Goal: Task Accomplishment & Management: Manage account settings

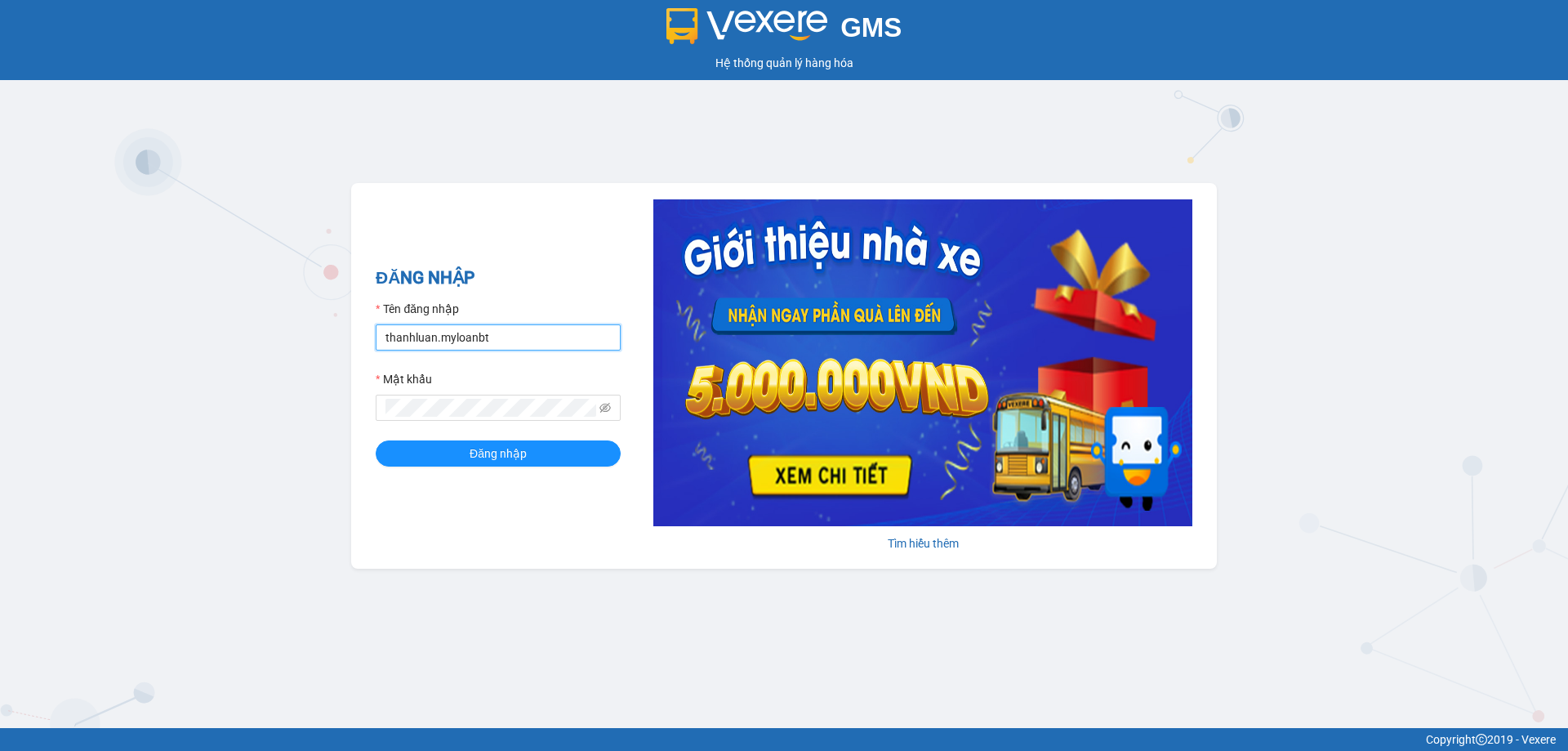
drag, startPoint x: 0, startPoint y: 0, endPoint x: 548, endPoint y: 346, distance: 648.1
click at [548, 346] on input "thanhluan.myloanbt" at bounding box center [498, 337] width 245 height 27
type input "ngocbinh.myloanbt"
click at [567, 456] on button "Đăng nhập" at bounding box center [498, 454] width 245 height 27
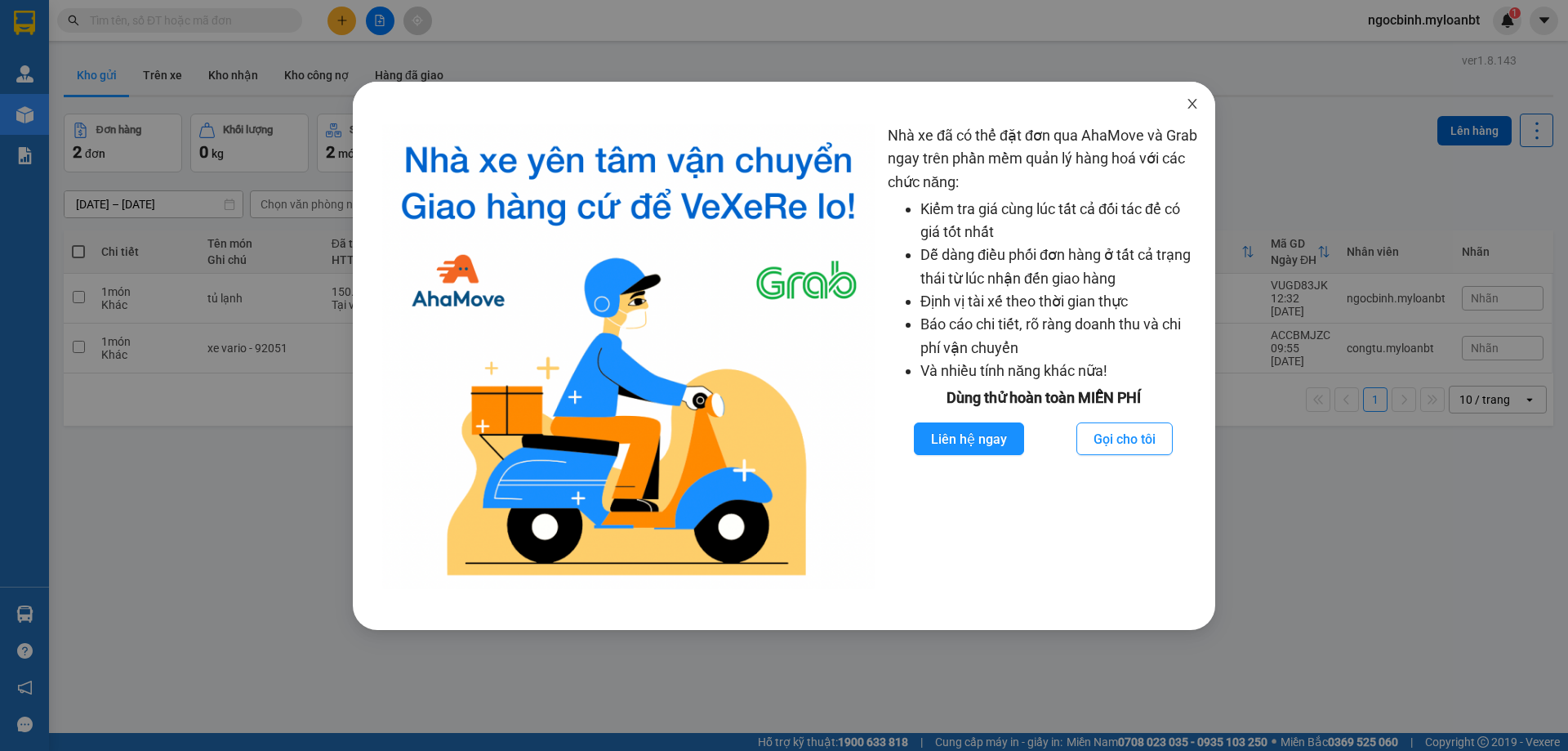
click at [1190, 115] on span "Close" at bounding box center [1192, 104] width 45 height 45
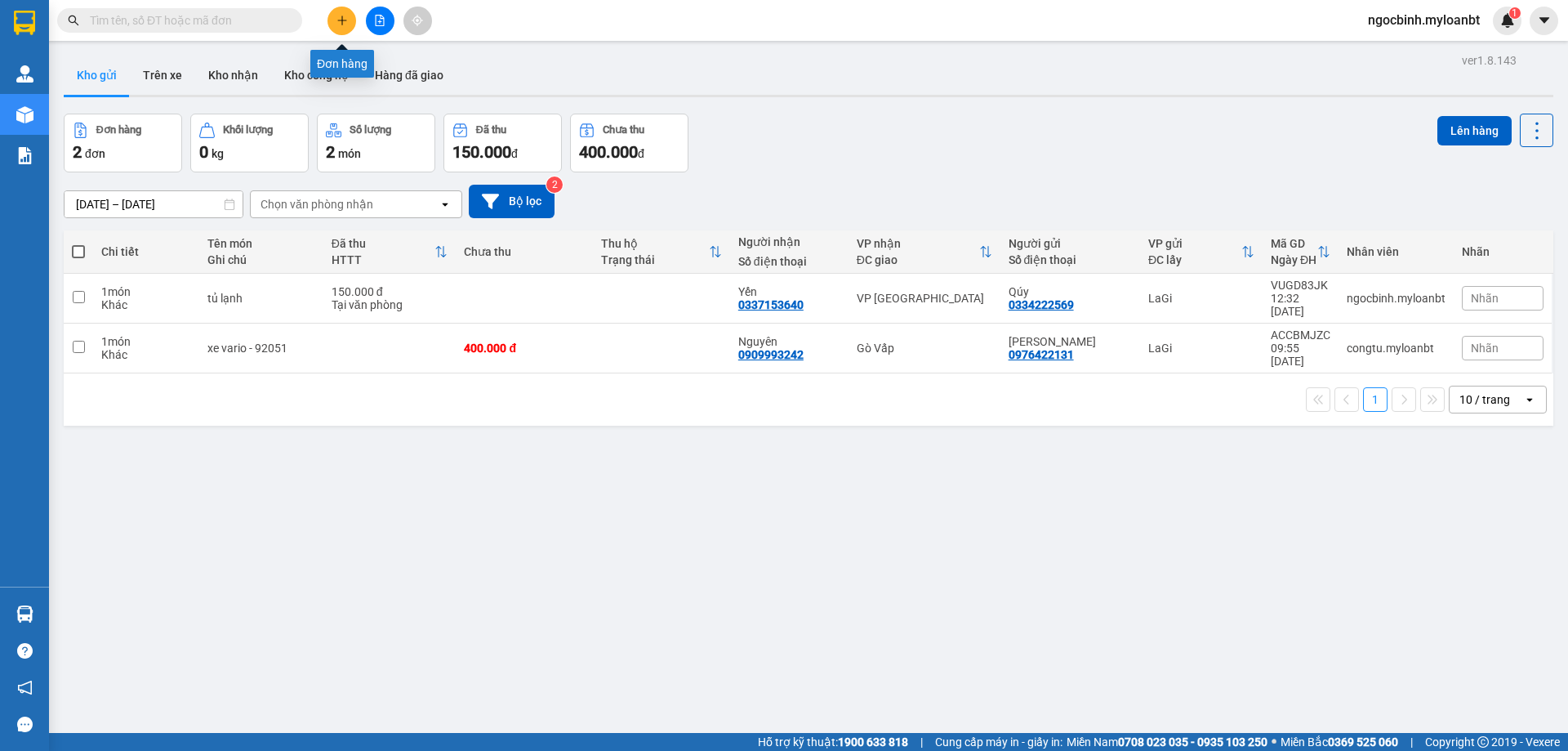
click at [337, 18] on icon "plus" at bounding box center [342, 21] width 11 height 11
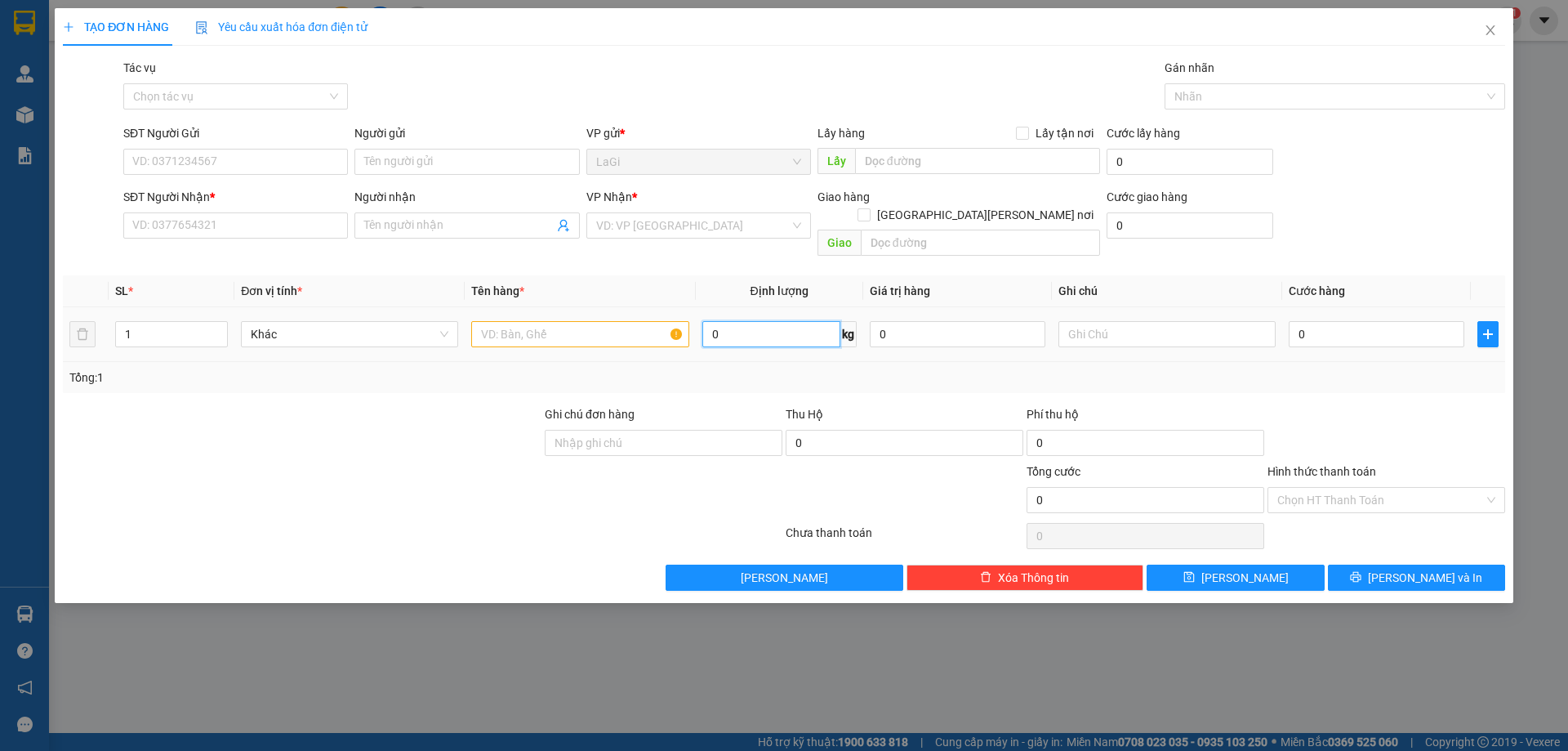
click at [760, 321] on input "0" at bounding box center [772, 334] width 138 height 27
type input "27"
click at [291, 159] on input "SĐT Người Gửi" at bounding box center [235, 162] width 224 height 27
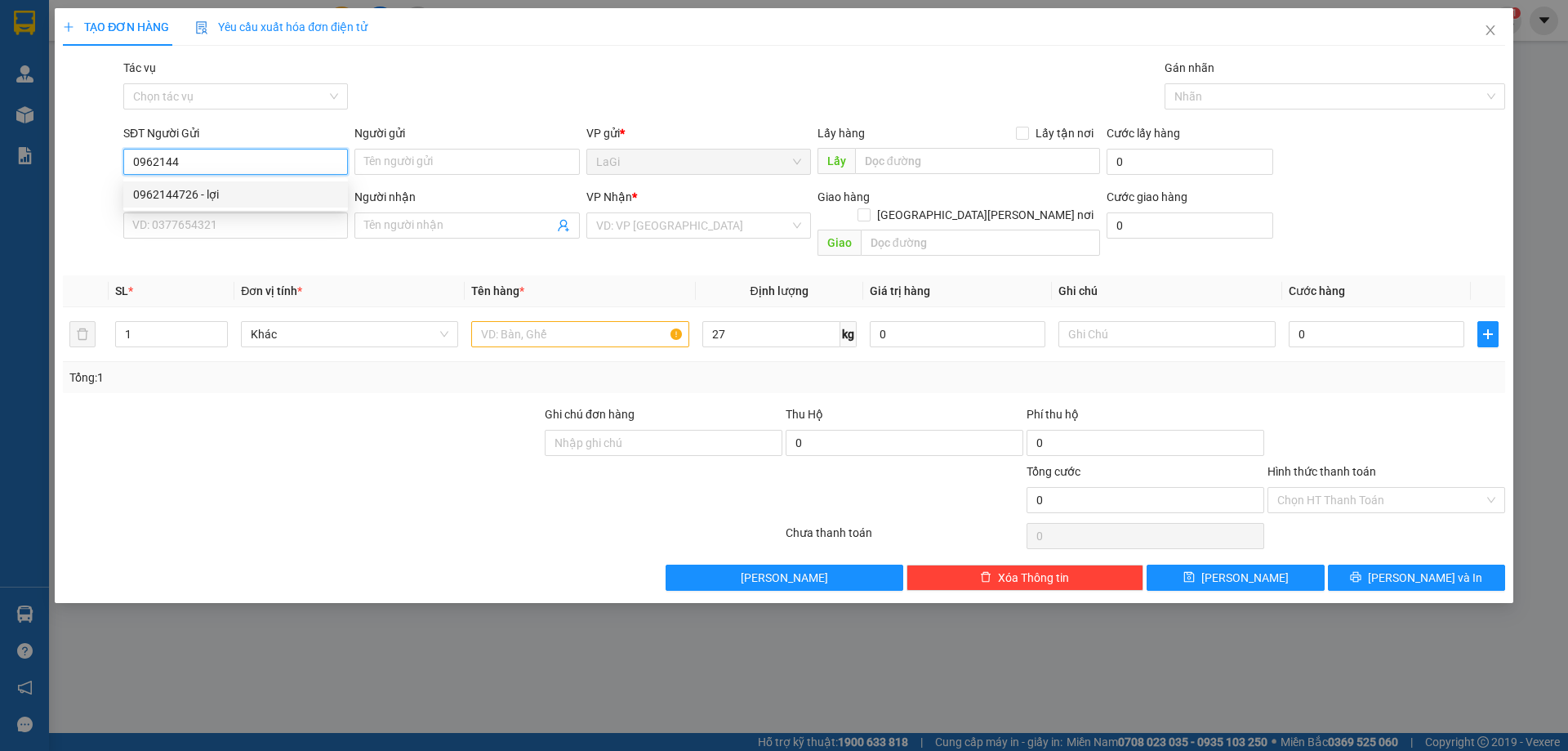
click at [258, 192] on div "0962144726 - lợi" at bounding box center [236, 194] width 205 height 18
type input "0962144726"
type input "lợi"
type input "0988003952"
type input "Hưng"
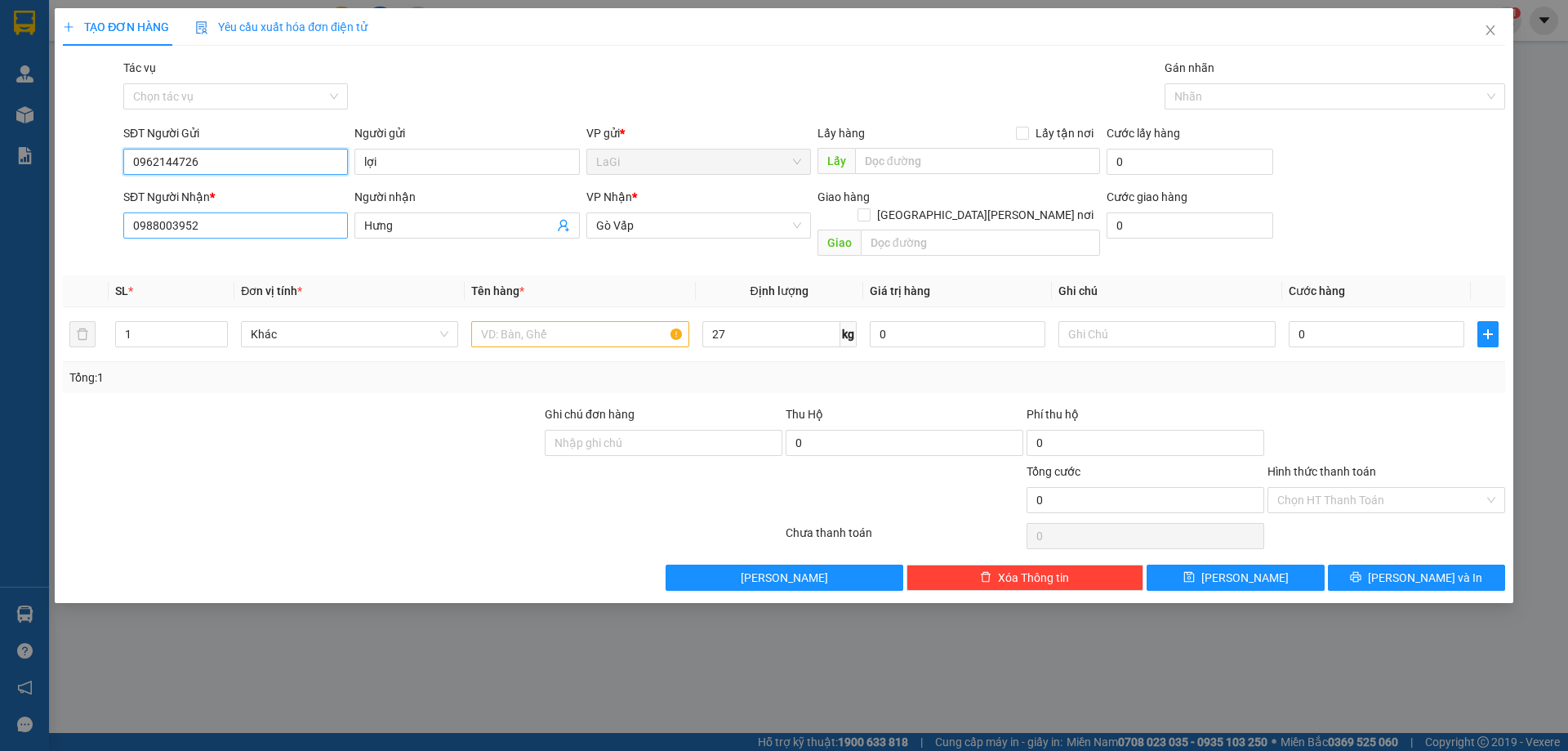
type input "0962144726"
click at [259, 223] on input "0988003952" at bounding box center [235, 225] width 224 height 27
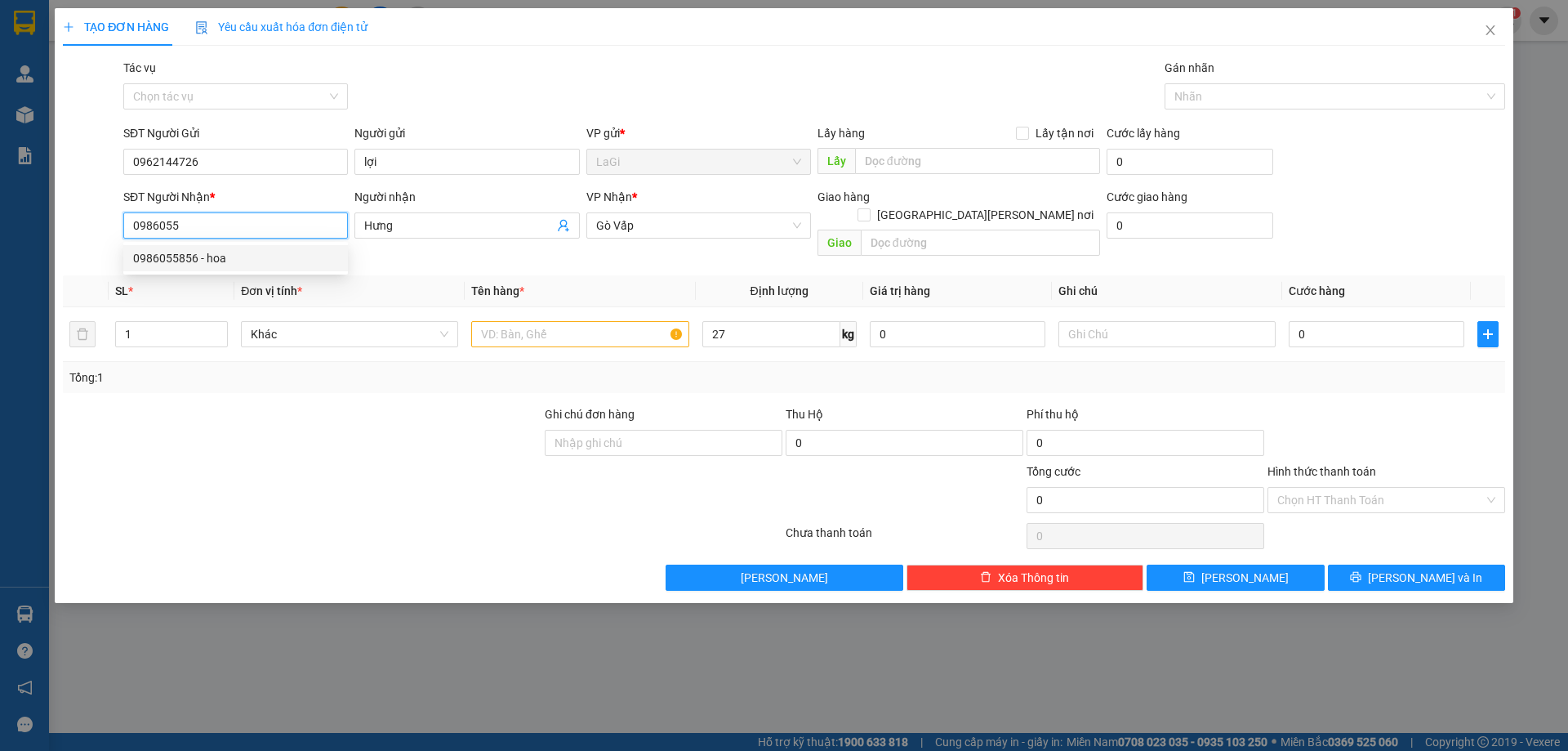
click at [259, 260] on div "0986055856 - hoa" at bounding box center [236, 258] width 205 height 18
type input "0986055856"
type input "hoa"
type input "0986055856"
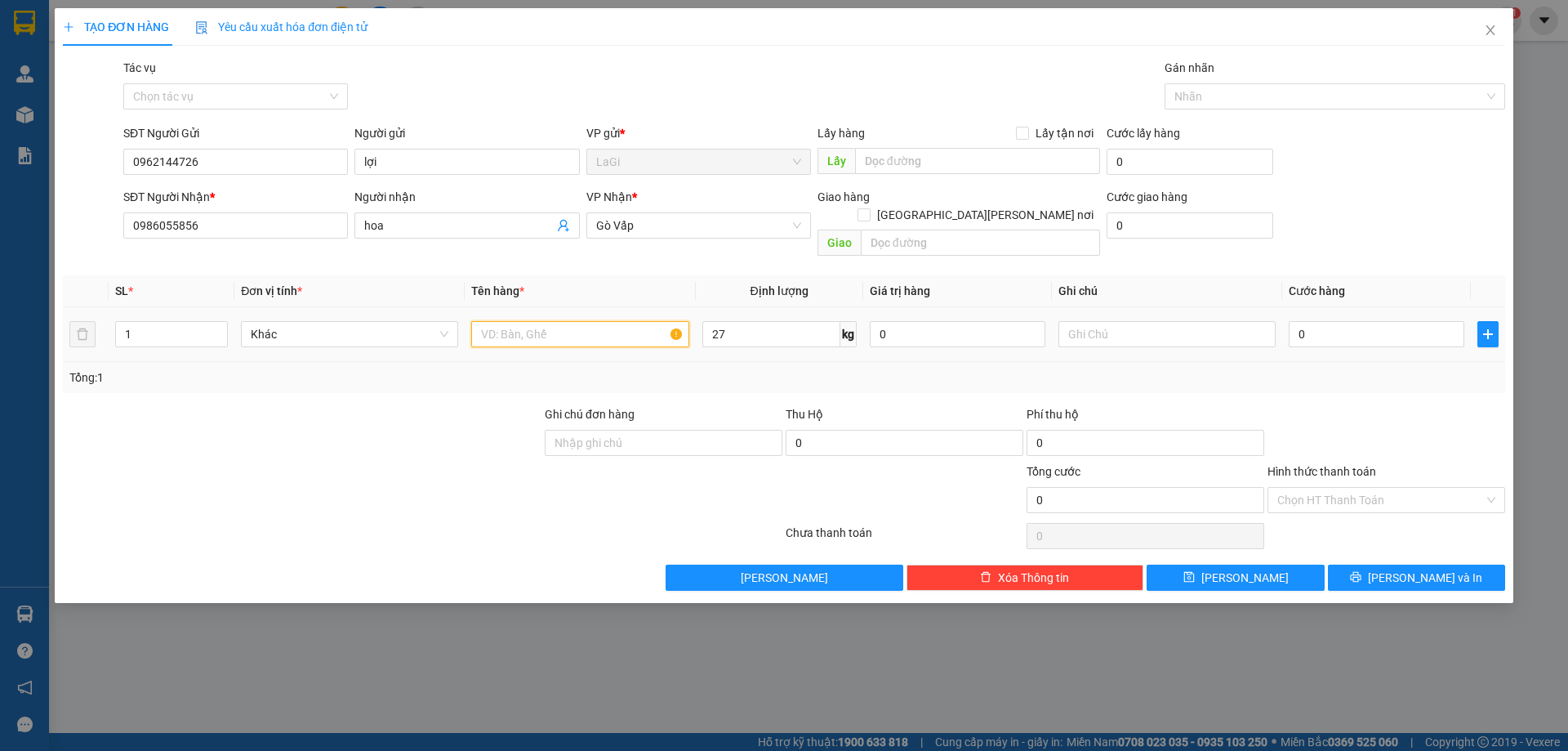
click at [629, 321] on input "text" at bounding box center [579, 334] width 217 height 27
type input "t - hs"
click at [1300, 321] on input "0" at bounding box center [1376, 334] width 175 height 27
type input "8"
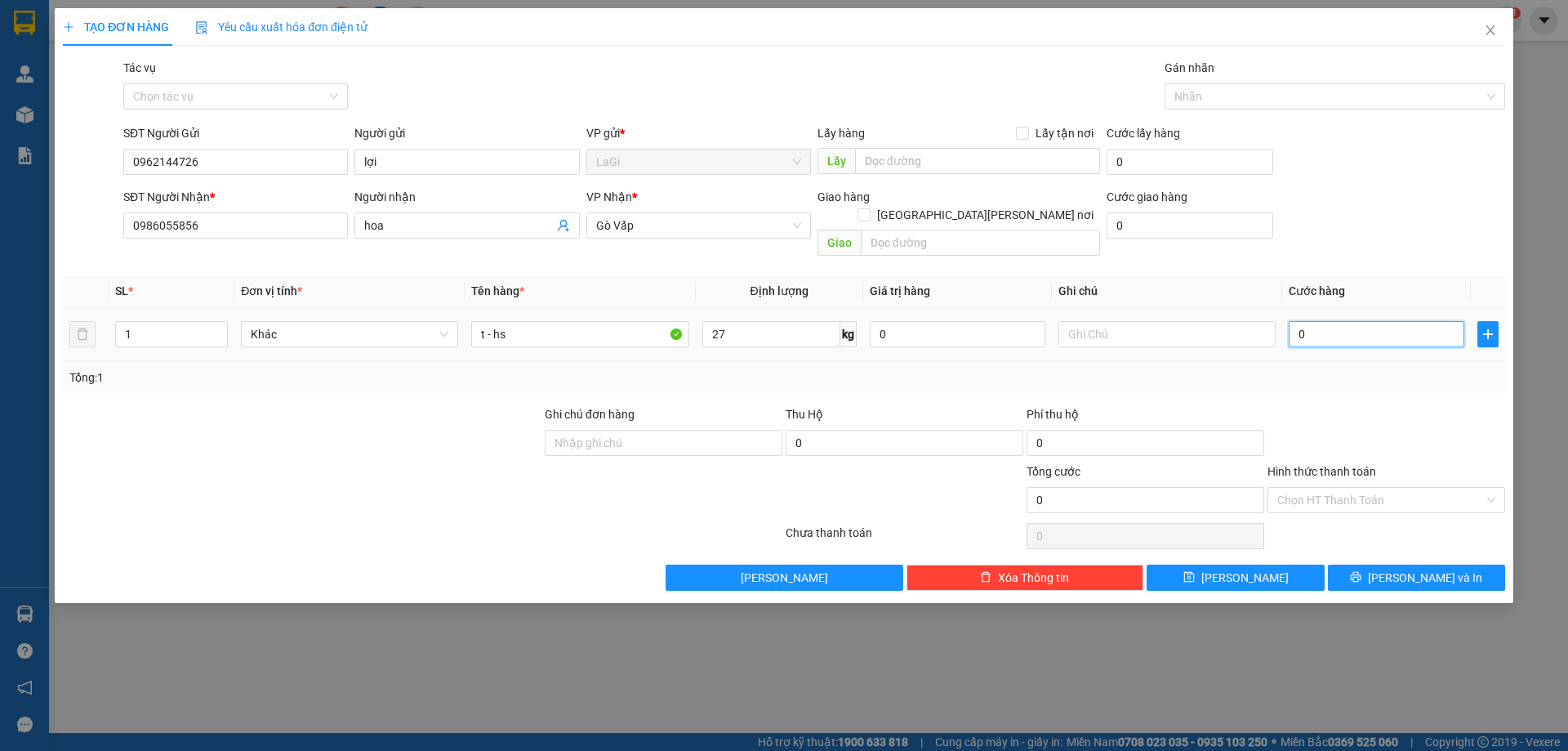
type input "8"
type input "80"
type input "800"
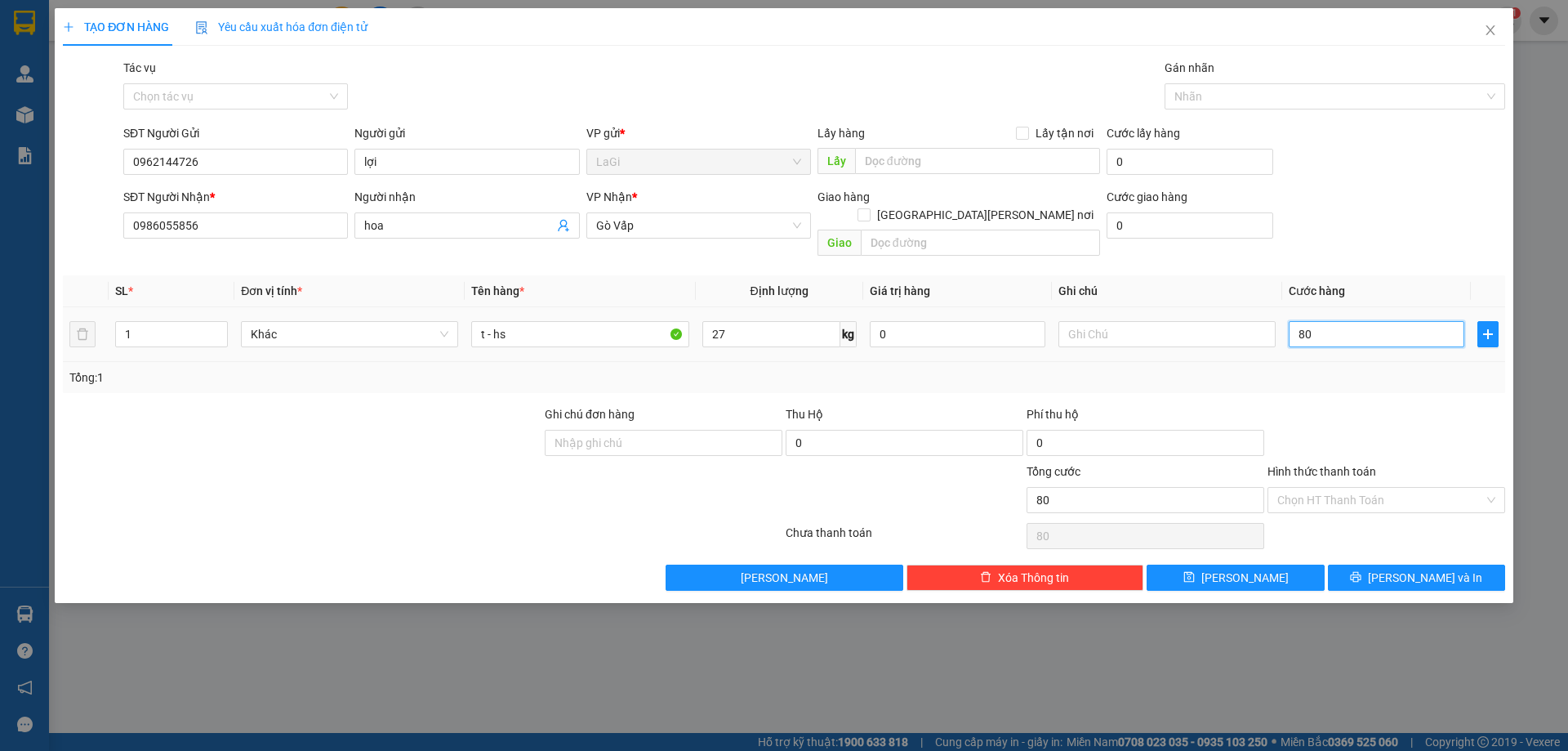
type input "800"
type input "8.000"
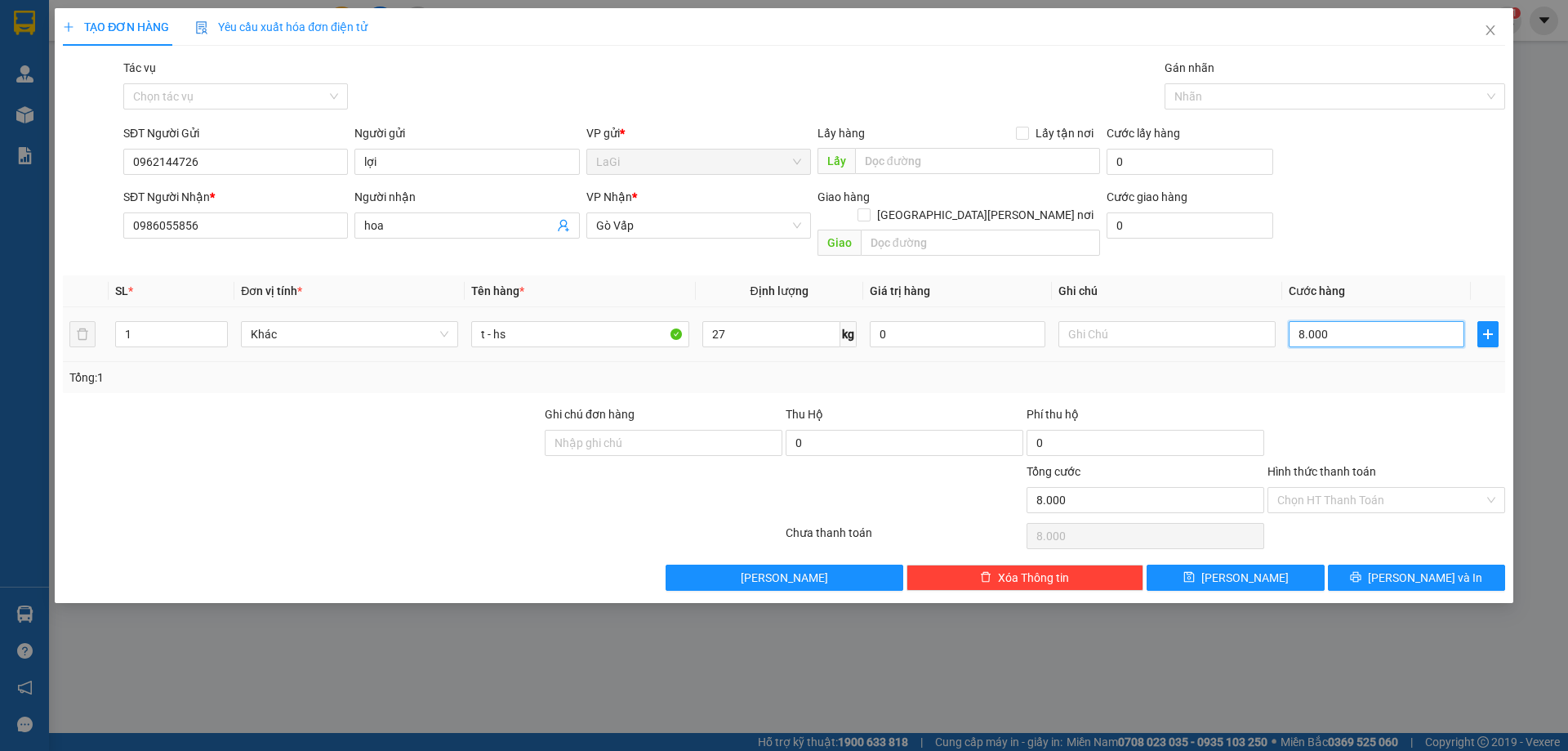
type input "80.000"
click at [1334, 488] on input "Hình thức thanh toán" at bounding box center [1381, 500] width 206 height 25
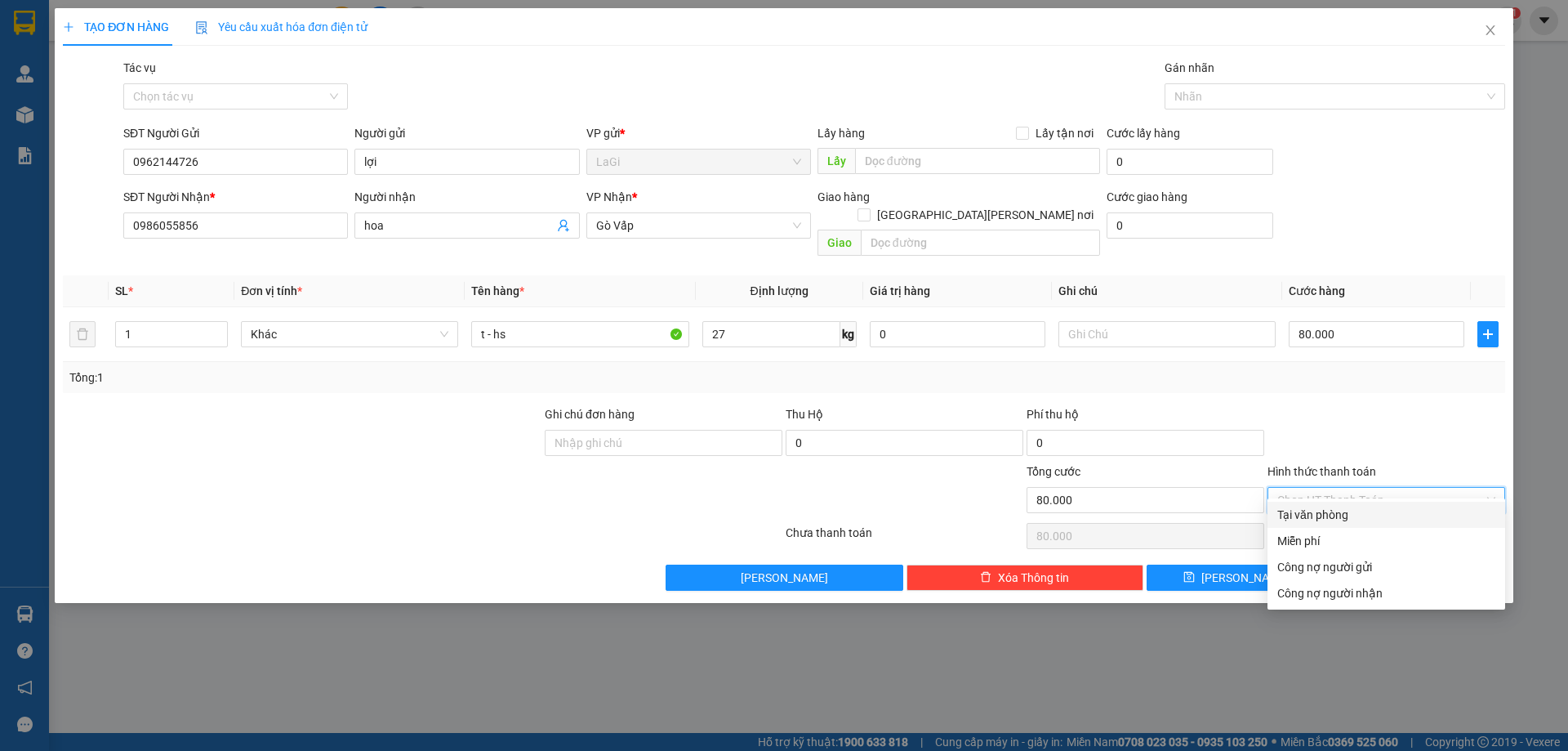
click at [1329, 512] on div "Tại văn phòng" at bounding box center [1386, 514] width 218 height 18
type input "0"
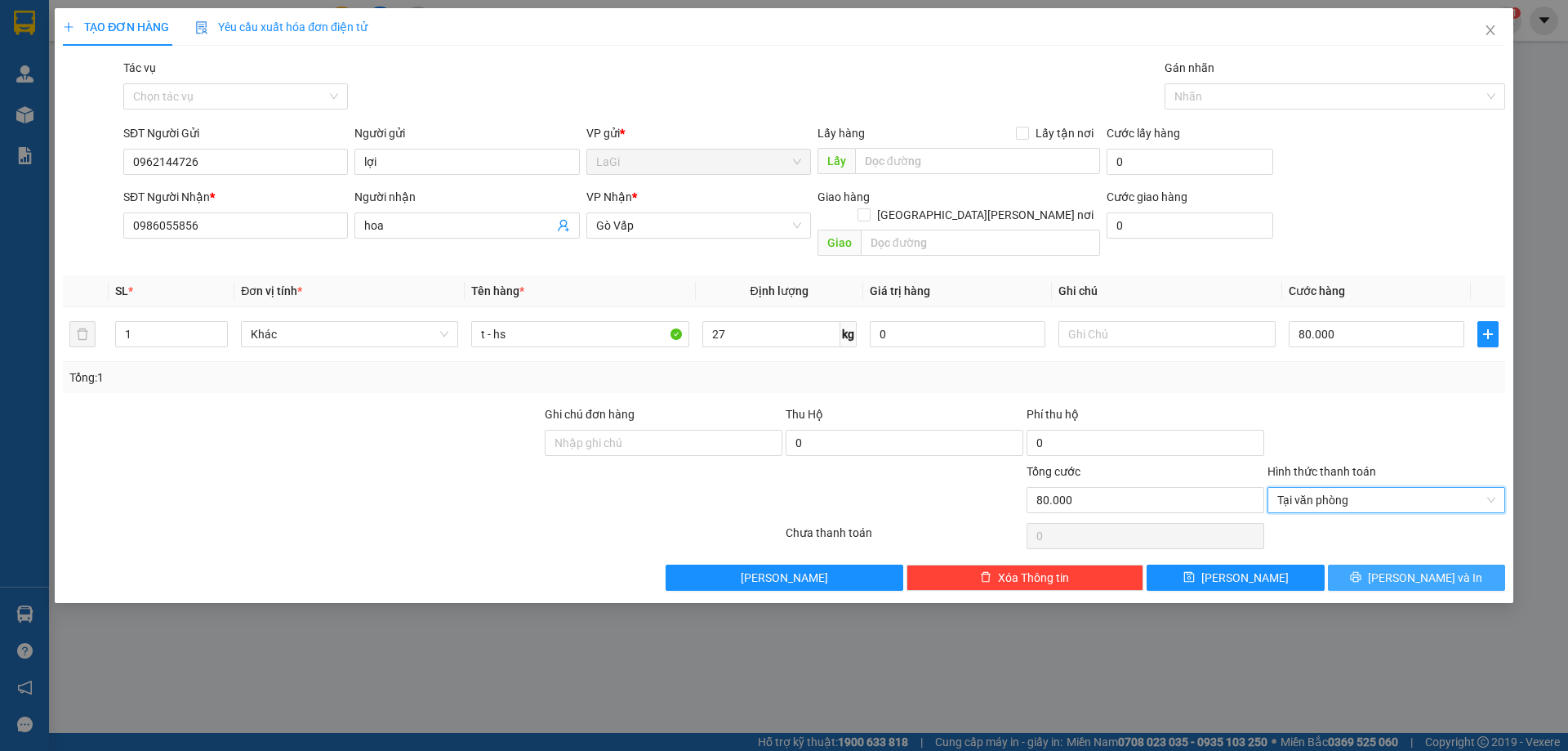
click at [1380, 564] on button "[PERSON_NAME] và In" at bounding box center [1416, 578] width 177 height 27
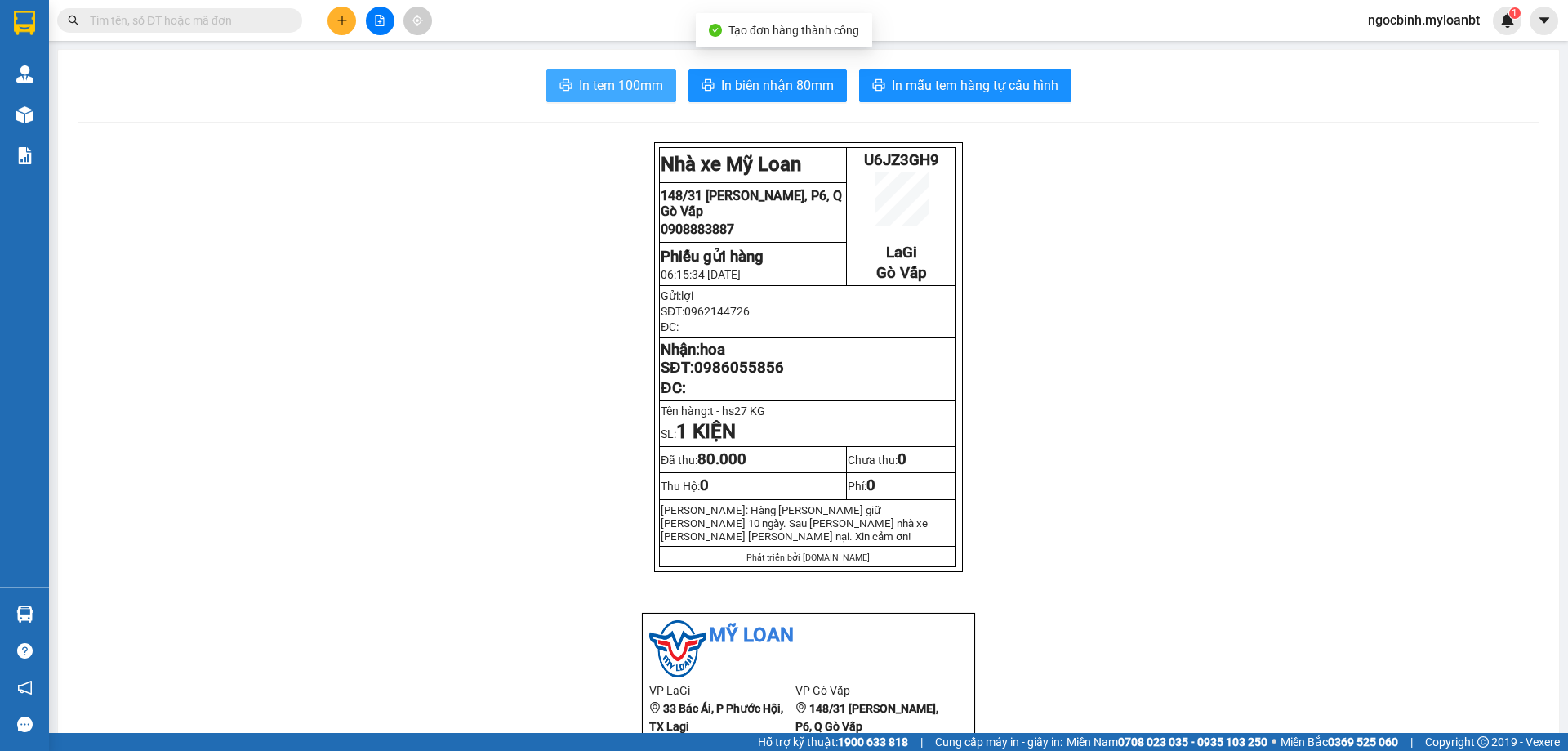
click at [582, 81] on span "In tem 100mm" at bounding box center [620, 85] width 84 height 21
click at [267, 21] on input "text" at bounding box center [187, 20] width 193 height 18
type input "0"
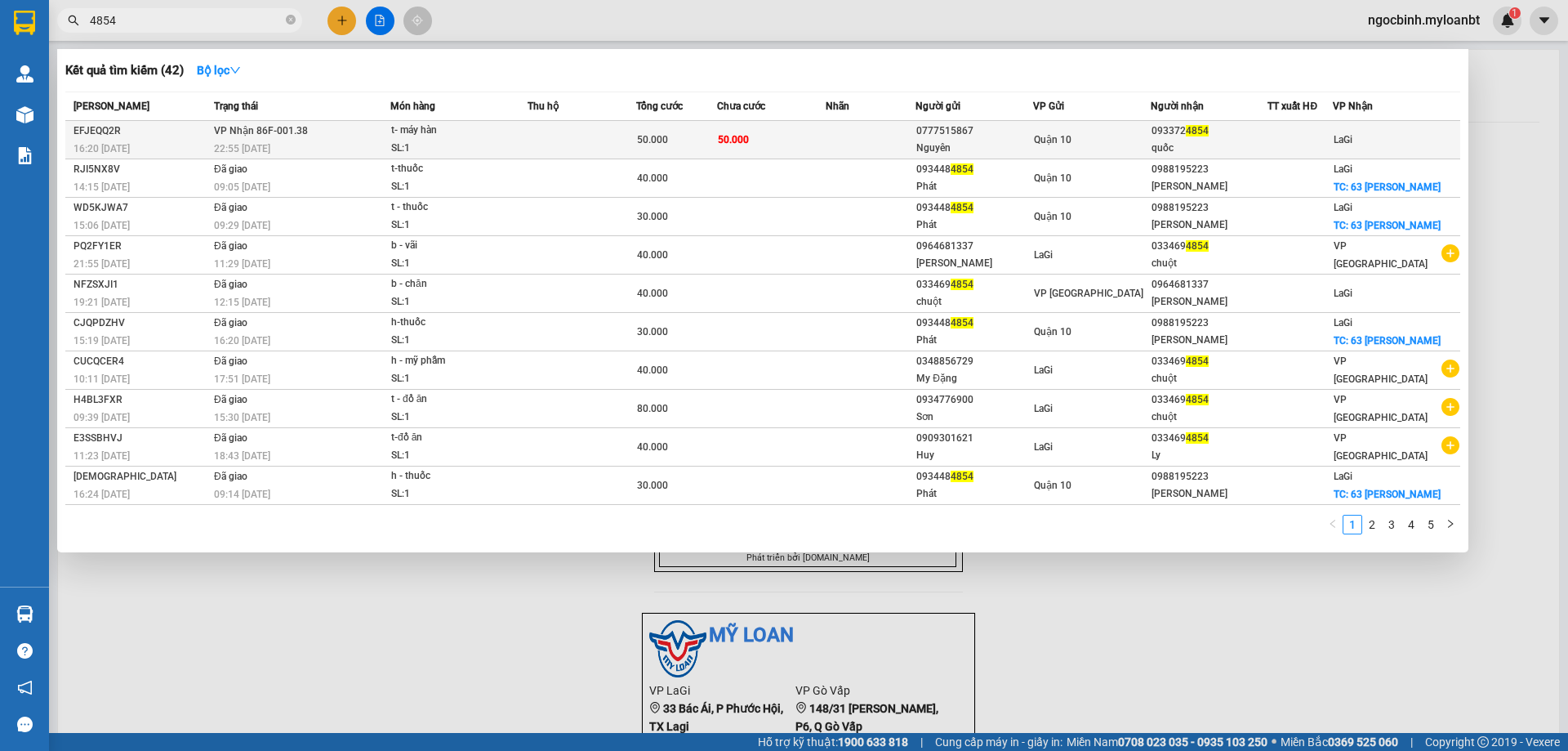
type input "4854"
click at [987, 145] on div "Nguyên" at bounding box center [974, 148] width 116 height 17
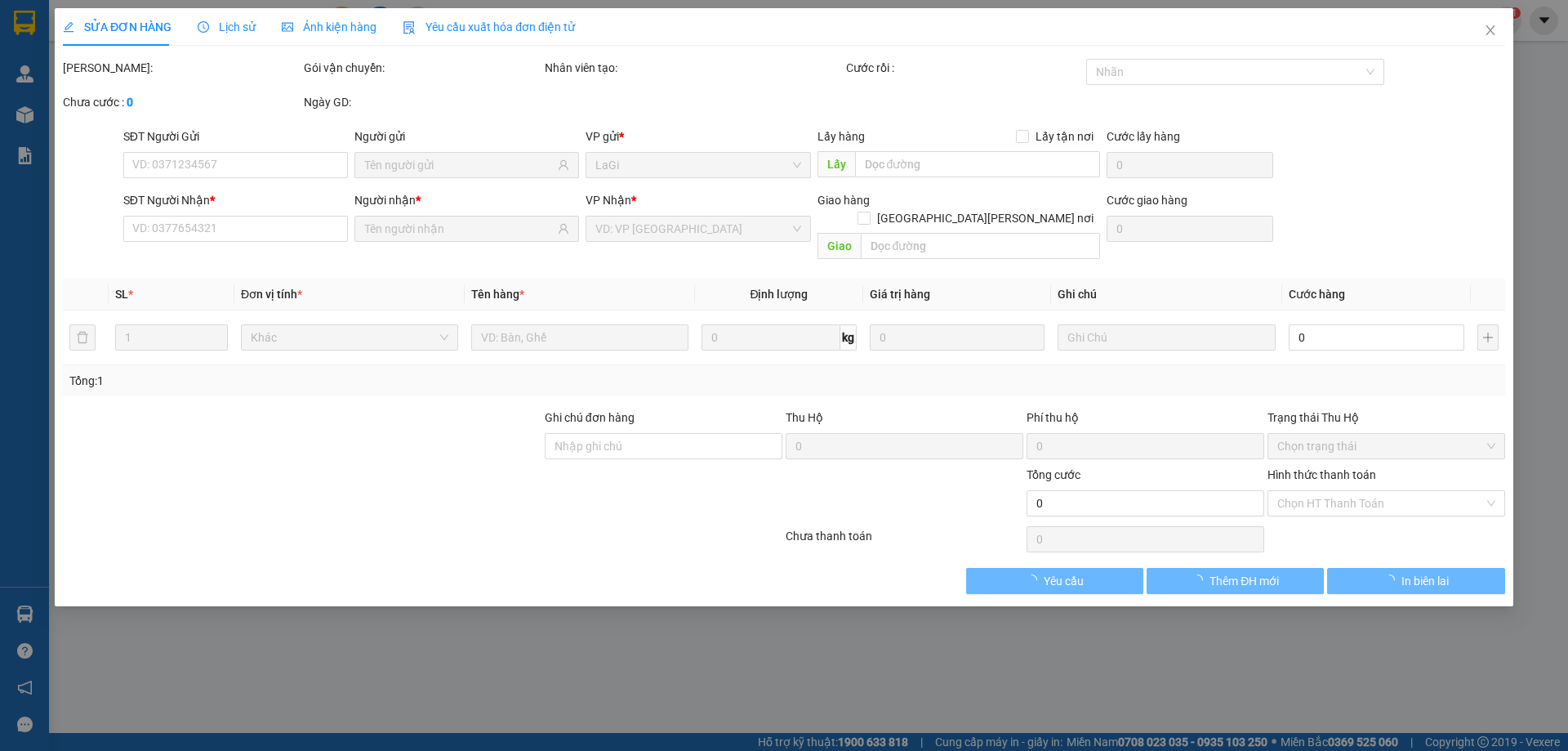
type input "0777515867"
type input "Nguyên"
type input "0933724854"
type input "quốc"
type input "50.000"
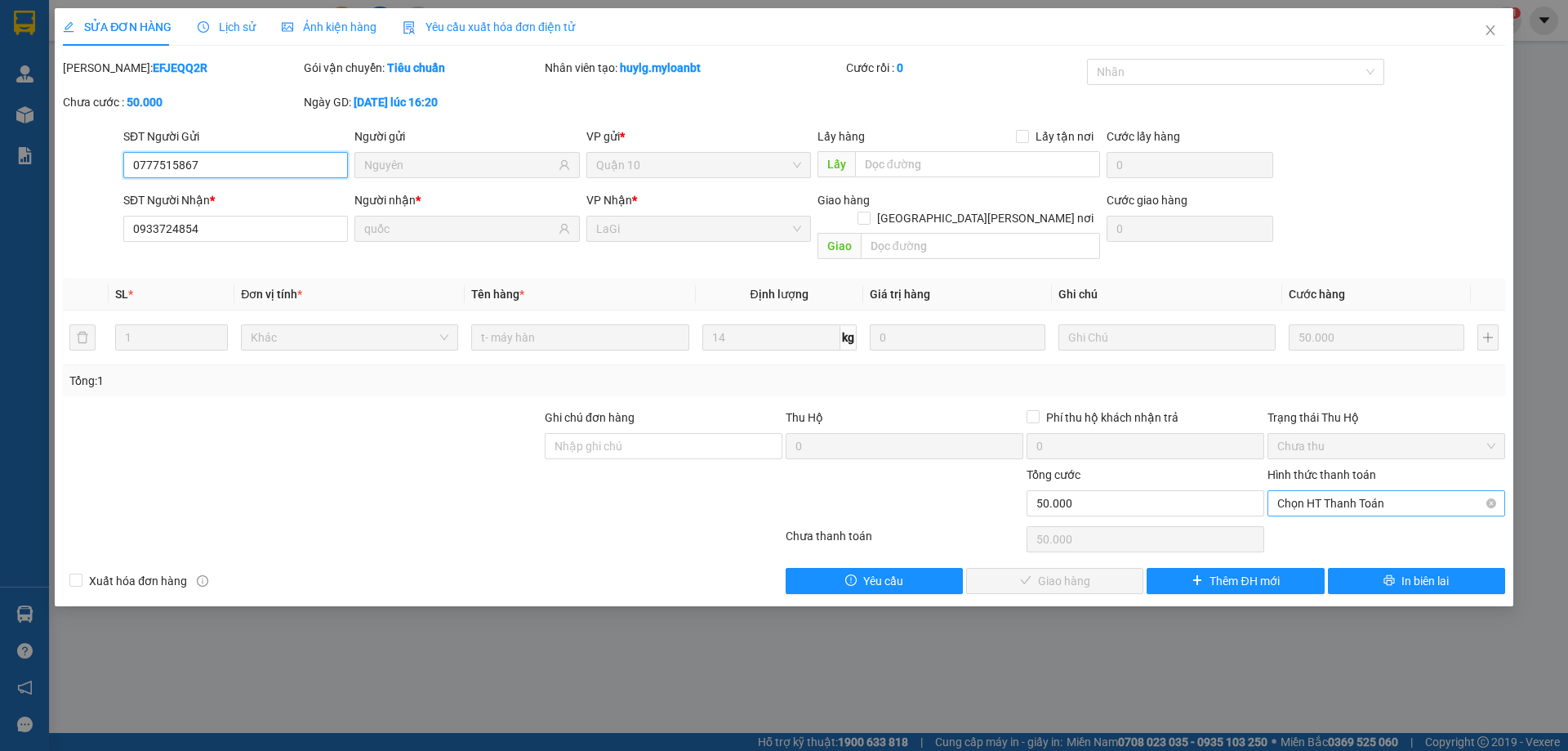
click at [1350, 491] on span "Chọn HT Thanh Toán" at bounding box center [1386, 503] width 218 height 25
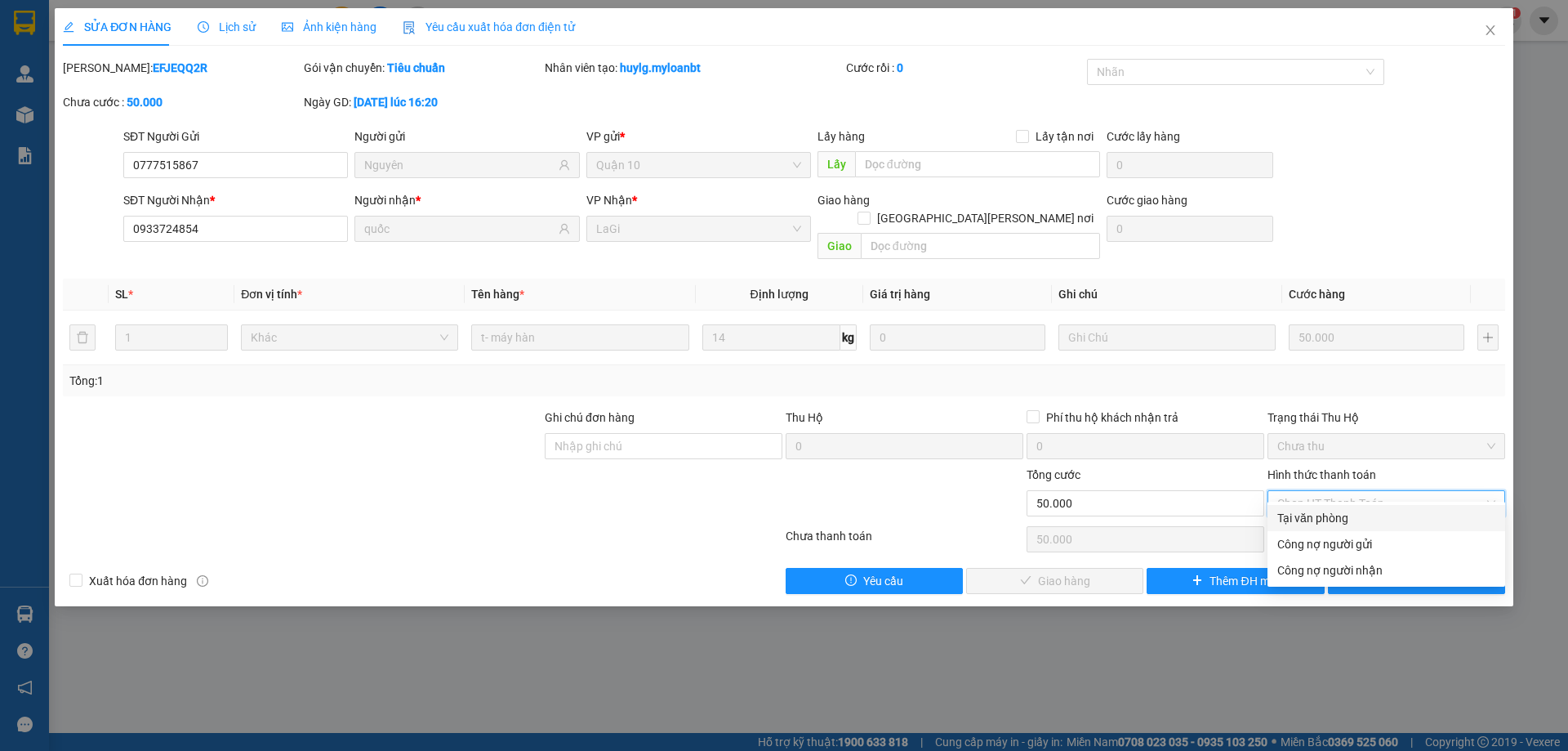
click at [1349, 512] on div "Tại văn phòng" at bounding box center [1386, 517] width 218 height 18
type input "0"
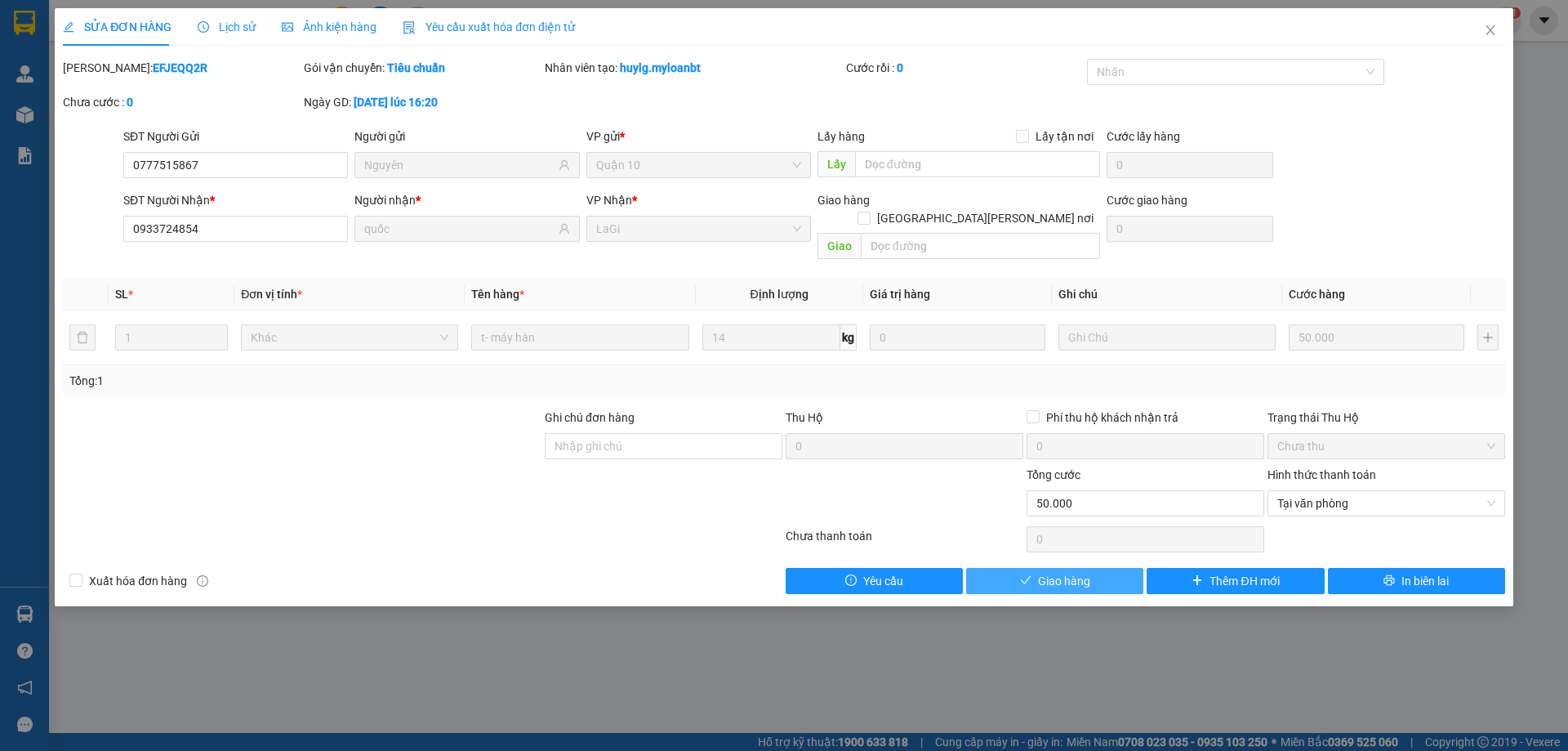
click at [1085, 573] on button "Giao hàng" at bounding box center [1054, 581] width 177 height 27
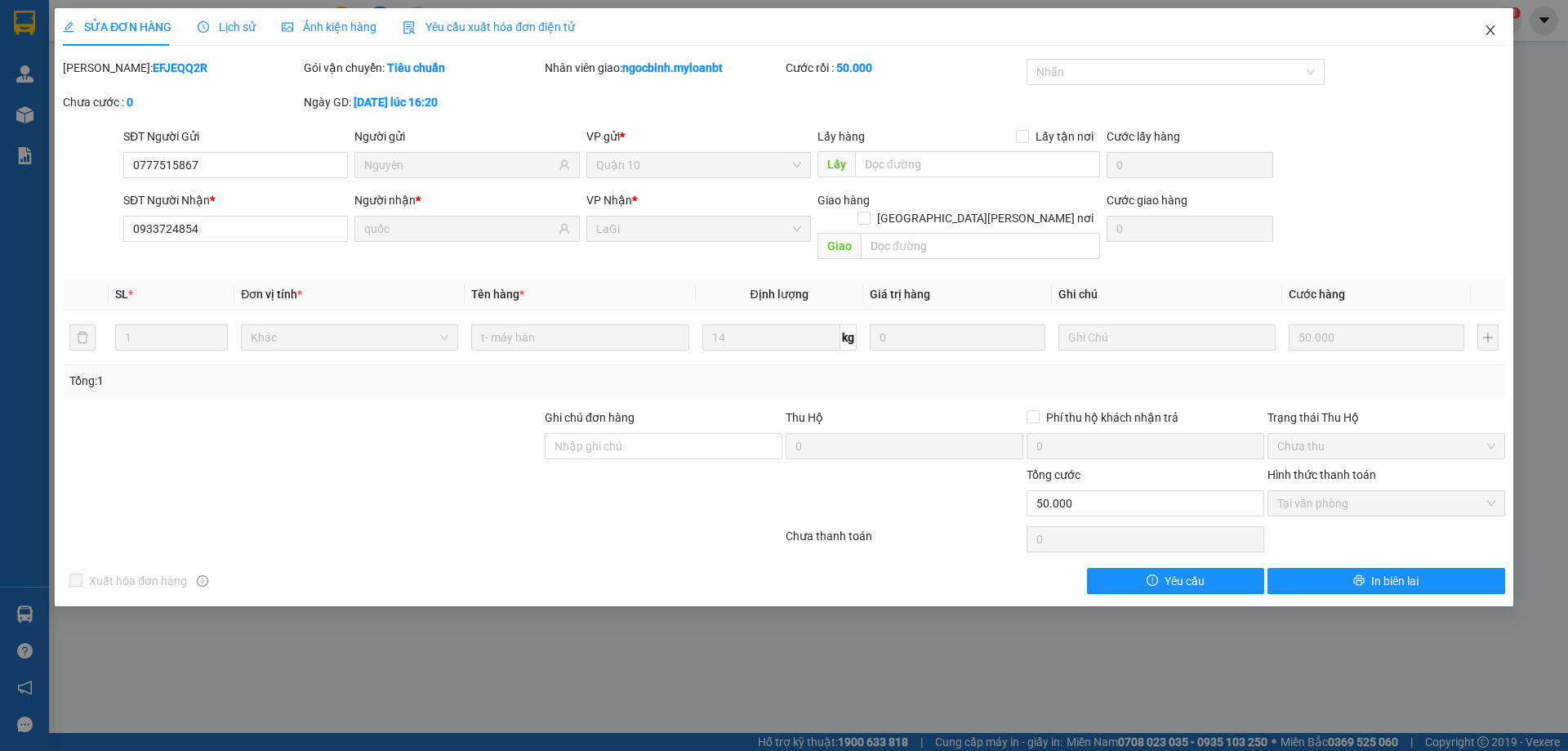
click at [1492, 33] on icon "close" at bounding box center [1490, 30] width 13 height 13
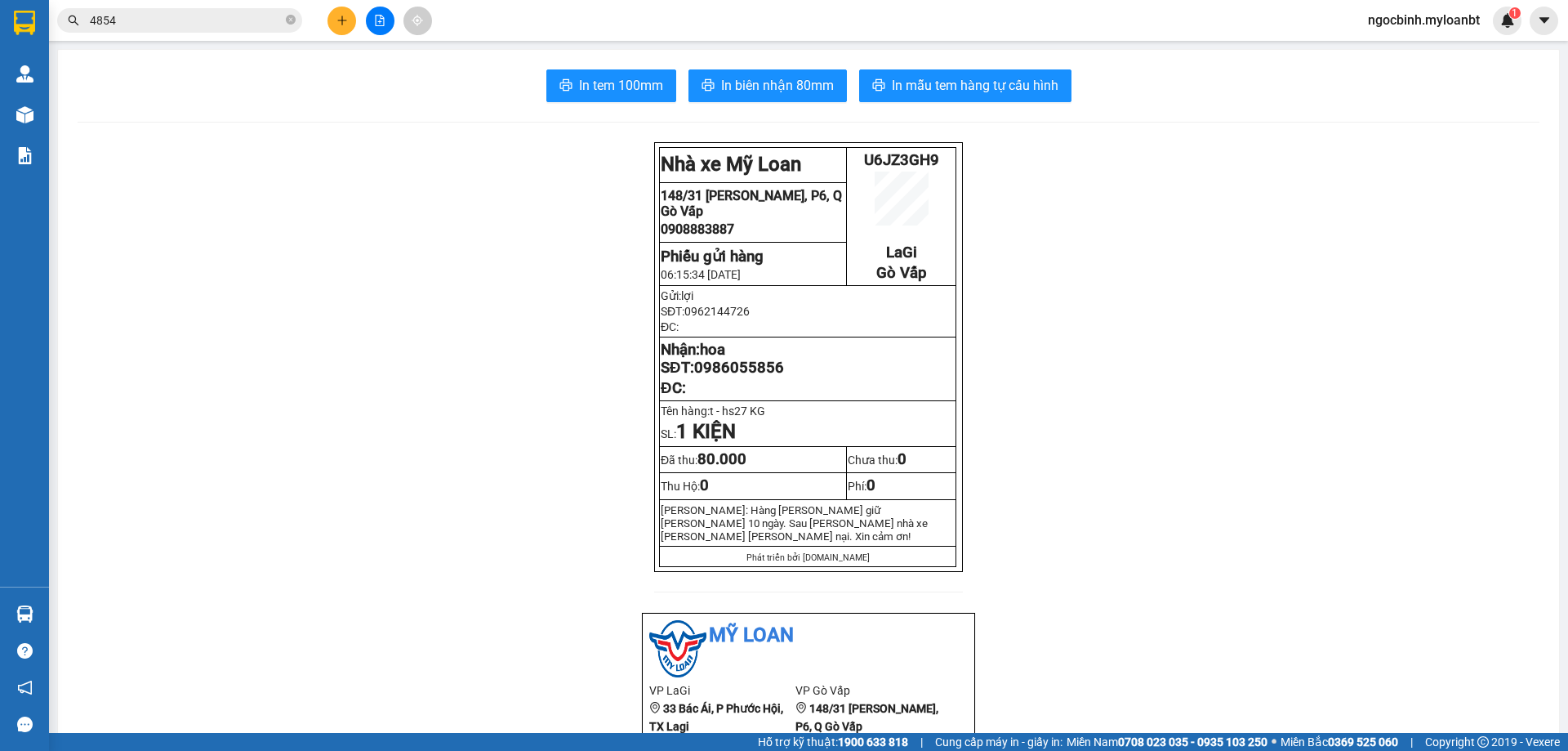
click at [296, 24] on span "4854" at bounding box center [179, 21] width 245 height 25
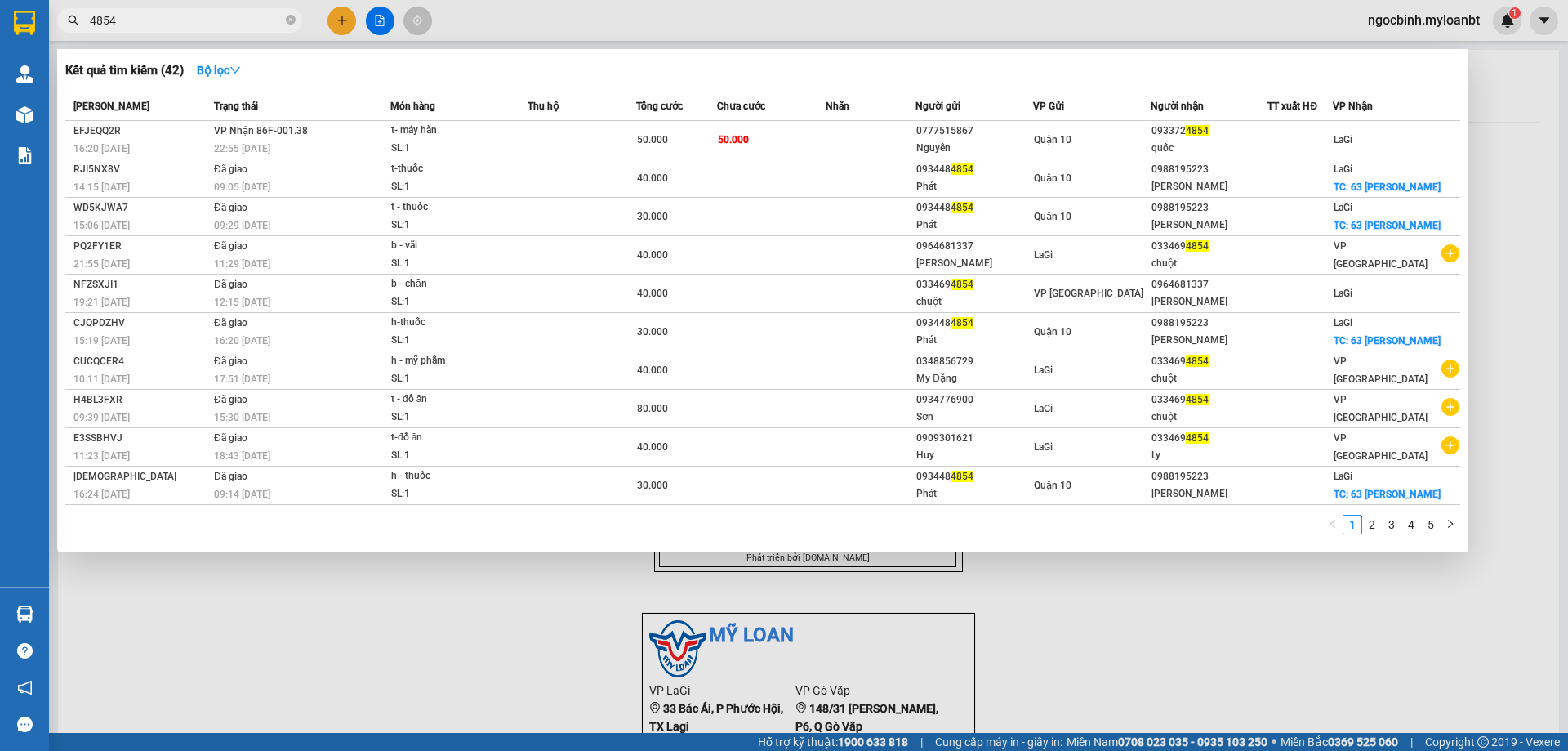
click at [292, 25] on icon "close-circle" at bounding box center [291, 20] width 9 height 9
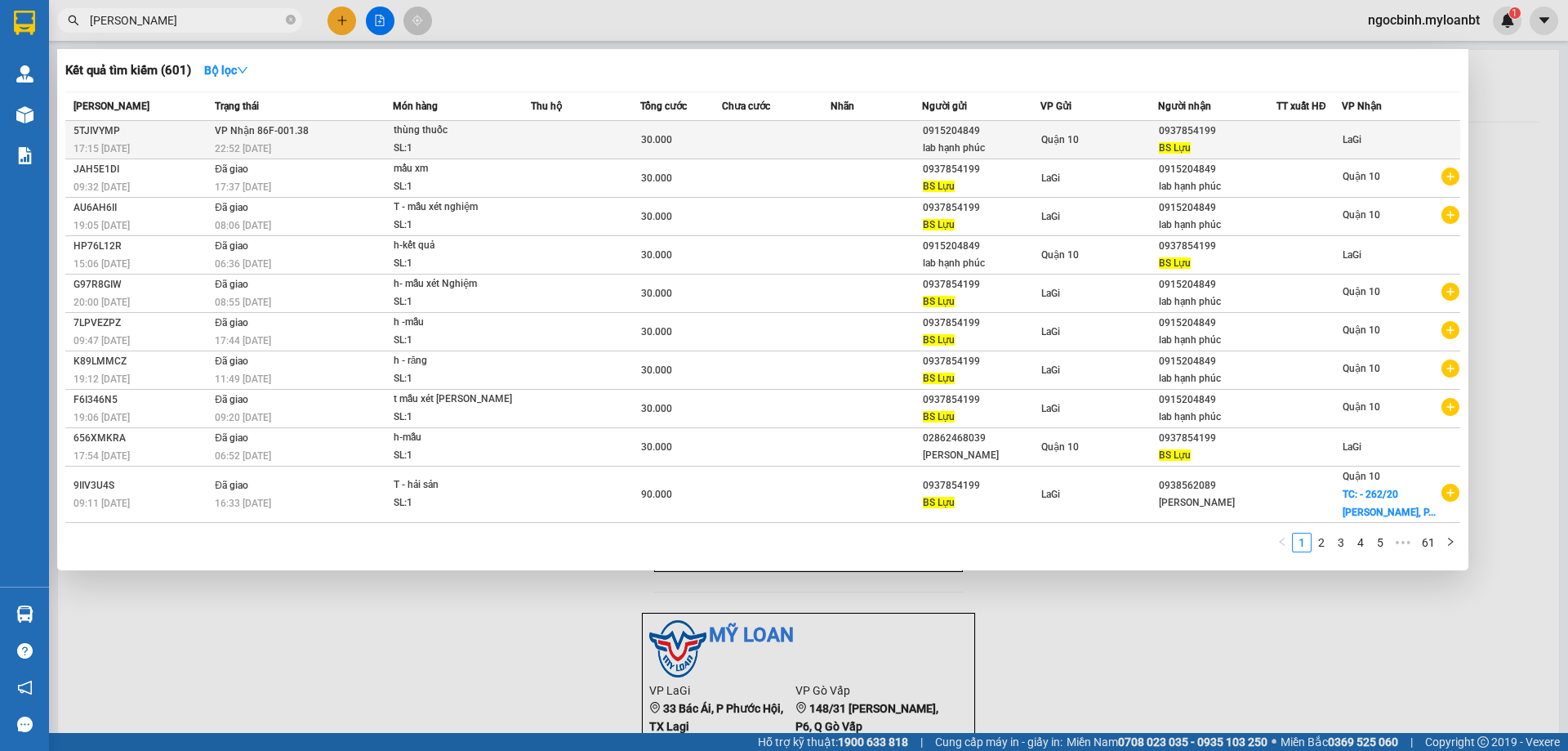
type input "bs lựu"
click at [1000, 149] on div "lab hạnh phúc" at bounding box center [981, 148] width 116 height 17
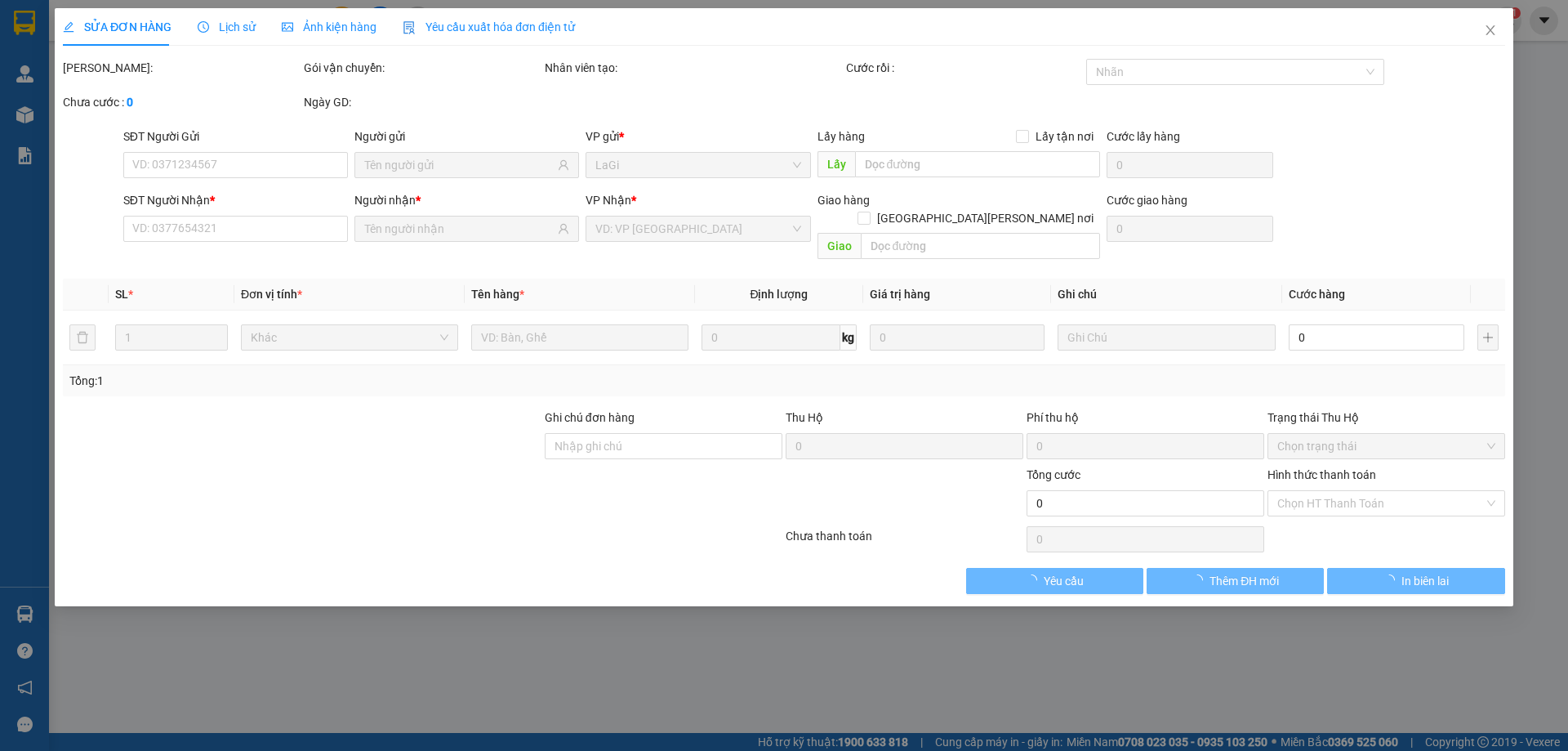
type input "0915204849"
type input "lab hạnh phúc"
type input "0937854199"
type input "BS Lựu"
type input "30.000"
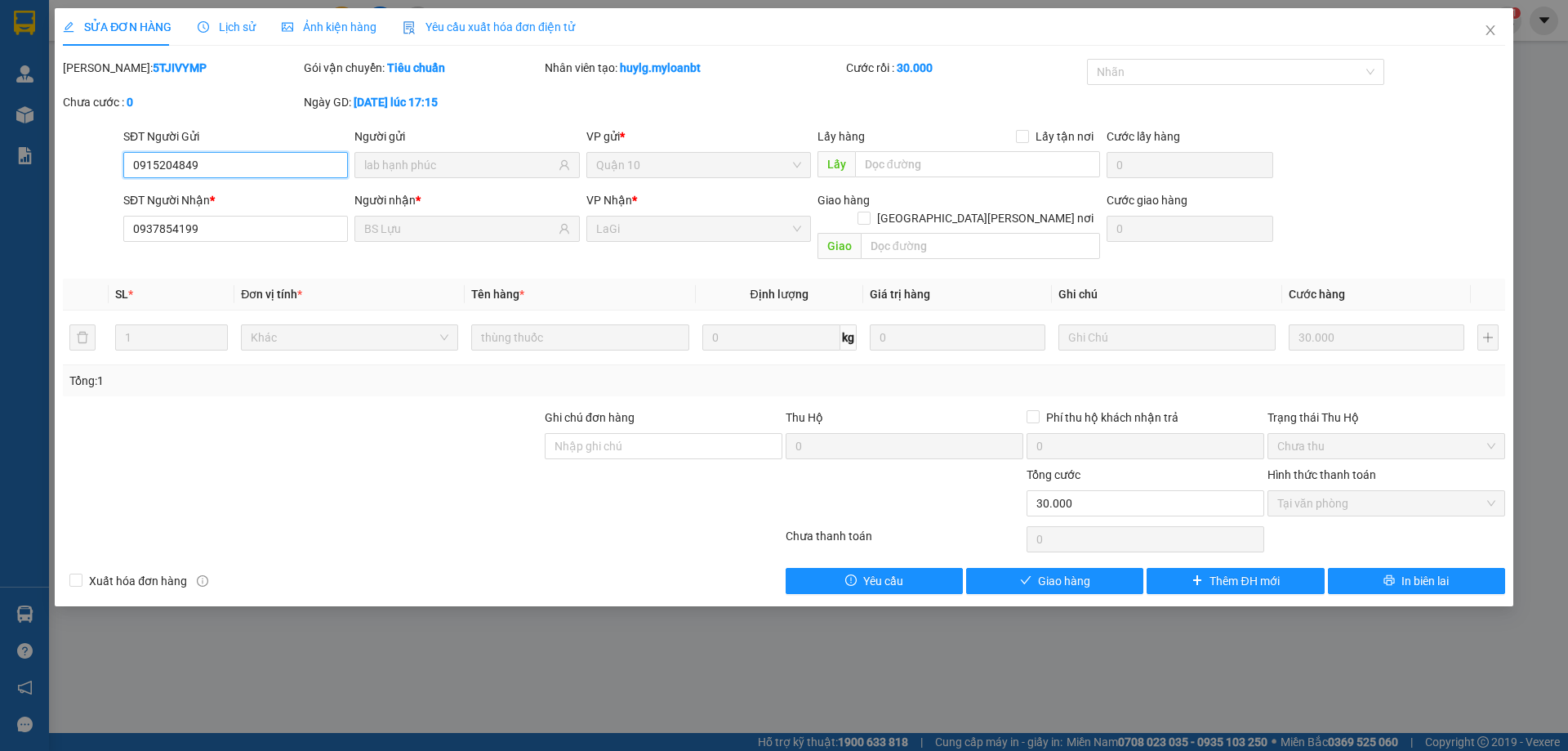
click at [1296, 492] on span "Tại văn phòng" at bounding box center [1386, 503] width 218 height 25
click at [1091, 567] on button "Giao hàng" at bounding box center [1054, 581] width 177 height 27
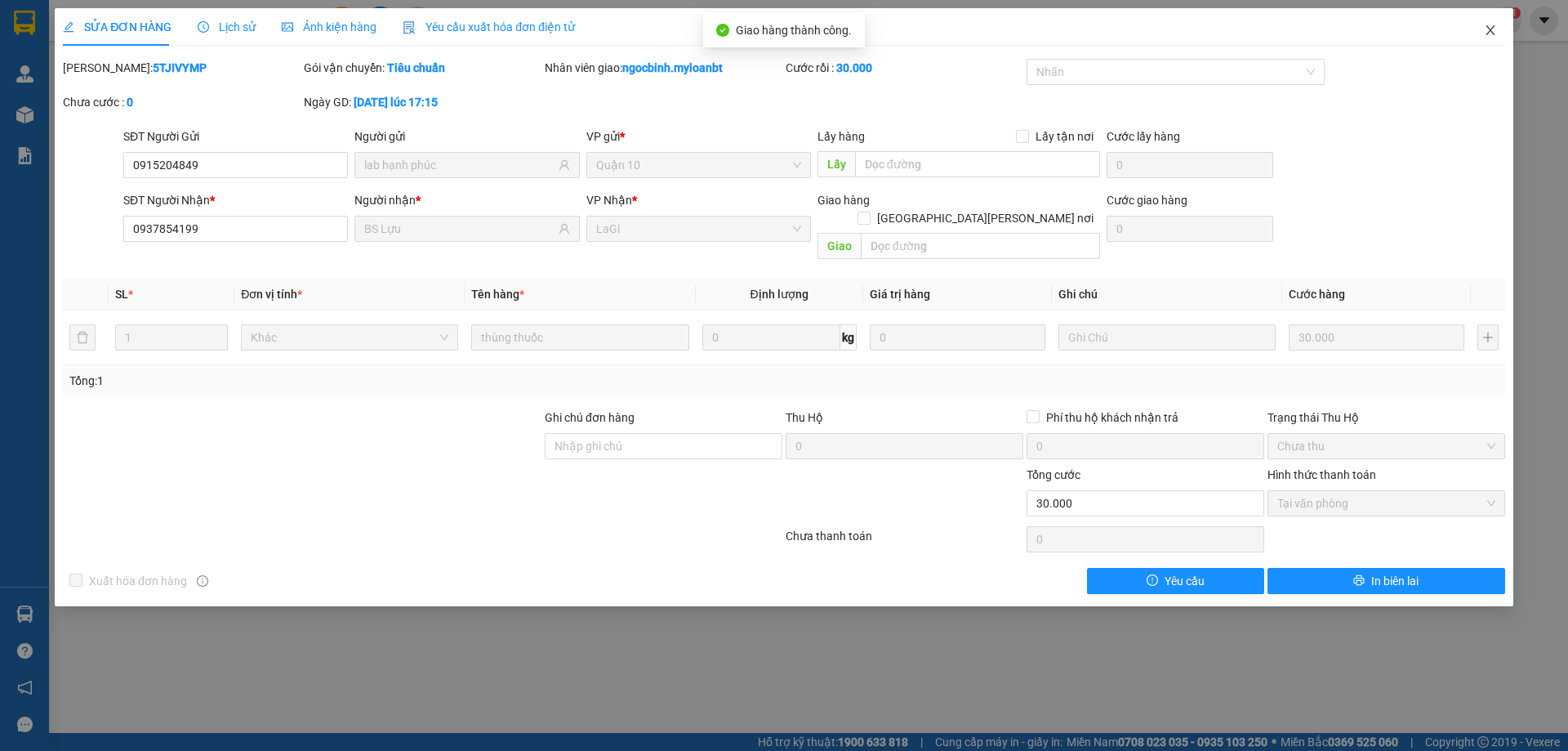
click at [1492, 22] on span "Close" at bounding box center [1490, 31] width 45 height 45
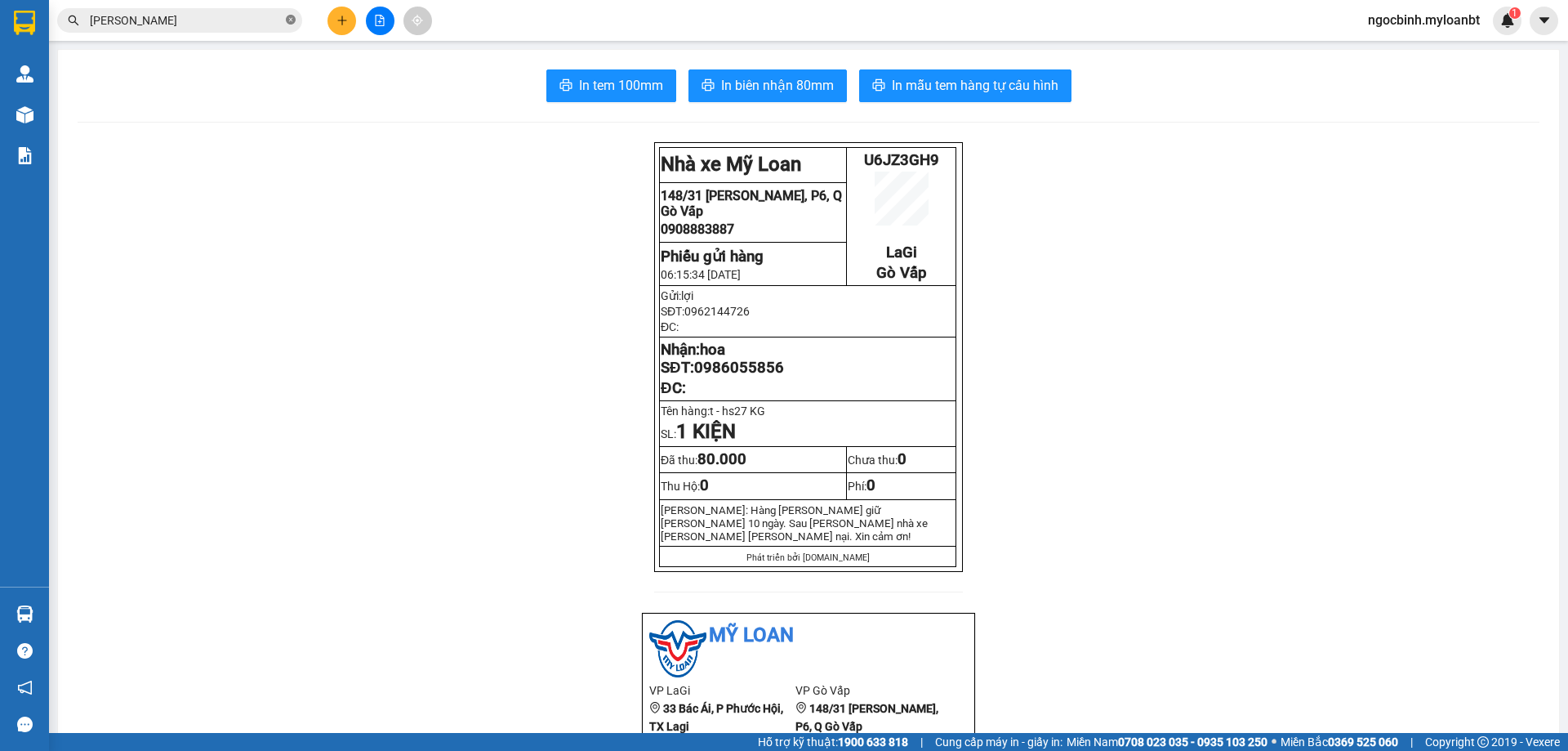
click at [294, 21] on icon "close-circle" at bounding box center [291, 20] width 9 height 9
click at [1545, 32] on button at bounding box center [1543, 21] width 28 height 28
click at [1415, 27] on span "ngocbinh.myloanbt" at bounding box center [1424, 20] width 138 height 21
click at [1371, 56] on li "Đăng xuất" at bounding box center [1421, 51] width 141 height 27
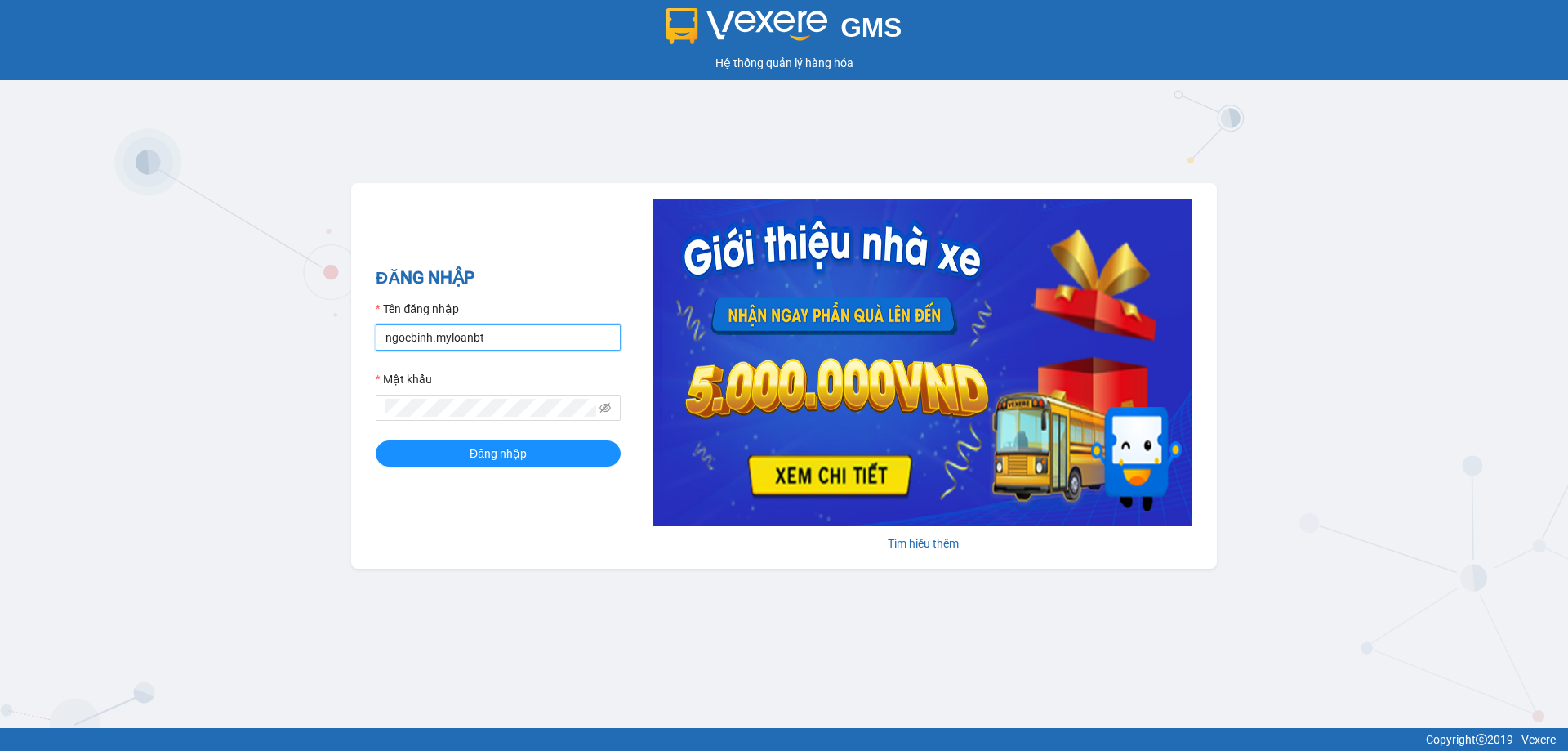
click at [493, 346] on input "ngocbinh.myloanbt" at bounding box center [498, 337] width 245 height 27
type input "congtu.myloanbt"
click at [558, 456] on button "Đăng nhập" at bounding box center [498, 454] width 245 height 27
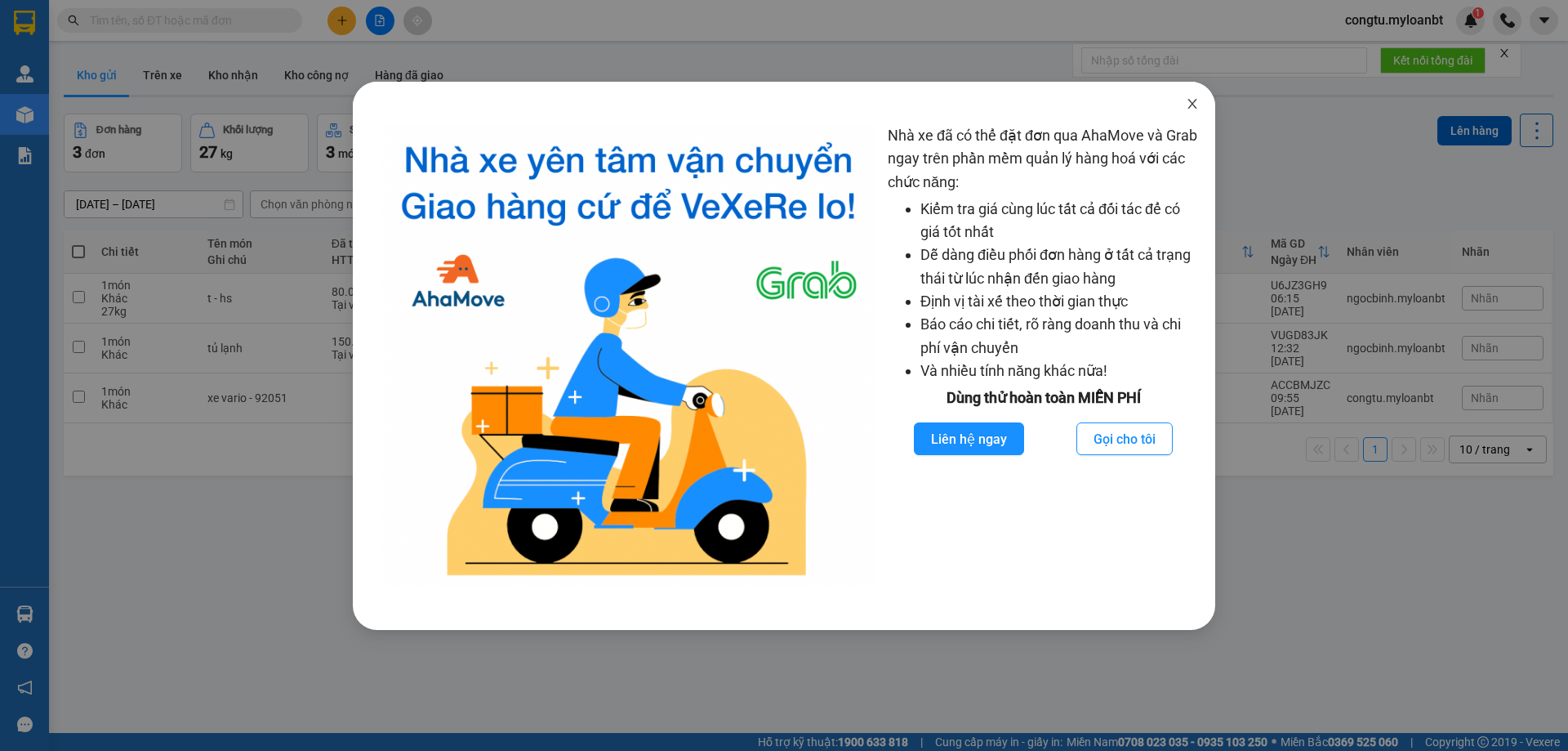
click at [1186, 104] on icon "close" at bounding box center [1192, 104] width 13 height 13
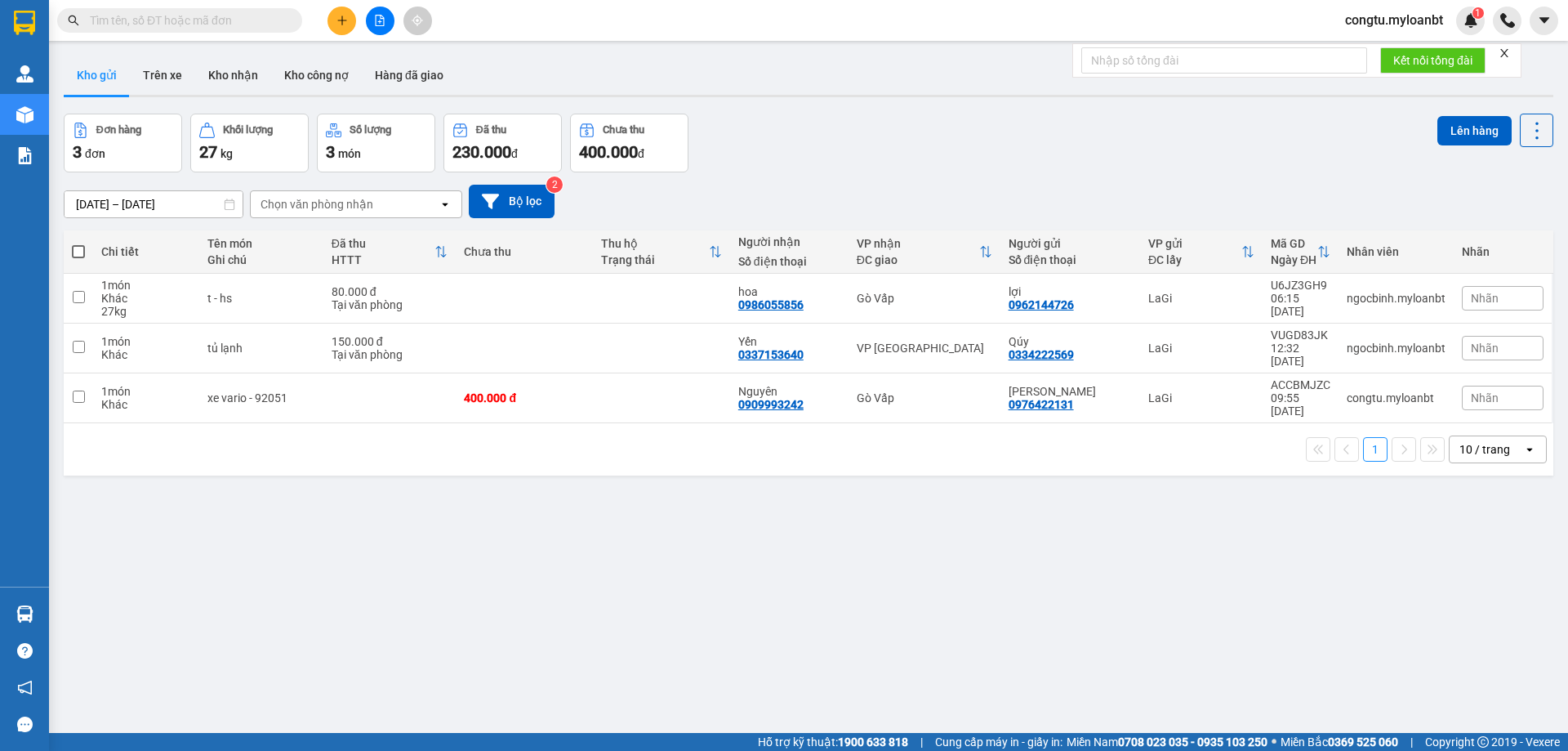
click at [183, 10] on span at bounding box center [179, 21] width 245 height 25
click at [193, 21] on input "text" at bounding box center [187, 20] width 193 height 18
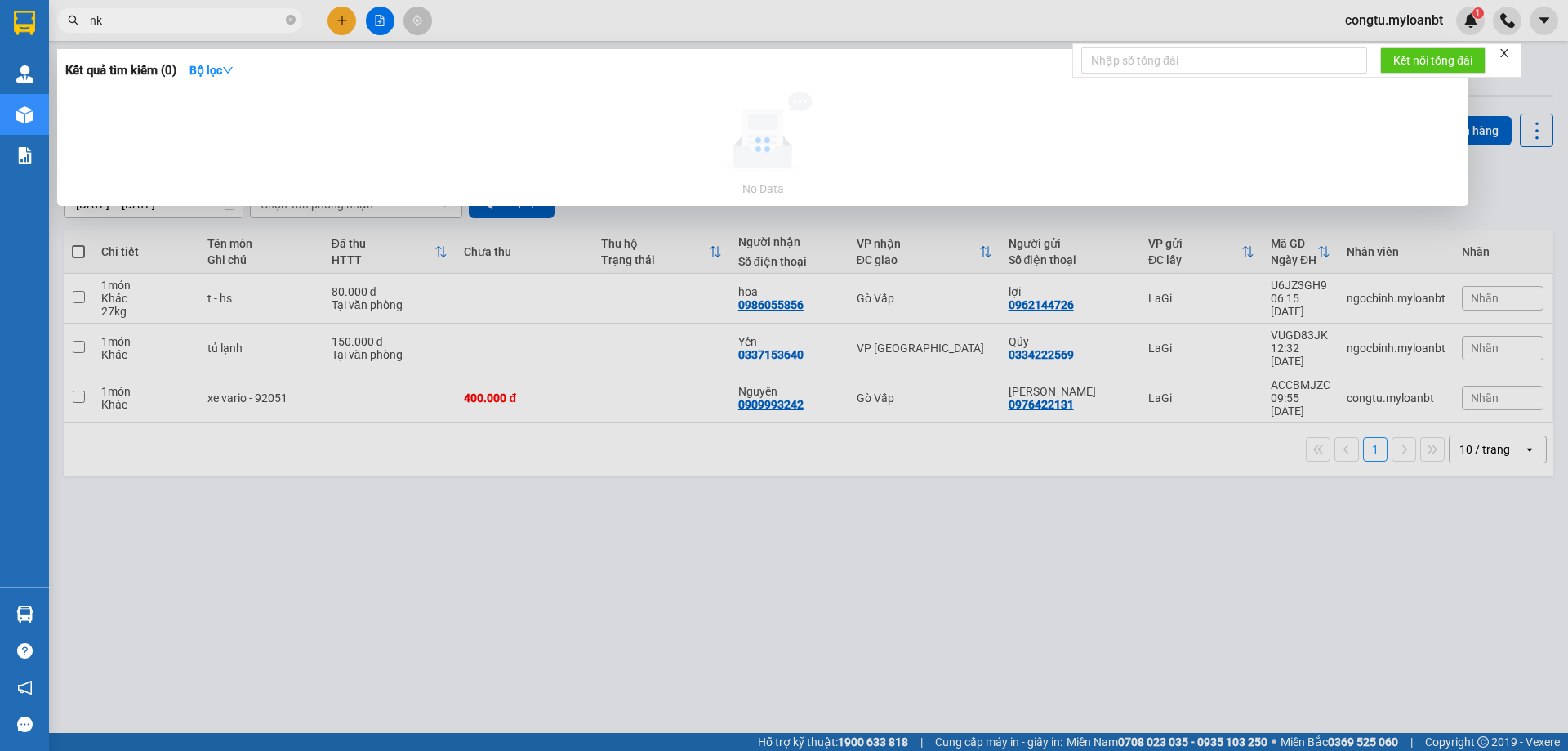
type input "n"
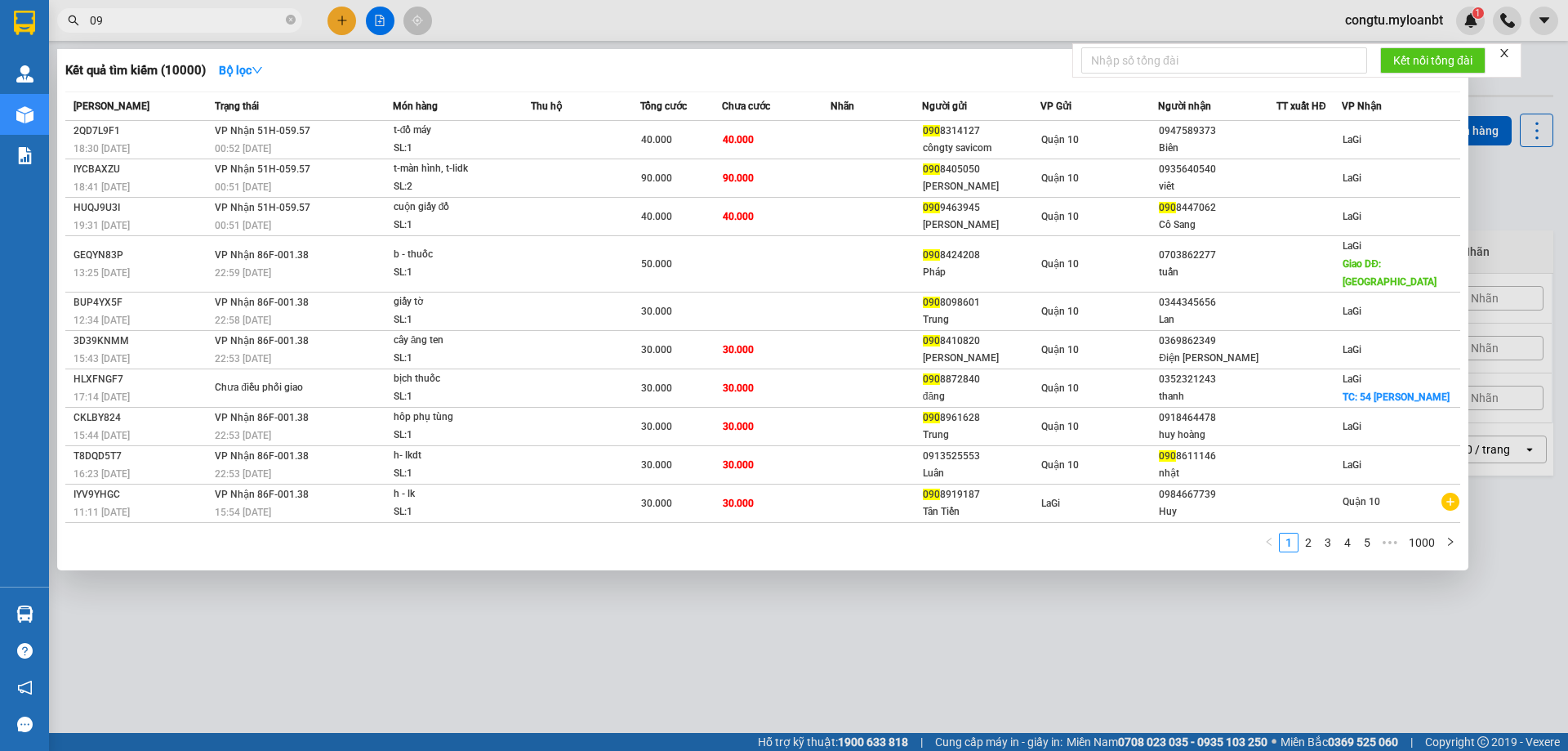
type input "0"
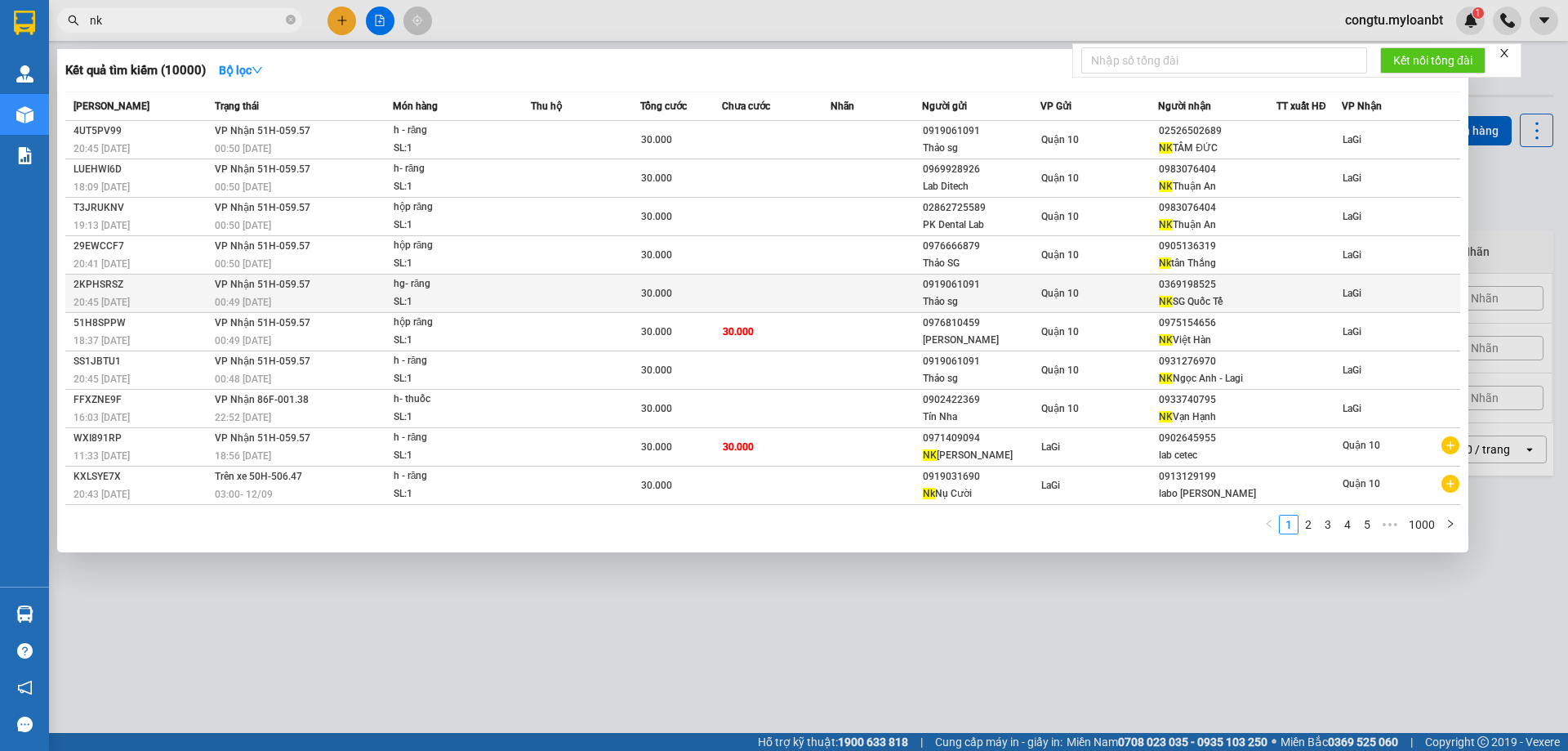
type input "n"
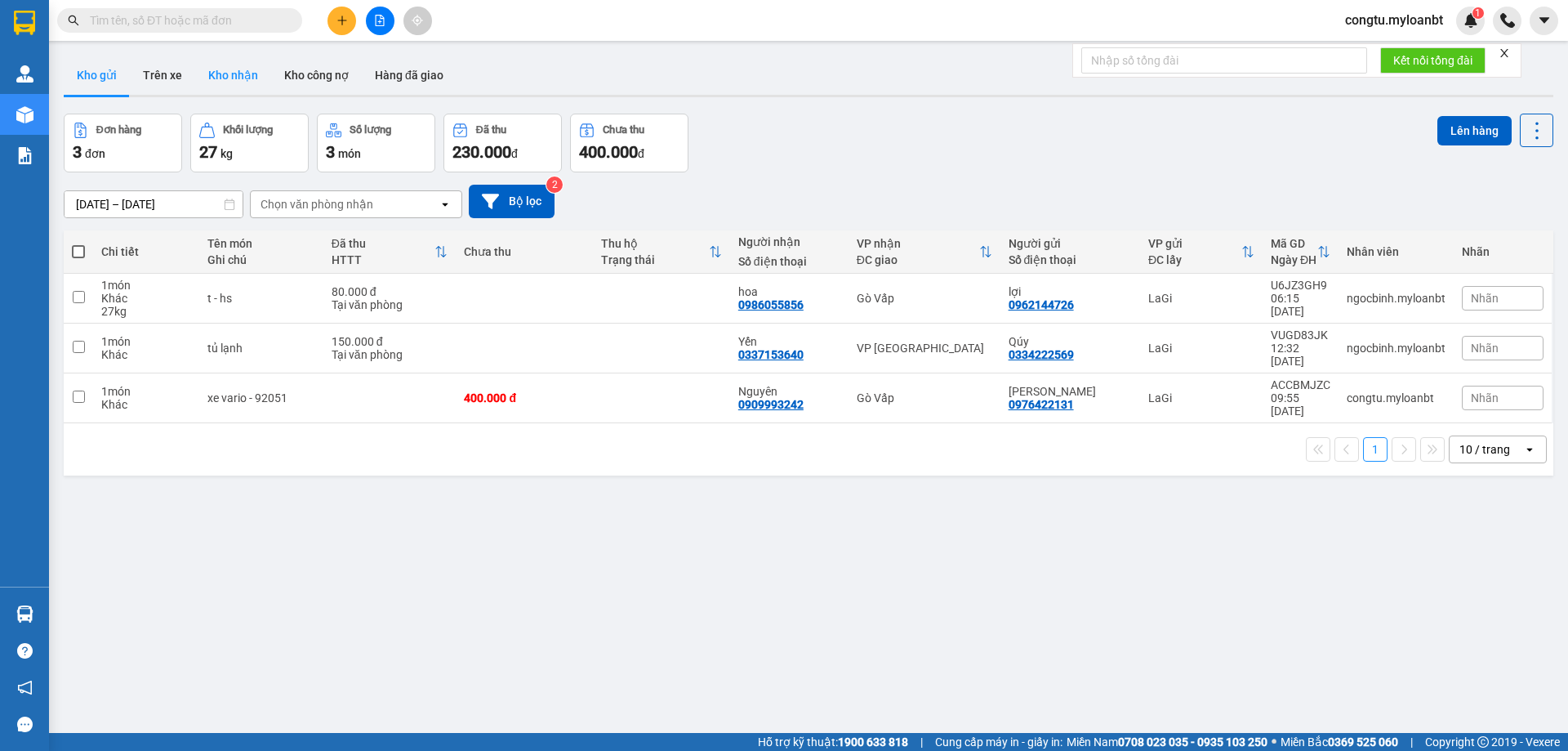
click at [235, 68] on button "Kho nhận" at bounding box center [233, 75] width 76 height 39
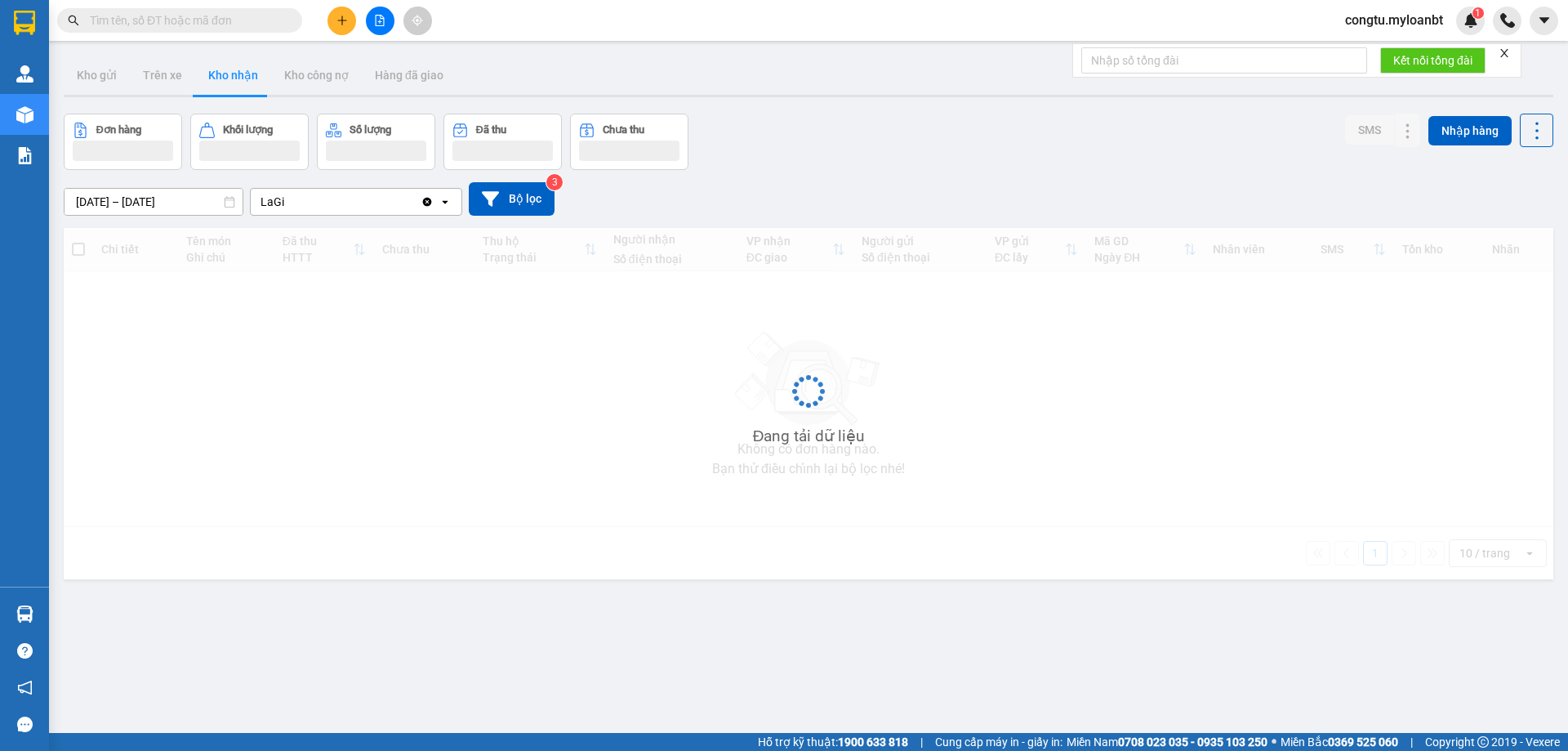
click at [235, 68] on button "Kho nhận" at bounding box center [233, 75] width 76 height 39
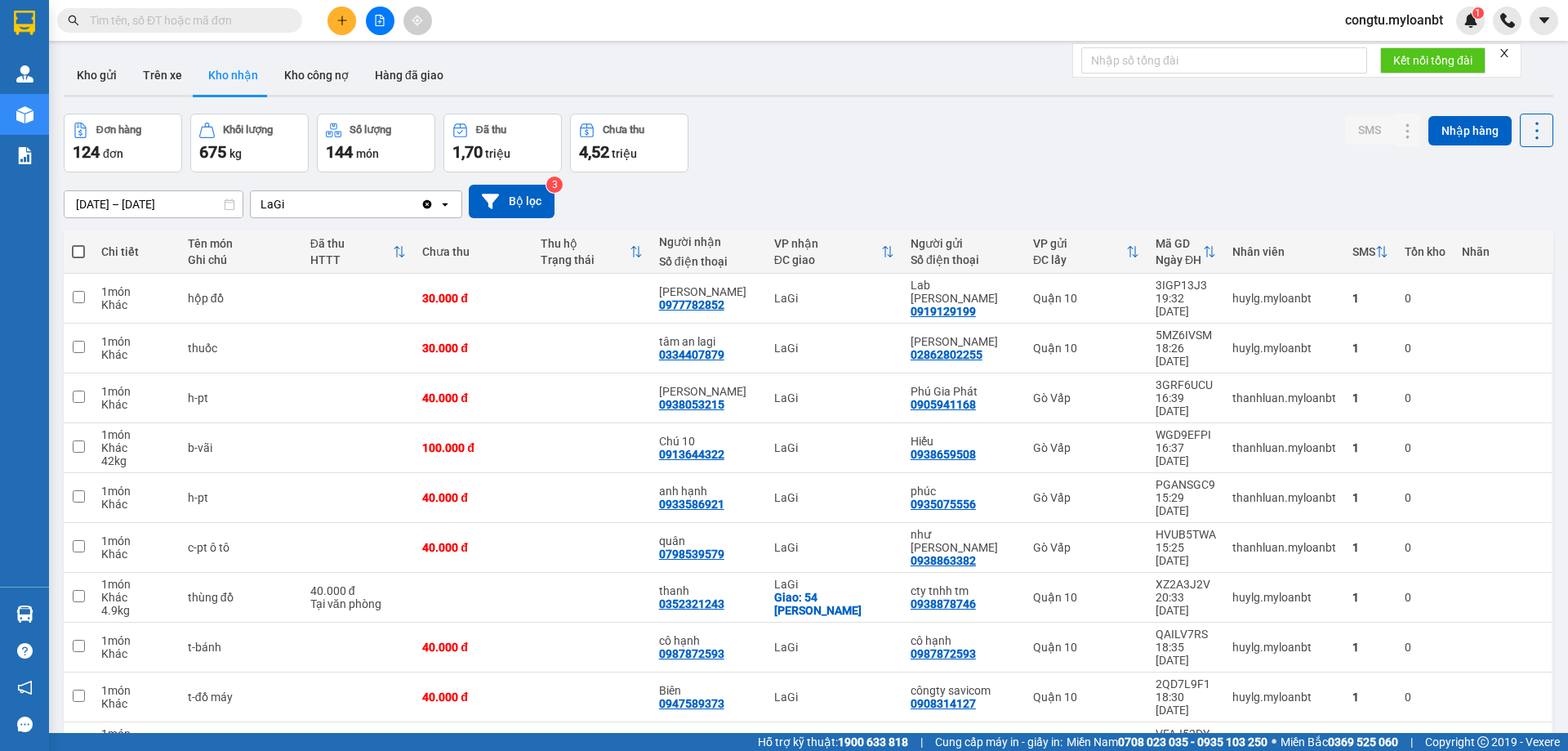
click at [909, 181] on div "[DATE] – [DATE] Press the down arrow key to interact with the calendar and sele…" at bounding box center [808, 201] width 1489 height 58
click at [1472, 668] on span "100 / trang" at bounding box center [1479, 670] width 59 height 16
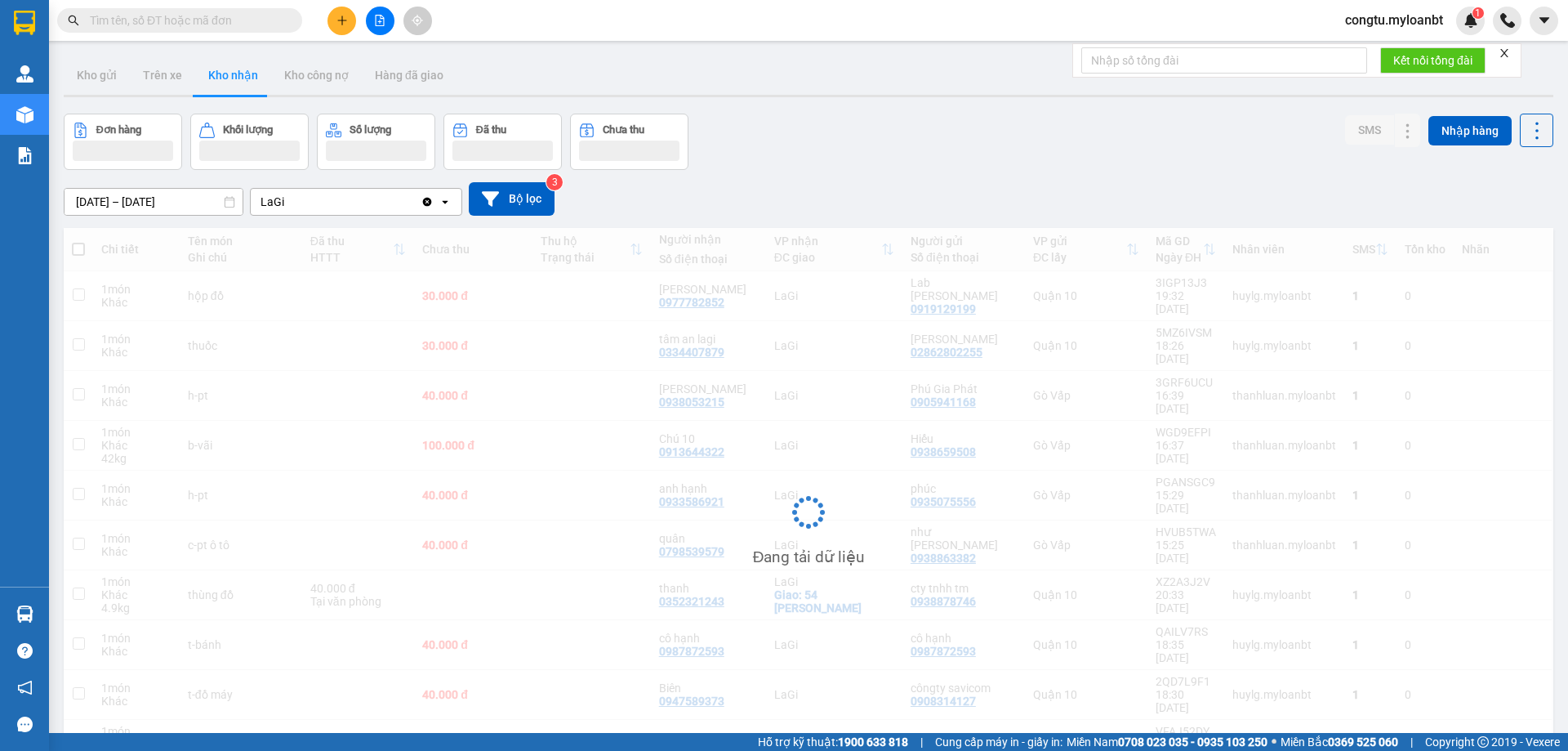
click at [853, 126] on div "Đơn hàng Khối lượng Số lượng Đã thu Chưa thu SMS Nhập hàng" at bounding box center [808, 142] width 1489 height 57
click at [799, 149] on div "Đơn hàng Khối lượng Số lượng Đã thu Chưa thu SMS Nhập hàng" at bounding box center [808, 142] width 1489 height 57
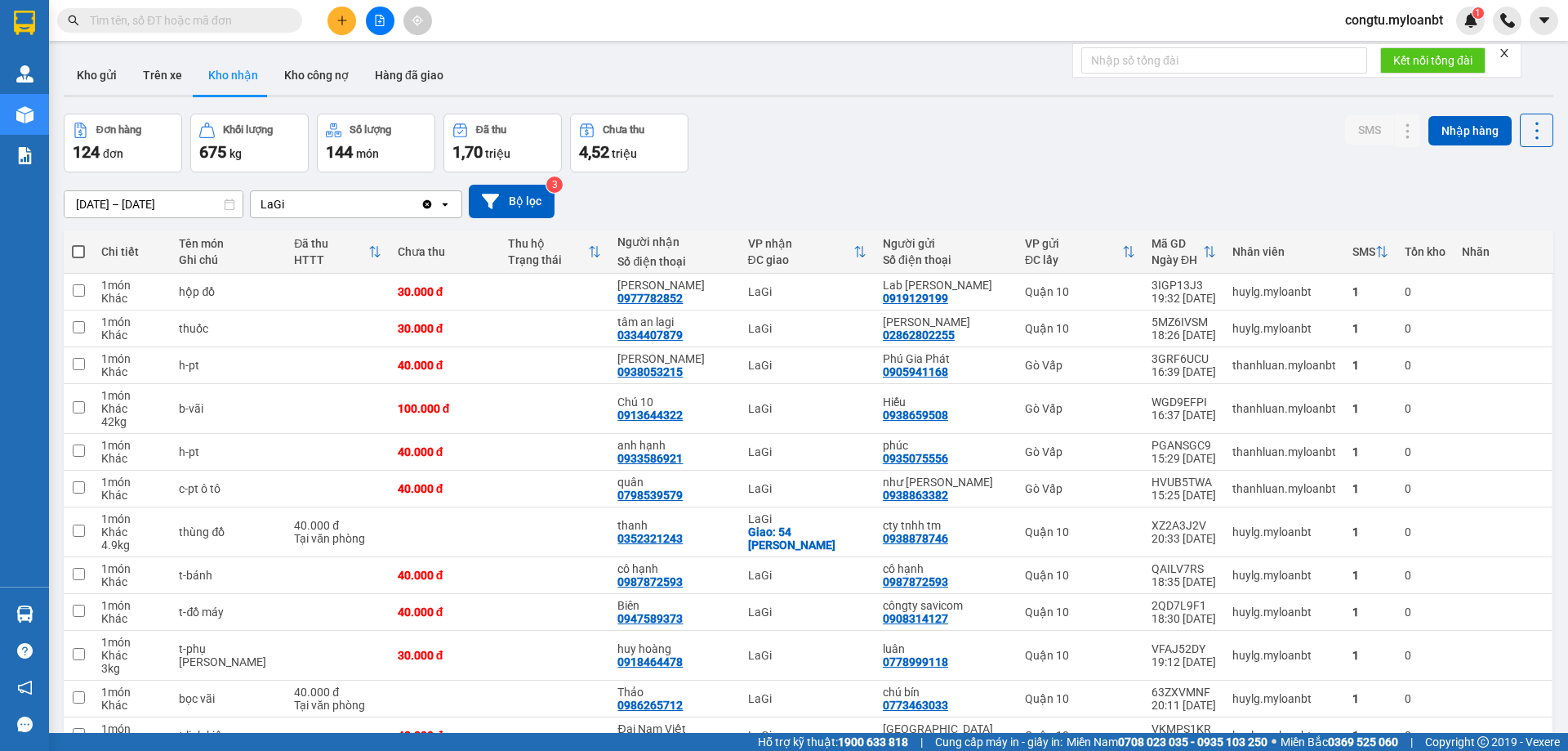
click at [241, 32] on span at bounding box center [179, 21] width 245 height 25
click at [246, 17] on input "text" at bounding box center [187, 20] width 193 height 18
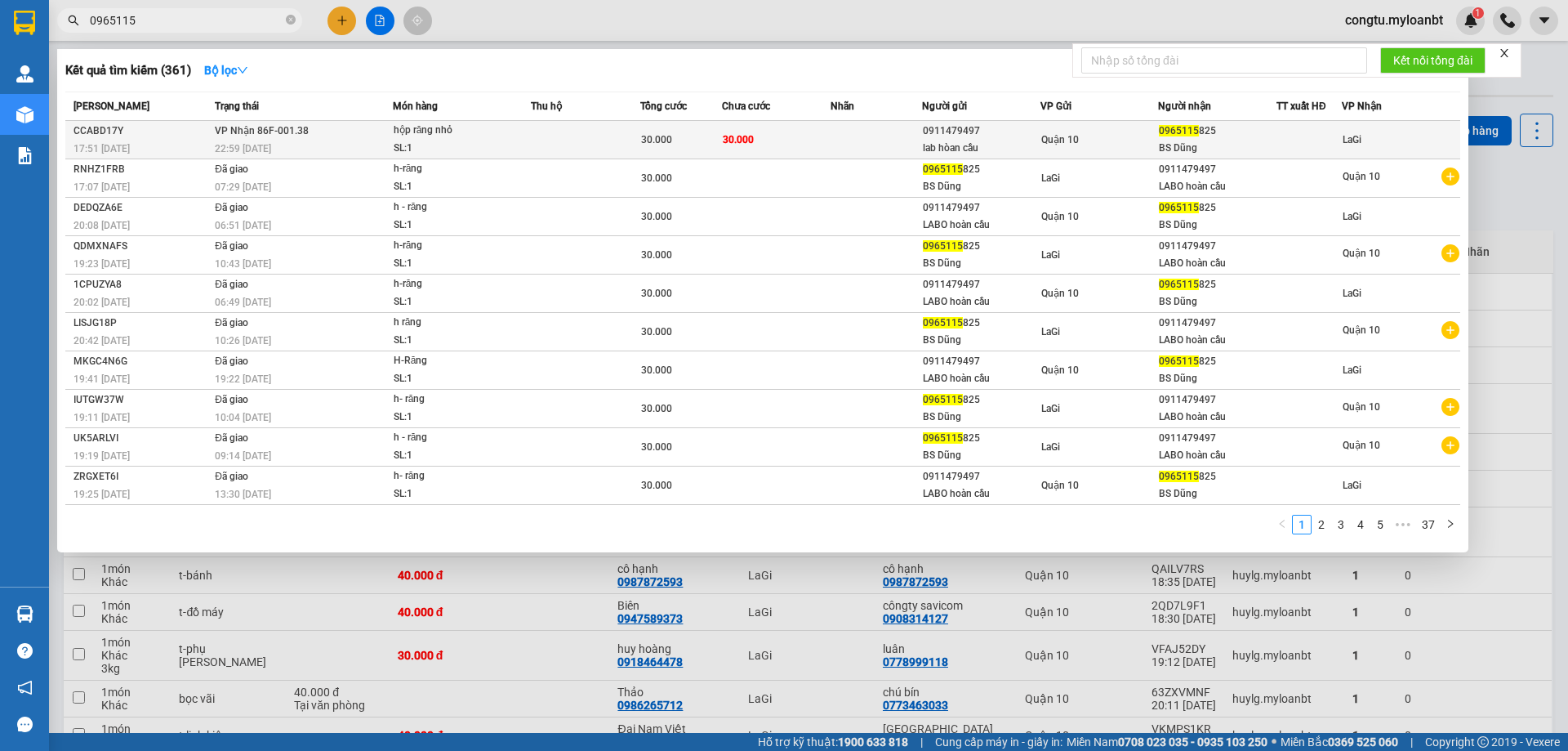
type input "0965115"
click at [780, 146] on td "30.000" at bounding box center [776, 140] width 110 height 39
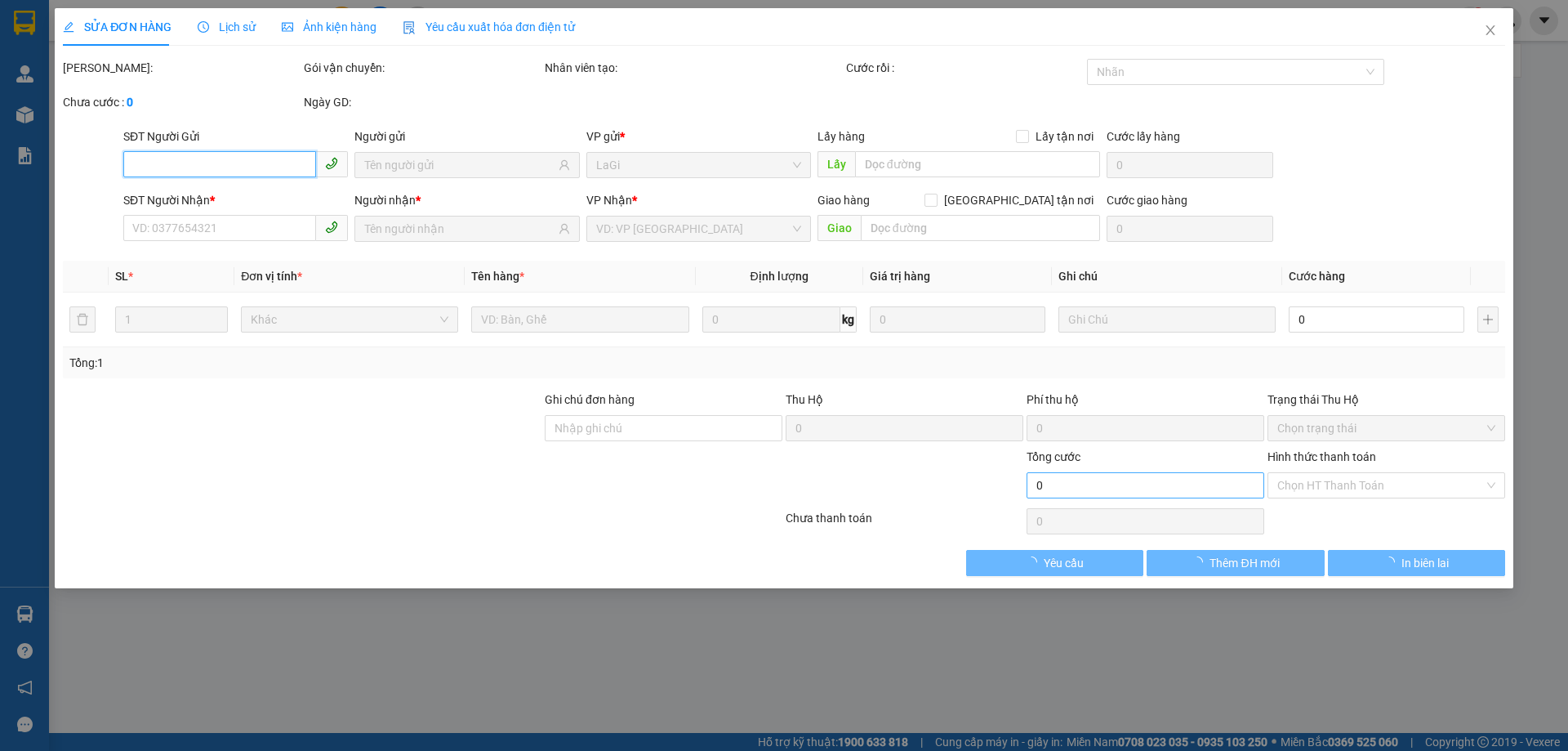
type input "0911479497"
type input "lab hòan cầu"
type input "0965115825"
type input "BS Dũng"
type input "30.000"
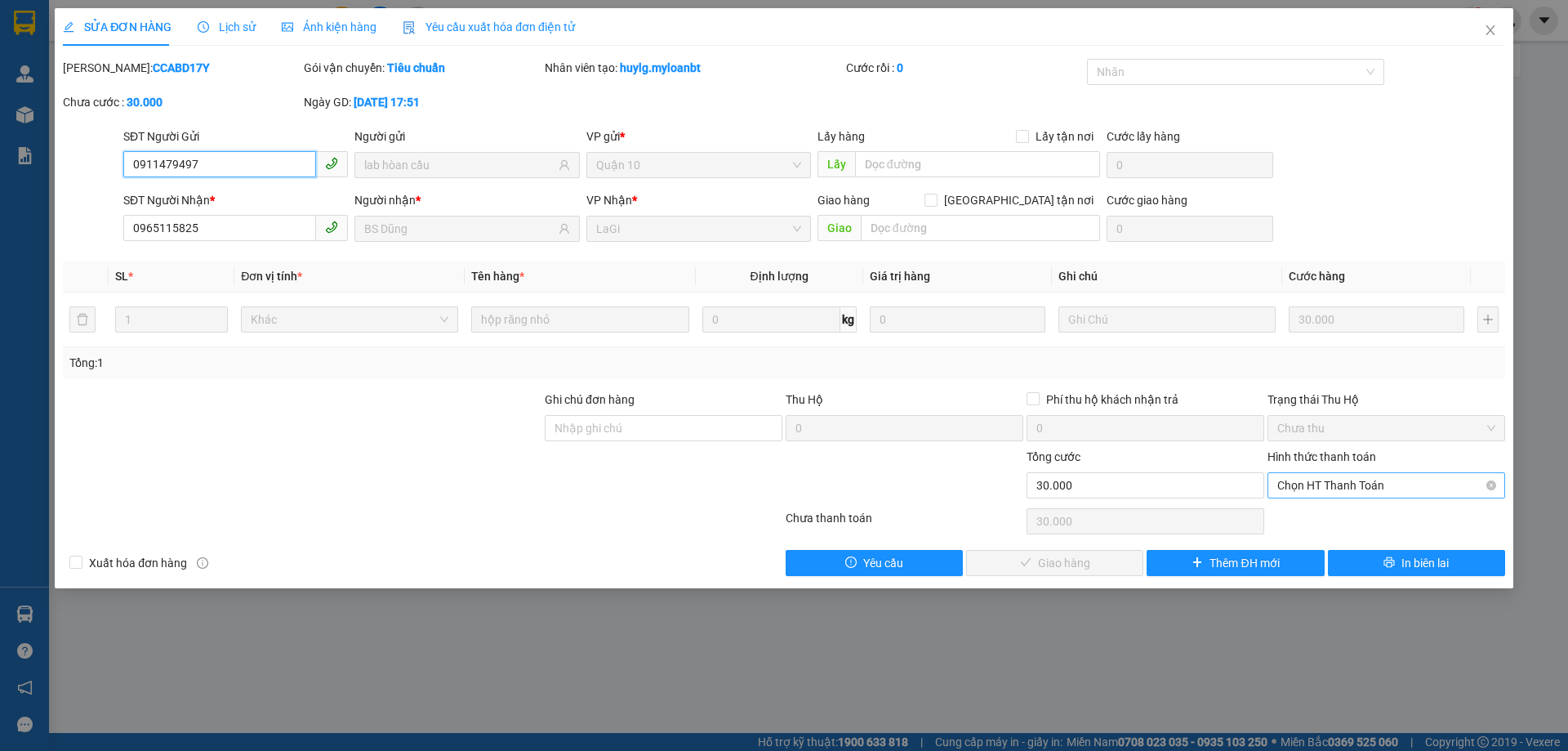
click at [1345, 492] on span "Chọn HT Thanh Toán" at bounding box center [1386, 485] width 218 height 25
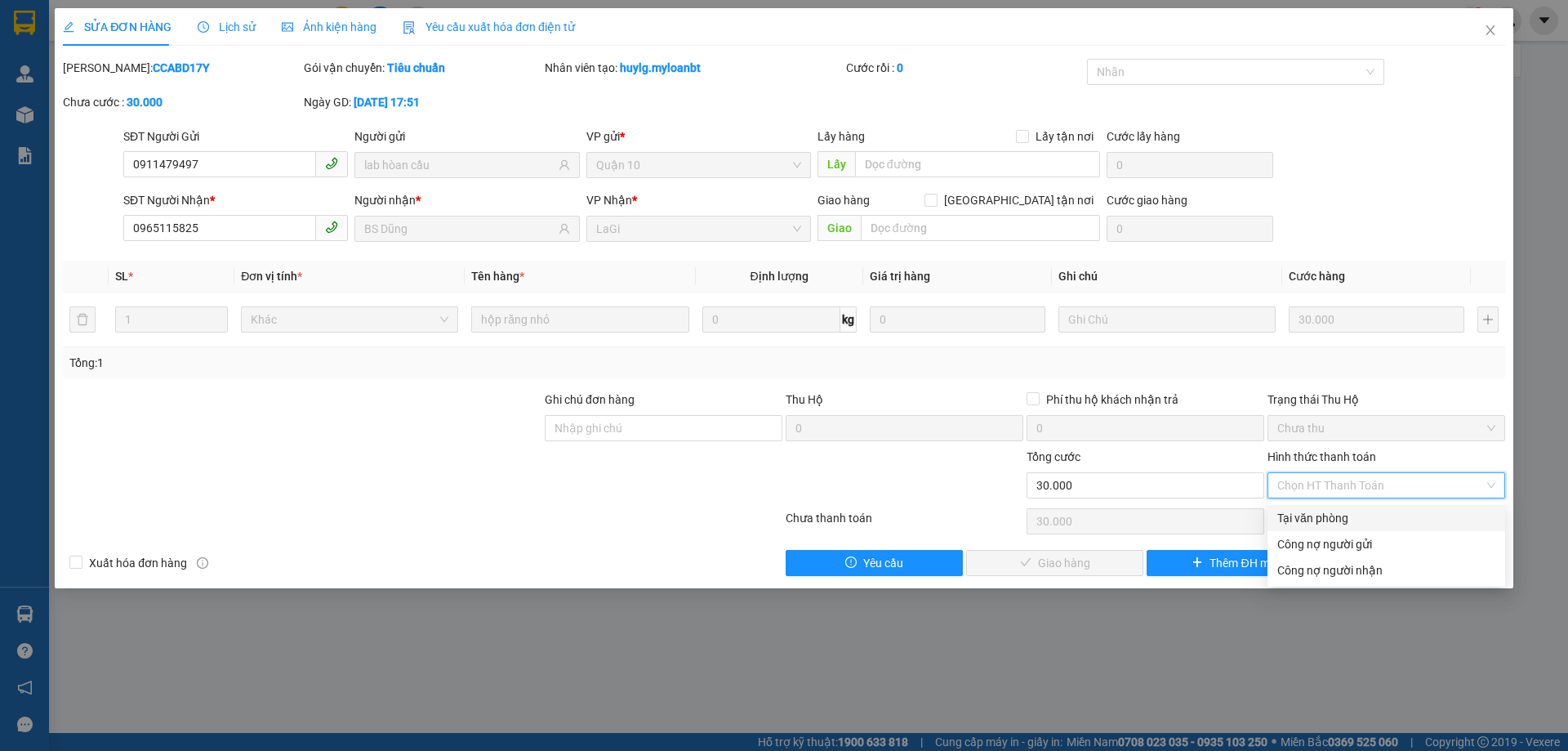
click at [1337, 507] on div "Tại văn phòng" at bounding box center [1385, 518] width 238 height 27
type input "0"
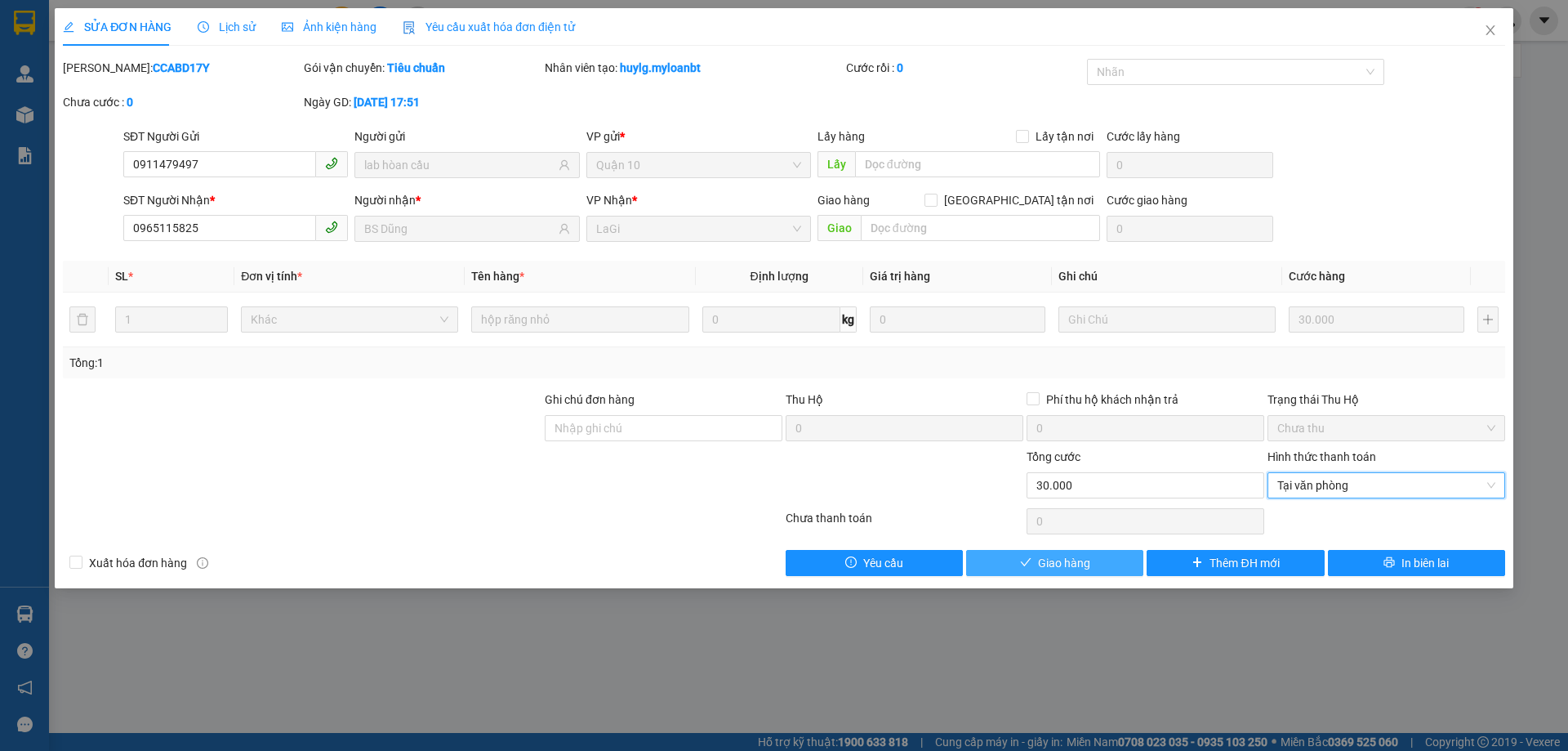
click at [1057, 549] on button "Giao hàng" at bounding box center [1054, 563] width 177 height 27
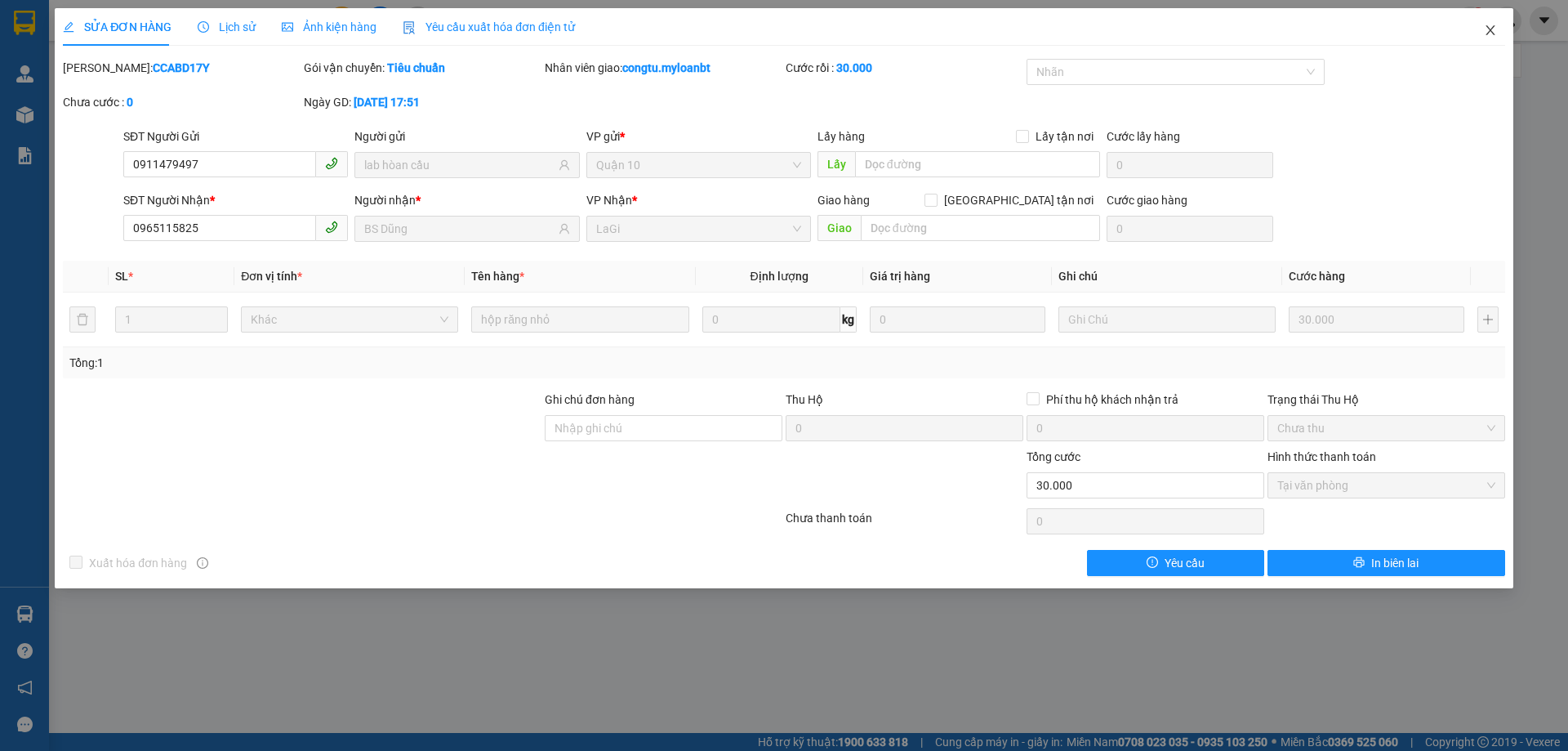
drag, startPoint x: 1488, startPoint y: 23, endPoint x: 1471, endPoint y: 0, distance: 28.6
click at [1488, 22] on span "Close" at bounding box center [1490, 31] width 45 height 45
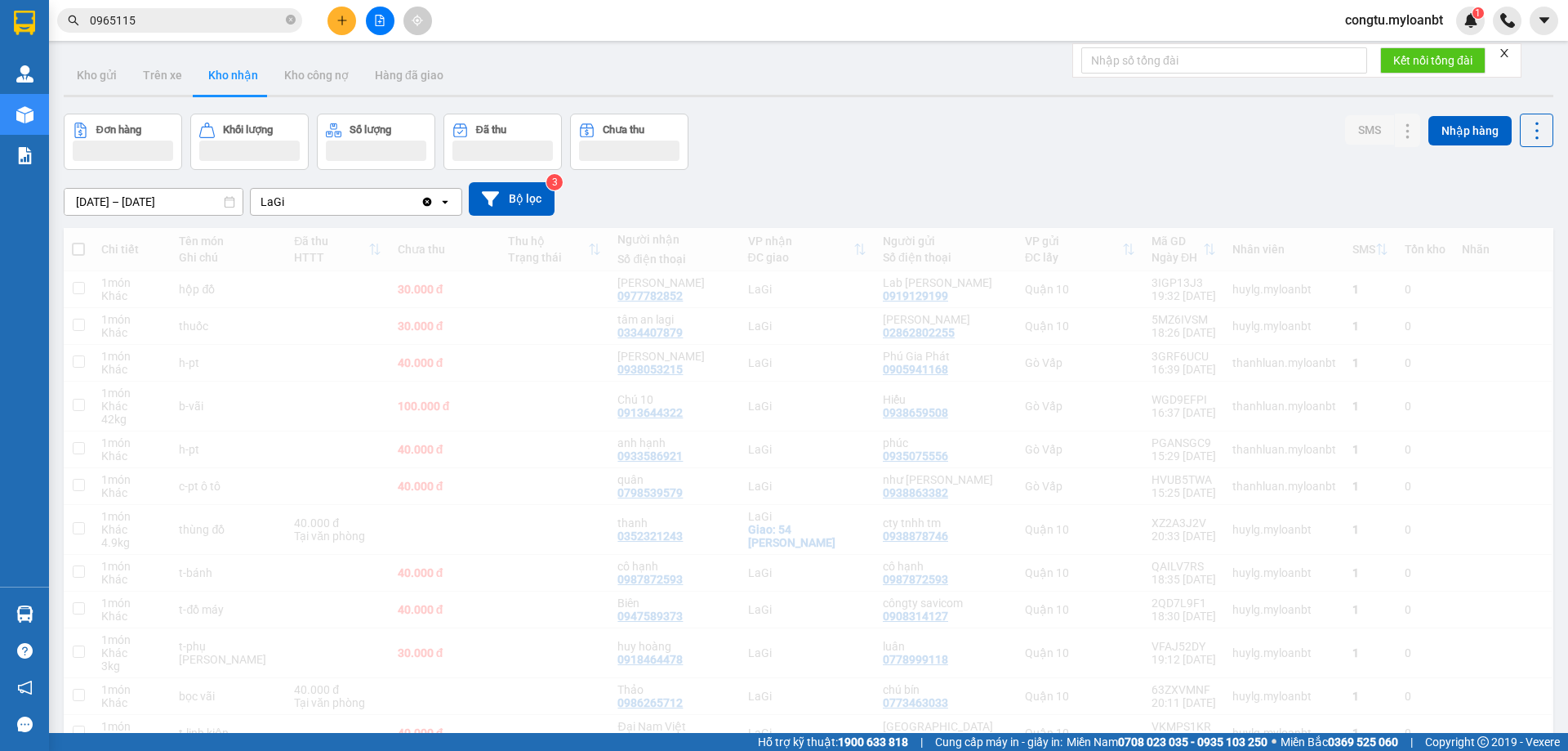
click at [201, 20] on input "0965115" at bounding box center [187, 20] width 193 height 18
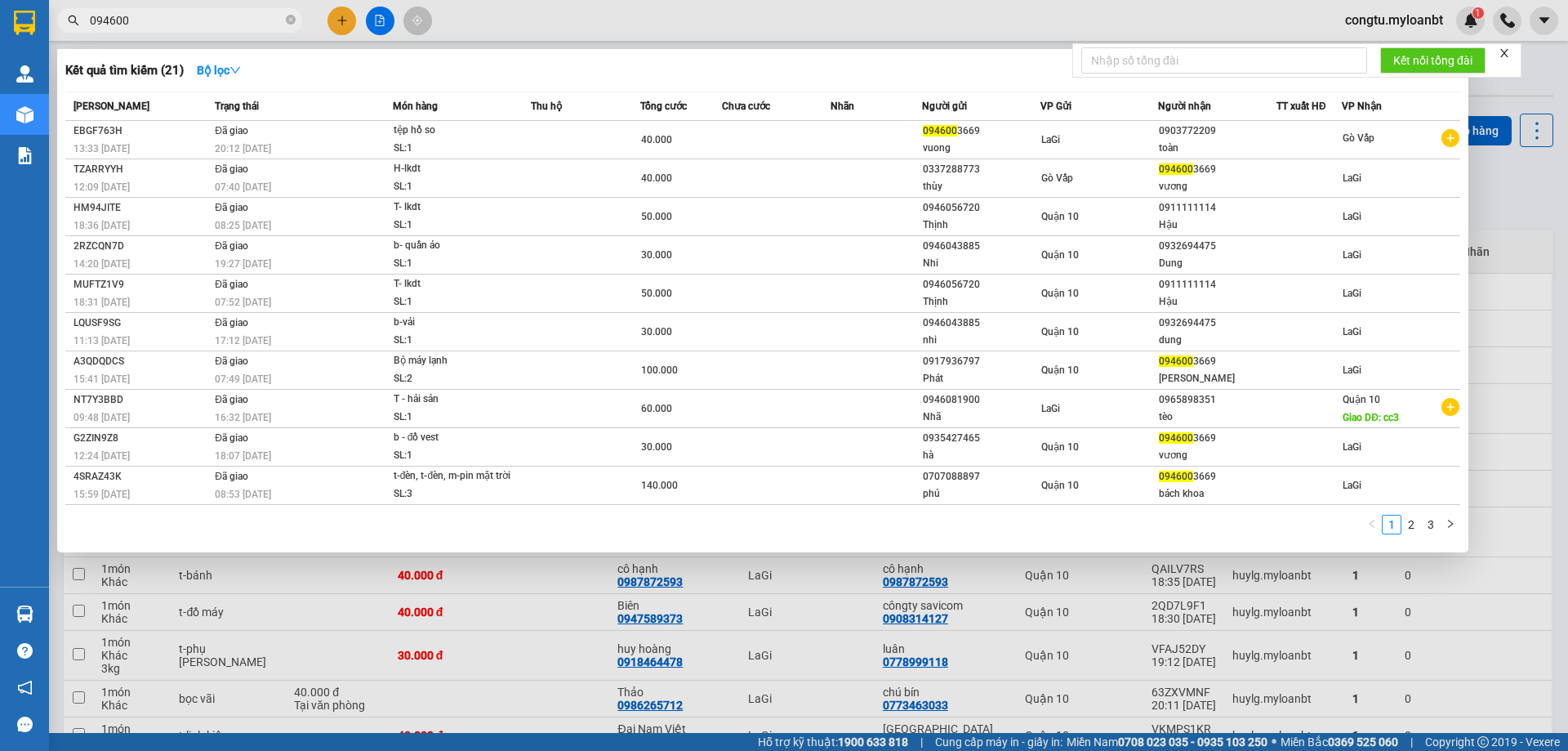
type input "0946003"
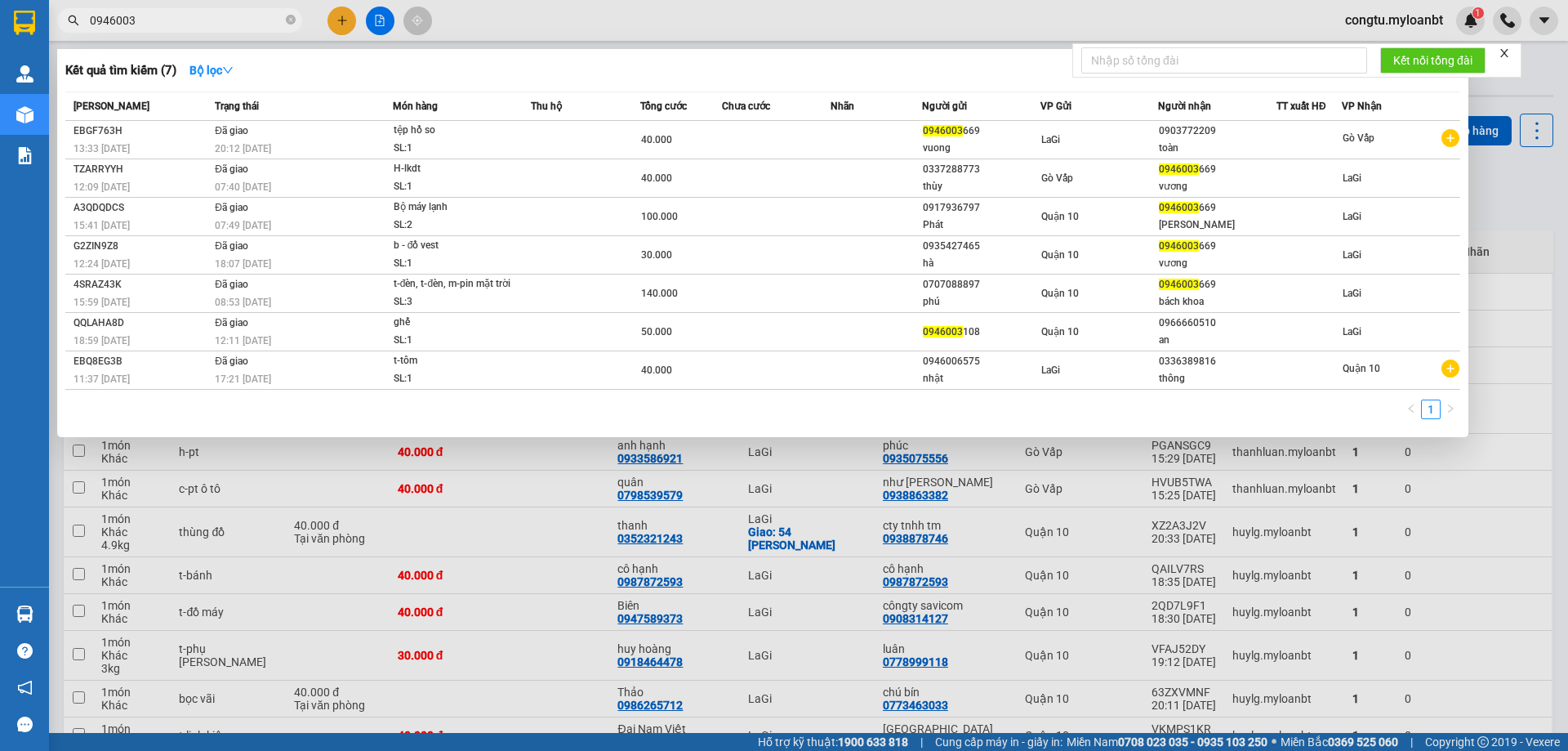
click at [202, 18] on input "0946003" at bounding box center [187, 20] width 193 height 18
click at [199, 14] on input "0946003" at bounding box center [187, 20] width 193 height 18
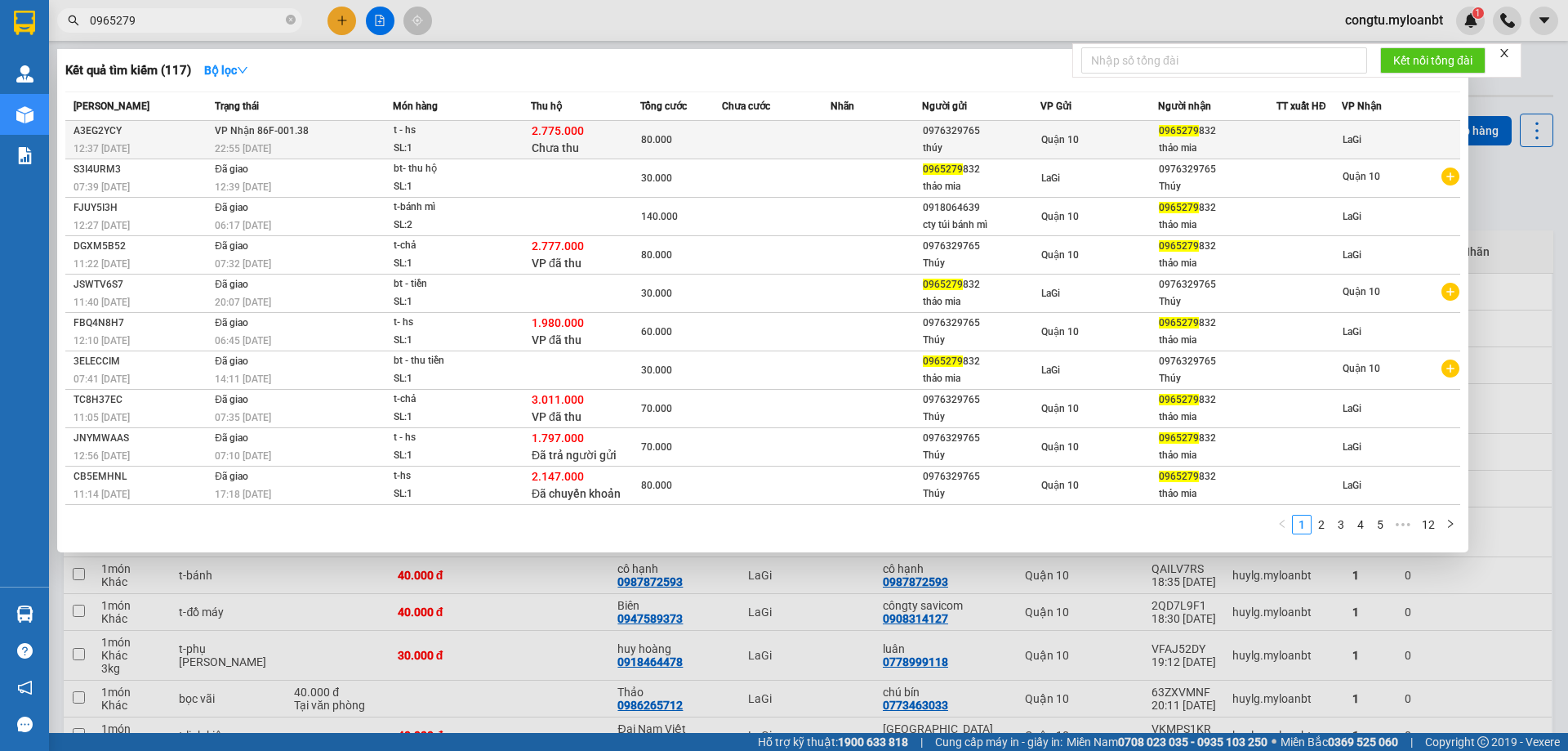
type input "0965279"
click at [691, 145] on div "80.000" at bounding box center [681, 139] width 80 height 18
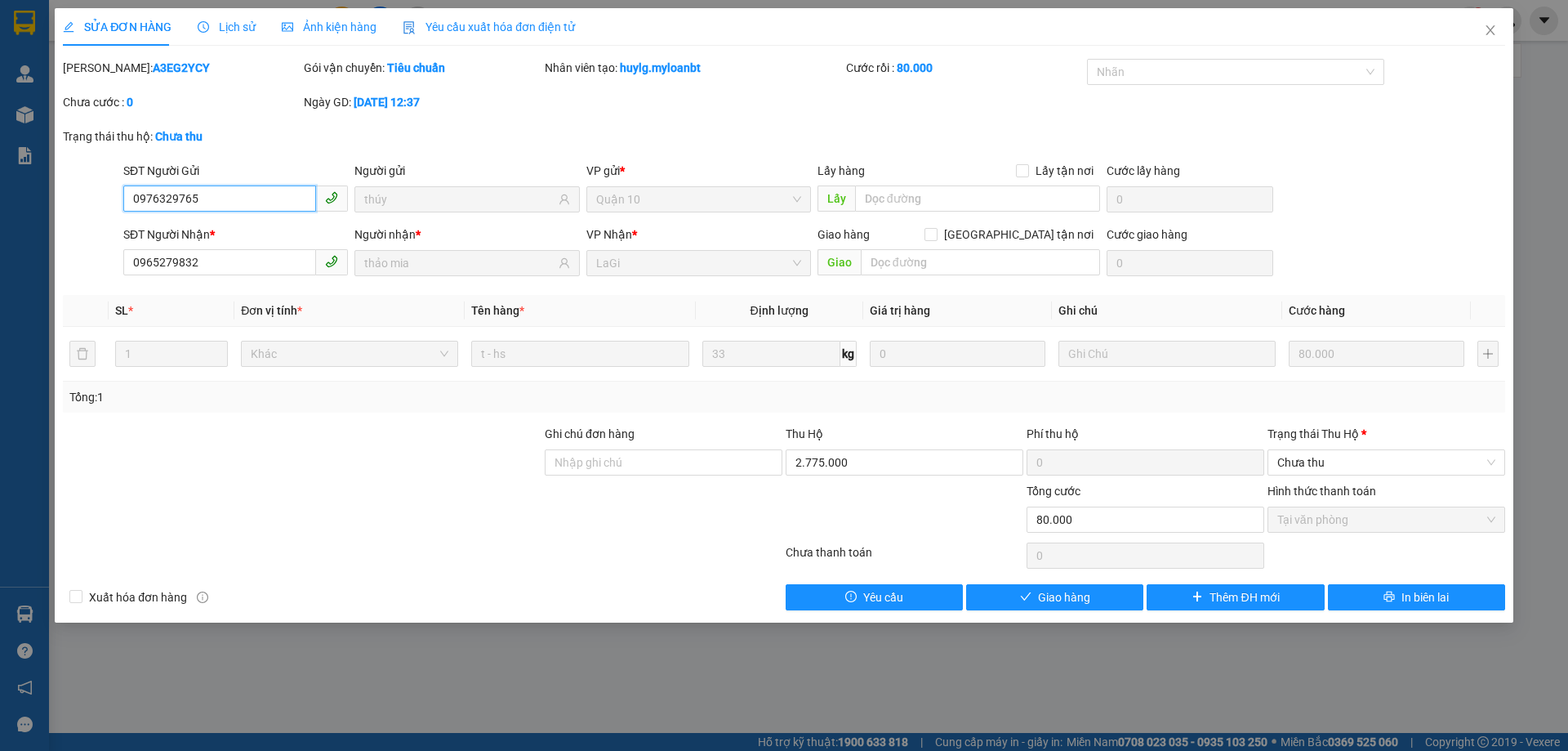
type input "0976329765"
type input "thúy"
type input "0965279832"
type input "thảo mia"
type input "80.000"
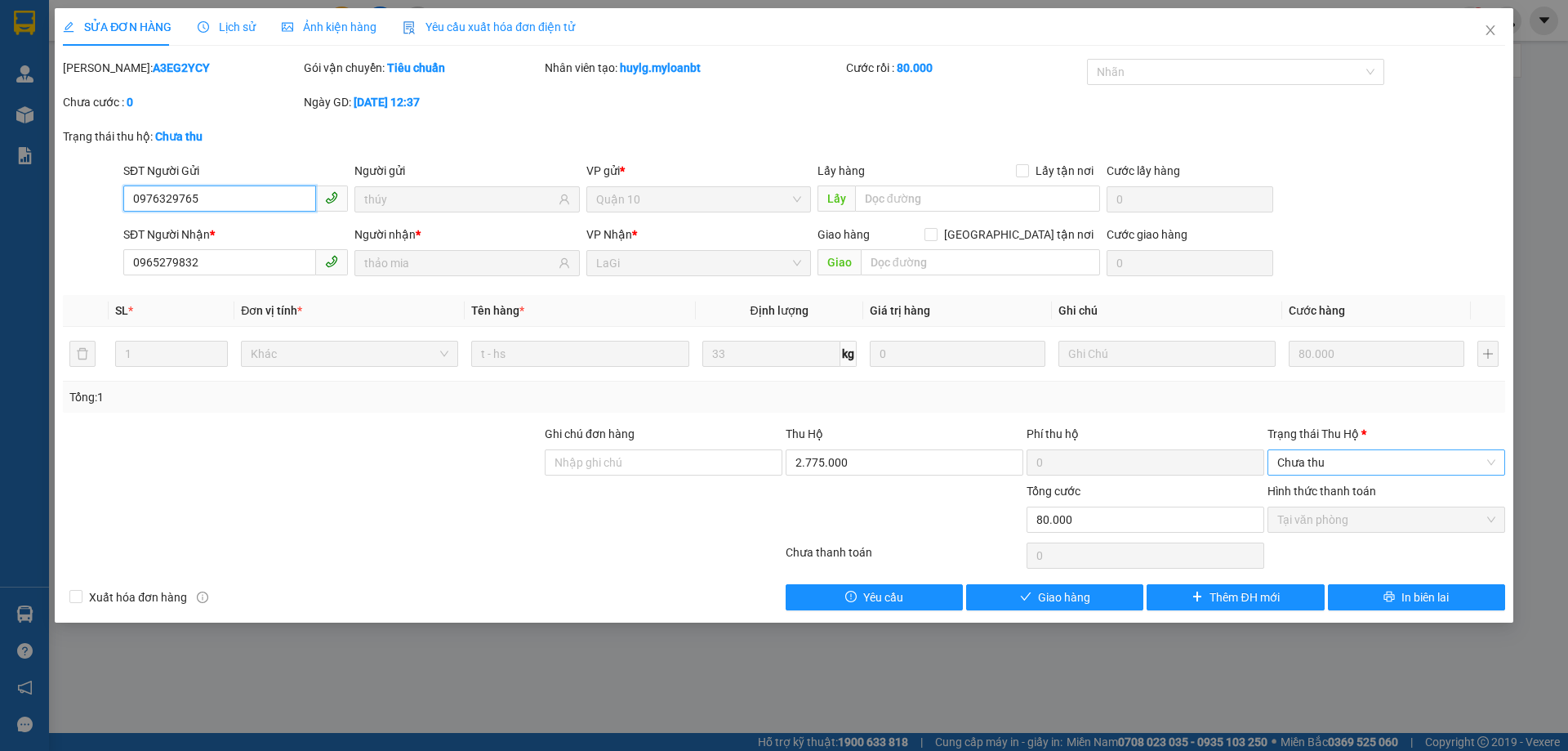
click at [1354, 457] on span "Chưa thu" at bounding box center [1386, 462] width 218 height 25
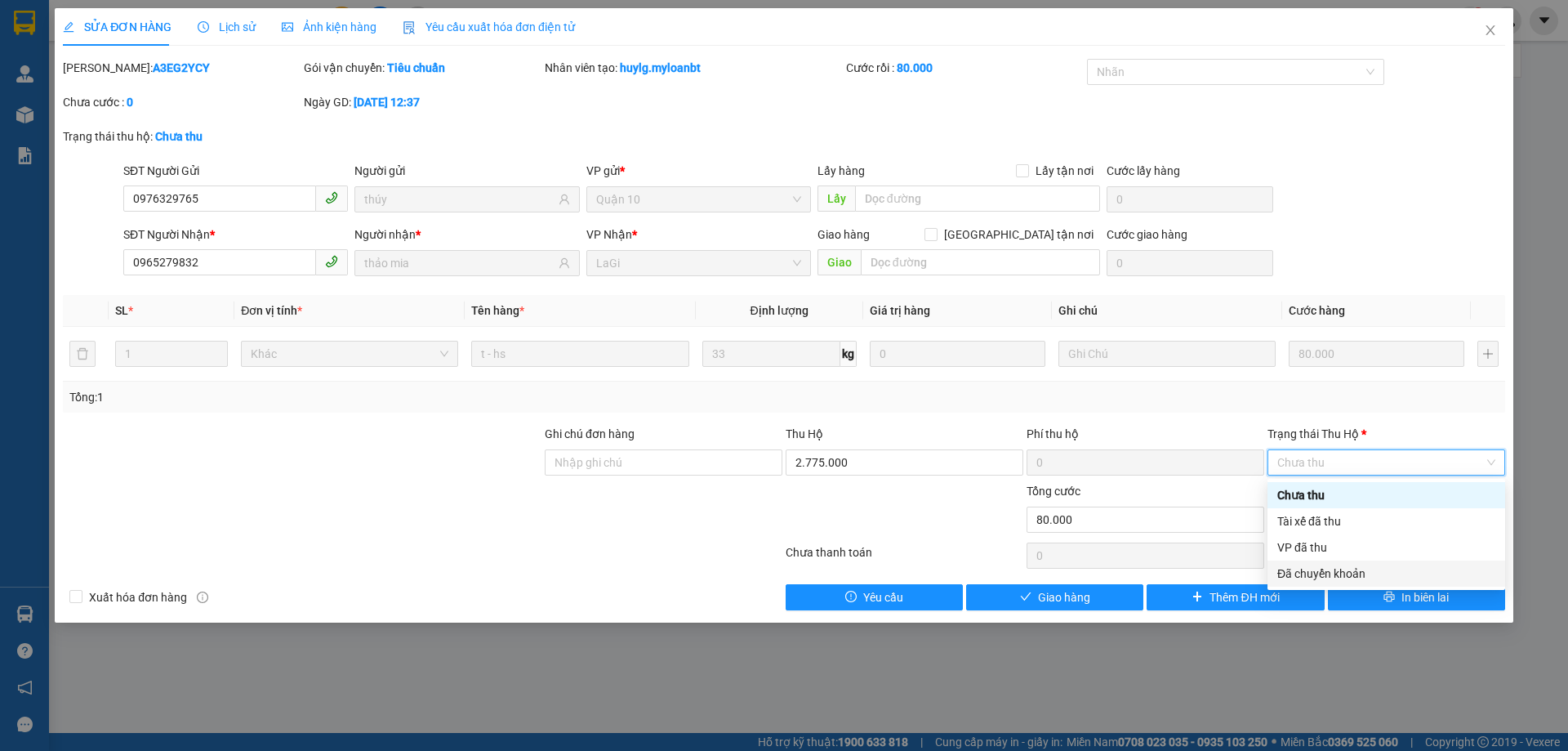
click at [1314, 581] on div "Đã chuyển khoản" at bounding box center [1386, 573] width 218 height 18
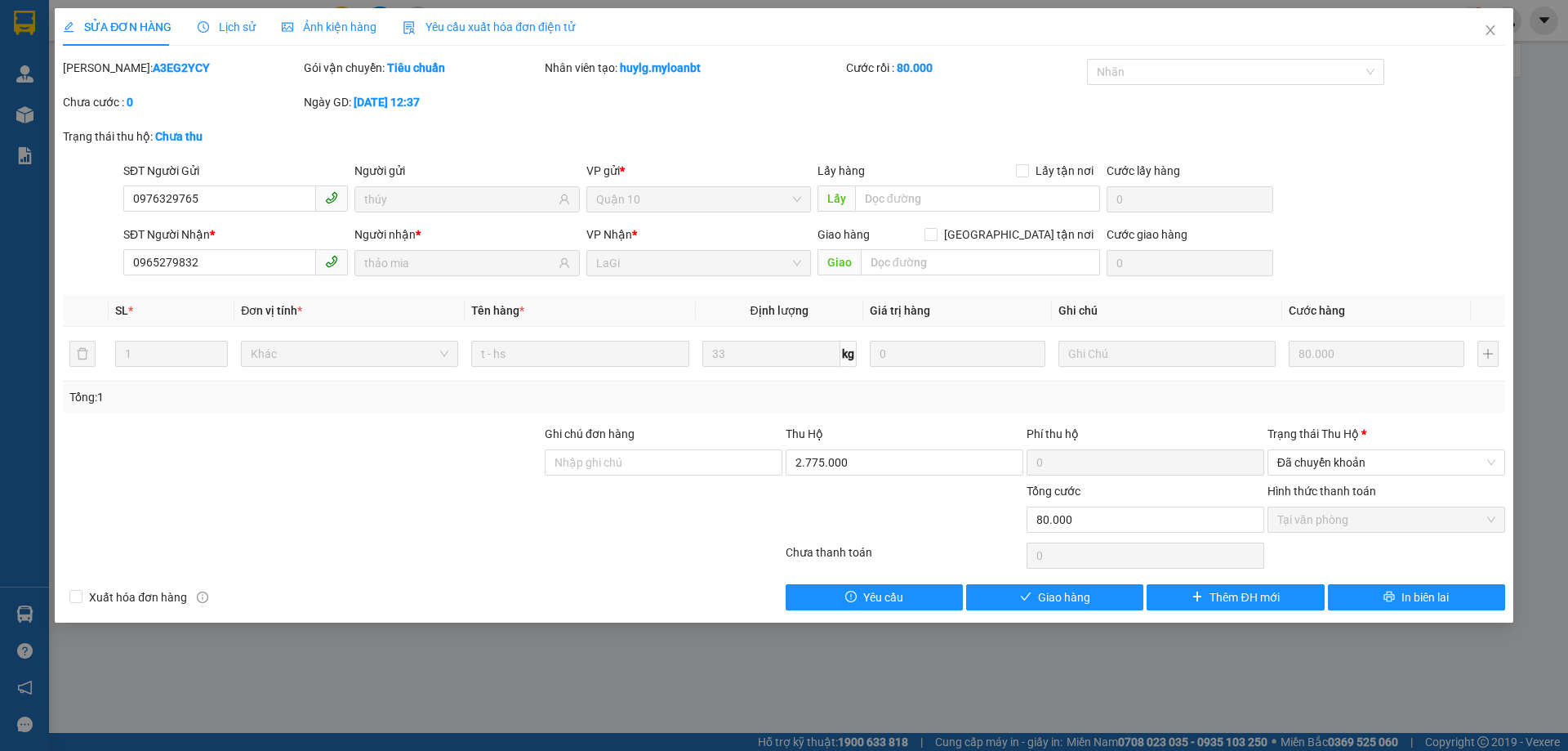
click at [1318, 576] on div "Total Paid Fee 80.000 Total UnPaid Fee 0 Cash Collection Total Fee 0 Mã ĐH: A3E…" at bounding box center [783, 334] width 1442 height 551
click at [1363, 459] on span "Đã chuyển khoản" at bounding box center [1386, 462] width 218 height 25
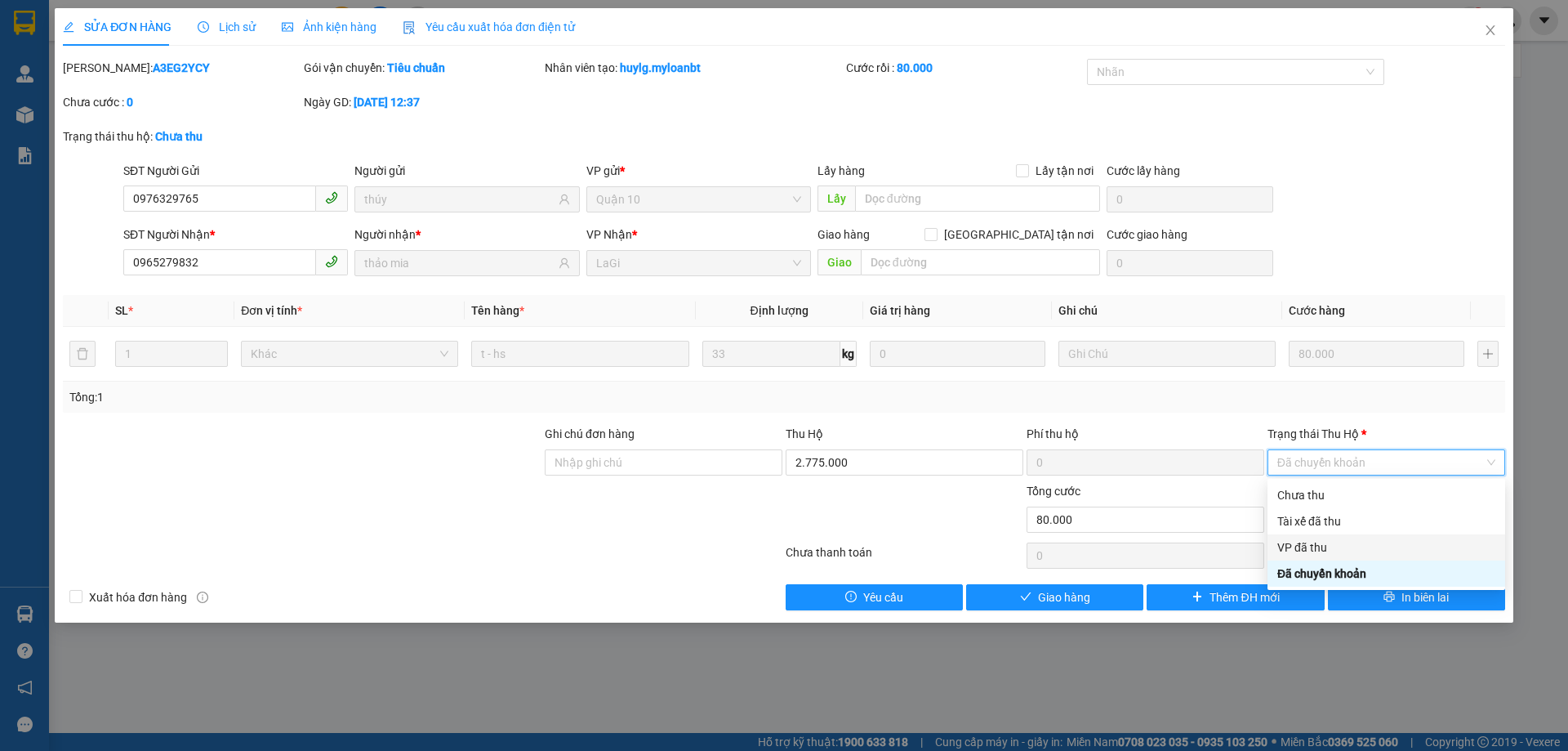
click at [1332, 540] on div "VP đã thu" at bounding box center [1386, 546] width 218 height 18
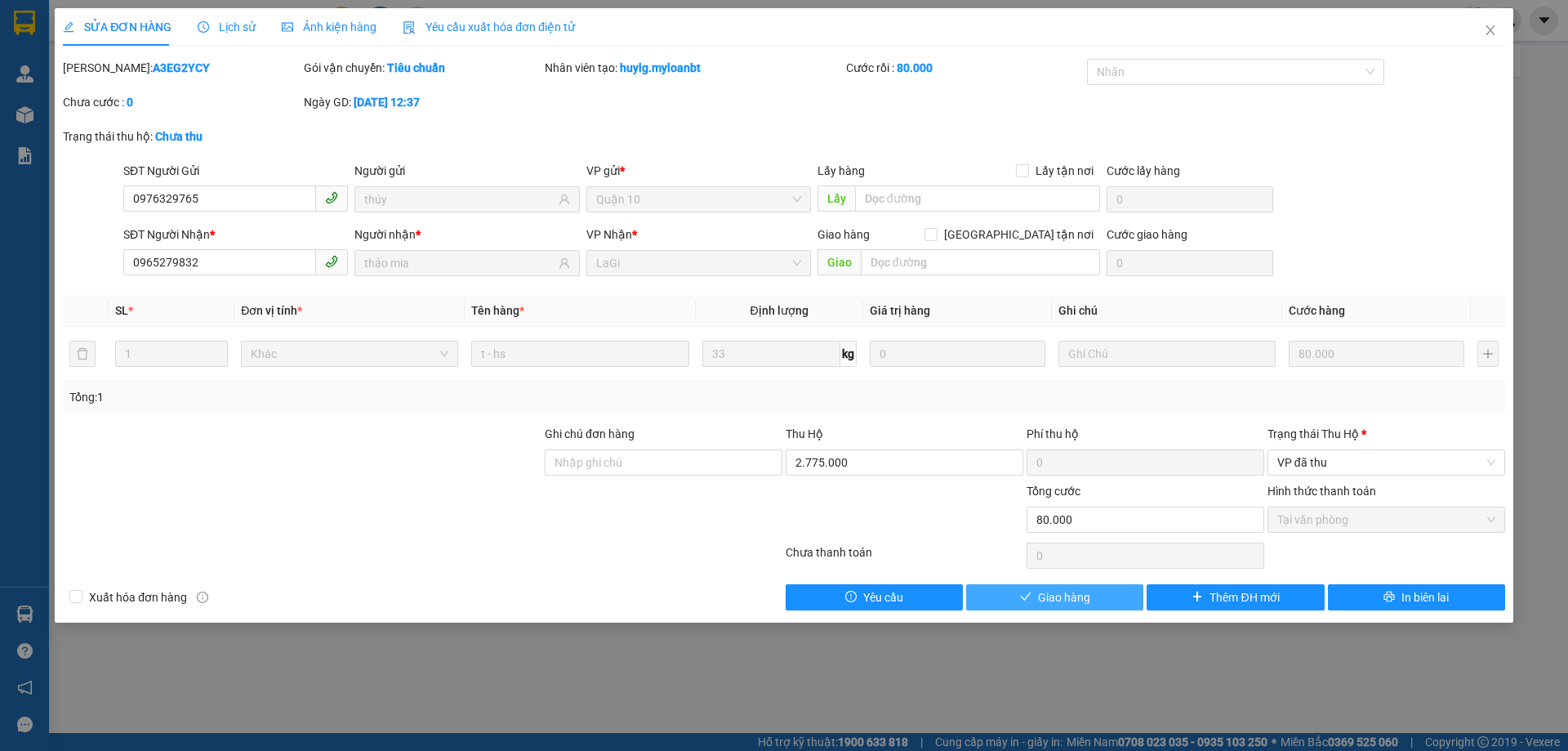
click at [1067, 600] on span "Giao hàng" at bounding box center [1063, 597] width 52 height 18
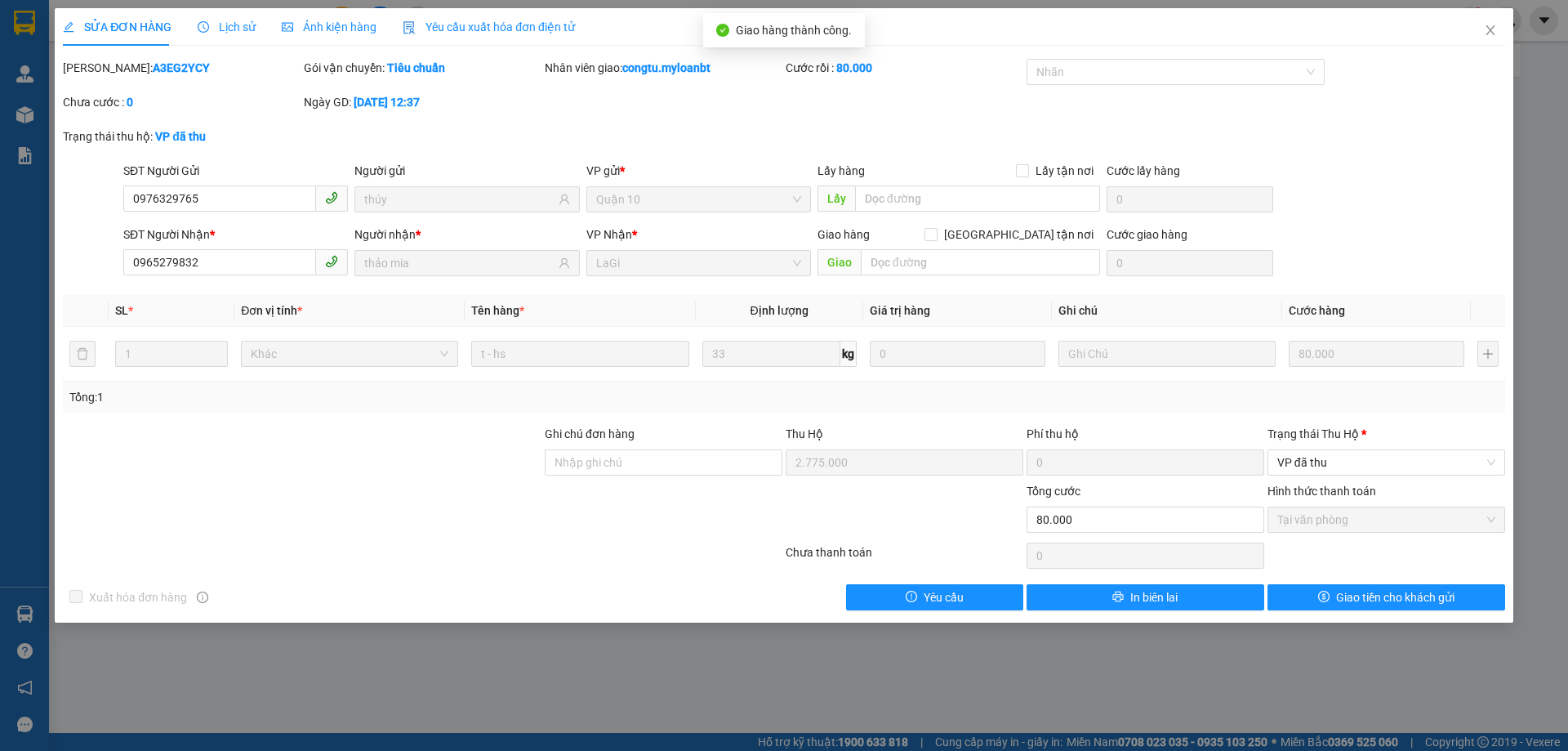
click at [1357, 231] on div "SĐT Người Nhận * 0965279832 Người nhận * thảo mia VP Nhận * LaGi Giao hàng Giao…" at bounding box center [814, 254] width 1388 height 57
click at [230, 260] on input "0965279832" at bounding box center [220, 262] width 193 height 27
click at [1499, 35] on div "Kết quả tìm kiếm ( 117 ) Bộ lọc Mã ĐH Trạng thái Món hàng Thu hộ Tổng cước Chưa…" at bounding box center [784, 20] width 1568 height 41
click at [1486, 30] on div "congtu.myloanbt 1" at bounding box center [1450, 21] width 236 height 28
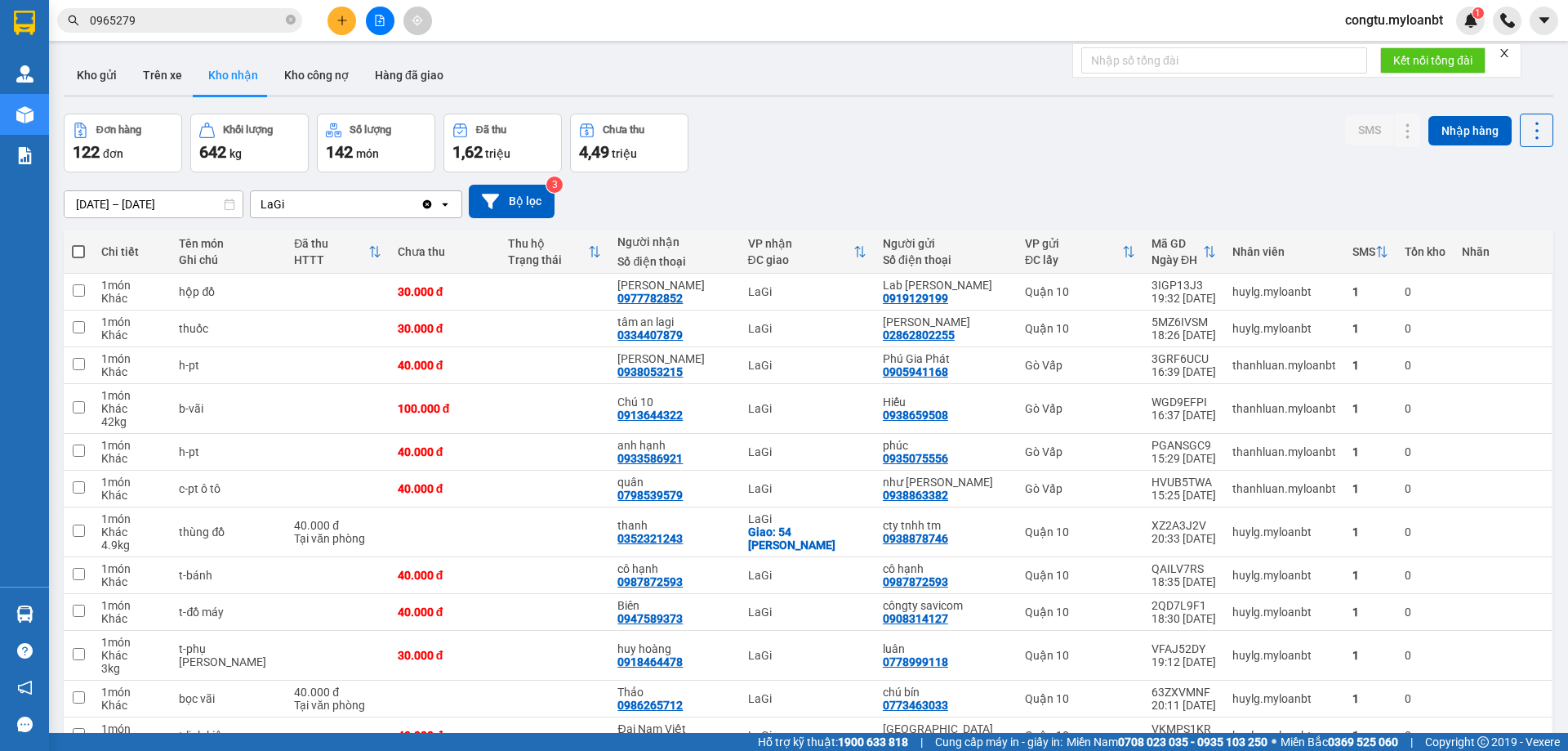
click at [338, 7] on div at bounding box center [379, 21] width 122 height 28
click at [340, 11] on button at bounding box center [342, 21] width 28 height 28
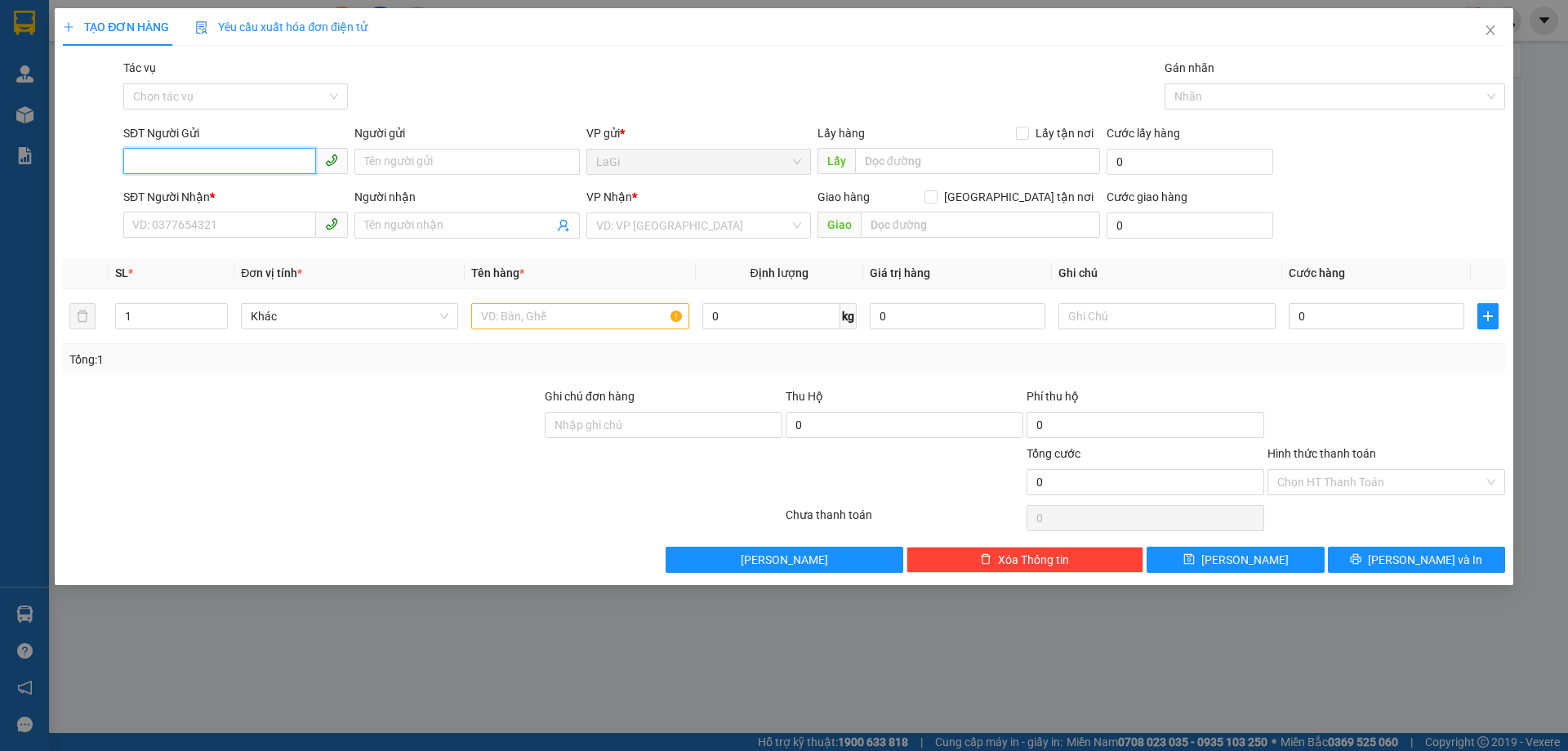
click at [175, 163] on input "SĐT Người Gửi" at bounding box center [220, 161] width 193 height 27
paste input "0965279832"
type input "0965279832"
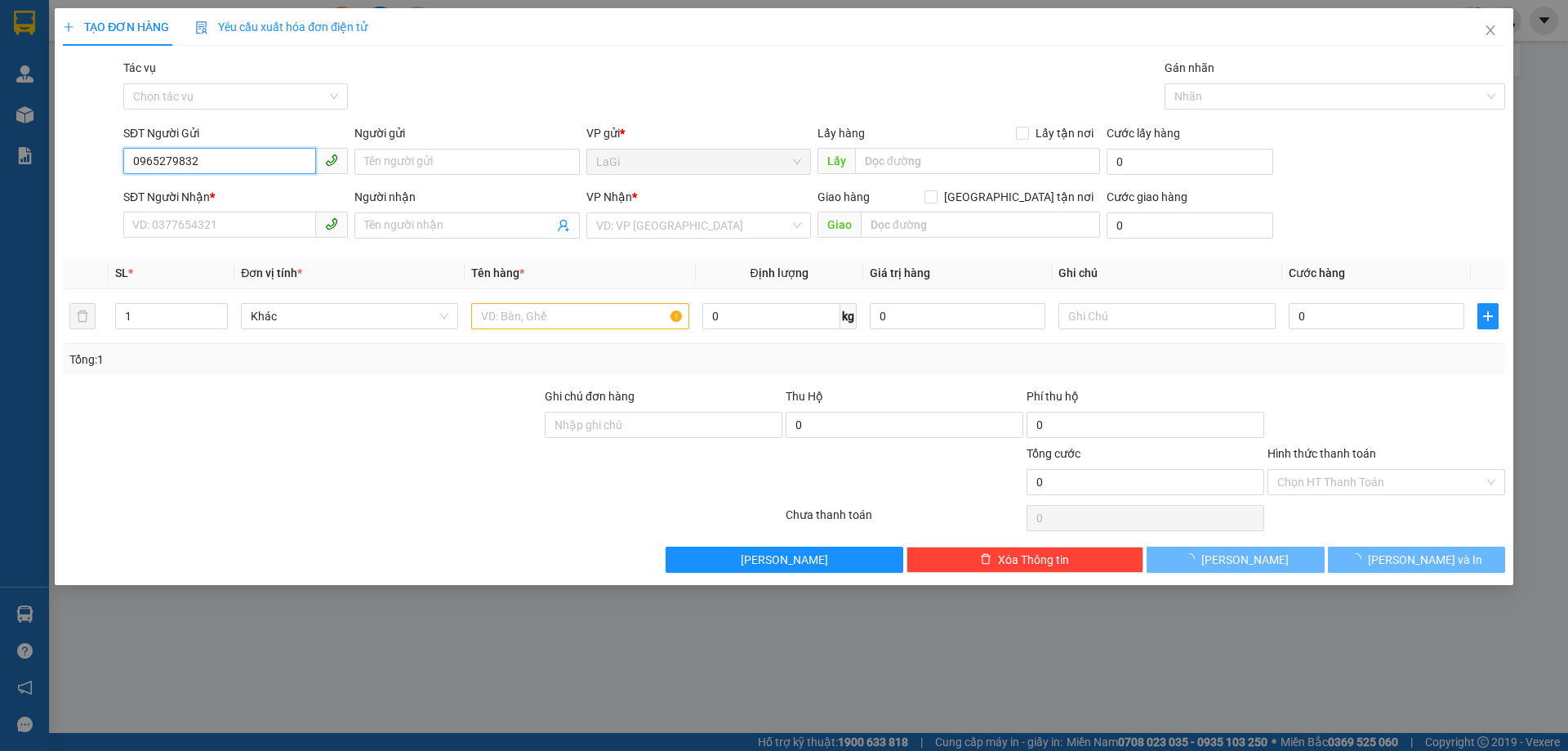
click at [231, 164] on input "0965279832" at bounding box center [220, 161] width 193 height 27
click at [258, 167] on input "0965279832" at bounding box center [220, 161] width 193 height 27
click at [255, 162] on input "0965279832" at bounding box center [220, 161] width 193 height 27
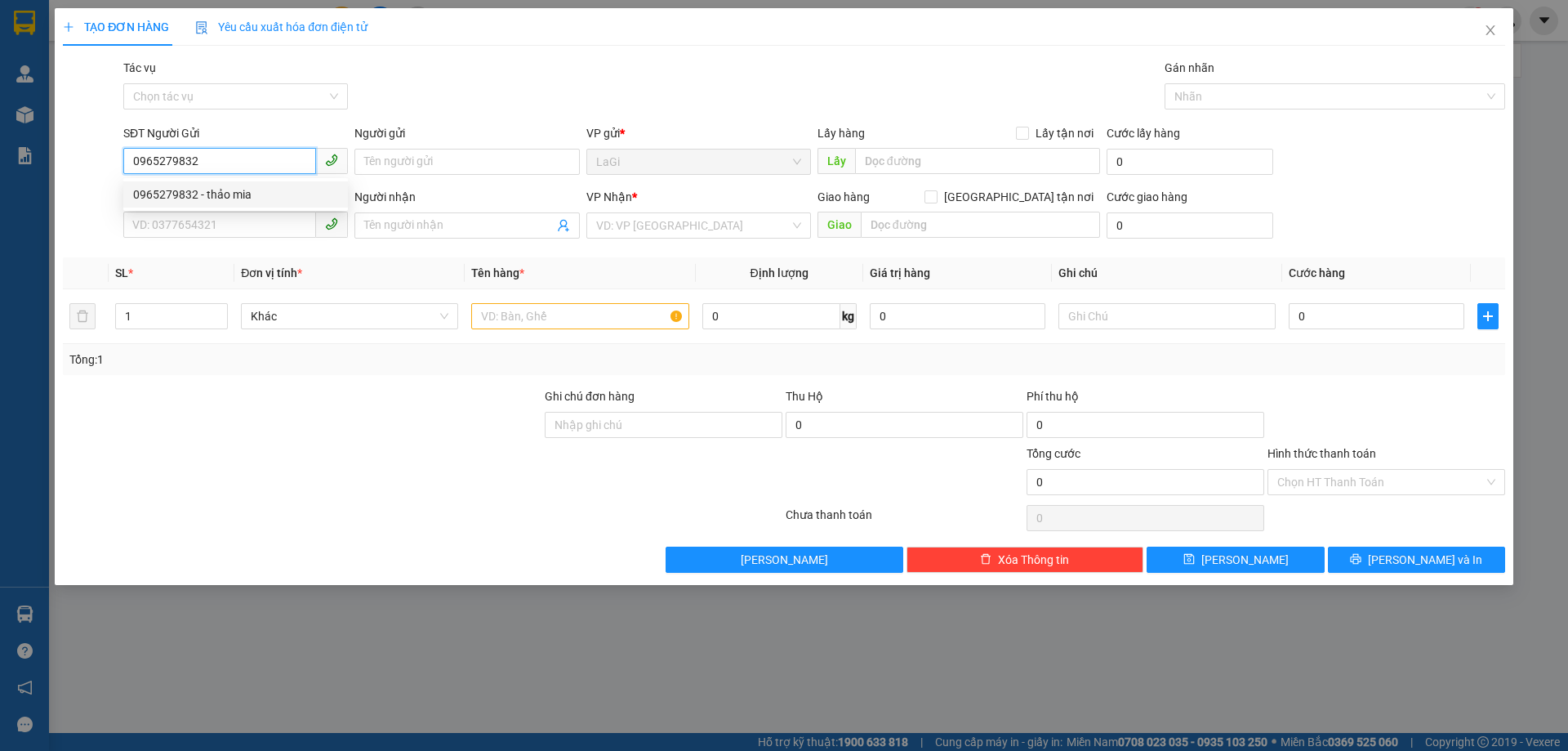
click at [246, 193] on div "0965279832 - thảo mia" at bounding box center [236, 194] width 205 height 18
type input "thảo mia"
type input "0976329765"
type input "thúy"
type input "0965279832"
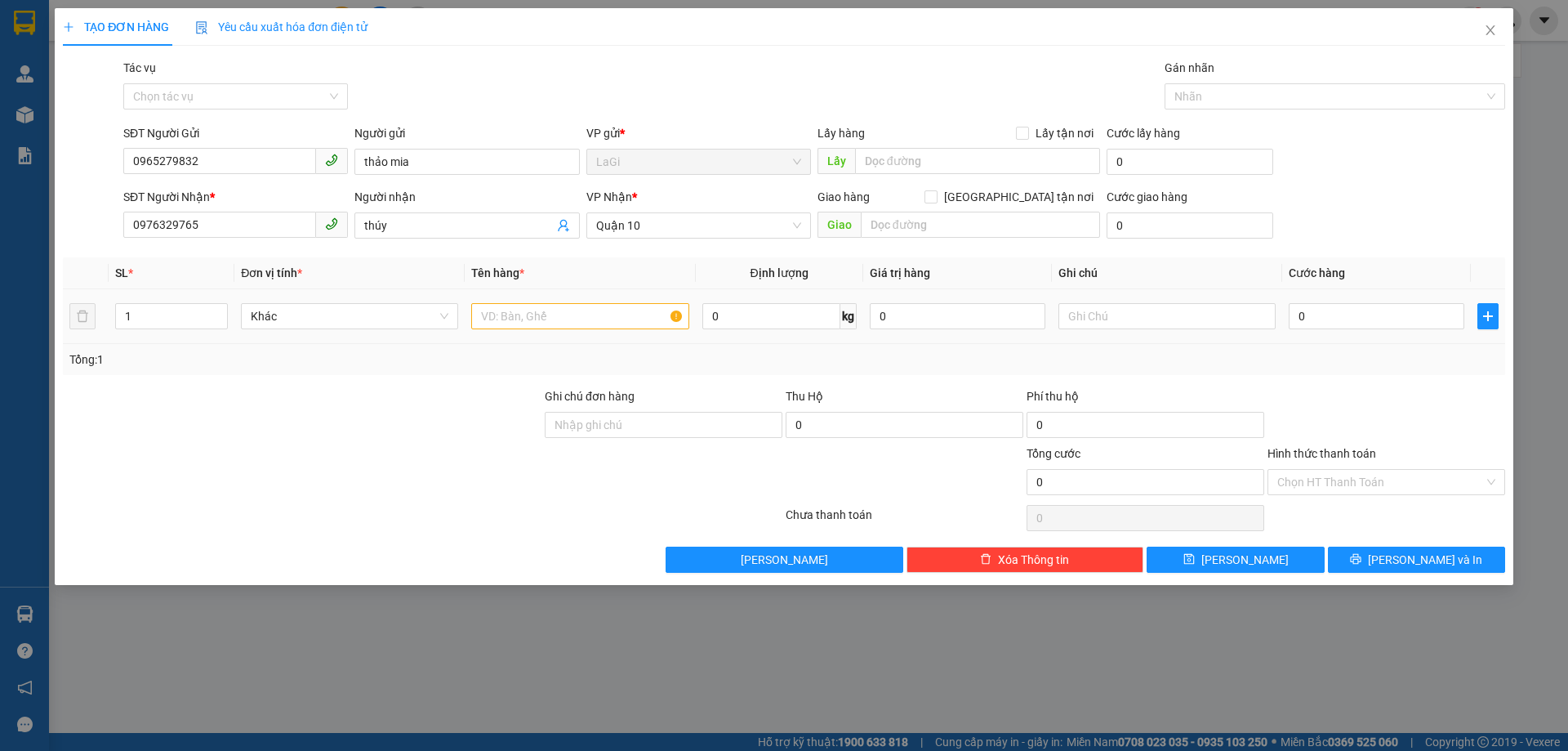
drag, startPoint x: 523, startPoint y: 343, endPoint x: 536, endPoint y: 308, distance: 37.3
click at [524, 343] on td at bounding box center [579, 316] width 230 height 55
click at [536, 308] on input "text" at bounding box center [579, 316] width 217 height 27
type input "bt - thu hộ"
click at [778, 314] on input "0" at bounding box center [772, 316] width 138 height 27
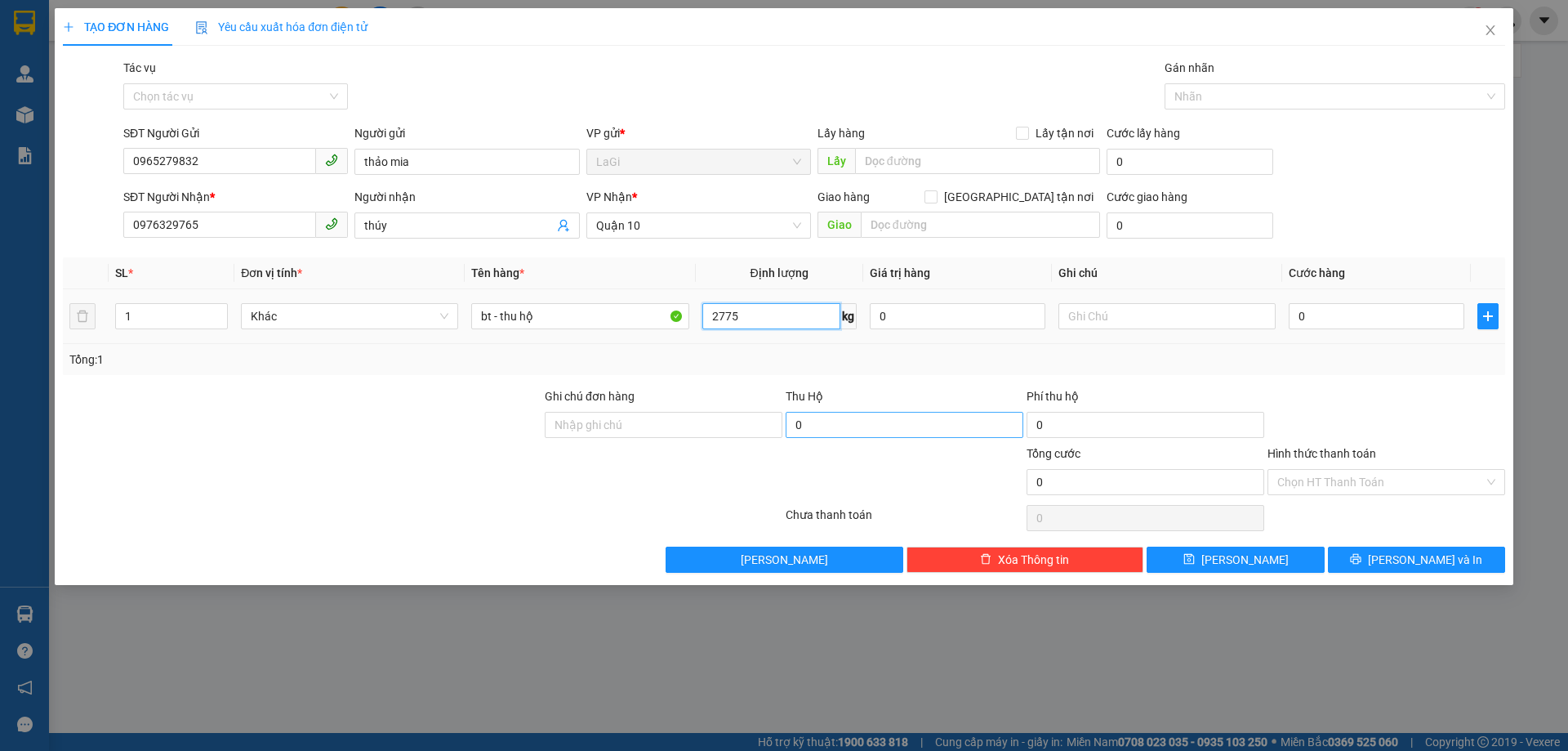
type input "2775"
click at [872, 433] on input "0" at bounding box center [904, 425] width 238 height 27
click at [754, 310] on input "2775" at bounding box center [772, 316] width 138 height 27
type input "0"
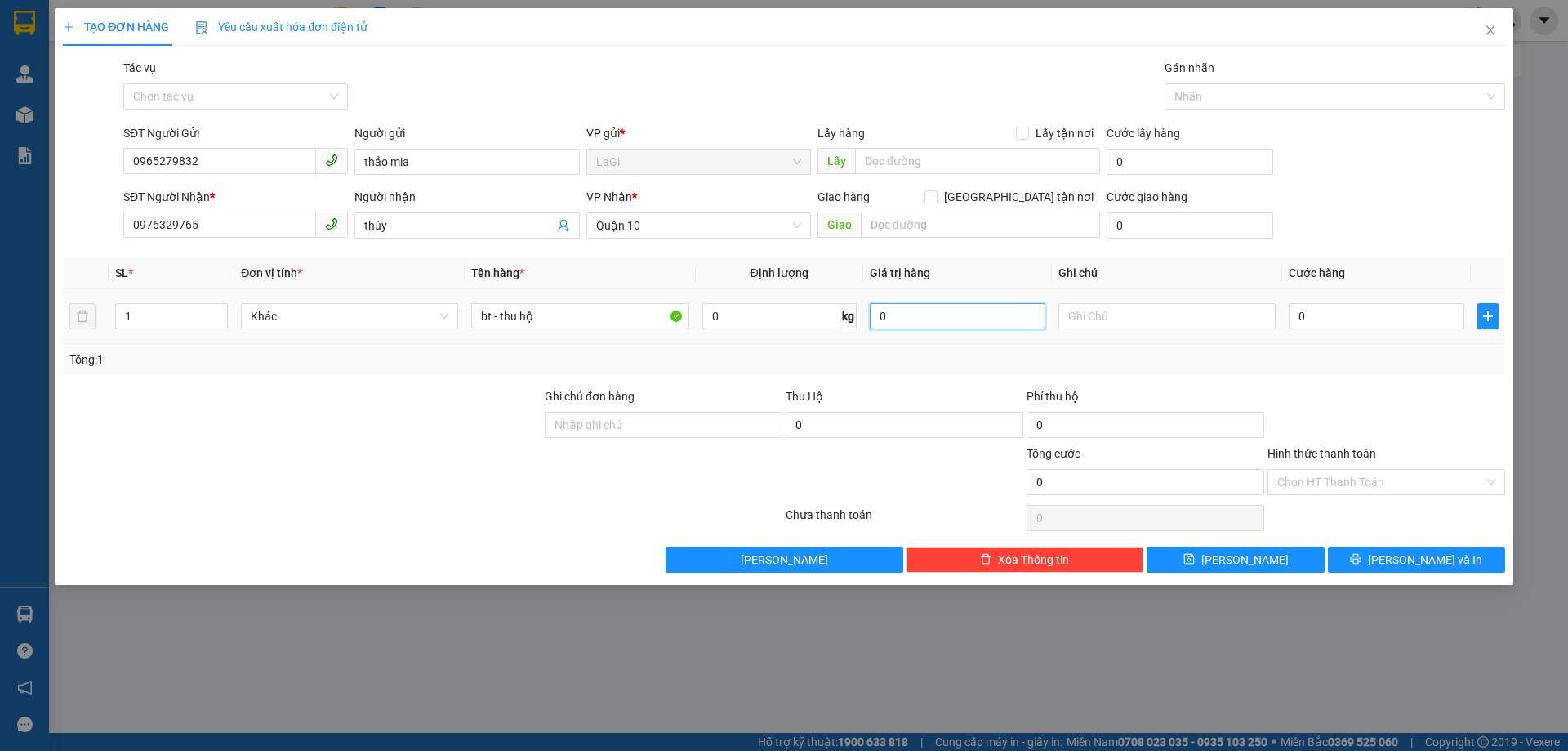
click at [953, 324] on input "0" at bounding box center [956, 316] width 175 height 27
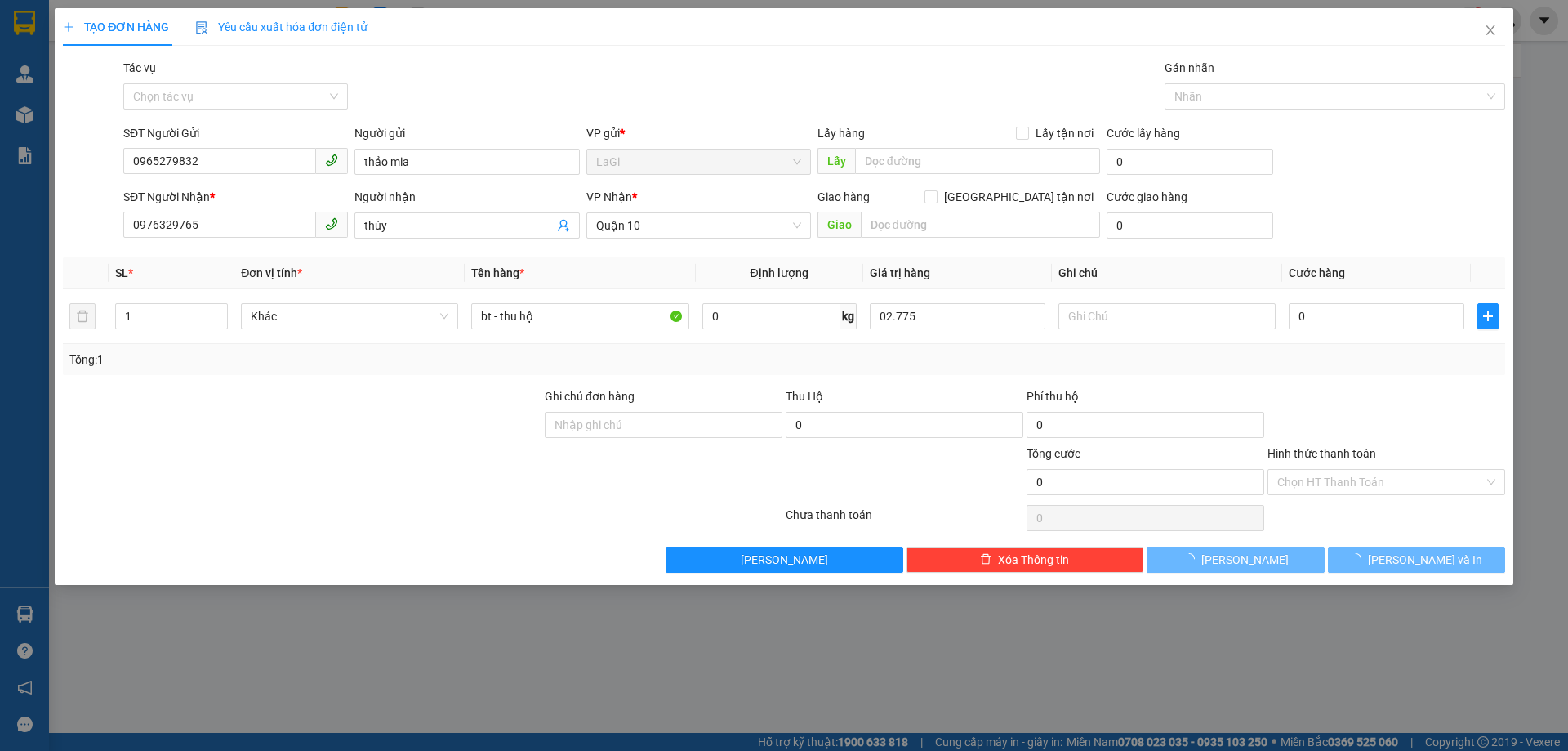
type input "2.775.000"
drag, startPoint x: 930, startPoint y: 399, endPoint x: 983, endPoint y: 548, distance: 158.1
click at [929, 401] on div "Thu Hộ" at bounding box center [904, 396] width 238 height 18
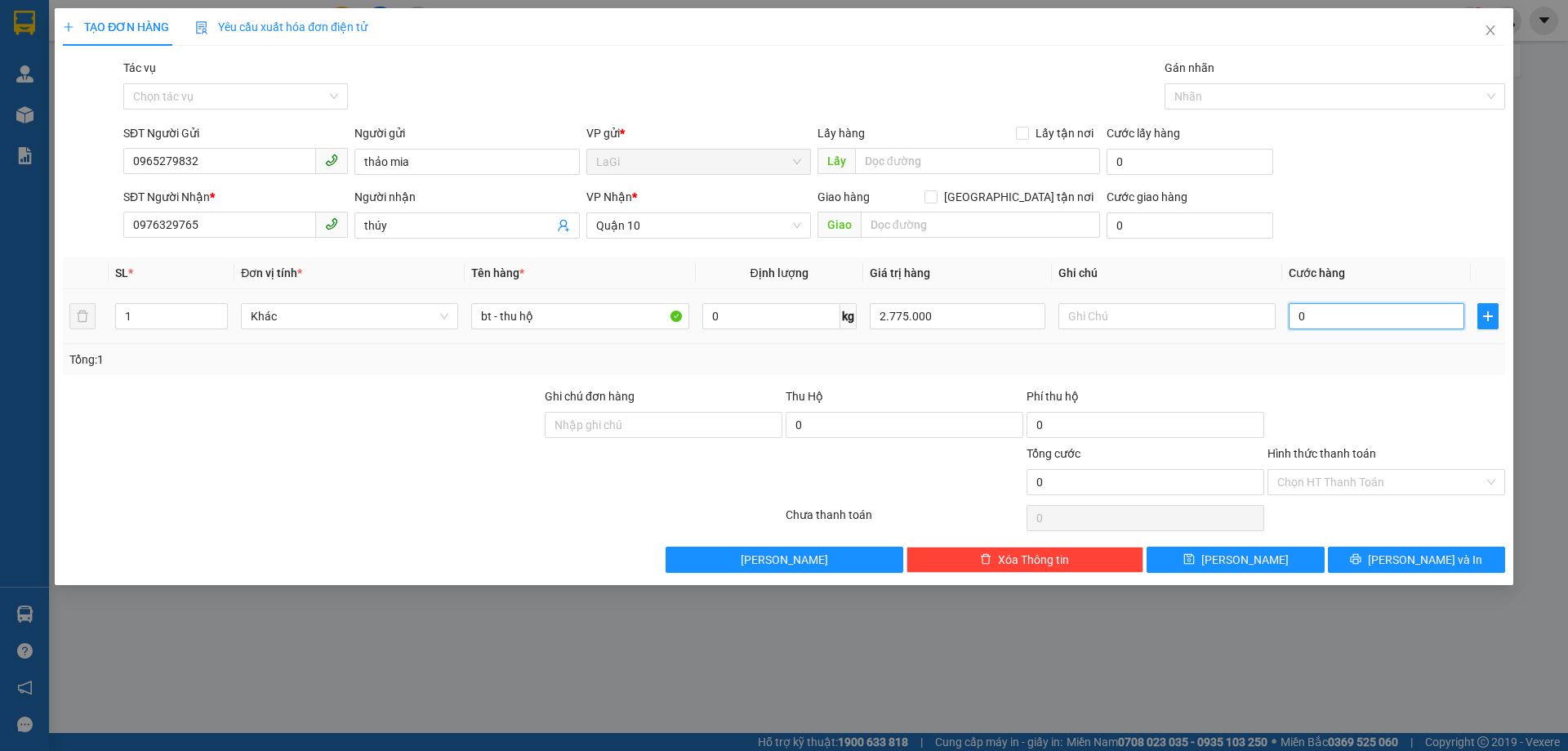
type input "3"
type input "30"
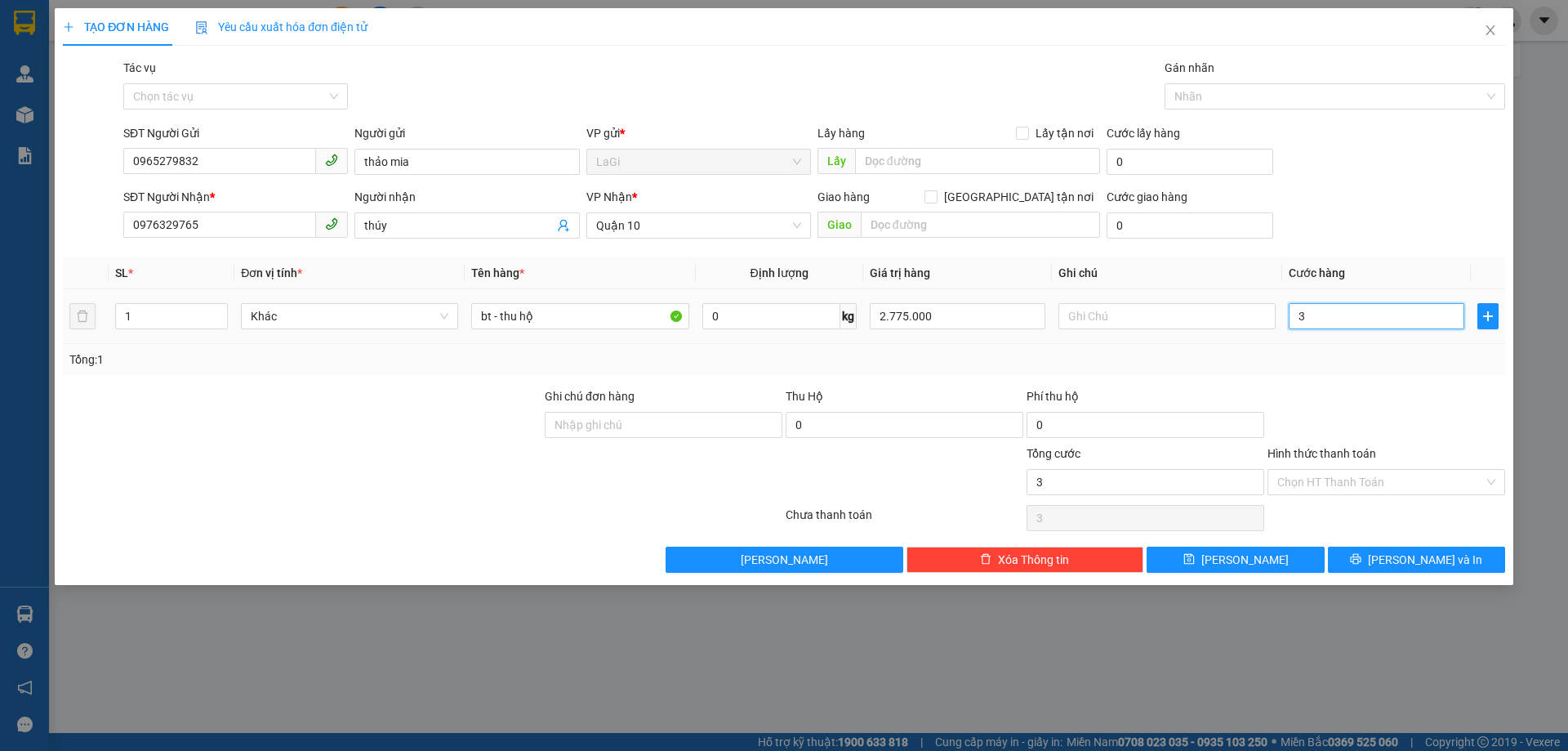
type input "30"
type input "30.000"
click at [1374, 412] on div at bounding box center [1386, 416] width 241 height 57
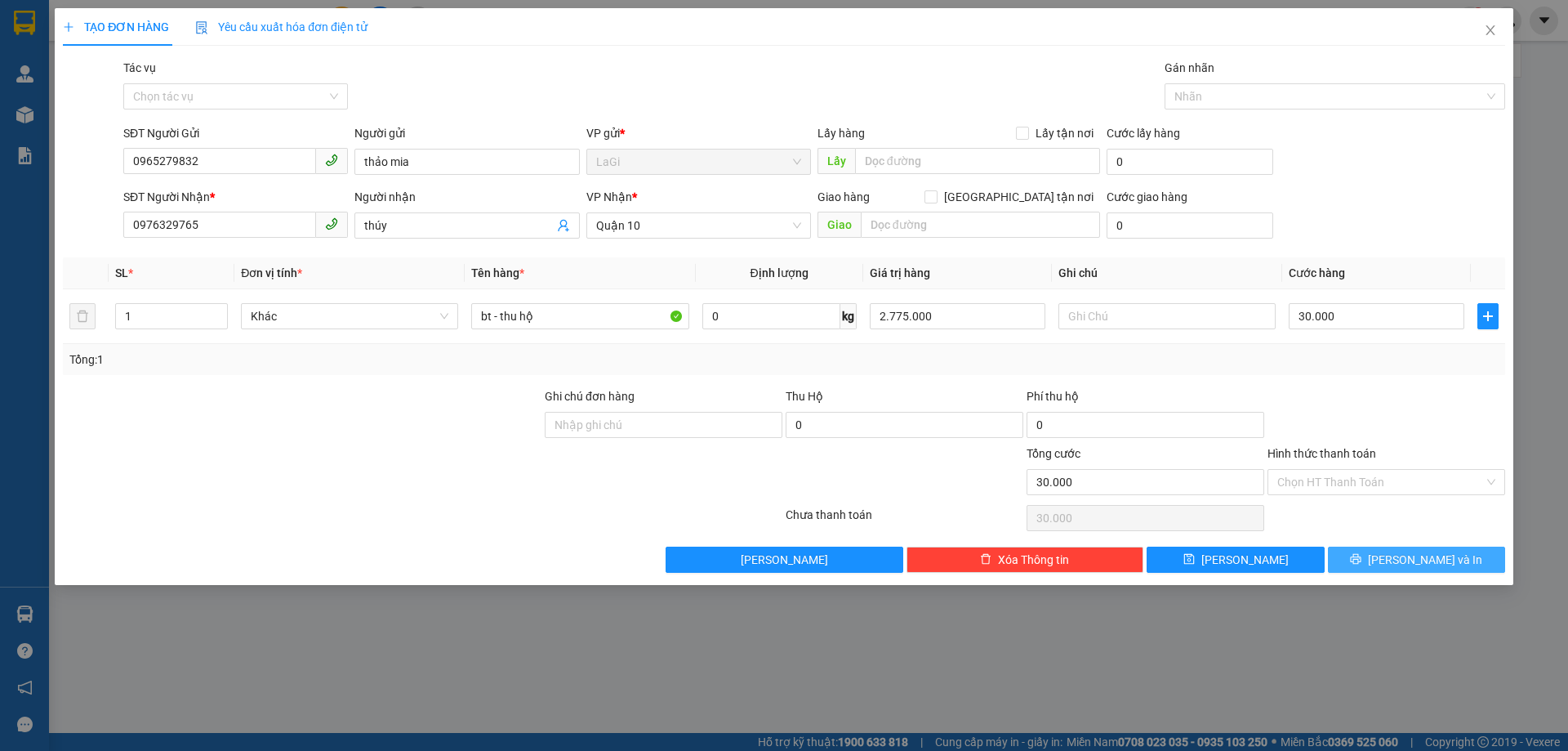
drag, startPoint x: 1380, startPoint y: 538, endPoint x: 1385, endPoint y: 545, distance: 8.6
click at [1380, 539] on div "Transit Pickup Surcharge Ids Transit Deliver Surcharge Ids Transit Deliver Surc…" at bounding box center [783, 315] width 1442 height 513
click at [1389, 551] on button "[PERSON_NAME] và In" at bounding box center [1416, 560] width 177 height 27
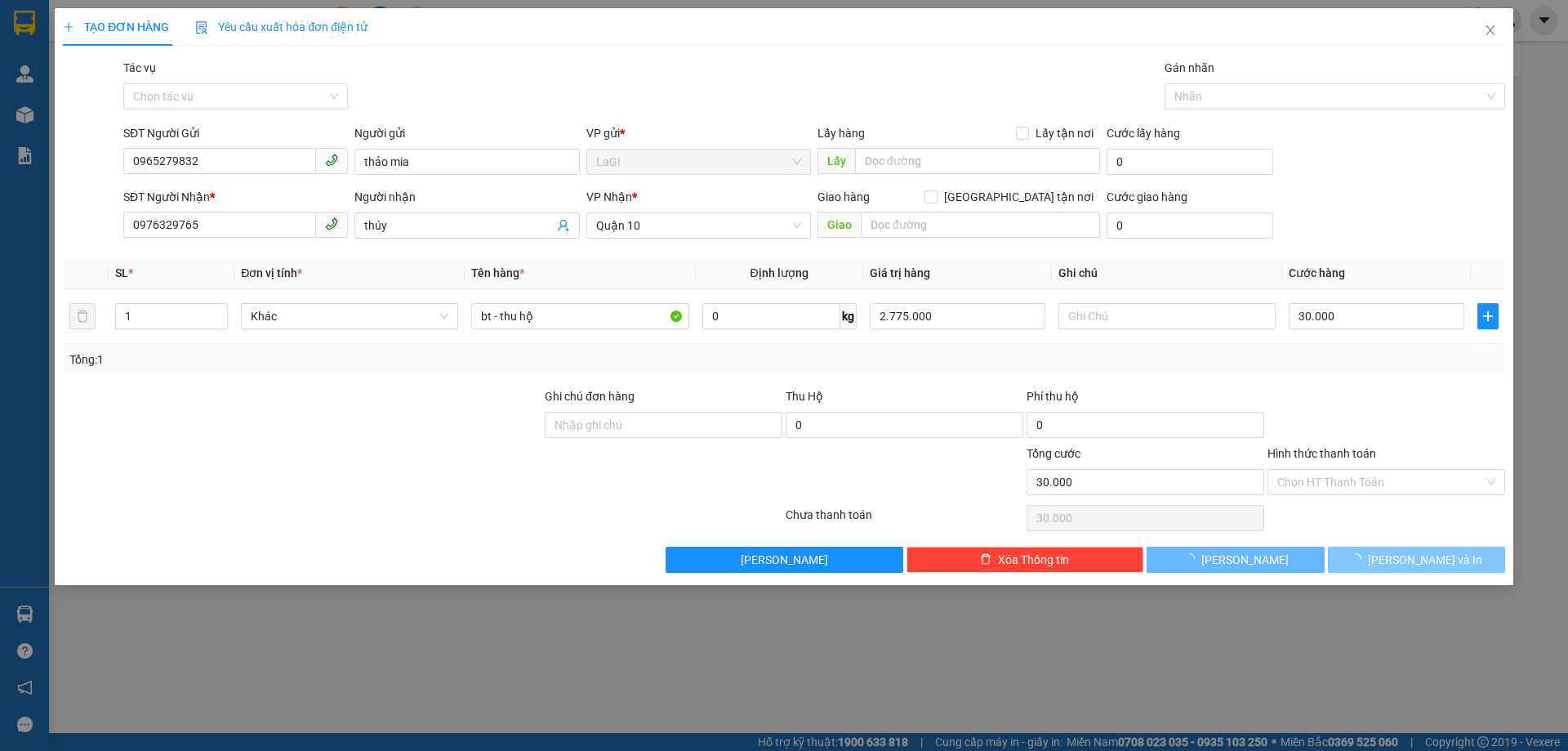
drag, startPoint x: 1392, startPoint y: 548, endPoint x: 464, endPoint y: 25, distance: 1065.2
click at [1392, 547] on button "[PERSON_NAME] và In" at bounding box center [1416, 560] width 177 height 27
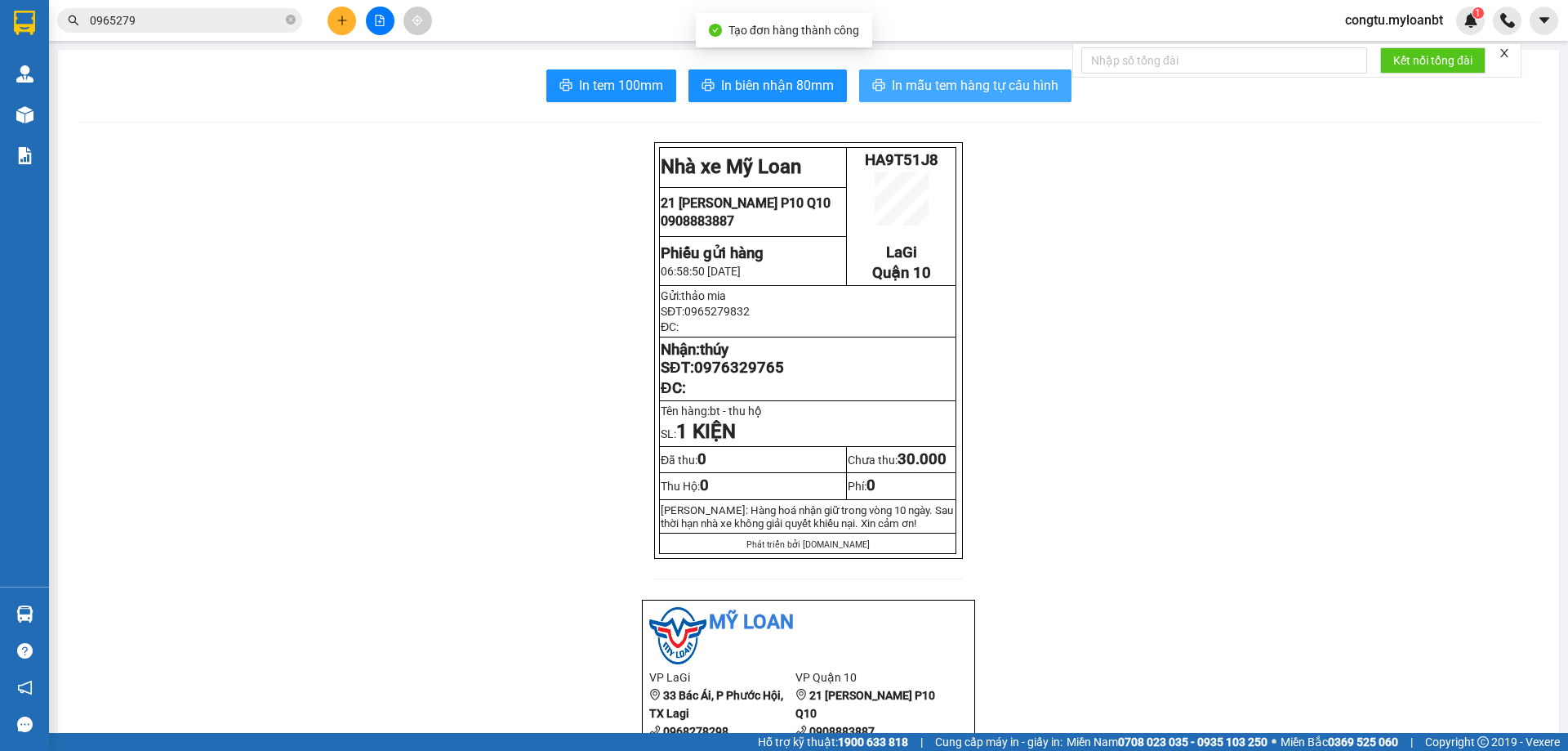
click at [958, 83] on span "In mẫu tem hàng tự cấu hình" at bounding box center [975, 85] width 167 height 21
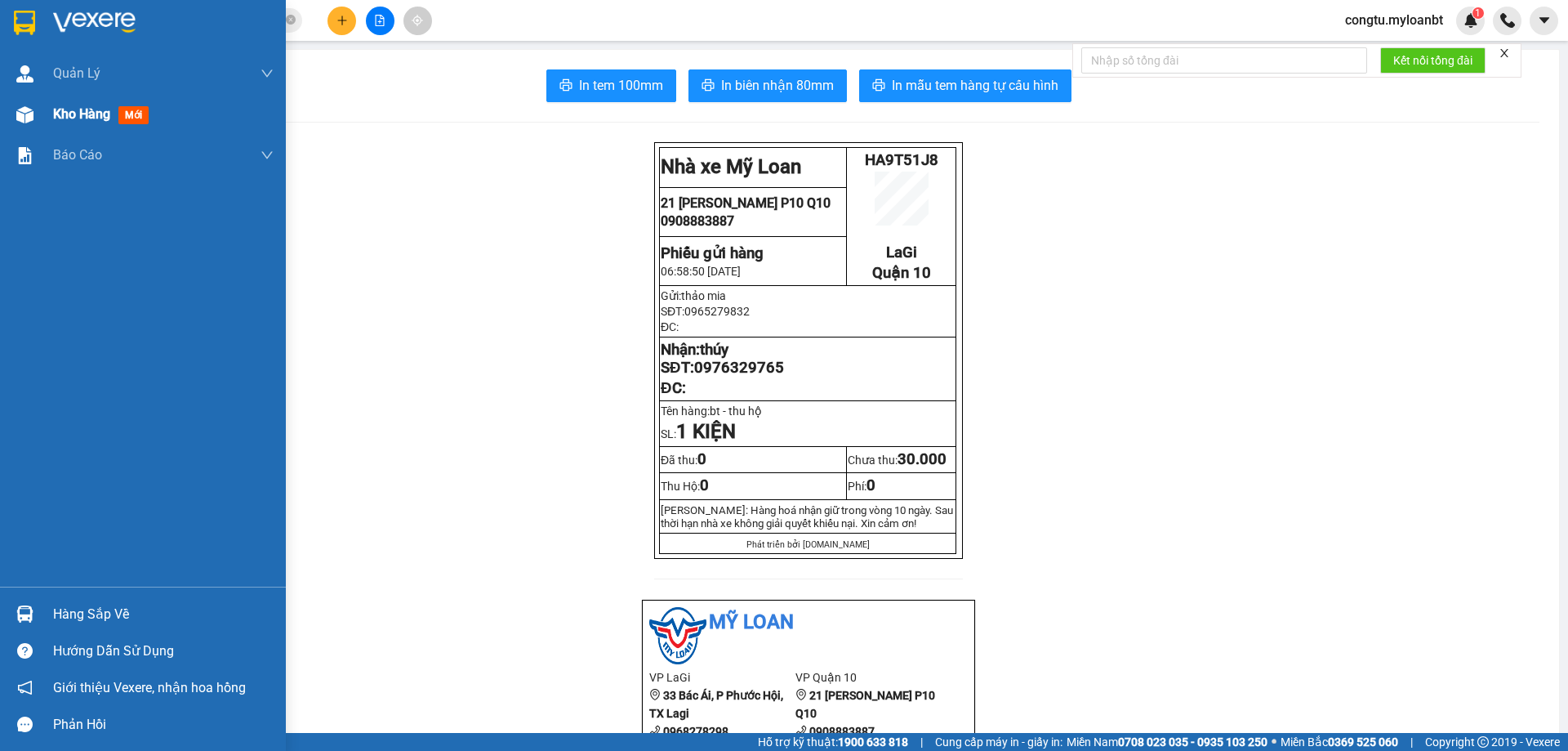
click at [81, 106] on span "Kho hàng" at bounding box center [81, 114] width 57 height 15
click at [84, 106] on span "Kho hàng" at bounding box center [81, 114] width 57 height 15
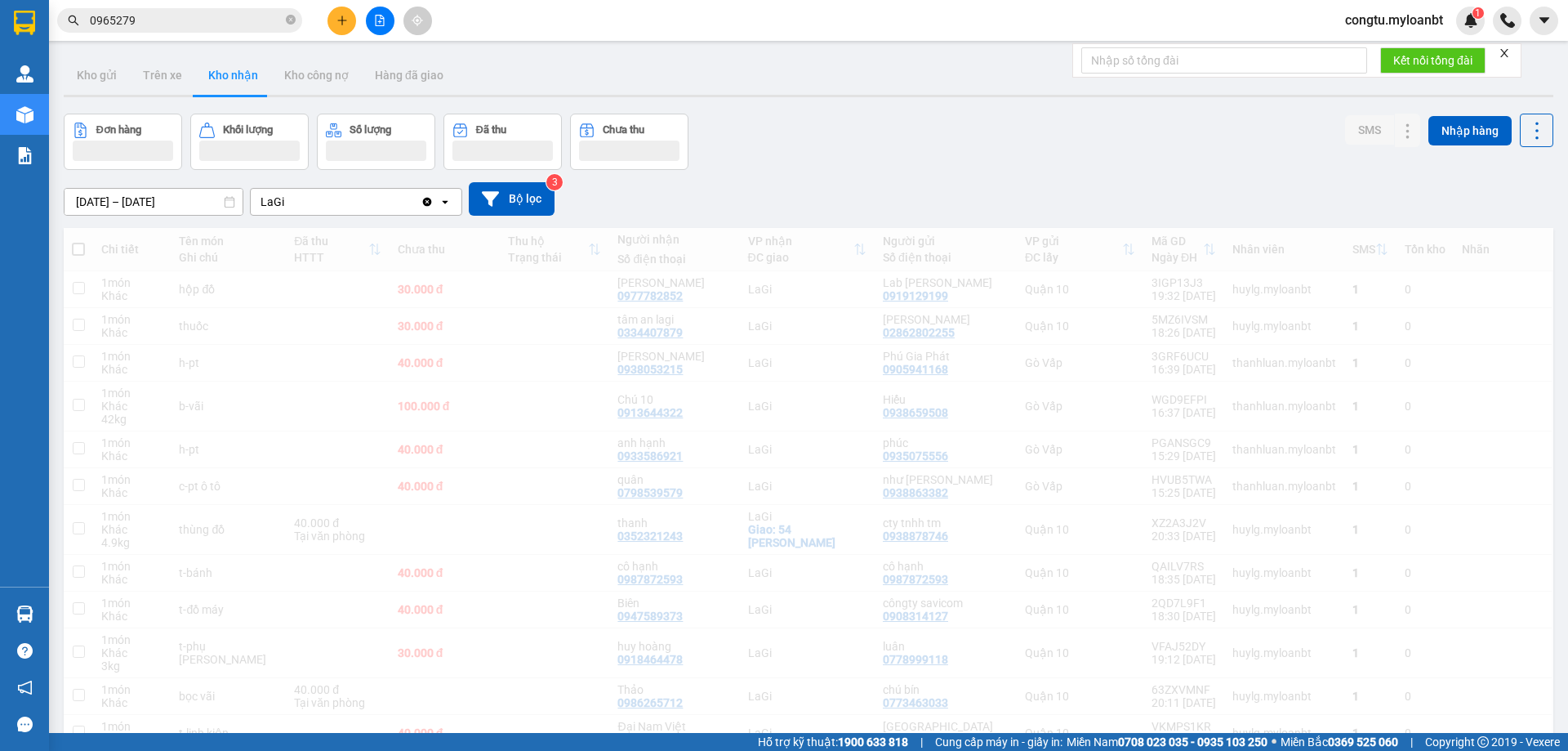
click at [1078, 88] on div "Kho gửi Trên xe Kho nhận Kho công nợ Hàng đã giao" at bounding box center [808, 78] width 1489 height 44
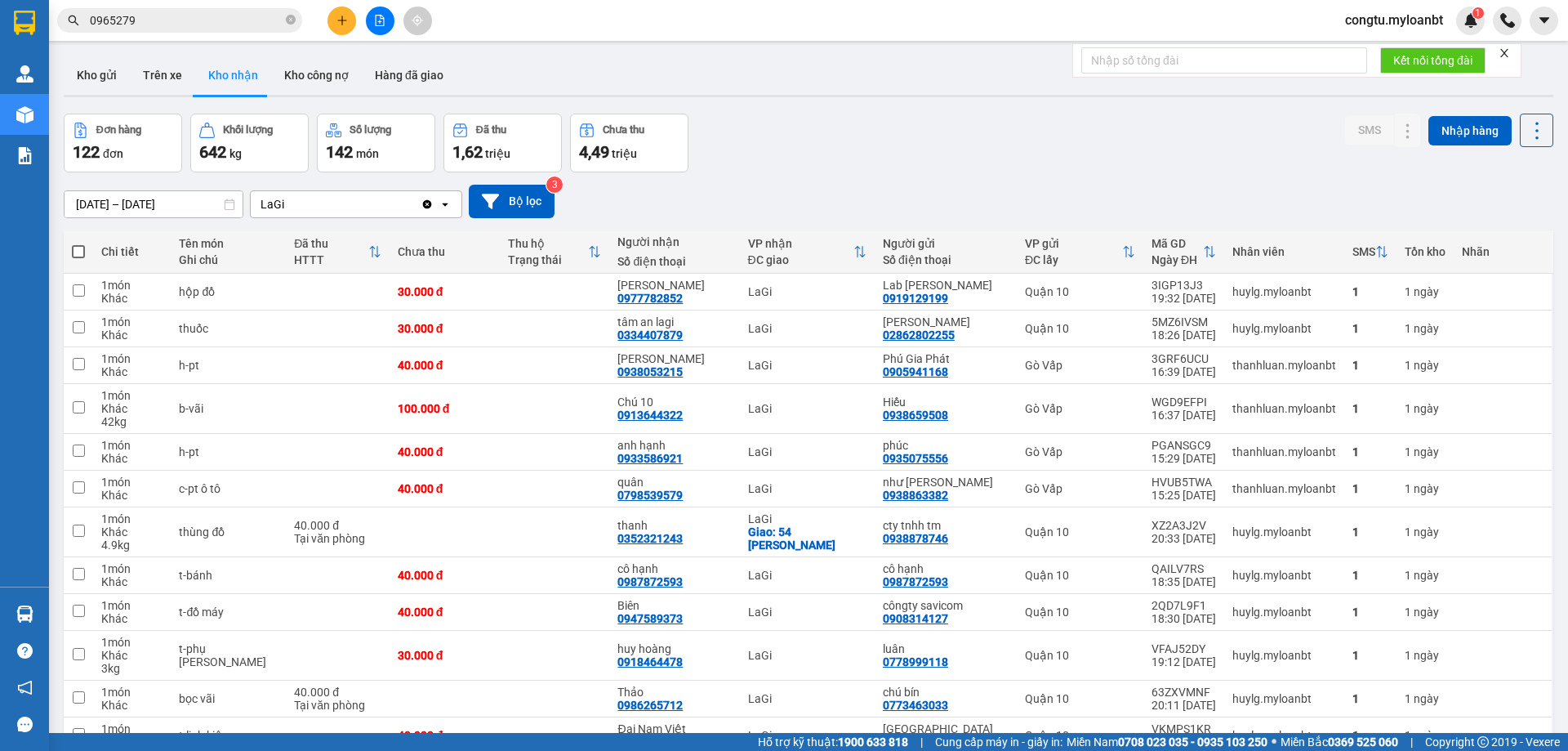
drag, startPoint x: 834, startPoint y: 205, endPoint x: 801, endPoint y: 170, distance: 48.1
click at [834, 205] on div "[DATE] – [DATE] Press the down arrow key to interact with the calendar and sele…" at bounding box center [808, 201] width 1489 height 33
drag, startPoint x: 955, startPoint y: 157, endPoint x: 977, endPoint y: 129, distance: 35.6
click at [955, 158] on div "Đơn hàng 122 đơn Khối lượng 642 kg Số lượng 142 món Đã thu 1,62 triệu Chưa thu …" at bounding box center [808, 143] width 1489 height 59
click at [882, 127] on div "Đơn hàng 122 đơn Khối lượng 642 kg Số lượng 142 món Đã thu 1,62 triệu Chưa thu …" at bounding box center [808, 143] width 1489 height 59
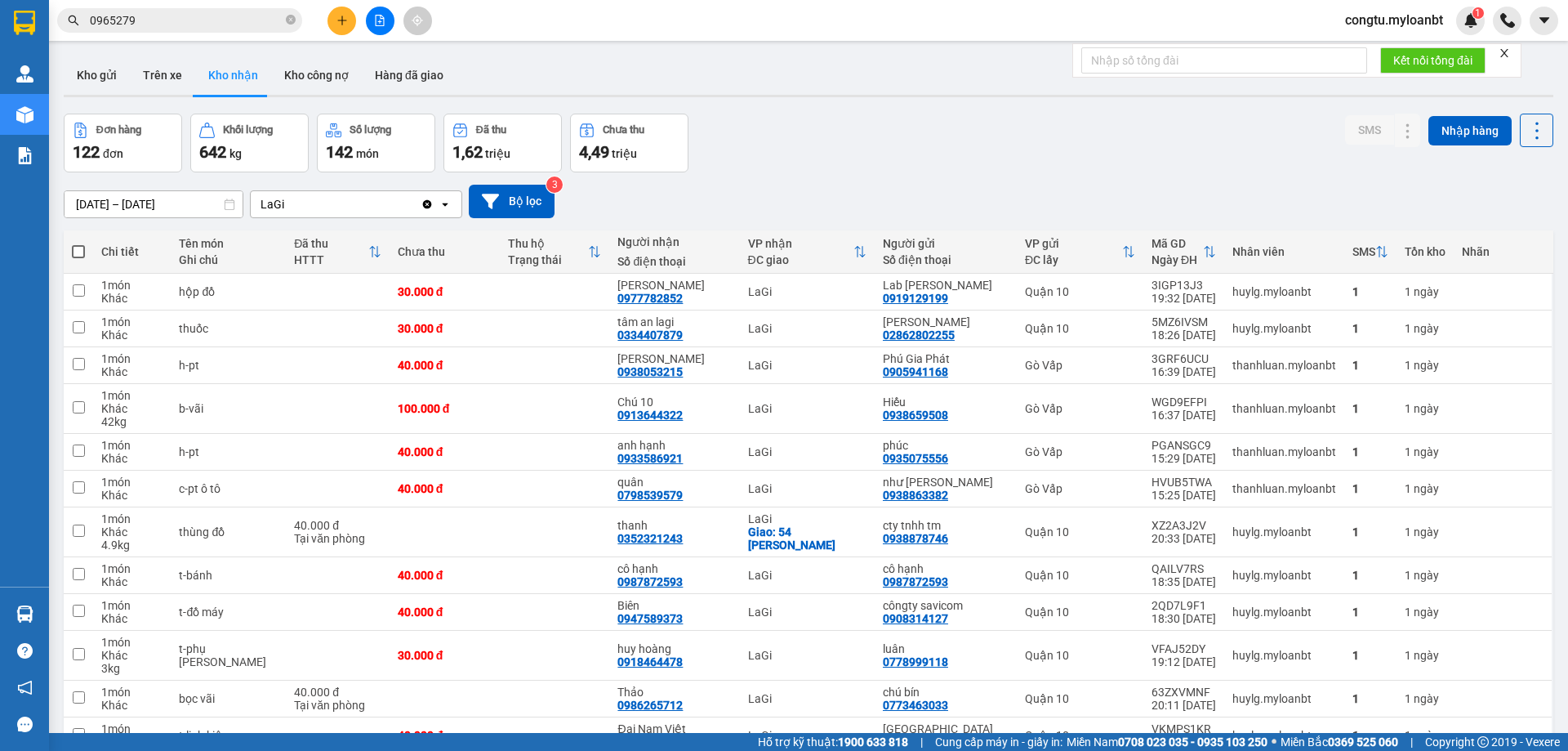
drag, startPoint x: 978, startPoint y: 123, endPoint x: 874, endPoint y: 186, distance: 121.6
click at [976, 124] on div "Đơn hàng 122 đơn Khối lượng 642 kg Số lượng 142 món Đã thu 1,62 triệu Chưa thu …" at bounding box center [808, 143] width 1489 height 59
click at [905, 144] on div "Đơn hàng 122 đơn Khối lượng 642 kg Số lượng 142 món Đã thu 1,62 triệu Chưa thu …" at bounding box center [808, 143] width 1489 height 59
click at [1031, 166] on div "Đơn hàng 122 đơn Khối lượng 642 kg Số lượng 142 món Đã thu 1,62 triệu Chưa thu …" at bounding box center [808, 143] width 1489 height 59
click at [1034, 160] on div "Đơn hàng 122 đơn Khối lượng 642 kg Số lượng 142 món Đã thu 1,62 triệu Chưa thu …" at bounding box center [808, 143] width 1489 height 59
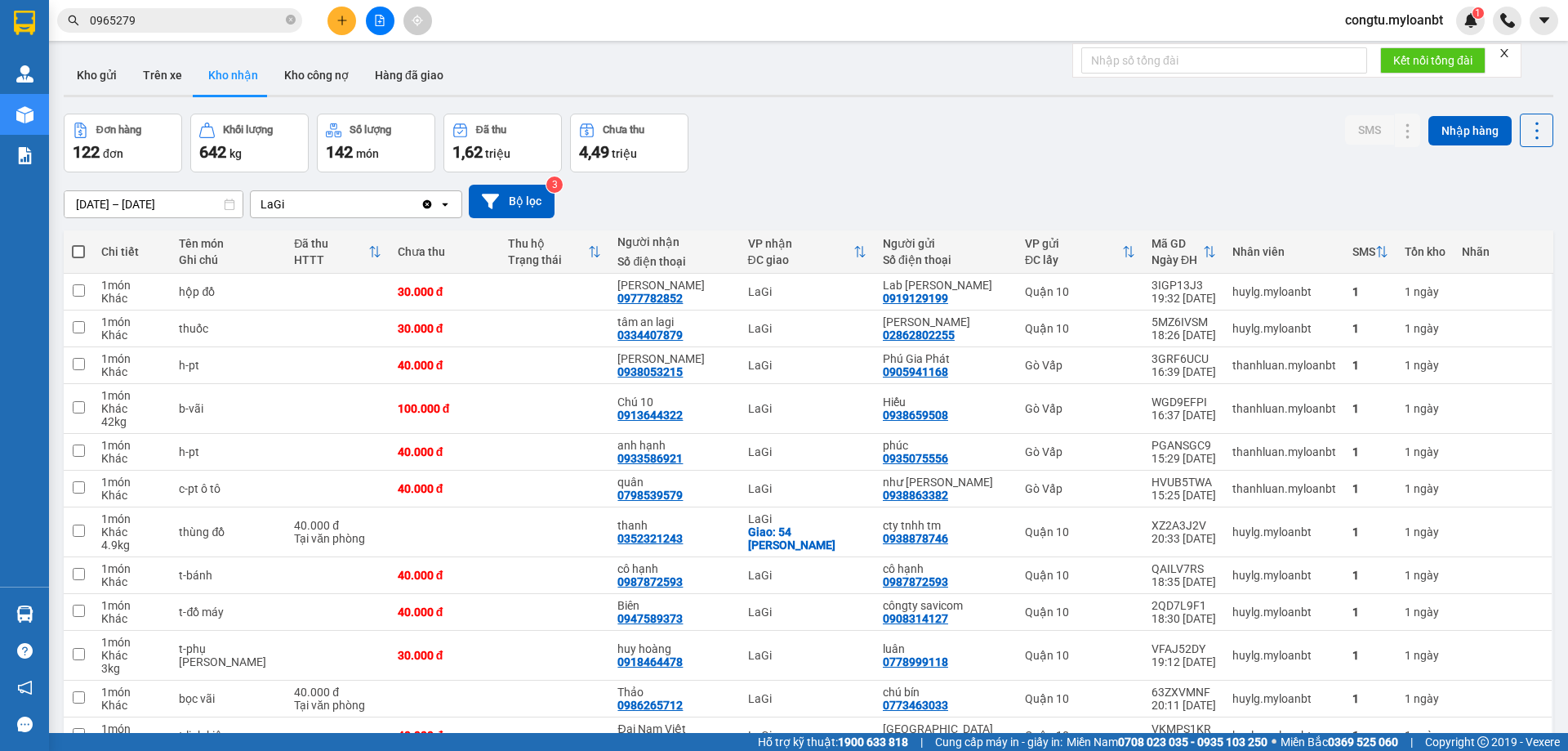
click at [864, 150] on div "Đơn hàng 122 đơn Khối lượng 642 kg Số lượng 142 món Đã thu 1,62 triệu Chưa thu …" at bounding box center [808, 143] width 1489 height 59
click at [214, 9] on span "0965279" at bounding box center [179, 21] width 245 height 25
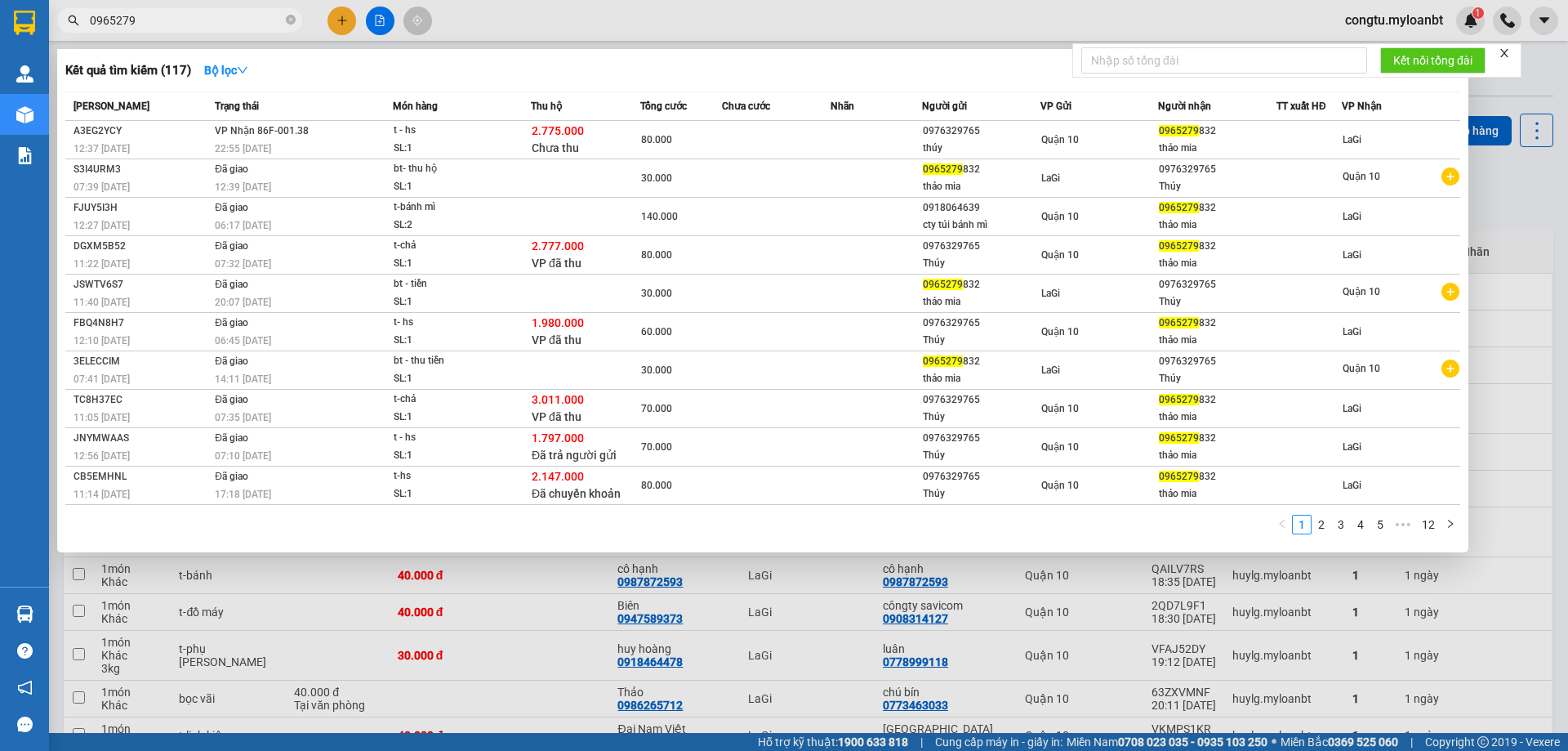
click at [215, 17] on span "0965279" at bounding box center [179, 21] width 245 height 25
click at [215, 21] on input "0965279" at bounding box center [187, 20] width 193 height 18
drag, startPoint x: 213, startPoint y: 23, endPoint x: 214, endPoint y: 3, distance: 20.0
click at [213, 24] on input "0965279" at bounding box center [187, 20] width 193 height 18
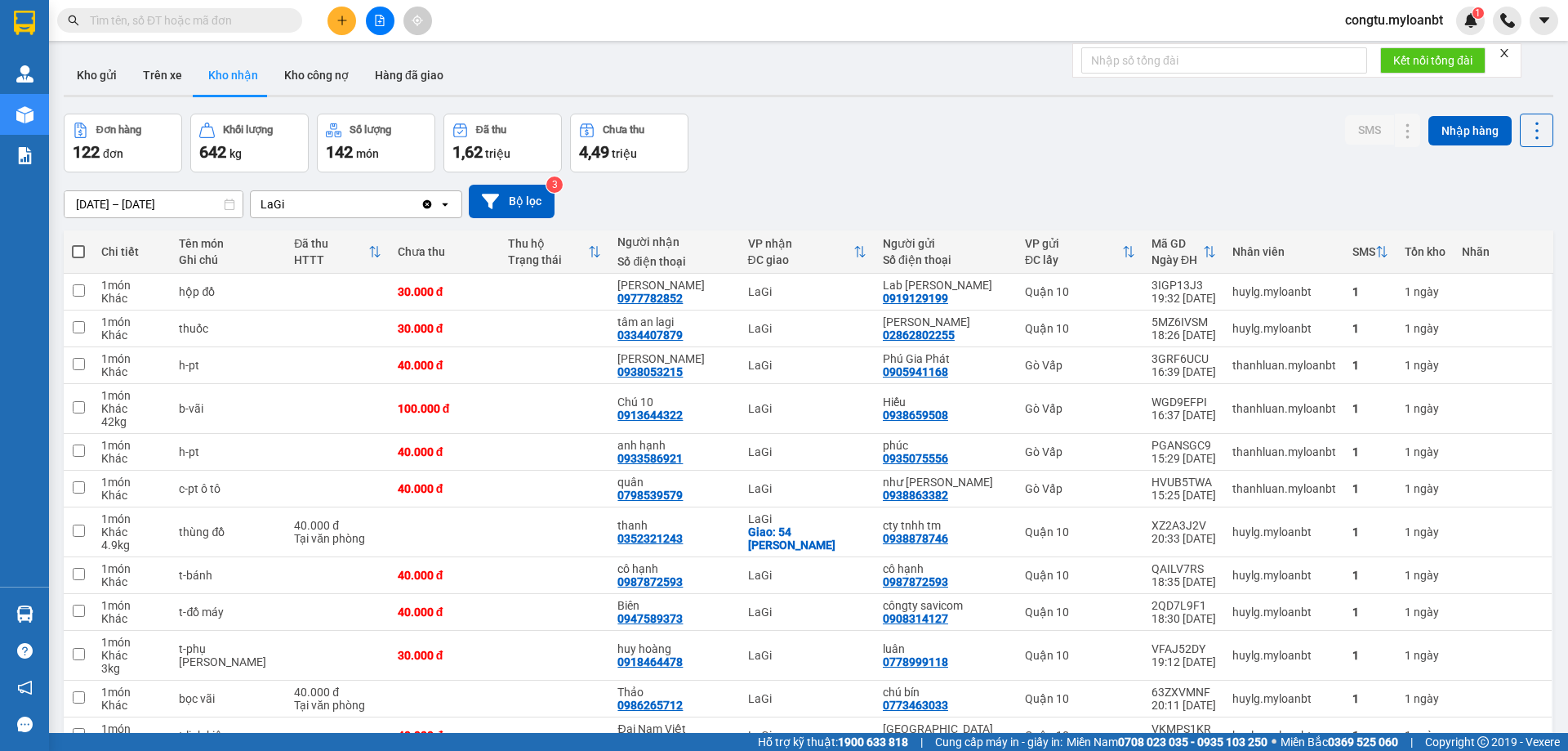
click at [1550, 298] on main "ver 1.8.143 Kho gửi Trên xe Kho nhận Kho công nợ Hàng đã giao Đơn hàng 122 đơn …" at bounding box center [784, 367] width 1568 height 733
click at [179, 19] on input "text" at bounding box center [187, 20] width 193 height 18
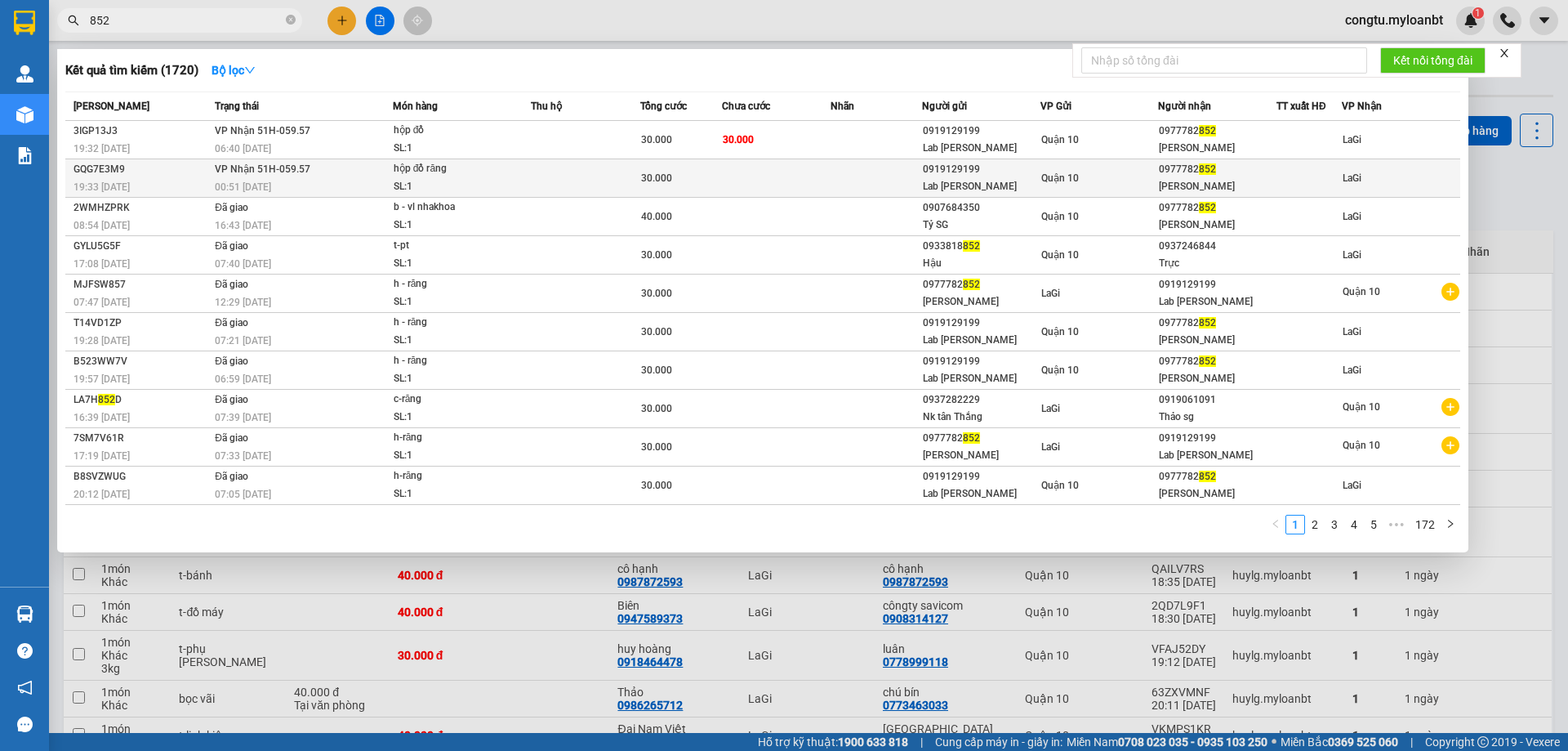
type input "852"
click at [757, 187] on td at bounding box center [776, 178] width 110 height 39
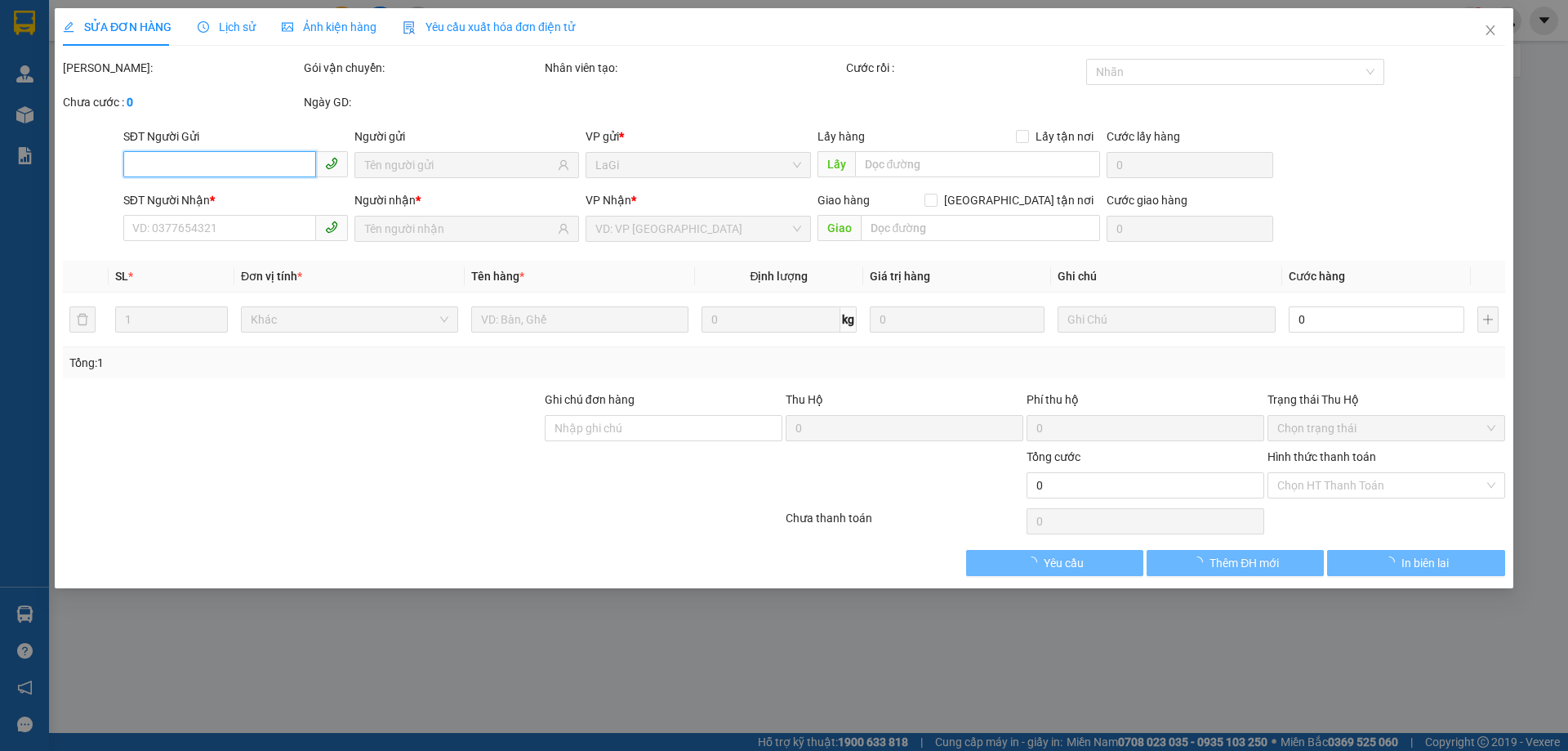
type input "0919129199"
type input "Lab [PERSON_NAME]"
type input "0977782852"
type input "[PERSON_NAME]"
type input "30.000"
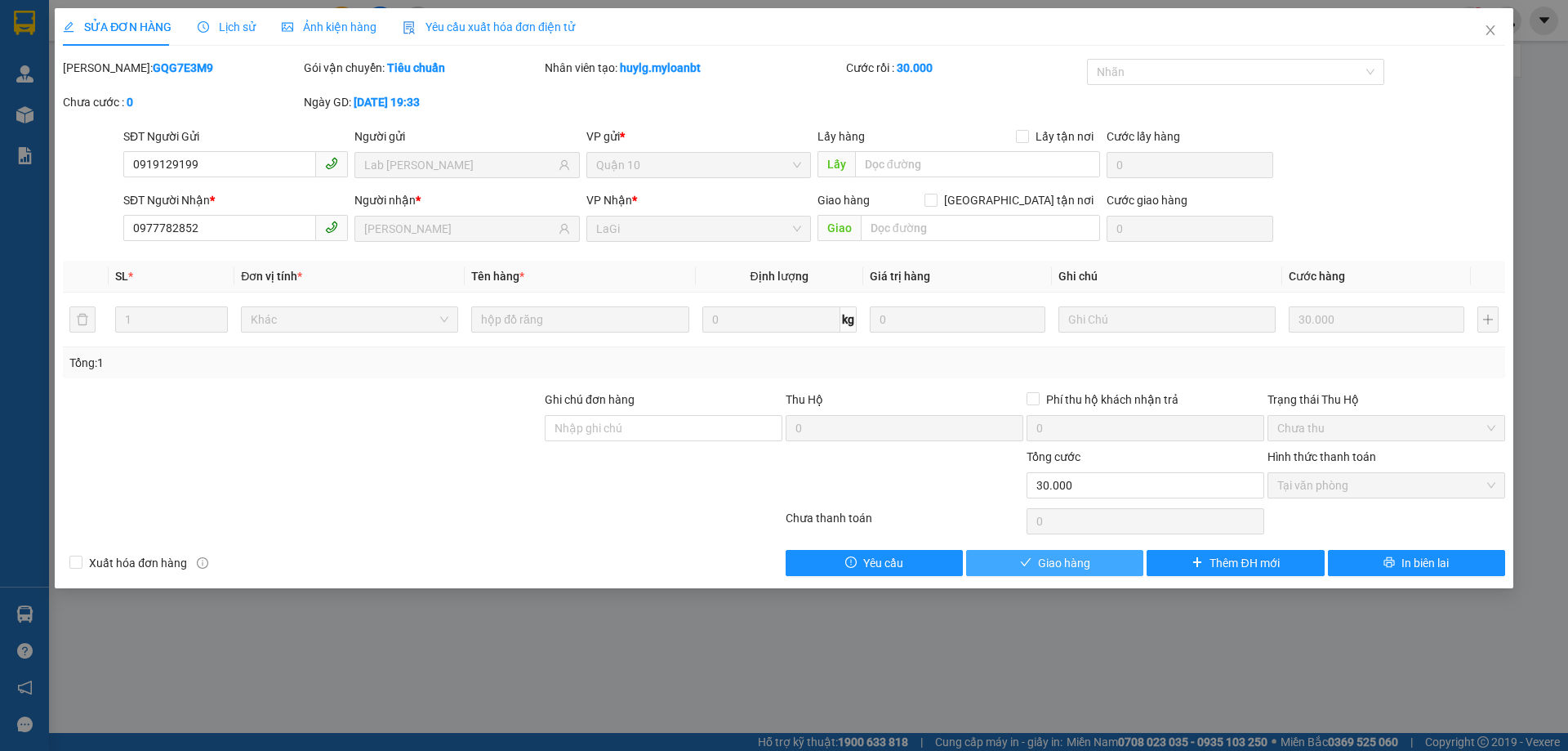
click at [1077, 559] on span "Giao hàng" at bounding box center [1063, 563] width 52 height 18
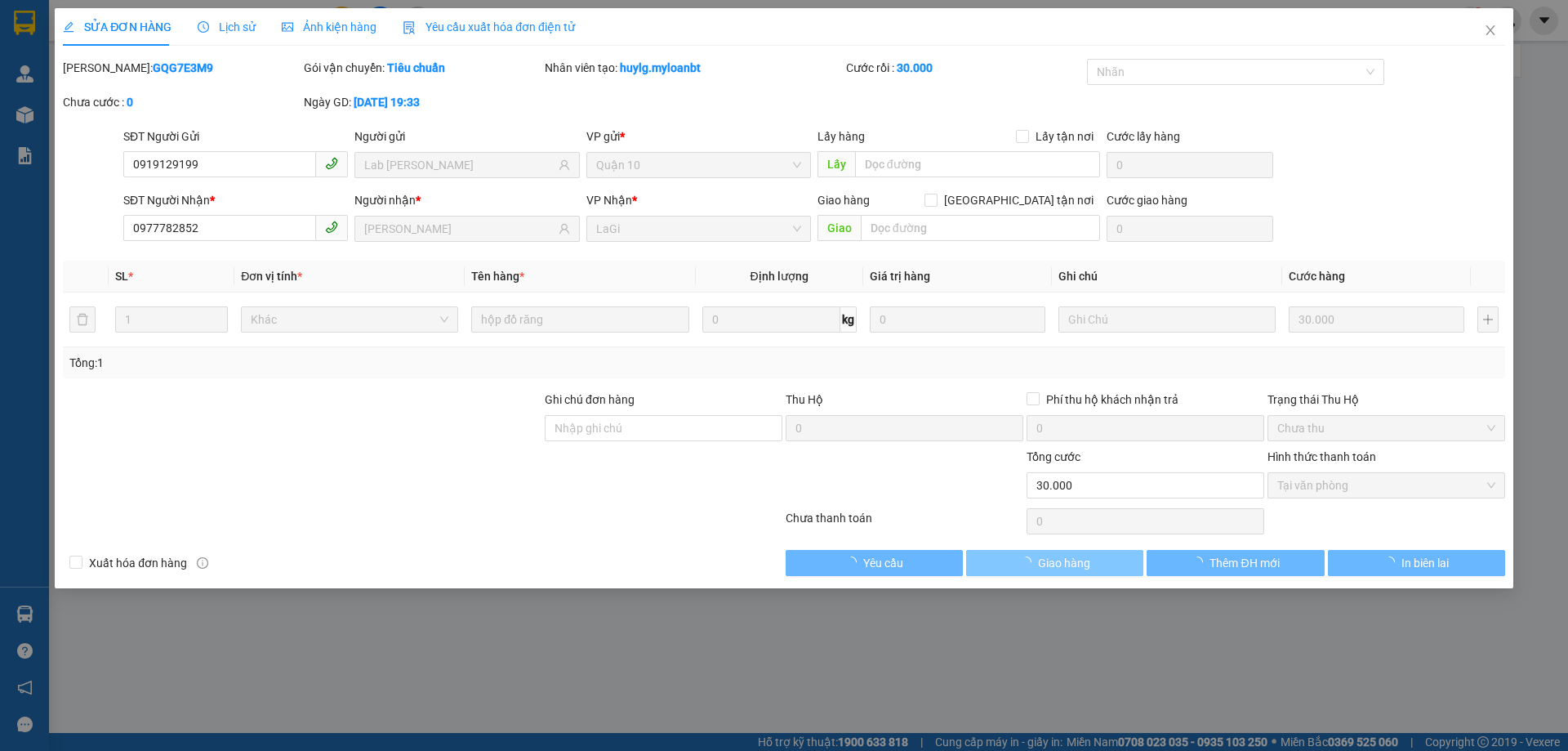
click at [1077, 559] on span "Giao hàng" at bounding box center [1063, 563] width 52 height 18
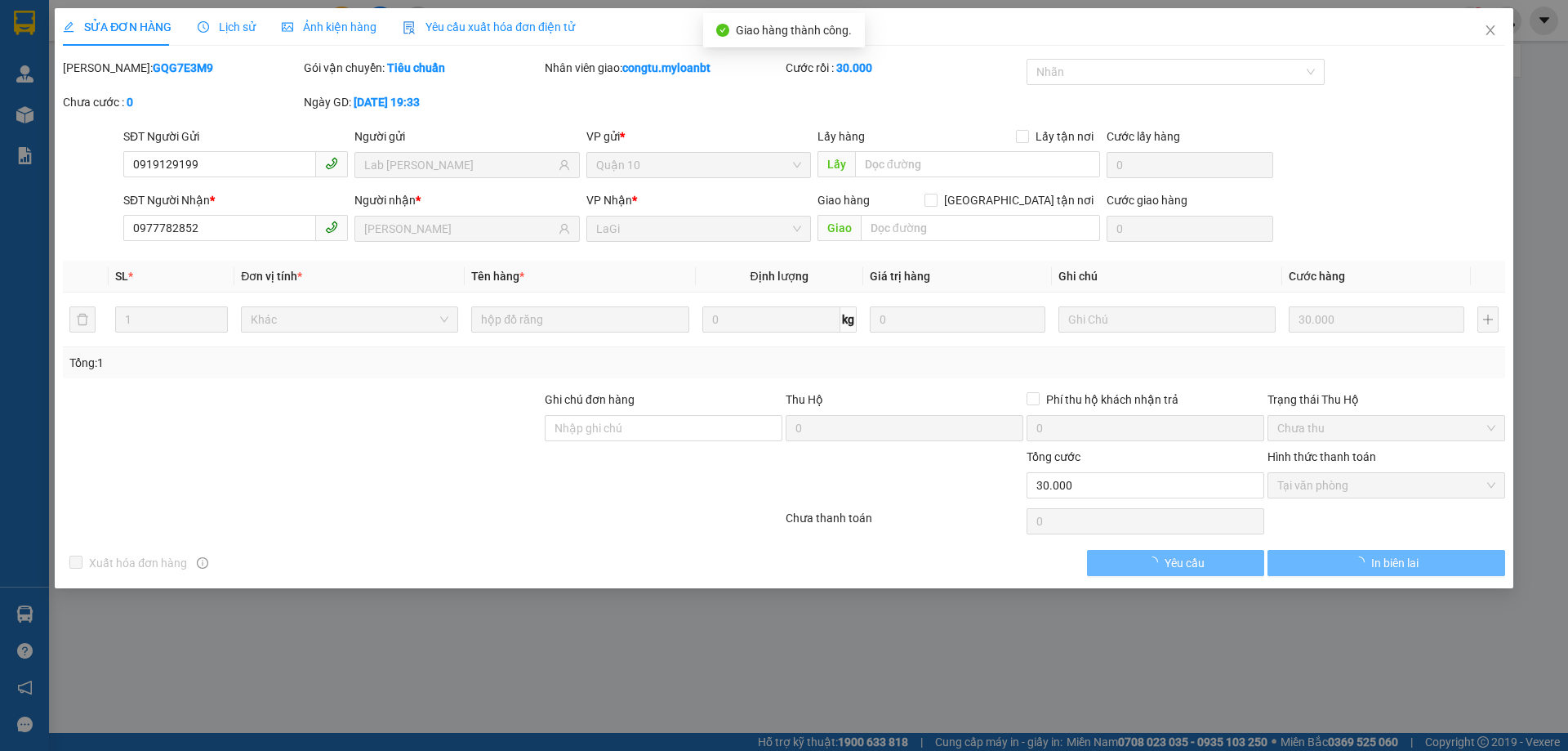
drag, startPoint x: 1077, startPoint y: 559, endPoint x: 1072, endPoint y: 540, distance: 19.6
click at [1077, 558] on div "Xuất hóa đơn hàng Yêu cầu In biên lai" at bounding box center [784, 563] width 1445 height 27
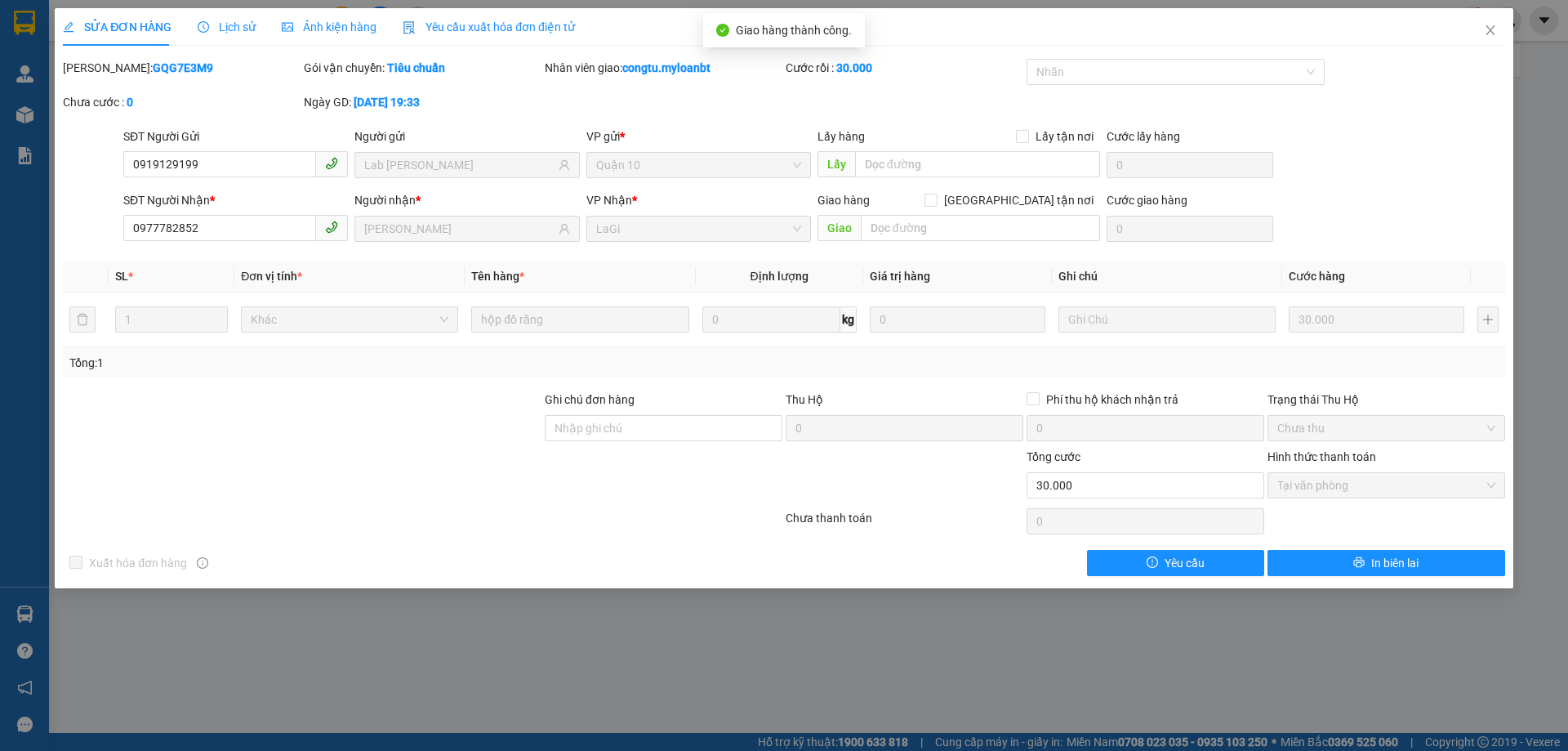
click at [1498, 27] on div at bounding box center [1506, 21] width 28 height 28
click at [1490, 28] on div "congtu.myloanbt 1" at bounding box center [1450, 21] width 236 height 28
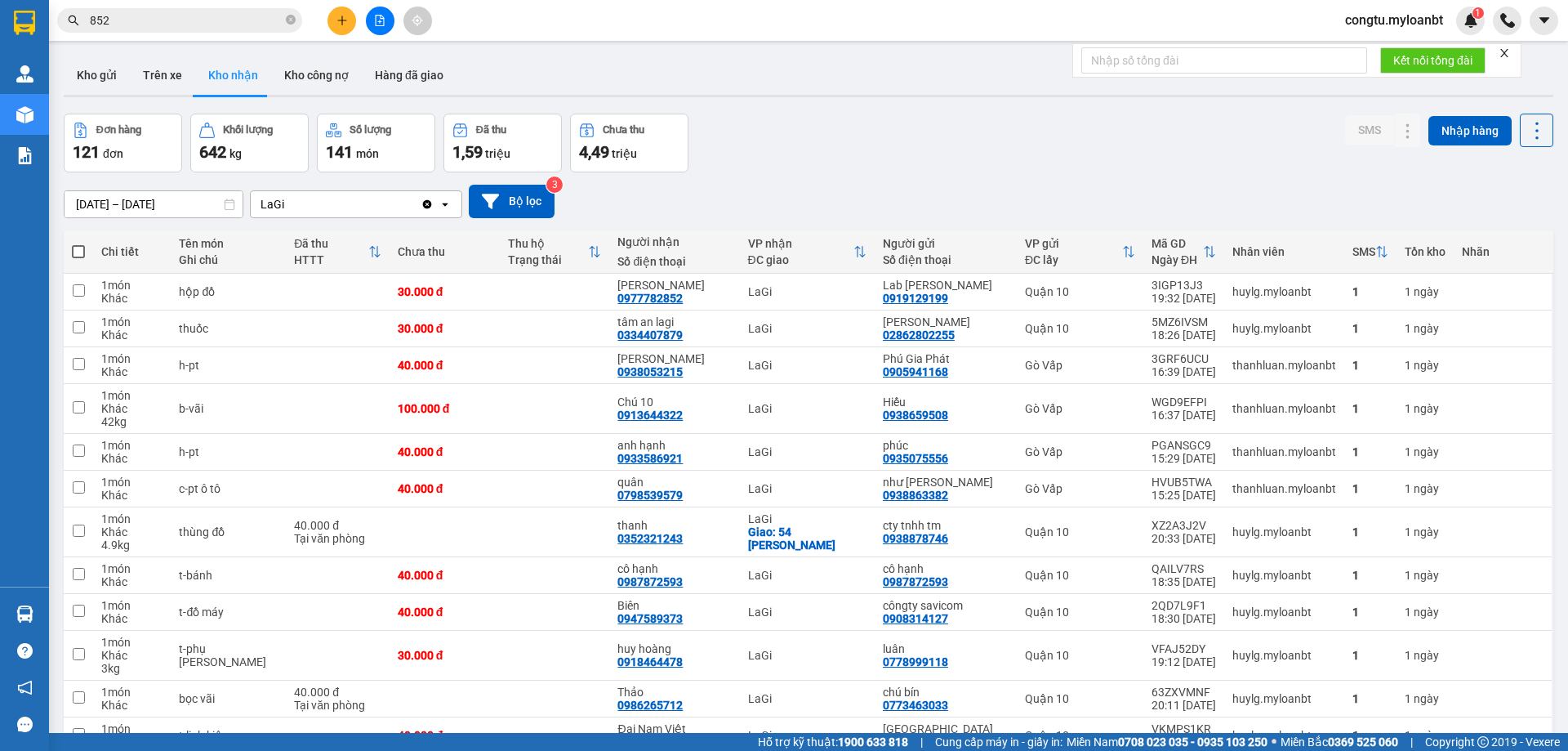
click at [807, 145] on div "Đơn hàng 121 đơn Khối lượng 642 kg Số lượng 141 món Đã thu 1,59 triệu Chưa thu …" at bounding box center [808, 143] width 1489 height 59
click at [785, 115] on div "Đơn hàng 121 đơn Khối lượng 642 kg Số lượng 141 món Đã thu 1,59 triệu Chưa thu …" at bounding box center [808, 143] width 1489 height 59
click at [347, 23] on icon "plus" at bounding box center [342, 21] width 11 height 11
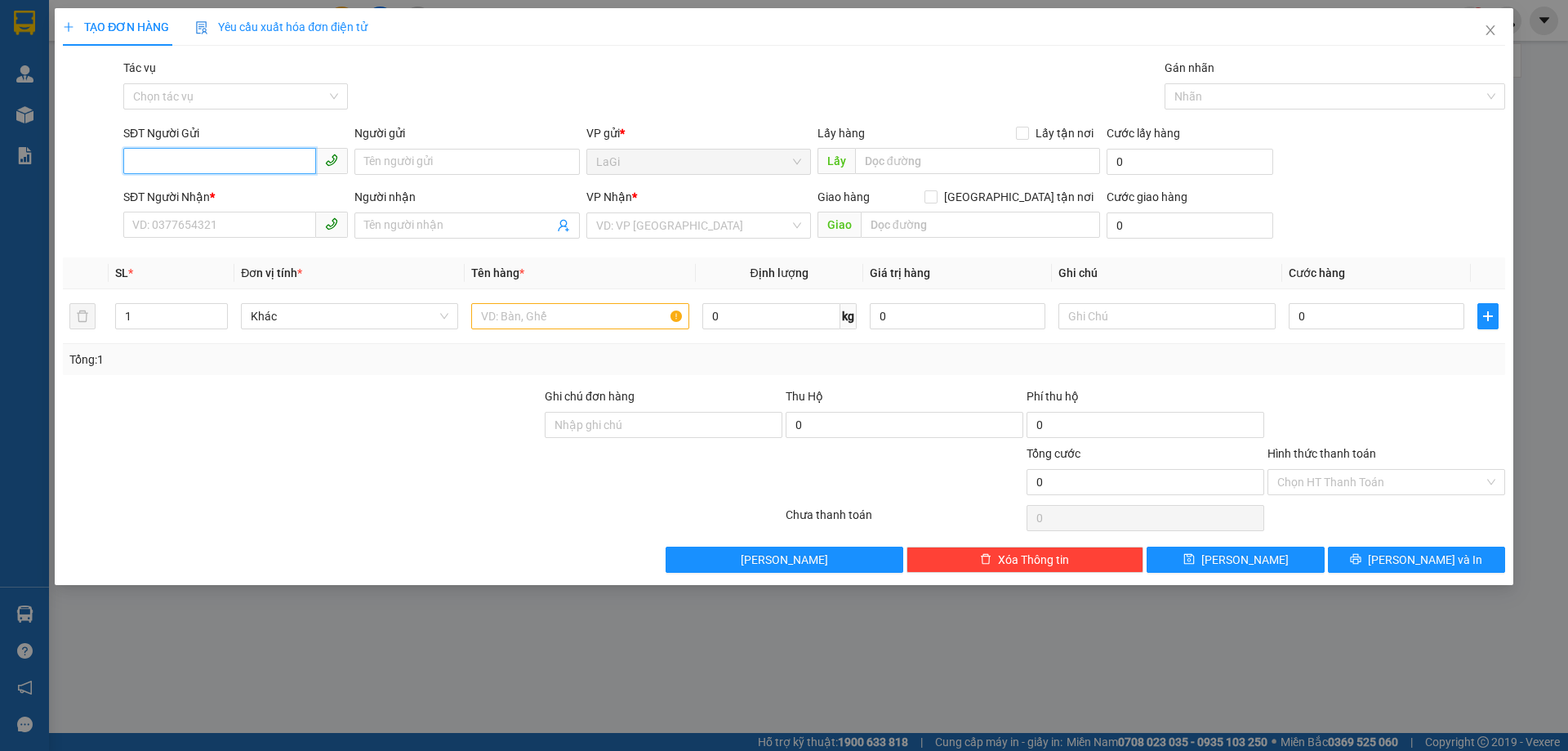
click at [298, 153] on input "SĐT Người Gửi" at bounding box center [220, 161] width 193 height 27
click at [216, 198] on div "0797024777 - Cô Thuý" at bounding box center [236, 194] width 205 height 18
type input "0797024777"
type input "Cô Thuý"
type input "0904312839"
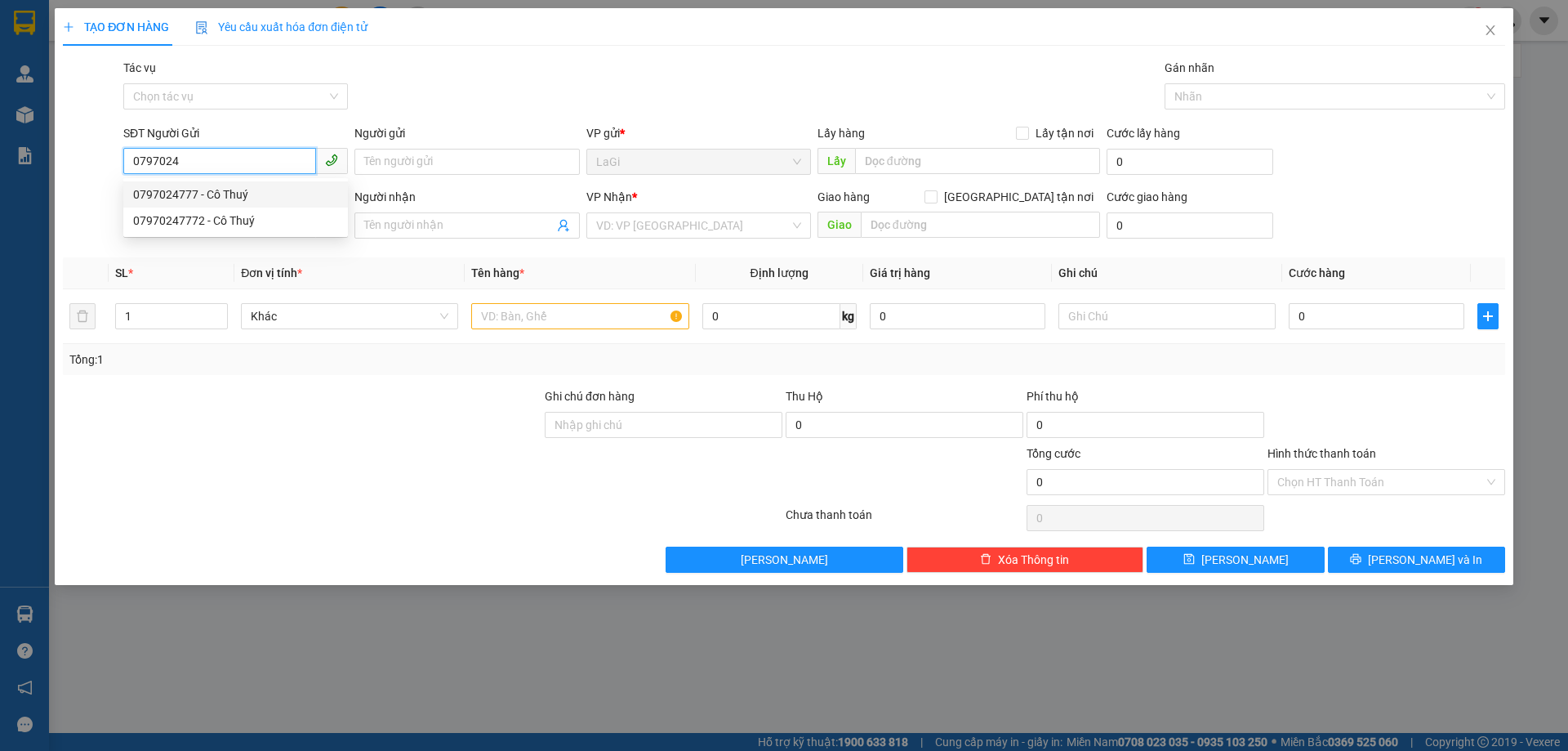
type input "Hương"
type input "0797024777"
click at [420, 102] on div "Gói vận chuyển * Tiêu chuẩn Tác vụ Chọn tác vụ Gán nhãn Nhãn" at bounding box center [814, 87] width 1388 height 57
click at [566, 335] on td at bounding box center [579, 316] width 230 height 55
click at [573, 325] on input "text" at bounding box center [579, 316] width 217 height 27
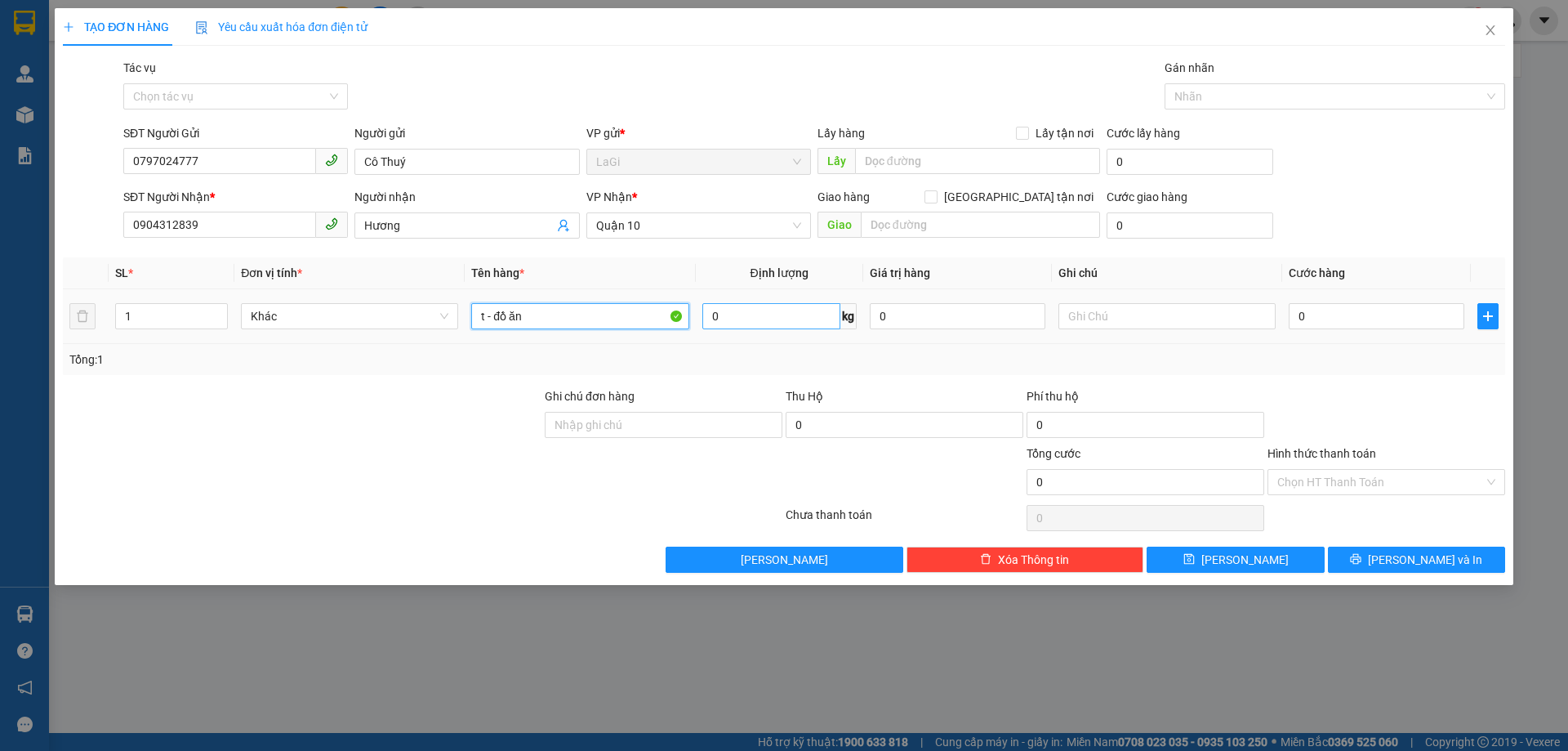
type input "t - đồ ăn"
click at [757, 307] on input "0" at bounding box center [772, 316] width 138 height 27
type input "11"
click at [1368, 306] on input "0" at bounding box center [1376, 316] width 175 height 27
type input "5"
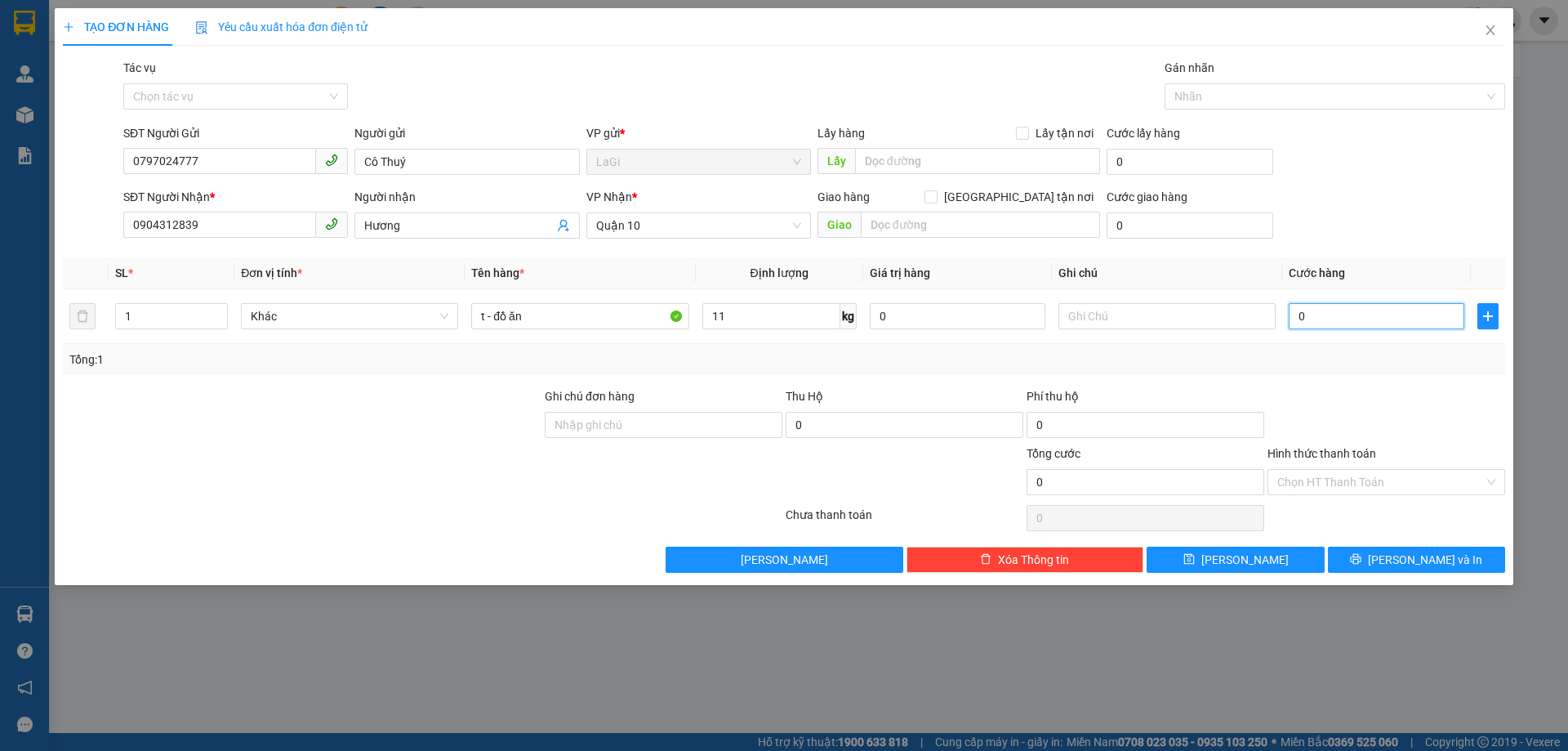
type input "5"
type input "50"
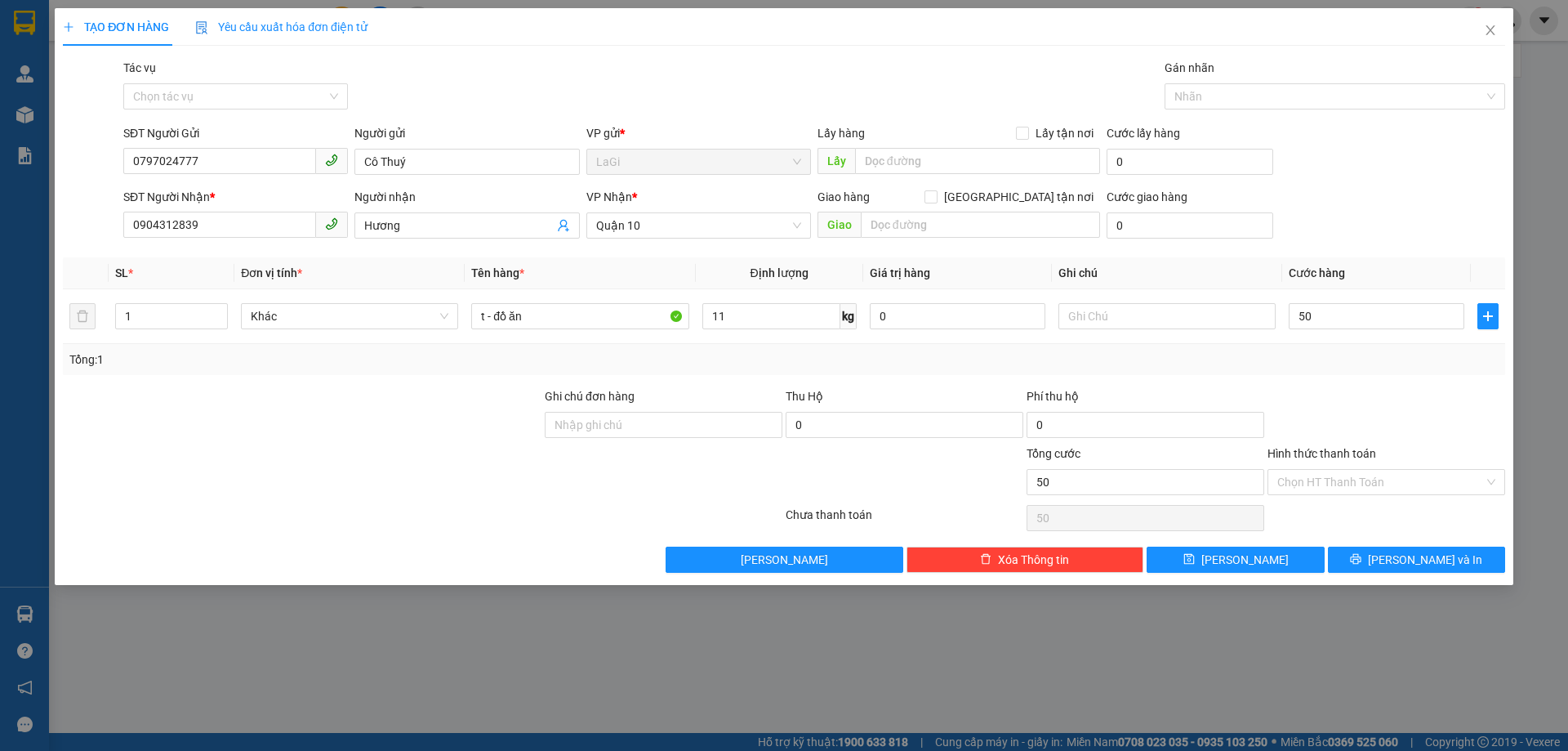
type input "50.000"
click at [1377, 465] on div "Hình thức thanh toán" at bounding box center [1385, 456] width 238 height 25
click at [1371, 482] on input "Hình thức thanh toán" at bounding box center [1381, 482] width 206 height 25
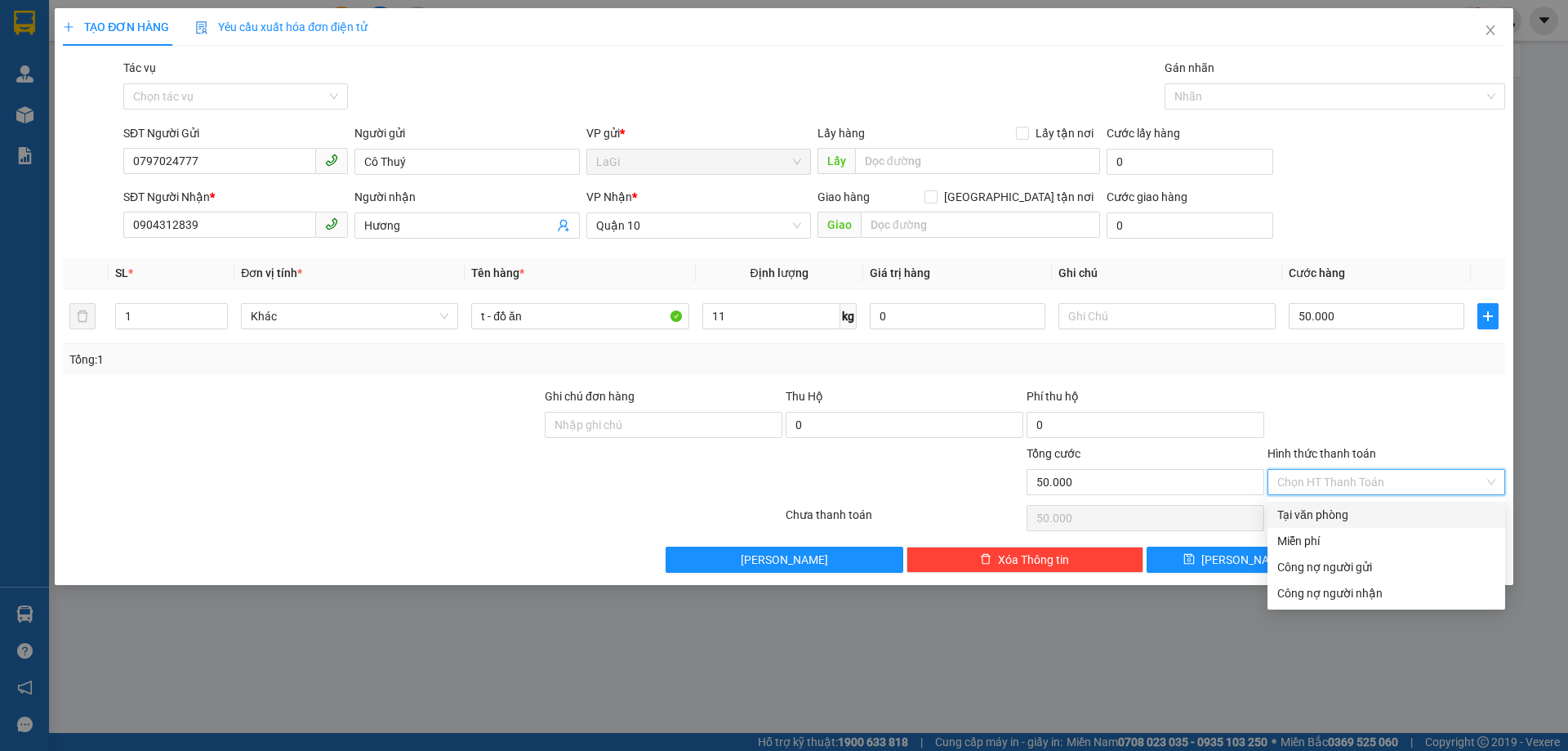
click at [1370, 508] on div "Tại văn phòng" at bounding box center [1385, 515] width 238 height 27
type input "0"
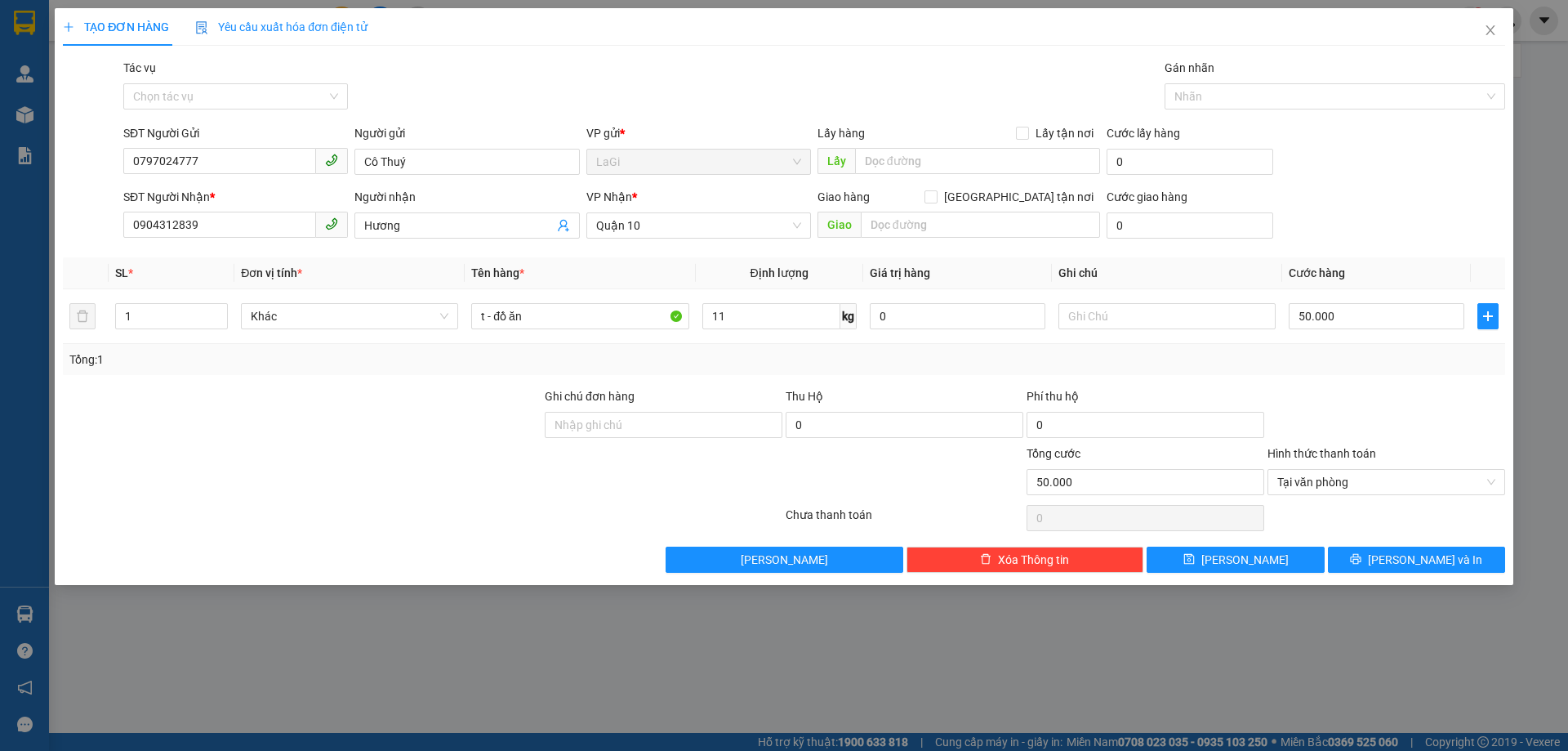
click at [1384, 545] on div "Transit Pickup Surcharge Ids Transit Deliver Surcharge Ids Transit Deliver Surc…" at bounding box center [783, 315] width 1442 height 513
click at [1386, 549] on button "[PERSON_NAME] và In" at bounding box center [1416, 560] width 177 height 27
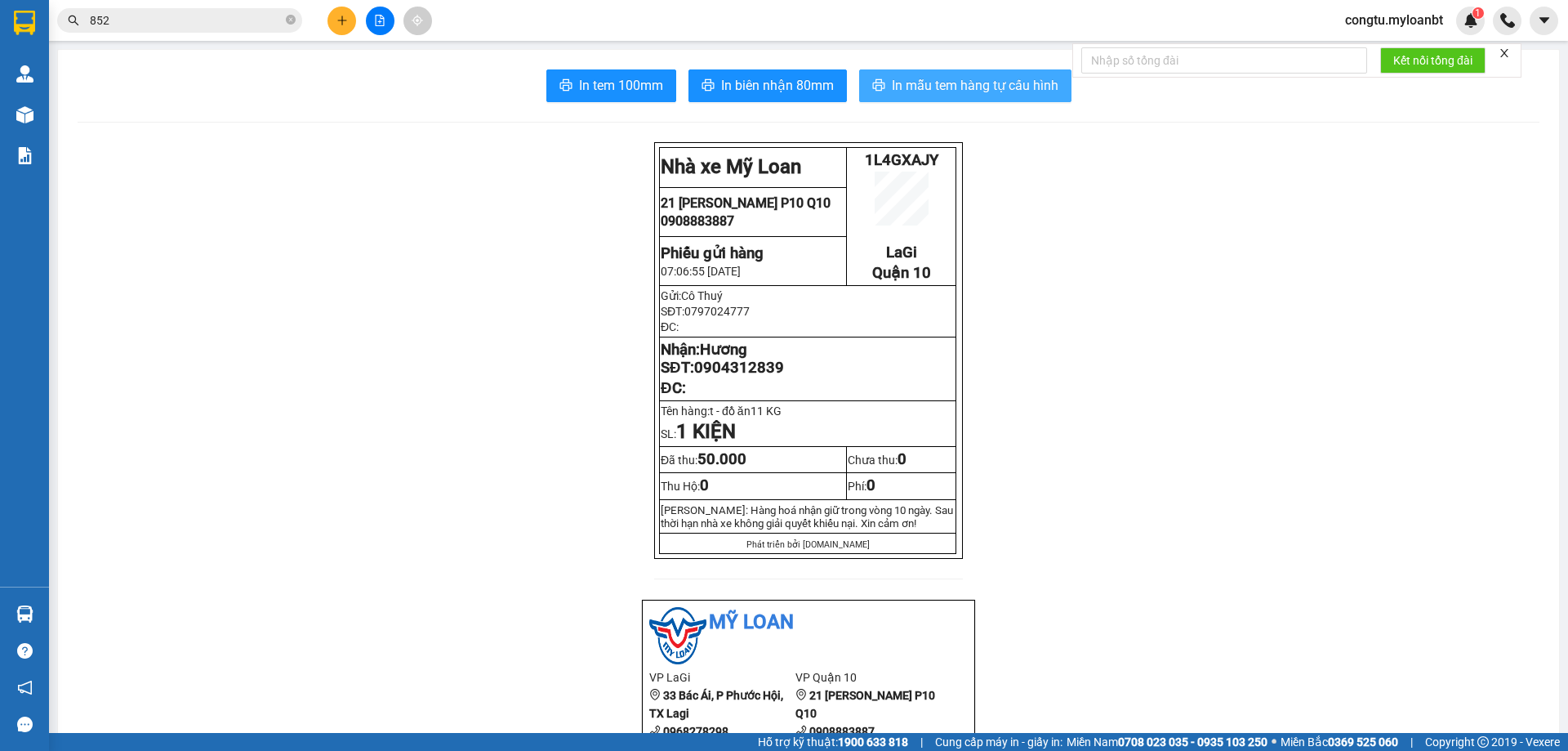
click at [995, 83] on span "In mẫu tem hàng tự cấu hình" at bounding box center [975, 85] width 167 height 21
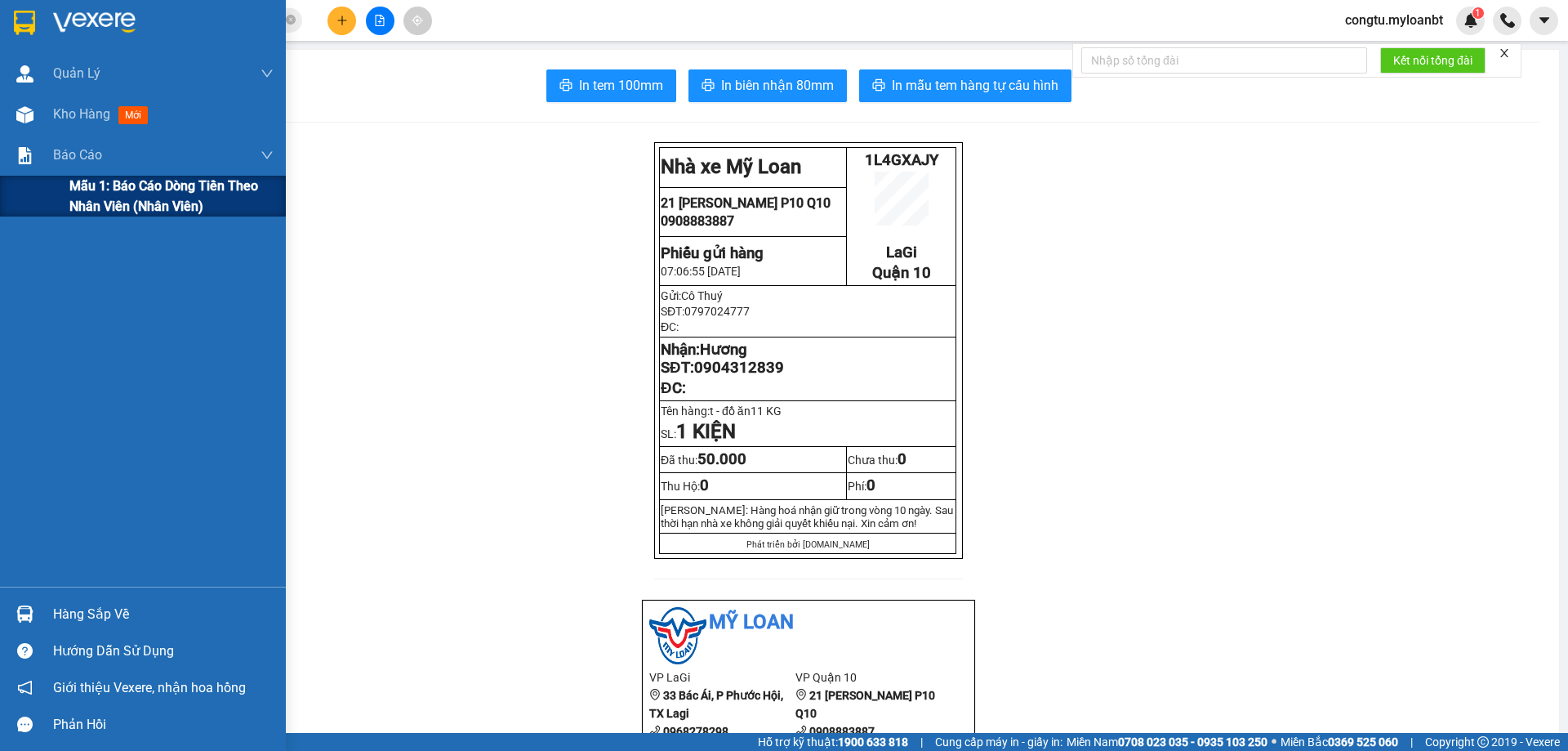
click at [131, 199] on span "Mẫu 1: Báo cáo dòng tiền theo nhân viên (Nhân viên)" at bounding box center [171, 195] width 205 height 41
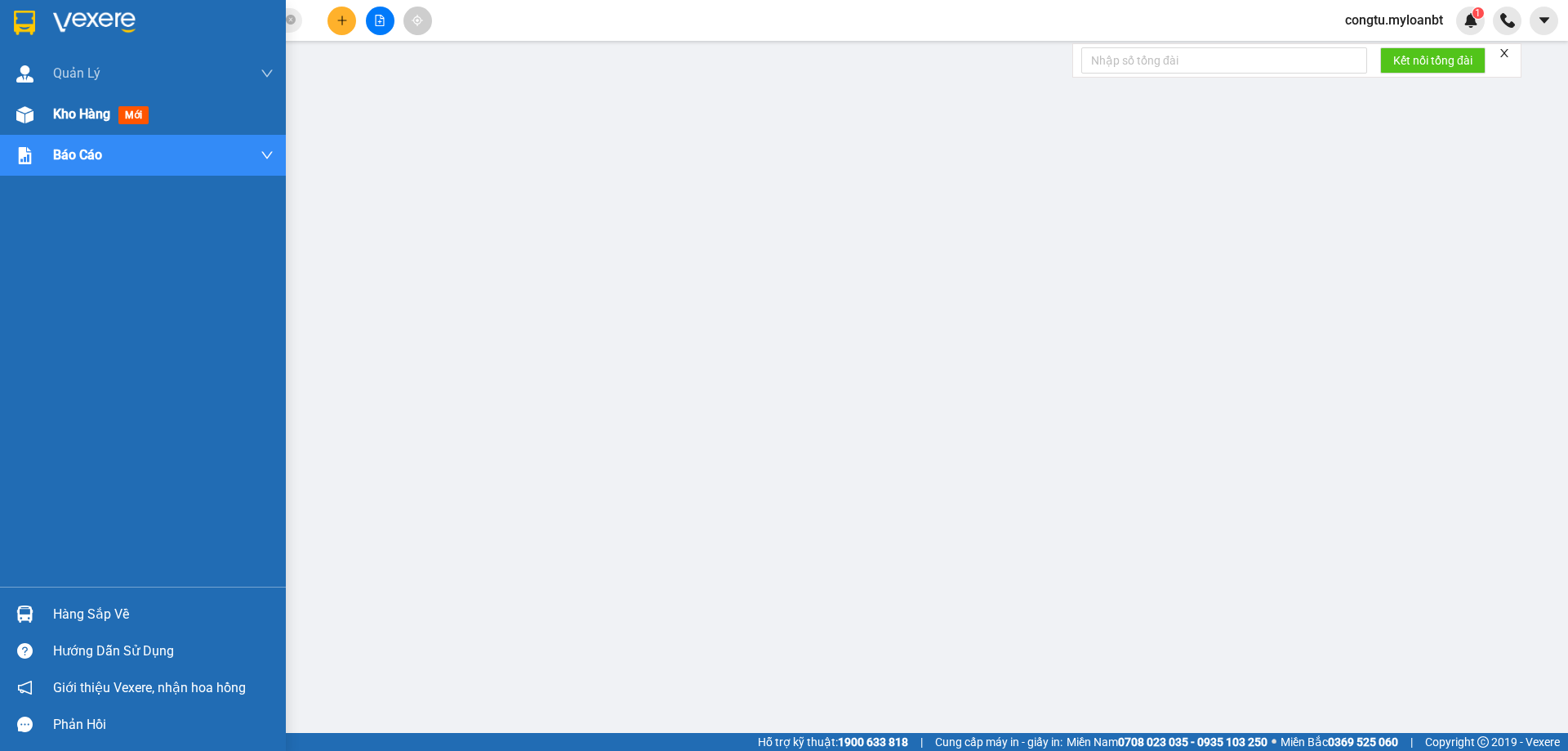
click at [98, 121] on span "Kho hàng" at bounding box center [81, 114] width 57 height 15
click at [98, 118] on span "Kho hàng" at bounding box center [81, 114] width 57 height 15
click at [98, 101] on div "Kho hàng mới" at bounding box center [163, 114] width 221 height 41
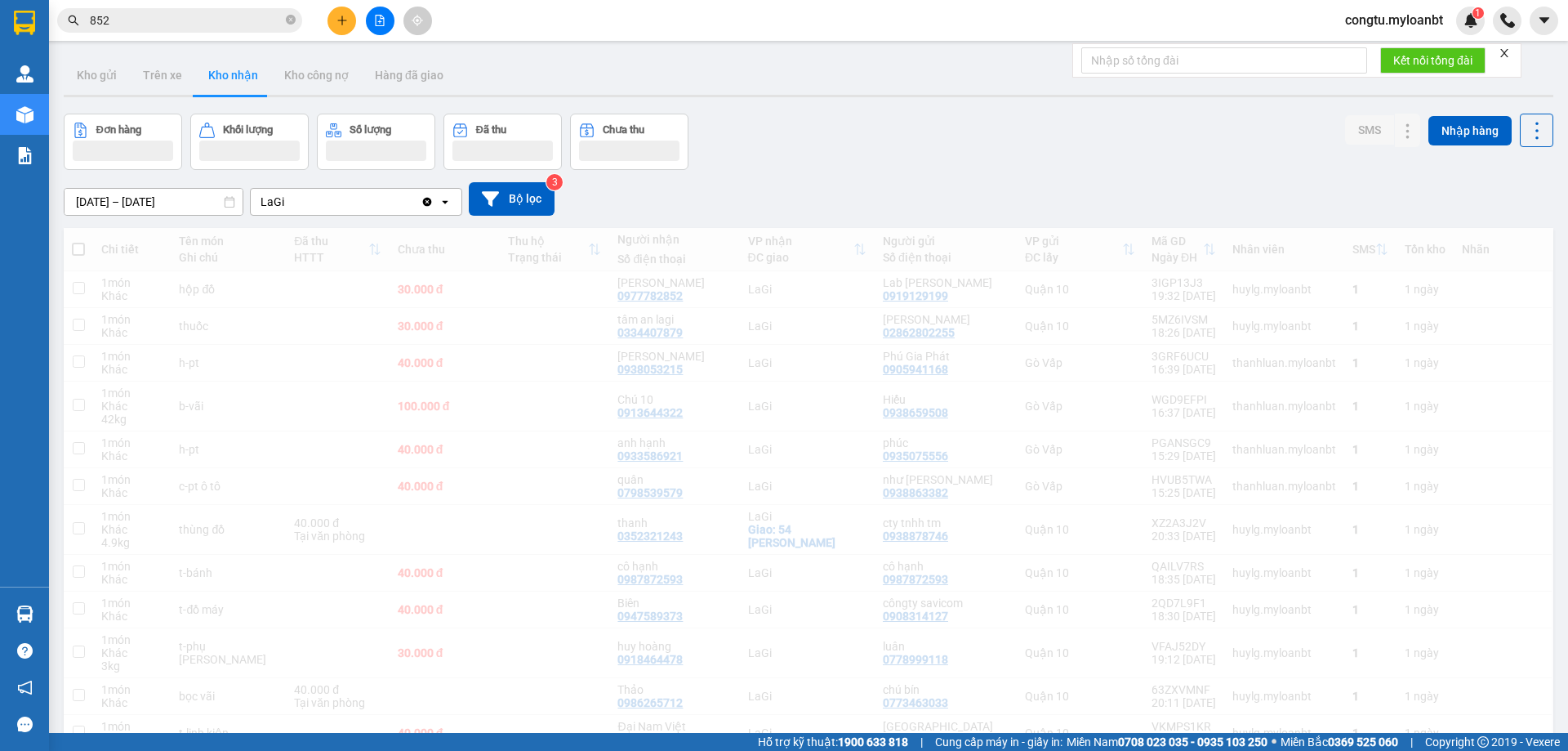
click at [899, 162] on div "Đơn hàng Khối lượng Số lượng Đã thu Chưa thu SMS Nhập hàng" at bounding box center [808, 142] width 1489 height 57
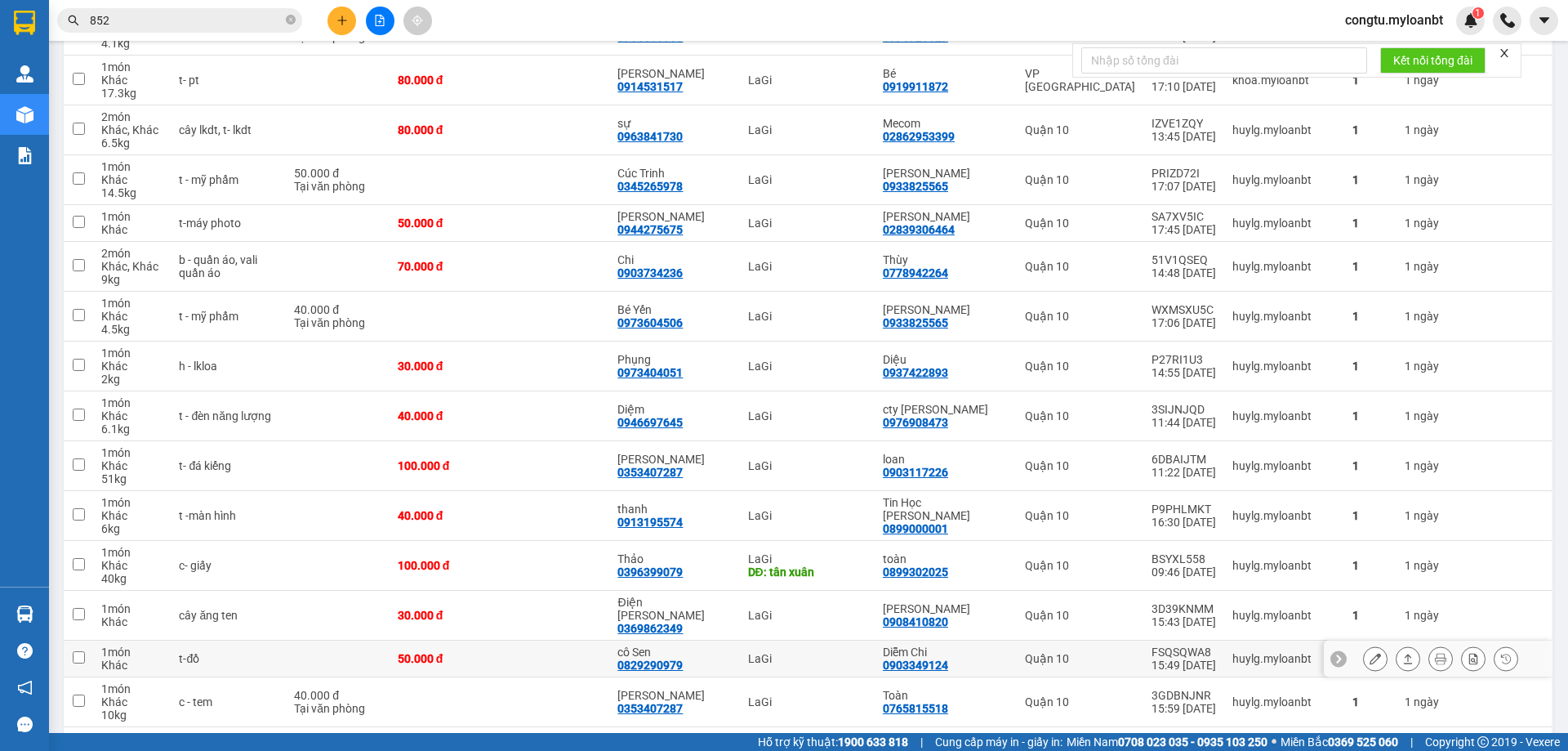
scroll to position [2816, 0]
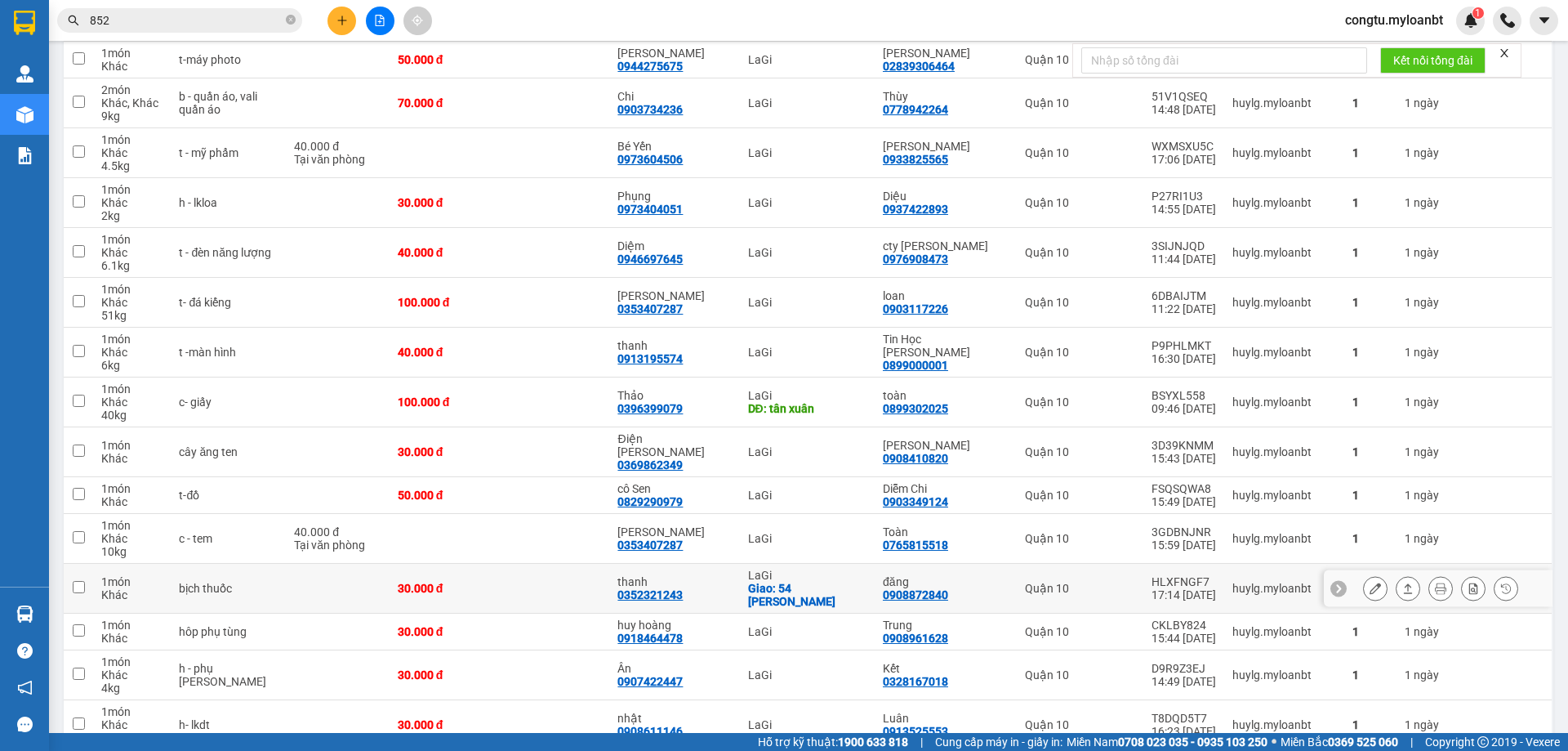
click at [816, 581] on div "Giao: 54 [PERSON_NAME]" at bounding box center [807, 595] width 118 height 27
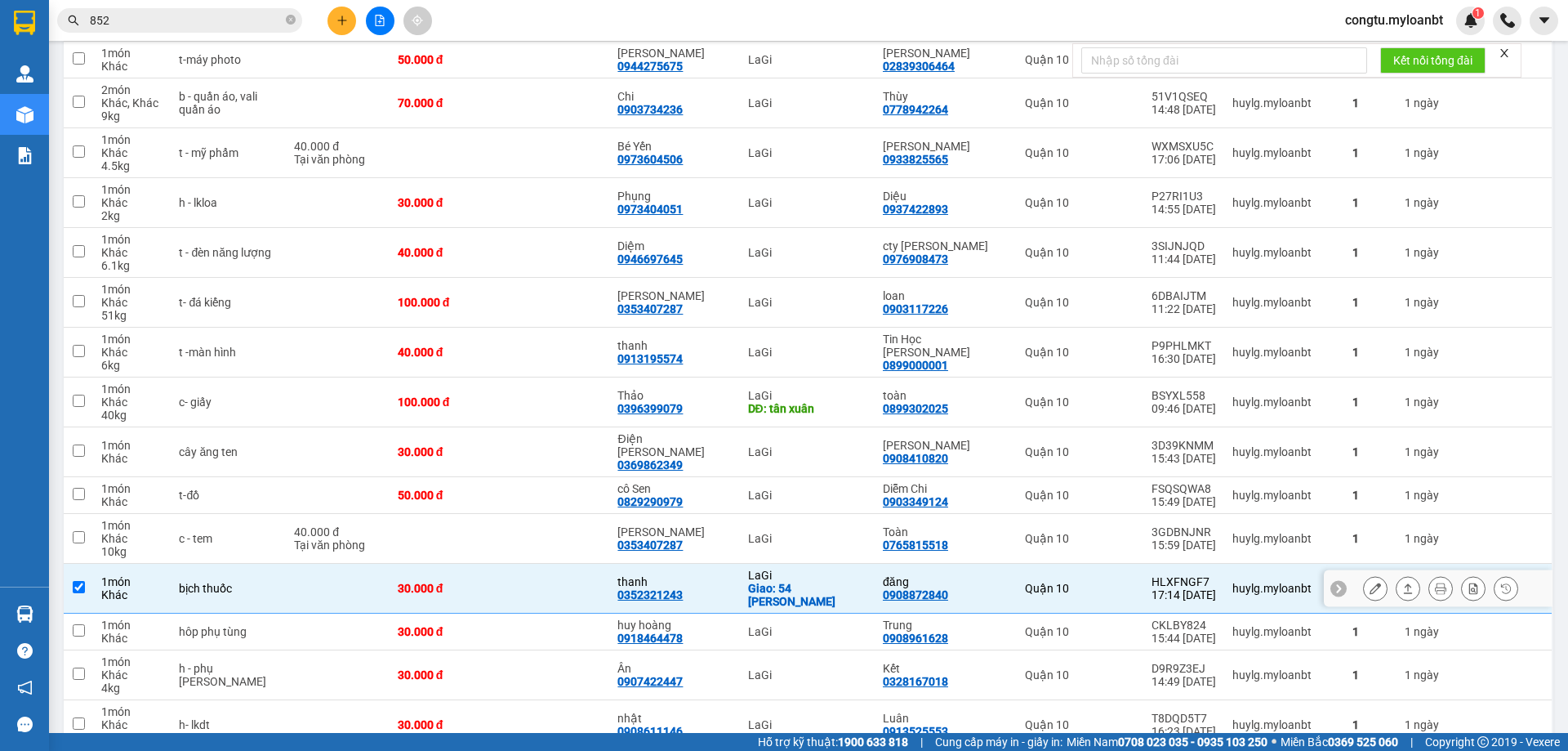
click at [811, 581] on div "Giao: 54 [PERSON_NAME]" at bounding box center [807, 595] width 118 height 27
checkbox input "false"
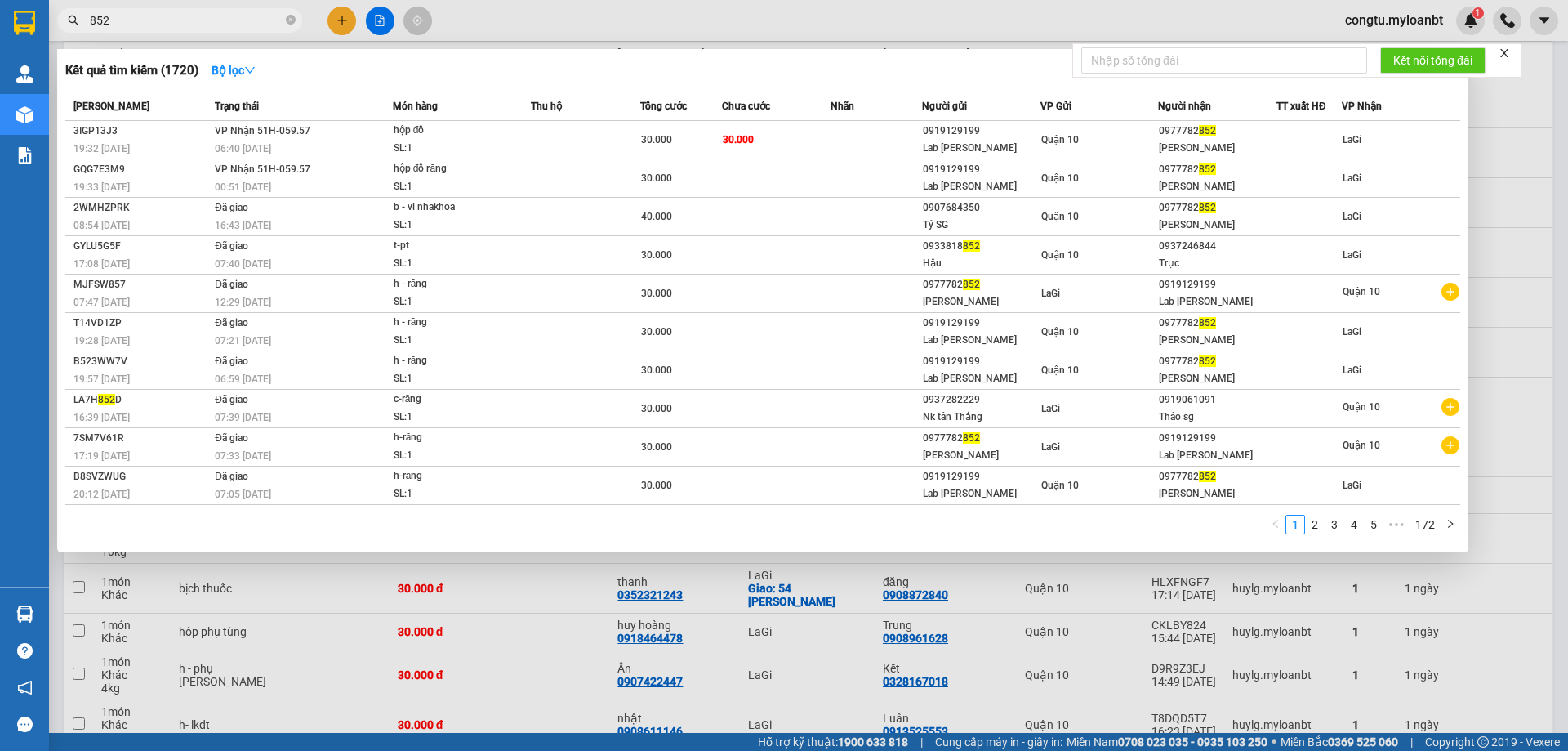
click at [152, 32] on span "852" at bounding box center [179, 21] width 245 height 25
click at [157, 26] on input "852" at bounding box center [187, 20] width 193 height 18
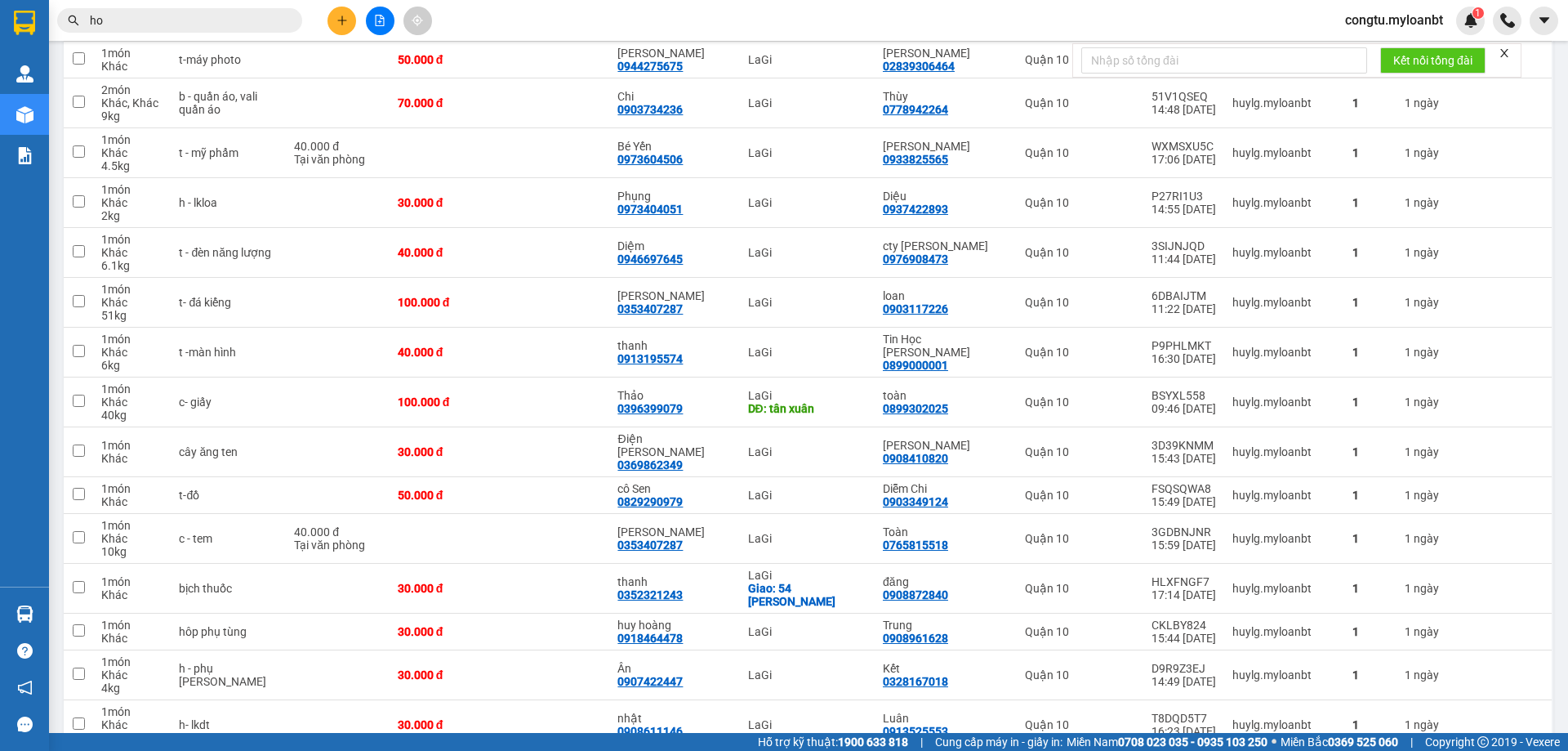
type input "hoa"
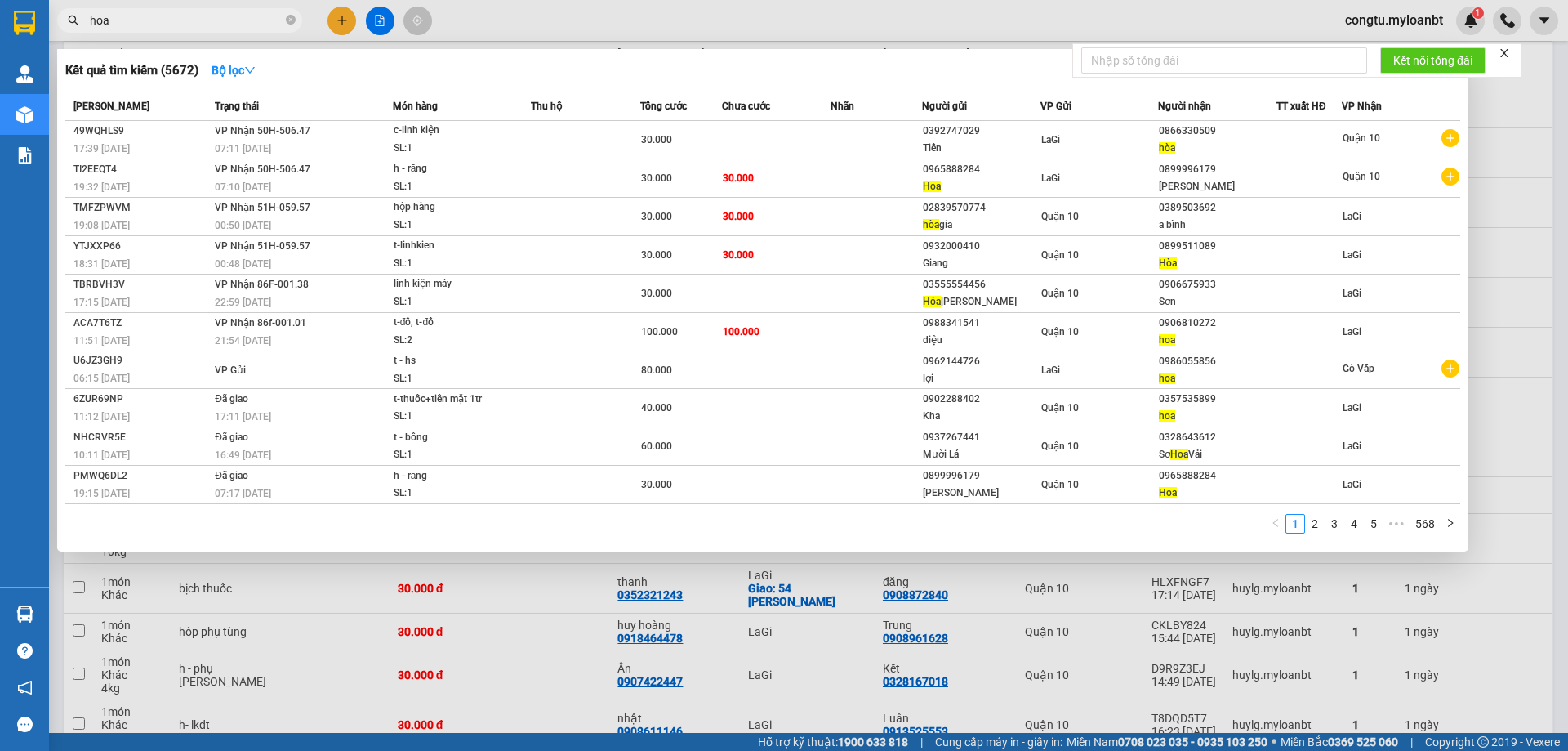
click at [185, 14] on input "hoa" at bounding box center [187, 20] width 193 height 18
click at [184, 14] on input "hoa" at bounding box center [187, 20] width 193 height 18
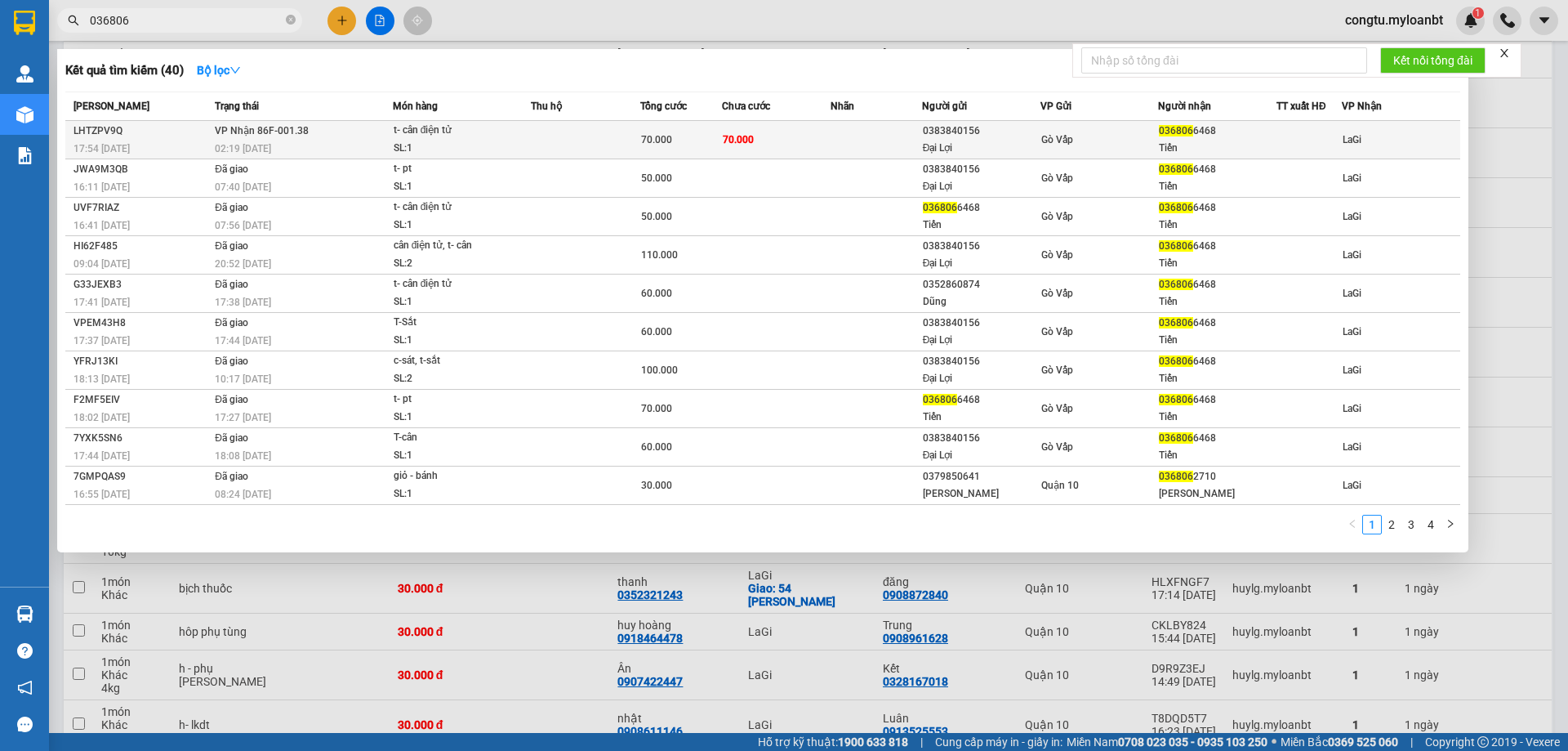
type input "036806"
click at [772, 150] on td "70.000" at bounding box center [776, 140] width 110 height 39
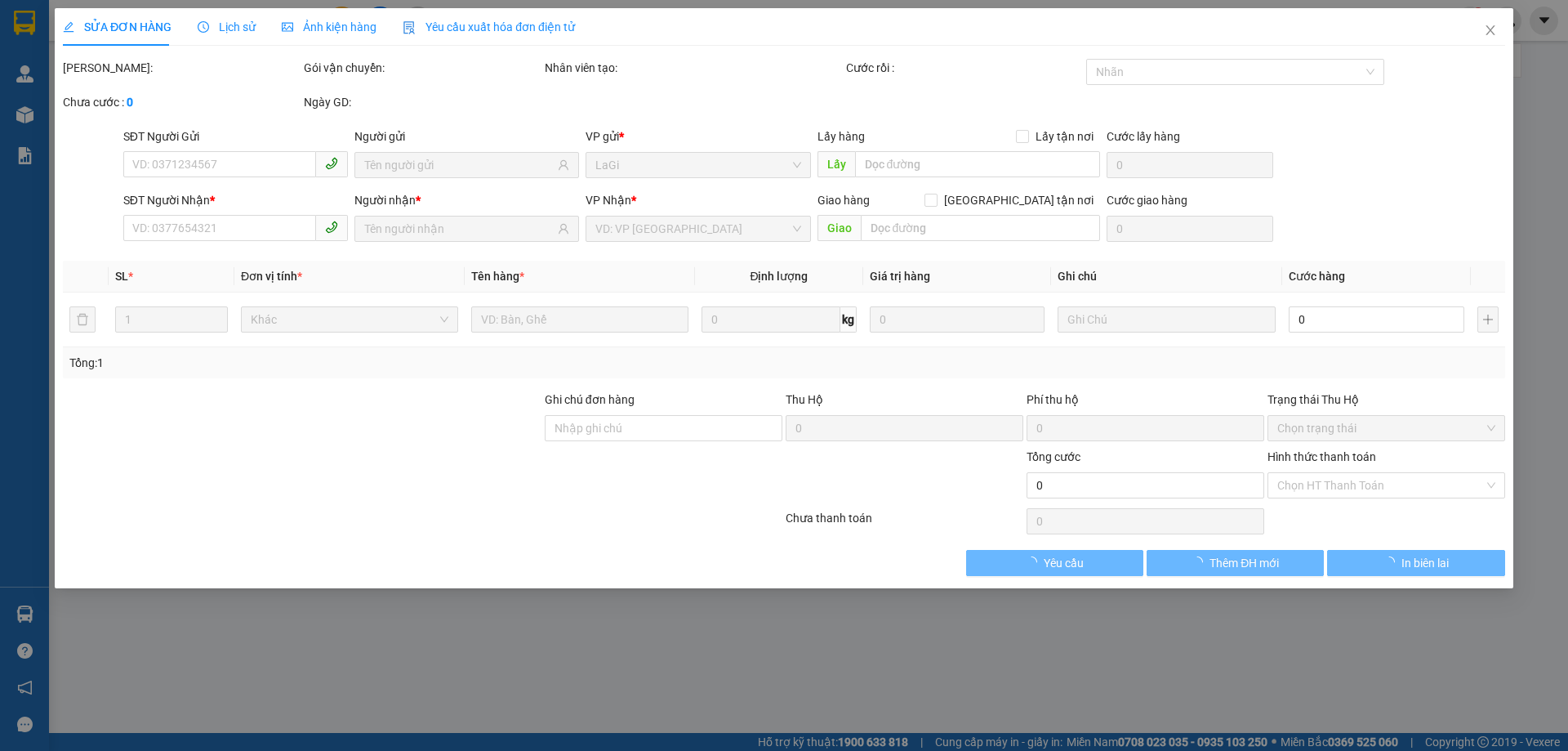
type input "0383840156"
type input "Đại Lợi"
type input "0368066468"
type input "Tiến"
type input "70.000"
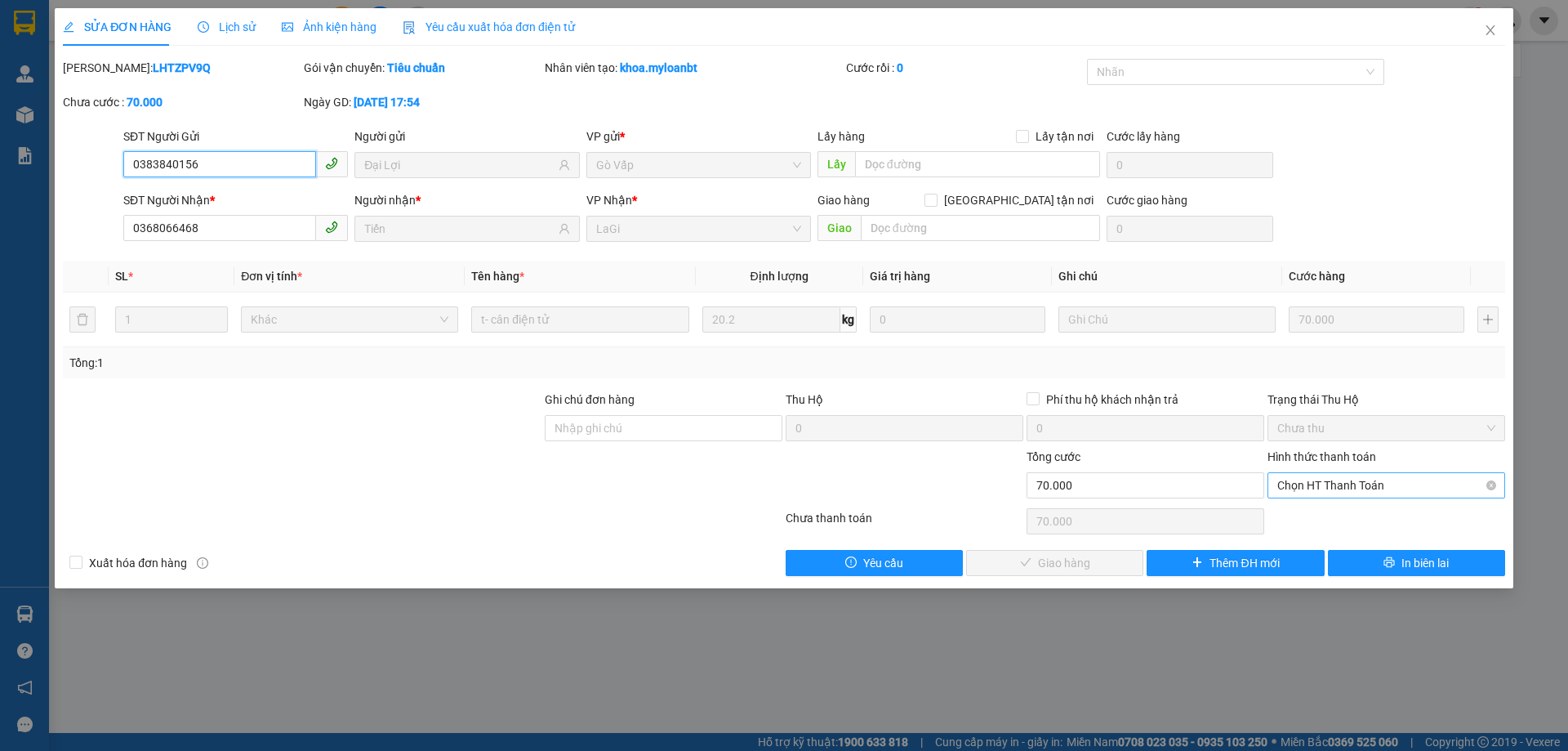
click at [1324, 485] on span "Chọn HT Thanh Toán" at bounding box center [1386, 485] width 218 height 25
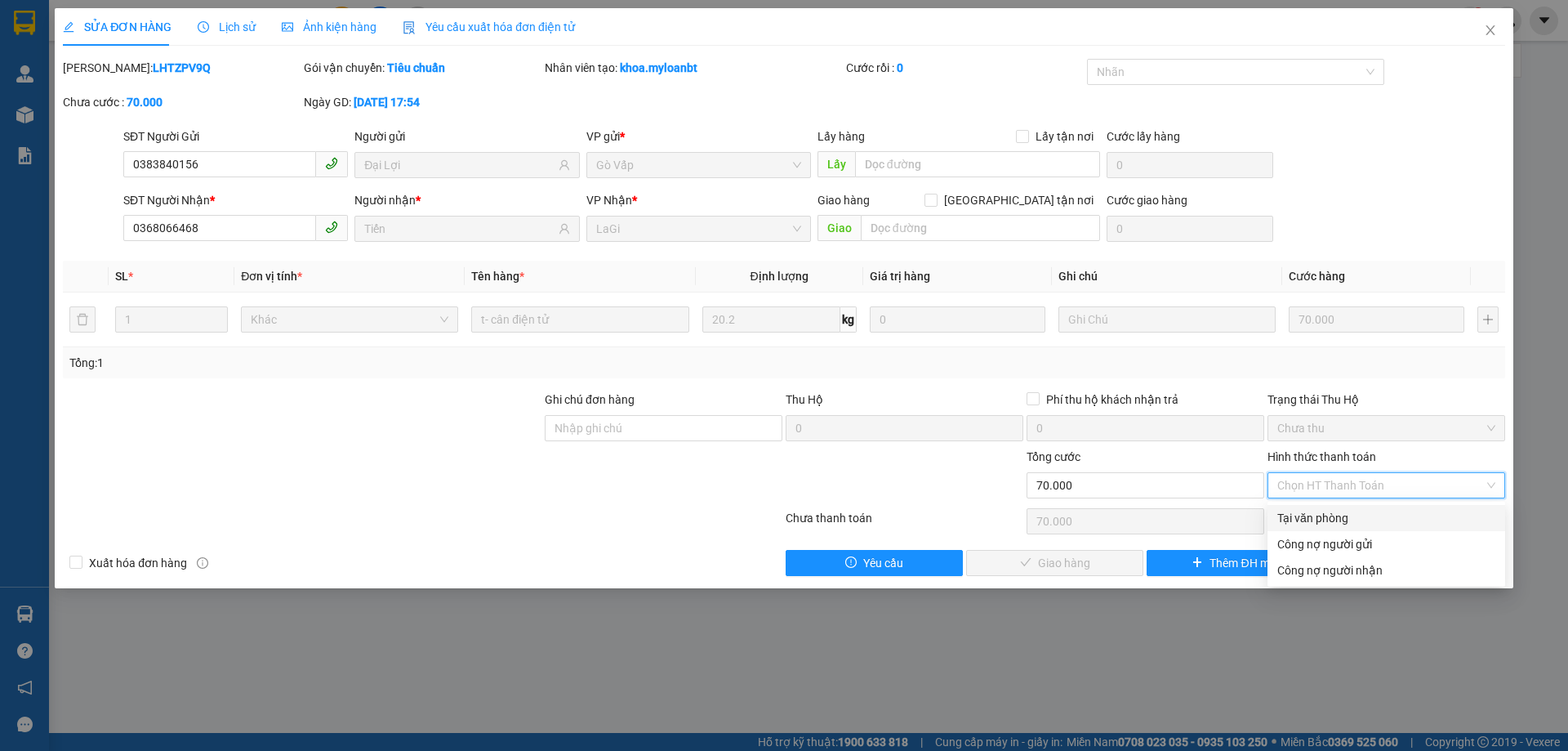
click at [1322, 508] on div "Tại văn phòng" at bounding box center [1385, 518] width 238 height 27
type input "0"
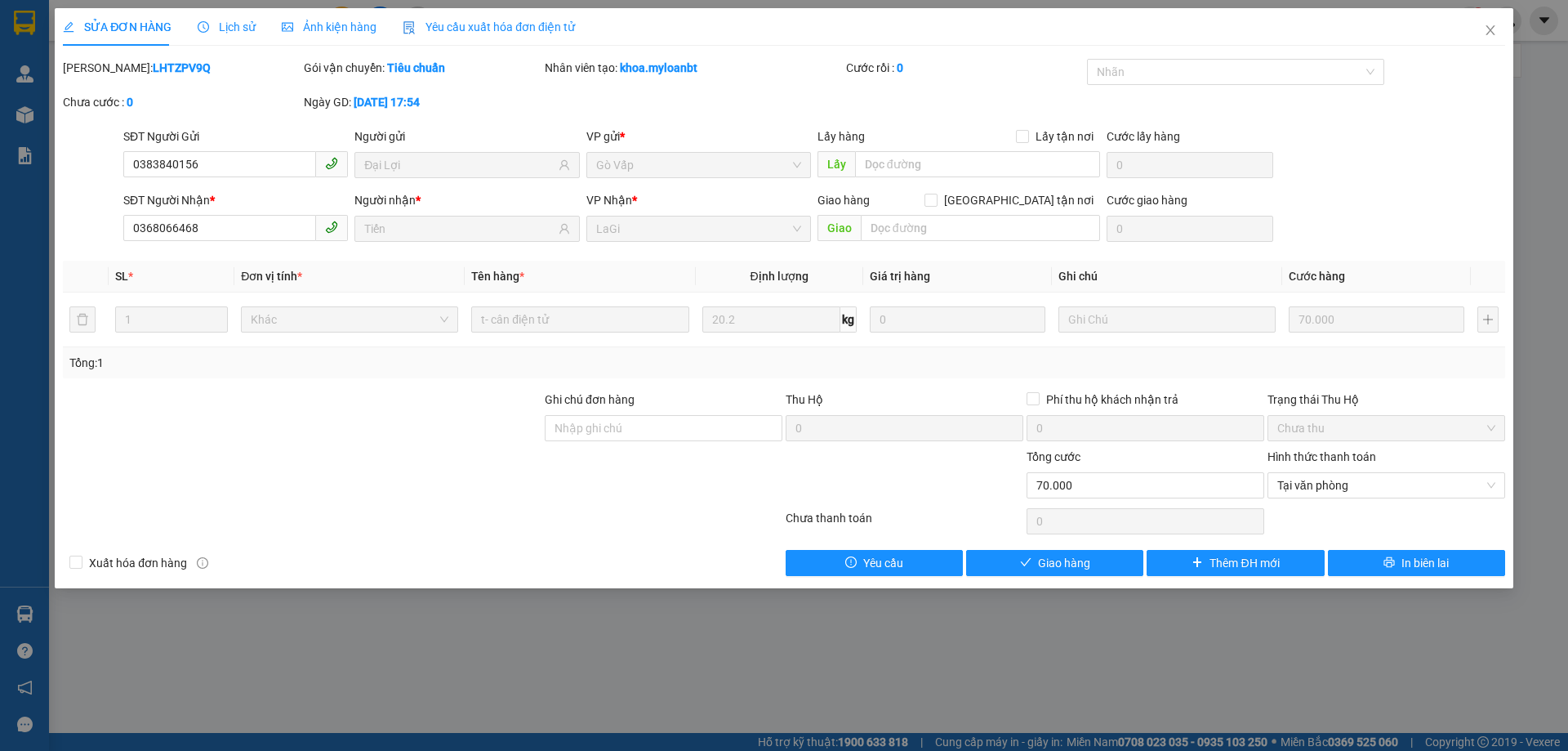
drag, startPoint x: 1146, startPoint y: 546, endPoint x: 1113, endPoint y: 576, distance: 44.6
click at [1135, 561] on div "Total Paid Fee 0 Total UnPaid Fee 70.000 Cash Collection Total Fee Mã ĐH: LHTZP…" at bounding box center [783, 317] width 1442 height 517
click at [1113, 577] on div "SỬA ĐƠN HÀNG Lịch sử Ảnh kiện hàng Yêu cầu xuất hóa đơn điện tử Total Paid Fee …" at bounding box center [784, 298] width 1458 height 580
click at [1093, 555] on button "Giao hàng" at bounding box center [1054, 563] width 177 height 27
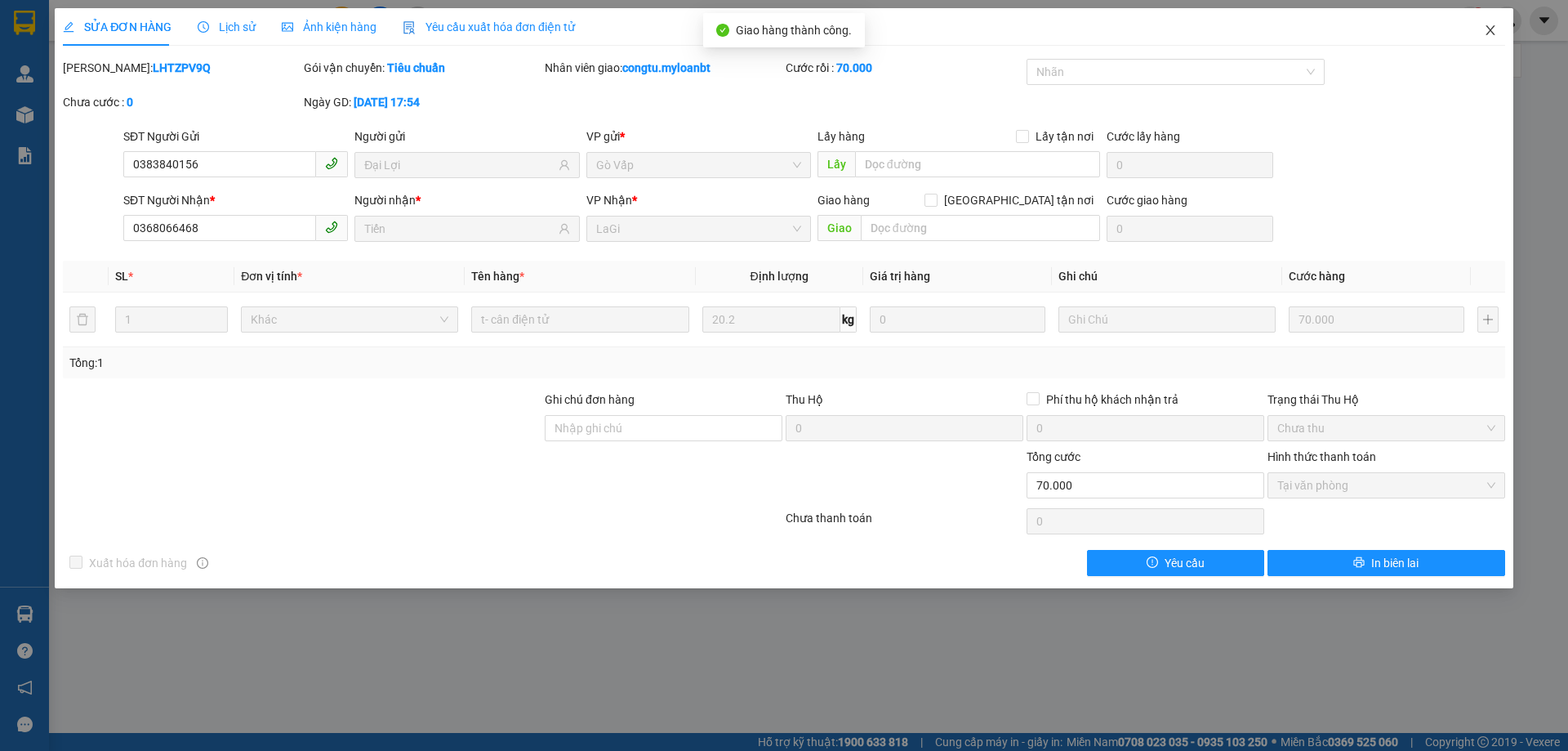
drag, startPoint x: 1478, startPoint y: 34, endPoint x: 511, endPoint y: 3, distance: 967.5
click at [1480, 34] on span "Close" at bounding box center [1490, 31] width 45 height 45
click at [1495, 29] on div "congtu.myloanbt 1" at bounding box center [1450, 21] width 236 height 28
click at [1487, 31] on div "congtu.myloanbt 1" at bounding box center [1450, 21] width 236 height 28
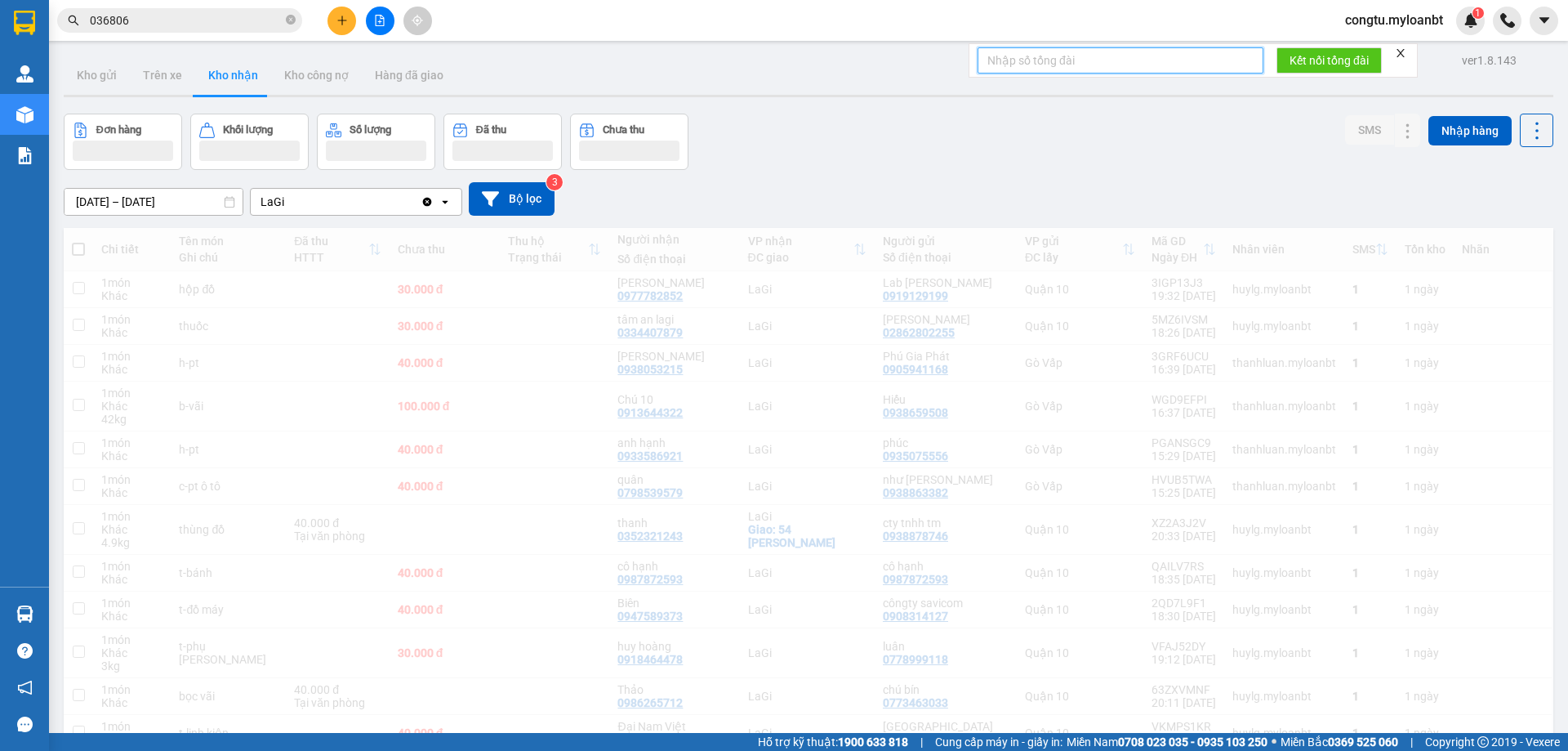
click at [1187, 57] on input "text" at bounding box center [1120, 61] width 286 height 27
click at [830, 121] on div "Đơn hàng Khối lượng Số lượng Đã thu Chưa thu SMS Nhập hàng" at bounding box center [808, 142] width 1489 height 57
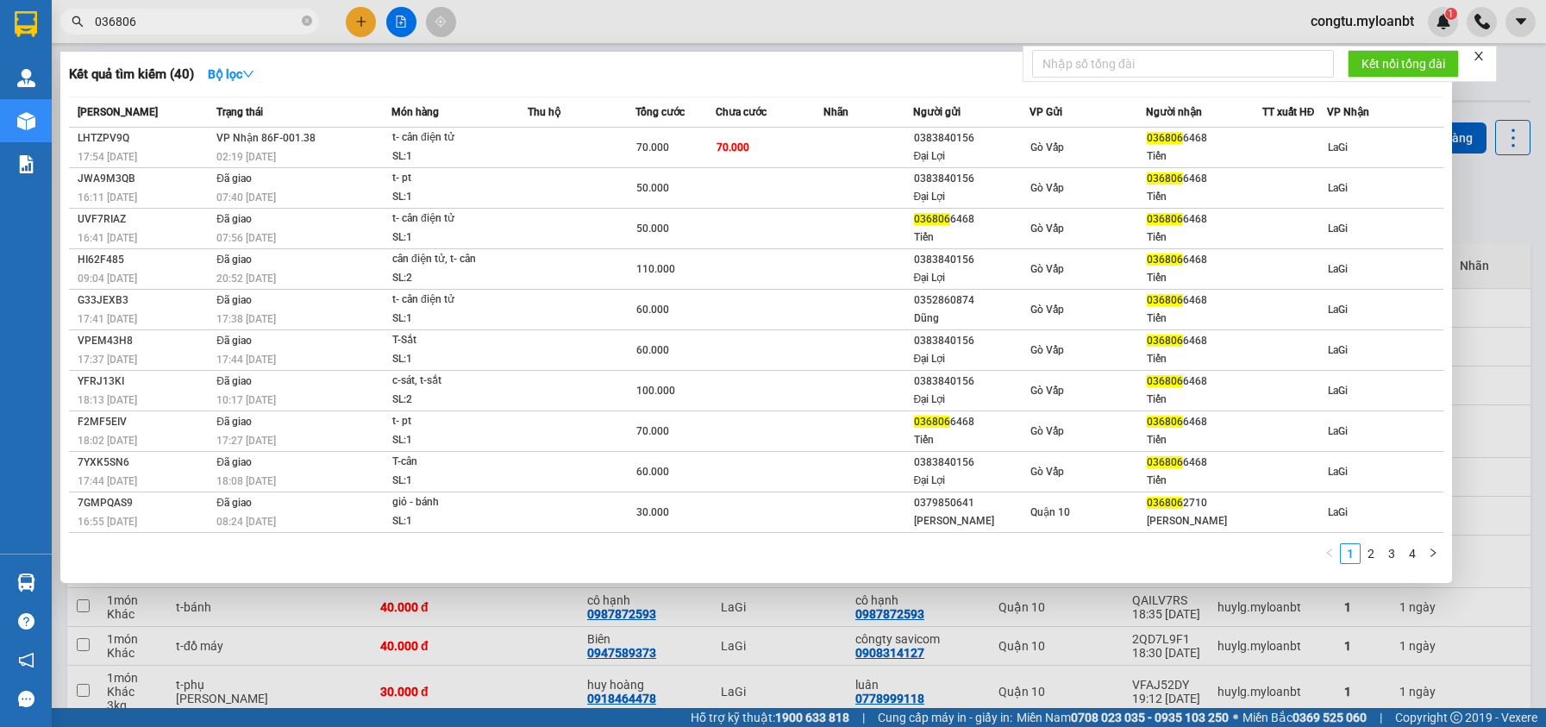
click at [179, 18] on input "036806" at bounding box center [197, 21] width 204 height 19
click at [179, 17] on input "036806" at bounding box center [197, 21] width 204 height 19
click at [178, 16] on input "036806" at bounding box center [197, 21] width 204 height 19
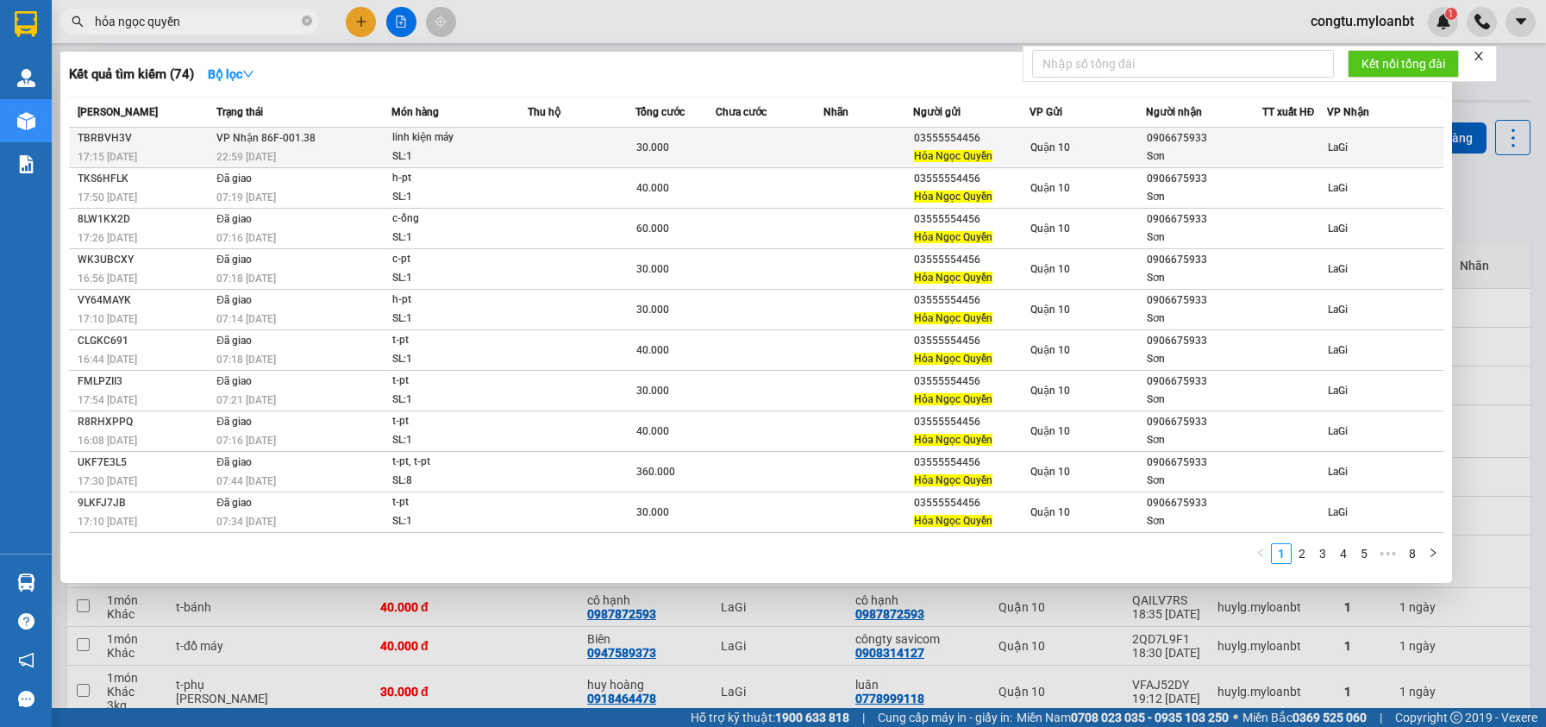
type input "hỏa ngọc quyền"
click at [927, 139] on div "03555554456" at bounding box center [971, 138] width 115 height 18
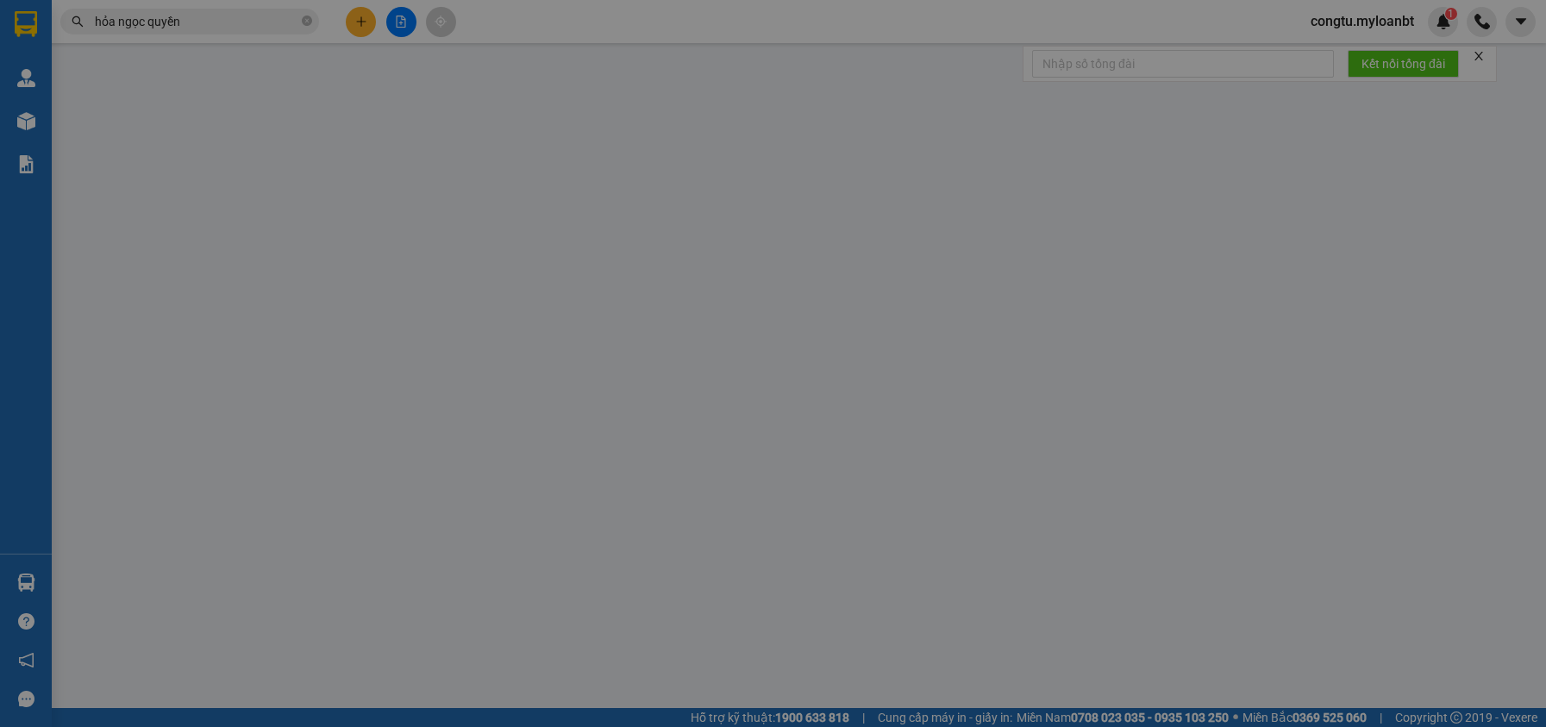
type input "03555554456"
type input "Hỏa Ngọc Quyền"
type input "0906675933"
type input "Sơn"
type input "30.000"
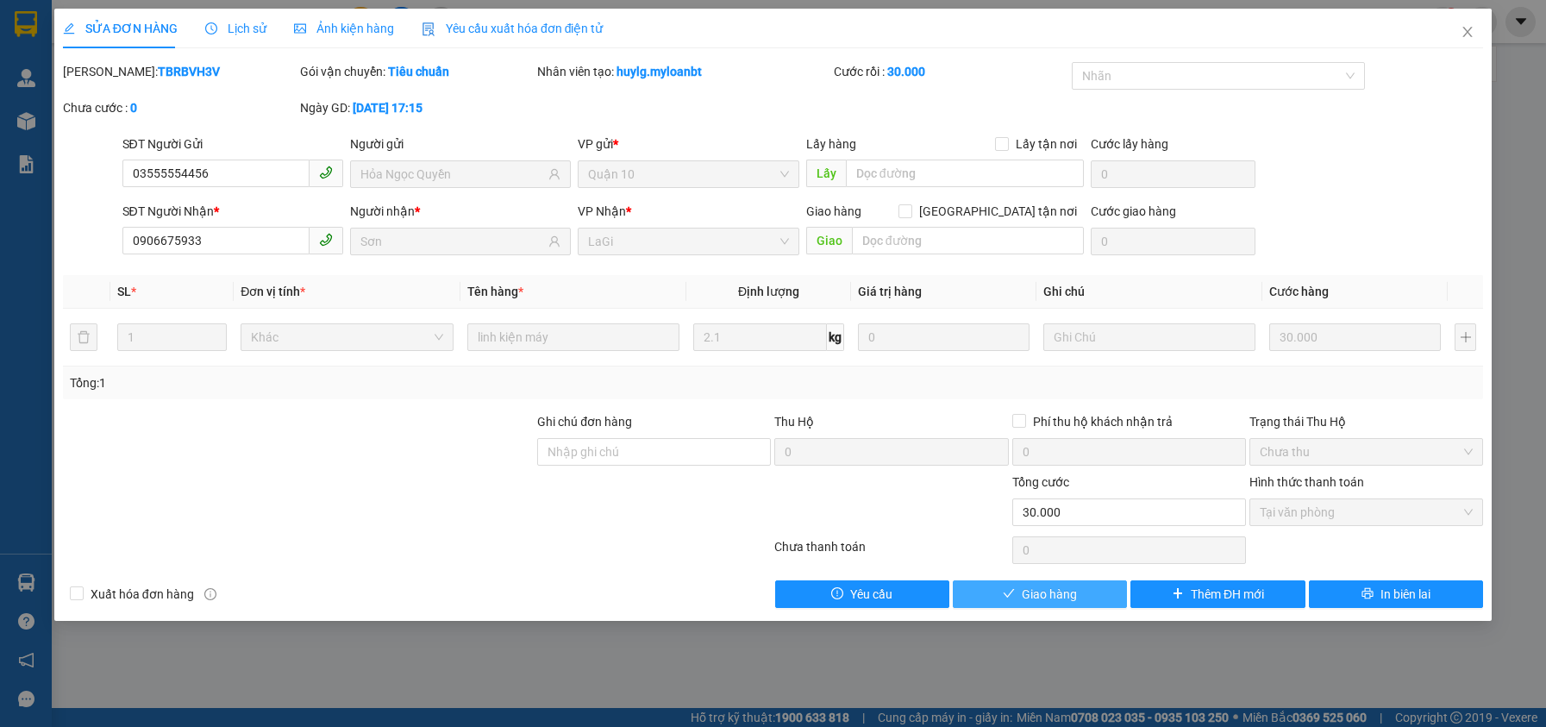
click at [1083, 595] on button "Giao hàng" at bounding box center [1040, 594] width 174 height 28
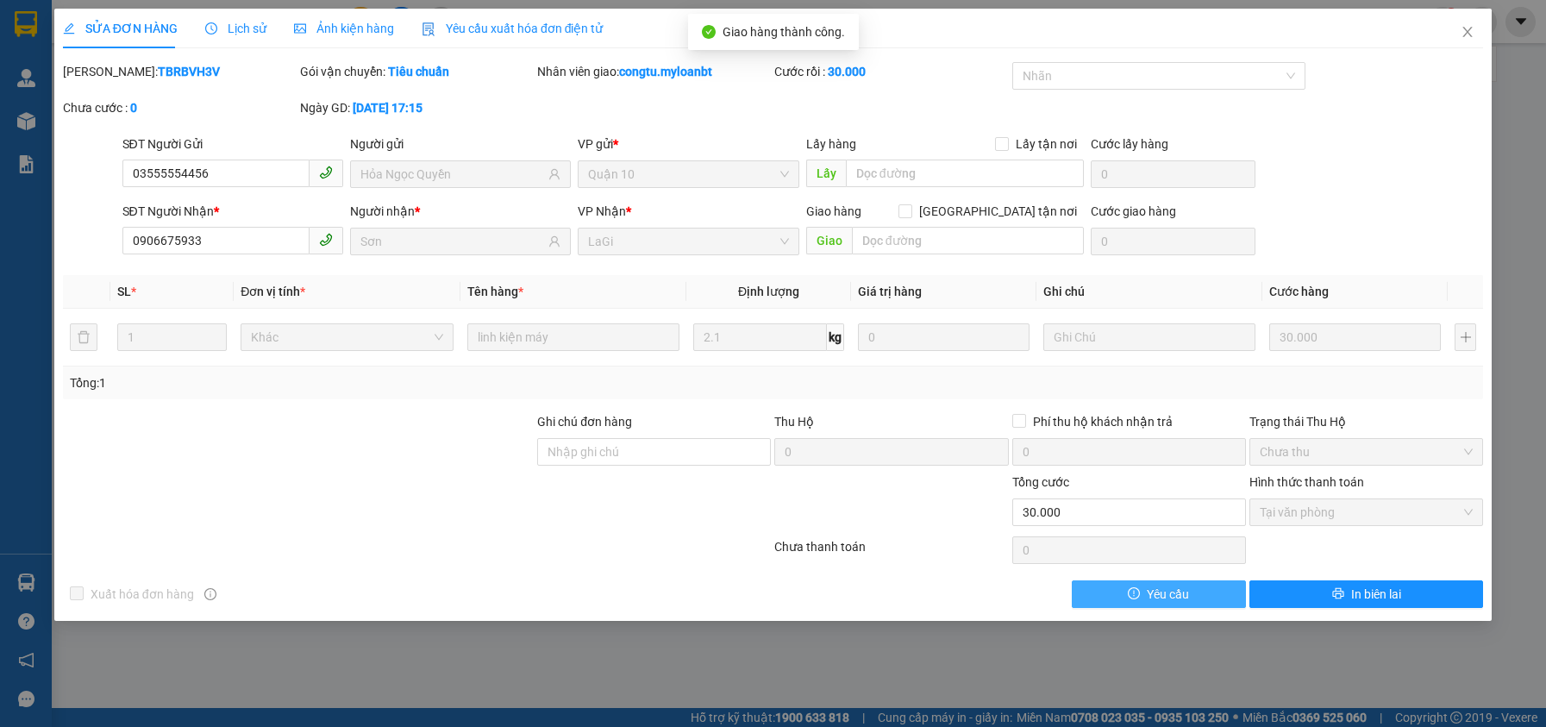
click at [1079, 592] on button "Yêu cầu" at bounding box center [1159, 594] width 174 height 28
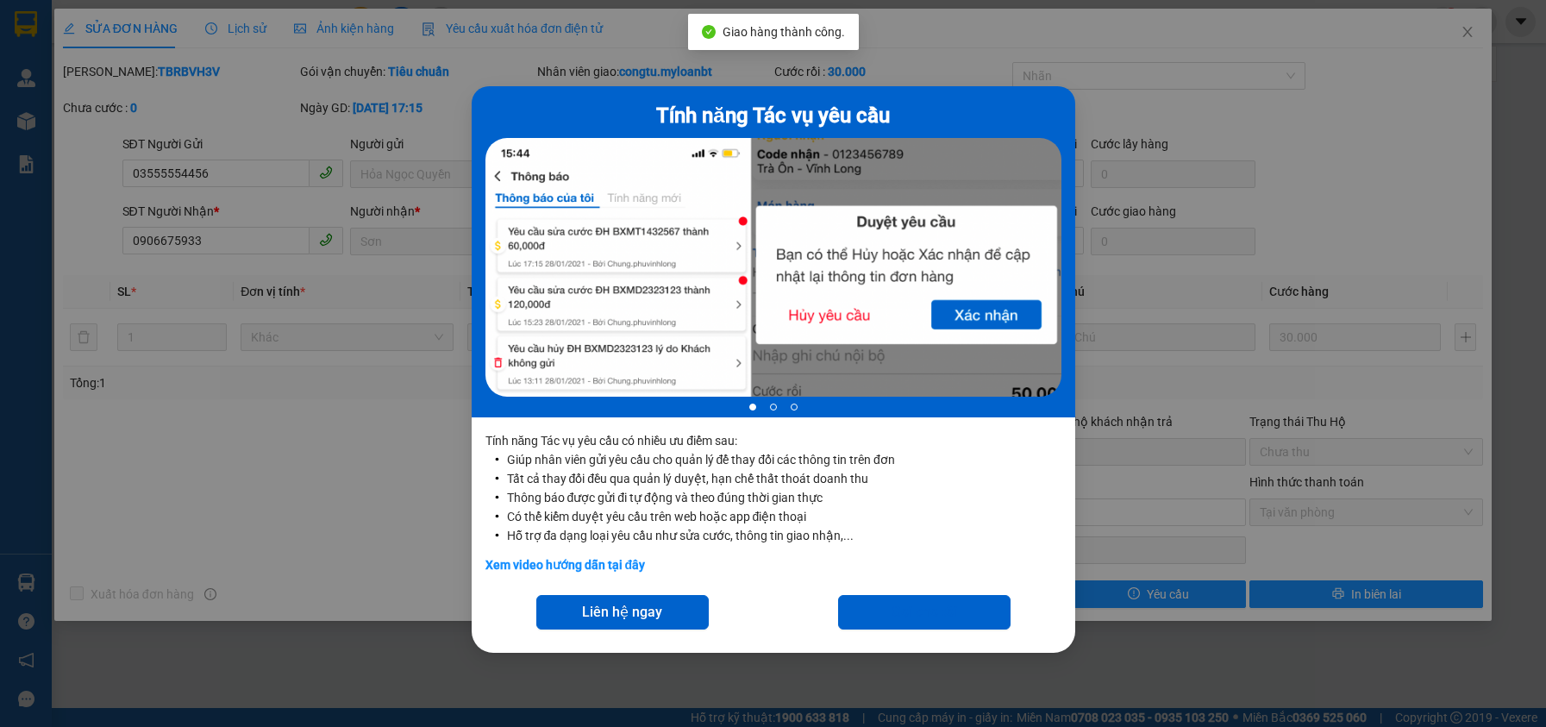
drag, startPoint x: 367, startPoint y: 693, endPoint x: 427, endPoint y: 655, distance: 70.6
click at [373, 687] on div "Tính năng Tác vụ yêu cầu 1 of 3 Tính năng Tác vụ yêu cầu có nhiều ưu điểm sau: …" at bounding box center [773, 363] width 1546 height 727
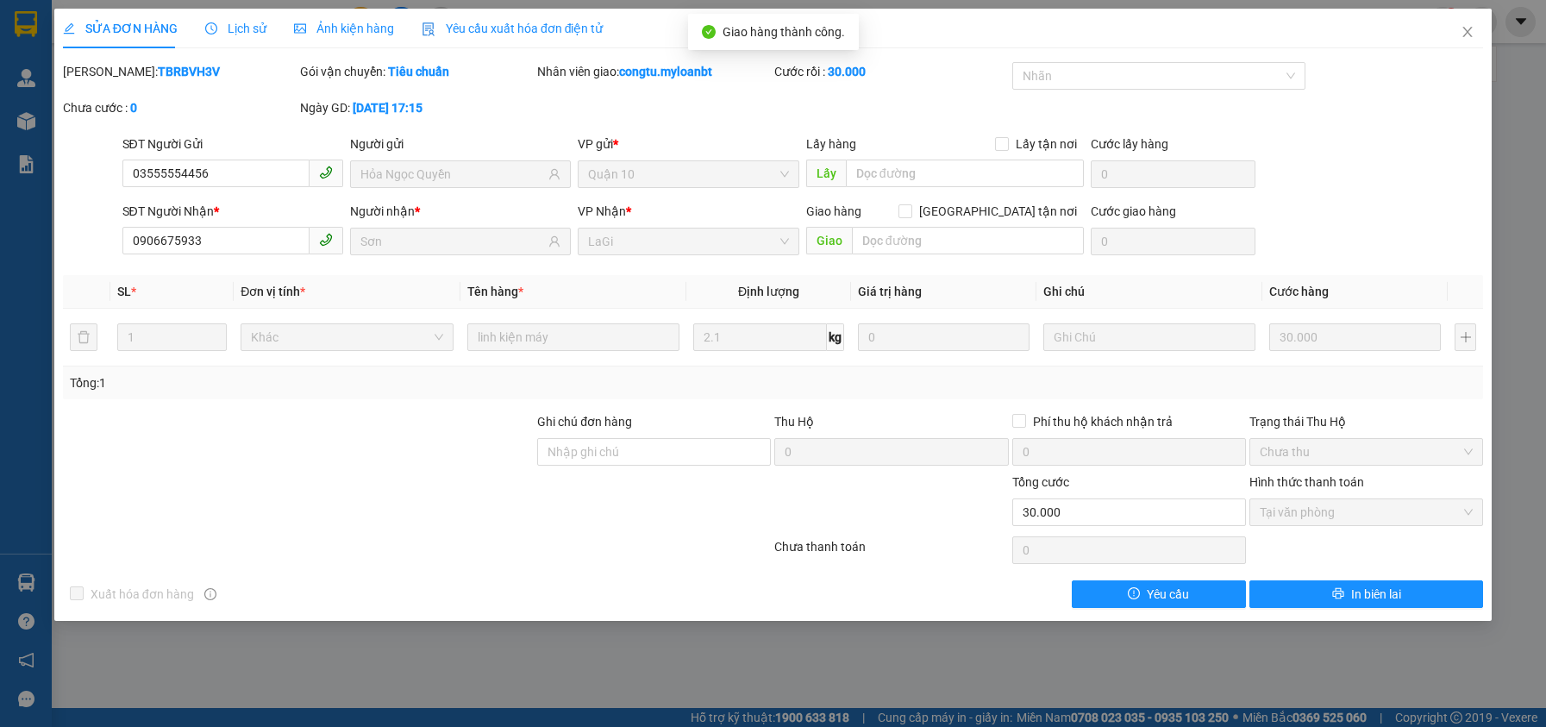
drag, startPoint x: 368, startPoint y: 480, endPoint x: 392, endPoint y: 468, distance: 27.0
click at [392, 468] on form "Ghi chú đơn hàng Thu Hộ 0 Phí thu hộ khách nhận trả 0 Trạng thái Thu Hộ Chưa th…" at bounding box center [773, 472] width 1420 height 121
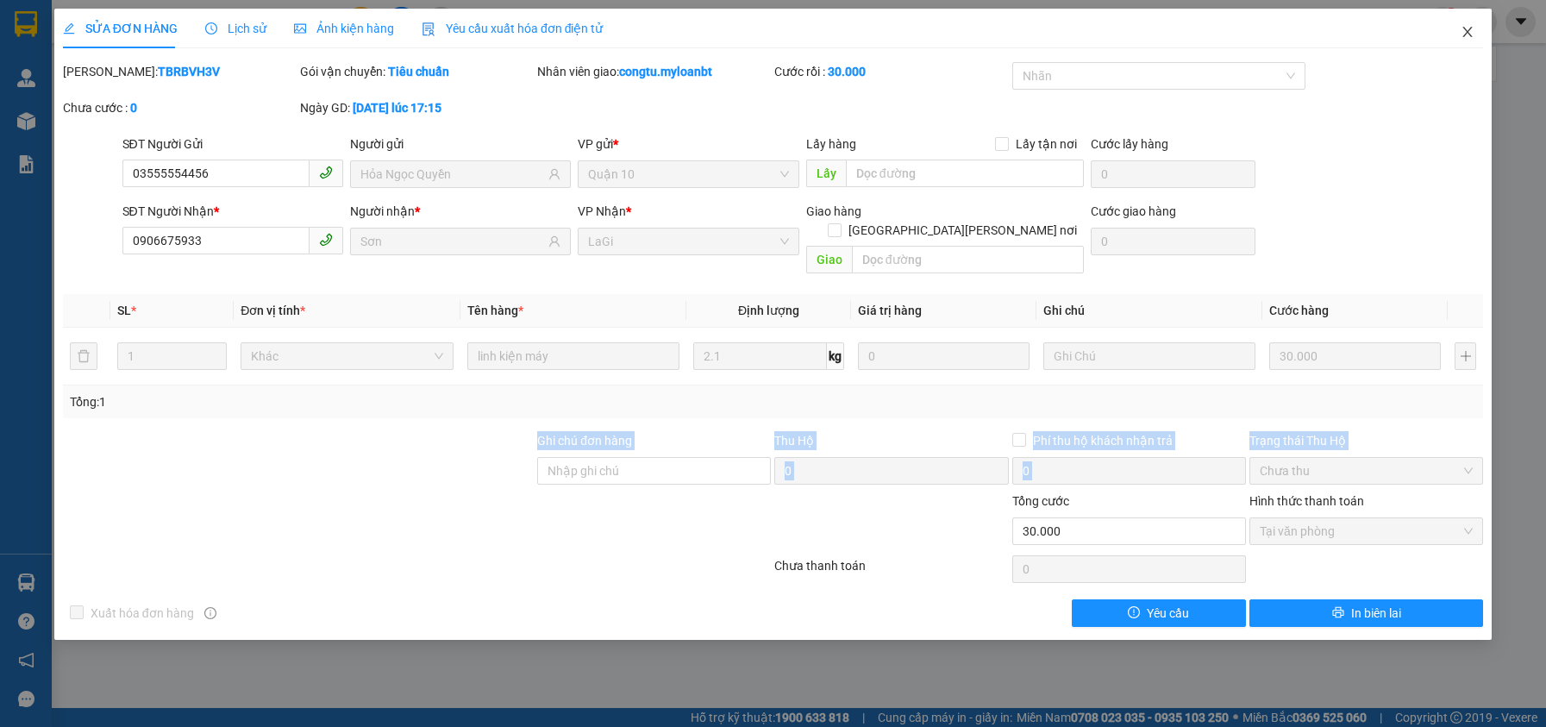
click at [1462, 34] on icon "close" at bounding box center [1468, 32] width 14 height 14
click at [1472, 23] on div at bounding box center [1482, 22] width 30 height 30
click at [1464, 34] on div "congtu.myloanbt 1" at bounding box center [1421, 22] width 249 height 30
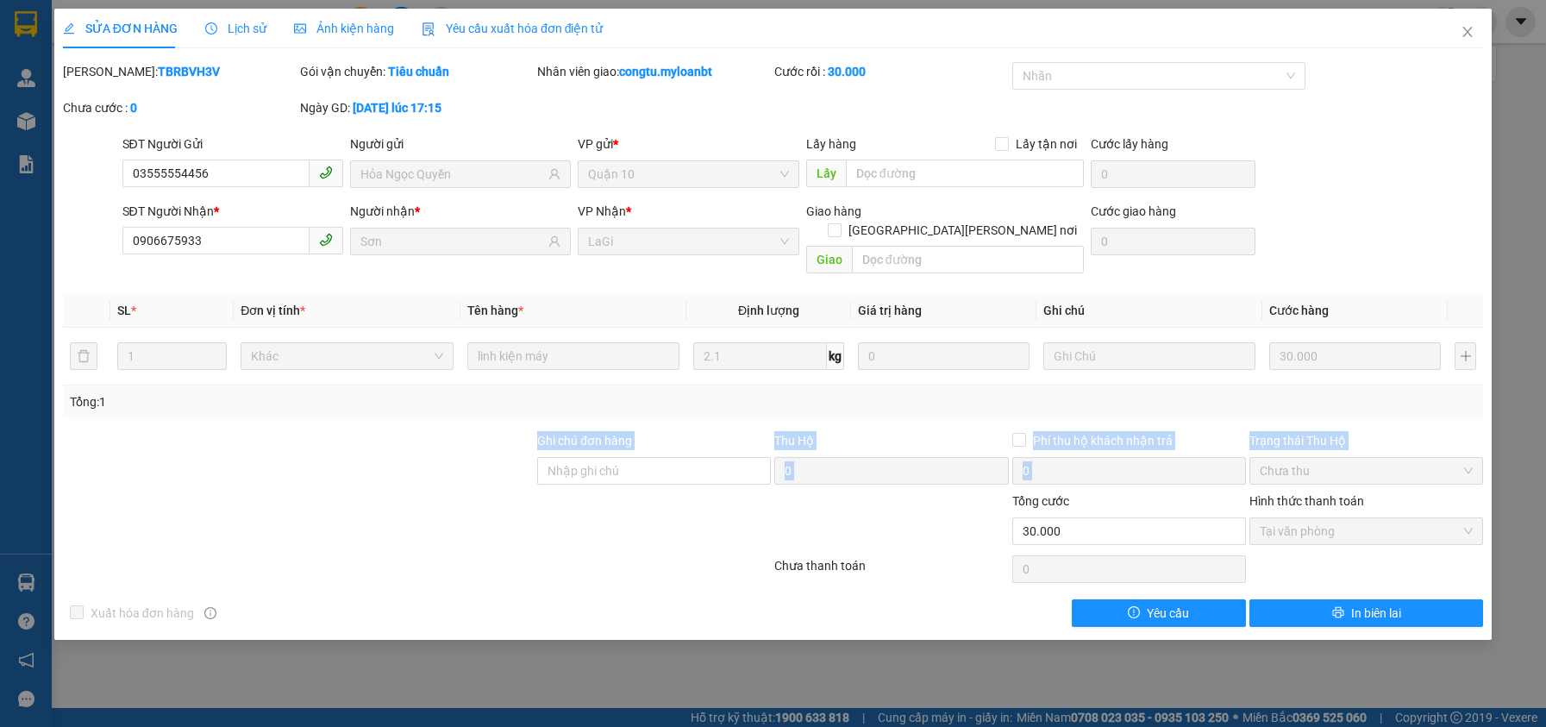
click at [1464, 34] on div "congtu.myloanbt 1" at bounding box center [1421, 22] width 249 height 30
click at [1465, 34] on div "congtu.myloanbt 1" at bounding box center [1421, 22] width 249 height 30
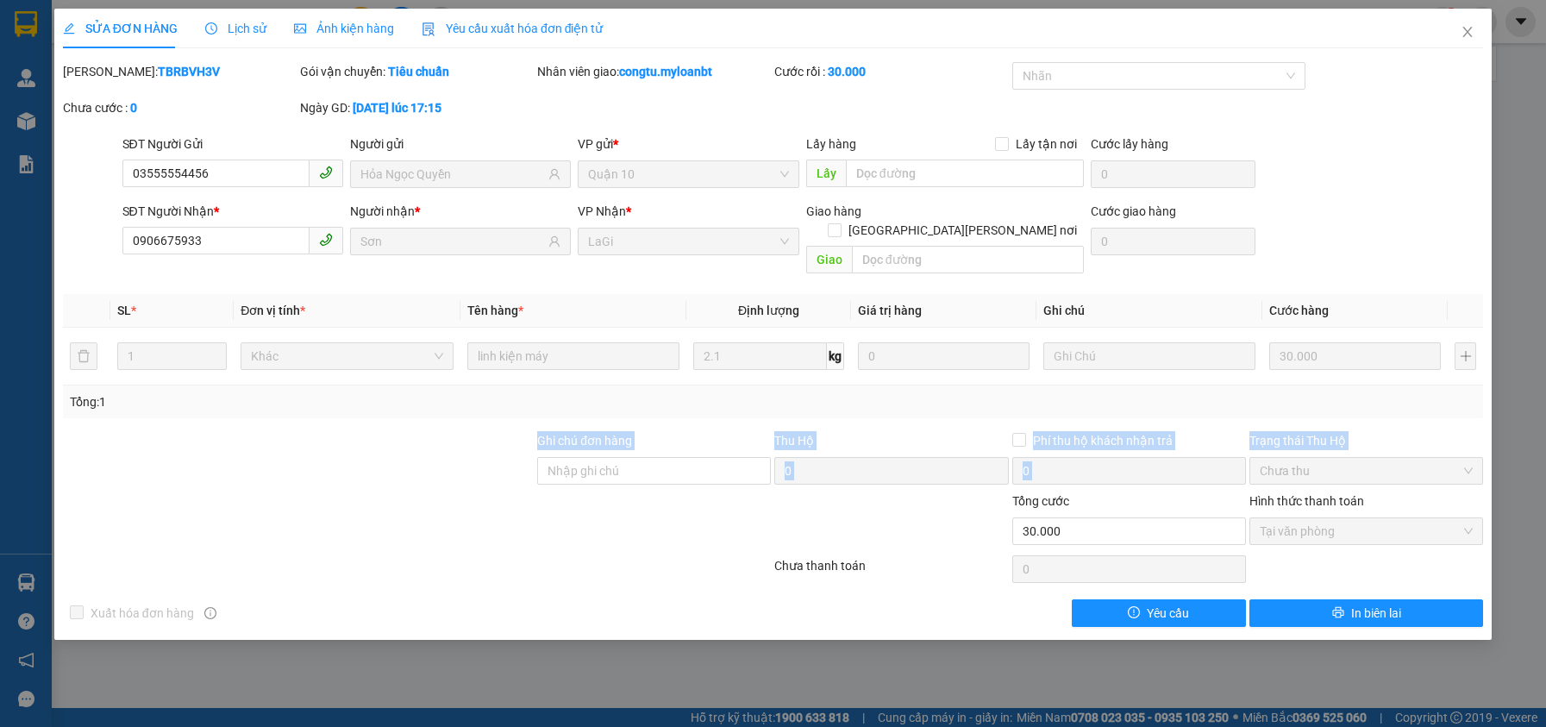
click at [1465, 34] on div "congtu.myloanbt 1" at bounding box center [1421, 22] width 249 height 30
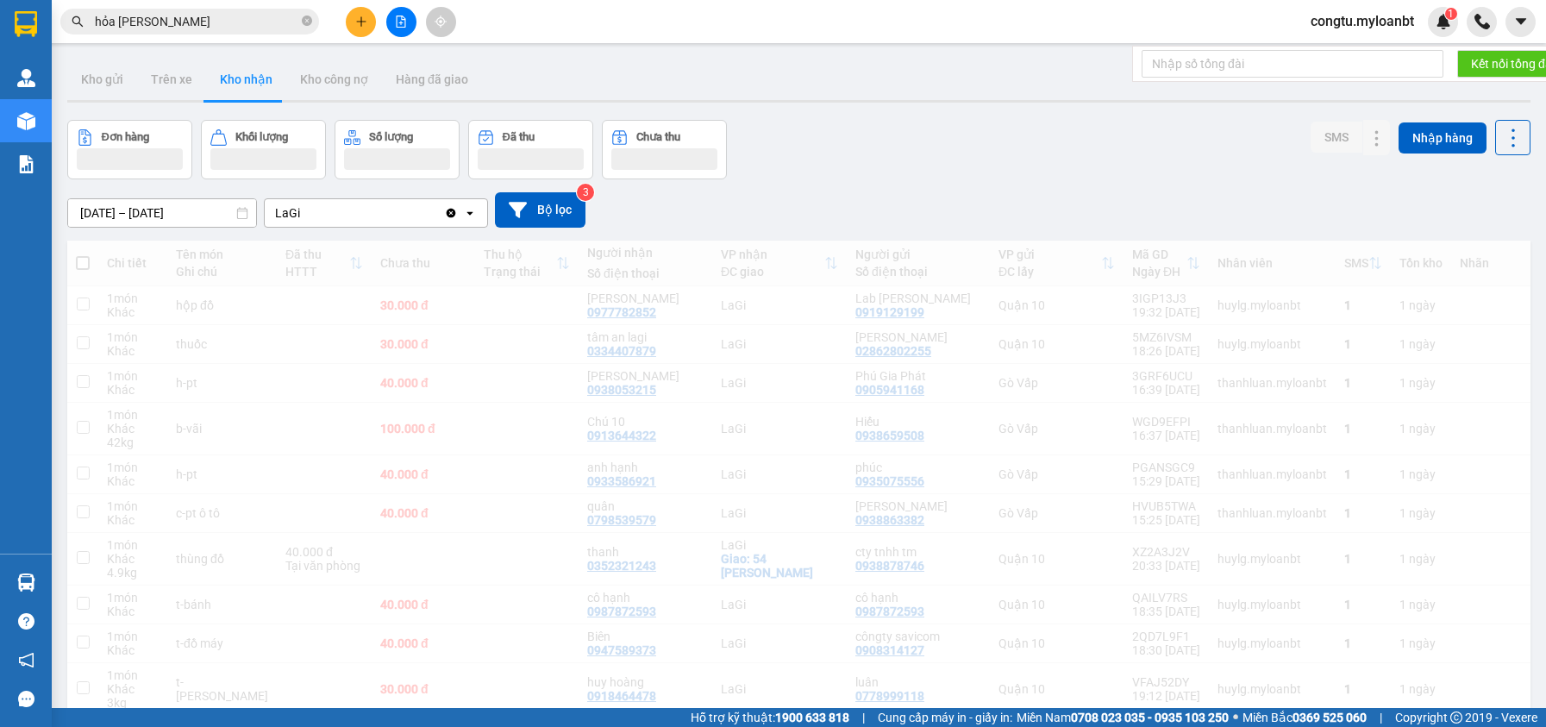
click at [219, 19] on input "hỏa ngọc quyền" at bounding box center [197, 21] width 204 height 19
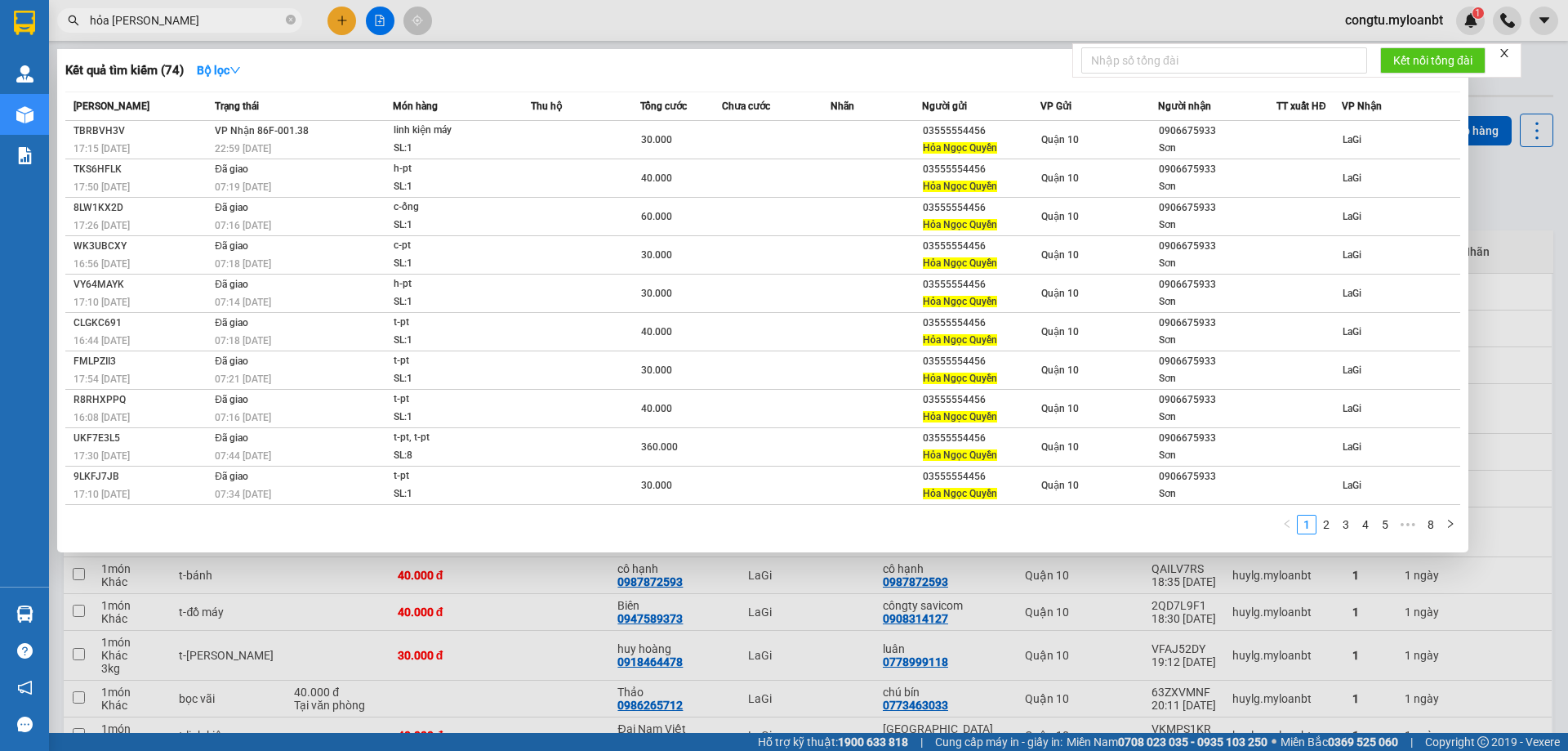
click at [231, 28] on input "hỏa ngọc quyền" at bounding box center [187, 20] width 193 height 18
drag, startPoint x: 231, startPoint y: 27, endPoint x: 231, endPoint y: 11, distance: 16.0
click at [231, 15] on input "hỏa ngọc quyền" at bounding box center [187, 20] width 193 height 18
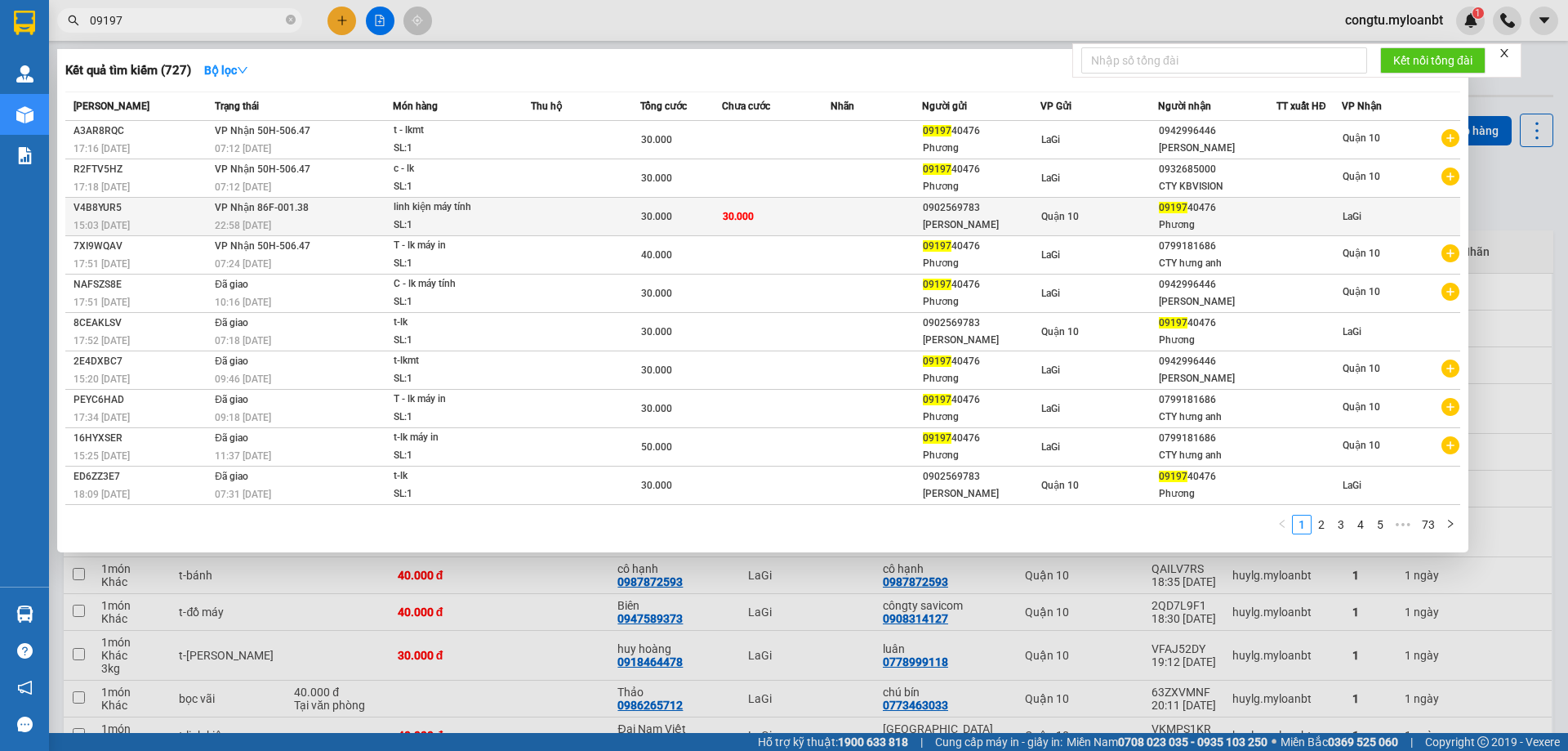
type input "09197"
click at [1151, 214] on div "Quận 10" at bounding box center [1099, 216] width 116 height 18
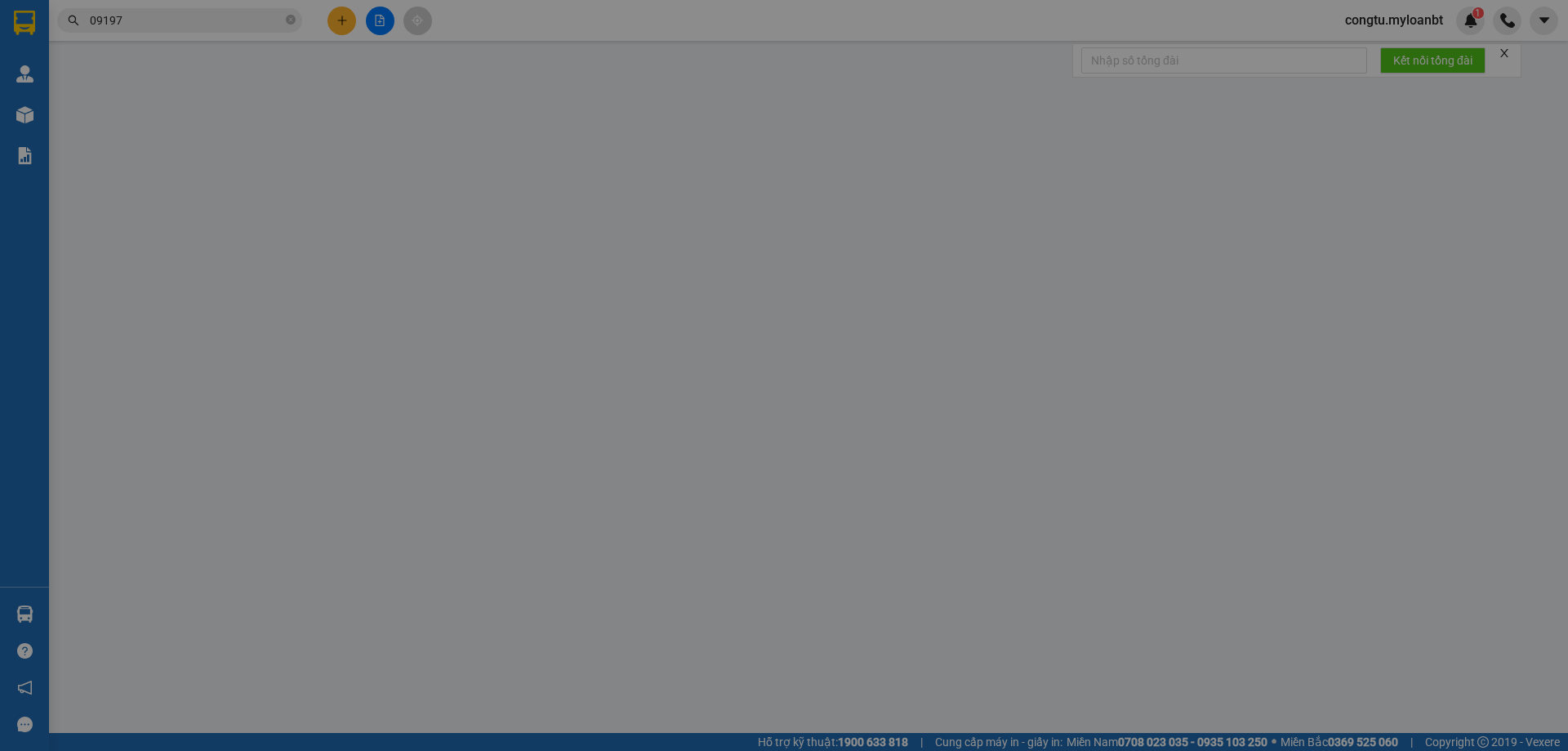
type input "0902569783"
type input "[PERSON_NAME]"
type input "0919740476"
type input "Phương"
type input "30.000"
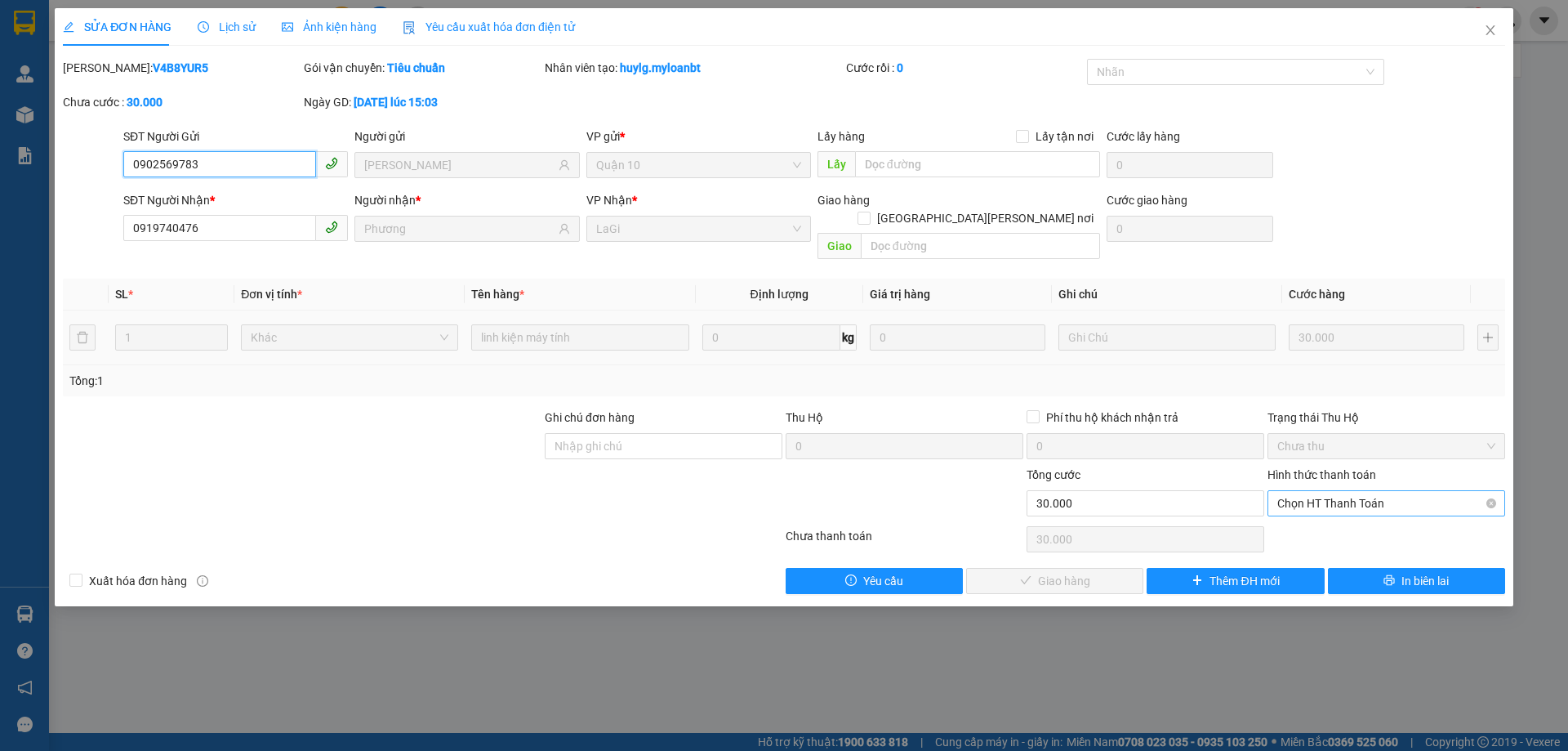
click at [1358, 491] on span "Chọn HT Thanh Toán" at bounding box center [1386, 503] width 218 height 25
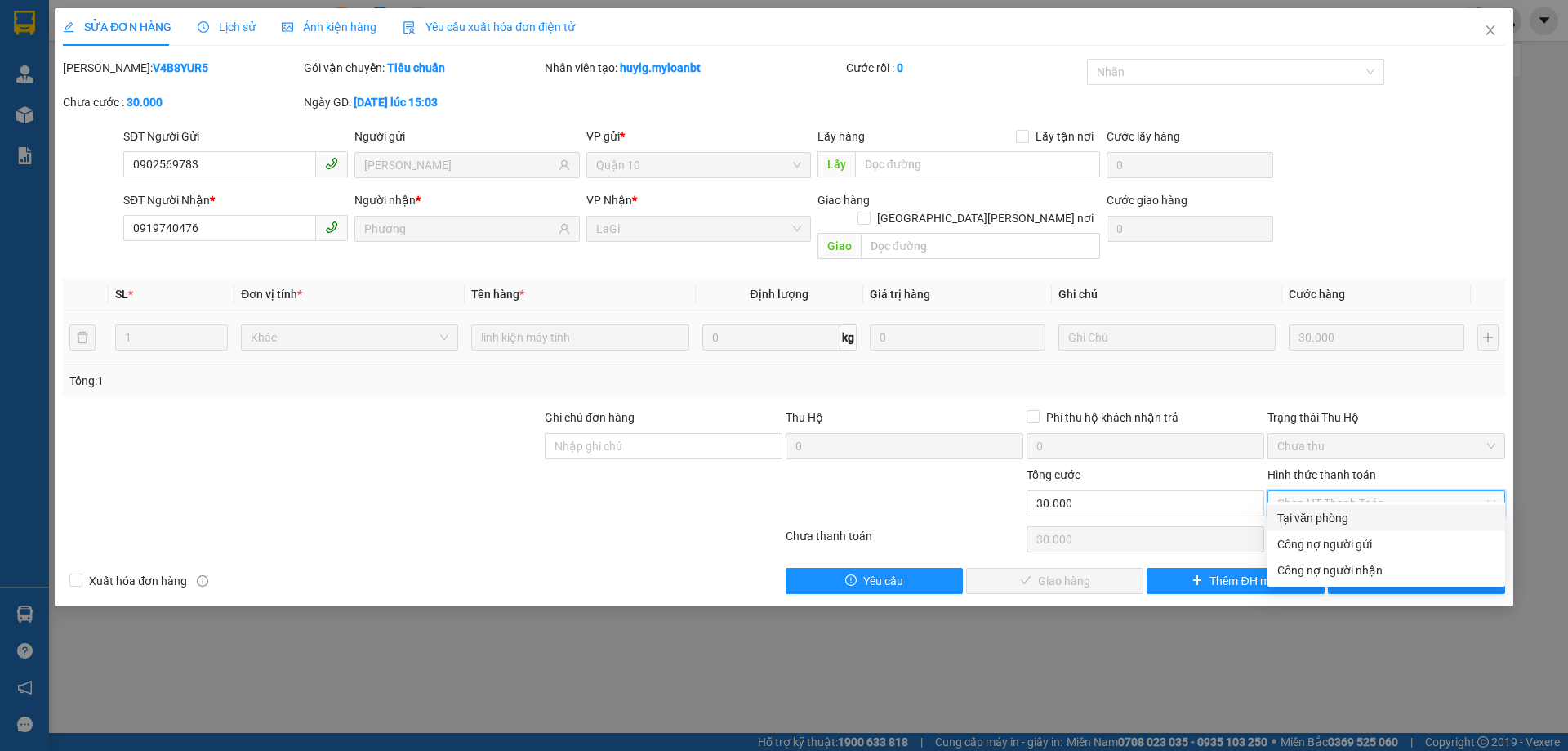
click at [1344, 510] on div "Tại văn phòng" at bounding box center [1386, 517] width 218 height 18
type input "0"
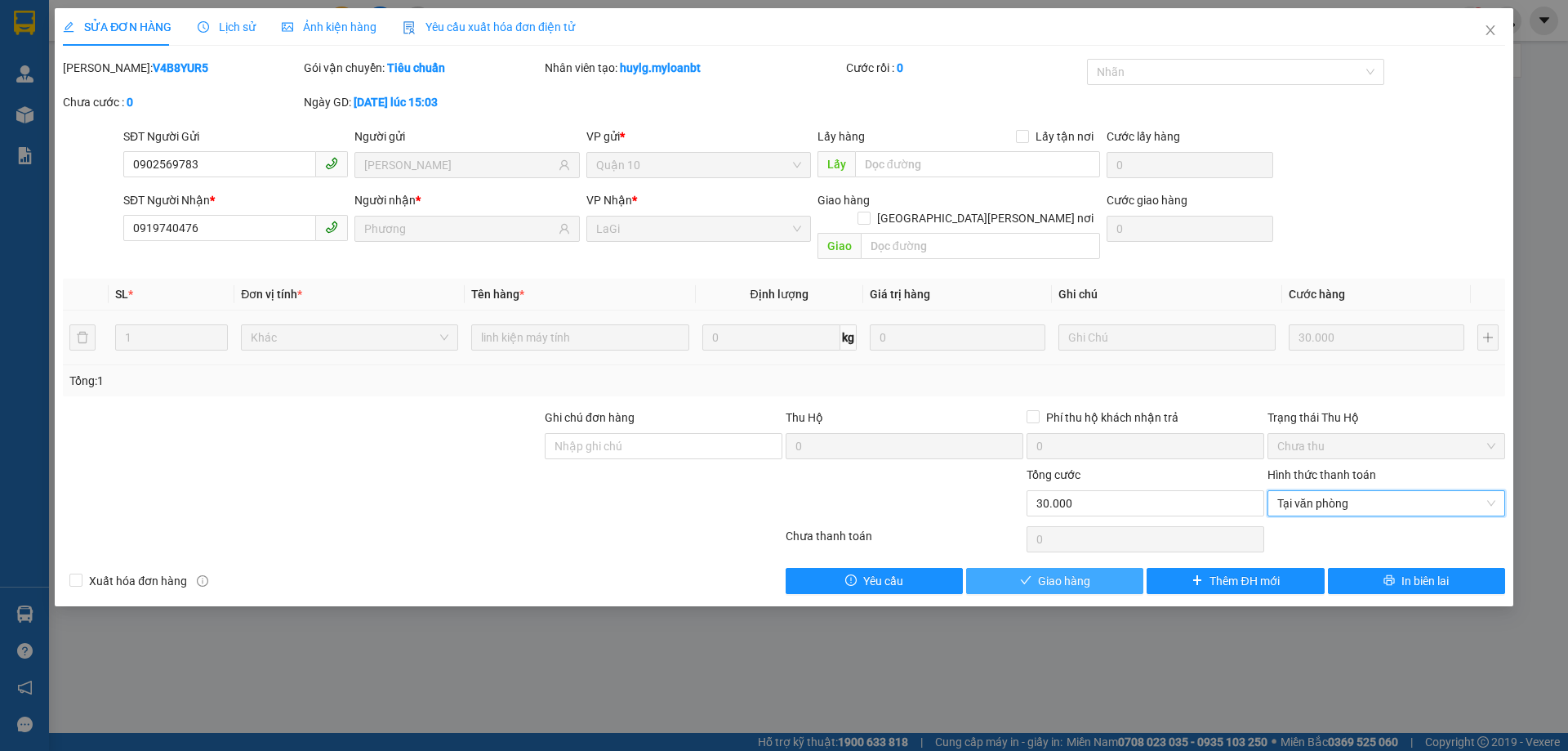
click at [1036, 567] on button "Giao hàng" at bounding box center [1054, 581] width 177 height 27
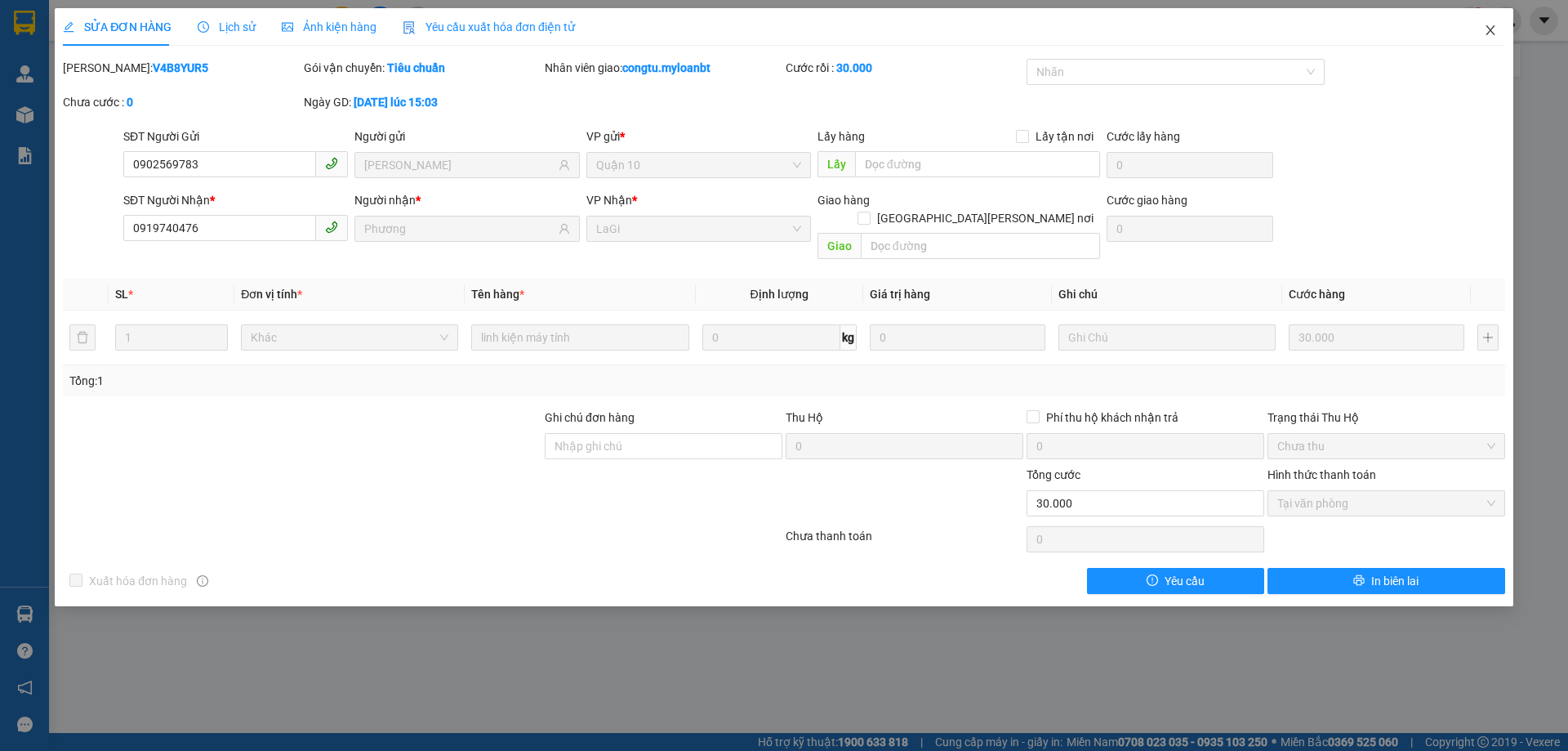
drag, startPoint x: 1502, startPoint y: 34, endPoint x: 1379, endPoint y: 2, distance: 127.1
click at [1463, 34] on span "Close" at bounding box center [1490, 31] width 45 height 45
click at [1463, 36] on div "Kết quả tìm kiếm ( 727 ) Bộ lọc Mã ĐH Trạng thái Món hàng Thu hộ Tổng cước Chưa…" at bounding box center [784, 20] width 1568 height 41
click at [1463, 33] on div "Kết quả tìm kiếm ( 727 ) Bộ lọc Mã ĐH Trạng thái Món hàng Thu hộ Tổng cước Chưa…" at bounding box center [784, 20] width 1568 height 41
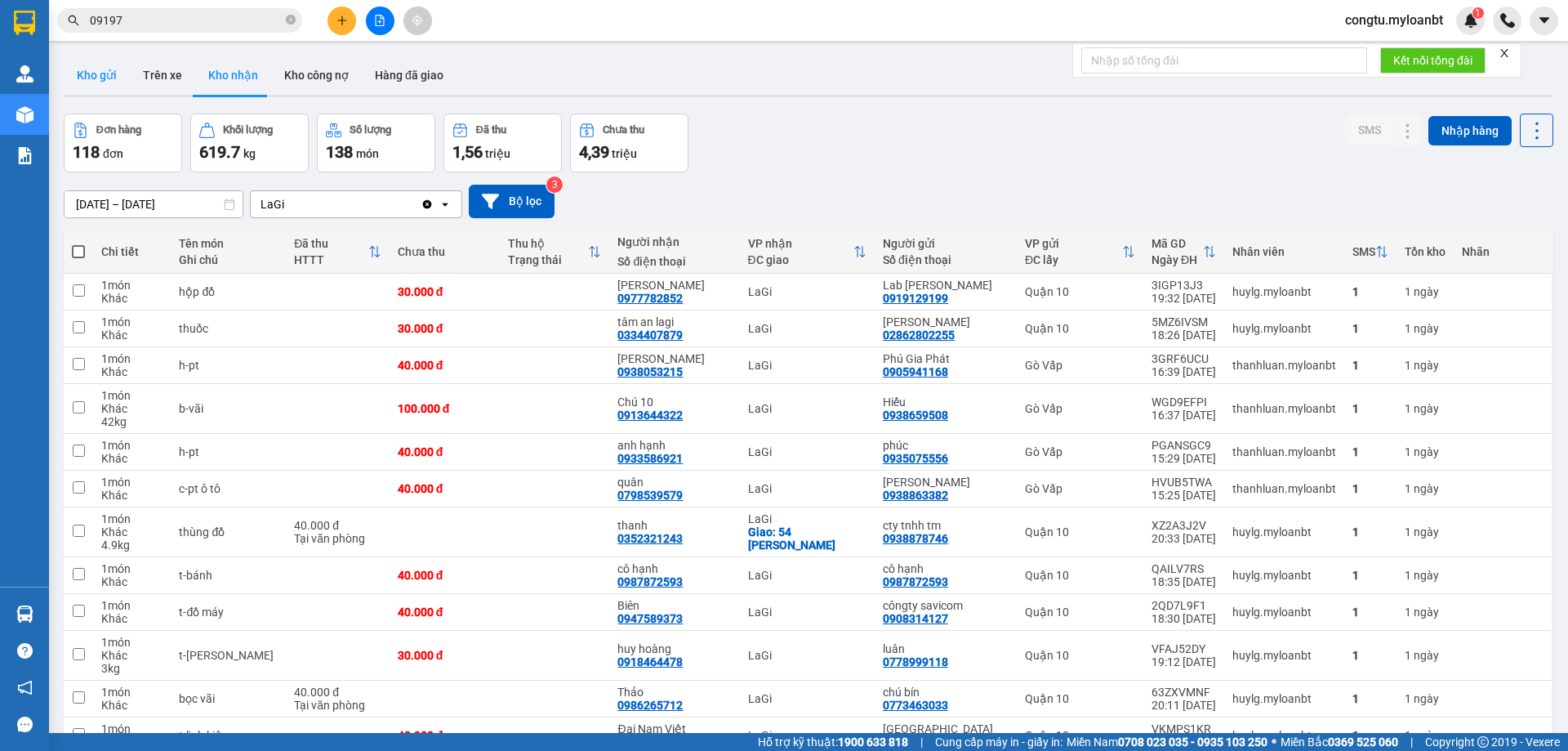
click at [98, 68] on button "Kho gửi" at bounding box center [97, 75] width 66 height 39
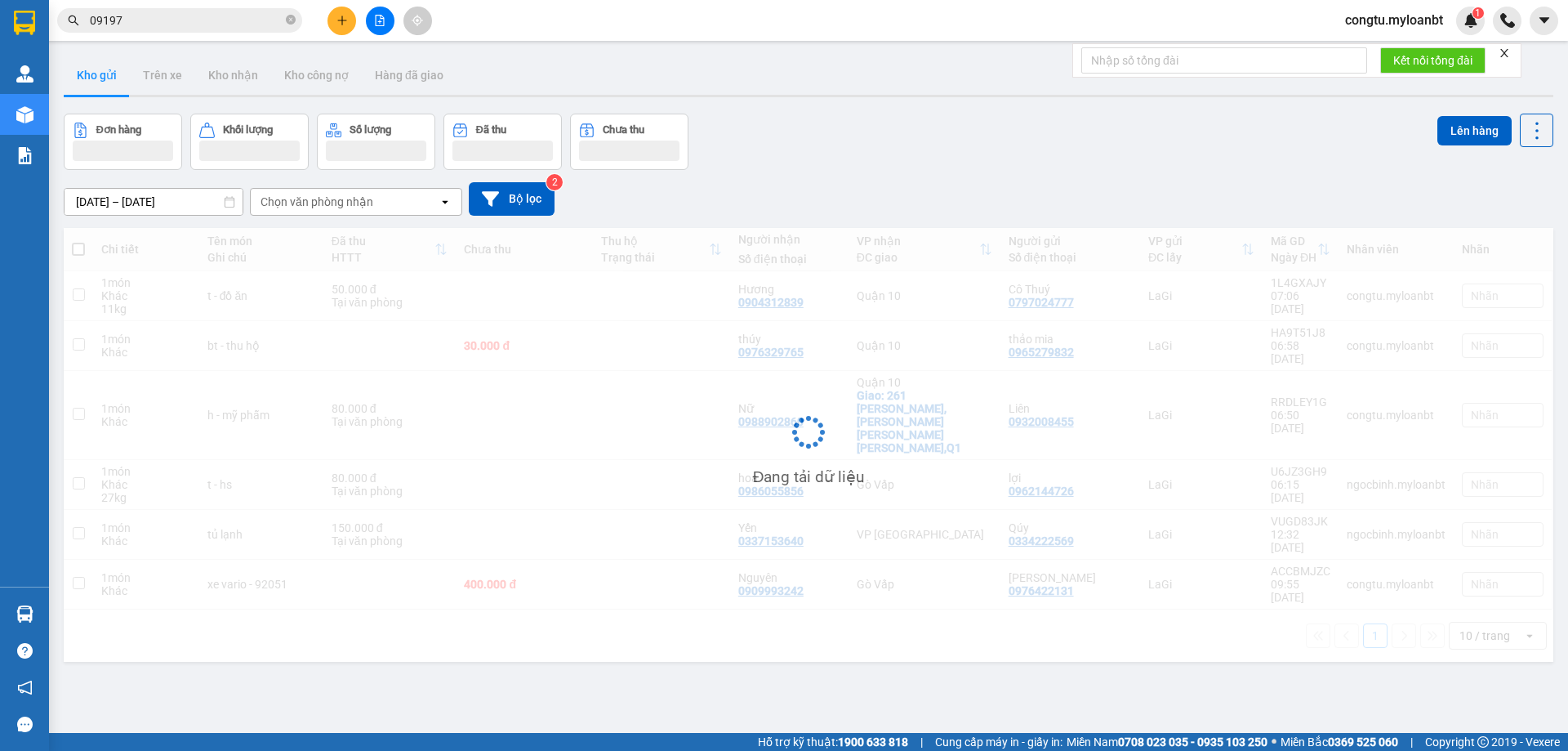
click at [856, 120] on div "Đơn hàng Khối lượng Số lượng Đã thu Chưa thu Lên hàng" at bounding box center [808, 142] width 1489 height 57
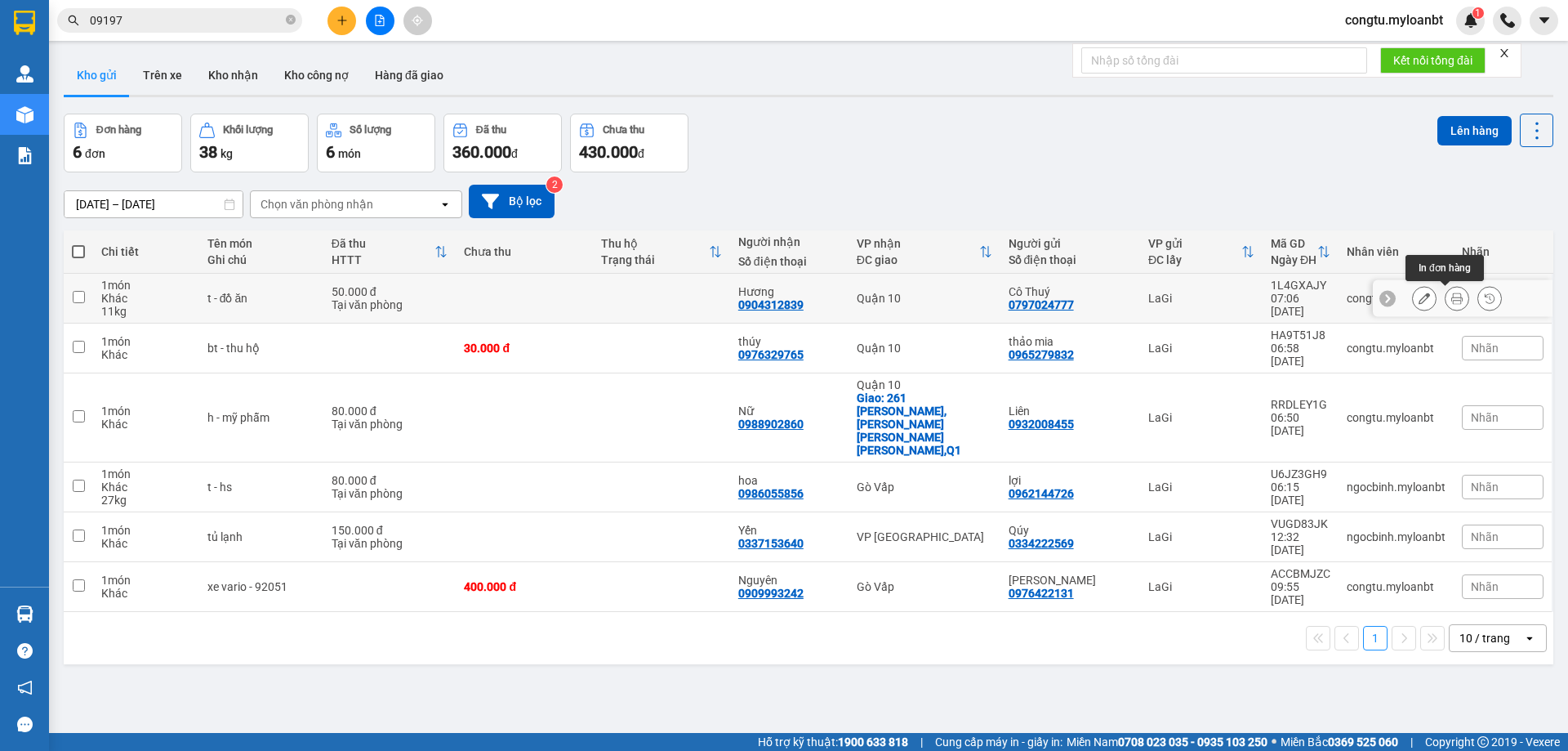
click at [1430, 294] on div at bounding box center [1456, 298] width 90 height 25
click at [1451, 295] on icon at bounding box center [1456, 298] width 11 height 11
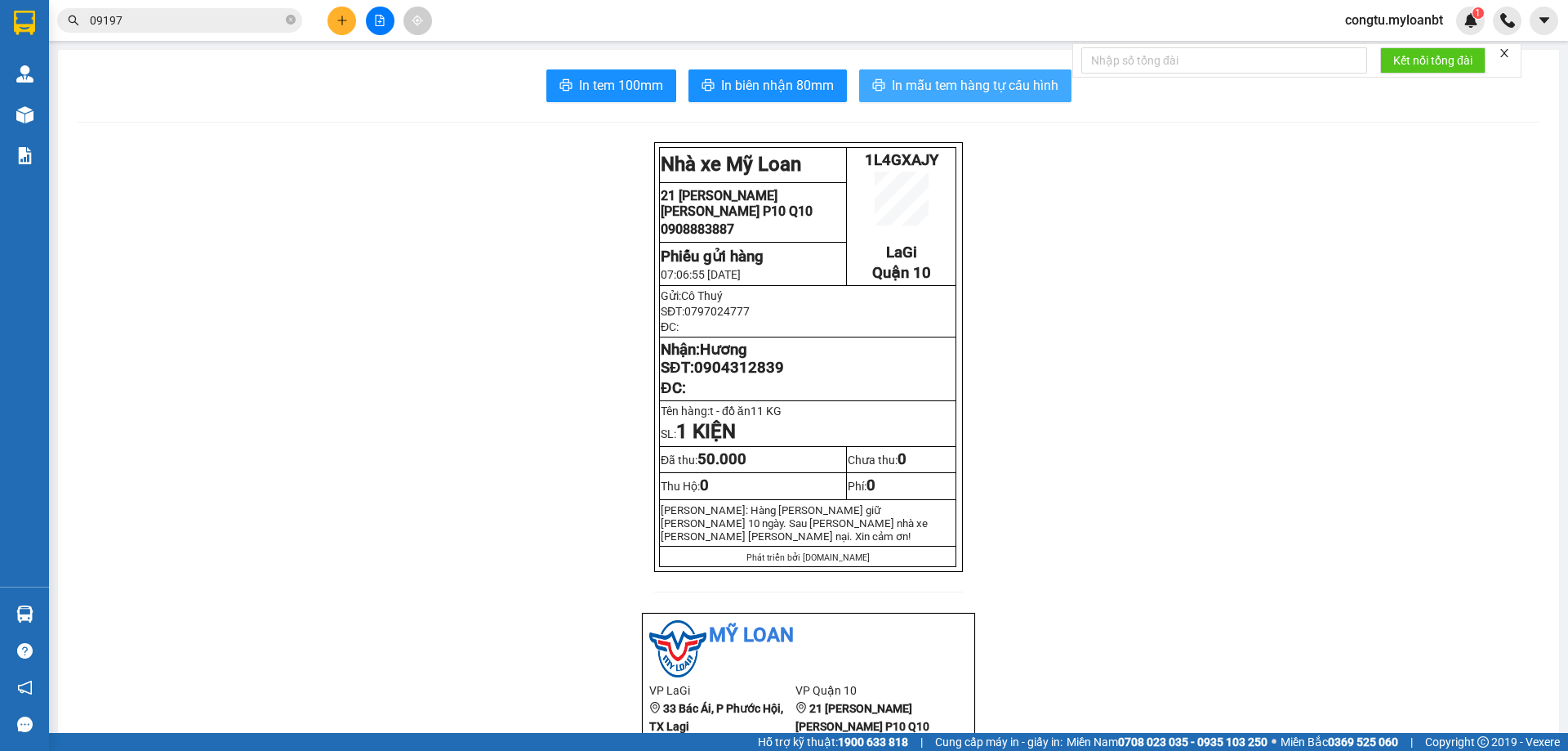
click at [992, 88] on span "In mẫu tem hàng tự cấu hình" at bounding box center [975, 85] width 167 height 21
click at [994, 83] on span "In mẫu tem hàng tự cấu hình" at bounding box center [975, 85] width 167 height 21
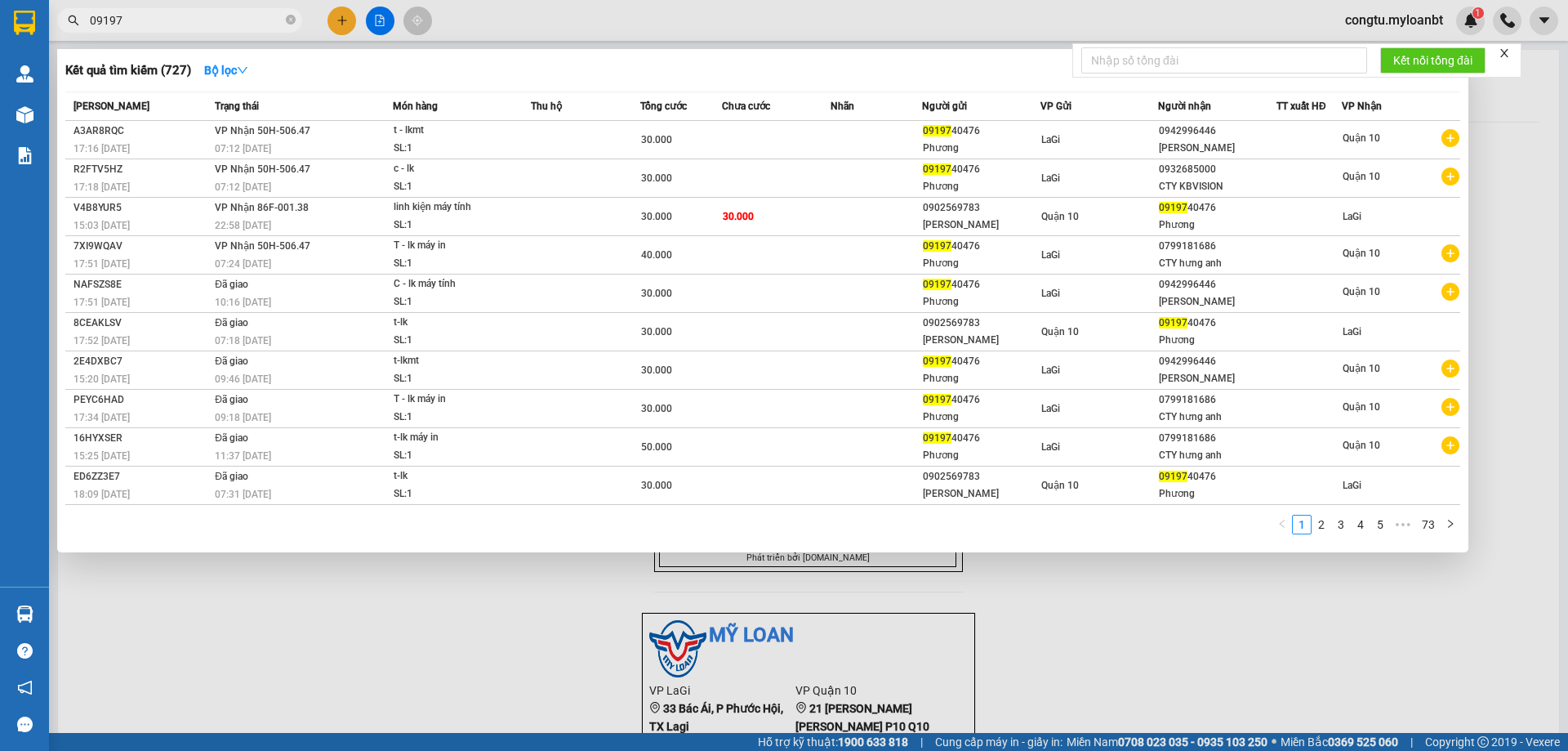
click at [269, 25] on input "09197" at bounding box center [187, 20] width 193 height 18
click at [270, 23] on input "09197" at bounding box center [187, 20] width 193 height 18
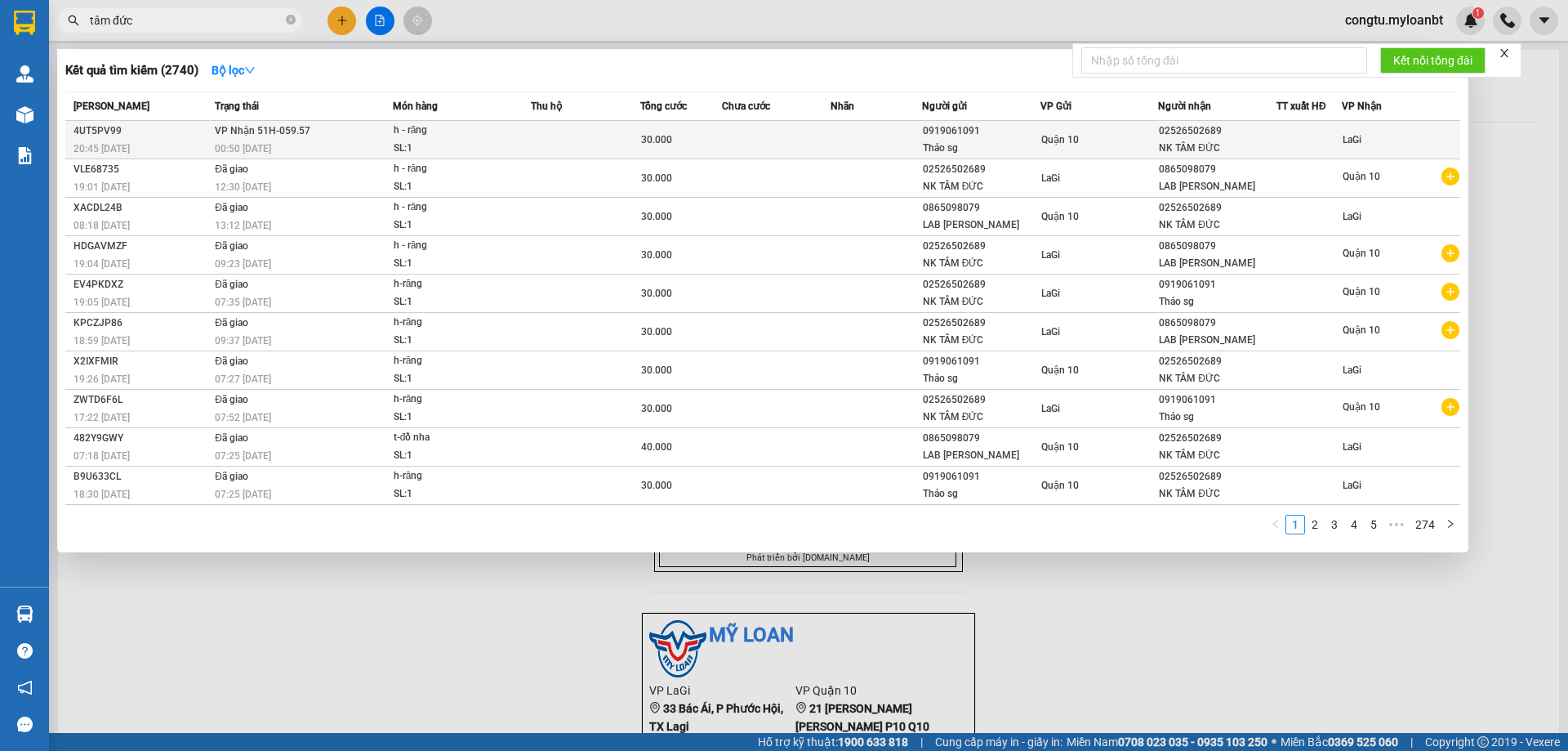
type input "tâm đức"
click at [1090, 142] on div "Quận 10" at bounding box center [1099, 139] width 116 height 18
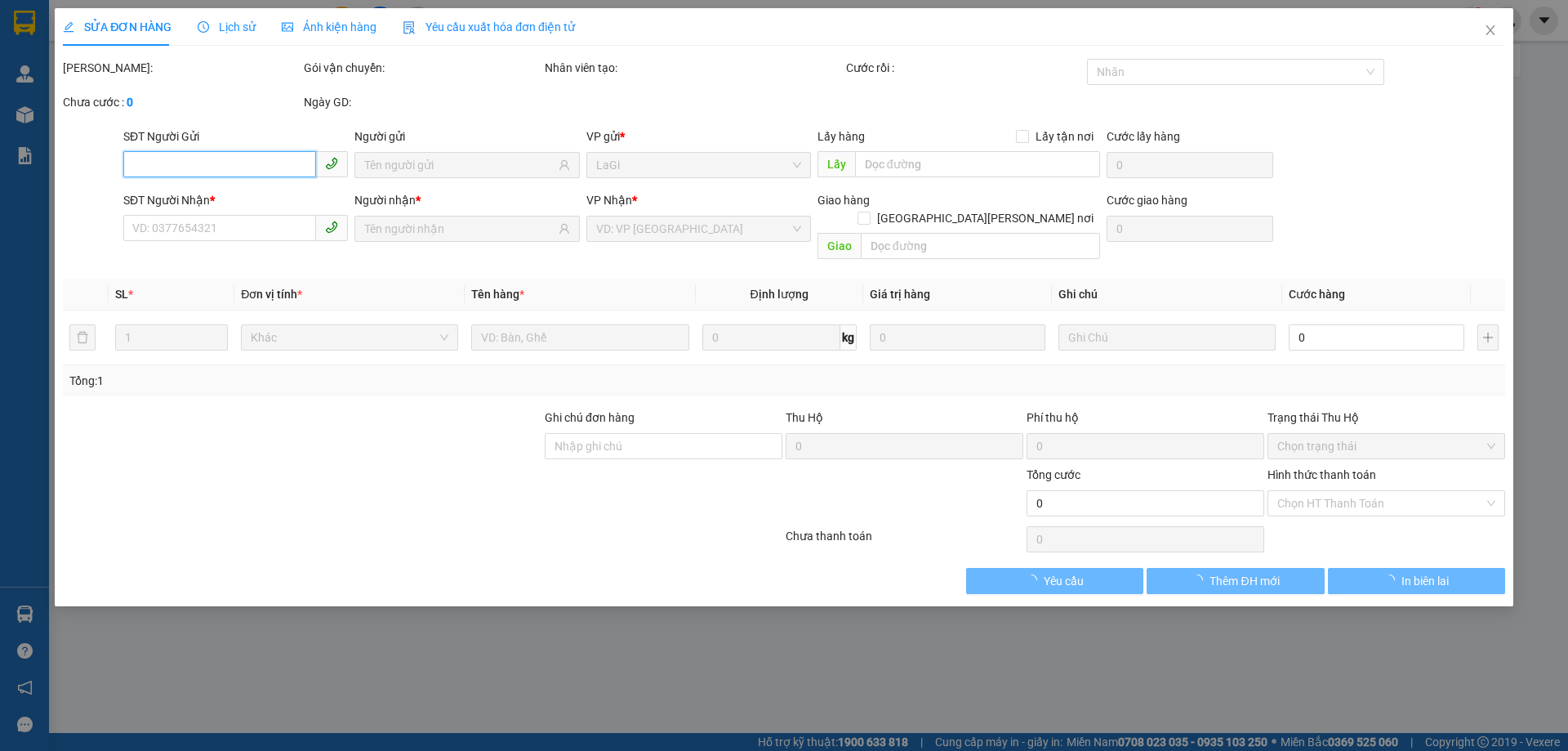
type input "0919061091"
type input "Thảo sg"
type input "02526502689"
type input "NK TÂM ĐỨC"
type input "30.000"
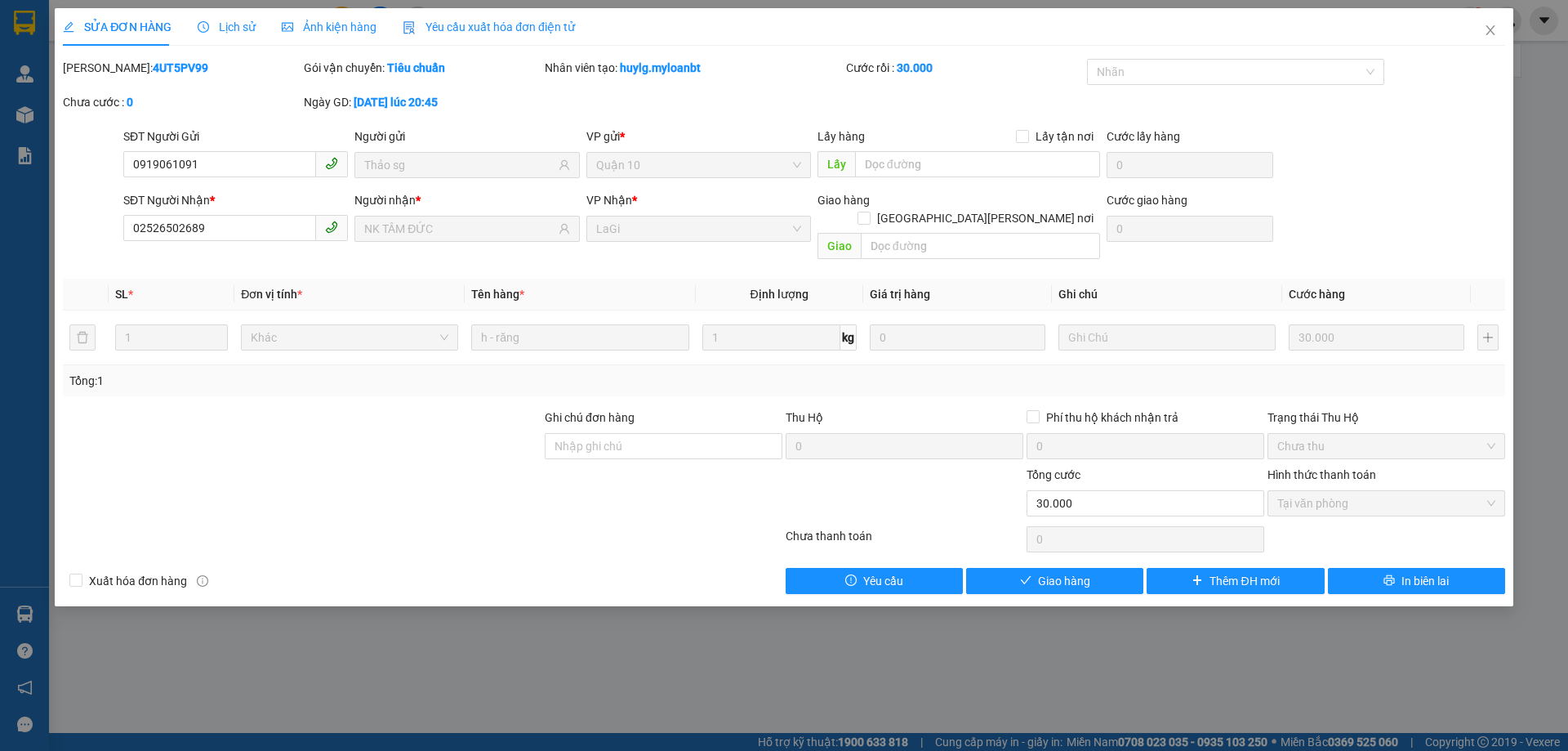
click at [1070, 586] on div "SỬA ĐƠN HÀNG Lịch sử Ảnh kiện hàng Yêu cầu xuất hóa đơn điện tử Total Paid Fee …" at bounding box center [784, 307] width 1458 height 598
drag, startPoint x: 1065, startPoint y: 579, endPoint x: 1069, endPoint y: 568, distance: 11.7
click at [1065, 576] on div "SỬA ĐƠN HÀNG Lịch sử Ảnh kiện hàng Yêu cầu xuất hóa đơn điện tử Total Paid Fee …" at bounding box center [784, 307] width 1458 height 598
click at [1077, 572] on span "Giao hàng" at bounding box center [1063, 581] width 52 height 18
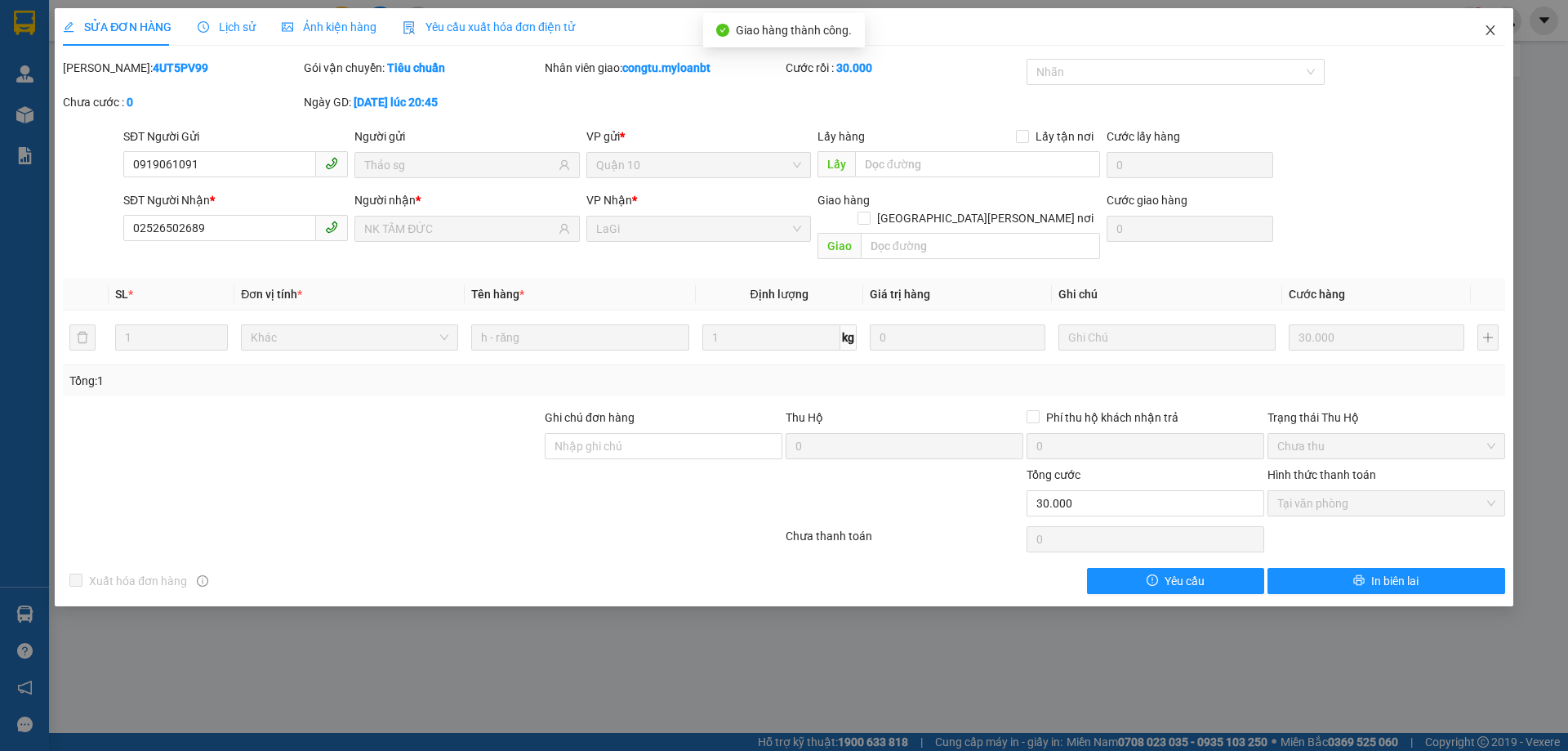
click at [1463, 38] on span "Close" at bounding box center [1490, 31] width 45 height 45
click at [1463, 35] on div "Kết quả tìm kiếm ( 2740 ) Bộ lọc Mã ĐH Trạng thái Món hàng Thu hộ Tổng cước Chư…" at bounding box center [784, 20] width 1568 height 41
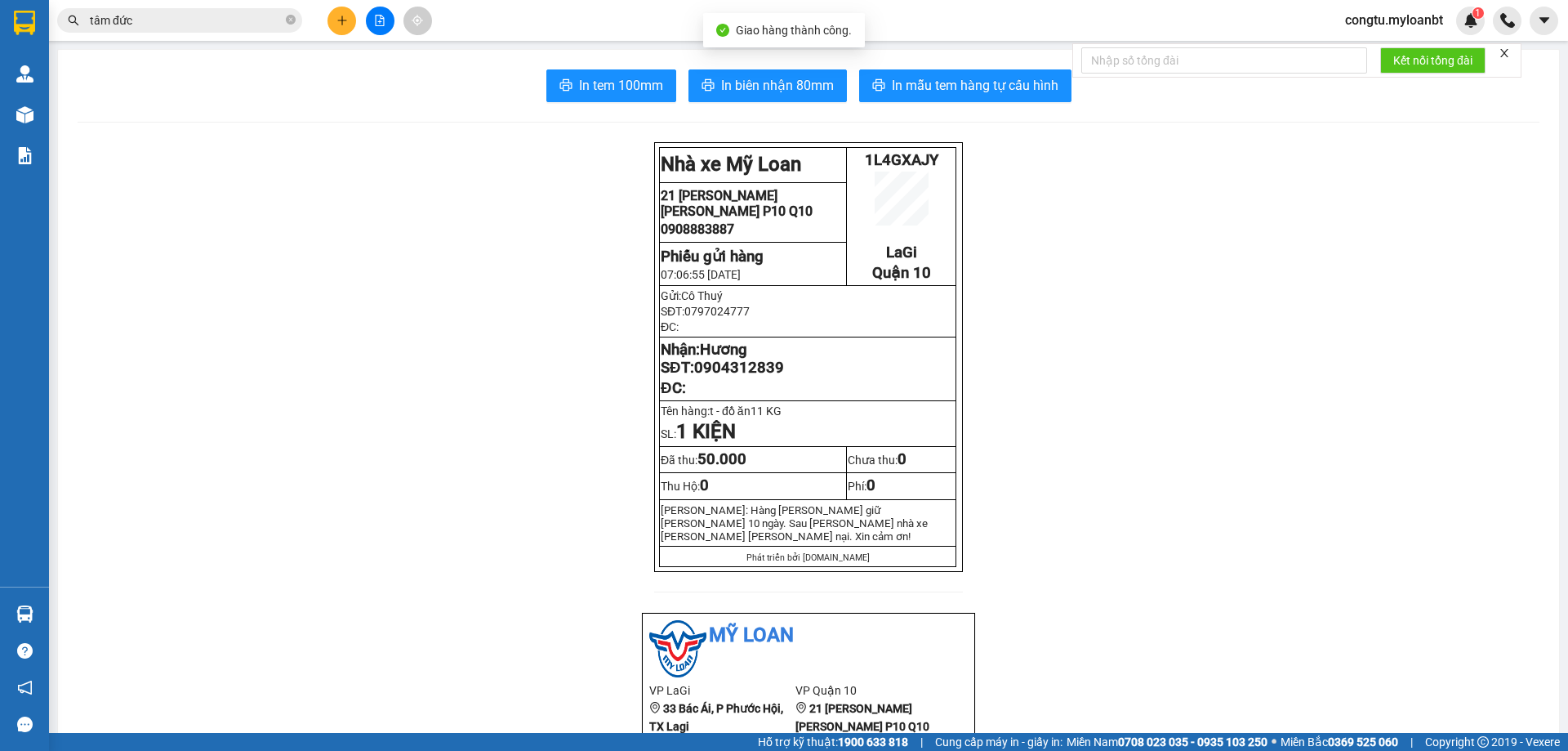
click at [204, 31] on span "tâm đức" at bounding box center [179, 21] width 245 height 25
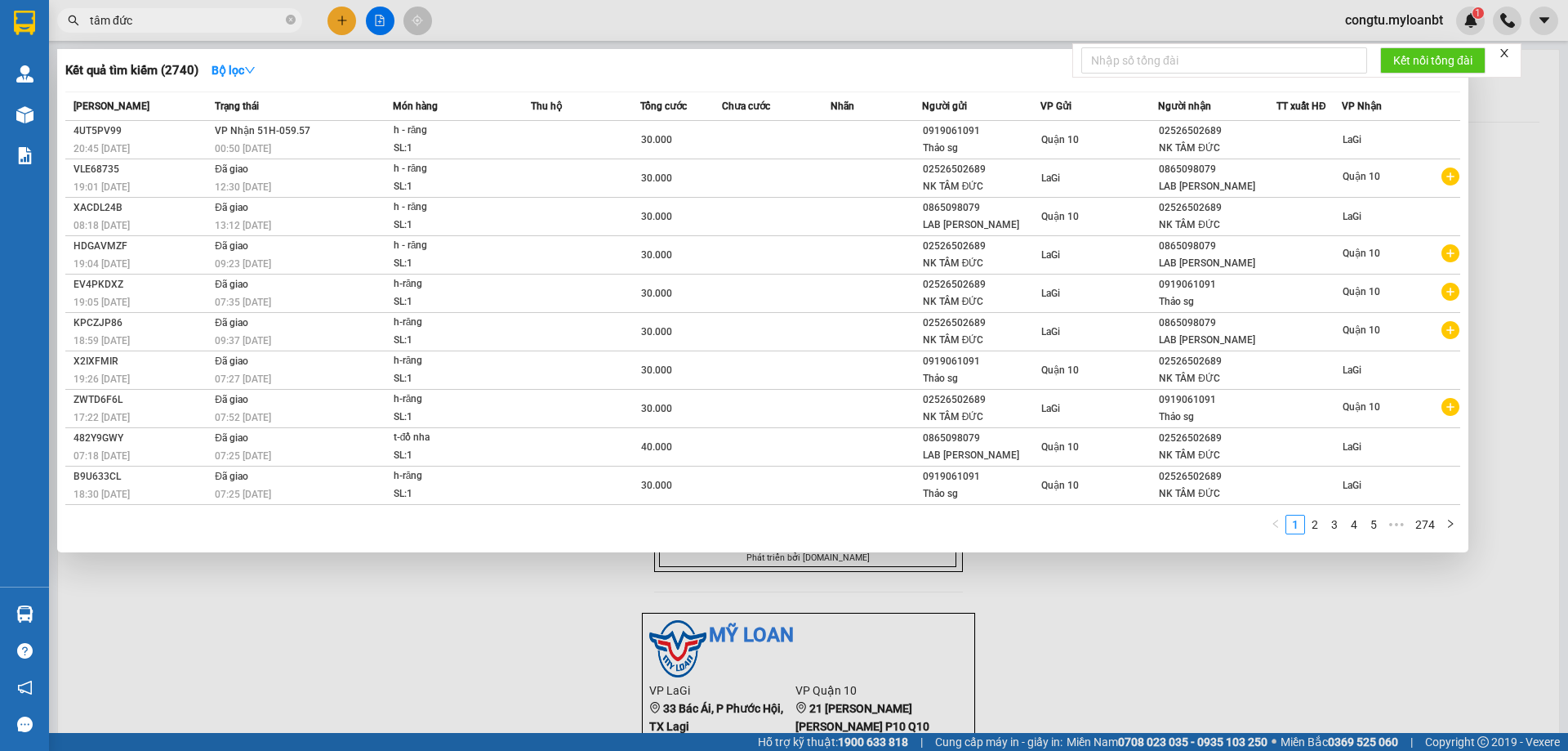
click at [210, 16] on input "tâm đức" at bounding box center [187, 20] width 193 height 18
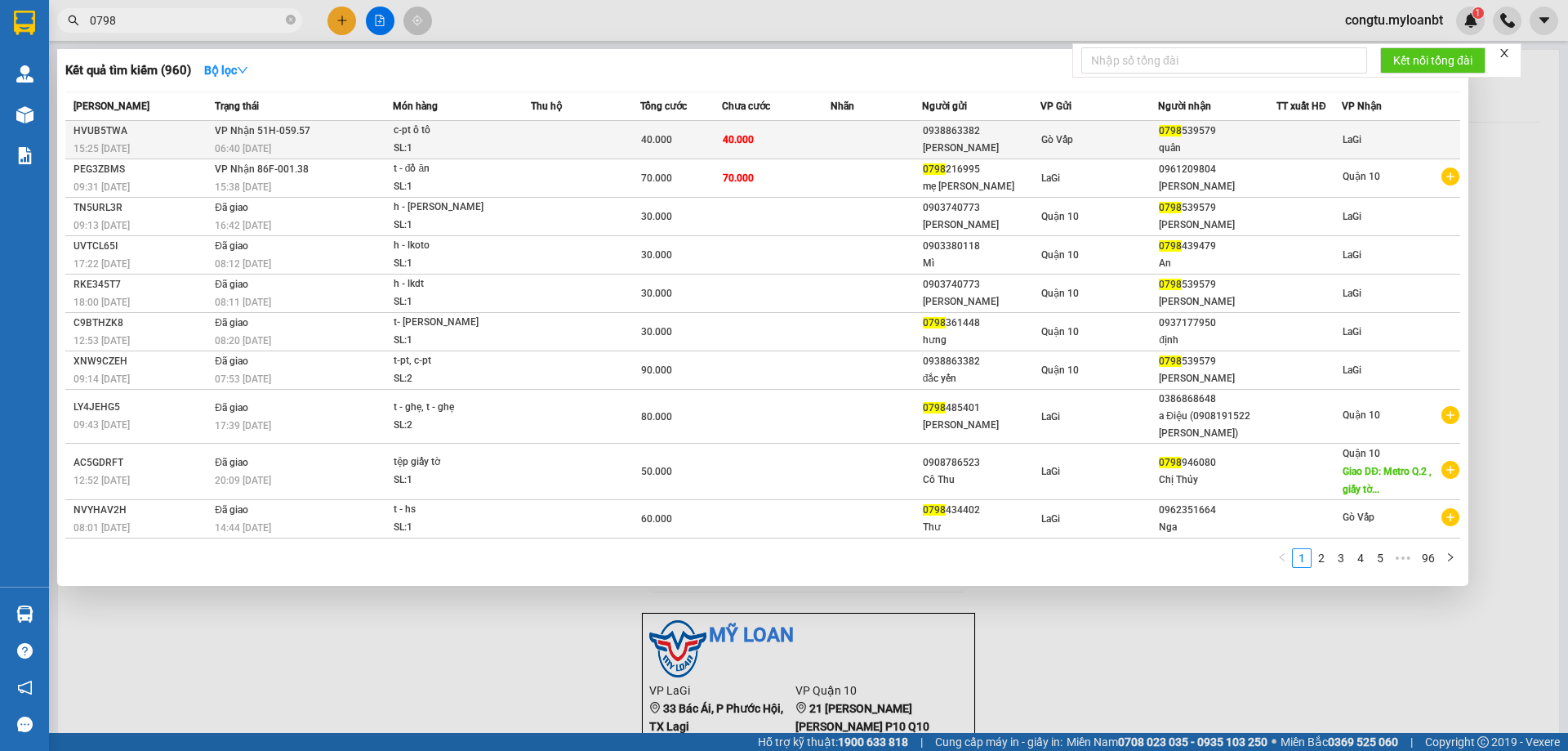
type input "0798"
click at [898, 150] on td at bounding box center [876, 140] width 91 height 39
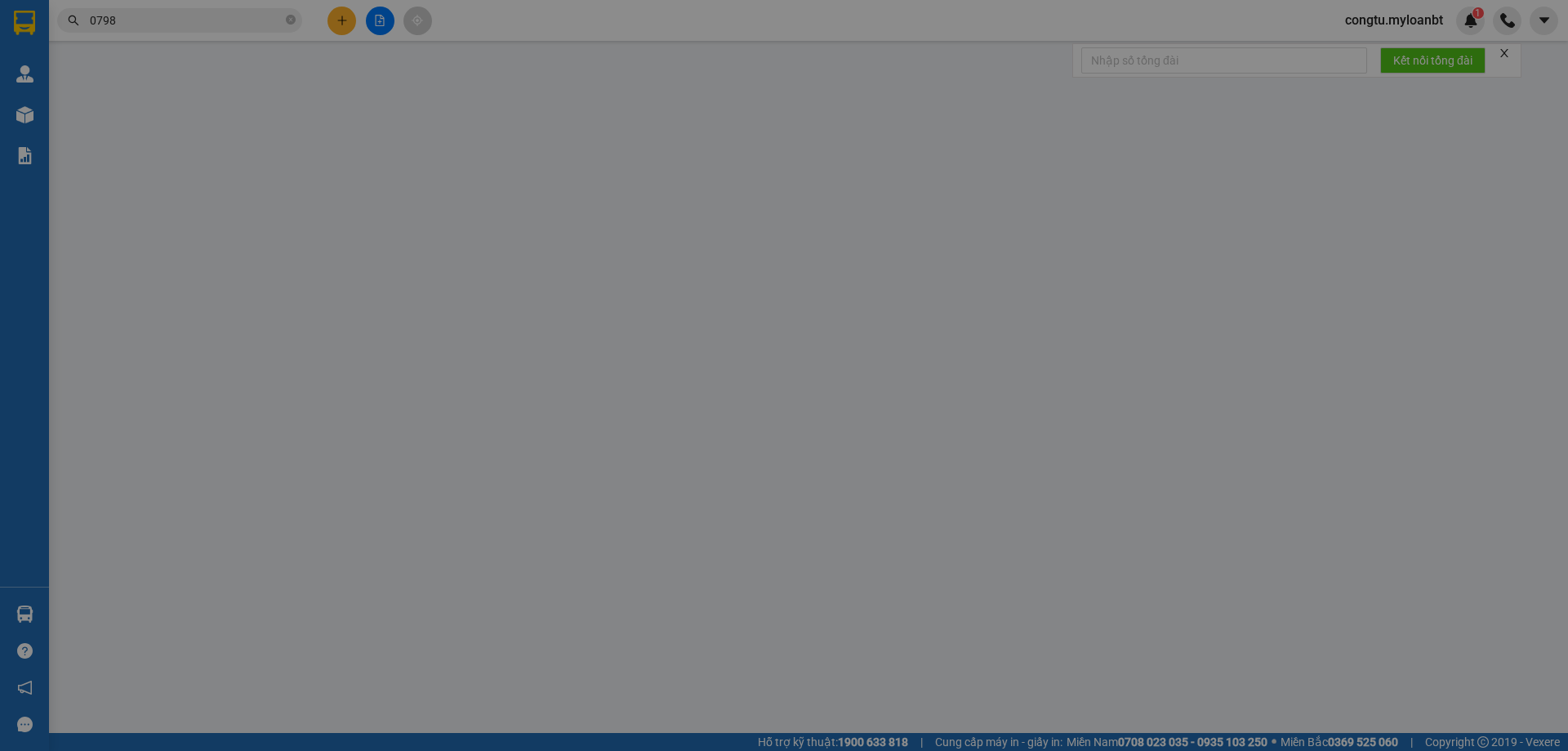
type input "0938863382"
type input "như [PERSON_NAME]"
type input "0798539579"
type input "quân"
type input "40.000"
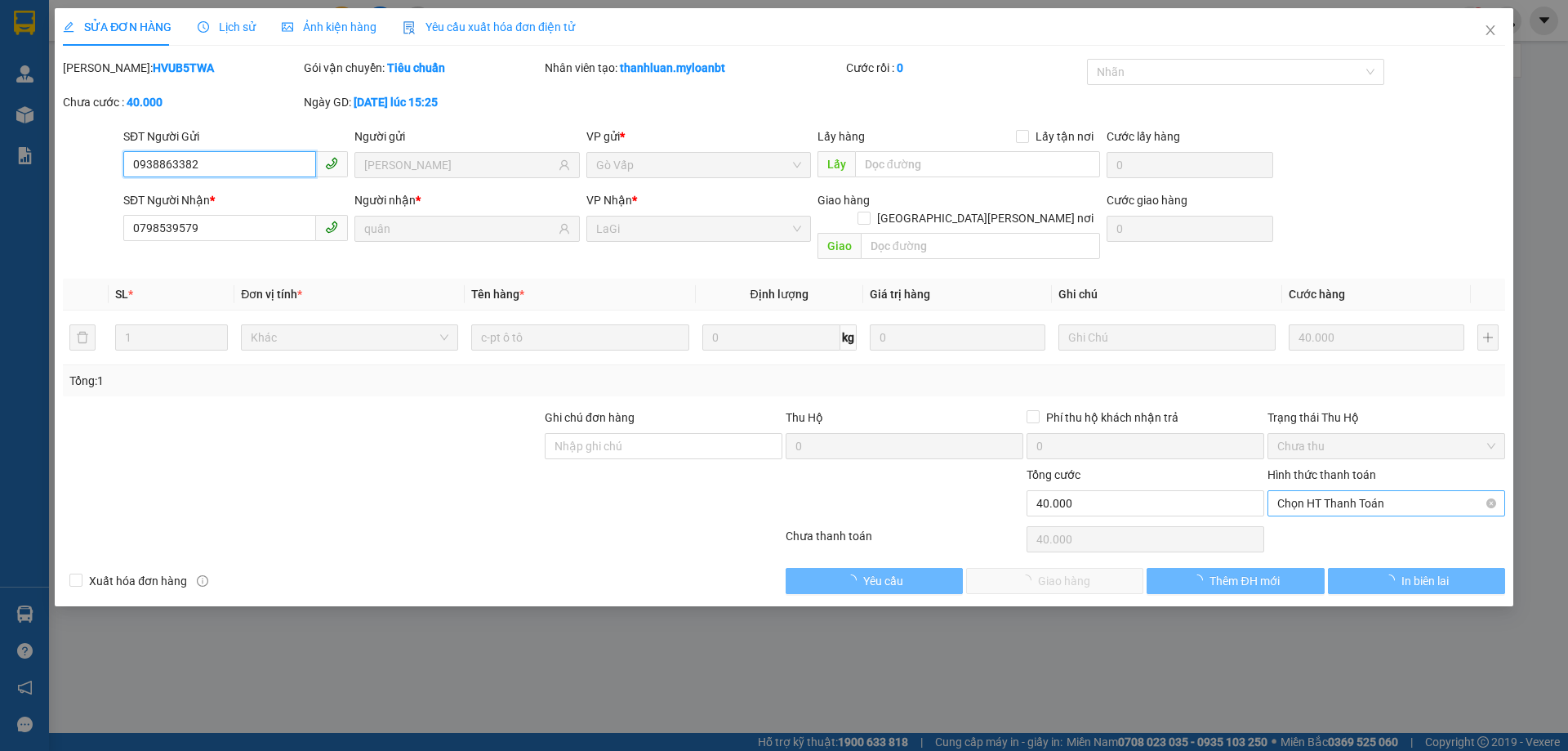
click at [1389, 491] on span "Chọn HT Thanh Toán" at bounding box center [1386, 503] width 218 height 25
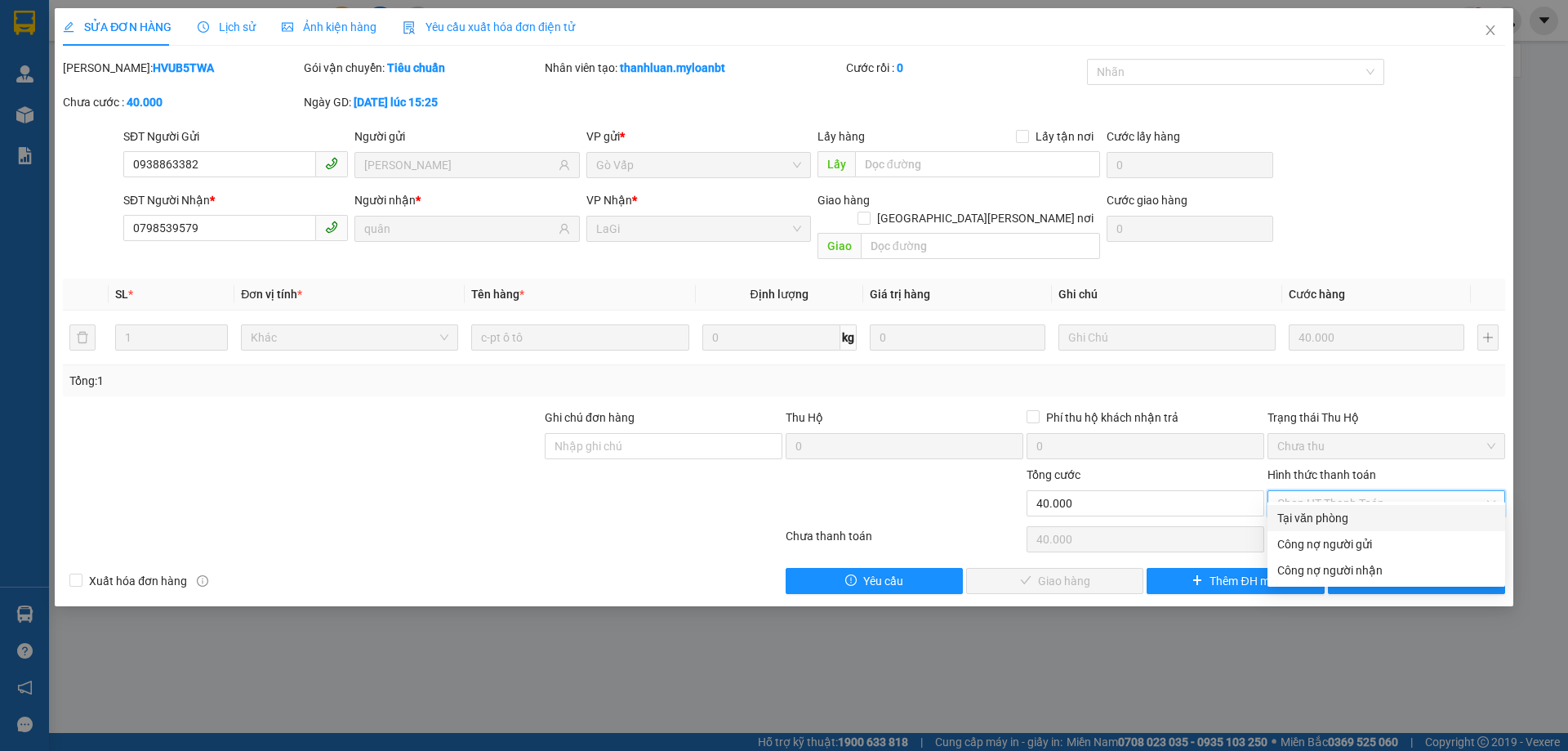
click at [1365, 517] on div "Tại văn phòng" at bounding box center [1386, 517] width 218 height 18
type input "0"
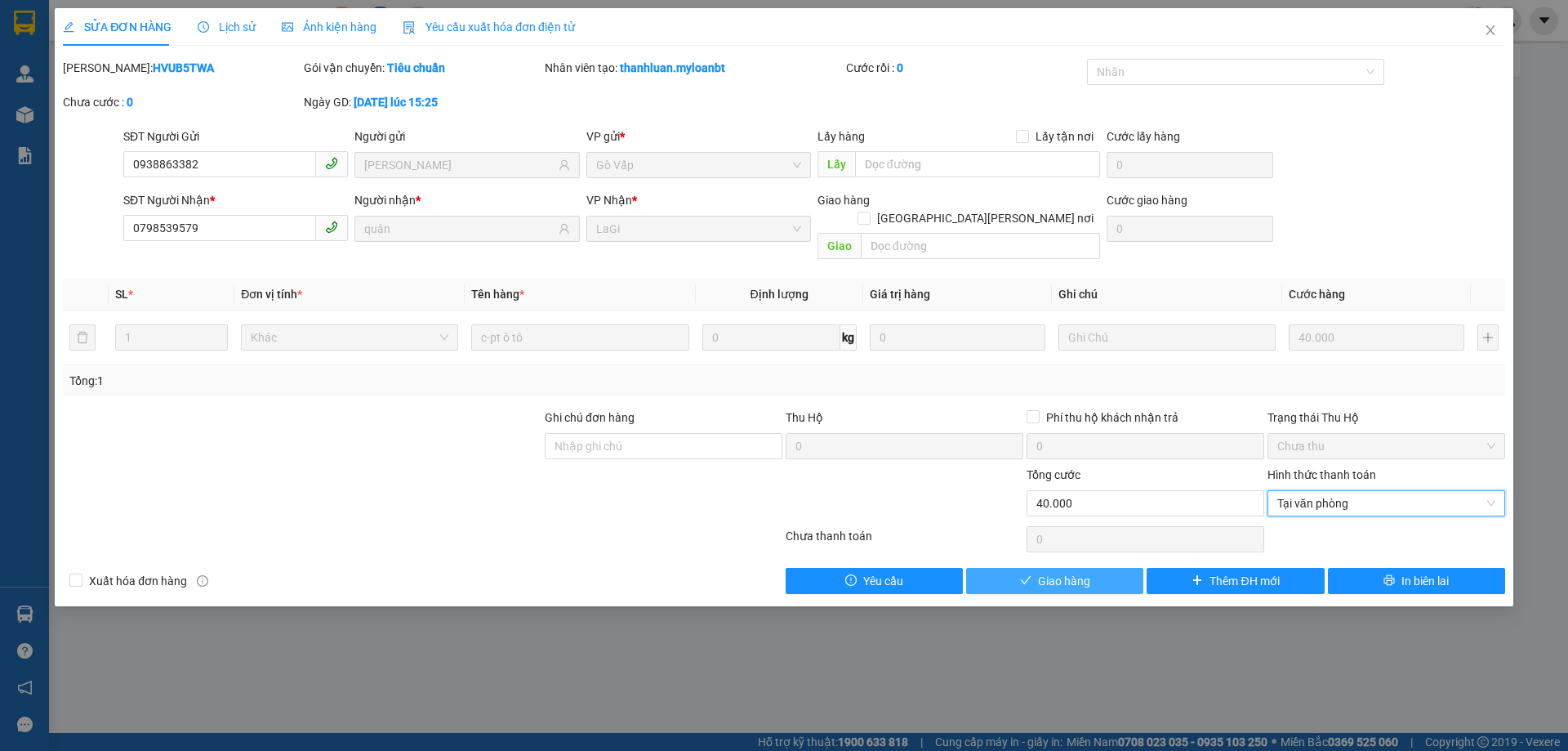
click at [1100, 567] on button "Giao hàng" at bounding box center [1054, 581] width 177 height 27
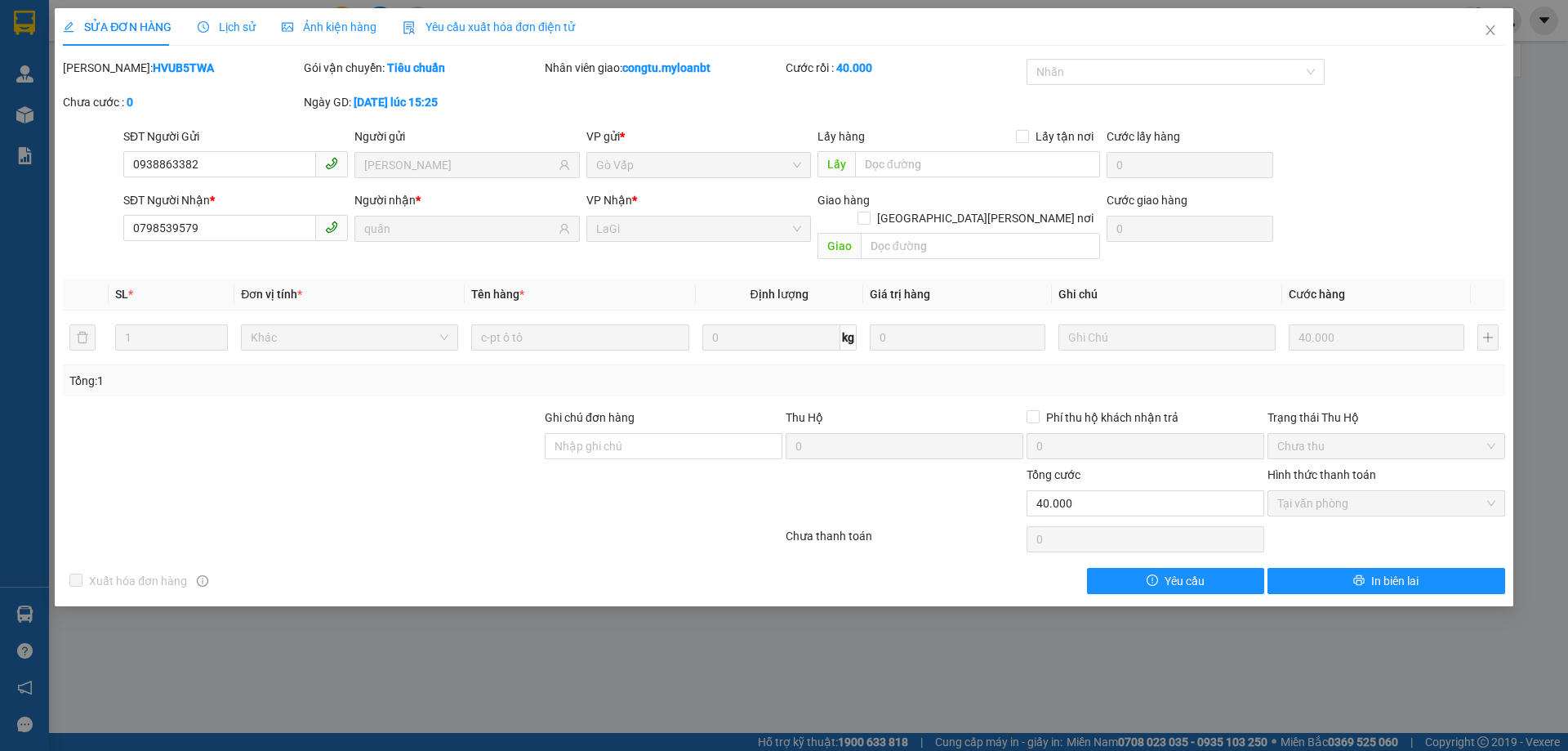
click at [1326, 100] on div "Mã ĐH: HVUB5TWA Gói vận chuyển: Tiêu chuẩn Nhân viên giao: congtu.myloanbt Cước…" at bounding box center [784, 93] width 1445 height 68
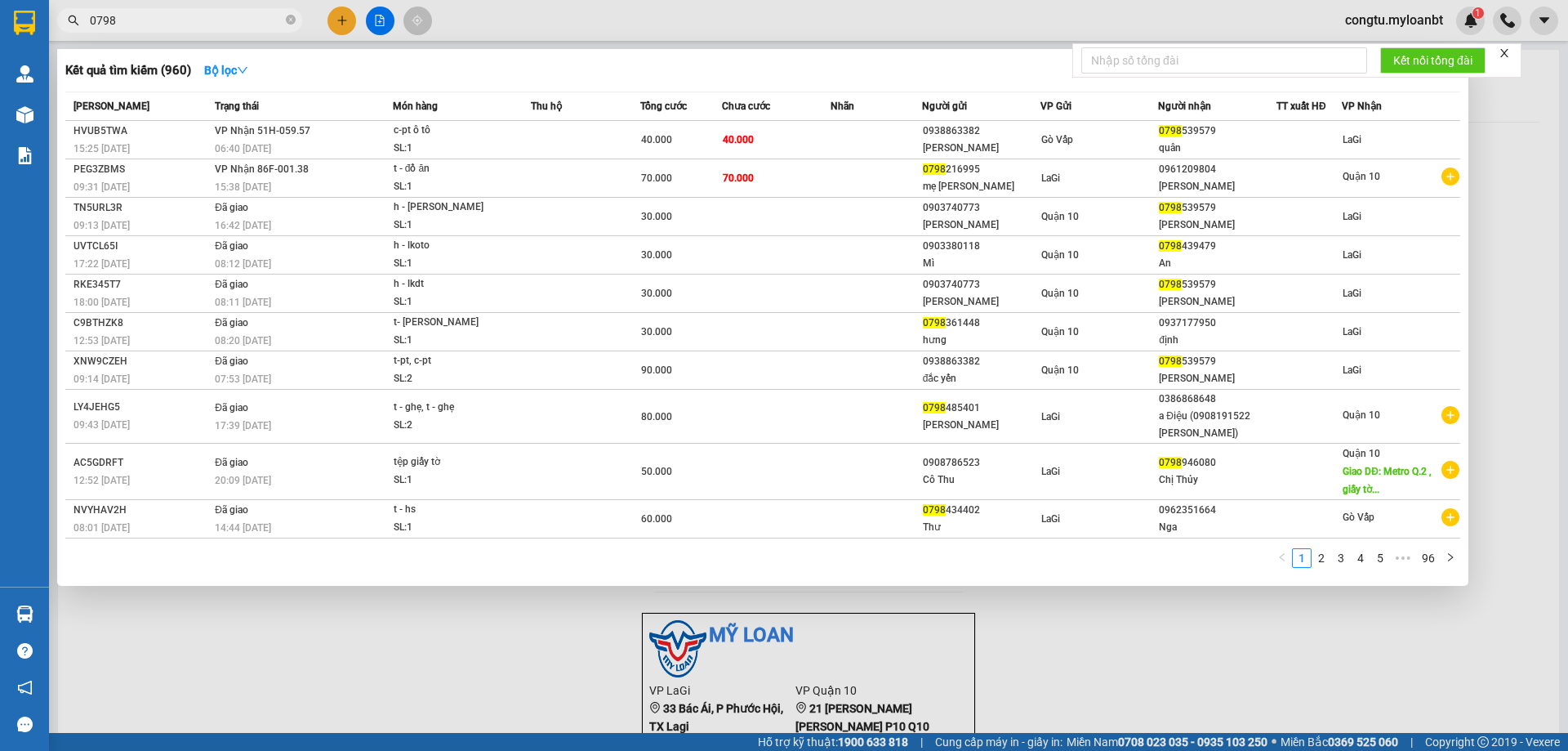
click at [260, 14] on input "0798" at bounding box center [187, 20] width 193 height 18
click at [261, 16] on input "0798" at bounding box center [187, 20] width 193 height 18
type input "0"
type input "s"
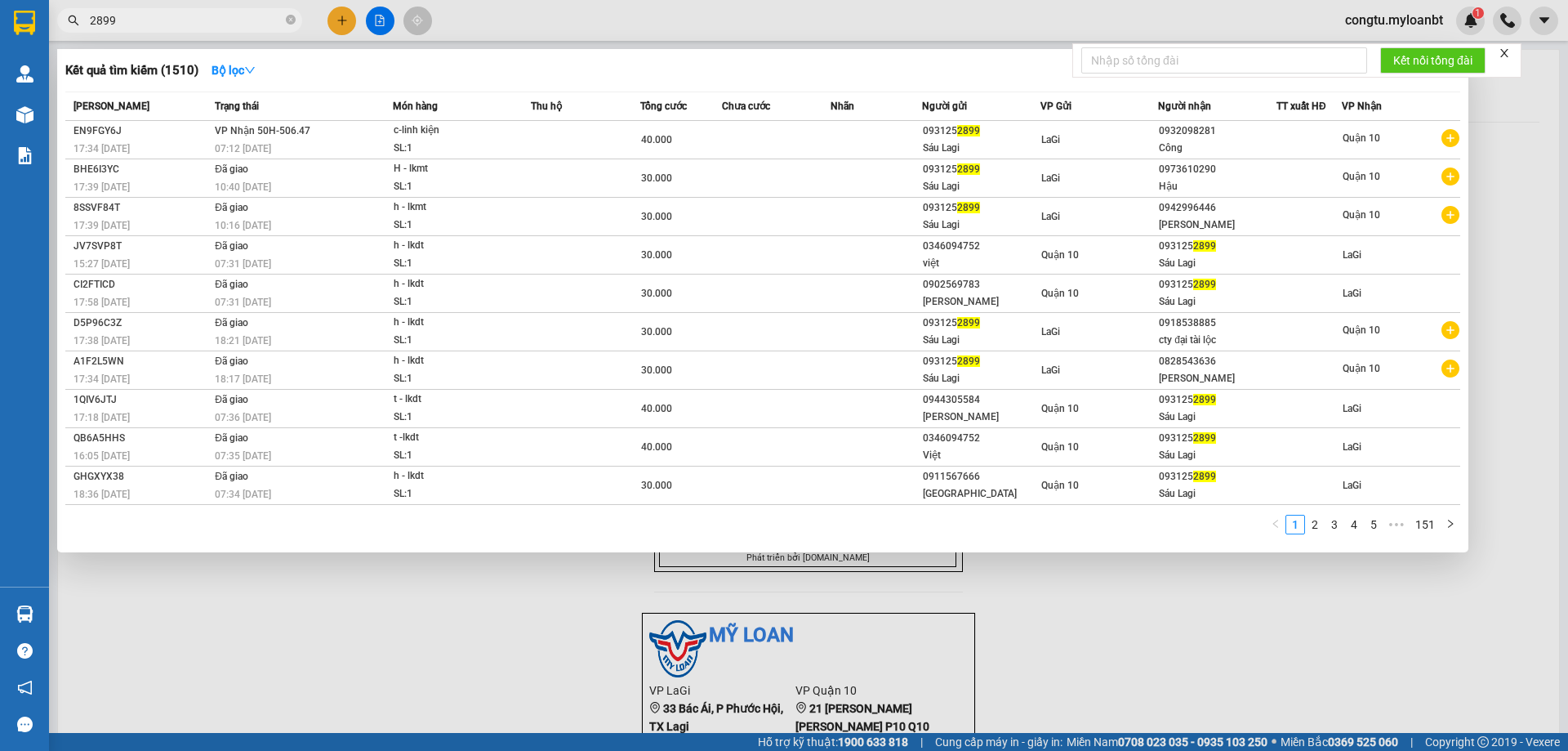
click at [262, 27] on span "2899" at bounding box center [179, 21] width 245 height 25
click at [264, 24] on input "2899" at bounding box center [187, 20] width 193 height 18
drag, startPoint x: 264, startPoint y: 24, endPoint x: 278, endPoint y: 9, distance: 20.5
click at [264, 23] on input "2899" at bounding box center [187, 20] width 193 height 18
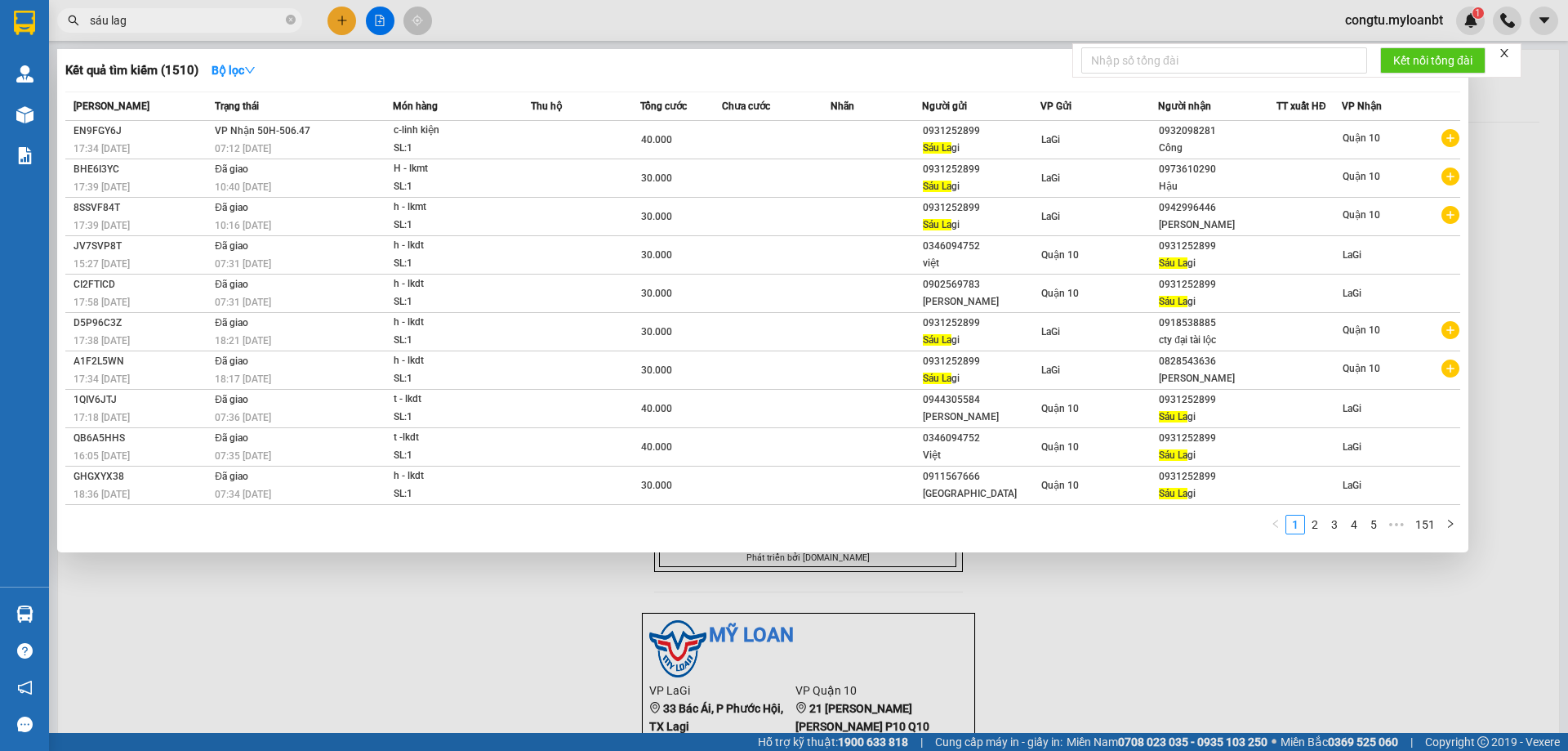
type input "sáu lagi"
click at [292, 23] on icon "close-circle" at bounding box center [291, 20] width 9 height 9
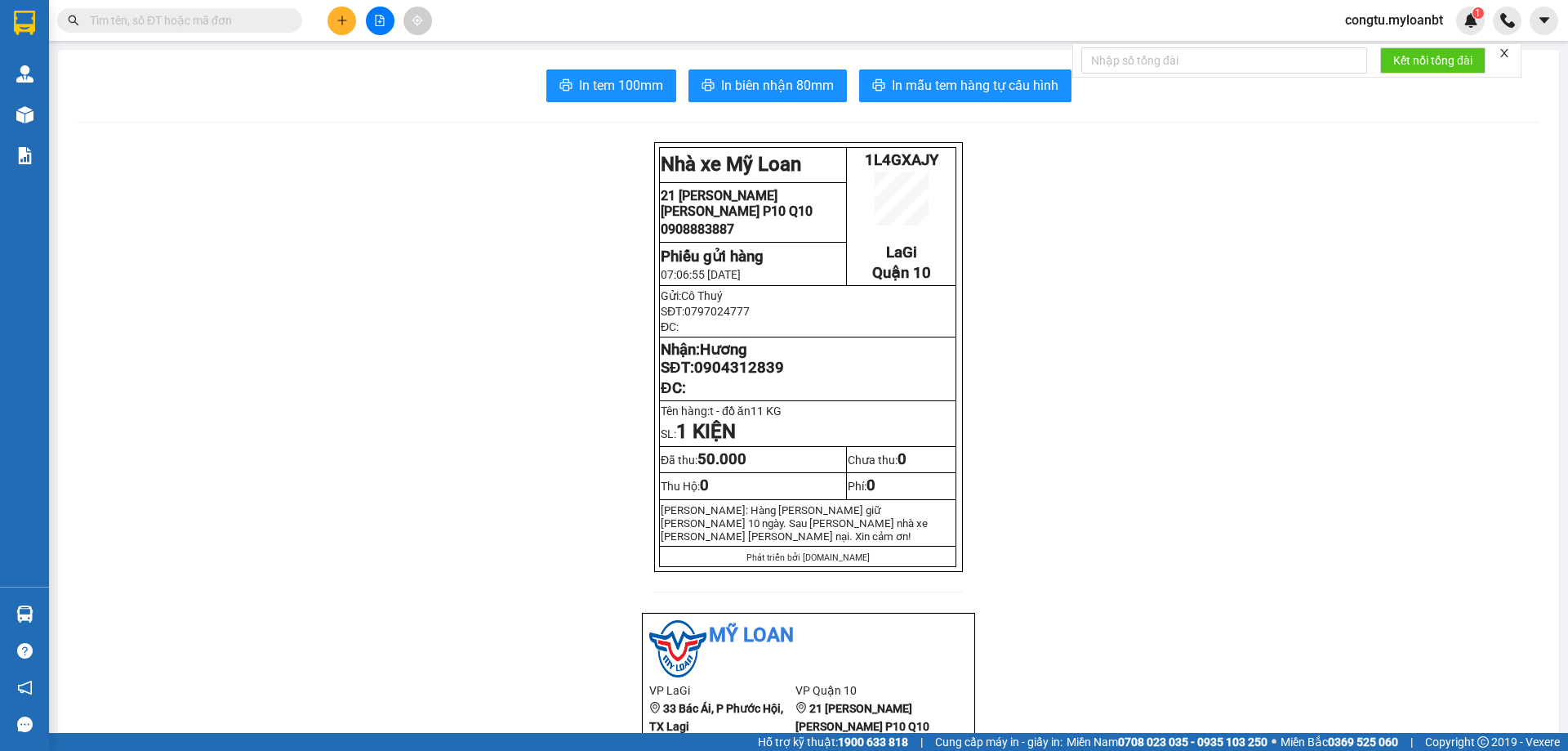
click at [263, 26] on input "text" at bounding box center [187, 20] width 193 height 18
click at [241, 15] on input "text" at bounding box center [187, 20] width 193 height 18
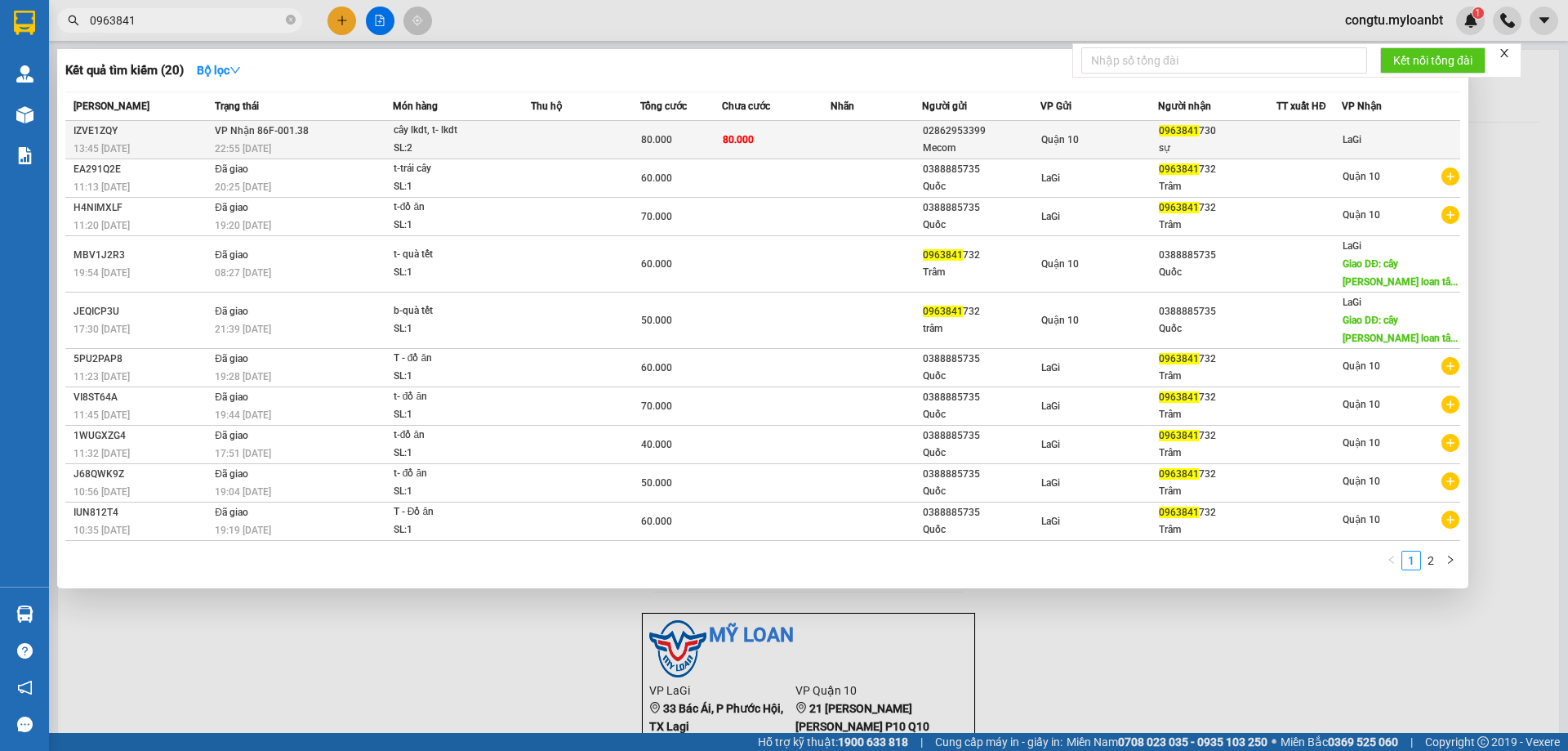
type input "0963841"
click at [745, 143] on span "80.000" at bounding box center [738, 139] width 31 height 11
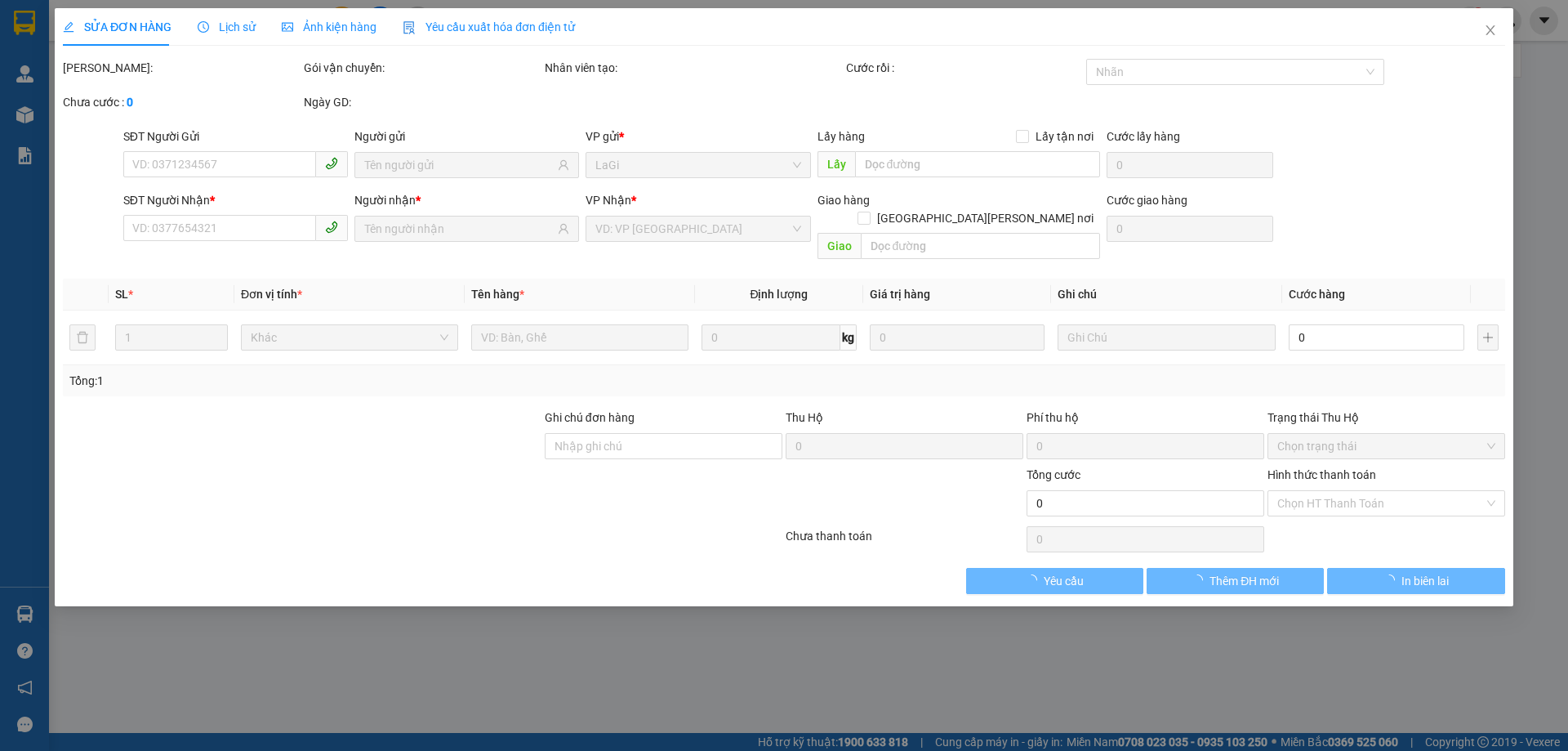
type input "02862953399"
type input "Mecom"
type input "0963841730"
type input "sự"
type input "80.000"
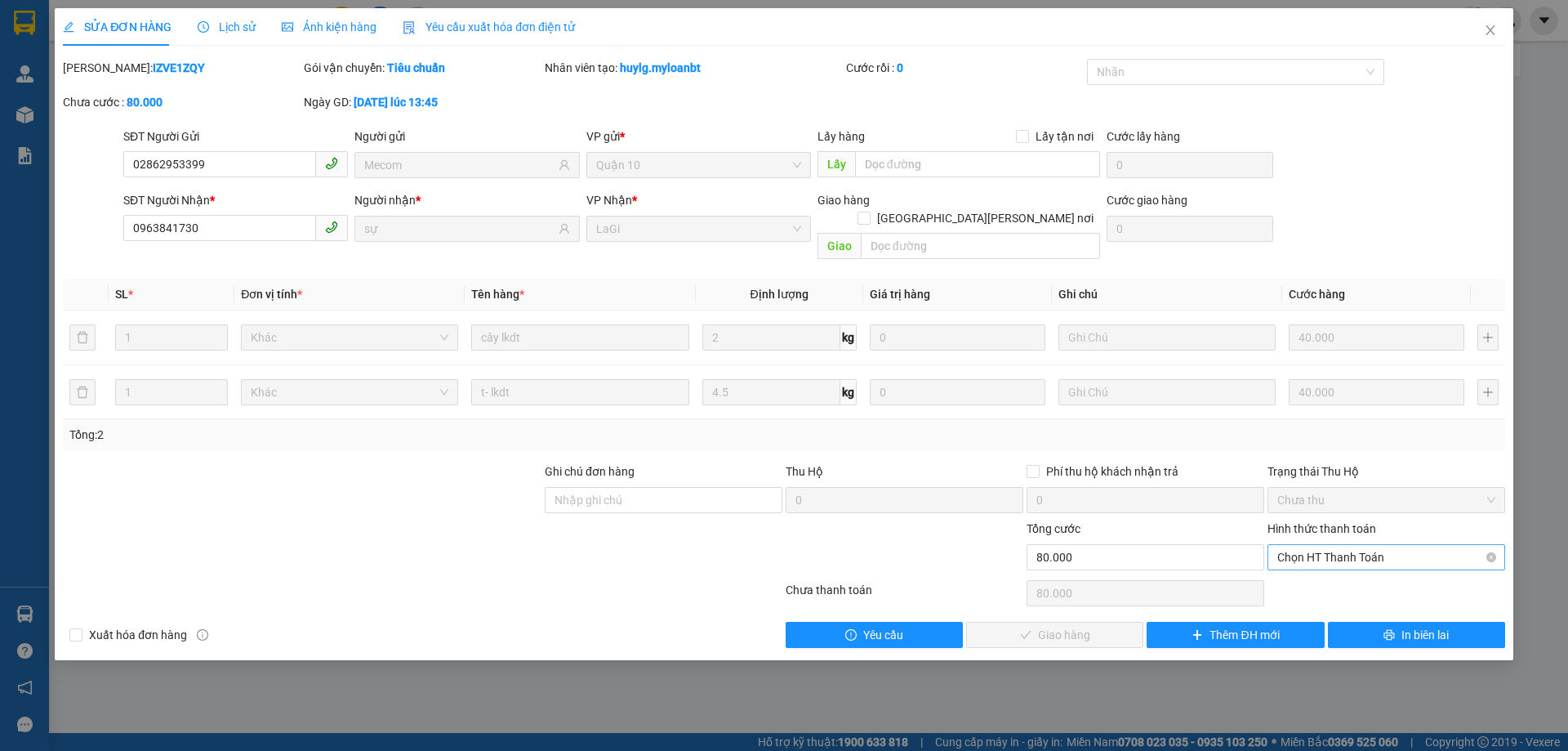
drag, startPoint x: 1350, startPoint y: 565, endPoint x: 1358, endPoint y: 546, distance: 20.6
click at [1351, 577] on div "Chọn HT Thanh Toán" at bounding box center [1386, 593] width 241 height 32
click at [1358, 546] on span "Chọn HT Thanh Toán" at bounding box center [1386, 557] width 218 height 25
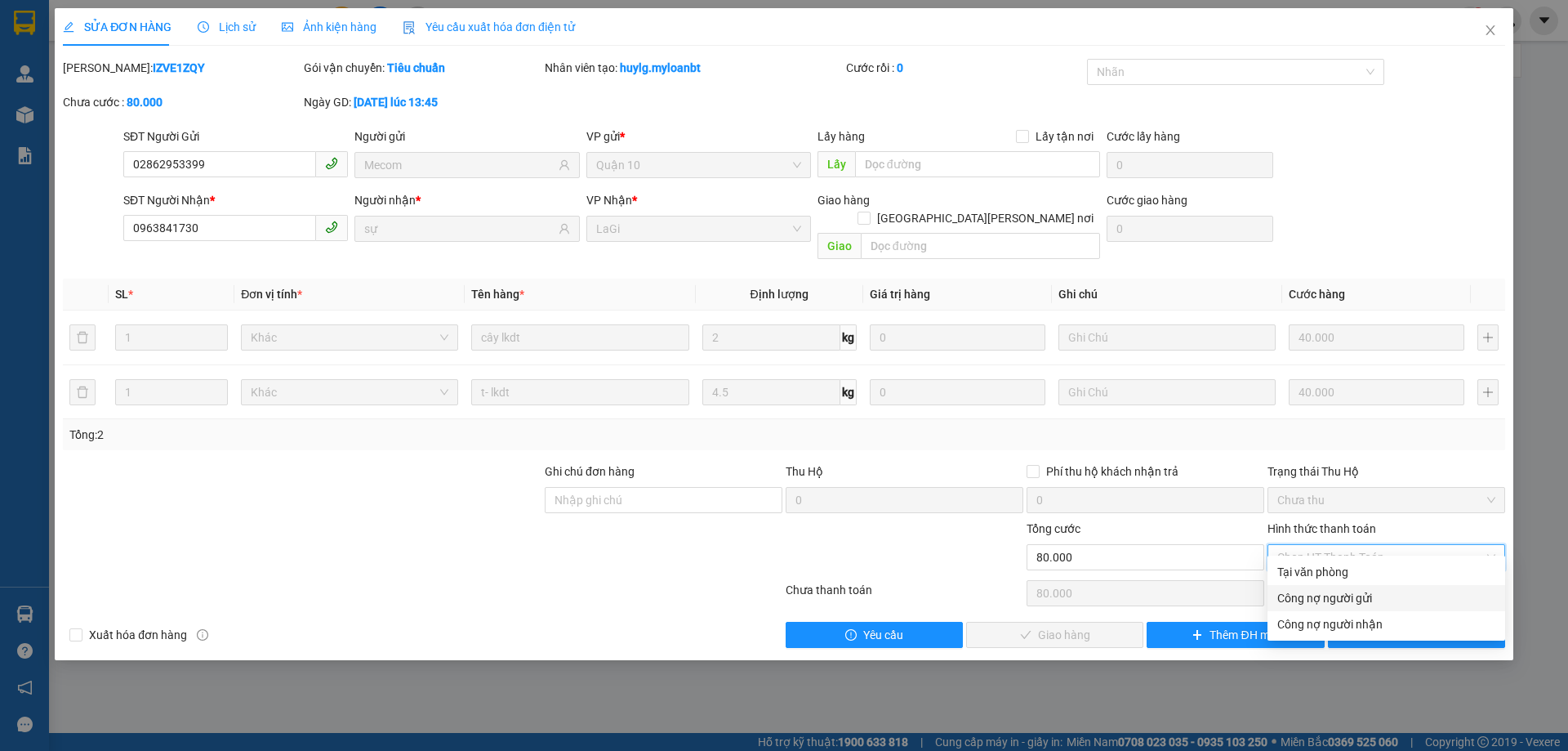
click at [1328, 589] on div "Công nợ người gửi" at bounding box center [1386, 598] width 218 height 18
type input "0"
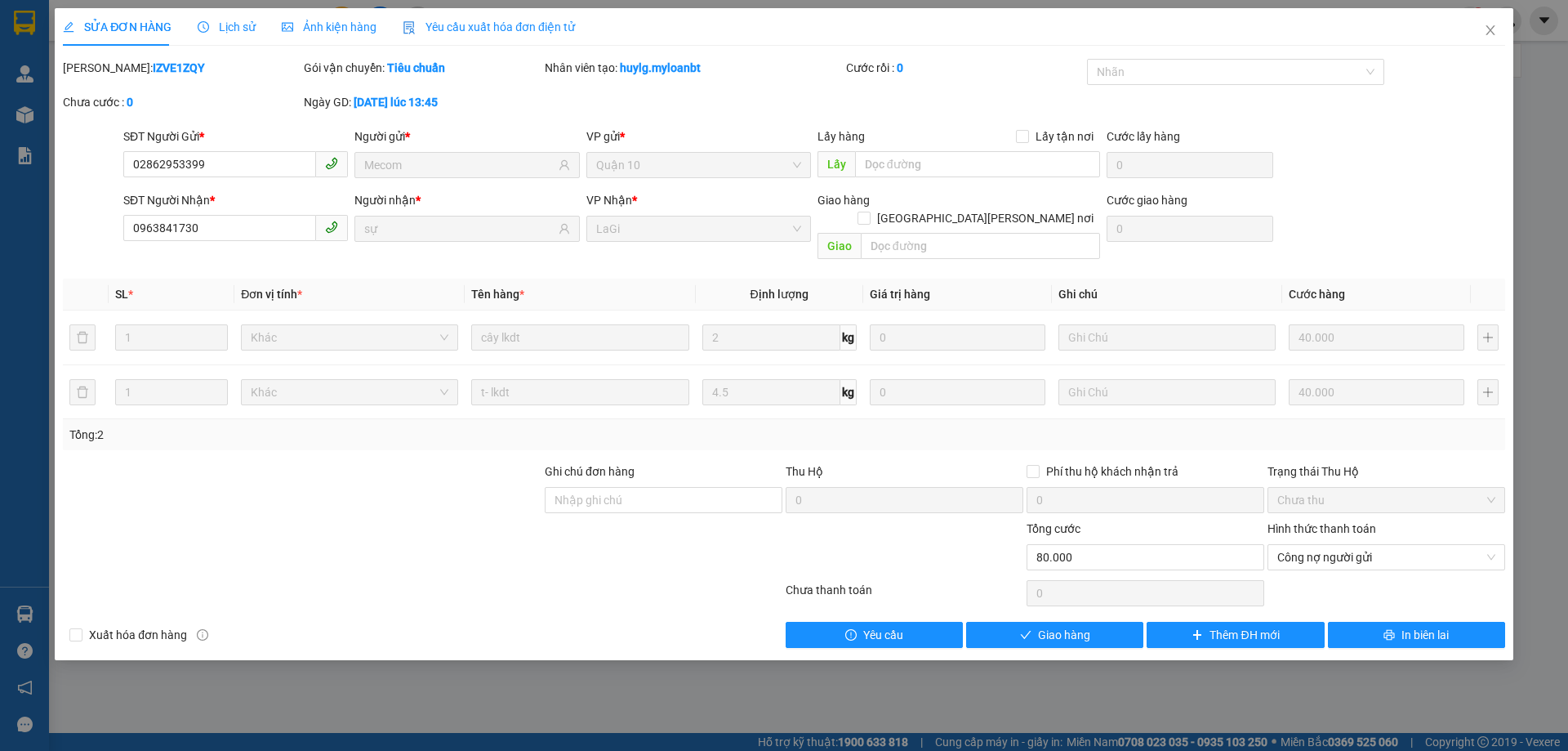
drag, startPoint x: 1357, startPoint y: 552, endPoint x: 1335, endPoint y: 571, distance: 29.1
click at [1333, 577] on div at bounding box center [1386, 593] width 241 height 32
click at [1345, 556] on div "Hình thức thanh toán Công nợ người gửi" at bounding box center [1385, 547] width 238 height 57
click at [1345, 555] on div "Hình thức thanh toán Công nợ người gửi" at bounding box center [1385, 547] width 238 height 57
click at [1350, 545] on span "Công nợ người gửi" at bounding box center [1386, 557] width 218 height 25
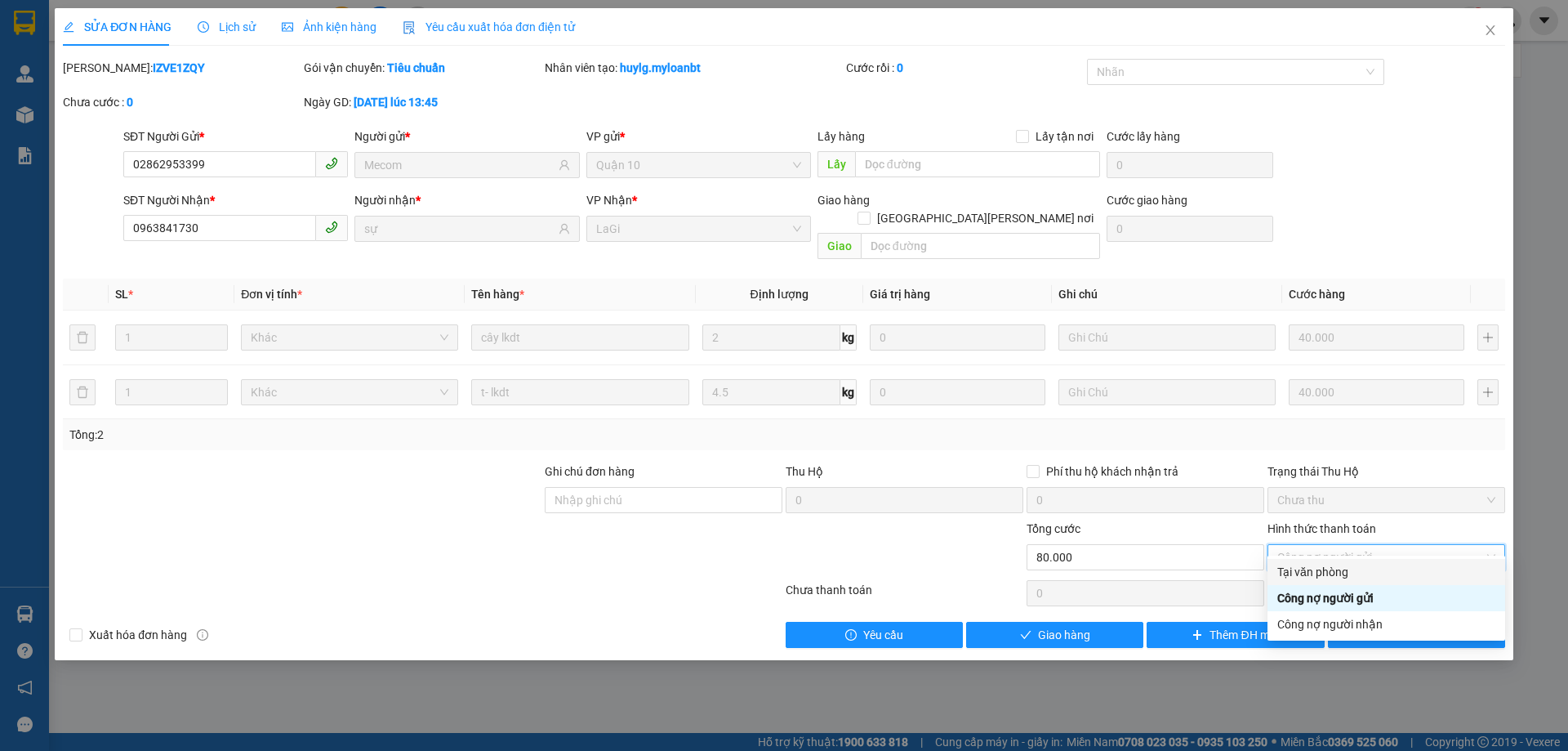
click at [1337, 571] on div "Tại văn phòng" at bounding box center [1386, 571] width 218 height 18
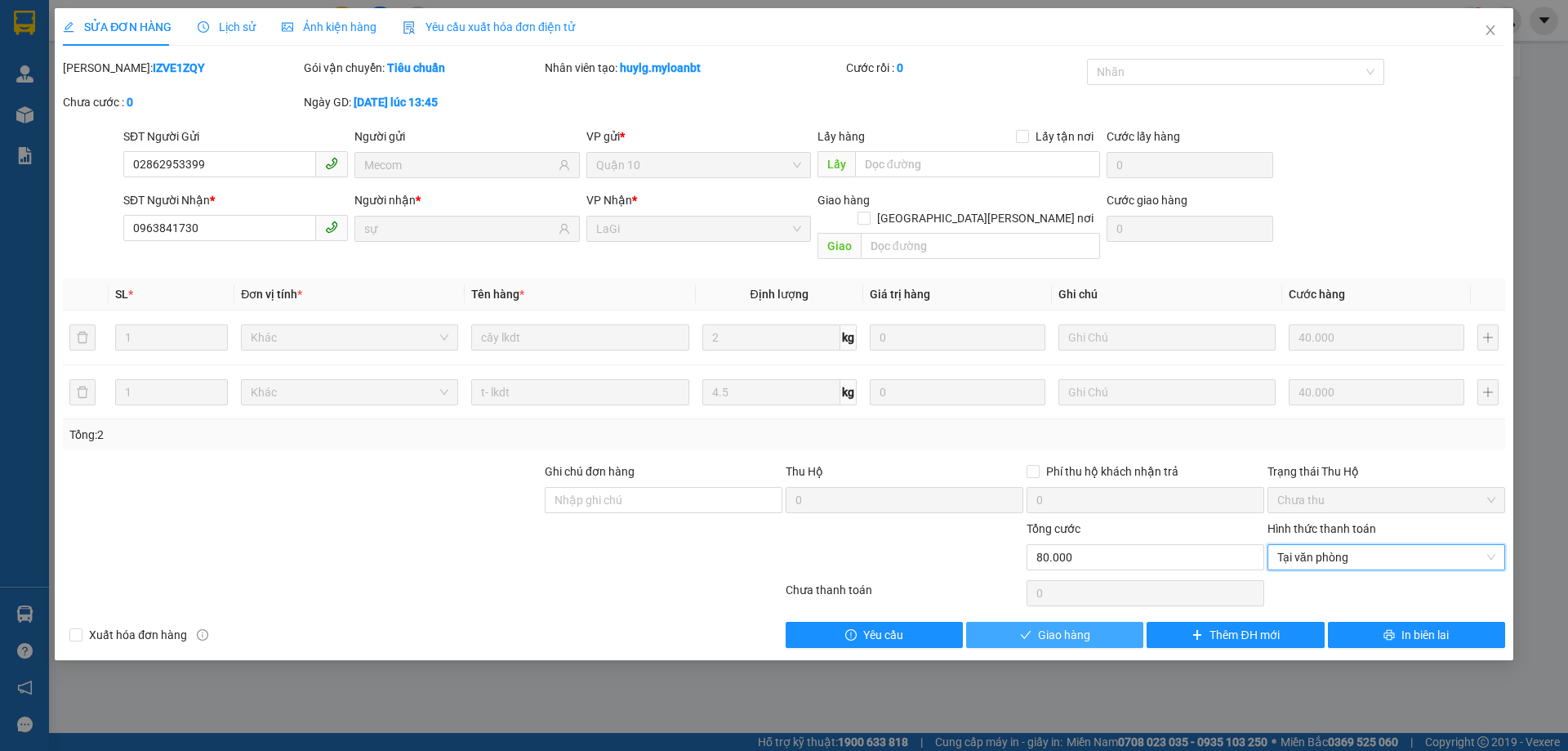
click at [1054, 626] on span "Giao hàng" at bounding box center [1063, 635] width 52 height 18
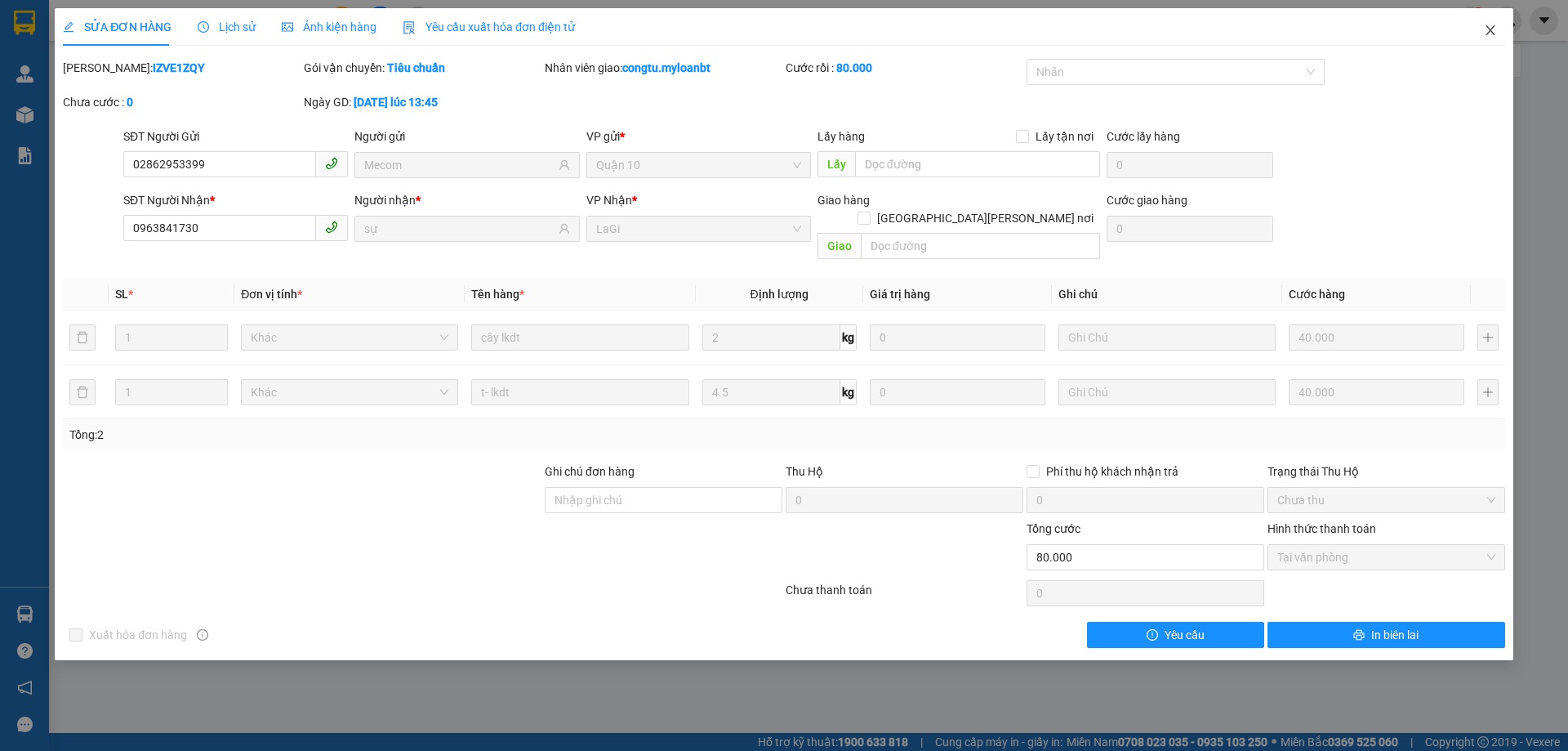
drag, startPoint x: 1466, startPoint y: 25, endPoint x: 1485, endPoint y: 15, distance: 21.5
click at [1463, 20] on div "SỬA ĐƠN HÀNG Lịch sử Ảnh kiện hàng Yêu cầu xuất hóa đơn điện tử Total Paid Fee …" at bounding box center [784, 334] width 1458 height 652
click at [1463, 27] on span "Close" at bounding box center [1490, 31] width 45 height 45
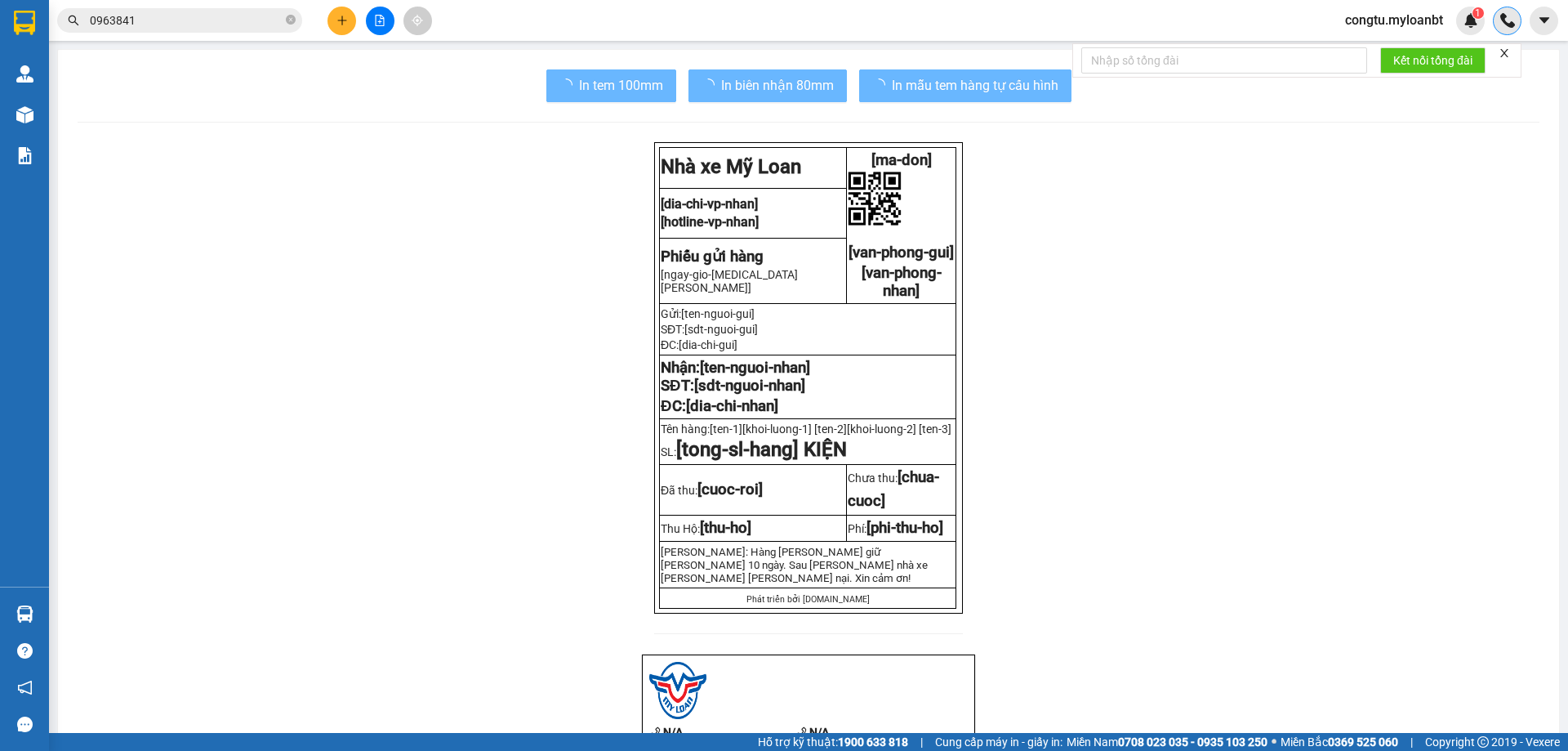
click at [1463, 27] on div at bounding box center [1506, 21] width 28 height 28
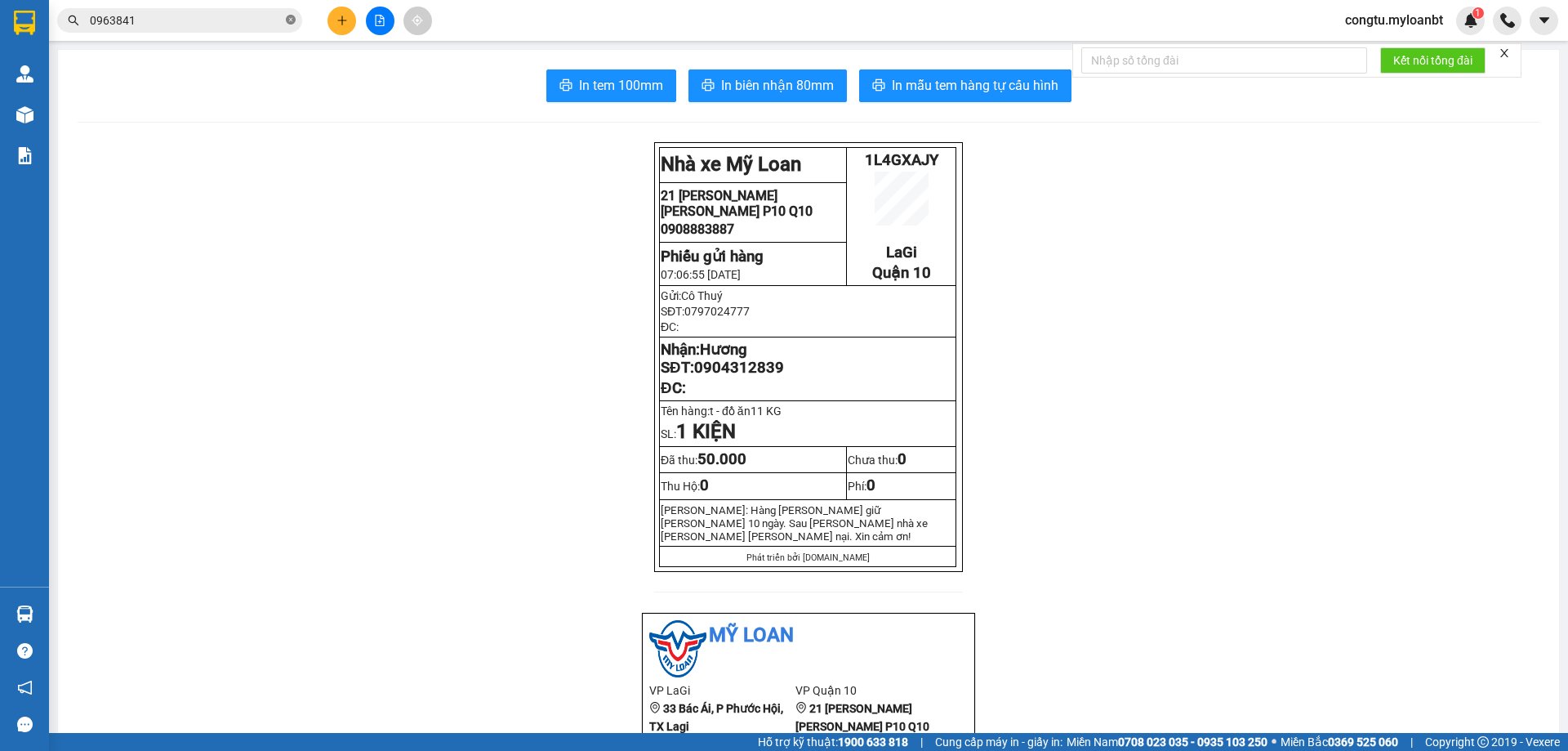
click at [289, 21] on icon "close-circle" at bounding box center [291, 20] width 9 height 9
click at [246, 19] on input "text" at bounding box center [187, 20] width 193 height 18
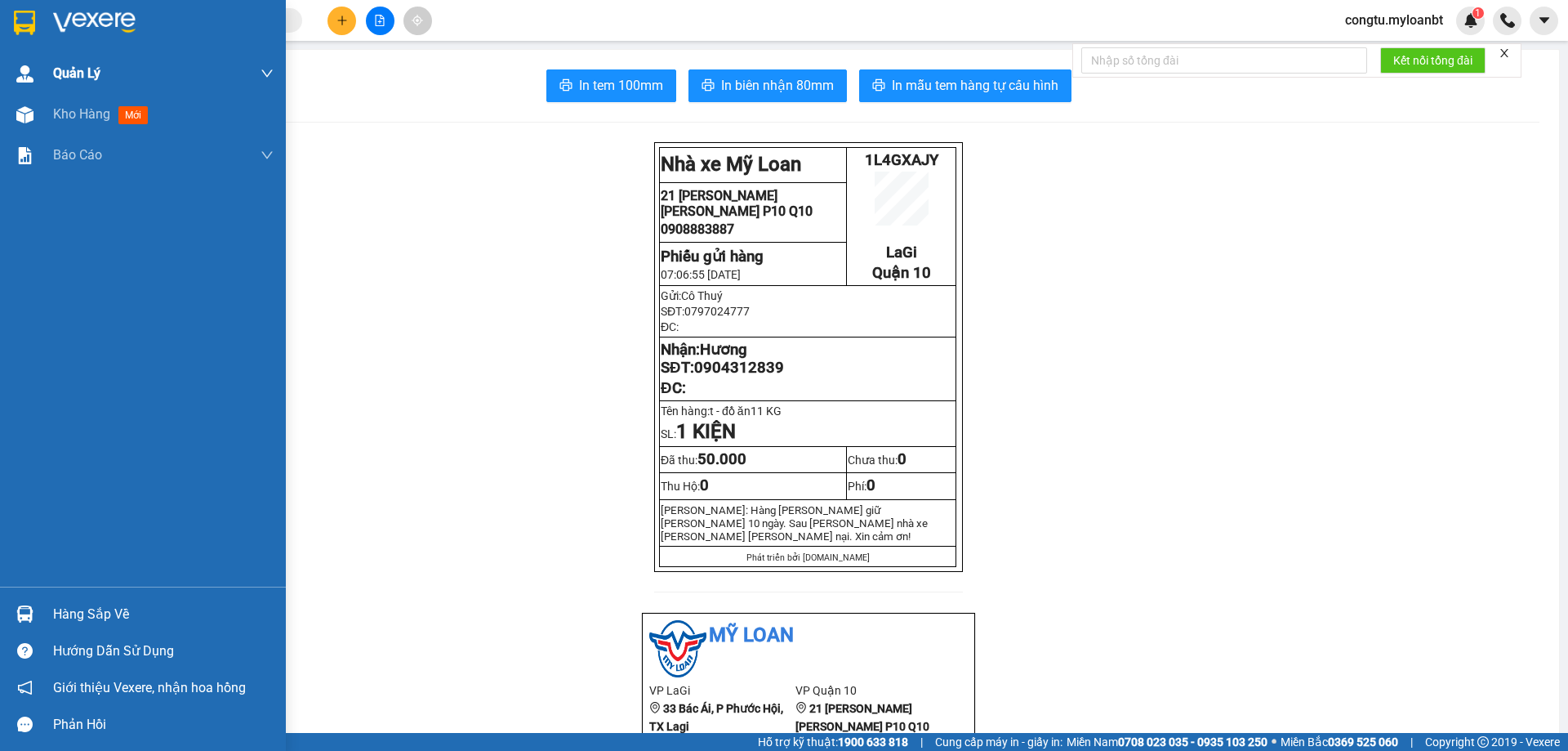
drag, startPoint x: 85, startPoint y: 111, endPoint x: 92, endPoint y: 88, distance: 24.0
click at [85, 109] on span "Kho hàng" at bounding box center [81, 114] width 57 height 15
click at [92, 88] on div "Quản Lý" at bounding box center [163, 73] width 221 height 41
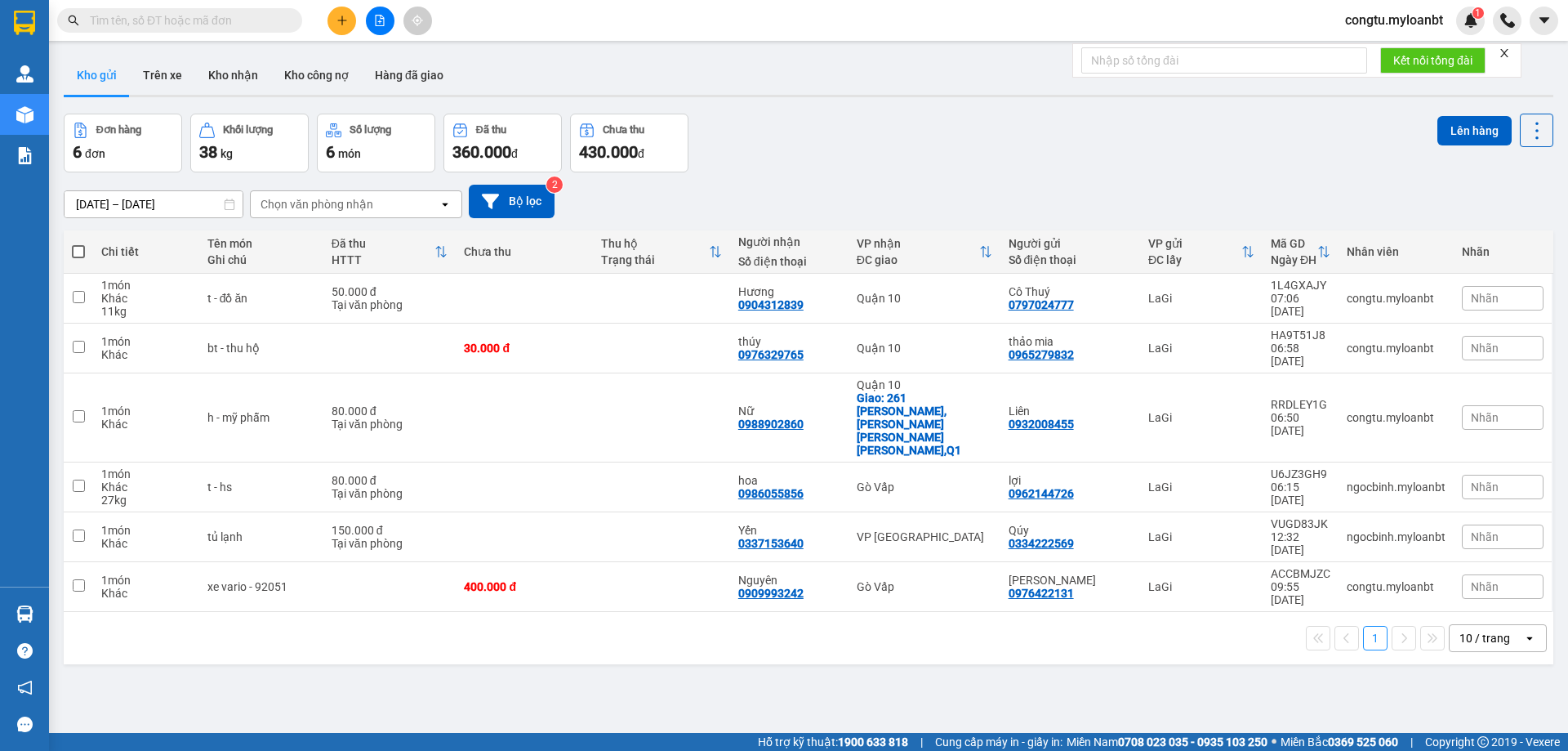
drag, startPoint x: 978, startPoint y: 176, endPoint x: 959, endPoint y: 181, distance: 19.6
click at [978, 175] on div "10/09/2025 – 12/09/2025 Press the down arrow key to interact with the calendar …" at bounding box center [808, 201] width 1489 height 58
click at [74, 250] on span at bounding box center [79, 252] width 13 height 13
click at [79, 243] on input "checkbox" at bounding box center [79, 243] width 0 height 0
checkbox input "true"
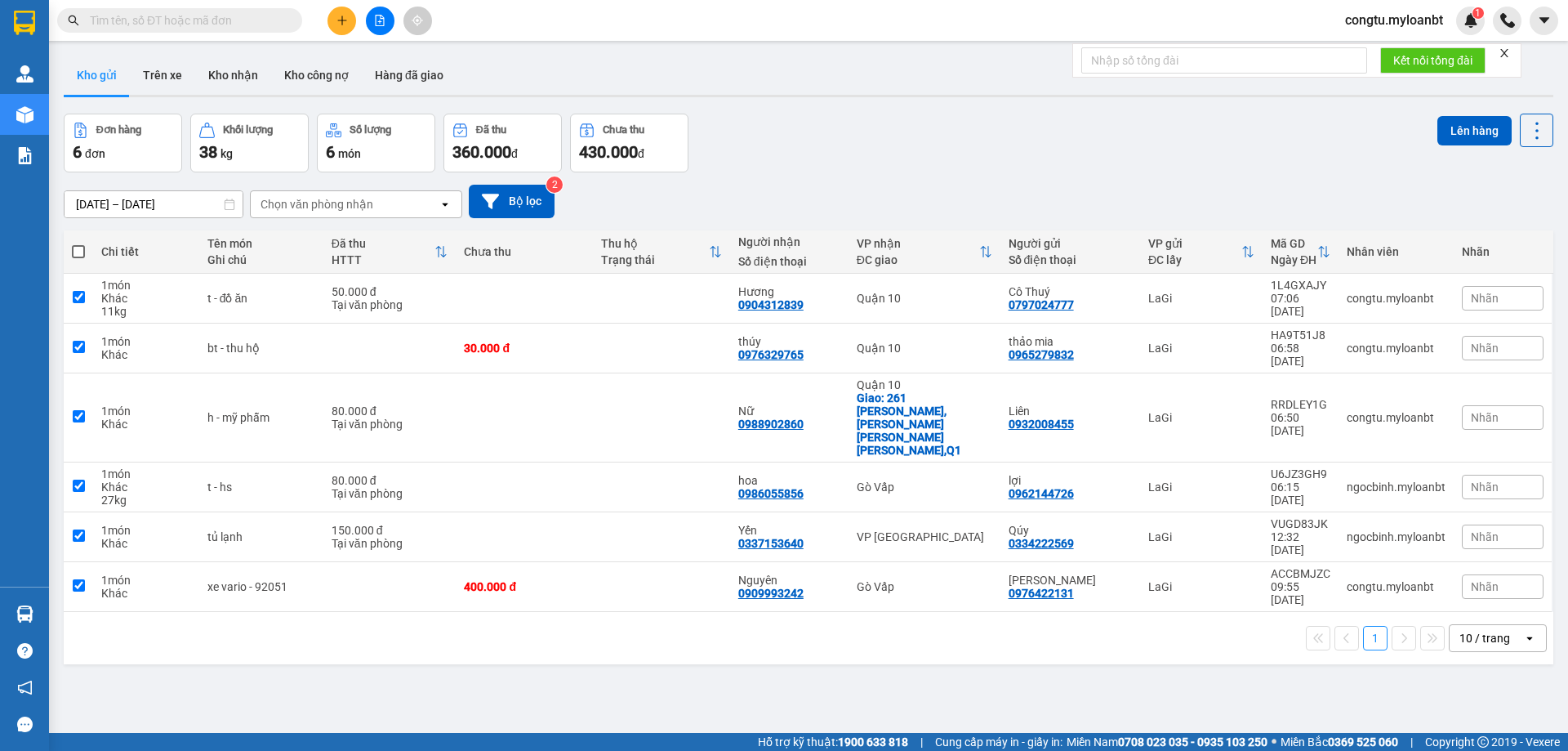
checkbox input "true"
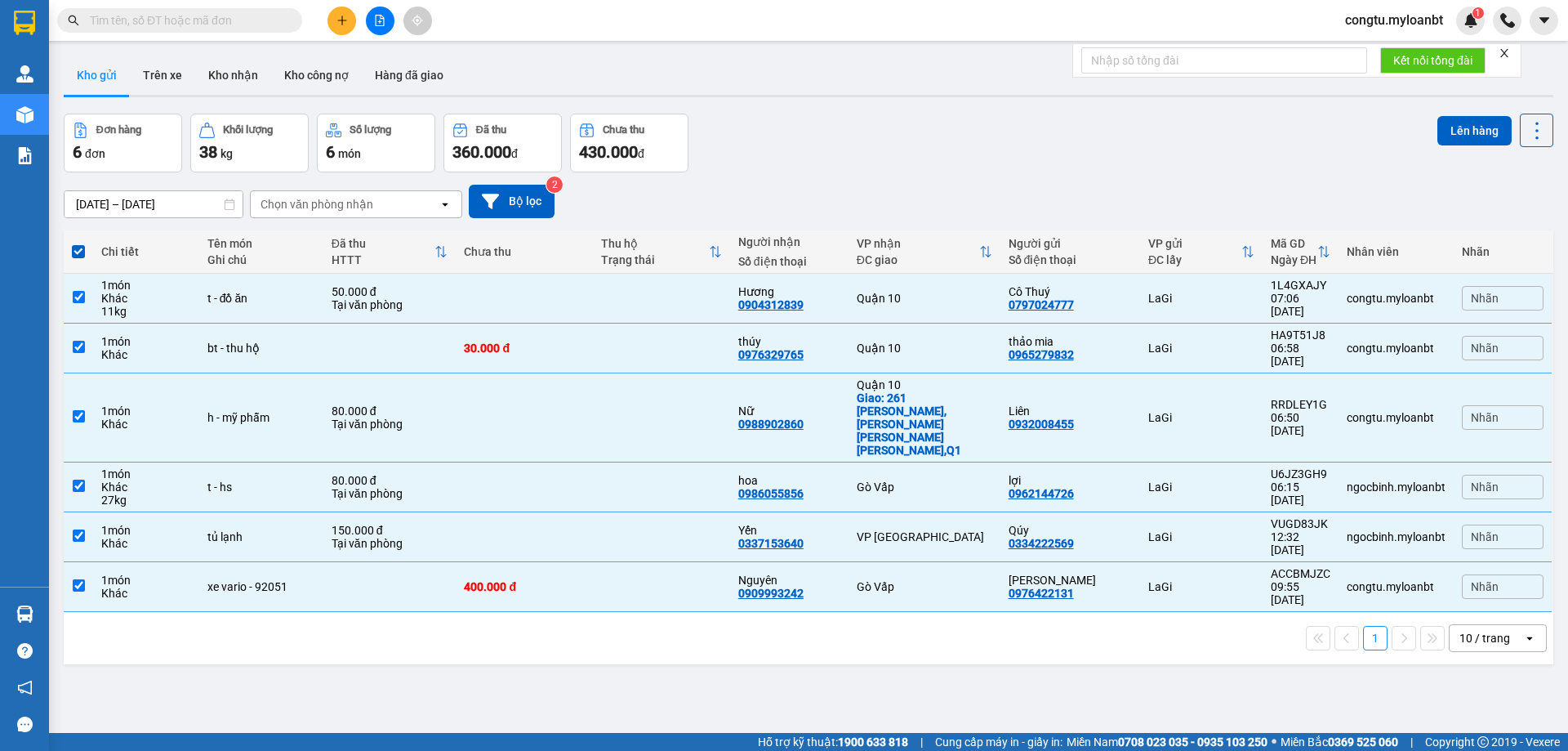
click at [1053, 114] on div "Đơn hàng 6 đơn Khối lượng 38 kg Số lượng 6 món Đã thu 360.000 đ Chưa thu 430.00…" at bounding box center [808, 143] width 1489 height 59
click at [427, 562] on td at bounding box center [390, 586] width 134 height 50
checkbox input "false"
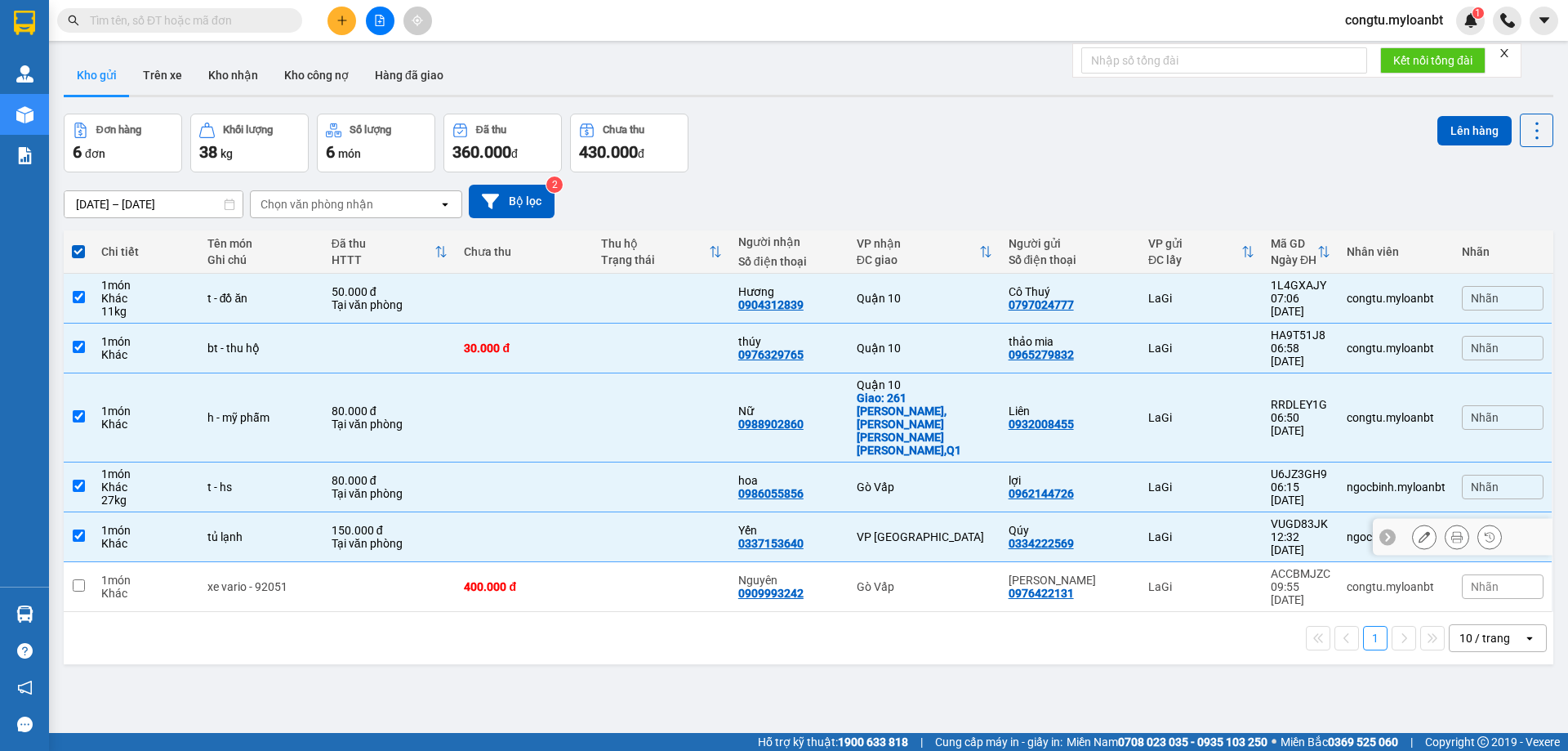
click at [423, 512] on td "150.000 đ Tại văn phòng" at bounding box center [390, 537] width 134 height 50
checkbox input "false"
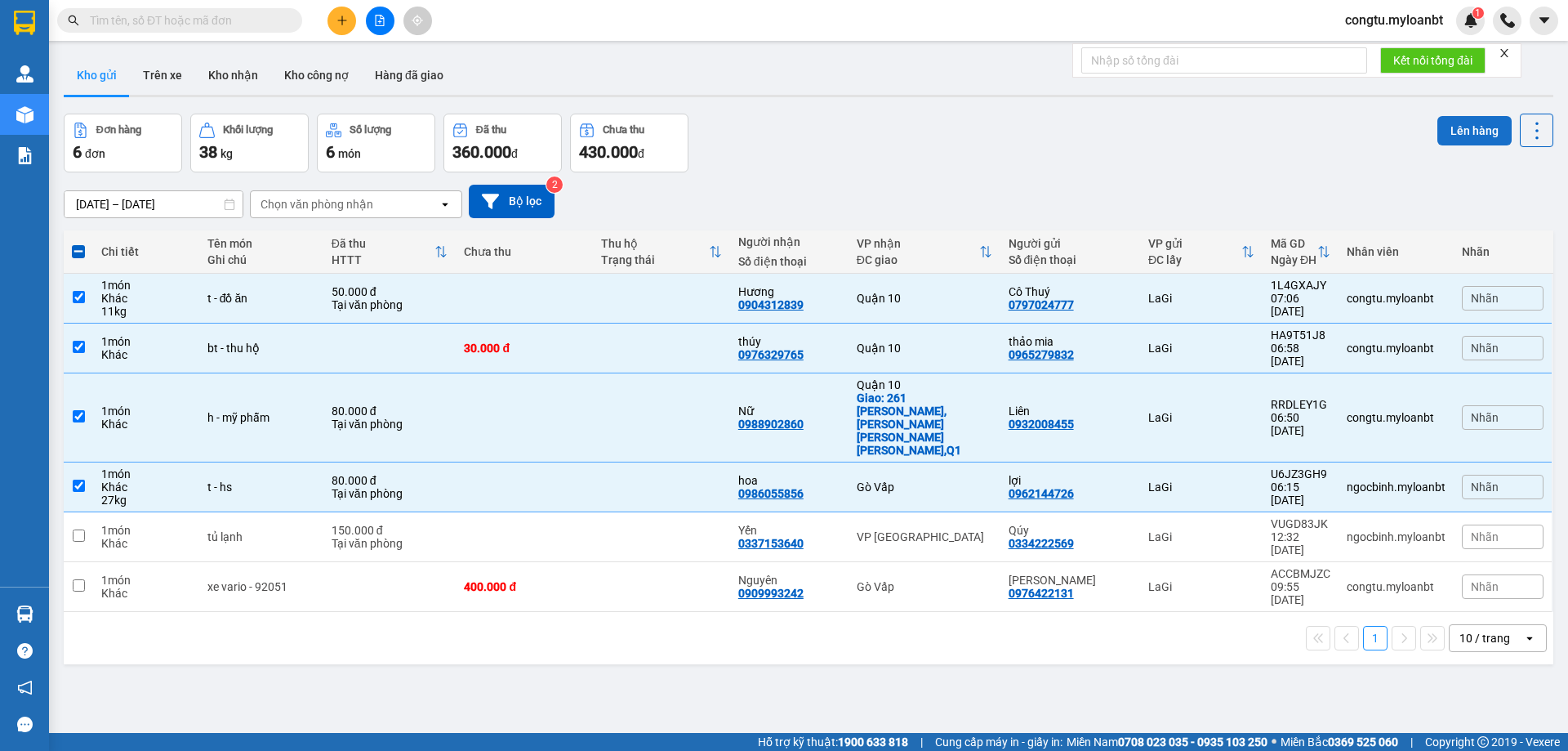
click at [1455, 127] on button "Lên hàng" at bounding box center [1474, 130] width 74 height 29
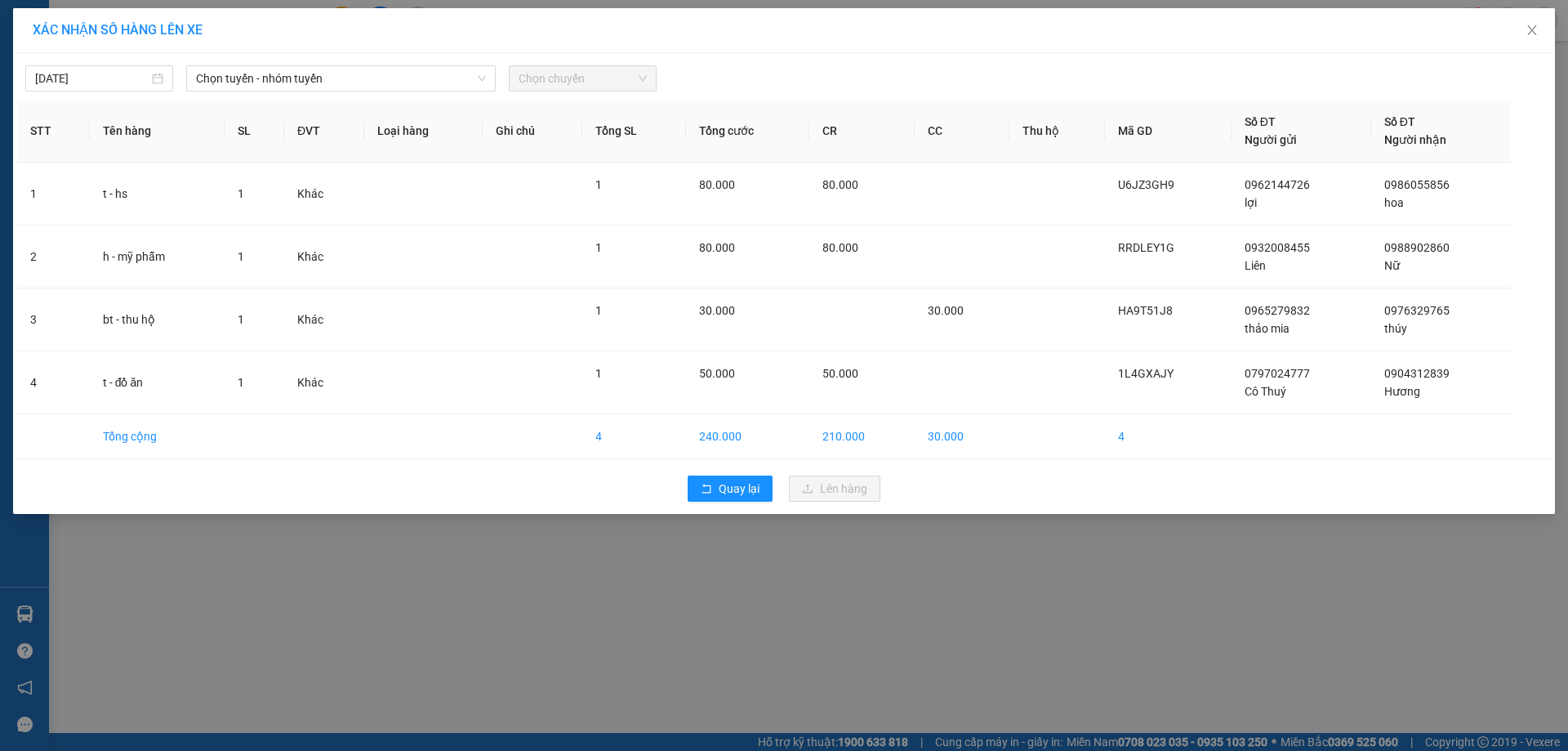
click at [178, 99] on th "Tên hàng" at bounding box center [157, 131] width 134 height 63
click at [264, 77] on span "Chọn tuyến - nhóm tuyến" at bounding box center [341, 79] width 290 height 25
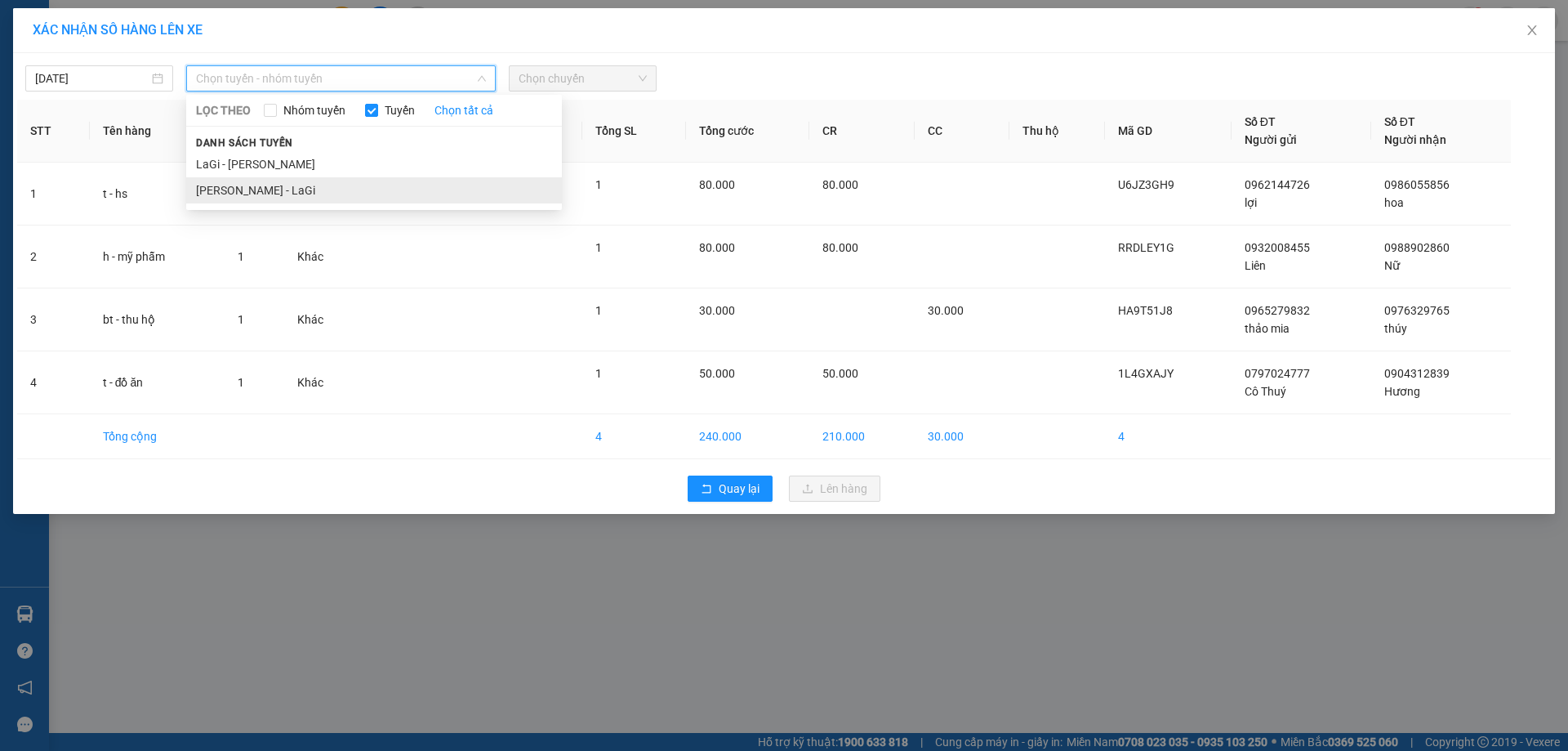
click at [333, 186] on li "Hồ Chí Minh - LaGi" at bounding box center [374, 190] width 376 height 27
click at [347, 81] on span "Hồ Chí Minh - LaGi" at bounding box center [341, 79] width 290 height 25
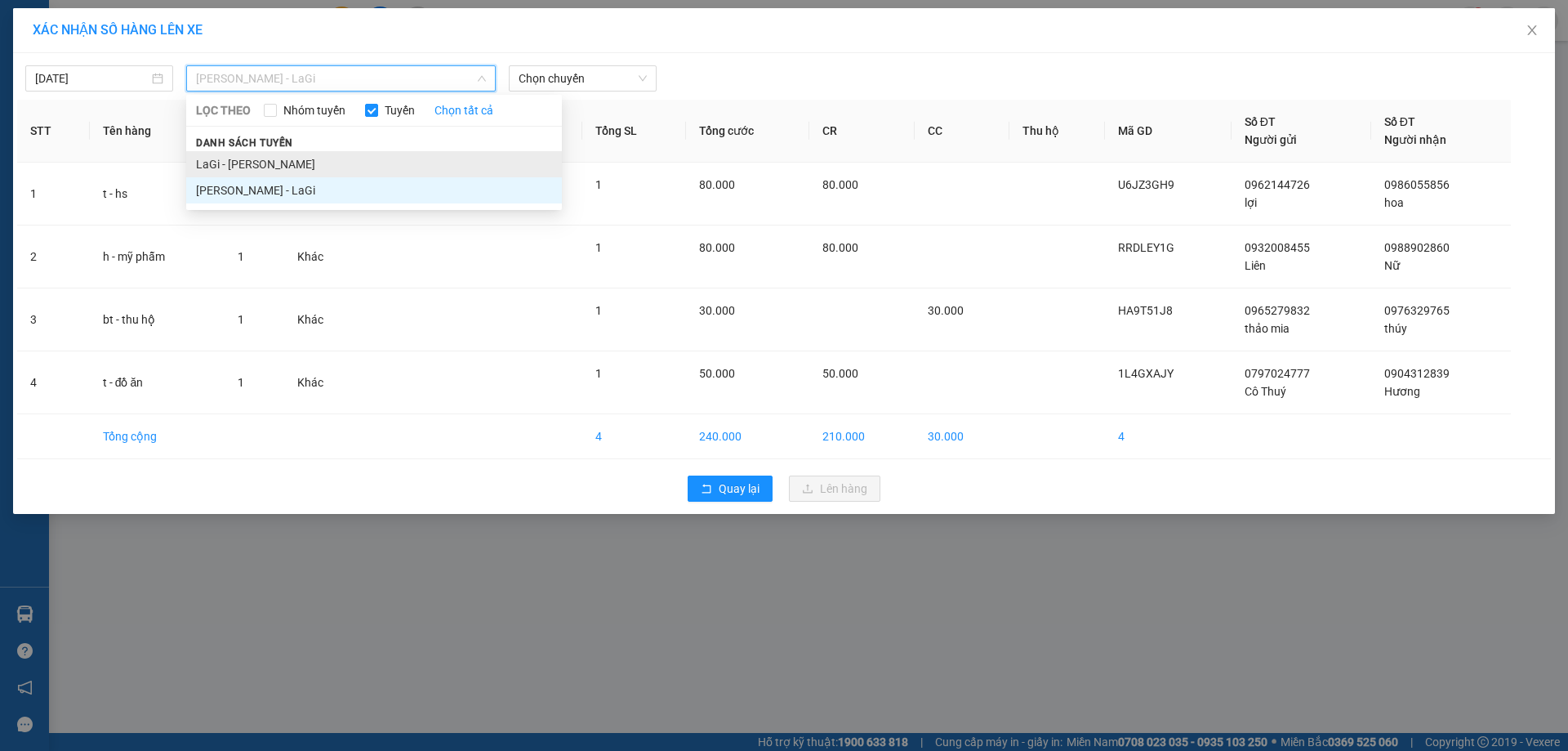
click at [338, 158] on li "LaGi - Hồ Chí Minh" at bounding box center [374, 165] width 376 height 27
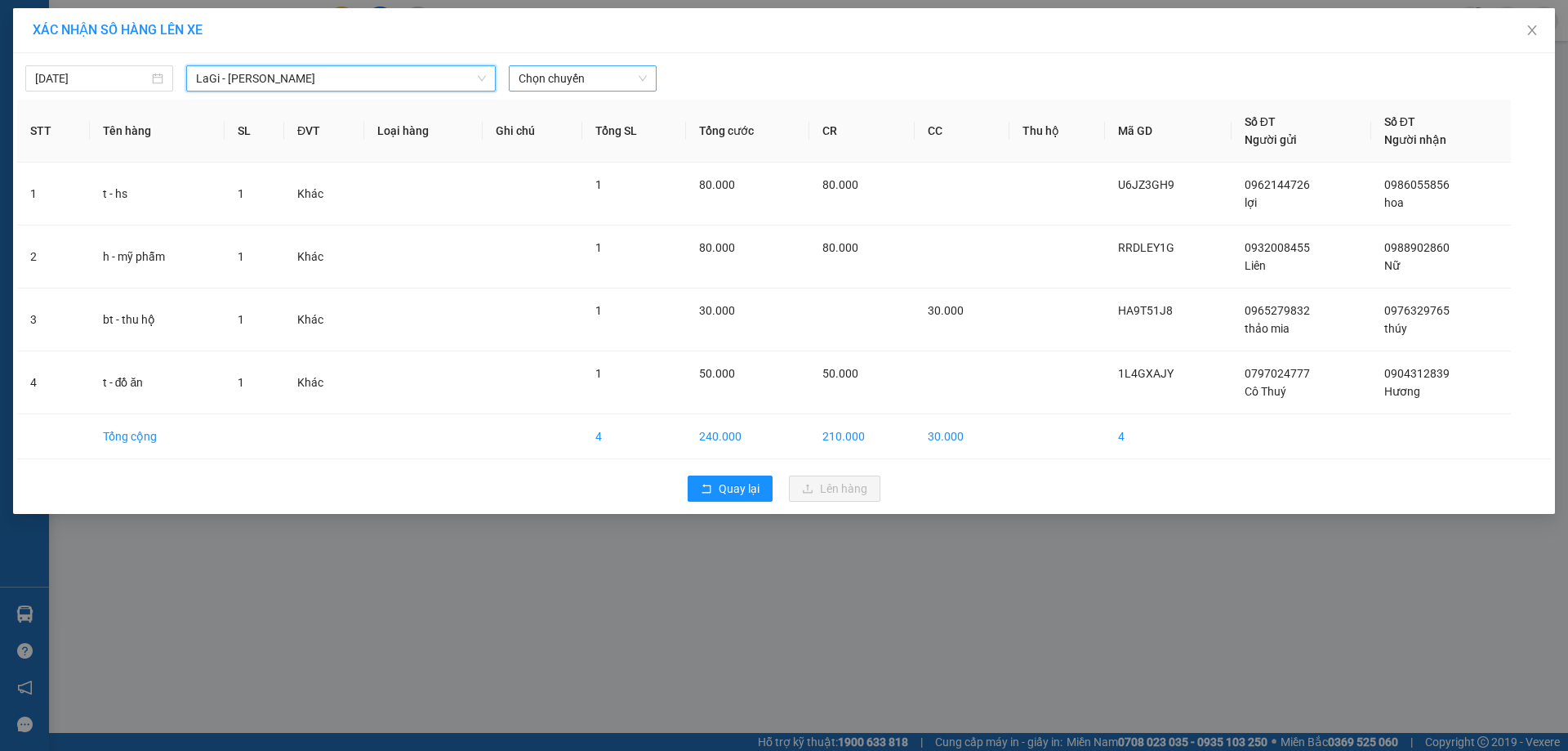
drag, startPoint x: 651, startPoint y: 66, endPoint x: 641, endPoint y: 80, distance: 17.2
click at [654, 66] on div "Chọn chuyến" at bounding box center [582, 79] width 148 height 27
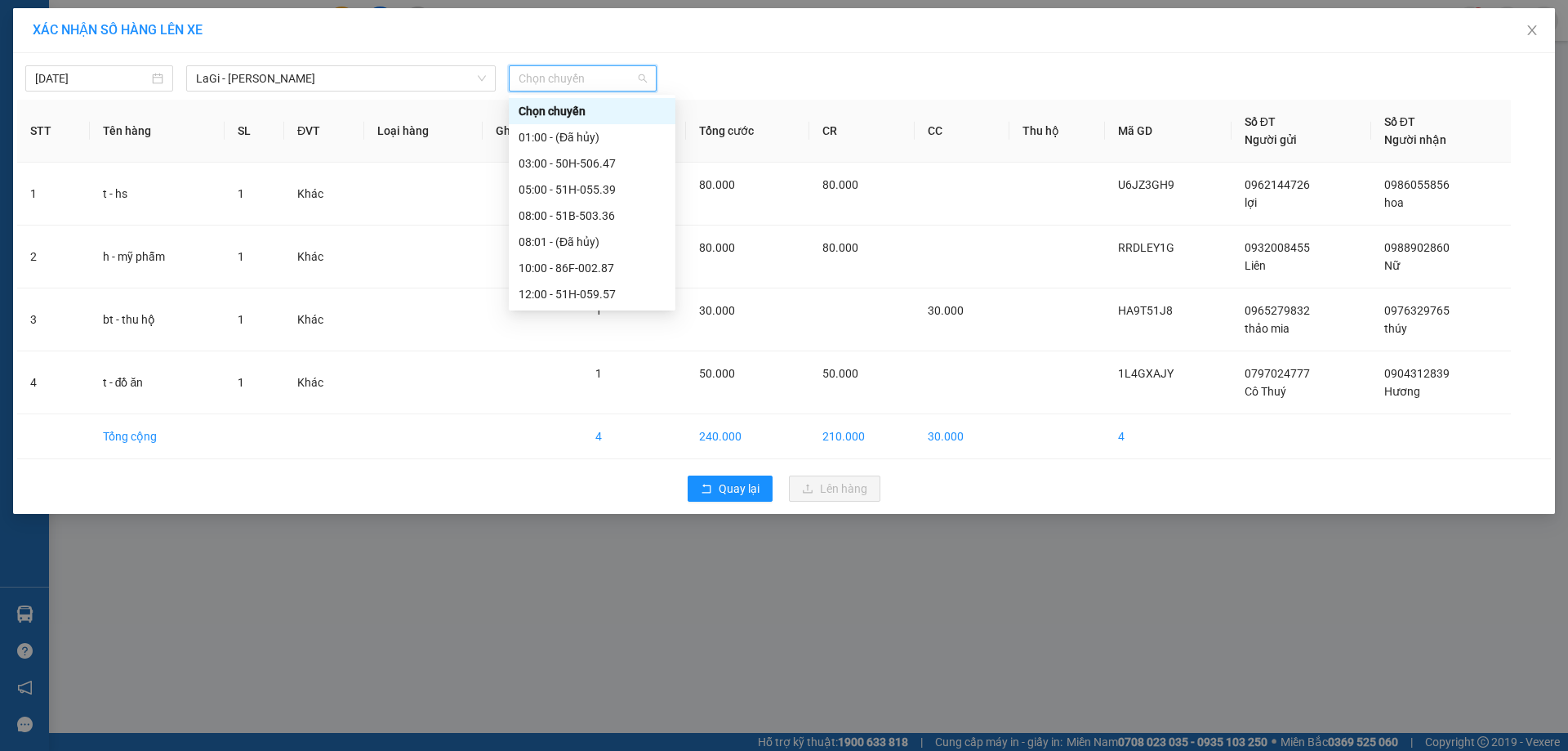
click at [637, 83] on span "Chọn chuyến" at bounding box center [582, 79] width 128 height 25
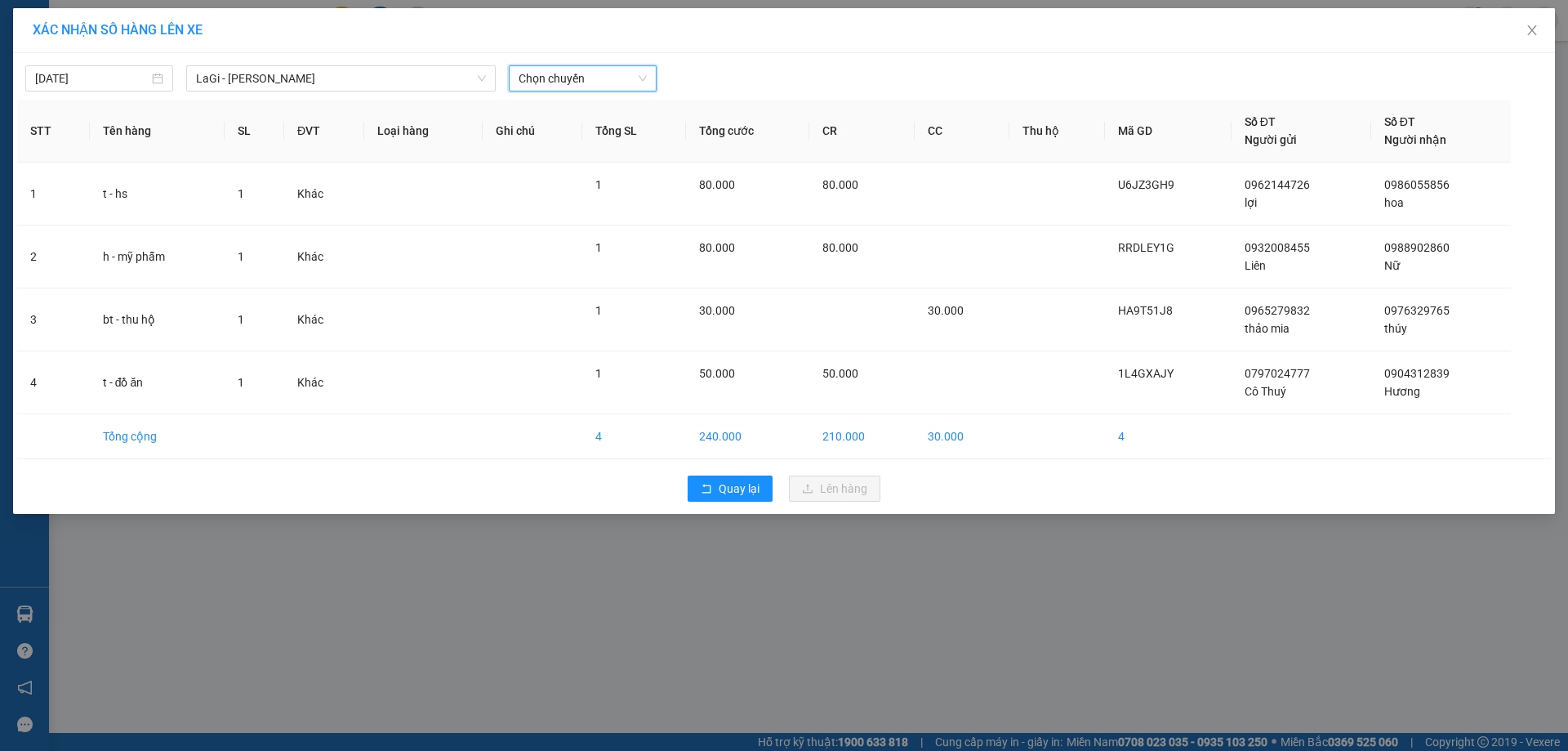
click at [638, 79] on span "Chọn chuyến" at bounding box center [582, 79] width 128 height 25
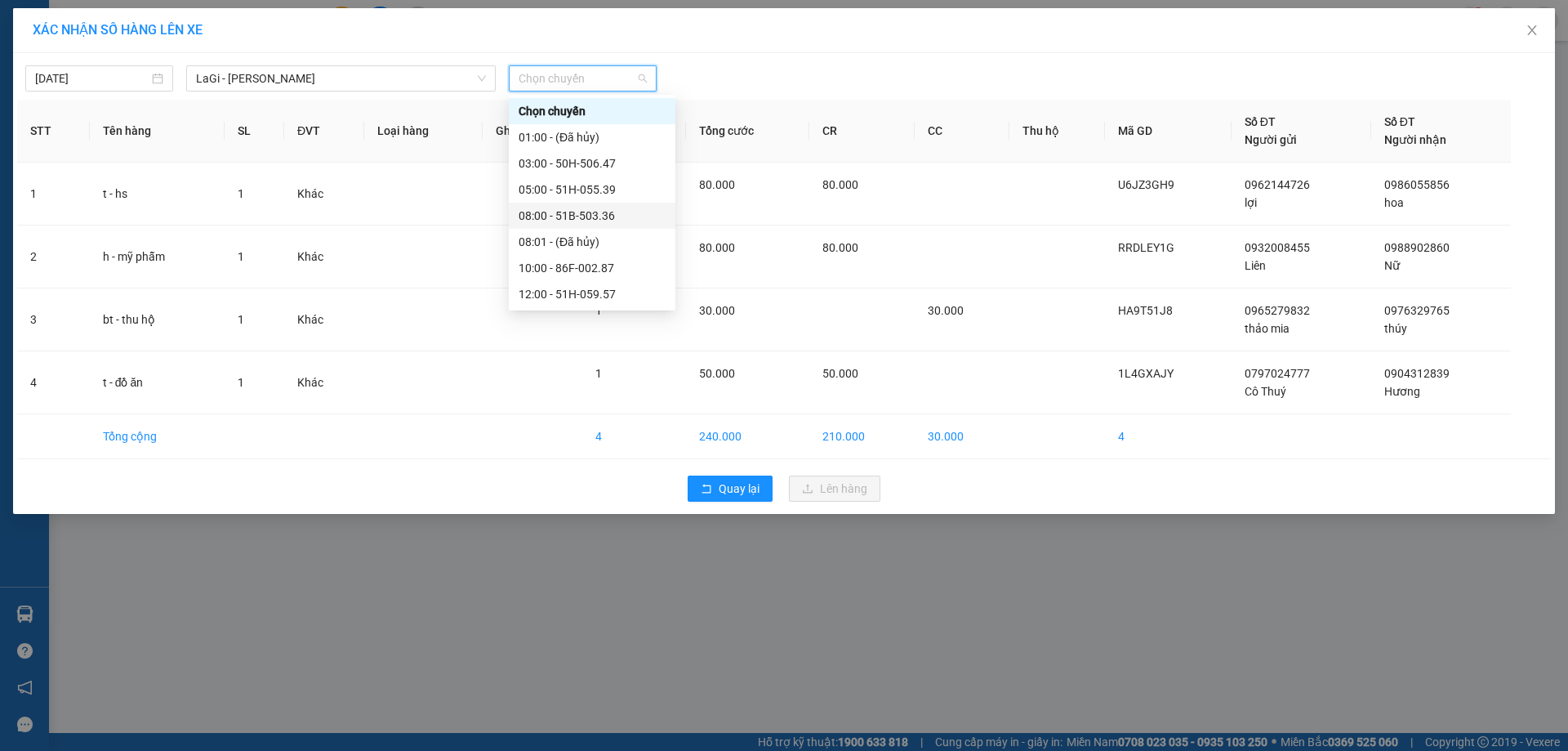
click at [609, 212] on div "08:00 - 51B-503.36" at bounding box center [592, 215] width 147 height 18
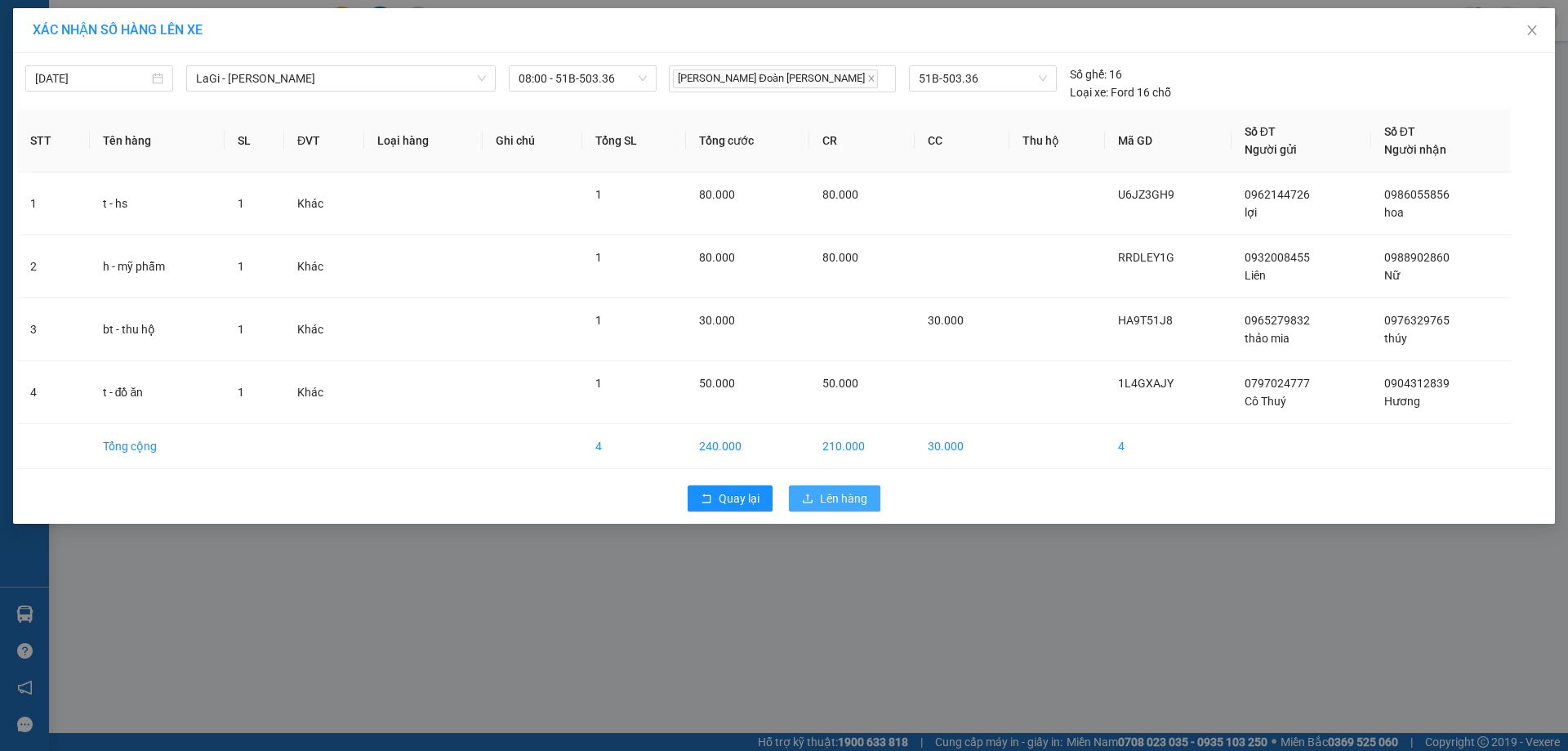
click at [833, 502] on span "Lên hàng" at bounding box center [844, 498] width 47 height 18
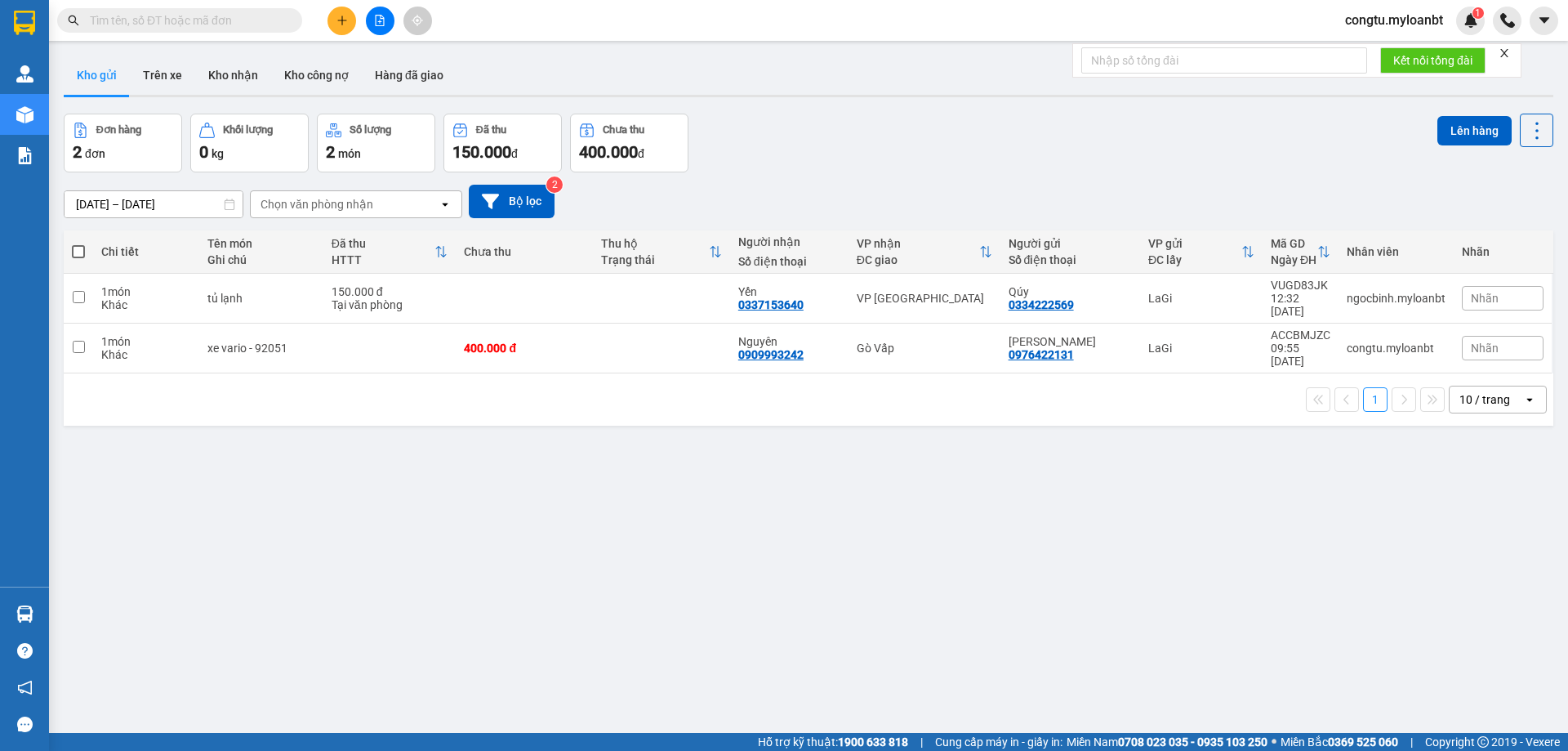
click at [258, 22] on input "text" at bounding box center [187, 20] width 193 height 18
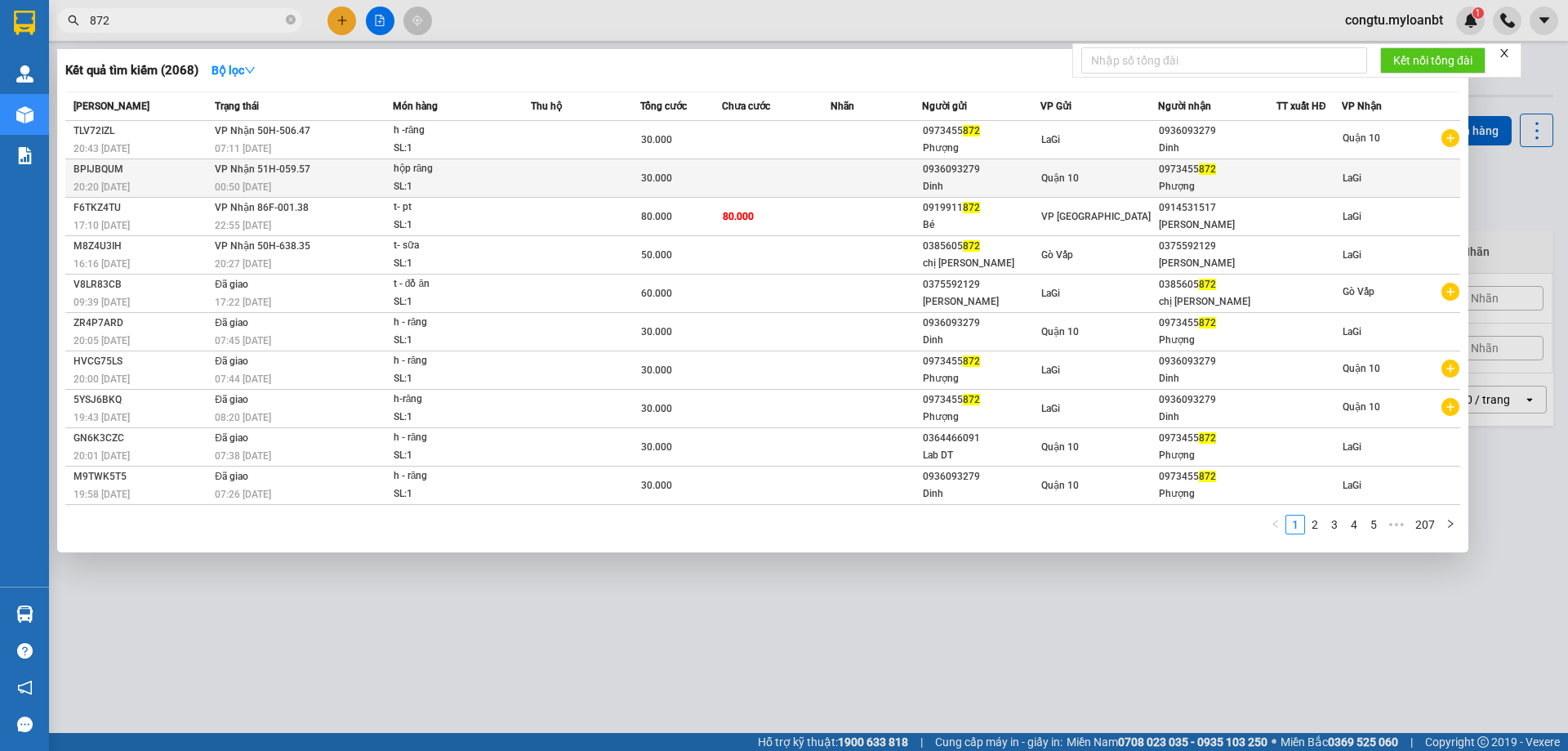
type input "872"
click at [883, 184] on td at bounding box center [876, 178] width 91 height 39
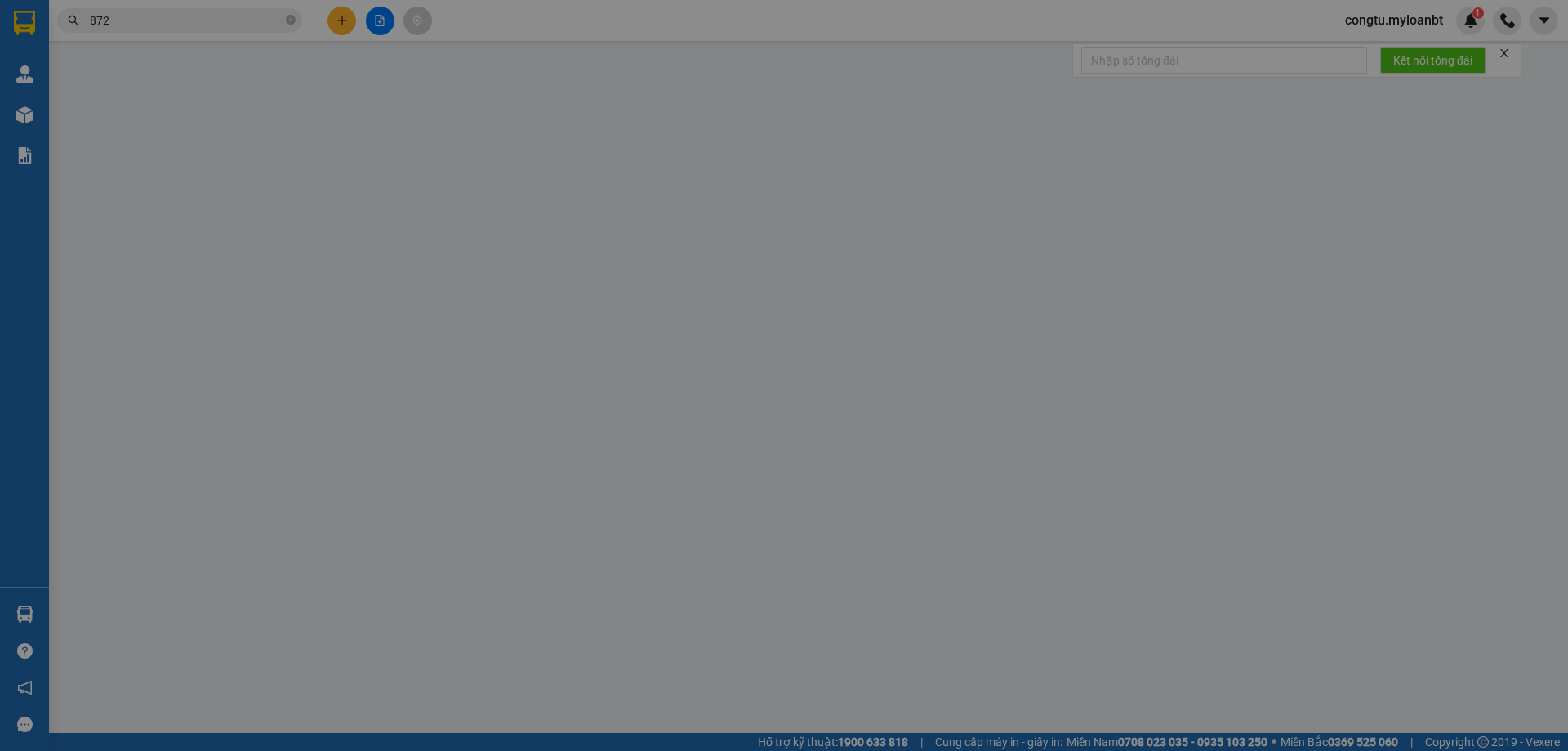
type input "0936093279"
type input "Dinh"
type input "0973455872"
type input "Phượng"
type input "30.000"
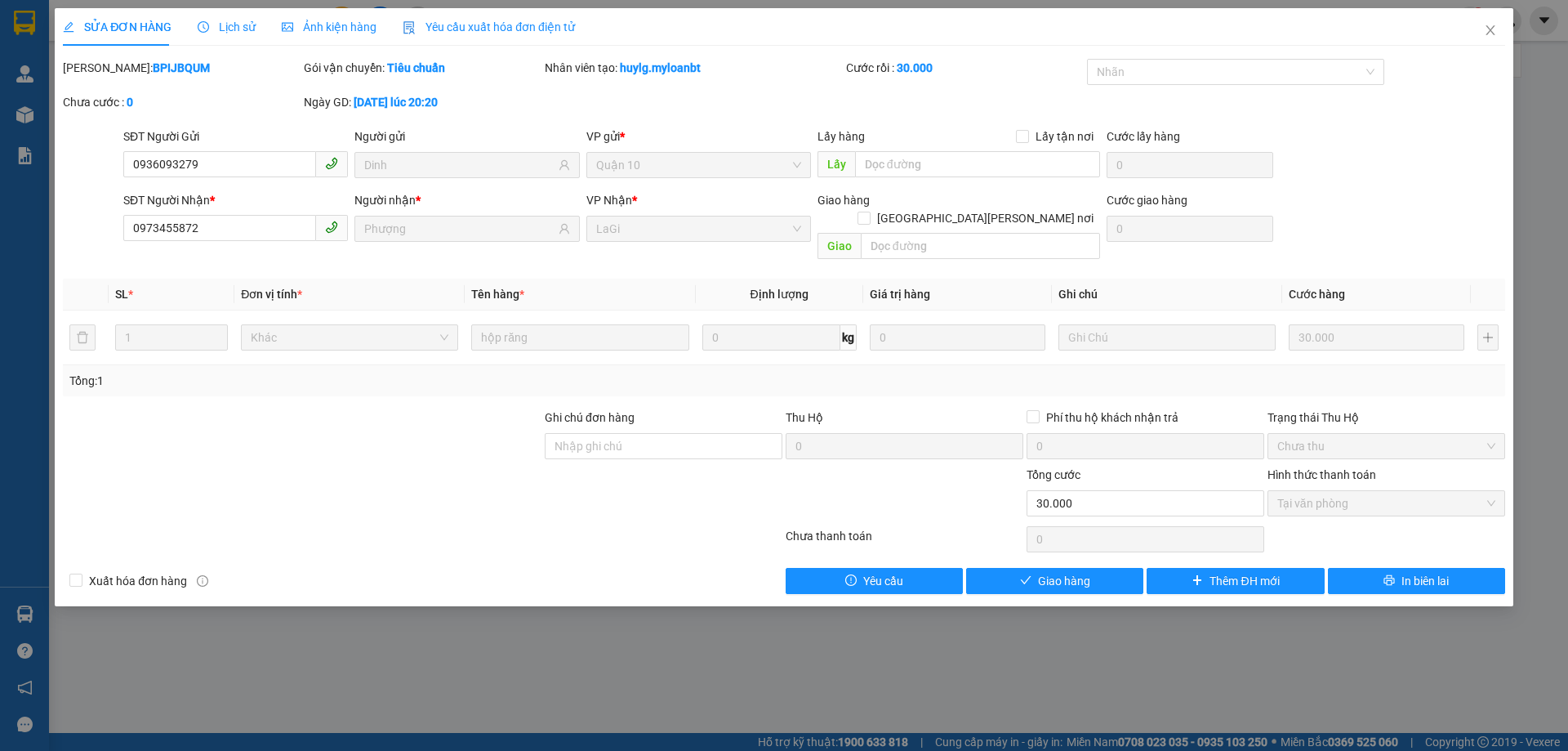
click at [1365, 466] on div "Hình thức thanh toán" at bounding box center [1385, 478] width 238 height 25
click at [1091, 568] on button "Giao hàng" at bounding box center [1054, 581] width 177 height 27
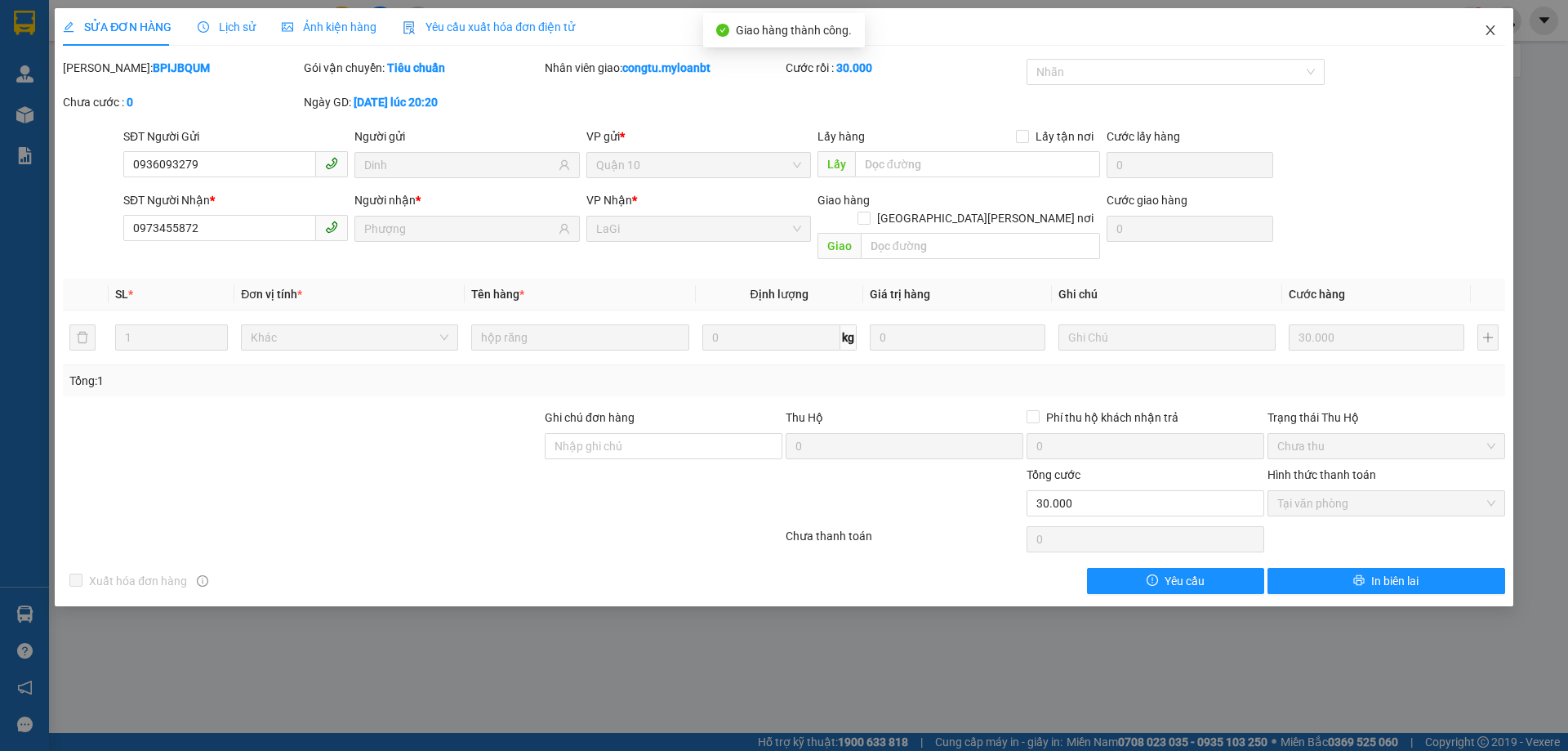
drag, startPoint x: 1483, startPoint y: 23, endPoint x: 1492, endPoint y: 35, distance: 15.0
click at [1463, 24] on span "Close" at bounding box center [1490, 31] width 45 height 45
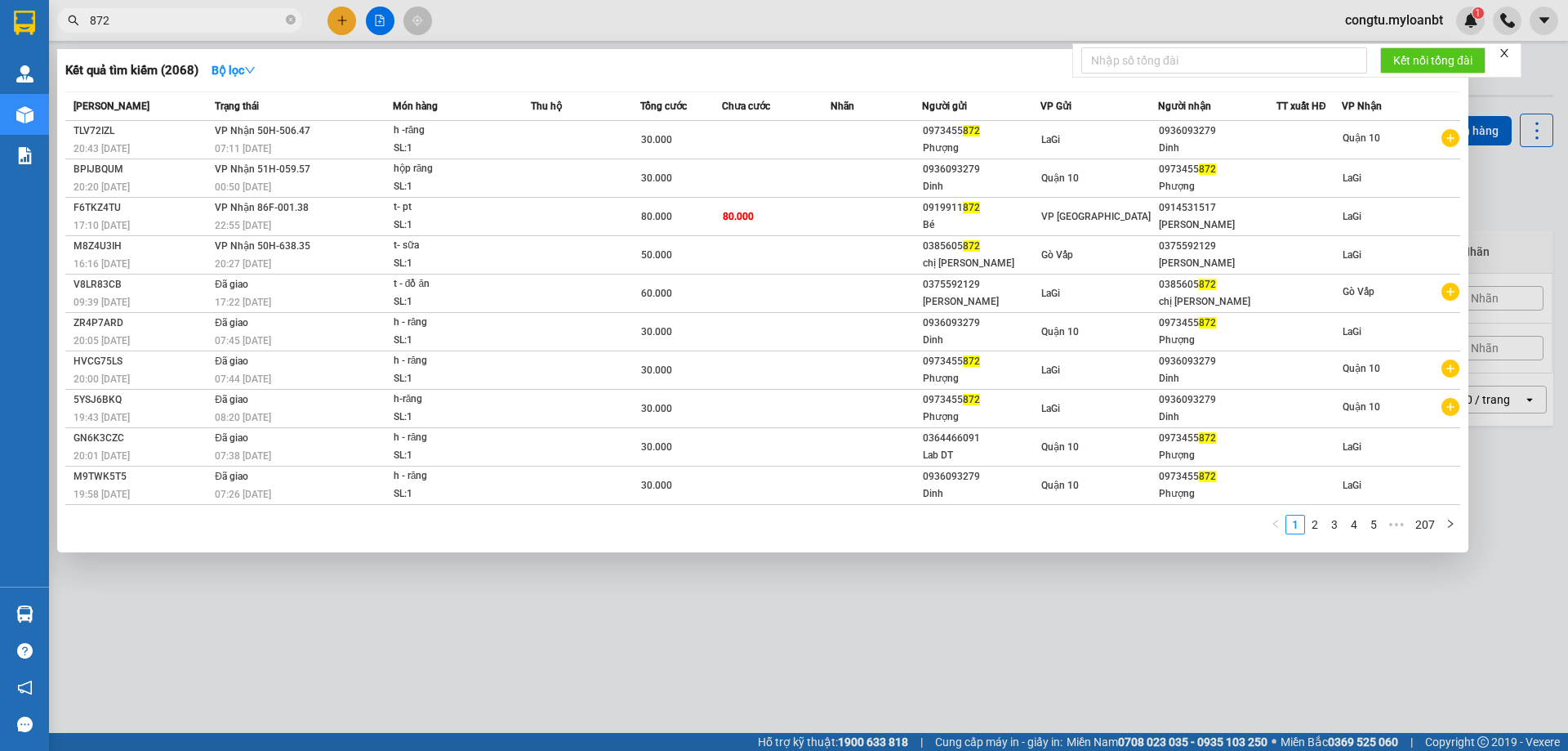
click at [193, 24] on input "872" at bounding box center [187, 20] width 193 height 18
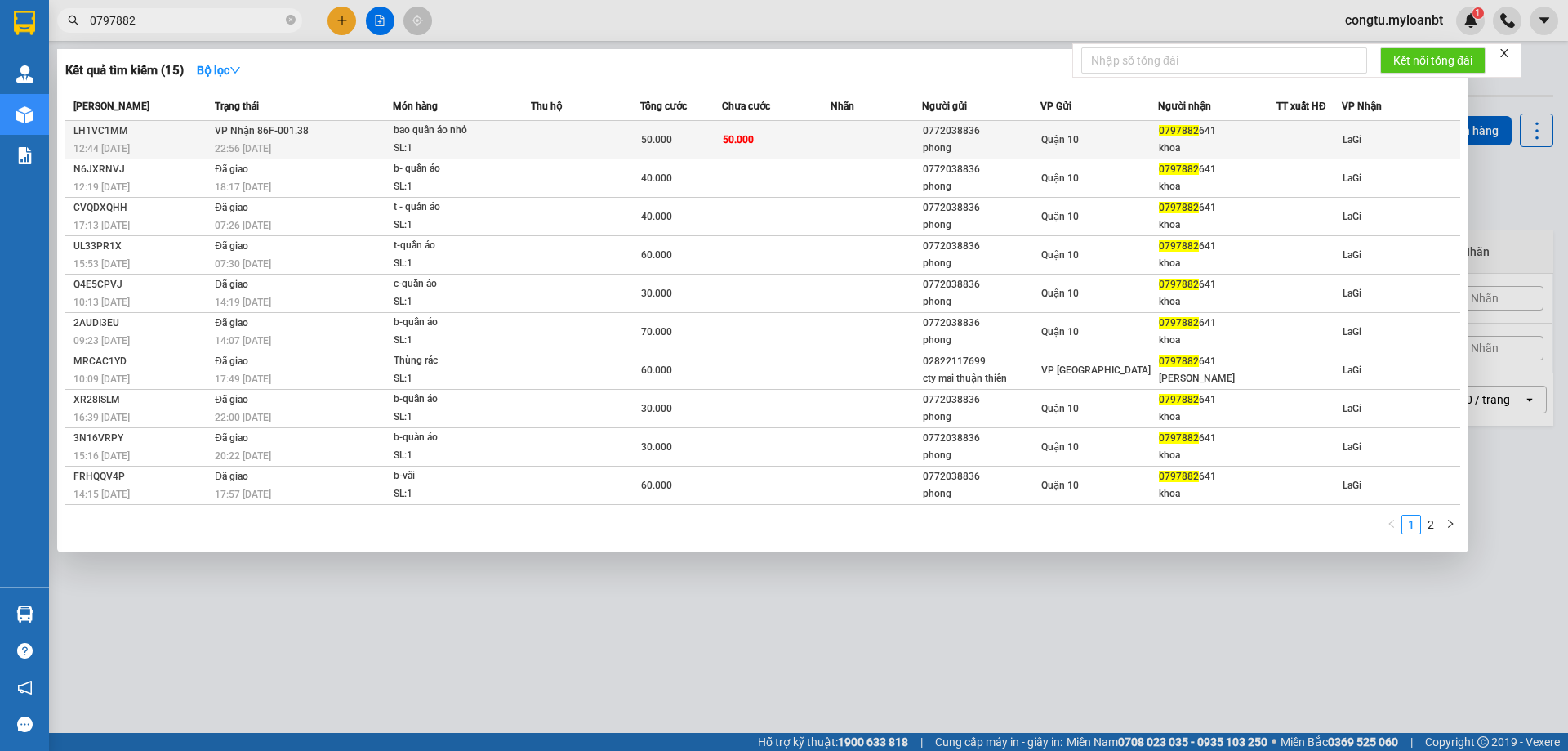
type input "0797882"
click at [1133, 132] on div "Quận 10" at bounding box center [1099, 139] width 116 height 18
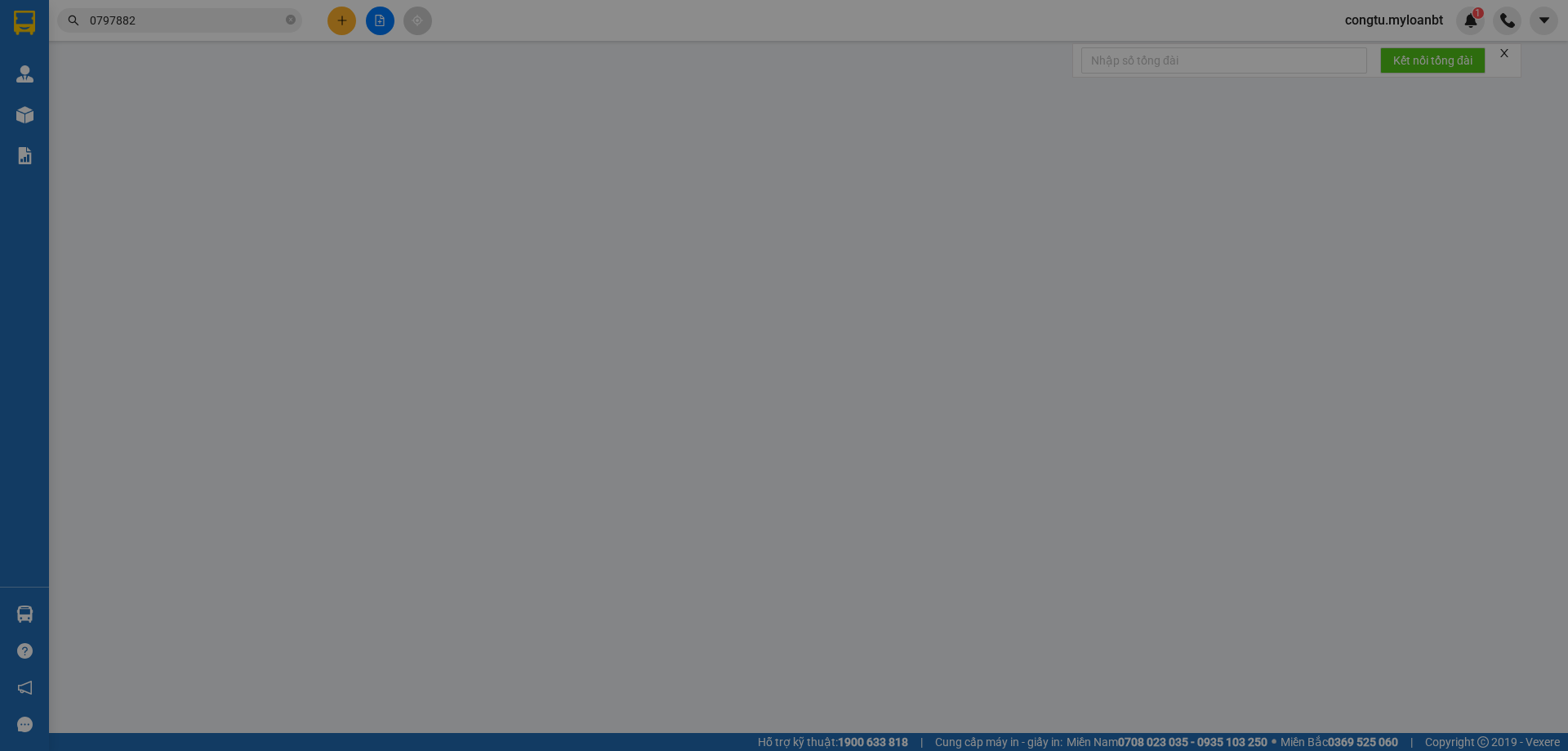
type input "0772038836"
type input "phong"
type input "0797882641"
type input "khoa"
type input "50.000"
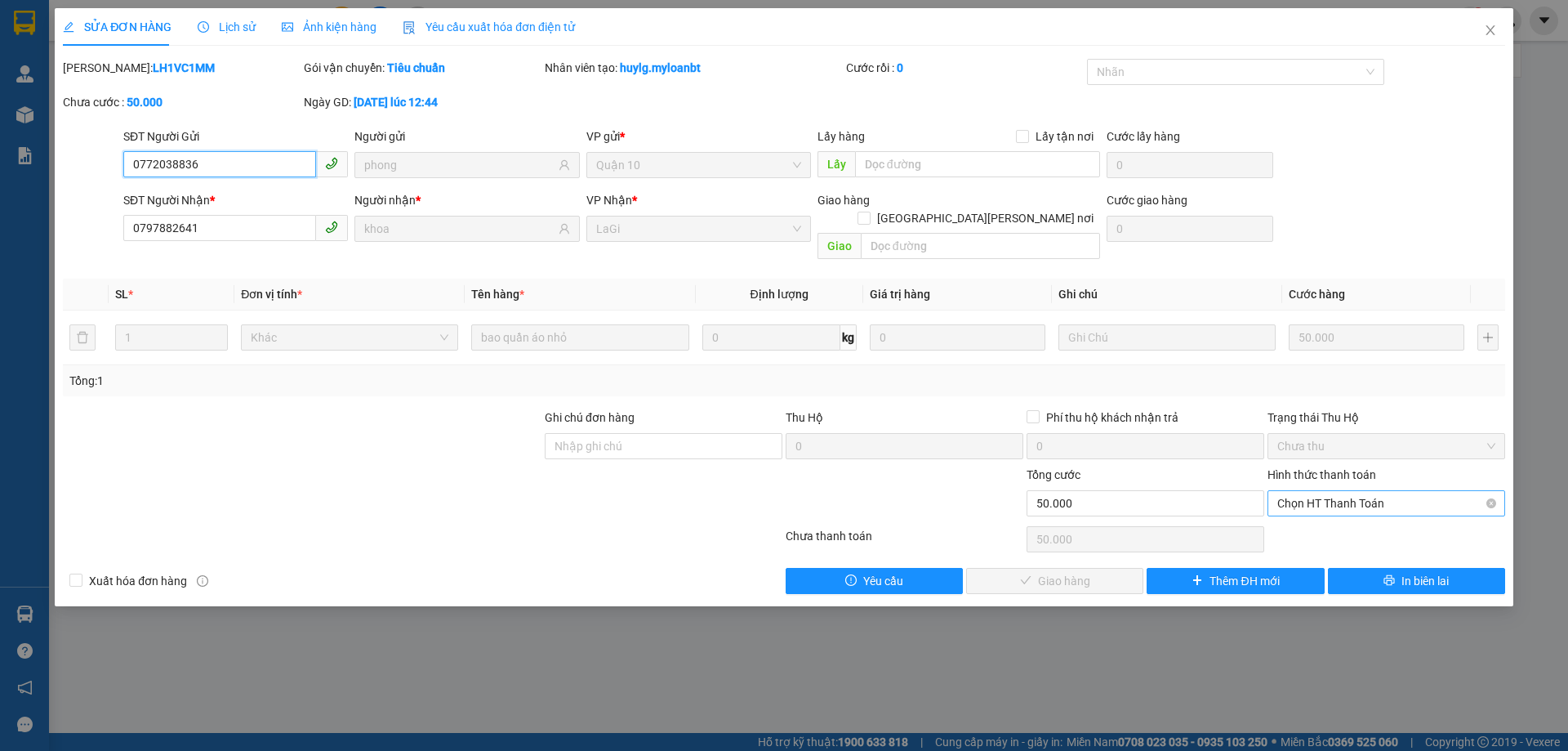
click at [1334, 491] on span "Chọn HT Thanh Toán" at bounding box center [1386, 503] width 218 height 25
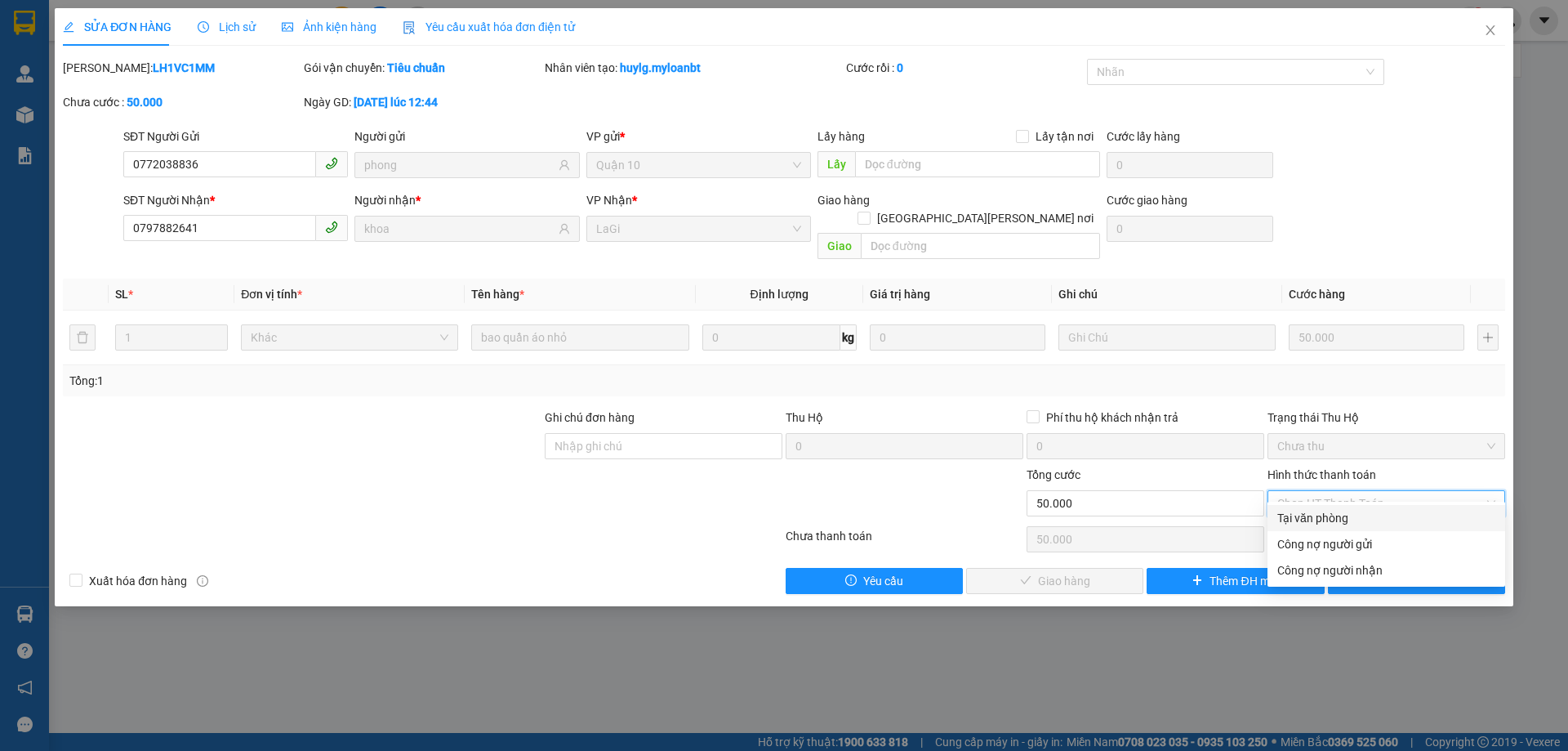
drag, startPoint x: 1327, startPoint y: 509, endPoint x: 1316, endPoint y: 512, distance: 11.4
click at [1327, 510] on div "Tại văn phòng" at bounding box center [1386, 517] width 218 height 18
type input "0"
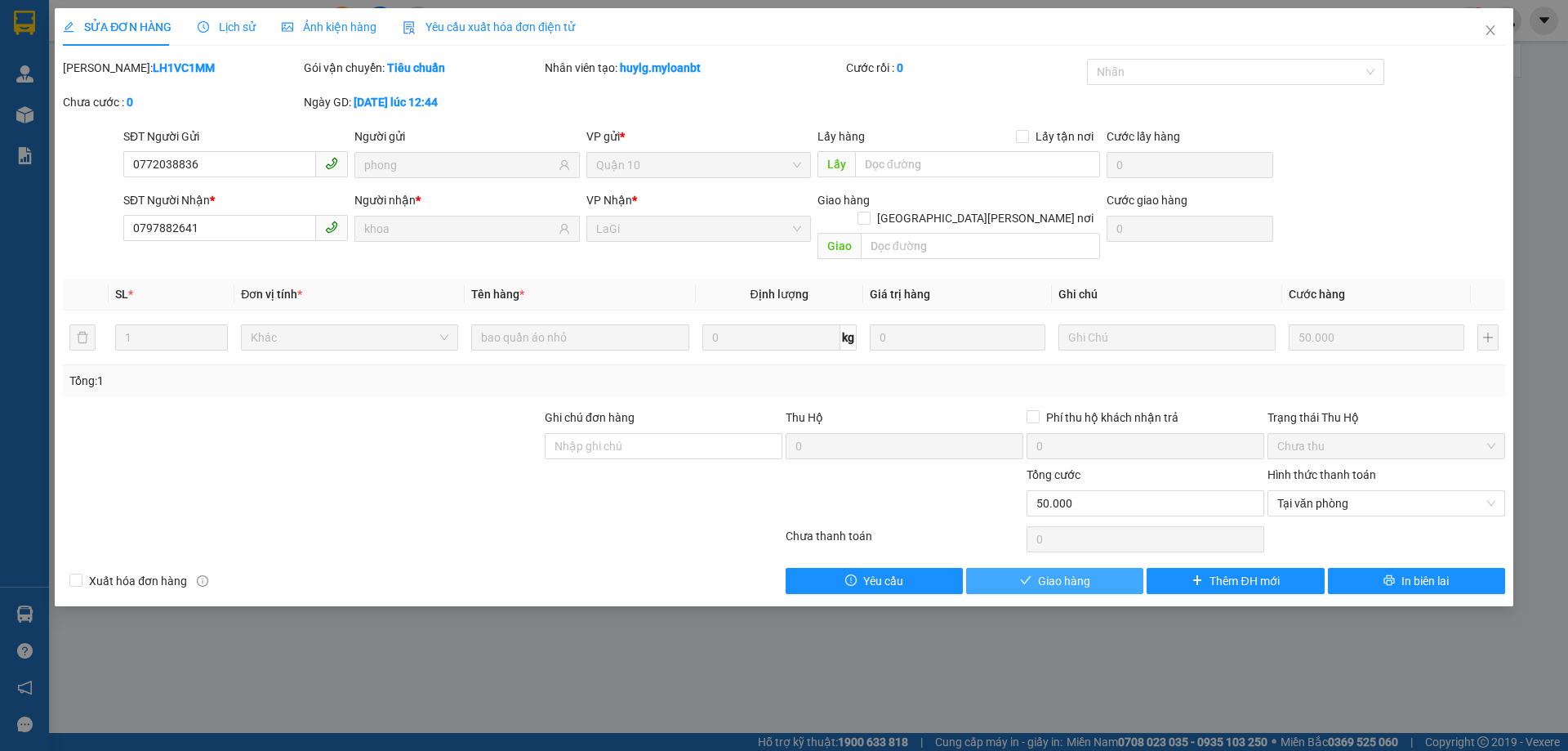
click at [1068, 572] on span "Giao hàng" at bounding box center [1063, 581] width 52 height 18
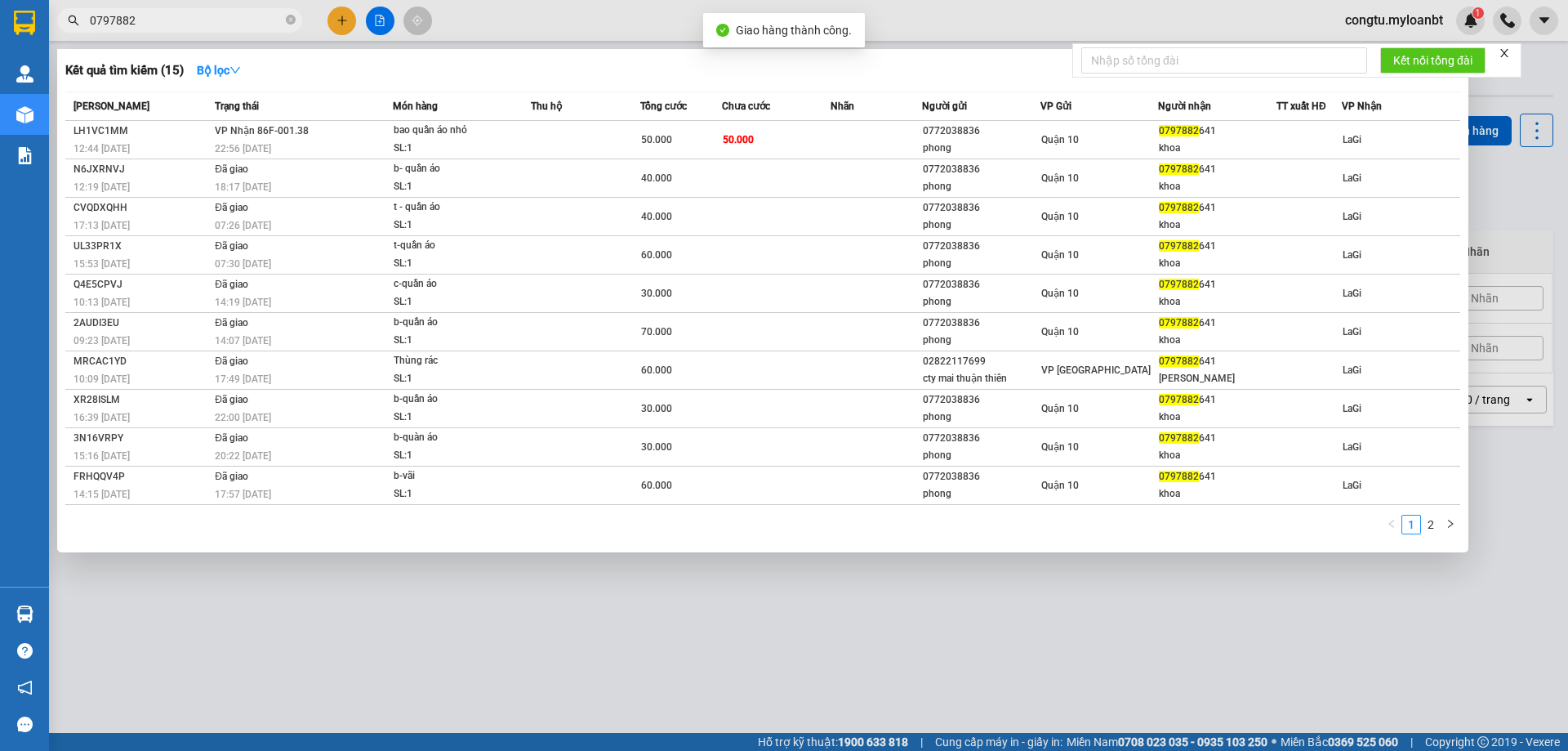
drag, startPoint x: 266, startPoint y: 9, endPoint x: 266, endPoint y: 17, distance: 8.0
click at [267, 9] on span "0797882" at bounding box center [179, 21] width 245 height 25
click at [267, 17] on input "0797882" at bounding box center [187, 20] width 193 height 18
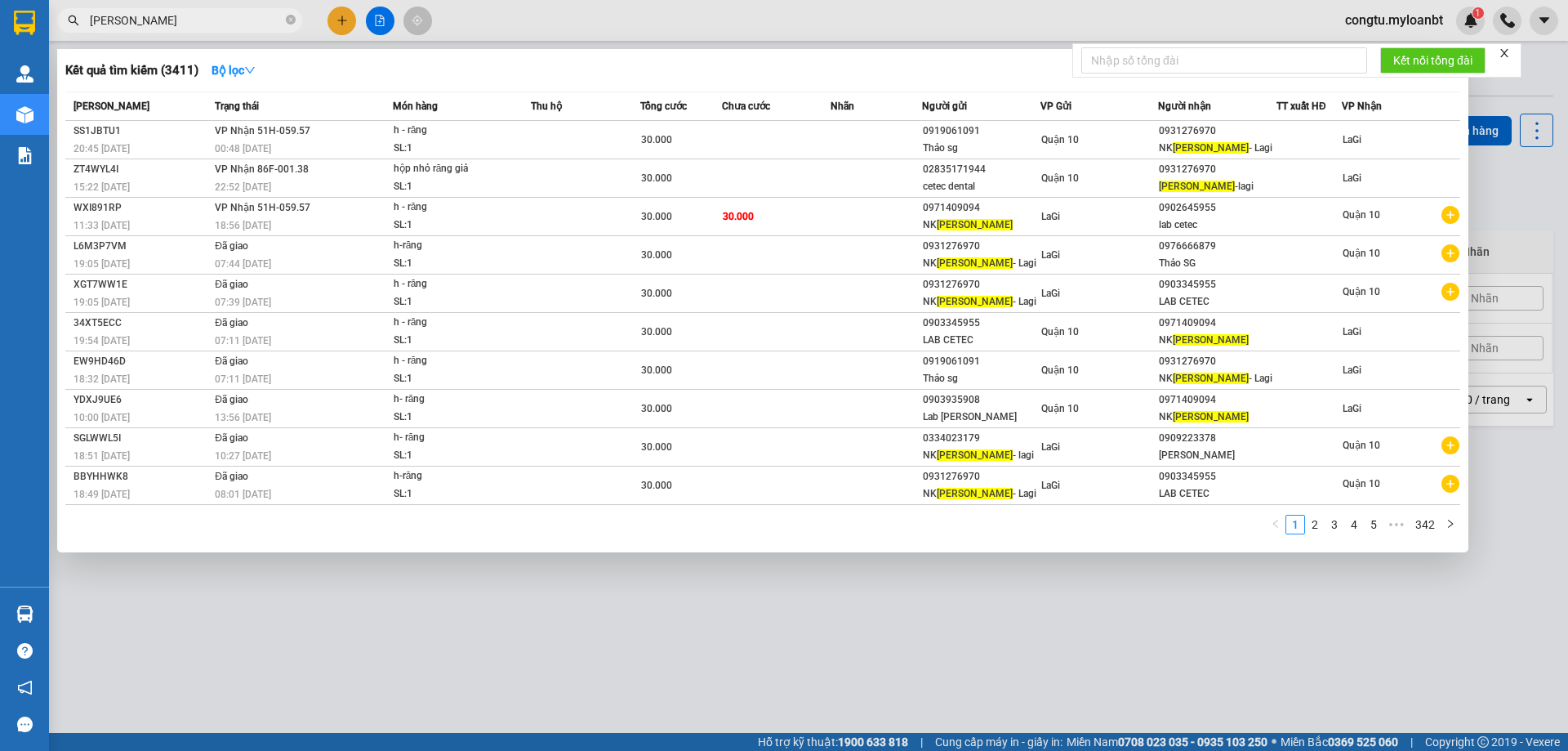
click at [281, 27] on input "ngọc anh" at bounding box center [187, 20] width 193 height 18
click at [280, 27] on input "ngọc anh" at bounding box center [187, 20] width 193 height 18
type input "ngọc anh"
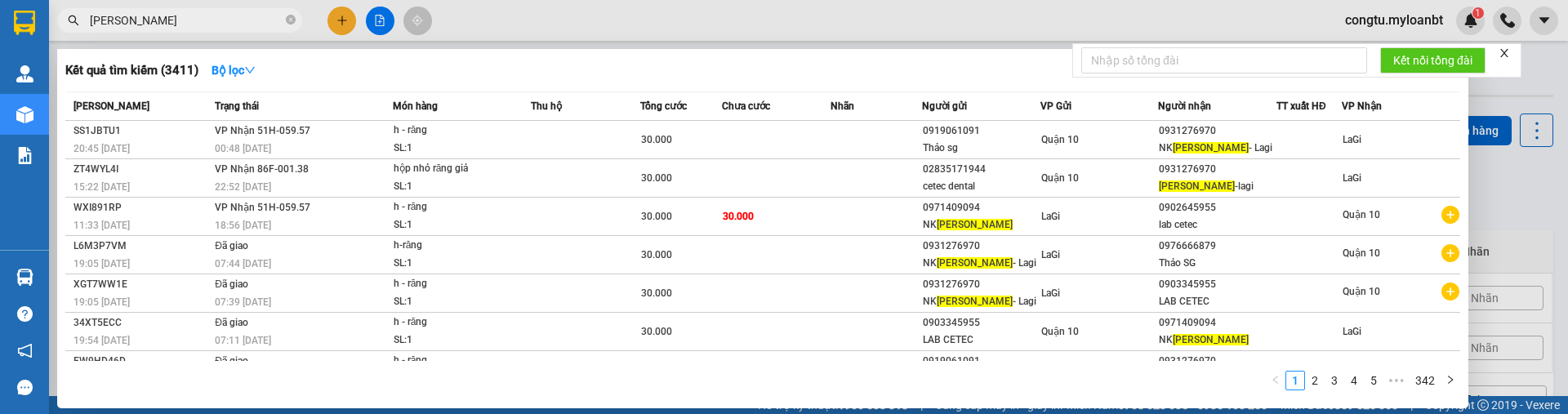
click at [1463, 414] on div at bounding box center [784, 207] width 1568 height 414
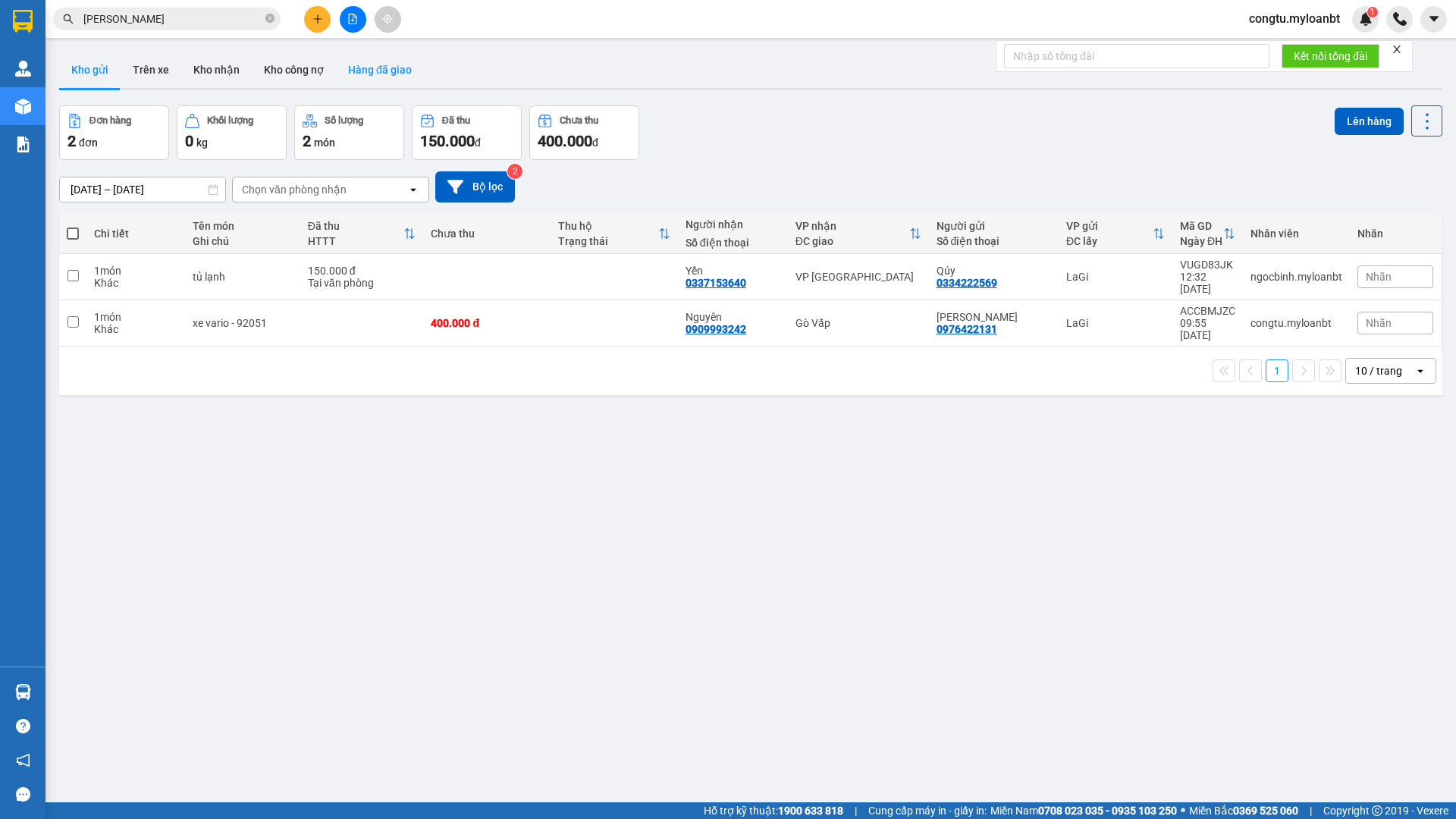
click at [392, 79] on button "Hàng đã giao" at bounding box center [380, 69] width 88 height 36
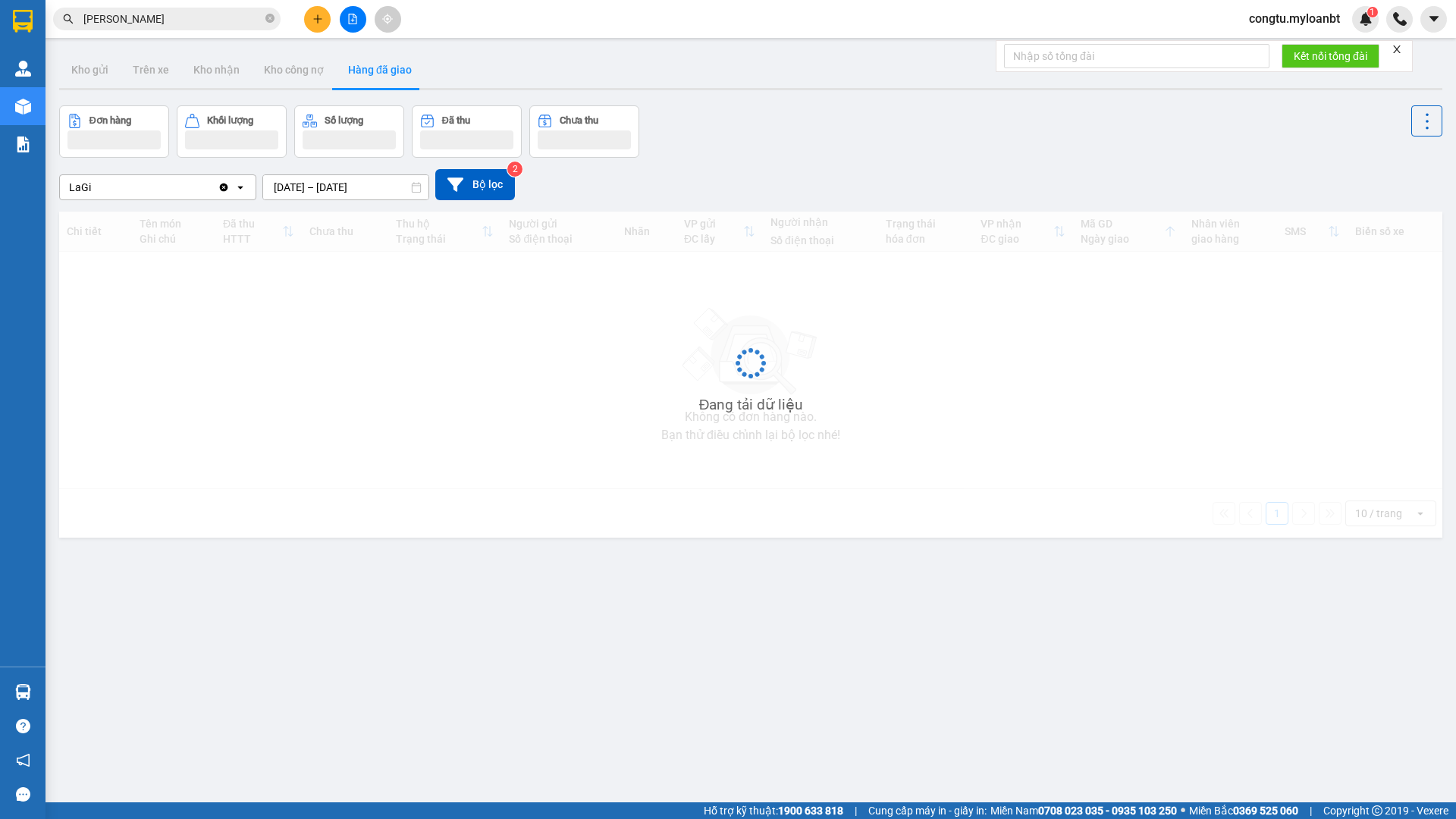
click at [803, 102] on div "ver 1.8.143 Kho gửi Trên xe Kho nhận Kho công nợ Hàng đã giao Đơn hàng Khối lượ…" at bounding box center [750, 455] width 1395 height 819
click at [819, 188] on div "LaGi Clear value open 10/09/2025 – 12/09/2025 Press the down arrow key to inter…" at bounding box center [750, 184] width 1383 height 31
drag, startPoint x: 799, startPoint y: 191, endPoint x: 803, endPoint y: 182, distance: 9.8
click at [799, 190] on div "LaGi Clear value open 10/09/2025 – 12/09/2025 Press the down arrow key to inter…" at bounding box center [750, 184] width 1383 height 31
click at [805, 182] on div "LaGi Clear value open 10/09/2025 – 12/09/2025 Press the down arrow key to inter…" at bounding box center [750, 184] width 1383 height 31
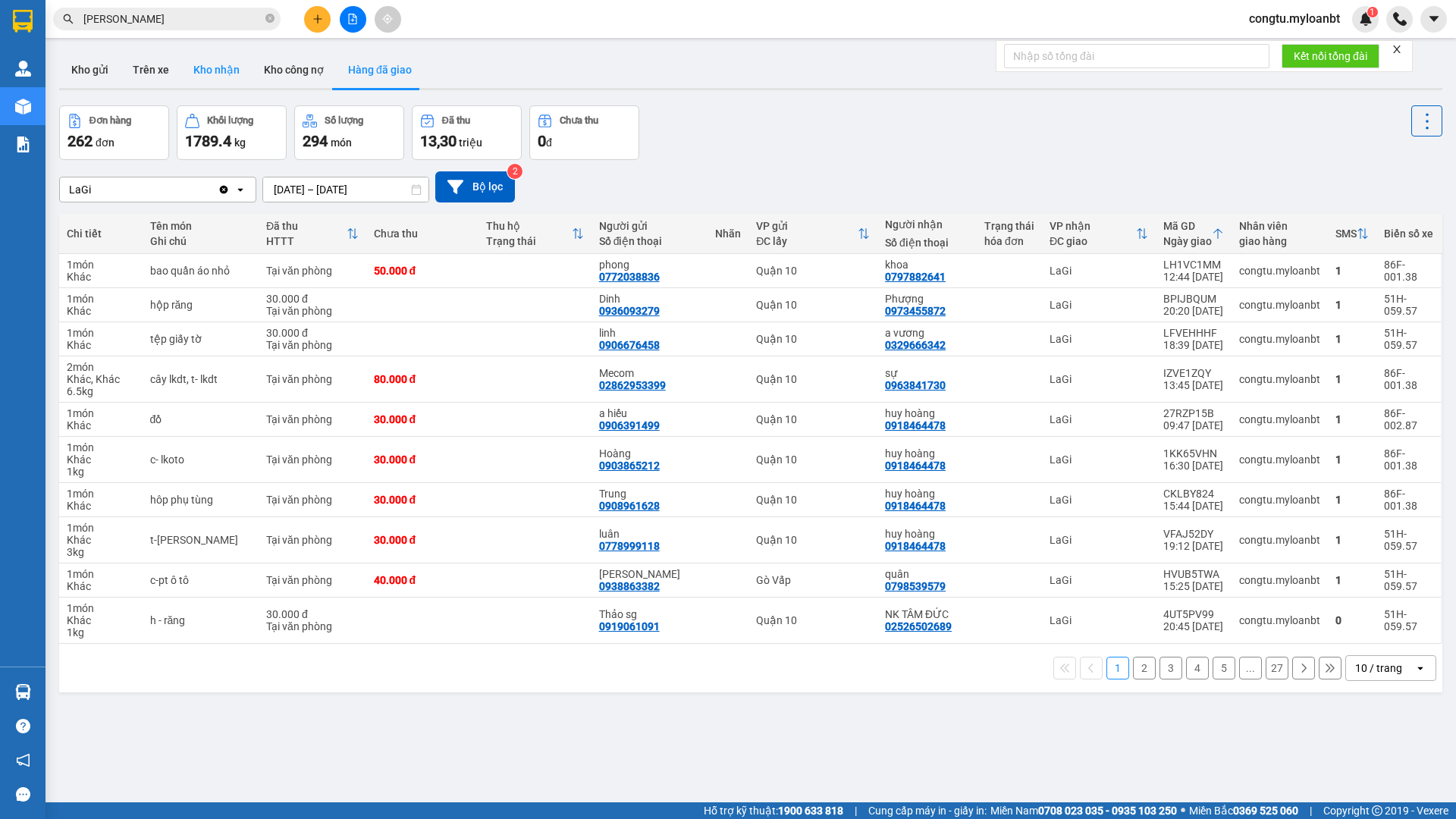
click at [212, 63] on button "Kho nhận" at bounding box center [216, 69] width 70 height 36
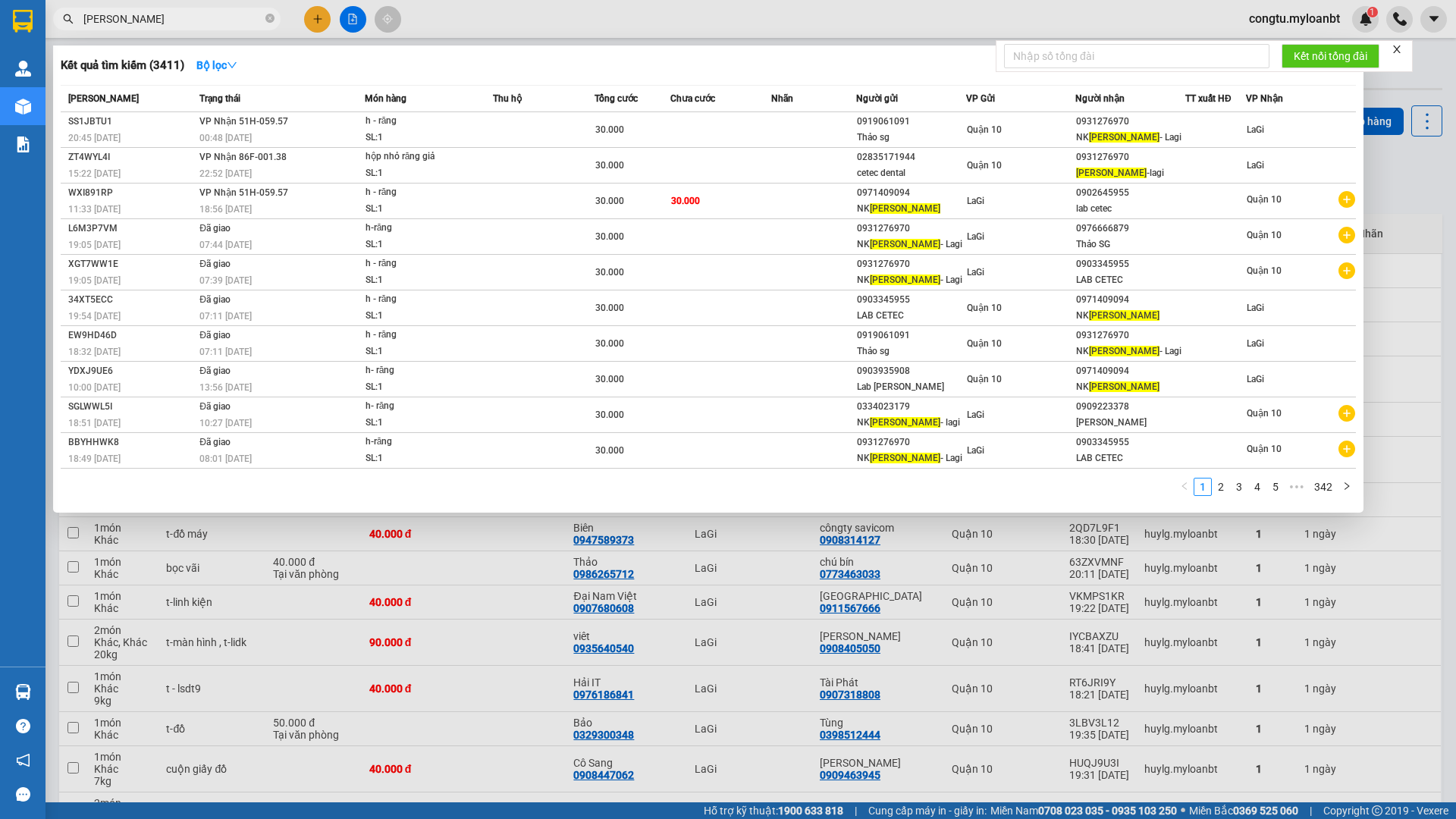
click at [187, 29] on span "ngọc anh" at bounding box center [166, 19] width 228 height 23
click at [193, 18] on input "ngọc anh" at bounding box center [173, 18] width 179 height 17
click at [193, 17] on input "ngọc anh" at bounding box center [173, 18] width 179 height 17
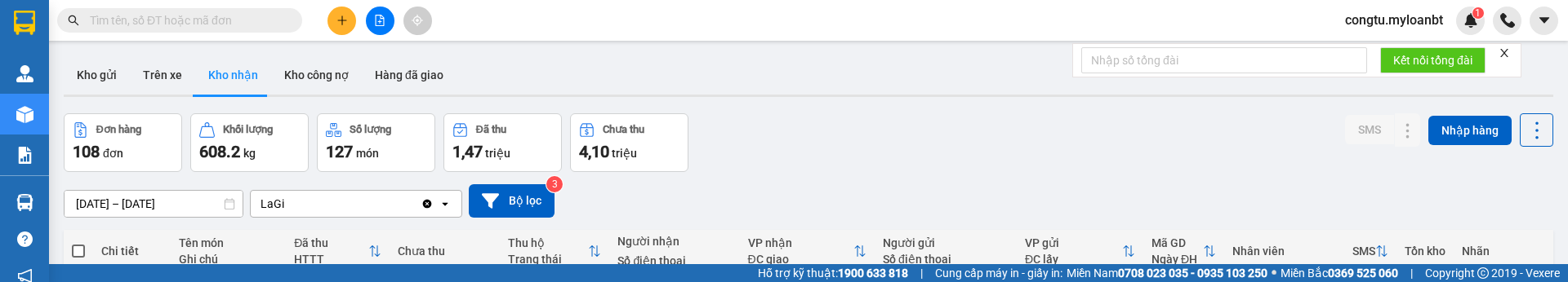
click at [1463, 264] on main "ver 1.8.143 Kho gửi Trên xe Kho nhận Kho công nợ Hàng đã giao Đơn hàng 108 đơn …" at bounding box center [784, 132] width 1568 height 264
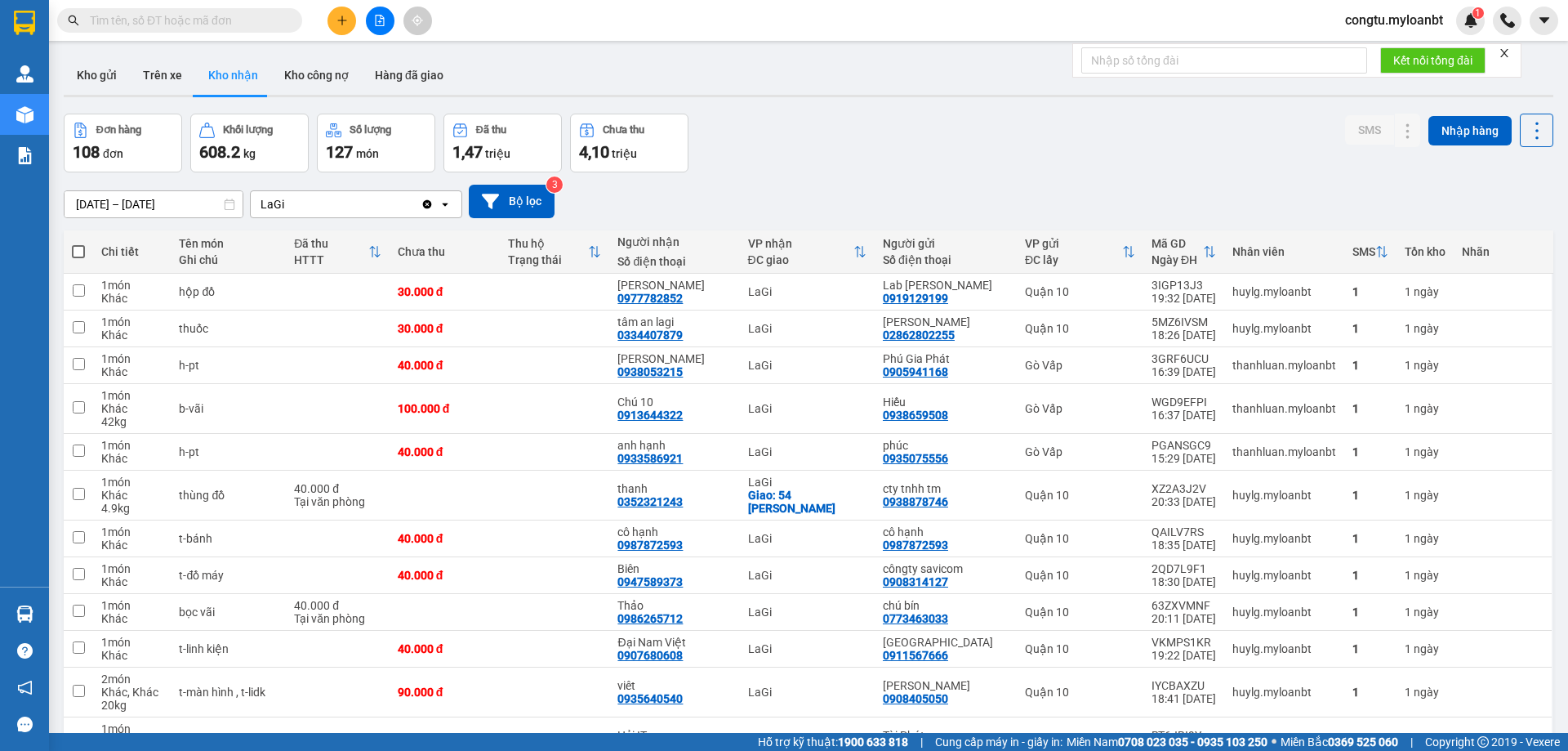
click at [141, 16] on input "text" at bounding box center [187, 20] width 193 height 18
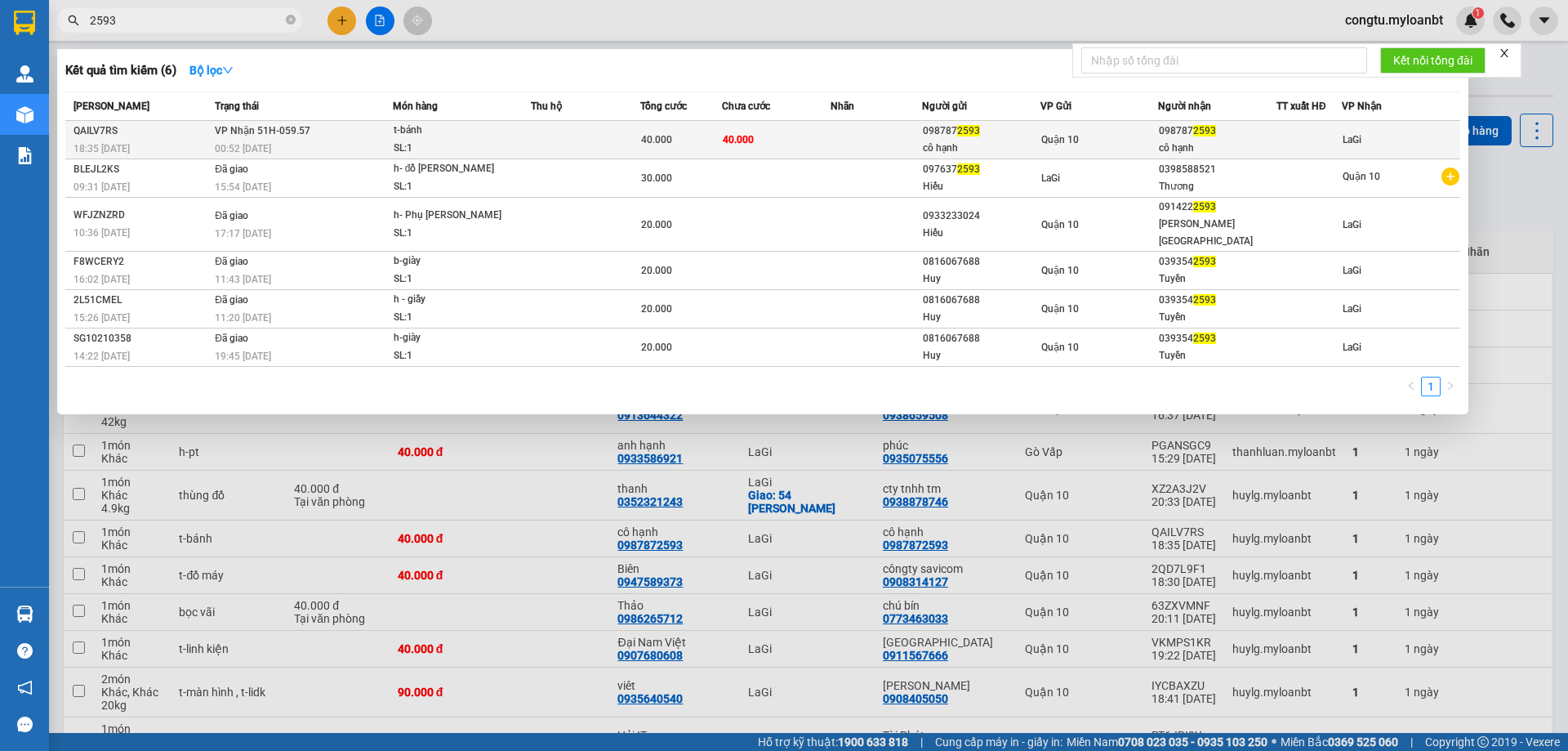
type input "2593"
click at [812, 148] on td "40.000" at bounding box center [776, 140] width 110 height 39
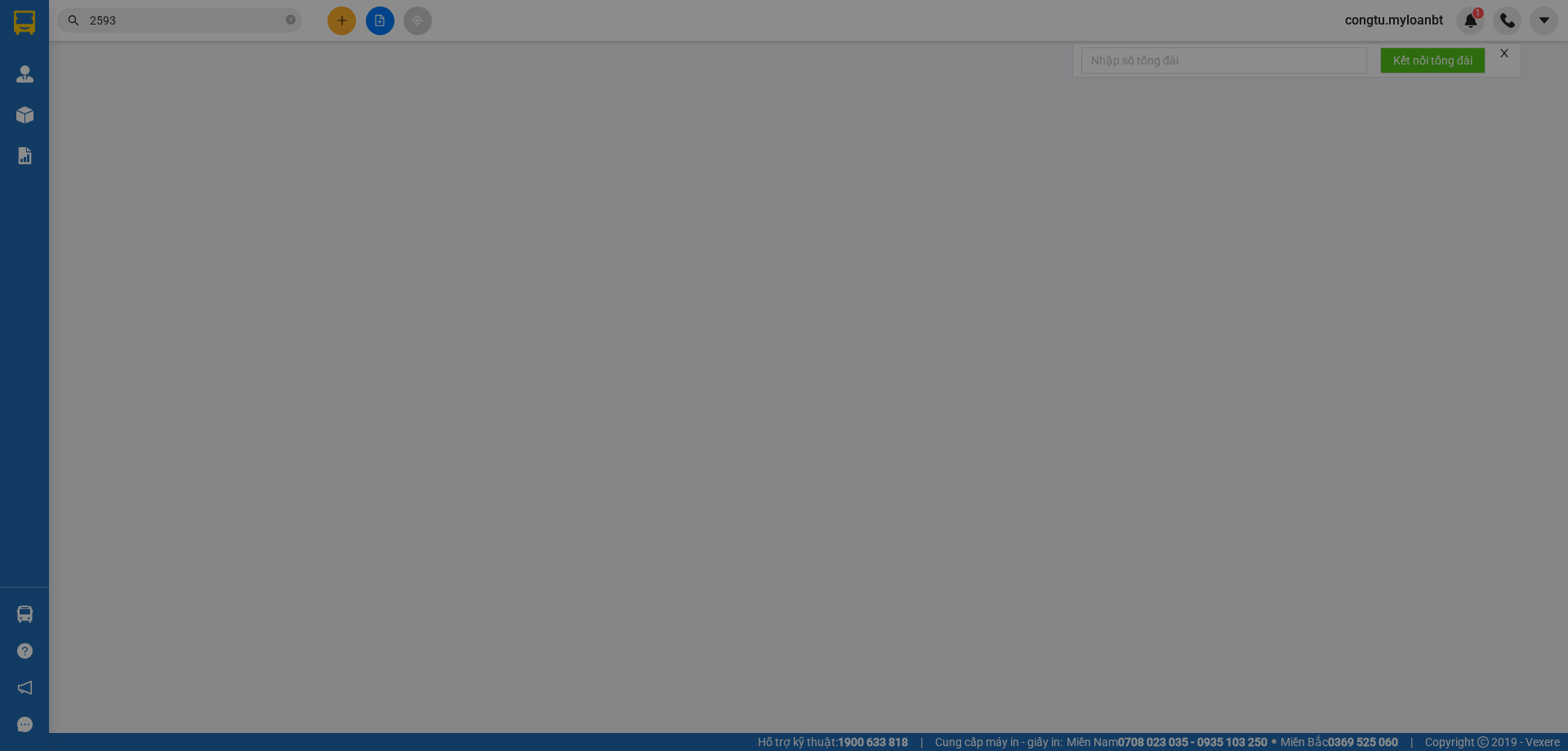
type input "0987872593"
type input "cô hạnh"
type input "0987872593"
type input "cô hạnh"
type input "40.000"
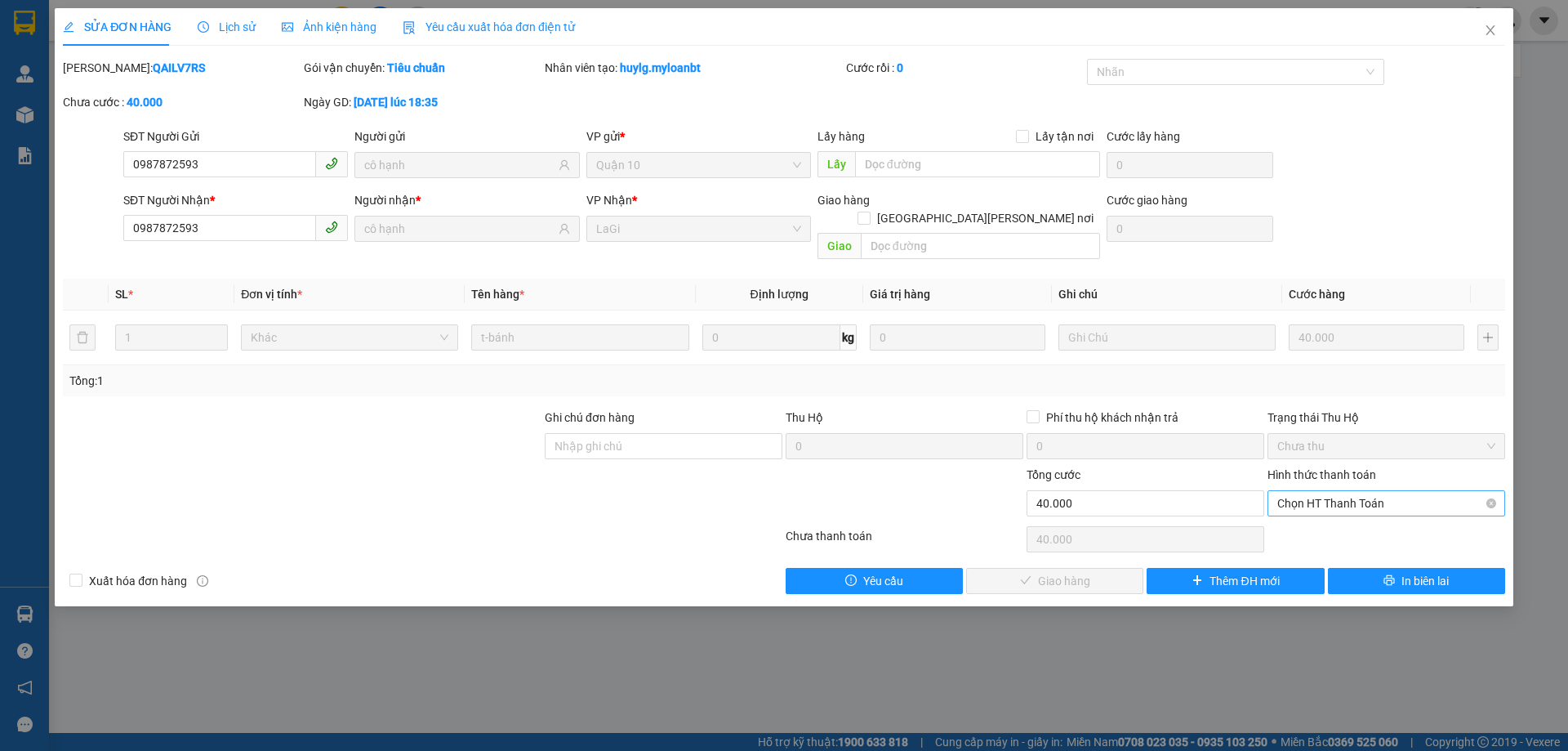
drag, startPoint x: 1399, startPoint y: 458, endPoint x: 1389, endPoint y: 472, distance: 17.2
click at [1399, 466] on div "Hình thức thanh toán" at bounding box center [1385, 478] width 238 height 25
click at [1394, 526] on div "Chọn HT Thanh Toán" at bounding box center [1386, 539] width 241 height 32
click at [1393, 491] on span "Chọn HT Thanh Toán" at bounding box center [1386, 503] width 218 height 25
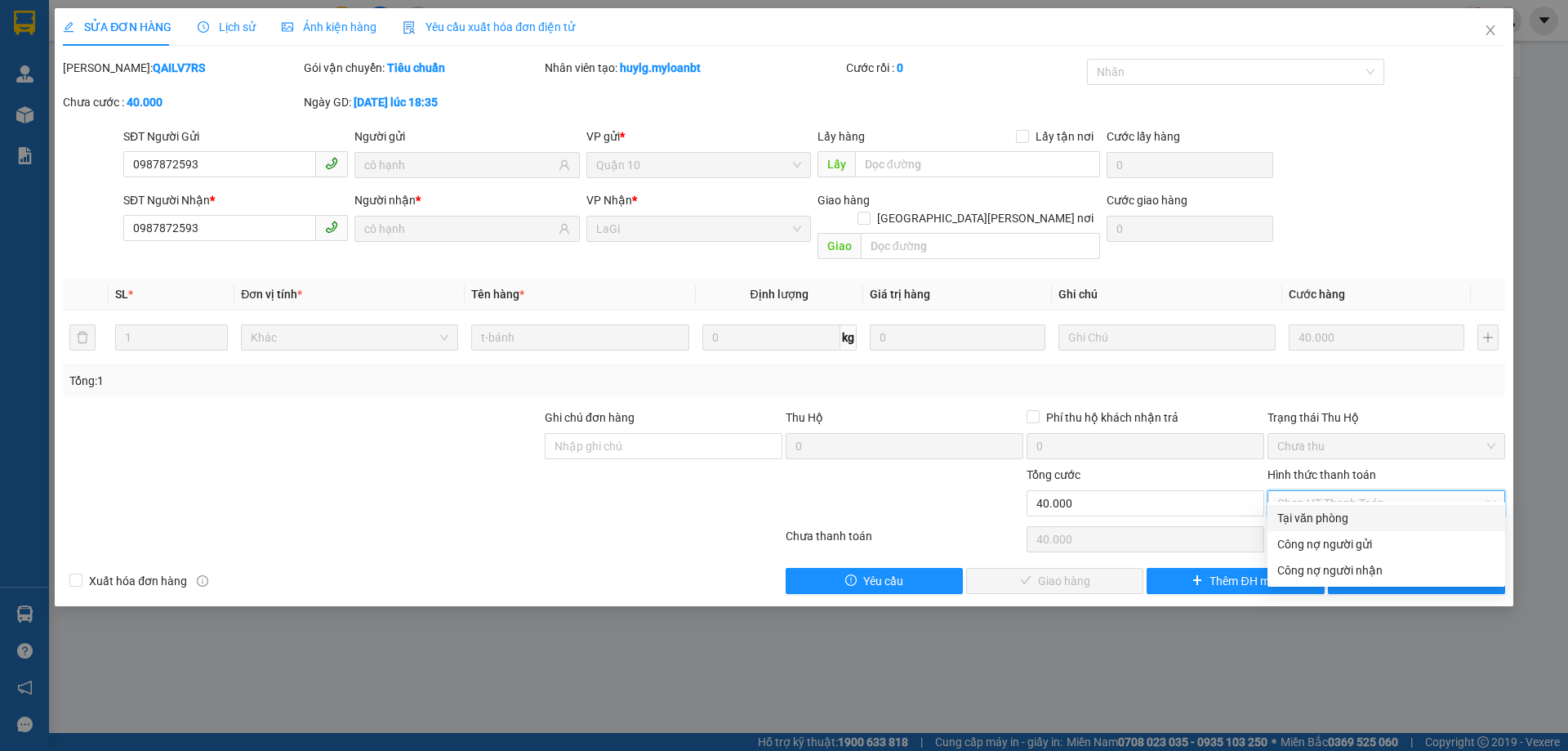
click at [1390, 515] on div "Tại văn phòng" at bounding box center [1386, 517] width 218 height 18
type input "0"
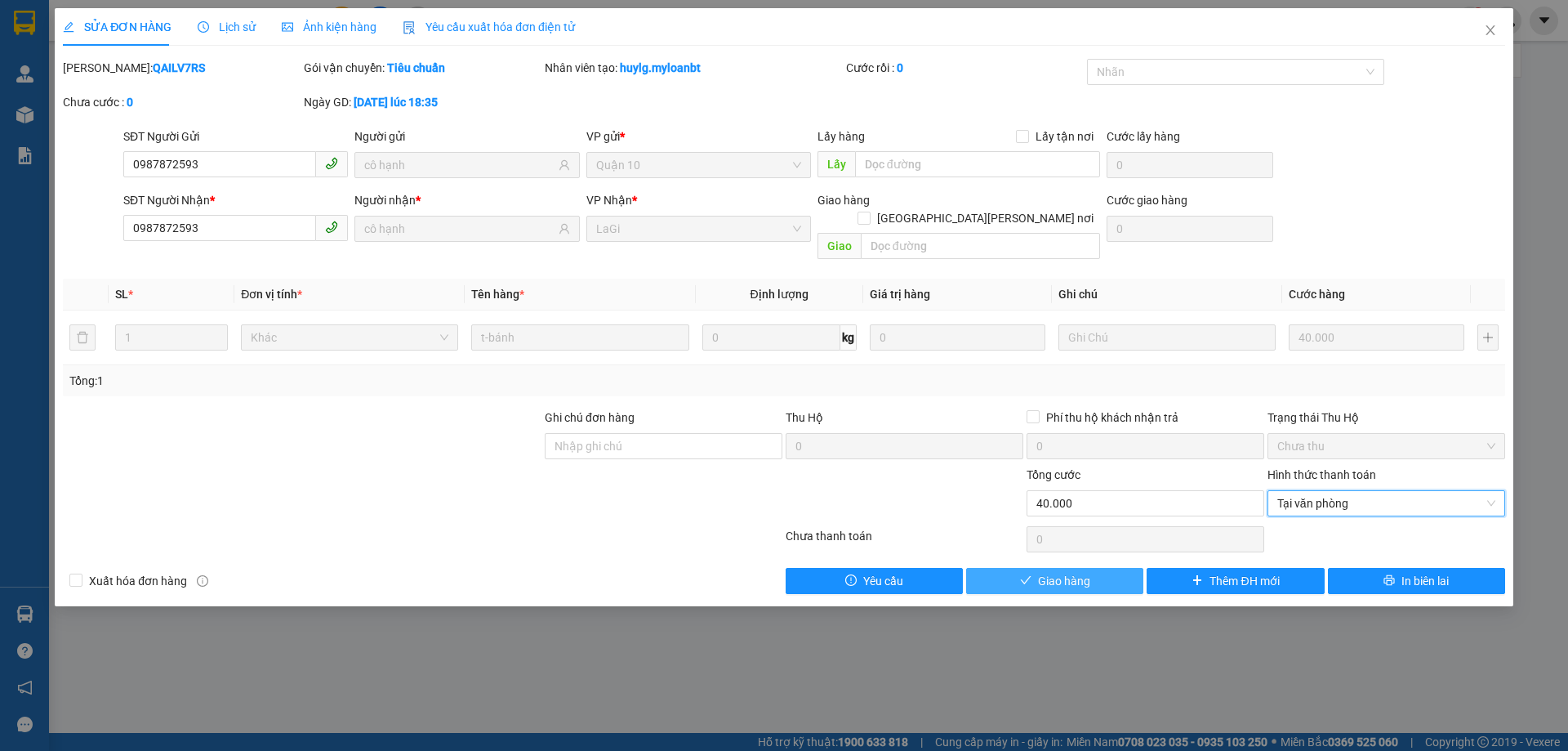
drag, startPoint x: 1037, startPoint y: 588, endPoint x: 1043, endPoint y: 575, distance: 14.3
click at [1038, 588] on div "SỬA ĐƠN HÀNG Lịch sử Ảnh kiện hàng Yêu cầu xuất hóa đơn điện tử Total Paid Fee …" at bounding box center [784, 375] width 1568 height 751
drag, startPoint x: 1055, startPoint y: 558, endPoint x: 1057, endPoint y: 549, distance: 9.2
click at [1055, 572] on span "Giao hàng" at bounding box center [1063, 581] width 52 height 18
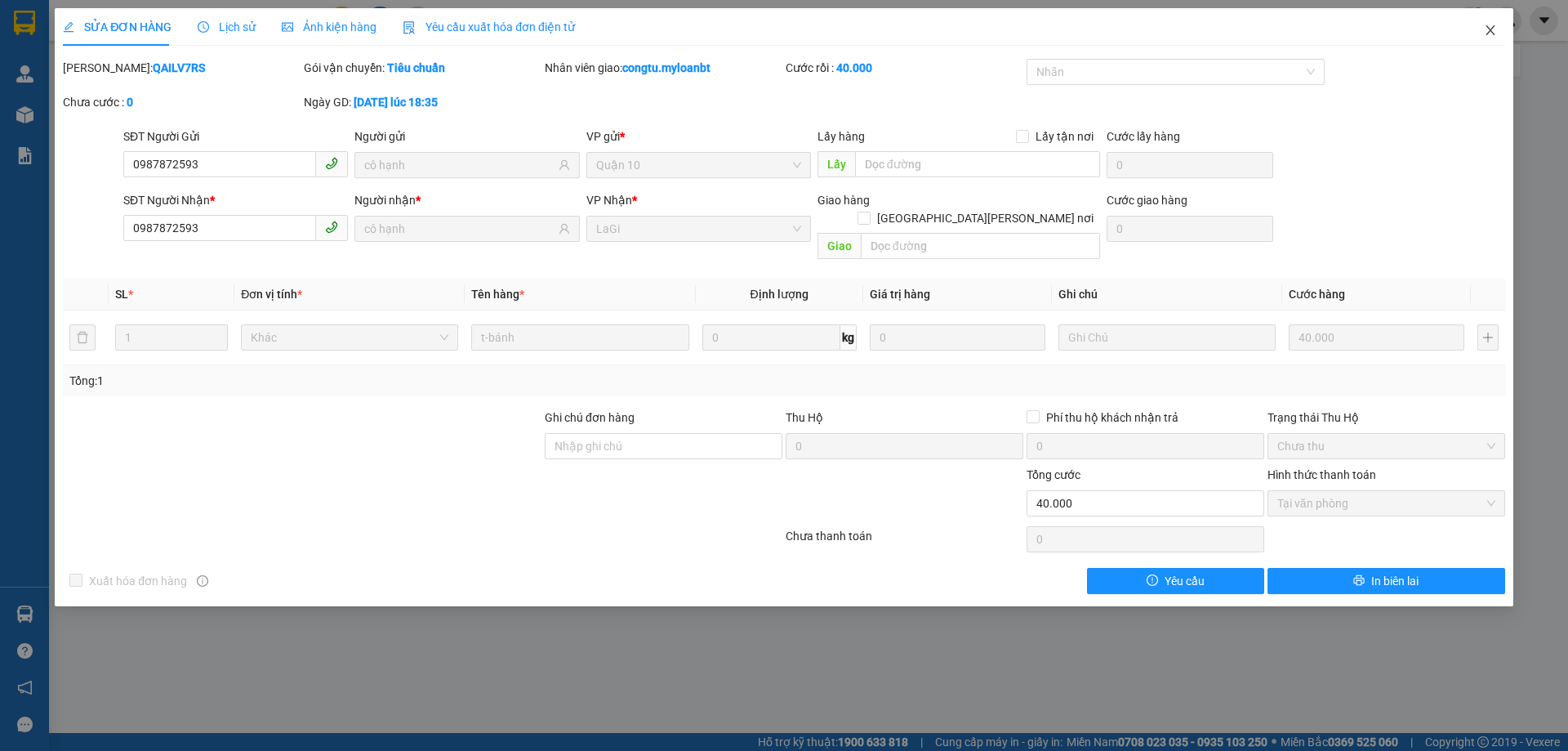
click at [1463, 31] on icon "close" at bounding box center [1490, 30] width 13 height 13
click at [1463, 31] on div "congtu.myloanbt 1" at bounding box center [1450, 21] width 236 height 28
click at [1463, 31] on div at bounding box center [1506, 21] width 28 height 28
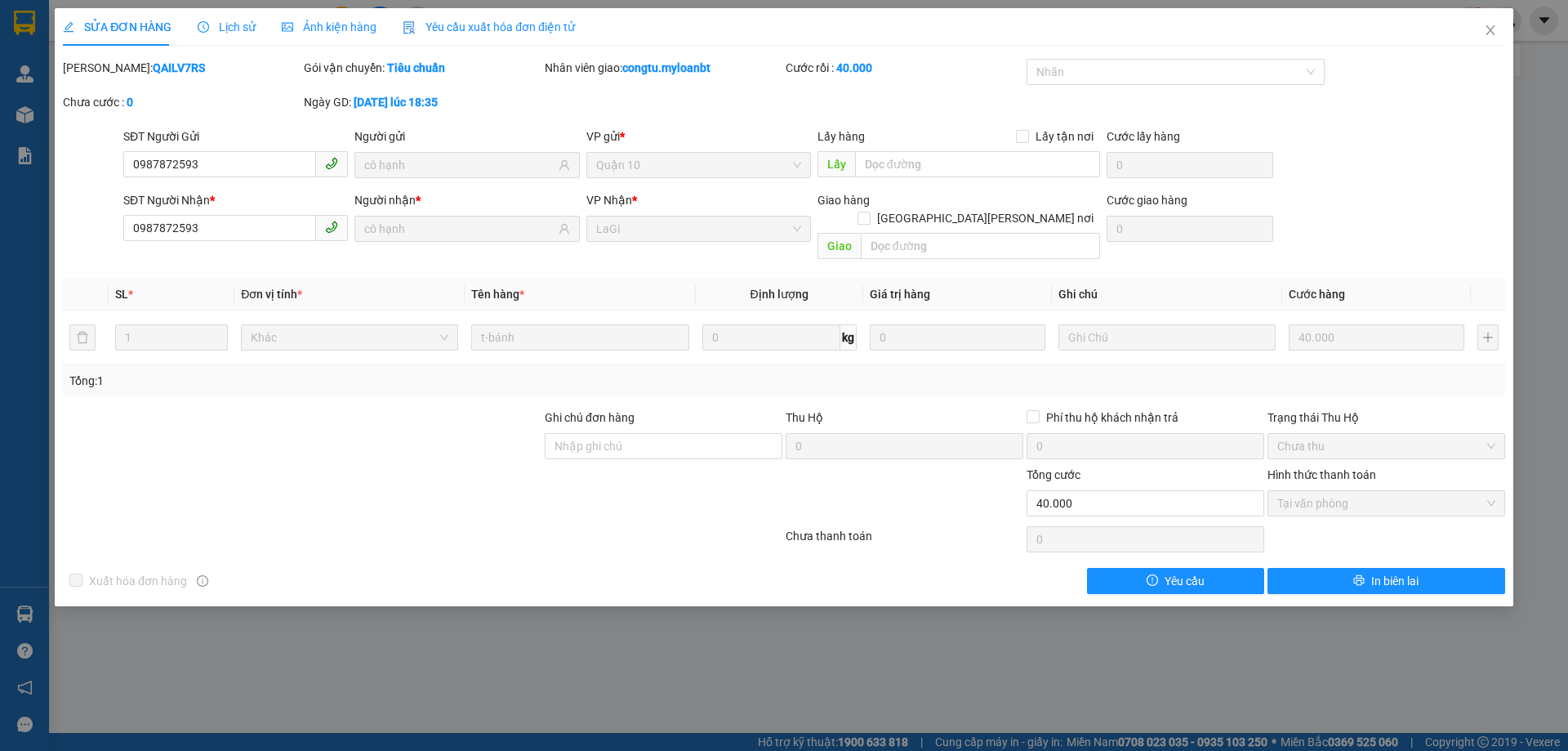
click at [1463, 32] on div at bounding box center [1506, 21] width 28 height 28
click at [1463, 32] on div "congtu.myloanbt 1" at bounding box center [1450, 21] width 236 height 28
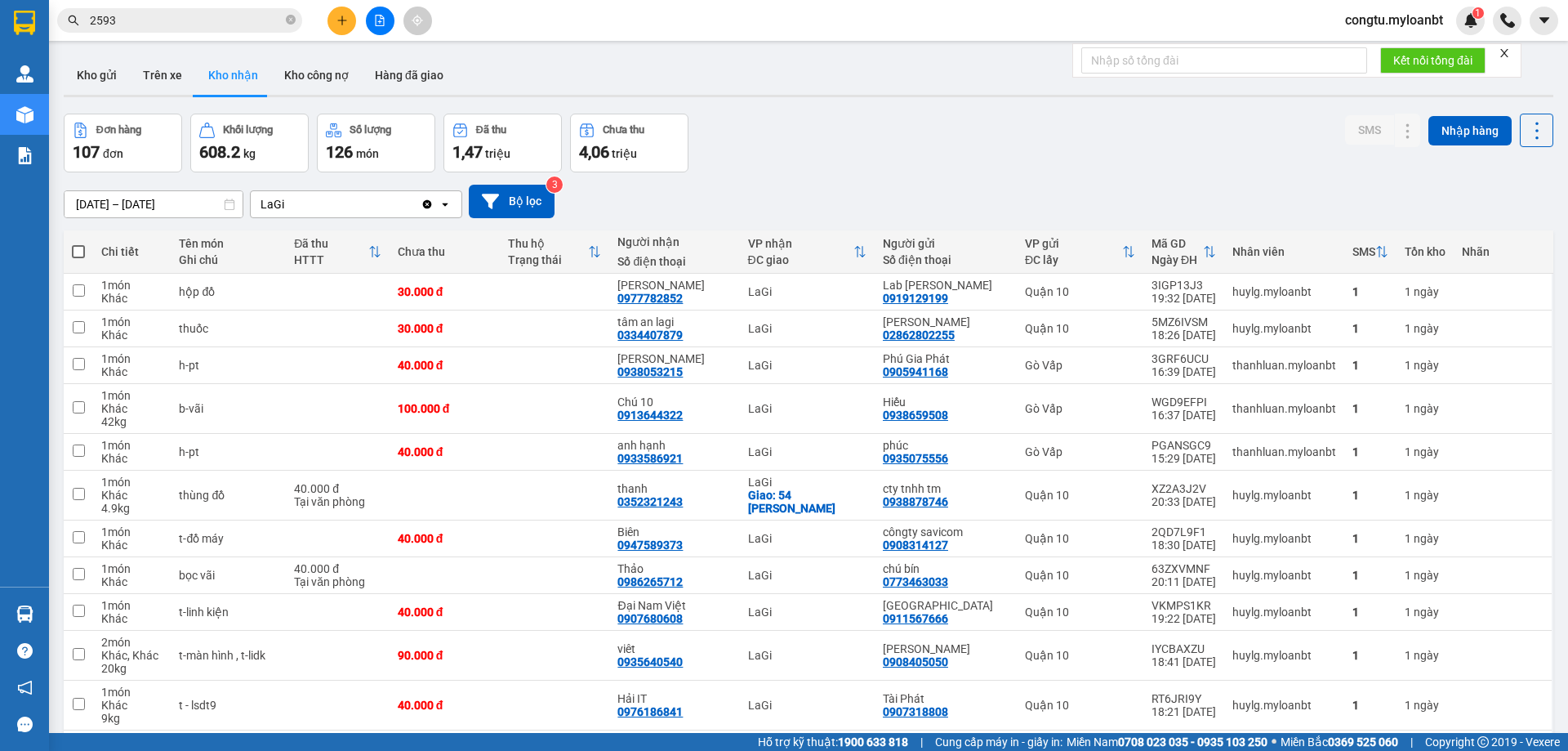
click at [789, 151] on div "Đơn hàng 107 đơn Khối lượng 608.2 kg Số lượng 126 món Đã thu 1,47 triệu Chưa th…" at bounding box center [808, 143] width 1489 height 59
click at [96, 57] on button "Kho gửi" at bounding box center [97, 75] width 66 height 39
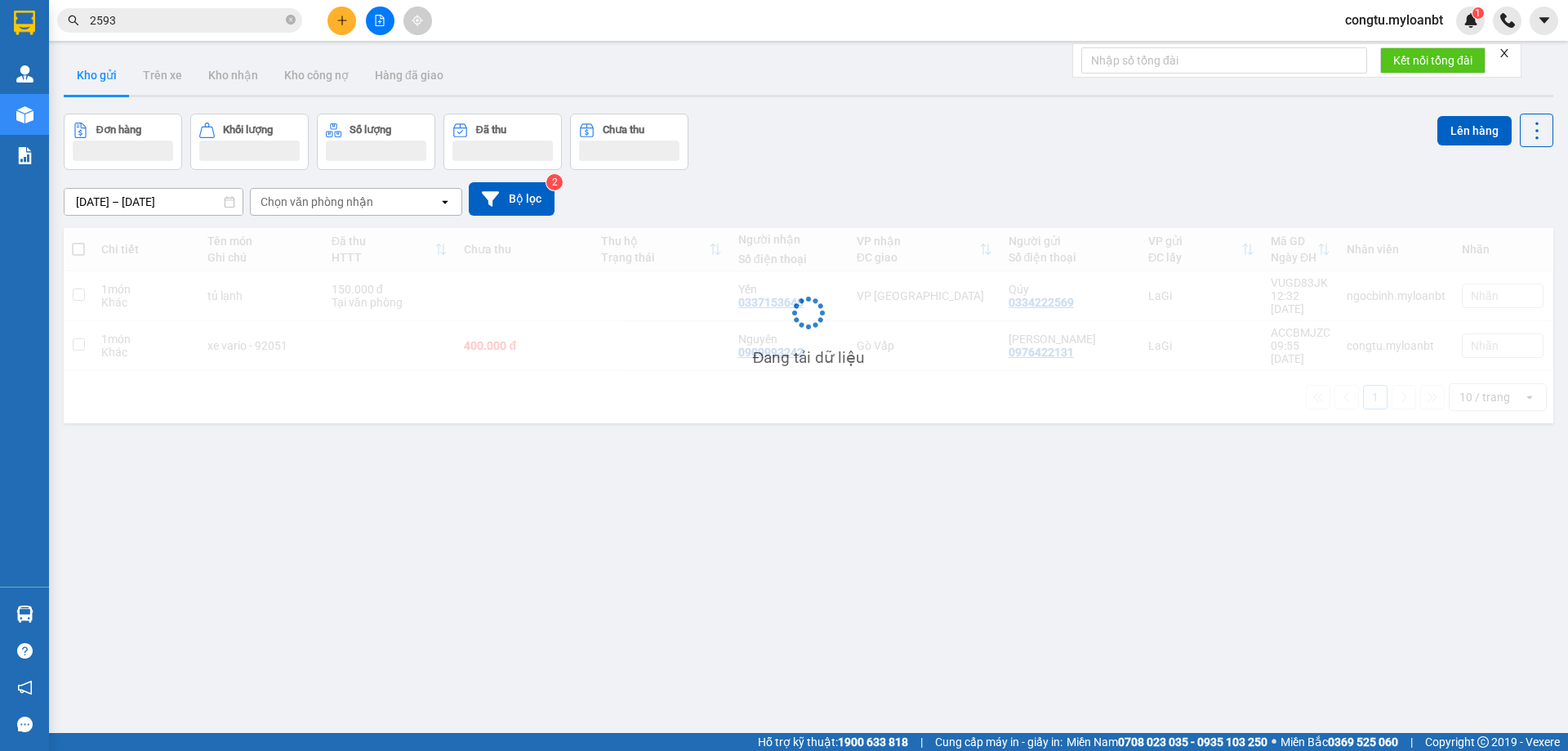
click at [96, 63] on button "Kho gửi" at bounding box center [97, 75] width 66 height 39
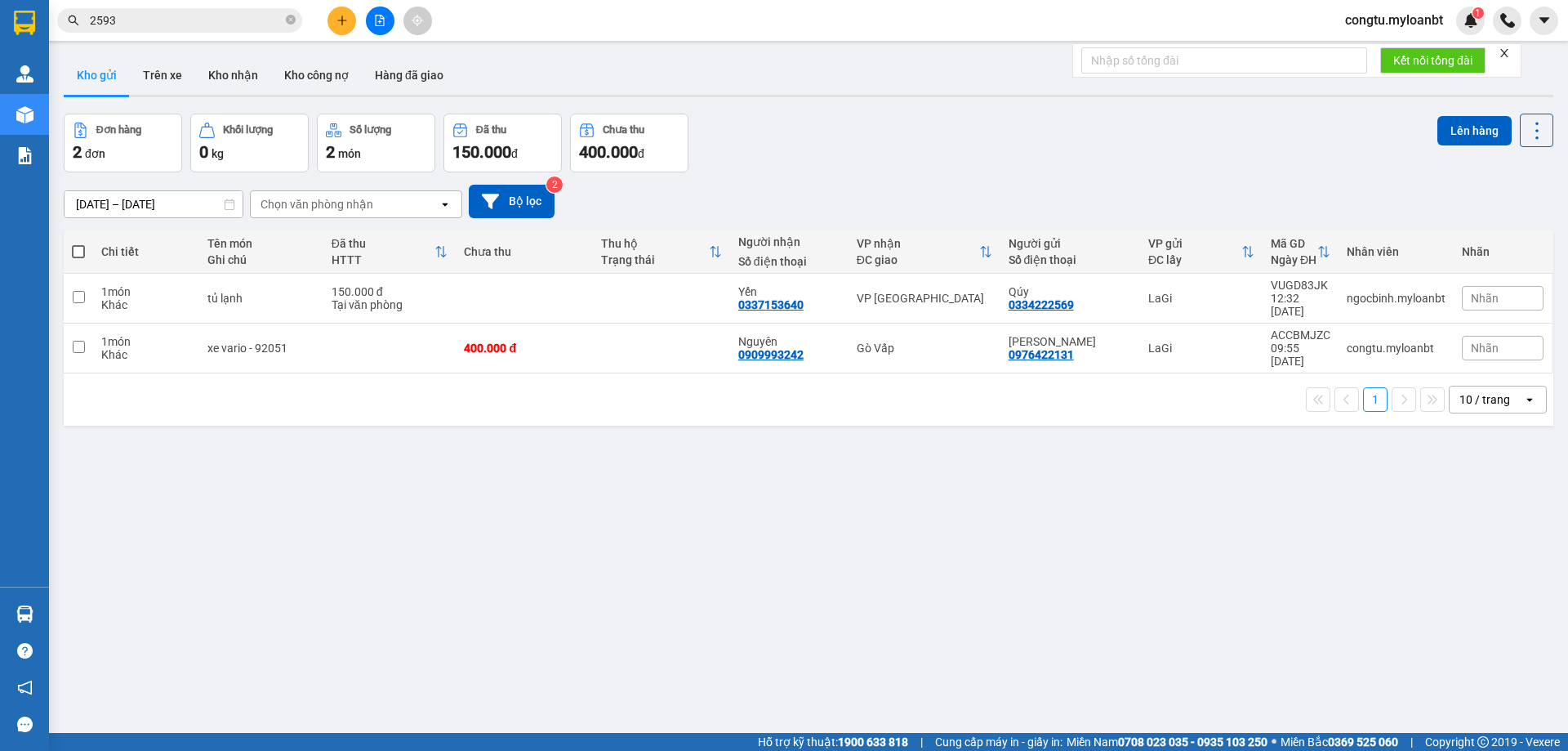
click at [899, 178] on div "10/09/2025 – 12/09/2025 Press the down arrow key to interact with the calendar …" at bounding box center [808, 201] width 1489 height 58
click at [215, 21] on input "2593" at bounding box center [187, 20] width 193 height 18
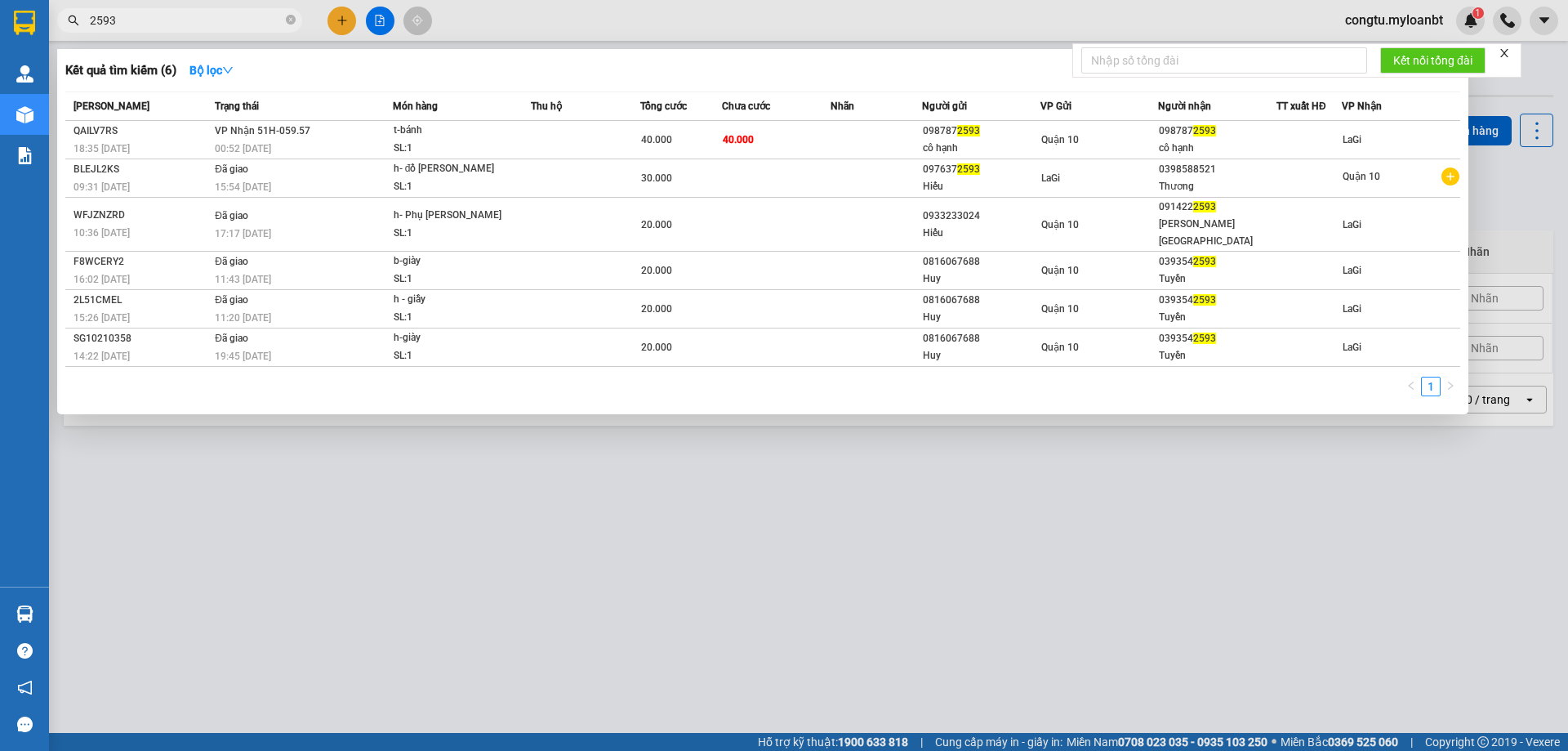
click at [215, 21] on input "2593" at bounding box center [187, 20] width 193 height 18
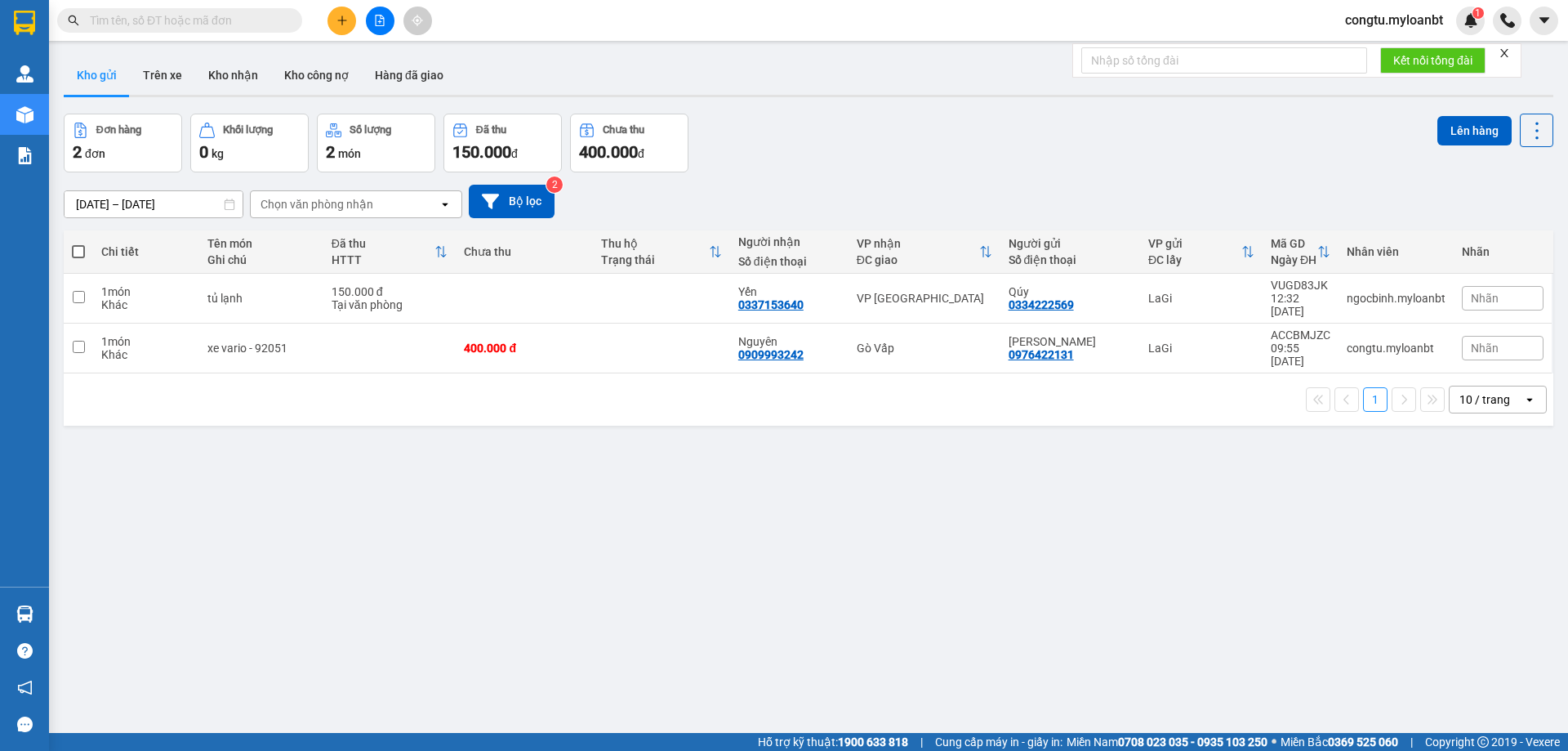
click at [258, 18] on input "text" at bounding box center [187, 20] width 193 height 18
click at [258, 15] on input "text" at bounding box center [187, 20] width 193 height 18
click at [216, 71] on button "Kho nhận" at bounding box center [233, 75] width 76 height 39
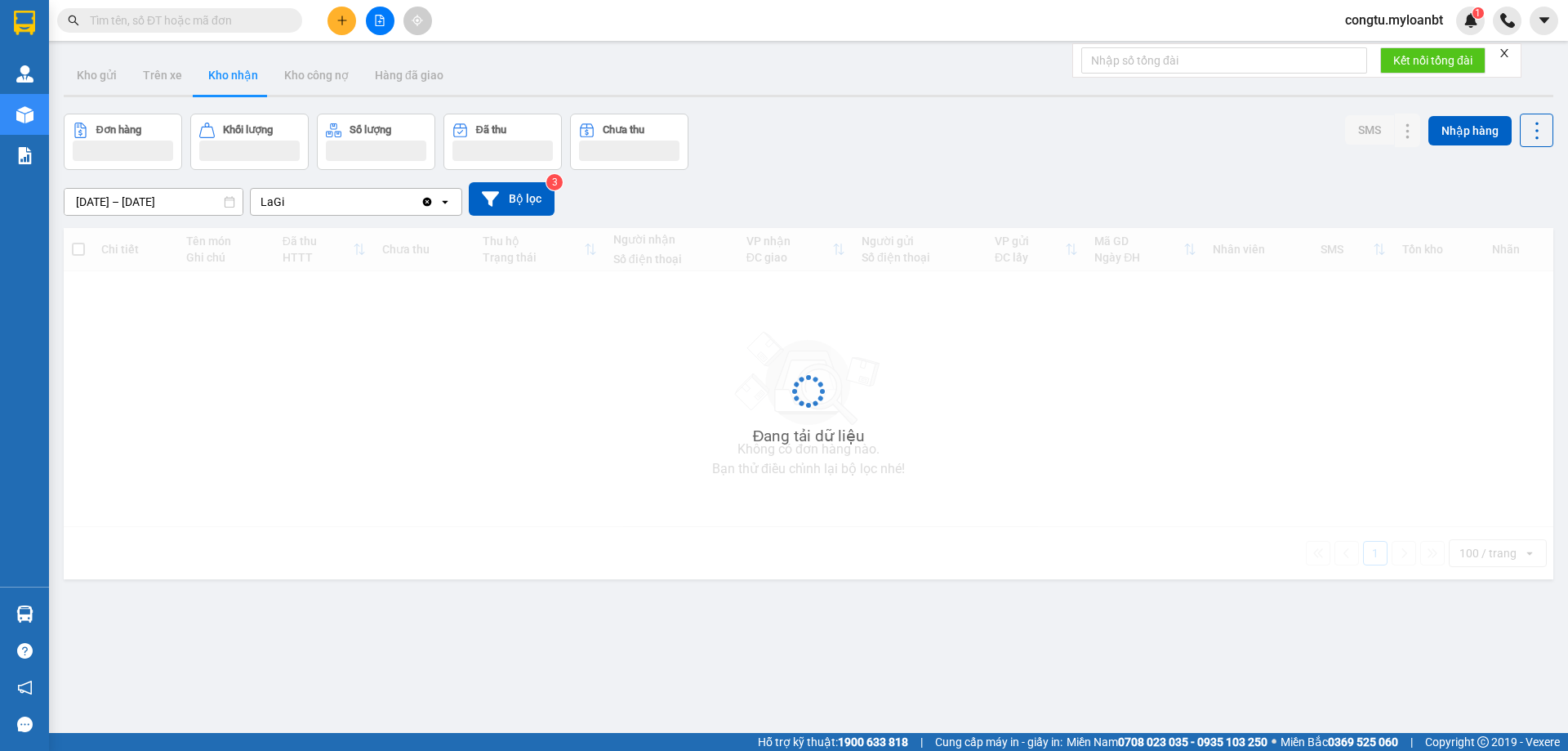
click at [216, 70] on button "Kho nhận" at bounding box center [233, 75] width 76 height 39
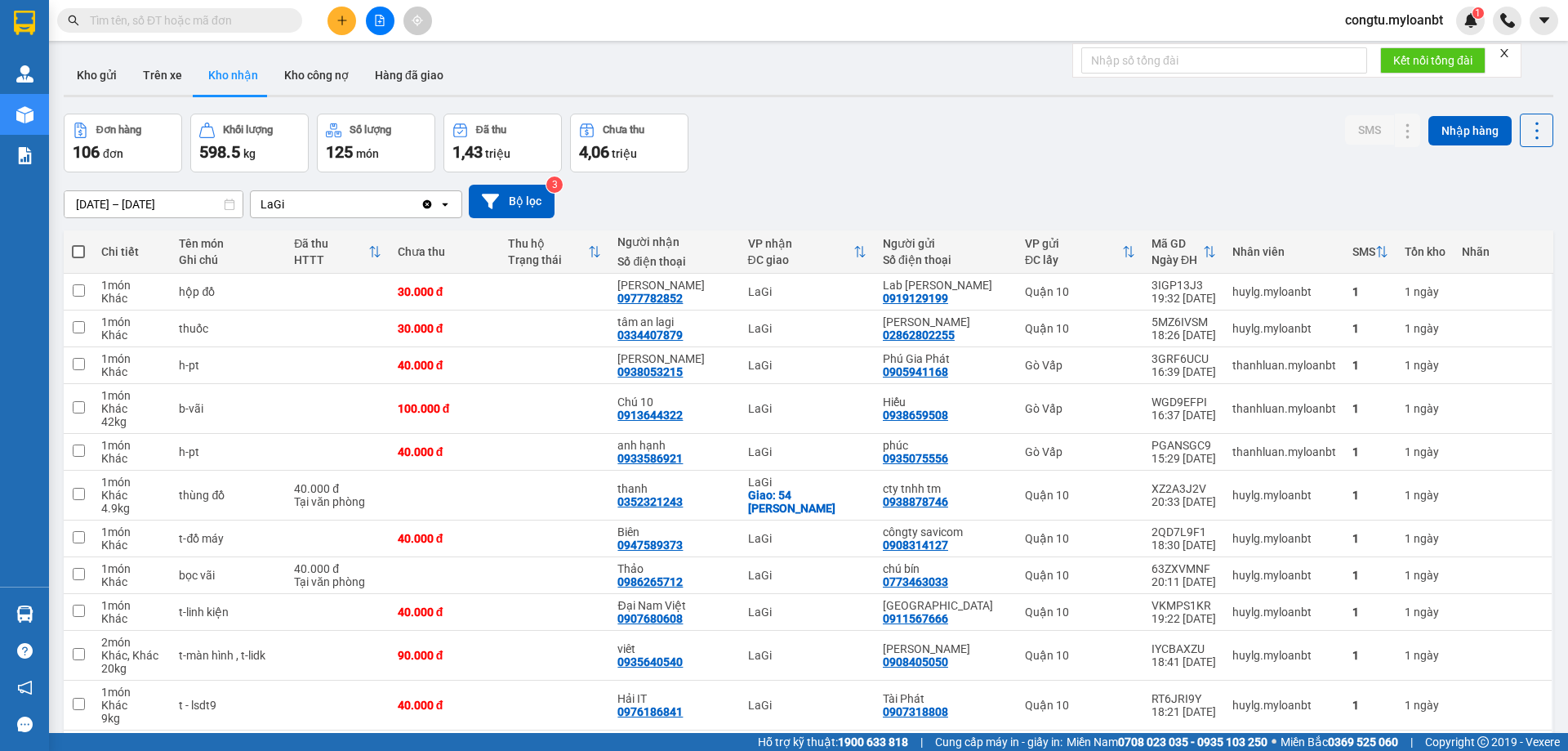
click at [822, 148] on div "Đơn hàng 106 đơn Khối lượng 598.5 kg Số lượng 125 món Đã thu 1,43 triệu Chưa th…" at bounding box center [808, 143] width 1489 height 59
click at [935, 143] on div "Đơn hàng 106 đơn Khối lượng 598.5 kg Số lượng 125 món Đã thu 1,43 triệu Chưa th…" at bounding box center [808, 143] width 1489 height 59
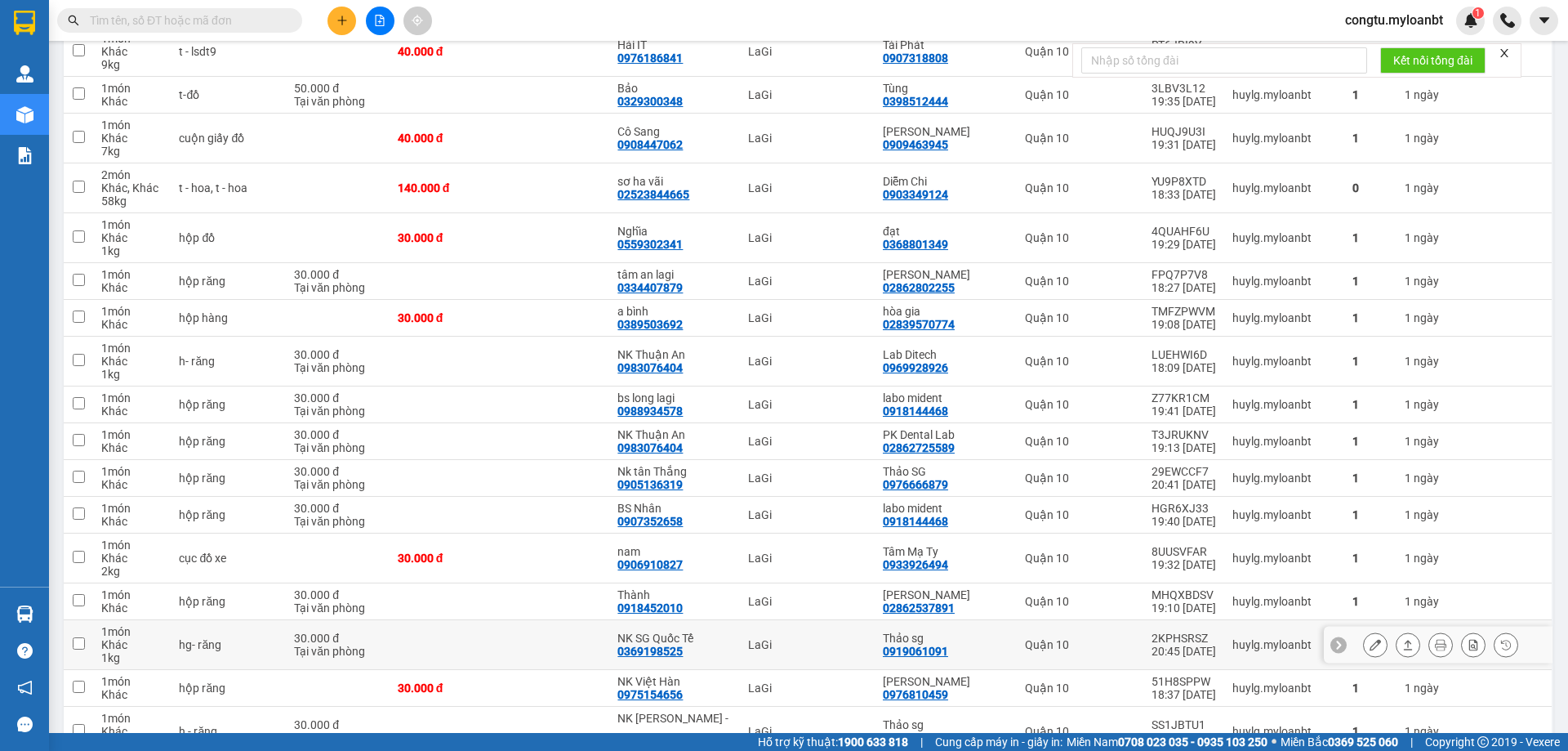
scroll to position [735, 0]
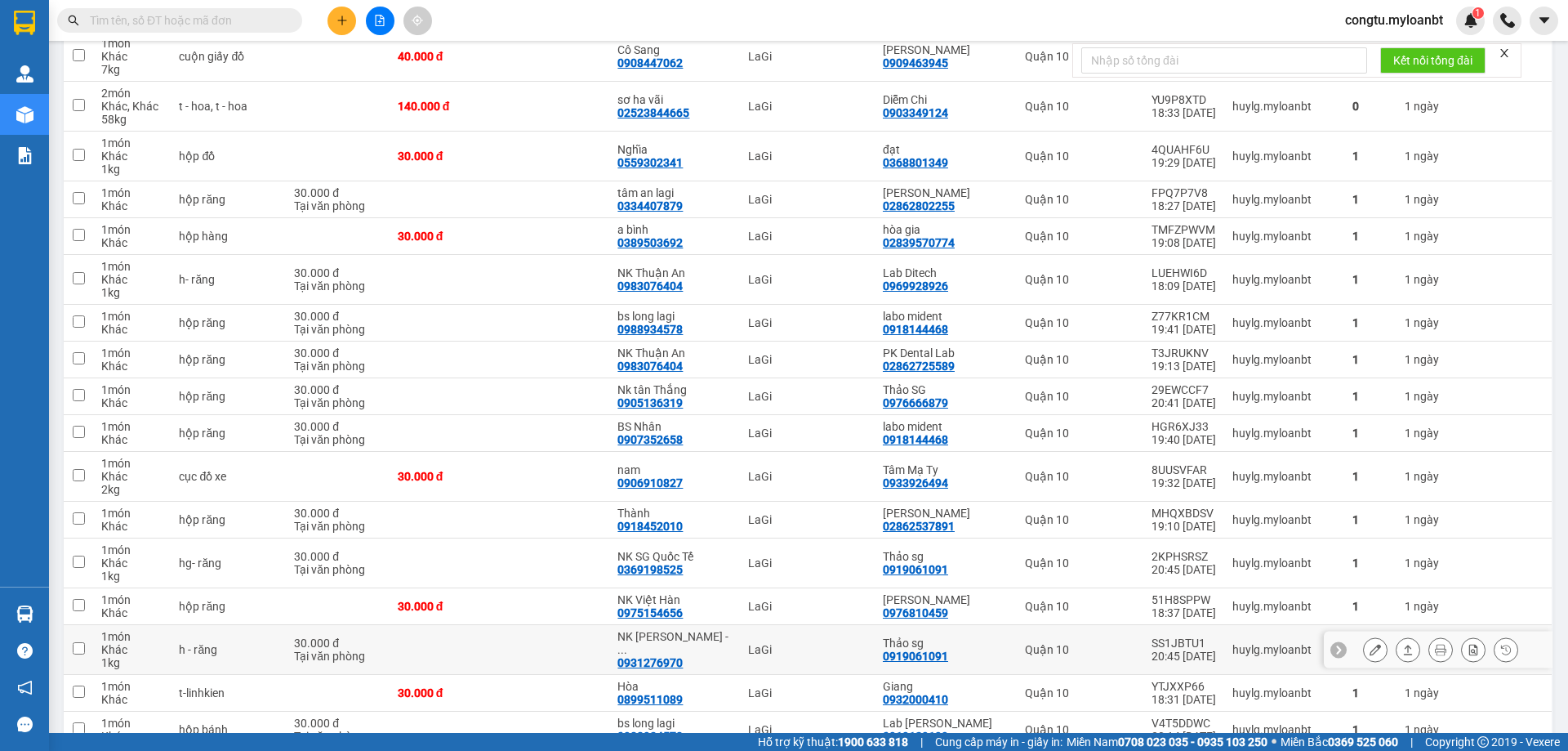
click at [1382, 645] on div at bounding box center [1440, 650] width 155 height 25
click at [1379, 657] on div at bounding box center [1437, 650] width 228 height 37
click at [1402, 648] on icon at bounding box center [1408, 650] width 11 height 11
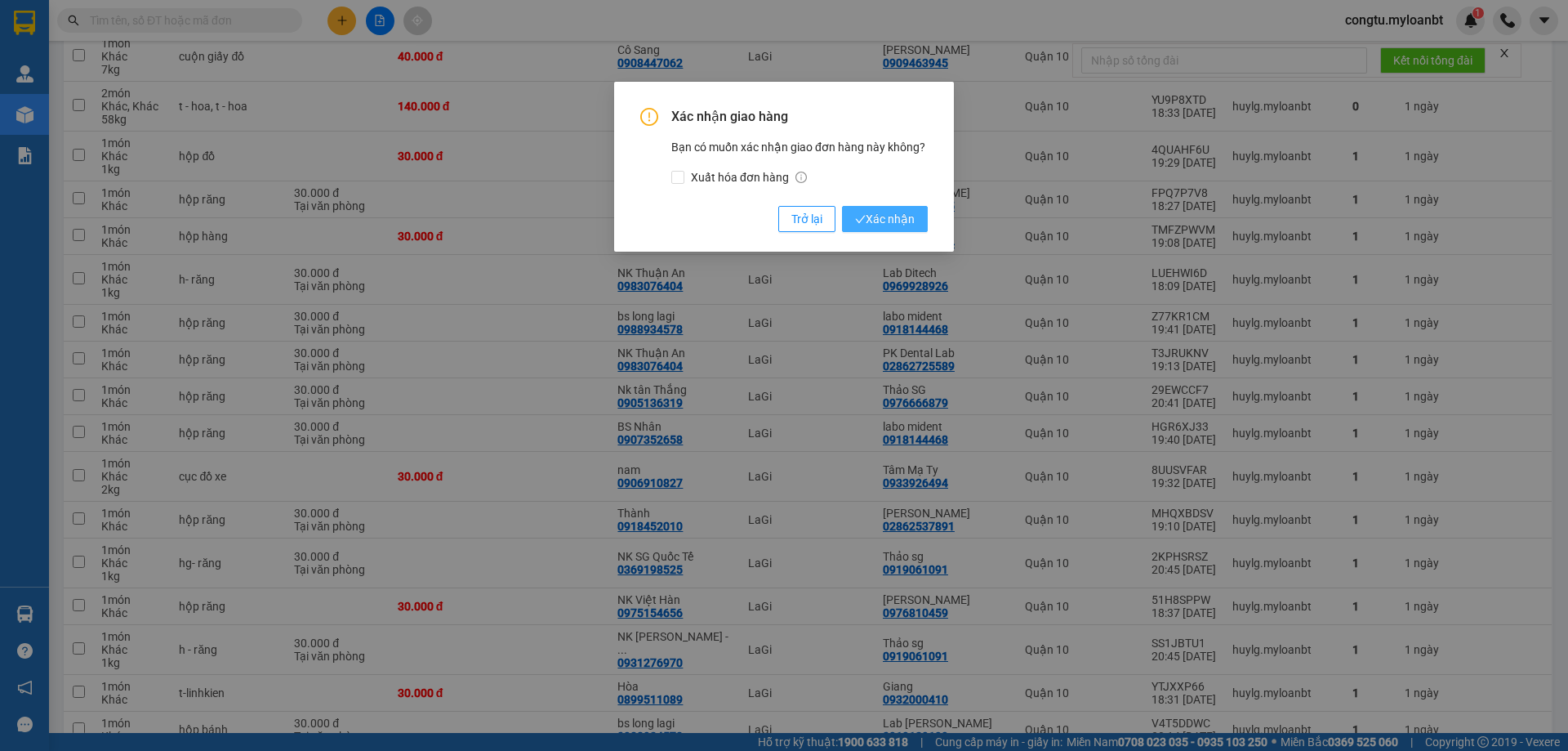
drag, startPoint x: 893, startPoint y: 179, endPoint x: 893, endPoint y: 223, distance: 44.0
click at [893, 218] on div "Xác nhận giao hàng Bạn có muốn xác nhận giao đơn hàng này không? Xuất hóa đơn h…" at bounding box center [784, 170] width 288 height 124
click at [895, 224] on span "Xác nhận" at bounding box center [884, 219] width 60 height 18
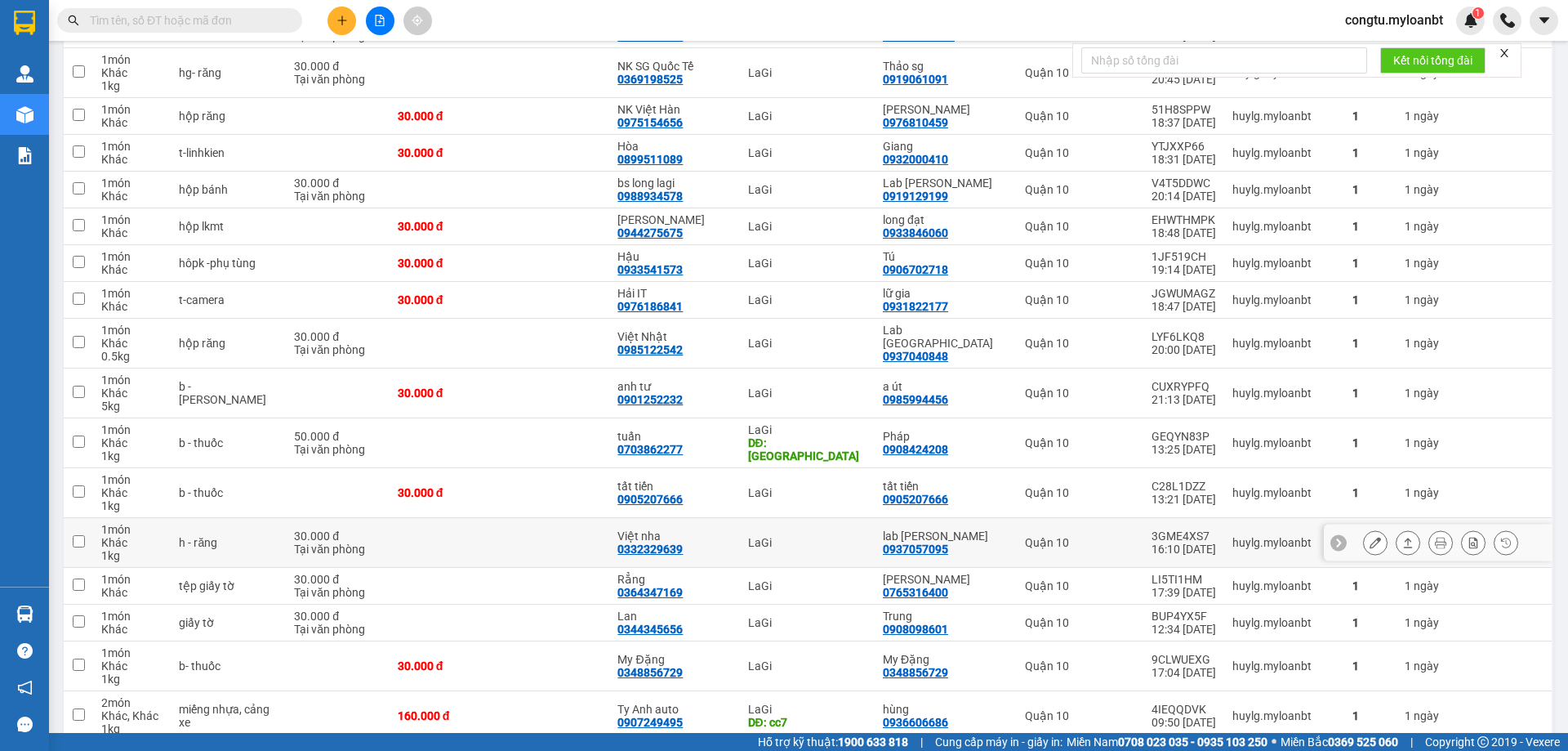
scroll to position [1143, 0]
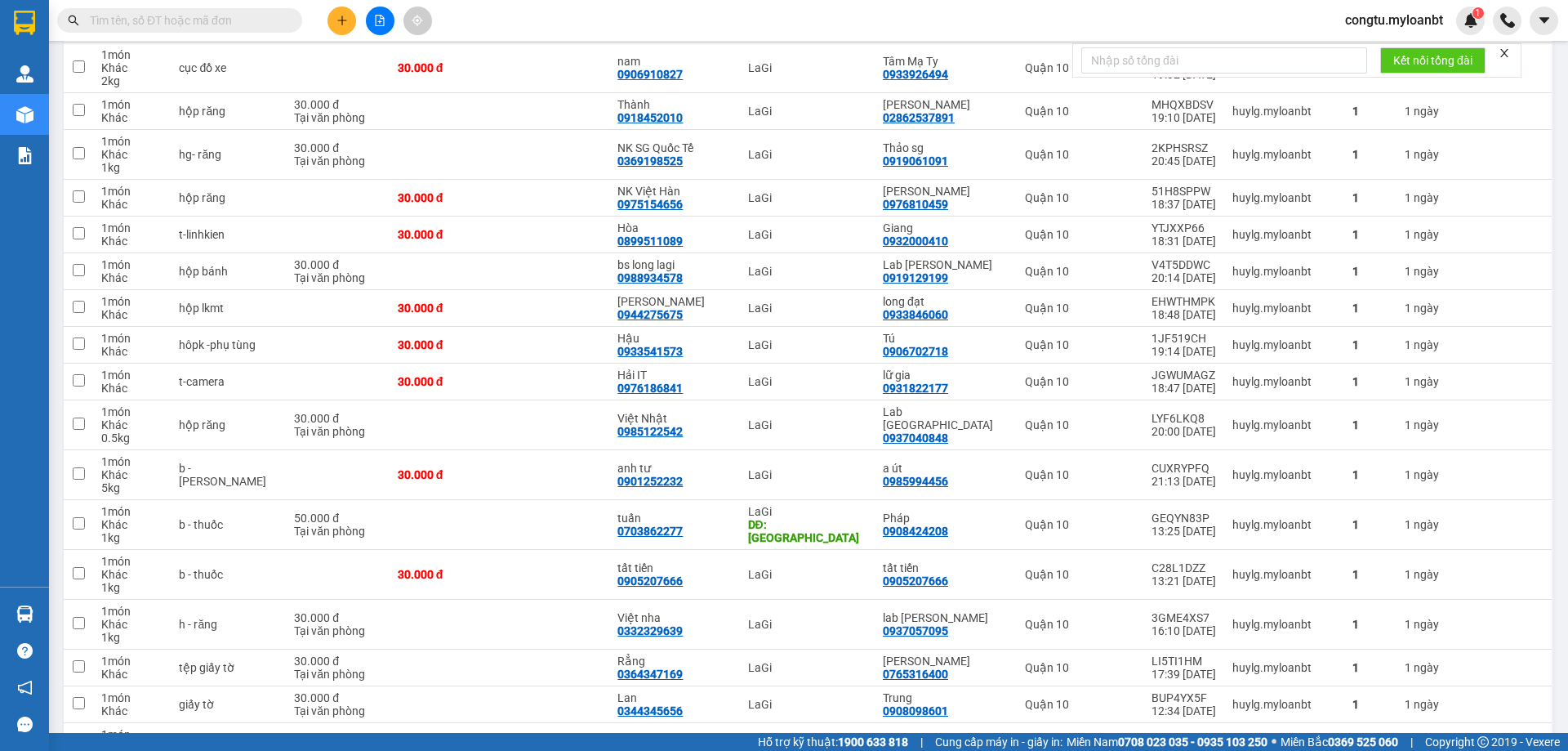
click at [235, 29] on span at bounding box center [179, 21] width 245 height 25
drag, startPoint x: 238, startPoint y: 28, endPoint x: 241, endPoint y: 21, distance: 7.6
click at [239, 28] on input "text" at bounding box center [187, 20] width 193 height 18
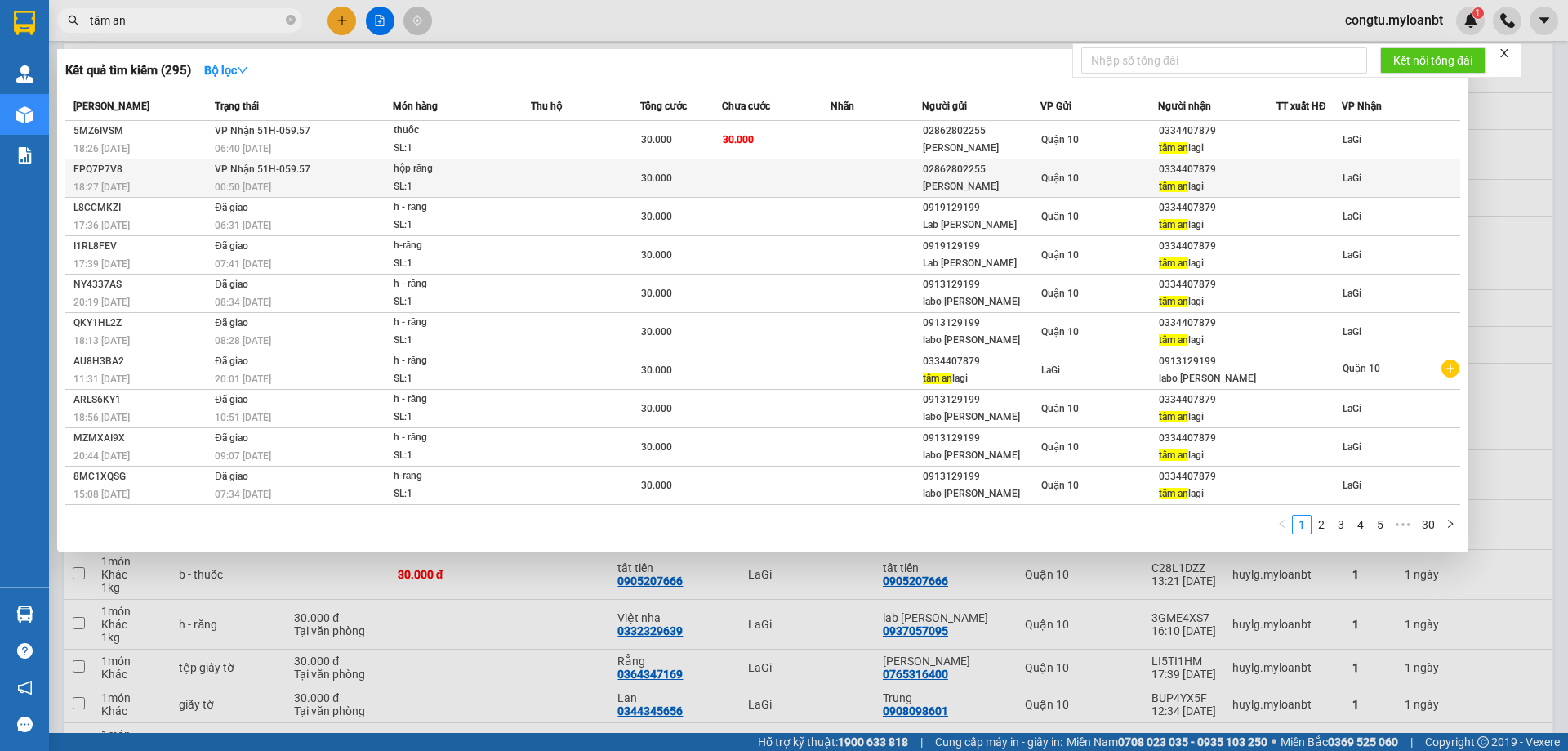
type input "tâm an"
click at [715, 169] on td "30.000" at bounding box center [681, 178] width 81 height 39
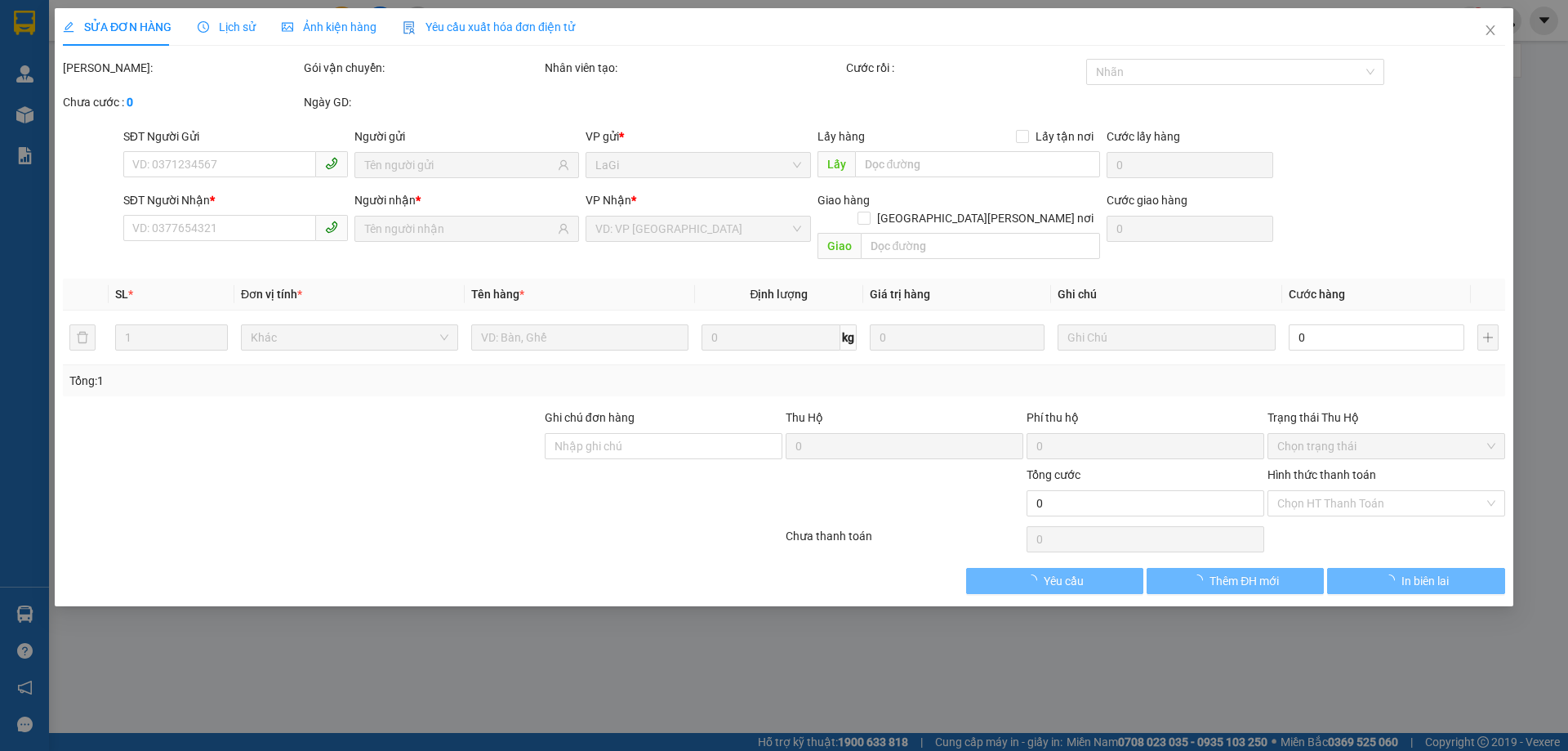
type input "02862802255"
type input "Nguyễn Long"
type input "0334407879"
type input "tâm an lagi"
type input "30.000"
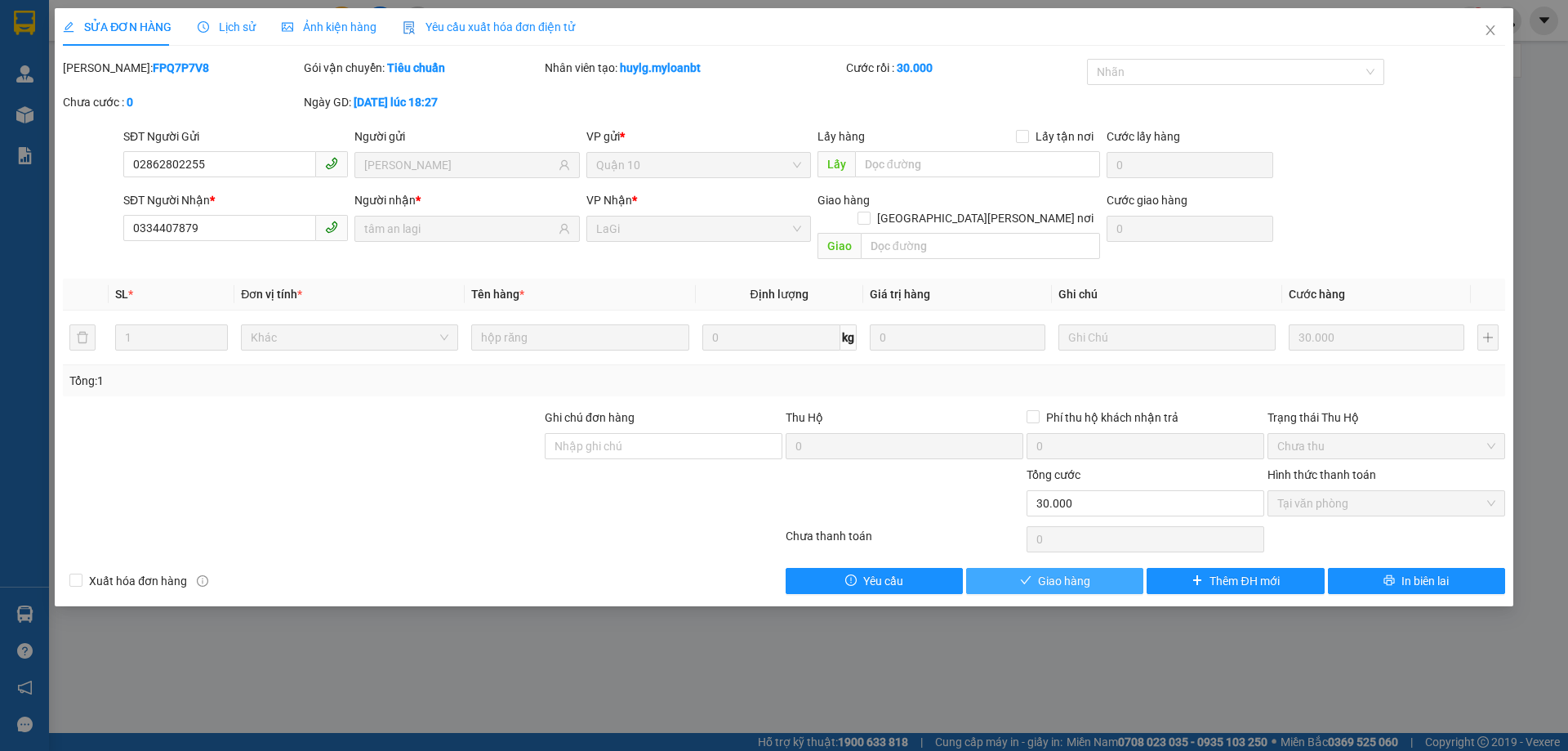
click at [1070, 572] on span "Giao hàng" at bounding box center [1063, 581] width 52 height 18
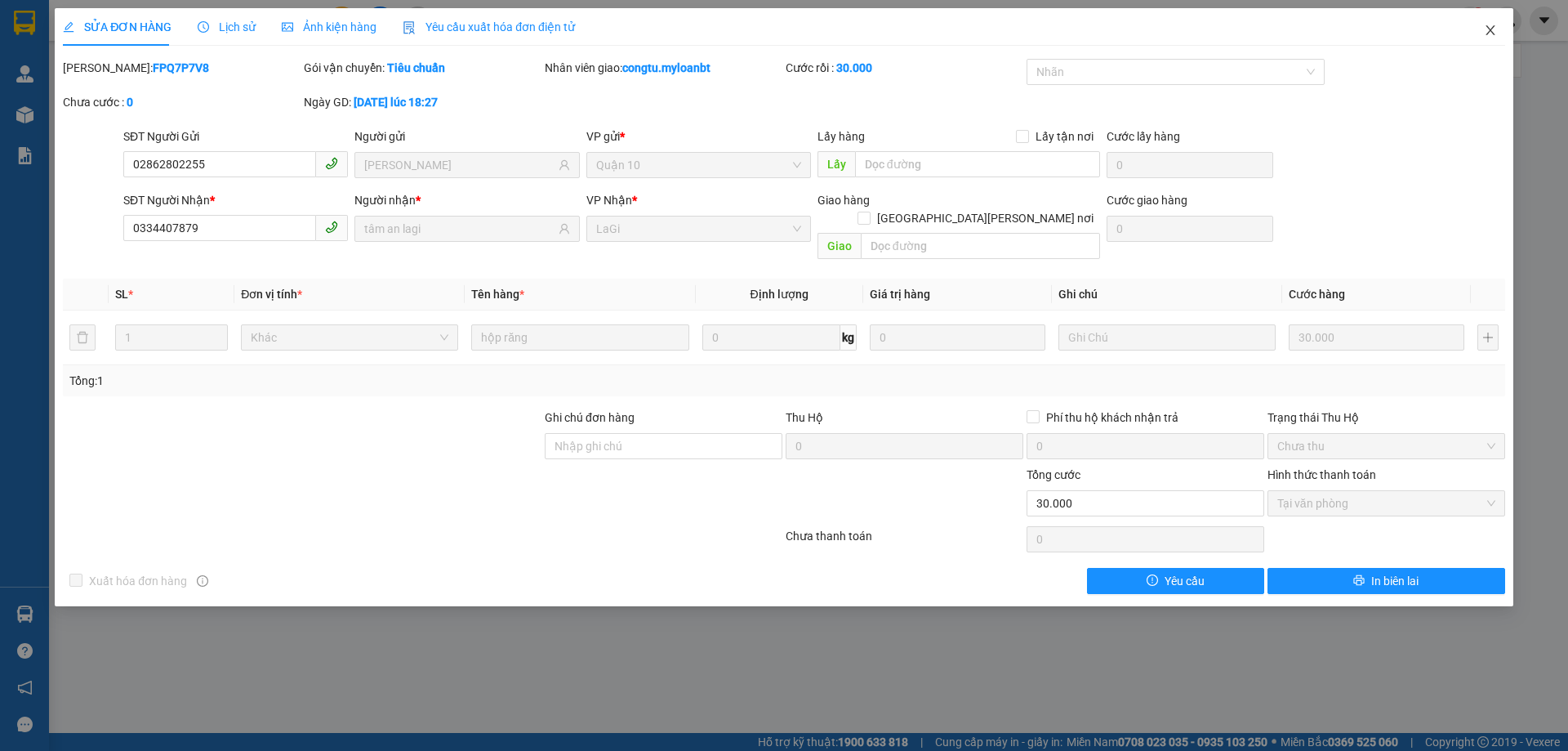
drag, startPoint x: 1481, startPoint y: 38, endPoint x: 721, endPoint y: 13, distance: 760.4
click at [1463, 37] on span "Close" at bounding box center [1490, 31] width 45 height 45
click at [1463, 33] on div "Kết quả tìm kiếm ( 295 ) Bộ lọc Mã ĐH Trạng thái Món hàng Thu hộ Tổng cước Chưa…" at bounding box center [784, 20] width 1568 height 41
click at [1457, 55] on body "Kết quả tìm kiếm ( 295 ) Bộ lọc Mã ĐH Trạng thái Món hàng Thu hộ Tổng cước Chưa…" at bounding box center [784, 375] width 1568 height 751
click at [1463, 45] on form "Kết nối tổng đài" at bounding box center [1296, 61] width 449 height 34
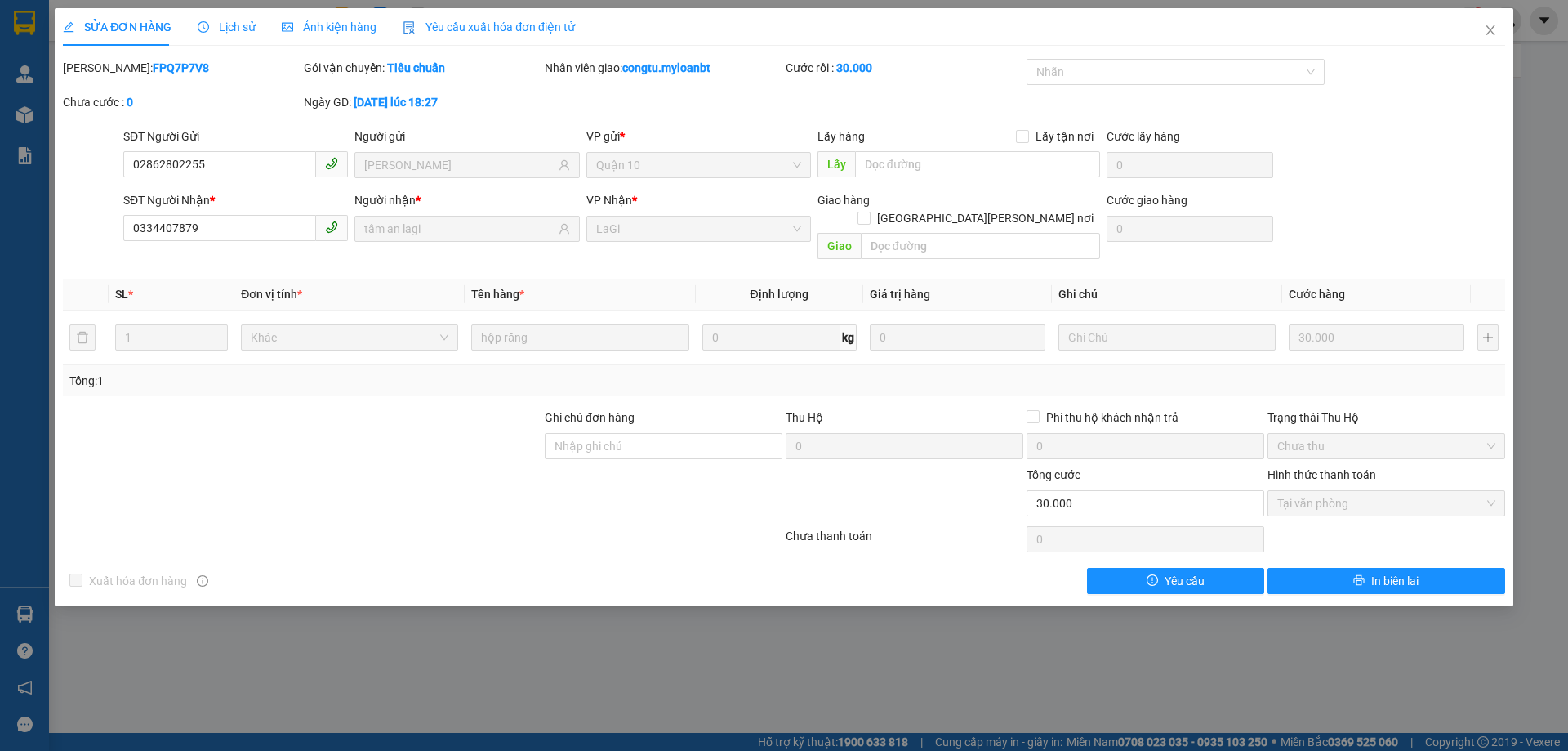
click at [1463, 44] on div "Kết nối tổng đài" at bounding box center [1296, 61] width 449 height 34
click at [1463, 37] on div "Kết quả tìm kiếm ( 295 ) Bộ lọc Mã ĐH Trạng thái Món hàng Thu hộ Tổng cước Chưa…" at bounding box center [784, 20] width 1568 height 41
click at [1463, 26] on div at bounding box center [1506, 21] width 28 height 28
click at [1463, 25] on img at bounding box center [1507, 21] width 15 height 15
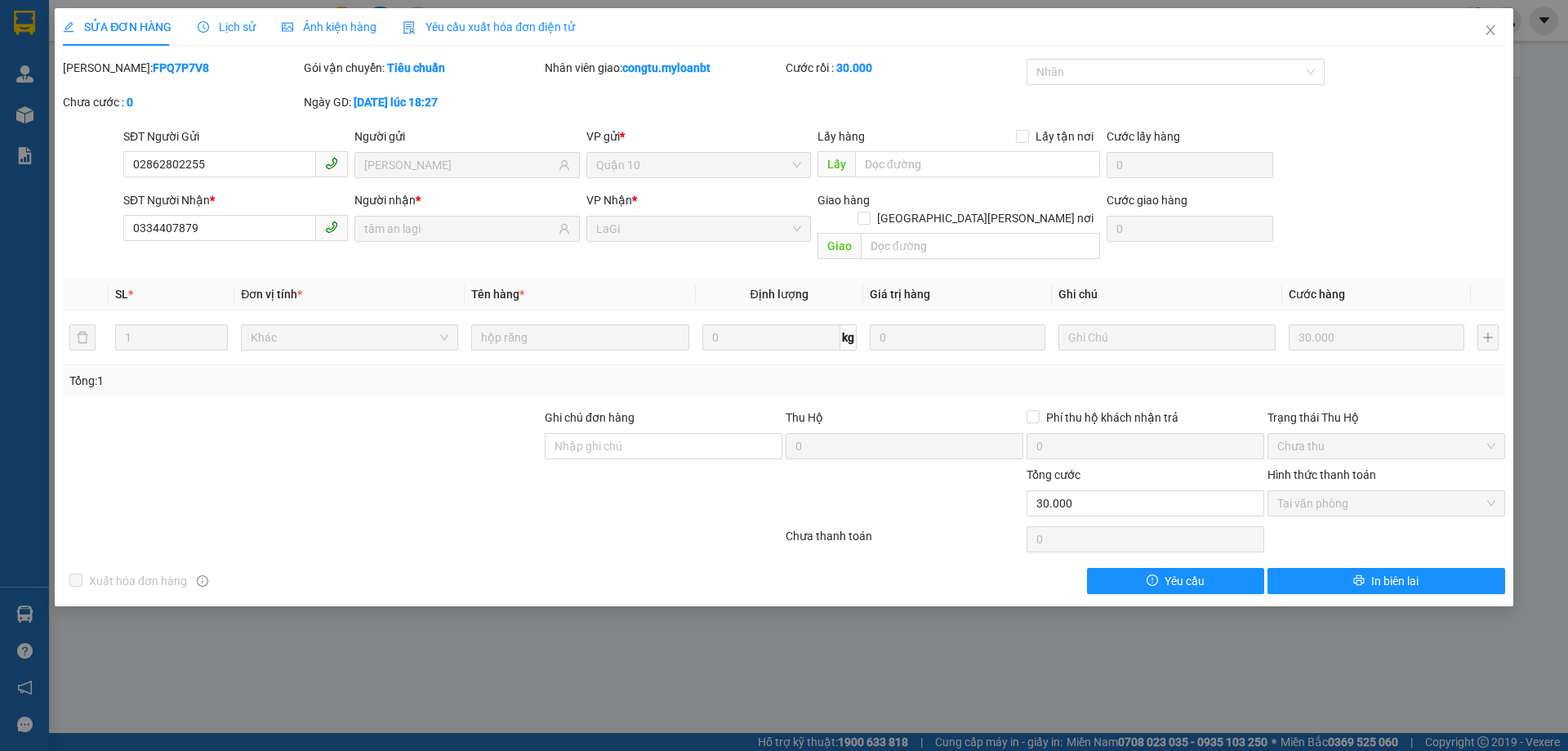
click at [1463, 31] on div "congtu.myloanbt 1" at bounding box center [1450, 21] width 236 height 28
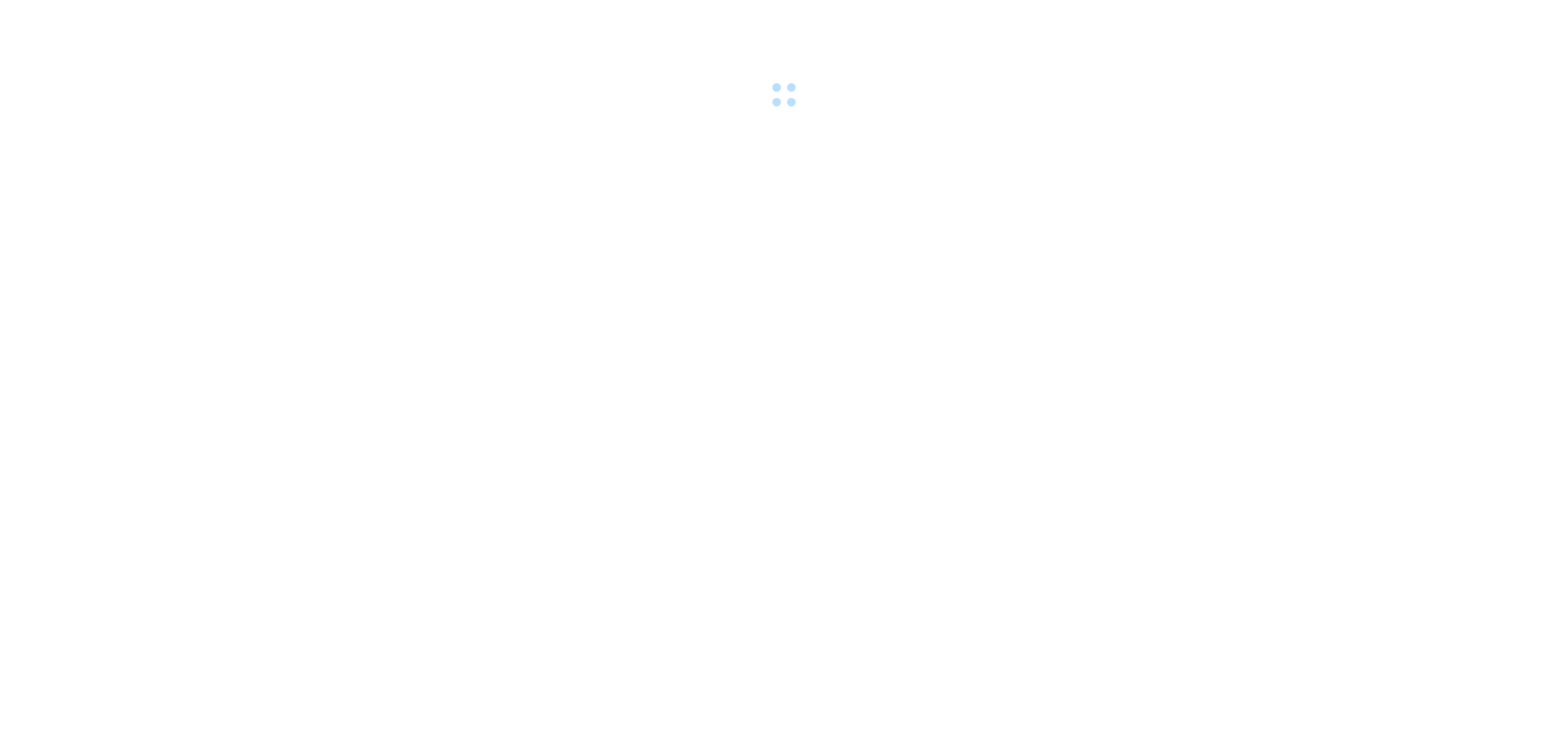
click at [502, 172] on body at bounding box center [784, 375] width 1568 height 751
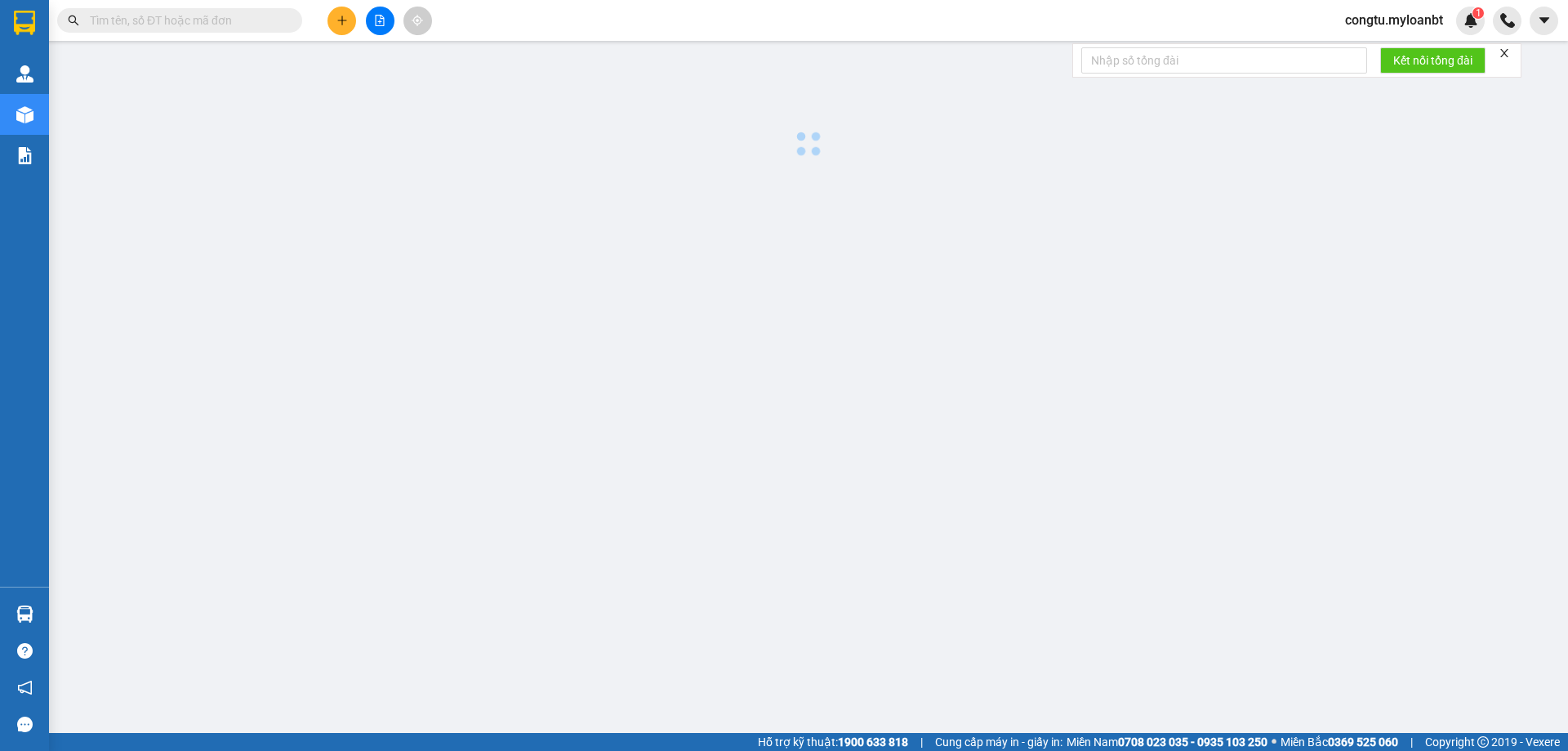
click at [235, 24] on input "text" at bounding box center [187, 20] width 193 height 18
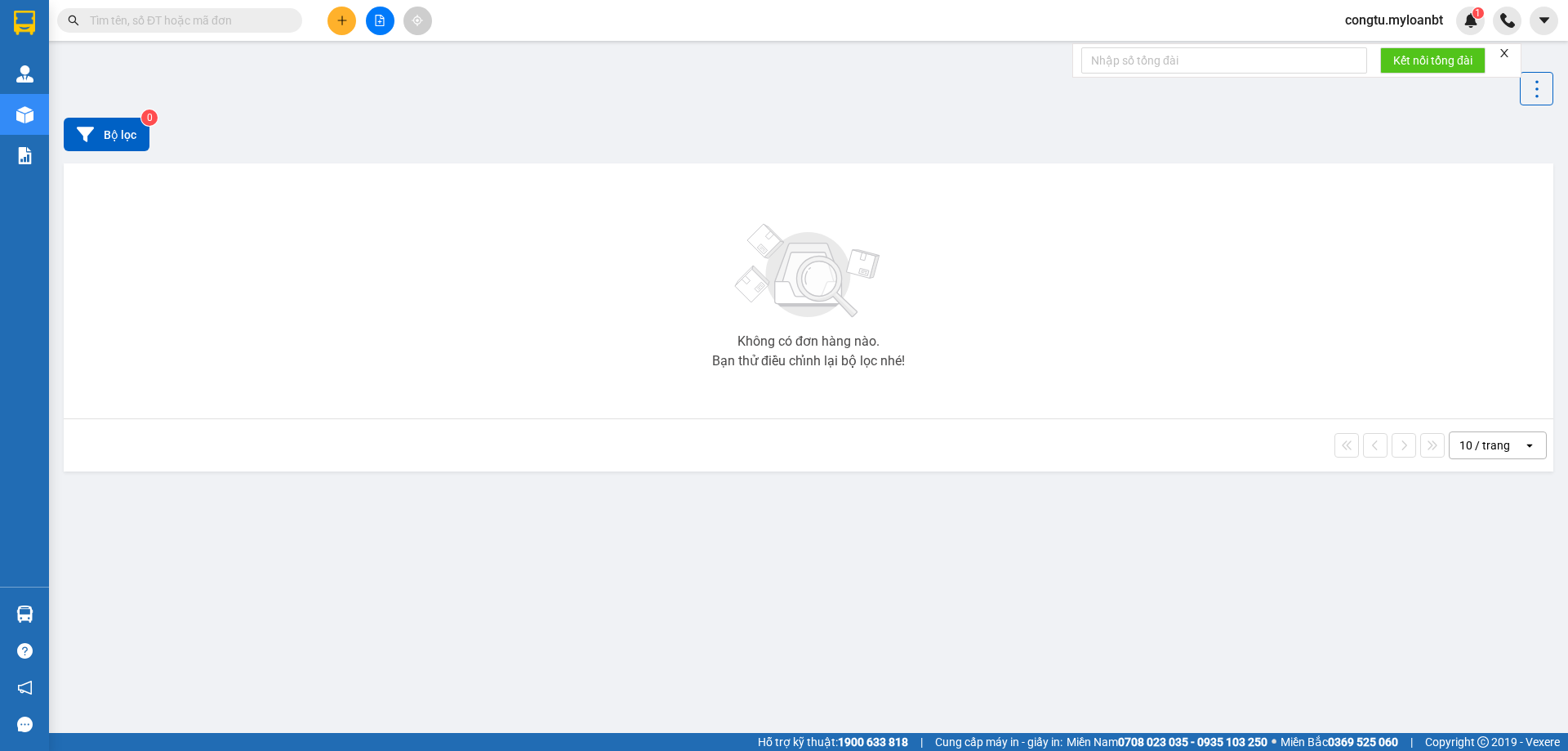
click at [235, 24] on input "text" at bounding box center [187, 20] width 193 height 18
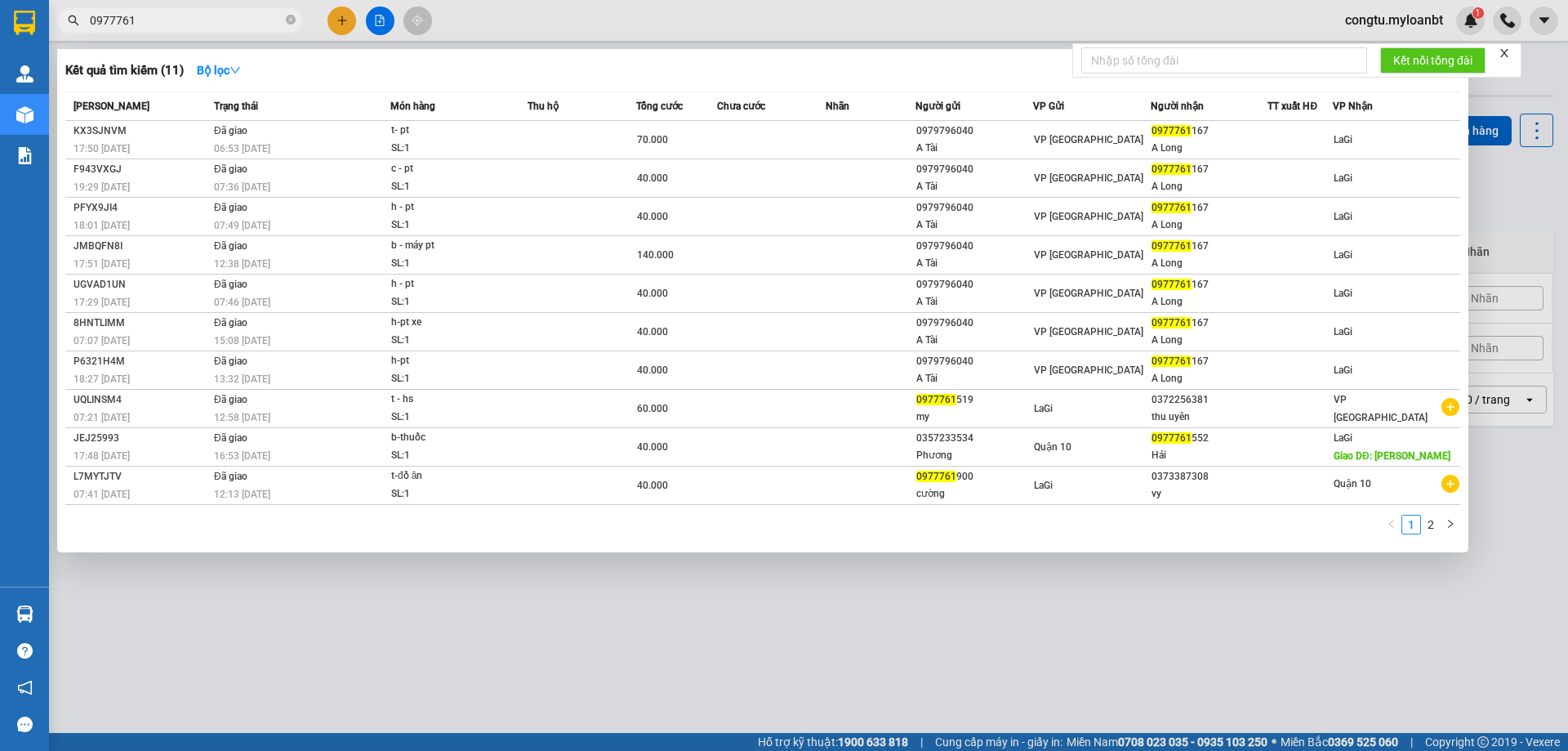
type input "0977761"
click at [287, 21] on icon "close-circle" at bounding box center [291, 20] width 9 height 9
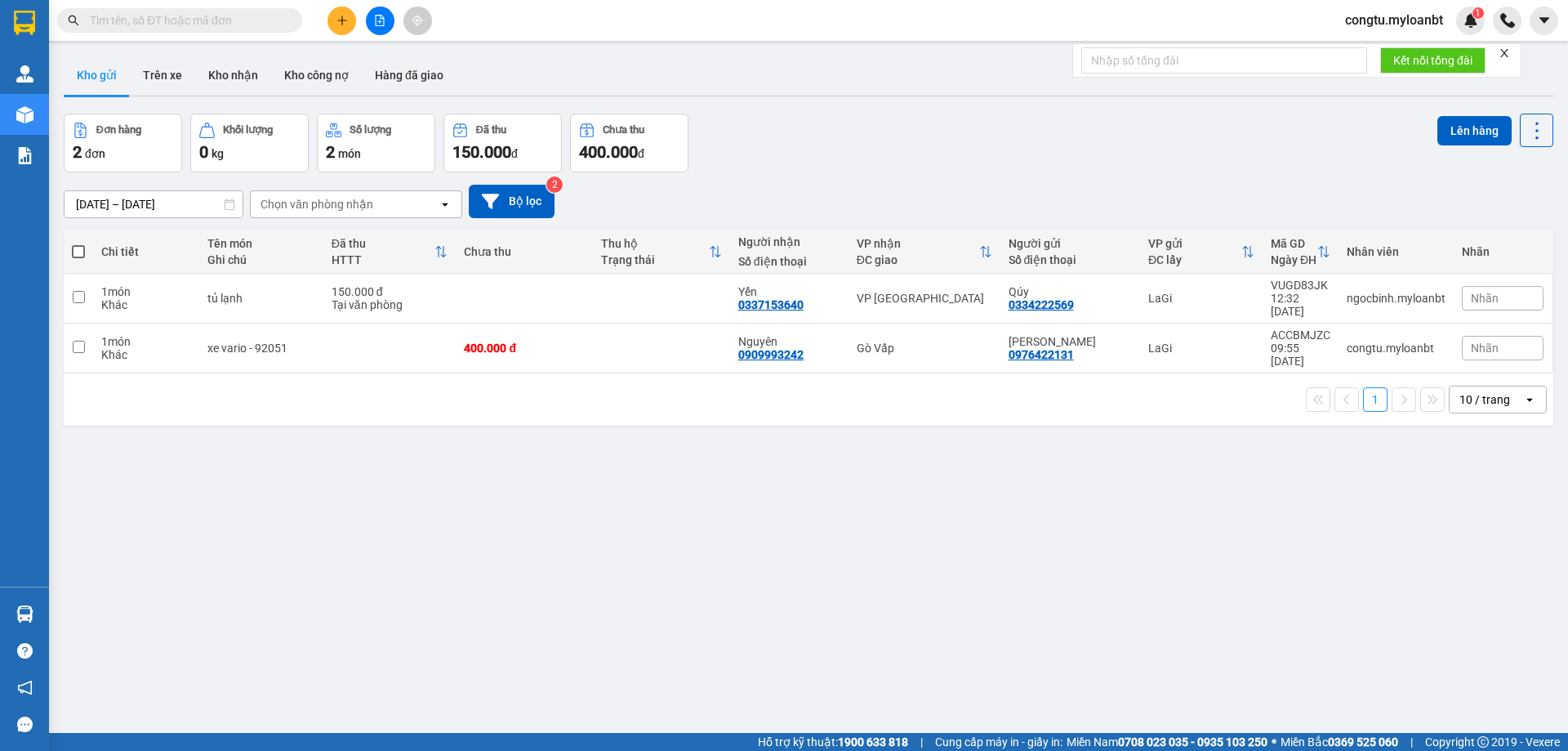
click at [192, 18] on input "text" at bounding box center [187, 20] width 193 height 18
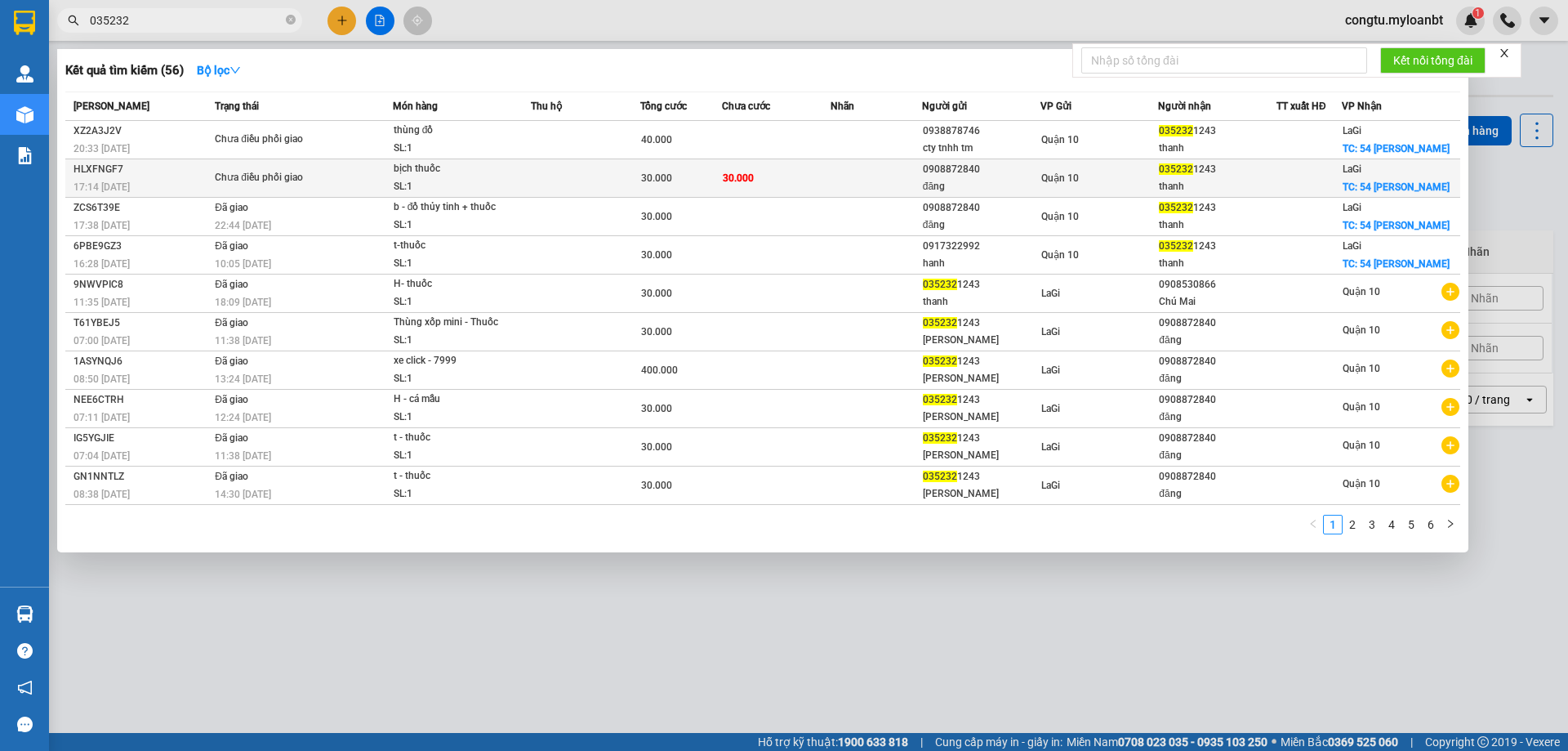
type input "035232"
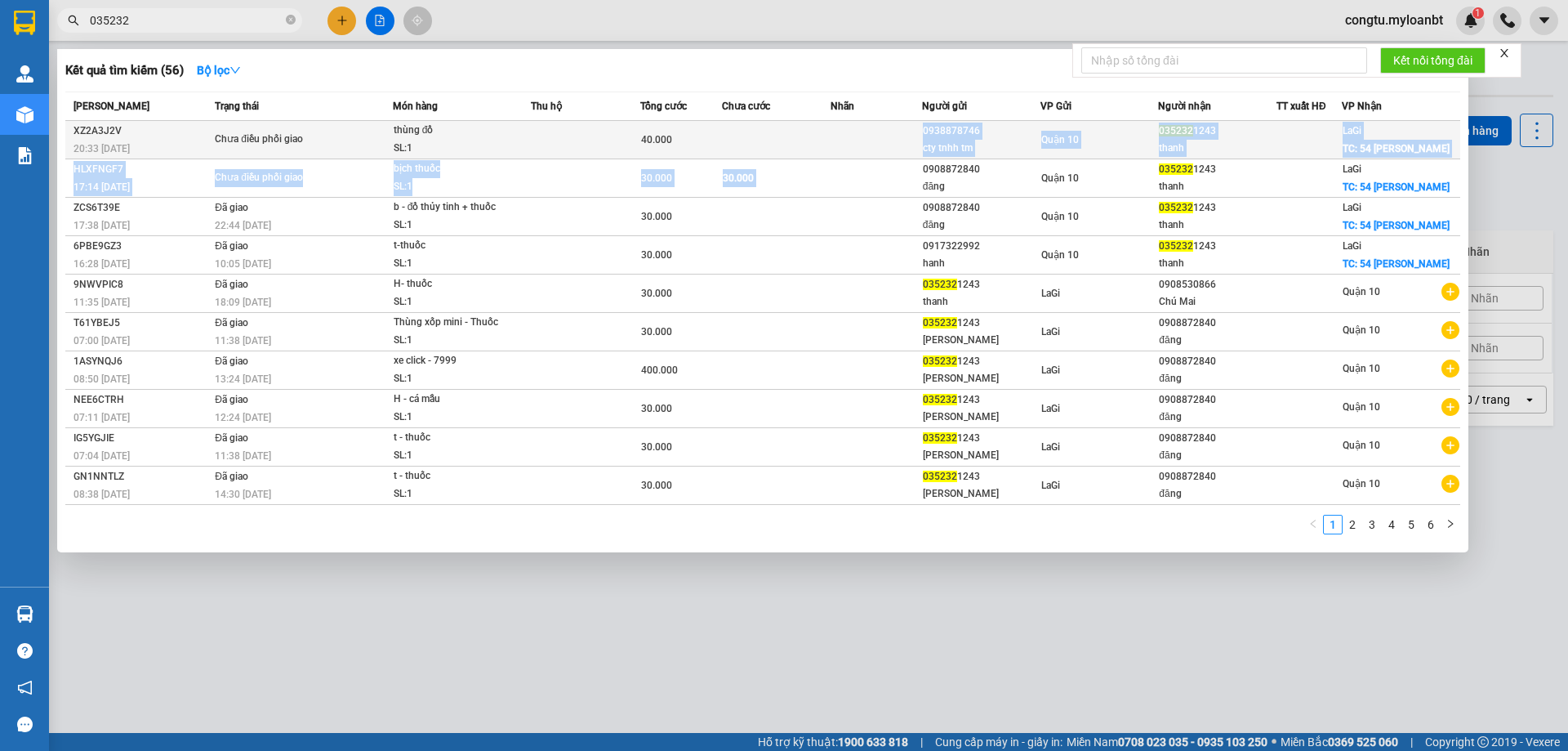
drag, startPoint x: 882, startPoint y: 180, endPoint x: 860, endPoint y: 139, distance: 46.5
click at [860, 139] on tbody "XZ2A3J2V 20:33 - 11/09 Chưa điều phối giao thùng đồ SL: 1 40.000 0938878746 cty…" at bounding box center [762, 313] width 1395 height 384
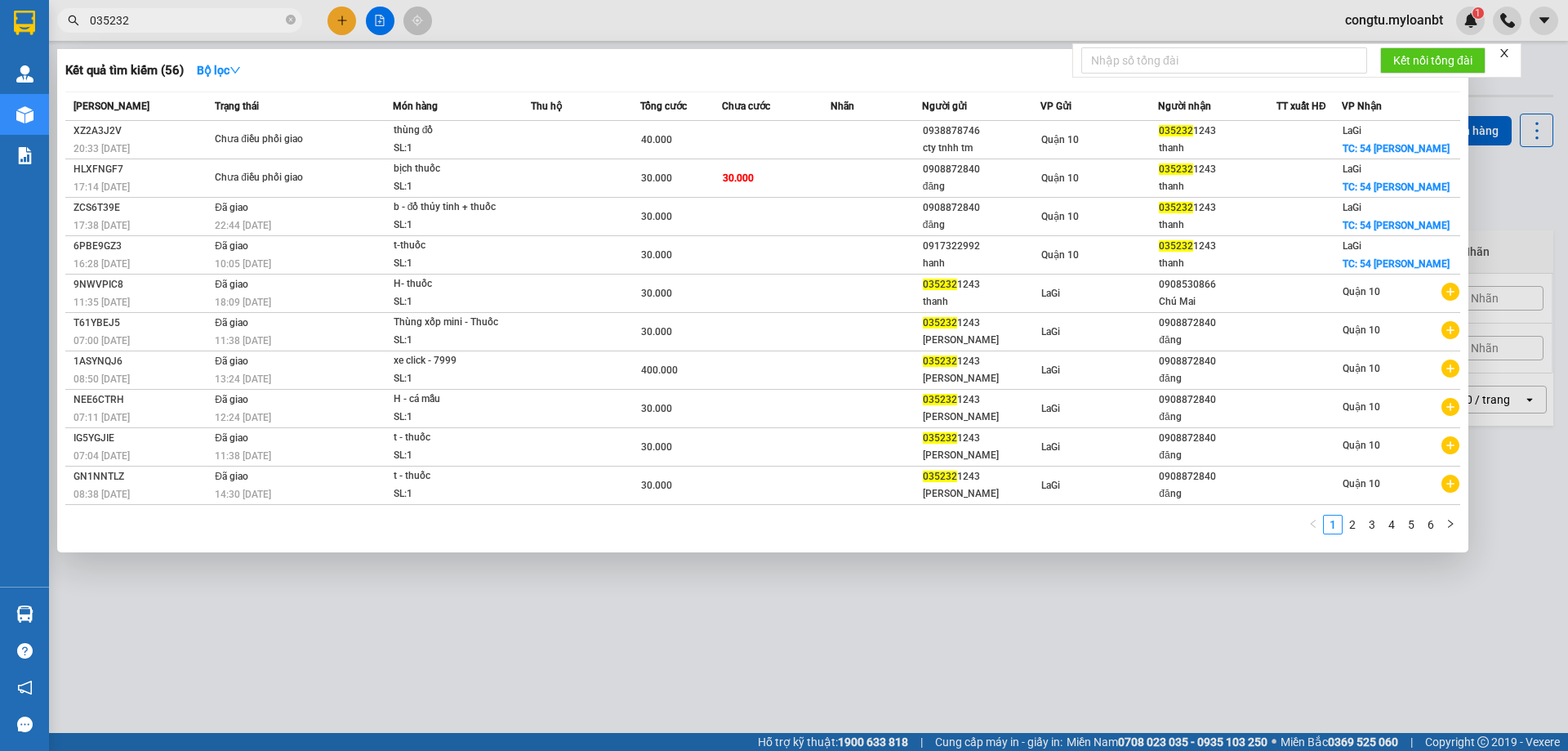
click at [899, 56] on div "Kết quả tìm kiếm ( 56 ) Bộ lọc Mã ĐH Trạng thái Món hàng Thu hộ Tổng cước Chưa …" at bounding box center [762, 300] width 1411 height 503
click at [964, 64] on div "Kết quả tìm kiếm ( 56 ) Bộ lọc" at bounding box center [762, 70] width 1395 height 27
click at [550, 48] on div at bounding box center [784, 375] width 1568 height 751
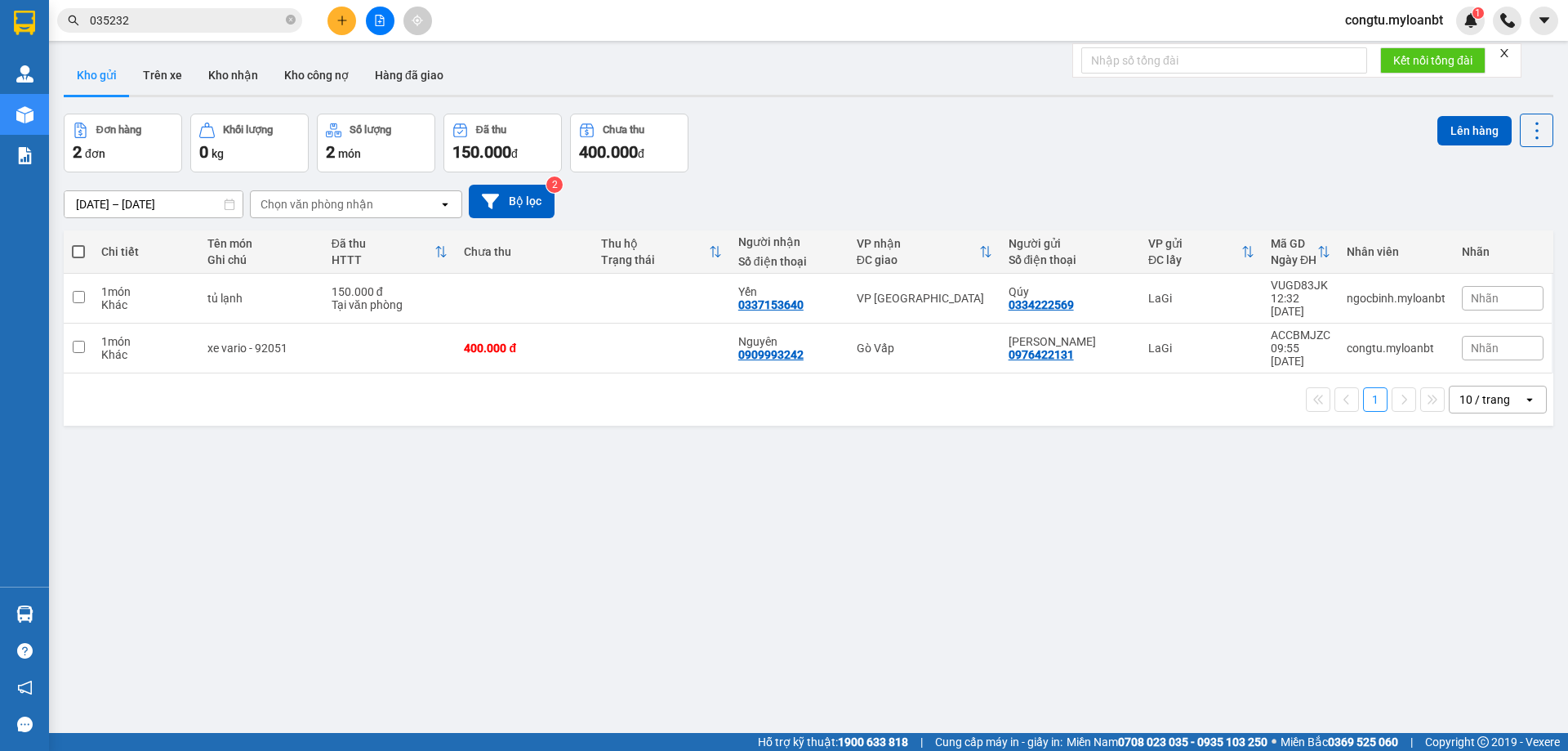
click at [144, 16] on input "035232" at bounding box center [187, 20] width 193 height 18
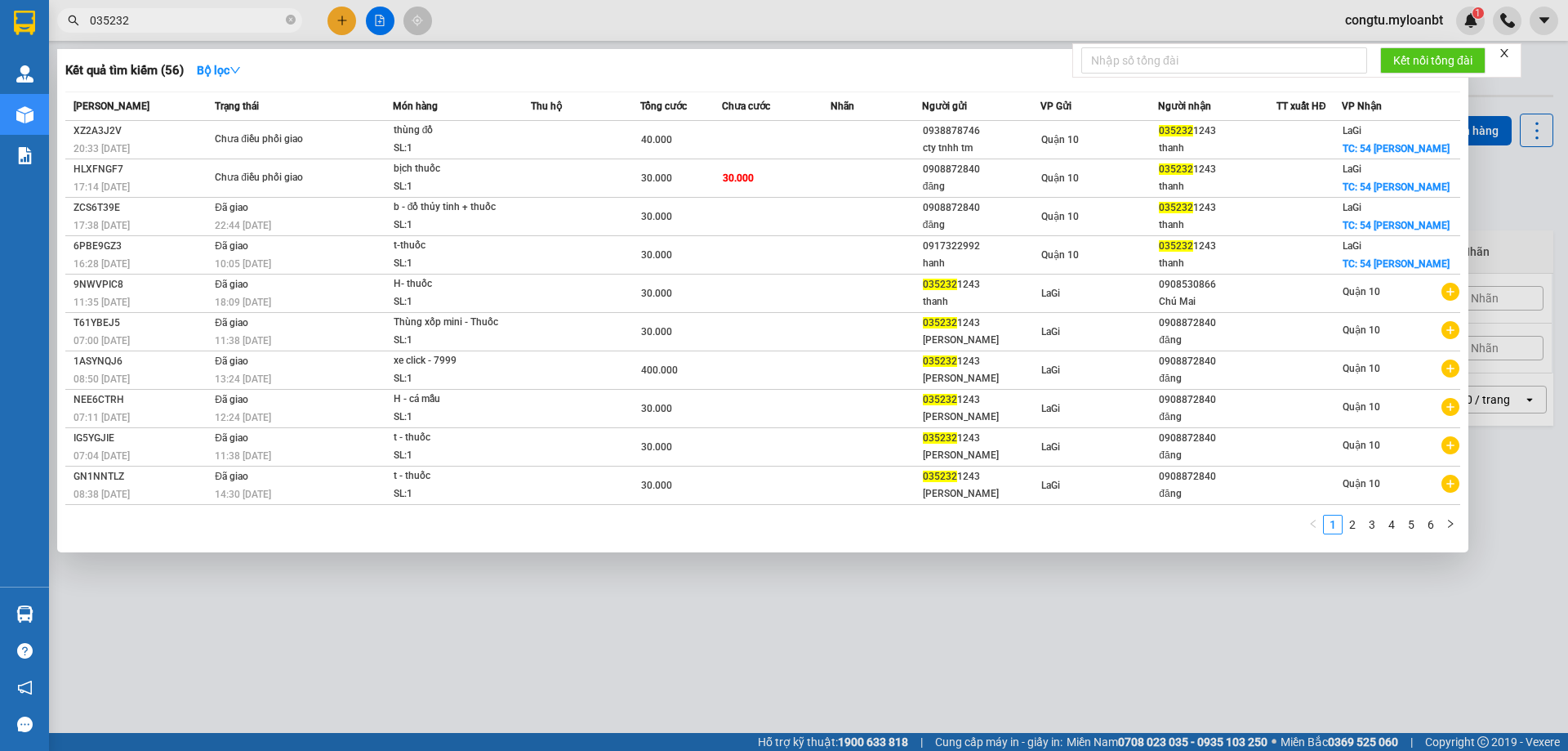
click at [306, 27] on div "035232" at bounding box center [159, 21] width 318 height 25
click at [293, 27] on span at bounding box center [291, 21] width 9 height 15
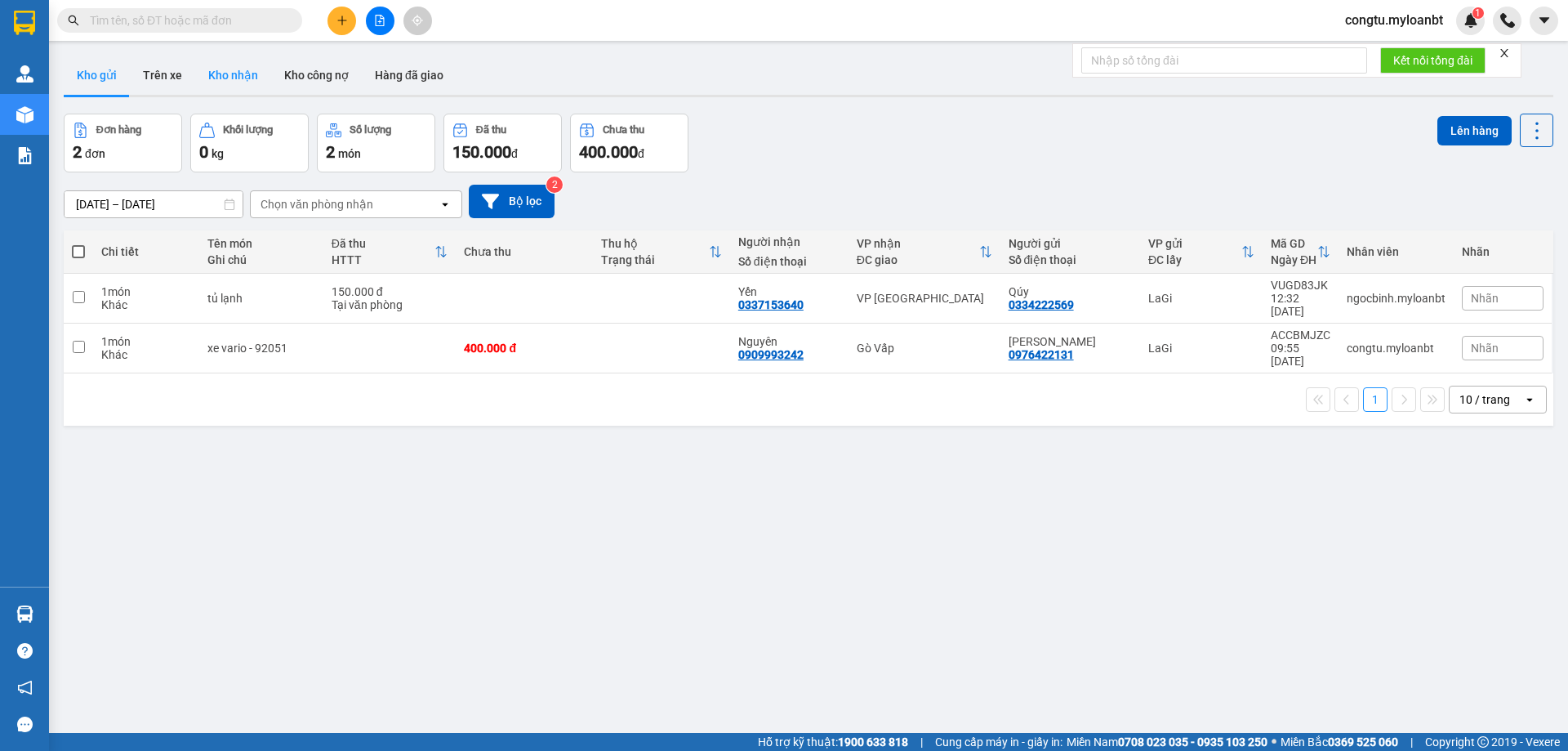
click at [223, 85] on button "Kho nhận" at bounding box center [233, 75] width 76 height 39
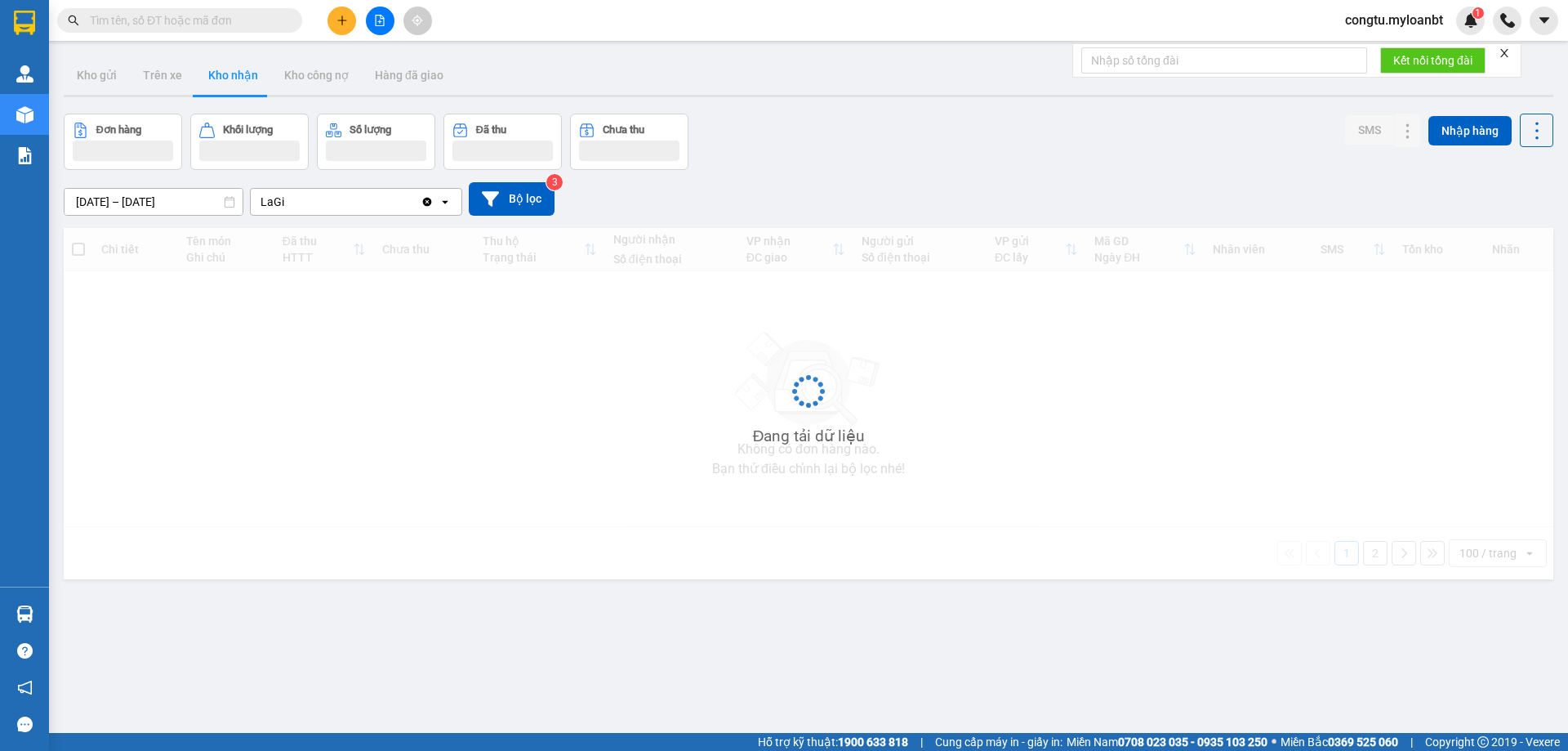
click at [887, 183] on div "[DATE] – [DATE] Press the down arrow key to interact with the calendar and sele…" at bounding box center [808, 198] width 1489 height 33
click at [748, 176] on div "[DATE] – [DATE] Press the down arrow key to interact with the calendar and sele…" at bounding box center [808, 198] width 1489 height 58
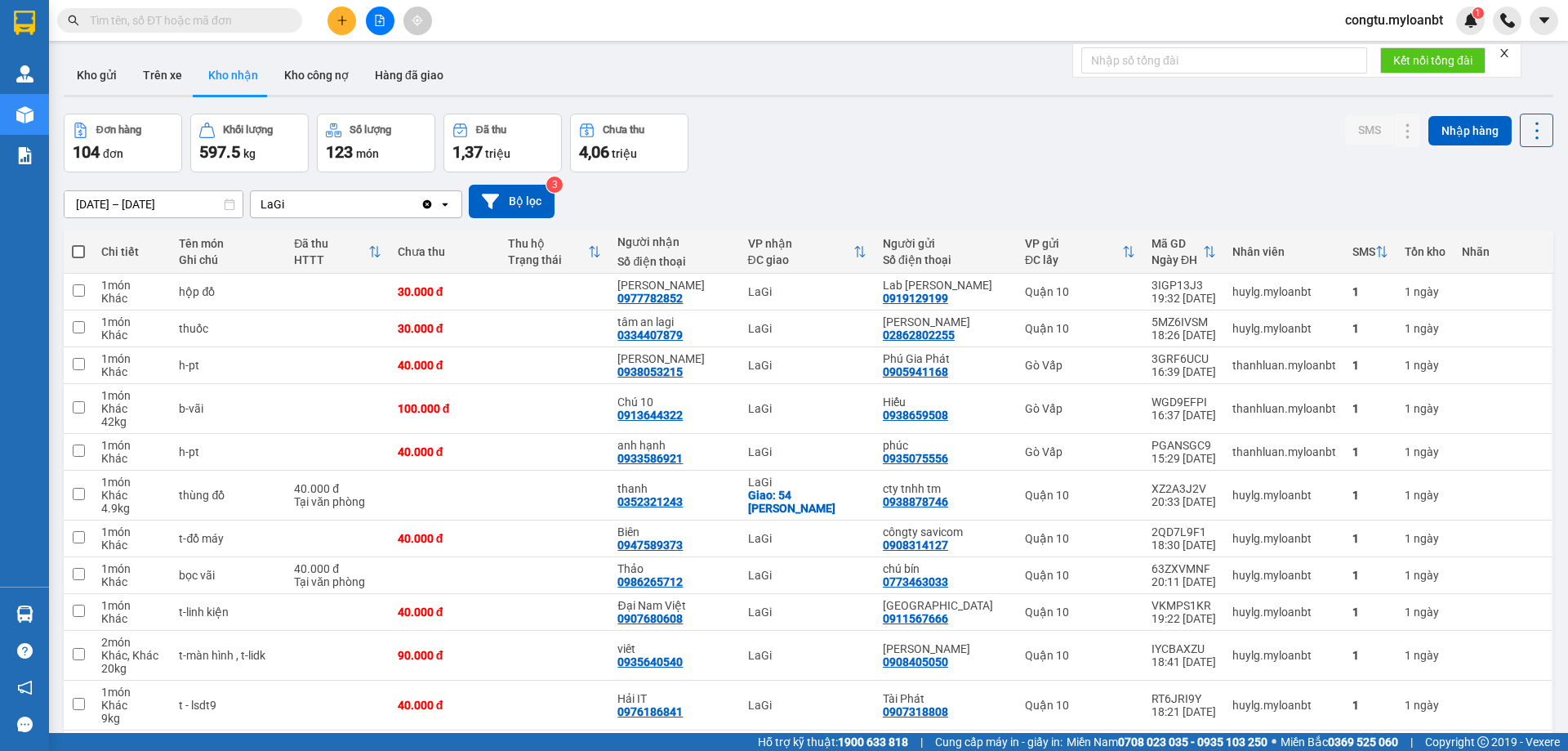
click at [1199, 148] on div "Đơn hàng 104 đơn Khối lượng 597.5 kg Số lượng 123 món Đã thu 1,37 triệu Chưa th…" at bounding box center [808, 143] width 1489 height 59
click at [1208, 134] on div "Đơn hàng 104 đơn Khối lượng 597.5 kg Số lượng 123 món Đã thu 1,37 triệu Chưa th…" at bounding box center [808, 143] width 1489 height 59
click at [1298, 156] on div "Đơn hàng 104 đơn Khối lượng 597.5 kg Số lượng 123 món Đã thu 1,37 triệu Chưa th…" at bounding box center [808, 143] width 1489 height 59
click at [1181, 134] on div "Đơn hàng 104 đơn Khối lượng 597.5 kg Số lượng 123 món Đã thu 1,37 triệu Chưa th…" at bounding box center [808, 143] width 1489 height 59
click at [1187, 162] on div "Đơn hàng 104 đơn Khối lượng 597.5 kg Số lượng 123 món Đã thu 1,37 triệu Chưa th…" at bounding box center [808, 143] width 1489 height 59
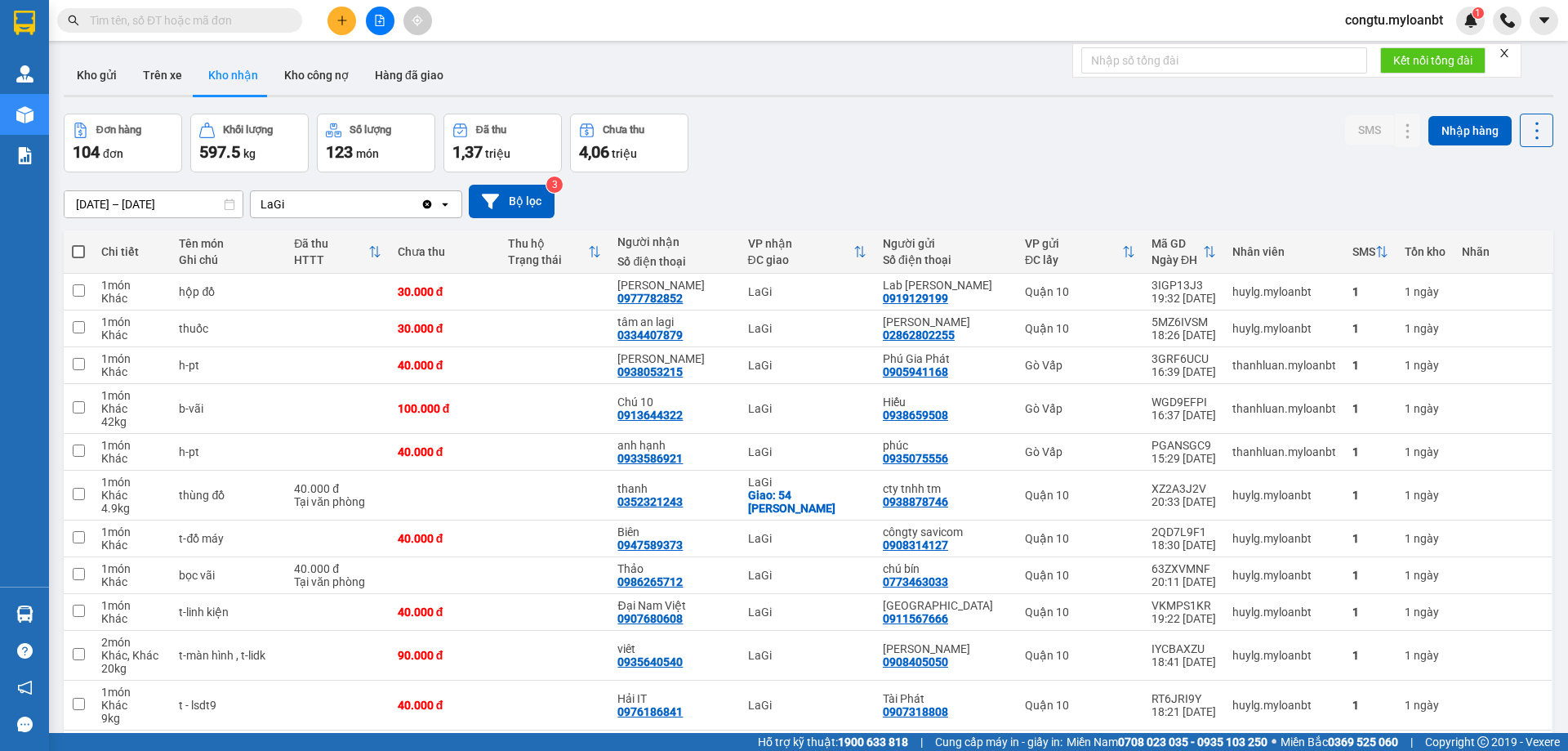
click at [206, 31] on span at bounding box center [179, 21] width 245 height 25
click at [211, 16] on input "text" at bounding box center [187, 20] width 193 height 18
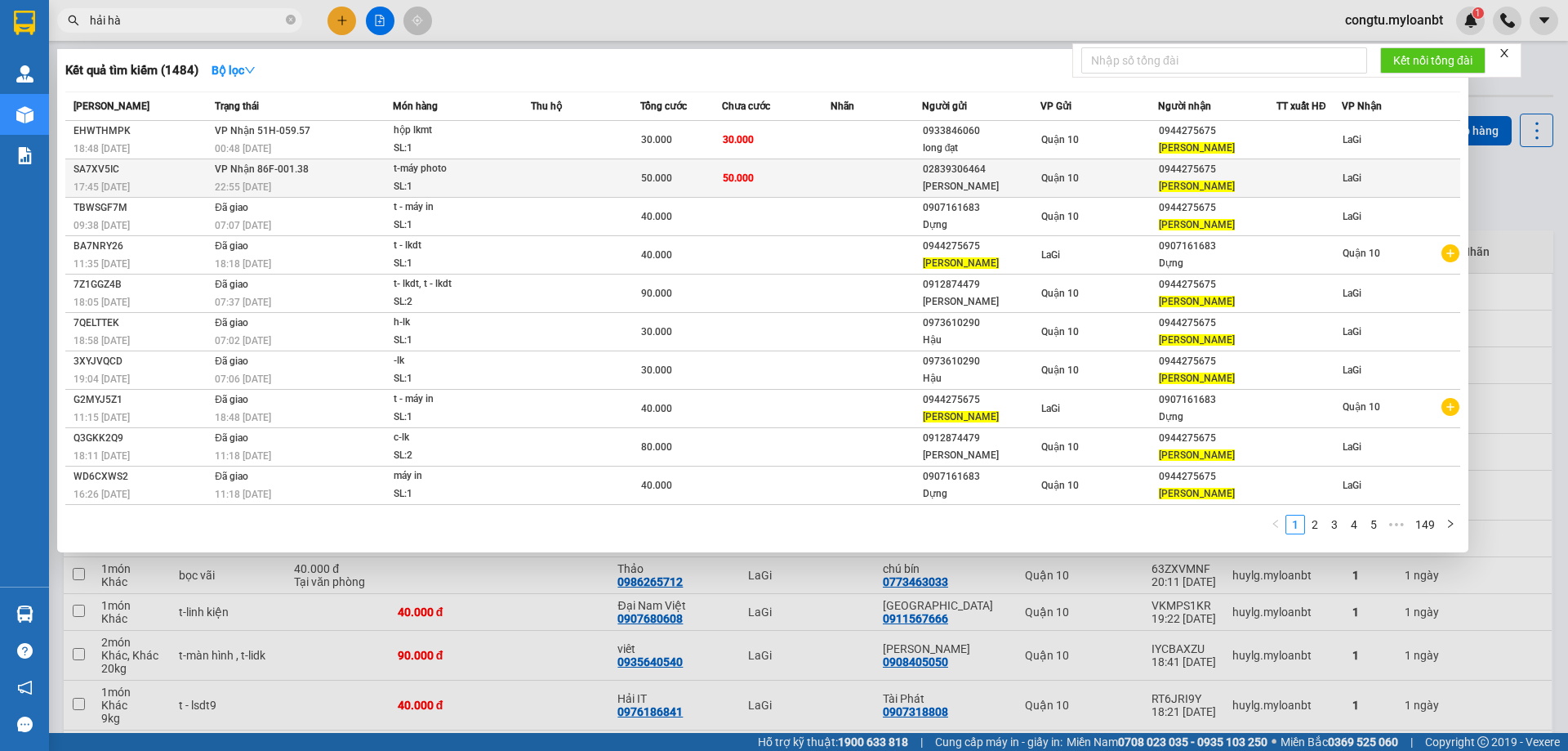
type input "hải hà"
click at [1028, 159] on td "02839306464 Đức Lan" at bounding box center [981, 178] width 118 height 39
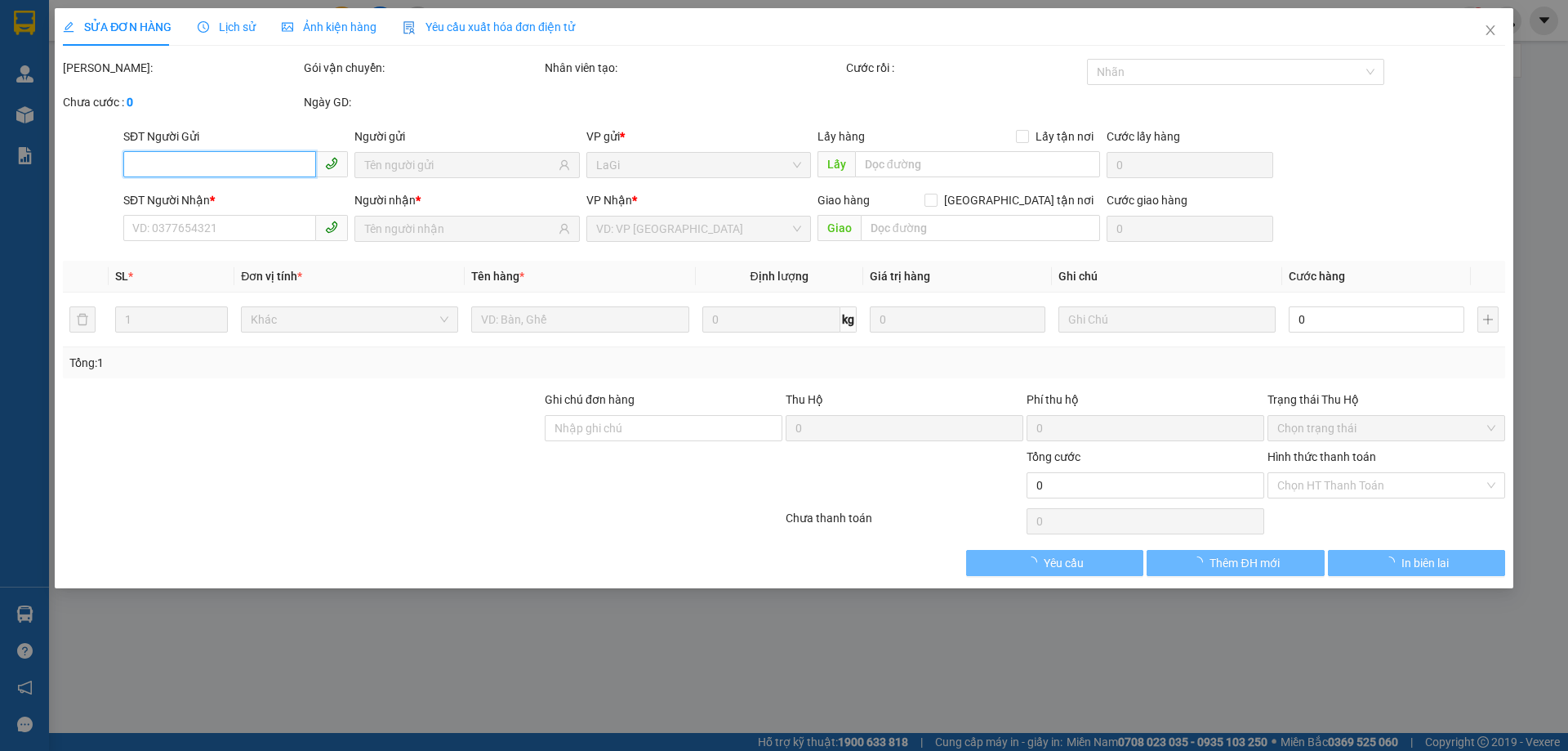
type input "02839306464"
type input "[PERSON_NAME]"
type input "0944275675"
type input "[PERSON_NAME]"
type input "50.000"
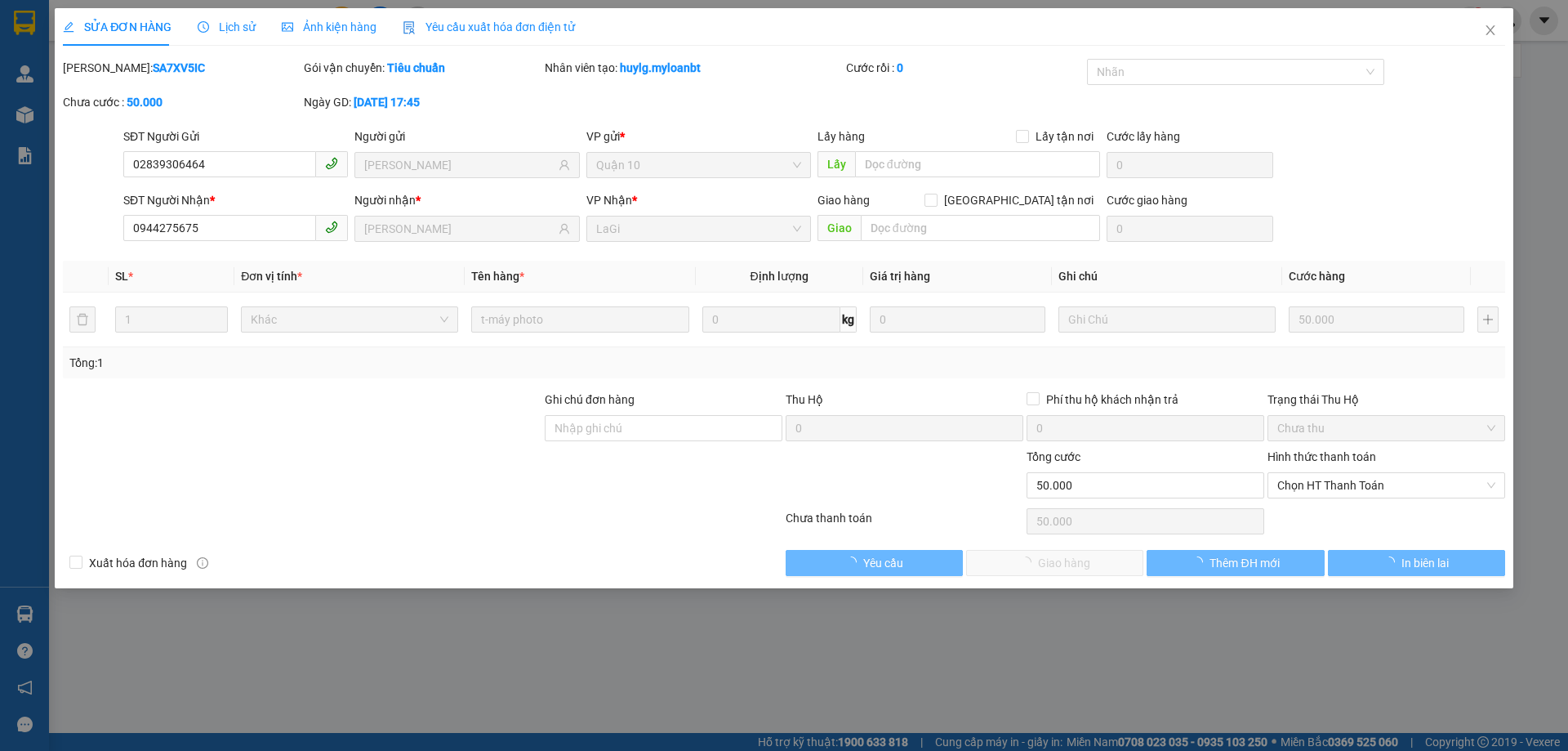
drag, startPoint x: 1322, startPoint y: 457, endPoint x: 1335, endPoint y: 499, distance: 44.0
click at [1323, 460] on label "Hình thức thanh toán" at bounding box center [1321, 456] width 109 height 13
click at [1323, 473] on input "Hình thức thanh toán" at bounding box center [1381, 485] width 206 height 25
click at [1330, 487] on div "Hình thức thanh toán Chọn HT Thanh Toán" at bounding box center [1385, 476] width 238 height 57
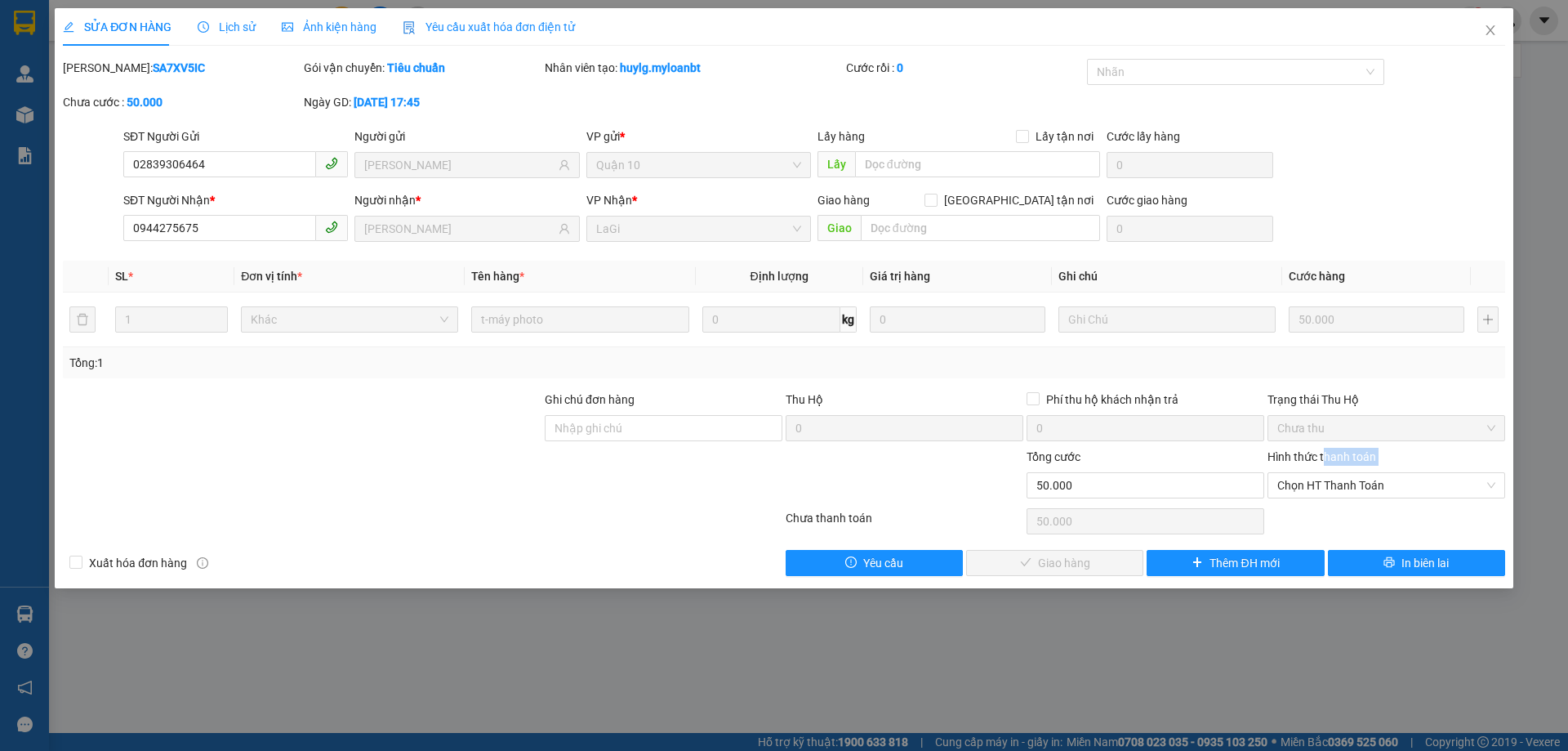
click at [1335, 499] on div "Hình thức thanh toán Chọn HT Thanh Toán" at bounding box center [1385, 476] width 238 height 57
click at [1345, 483] on span "Chọn HT Thanh Toán" at bounding box center [1386, 485] width 218 height 25
click at [1330, 502] on div "Total Paid Fee 0 Total UnPaid Fee 50.000 Cash Collection Total Fee Mã ĐH: SA7XV…" at bounding box center [783, 317] width 1442 height 517
click at [1326, 497] on div "Chọn HT Thanh Toán" at bounding box center [1385, 485] width 238 height 27
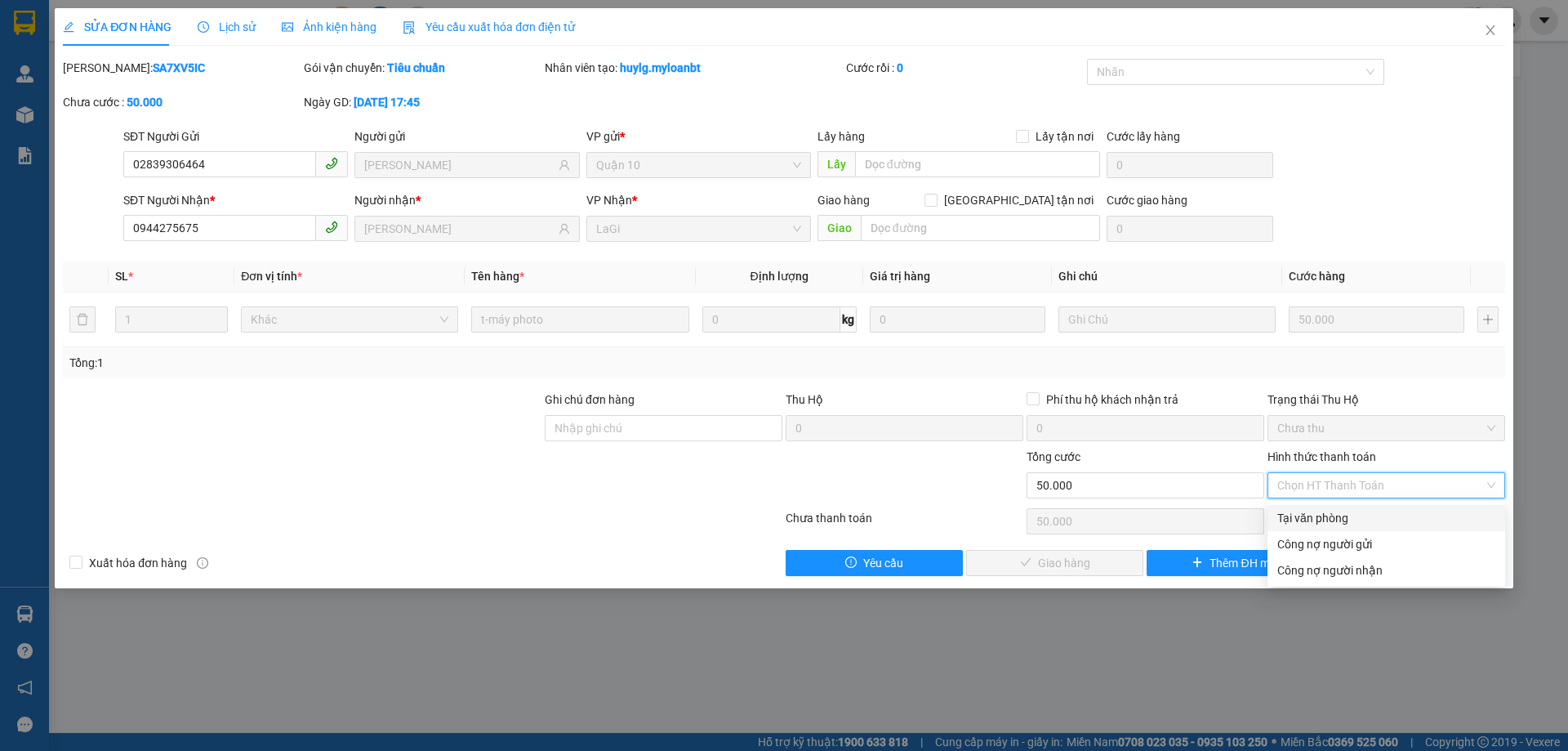
click at [1317, 510] on div "Tại văn phòng" at bounding box center [1386, 517] width 218 height 18
type input "0"
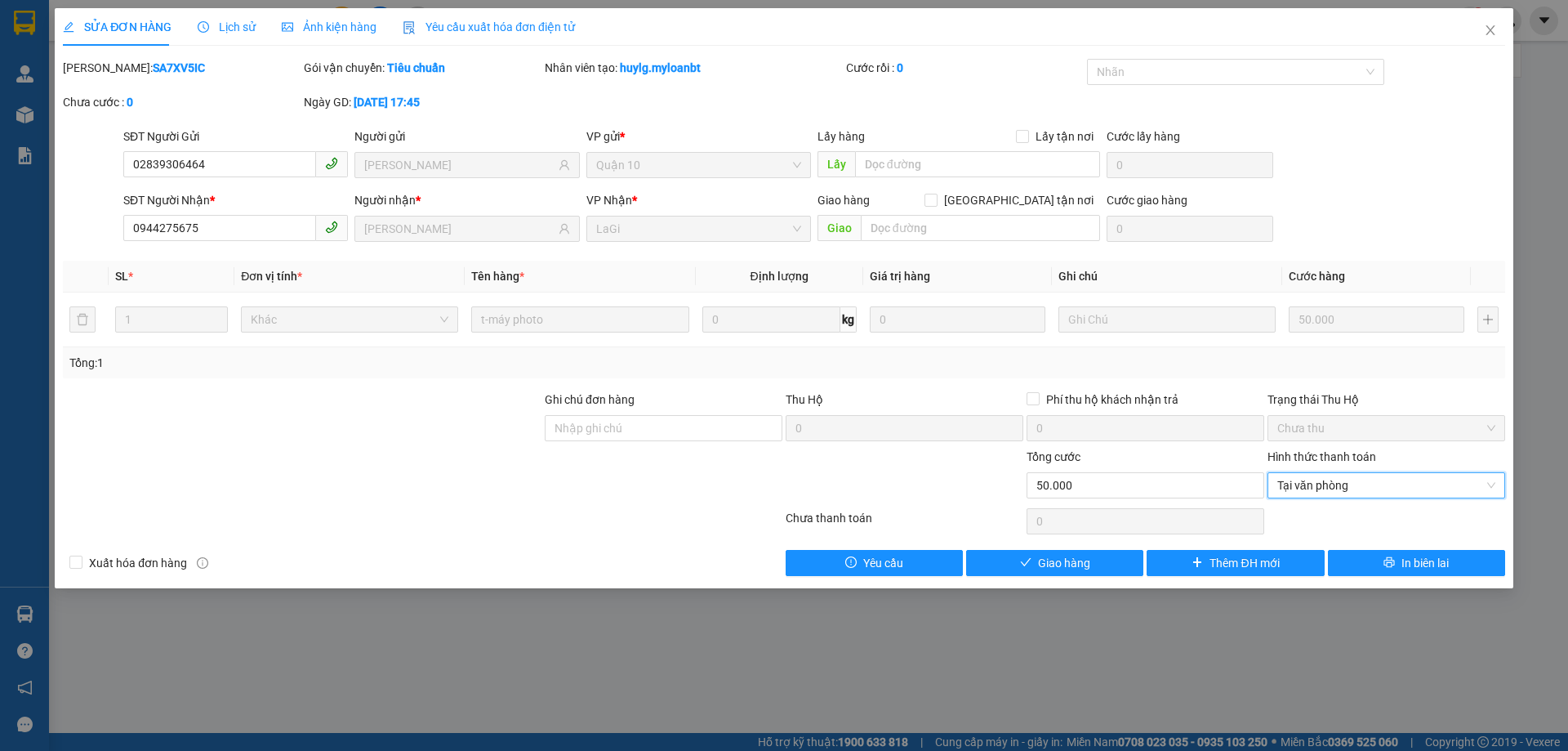
click at [1145, 553] on div "Thêm ĐH mới" at bounding box center [1235, 563] width 181 height 27
click at [1072, 552] on button "Giao hàng" at bounding box center [1054, 563] width 177 height 27
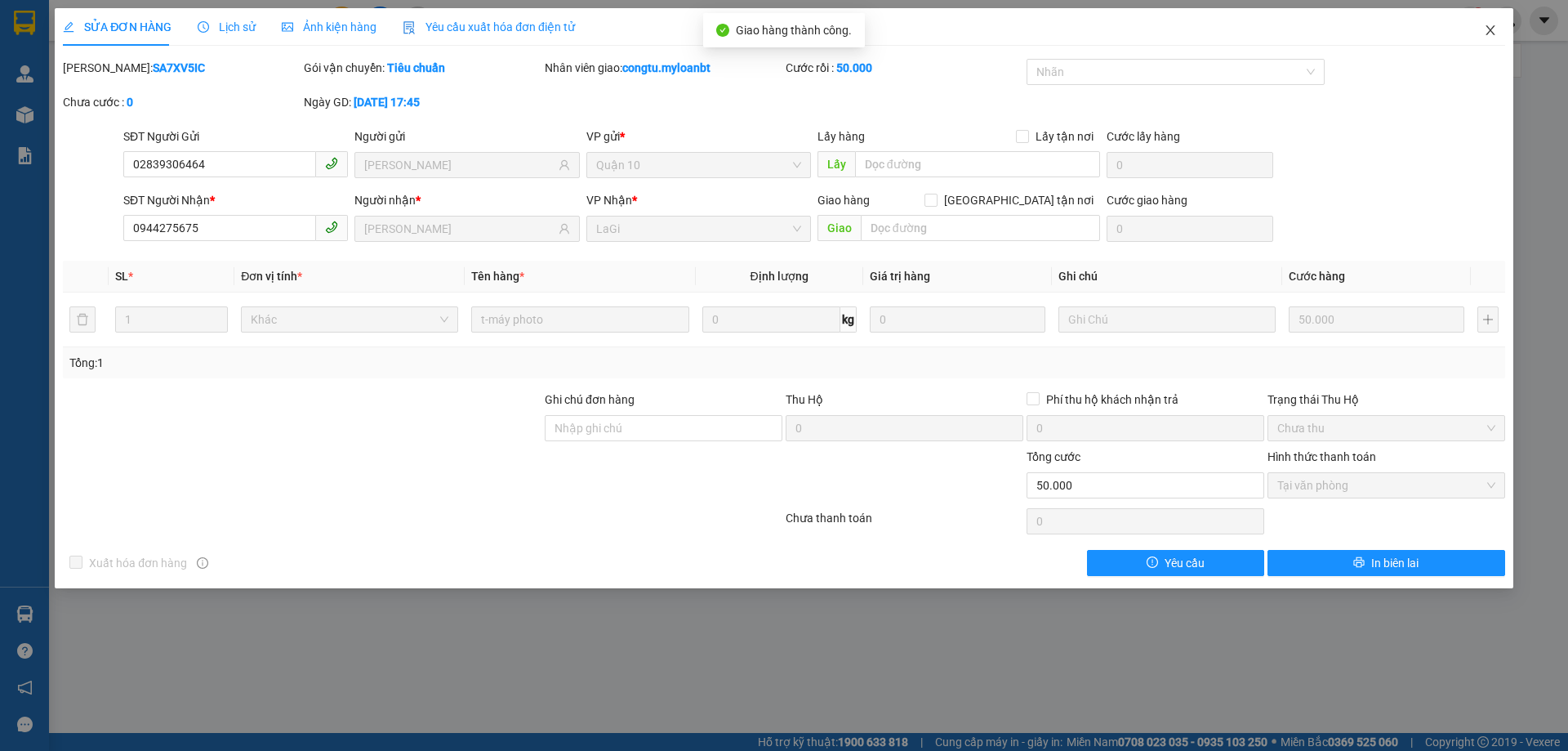
click at [1497, 35] on span "Close" at bounding box center [1490, 31] width 45 height 45
click at [1497, 28] on div at bounding box center [1506, 21] width 28 height 28
click at [1487, 27] on div "congtu.myloanbt 1" at bounding box center [1450, 21] width 236 height 28
click at [1490, 29] on div "congtu.myloanbt 1" at bounding box center [1450, 21] width 236 height 28
click at [1492, 34] on div "congtu.myloanbt 1" at bounding box center [1450, 21] width 236 height 28
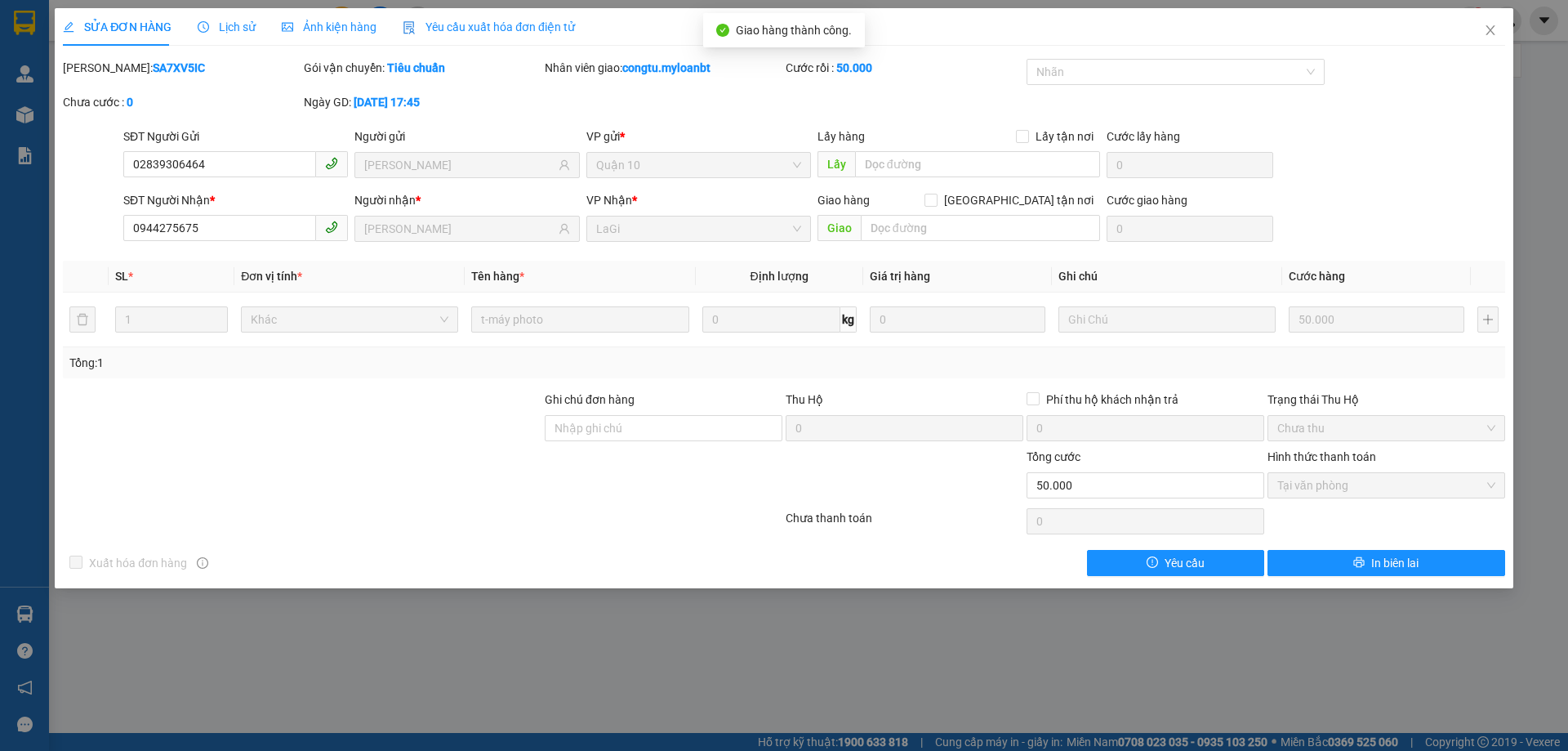
click at [1487, 25] on div "congtu.myloanbt 1" at bounding box center [1450, 21] width 236 height 28
click at [1488, 34] on div "congtu.myloanbt 1" at bounding box center [1450, 21] width 236 height 28
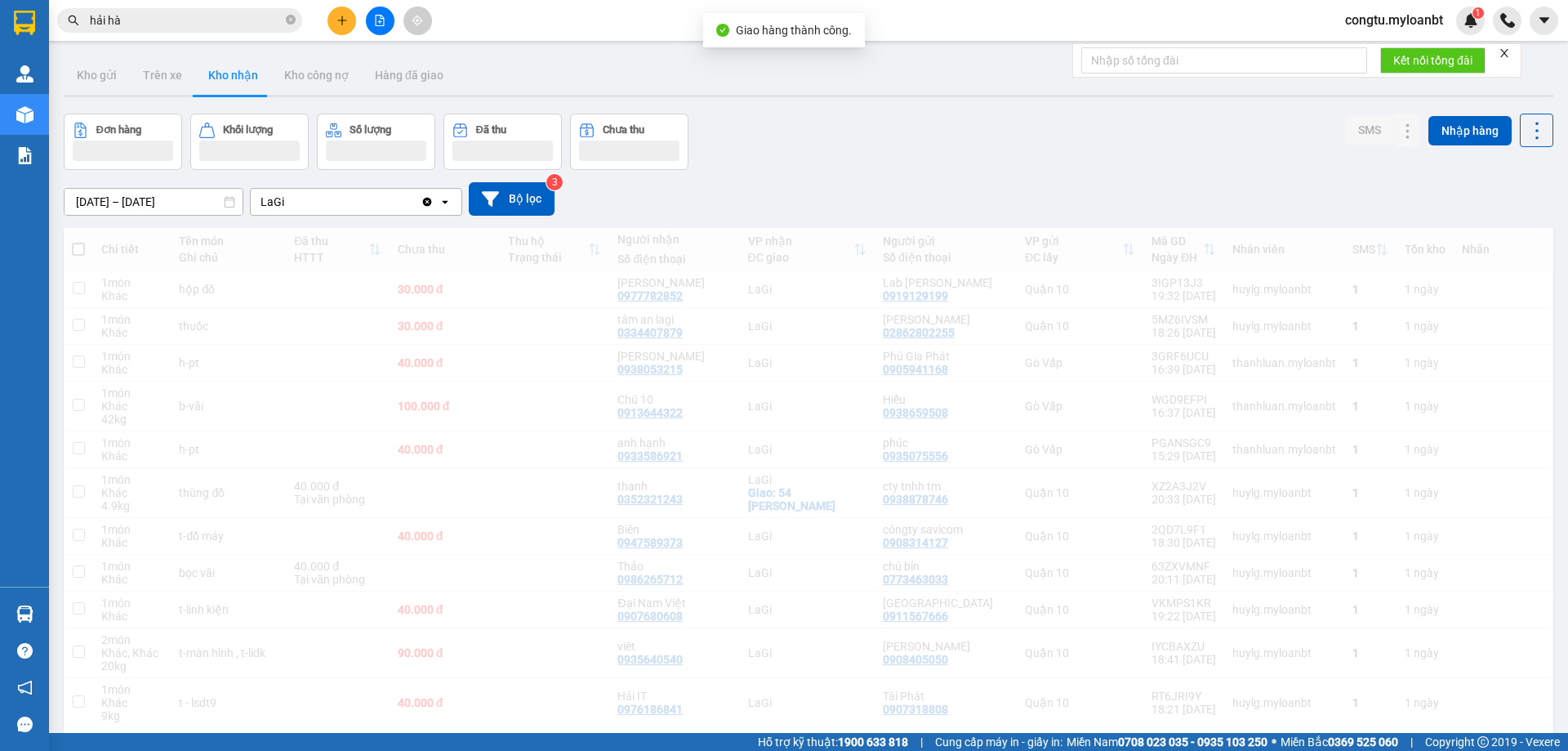
click at [258, 13] on input "hải hà" at bounding box center [187, 20] width 193 height 18
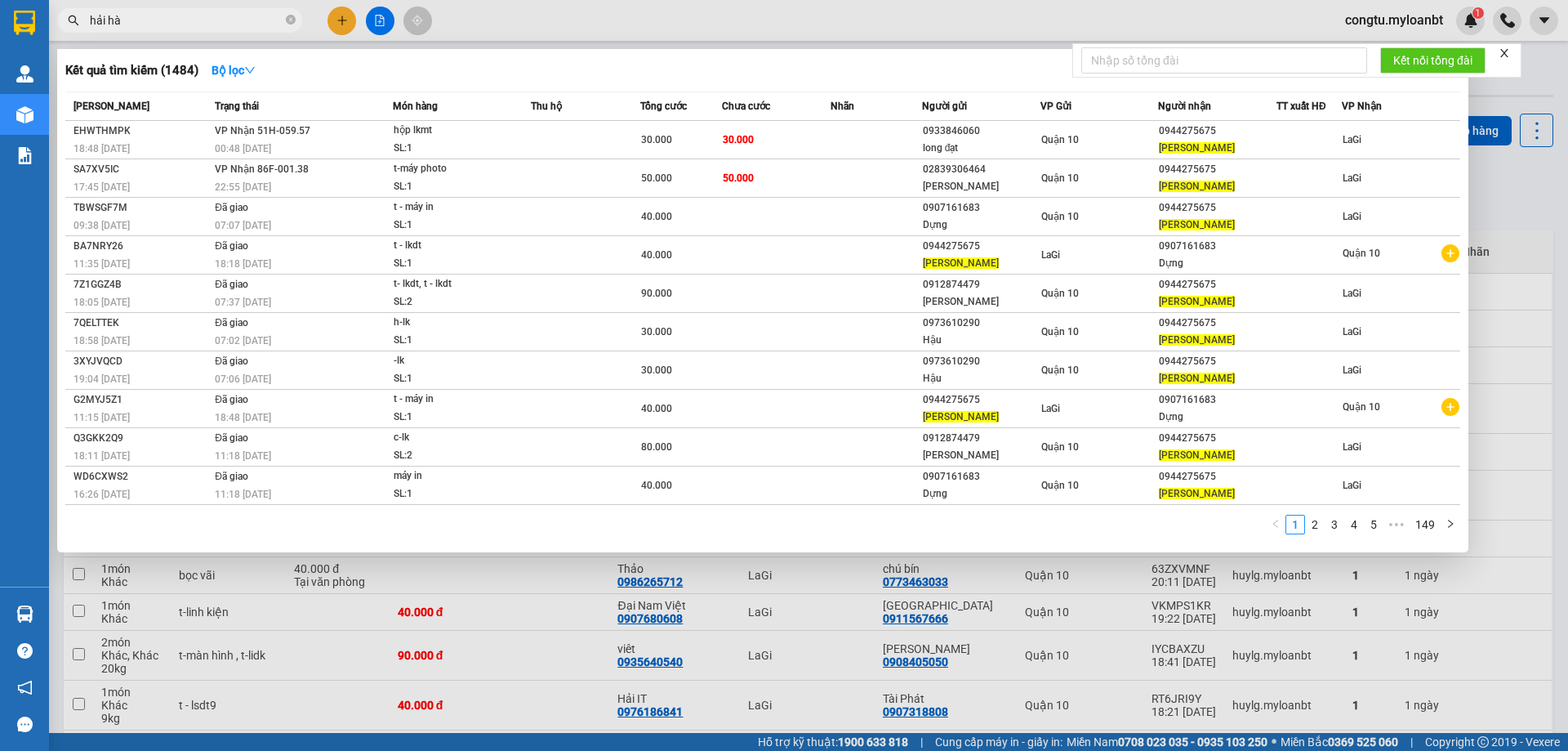
click at [234, 25] on input "hải hà" at bounding box center [187, 20] width 193 height 18
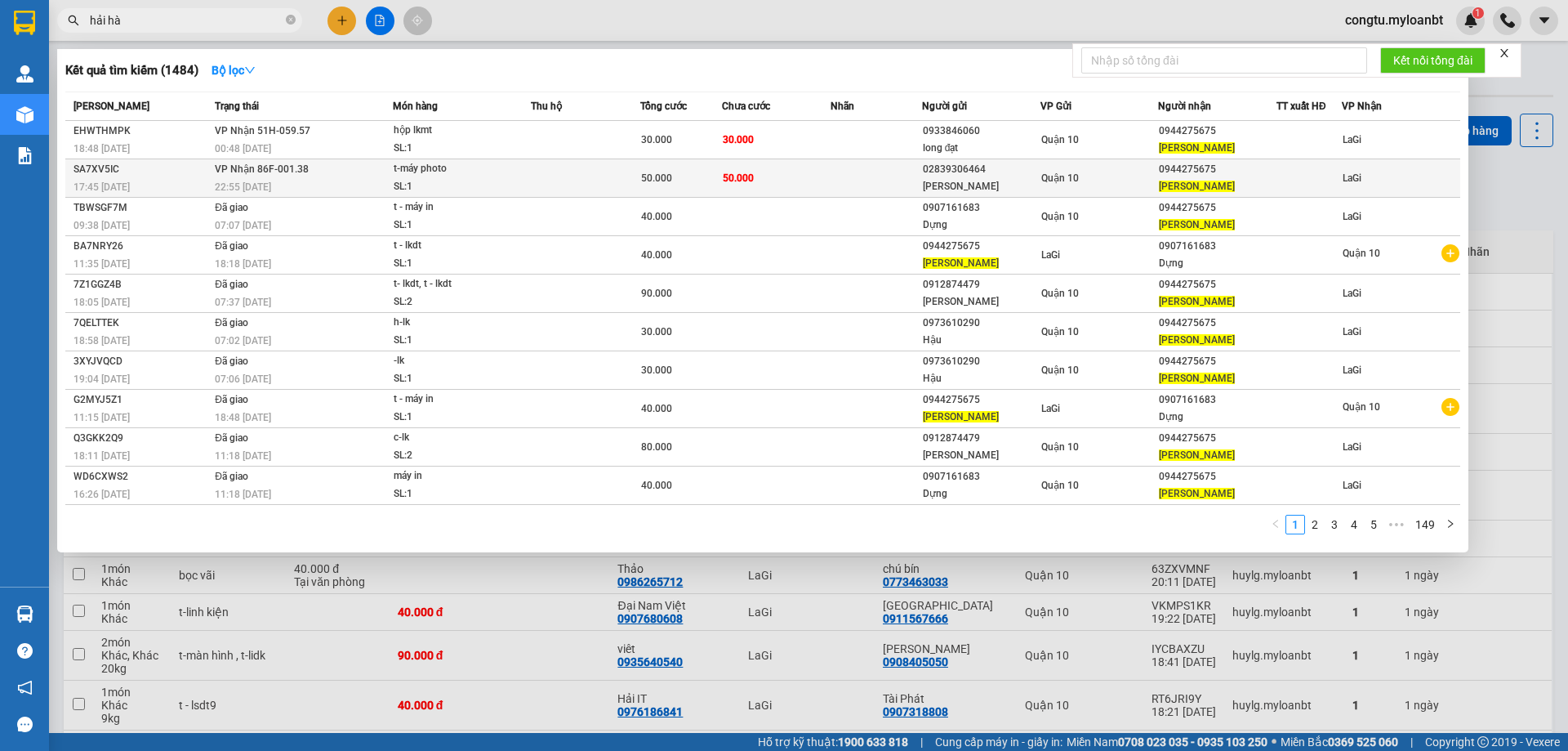
click at [775, 159] on td "50.000" at bounding box center [776, 178] width 110 height 39
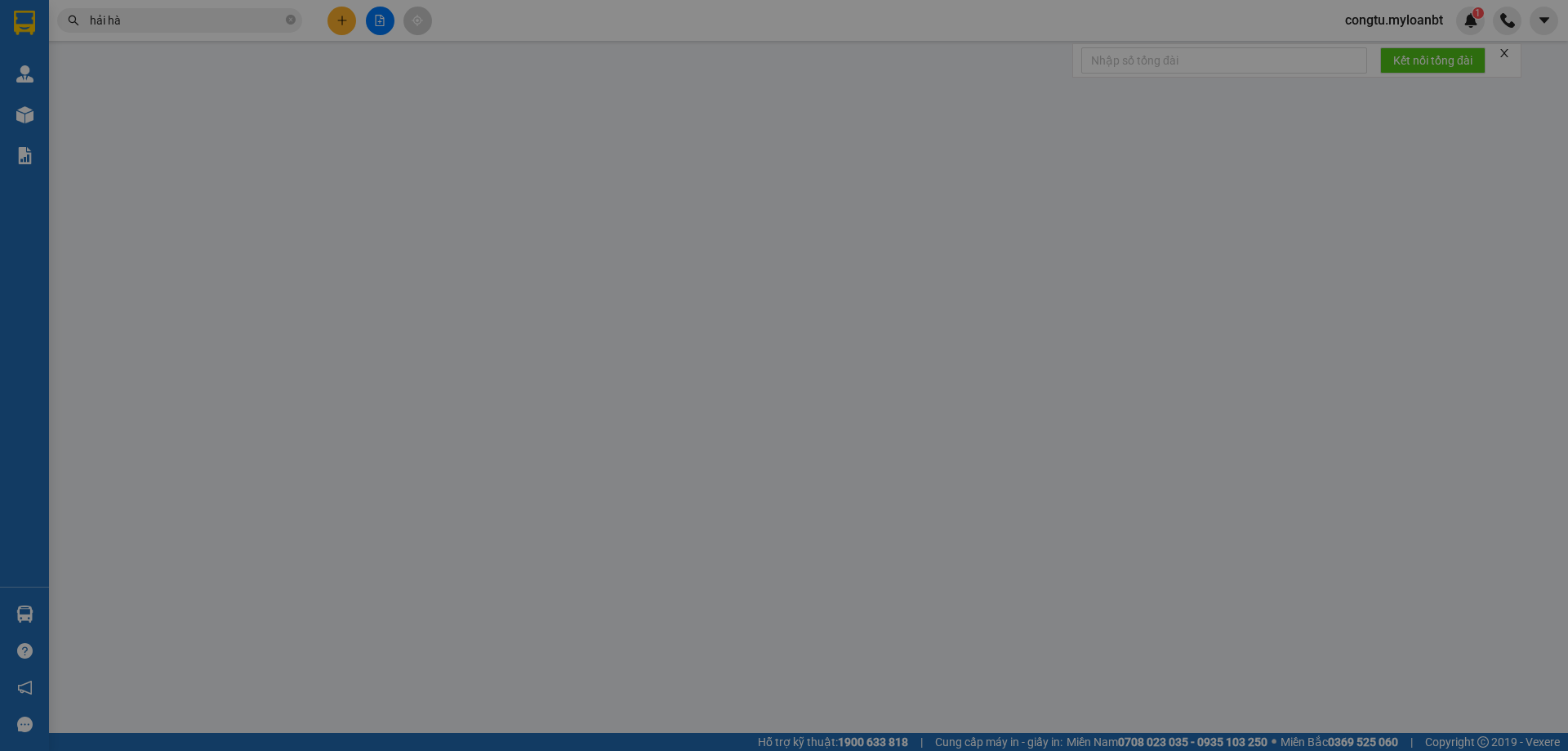
type input "02839306464"
type input "[PERSON_NAME]"
type input "0944275675"
type input "[PERSON_NAME]"
type input "50.000"
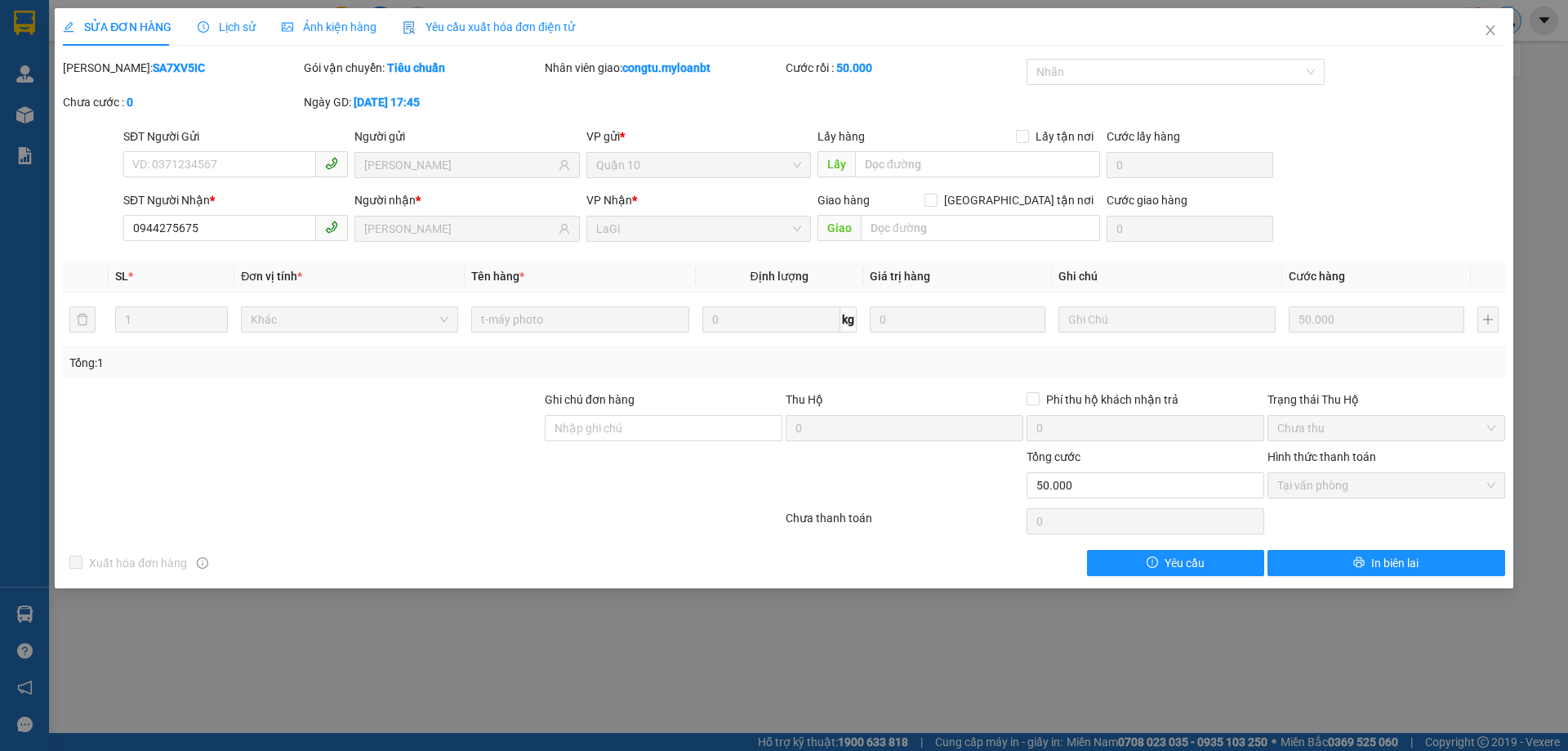
click at [1489, 36] on div "Kết quả tìm kiếm ( 1484 ) Bộ lọc Mã ĐH Trạng thái Món hàng Thu hộ Tổng cước Chư…" at bounding box center [784, 20] width 1568 height 41
click at [1494, 21] on div "congtu.myloanbt 1" at bounding box center [1450, 21] width 236 height 28
click at [1496, 28] on div at bounding box center [1506, 21] width 28 height 28
click at [1494, 28] on div at bounding box center [1506, 21] width 28 height 28
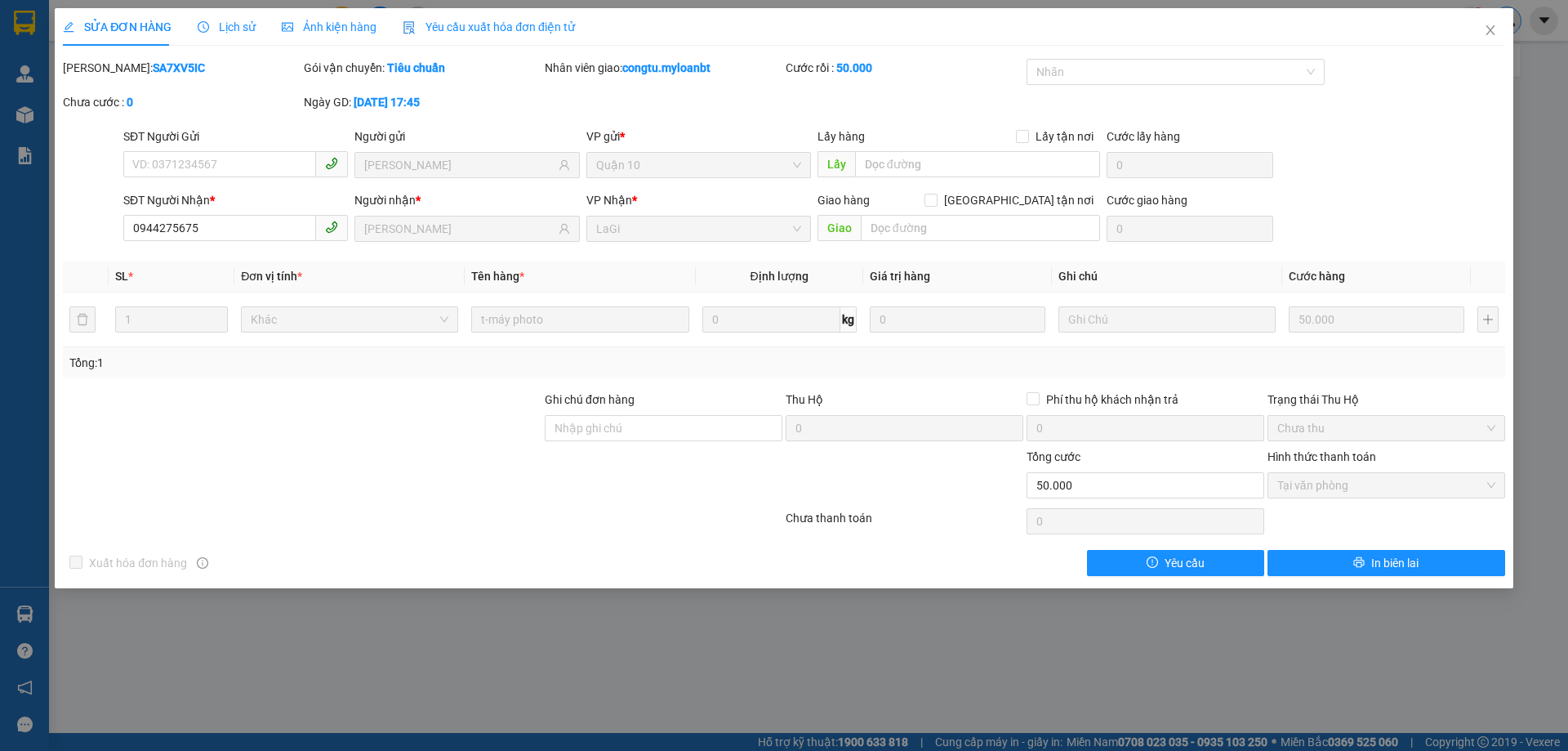
click at [1494, 28] on div at bounding box center [1506, 21] width 28 height 28
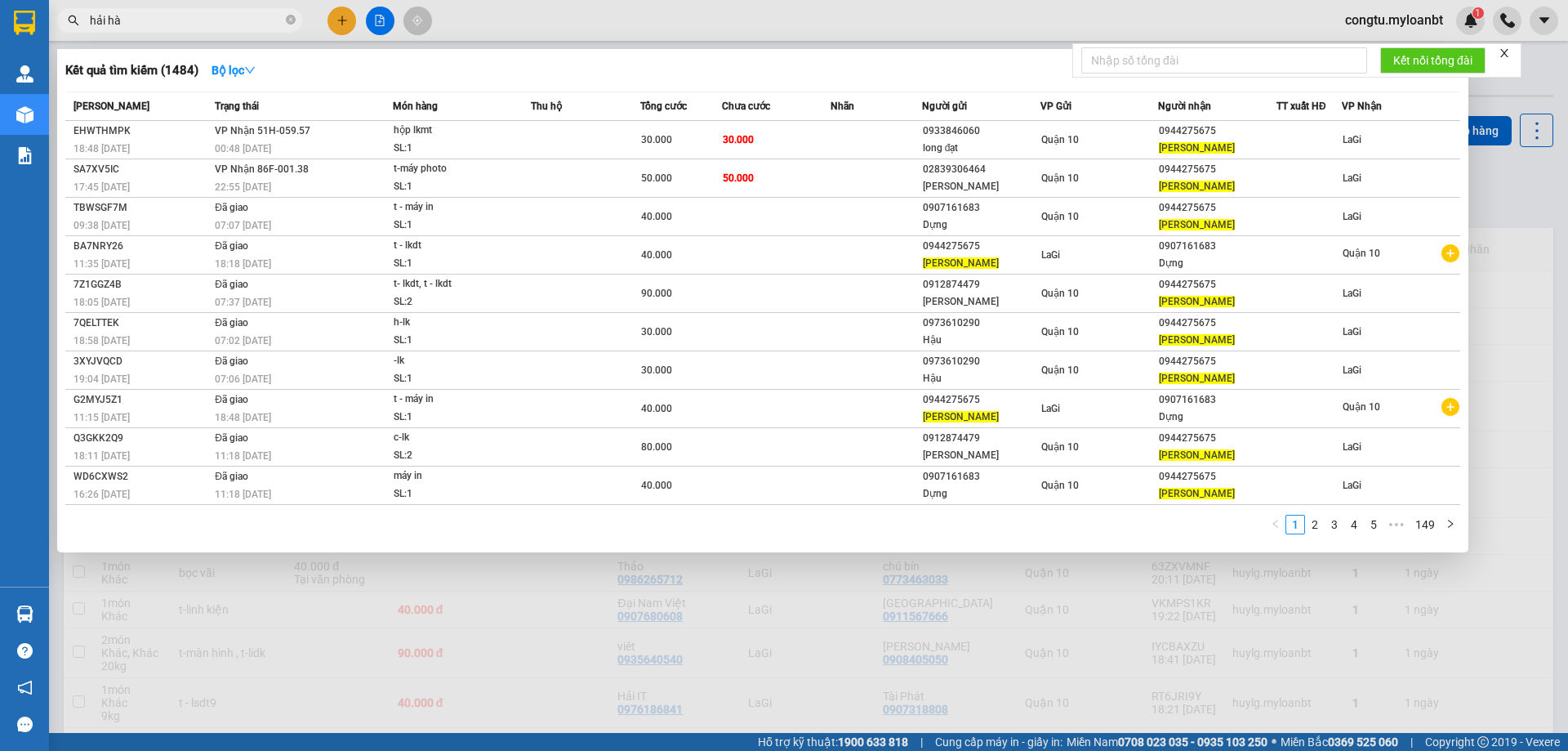
click at [235, 27] on input "hải hà" at bounding box center [187, 20] width 193 height 18
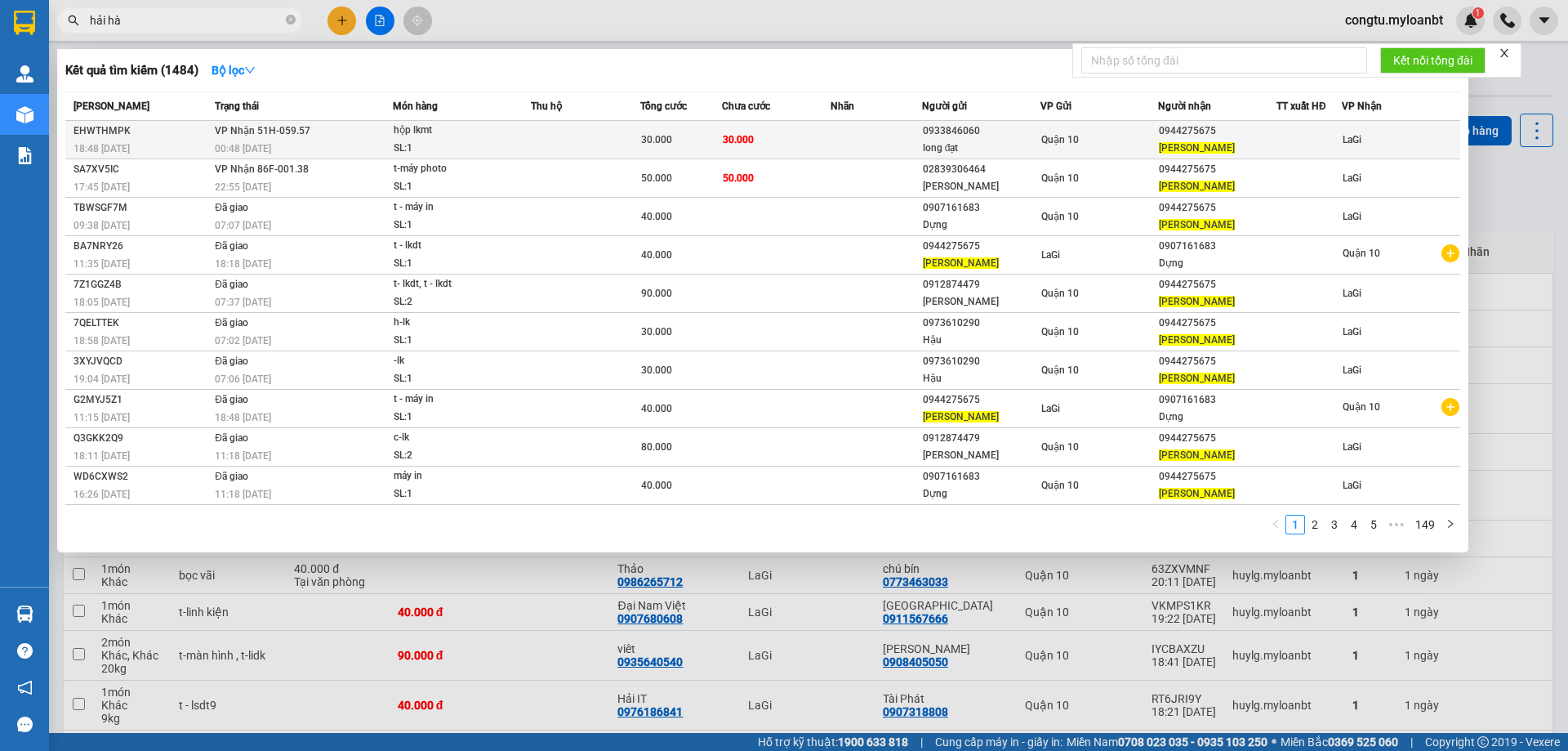
click at [1095, 135] on div "Quận 10" at bounding box center [1099, 139] width 116 height 18
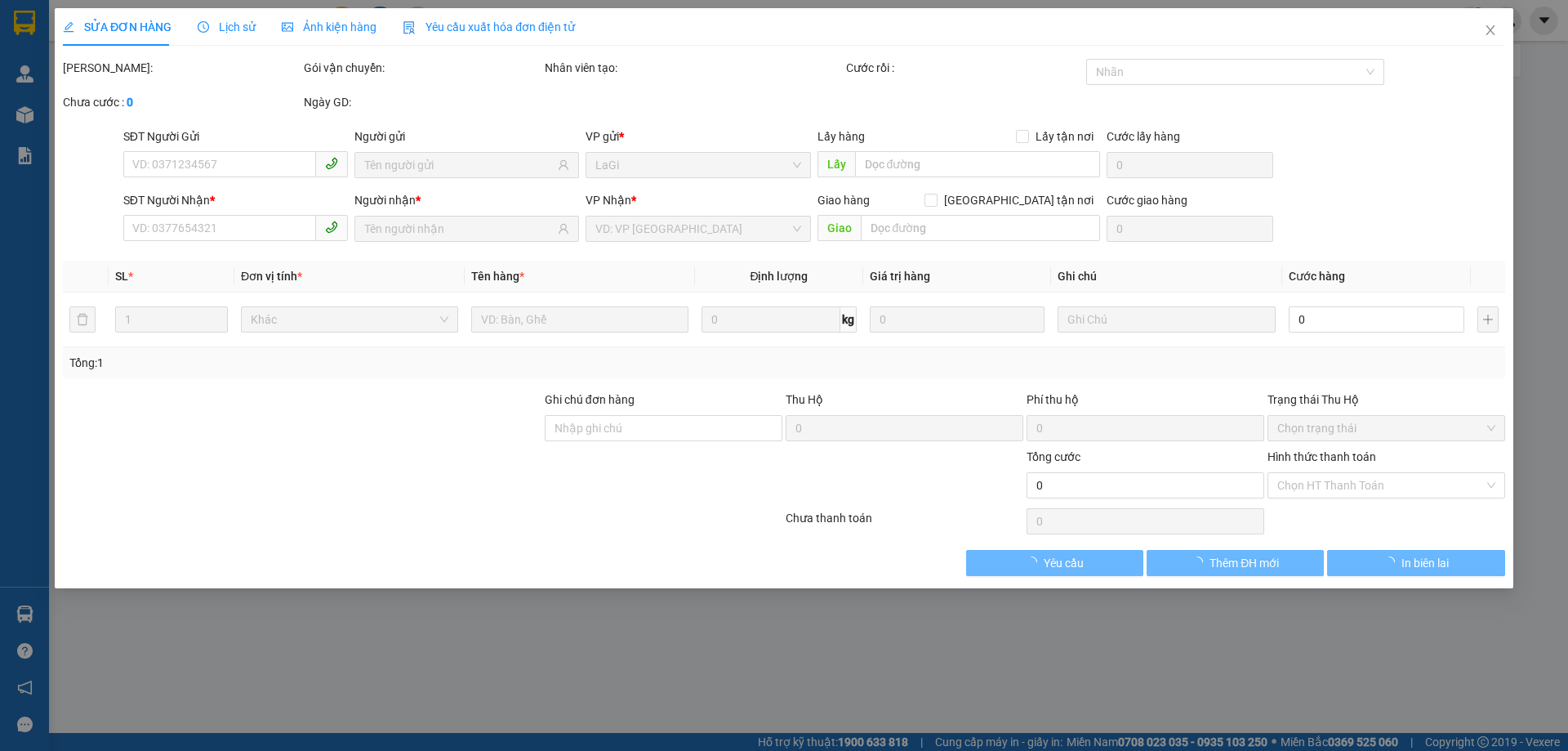
type input "0933846060"
type input "long đạt"
type input "0944275675"
type input "[PERSON_NAME]"
type input "30.000"
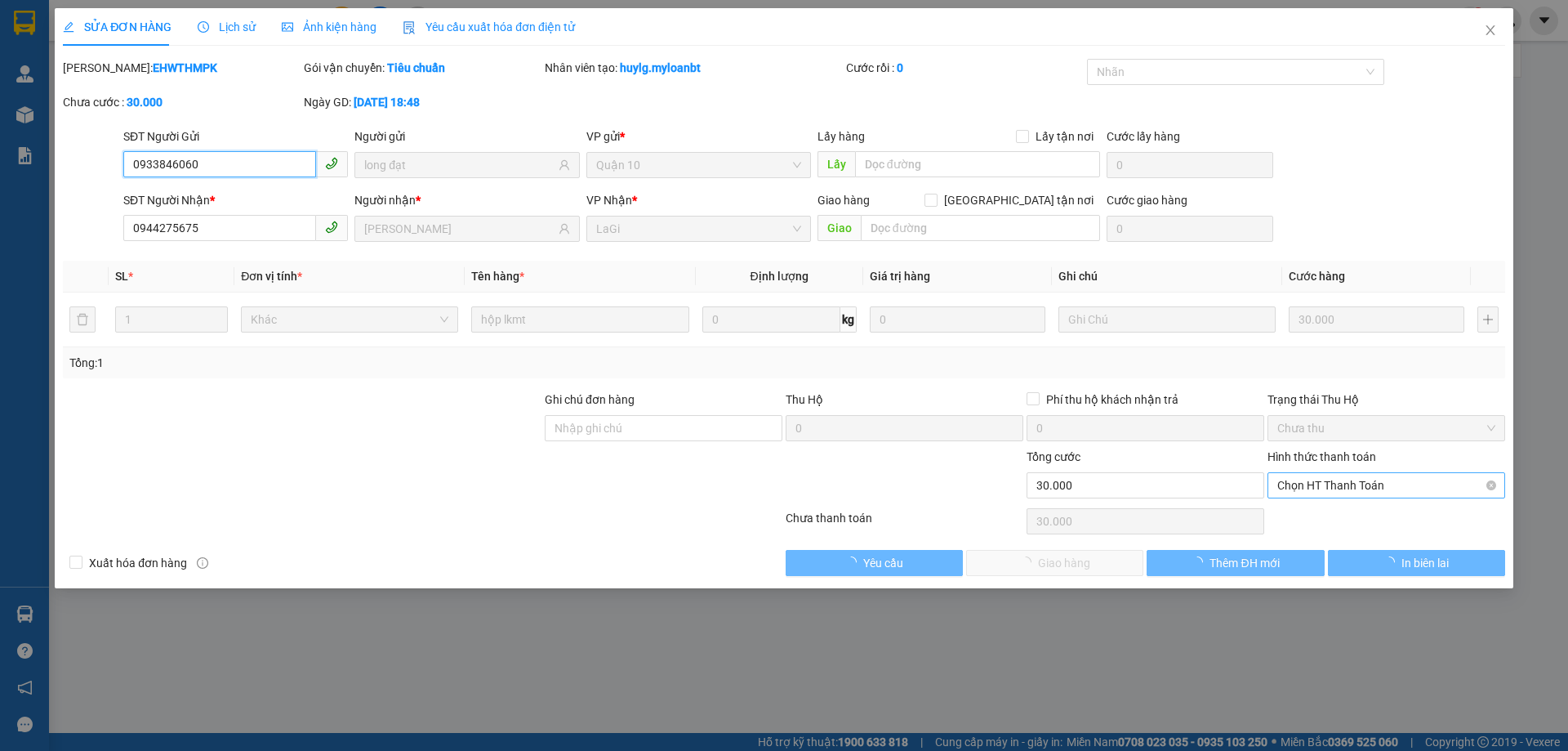
click at [1380, 476] on span "Chọn HT Thanh Toán" at bounding box center [1386, 485] width 218 height 25
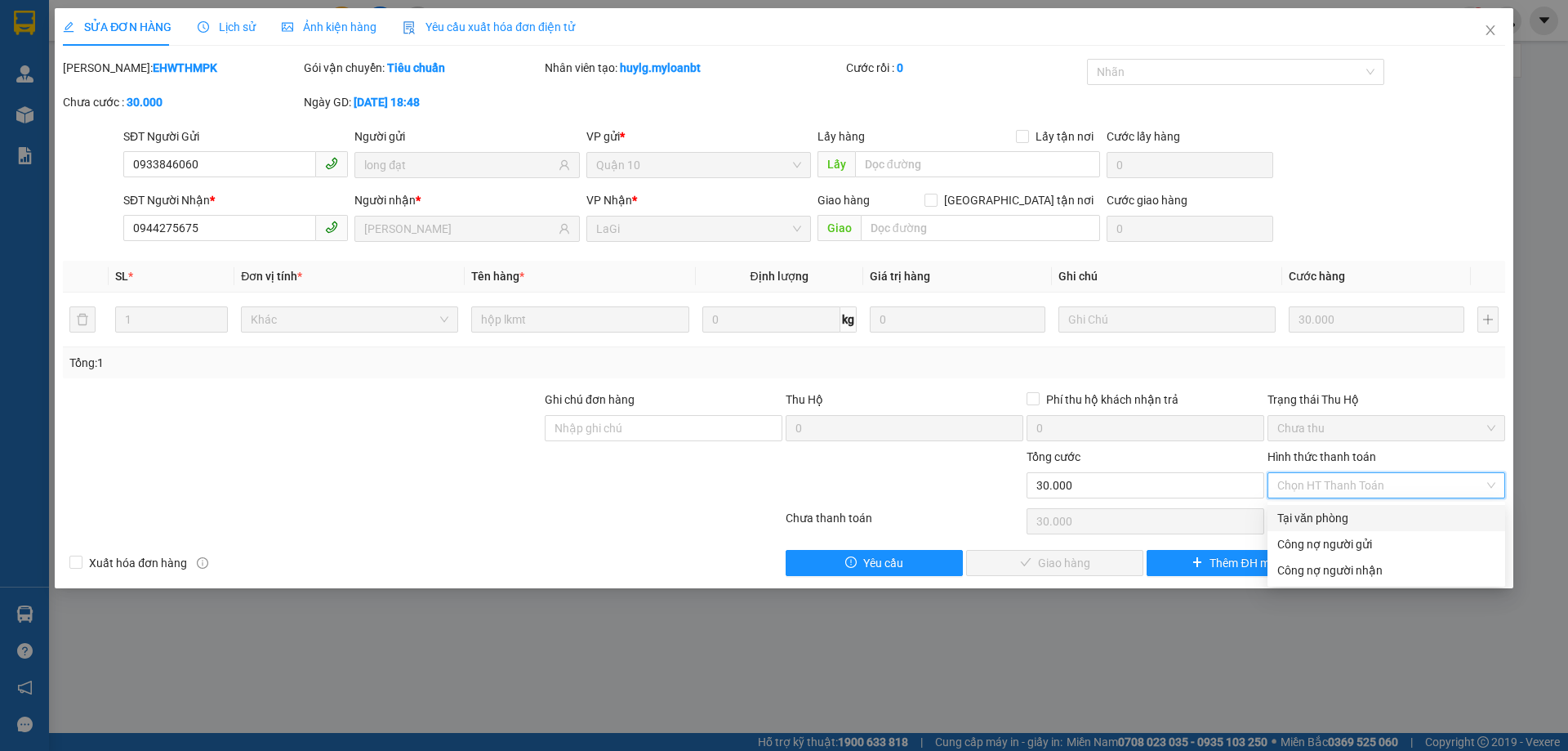
click at [1374, 505] on div "Tại văn phòng" at bounding box center [1385, 518] width 238 height 27
type input "0"
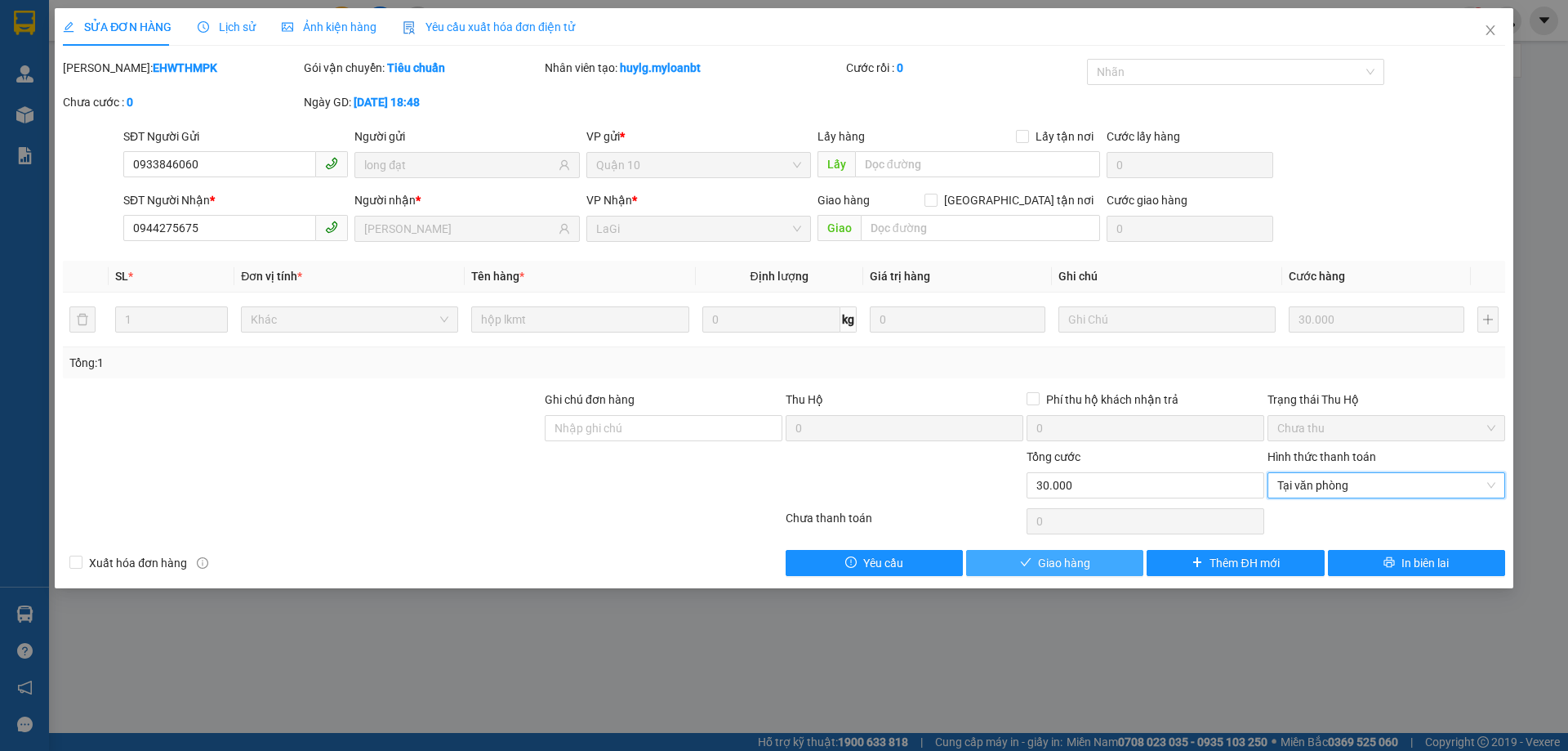
click at [1124, 561] on button "Giao hàng" at bounding box center [1054, 563] width 177 height 27
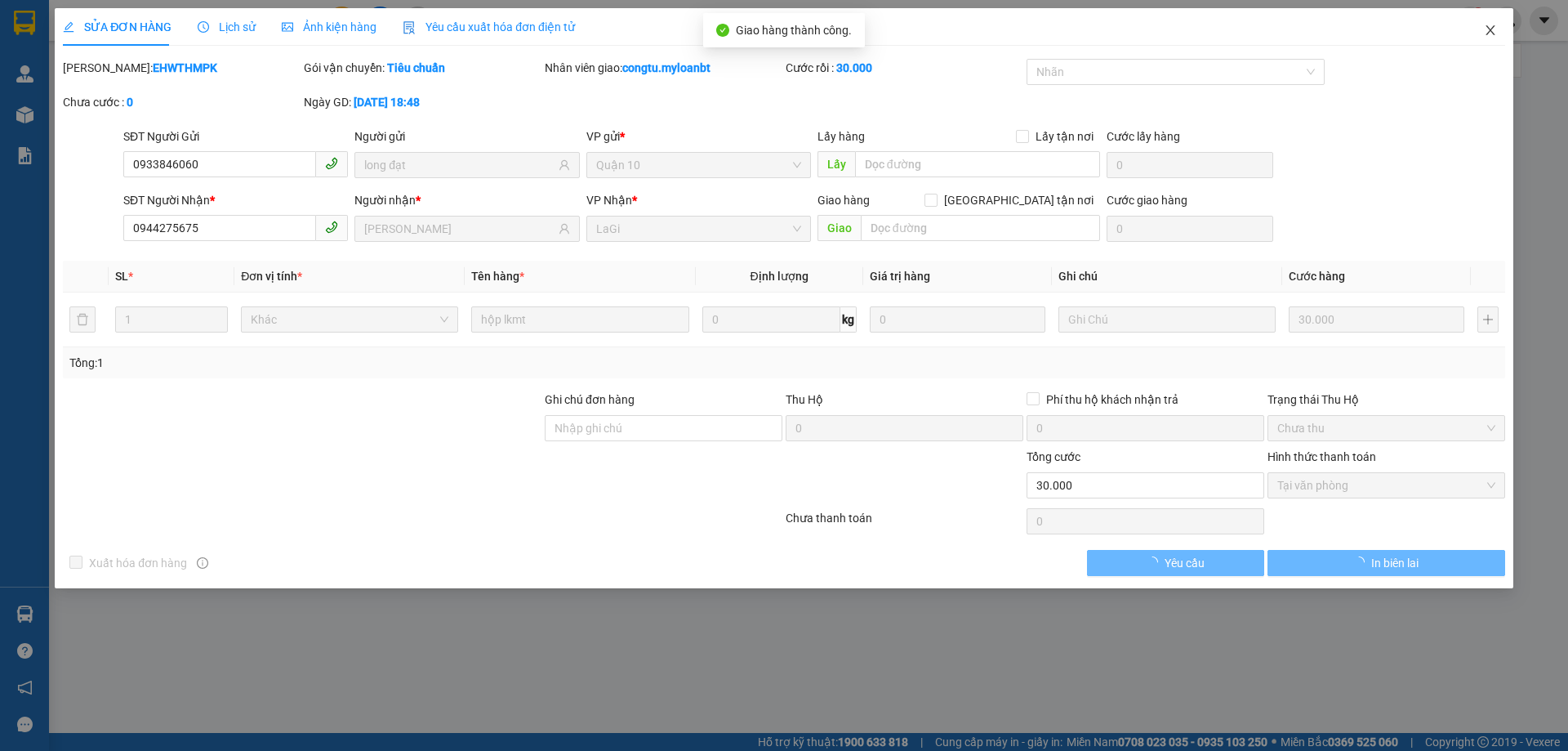
click at [1484, 33] on icon "close" at bounding box center [1490, 30] width 13 height 13
click at [1491, 27] on div "congtu.myloanbt 1" at bounding box center [1450, 21] width 236 height 28
click at [1512, 23] on img at bounding box center [1507, 21] width 15 height 15
click at [1513, 26] on img at bounding box center [1507, 21] width 15 height 15
click at [1511, 26] on img at bounding box center [1507, 21] width 15 height 15
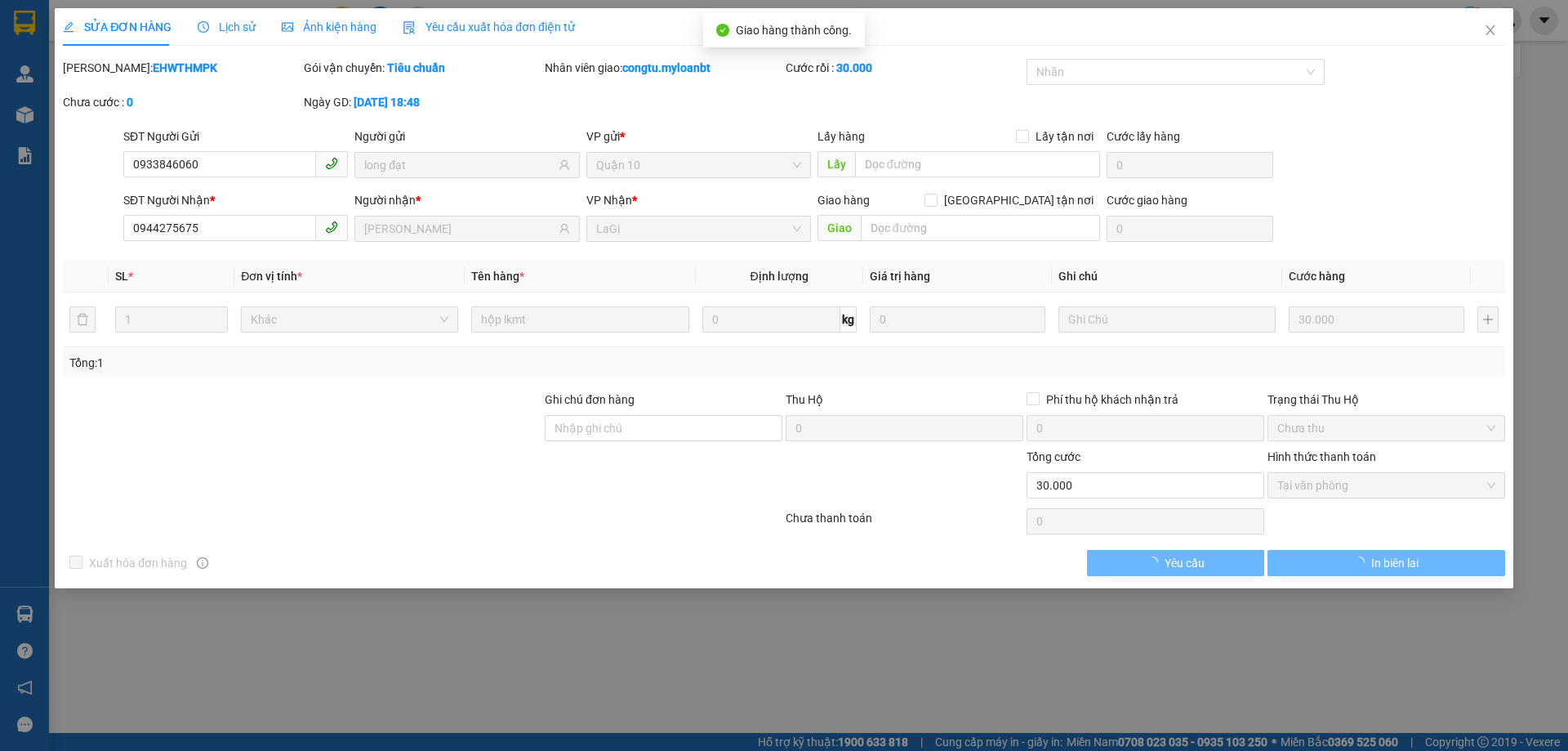
click at [1492, 28] on div "congtu.myloanbt 1" at bounding box center [1450, 21] width 236 height 28
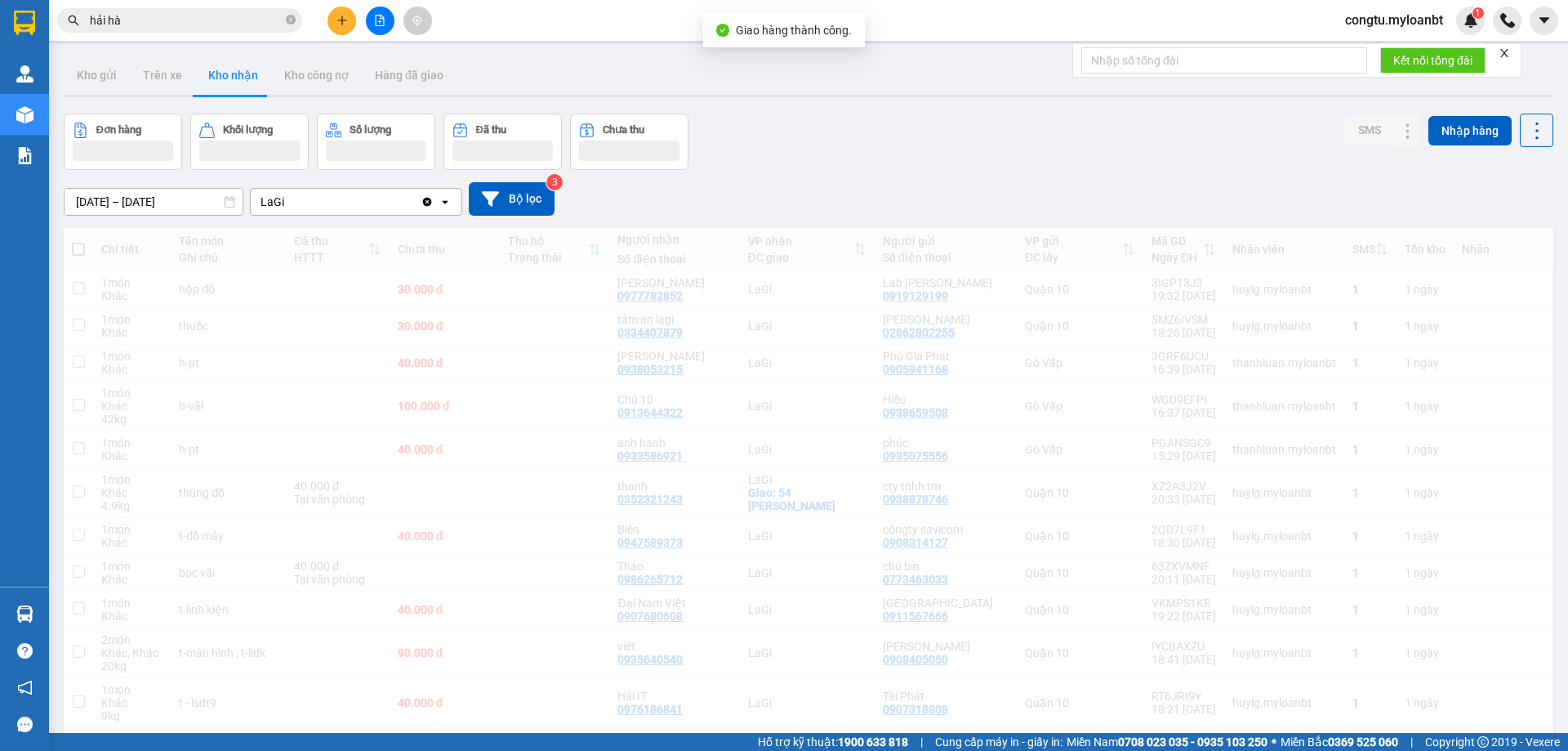
click at [1000, 123] on div "Đơn hàng Khối lượng Số lượng Đã thu Chưa thu SMS Nhập hàng" at bounding box center [808, 142] width 1489 height 57
click at [1033, 159] on div "Đơn hàng Khối lượng Số lượng Đã thu Chưa thu SMS Nhập hàng" at bounding box center [808, 142] width 1489 height 57
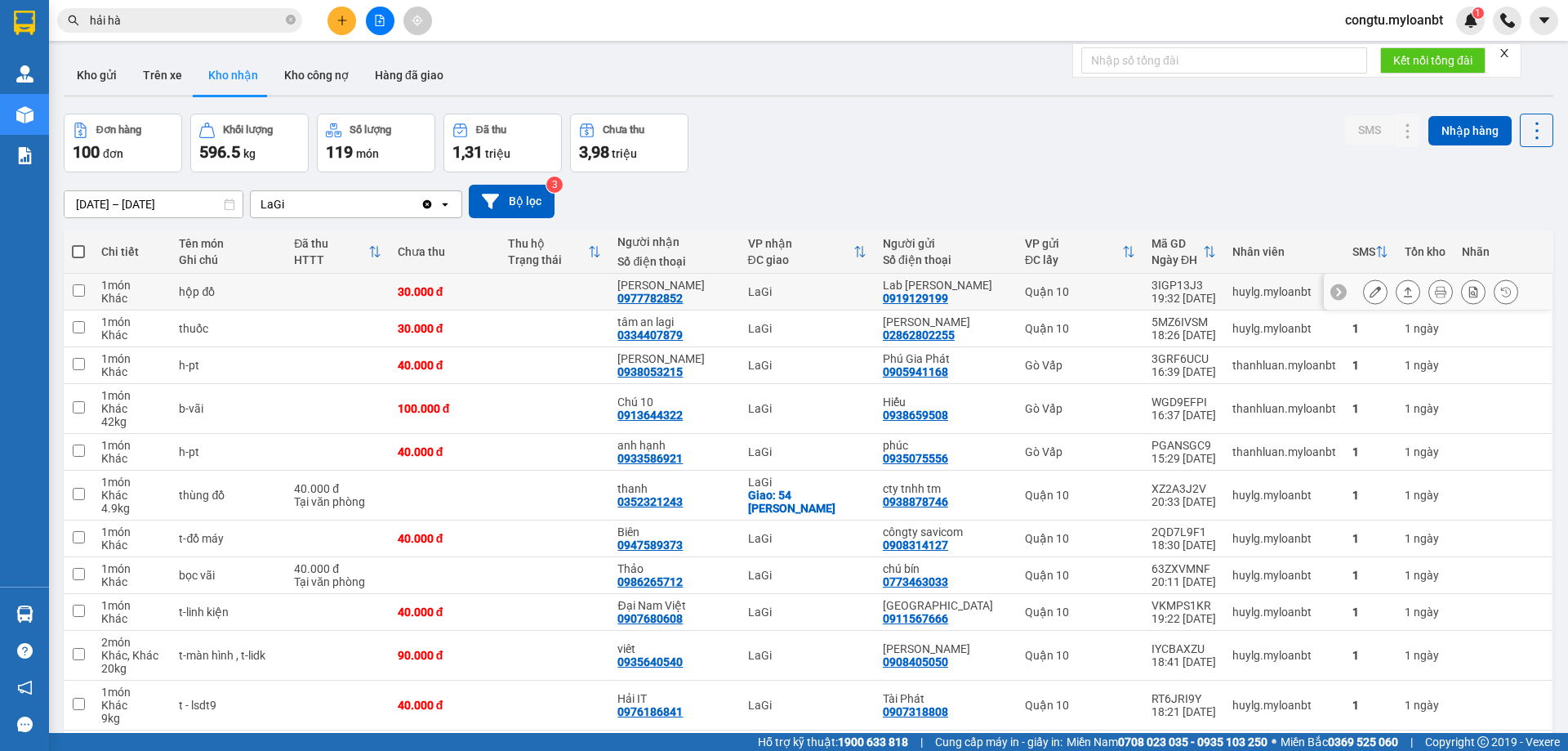
click at [1402, 293] on icon at bounding box center [1408, 292] width 11 height 11
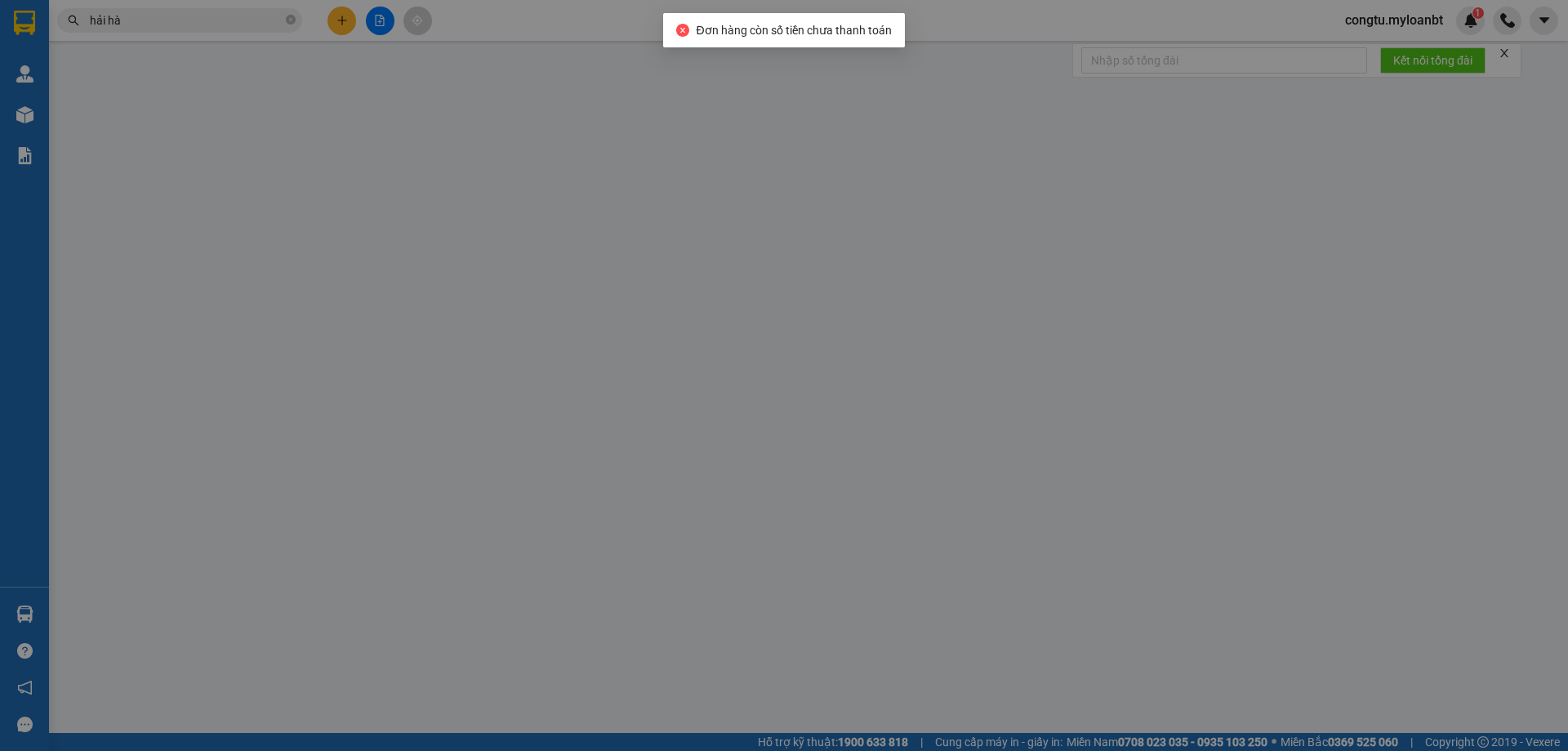
type input "0919129199"
type input "Lab [PERSON_NAME]"
type input "0977782852"
type input "[PERSON_NAME]"
type input "30.000"
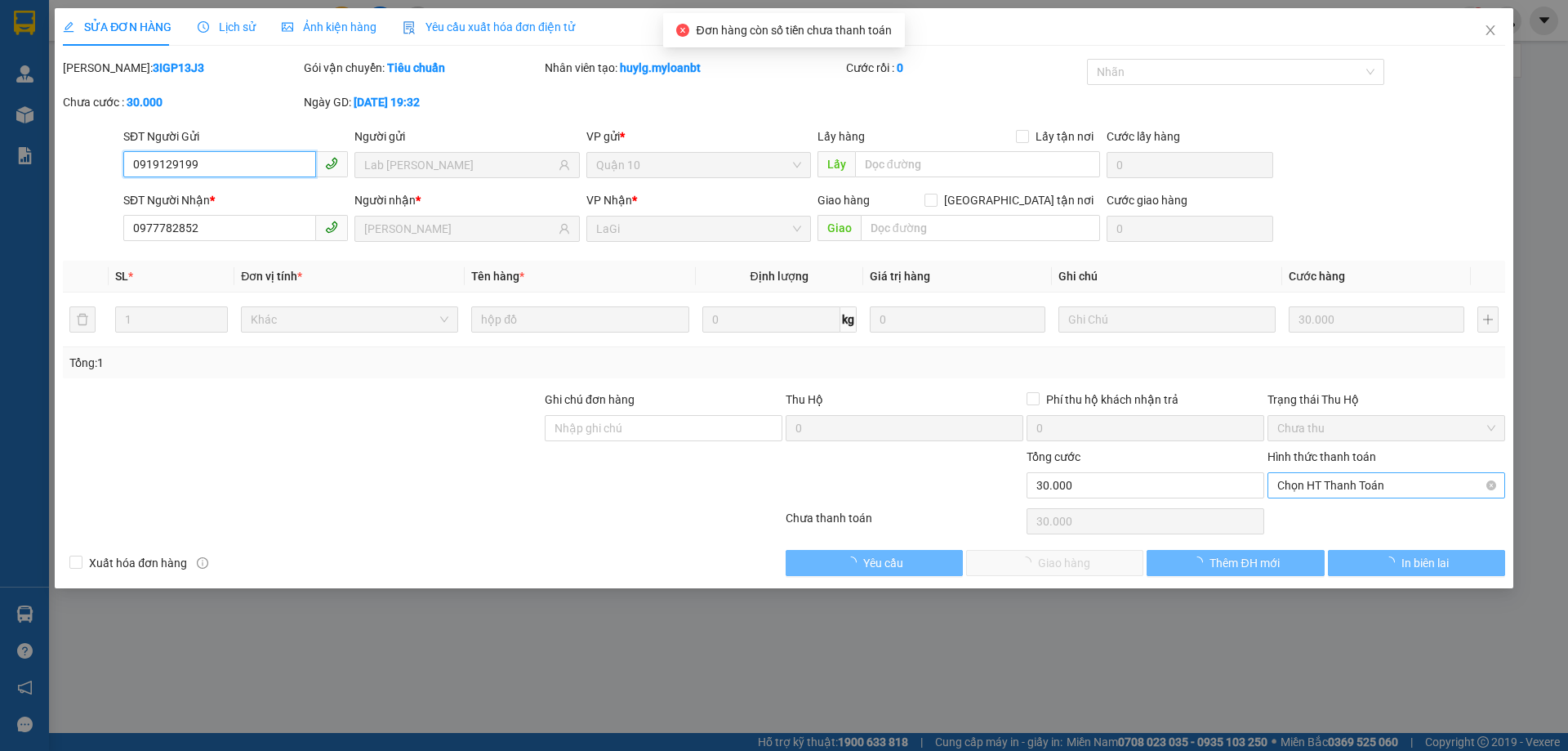
click at [1345, 490] on span "Chọn HT Thanh Toán" at bounding box center [1386, 485] width 218 height 25
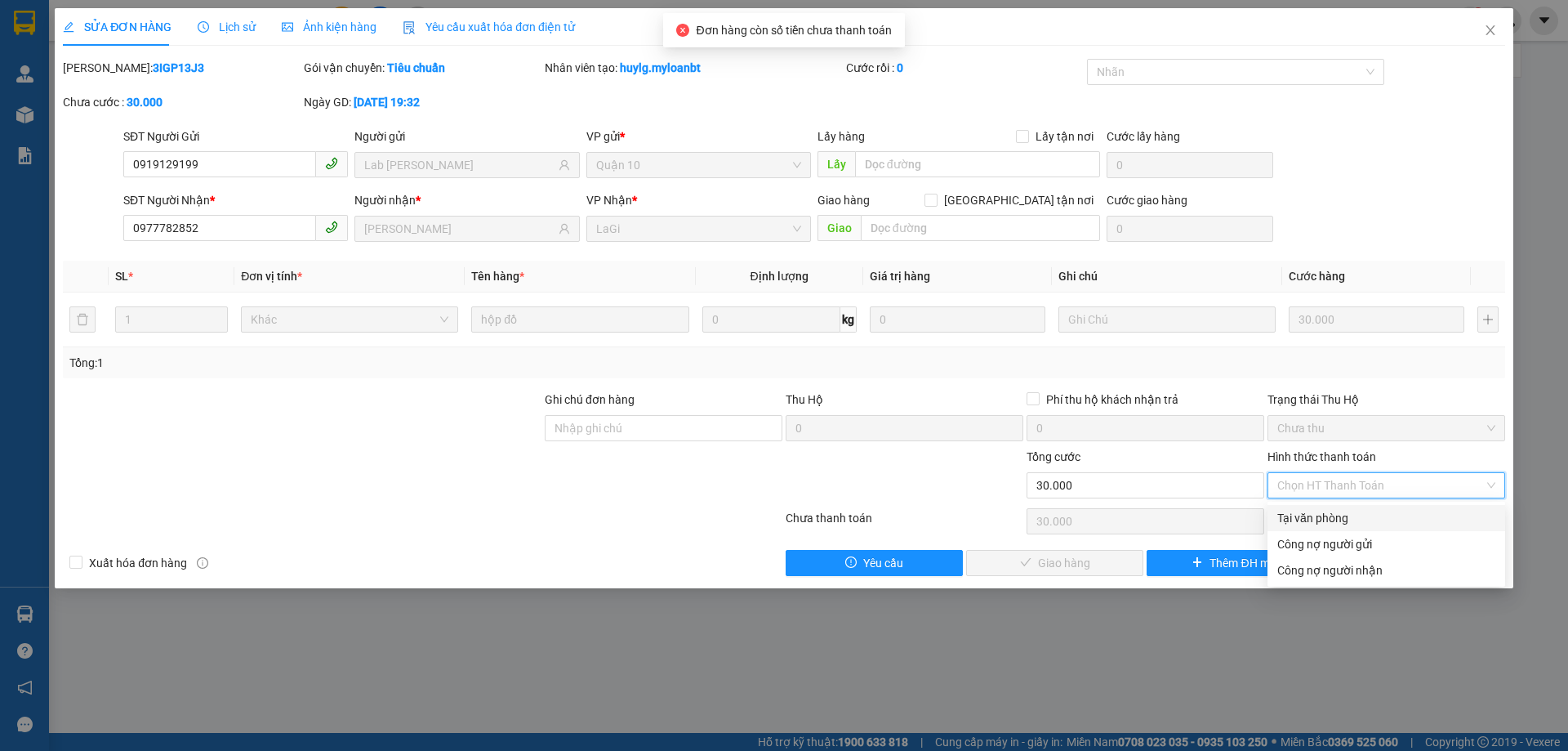
click at [1325, 511] on div "Tại văn phòng" at bounding box center [1386, 517] width 218 height 18
type input "0"
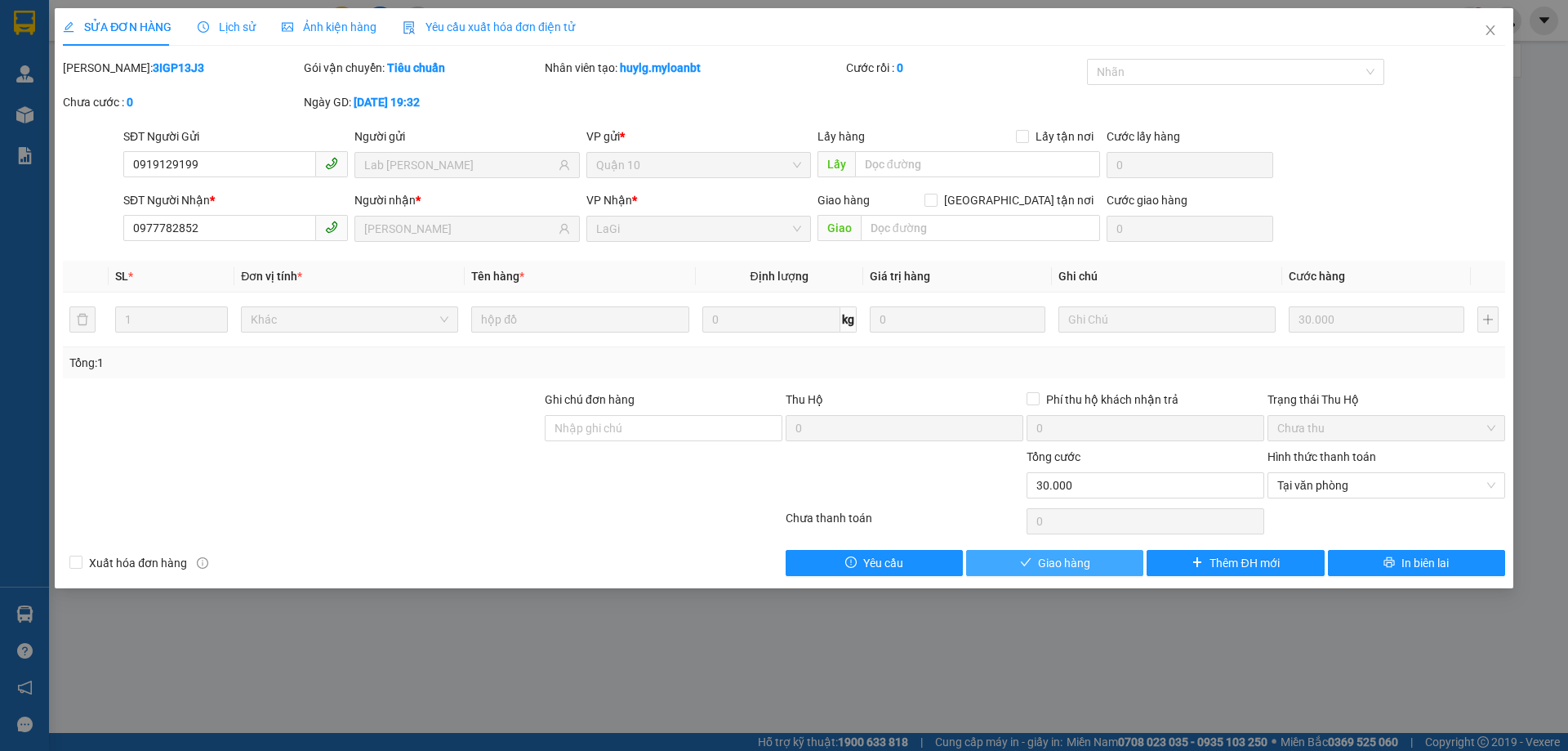
click at [1080, 565] on span "Giao hàng" at bounding box center [1063, 563] width 52 height 18
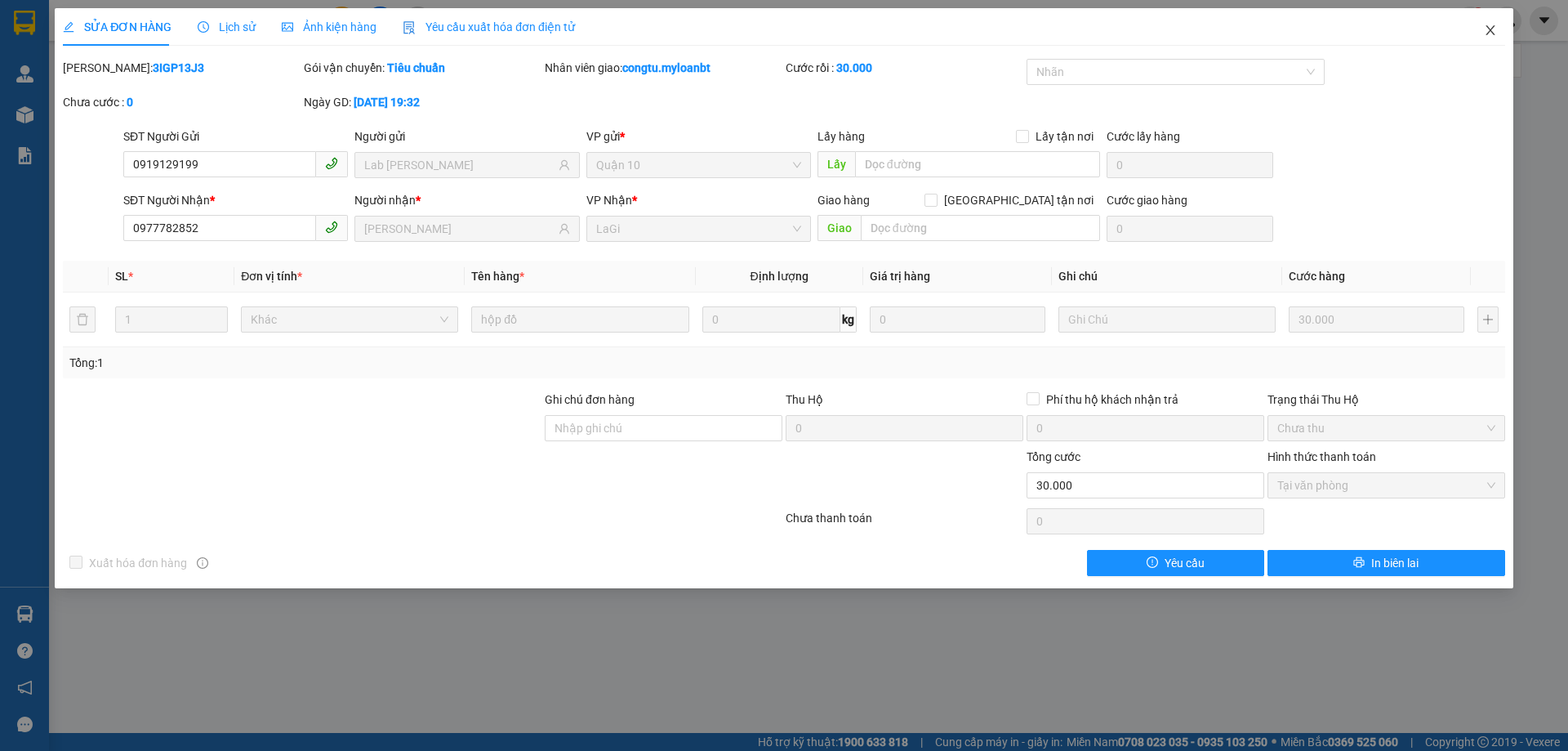
click at [1489, 20] on span "Close" at bounding box center [1490, 31] width 45 height 45
click at [1492, 31] on div "congtu.myloanbt 1" at bounding box center [1450, 21] width 236 height 28
click at [1493, 27] on div at bounding box center [1506, 21] width 28 height 28
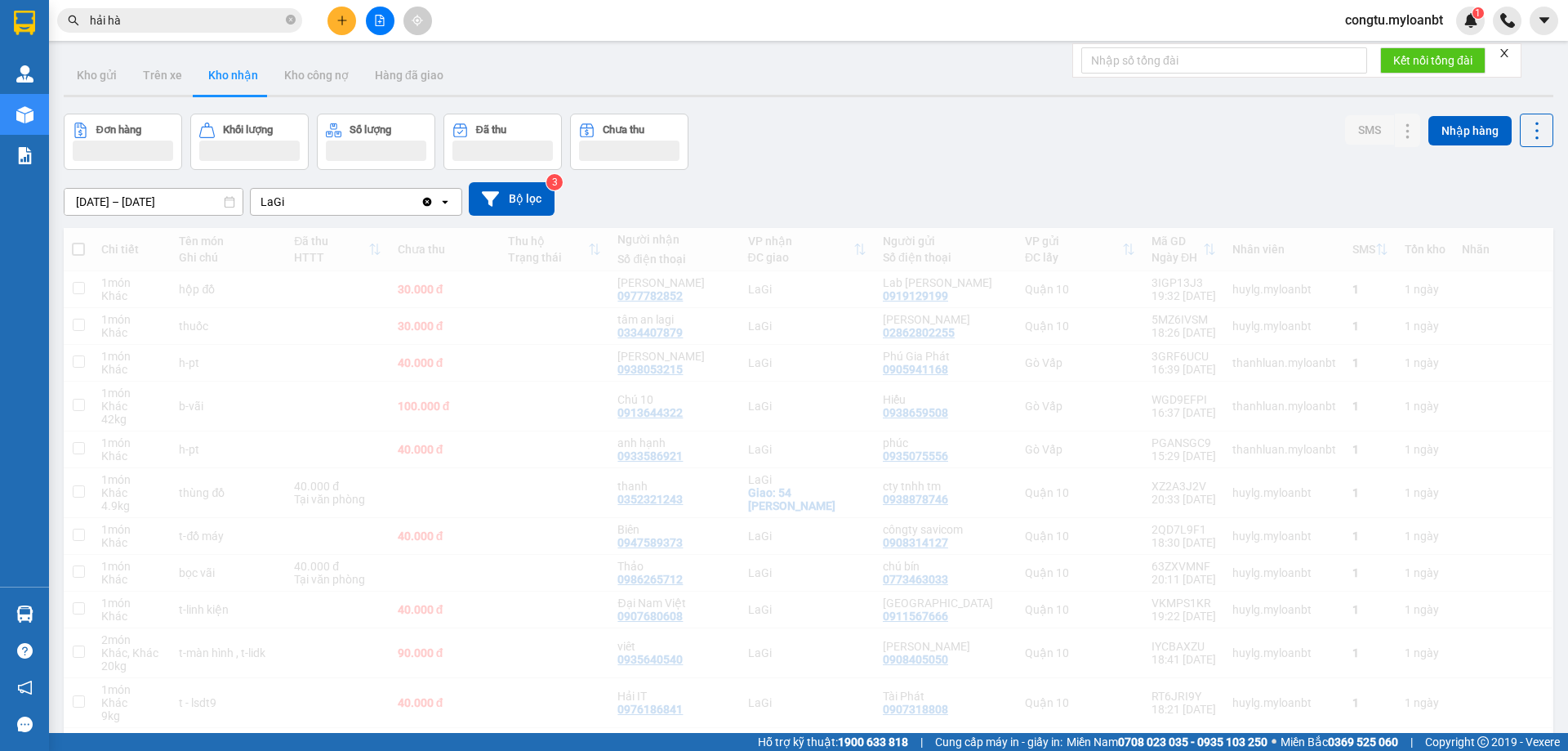
click at [193, 24] on input "hải hà" at bounding box center [187, 20] width 193 height 18
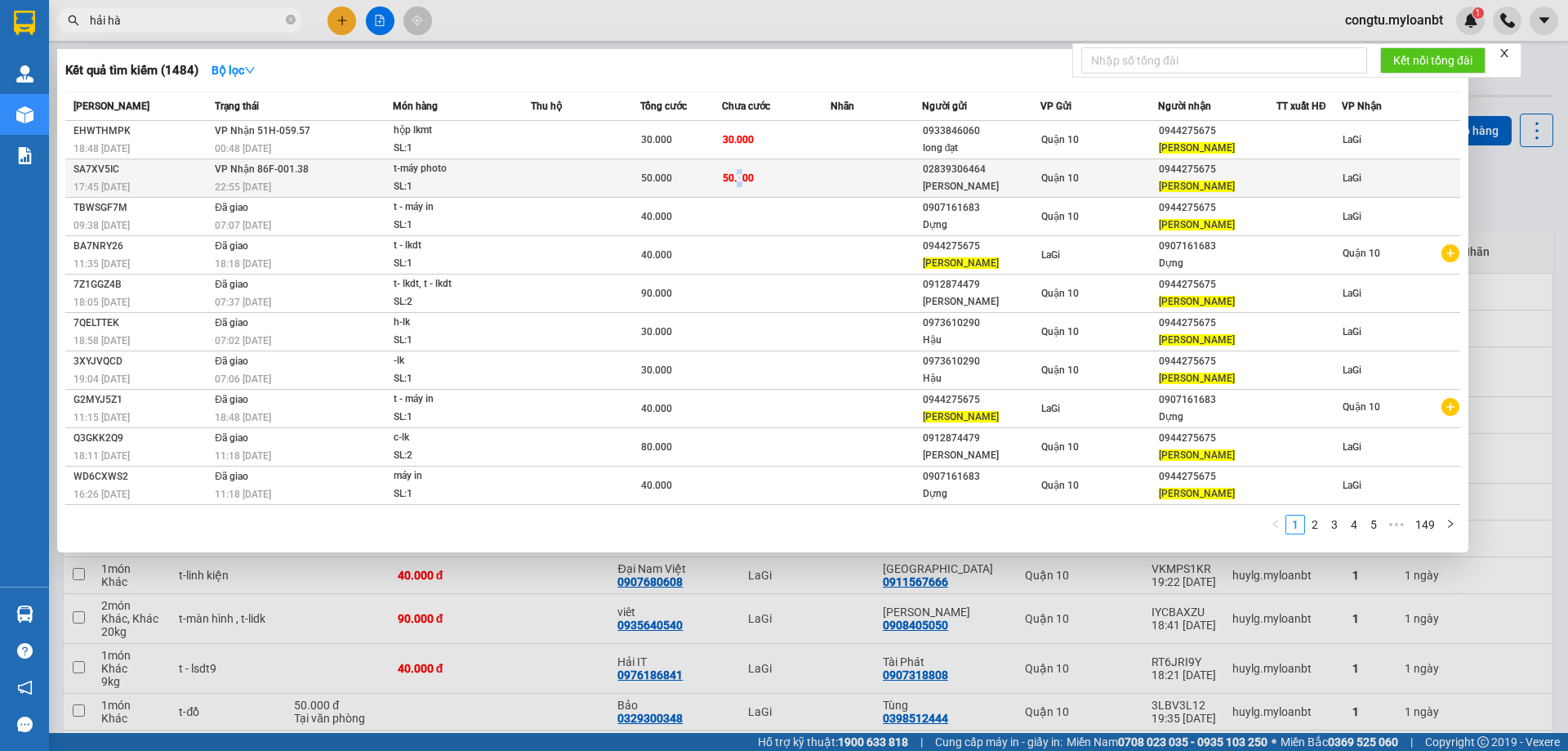
drag, startPoint x: 744, startPoint y: 182, endPoint x: 735, endPoint y: 182, distance: 9.0
click at [735, 182] on span "50.000" at bounding box center [738, 178] width 31 height 11
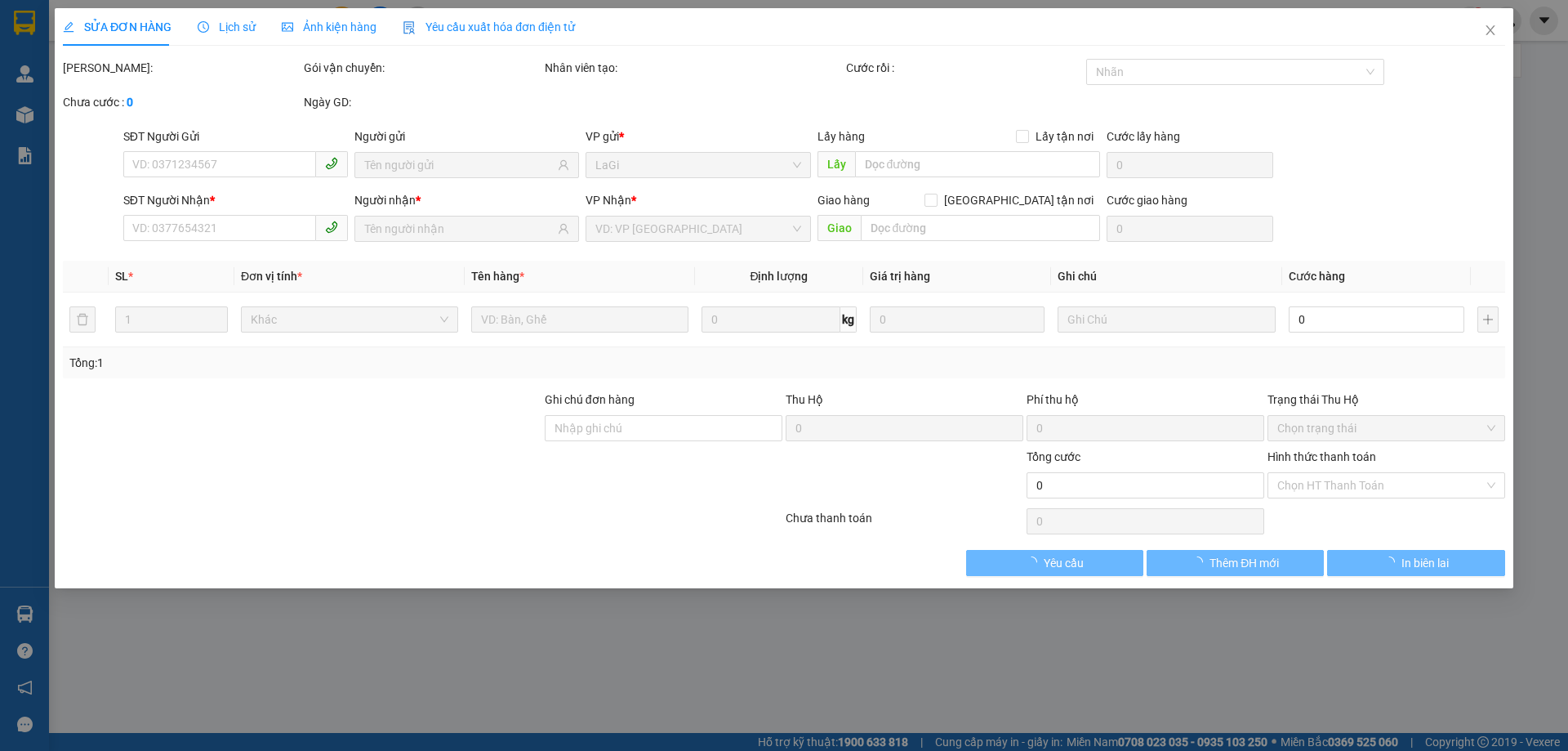
type input "02839306464"
type input "[PERSON_NAME]"
type input "0944275675"
type input "[PERSON_NAME]"
type input "50.000"
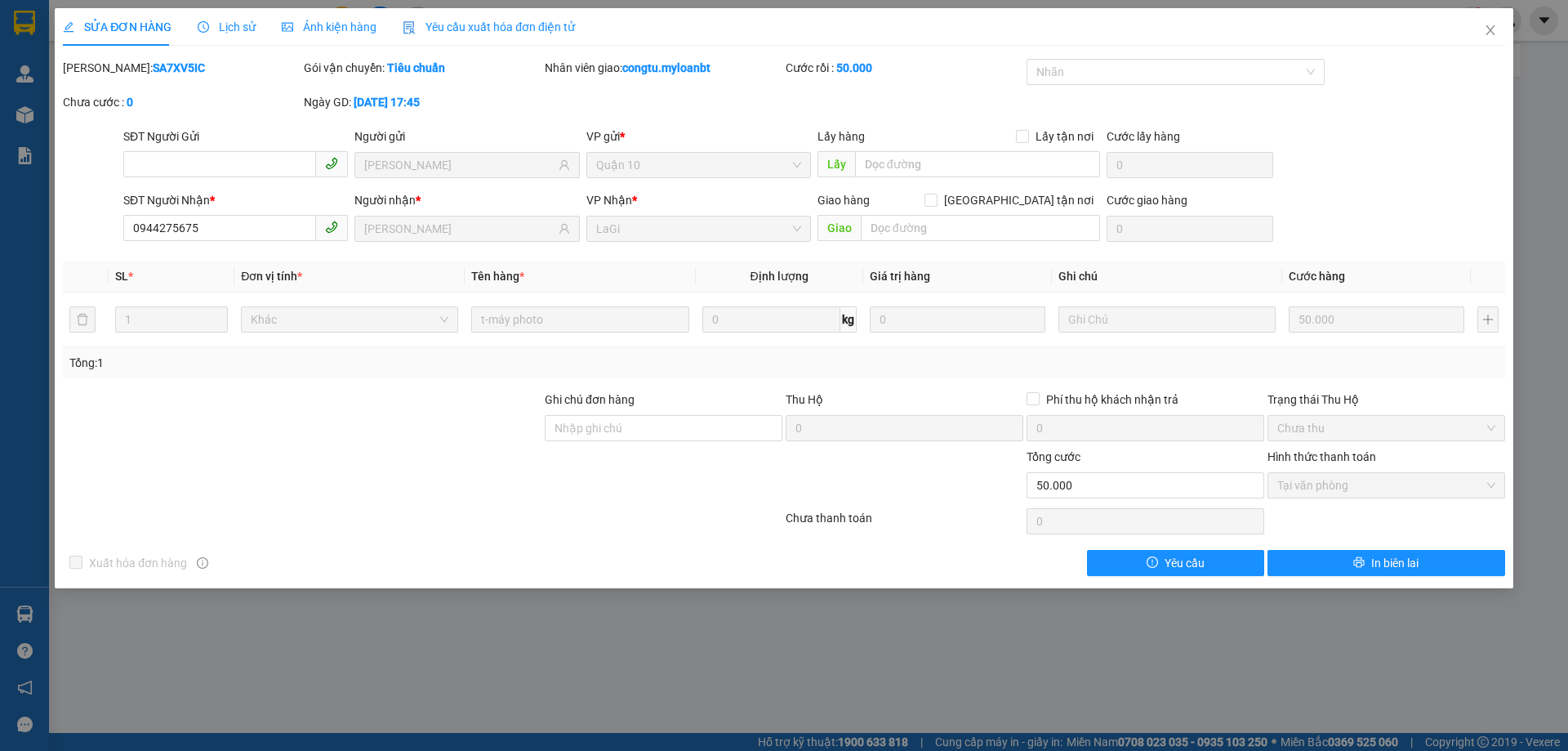
click at [1491, 21] on div "congtu.myloanbt 1" at bounding box center [1450, 21] width 236 height 28
click at [1451, 0] on html "Kết quả tìm kiếm ( 1484 ) Bộ lọc Mã ĐH Trạng thái Món hàng Thu hộ Tổng cước Chư…" at bounding box center [784, 375] width 1568 height 751
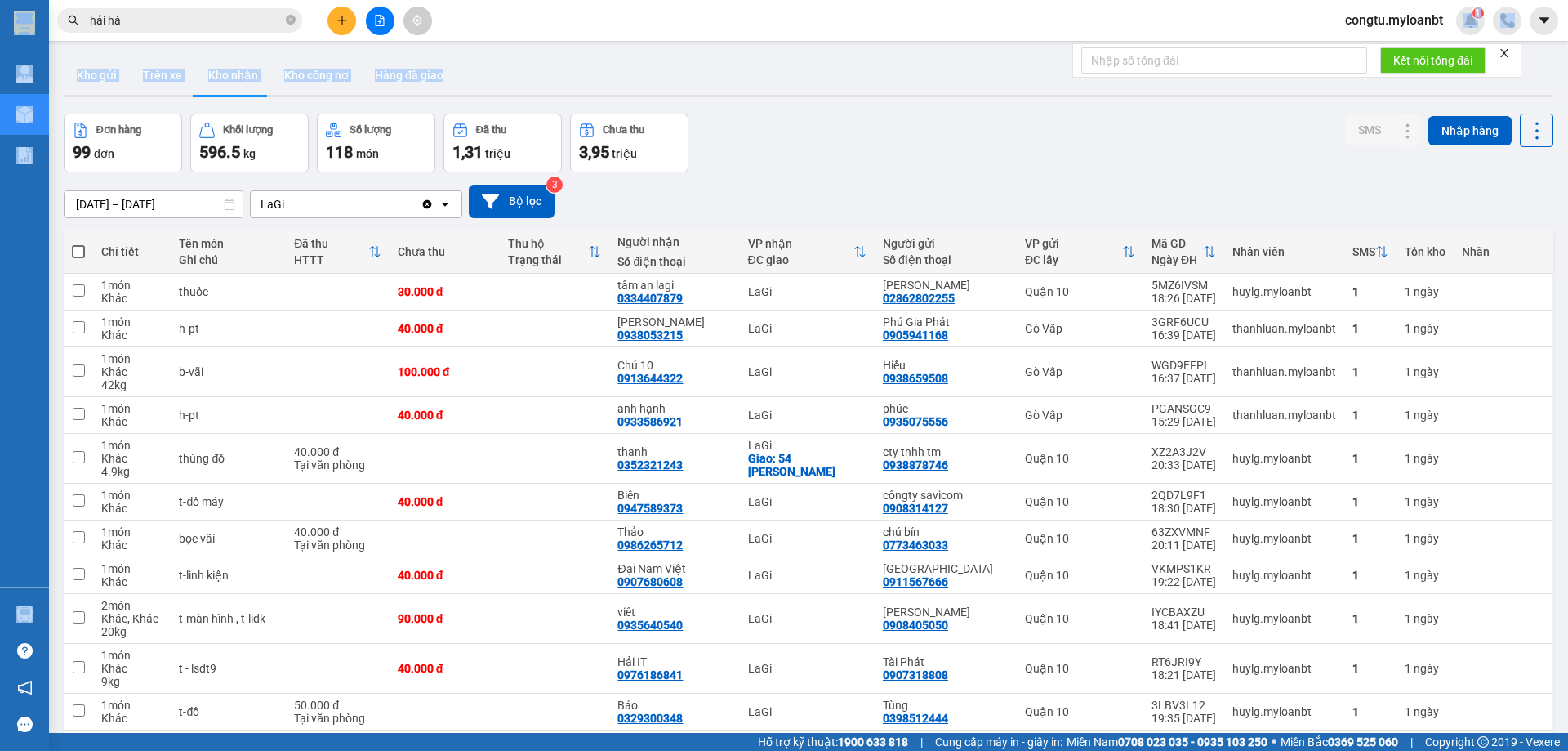
click at [217, 24] on input "hải hà" at bounding box center [187, 20] width 193 height 18
click at [217, 25] on input "hải hà" at bounding box center [187, 20] width 193 height 18
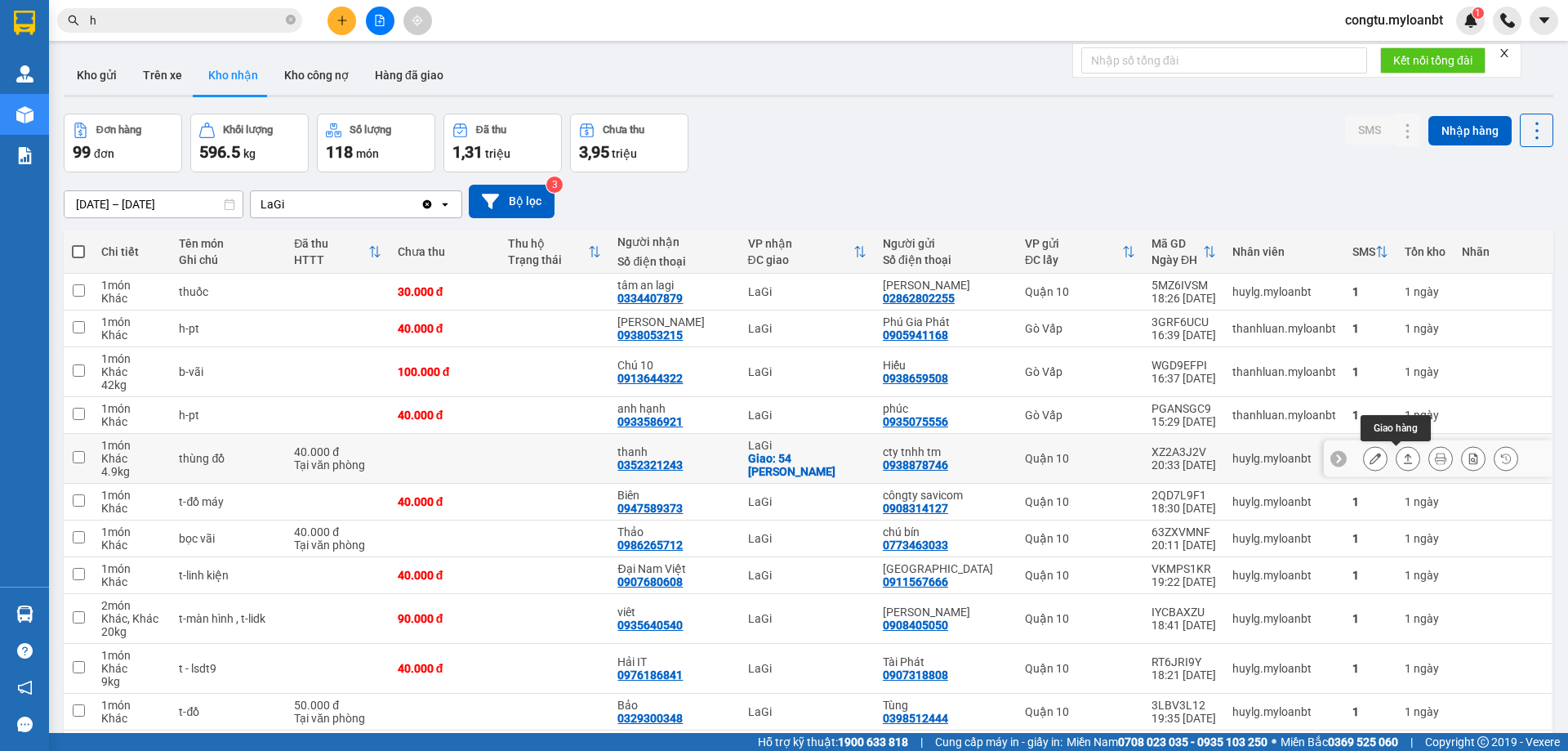
type input "h"
drag, startPoint x: 1392, startPoint y: 456, endPoint x: 1387, endPoint y: 447, distance: 10.3
click at [1402, 456] on icon at bounding box center [1408, 458] width 11 height 11
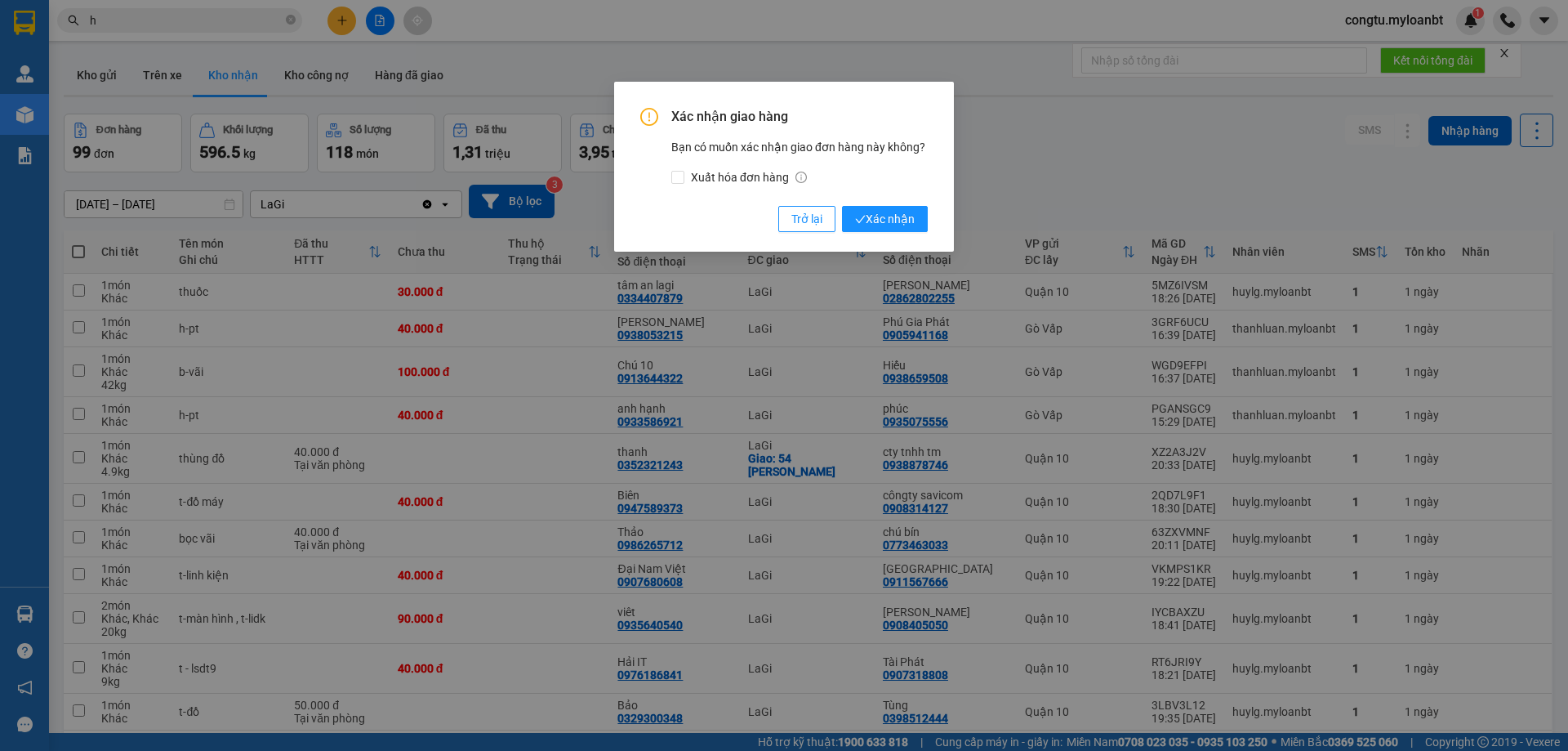
click at [905, 204] on div "Xác nhận giao hàng Bạn có muốn xác nhận giao đơn hàng này không? Xuất hóa đơn h…" at bounding box center [784, 170] width 288 height 124
click at [908, 208] on button "Xác nhận" at bounding box center [884, 219] width 86 height 27
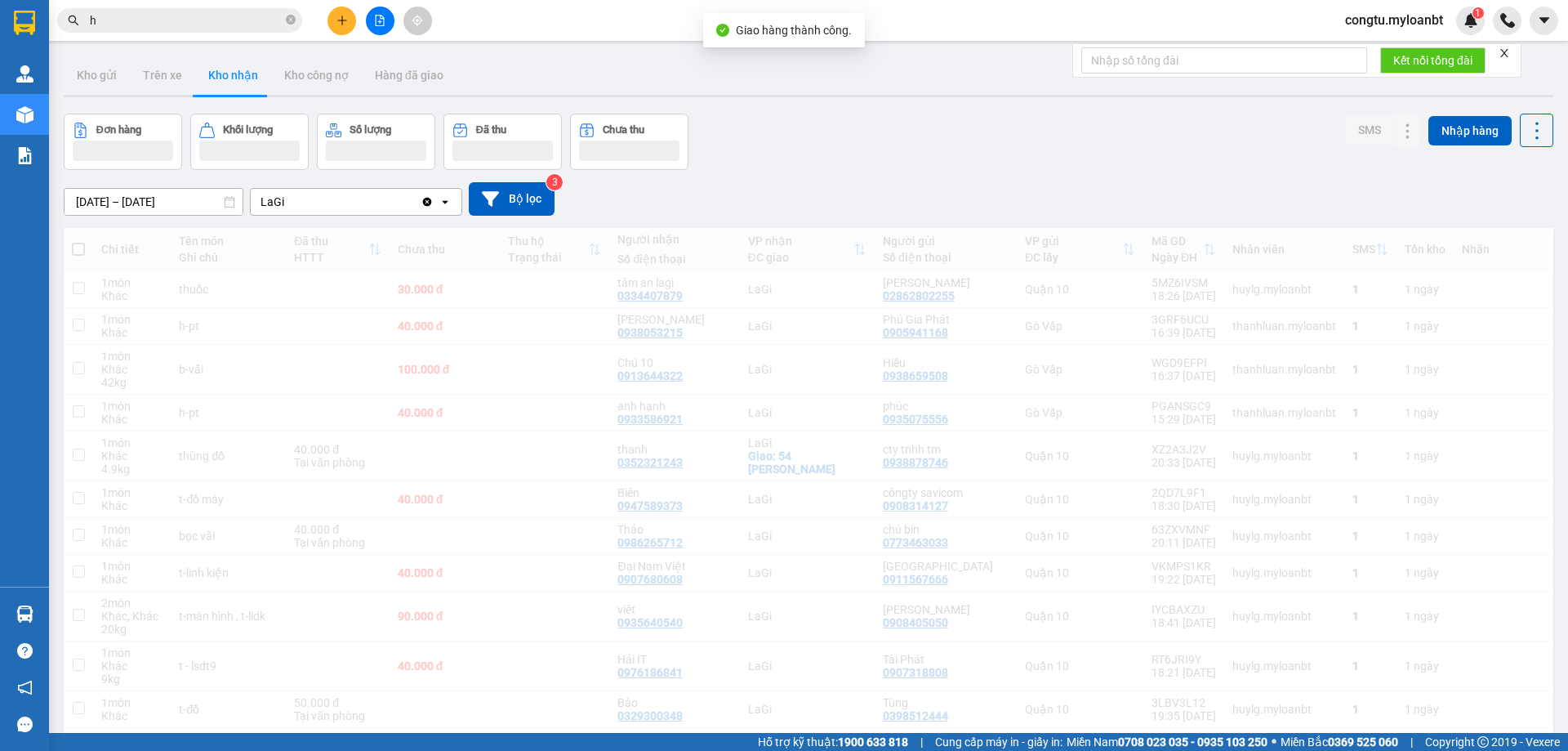
click at [968, 171] on div "[DATE] – [DATE] Press the down arrow key to interact with the calendar and sele…" at bounding box center [808, 198] width 1489 height 58
click at [953, 39] on div "Kết quả tìm kiếm ( 1484 ) Bộ lọc Mã ĐH Trạng thái Món hàng Thu hộ Tổng cước Chư…" at bounding box center [784, 20] width 1568 height 41
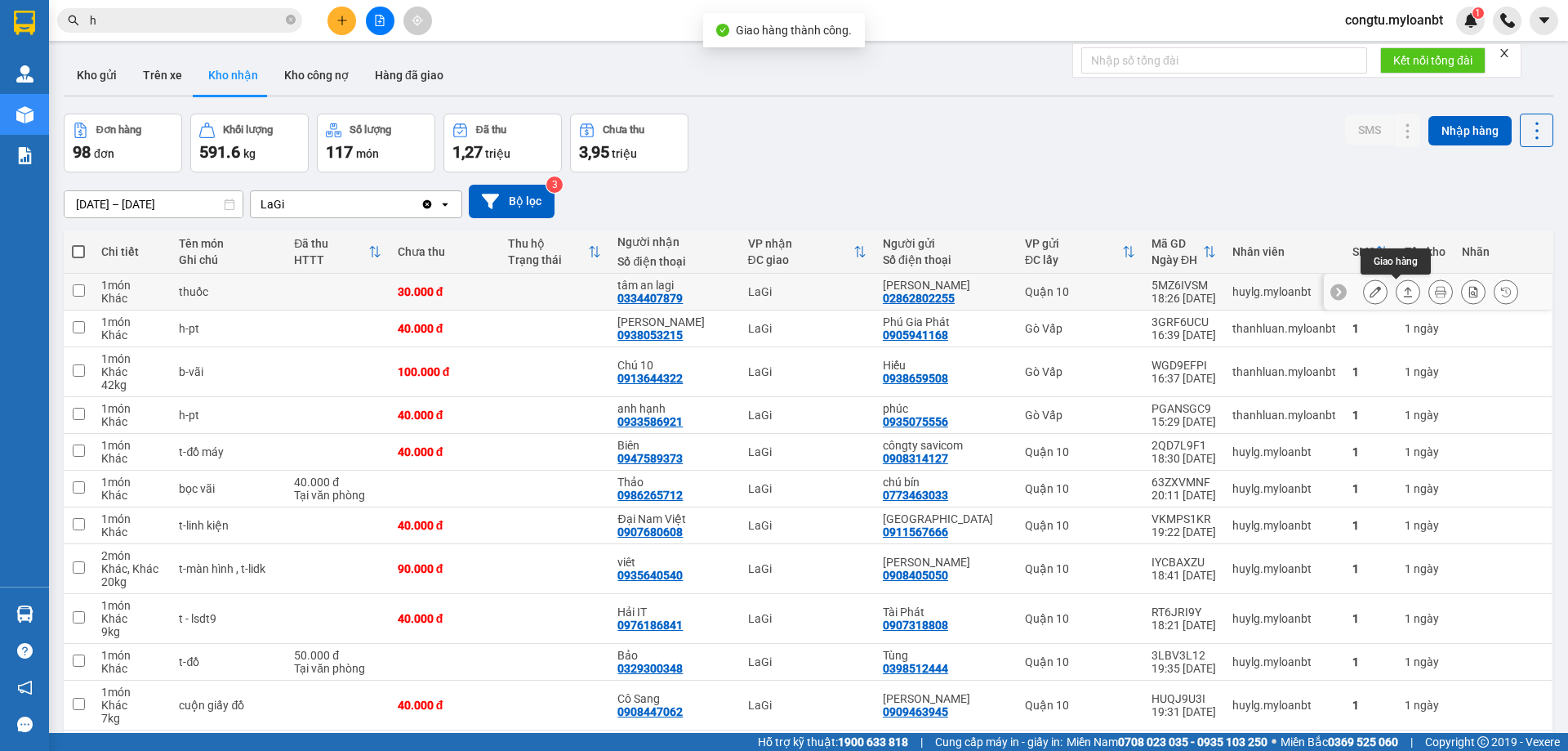
click at [1402, 289] on icon at bounding box center [1408, 292] width 11 height 11
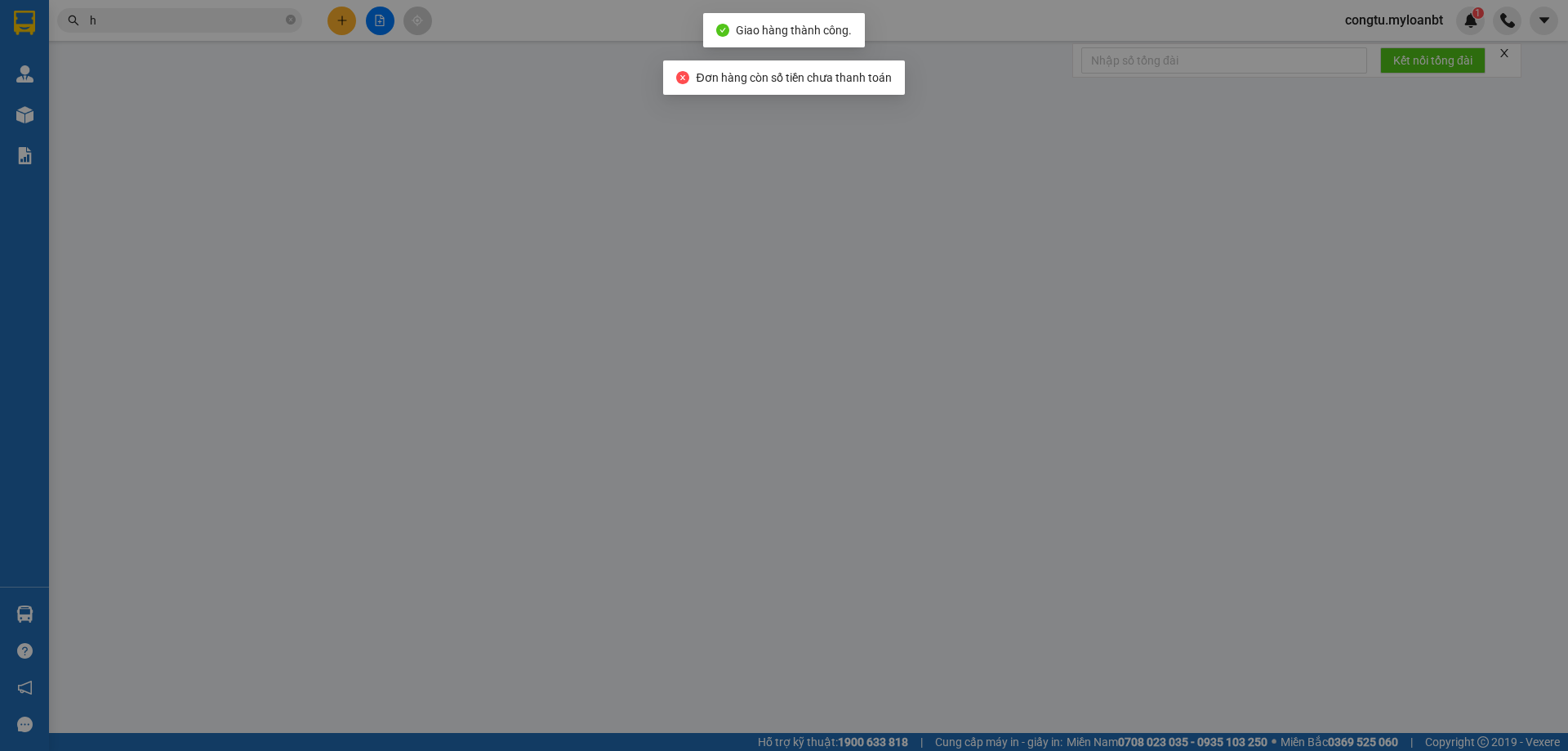
type input "02862802255"
type input "[PERSON_NAME]"
type input "0334407879"
type input "tâm an lagi"
type input "30.000"
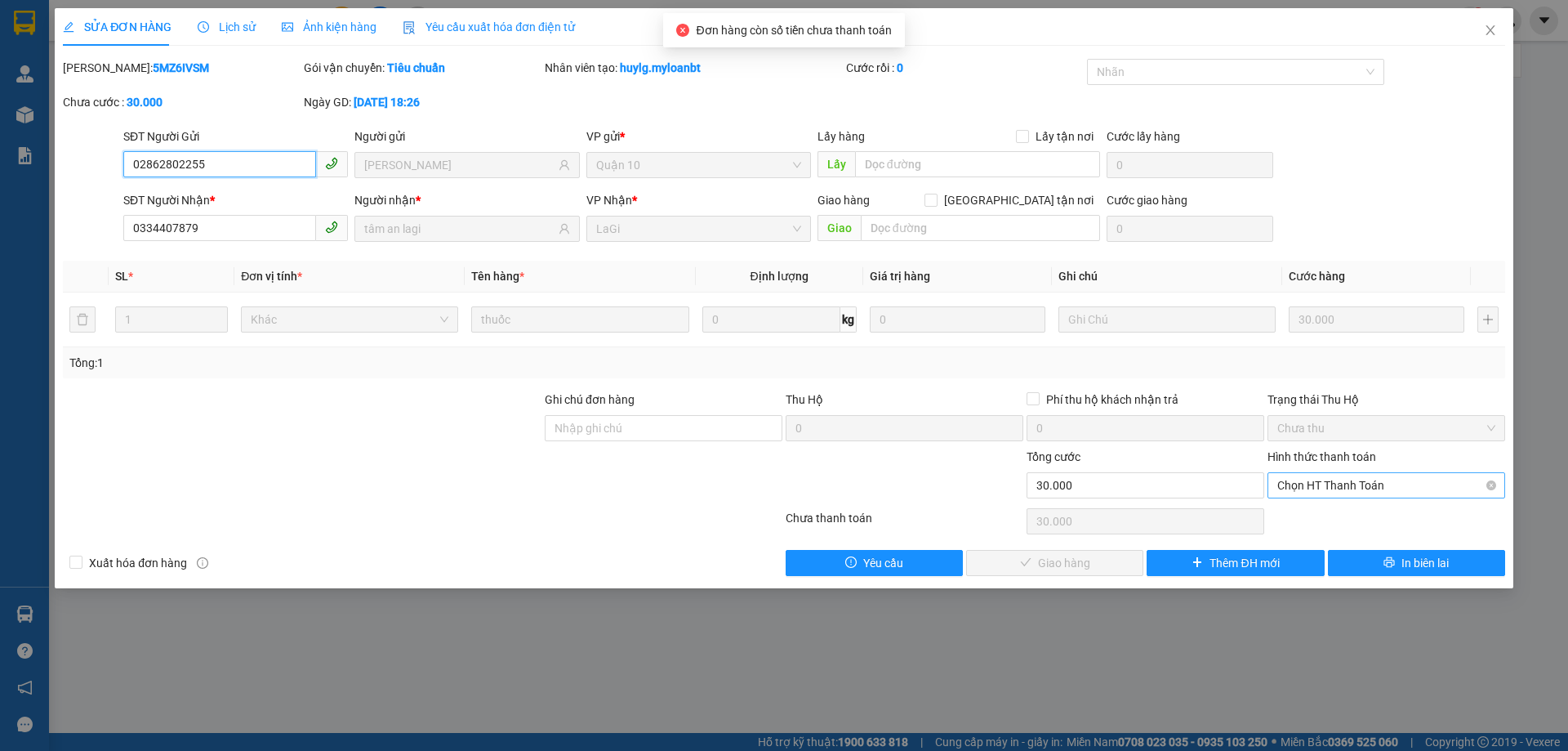
click at [1371, 489] on span "Chọn HT Thanh Toán" at bounding box center [1386, 485] width 218 height 25
click at [1353, 504] on div "Total Paid Fee 0 Total UnPaid Fee 30.000 Cash Collection Total Fee Mã ĐH: 5MZ6I…" at bounding box center [783, 317] width 1442 height 517
click at [1348, 483] on span "Chọn HT Thanh Toán" at bounding box center [1386, 485] width 218 height 25
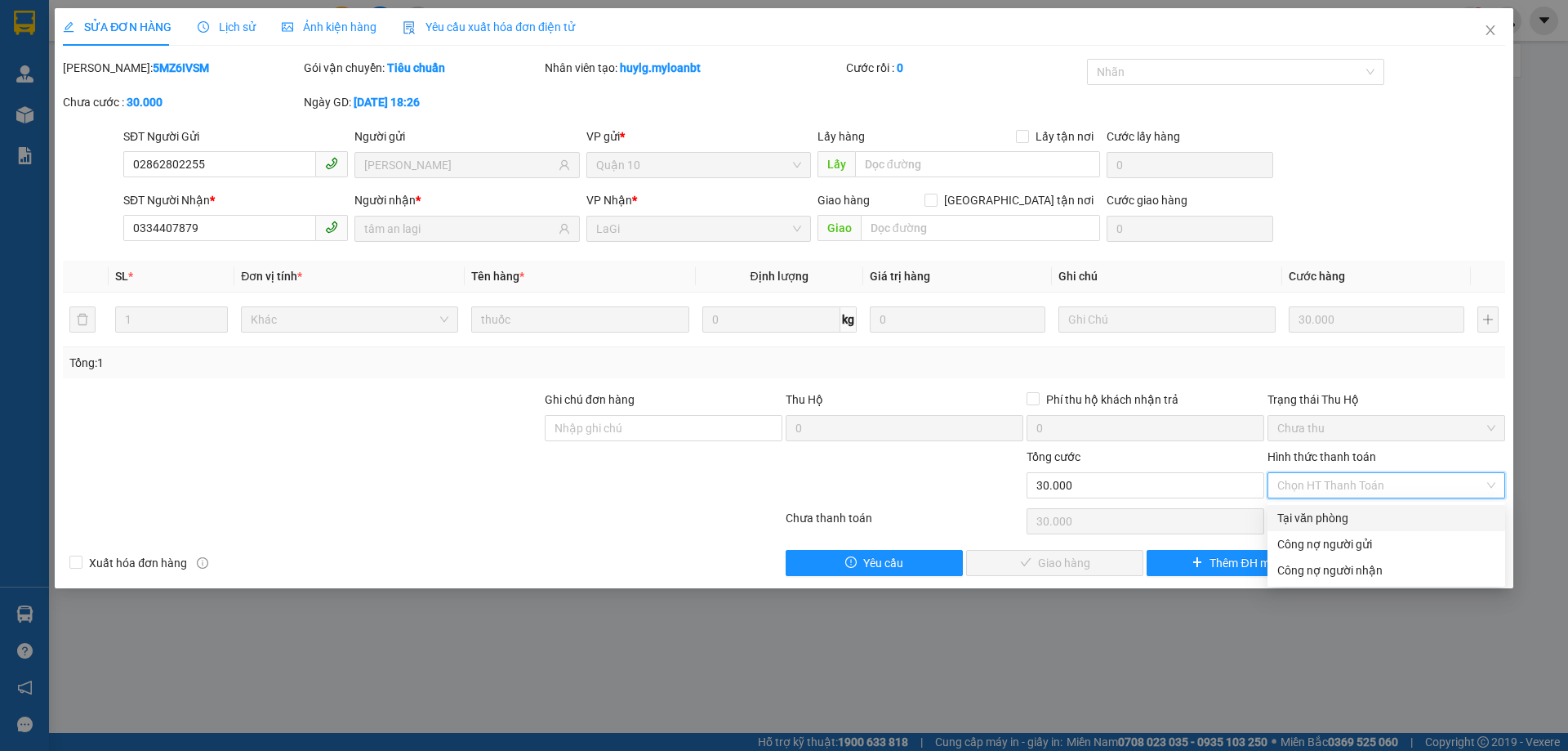
click at [1327, 525] on div "Tại văn phòng" at bounding box center [1386, 517] width 218 height 18
type input "0"
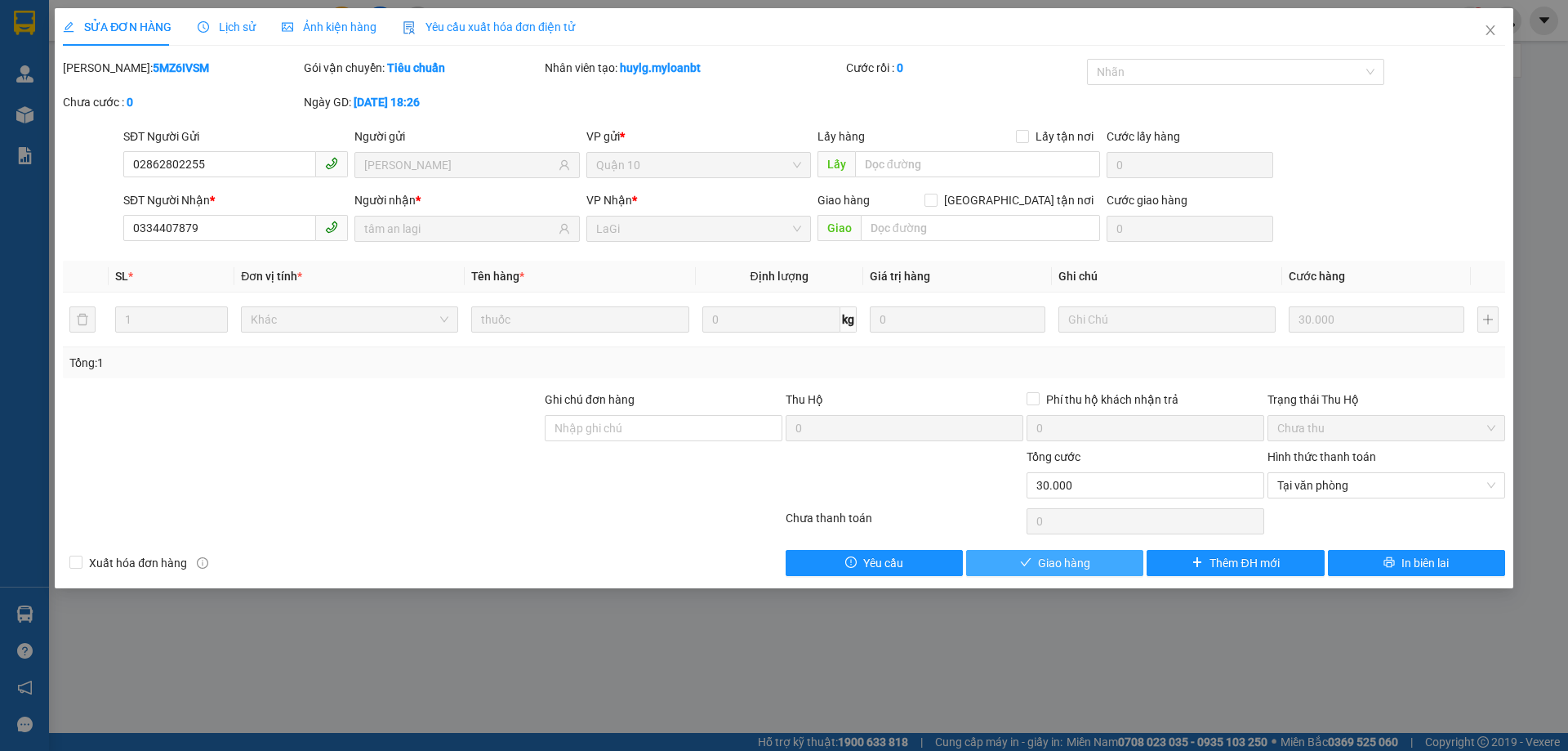
drag, startPoint x: 1140, startPoint y: 561, endPoint x: 1085, endPoint y: 564, distance: 55.1
click at [1115, 563] on button "Giao hàng" at bounding box center [1054, 563] width 177 height 27
click at [1085, 564] on span "Giao hàng" at bounding box center [1063, 563] width 52 height 18
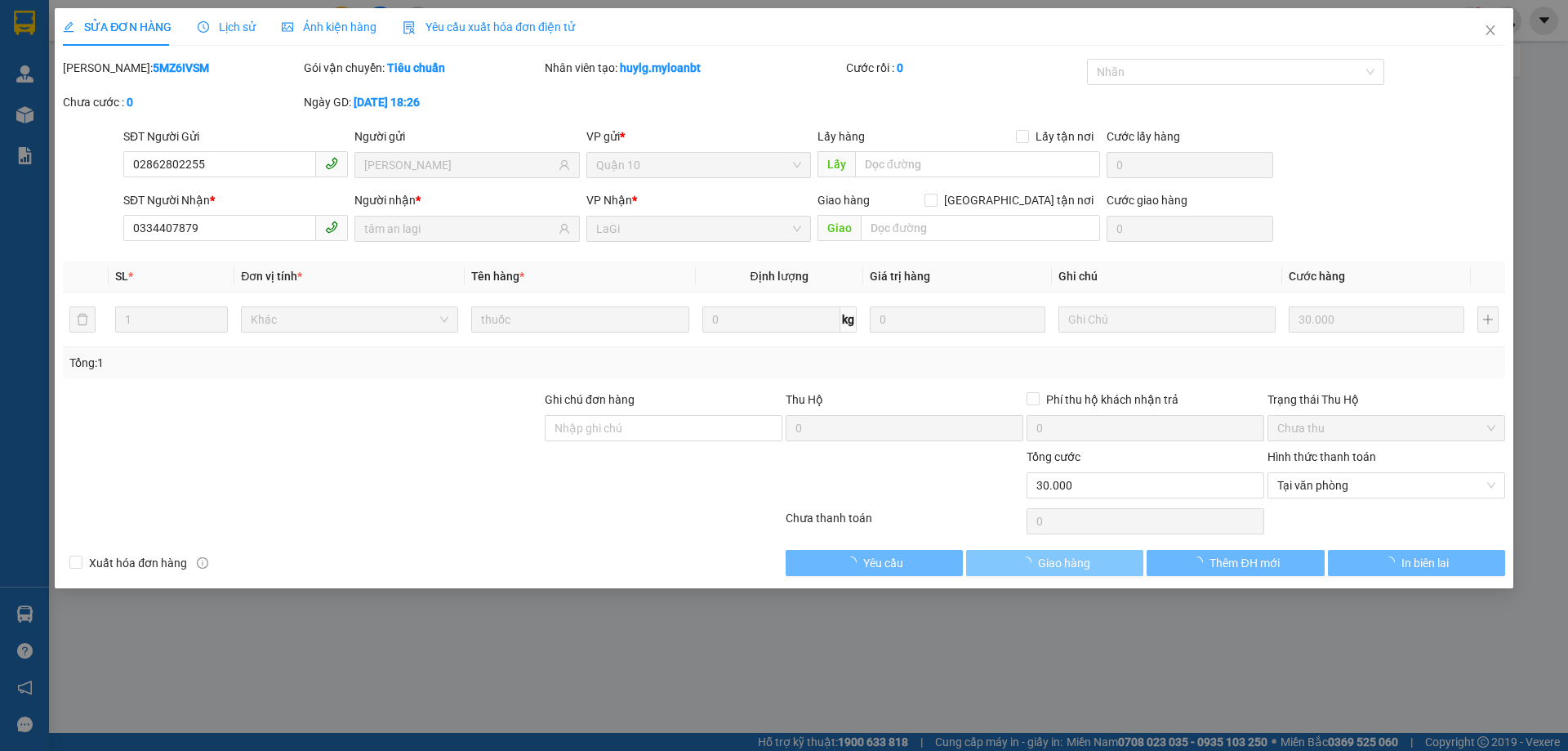
click at [1086, 567] on span "Giao hàng" at bounding box center [1063, 563] width 52 height 18
click at [1486, 19] on div "congtu.myloanbt 1" at bounding box center [1450, 21] width 236 height 28
click at [1467, 44] on div "Kết nối tổng đài" at bounding box center [1296, 61] width 449 height 34
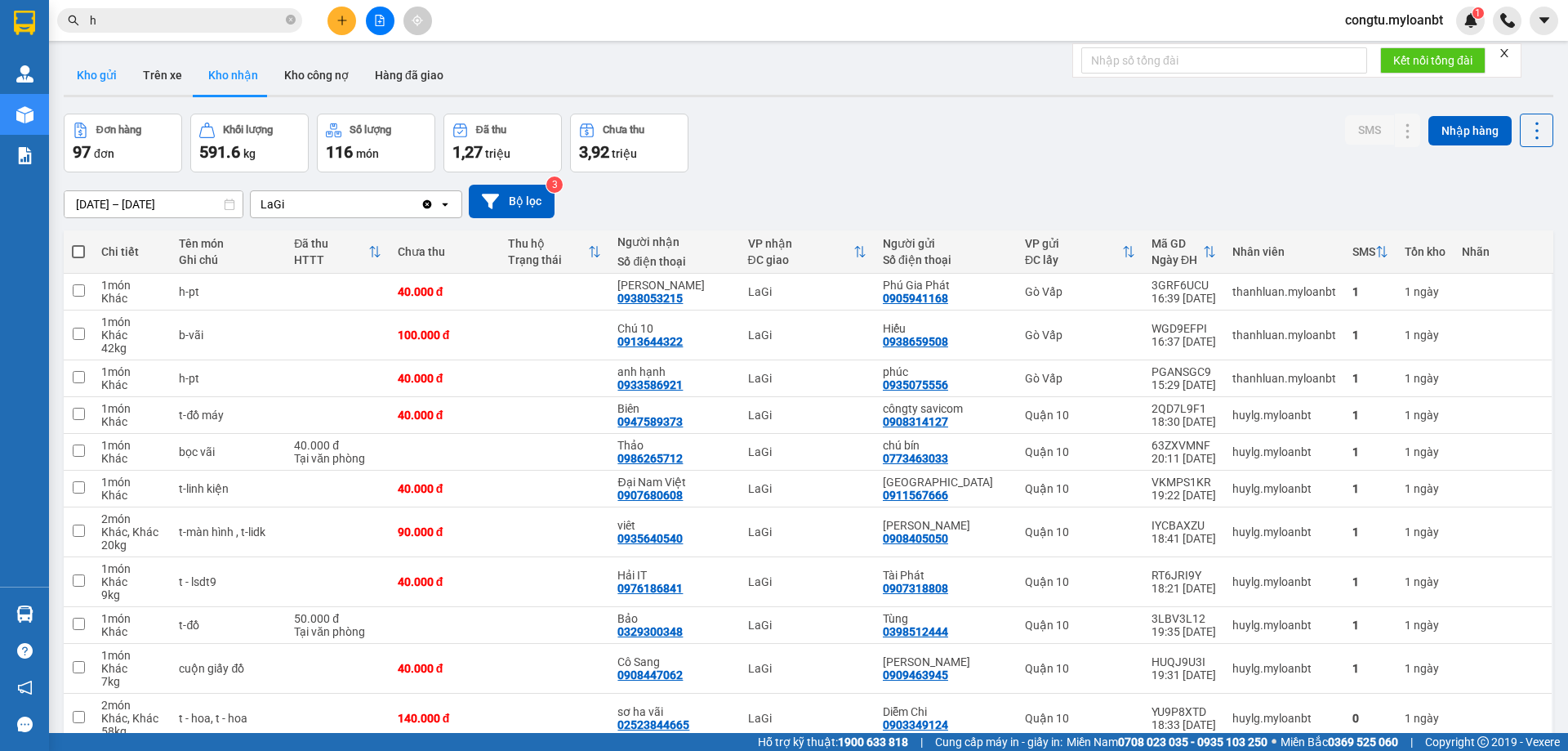
click at [107, 75] on button "Kho gửi" at bounding box center [97, 75] width 66 height 39
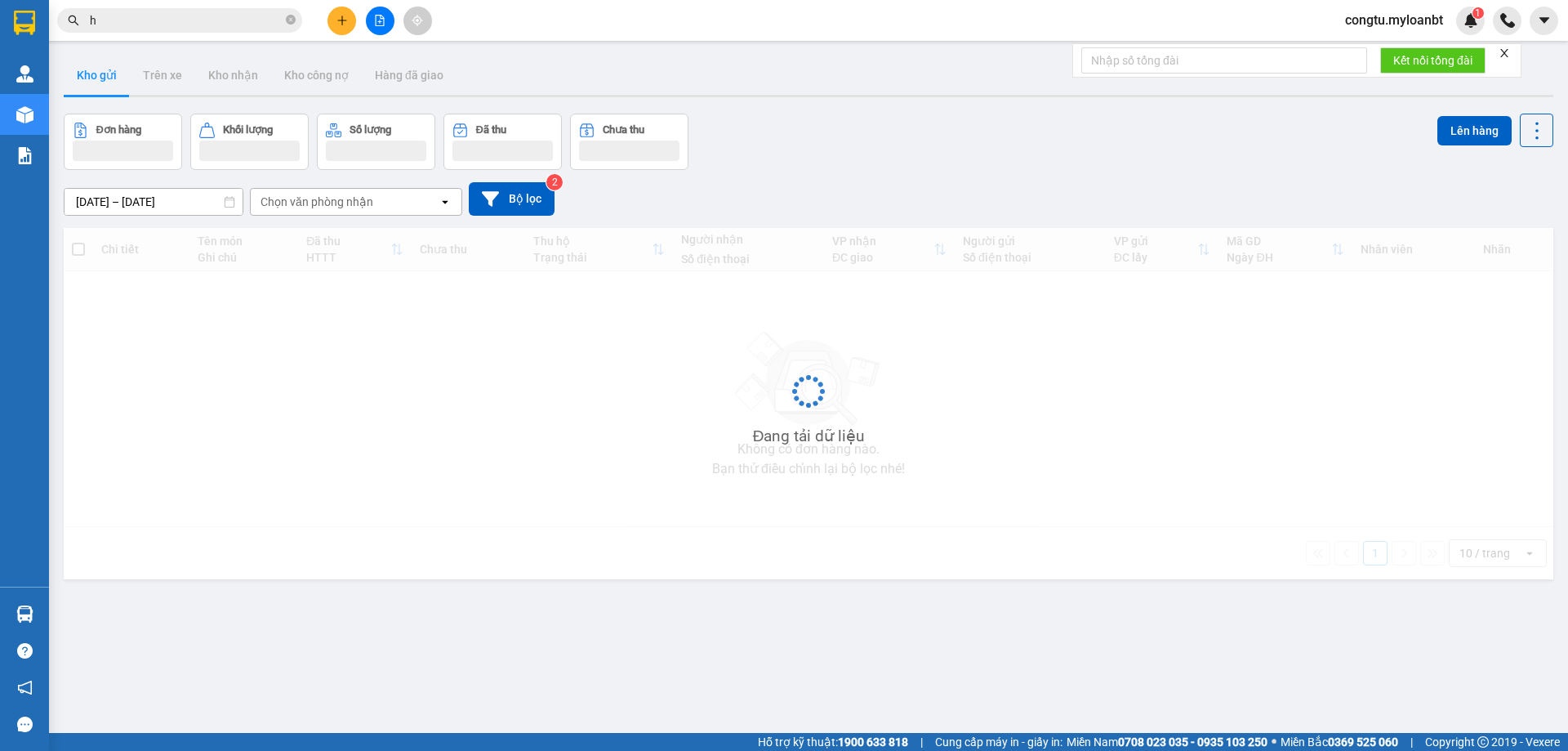
drag, startPoint x: 107, startPoint y: 75, endPoint x: 423, endPoint y: 146, distance: 323.9
click at [108, 75] on button "Kho gửi" at bounding box center [97, 75] width 66 height 39
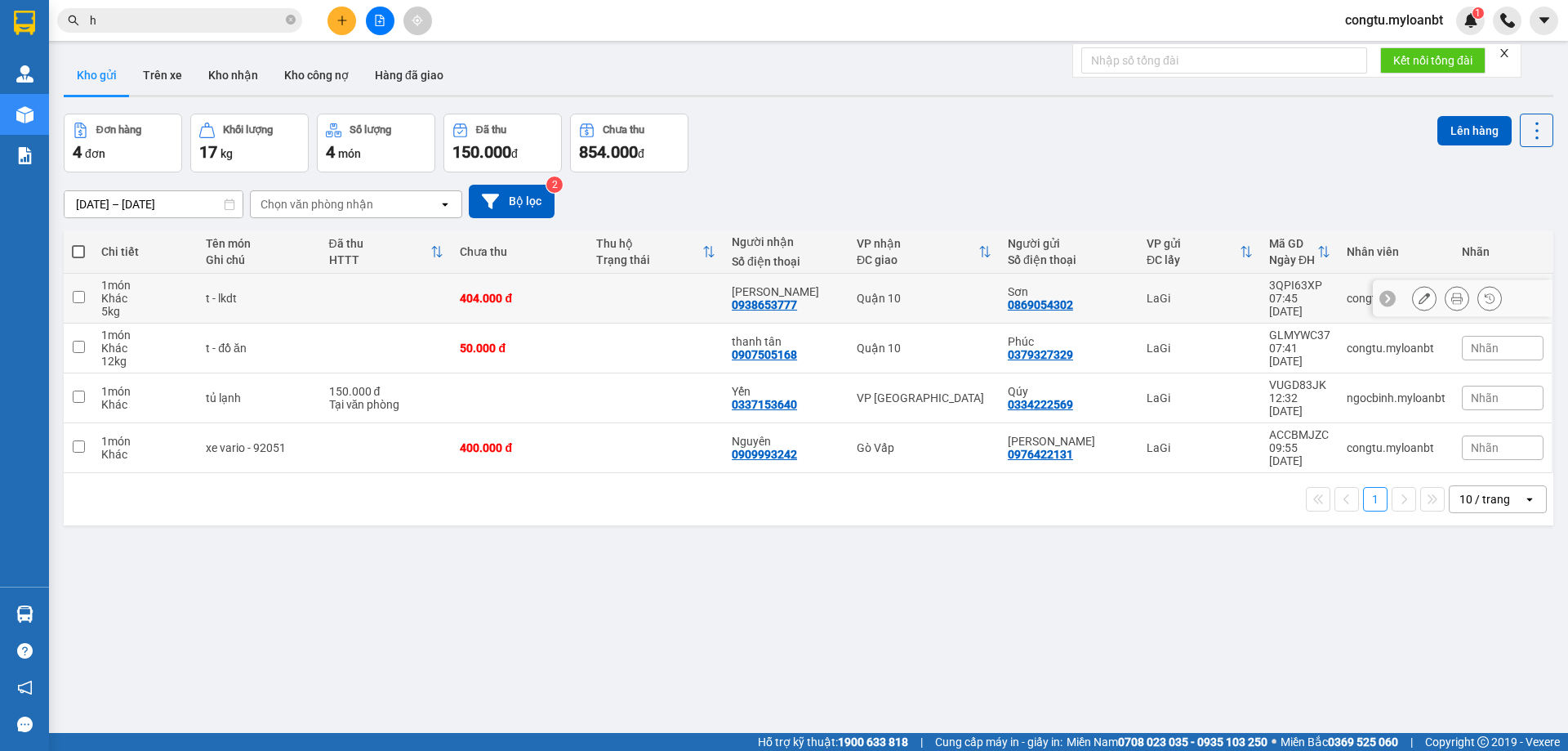
click at [1420, 295] on button at bounding box center [1424, 298] width 23 height 28
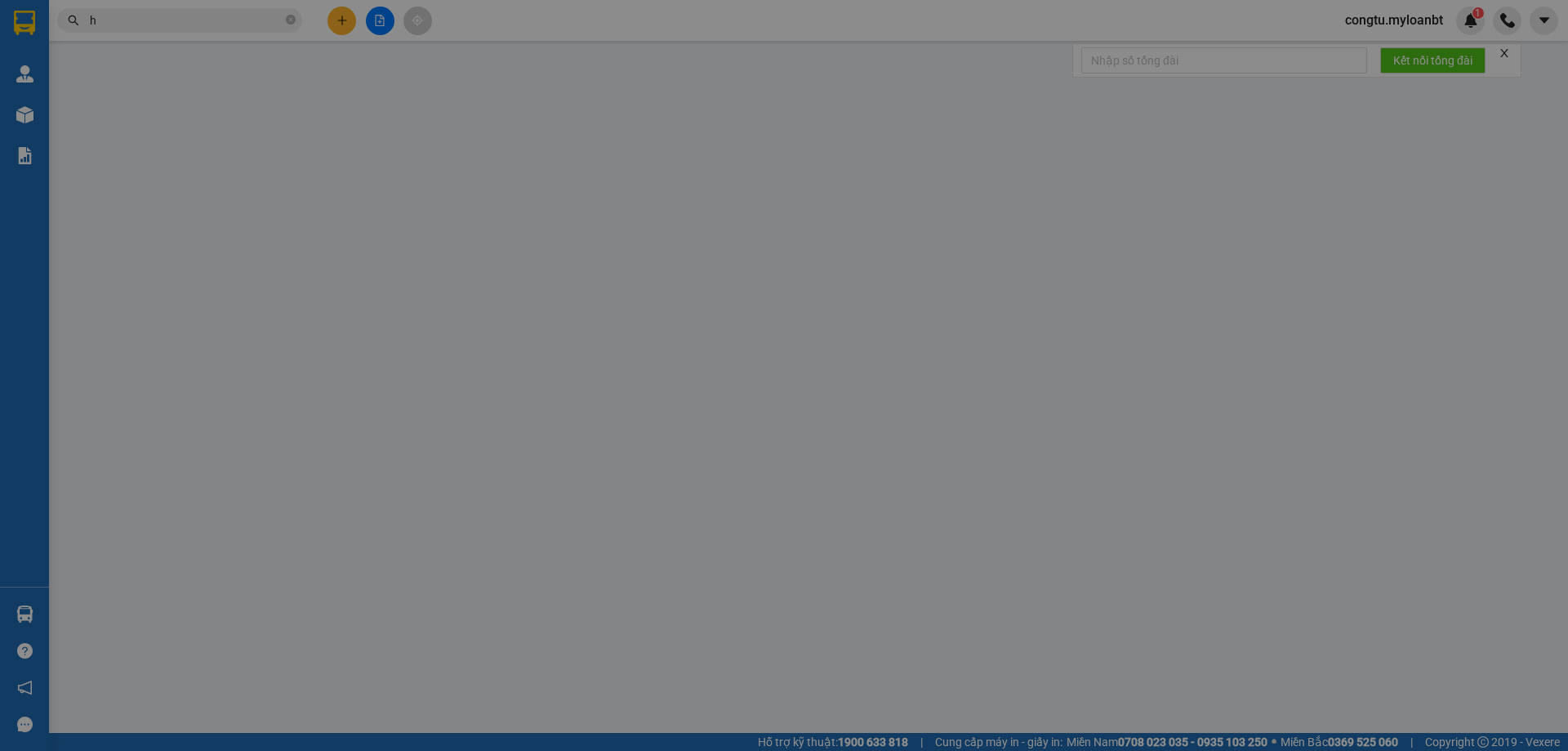
type input "0869054302"
type input "0938653777"
type input "404.000"
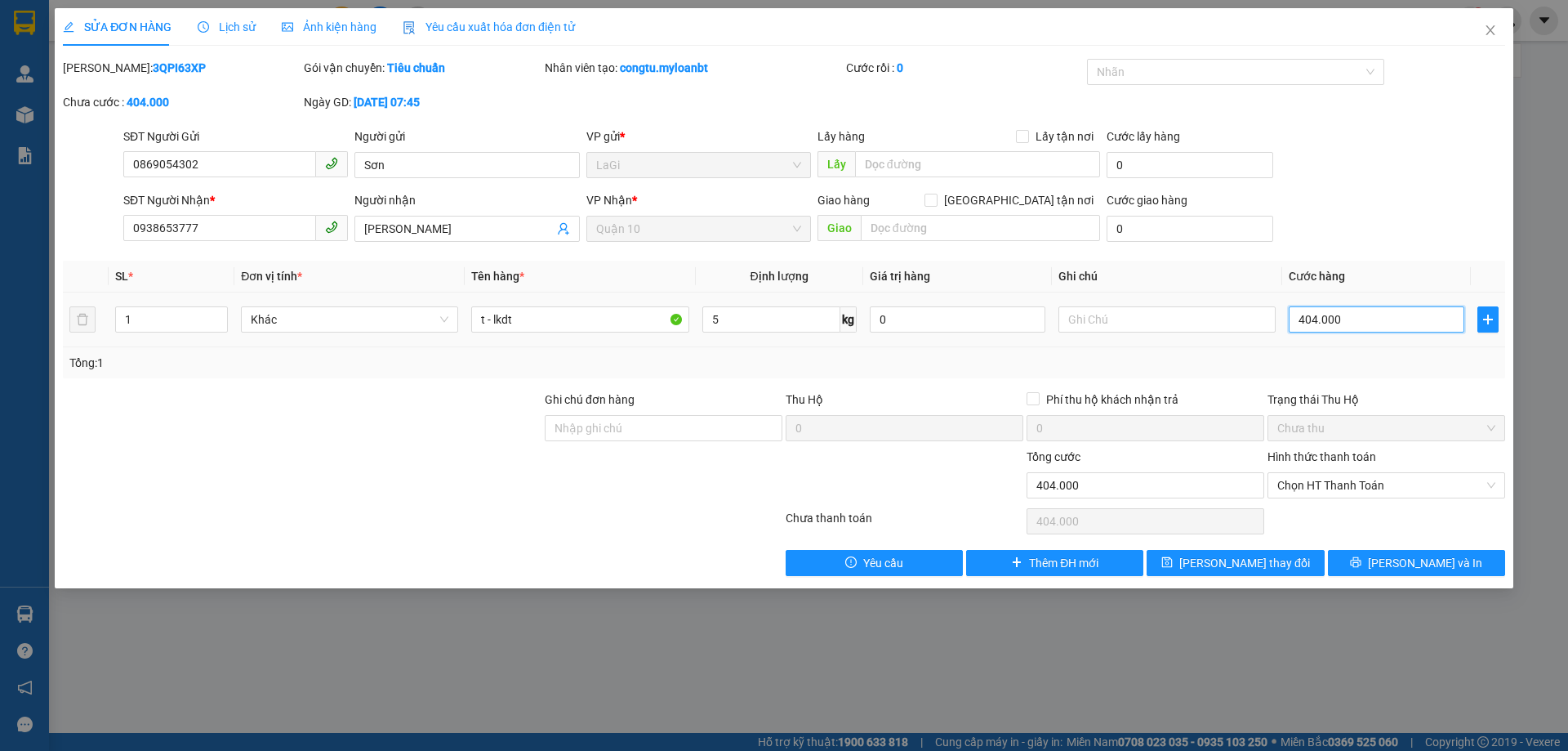
click at [1413, 316] on input "404.000" at bounding box center [1376, 319] width 175 height 27
type input "4"
type input "40"
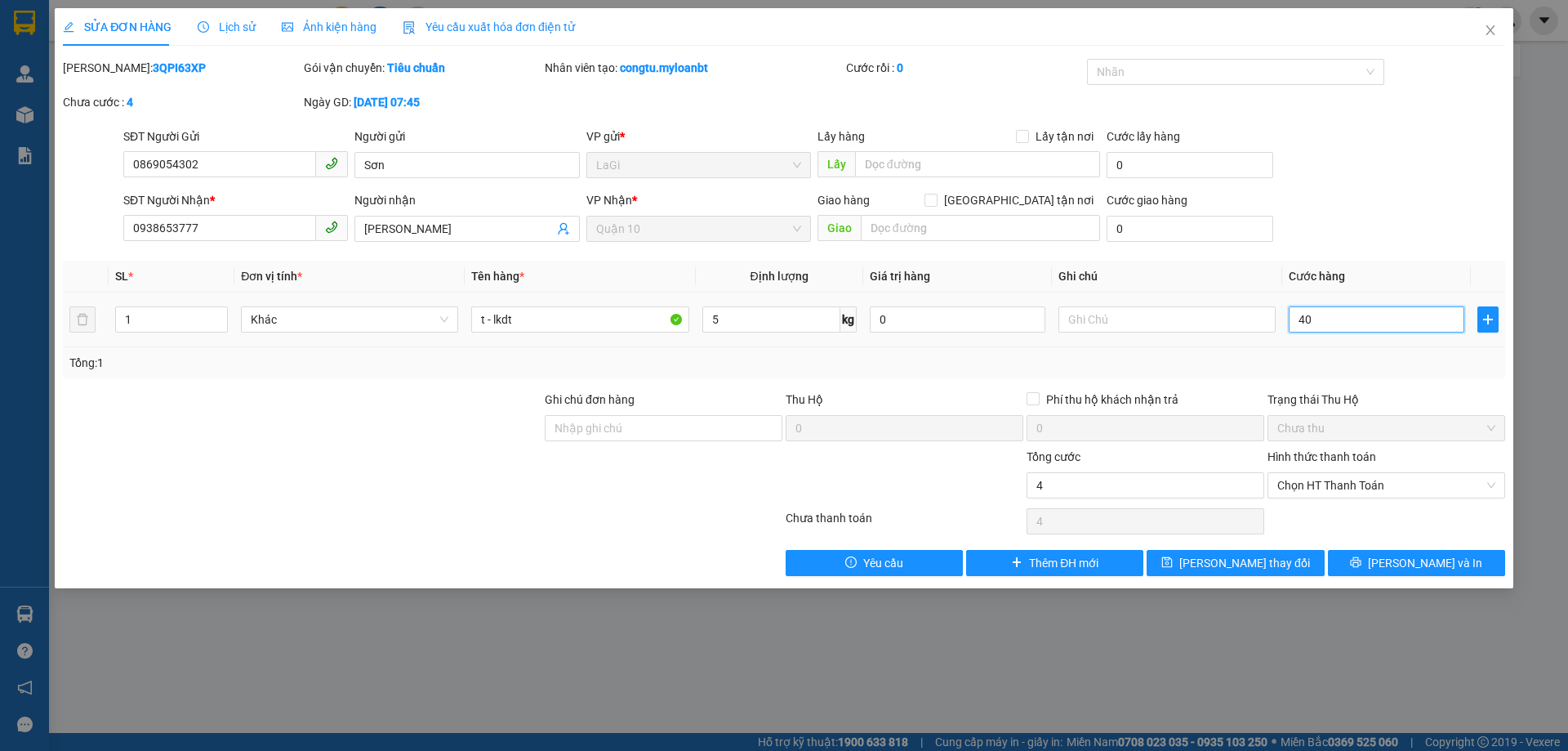
type input "40"
type input "40.000"
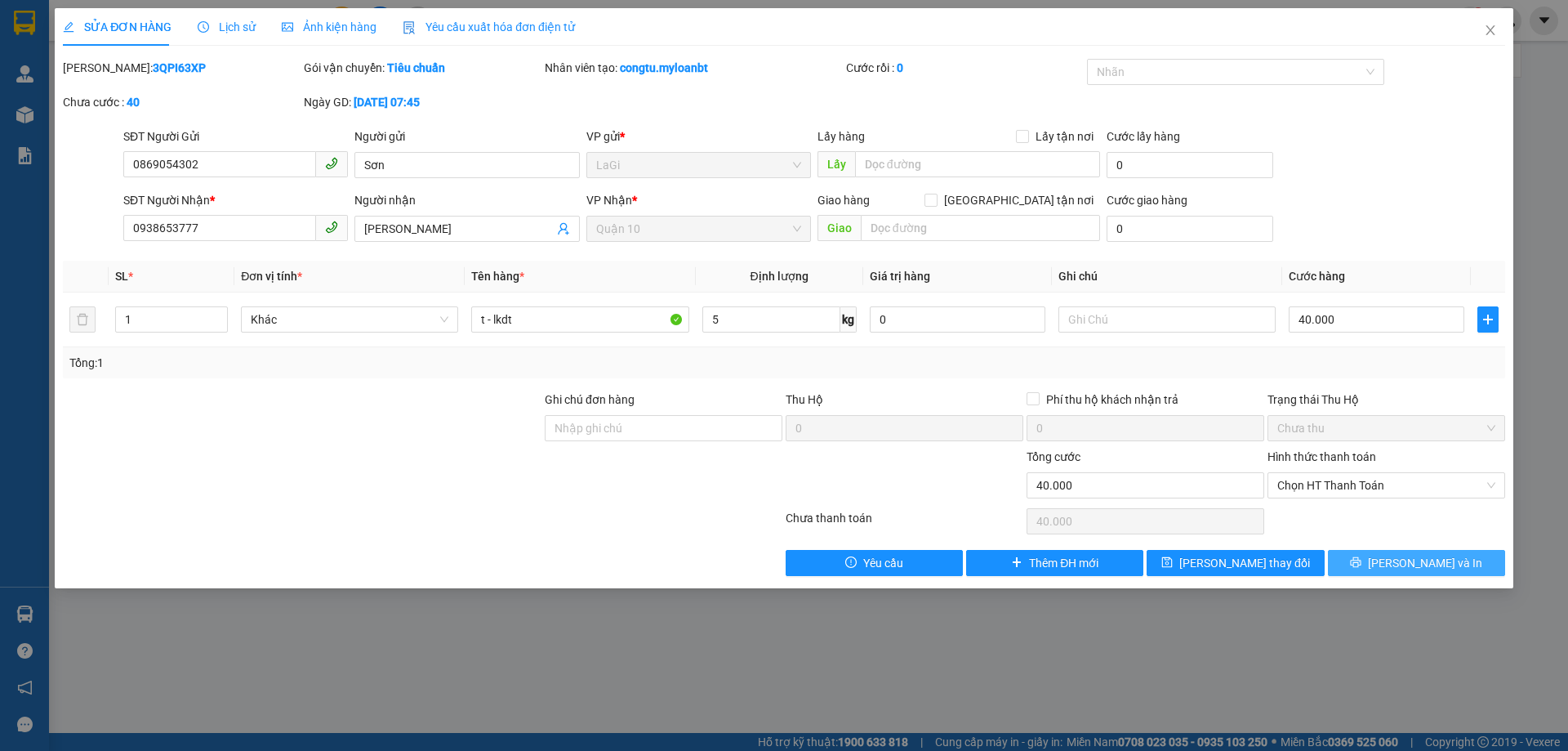
click at [1434, 557] on span "[PERSON_NAME] và In" at bounding box center [1425, 563] width 115 height 18
click at [1435, 557] on span "[PERSON_NAME] và In" at bounding box center [1425, 563] width 115 height 18
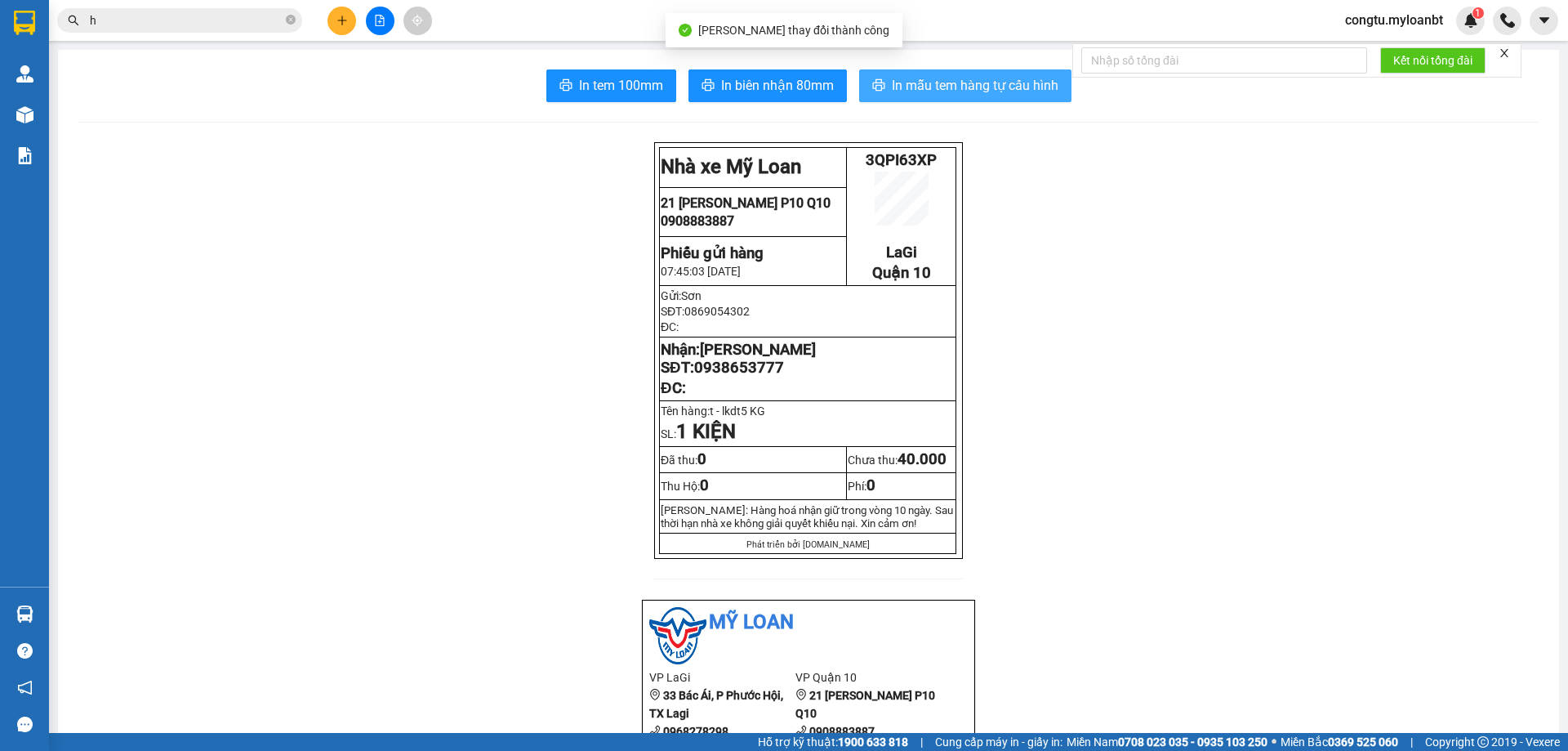
click at [911, 74] on button "In mẫu tem hàng tự cấu hình" at bounding box center [965, 85] width 212 height 32
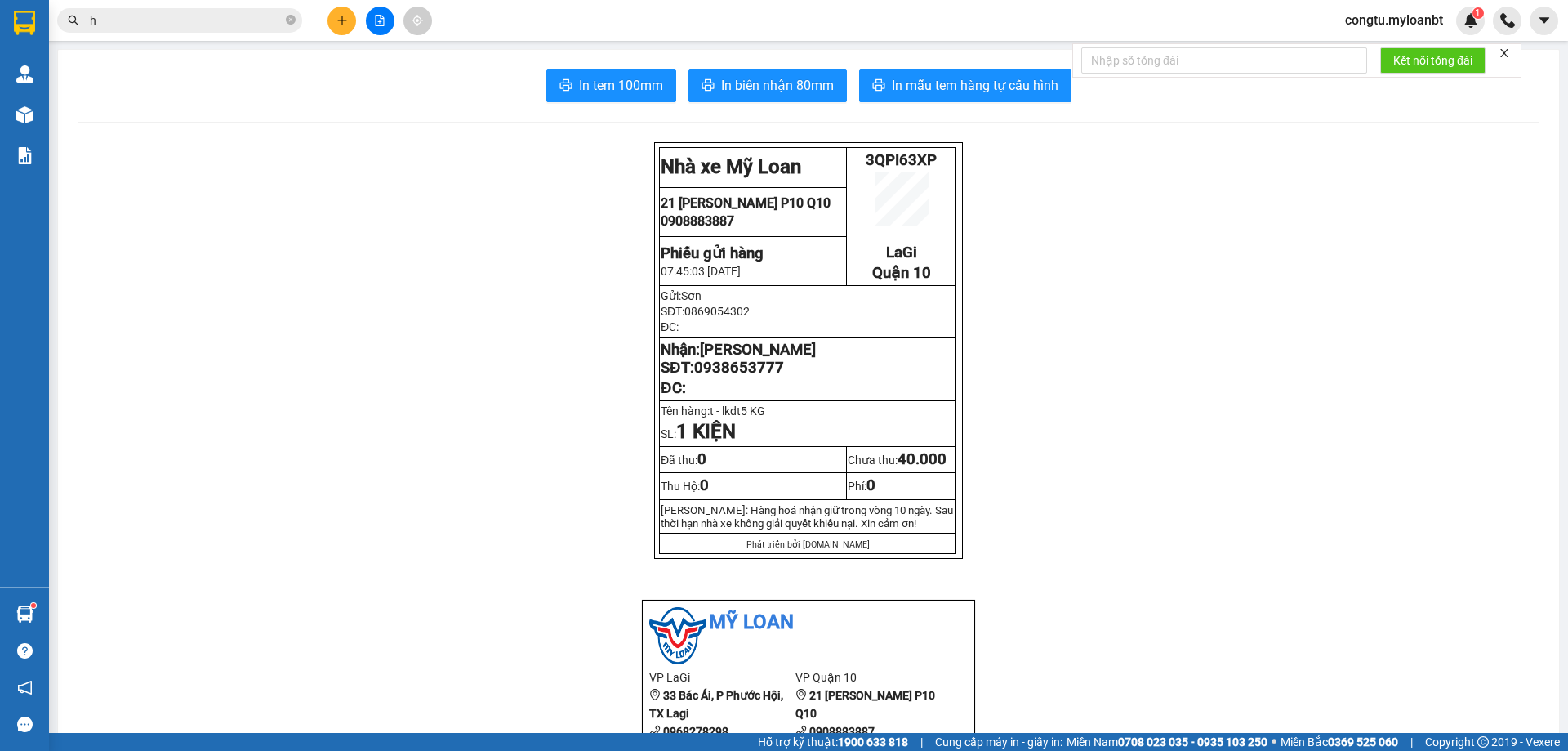
click at [338, 24] on icon "plus" at bounding box center [342, 21] width 11 height 11
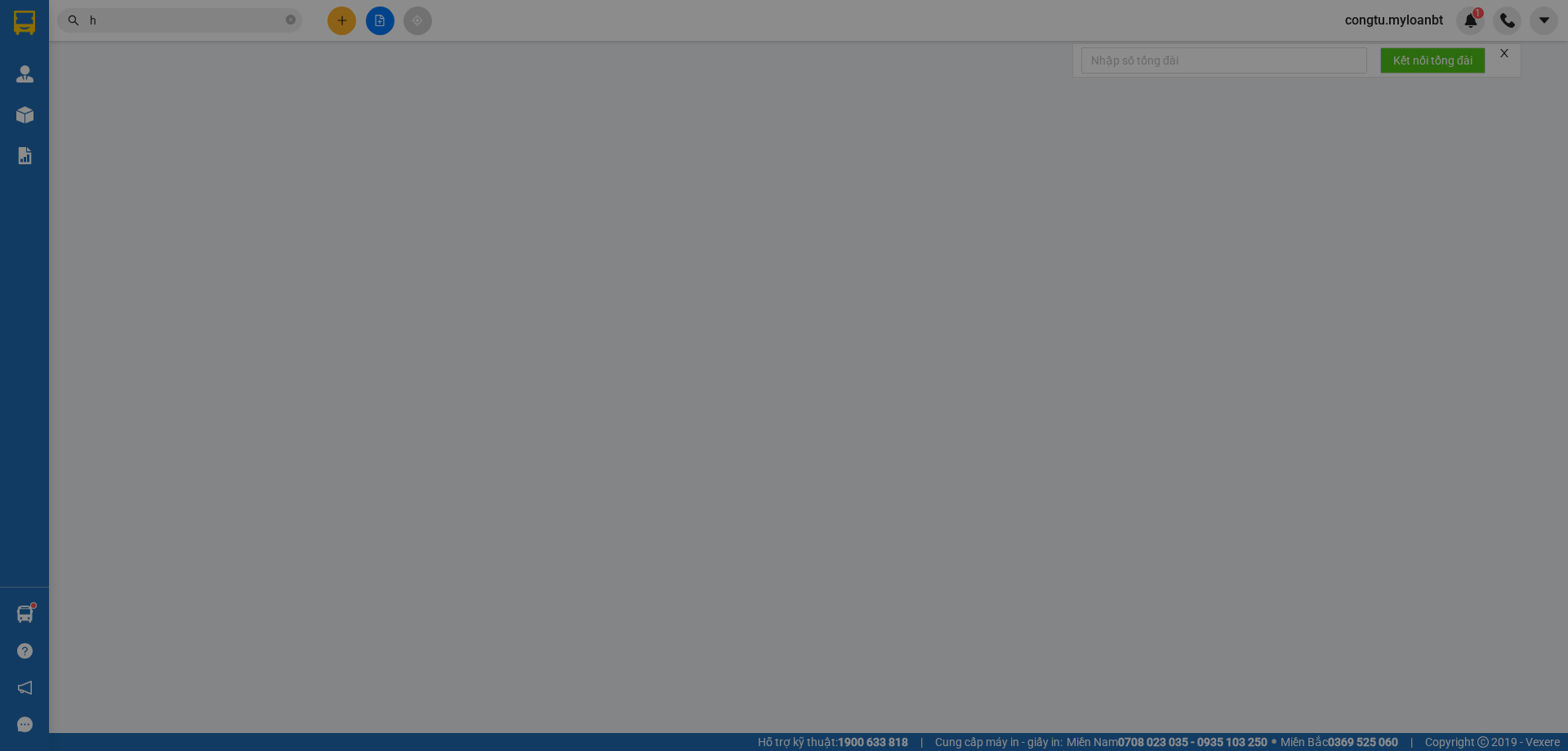
drag, startPoint x: 338, startPoint y: 24, endPoint x: 326, endPoint y: 18, distance: 13.4
click at [335, 12] on div "TẠO ĐƠN HÀNG Yêu cầu xuất hóa đơn điện tử Transit Pickup Surcharge Ids Transit …" at bounding box center [784, 375] width 1568 height 751
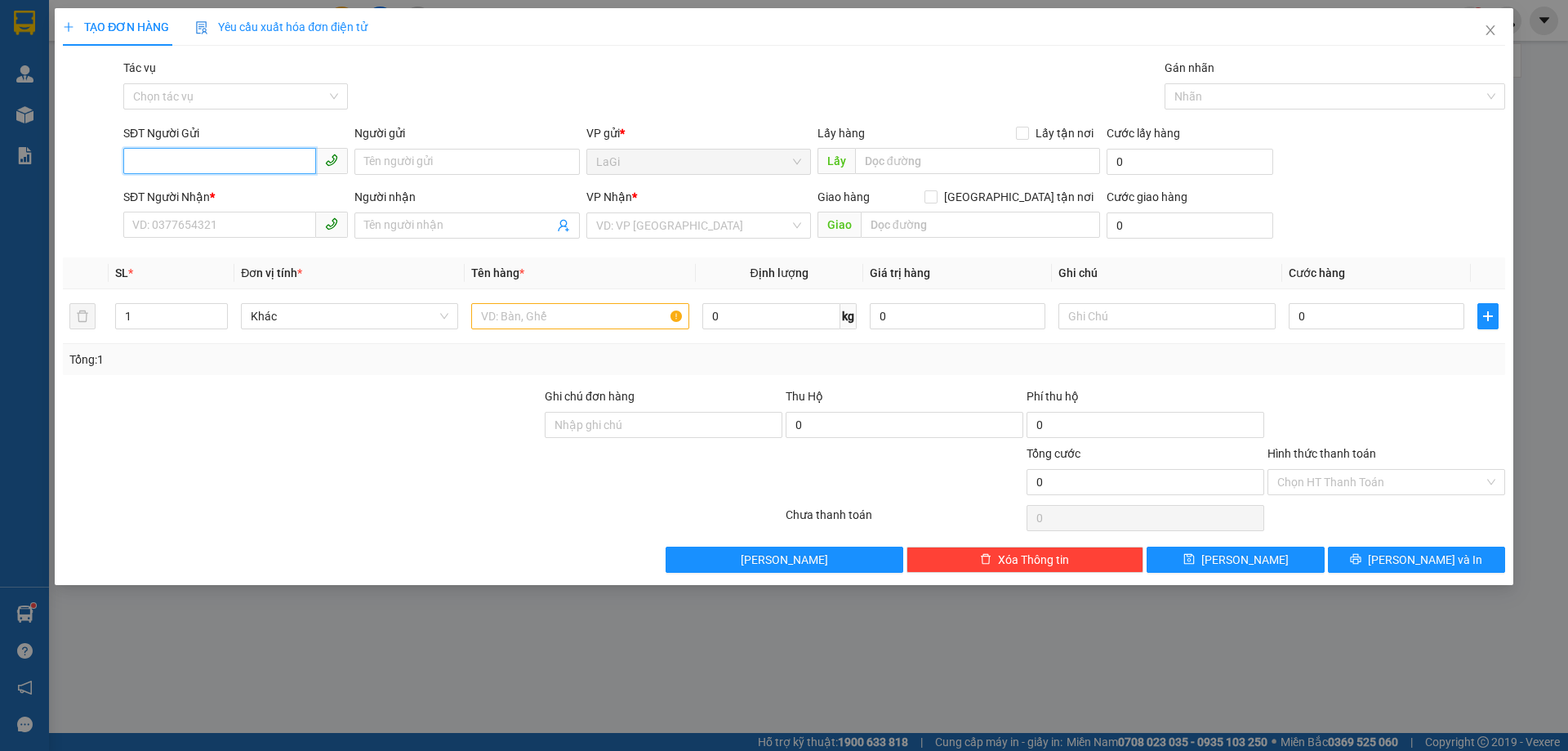
click at [249, 157] on input "SĐT Người Gửi" at bounding box center [220, 161] width 193 height 27
type input "6"
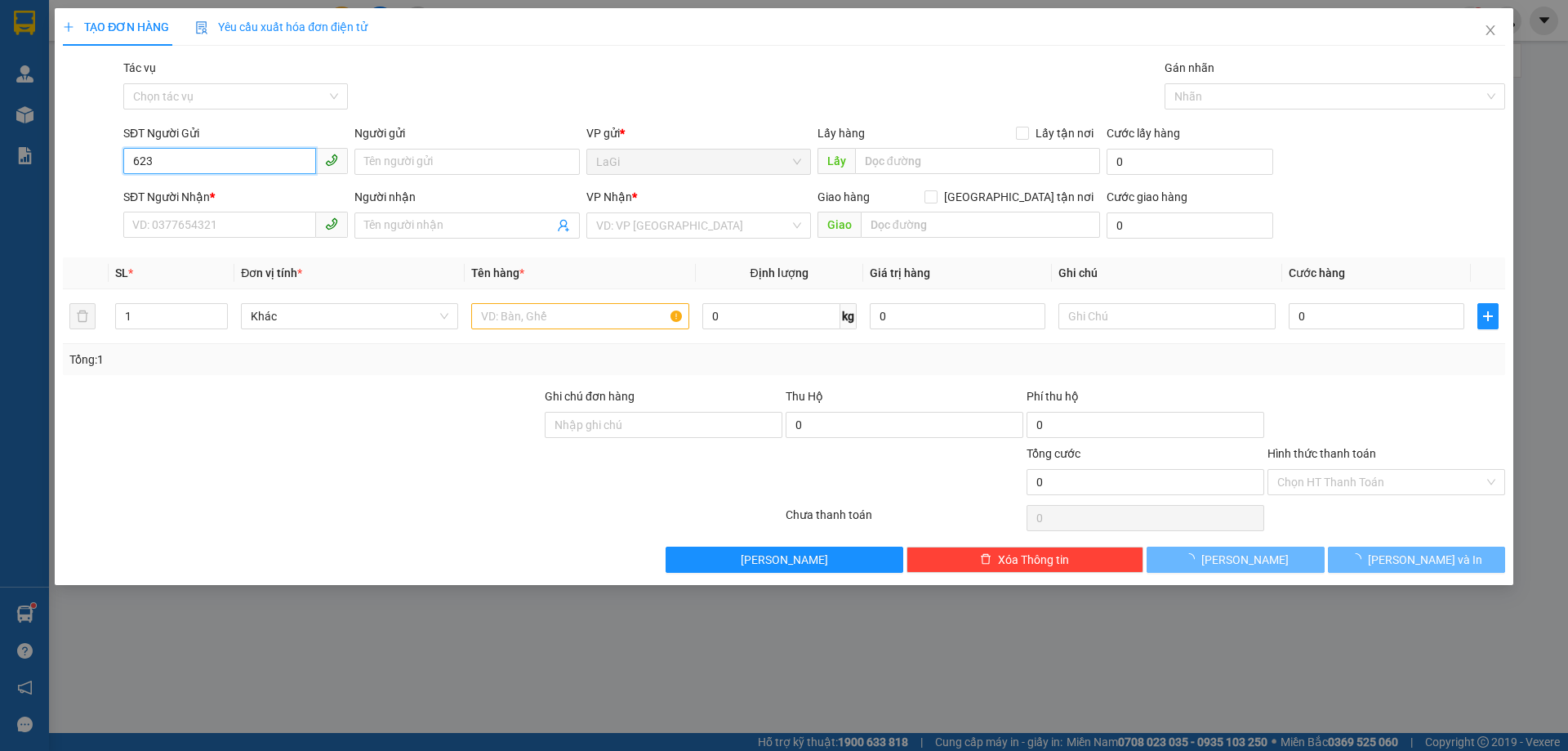
click at [193, 159] on input "623" at bounding box center [220, 161] width 193 height 27
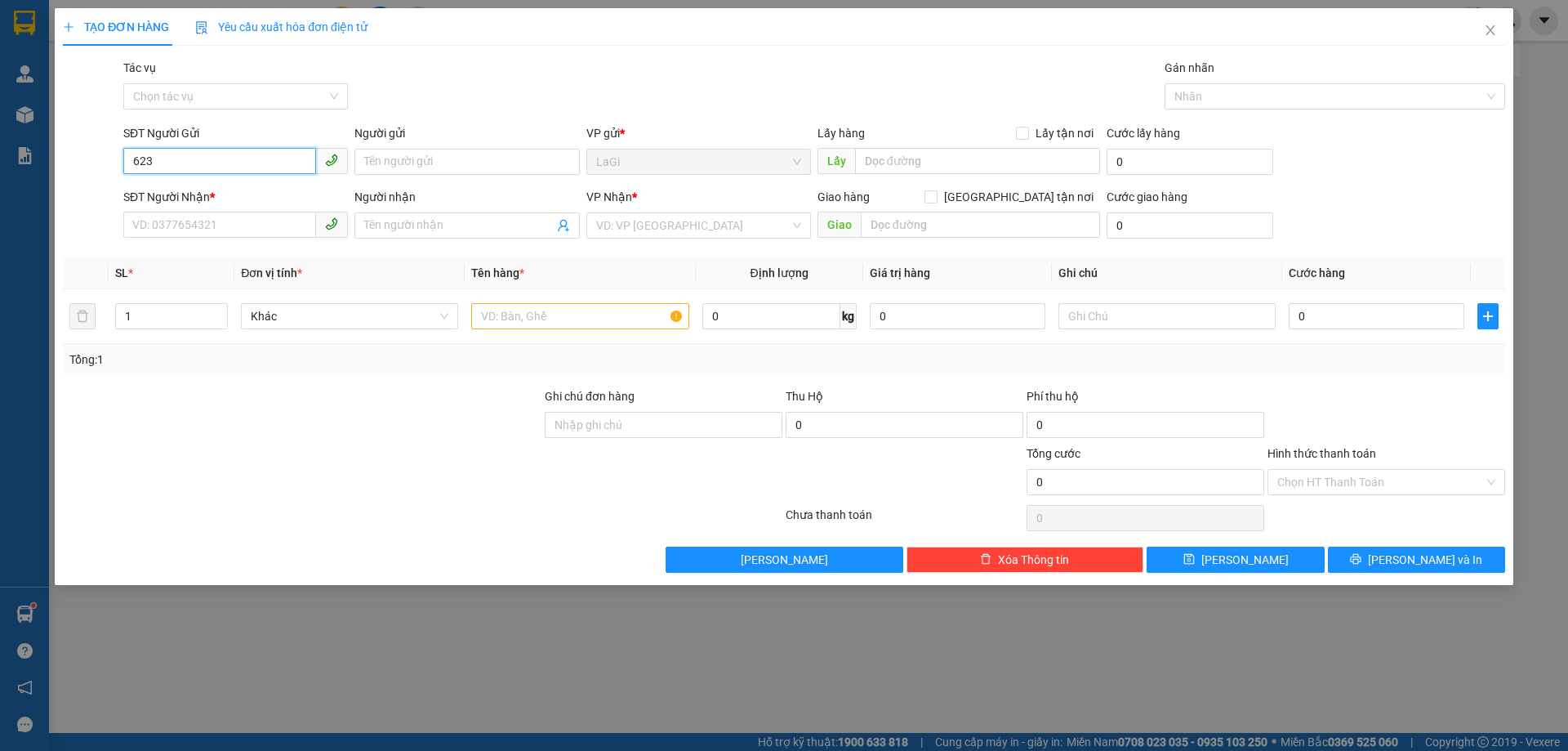
click at [241, 152] on input "623" at bounding box center [220, 161] width 193 height 27
drag, startPoint x: 238, startPoint y: 189, endPoint x: 261, endPoint y: 198, distance: 24.7
click at [239, 189] on div "0913843623 - Long Tuyết" at bounding box center [236, 194] width 205 height 18
type input "0913843623"
type input "Long Tuyết"
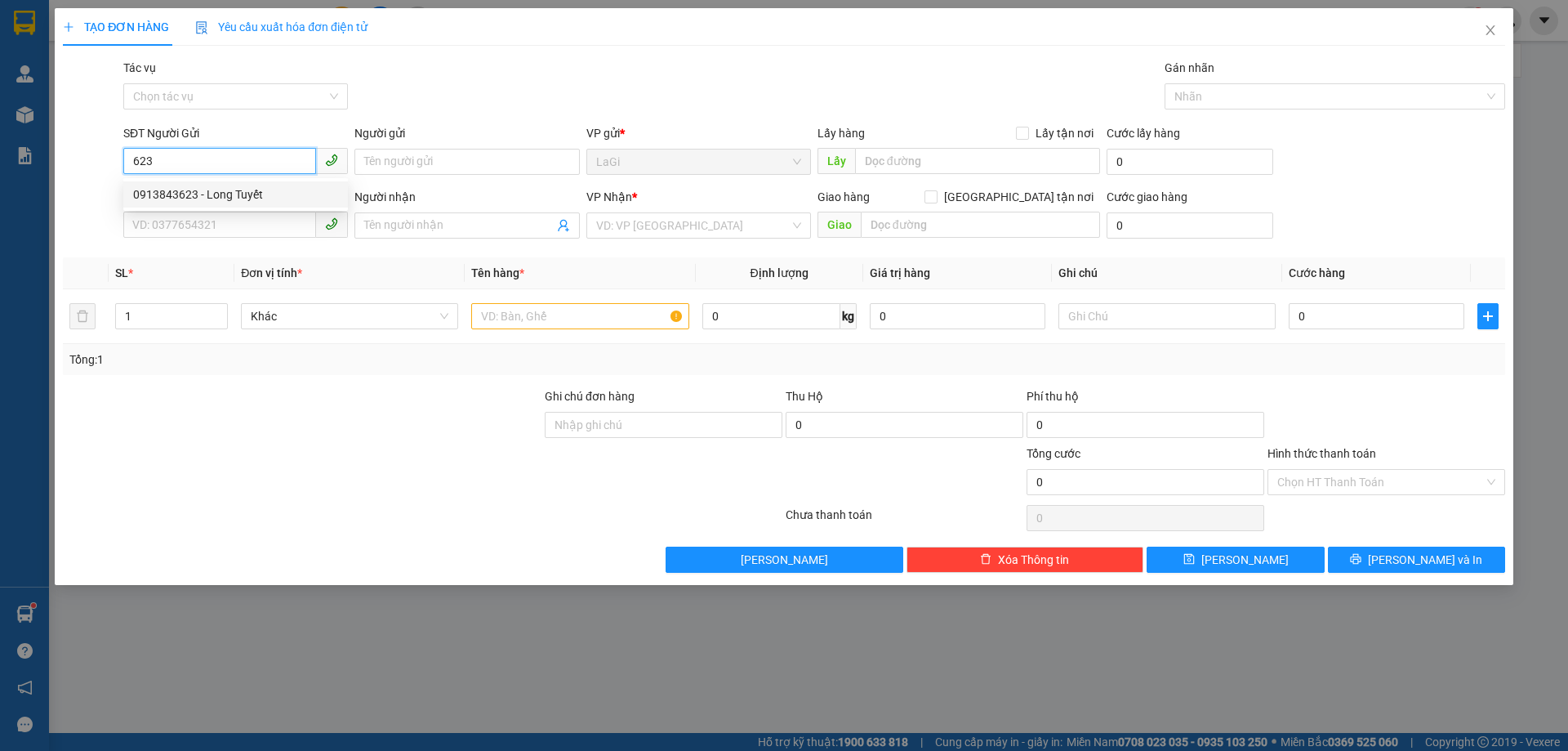
type input "0826691818"
type input "Trọng"
type input "0913843623"
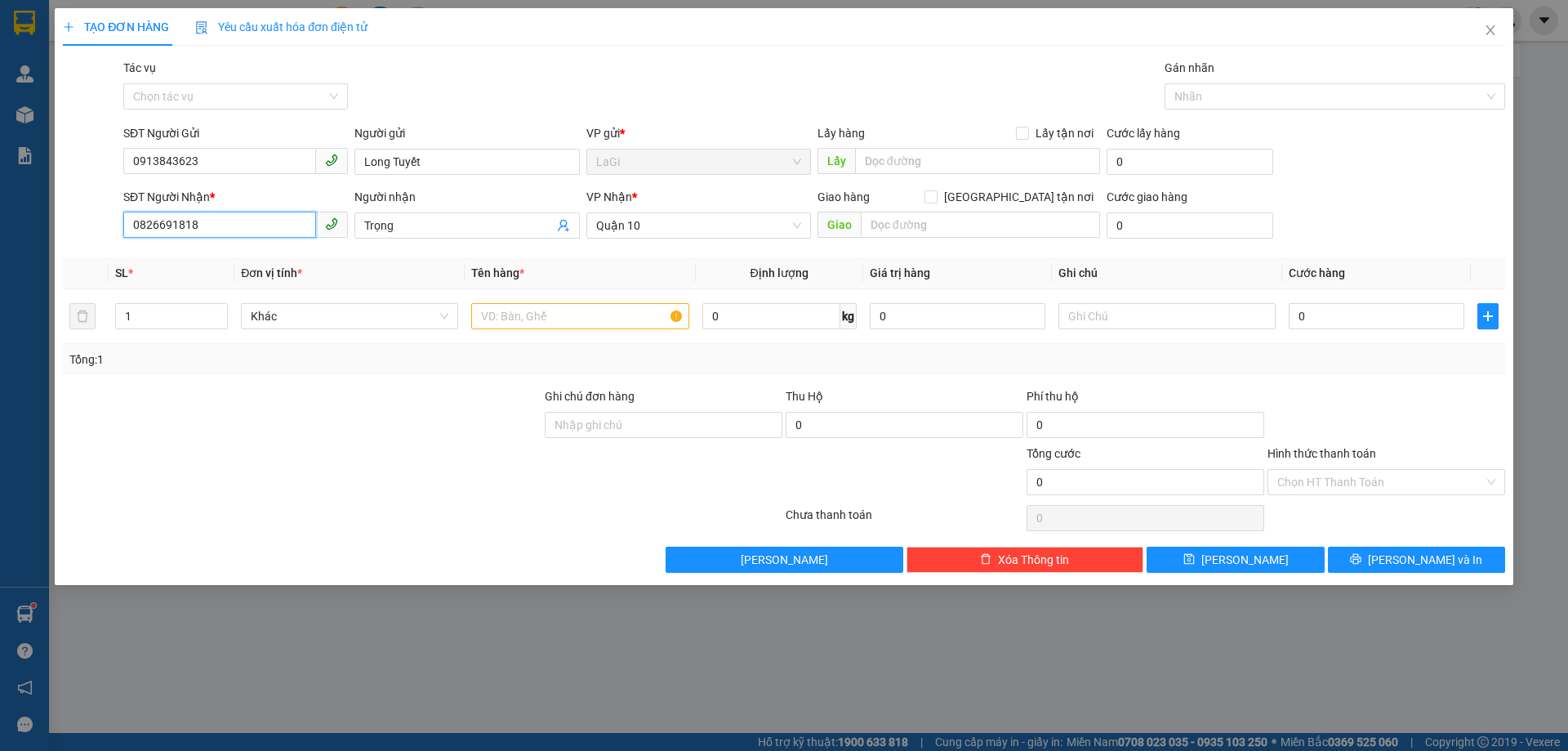
click at [254, 229] on input "0826691818" at bounding box center [220, 224] width 193 height 27
drag, startPoint x: 572, startPoint y: 290, endPoint x: 571, endPoint y: 301, distance: 11.0
click at [571, 297] on td at bounding box center [579, 316] width 230 height 55
click at [572, 305] on input "text" at bounding box center [579, 316] width 217 height 27
click at [574, 304] on input "text" at bounding box center [579, 316] width 217 height 27
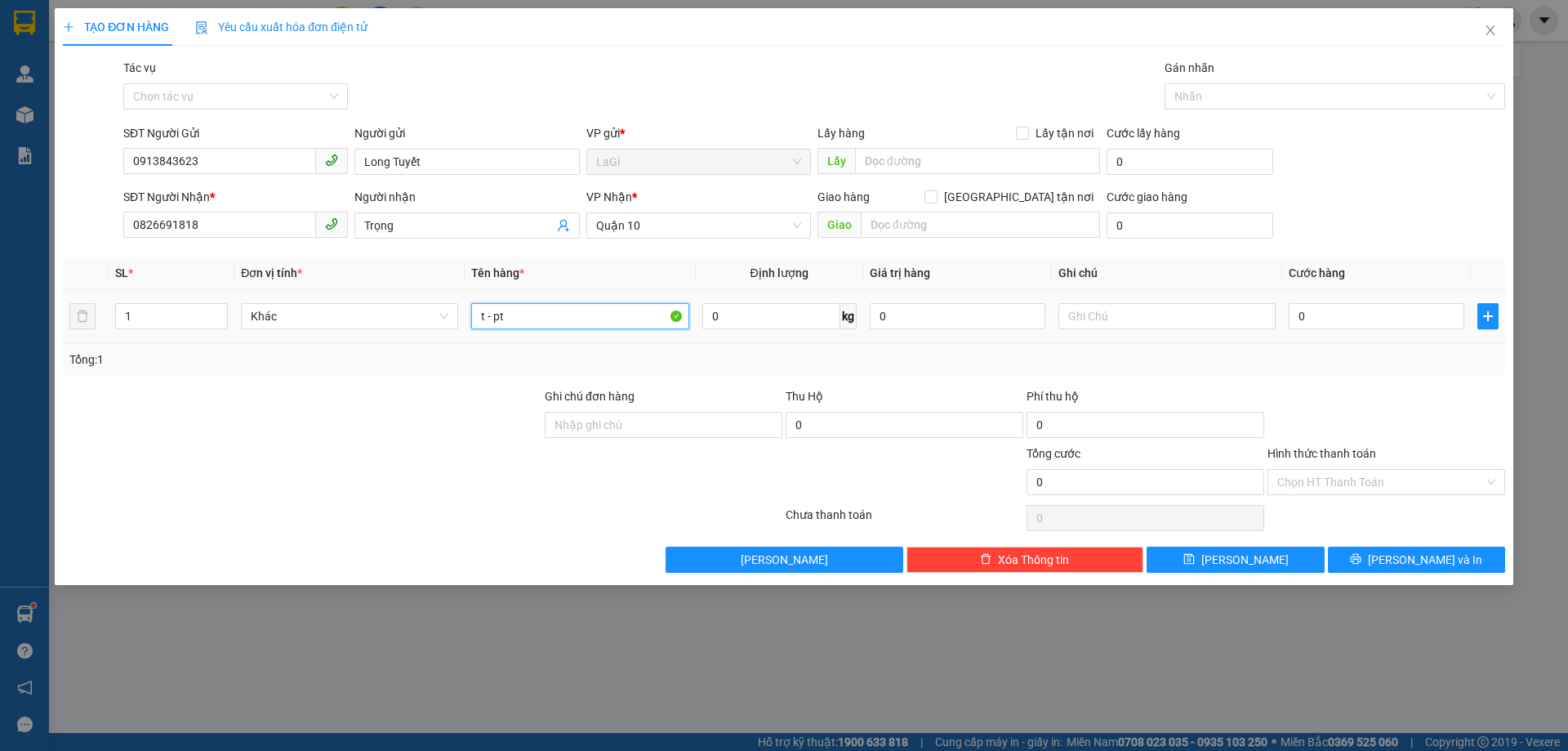
type input "t - pt"
drag, startPoint x: 788, startPoint y: 277, endPoint x: 781, endPoint y: 306, distance: 29.8
click at [786, 291] on table "SL * Đơn vị tính * Tên hàng * Định lượng Giá trị hàng Ghi chú Cước hàng 1 Khác …" at bounding box center [783, 300] width 1442 height 86
click at [781, 312] on input "0" at bounding box center [772, 316] width 138 height 27
type input "5"
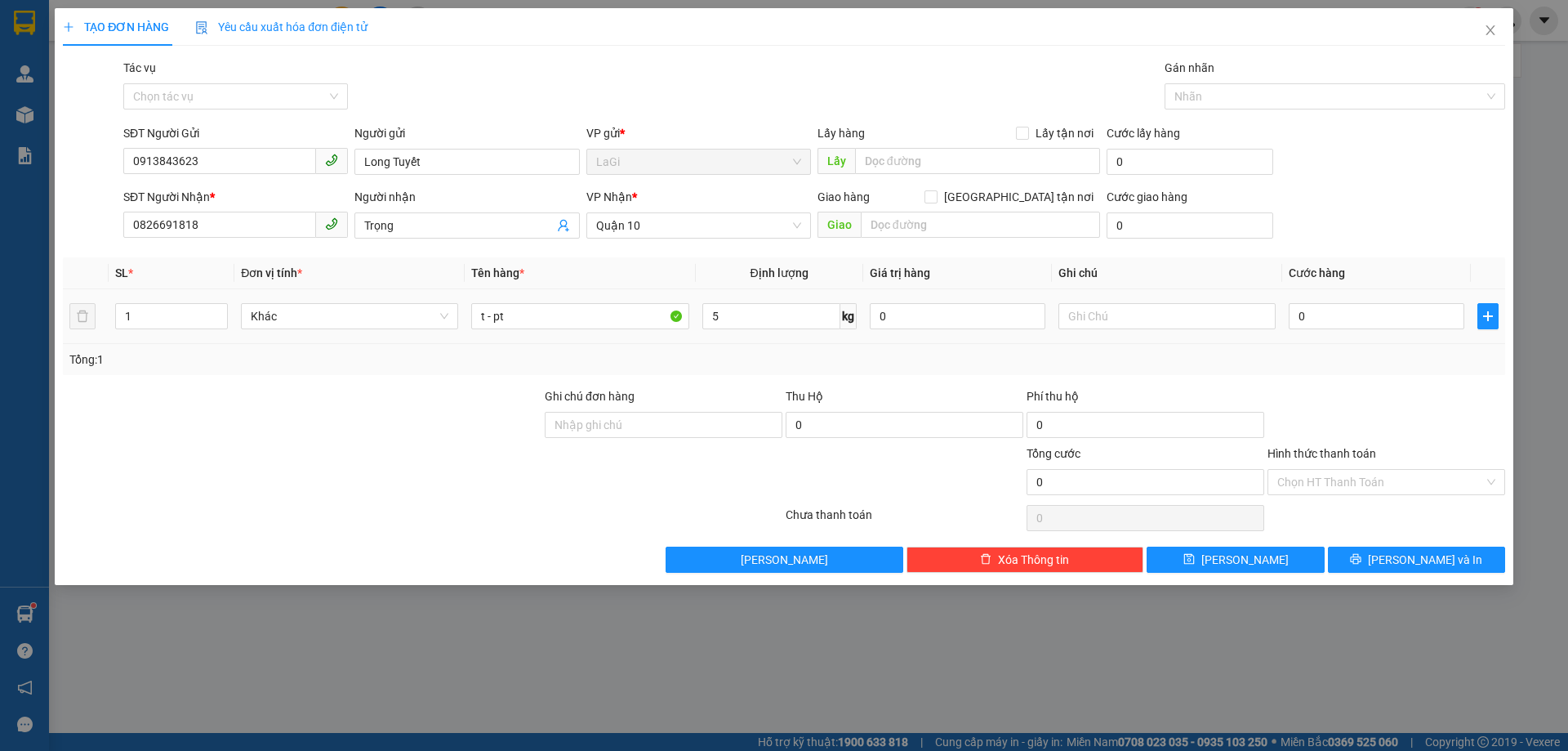
click at [1472, 319] on td at bounding box center [1488, 316] width 34 height 55
click at [1416, 326] on input "0" at bounding box center [1376, 316] width 175 height 27
type input "4"
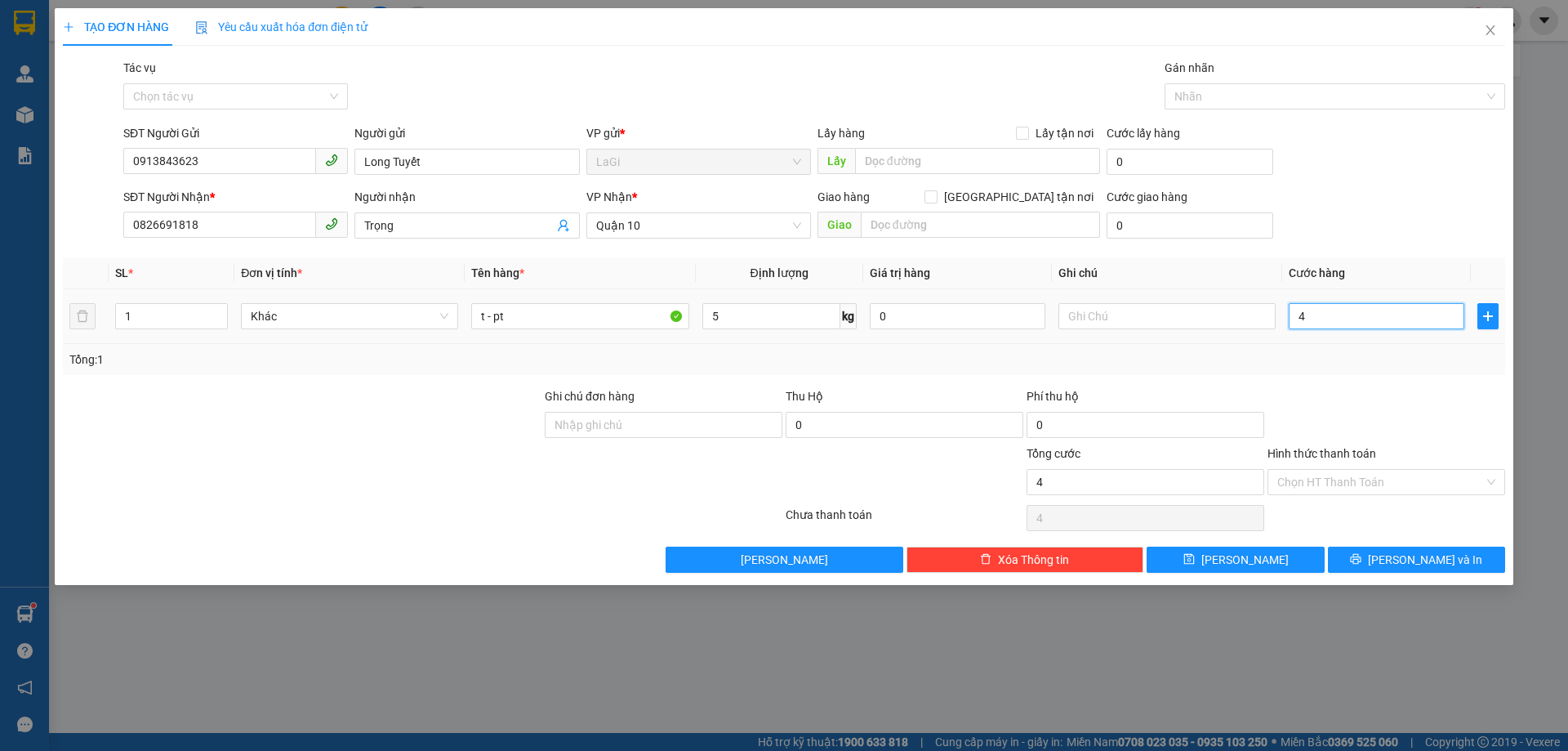
type input "40"
type input "40.000"
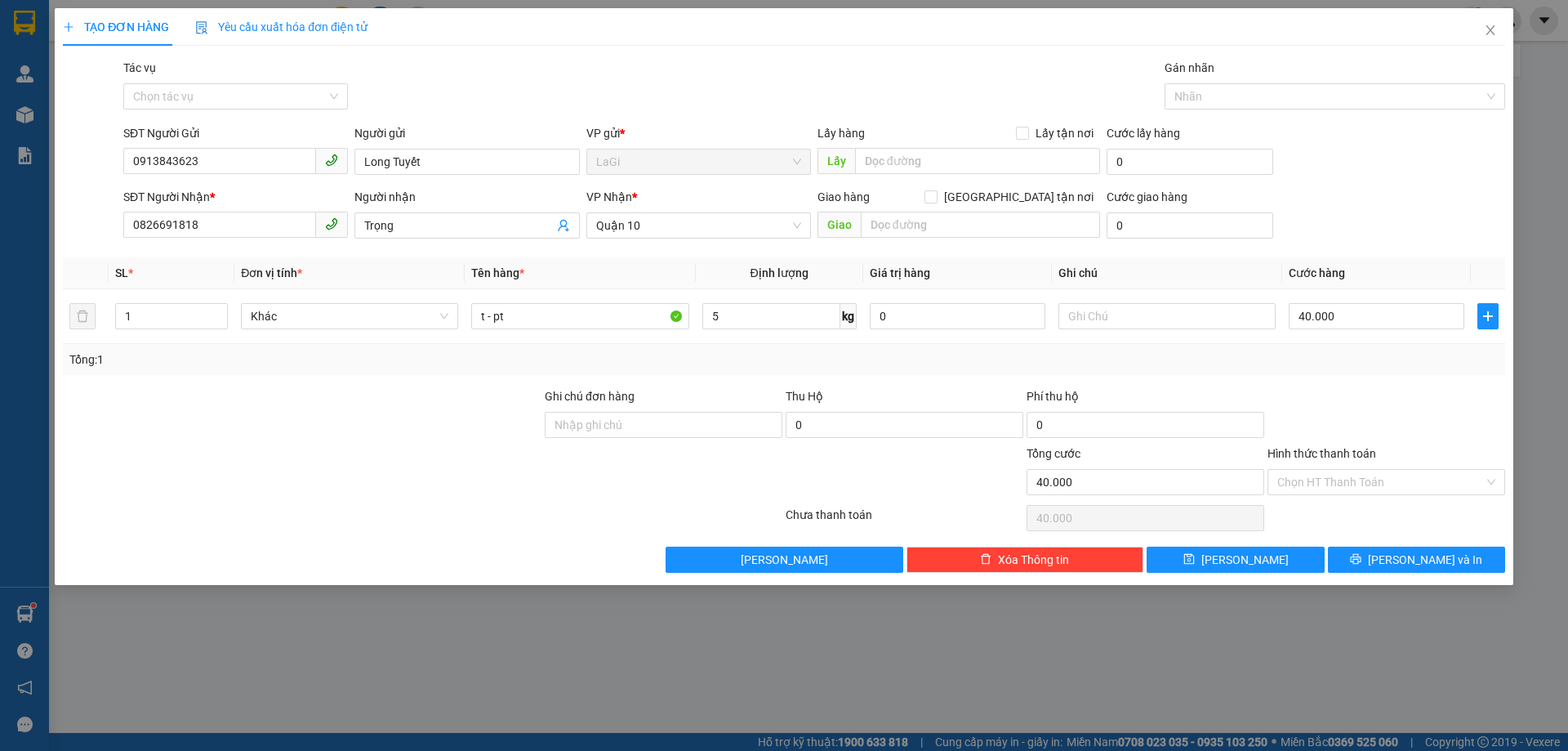
click at [1416, 496] on div "Hình thức thanh toán Chọn HT Thanh Toán" at bounding box center [1385, 473] width 238 height 57
click at [1422, 486] on input "Hình thức thanh toán" at bounding box center [1381, 482] width 206 height 25
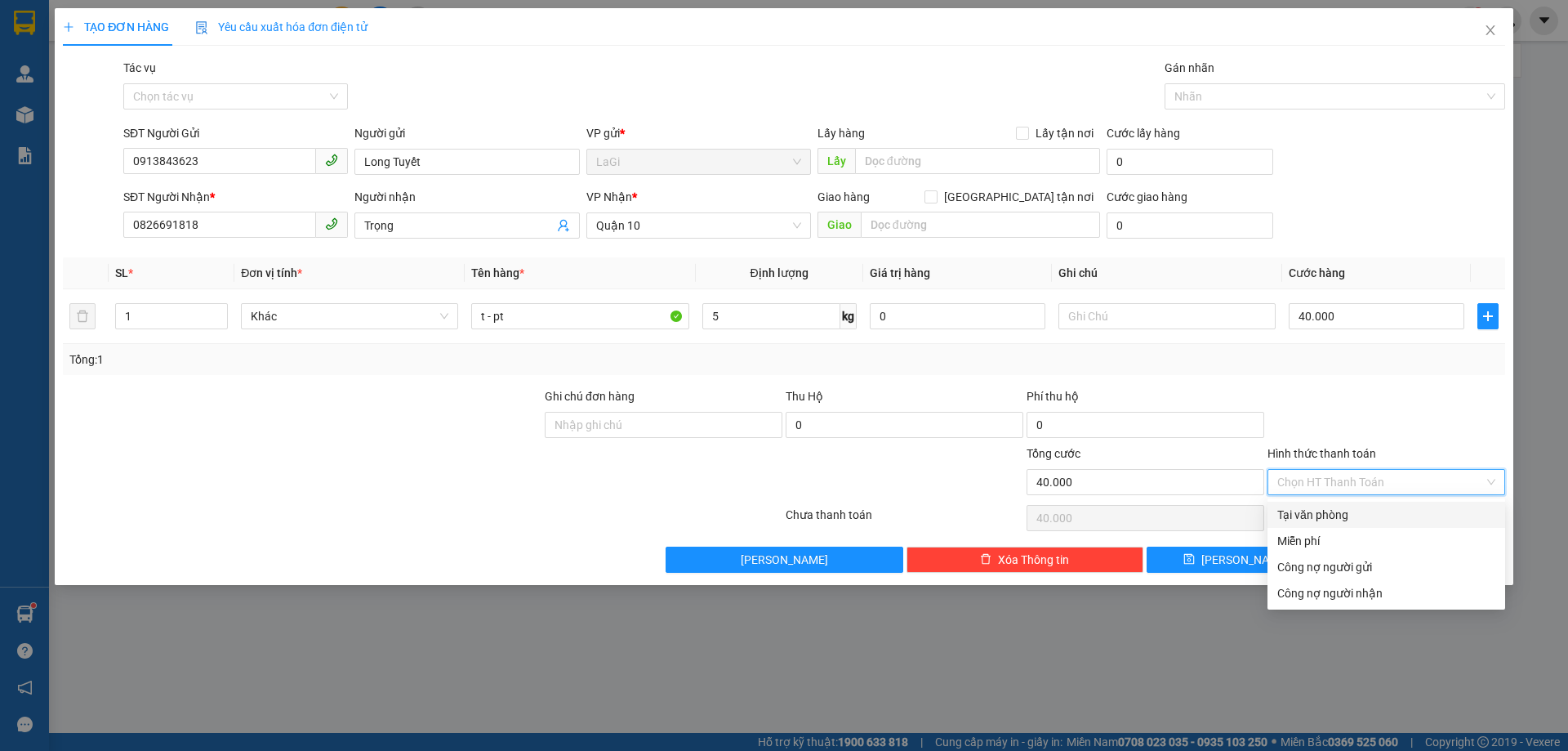
click at [1399, 510] on div "Tại văn phòng" at bounding box center [1386, 514] width 218 height 18
type input "0"
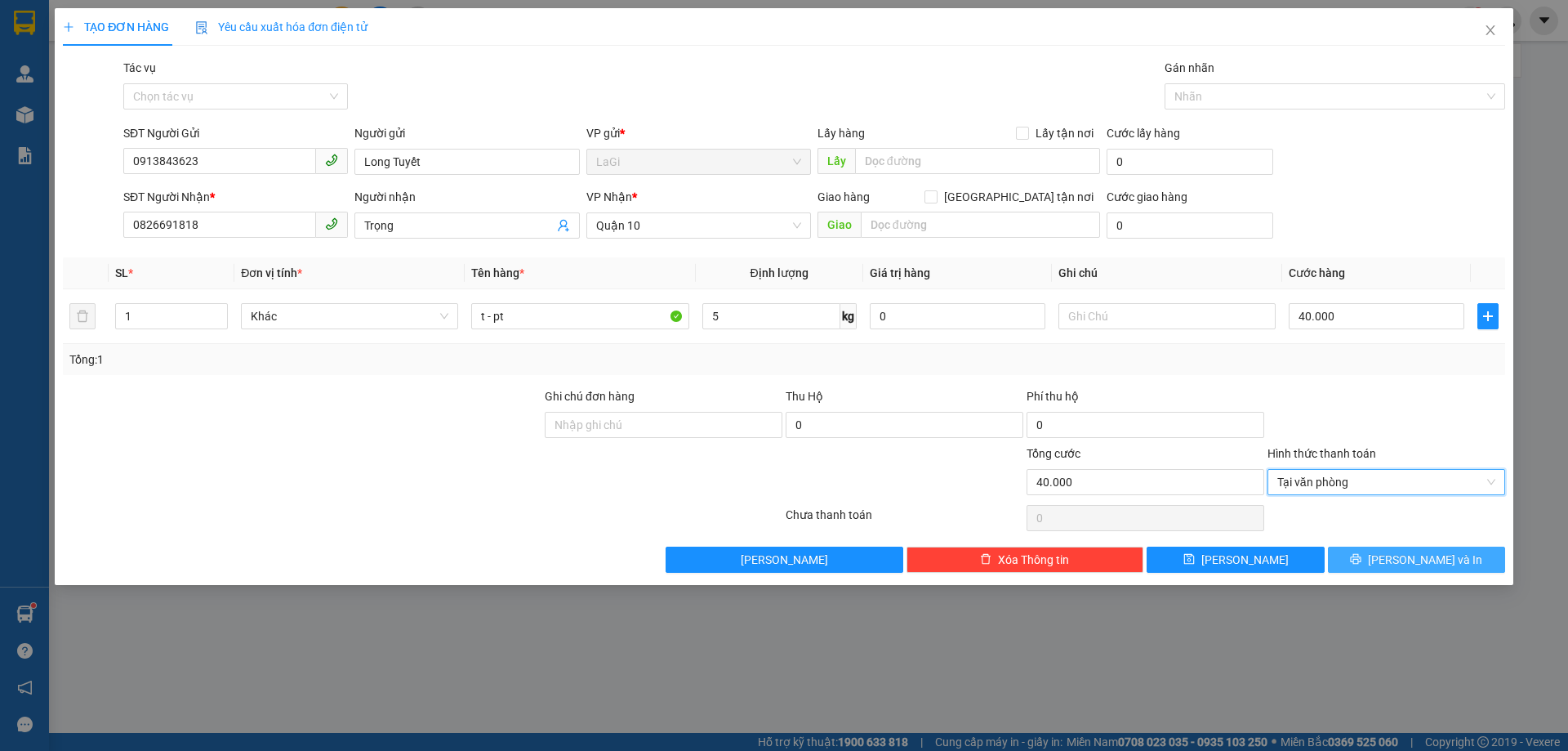
click at [1436, 549] on div "Transit Pickup Surcharge Ids Transit Deliver Surcharge Ids Transit Deliver Surc…" at bounding box center [783, 315] width 1442 height 513
click at [1439, 550] on span "[PERSON_NAME] và In" at bounding box center [1425, 559] width 115 height 18
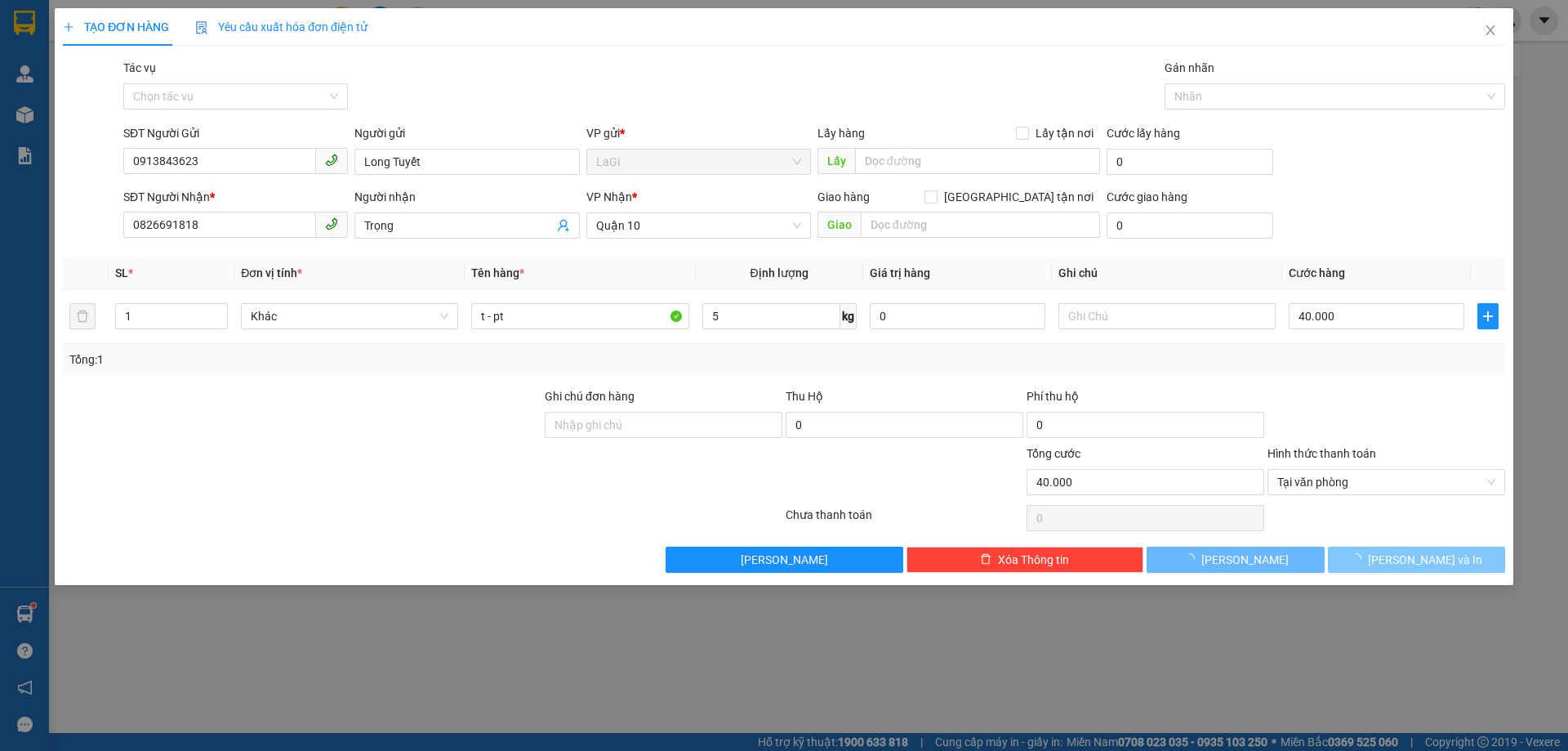
click at [1439, 550] on span "[PERSON_NAME] và In" at bounding box center [1425, 559] width 115 height 18
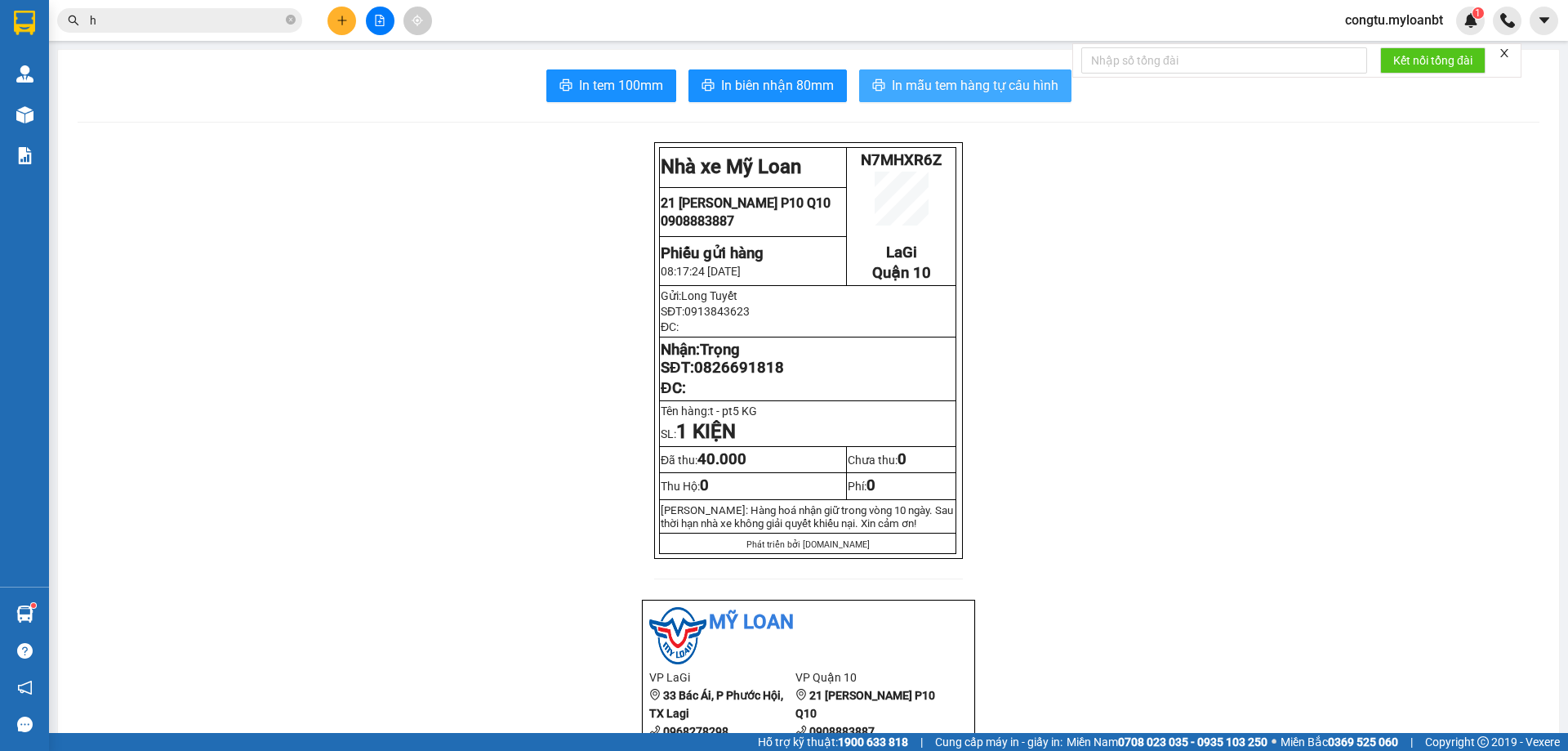
click at [978, 98] on button "In mẫu tem hàng tự cấu hình" at bounding box center [965, 85] width 212 height 32
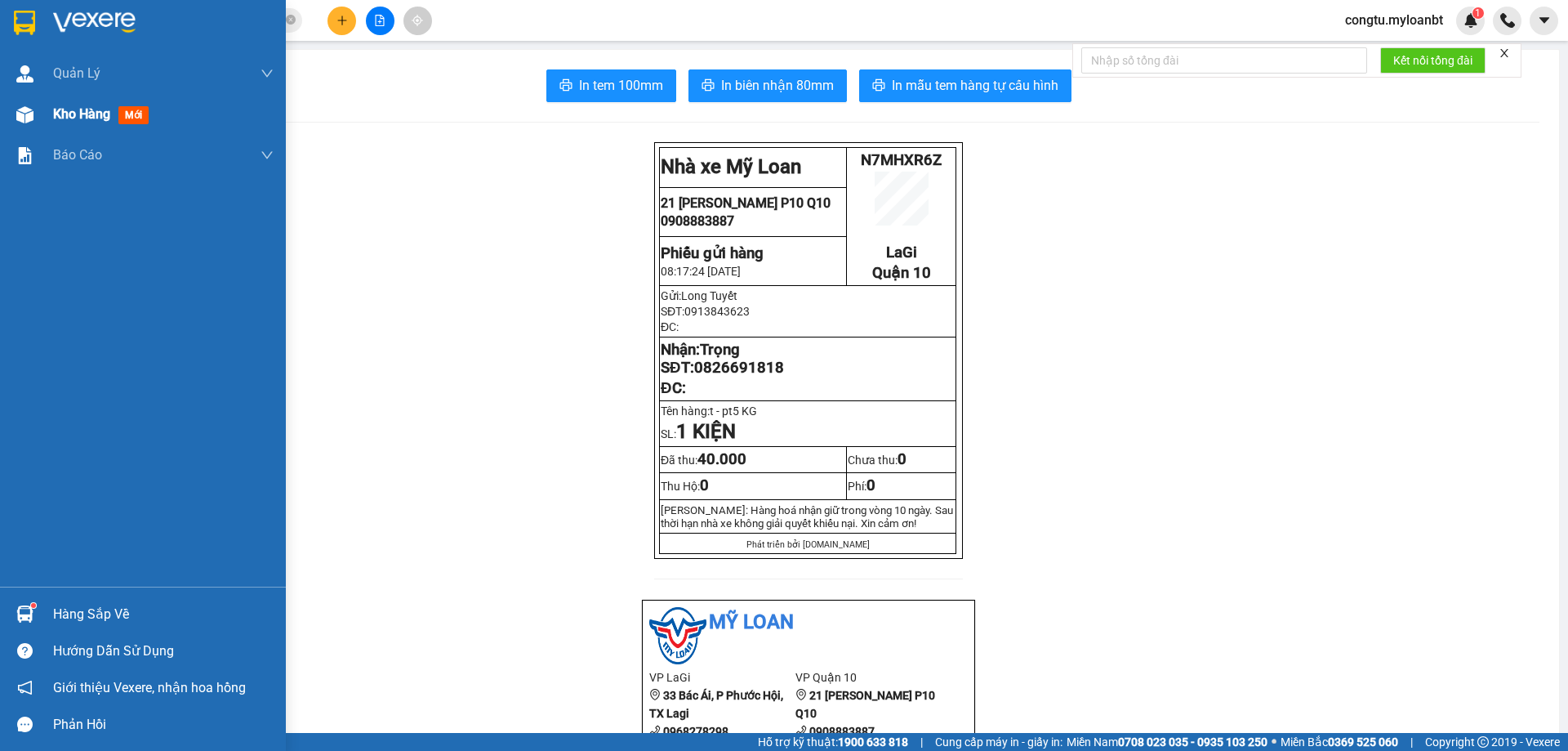
click at [20, 106] on img at bounding box center [25, 115] width 17 height 17
click at [21, 106] on img at bounding box center [25, 115] width 17 height 17
click at [22, 104] on div at bounding box center [25, 115] width 28 height 28
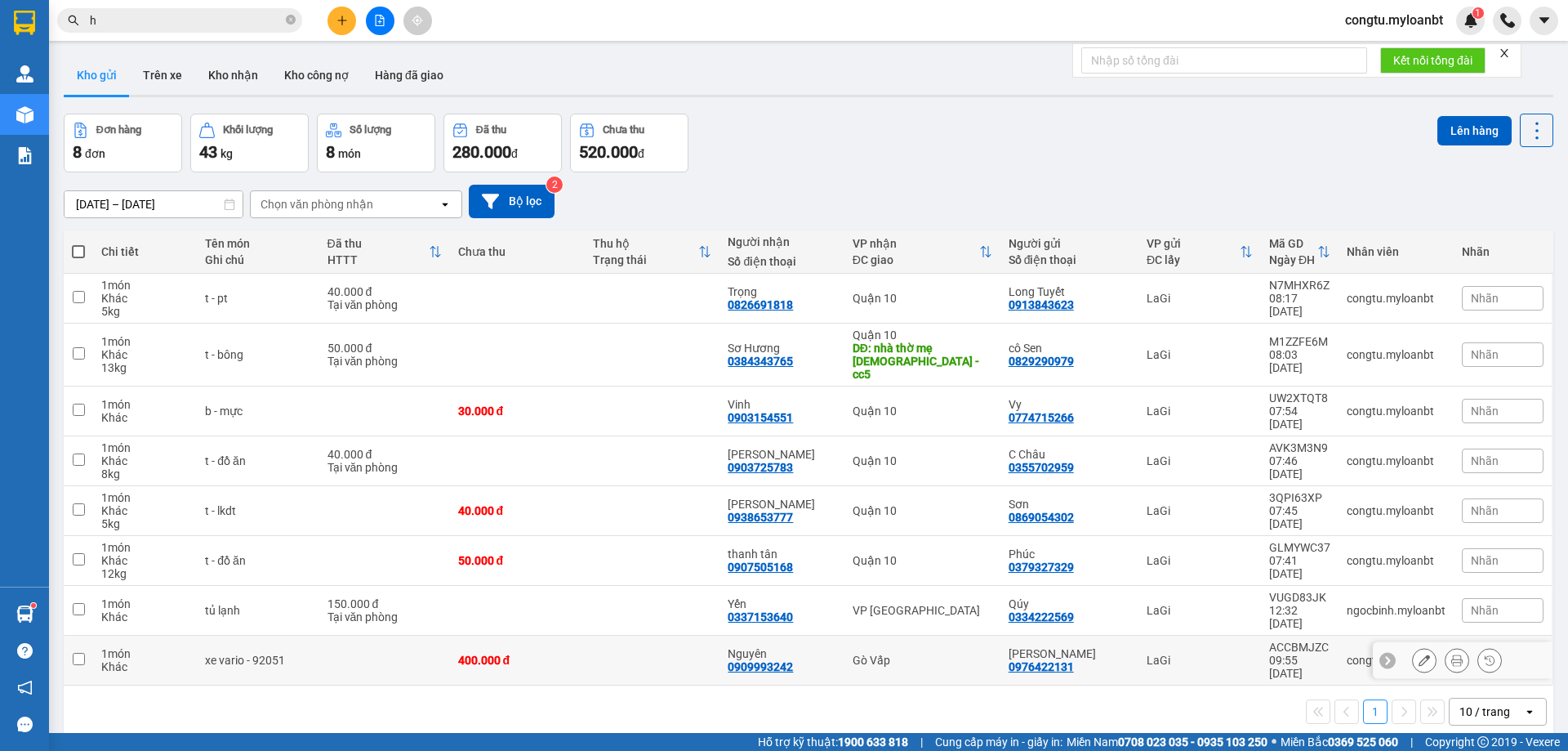
click at [1418, 654] on icon at bounding box center [1424, 660] width 11 height 11
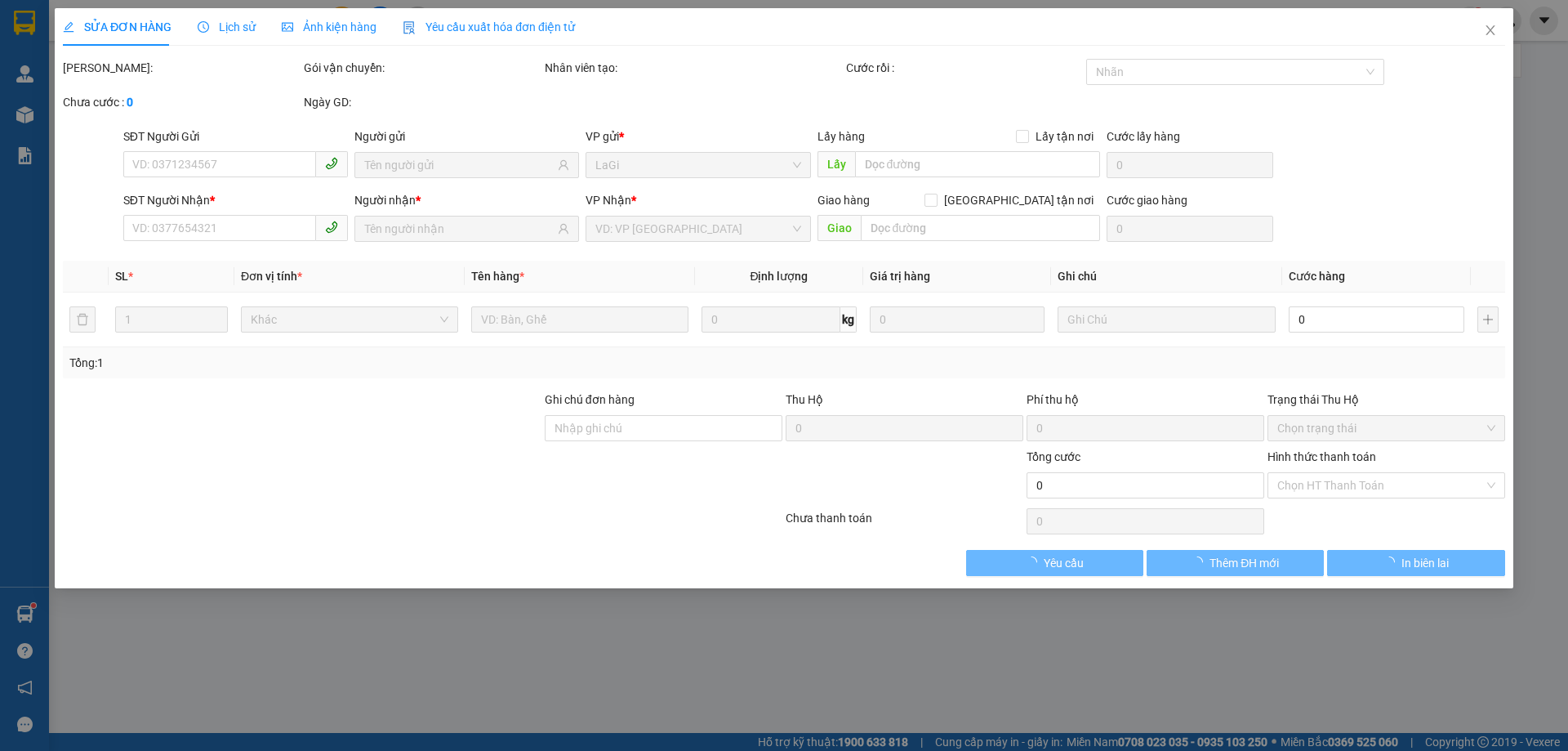
click at [1367, 184] on div "SỬA ĐƠN HÀNG Lịch sử Ảnh kiện hàng Yêu cầu xuất hóa đơn điện tử Total Paid Fee …" at bounding box center [784, 375] width 1568 height 751
click at [1392, 175] on div "SỬA ĐƠN HÀNG Lịch sử Ảnh kiện hàng Yêu cầu xuất hóa đơn điện tử Total Paid Fee …" at bounding box center [784, 375] width 1568 height 751
type input "0976422131"
type input "0909993242"
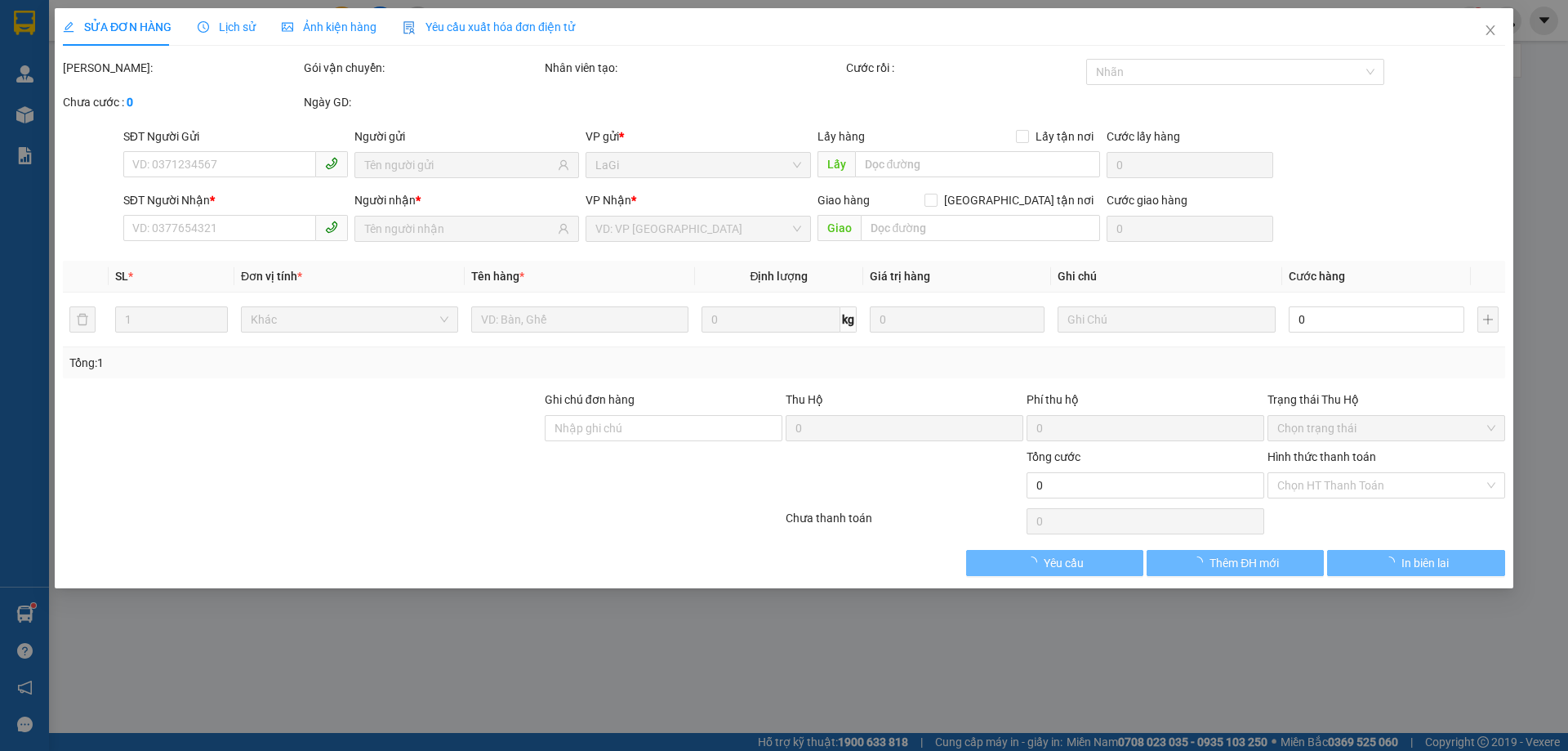
type input "400.000"
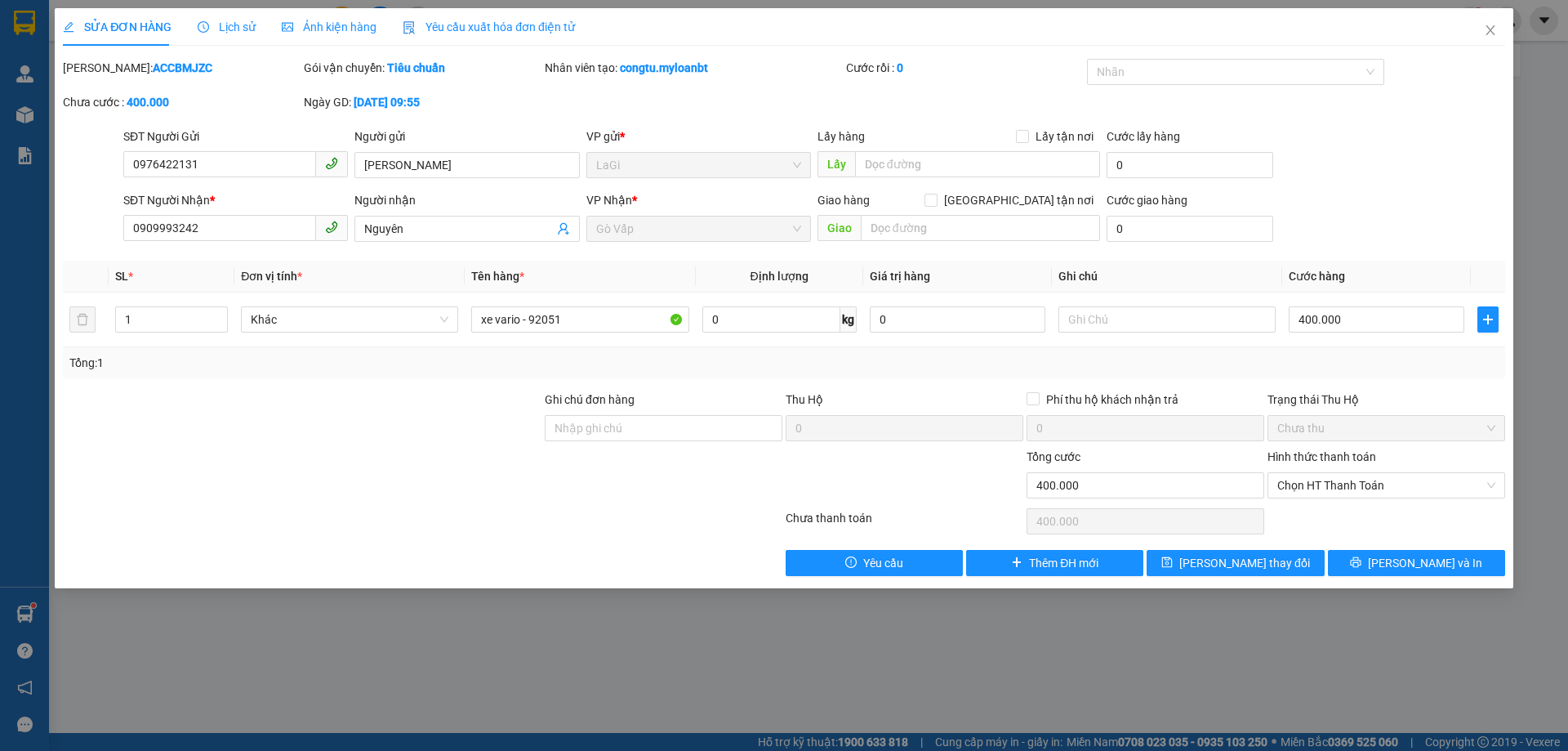
click at [693, 241] on div "VP Nhận * Gò Vấp" at bounding box center [698, 220] width 224 height 57
click at [694, 241] on div "VP Nhận * Gò Vấp" at bounding box center [698, 220] width 224 height 57
click at [1403, 170] on div "SĐT Người Gửi 0976422131 Người gửi Kim VP gửi * LaGi Lấy hàng Lấy tận nơi Lấy C…" at bounding box center [814, 156] width 1388 height 57
click at [1477, 27] on span "Close" at bounding box center [1490, 31] width 45 height 45
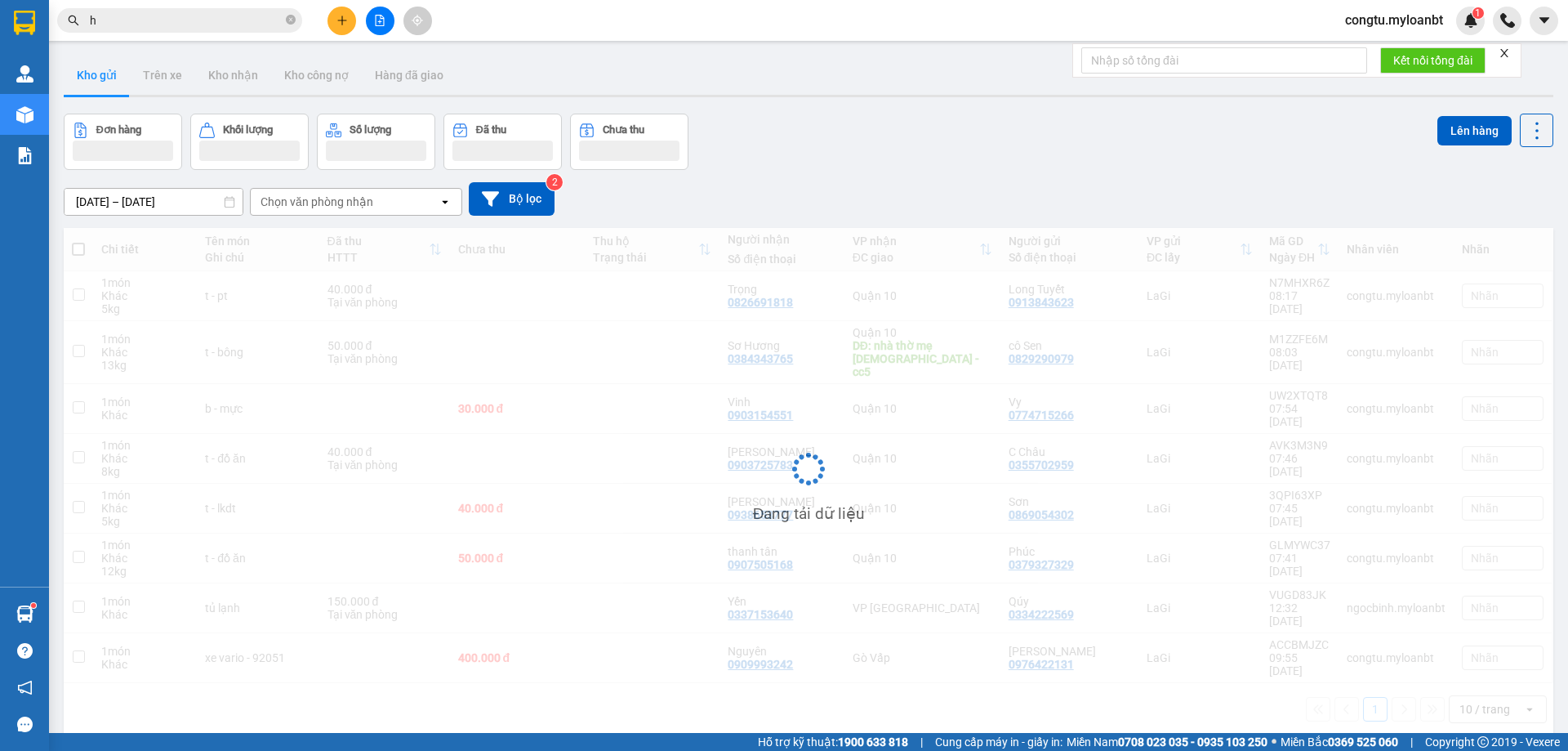
click at [1489, 38] on div "Kết quả tìm kiếm ( 1484 ) Bộ lọc Mã ĐH Trạng thái Món hàng Thu hộ Tổng cước Chư…" at bounding box center [784, 20] width 1568 height 41
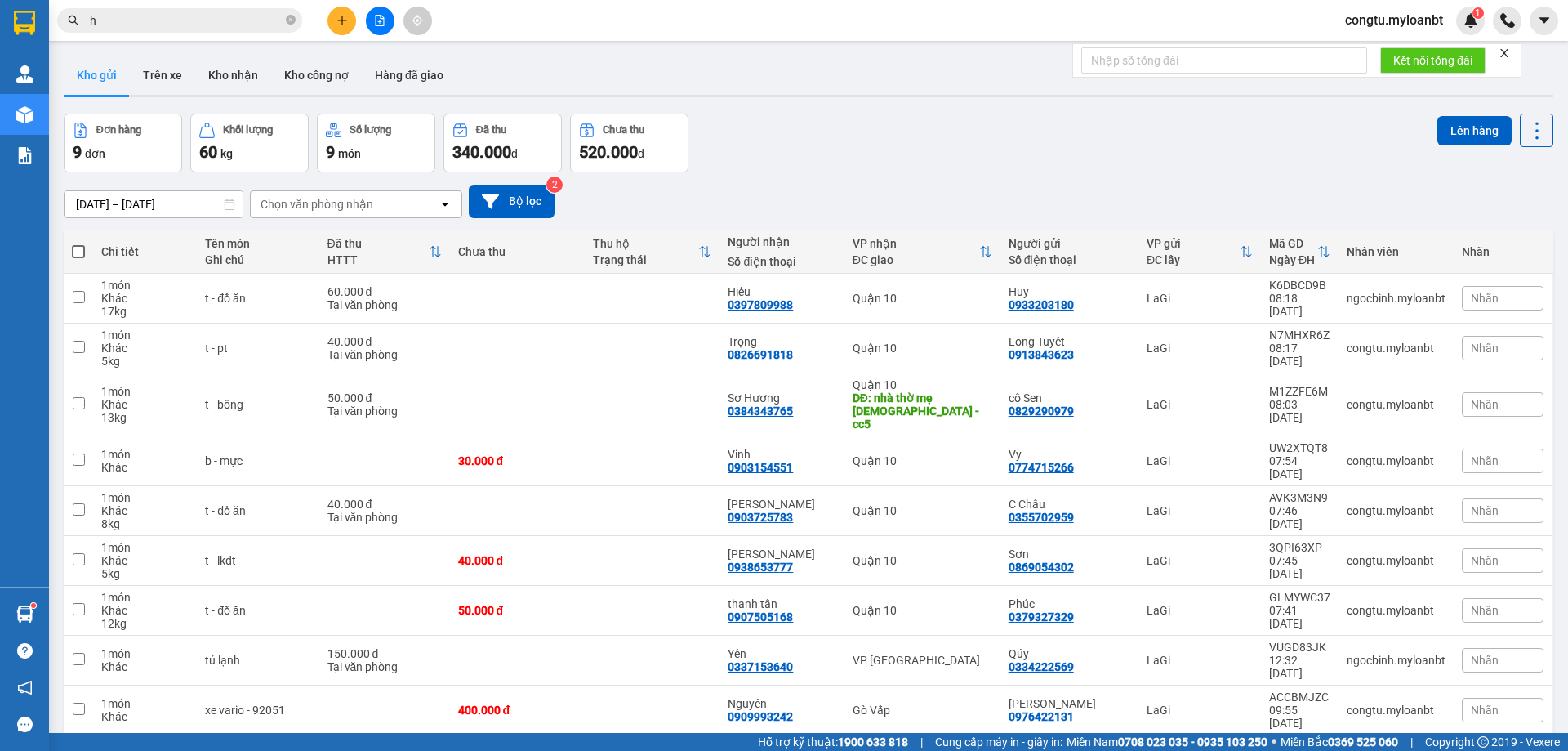
click at [1030, 147] on div "Đơn hàng 9 đơn Khối lượng 60 kg Số lượng 9 món Đã thu 340.000 đ Chưa thu 520.00…" at bounding box center [808, 143] width 1489 height 59
click at [955, 165] on div "Đơn hàng 9 đơn Khối lượng 60 kg Số lượng 9 món Đã thu 340.000 đ Chưa thu 520.00…" at bounding box center [808, 143] width 1489 height 59
click at [940, 163] on div "Đơn hàng 9 đơn Khối lượng 60 kg Số lượng 9 món Đã thu 340.000 đ Chưa thu 520.00…" at bounding box center [808, 143] width 1489 height 59
click at [984, 224] on div "10/09/2025 – 12/09/2025 Press the down arrow key to interact with the calendar …" at bounding box center [808, 201] width 1489 height 58
click at [1011, 175] on div "10/09/2025 – 12/09/2025 Press the down arrow key to interact with the calendar …" at bounding box center [808, 201] width 1489 height 58
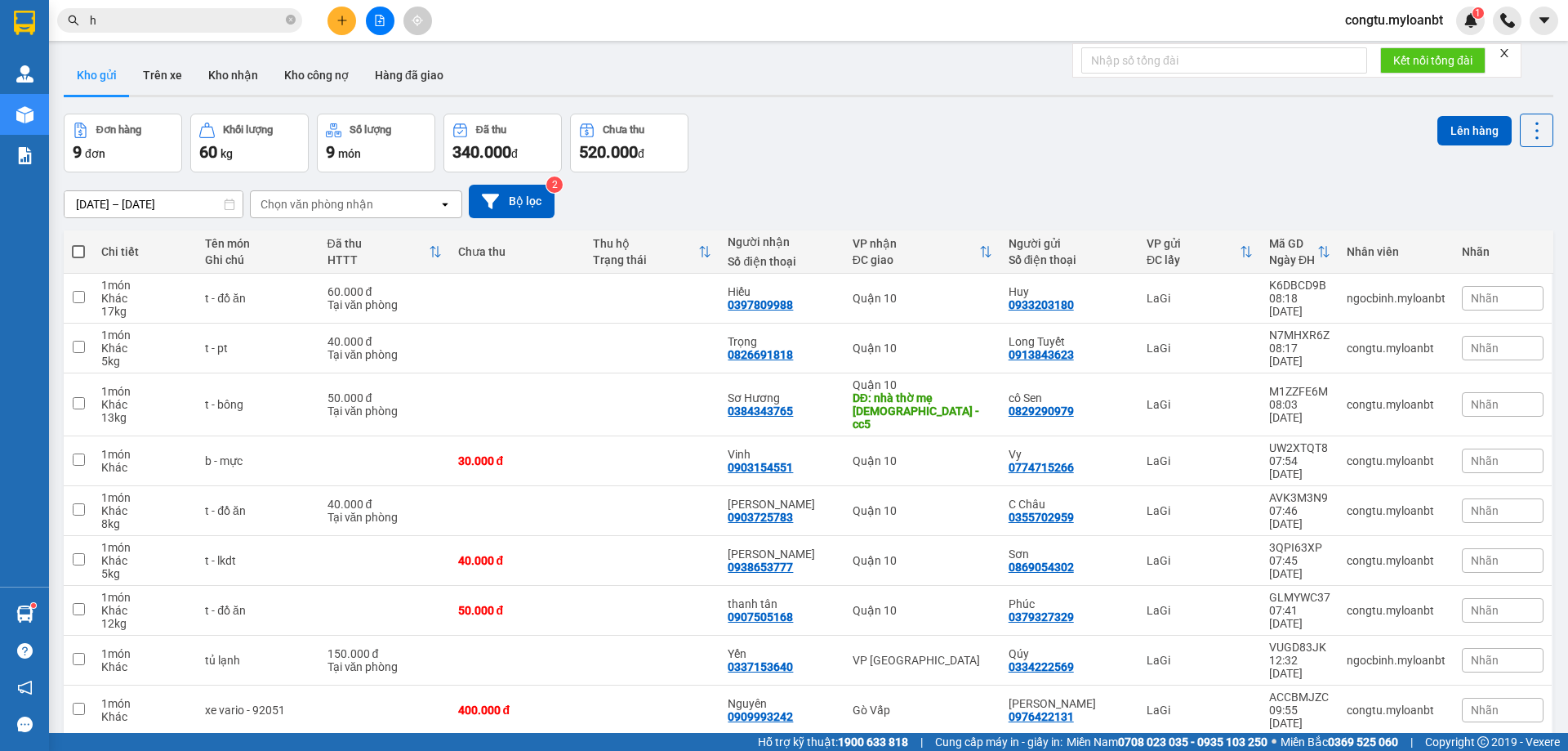
click at [117, 10] on span "h" at bounding box center [179, 21] width 245 height 25
drag, startPoint x: 117, startPoint y: 12, endPoint x: 118, endPoint y: 21, distance: 9.1
click at [118, 15] on input "h" at bounding box center [187, 20] width 193 height 18
click at [118, 21] on input "h" at bounding box center [187, 20] width 193 height 18
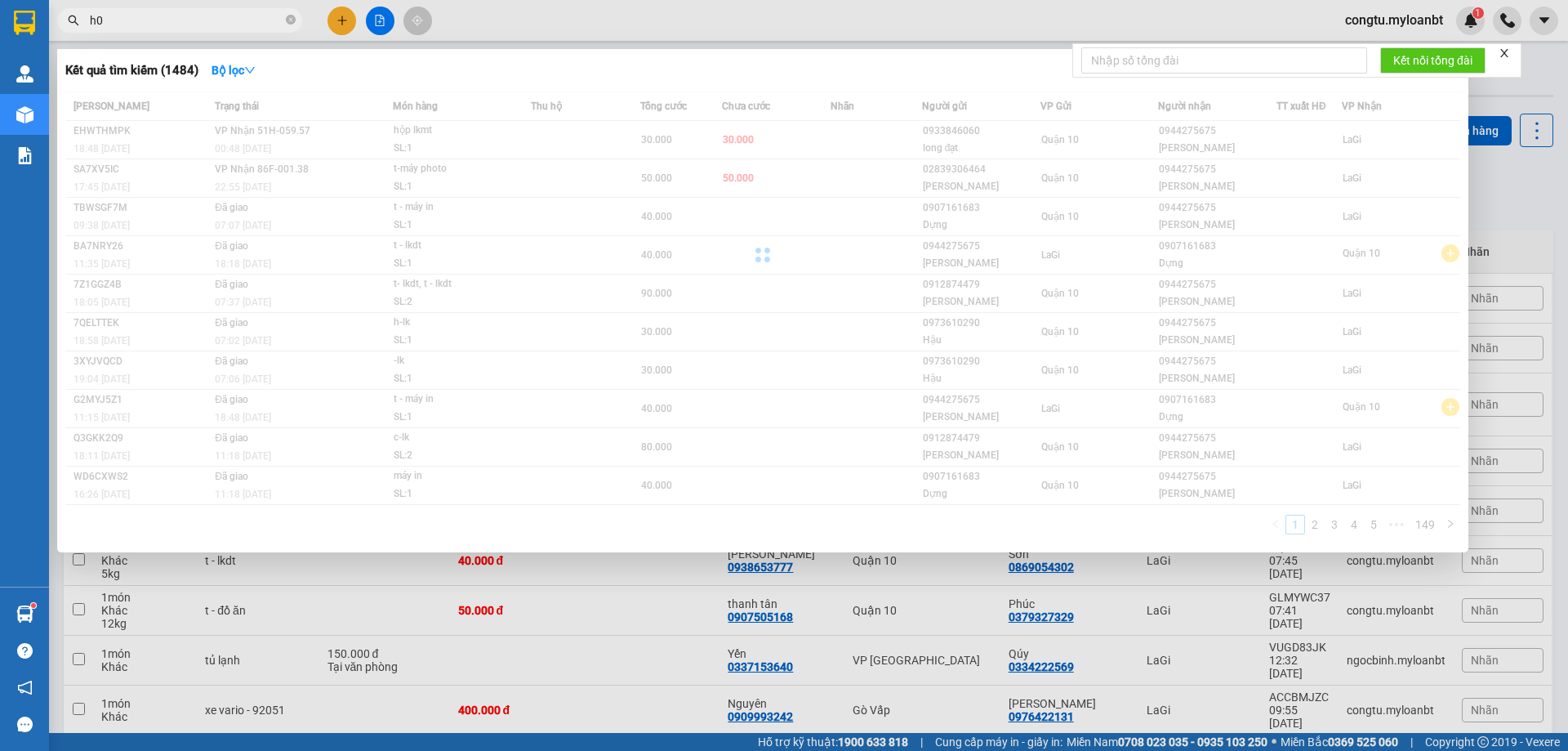
type input "h"
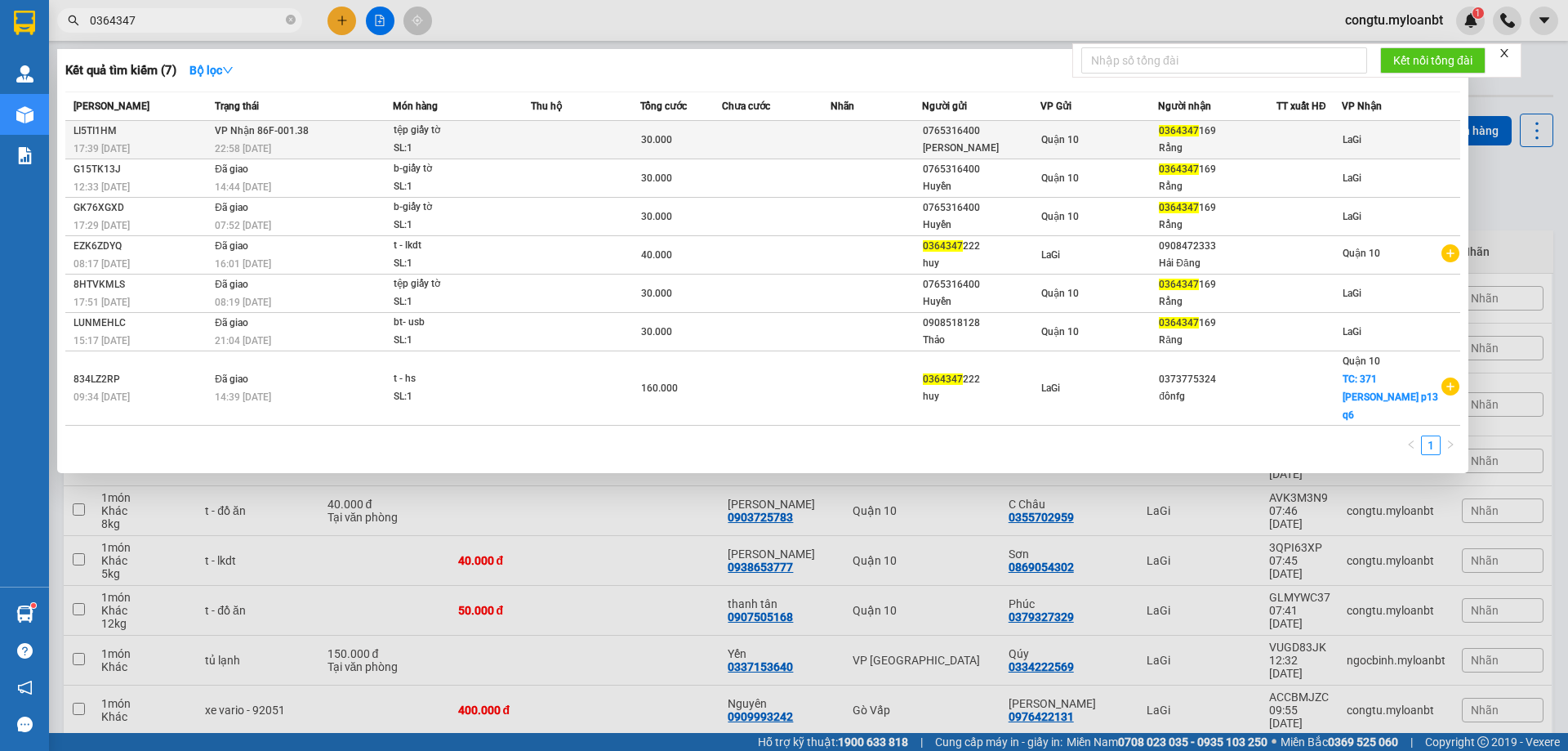
type input "0364347"
click at [790, 139] on td at bounding box center [776, 140] width 110 height 39
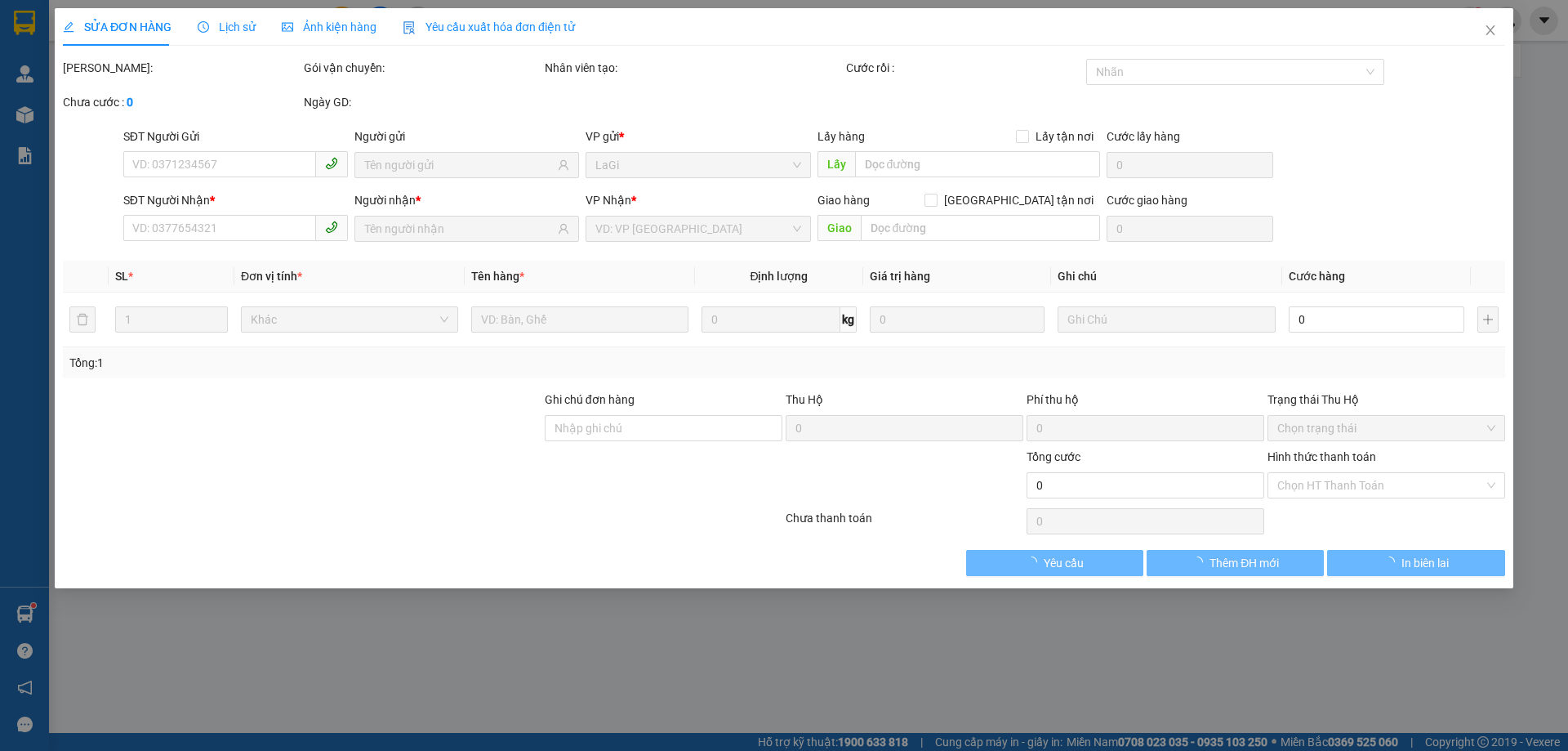
type input "0765316400"
type input "[PERSON_NAME]"
type input "0364347169"
type input "Rẳng"
type input "30.000"
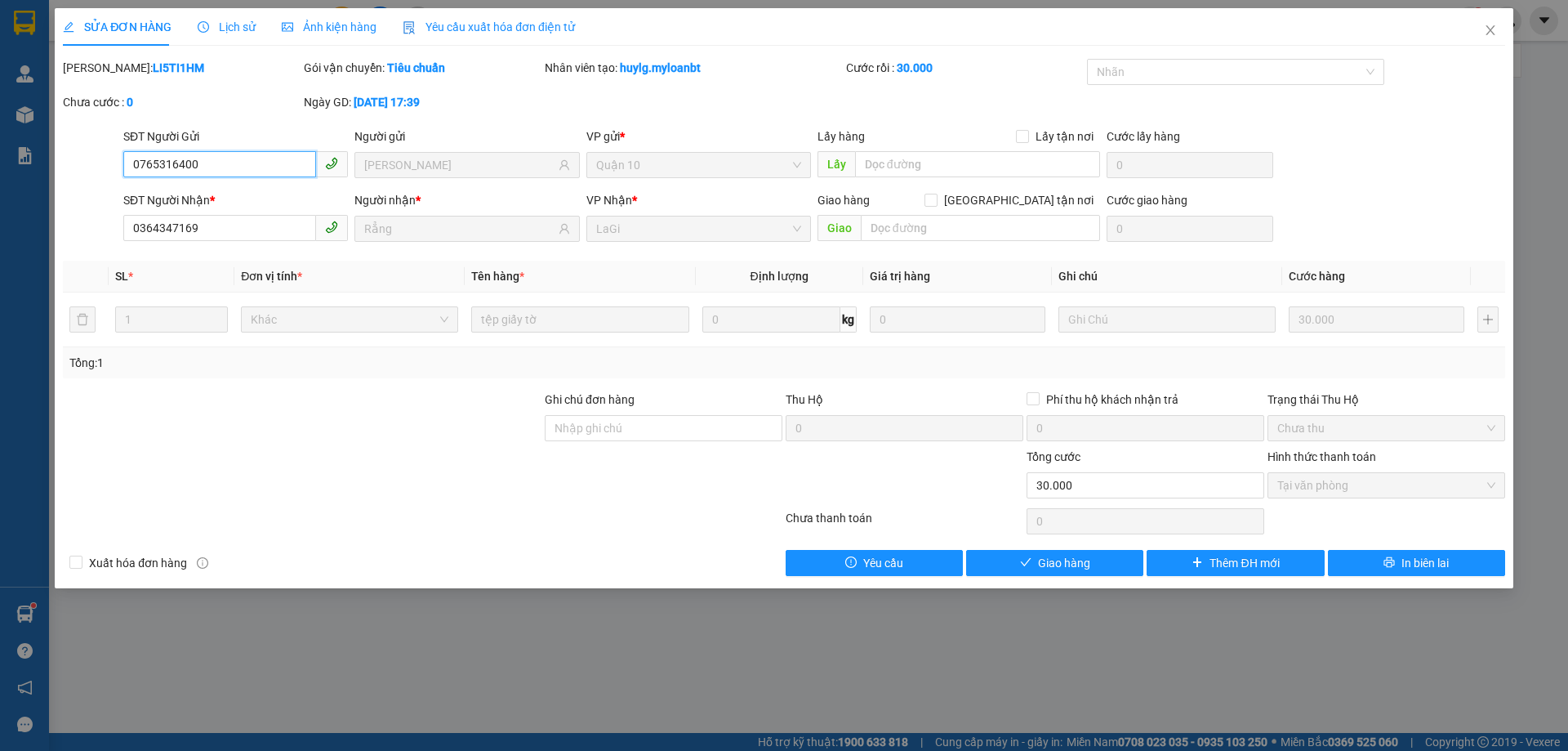
drag, startPoint x: 1392, startPoint y: 473, endPoint x: 1390, endPoint y: 492, distance: 19.1
click at [1392, 474] on span "Tại văn phòng" at bounding box center [1386, 485] width 218 height 25
click at [1009, 558] on button "Giao hàng" at bounding box center [1054, 563] width 177 height 27
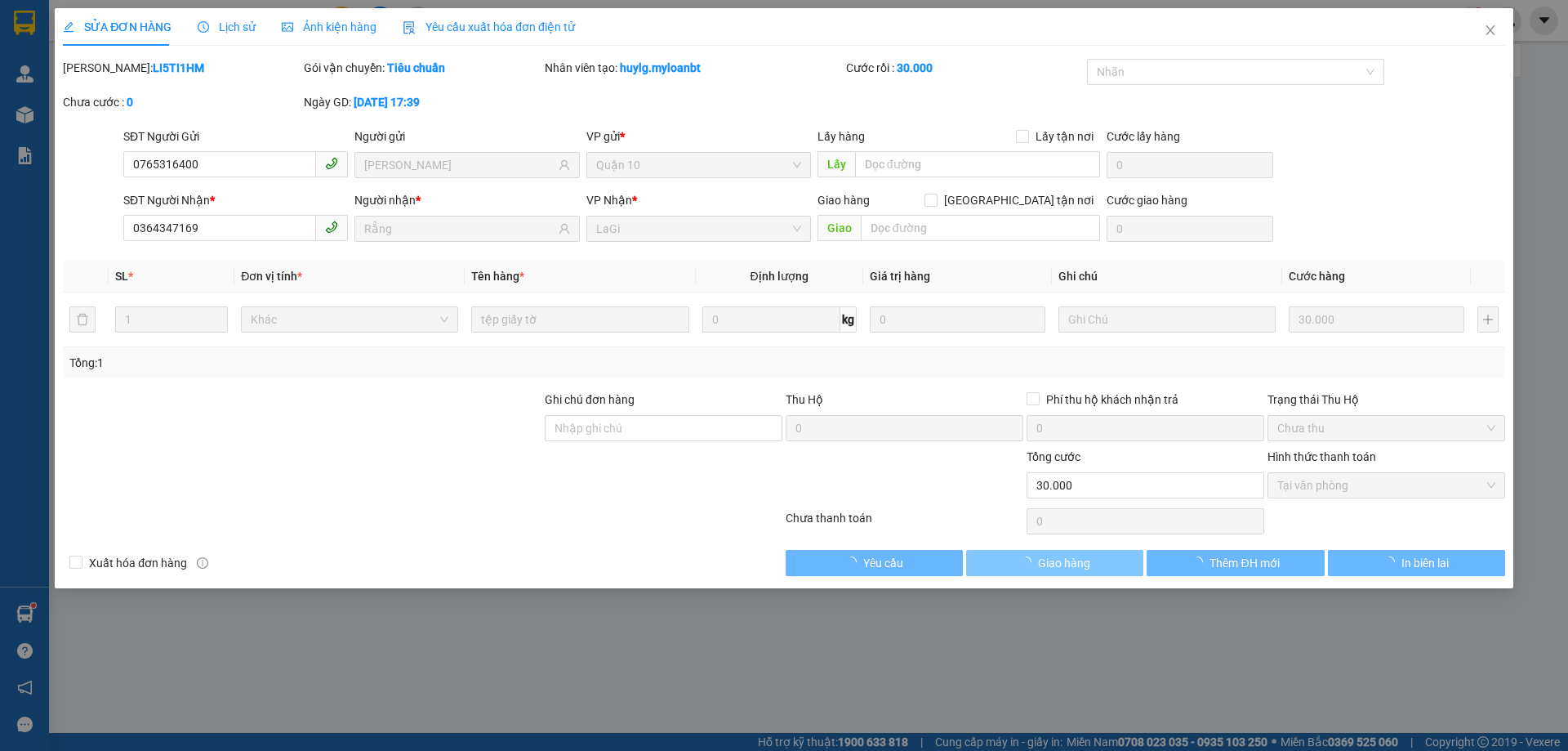
click at [1008, 557] on button "Giao hàng" at bounding box center [1054, 563] width 177 height 27
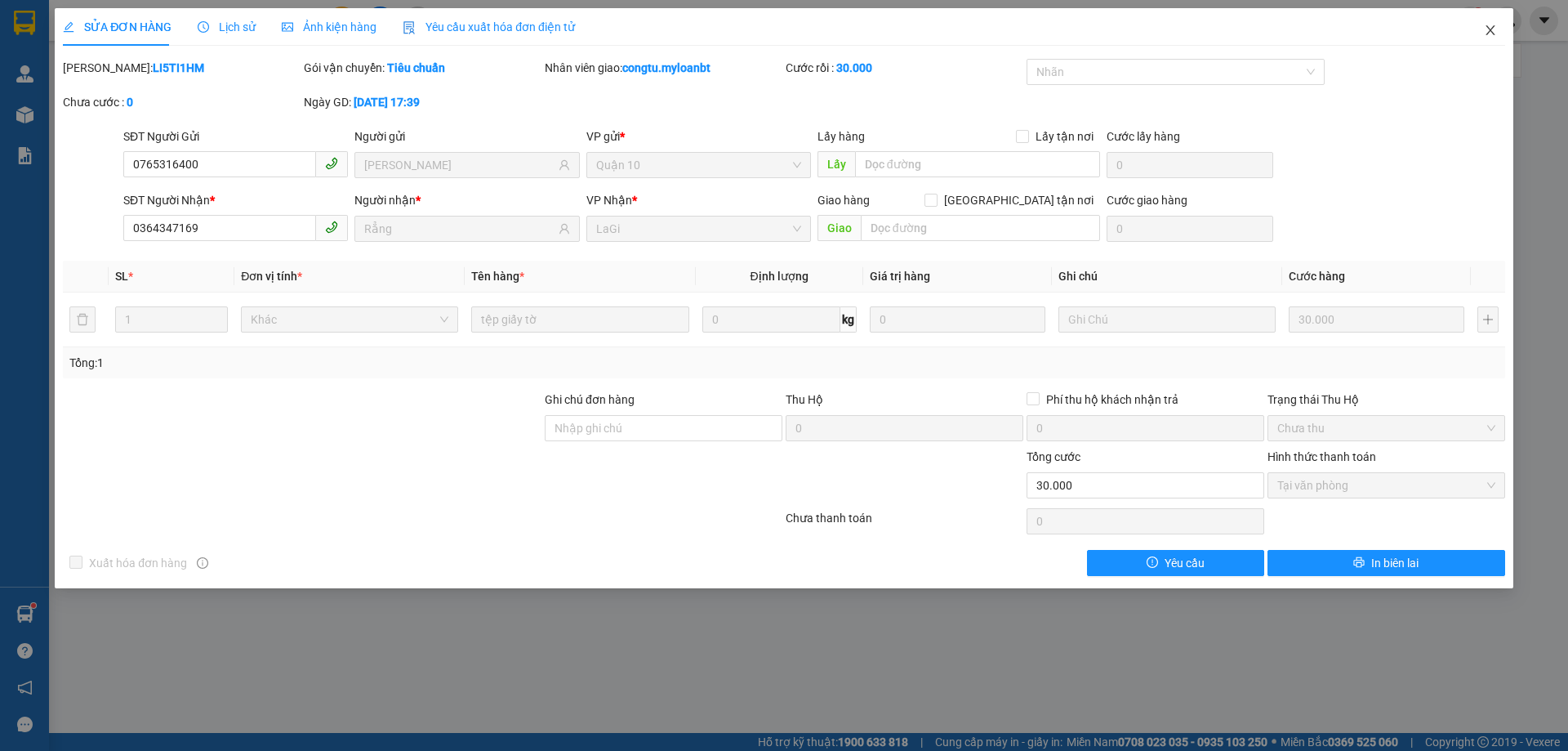
click at [1486, 34] on icon "close" at bounding box center [1490, 30] width 13 height 13
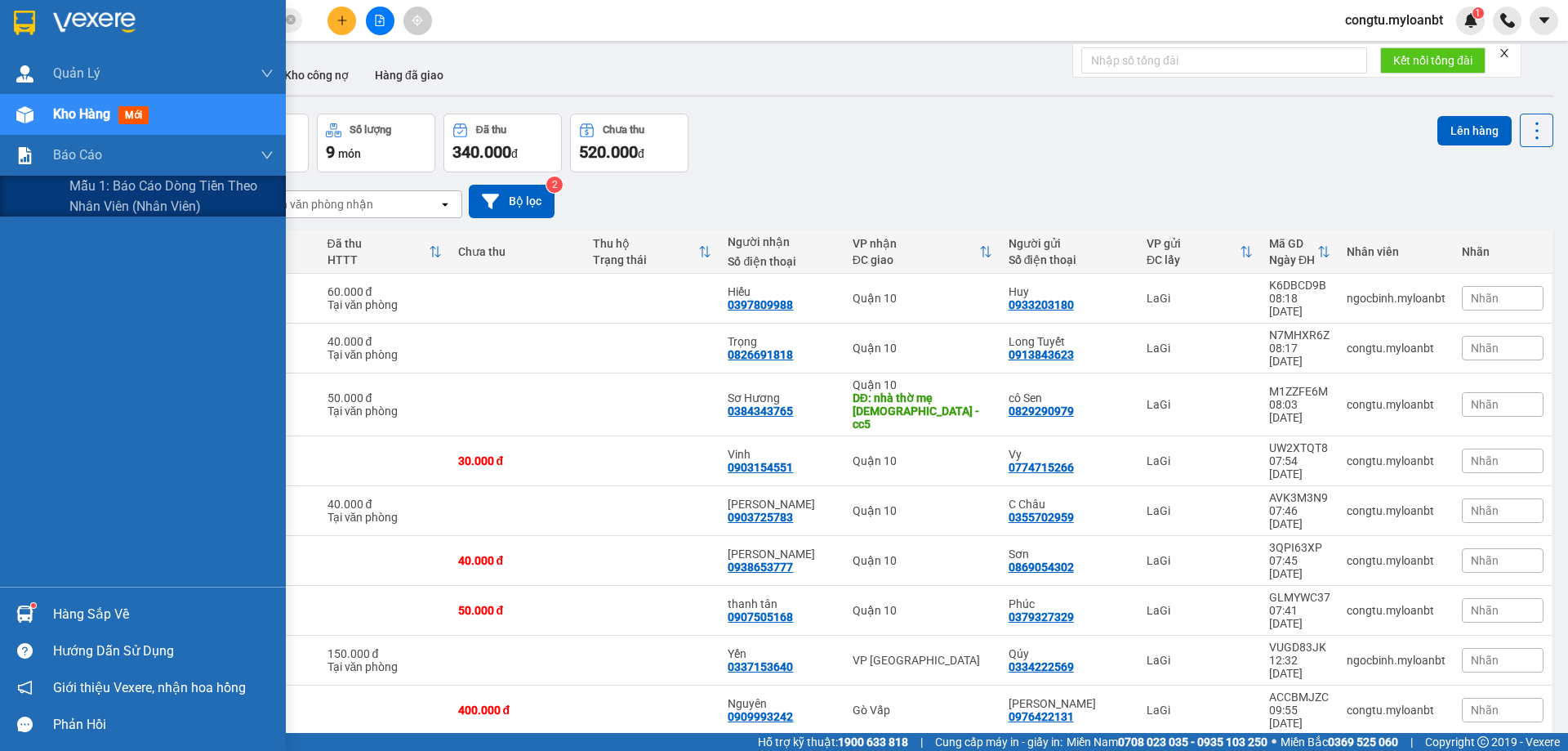
click at [81, 186] on div "10/09/2025 – 12/09/2025 Press the down arrow key to interact with the calendar …" at bounding box center [808, 201] width 1489 height 33
click at [75, 192] on span "Mẫu 1: Báo cáo dòng tiền theo nhân viên (Nhân viên)" at bounding box center [171, 195] width 205 height 41
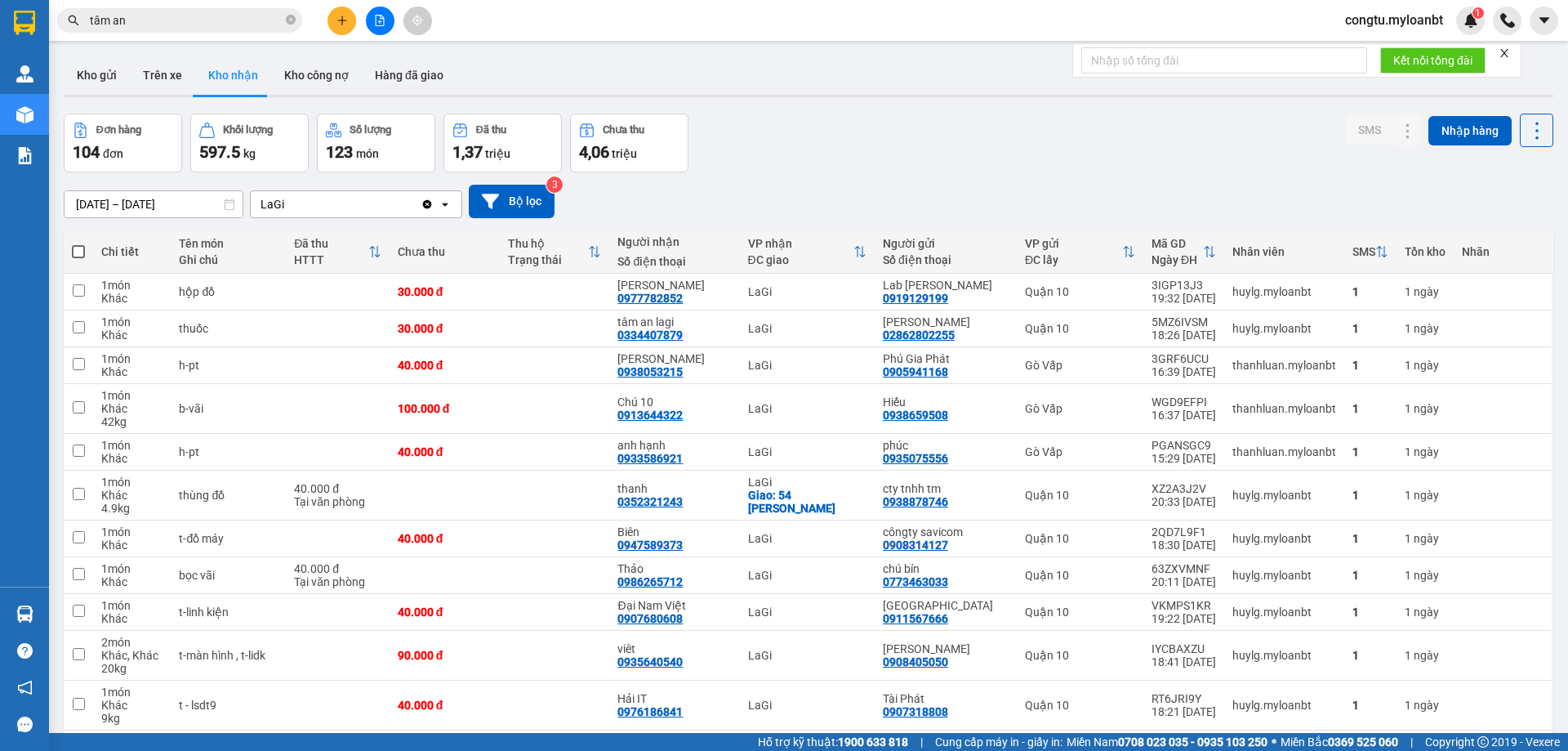
click at [324, 7] on div at bounding box center [379, 21] width 122 height 28
click at [324, 9] on div at bounding box center [379, 21] width 122 height 28
click at [345, 17] on icon "plus" at bounding box center [342, 21] width 11 height 11
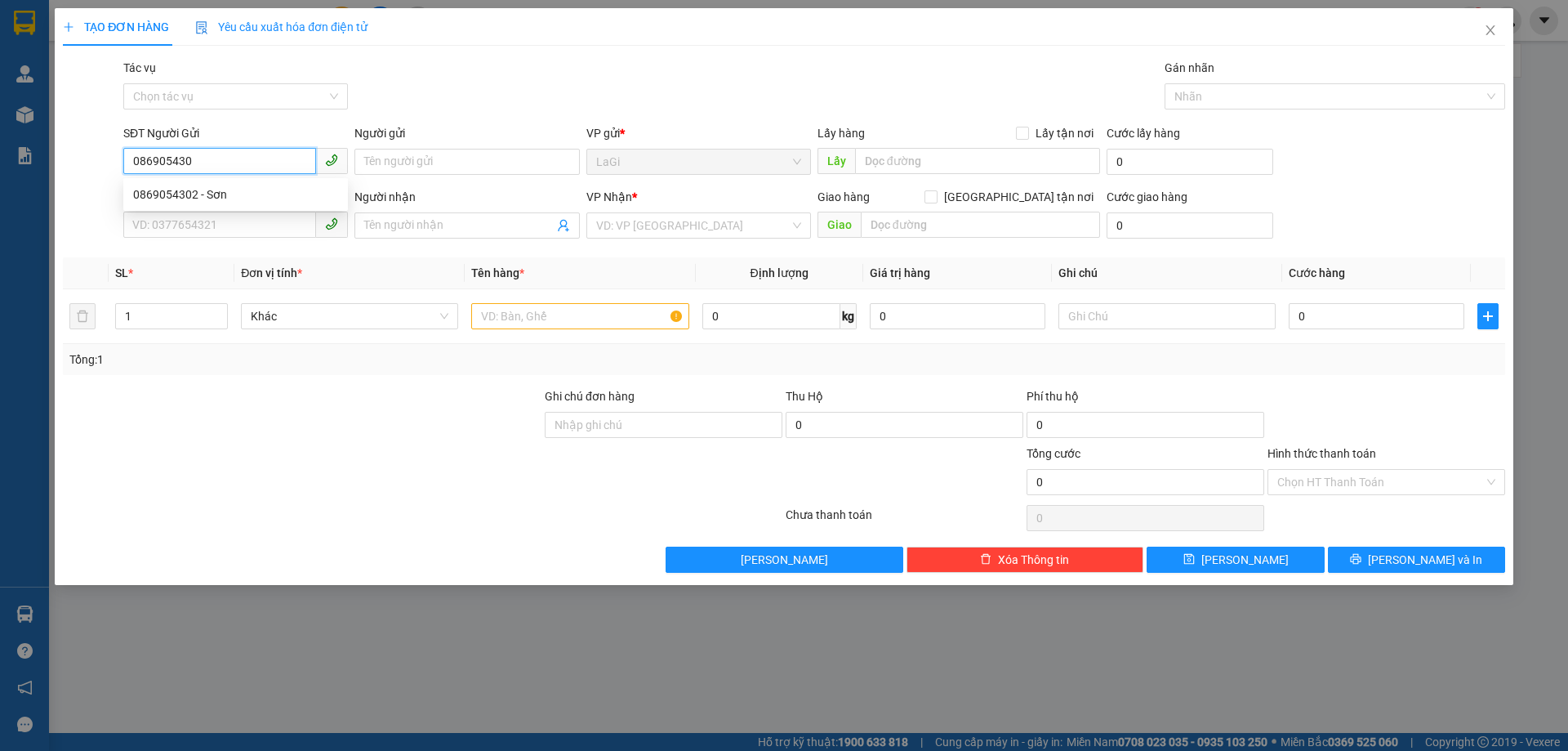
type input "0869054302"
click at [246, 194] on div "0869054302 - Sơn" at bounding box center [236, 194] width 205 height 18
type input "Sơn"
type input "0938653777"
type input "[PERSON_NAME]"
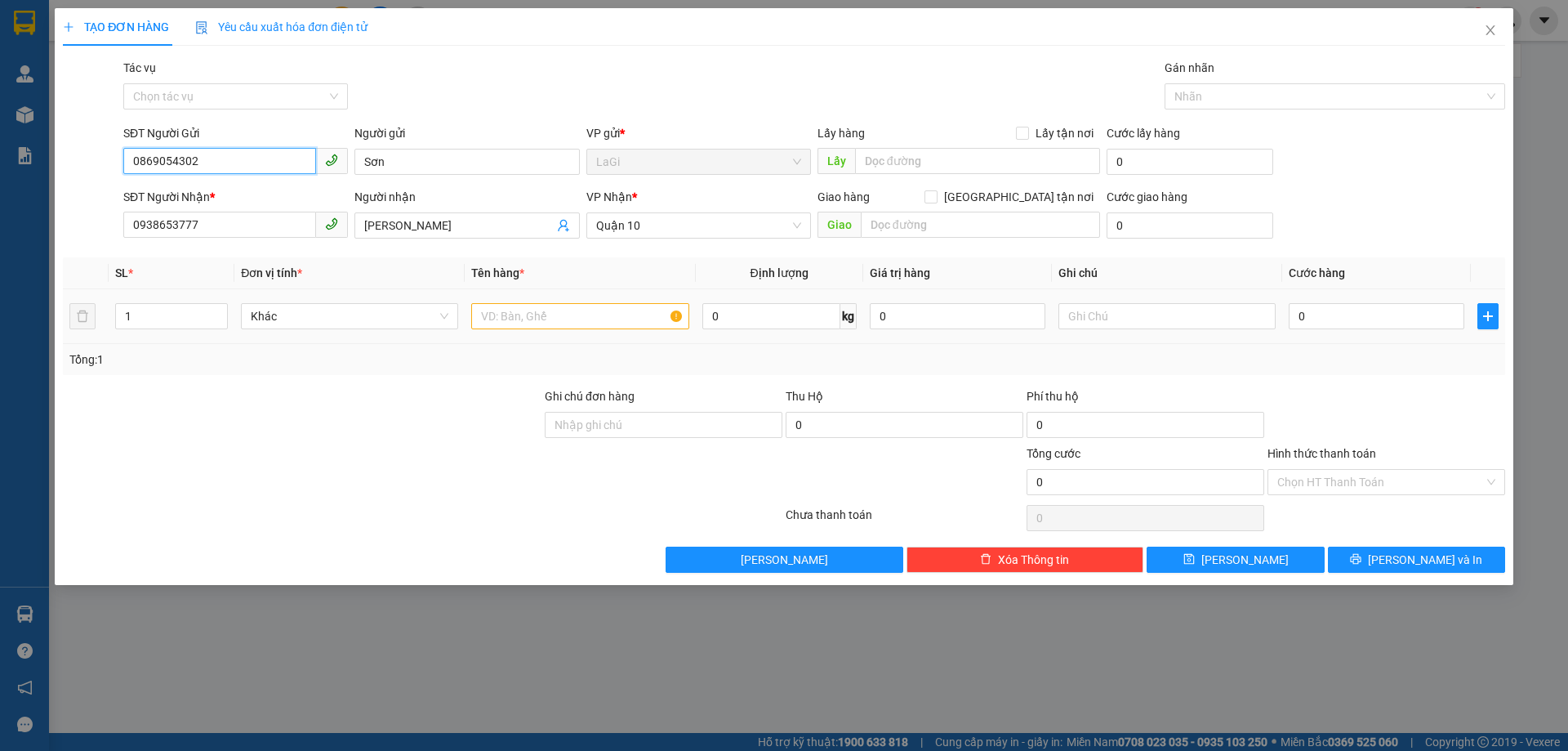
type input "0869054302"
click at [593, 324] on input "text" at bounding box center [579, 316] width 217 height 27
type input "t - đồ ăn"
click at [733, 292] on td "0 kg" at bounding box center [779, 316] width 168 height 55
click at [734, 321] on input "0" at bounding box center [772, 316] width 138 height 27
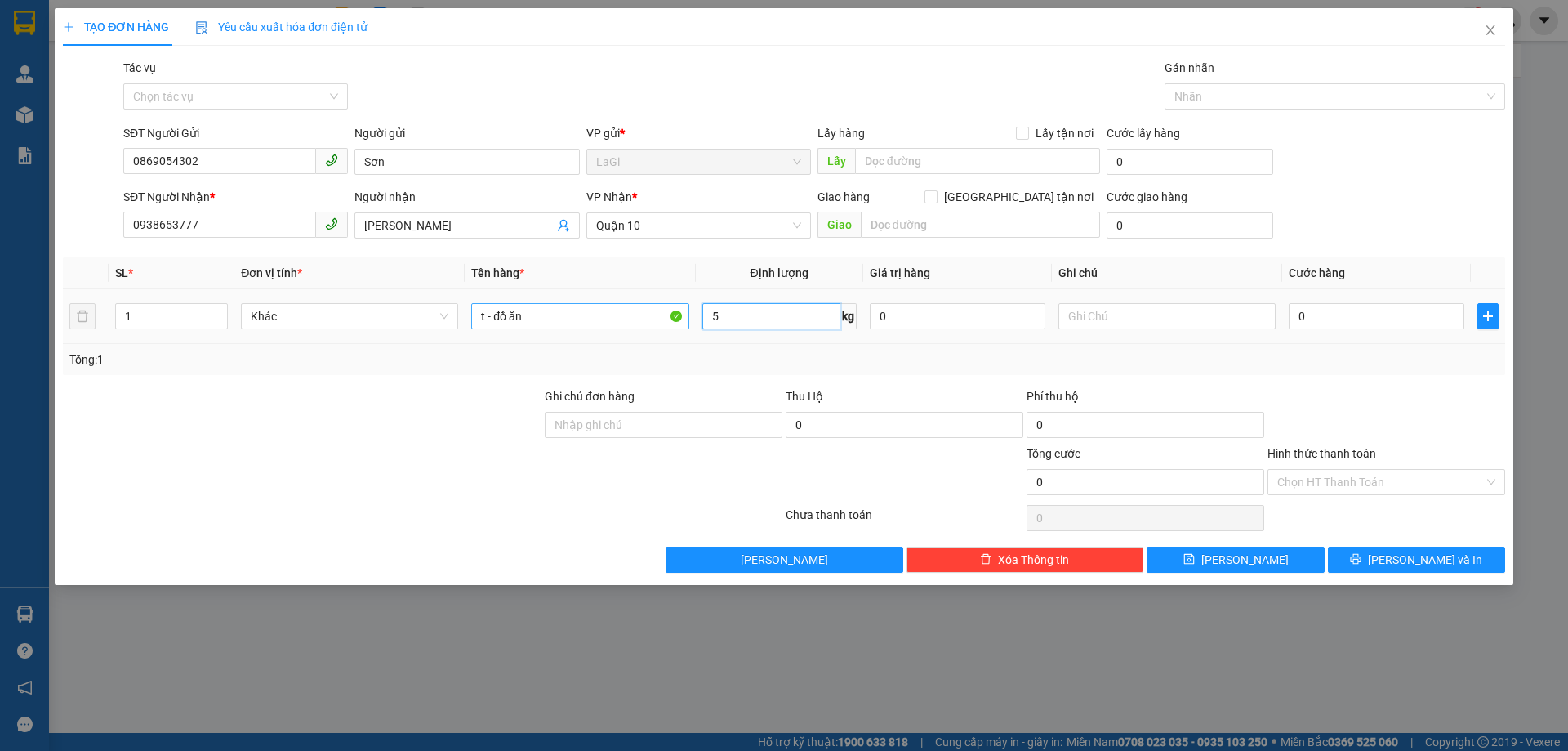
type input "5"
click at [595, 313] on input "t - đồ ăn" at bounding box center [579, 316] width 217 height 27
type input "t - lkdt"
click at [1322, 314] on input "0" at bounding box center [1376, 316] width 175 height 27
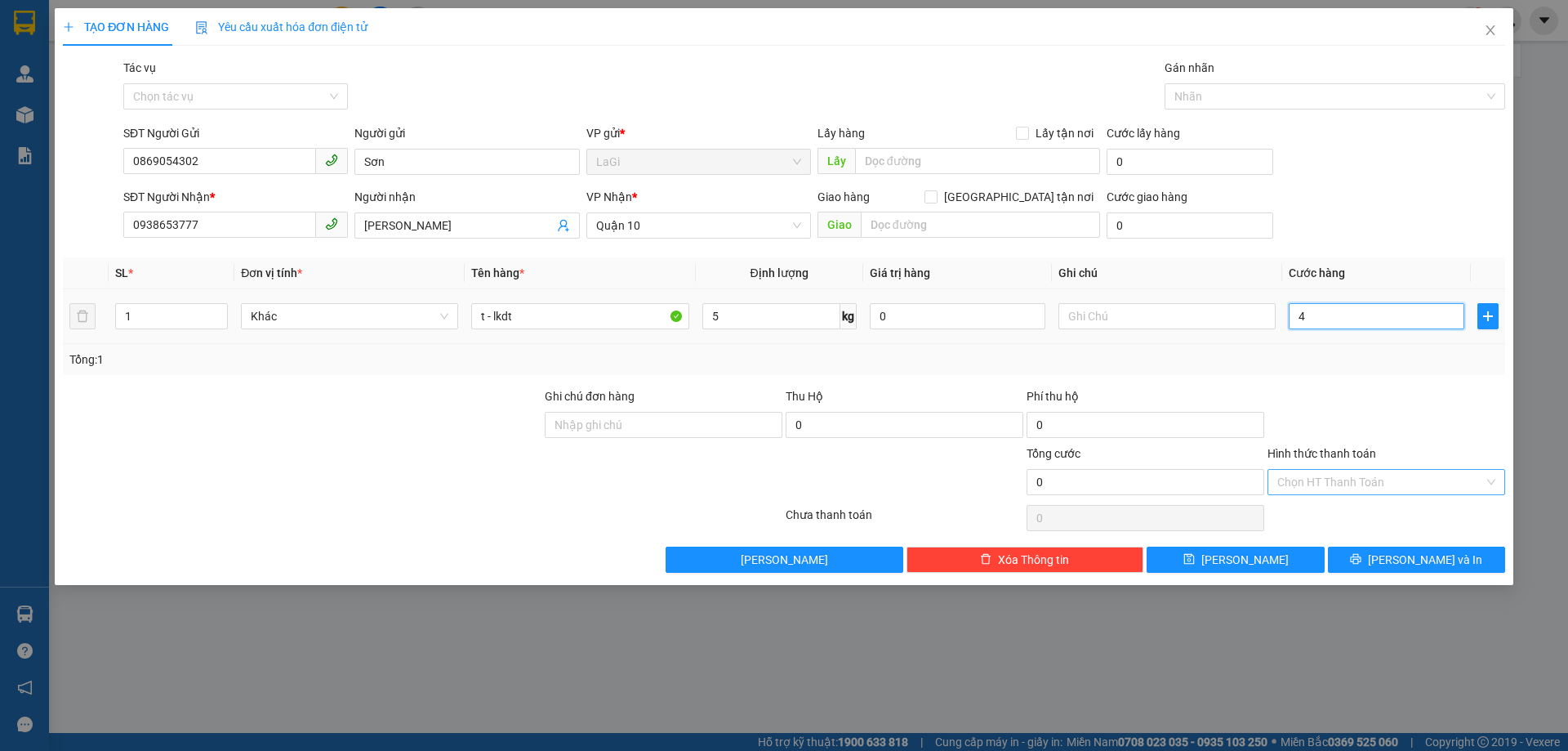
type input "40"
click at [1335, 321] on input "40" at bounding box center [1376, 316] width 175 height 27
click at [1338, 316] on input "40" at bounding box center [1376, 316] width 175 height 27
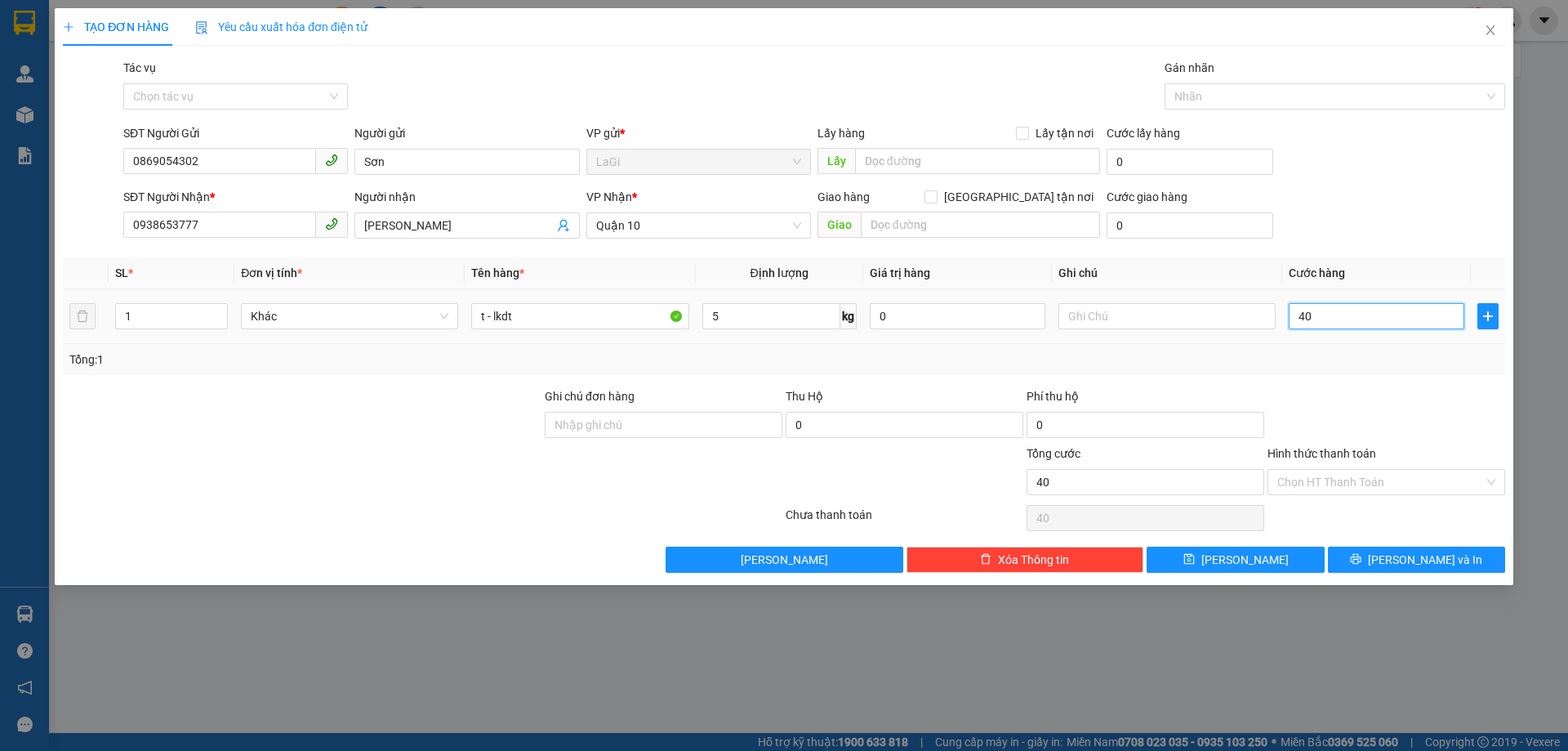
type input "404"
click at [1360, 510] on div "Chọn HT Thanh Toán" at bounding box center [1386, 518] width 241 height 32
type input "404.000"
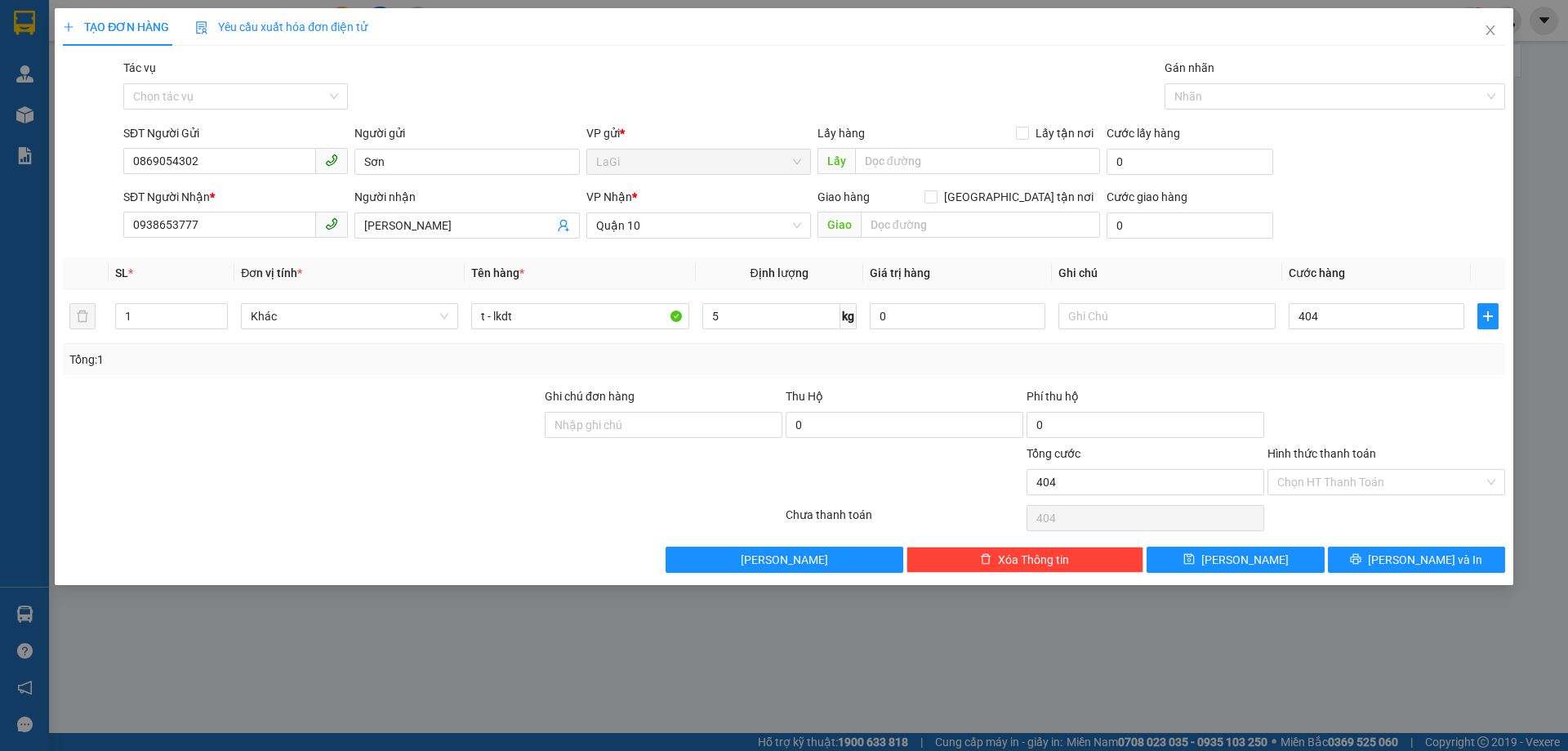
type input "404.000"
click at [1436, 555] on span "[PERSON_NAME] và In" at bounding box center [1425, 559] width 115 height 18
click at [1435, 553] on span "[PERSON_NAME] và In" at bounding box center [1425, 559] width 115 height 18
click at [1352, 374] on div "Transit Pickup Surcharge Ids Transit Deliver Surcharge Ids Transit Deliver Surc…" at bounding box center [783, 315] width 1442 height 513
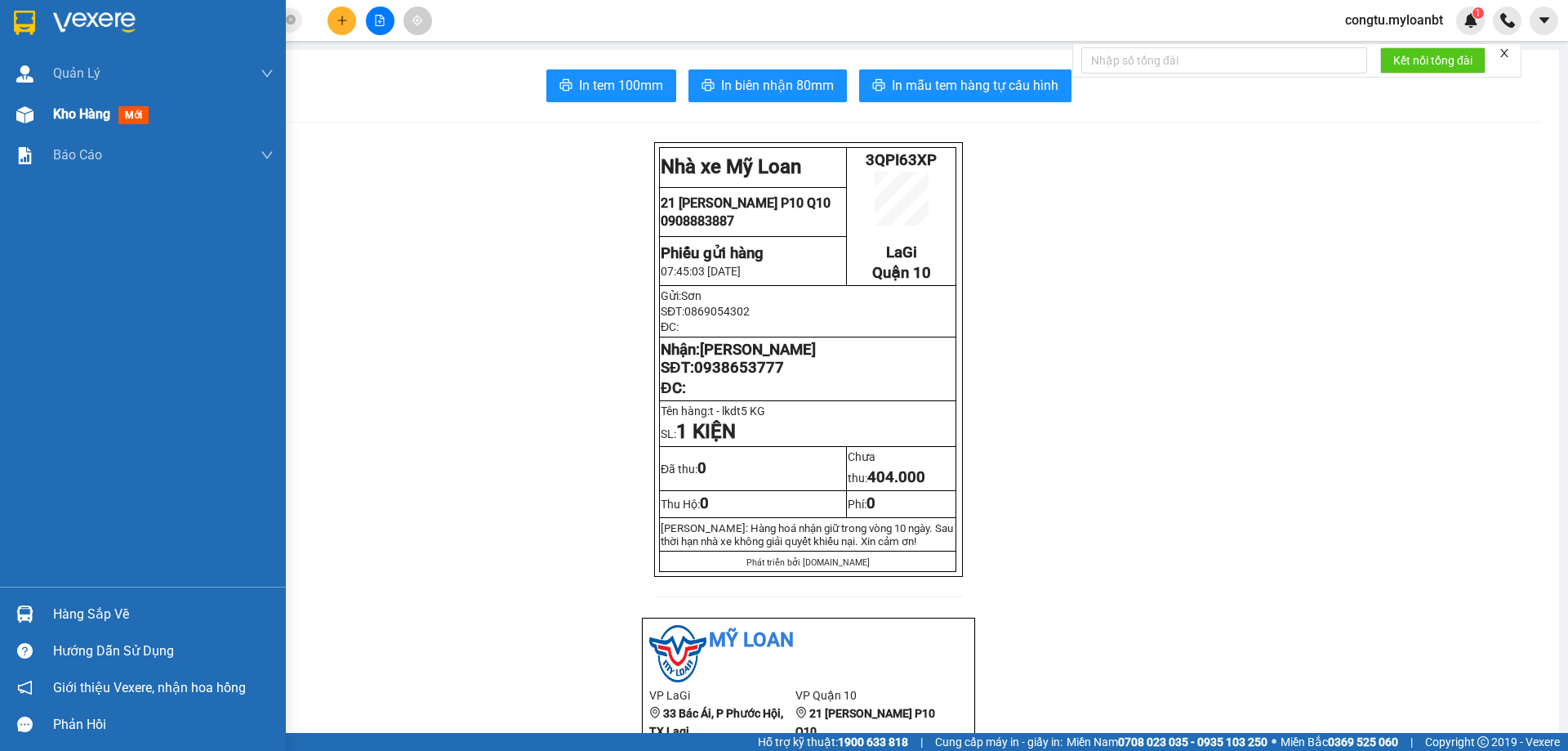
click at [70, 115] on span "Kho hàng" at bounding box center [81, 114] width 57 height 15
click at [80, 94] on div "Kho hàng mới" at bounding box center [163, 114] width 221 height 41
click at [76, 116] on span "Kho hàng" at bounding box center [81, 114] width 57 height 15
click at [81, 112] on span "Kho hàng" at bounding box center [81, 114] width 57 height 15
click at [72, 86] on div "Quản Lý" at bounding box center [163, 73] width 221 height 41
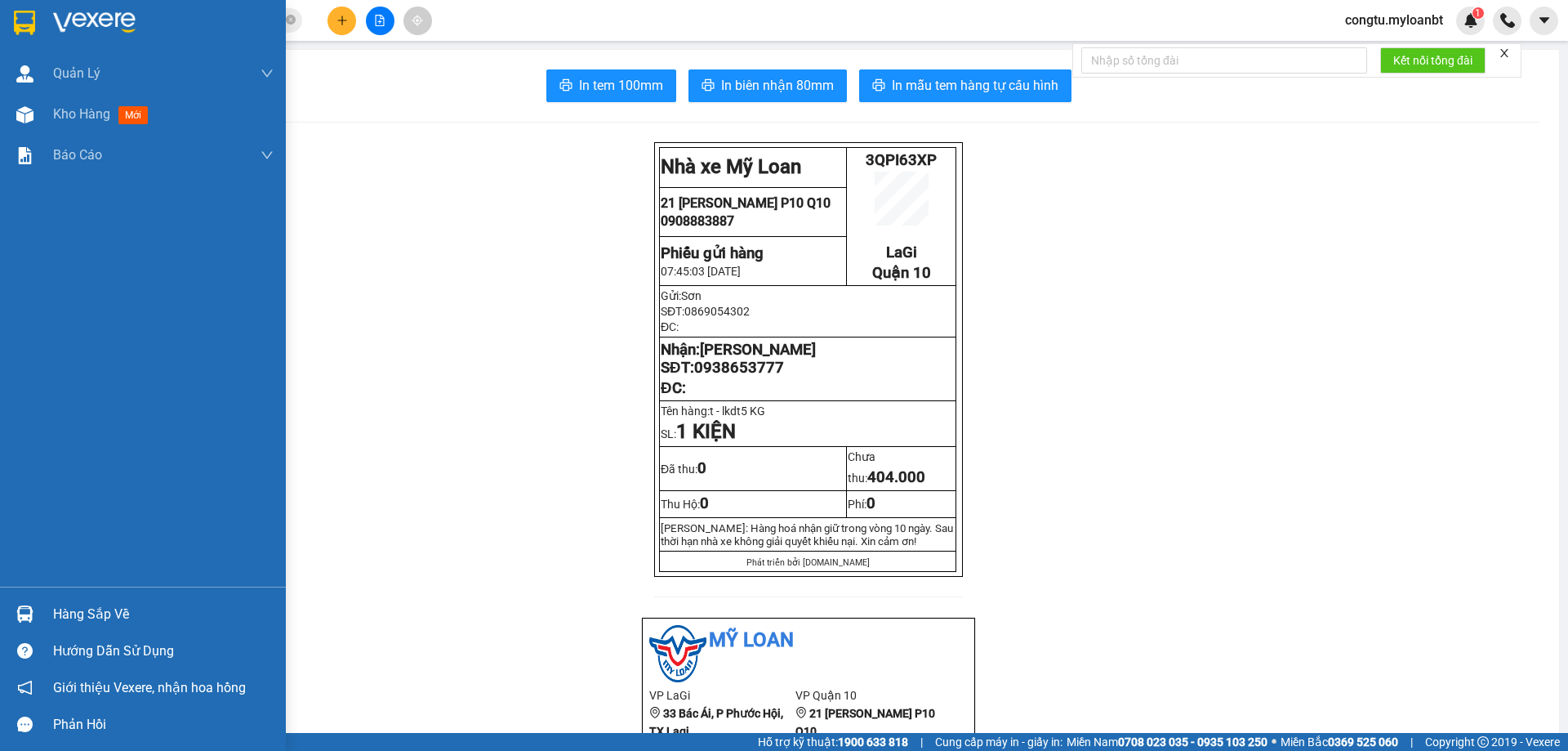
click at [68, 82] on span "Quản Lý" at bounding box center [77, 73] width 47 height 21
click at [68, 120] on div "Quản lý giao nhận mới" at bounding box center [143, 114] width 286 height 41
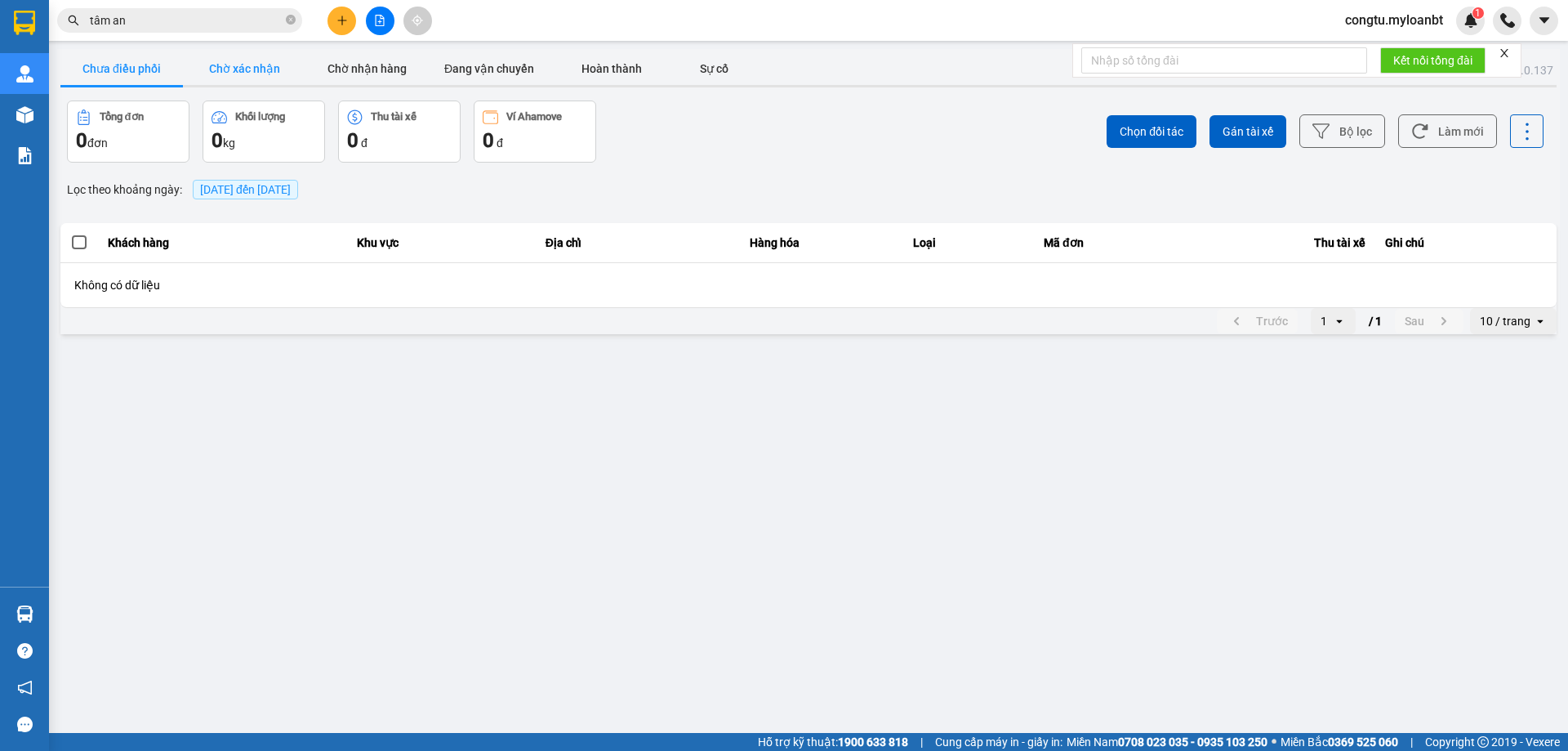
click at [258, 80] on button "Chờ xác nhận" at bounding box center [243, 68] width 122 height 32
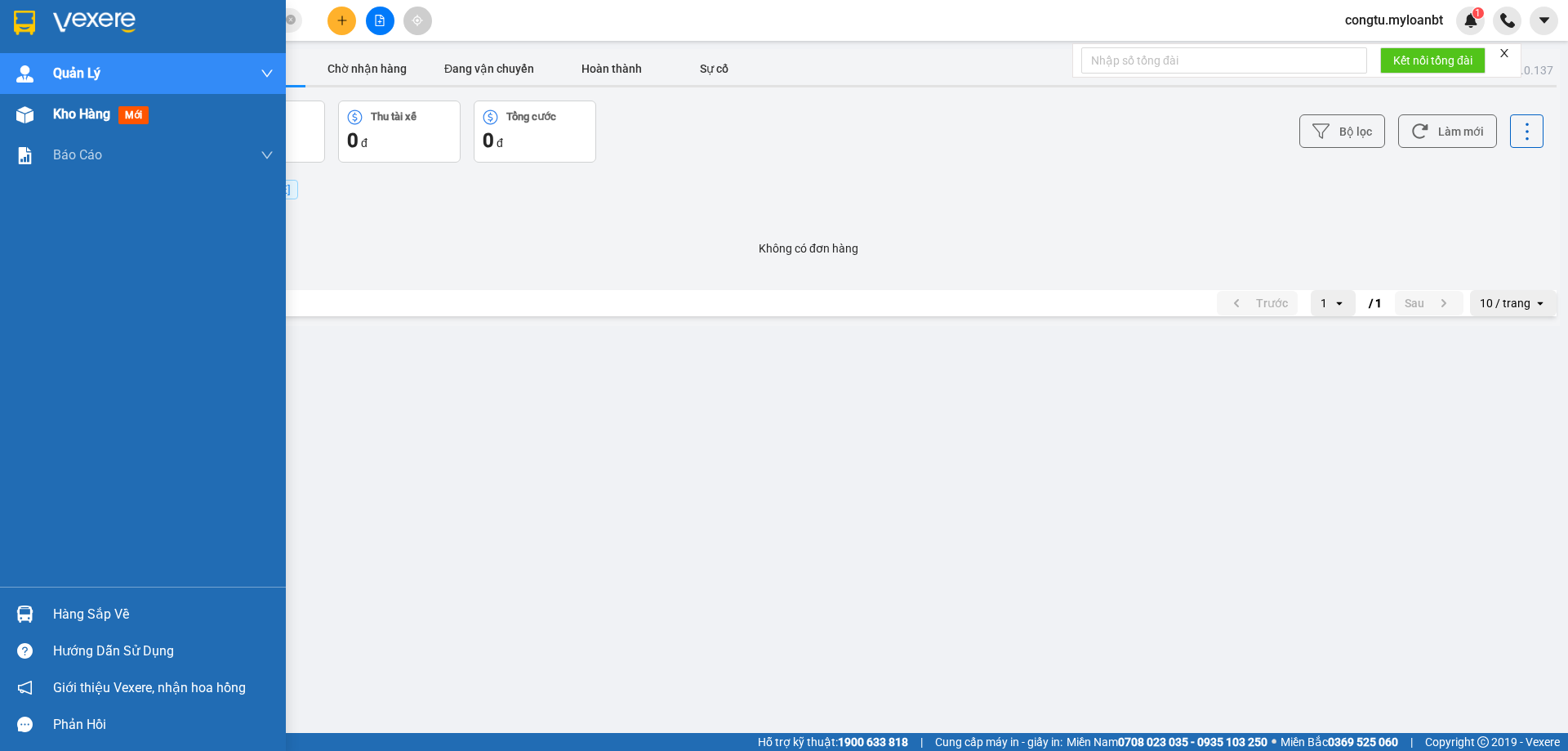
click at [34, 111] on div at bounding box center [25, 115] width 28 height 28
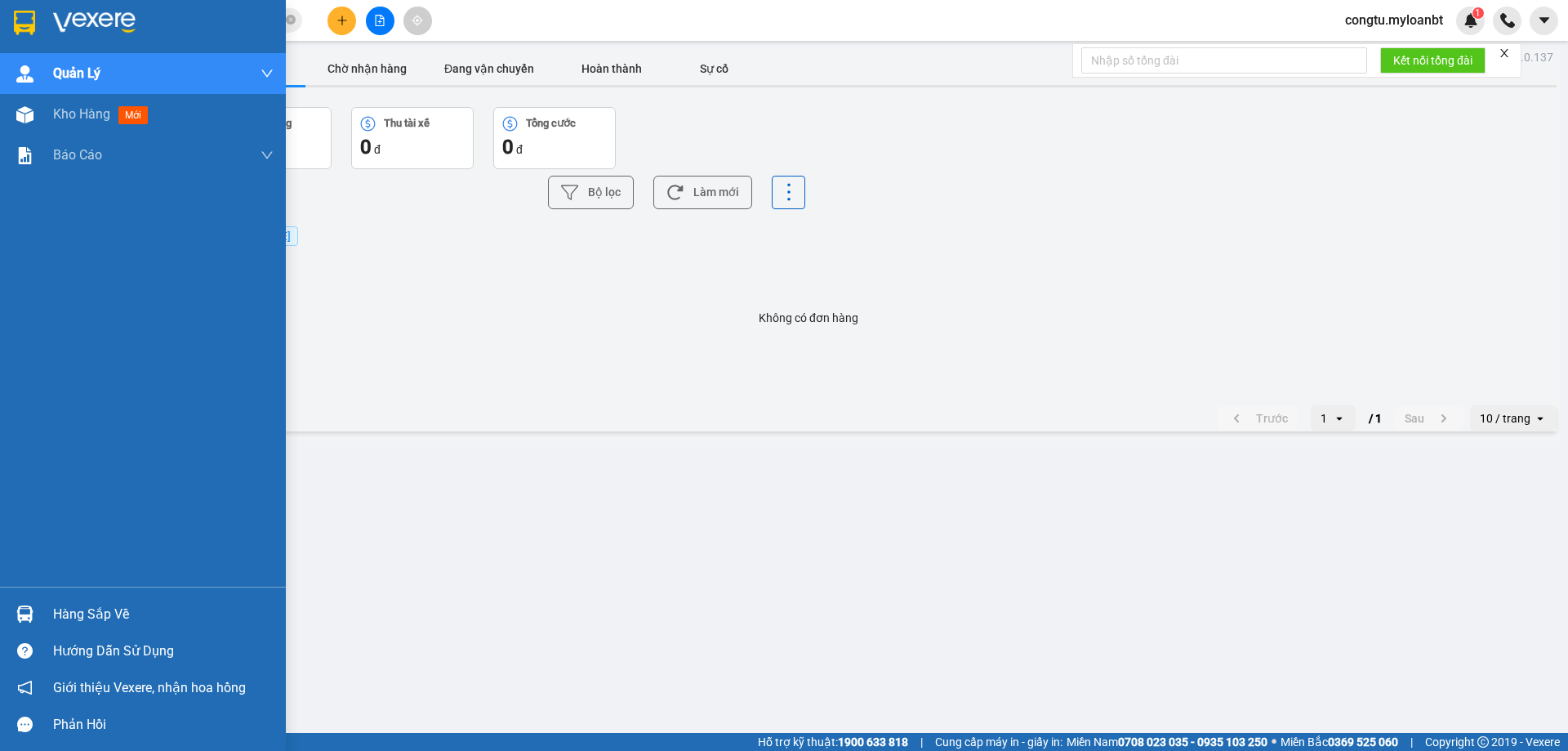
drag, startPoint x: 34, startPoint y: 111, endPoint x: 530, endPoint y: 7, distance: 506.8
click at [35, 111] on div at bounding box center [25, 115] width 28 height 28
click at [36, 111] on div at bounding box center [25, 115] width 28 height 28
click at [89, 111] on span "Kho hàng" at bounding box center [81, 114] width 57 height 15
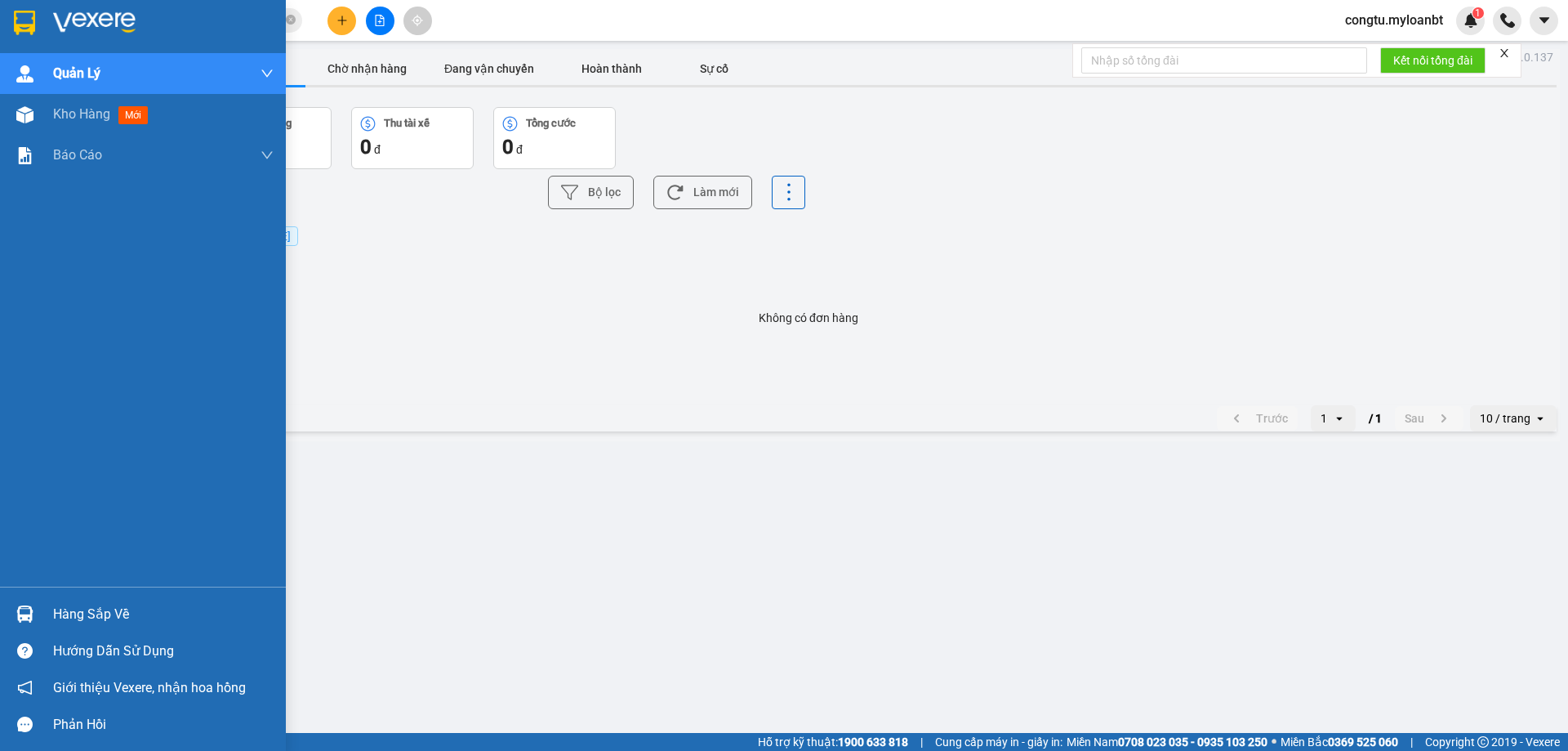
click at [86, 111] on span "Kho hàng" at bounding box center [81, 114] width 57 height 15
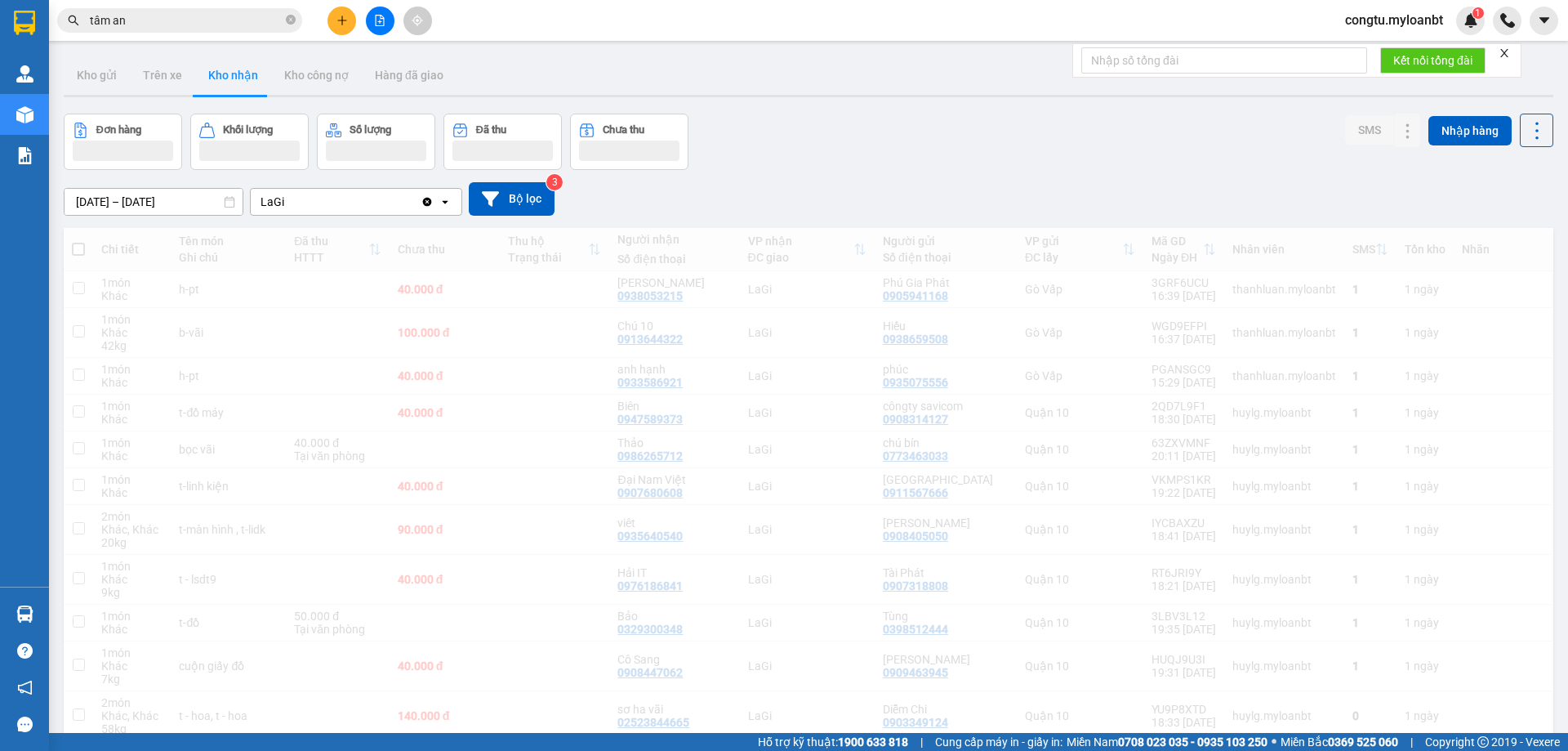
click at [948, 138] on div "Đơn hàng Khối lượng Số lượng Đã thu Chưa thu SMS Nhập hàng" at bounding box center [808, 142] width 1489 height 57
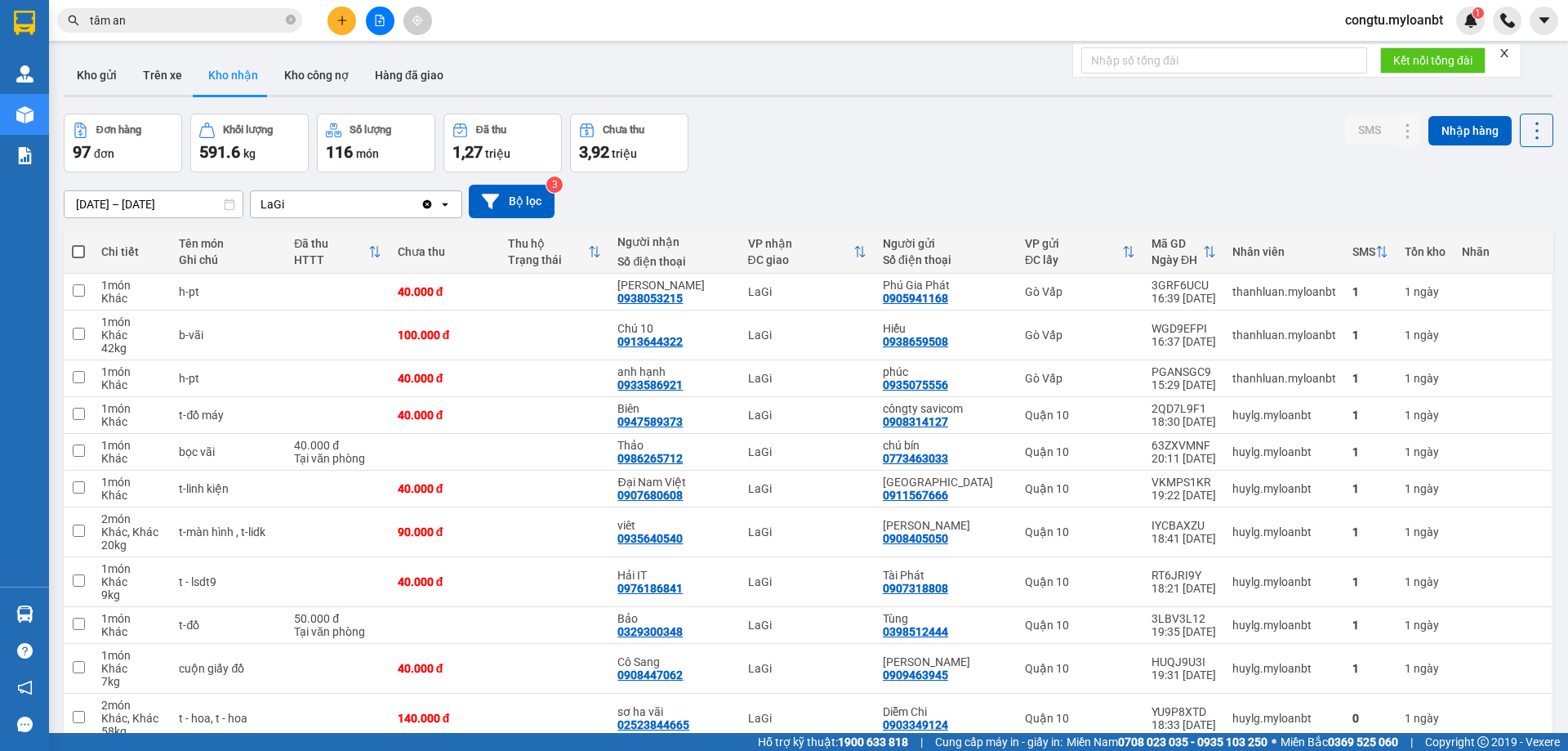
click at [804, 135] on div "Đơn hàng 97 đơn Khối lượng 591.6 kg Số lượng 116 món Đã thu 1,27 triệu Chưa thu…" at bounding box center [808, 143] width 1489 height 59
click at [1064, 180] on div "14/08/2025 – 12/09/2025 Press the down arrow key to interact with the calendar …" at bounding box center [808, 201] width 1489 height 58
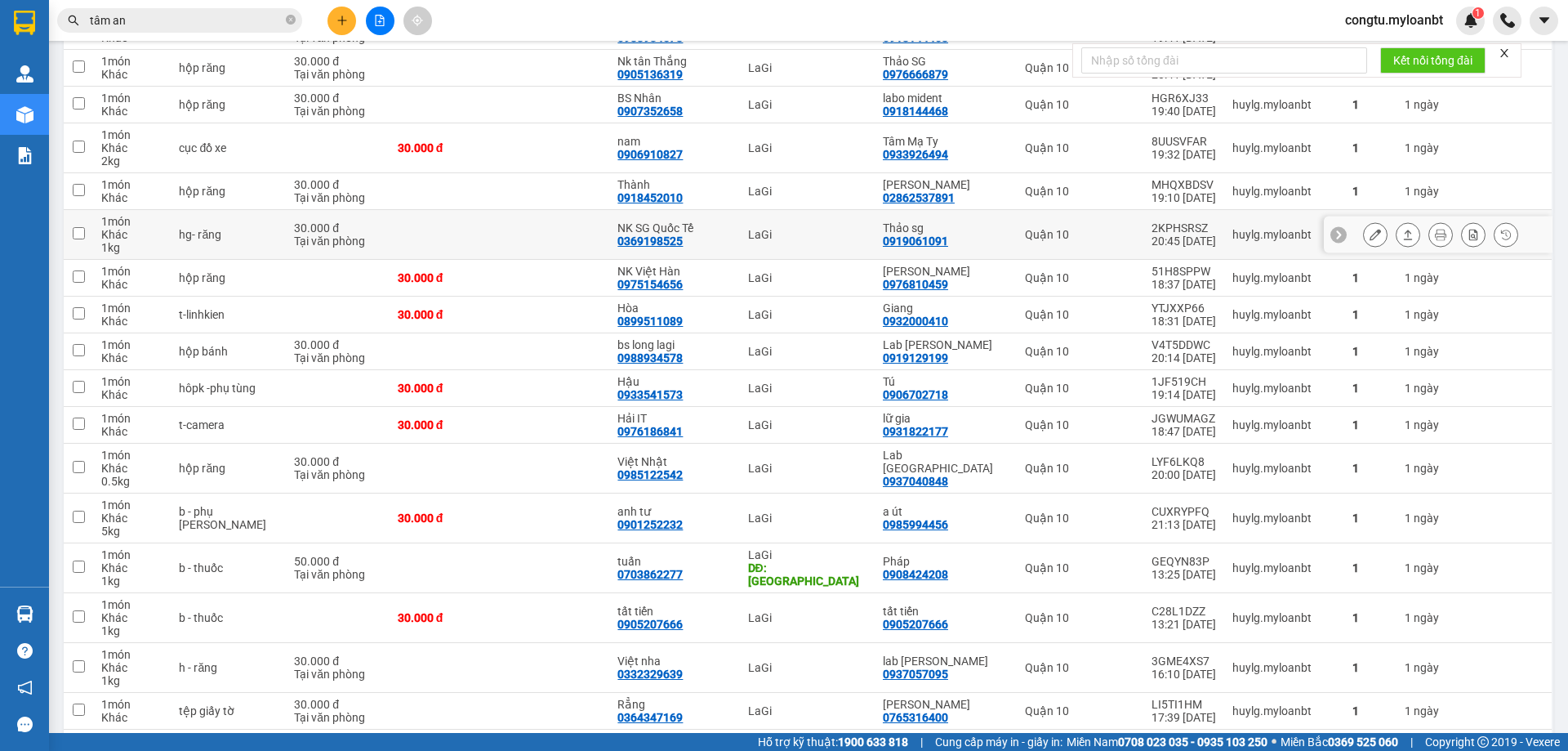
scroll to position [735, 0]
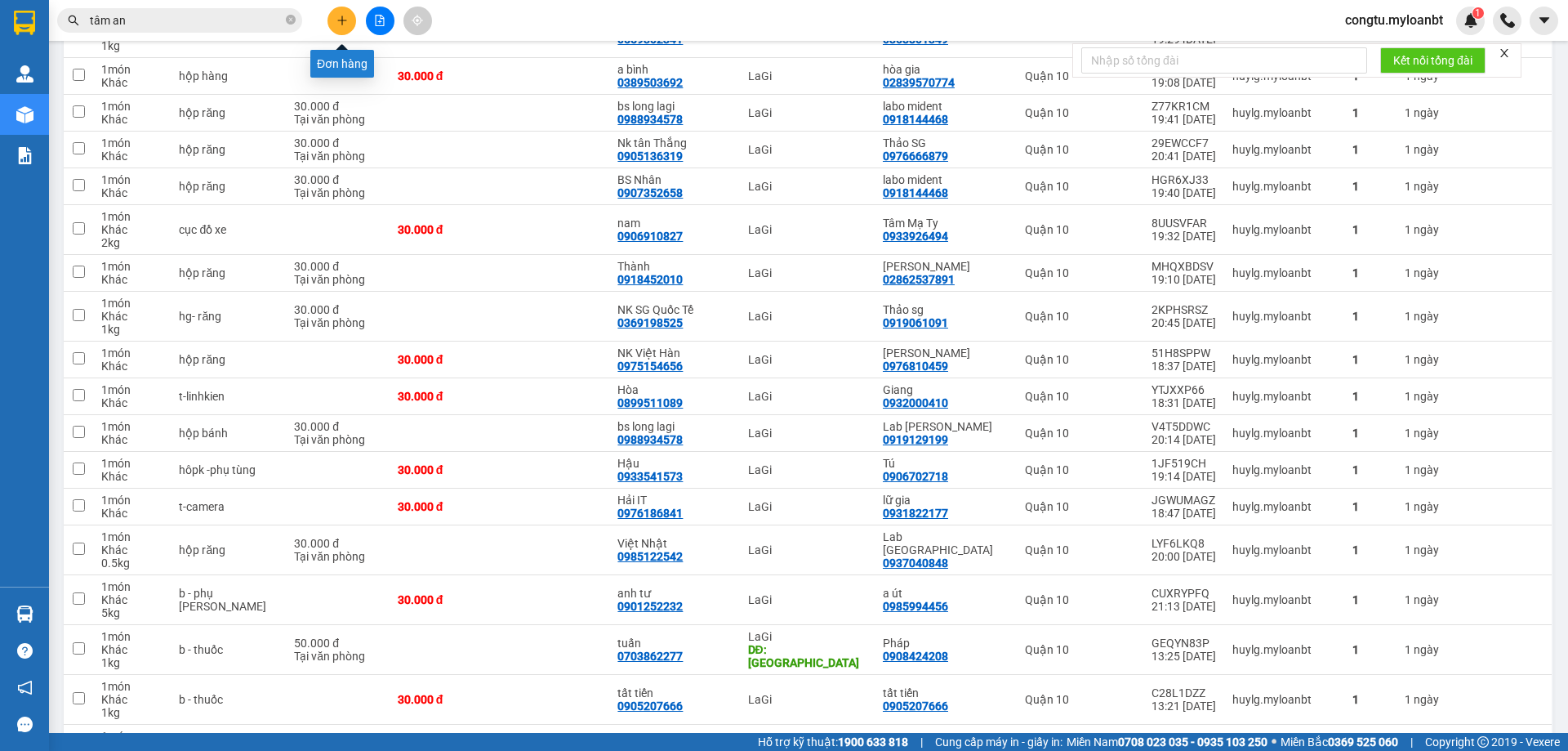
click at [337, 25] on button at bounding box center [342, 21] width 28 height 28
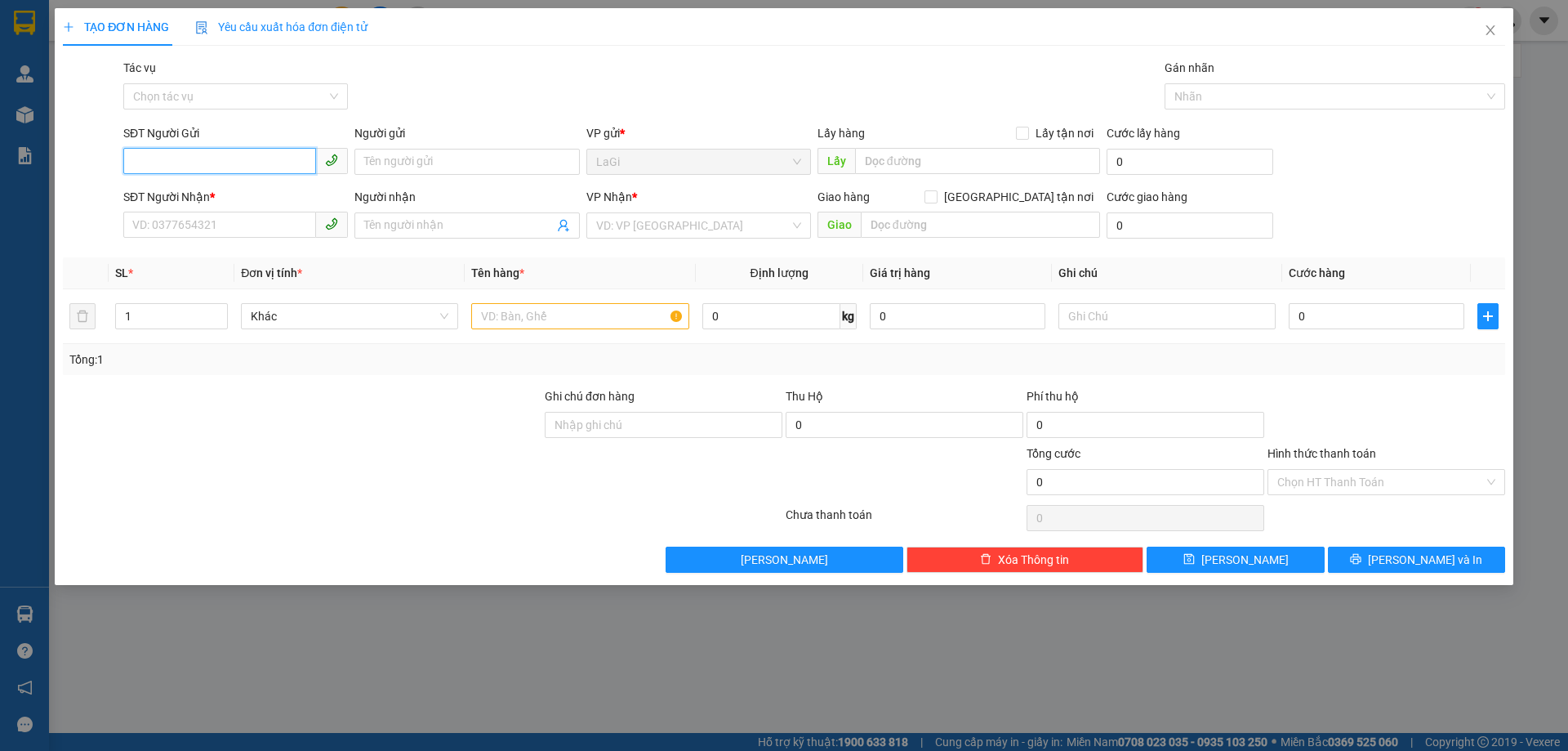
click at [247, 170] on input "SĐT Người Gửi" at bounding box center [220, 161] width 193 height 27
type input "2"
type input "0774715266"
click at [258, 202] on div "0774715266 - Vy" at bounding box center [236, 194] width 205 height 18
type input "Vy"
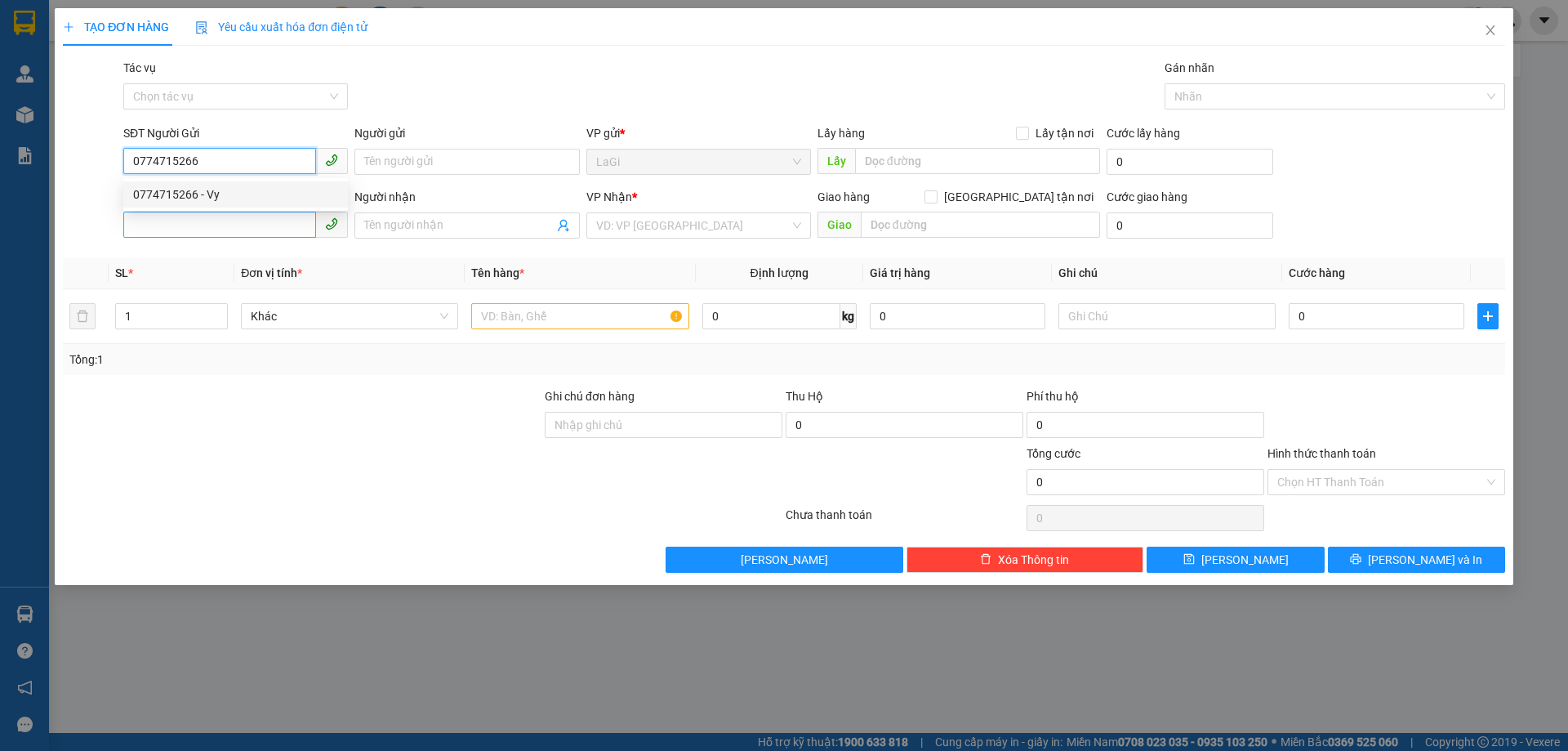
type input "0903154551"
type input "Vinh"
type input "0774715266"
click at [241, 218] on input "0903154551" at bounding box center [220, 224] width 193 height 27
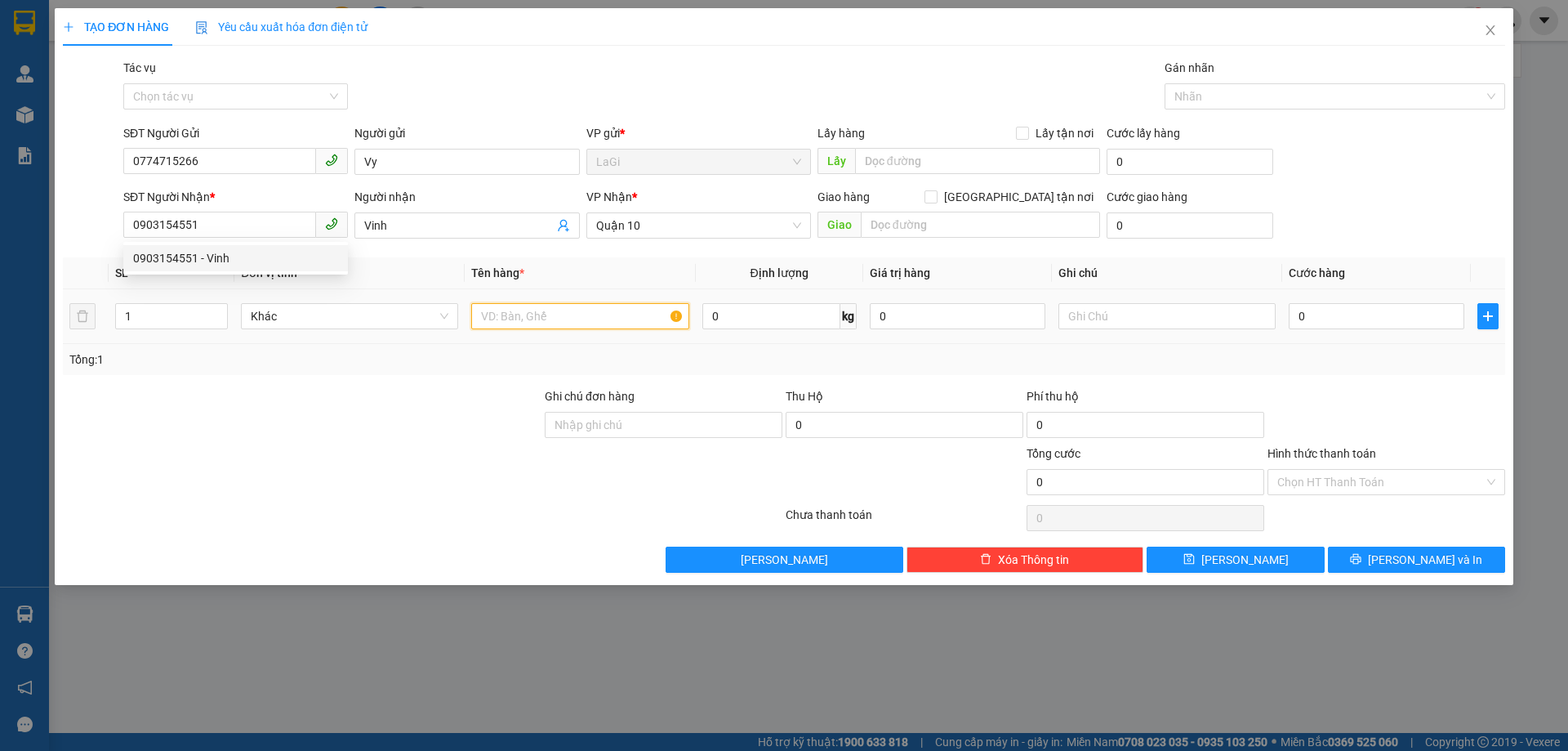
click at [521, 319] on input "text" at bounding box center [579, 316] width 217 height 27
click at [516, 317] on input "text" at bounding box center [579, 316] width 217 height 27
type input "b - mực"
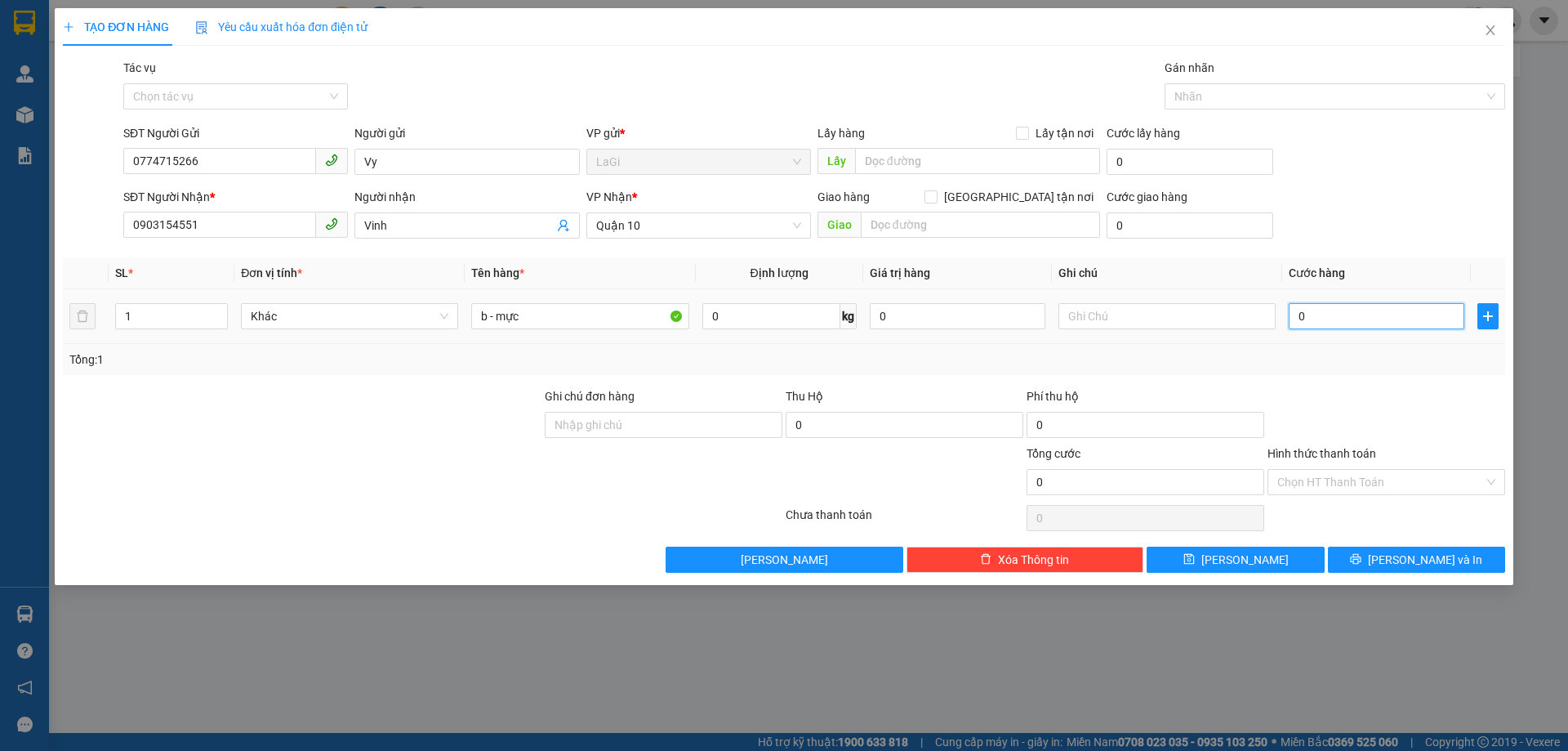
click at [1341, 321] on input "0" at bounding box center [1376, 316] width 175 height 27
type input "3"
type input "30"
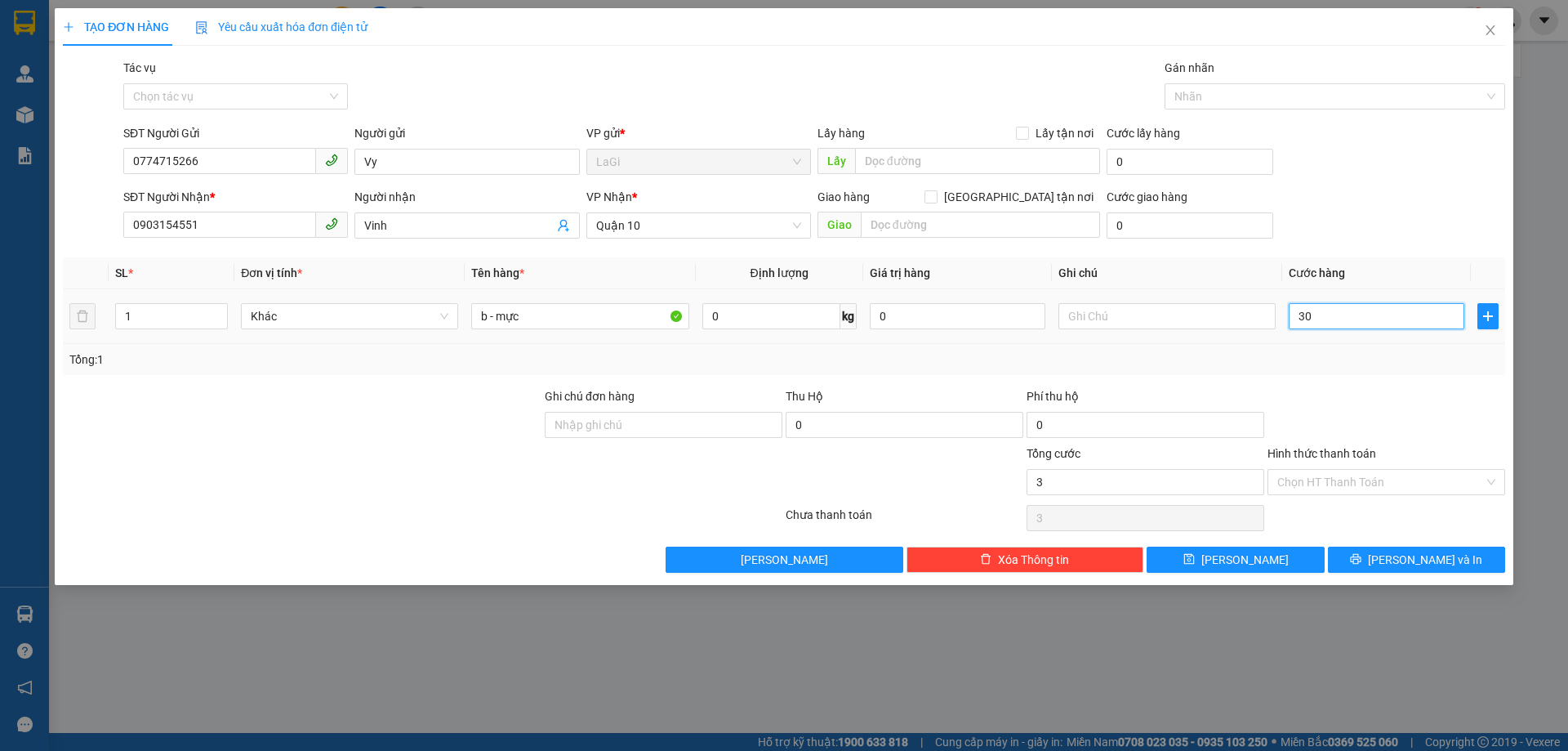
type input "30"
type input "30.000"
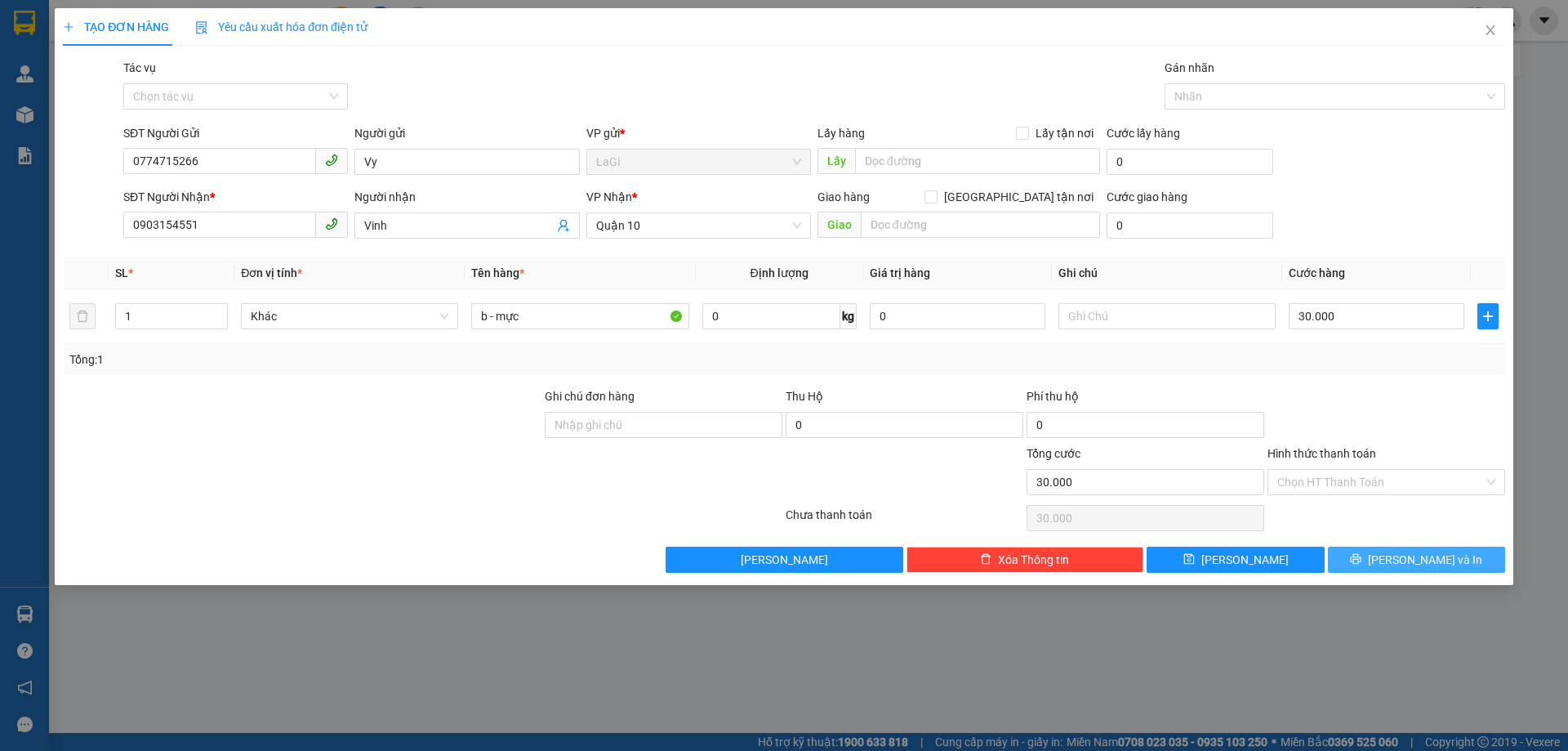
click at [1404, 546] on div "Transit Pickup Surcharge Ids Transit Deliver Surcharge Ids Transit Deliver Surc…" at bounding box center [783, 315] width 1442 height 513
click at [1406, 545] on div "Transit Pickup Surcharge Ids Transit Deliver Surcharge Ids Transit Deliver Surc…" at bounding box center [783, 315] width 1442 height 513
click at [1402, 563] on button "[PERSON_NAME] và In" at bounding box center [1416, 560] width 177 height 27
click at [1406, 561] on span "[PERSON_NAME] và In" at bounding box center [1425, 559] width 115 height 18
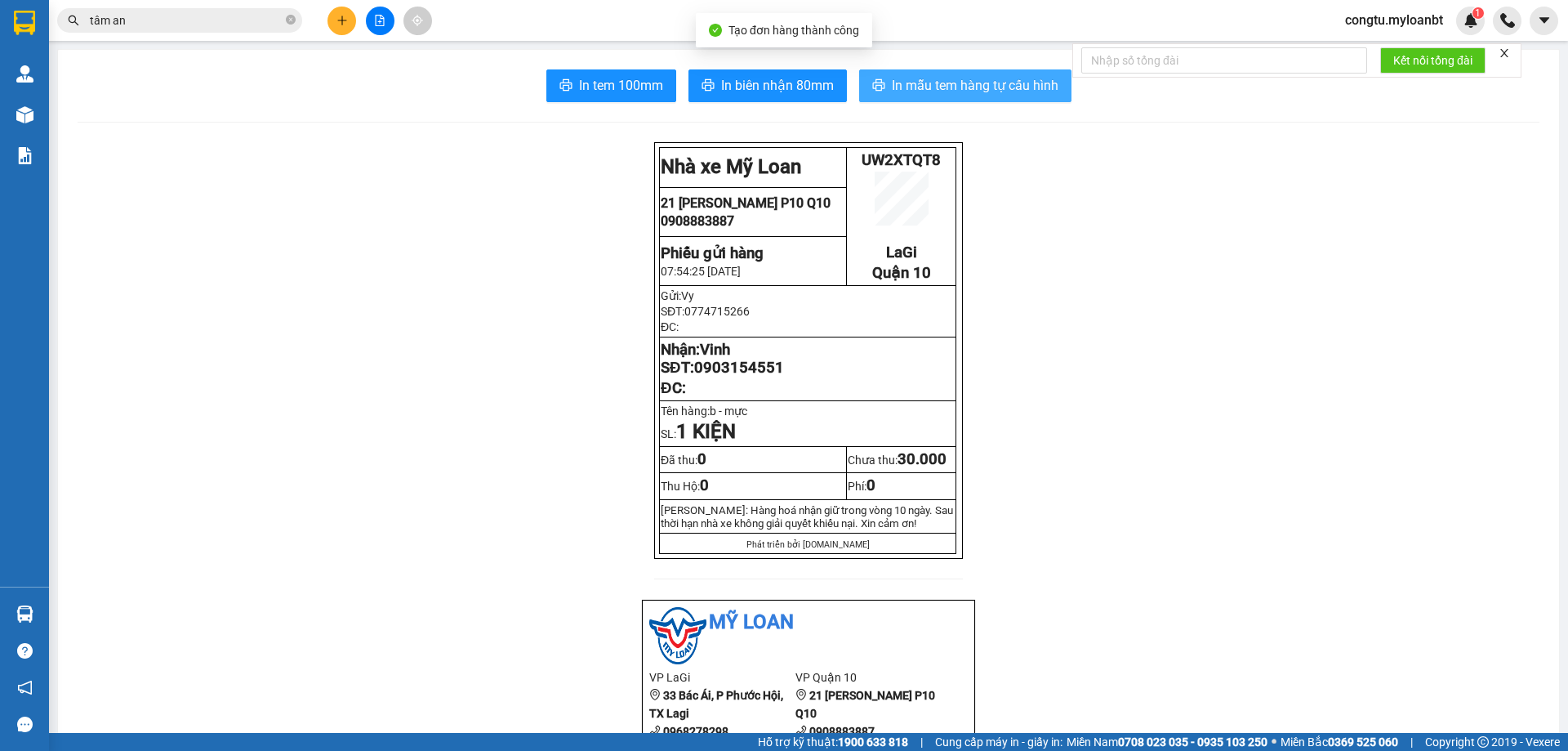
click at [980, 98] on button "In mẫu tem hàng tự cấu hình" at bounding box center [965, 85] width 212 height 32
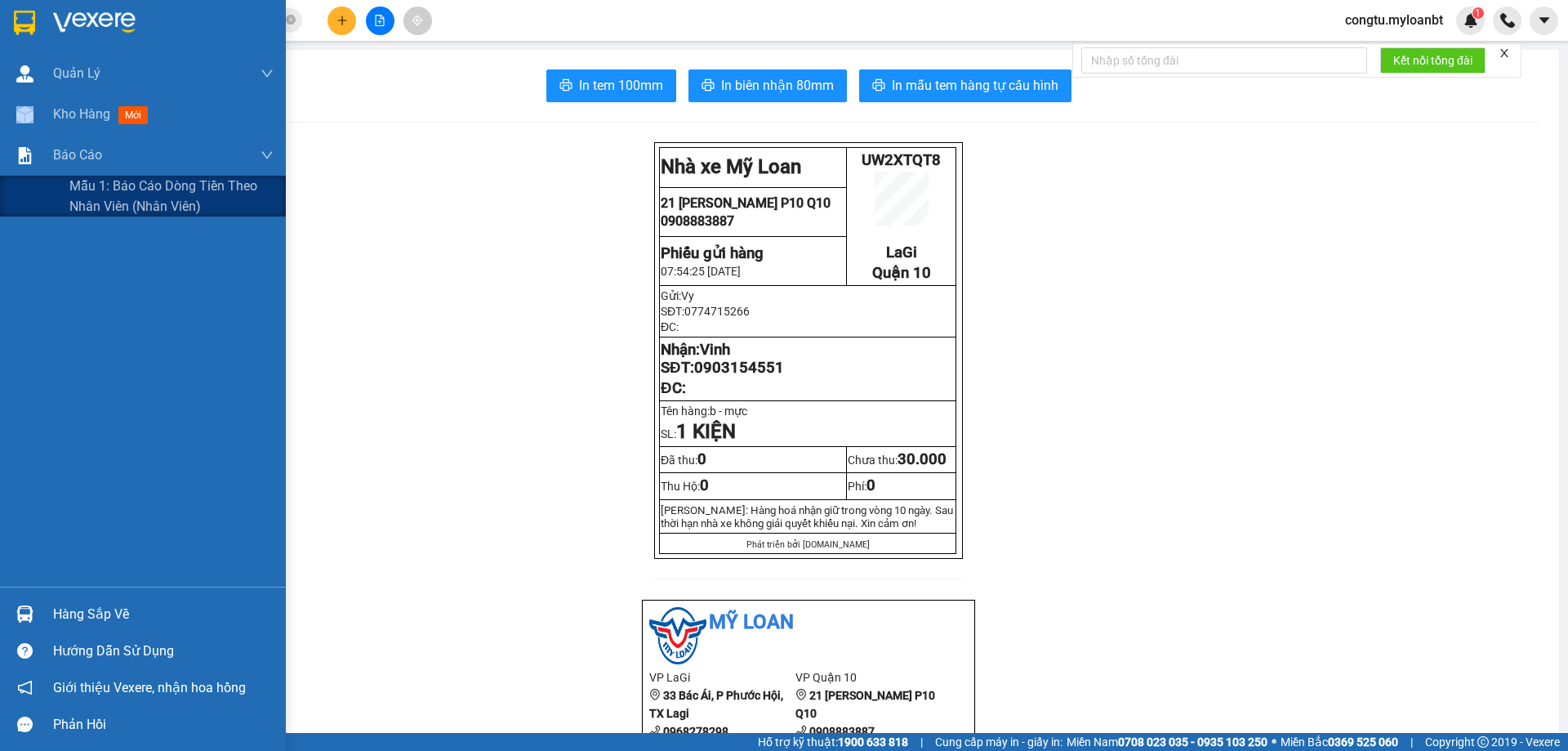
drag, startPoint x: 41, startPoint y: 127, endPoint x: 276, endPoint y: 16, distance: 259.9
click at [59, 111] on div "Kho hàng mới" at bounding box center [143, 114] width 286 height 41
click at [291, 21] on icon "close-circle" at bounding box center [291, 20] width 9 height 9
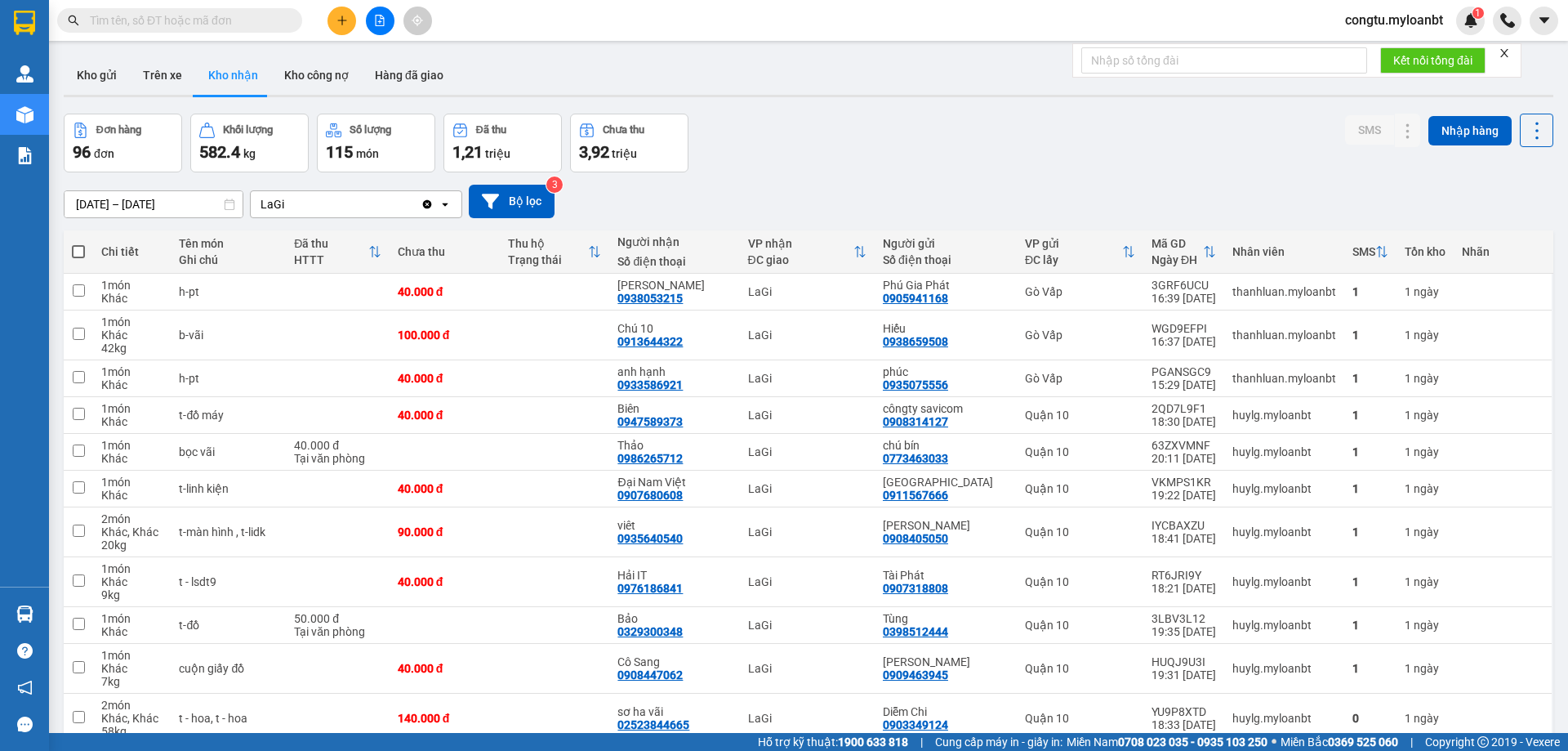
click at [757, 126] on div "Đơn hàng 96 đơn Khối lượng 582.4 kg Số lượng 115 món Đã thu 1,21 triệu Chưa thu…" at bounding box center [808, 143] width 1489 height 59
click at [217, 25] on input "text" at bounding box center [187, 20] width 193 height 18
click at [825, 166] on div "Đơn hàng 96 đơn Khối lượng 582.4 kg Số lượng 115 món Đã thu 1,21 triệu Chưa thu…" at bounding box center [808, 143] width 1489 height 59
drag, startPoint x: 878, startPoint y: 129, endPoint x: 860, endPoint y: 153, distance: 30.0
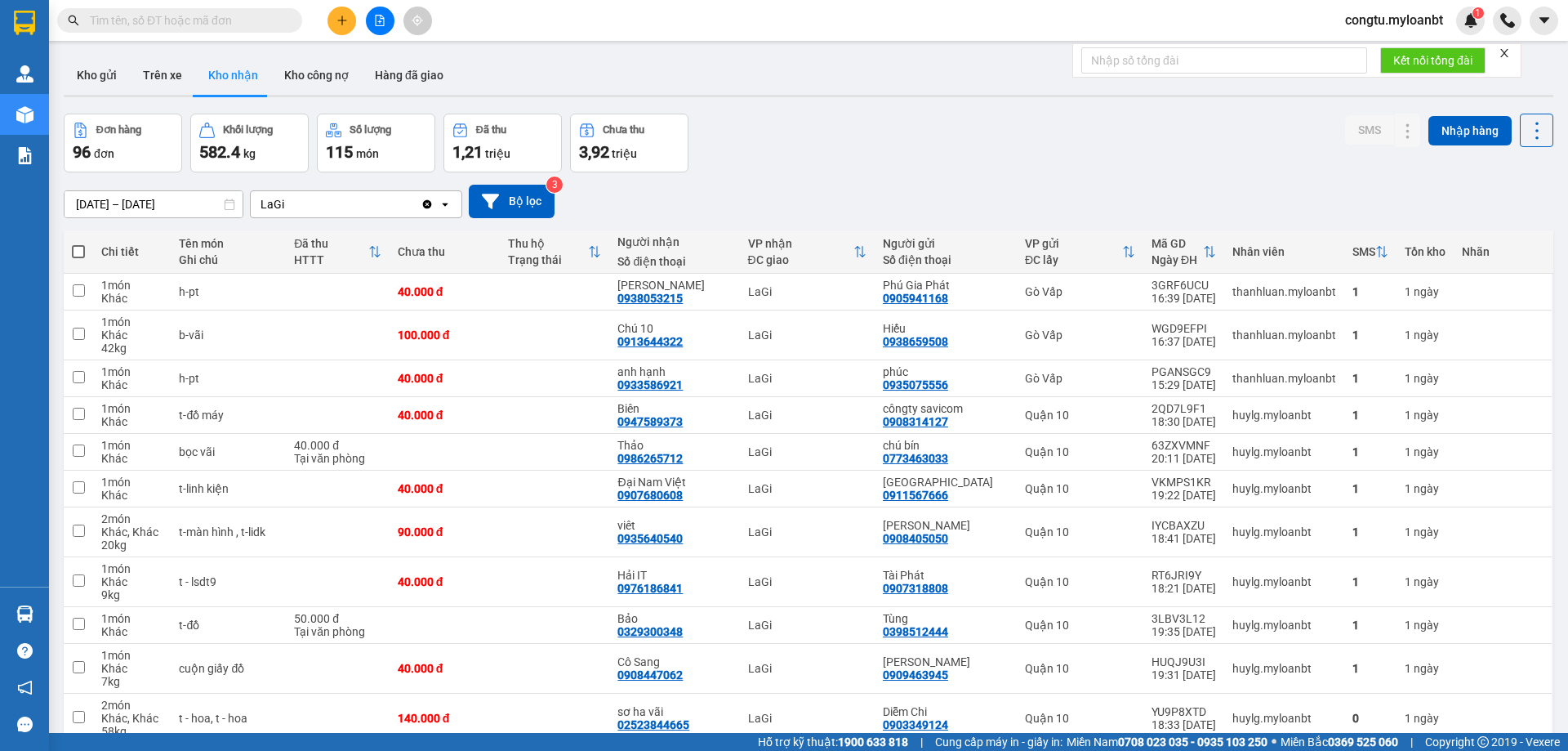
click at [878, 130] on div "Đơn hàng 96 đơn Khối lượng 582.4 kg Số lượng 115 món Đã thu 1,21 triệu Chưa thu…" at bounding box center [808, 143] width 1489 height 59
click at [202, 25] on input "text" at bounding box center [187, 20] width 193 height 18
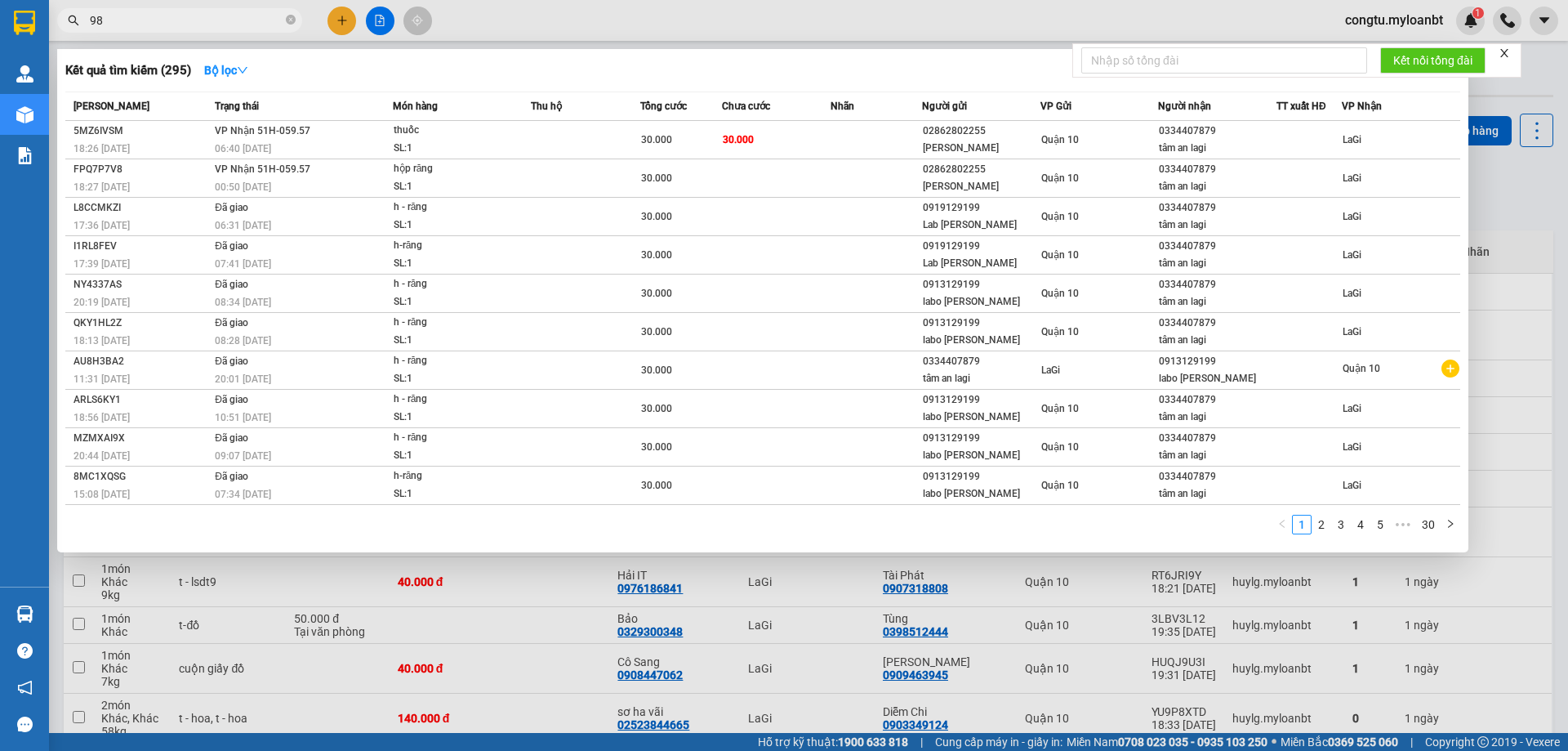
type input "9"
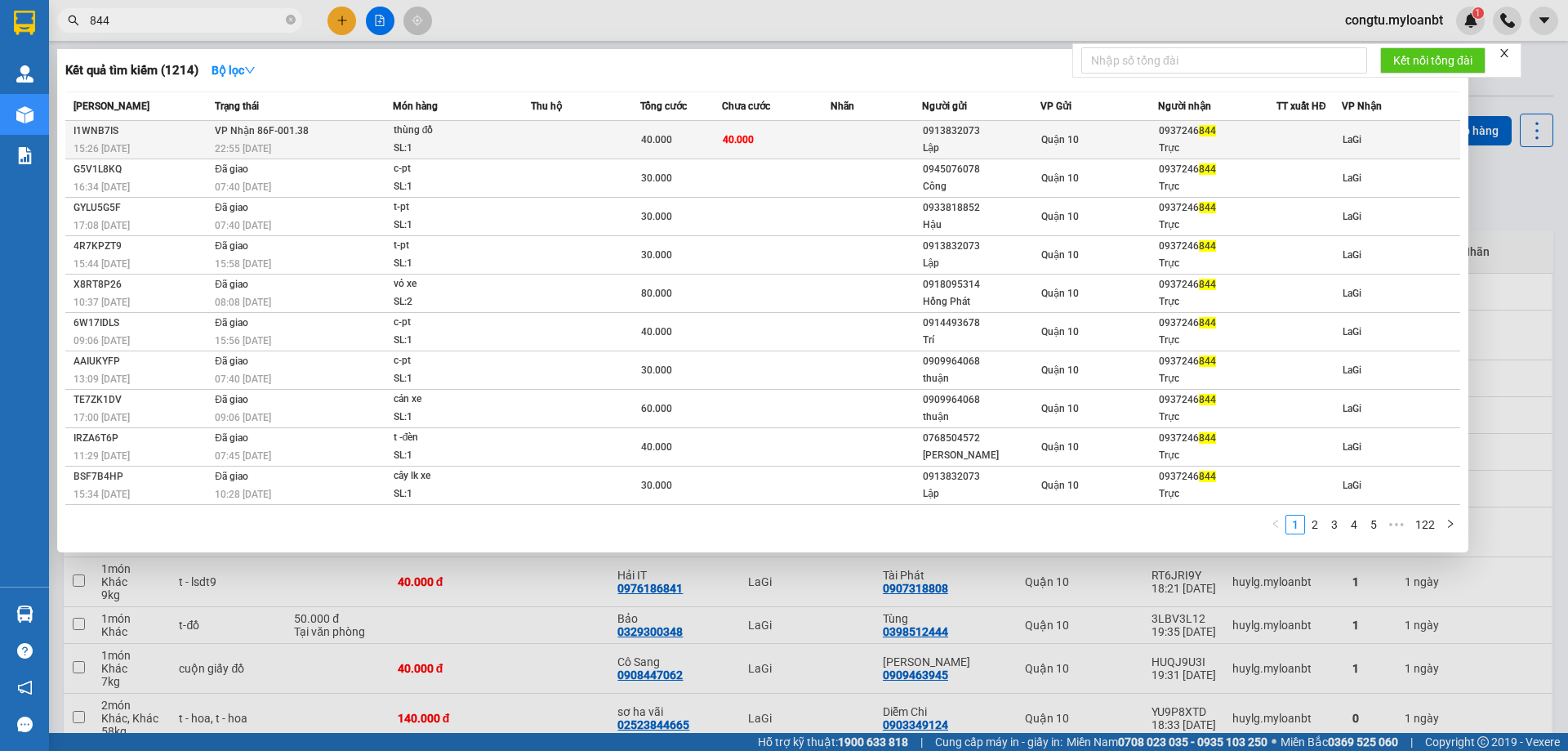
type input "844"
click at [571, 136] on td at bounding box center [586, 140] width 110 height 39
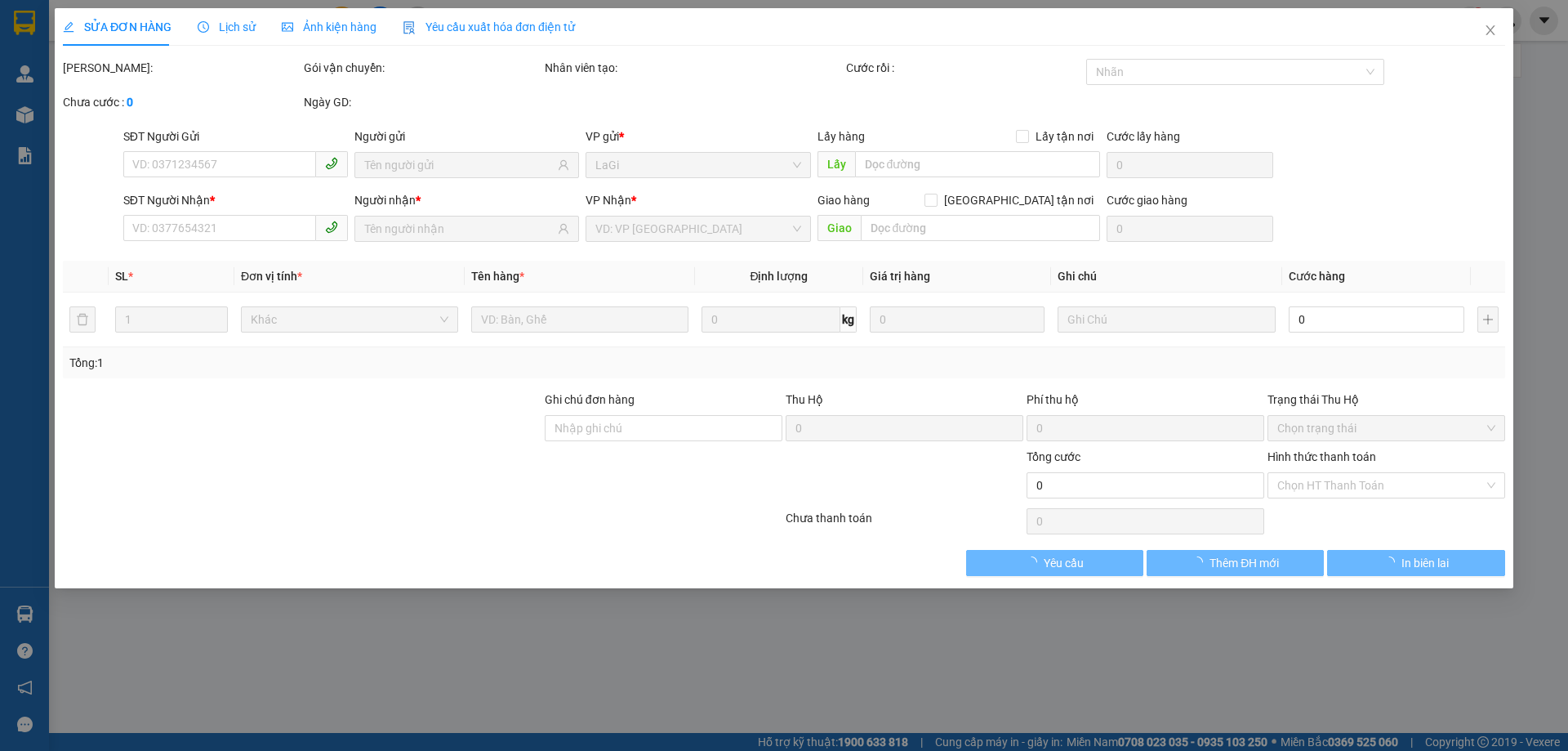
type input "0913832073"
type input "Lập"
type input "0937246844"
type input "Trực"
type input "40.000"
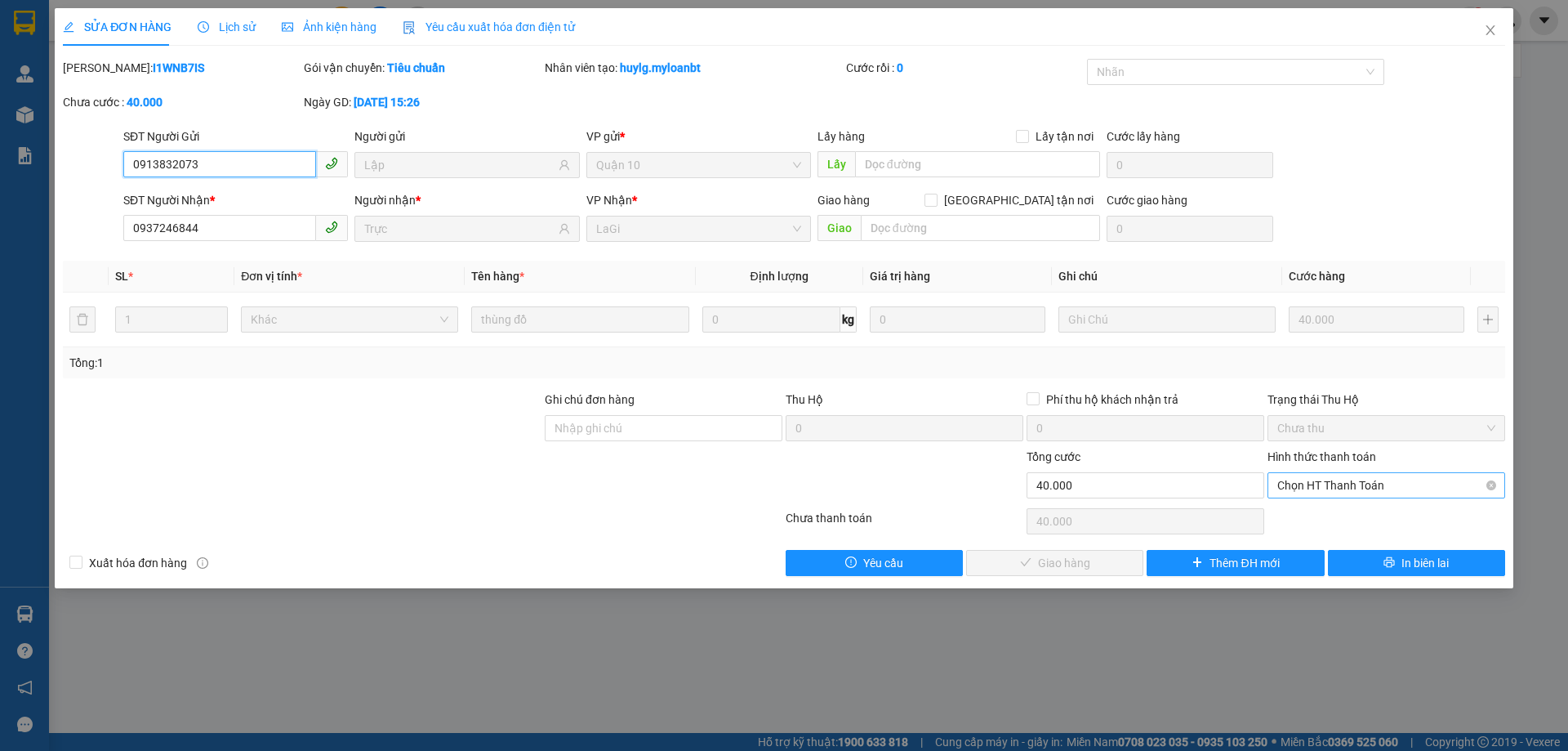
click at [1340, 473] on span "Chọn HT Thanh Toán" at bounding box center [1386, 485] width 218 height 25
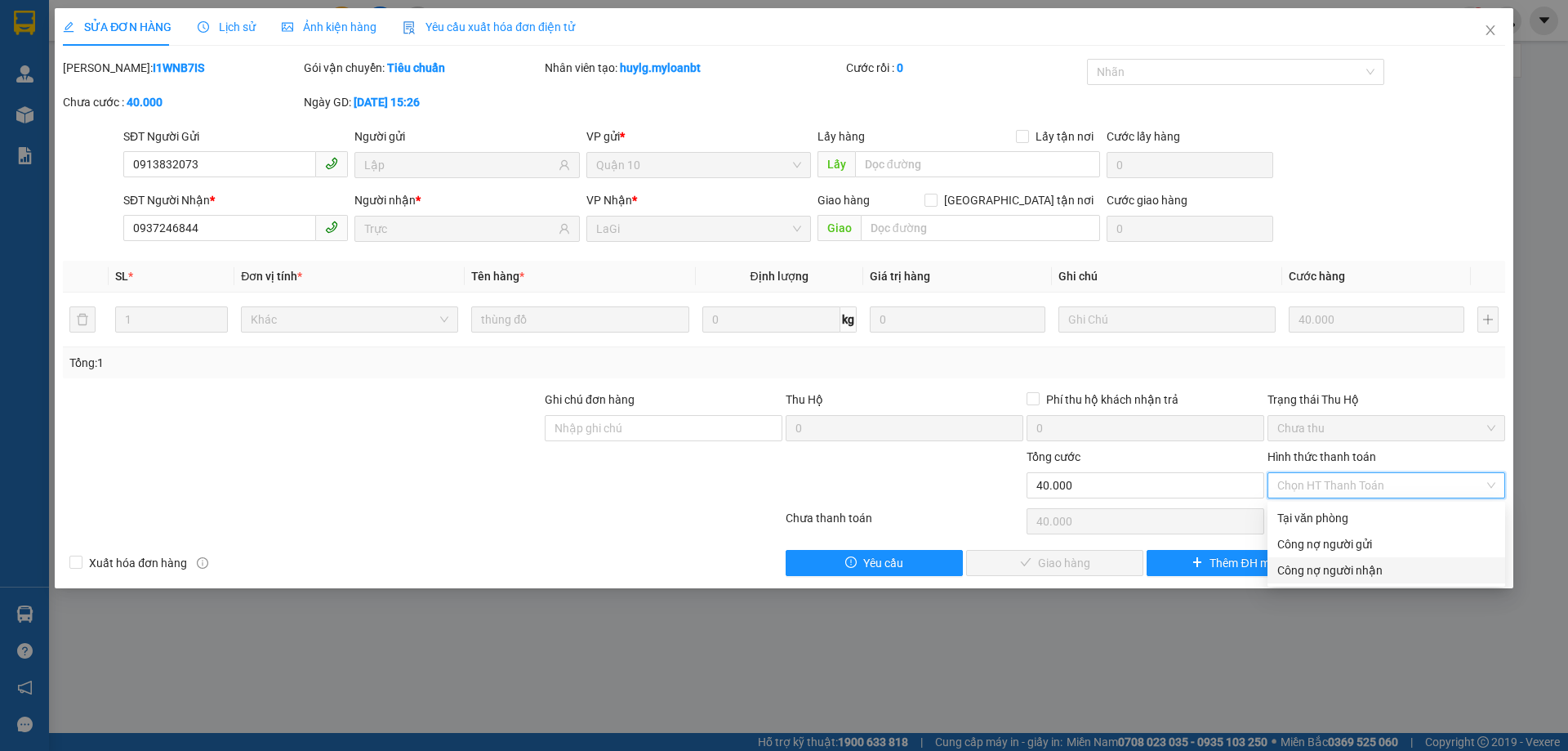
click at [1338, 564] on div "Công nợ người nhận" at bounding box center [1386, 569] width 218 height 18
type input "0"
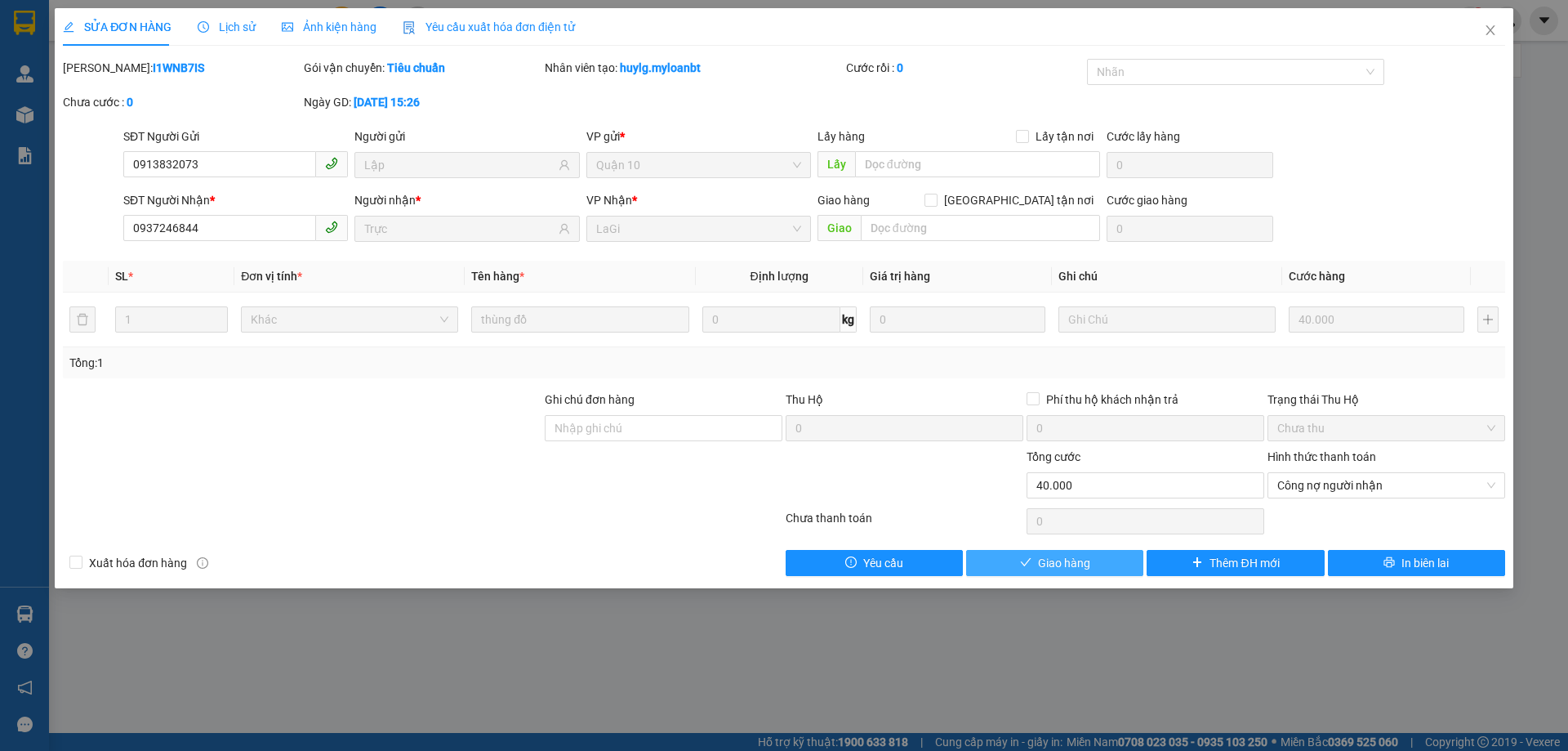
drag, startPoint x: 1012, startPoint y: 578, endPoint x: 1024, endPoint y: 571, distance: 13.9
click at [1018, 576] on div "SỬA ĐƠN HÀNG Lịch sử Ảnh kiện hàng Yêu cầu xuất hóa đơn điện tử Total Paid Fee …" at bounding box center [784, 298] width 1458 height 580
click at [1025, 571] on button "Giao hàng" at bounding box center [1054, 563] width 177 height 27
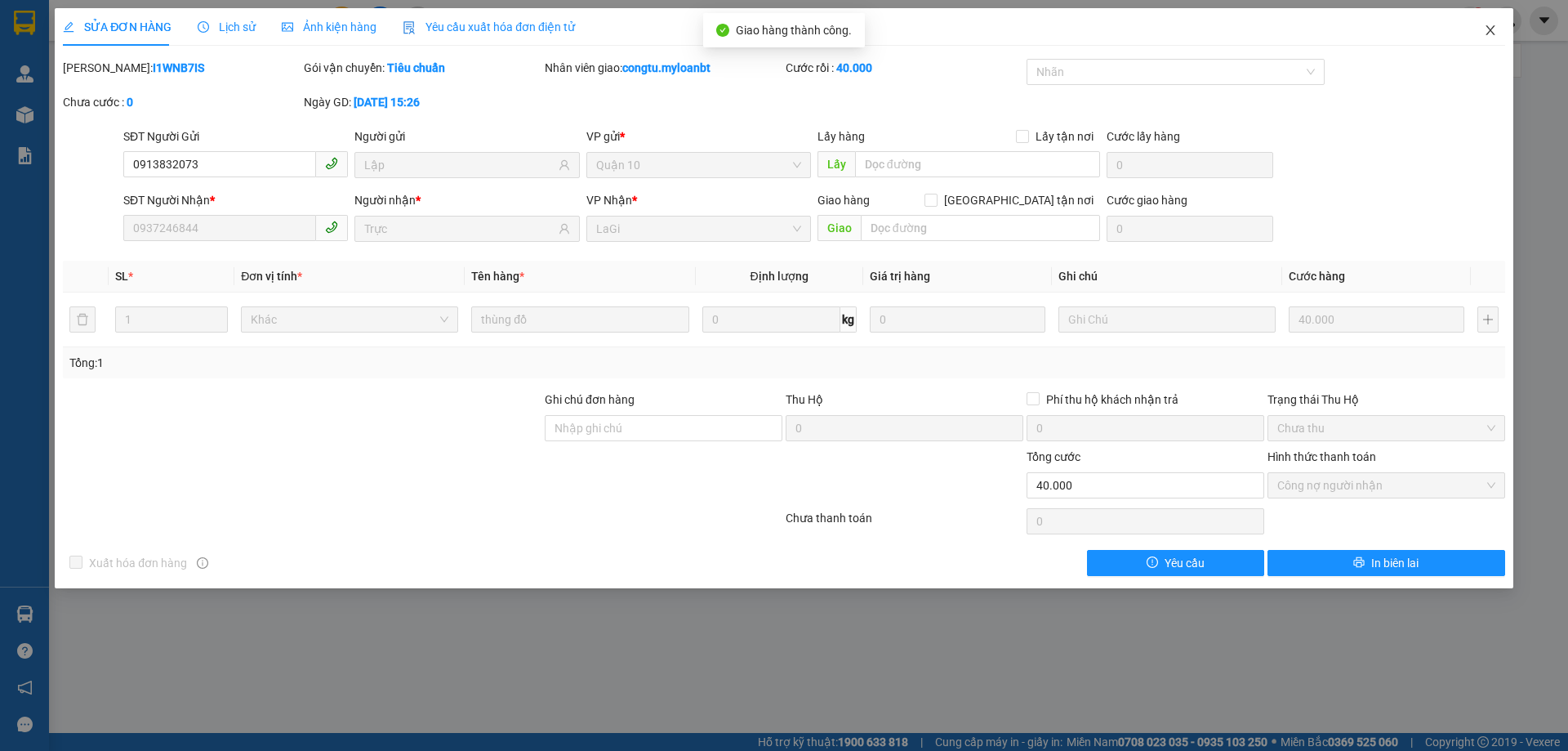
click at [1494, 33] on icon "close" at bounding box center [1490, 30] width 13 height 13
click at [1493, 33] on div at bounding box center [1506, 21] width 28 height 28
click at [1491, 14] on div "congtu.myloanbt 1" at bounding box center [1450, 21] width 236 height 28
click at [1492, 15] on div "congtu.myloanbt 1" at bounding box center [1450, 21] width 236 height 28
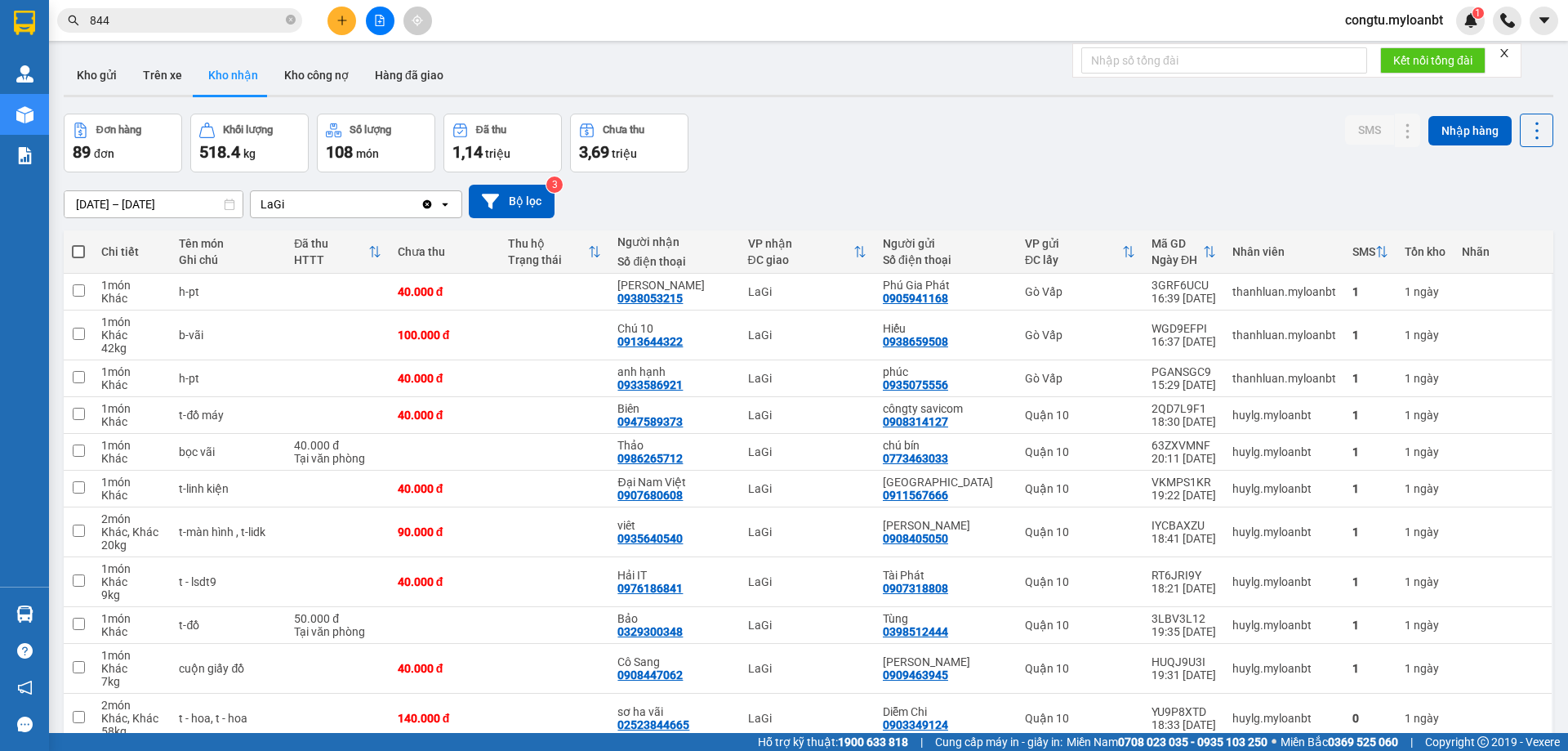
click at [153, 21] on input "844" at bounding box center [187, 20] width 193 height 18
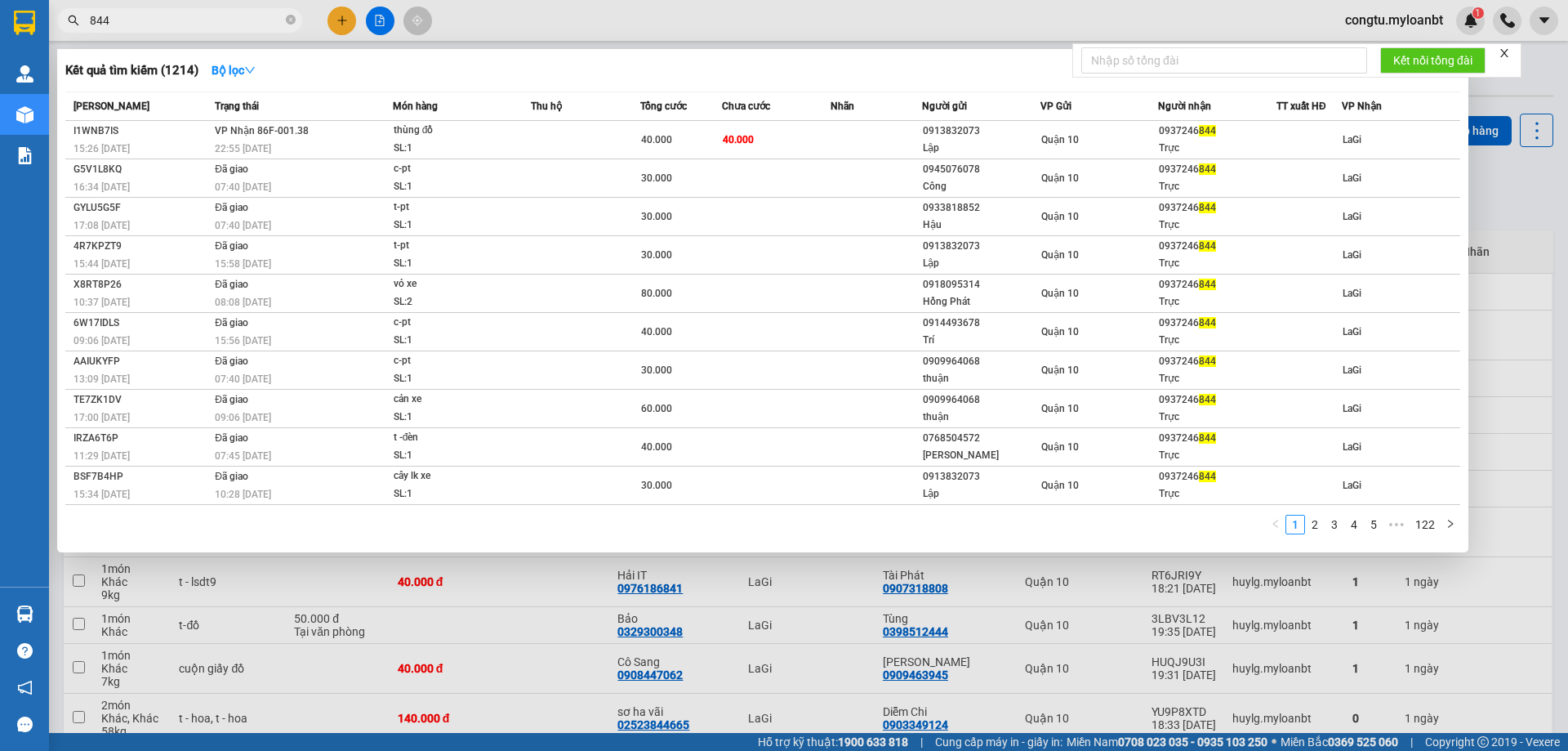
click at [155, 20] on input "844" at bounding box center [187, 20] width 193 height 18
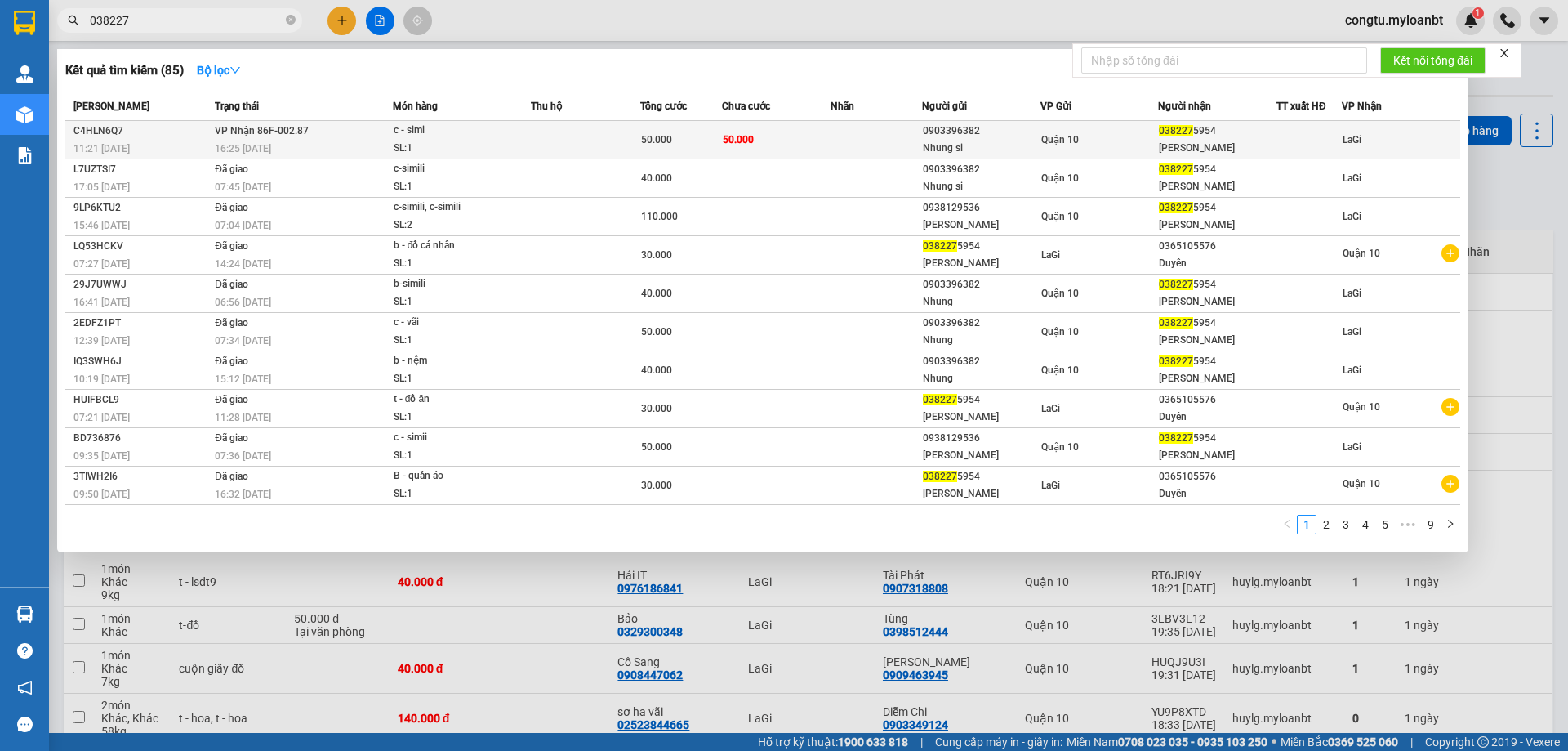
type input "038227"
click at [732, 133] on span "50.000" at bounding box center [738, 139] width 31 height 13
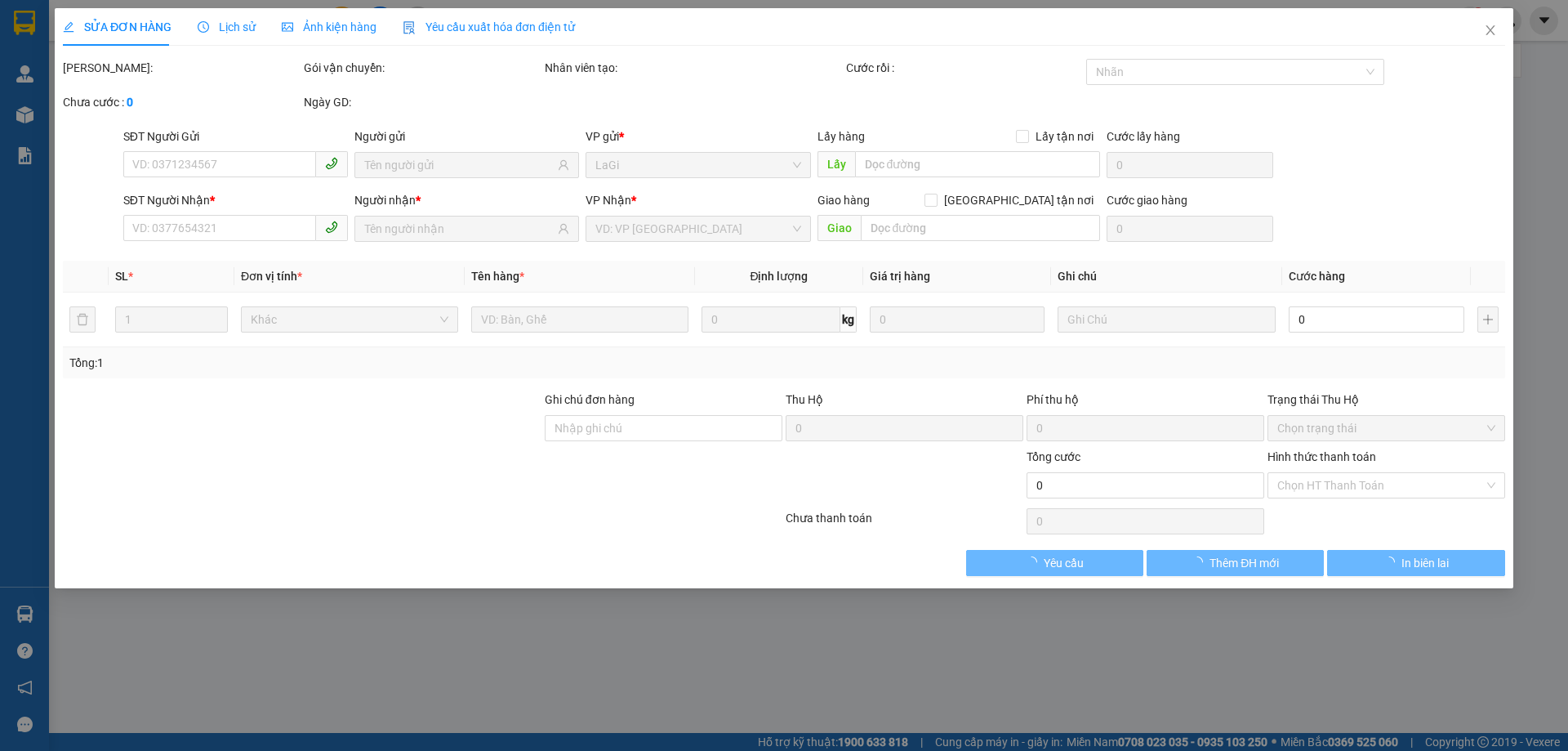
type input "0903396382"
type input "Nhung si"
type input "0382275954"
type input "Vũ"
type input "50.000"
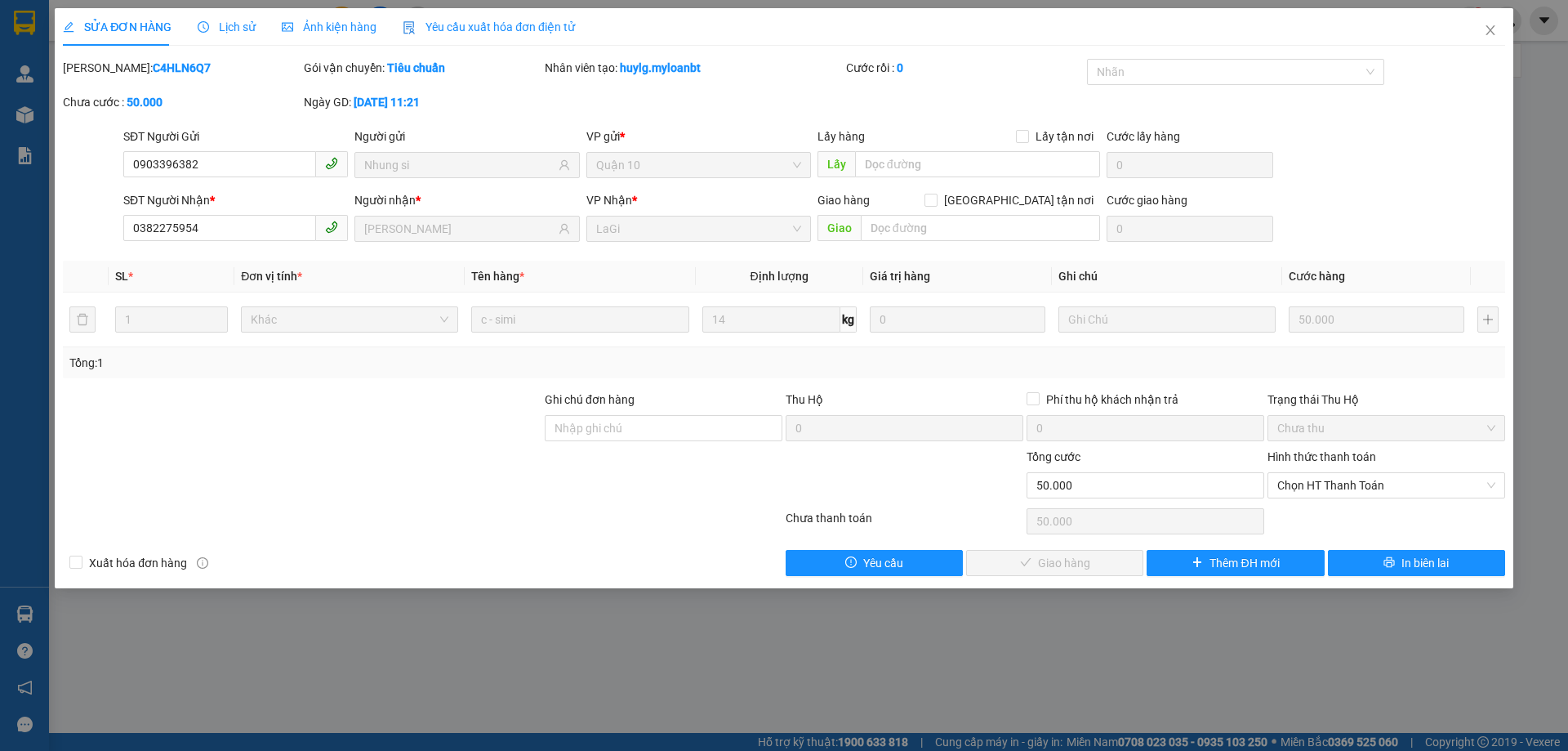
click at [1359, 467] on div "Hình thức thanh toán" at bounding box center [1385, 460] width 238 height 25
click at [1364, 487] on span "Chọn HT Thanh Toán" at bounding box center [1386, 485] width 218 height 25
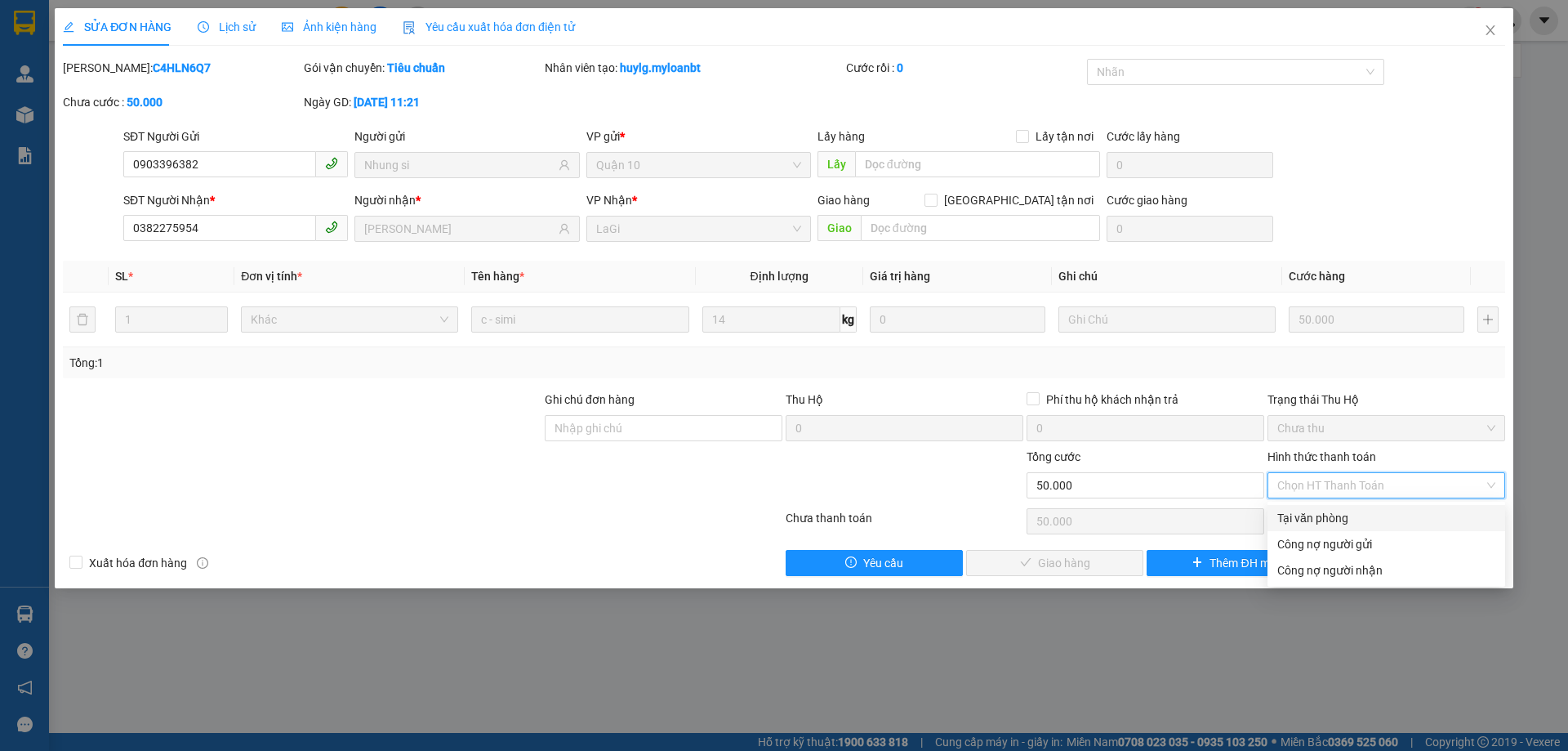
click at [1354, 514] on div "Tại văn phòng" at bounding box center [1386, 517] width 218 height 18
type input "0"
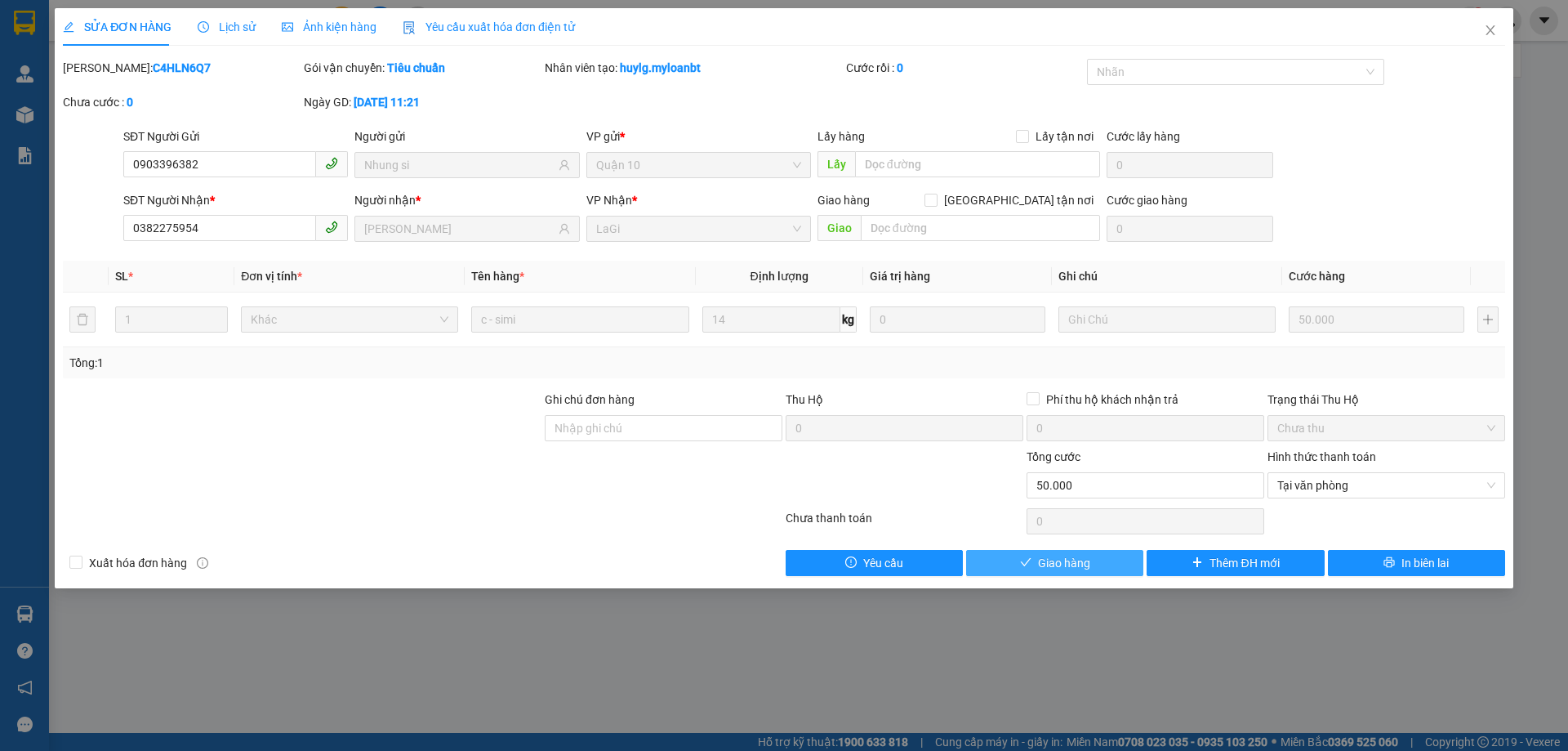
click at [1071, 560] on span "Giao hàng" at bounding box center [1063, 563] width 52 height 18
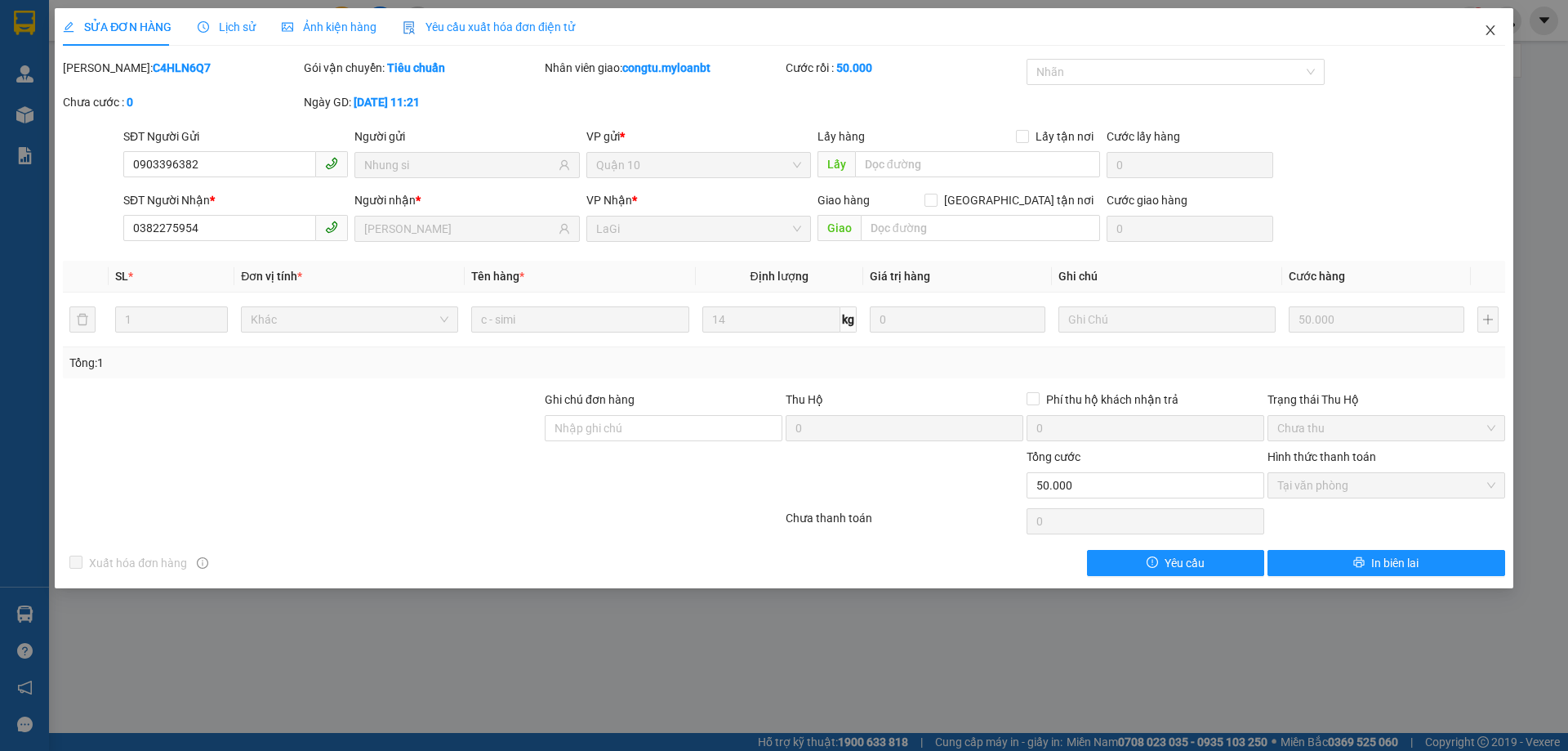
click at [1499, 30] on span "Close" at bounding box center [1490, 31] width 45 height 45
click at [1487, 27] on div "congtu.myloanbt 1" at bounding box center [1450, 21] width 236 height 28
click at [1492, 29] on div "congtu.myloanbt 1" at bounding box center [1450, 21] width 236 height 28
click at [1492, 29] on div at bounding box center [1506, 21] width 28 height 28
click at [1487, 25] on div "congtu.myloanbt 1" at bounding box center [1450, 21] width 236 height 28
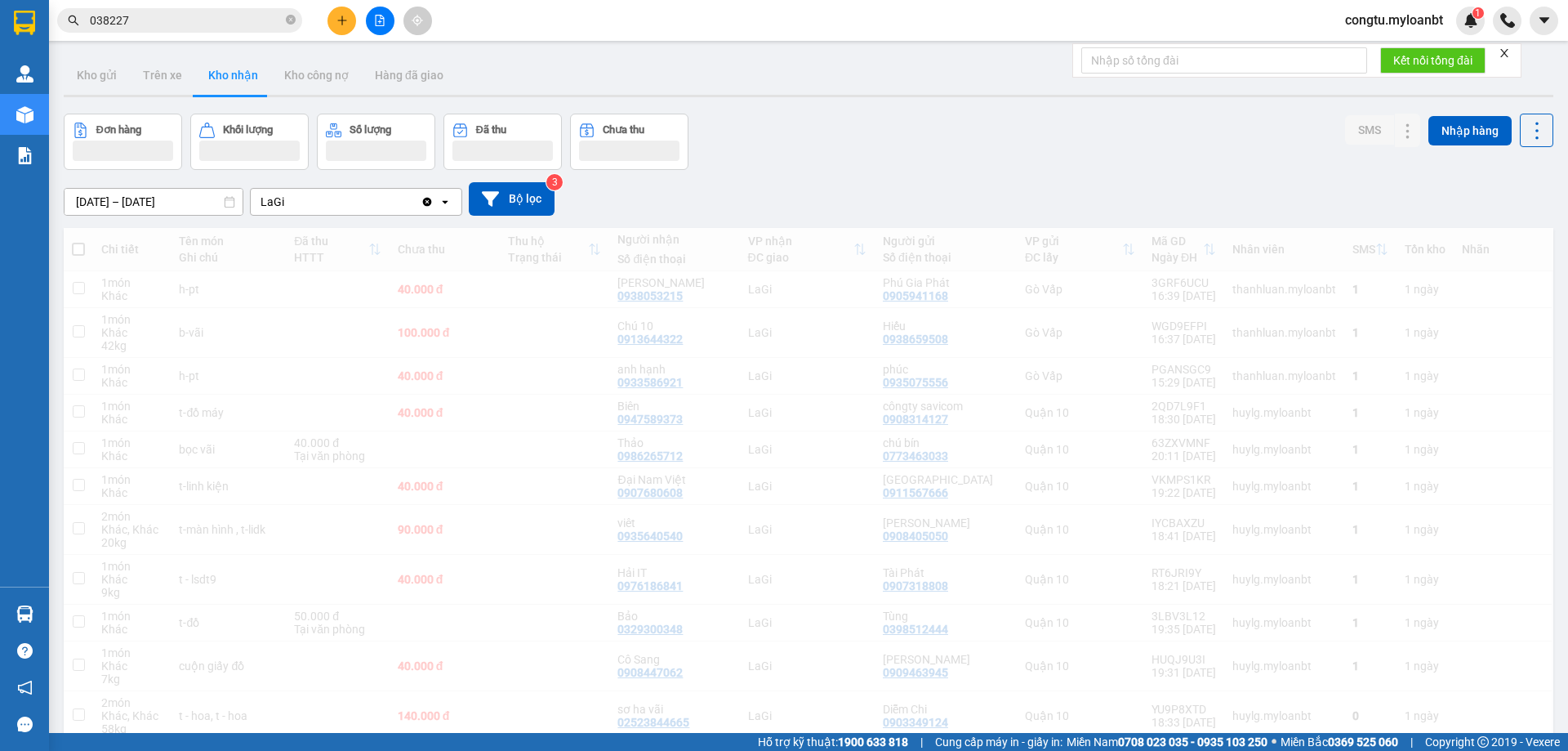
click at [241, 24] on input "038227" at bounding box center [187, 20] width 193 height 18
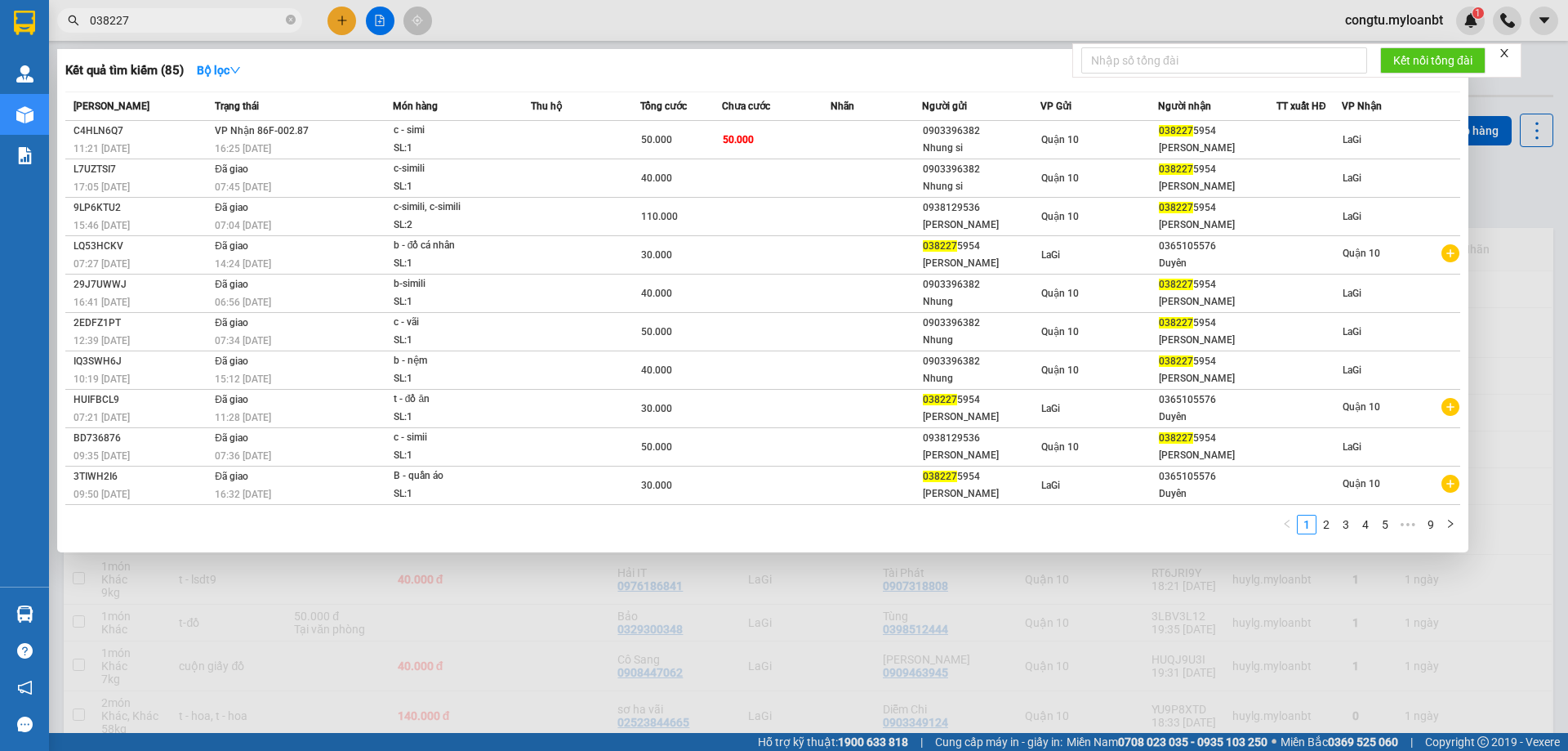
click at [241, 24] on input "038227" at bounding box center [187, 20] width 193 height 18
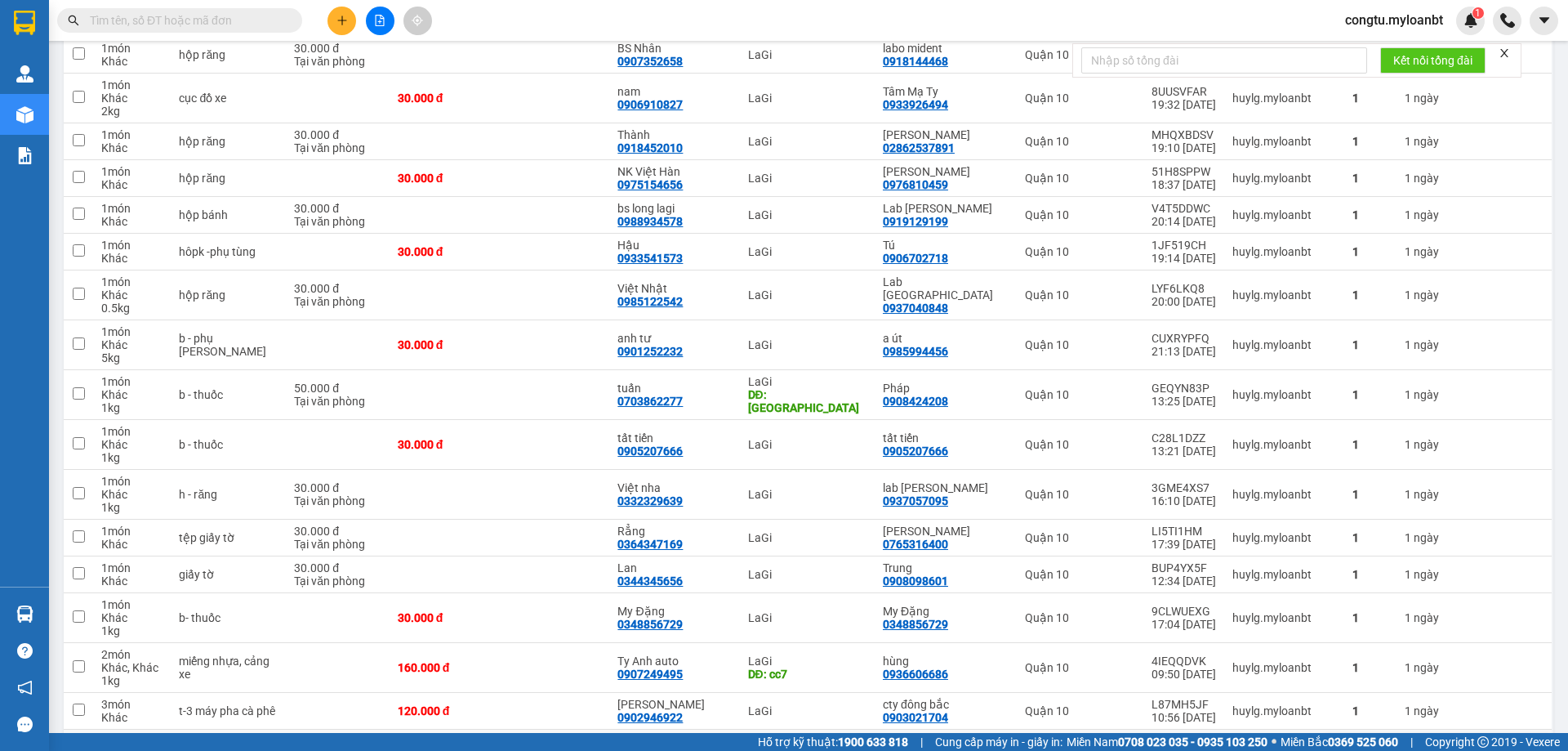
scroll to position [1143, 0]
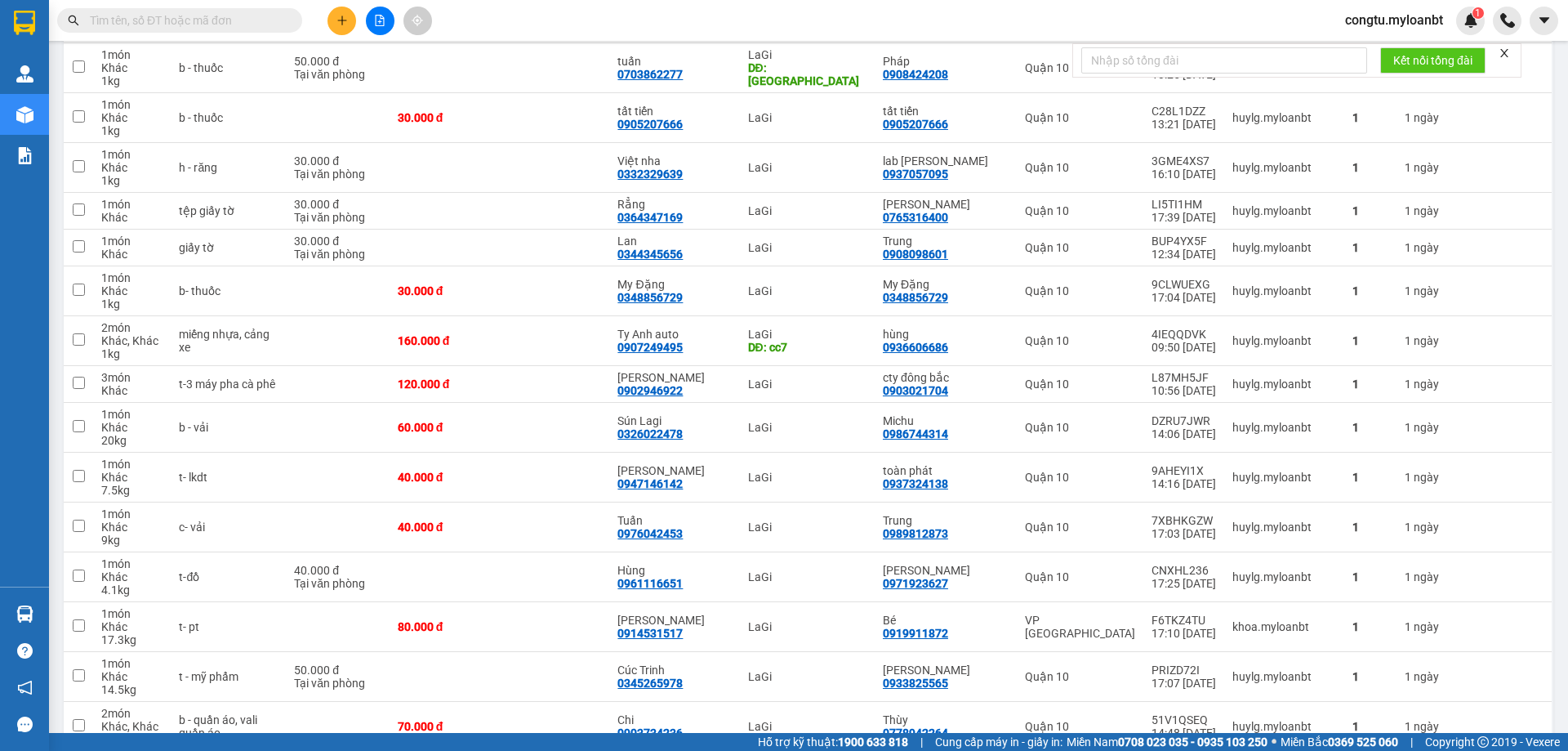
click at [254, 23] on input "text" at bounding box center [187, 20] width 193 height 18
click at [257, 21] on input "text" at bounding box center [187, 20] width 193 height 18
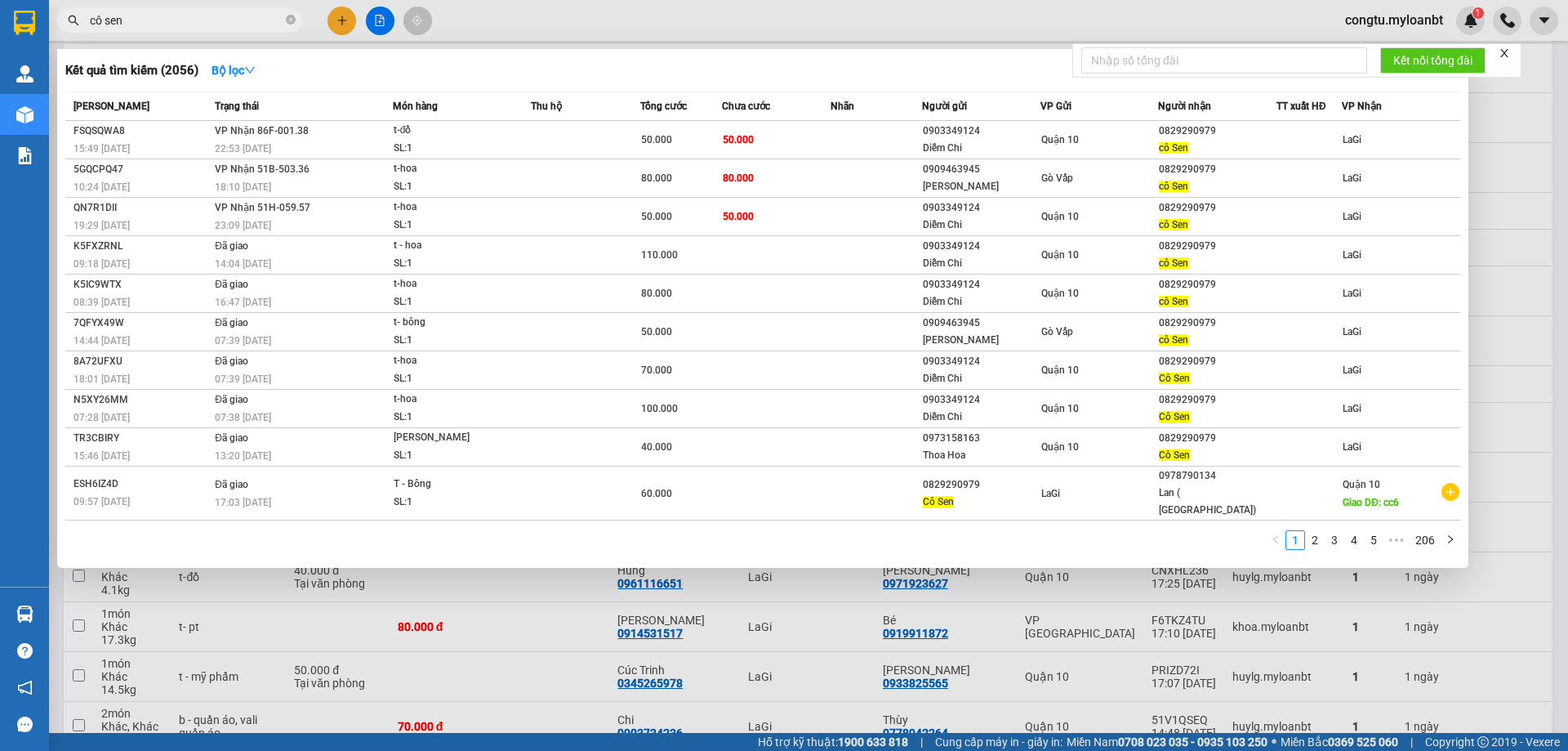
type input "cô sen"
click at [353, 13] on div at bounding box center [784, 375] width 1568 height 751
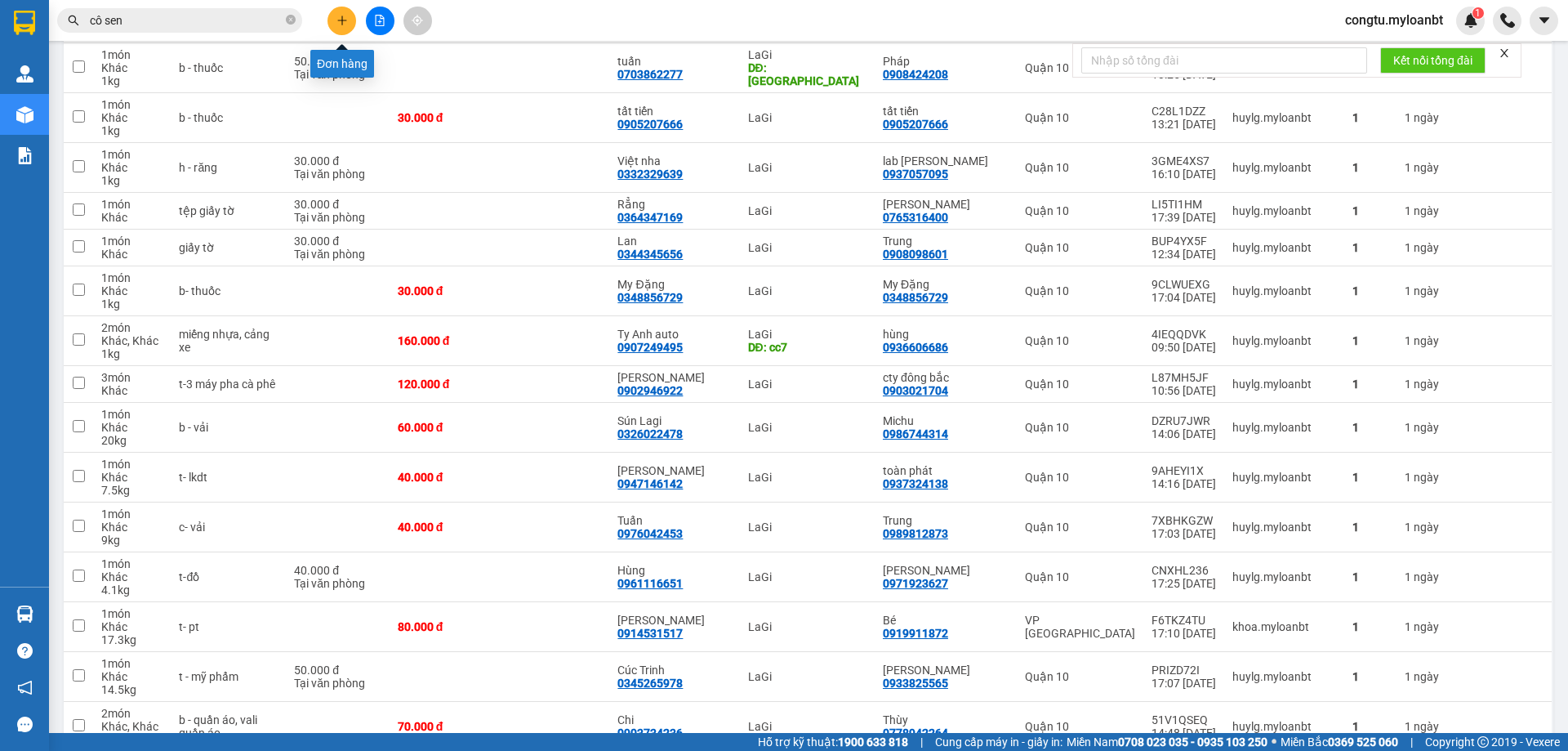
click at [351, 16] on button at bounding box center [342, 21] width 28 height 28
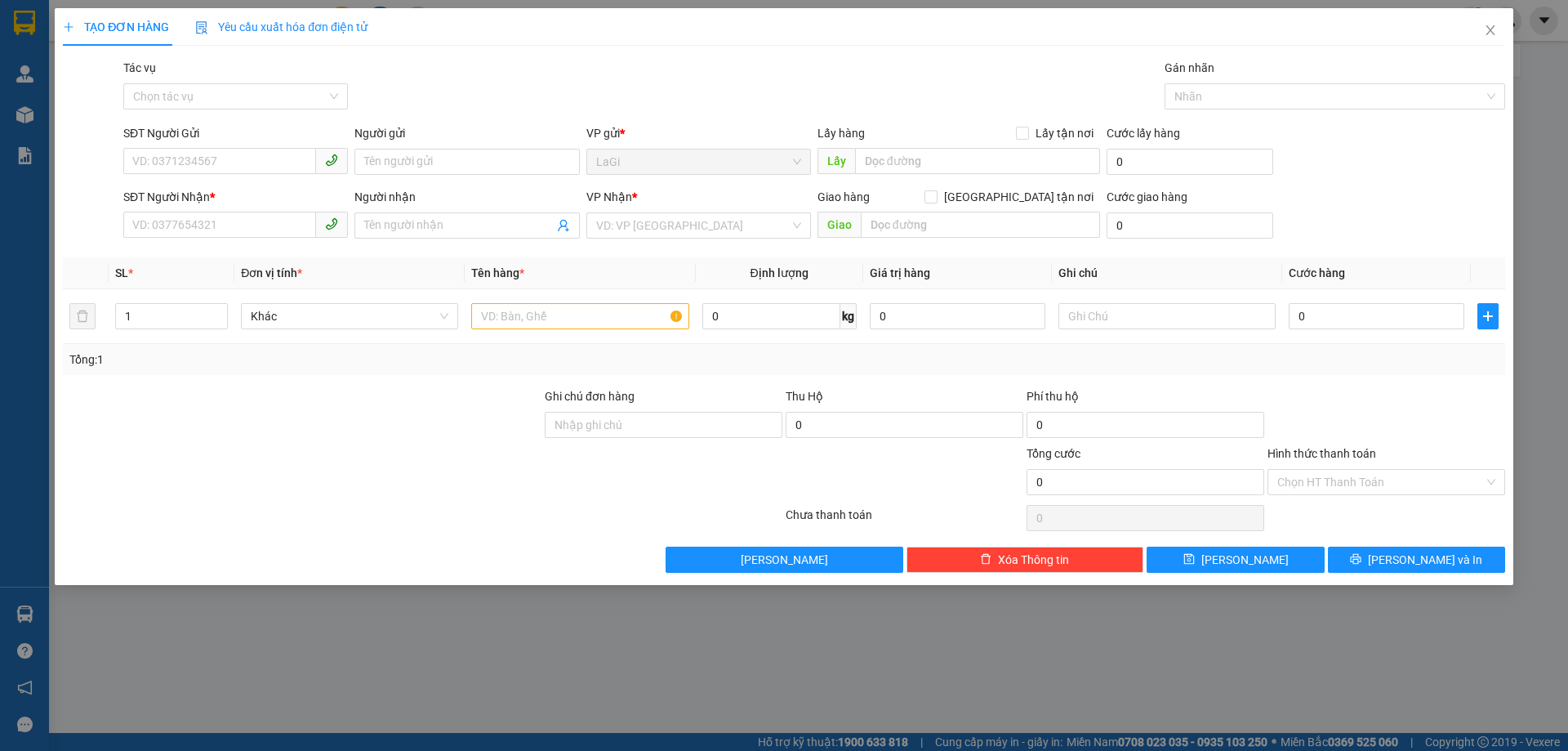
click at [184, 210] on div "SĐT Người Nhận *" at bounding box center [235, 200] width 224 height 25
click at [187, 226] on input "SĐT Người Nhận *" at bounding box center [220, 224] width 193 height 27
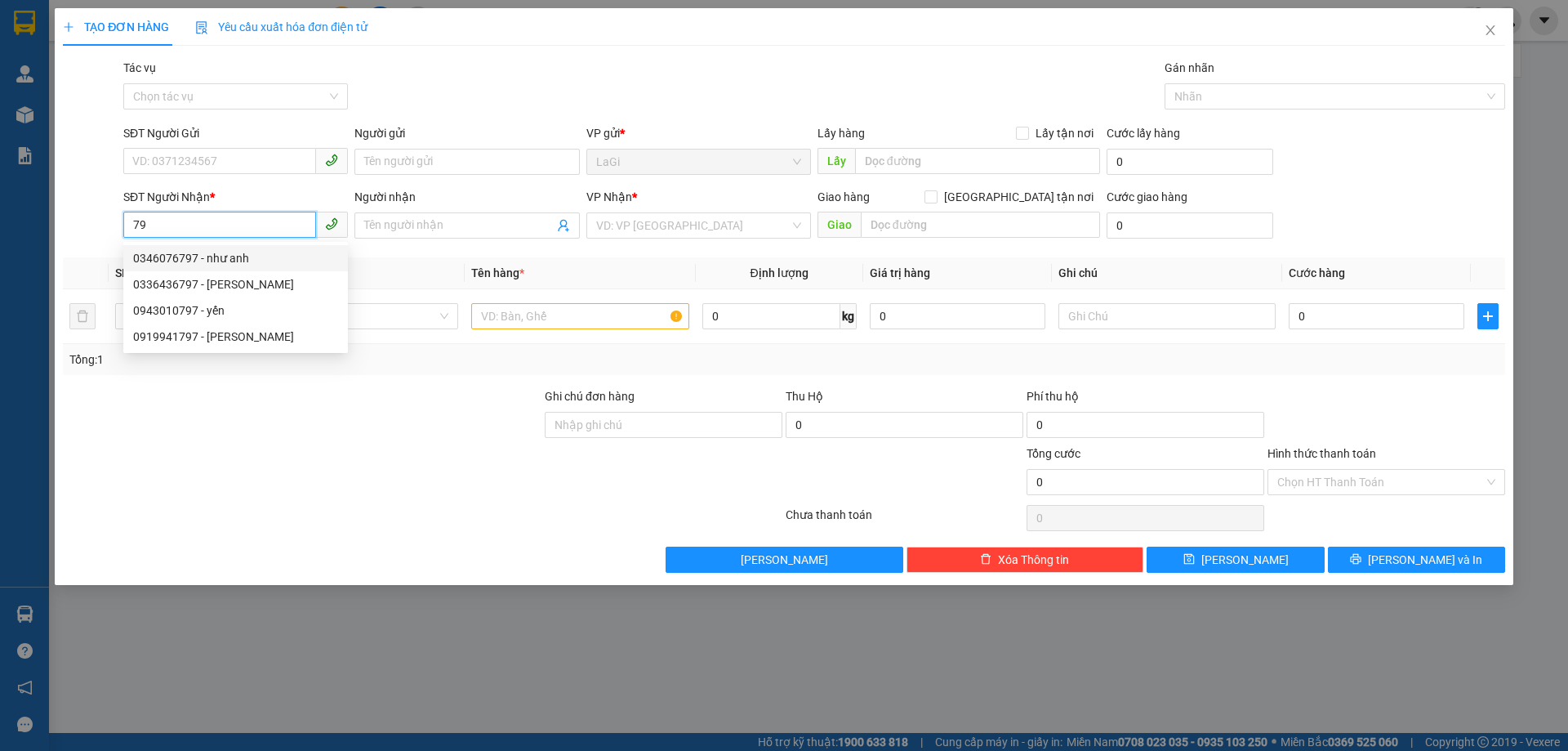
type input "7"
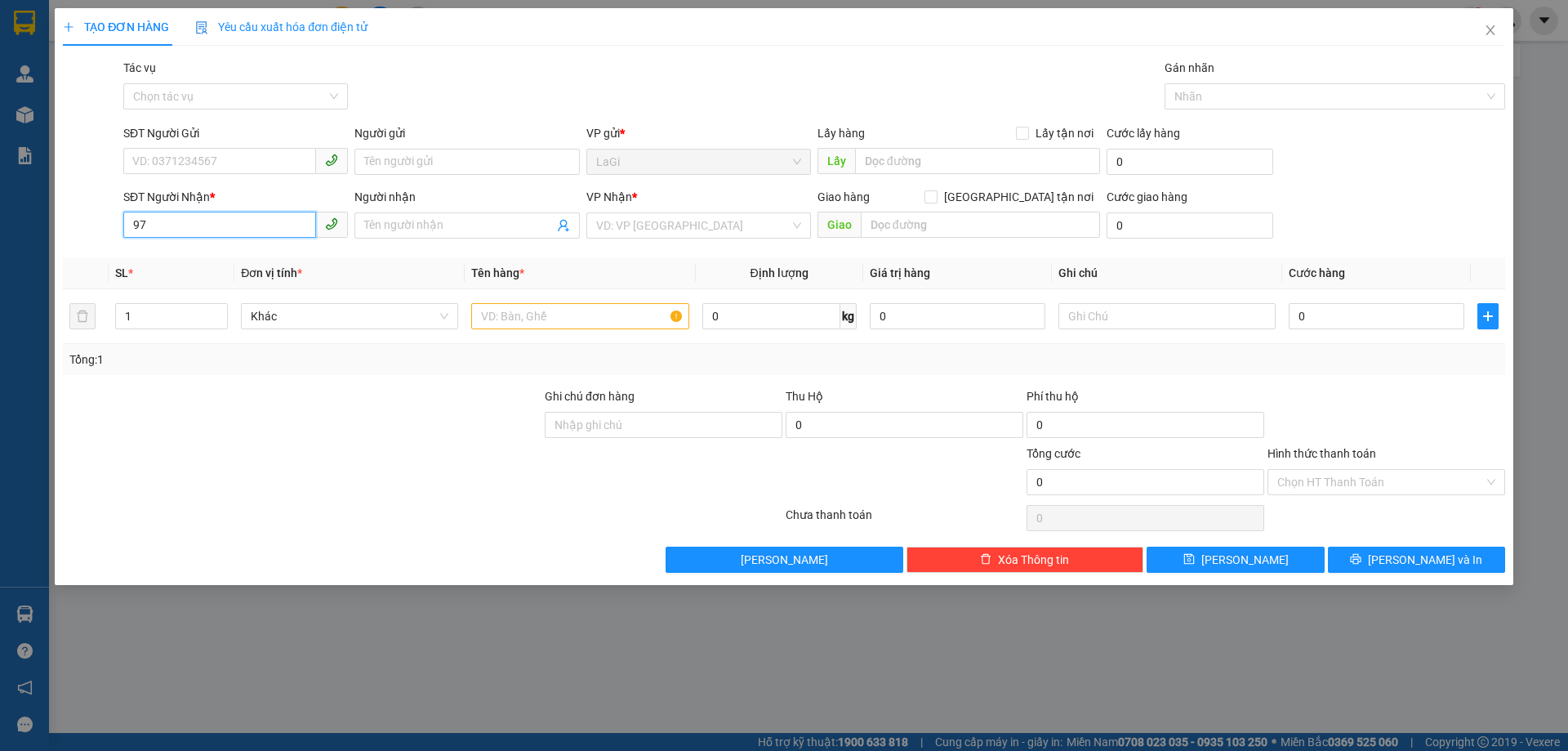
type input "9"
type input "7"
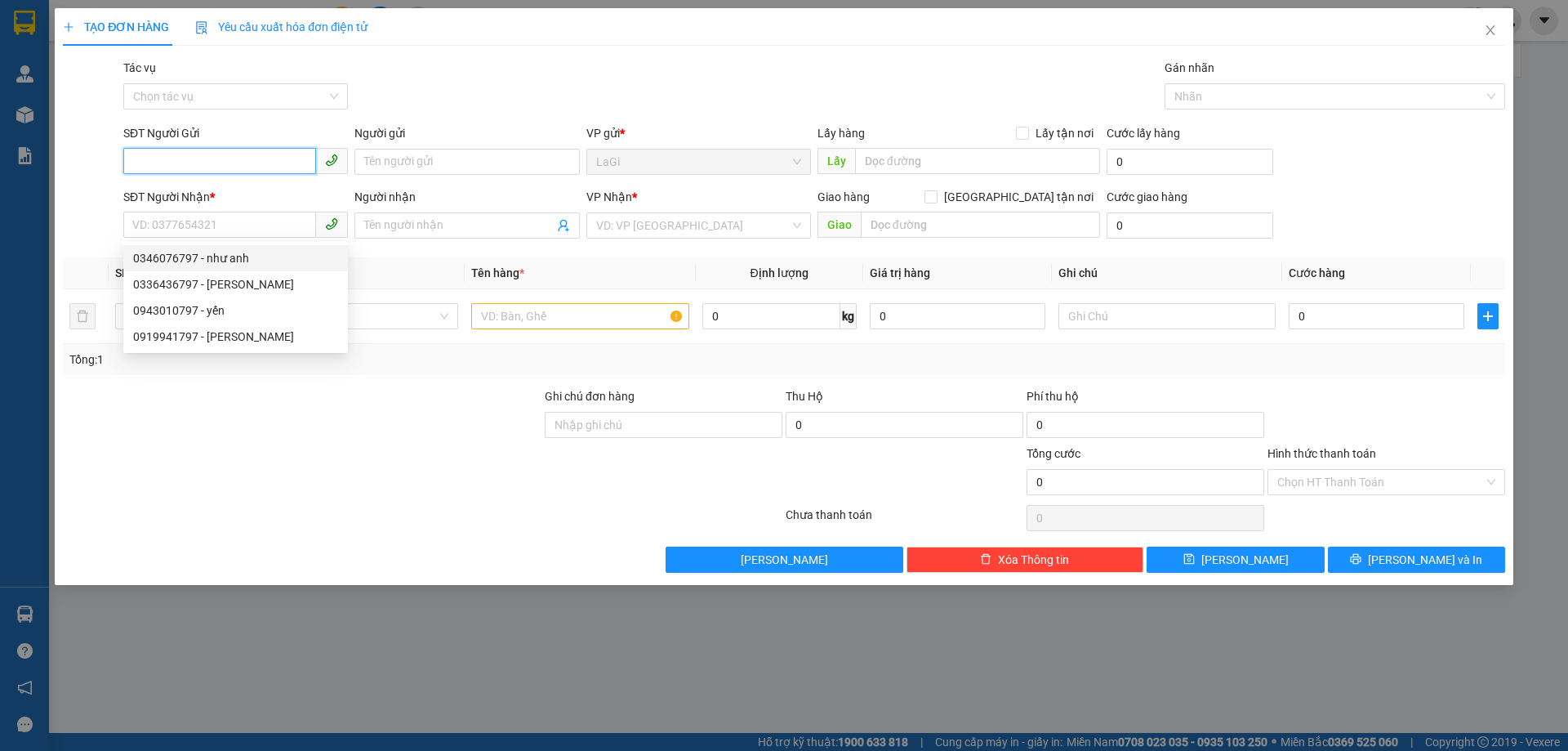
click at [272, 158] on input "SĐT Người Gửi" at bounding box center [220, 161] width 193 height 27
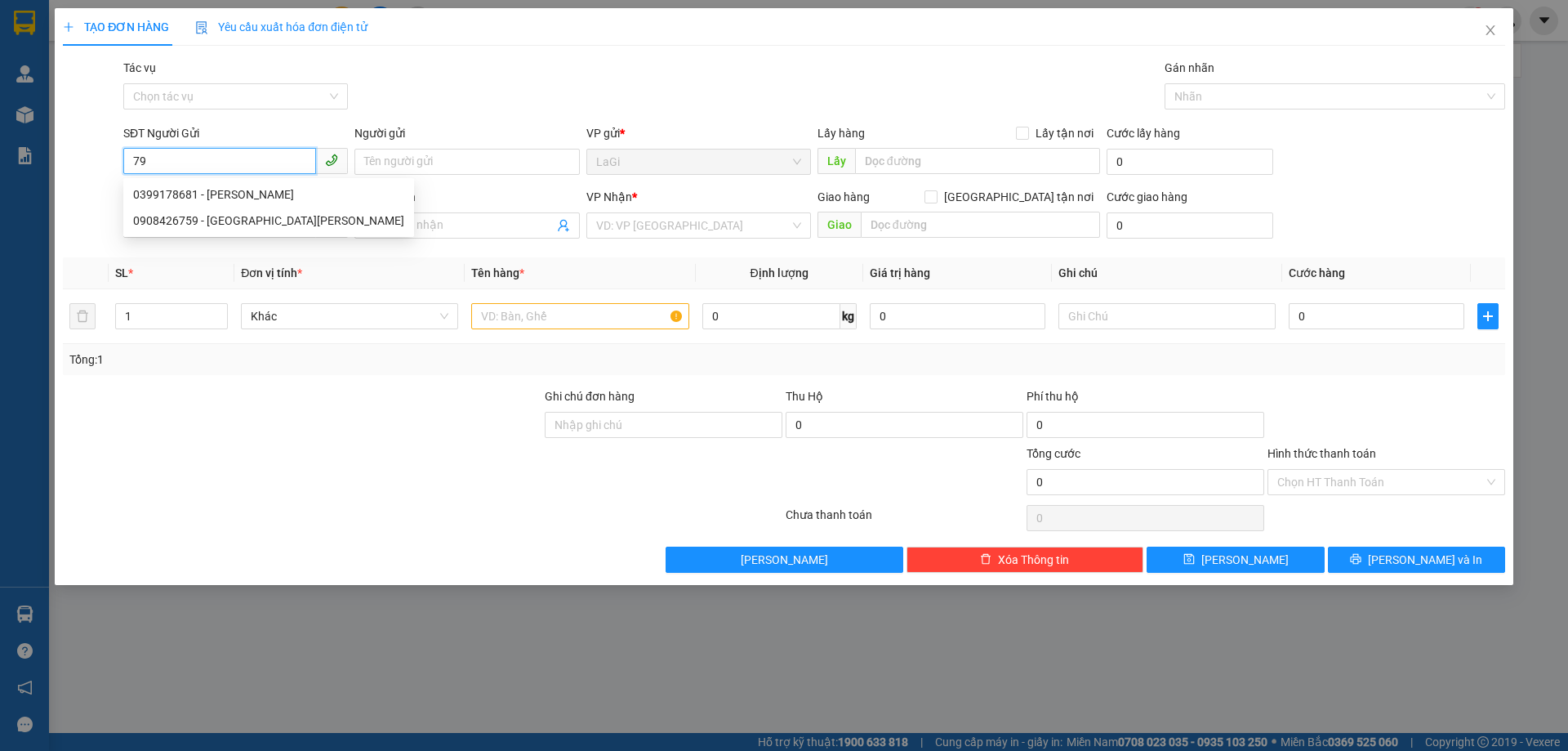
type input "797"
click at [223, 162] on input "797" at bounding box center [220, 161] width 193 height 27
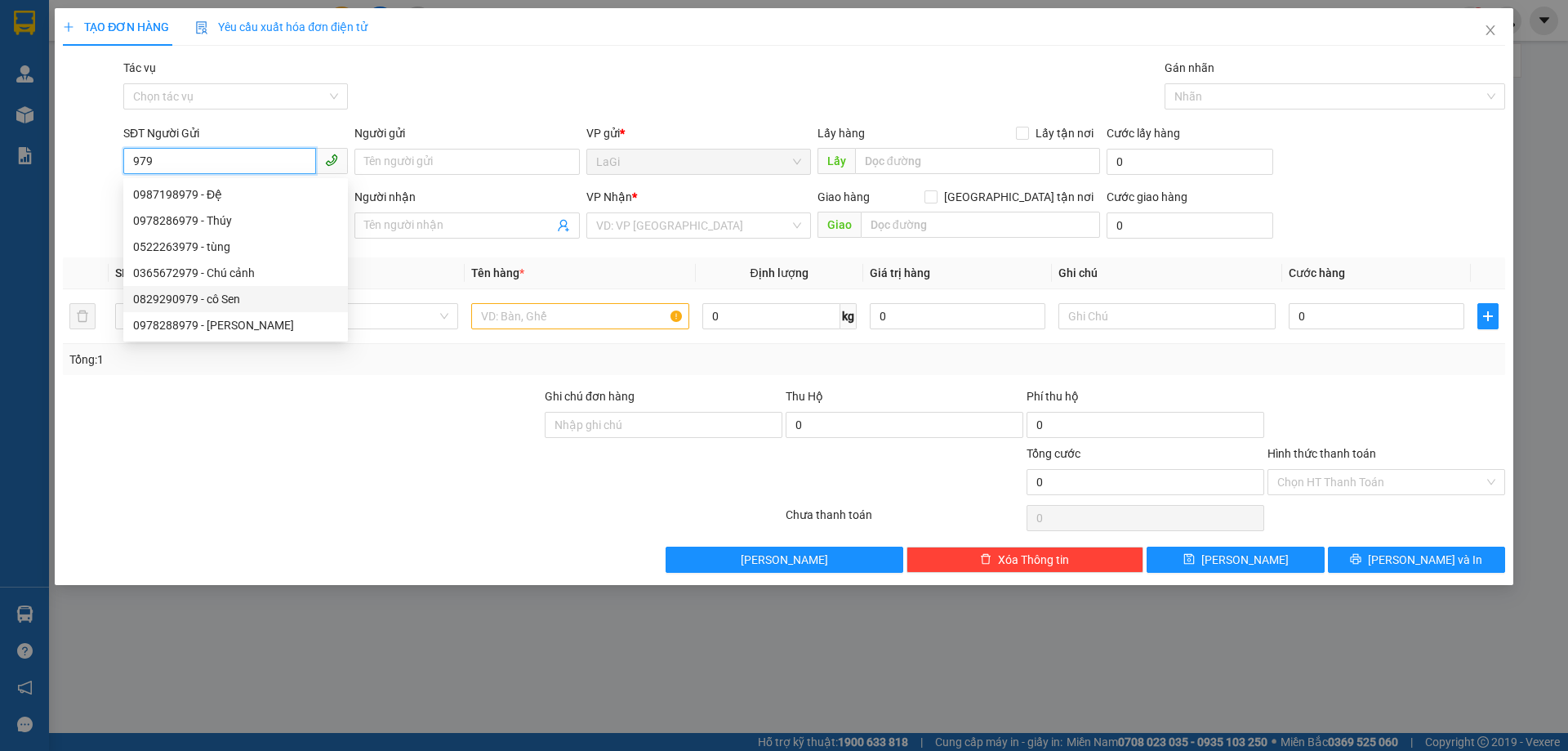
click at [224, 290] on div "0829290979 - cô Sen" at bounding box center [236, 298] width 205 height 18
type input "0829290979"
type input "cô Sen"
type input "0978790134"
type input "Lan ( Tân Minh)"
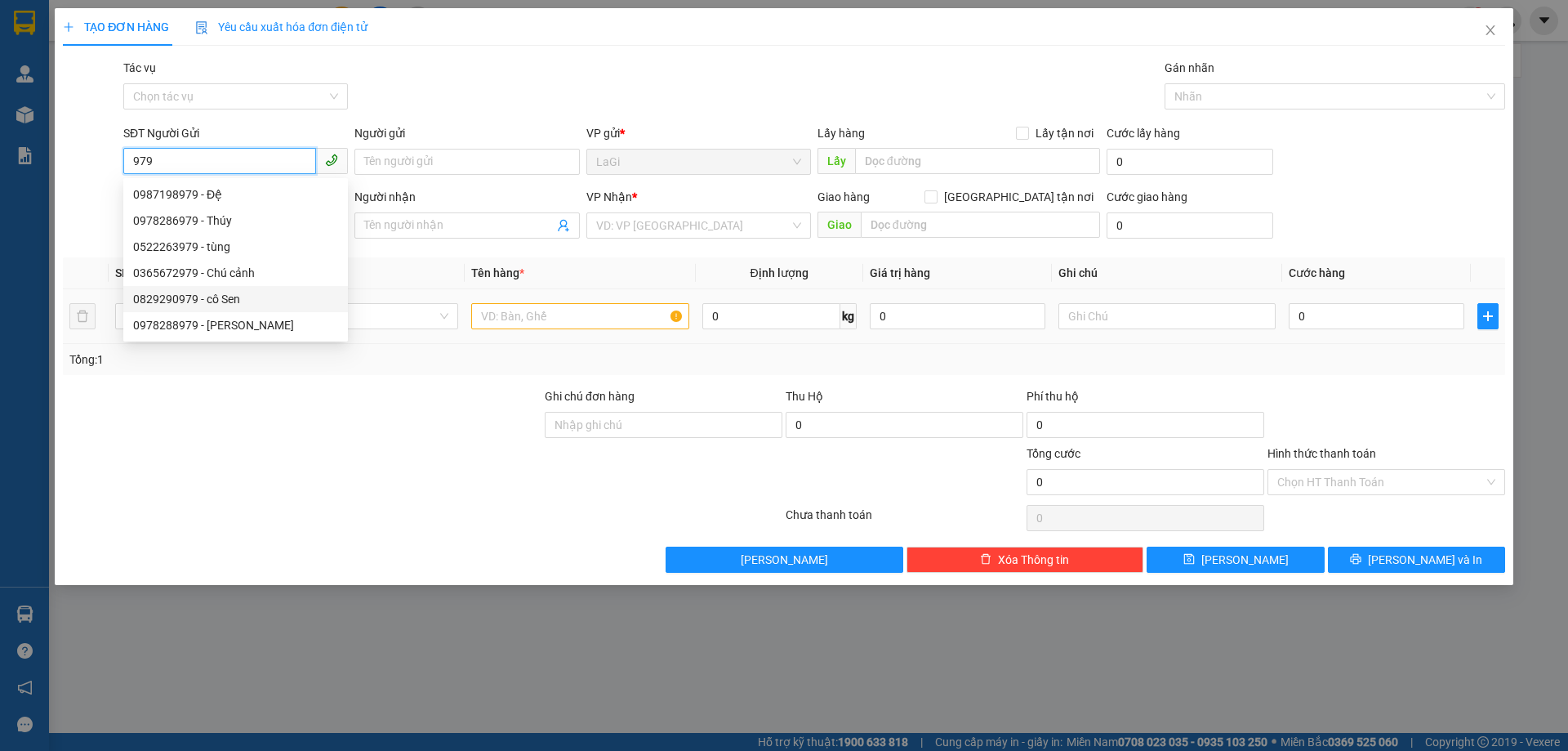
type input "cc6"
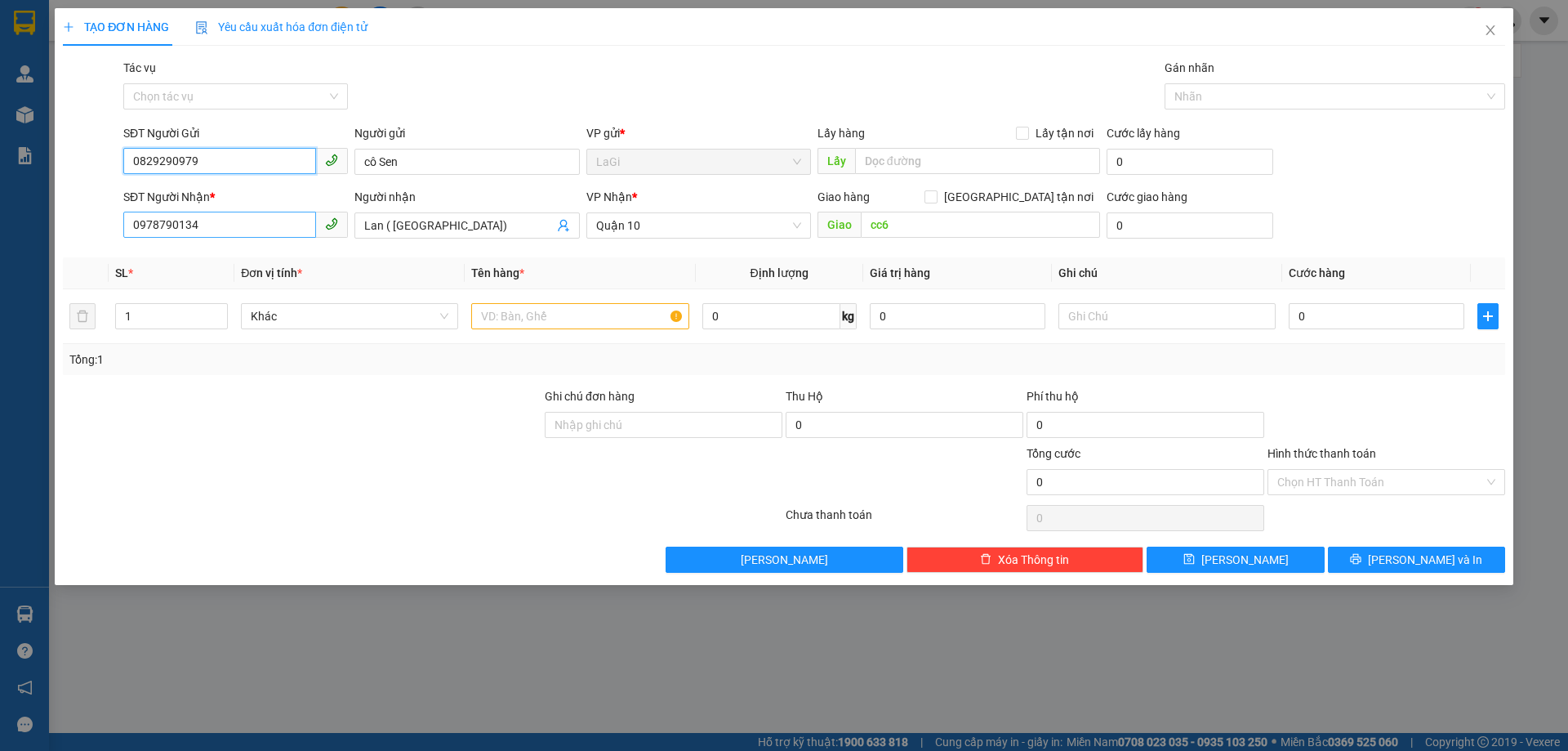
type input "0829290979"
click at [287, 220] on input "0978790134" at bounding box center [220, 224] width 193 height 27
click at [597, 310] on input "text" at bounding box center [579, 316] width 217 height 27
type input "t"
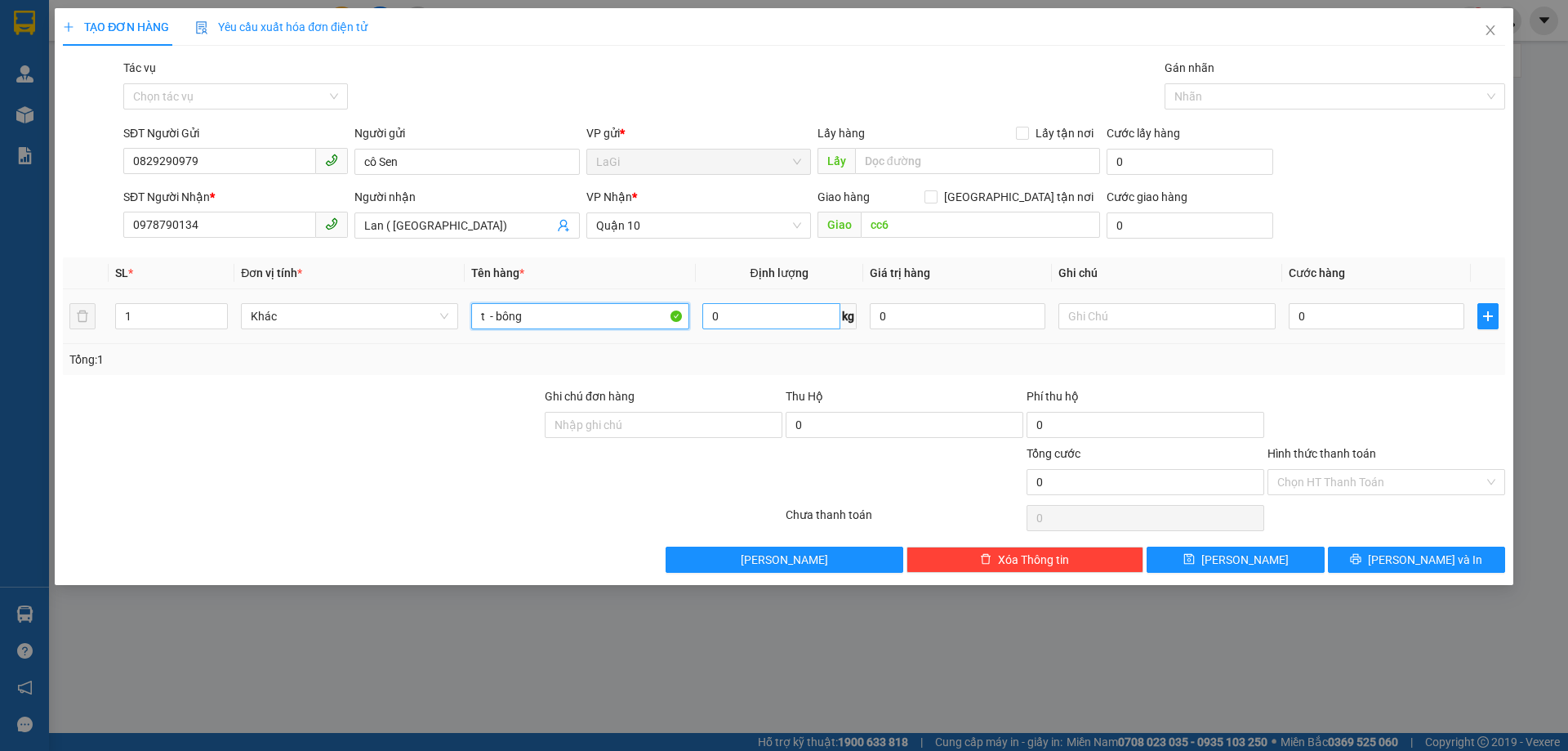
type input "t - bông"
click at [785, 322] on input "0" at bounding box center [772, 316] width 138 height 27
type input "13"
click at [1373, 332] on td "0" at bounding box center [1376, 316] width 188 height 55
click at [1373, 313] on input "0" at bounding box center [1376, 316] width 175 height 27
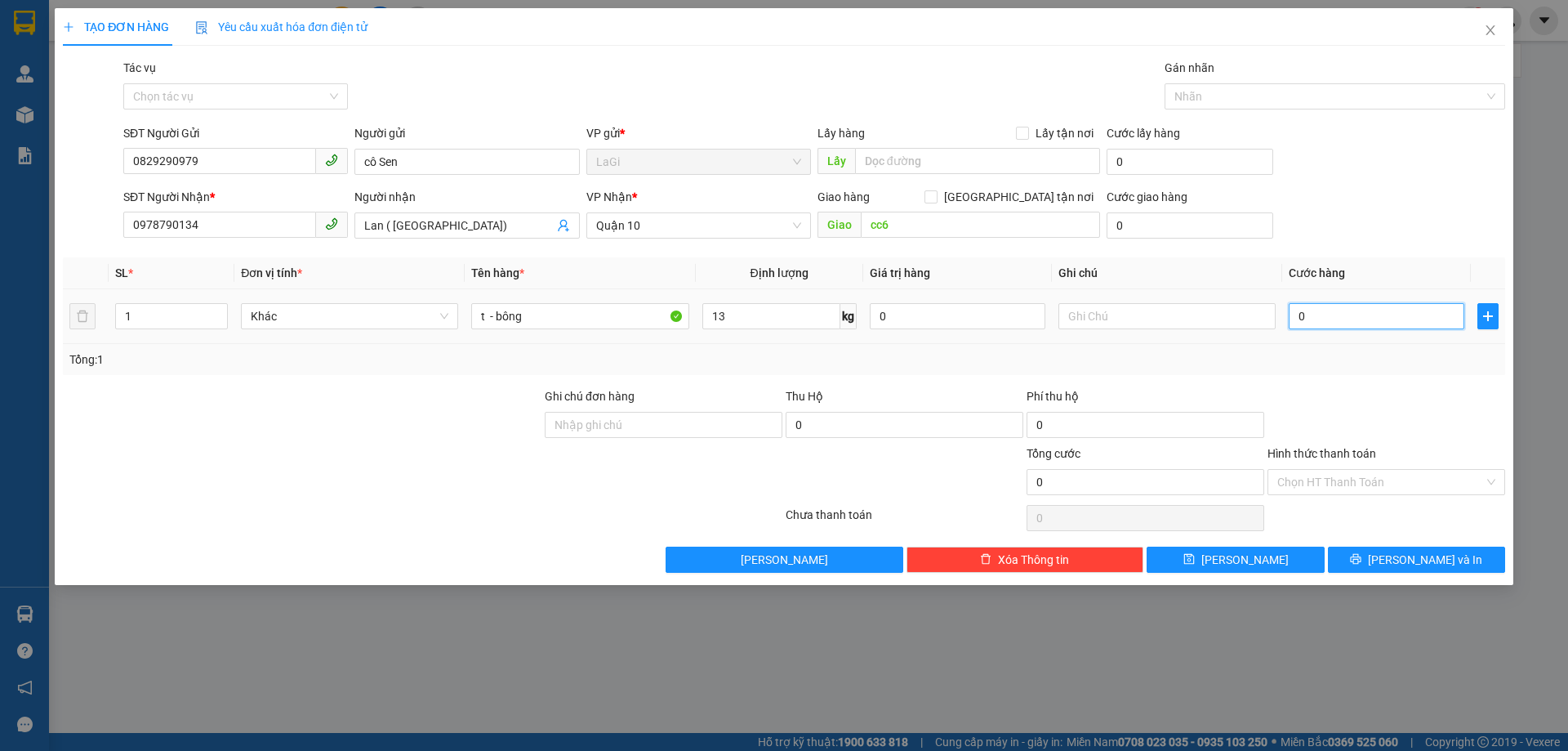
type input "5"
type input "50"
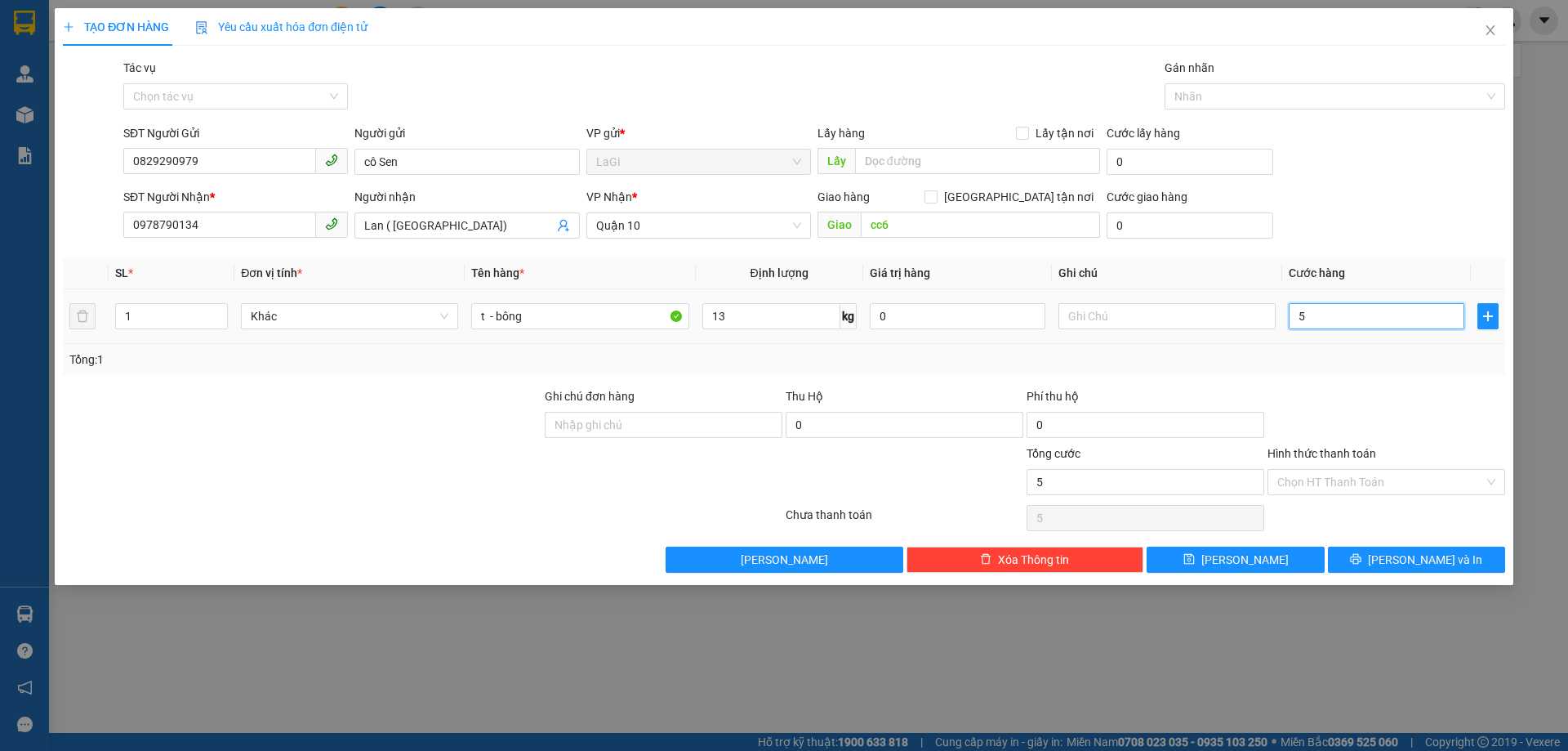
type input "50"
click at [1378, 492] on input "Hình thức thanh toán" at bounding box center [1381, 482] width 206 height 25
type input "50.000"
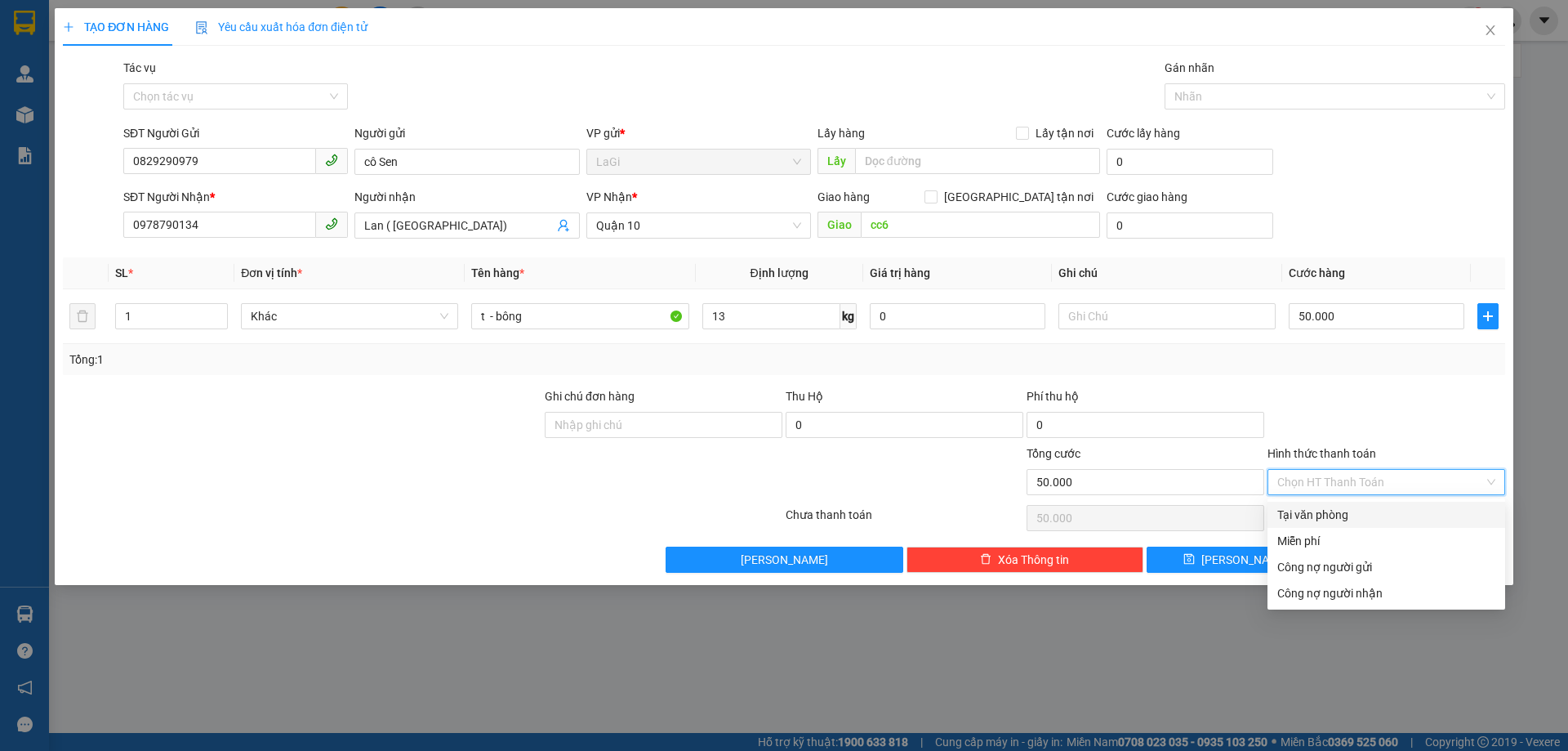
click at [1381, 487] on input "Hình thức thanh toán" at bounding box center [1381, 482] width 206 height 25
click at [1359, 513] on div "Tại văn phòng" at bounding box center [1386, 514] width 218 height 18
type input "0"
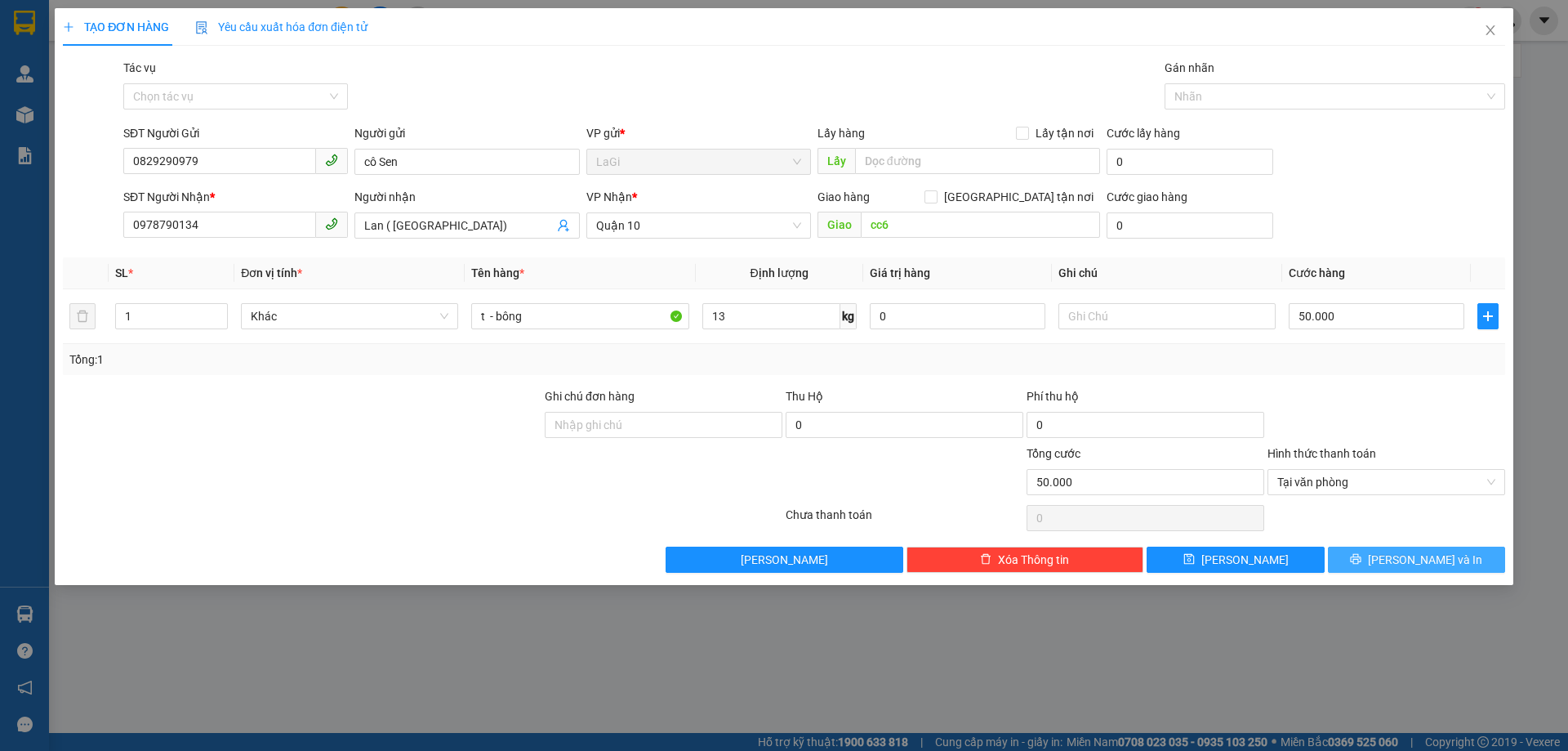
click at [1419, 549] on button "[PERSON_NAME] và In" at bounding box center [1416, 560] width 177 height 27
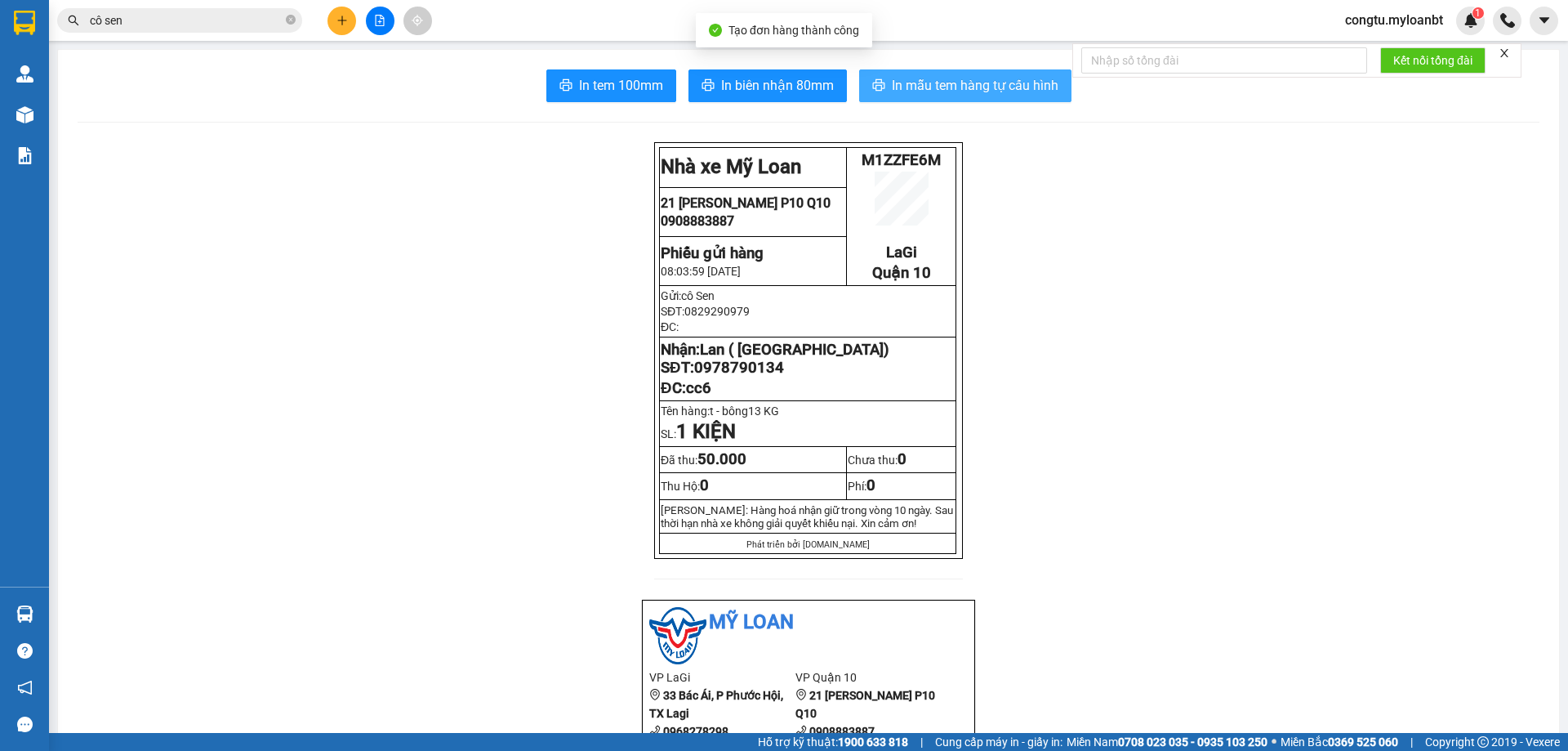
click at [994, 80] on span "In mẫu tem hàng tự cấu hình" at bounding box center [975, 85] width 167 height 21
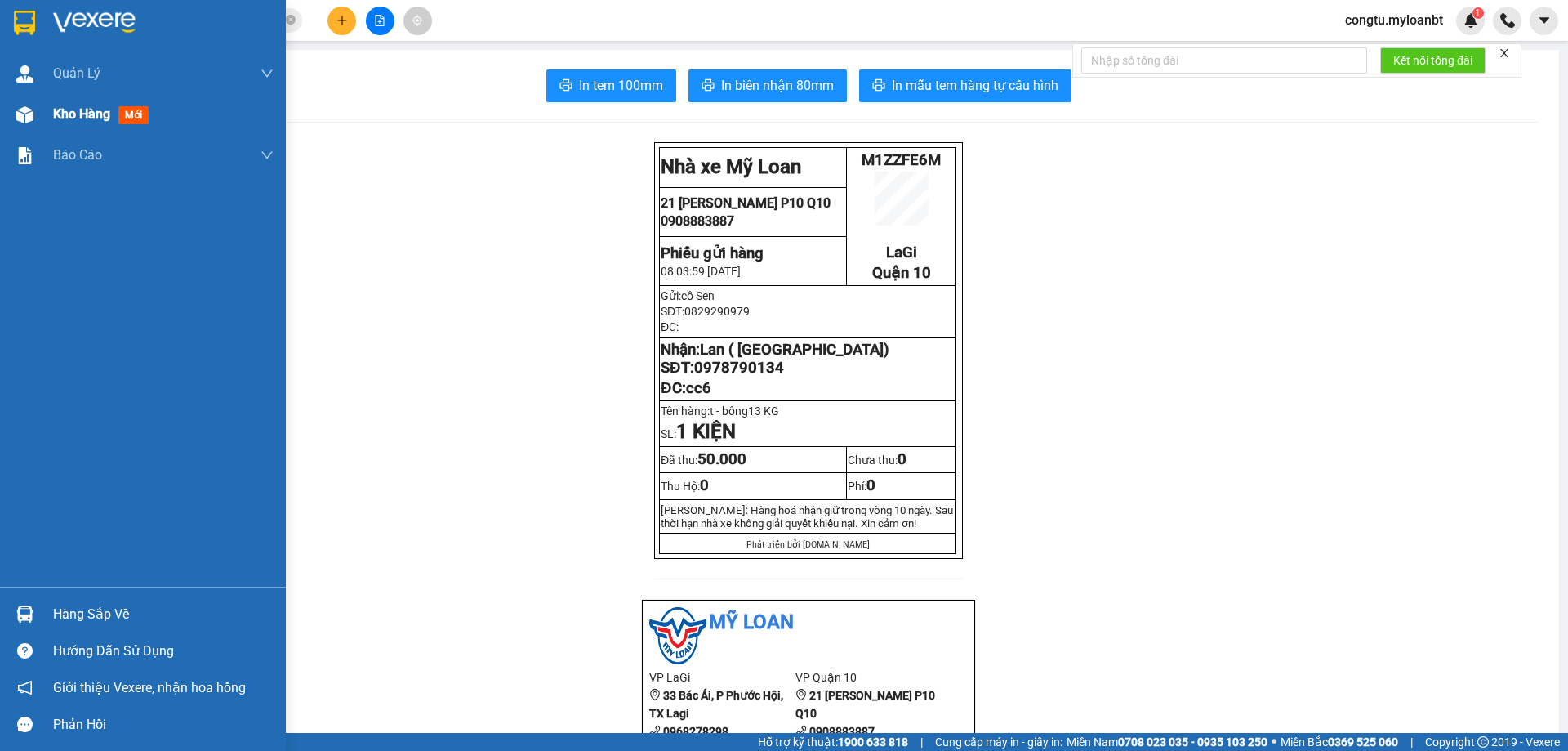
click at [27, 119] on img at bounding box center [25, 115] width 17 height 17
click at [32, 94] on div "Quản Lý Quản lý giao nhận mới" at bounding box center [143, 73] width 286 height 41
click at [80, 108] on span "Quản lý giao nhận mới" at bounding box center [138, 115] width 139 height 21
click at [81, 109] on span "Quản lý giao nhận mới" at bounding box center [138, 115] width 139 height 21
click at [1267, 327] on main "In tem 100mm In biên nhận 80mm In mẫu tem hàng tự cấu hình Nhà xe Mỹ Loan M1Z…" at bounding box center [784, 367] width 1568 height 733
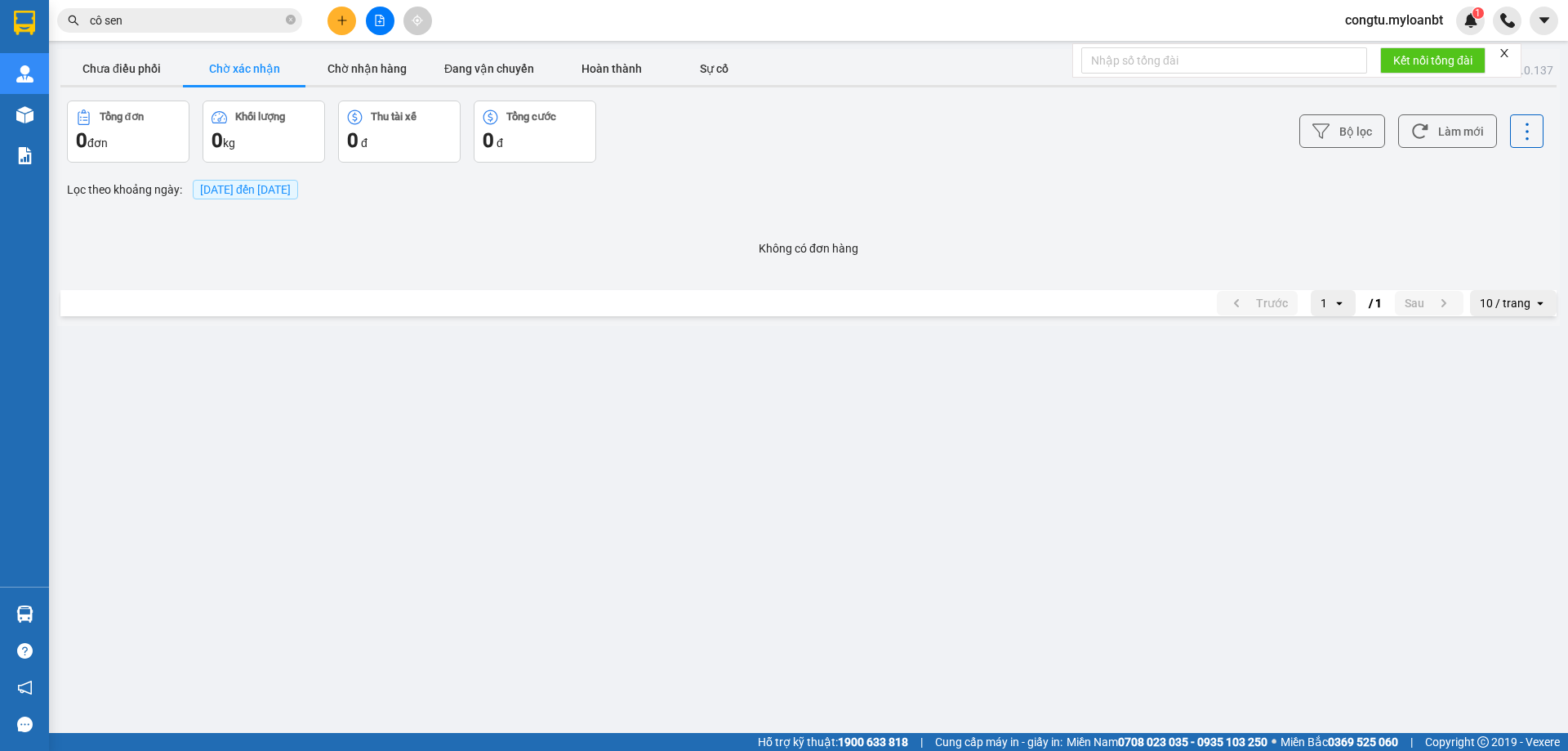
click at [347, 18] on icon "plus" at bounding box center [342, 21] width 11 height 11
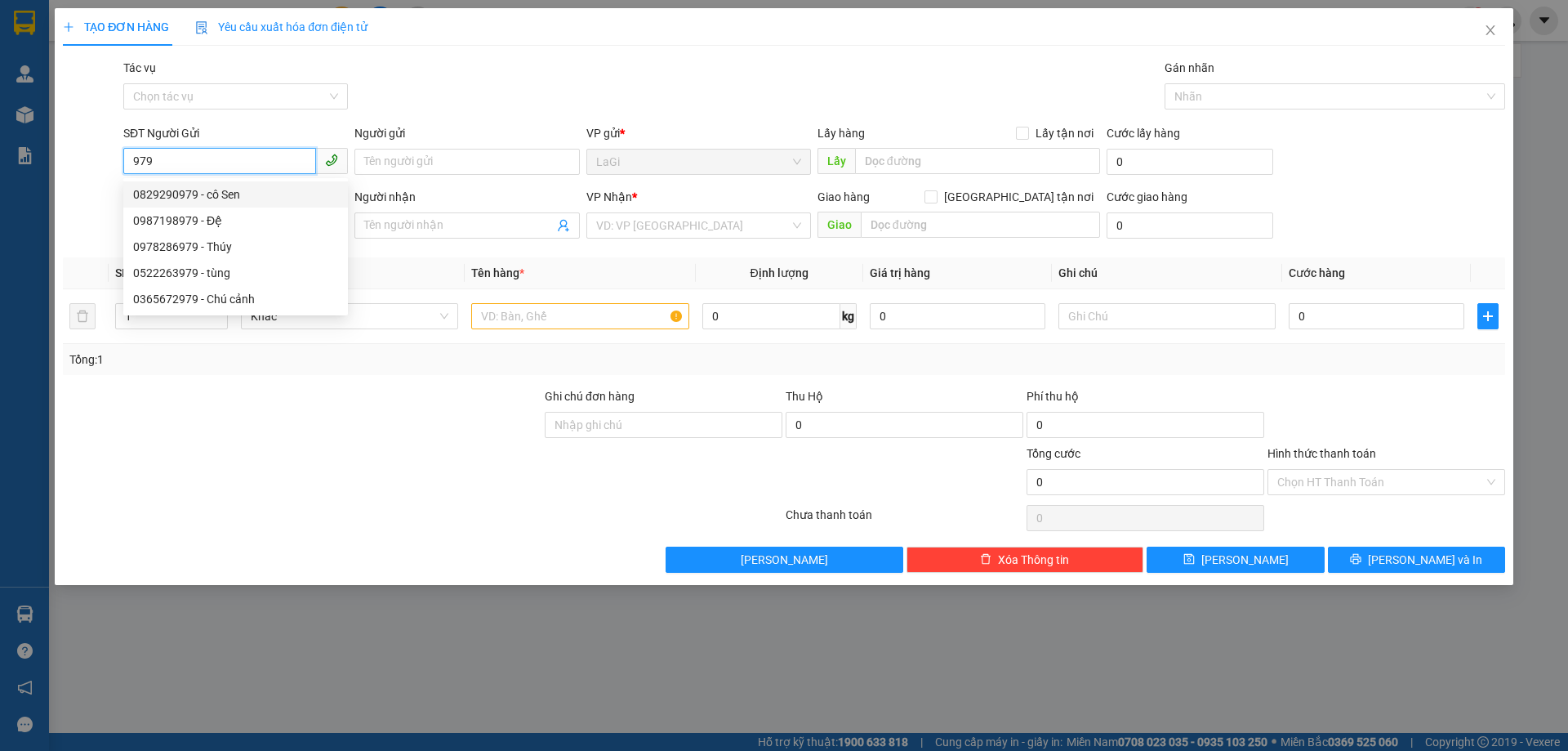
click at [175, 188] on div "0829290979 - cô Sen" at bounding box center [236, 194] width 205 height 18
type input "0829290979"
type input "cô Sen"
type input "0978790134"
type input "Lan ( Tân Minh)"
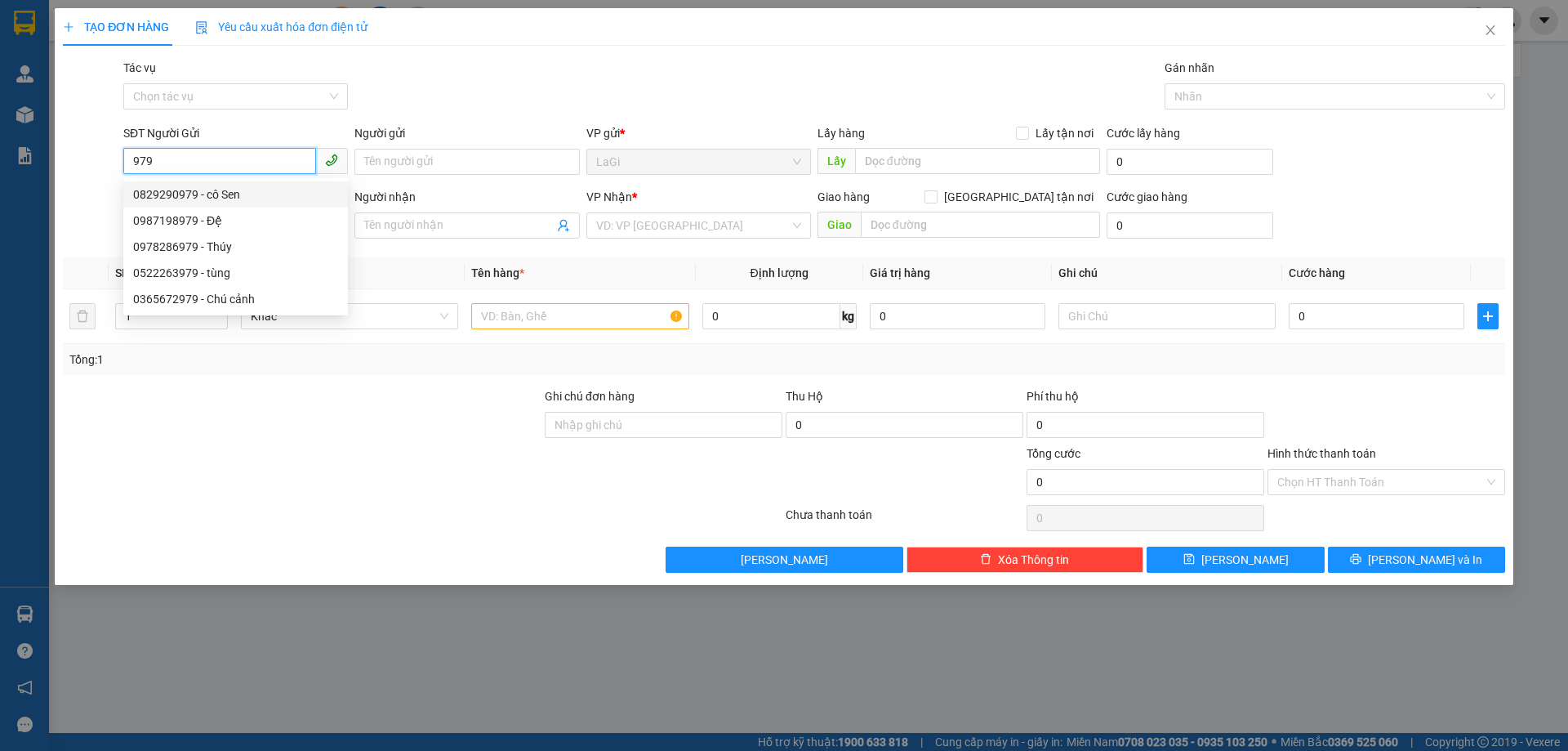
type input "cc6"
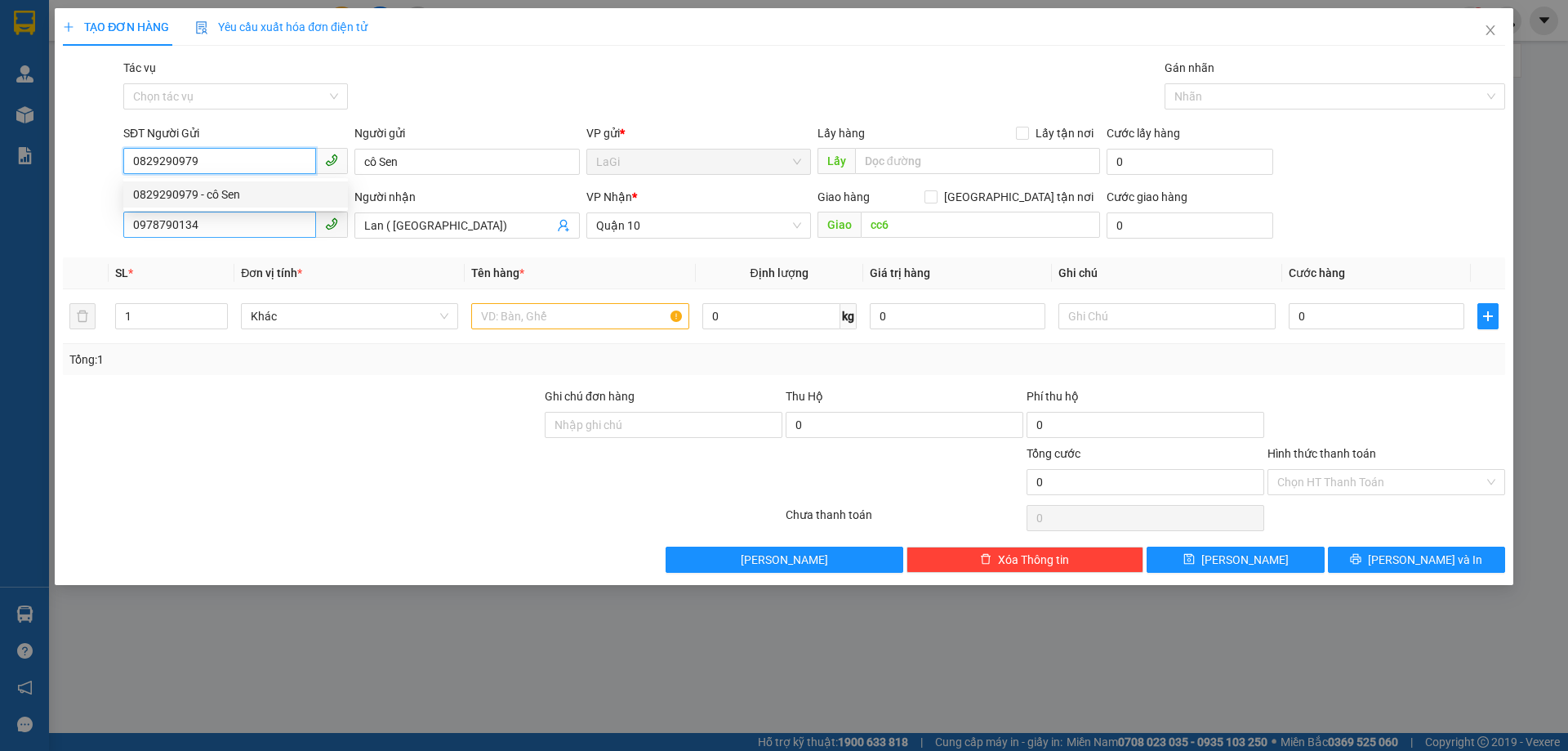
type input "0829290979"
click at [292, 232] on input "0978790134" at bounding box center [220, 224] width 193 height 27
click at [292, 231] on input "0978790134" at bounding box center [220, 224] width 193 height 27
type input "0384343765"
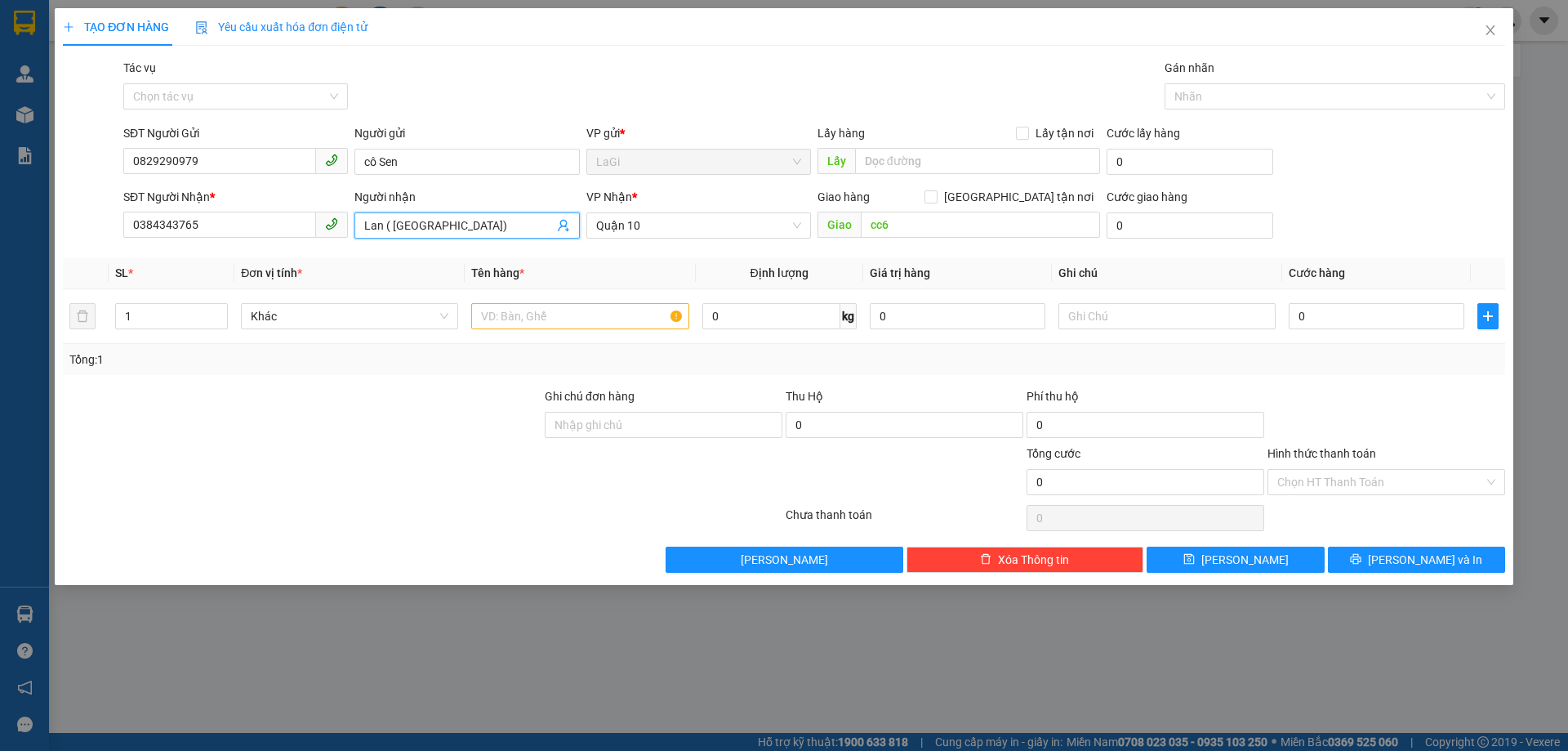
click at [406, 226] on input "Lan ( Tân Minh)" at bounding box center [458, 225] width 188 height 18
type input "sơ hương"
click at [913, 220] on input "cc6" at bounding box center [980, 224] width 240 height 27
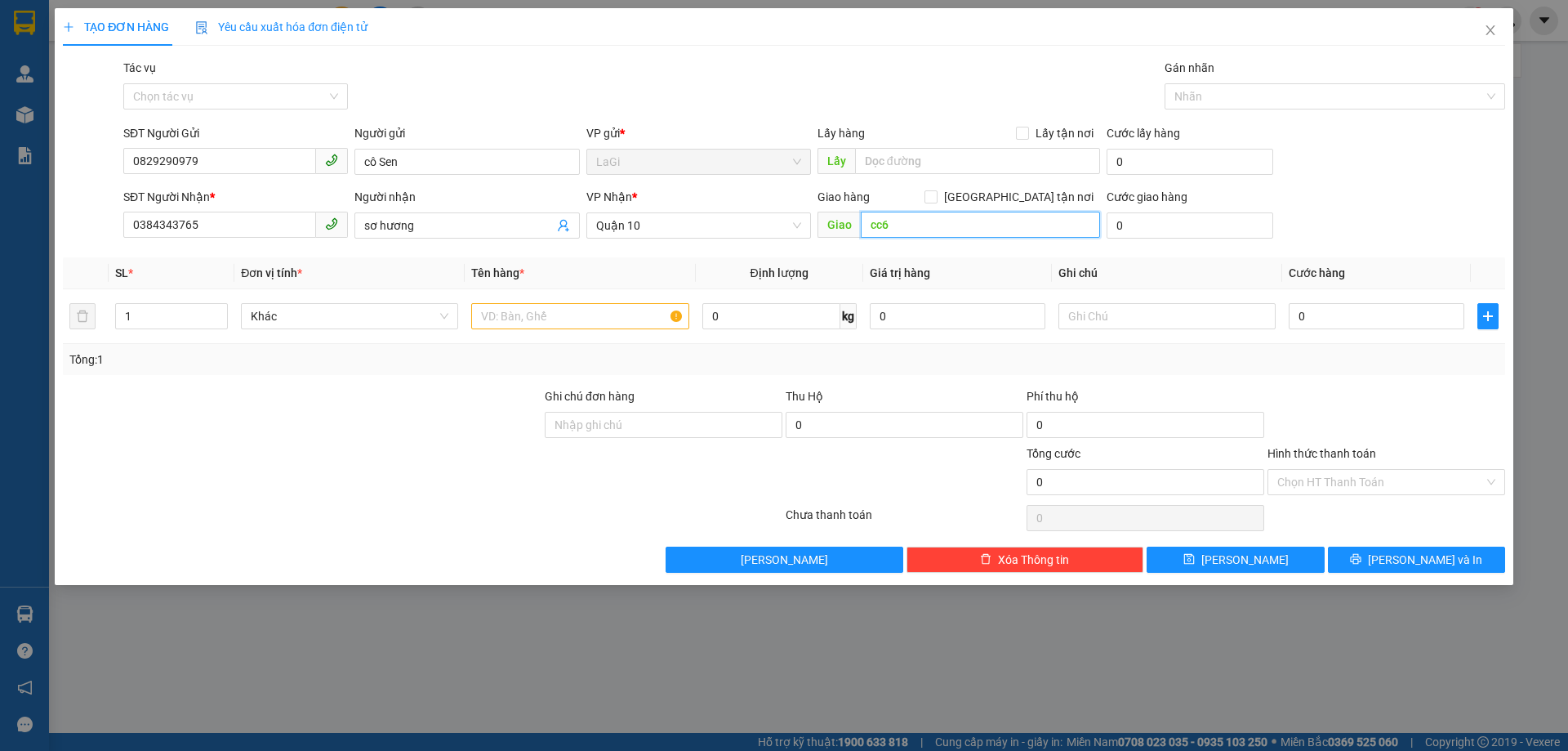
click at [913, 220] on input "cc6" at bounding box center [980, 224] width 240 height 27
drag, startPoint x: 1231, startPoint y: 556, endPoint x: 1225, endPoint y: 585, distance: 29.6
click at [1232, 554] on button "[PERSON_NAME]" at bounding box center [1235, 560] width 177 height 27
click at [1234, 554] on button "[PERSON_NAME]" at bounding box center [1235, 560] width 177 height 27
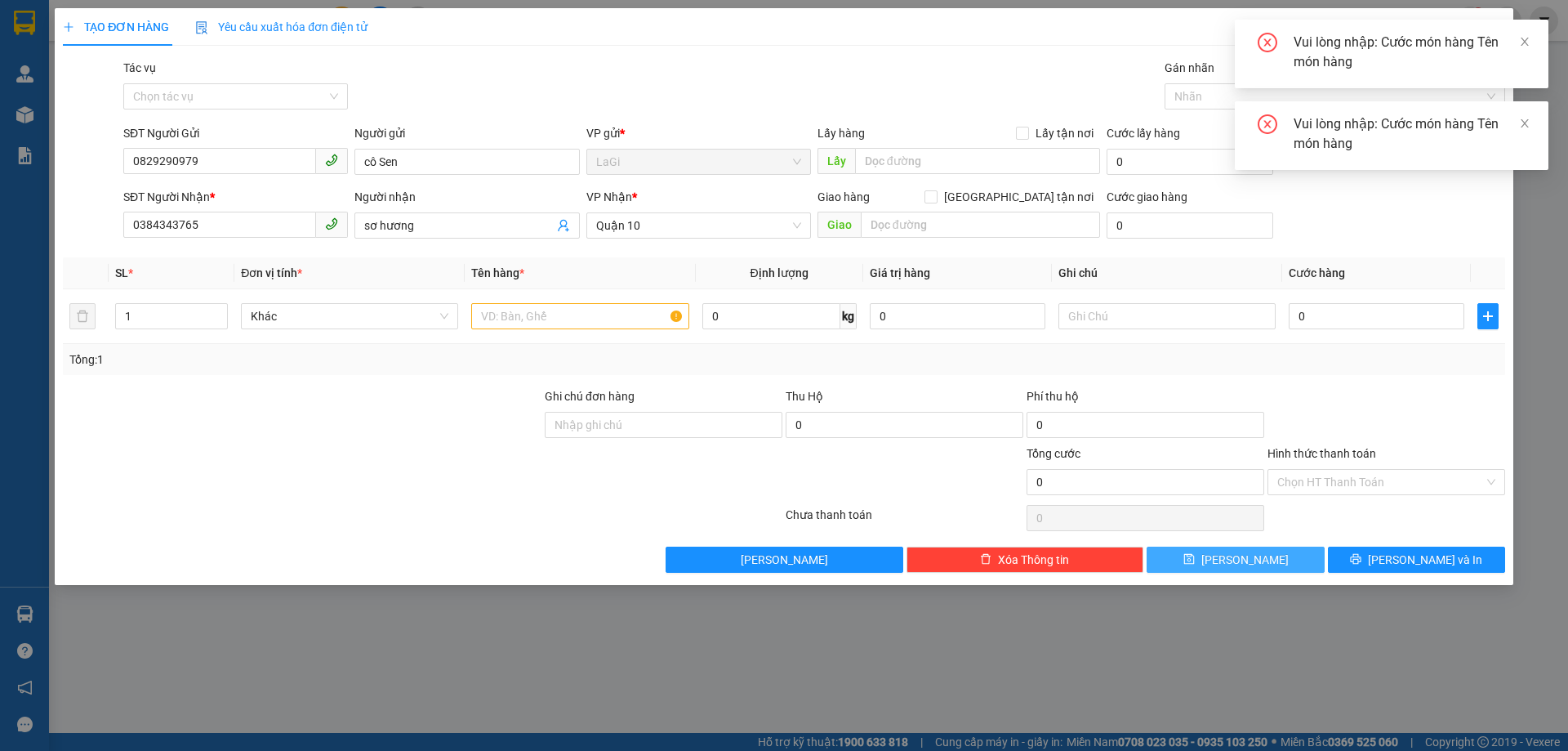
click at [1234, 554] on button "[PERSON_NAME]" at bounding box center [1235, 560] width 177 height 27
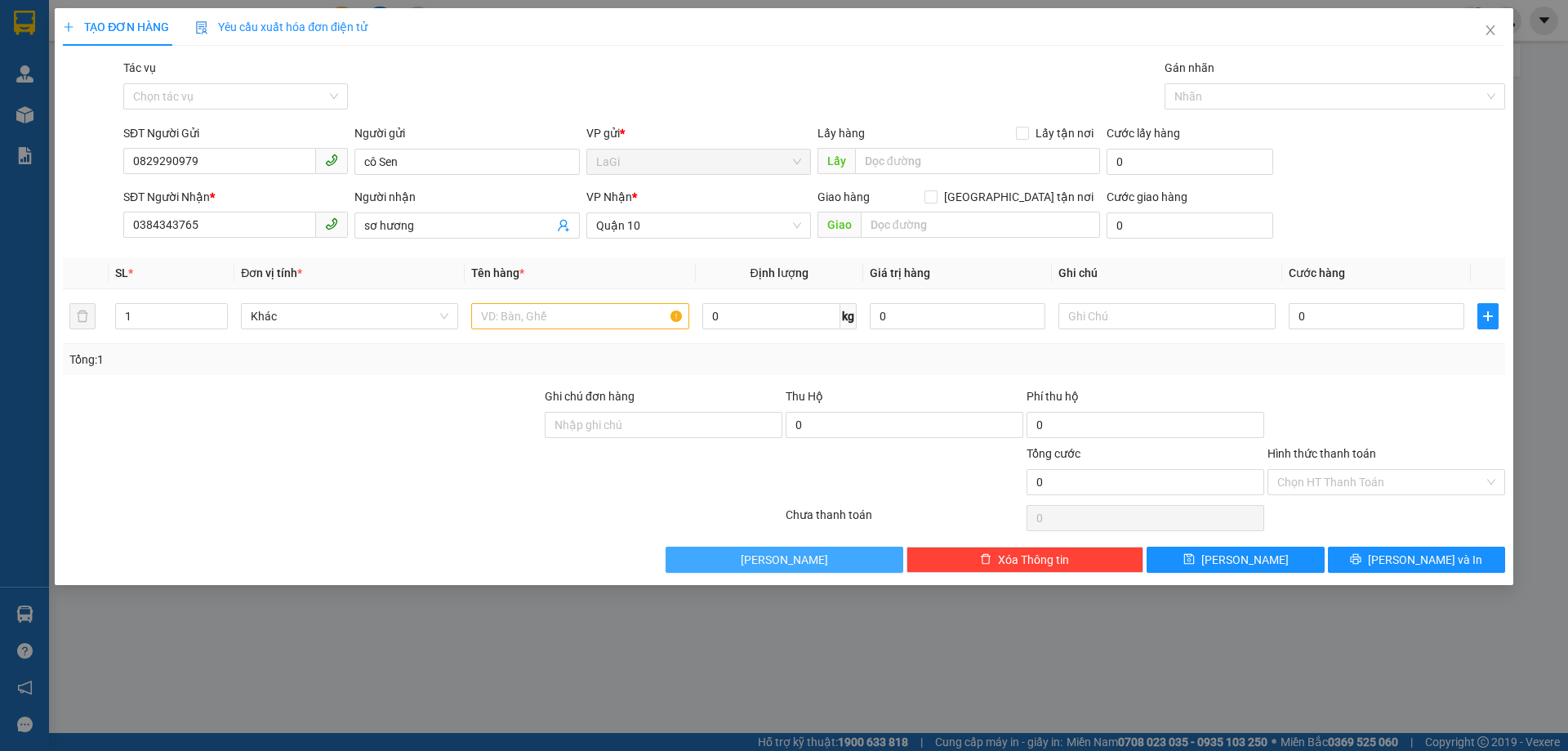
click at [729, 555] on button "[PERSON_NAME]" at bounding box center [784, 560] width 238 height 27
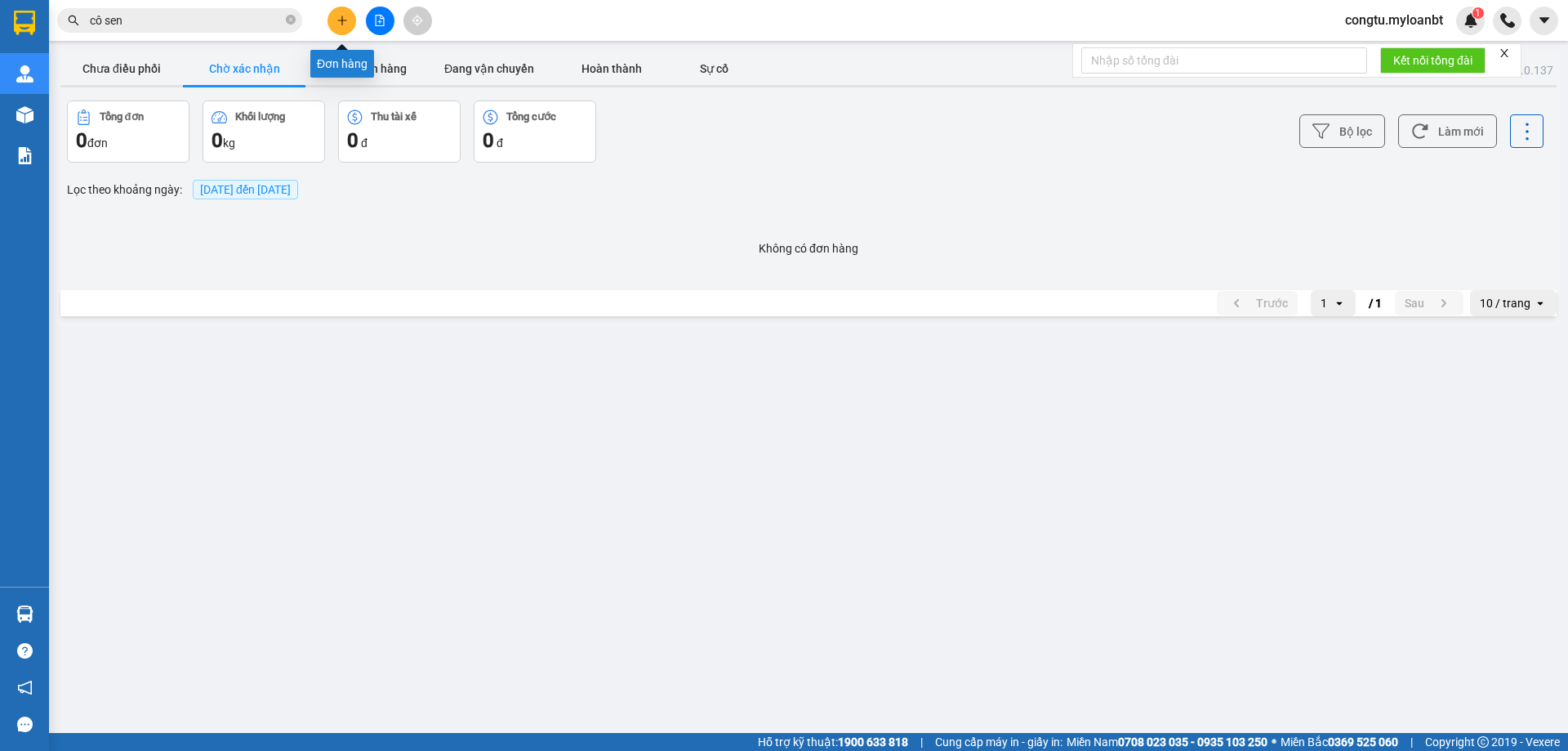
click at [337, 18] on icon "plus" at bounding box center [342, 21] width 11 height 11
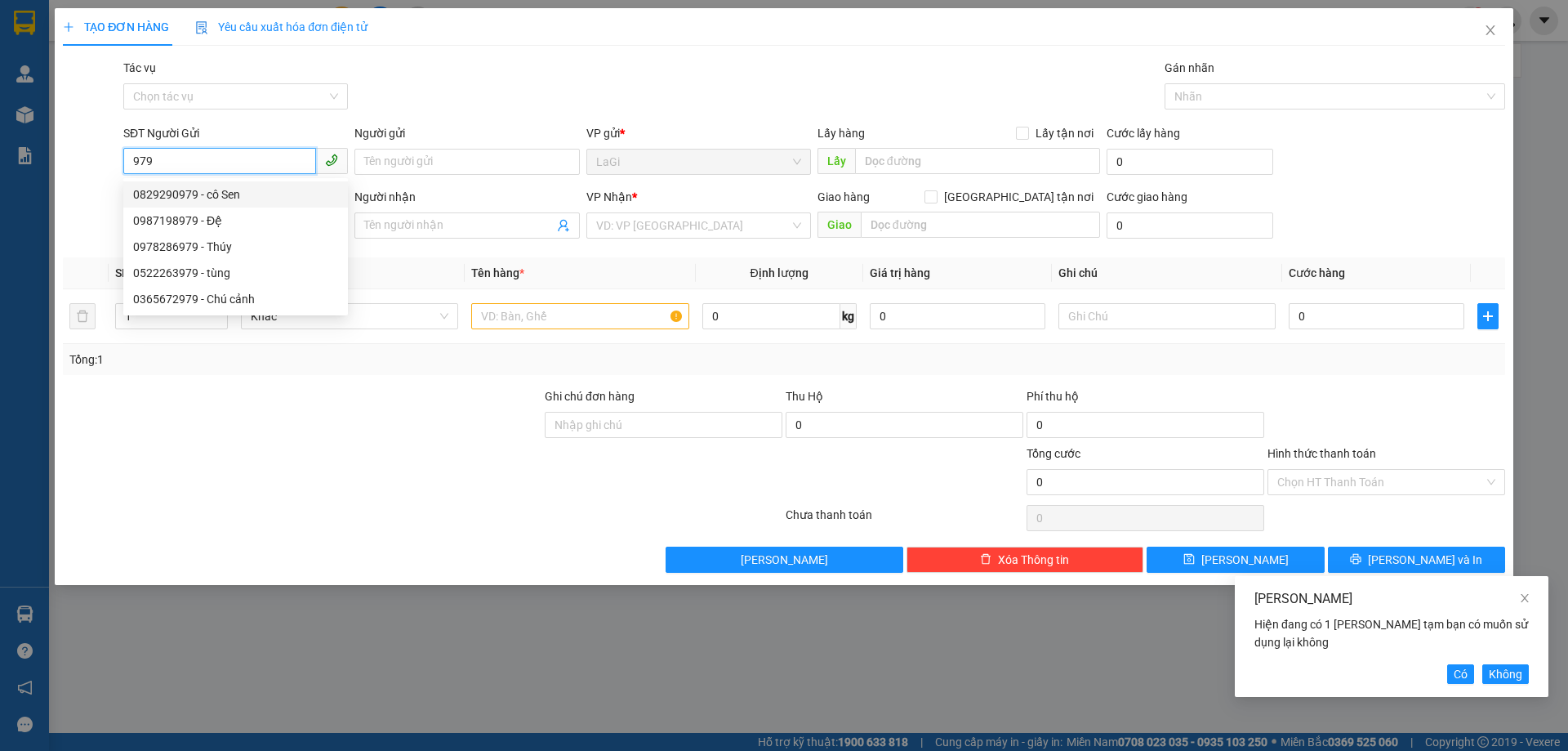
click at [181, 182] on div "0829290979 - cô Sen" at bounding box center [235, 194] width 224 height 27
type input "0829290979"
type input "cô Sen"
type input "0978790134"
type input "Lan ( Tân Minh)"
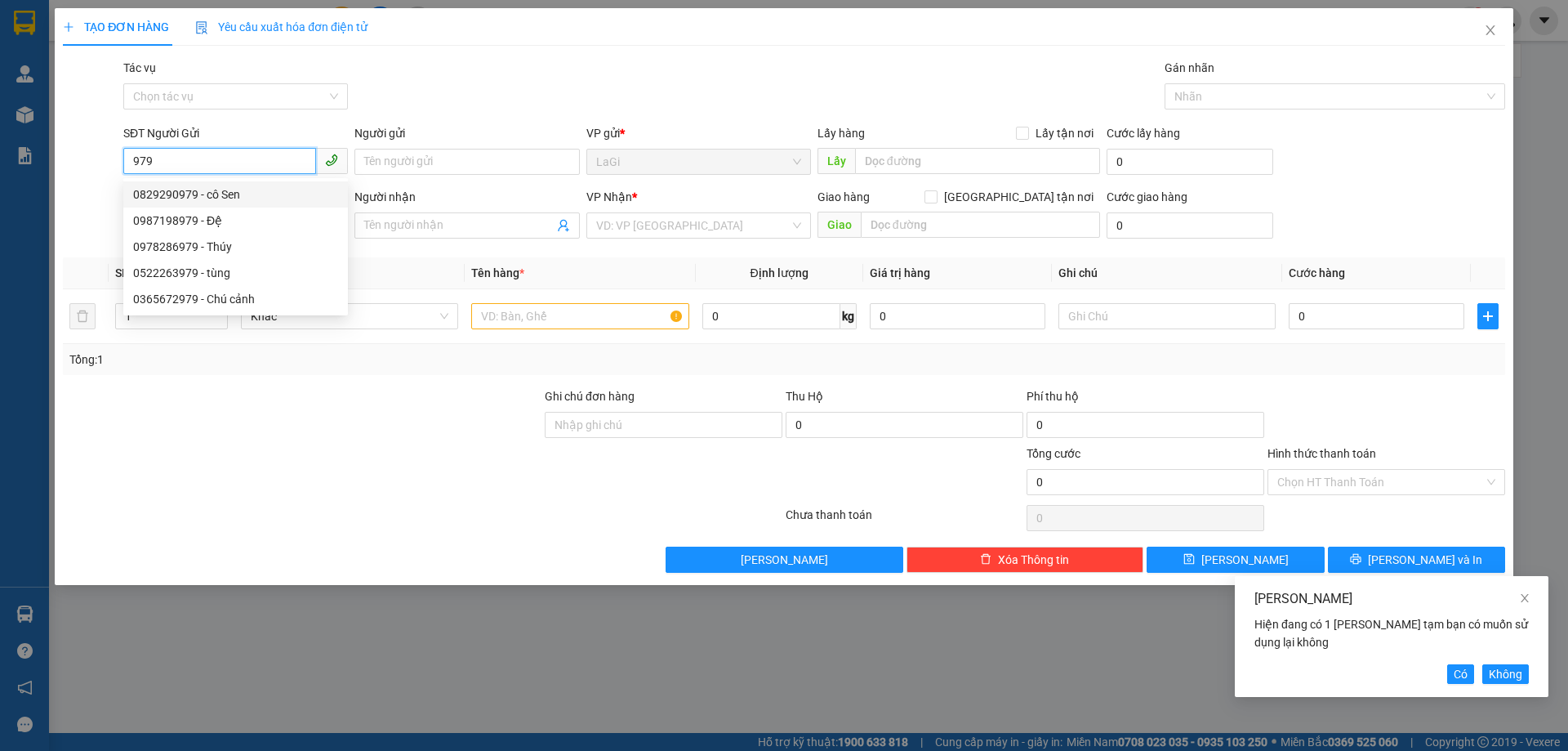
type input "cc6"
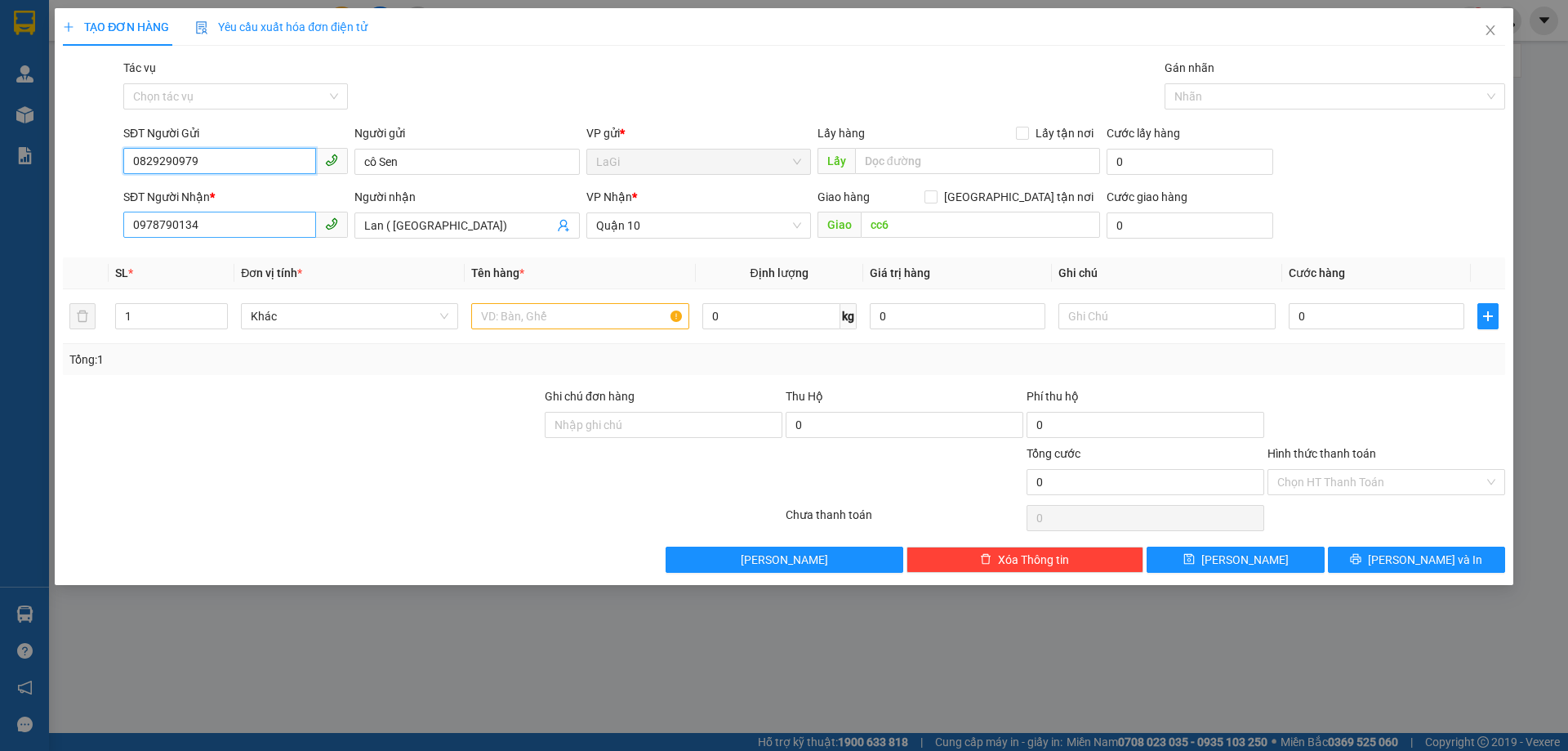
type input "0829290979"
click at [214, 219] on input "0978790134" at bounding box center [220, 224] width 193 height 27
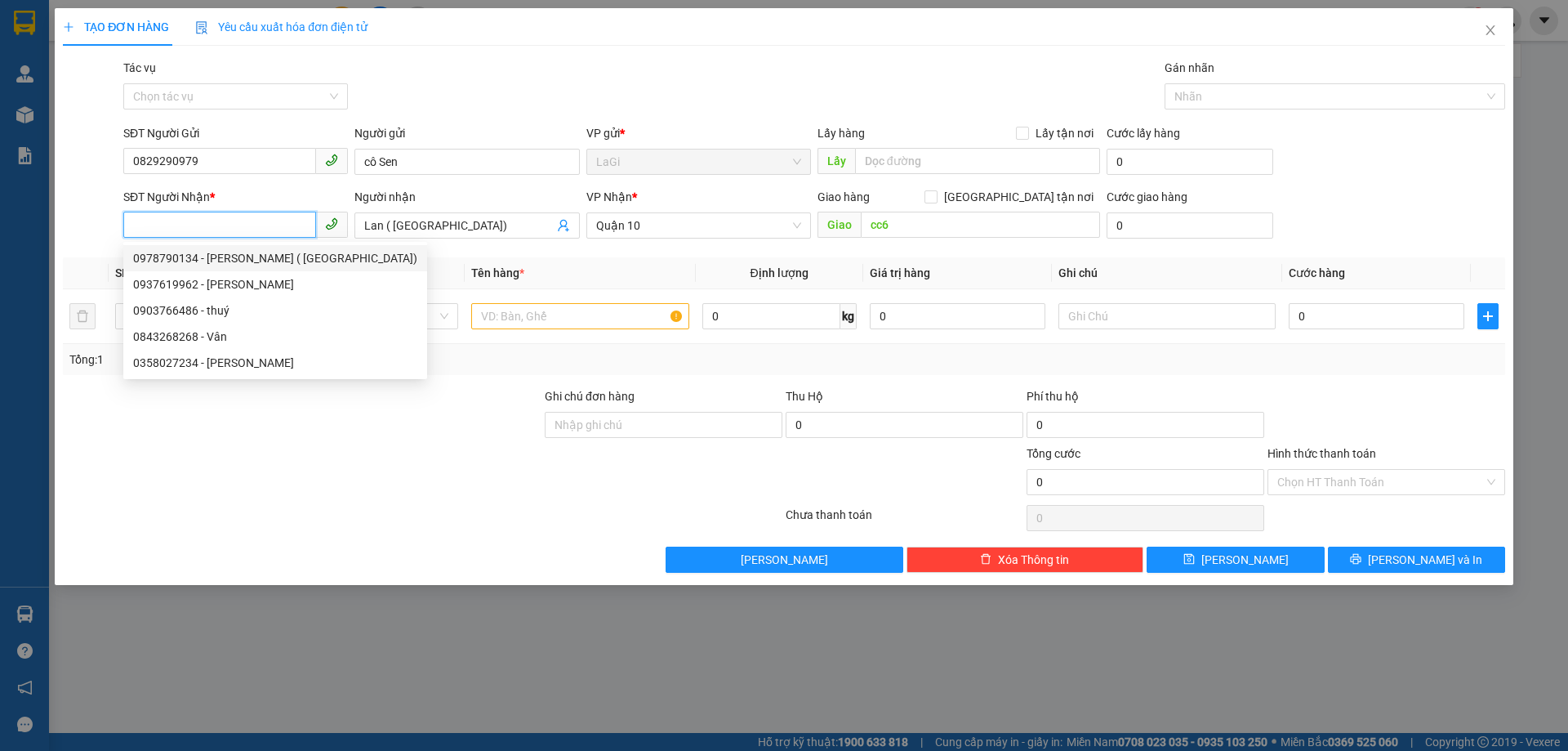
click at [250, 228] on input "SĐT Người Nhận *" at bounding box center [220, 224] width 193 height 27
click at [251, 228] on input "SĐT Người Nhận *" at bounding box center [220, 224] width 193 height 27
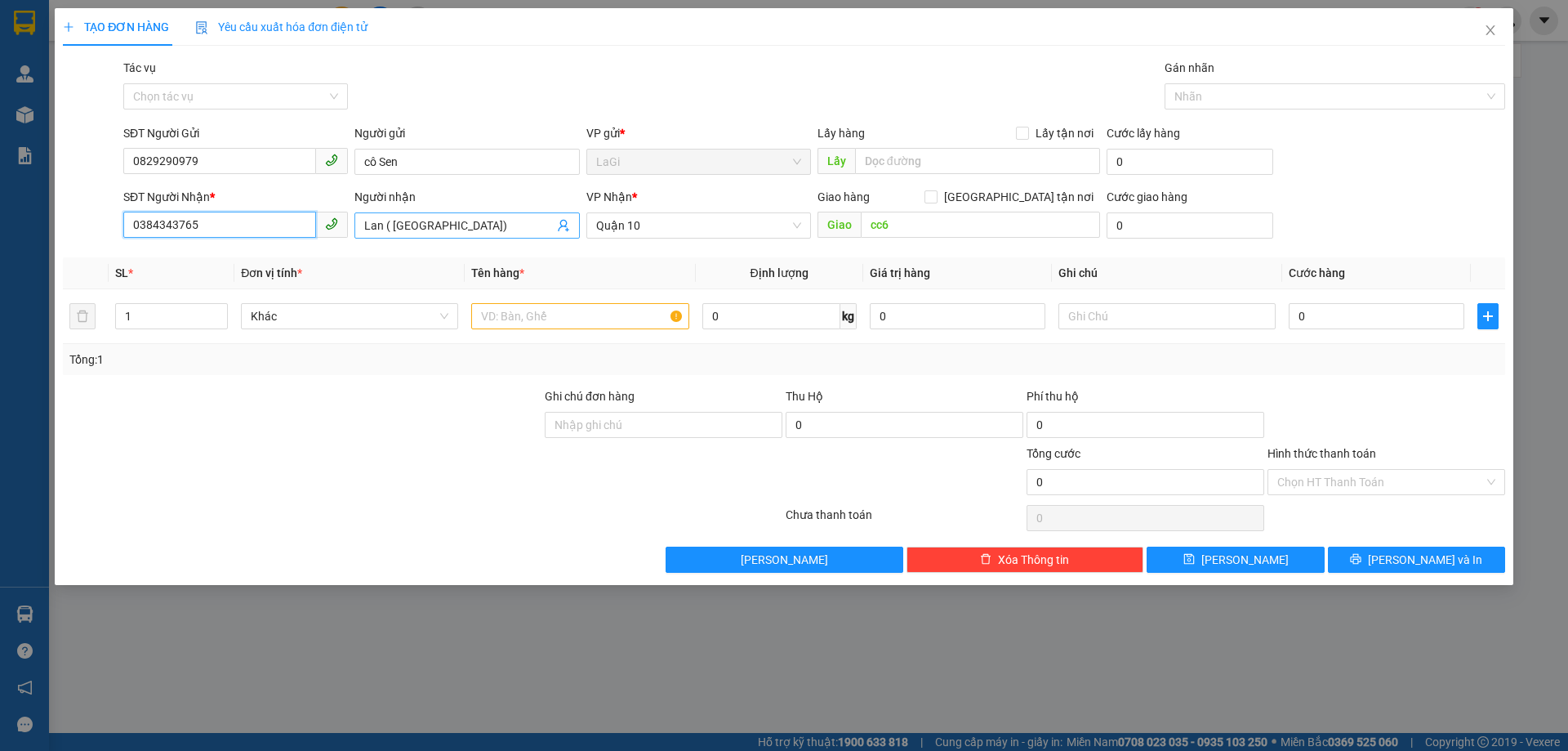
type input "0384343765"
click at [393, 213] on span "Lan ( Tân Minh)" at bounding box center [466, 225] width 224 height 27
drag, startPoint x: 393, startPoint y: 213, endPoint x: 393, endPoint y: 227, distance: 14.0
click at [395, 214] on span "Lan ( Tân Minh)" at bounding box center [466, 225] width 224 height 27
click at [396, 227] on input "Lan ( Tân Minh)" at bounding box center [458, 225] width 188 height 18
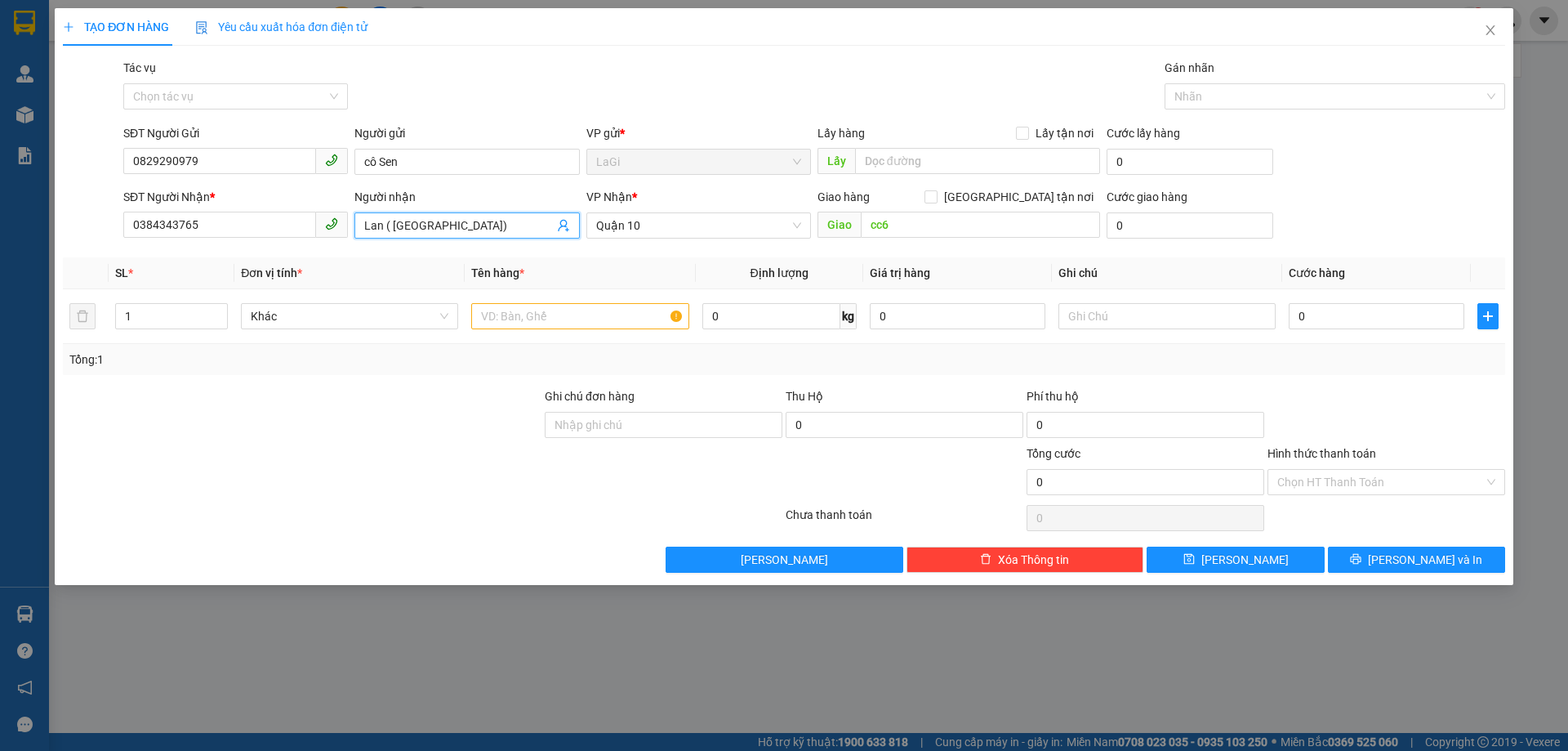
click at [396, 227] on input "Lan ( Tân Minh)" at bounding box center [458, 225] width 188 height 18
type input "Sơ Hương"
click at [138, 235] on input "0384343765" at bounding box center [220, 224] width 193 height 27
click at [142, 230] on input "0384343765" at bounding box center [220, 224] width 193 height 27
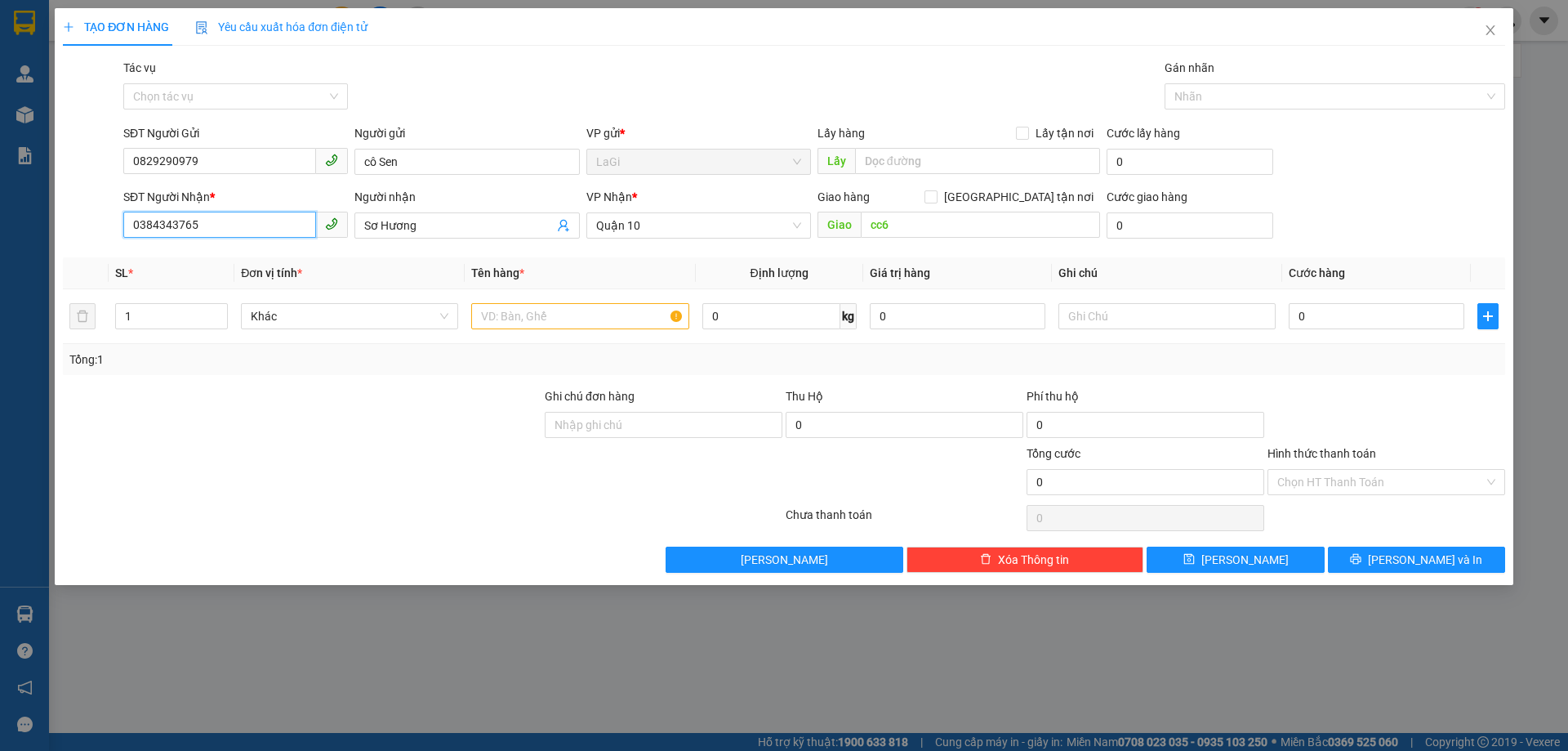
click at [142, 230] on input "0384343765" at bounding box center [220, 224] width 193 height 27
click at [1507, 32] on span "Close" at bounding box center [1490, 31] width 45 height 45
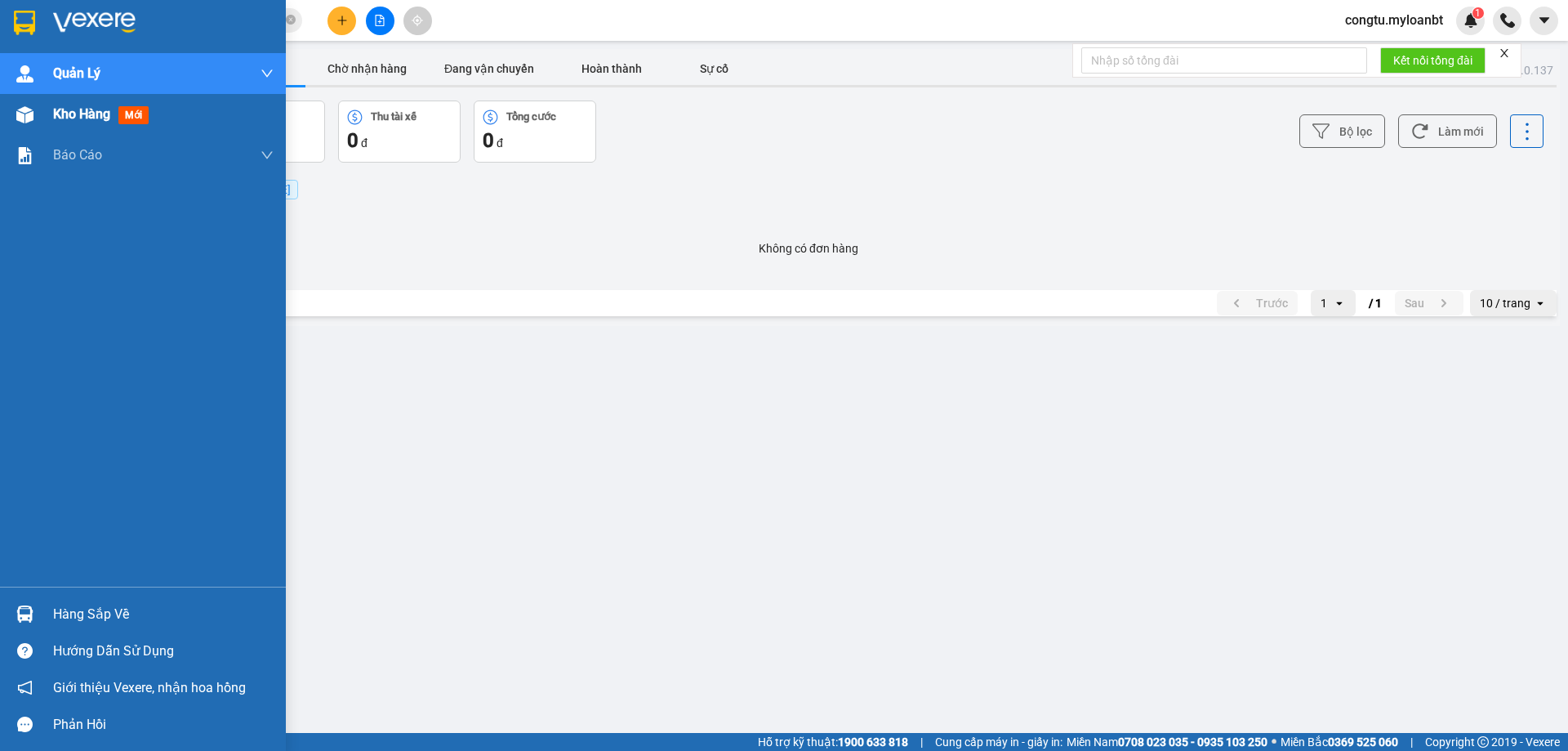
click at [58, 112] on span "Kho hàng" at bounding box center [81, 114] width 57 height 15
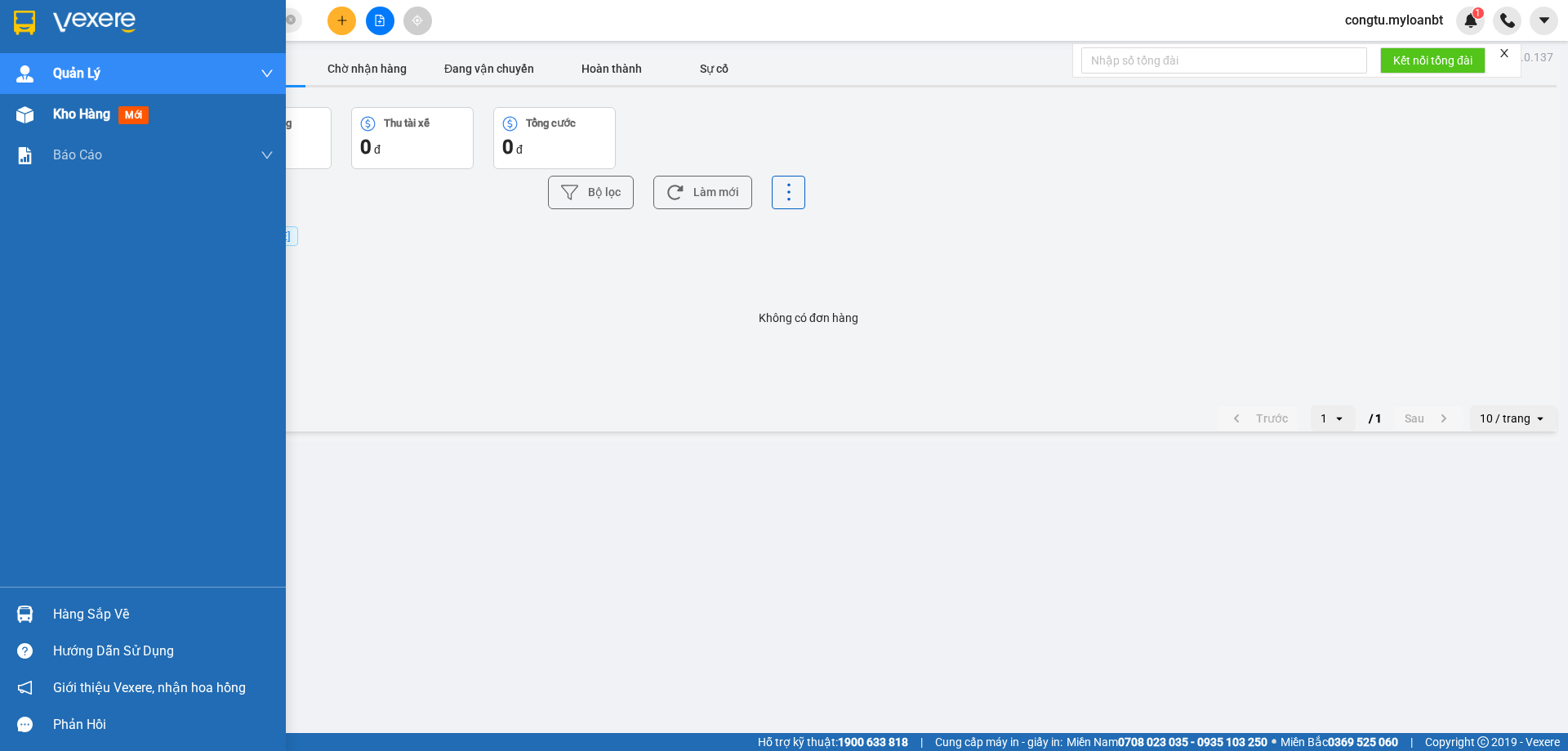
click at [57, 114] on span "Kho hàng" at bounding box center [81, 114] width 57 height 15
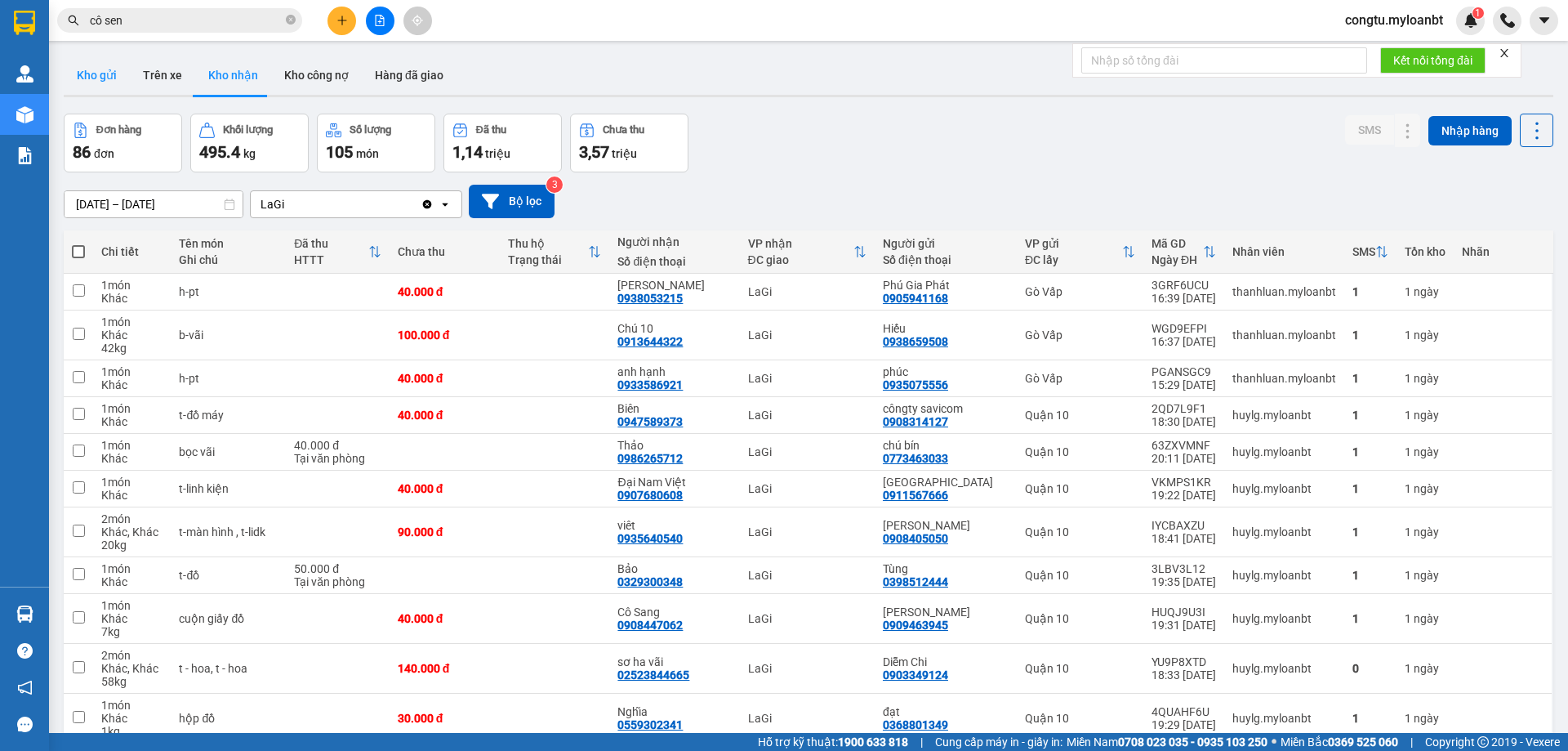
click at [92, 74] on button "Kho gửi" at bounding box center [97, 75] width 66 height 39
click at [94, 74] on button "Kho gửi" at bounding box center [97, 75] width 66 height 39
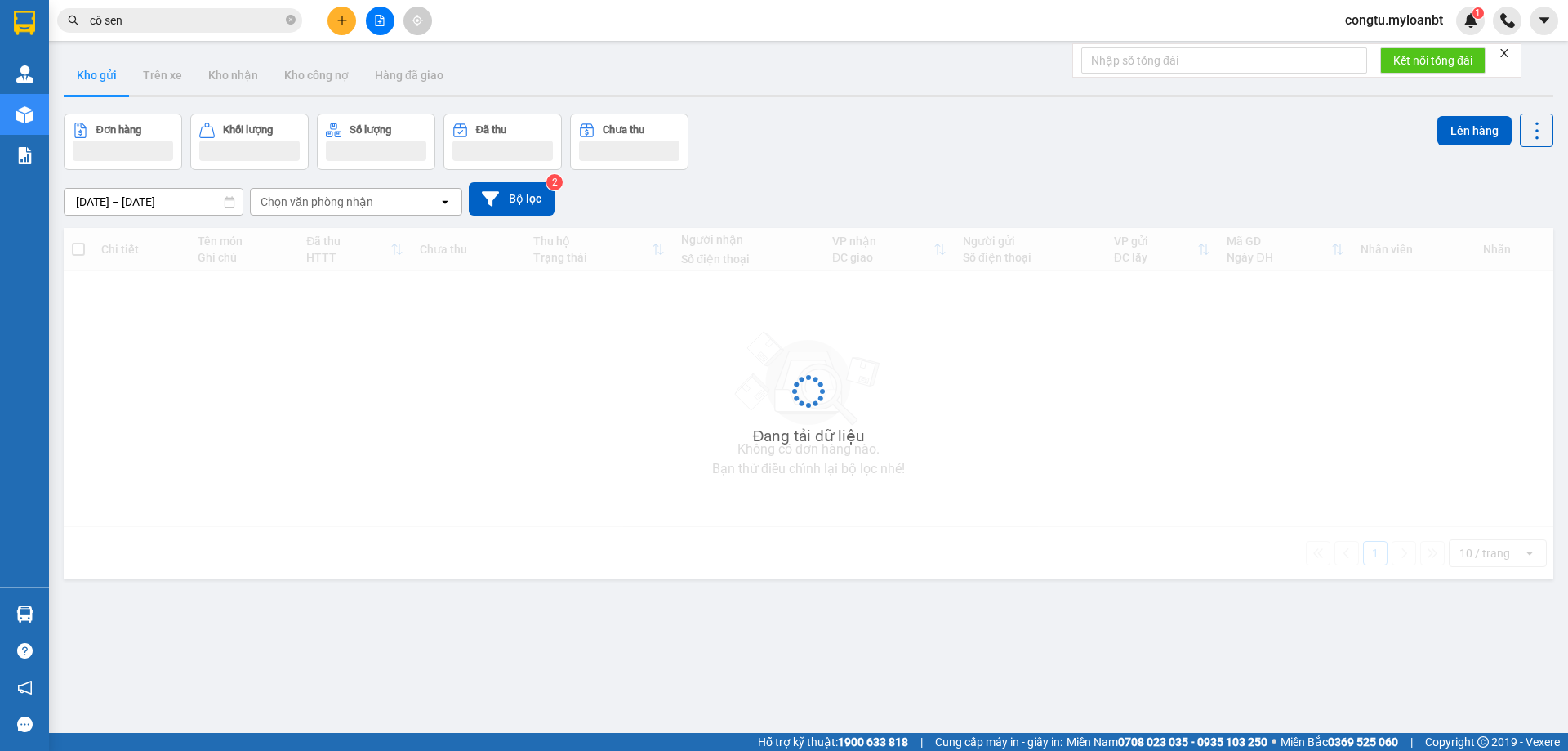
click at [95, 74] on button "Kho gửi" at bounding box center [97, 75] width 66 height 39
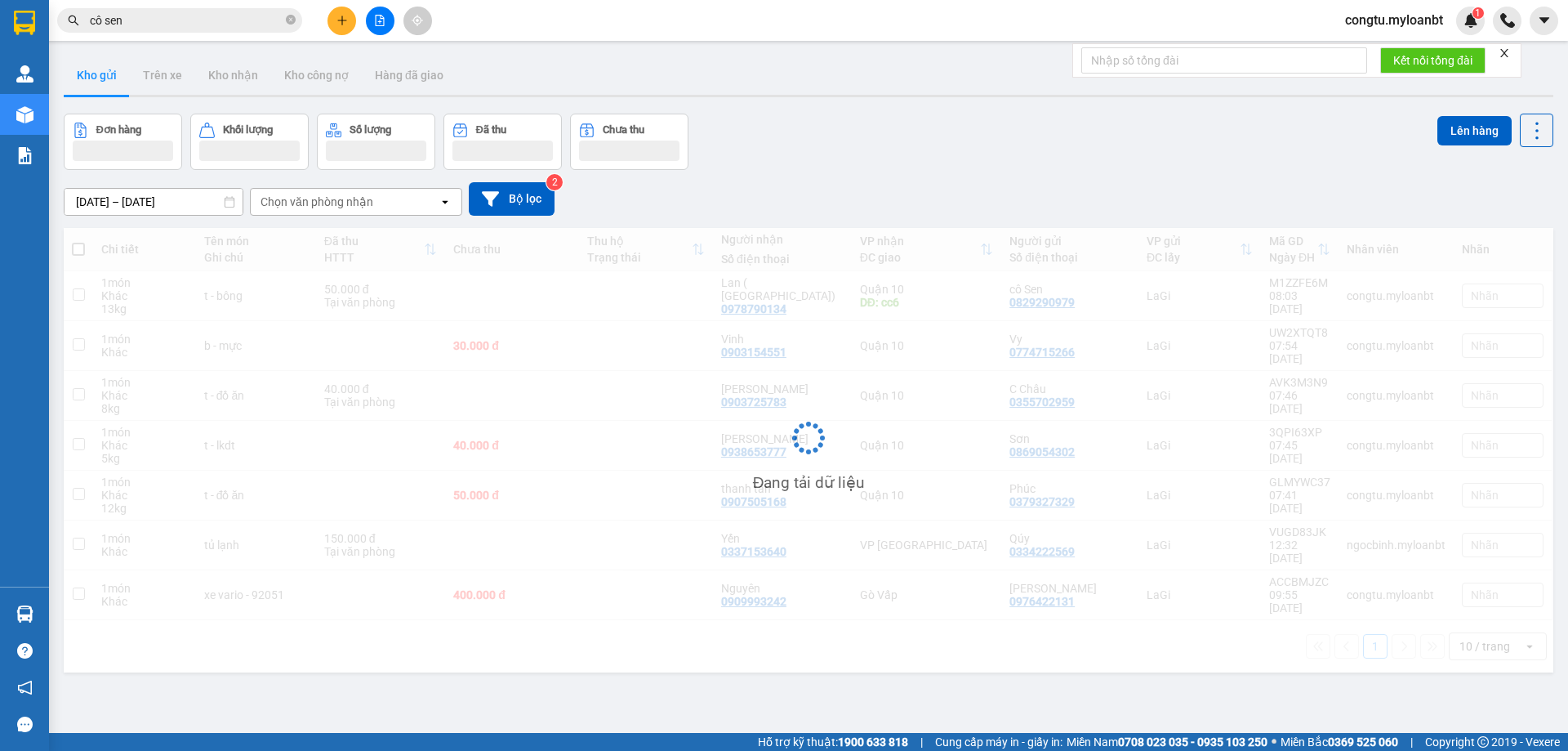
click at [96, 74] on button "Kho gửi" at bounding box center [97, 75] width 66 height 39
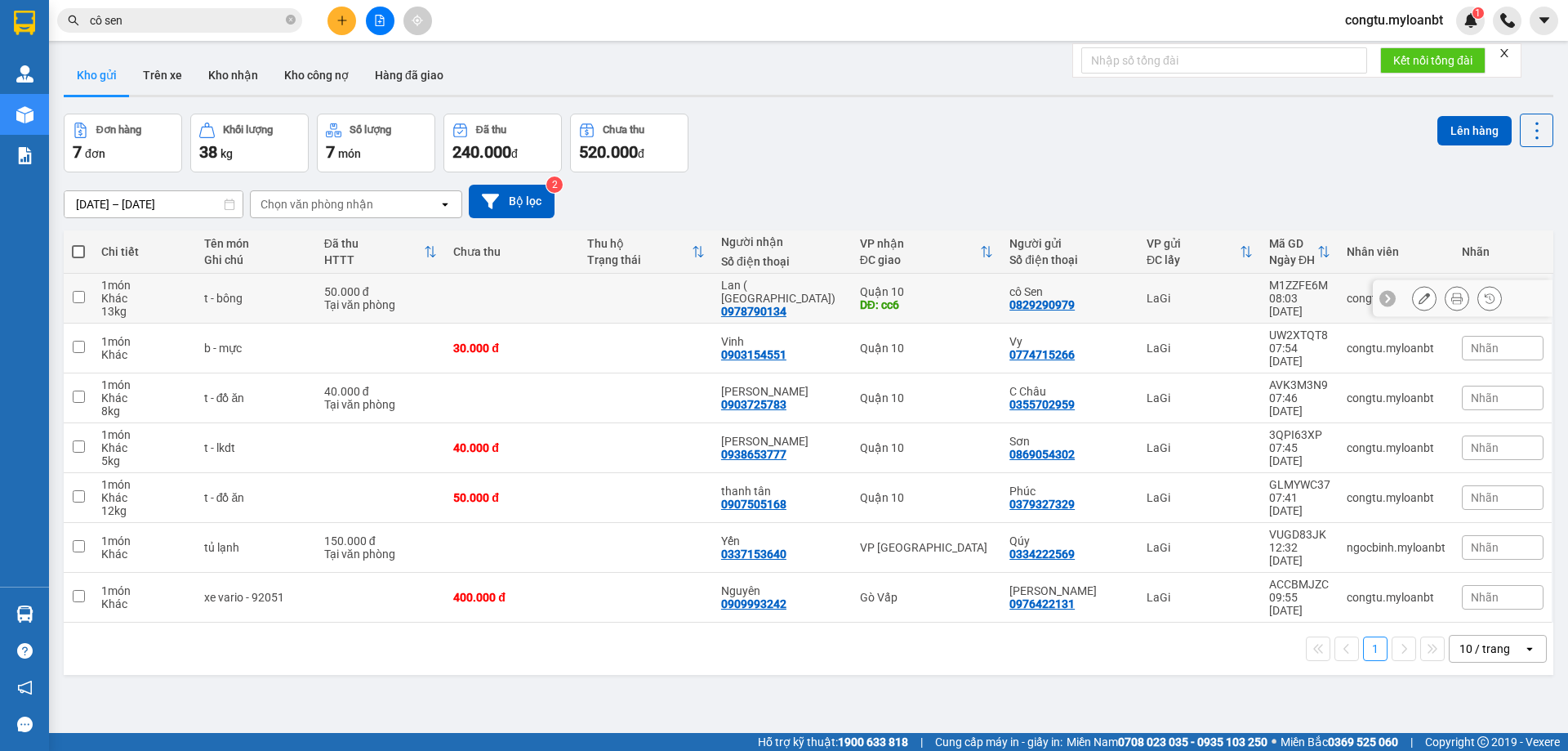
click at [1418, 302] on icon at bounding box center [1424, 298] width 11 height 11
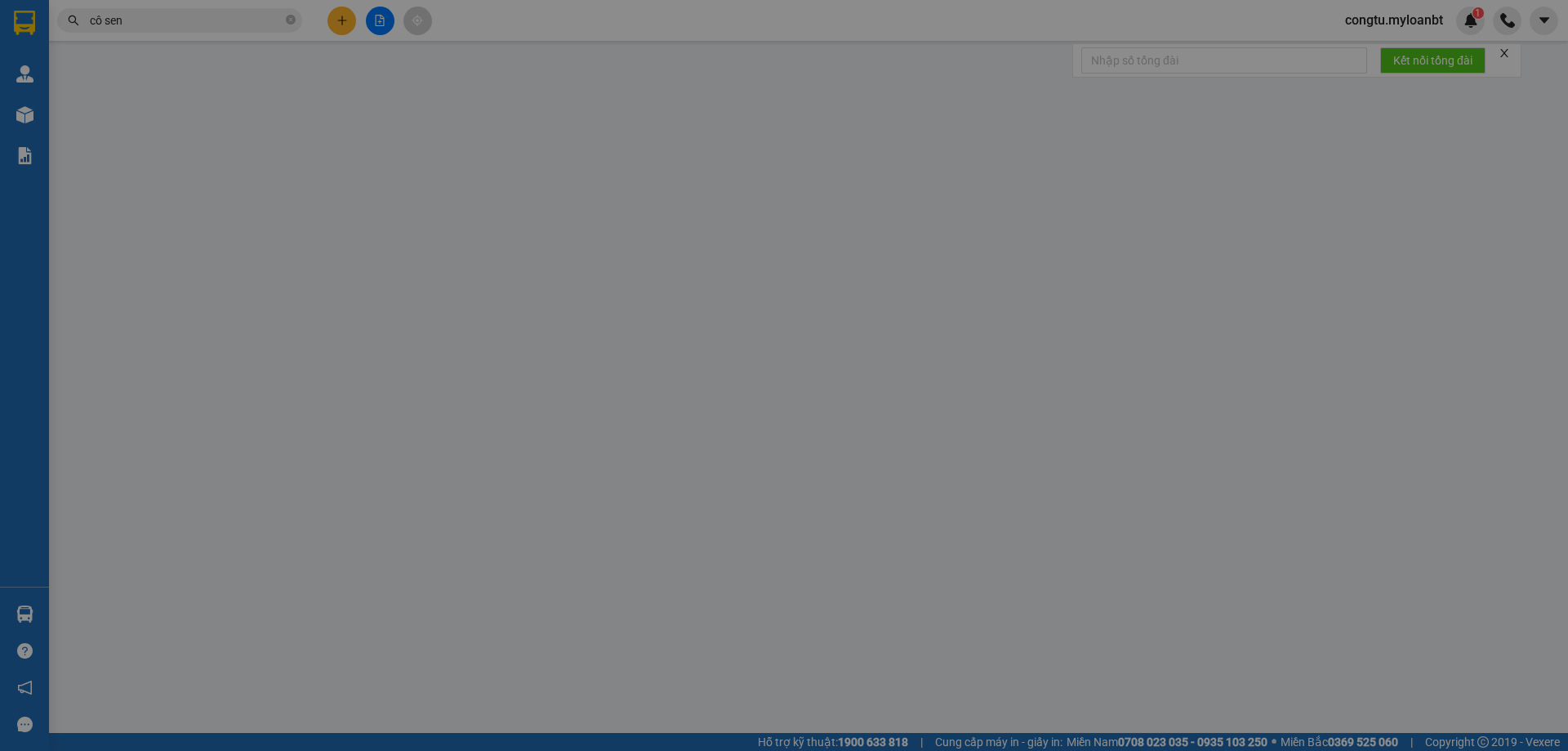
type input "0829290979"
type input "0978790134"
type input "cc6"
type input "50.000"
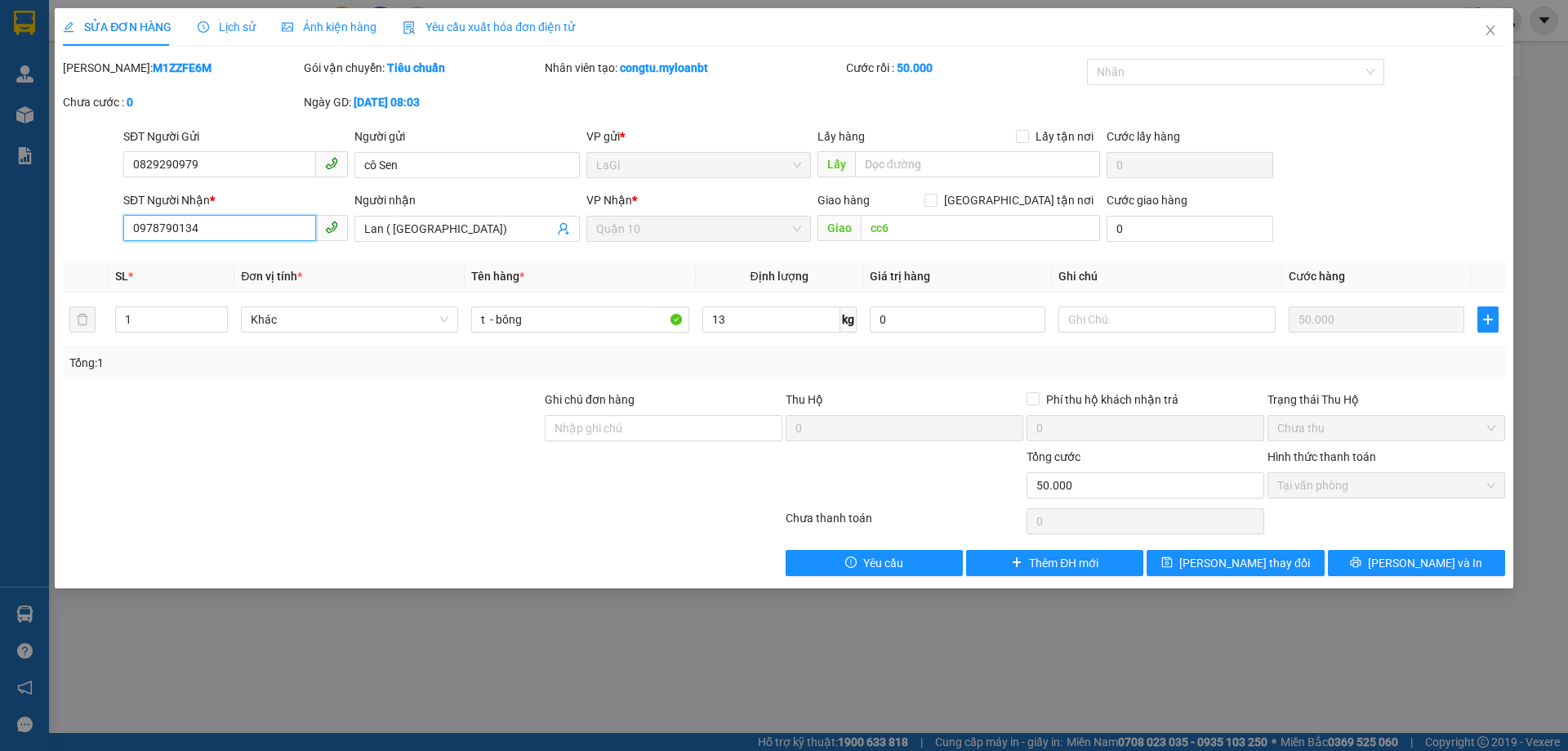
click at [277, 229] on input "0978790134" at bounding box center [220, 228] width 193 height 27
click at [277, 228] on input "0978790134" at bounding box center [220, 228] width 193 height 27
click at [281, 227] on input "0978790134" at bounding box center [220, 228] width 193 height 27
paste input "384343765"
type input "0384343765"
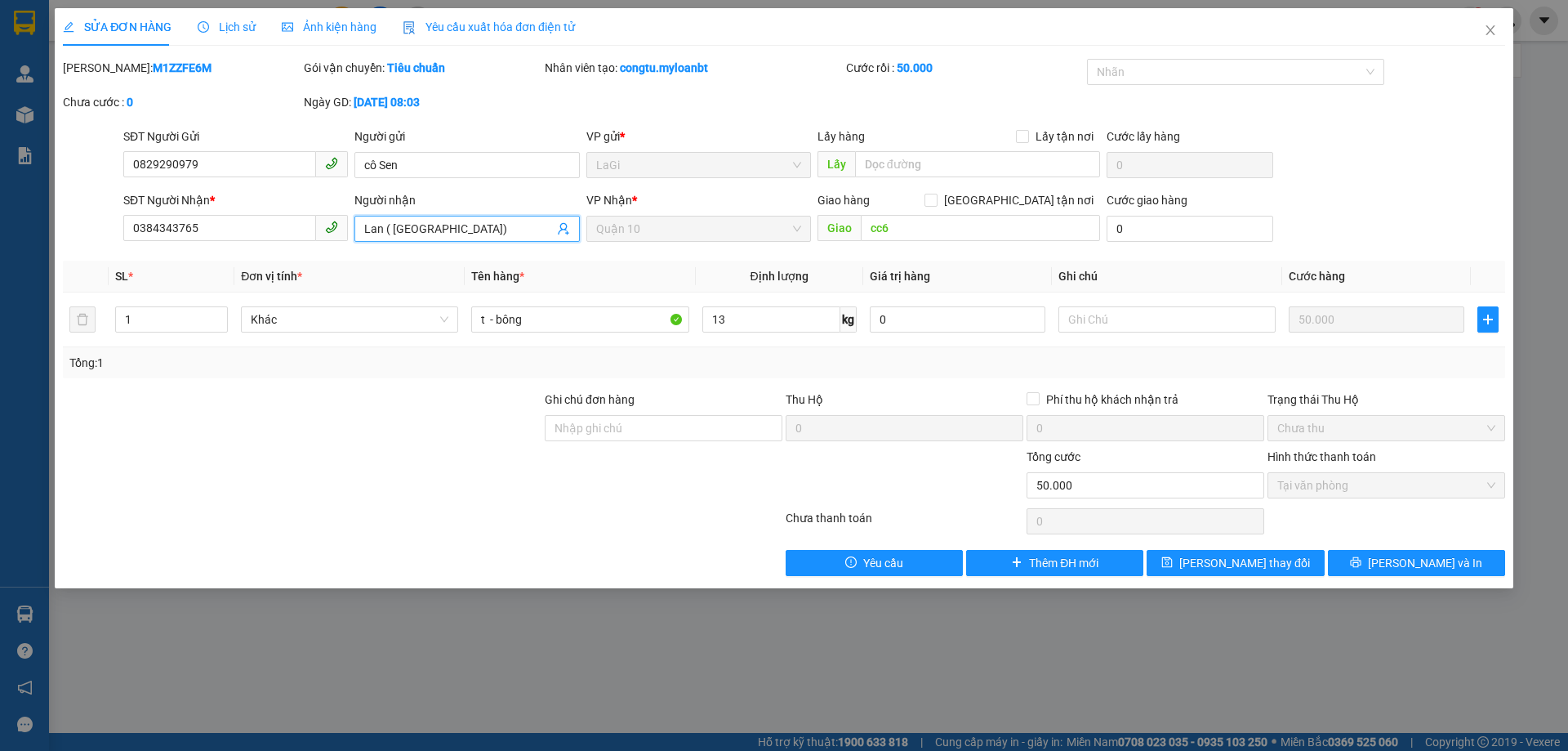
click at [442, 226] on input "Lan ( [GEOGRAPHIC_DATA])" at bounding box center [458, 228] width 188 height 18
type input "Sơ Hương"
click at [918, 219] on input "cc6" at bounding box center [980, 228] width 240 height 27
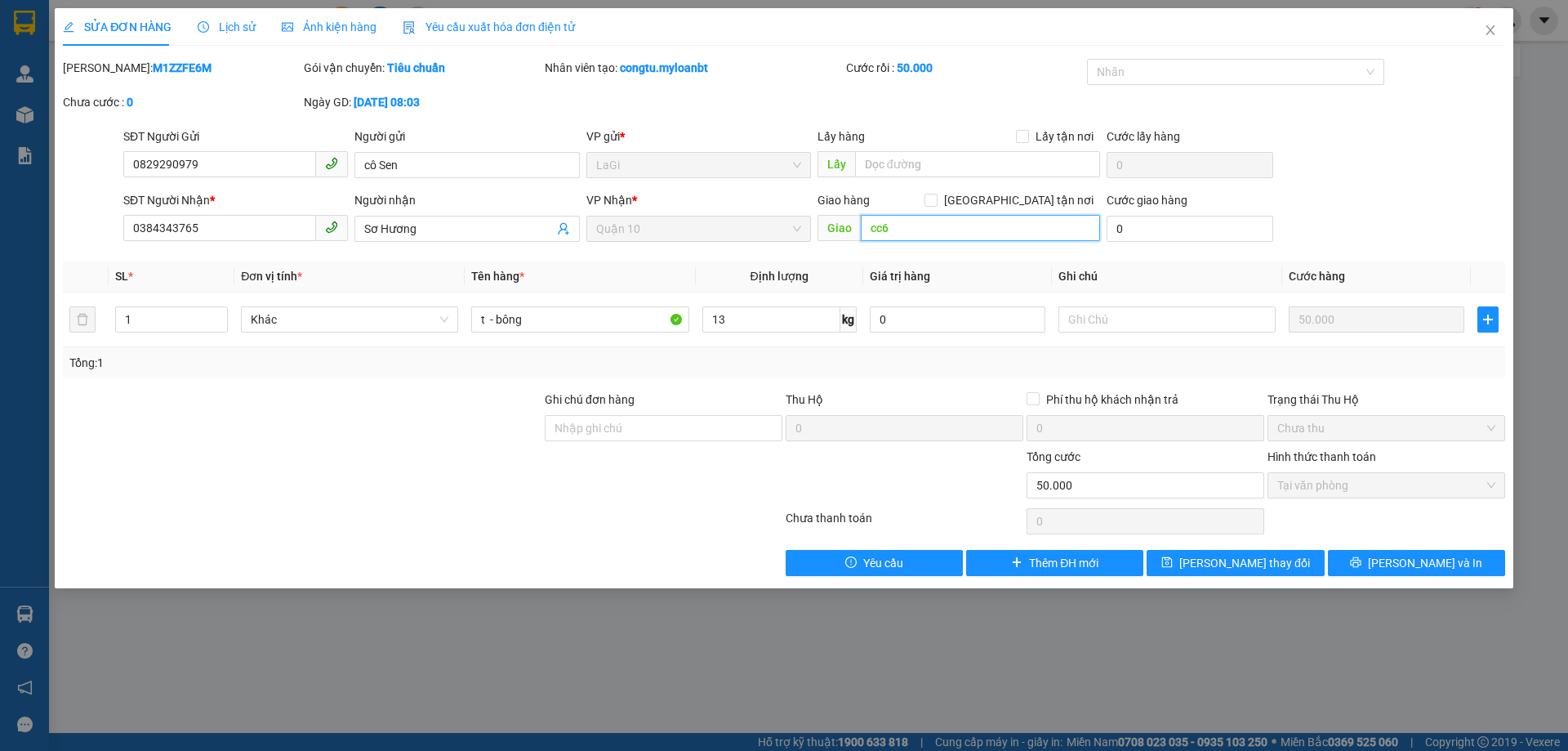
click at [915, 224] on input "cc6" at bounding box center [980, 228] width 240 height 27
drag, startPoint x: 904, startPoint y: 223, endPoint x: 905, endPoint y: 236, distance: 13.0
click at [904, 224] on input "cc" at bounding box center [980, 228] width 240 height 27
type input "c"
type input "nhà thờ mẹ [DEMOGRAPHIC_DATA] - cc5"
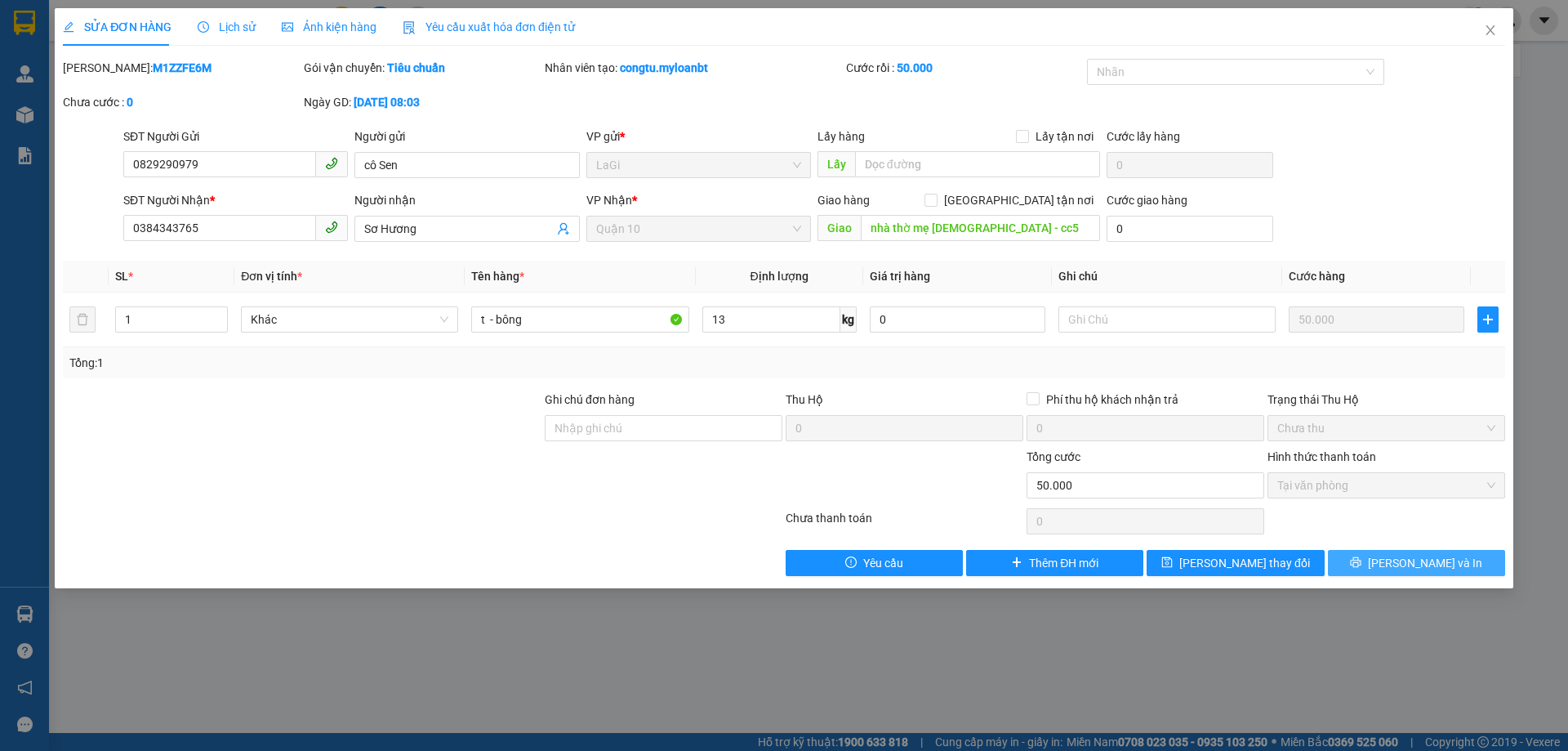
click at [1378, 551] on div "Total Paid Fee 50.000 Total UnPaid Fee 0 Cash Collection Total Fee Mã ĐH: M1ZZF…" at bounding box center [783, 317] width 1442 height 517
drag, startPoint x: 1390, startPoint y: 563, endPoint x: 1416, endPoint y: 582, distance: 32.2
click at [1362, 566] on icon "printer" at bounding box center [1356, 562] width 11 height 11
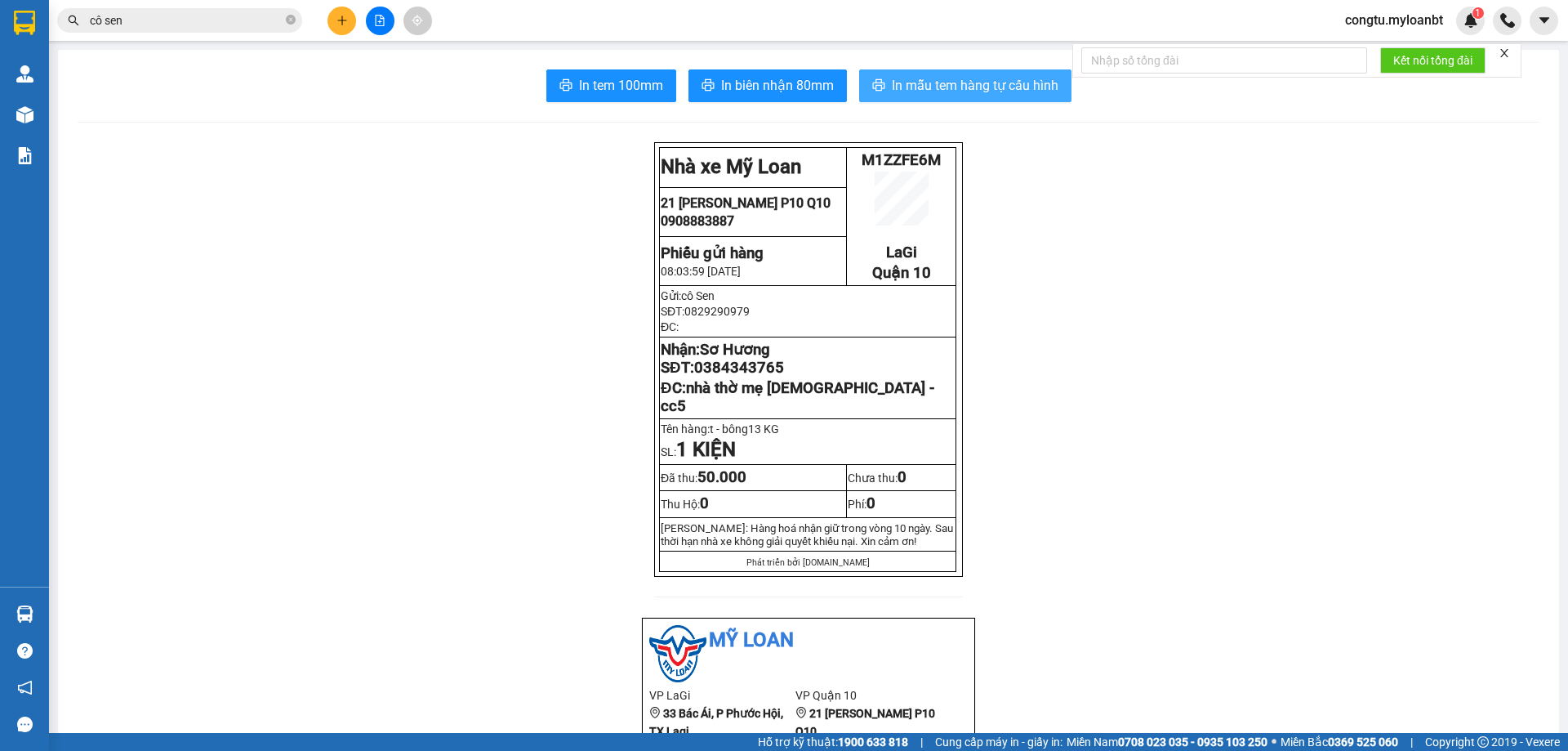
click at [996, 71] on button "In mẫu tem hàng tự cấu hình" at bounding box center [965, 85] width 212 height 32
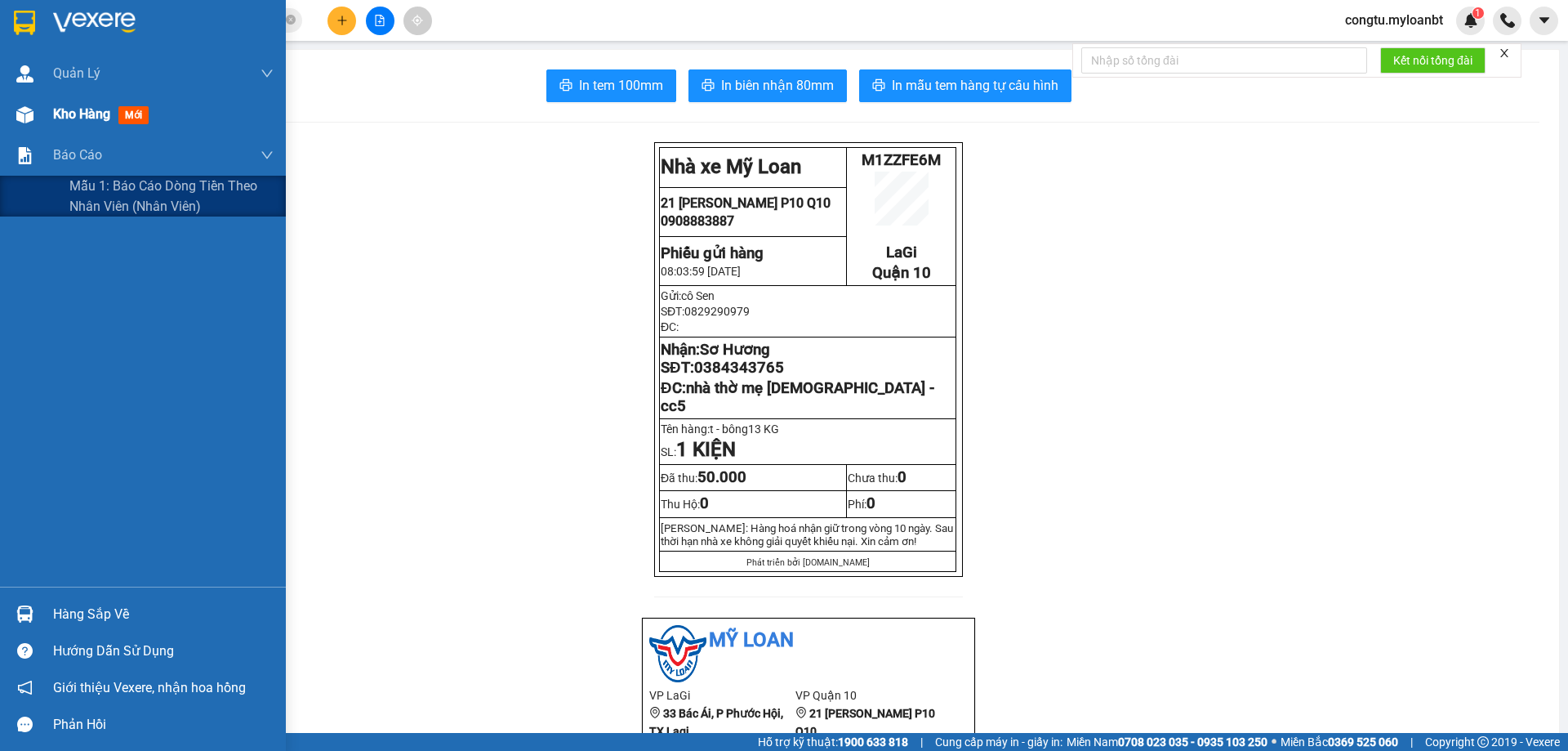
click at [97, 115] on span "Kho hàng" at bounding box center [81, 114] width 57 height 15
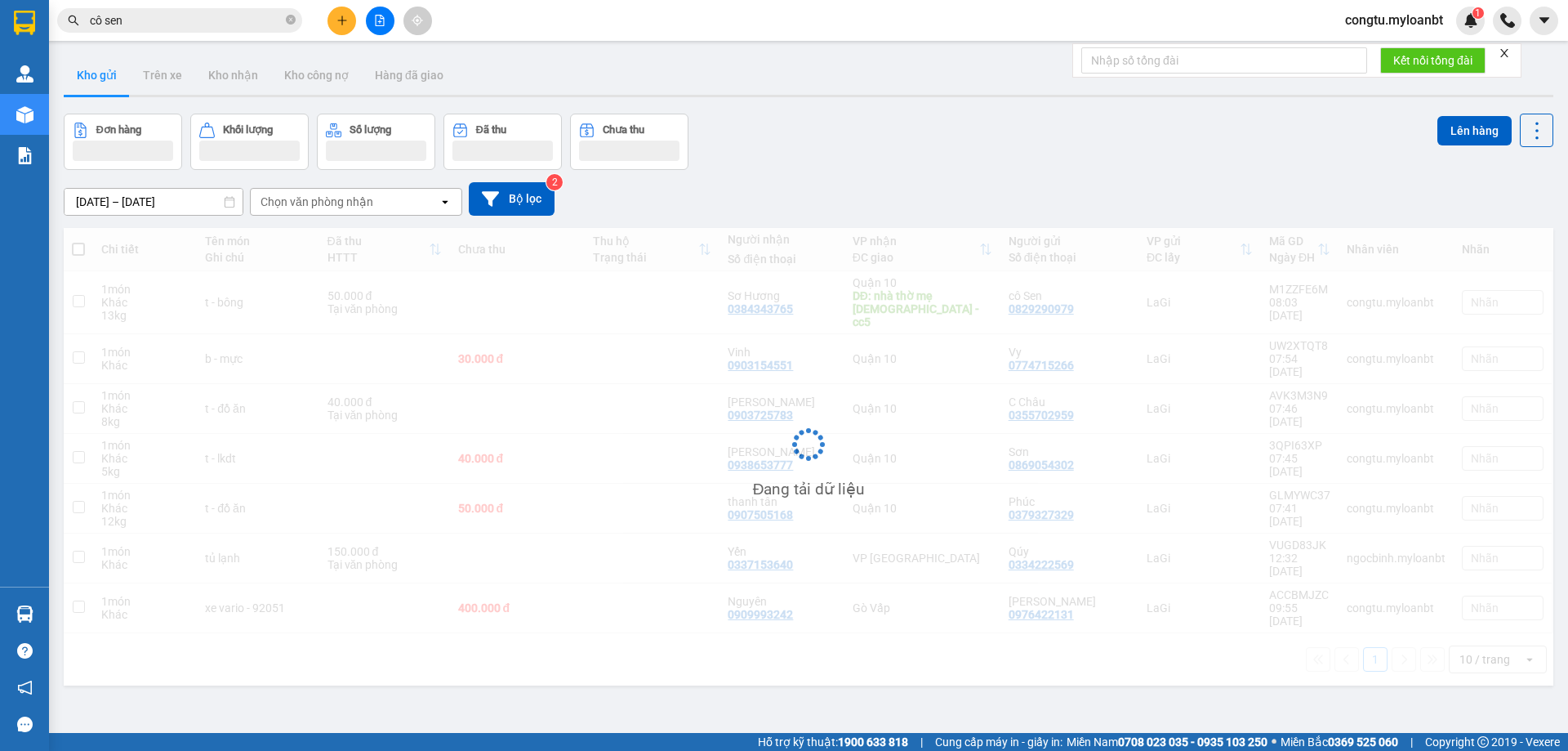
click at [845, 193] on div "[DATE] – [DATE] Press the down arrow key to interact with the calendar and sele…" at bounding box center [808, 198] width 1489 height 33
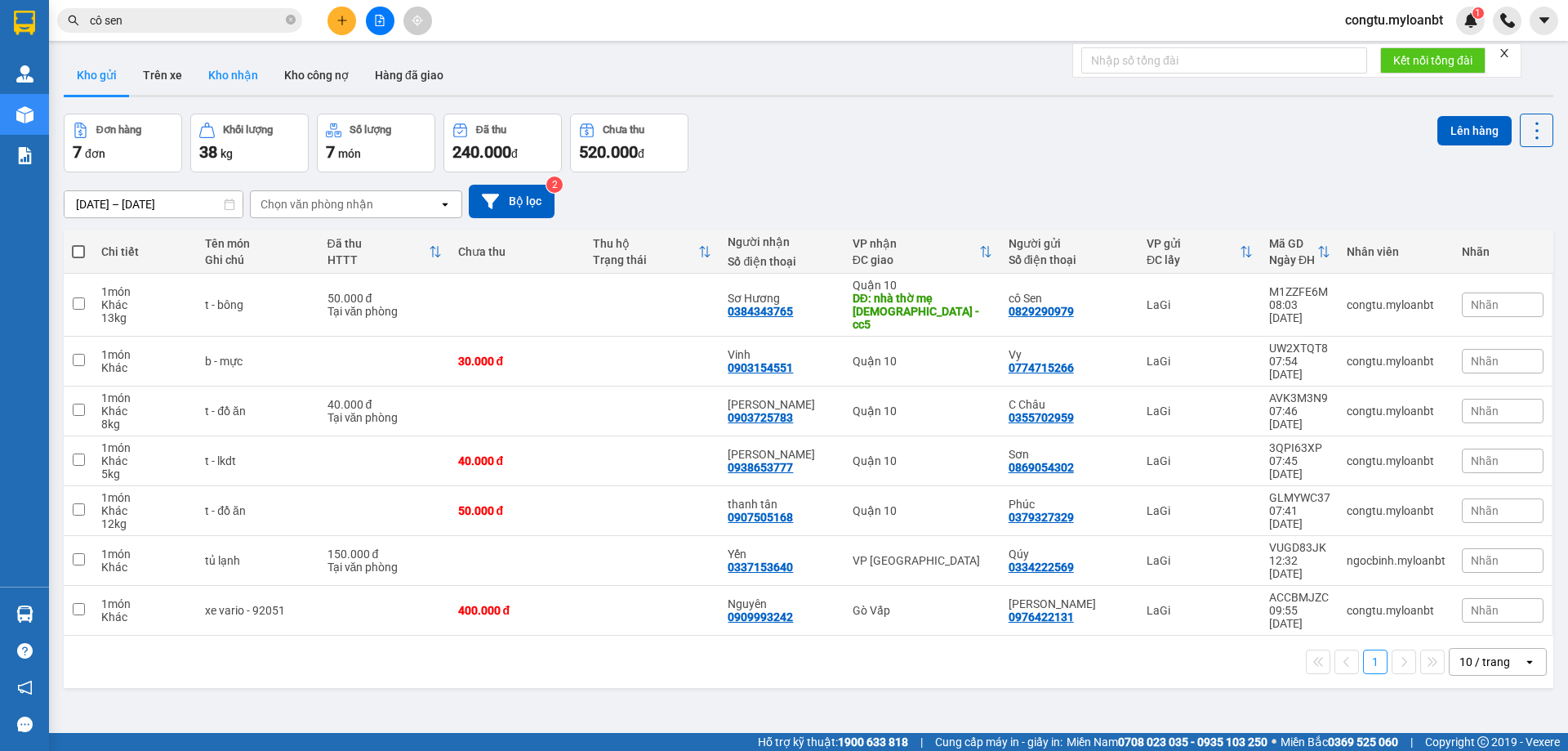
click at [217, 97] on div "Kho gửi Trên xe Kho nhận Kho công nợ Hàng đã giao" at bounding box center [808, 77] width 1489 height 42
click at [233, 78] on button "Kho nhận" at bounding box center [233, 75] width 76 height 39
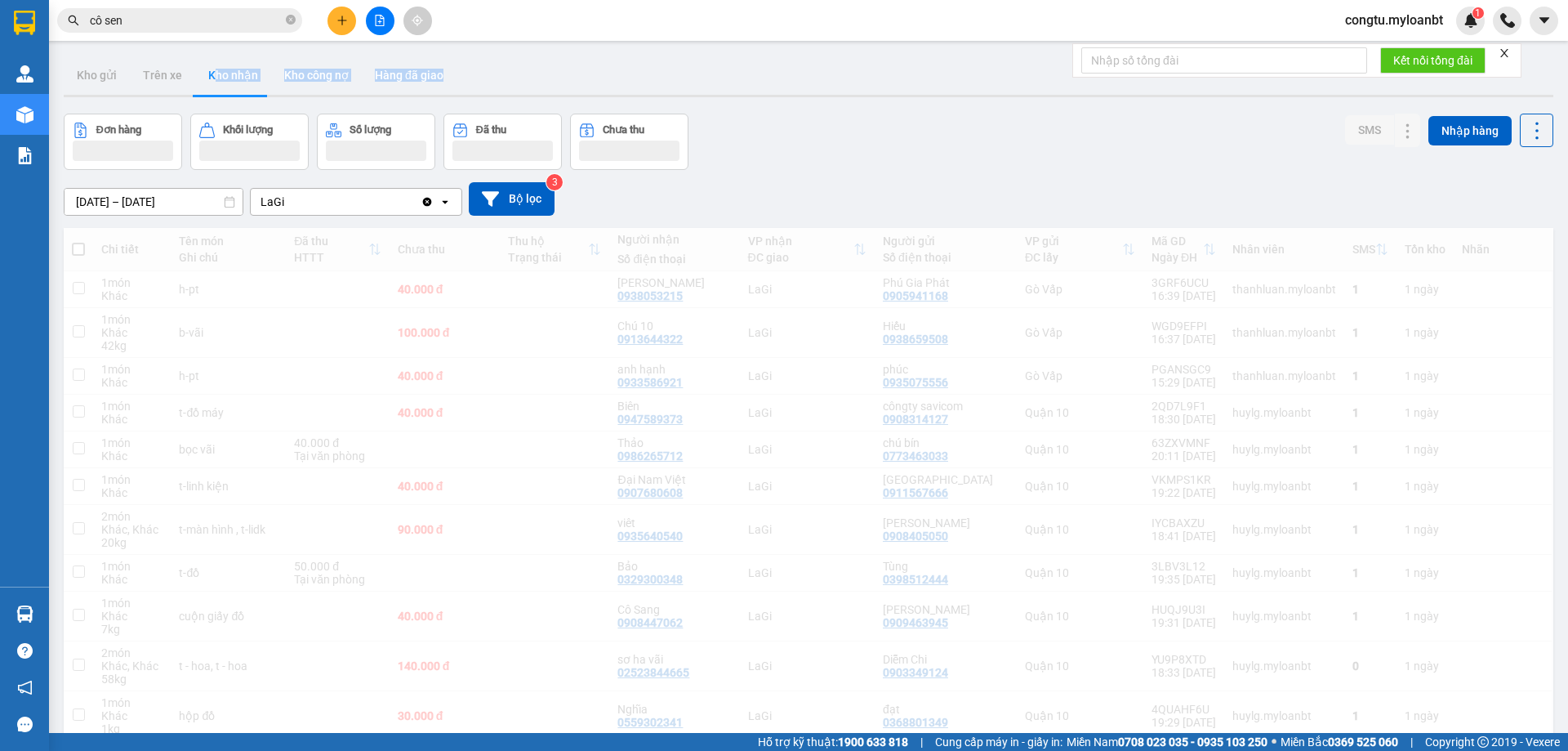
click at [817, 168] on div "Đơn hàng Khối lượng Số lượng Đã thu Chưa thu SMS Nhập hàng" at bounding box center [808, 142] width 1489 height 57
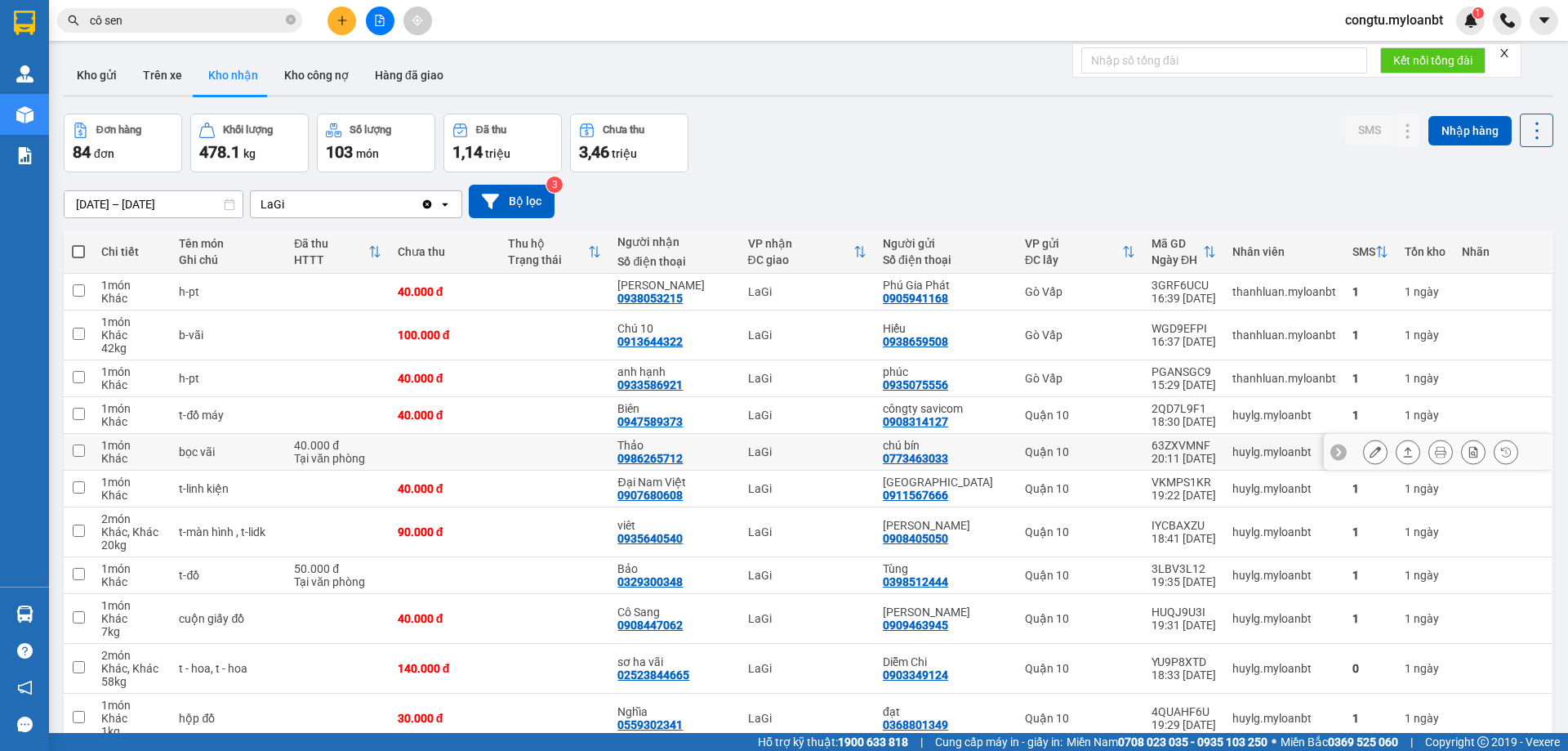
scroll to position [245, 0]
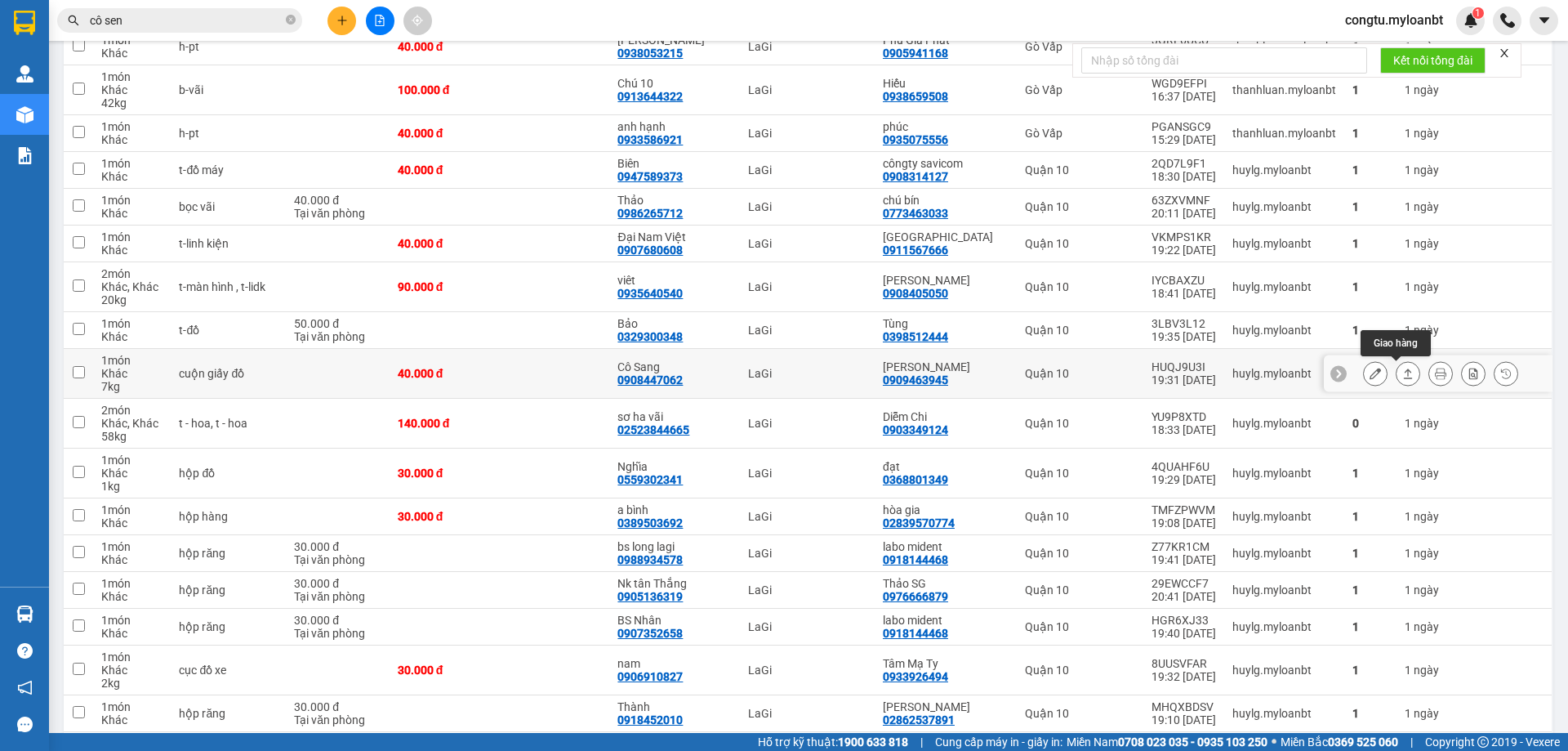
click at [1397, 372] on button at bounding box center [1408, 373] width 23 height 28
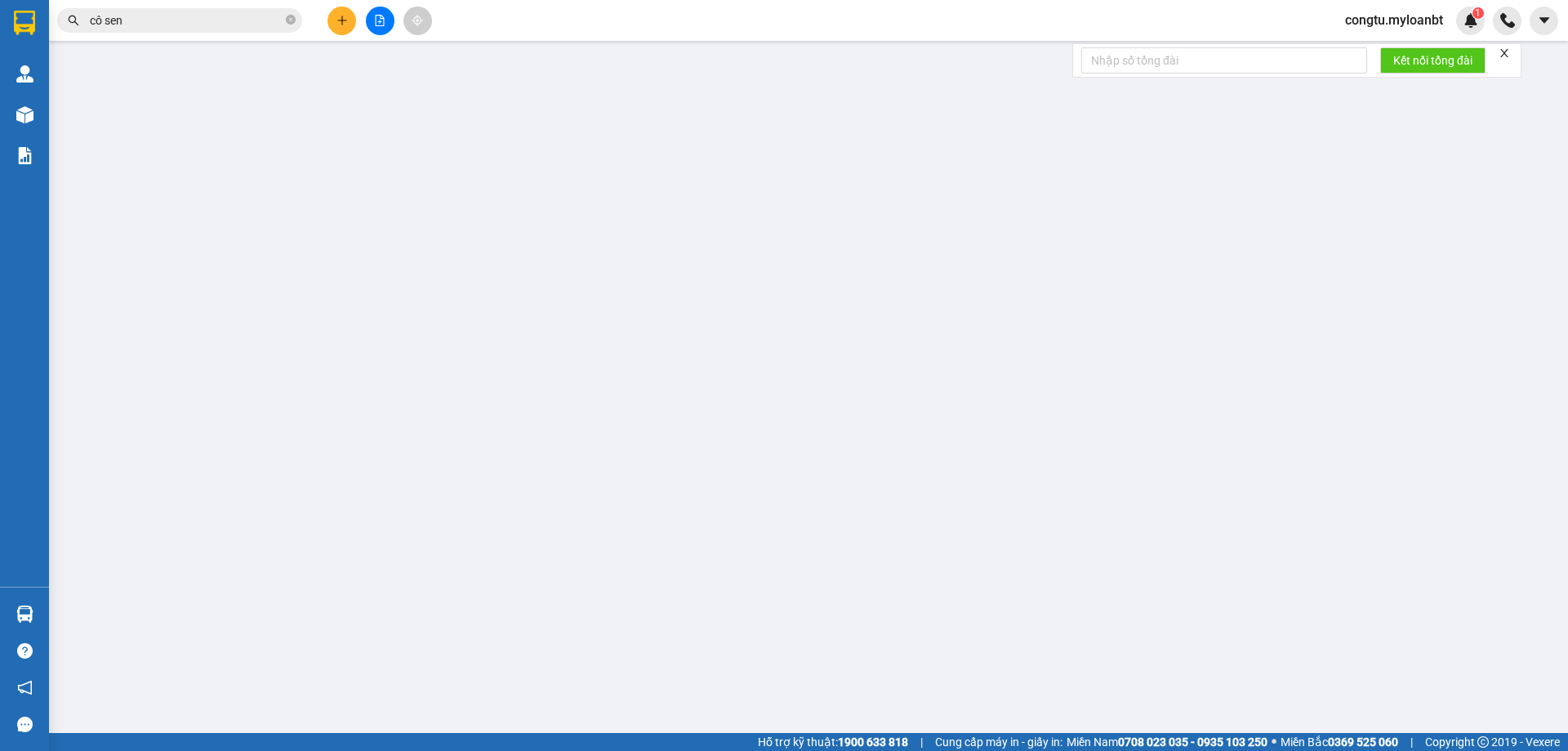
type input "0909463945"
type input "[PERSON_NAME]"
type input "0908447062"
type input "Cô Sang"
type input "40.000"
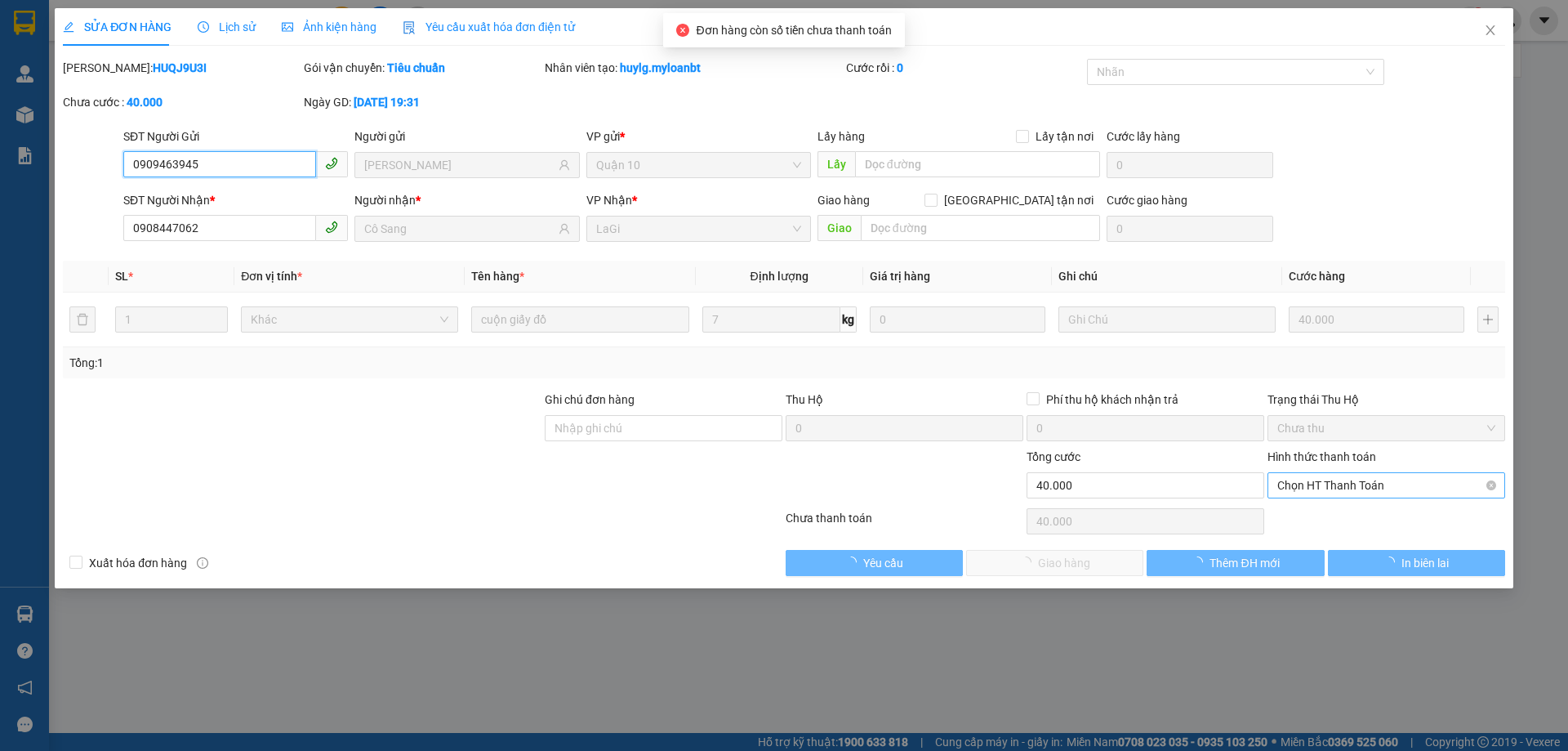
click at [1407, 490] on span "Chọn HT Thanh Toán" at bounding box center [1386, 485] width 218 height 25
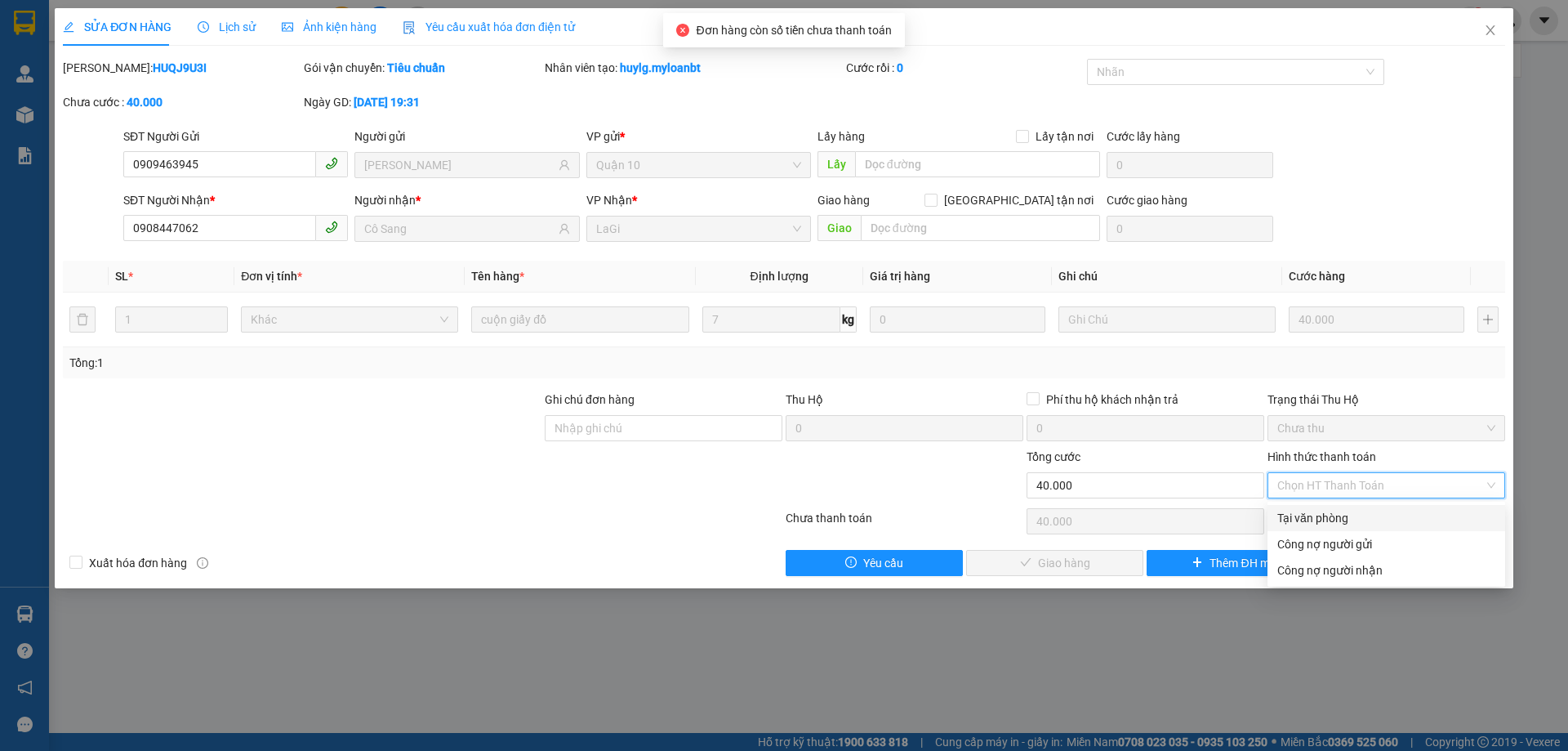
click at [1366, 517] on div "Tại văn phòng" at bounding box center [1386, 517] width 218 height 18
type input "0"
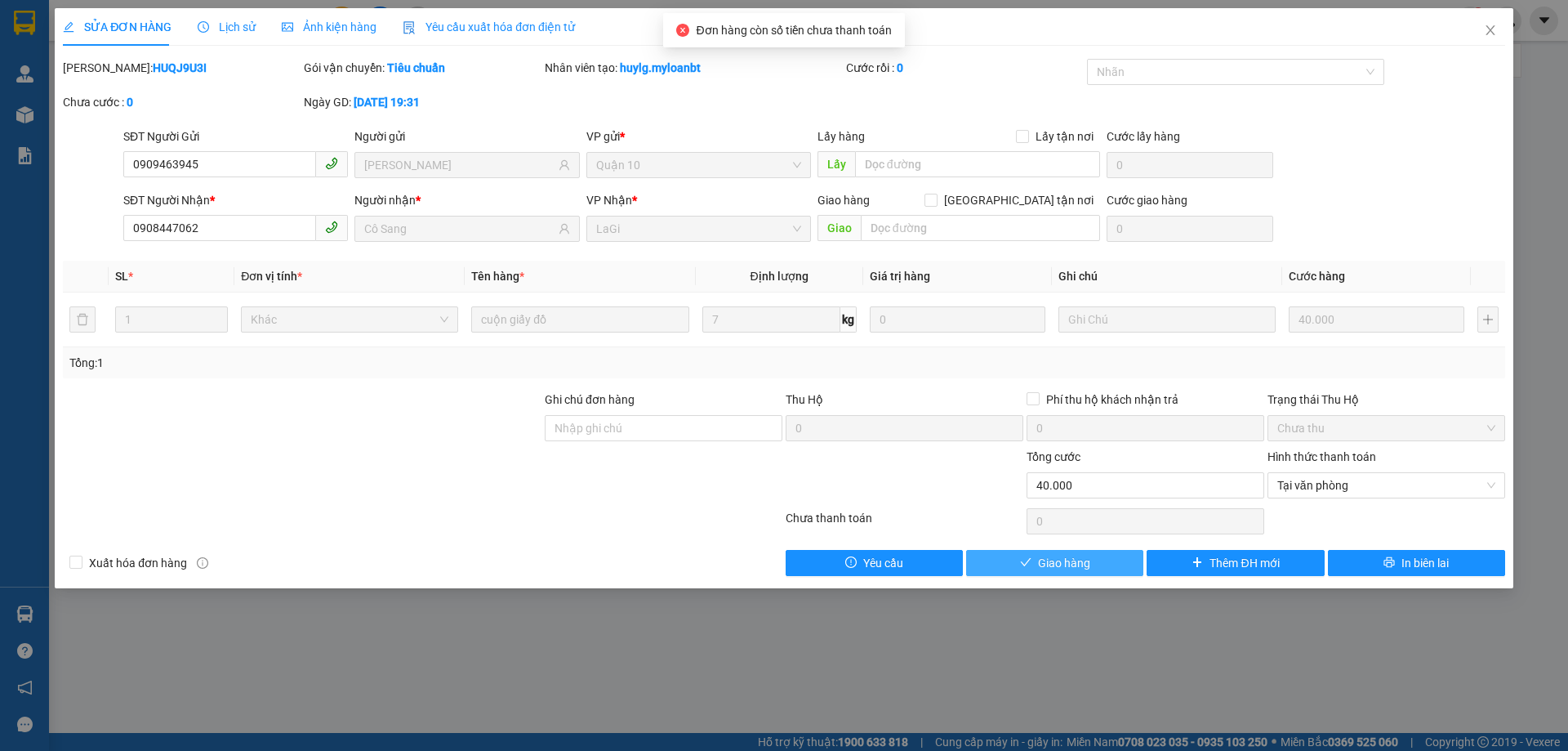
drag, startPoint x: 1032, startPoint y: 592, endPoint x: 1053, endPoint y: 559, distance: 39.1
click at [1033, 590] on div "SỬA ĐƠN HÀNG Lịch sử Ảnh kiện hàng Yêu cầu xuất hóa đơn điện tử Total Paid Fee …" at bounding box center [784, 375] width 1568 height 751
click at [1053, 559] on span "Giao hàng" at bounding box center [1063, 563] width 52 height 18
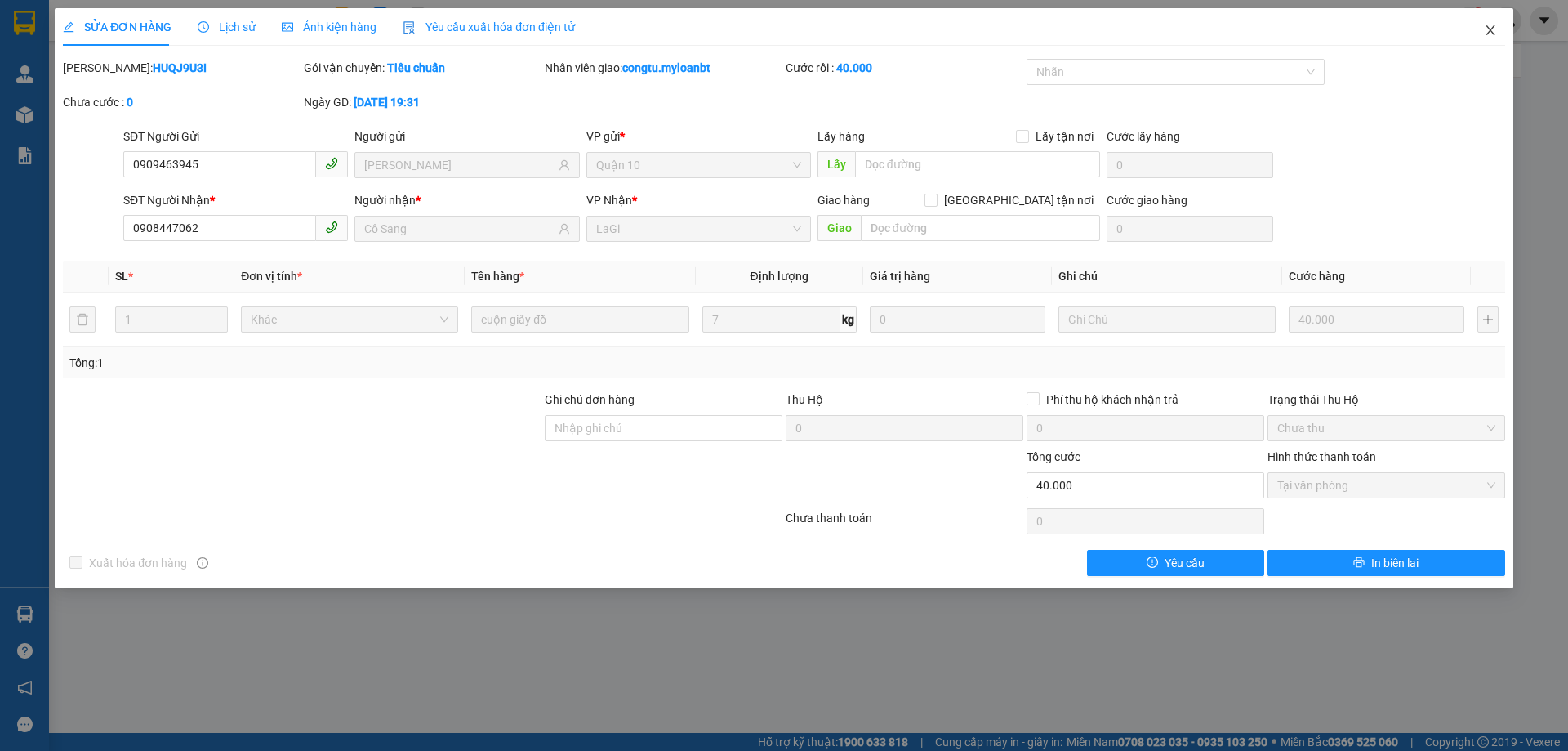
click at [1494, 24] on span "Close" at bounding box center [1490, 31] width 45 height 45
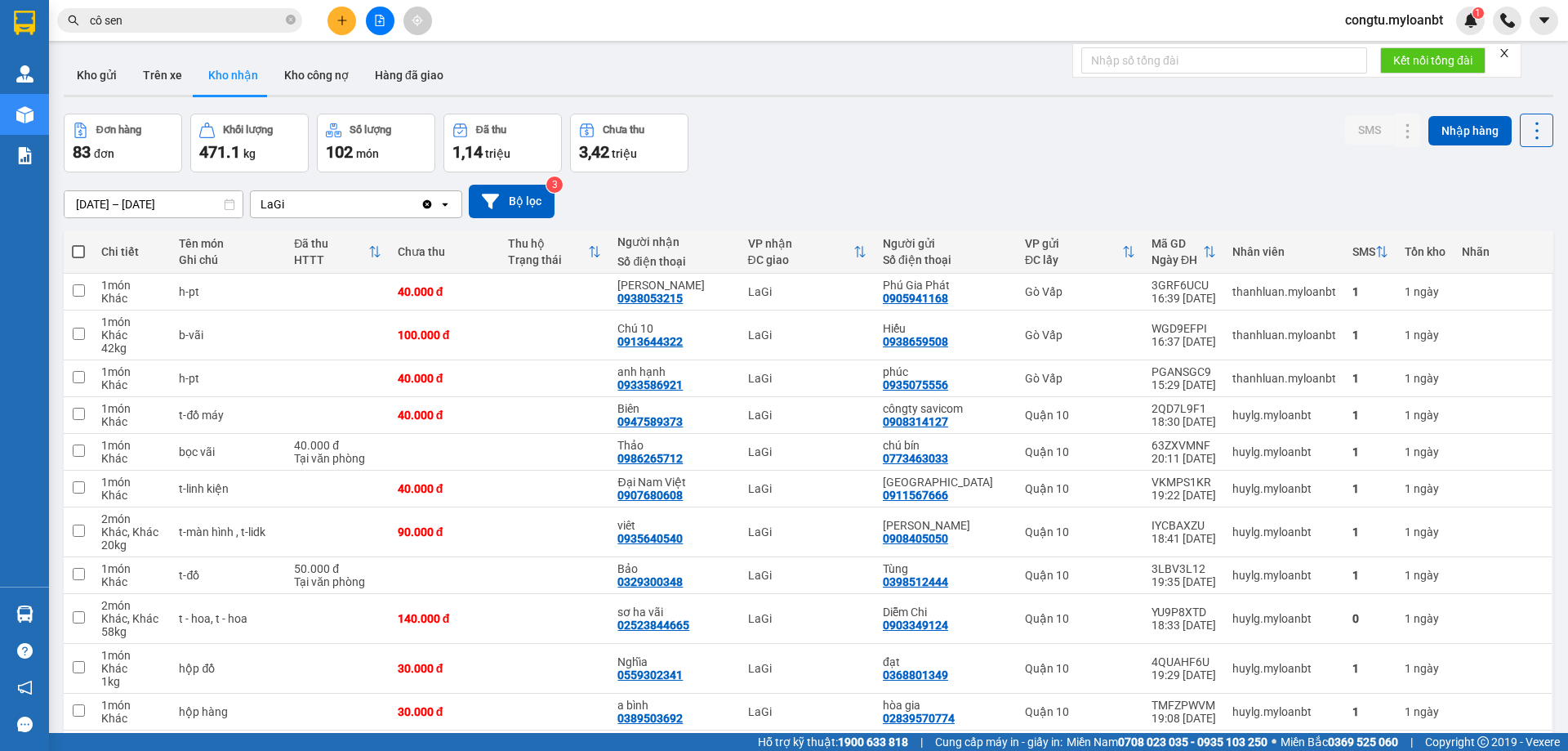
click at [1029, 173] on div "[DATE] – [DATE] Press the down arrow key to interact with the calendar and sele…" at bounding box center [808, 201] width 1489 height 58
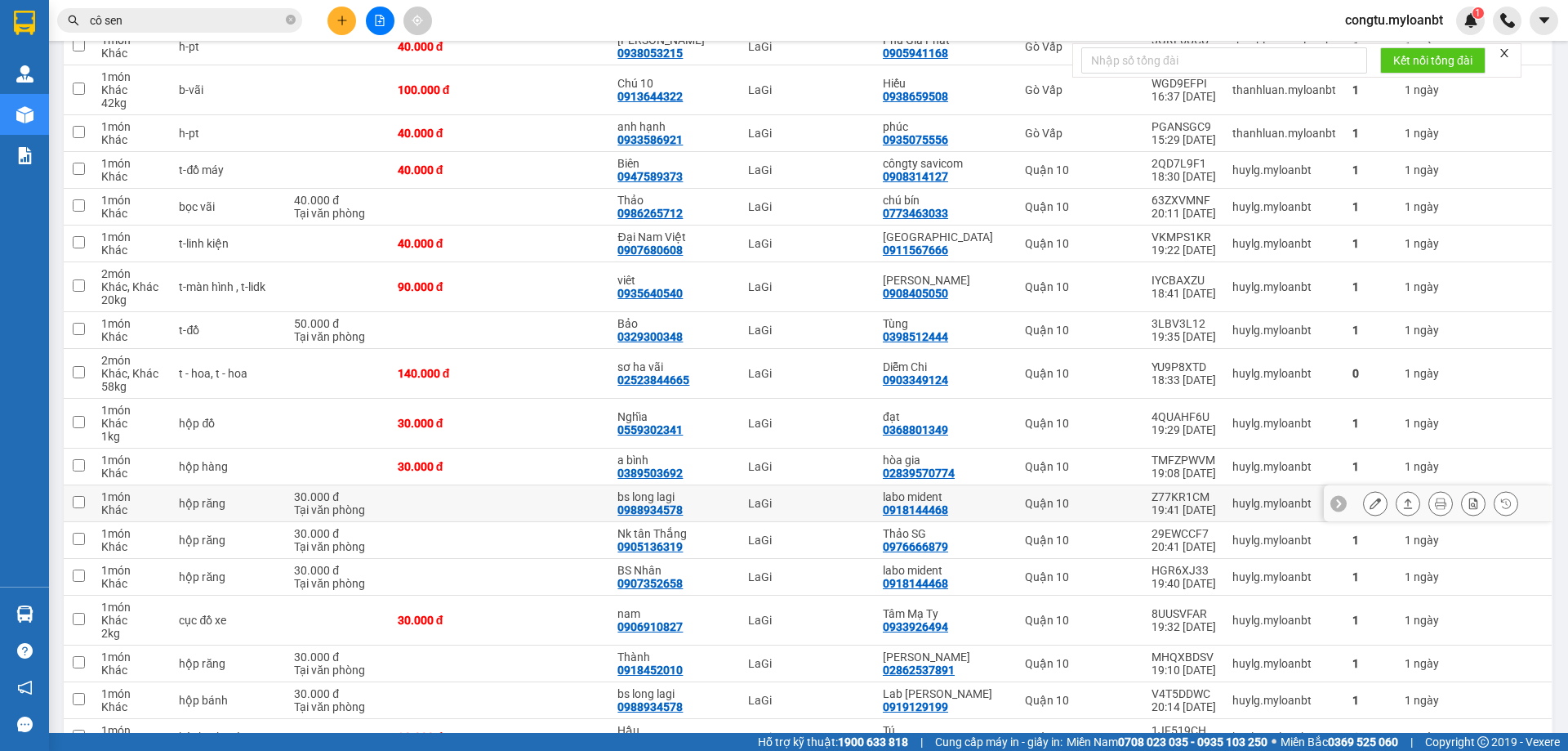
click at [1399, 494] on button at bounding box center [1408, 504] width 23 height 28
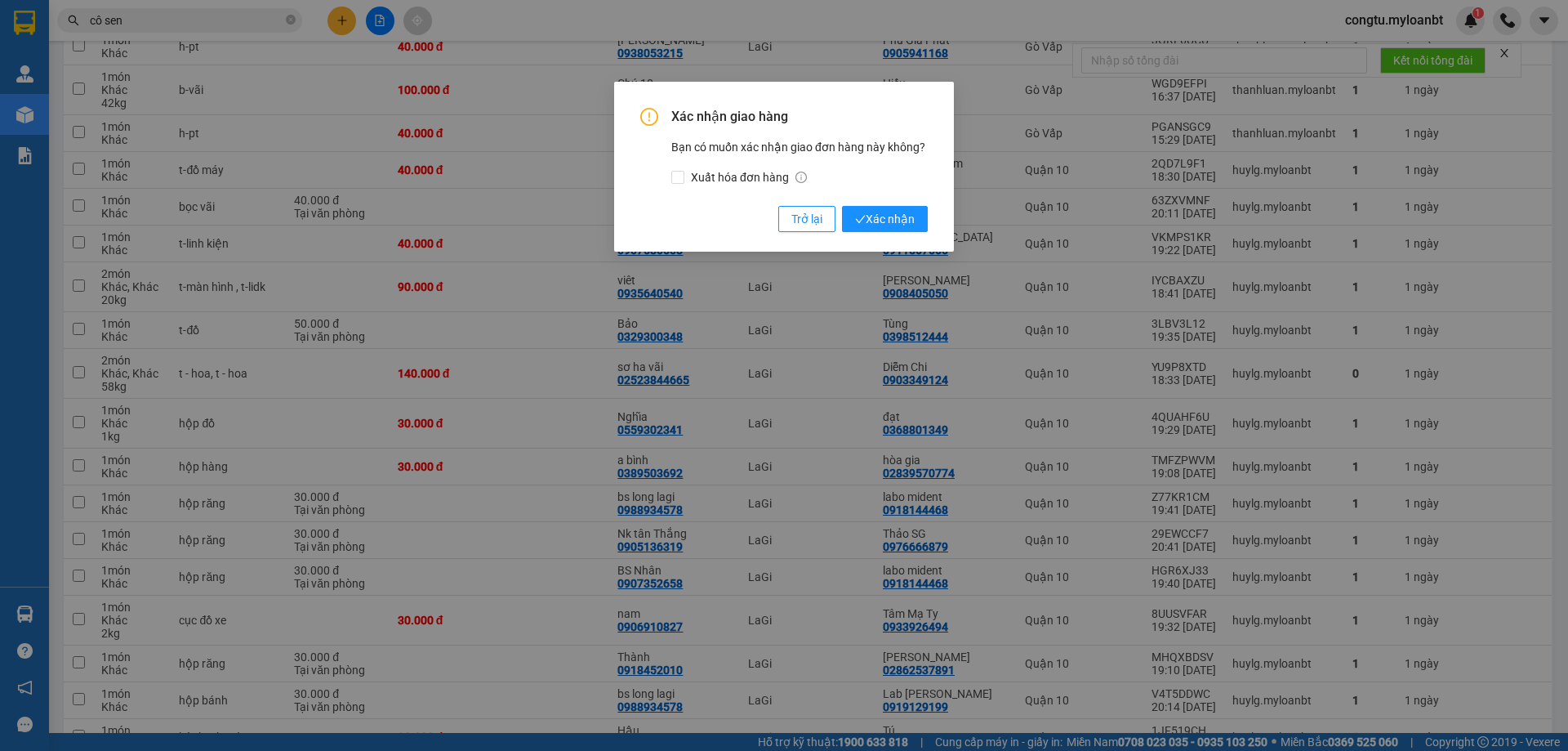
click at [898, 236] on div "Xác nhận giao hàng Bạn có muốn xác nhận giao đơn hàng này không? Xuất hóa đơn h…" at bounding box center [784, 166] width 340 height 170
click at [899, 222] on span "Xác nhận" at bounding box center [884, 219] width 60 height 18
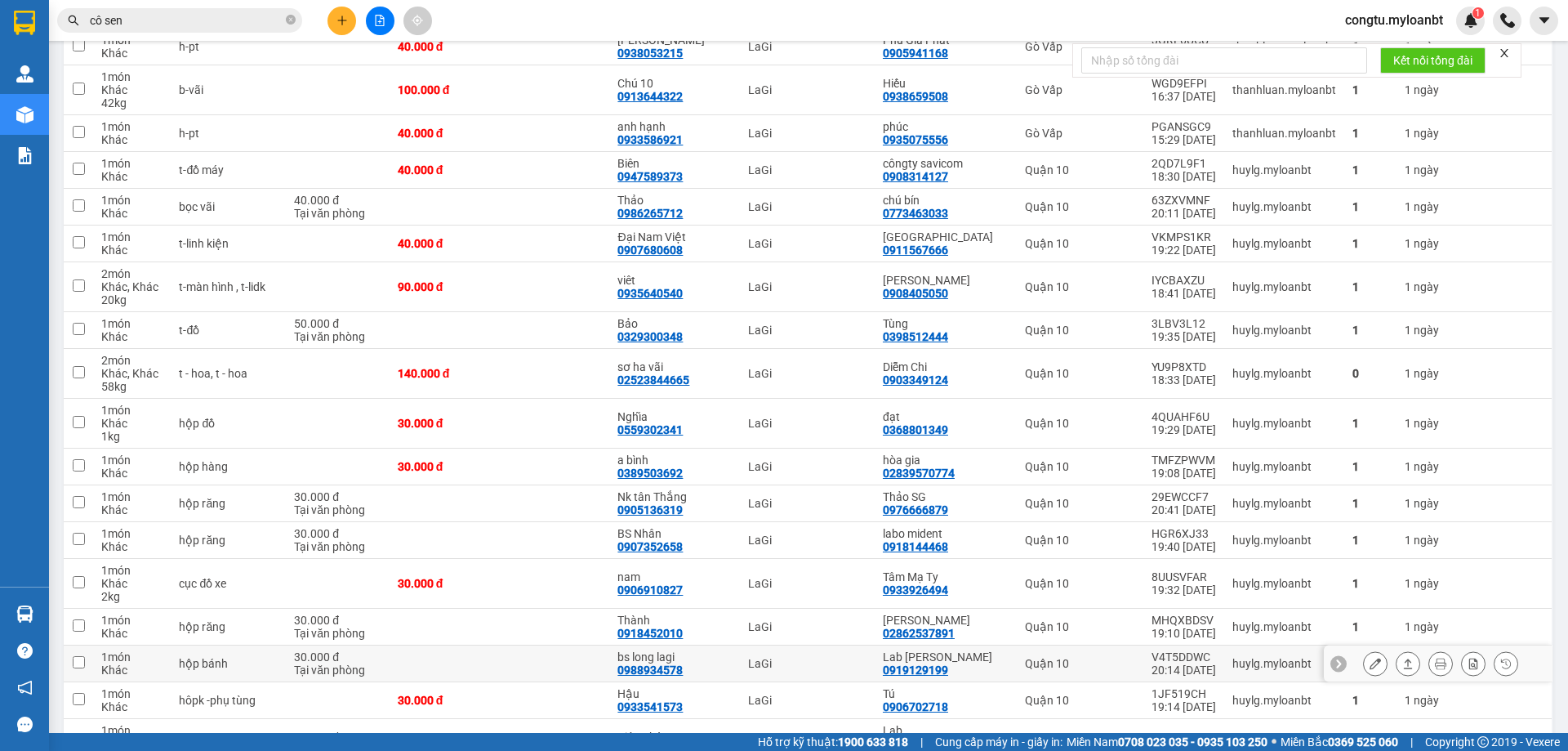
click at [1396, 656] on div at bounding box center [1408, 663] width 25 height 25
click at [1402, 662] on icon at bounding box center [1408, 663] width 11 height 11
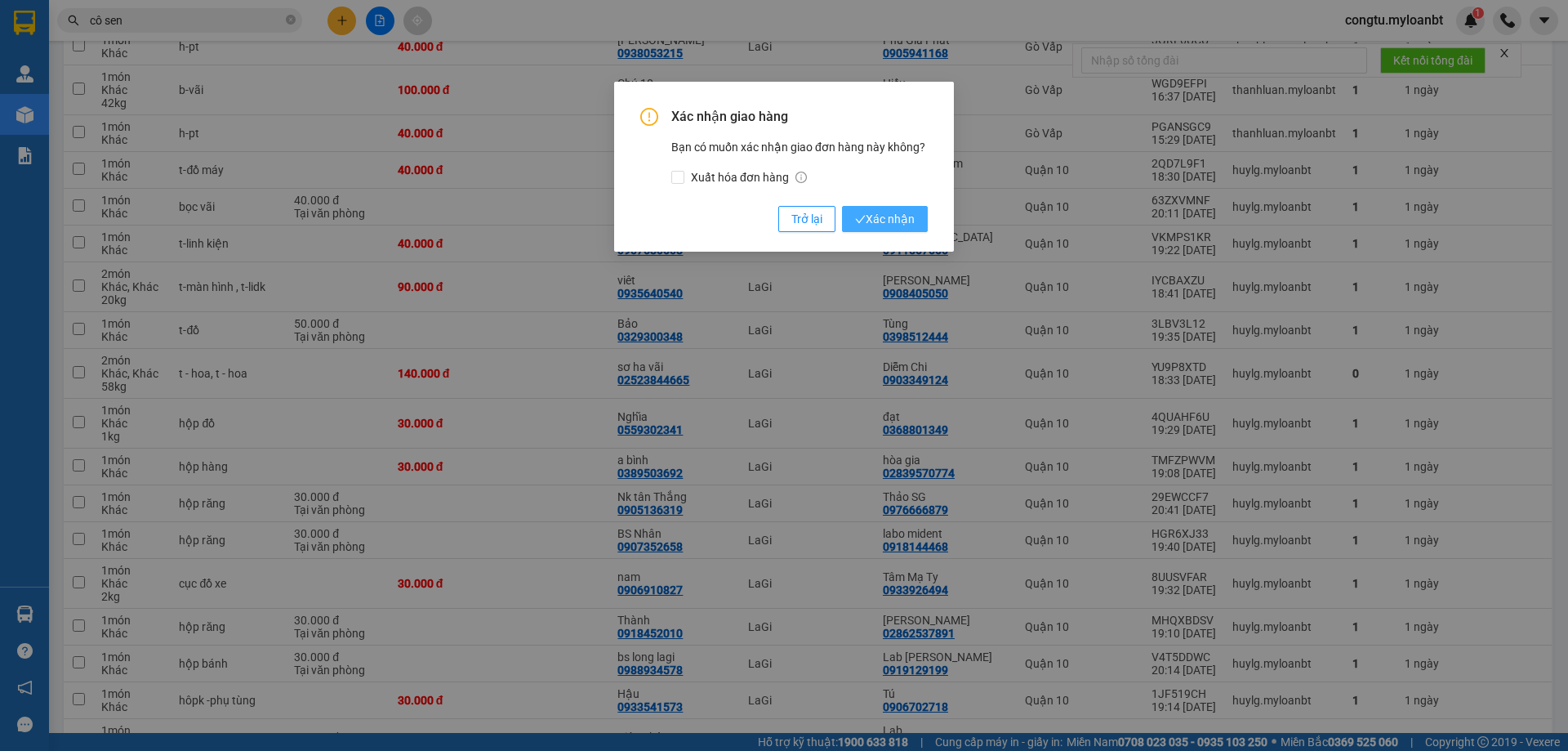
click at [875, 219] on span "Xác nhận" at bounding box center [884, 219] width 60 height 18
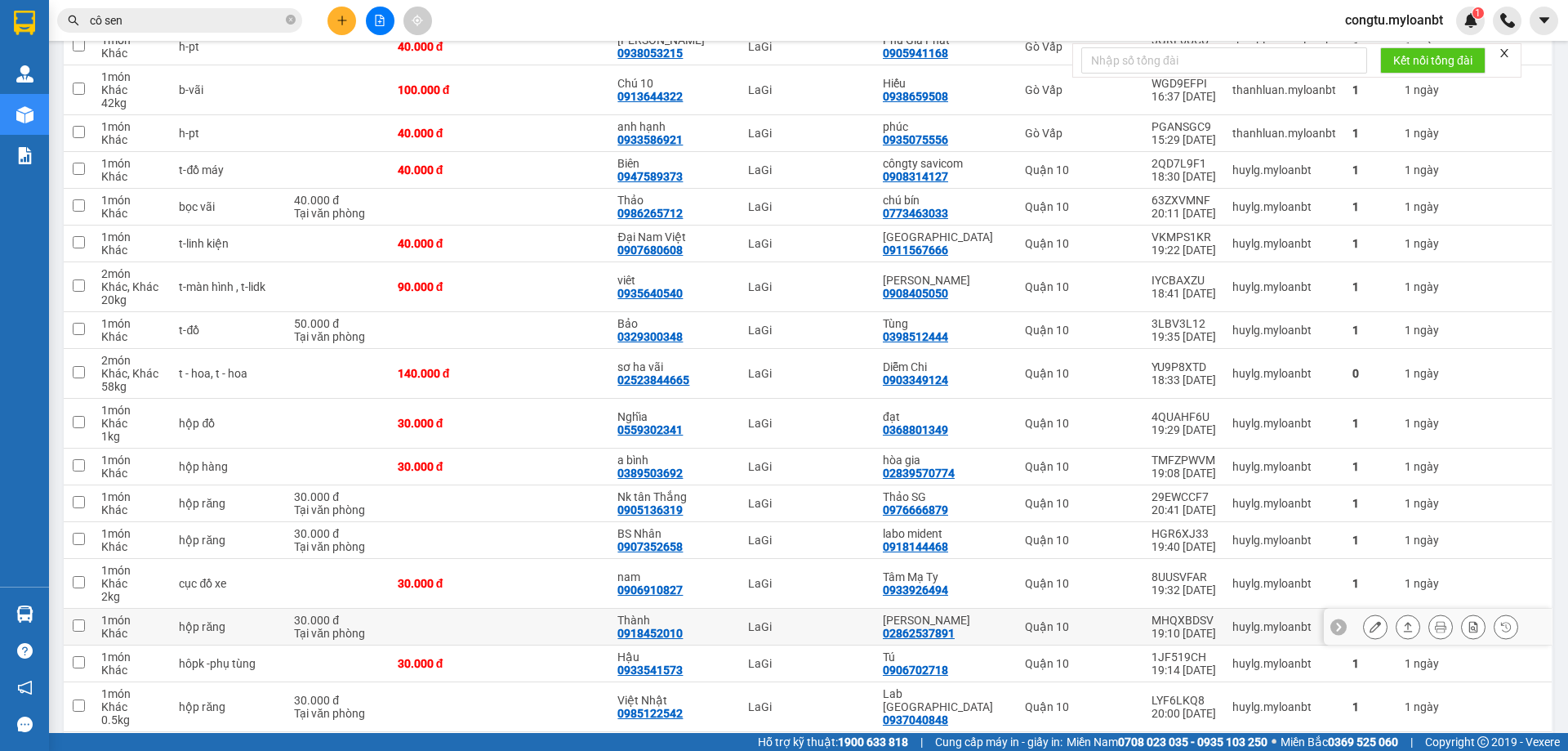
scroll to position [327, 0]
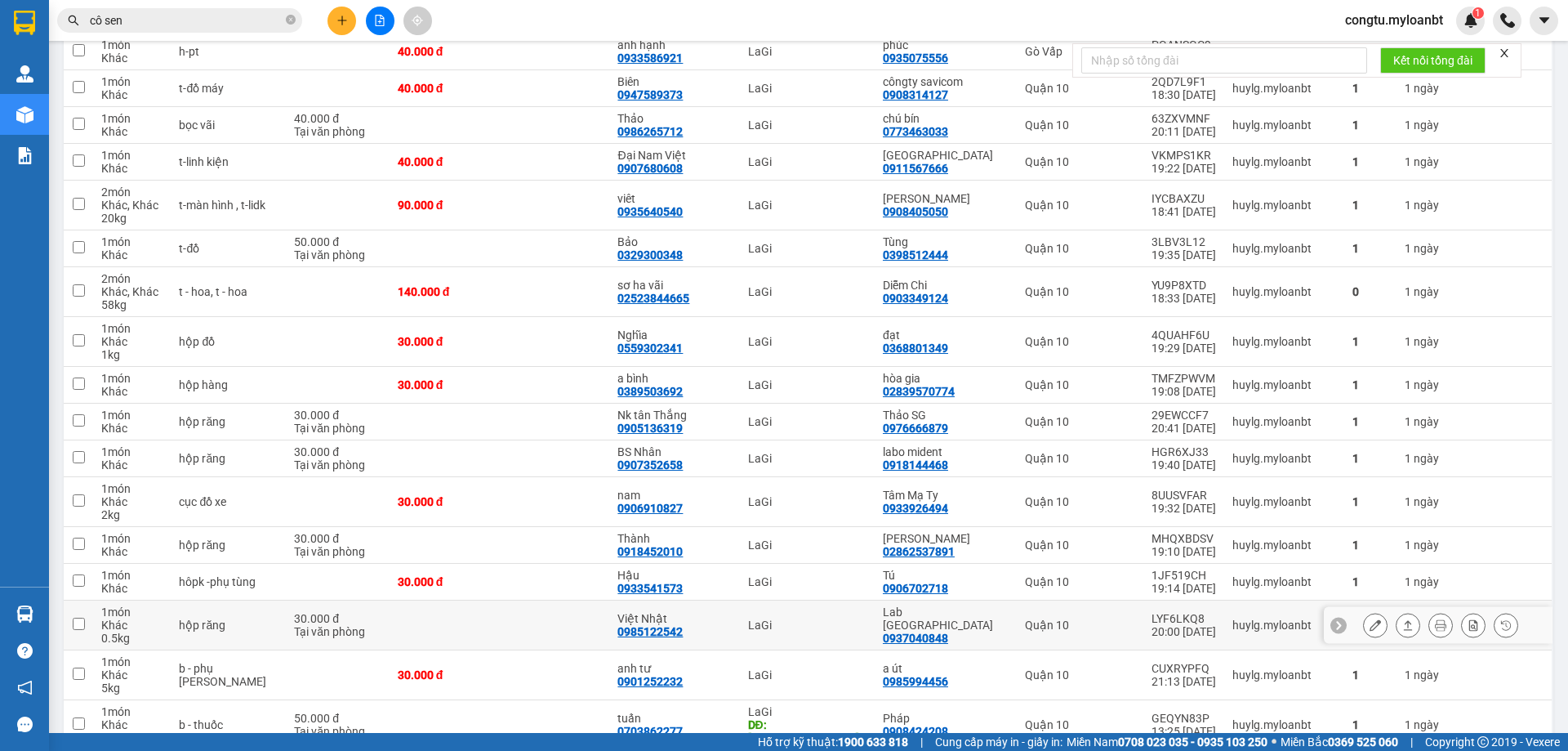
drag, startPoint x: 1374, startPoint y: 615, endPoint x: 1386, endPoint y: 617, distance: 12.2
click at [1378, 617] on div at bounding box center [1440, 625] width 155 height 25
click at [1397, 621] on button at bounding box center [1408, 625] width 23 height 28
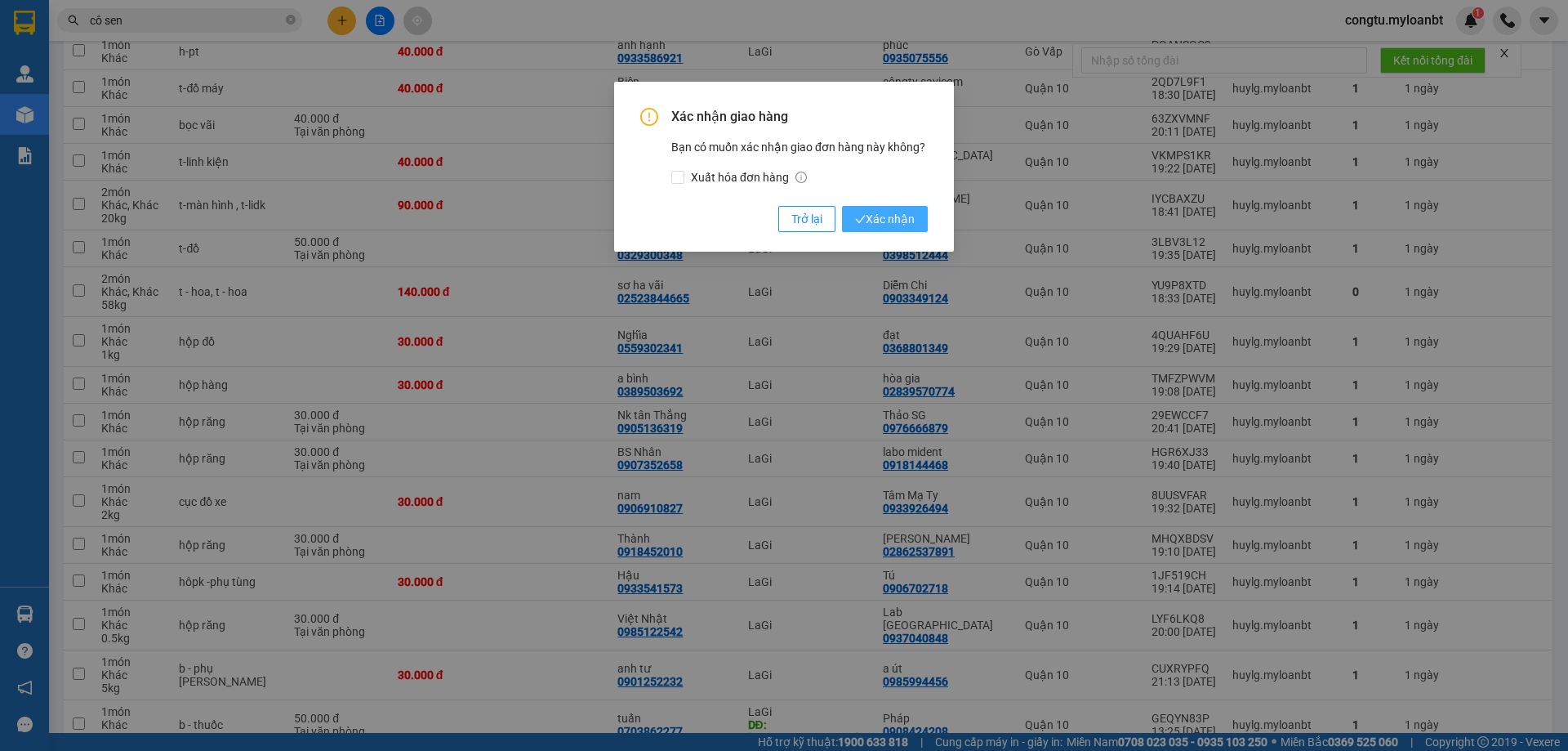
click at [880, 209] on button "Xác nhận" at bounding box center [884, 219] width 86 height 27
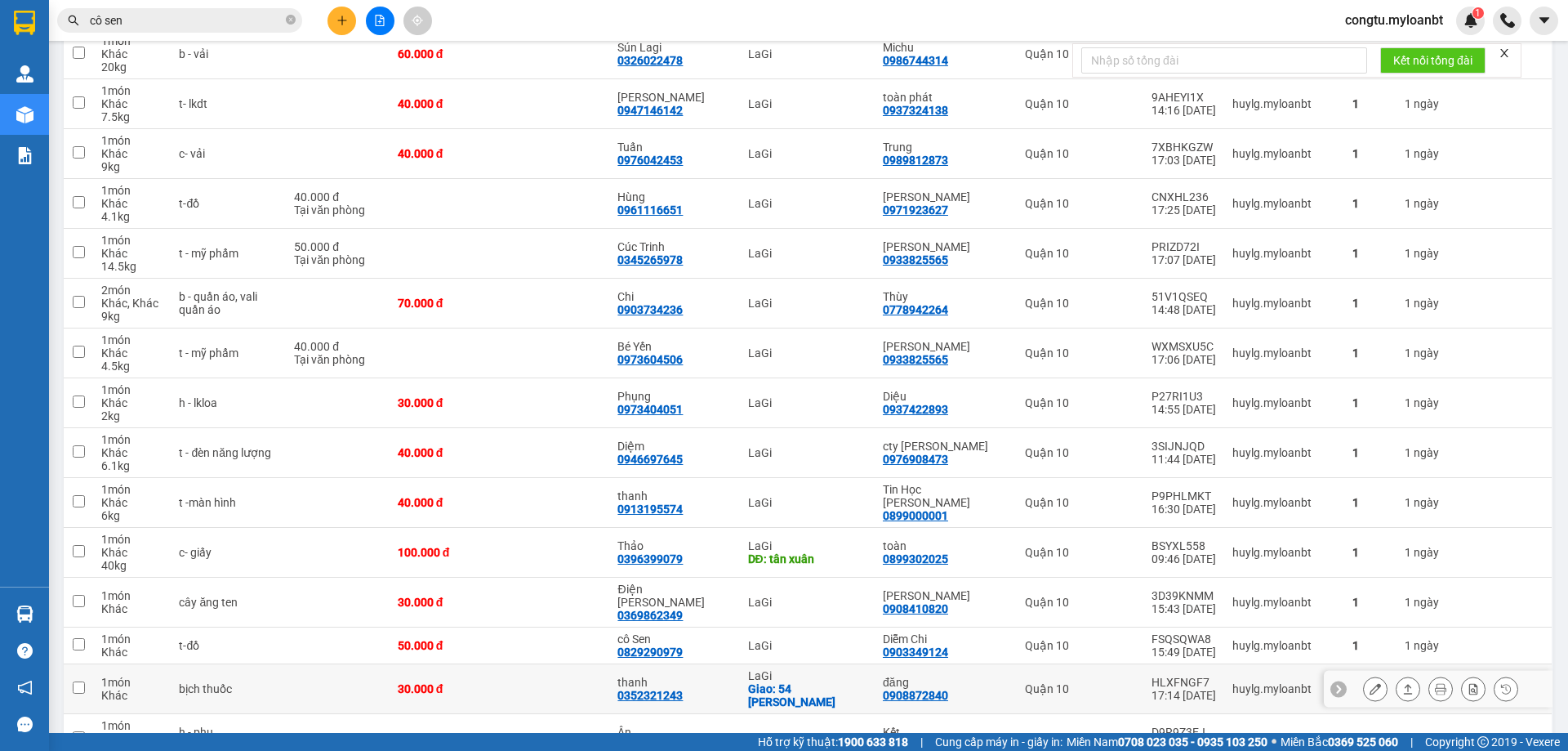
scroll to position [1388, 0]
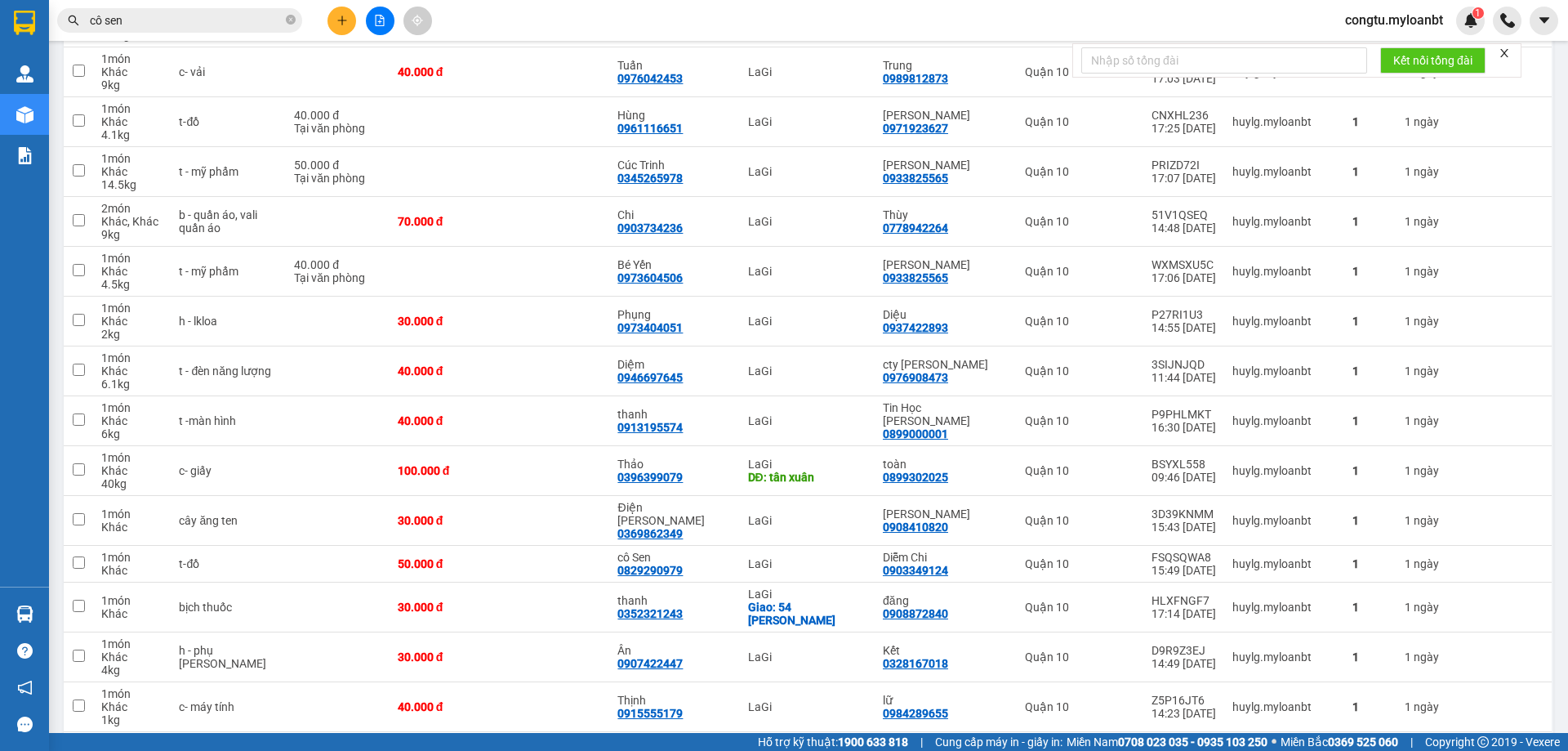
click at [174, 24] on input "cô sen" at bounding box center [187, 20] width 193 height 18
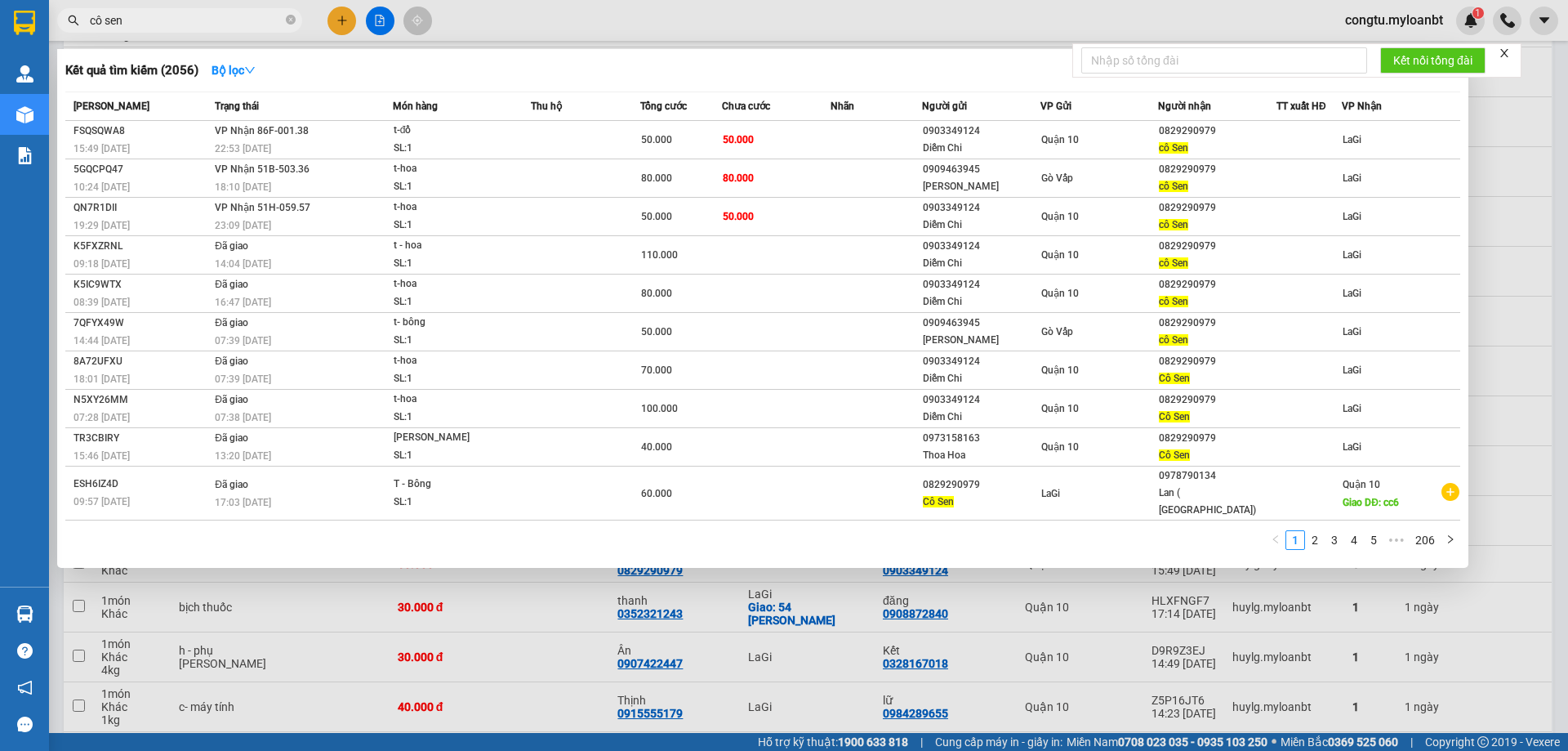
drag, startPoint x: 704, startPoint y: 573, endPoint x: 719, endPoint y: 567, distance: 16.2
click at [705, 573] on div at bounding box center [784, 375] width 1568 height 751
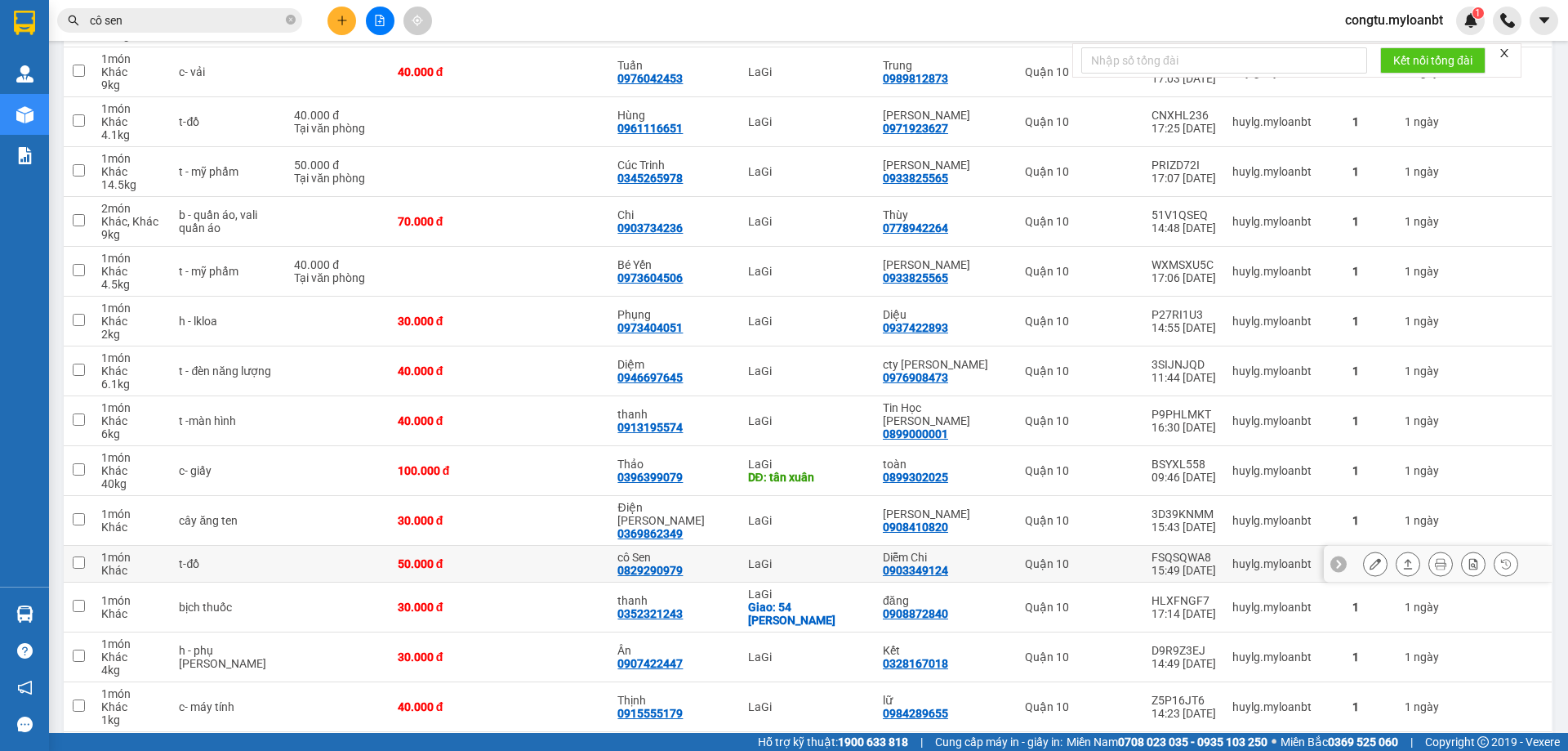
drag, startPoint x: 1383, startPoint y: 551, endPoint x: 1400, endPoint y: 552, distance: 17.0
click at [1396, 552] on div at bounding box center [1408, 563] width 25 height 25
click at [1401, 551] on button at bounding box center [1408, 563] width 23 height 28
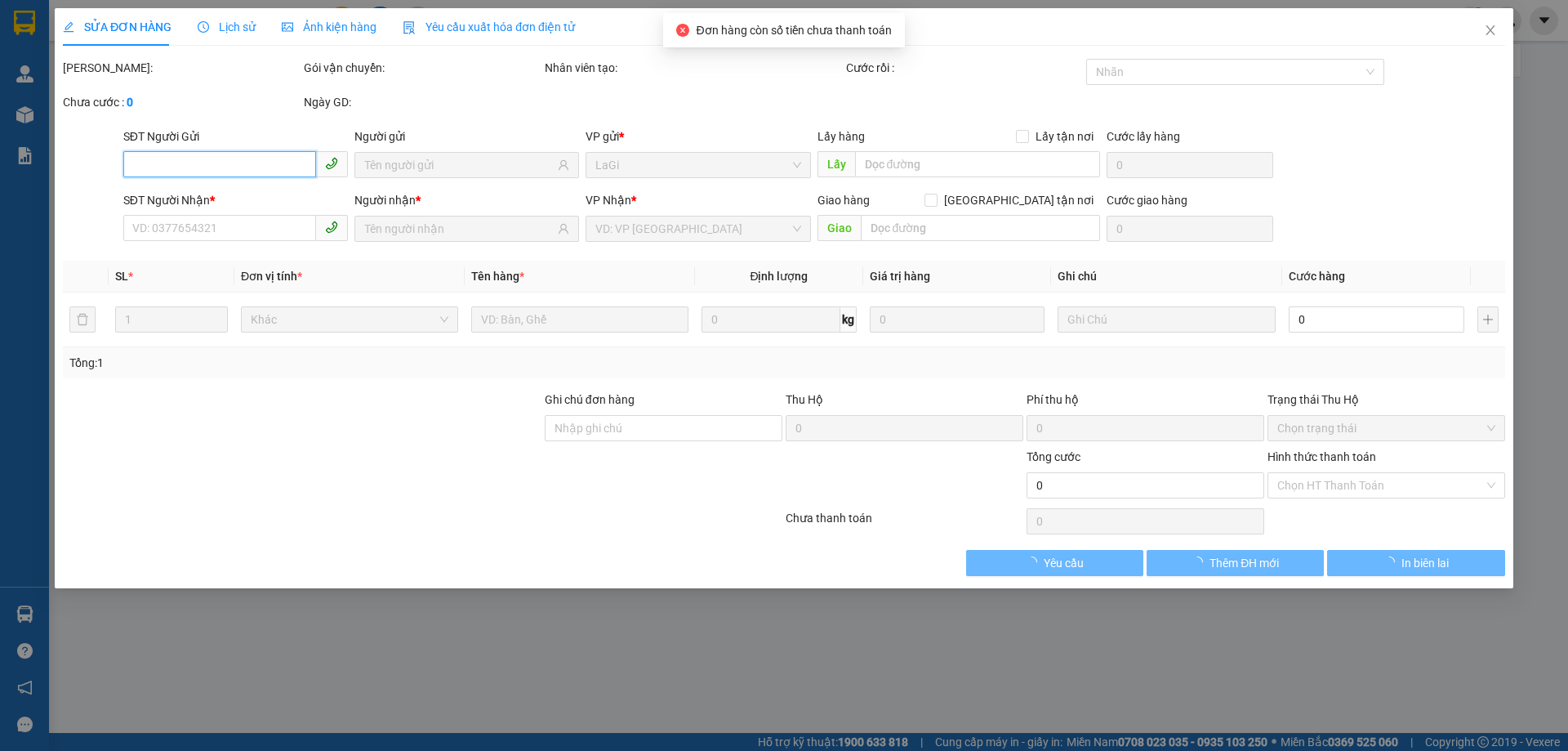
type input "0903349124"
type input "Diễm Chi"
type input "0829290979"
type input "cô Sen"
type input "50.000"
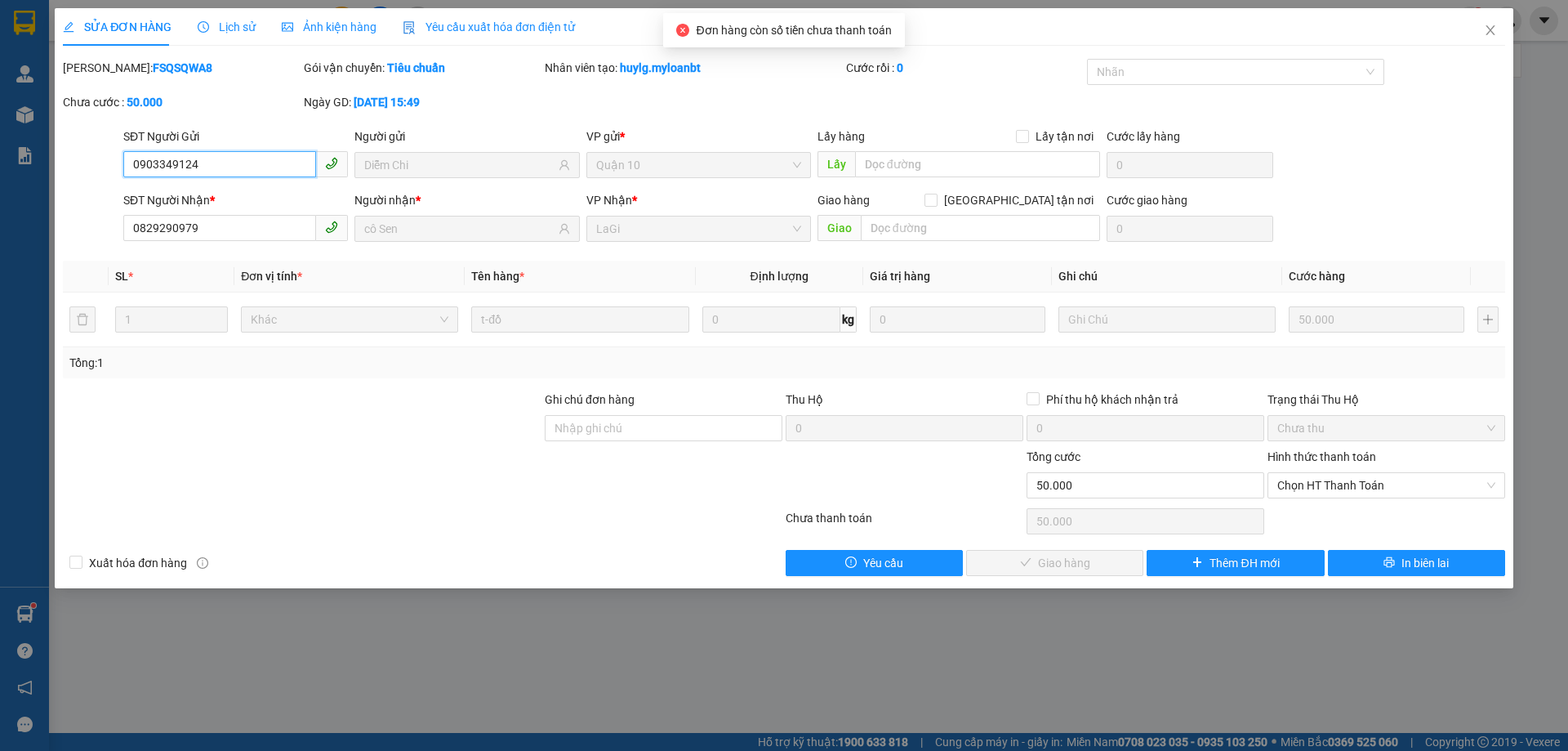
click at [1327, 471] on div "Hình thức thanh toán Chọn HT Thanh Toán" at bounding box center [1385, 476] width 238 height 57
click at [1314, 499] on div "Hình thức thanh toán Chọn HT Thanh Toán" at bounding box center [1385, 476] width 238 height 57
click at [1317, 489] on span "Chọn HT Thanh Toán" at bounding box center [1386, 485] width 218 height 25
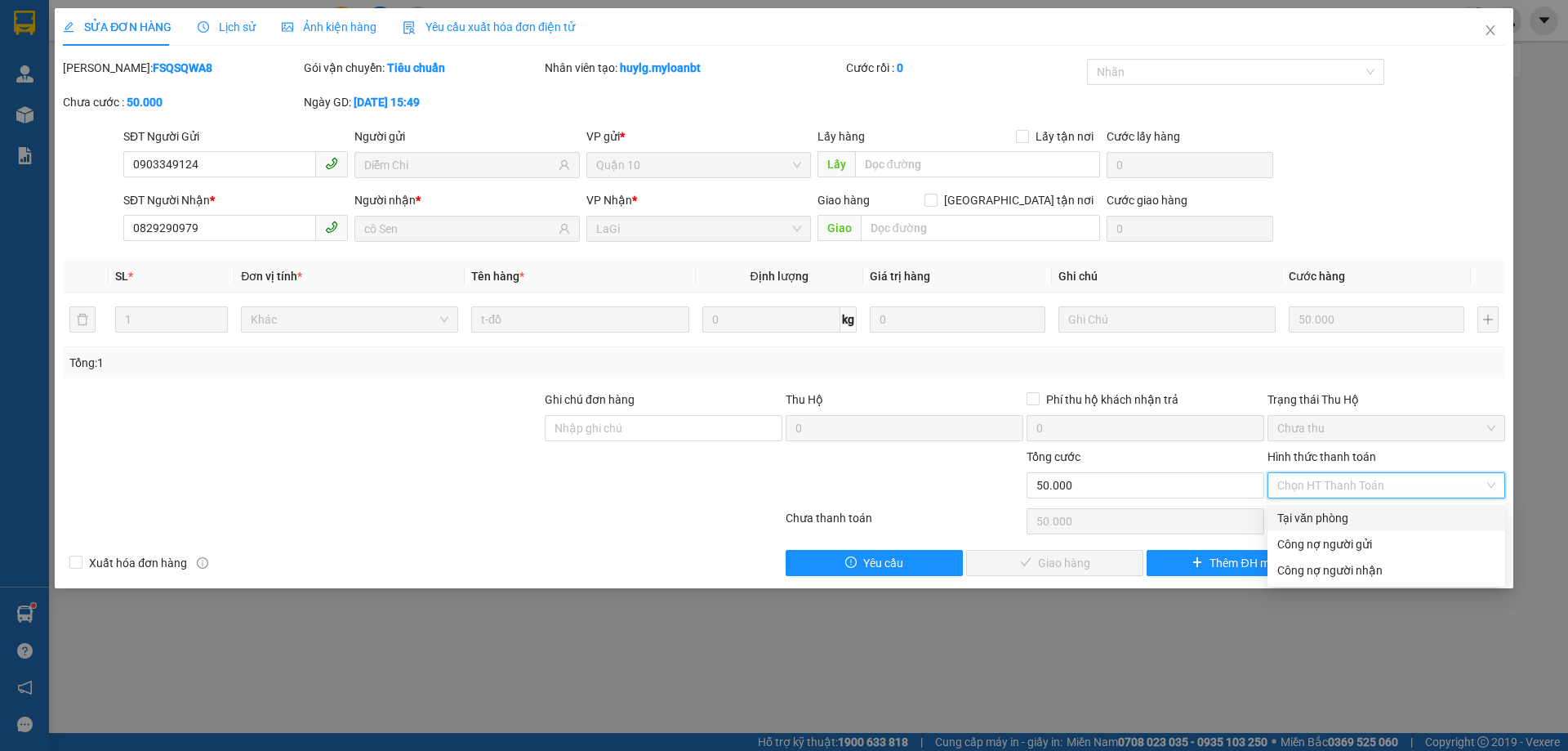
drag, startPoint x: 1314, startPoint y: 508, endPoint x: 1278, endPoint y: 526, distance: 40.2
click at [1314, 509] on div "Tại văn phòng" at bounding box center [1385, 518] width 238 height 27
type input "0"
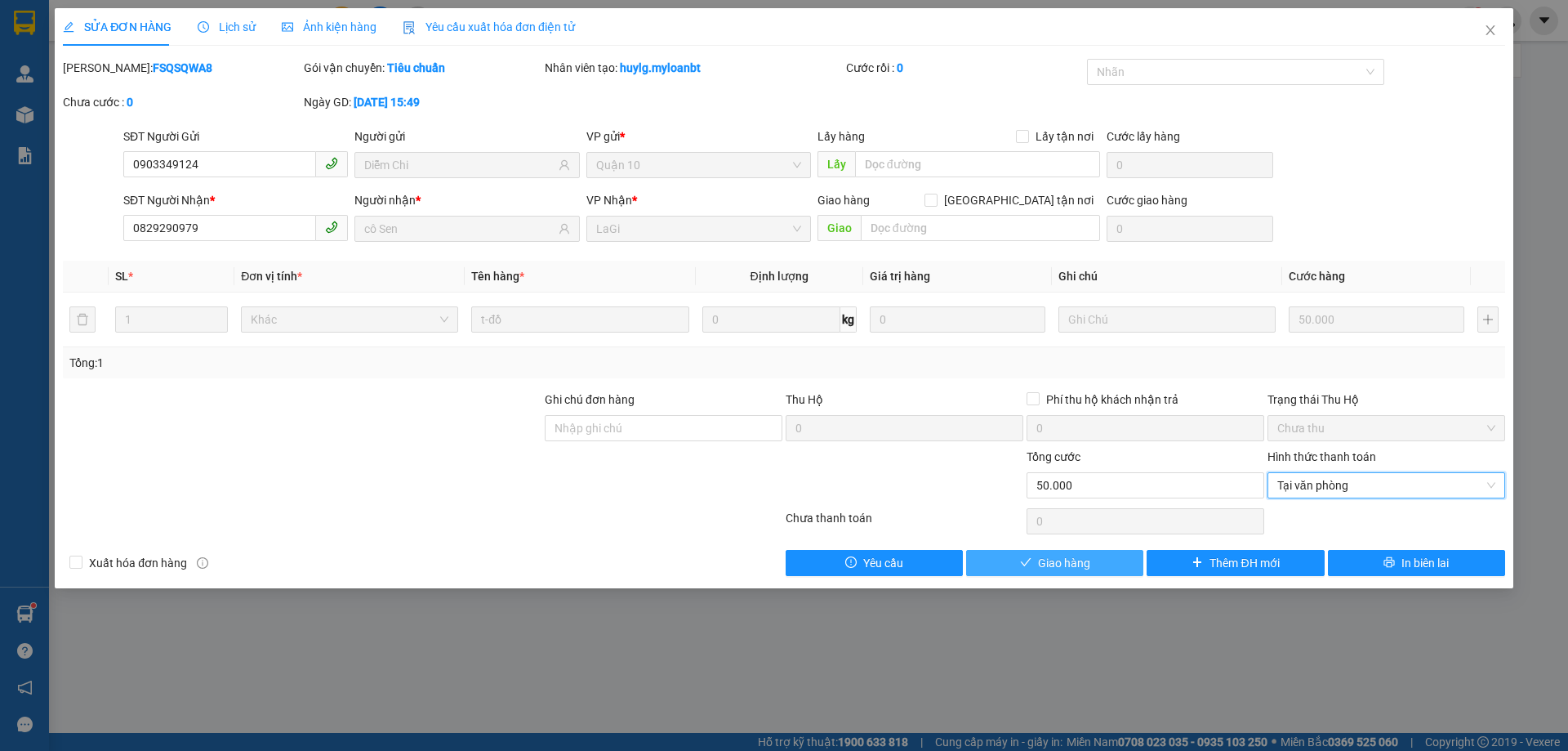
click at [1078, 556] on span "Giao hàng" at bounding box center [1063, 563] width 52 height 18
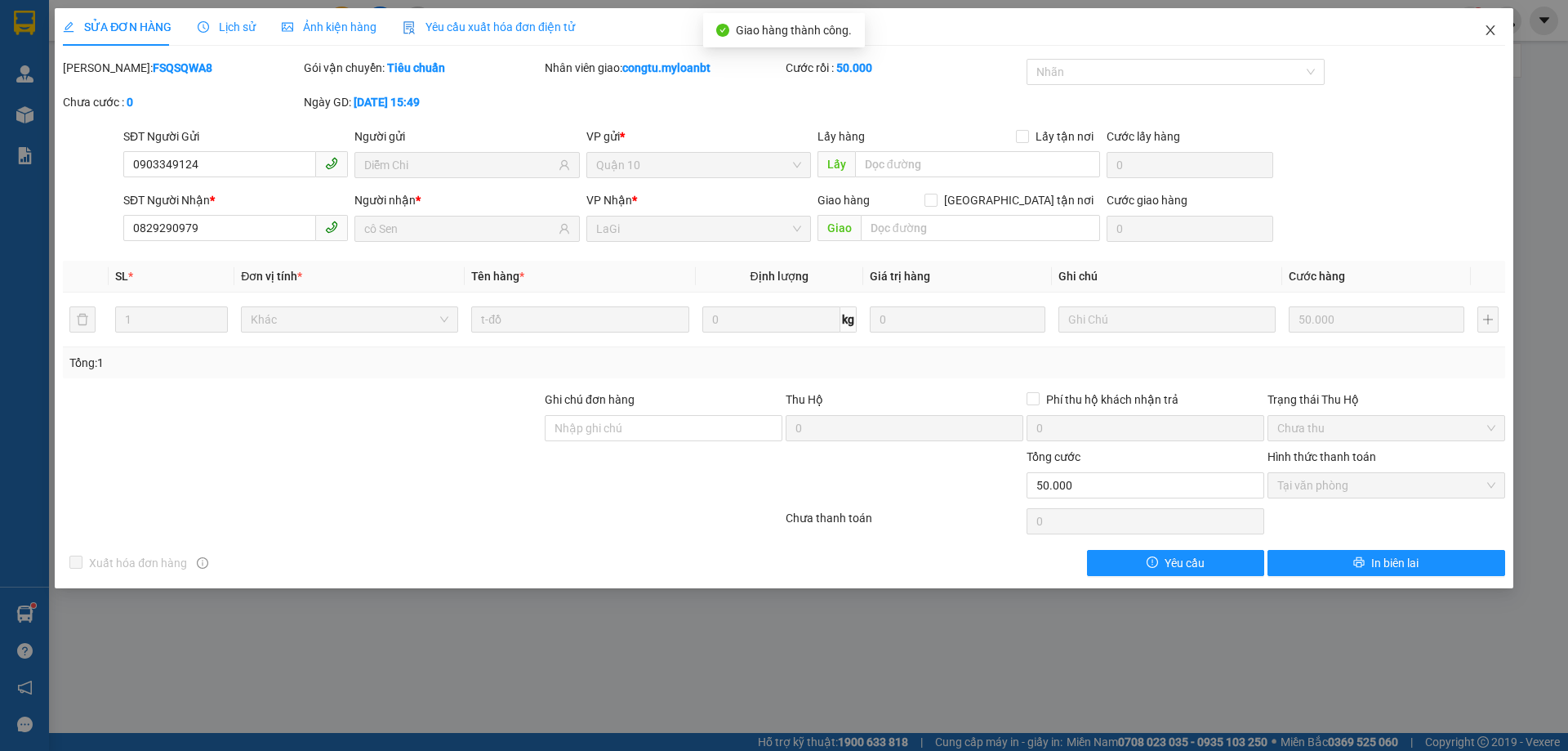
click at [1491, 30] on icon "close" at bounding box center [1489, 30] width 9 height 9
click at [1490, 31] on div "congtu.myloanbt 1" at bounding box center [1450, 21] width 236 height 28
click at [1492, 30] on div "congtu.myloanbt 1" at bounding box center [1450, 21] width 236 height 28
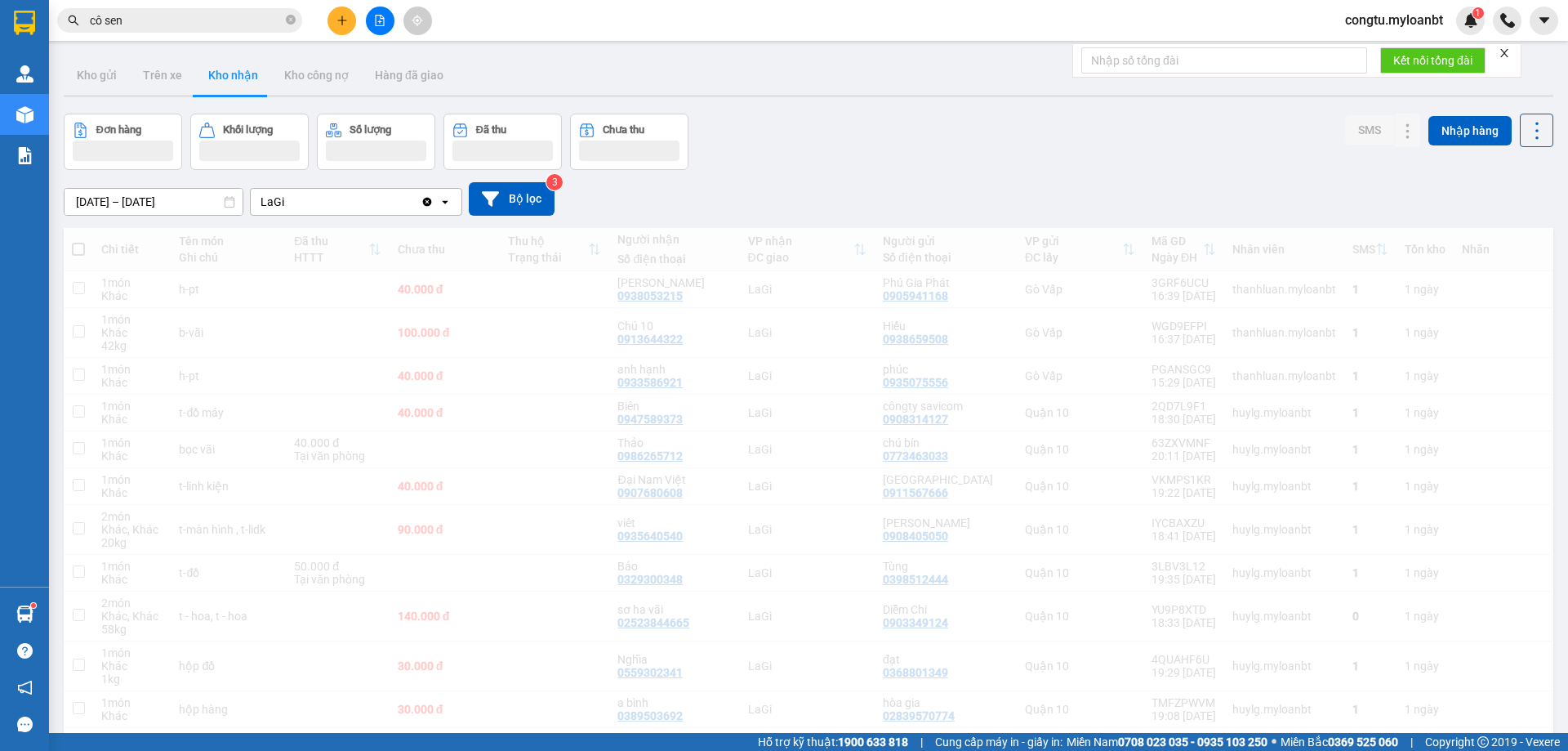
click at [1084, 377] on div "Gò Vấp" at bounding box center [1079, 376] width 110 height 13
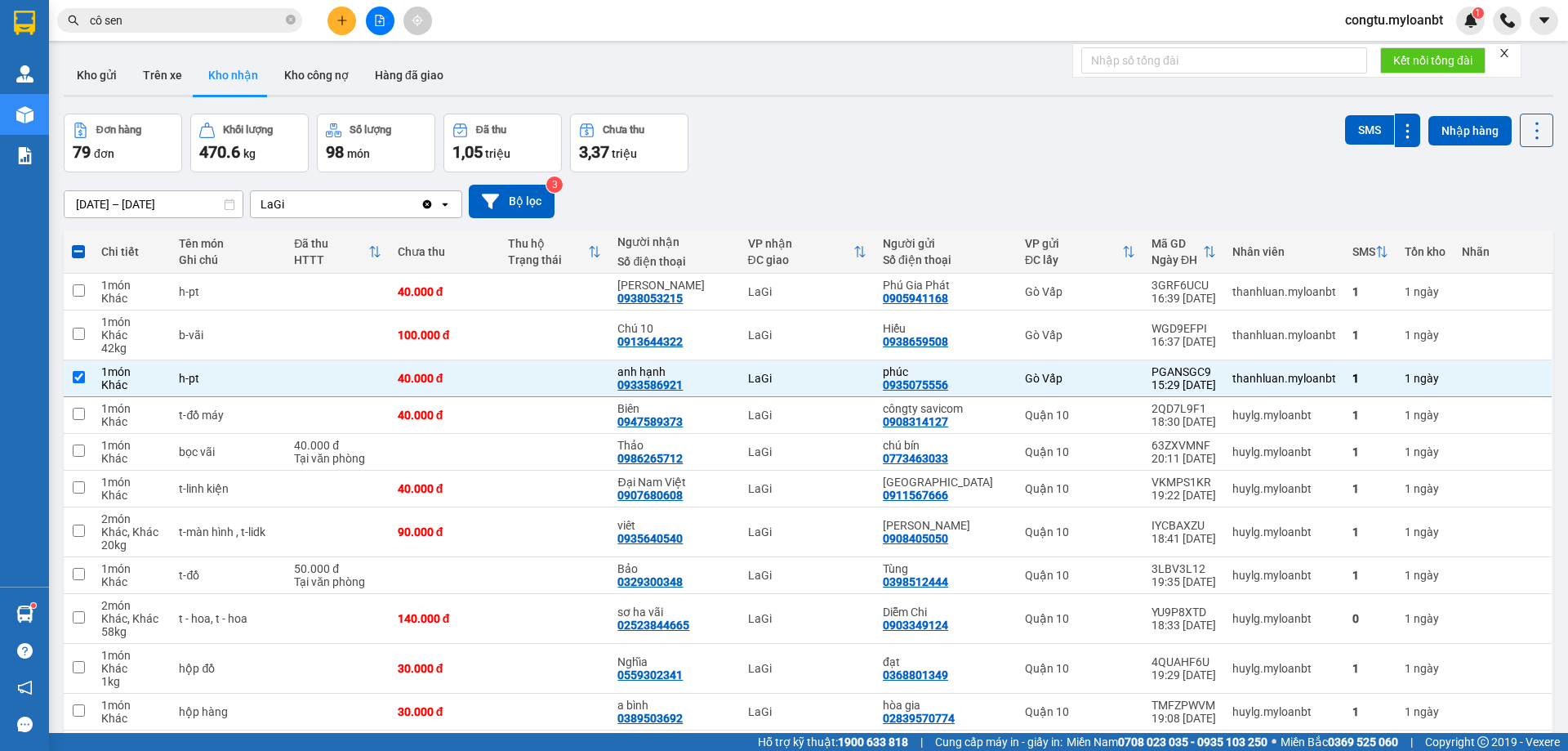
checkbox input "true"
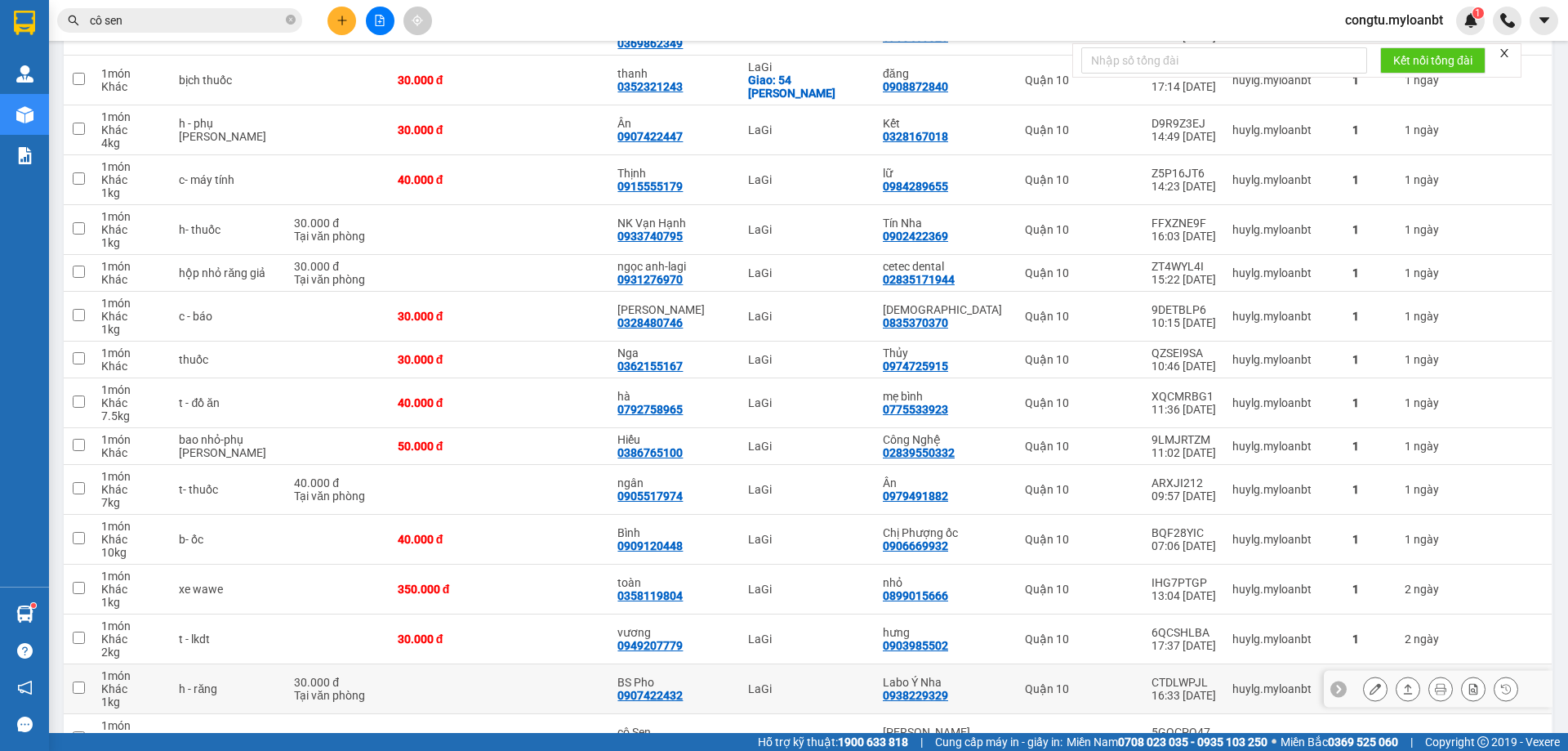
scroll to position [2123, 0]
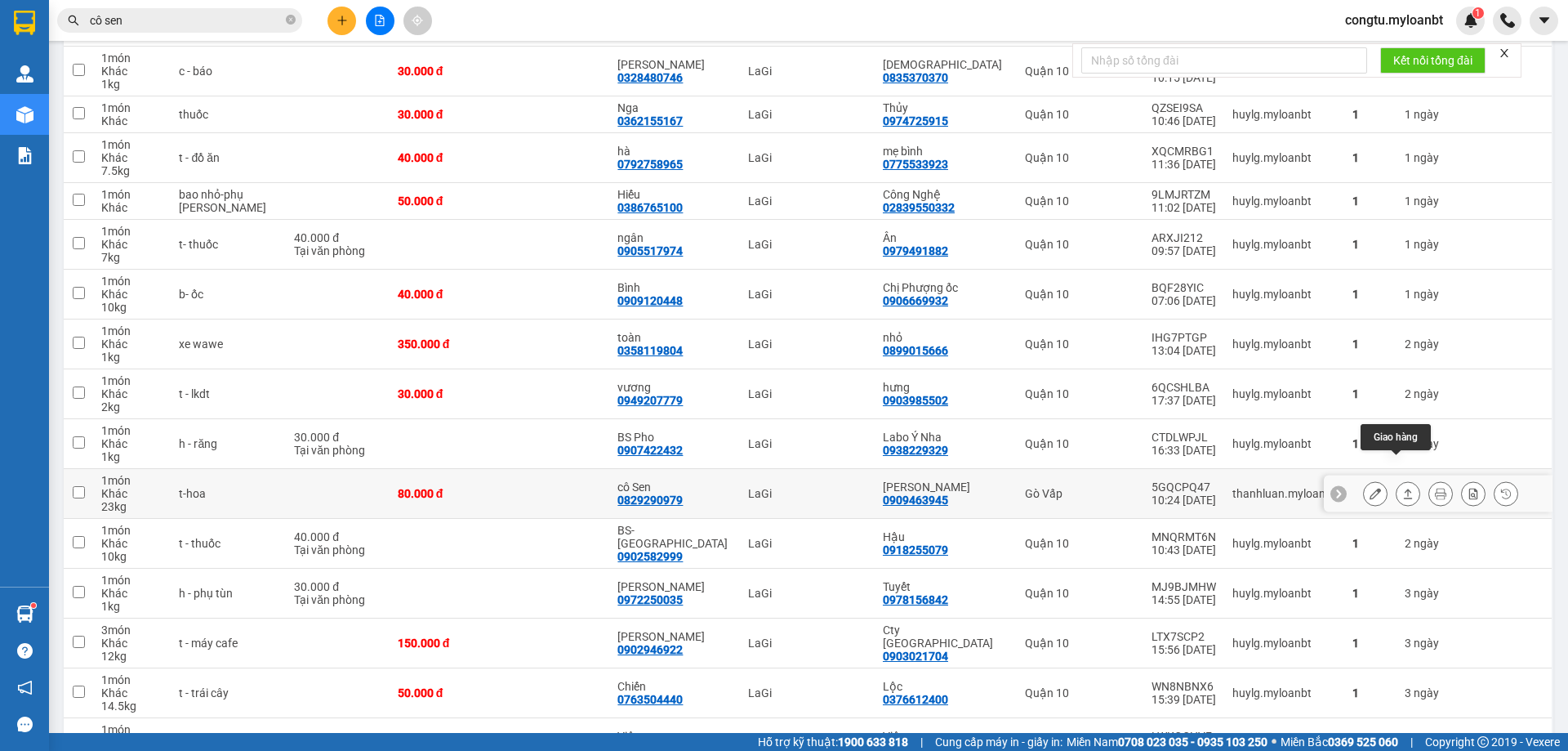
click at [1399, 479] on button at bounding box center [1408, 493] width 23 height 28
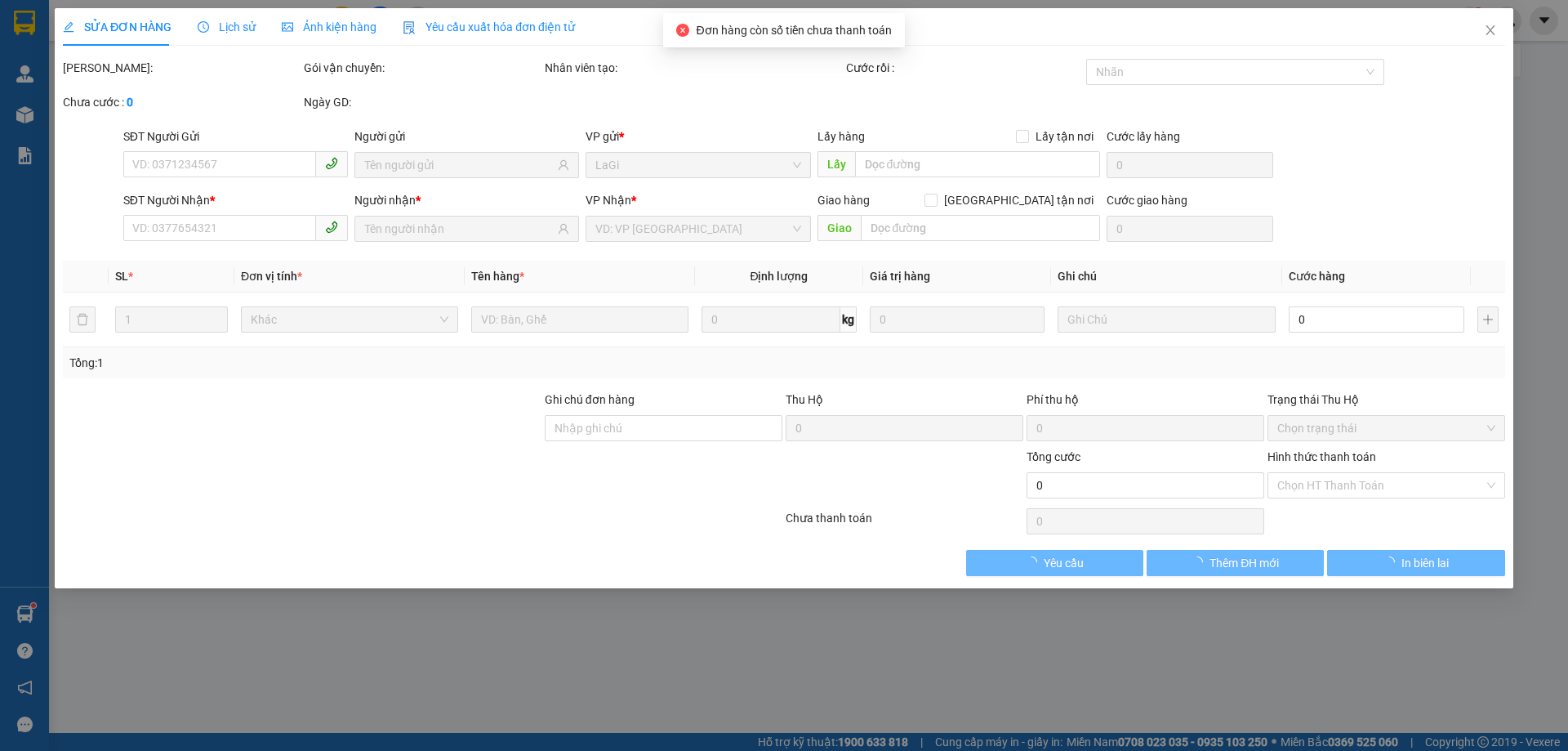
type input "0909463945"
type input "[PERSON_NAME]"
type input "0829290979"
type input "cô Sen"
type input "80.000"
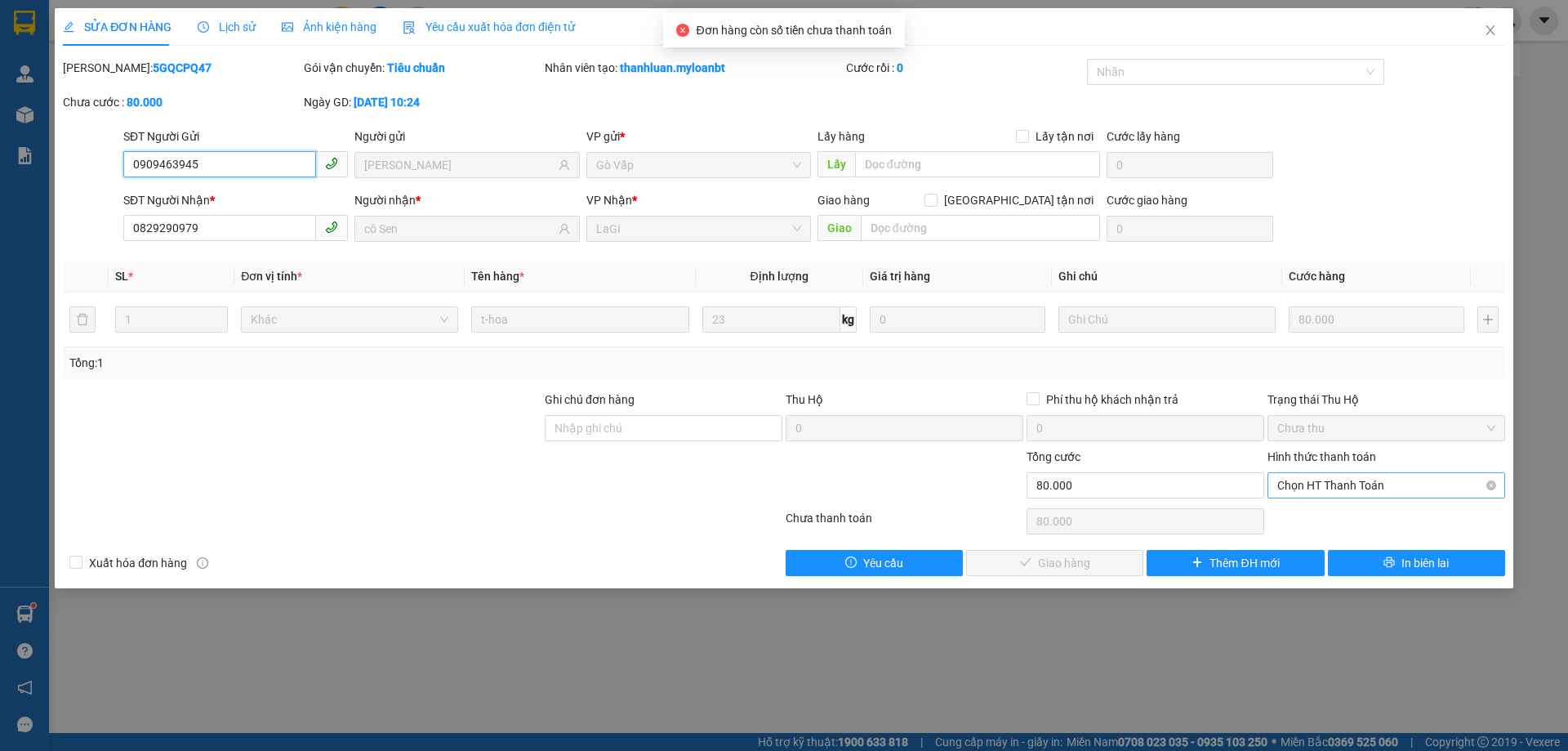
click at [1333, 480] on span "Chọn HT Thanh Toán" at bounding box center [1386, 485] width 218 height 25
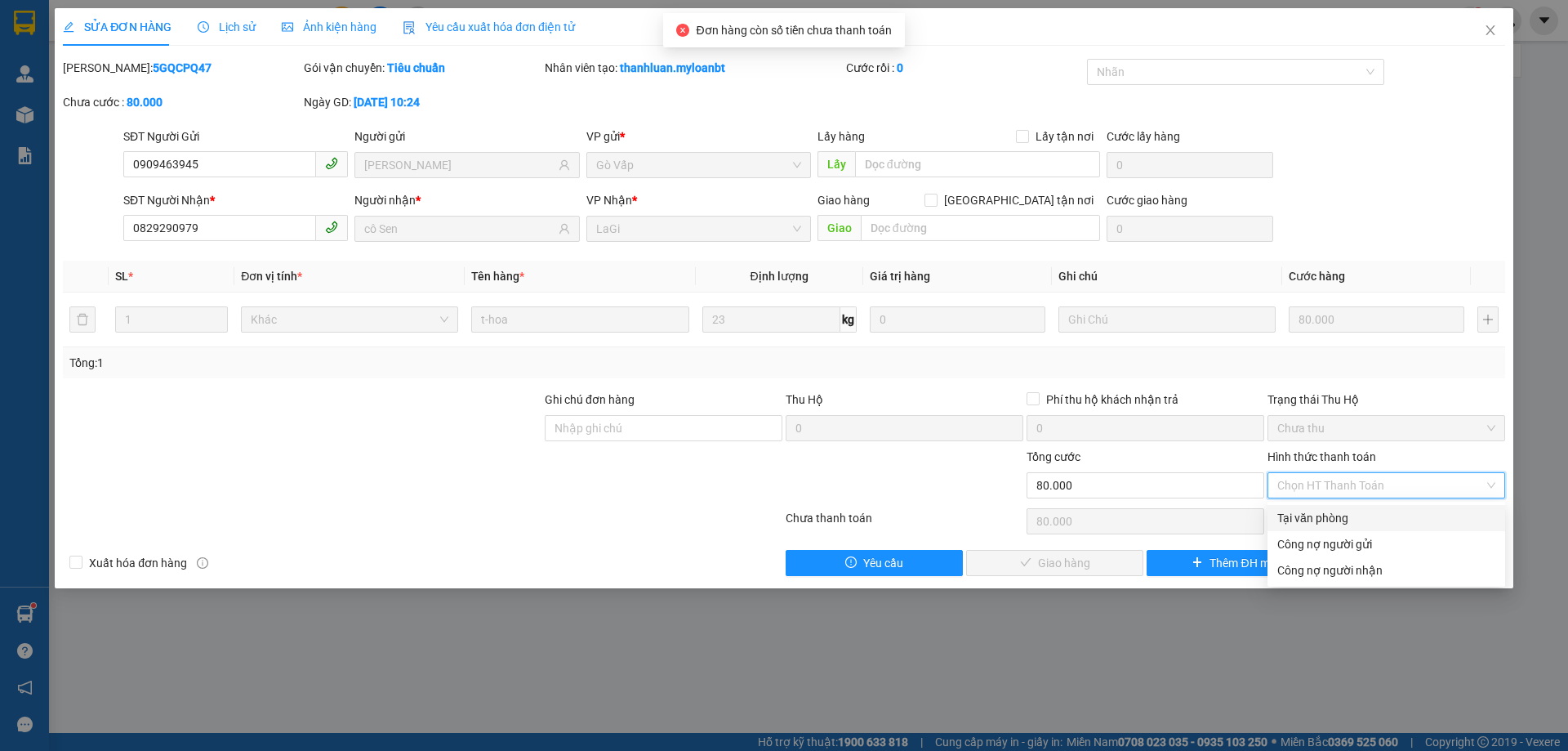
click at [1329, 507] on div "Tại văn phòng" at bounding box center [1385, 518] width 238 height 27
type input "0"
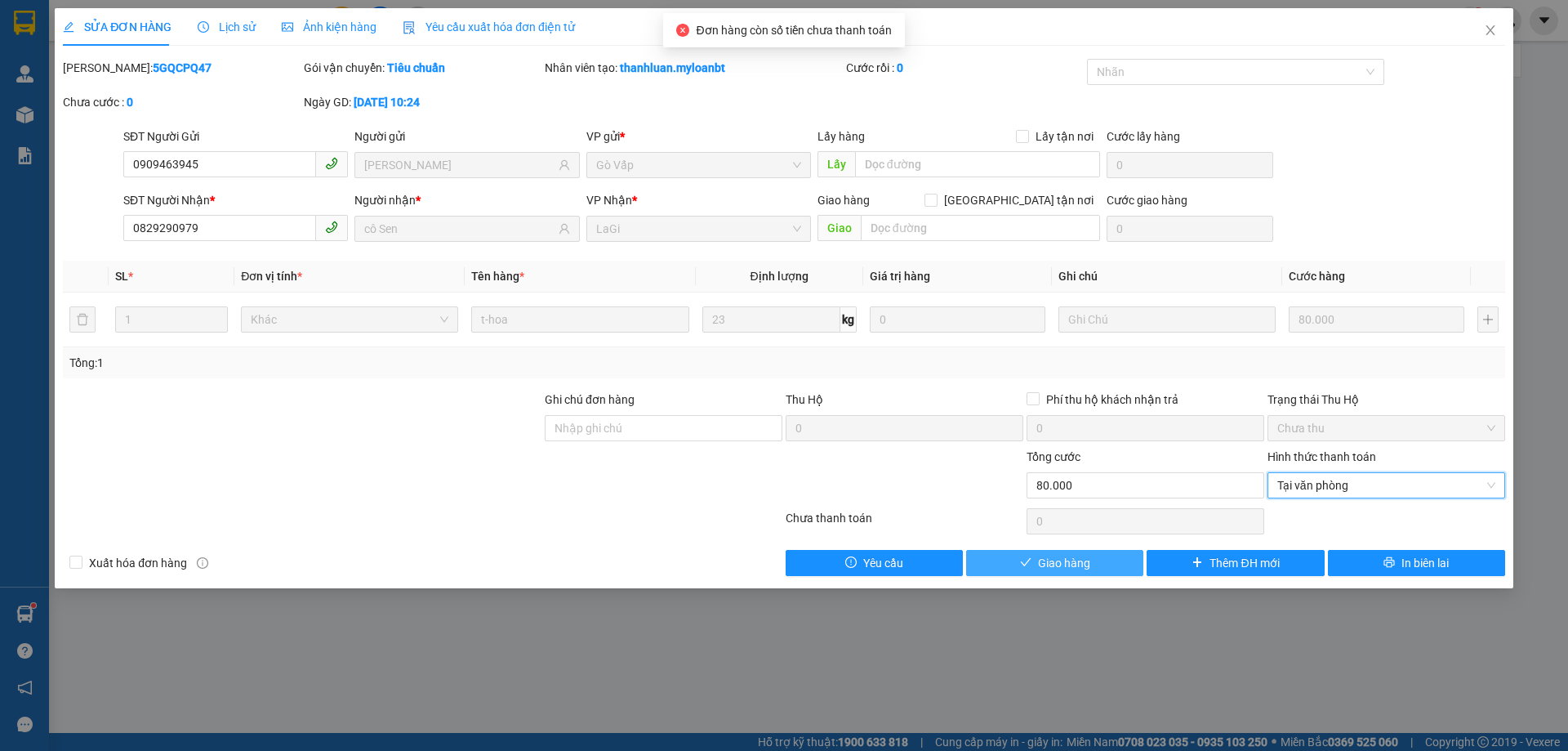
click at [1081, 555] on span "Giao hàng" at bounding box center [1063, 563] width 52 height 18
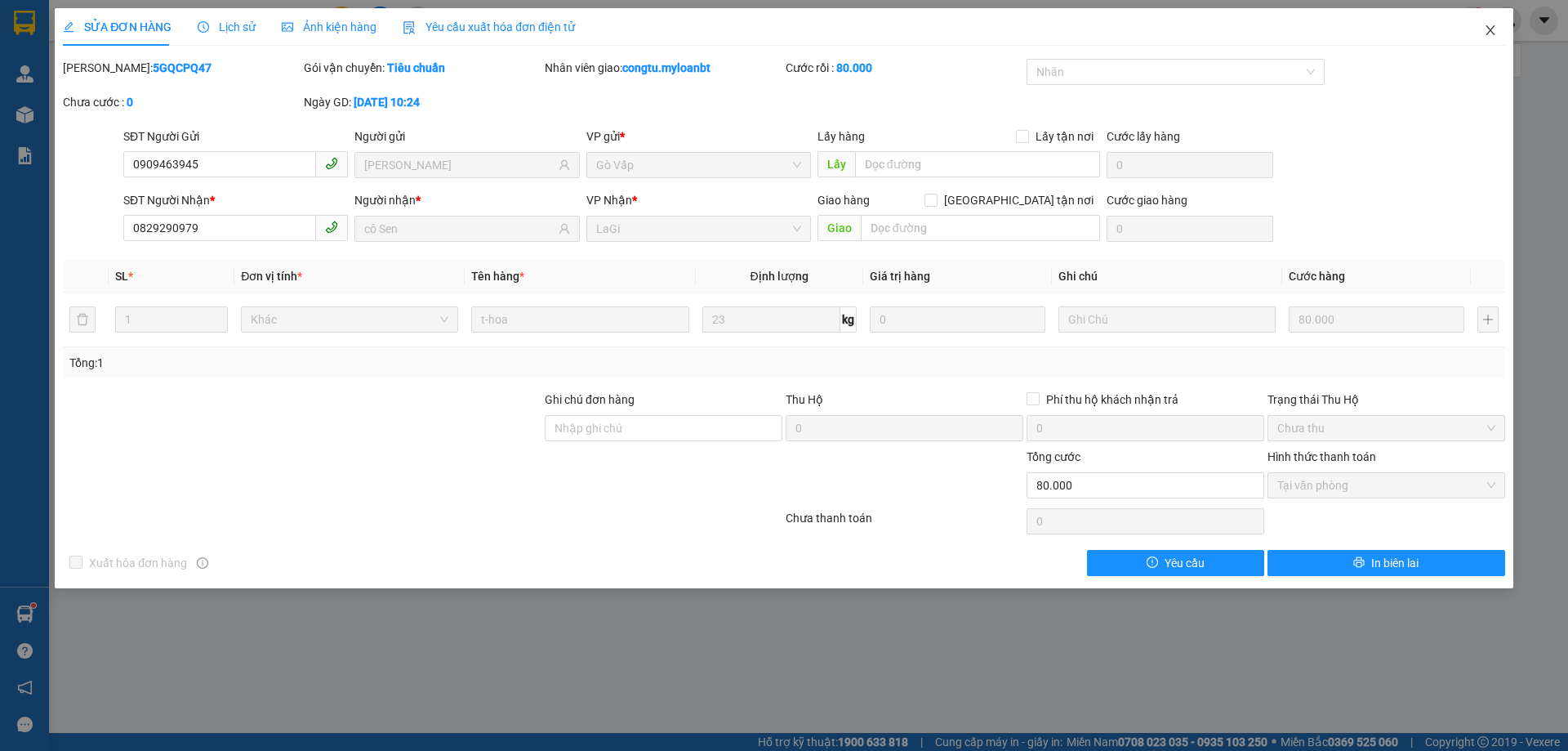
click at [1490, 31] on icon "close" at bounding box center [1489, 30] width 9 height 9
click at [1502, 31] on div at bounding box center [1506, 21] width 28 height 28
click at [1481, 27] on div "1" at bounding box center [1470, 21] width 28 height 28
click at [1481, 27] on body "Kết quả tìm kiếm ( 2056 ) Bộ lọc Mã ĐH Trạng thái Món hàng Thu hộ Tổng cước Chư…" at bounding box center [784, 375] width 1568 height 751
click at [1567, 0] on div at bounding box center [1568, 0] width 0 height 0
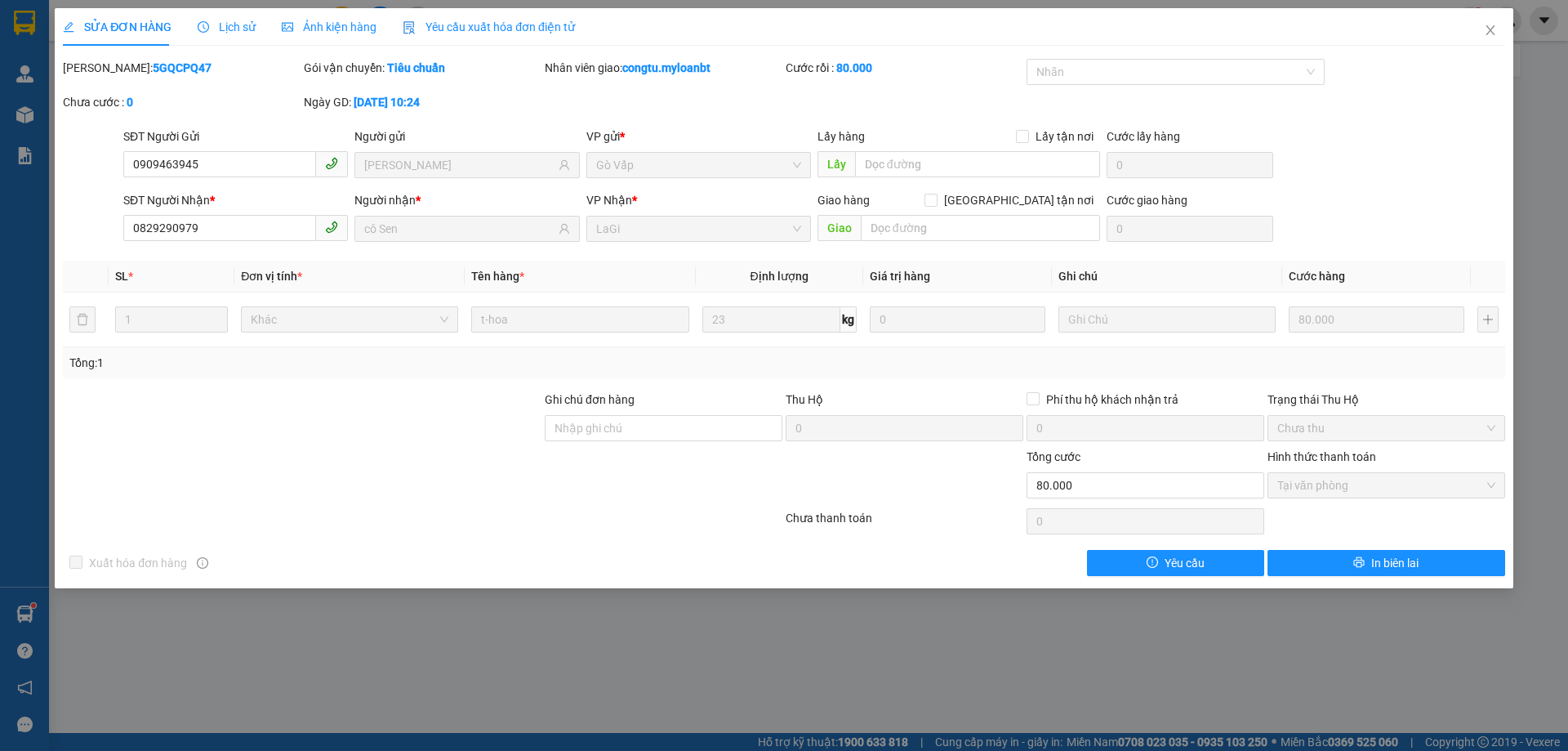
click at [1567, 24] on div "Thông báo Thông báo của bạn Tính năng mới Tất cả Chưa có thông báo mới ;" at bounding box center [1568, 375] width 0 height 751
click at [1567, 30] on div "Thông báo Thông báo của bạn Tính năng mới Tất cả Chưa có thông báo mới ;" at bounding box center [1568, 375] width 0 height 751
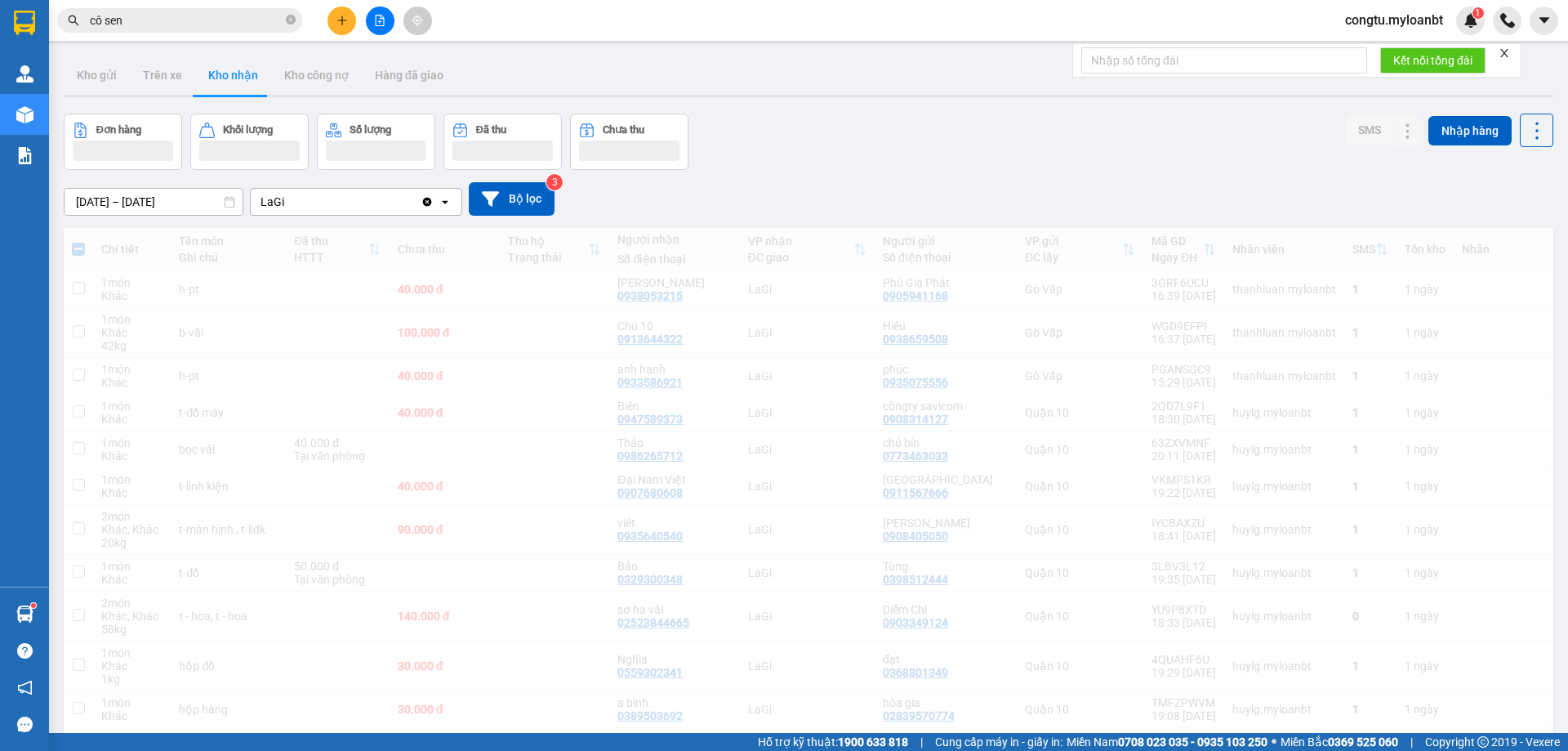
click at [931, 144] on div "Đơn hàng Khối lượng Số lượng Đã thu Chưa thu SMS Nhập hàng" at bounding box center [808, 142] width 1489 height 57
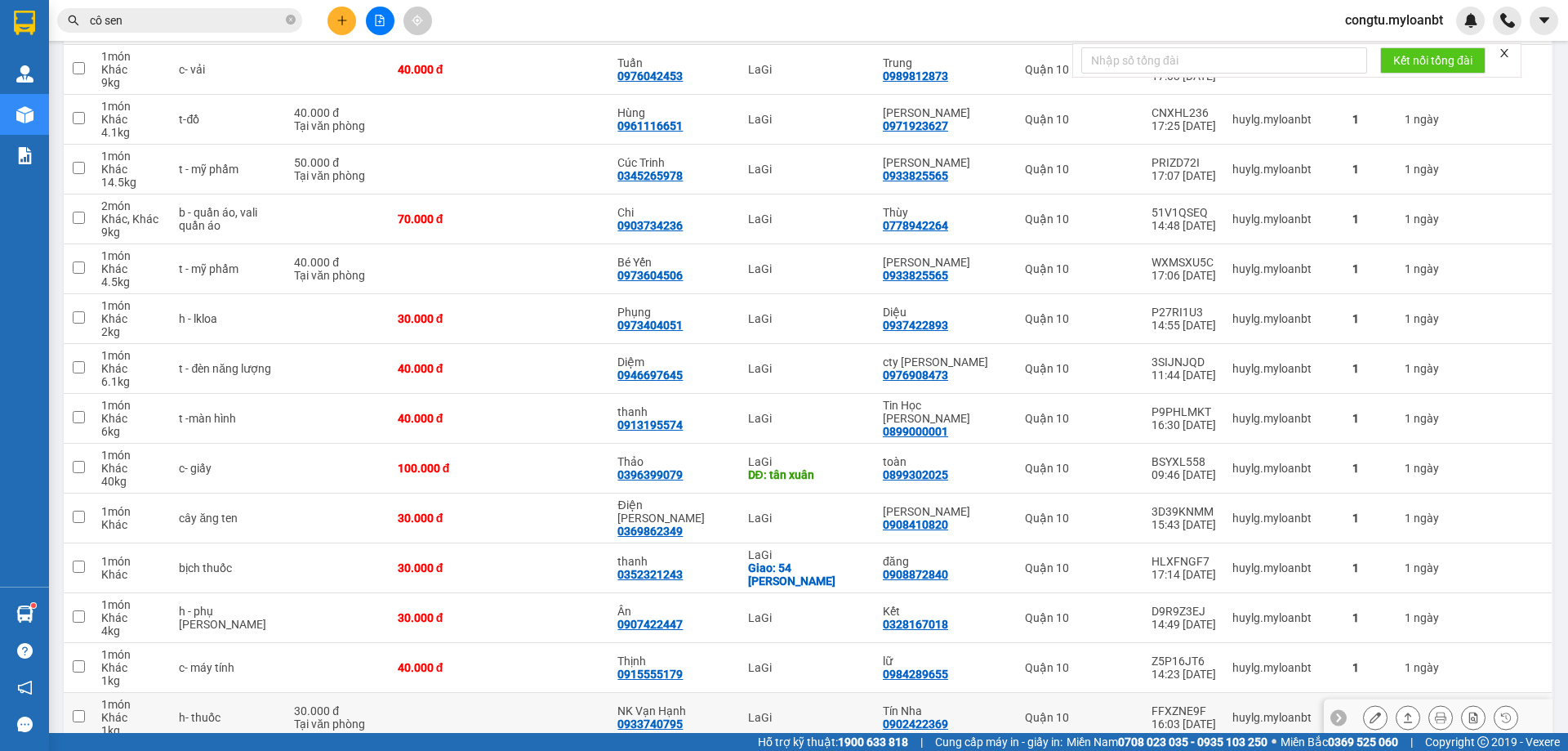
scroll to position [1473, 0]
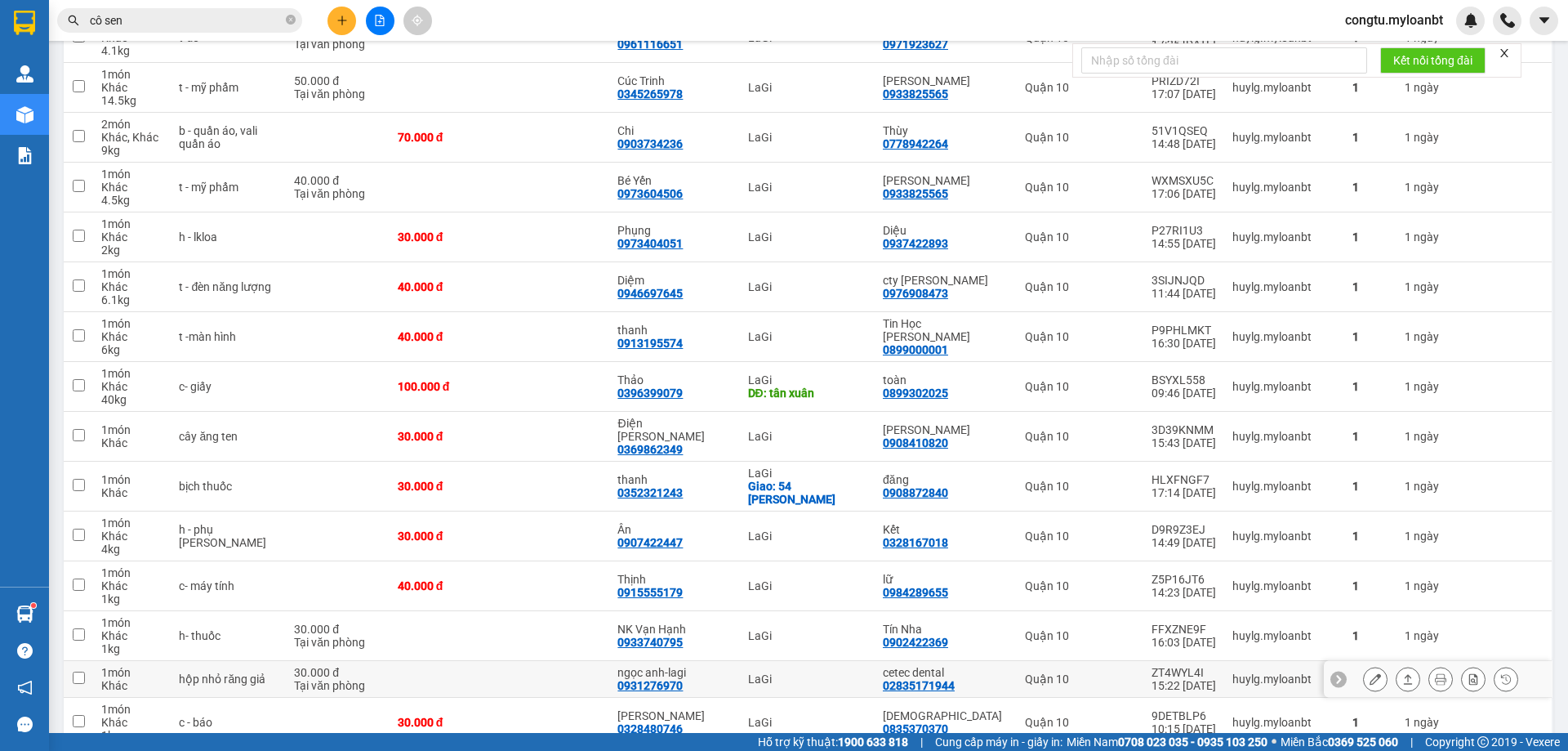
click at [1397, 665] on button at bounding box center [1408, 679] width 23 height 28
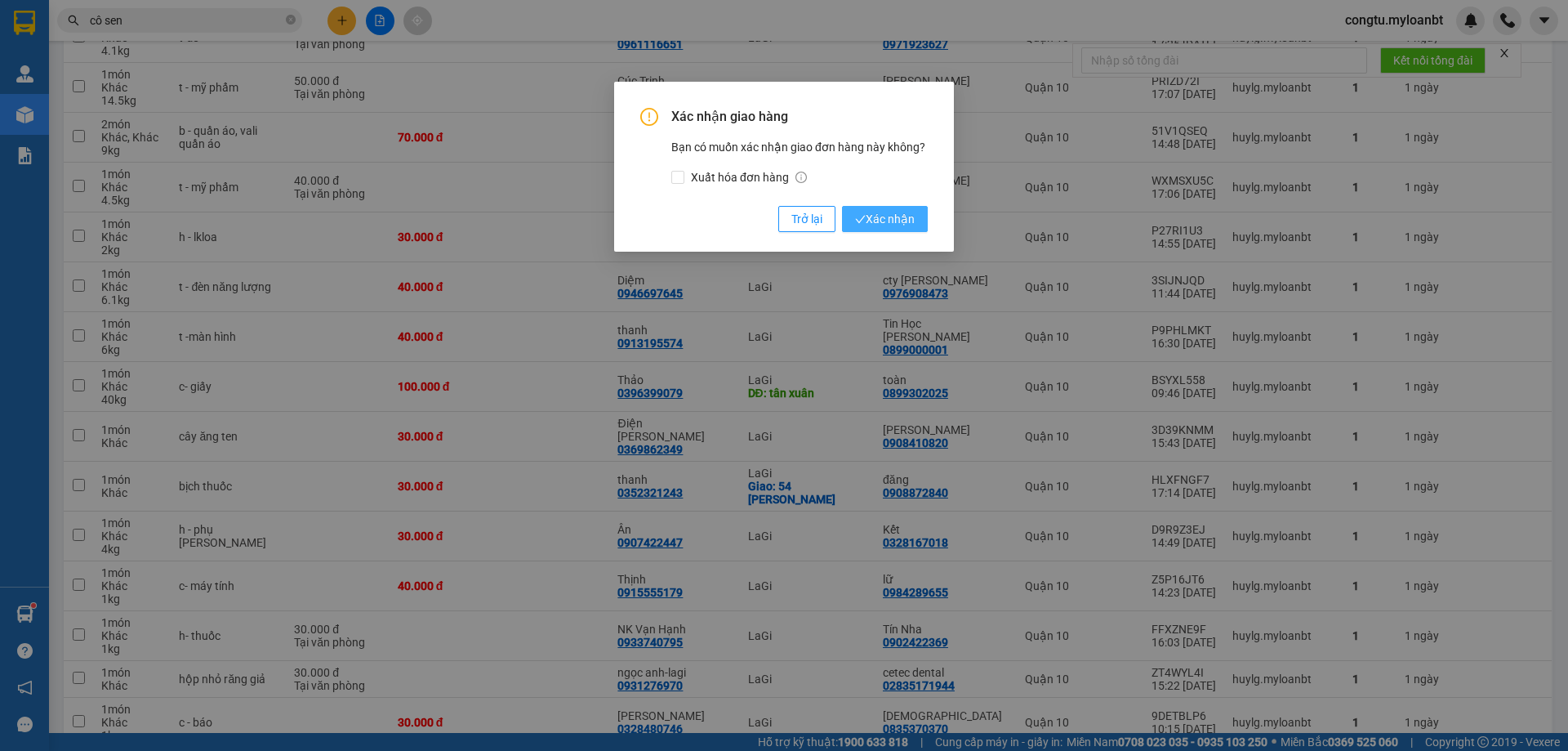
click at [869, 225] on span "Xác nhận" at bounding box center [884, 219] width 60 height 18
click at [876, 217] on span "Xác nhận" at bounding box center [884, 219] width 60 height 18
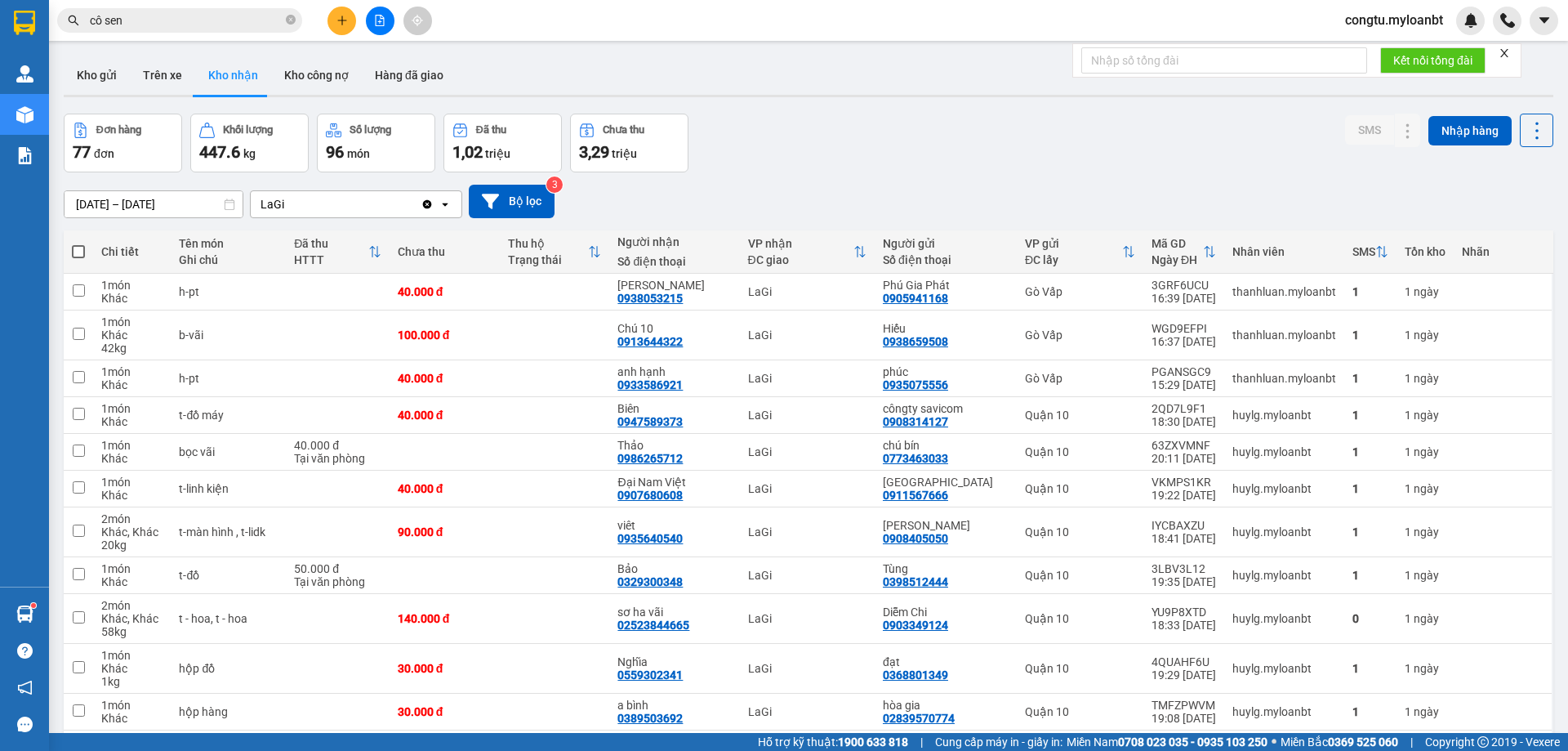
click at [318, 7] on div "Kết quả tìm kiếm ( 2056 ) Bộ lọc Mã ĐH Trạng thái Món hàng Thu hộ Tổng cước Chư…" at bounding box center [784, 20] width 1568 height 41
drag, startPoint x: 147, startPoint y: 43, endPoint x: 149, endPoint y: 34, distance: 9.2
click at [148, 38] on section "Kết quả tìm kiếm ( 2056 ) Bộ lọc Mã ĐH Trạng thái Món hàng Thu hộ Tổng cước Chư…" at bounding box center [784, 375] width 1568 height 751
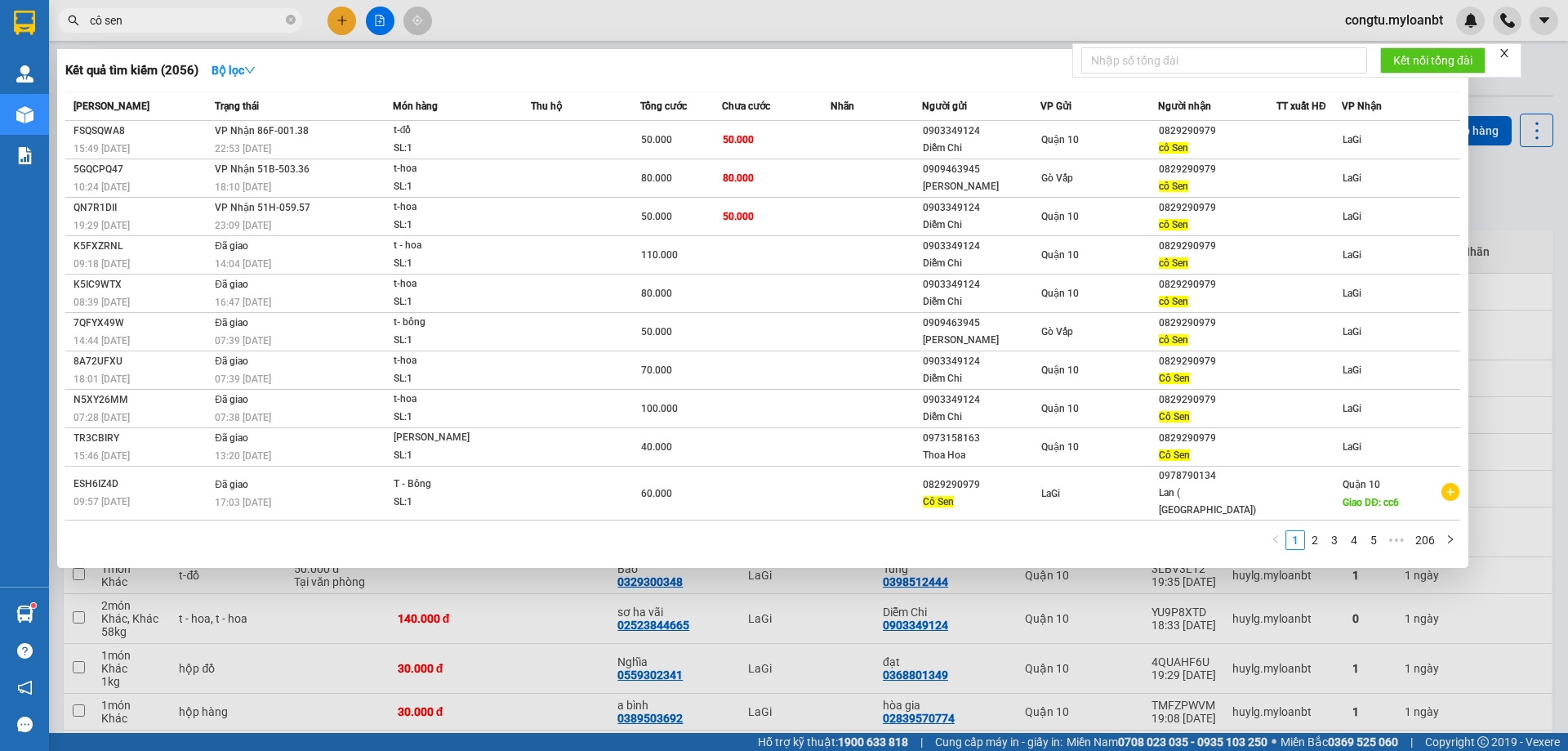
drag, startPoint x: 151, startPoint y: 28, endPoint x: 151, endPoint y: 21, distance: 7.0
click at [151, 21] on span "cô sen" at bounding box center [179, 21] width 245 height 25
click at [151, 19] on input "cô sen" at bounding box center [187, 20] width 193 height 18
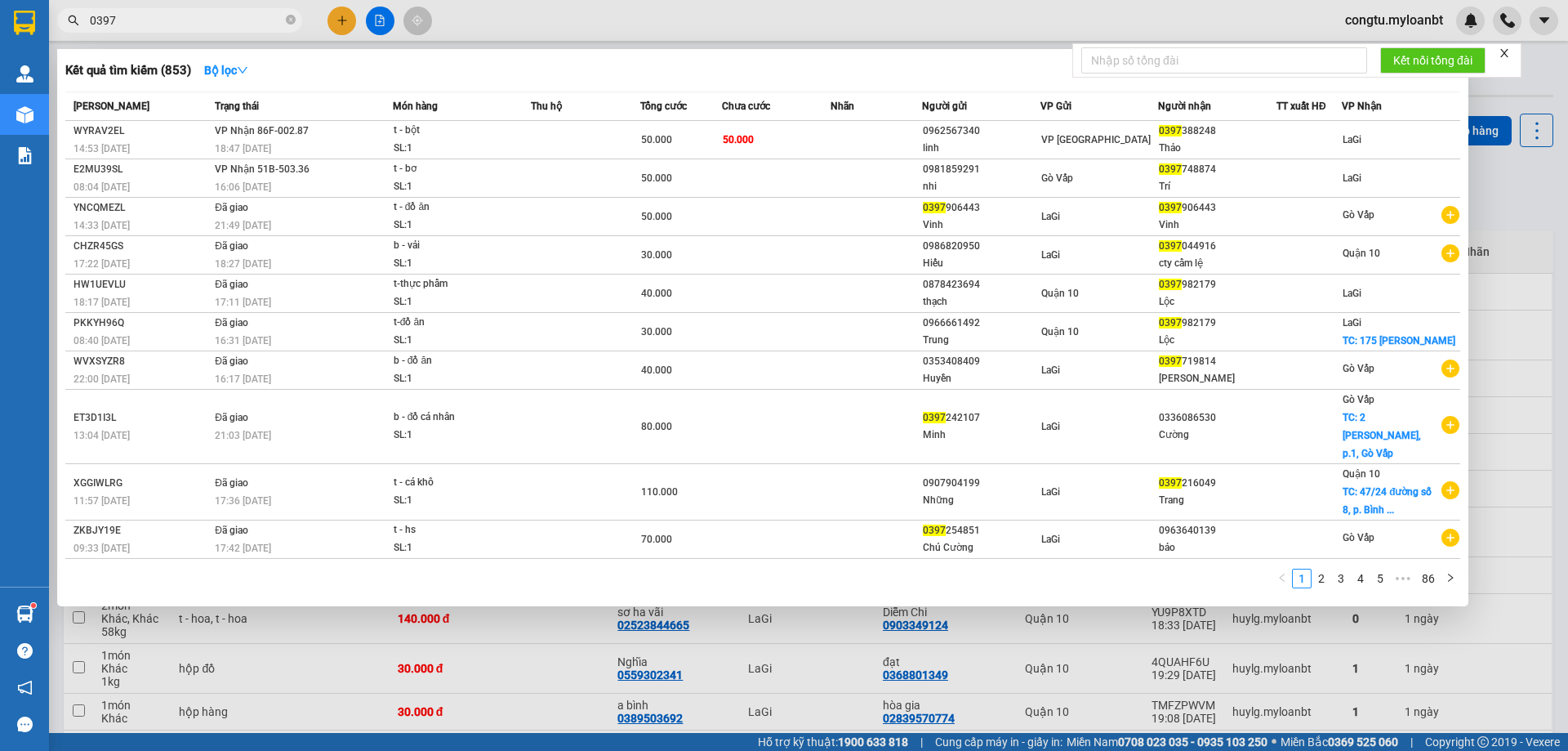
type input "0397"
click at [982, 680] on div at bounding box center [784, 375] width 1568 height 751
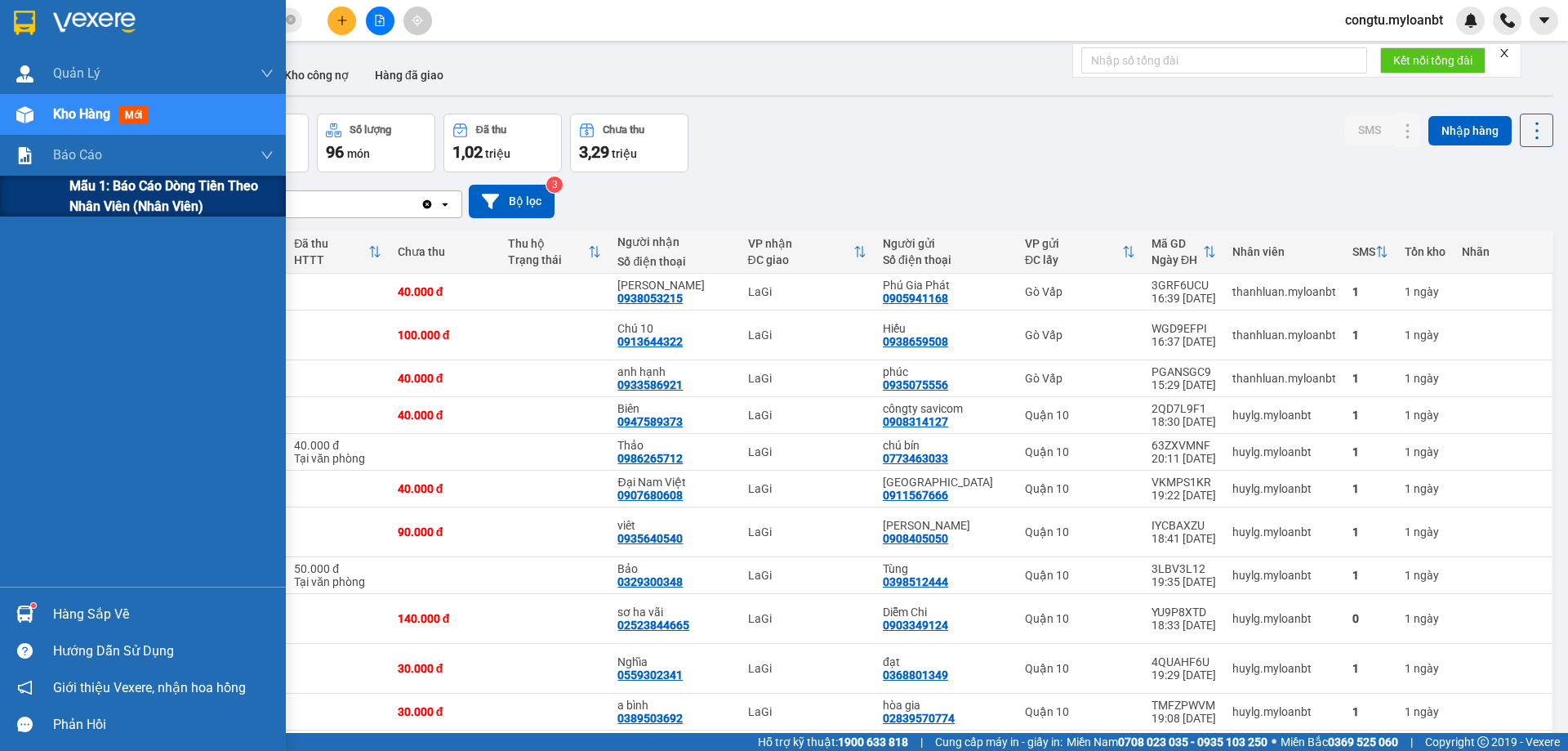
click at [100, 193] on span "Mẫu 1: Báo cáo dòng tiền theo nhân viên (Nhân viên)" at bounding box center [171, 195] width 205 height 41
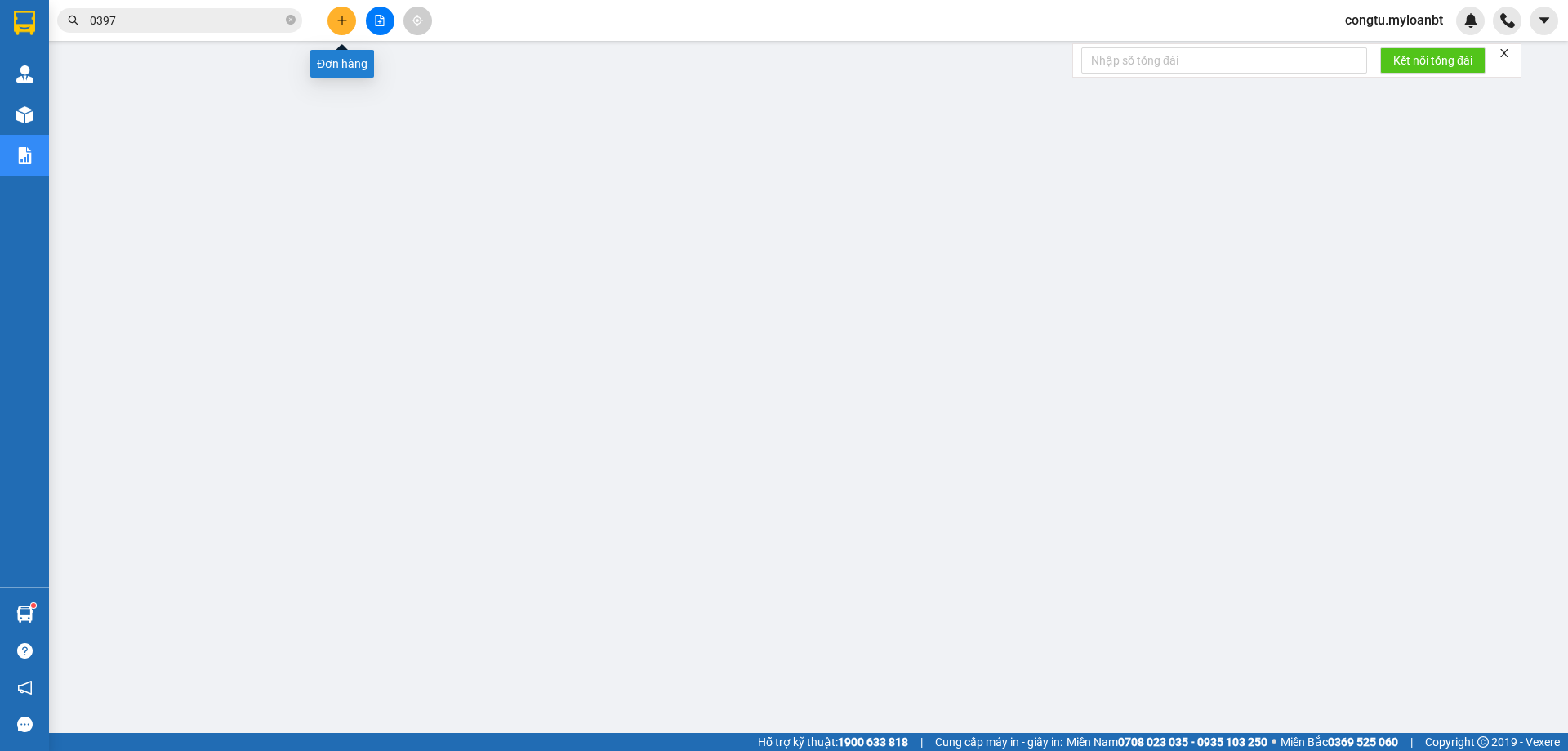
click at [359, 22] on div at bounding box center [379, 21] width 122 height 28
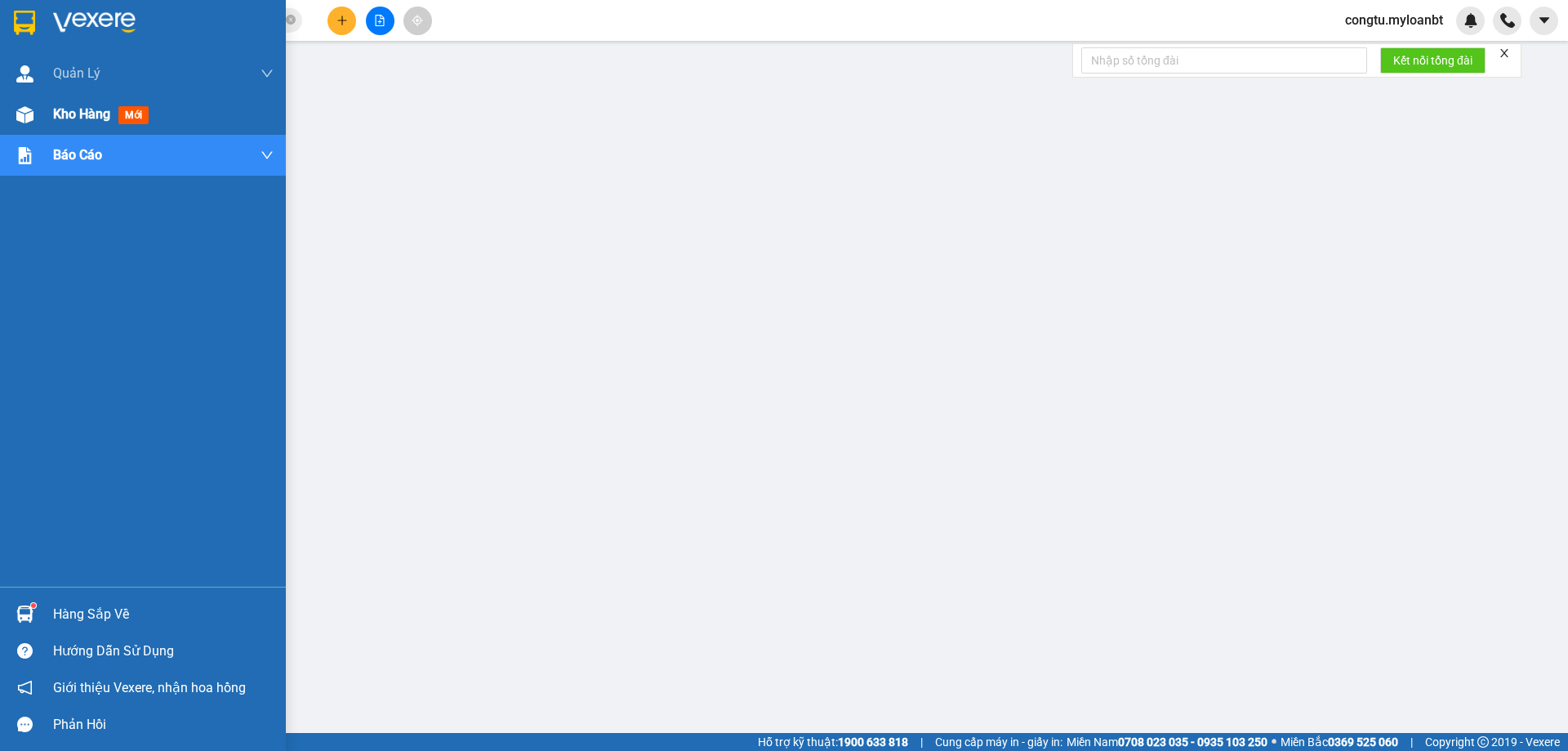
click at [94, 115] on span "Kho hàng" at bounding box center [81, 114] width 57 height 15
click at [288, 10] on span "0397" at bounding box center [179, 21] width 245 height 25
click at [295, 28] on span "0397" at bounding box center [179, 21] width 245 height 25
click at [0, 0] on td at bounding box center [0, 0] width 0 height 0
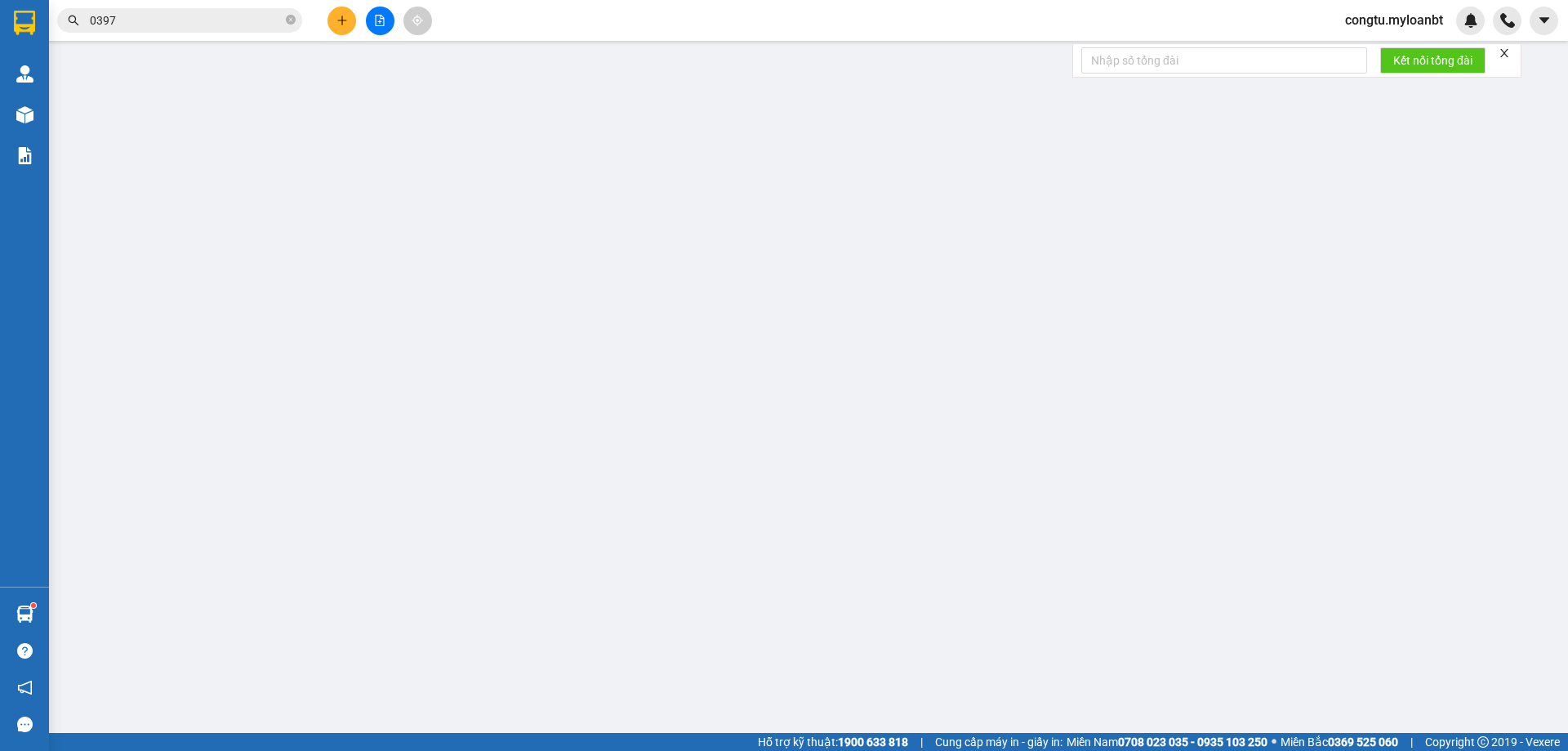
type input "0397254851"
type input "0963640139"
type input "70.000"
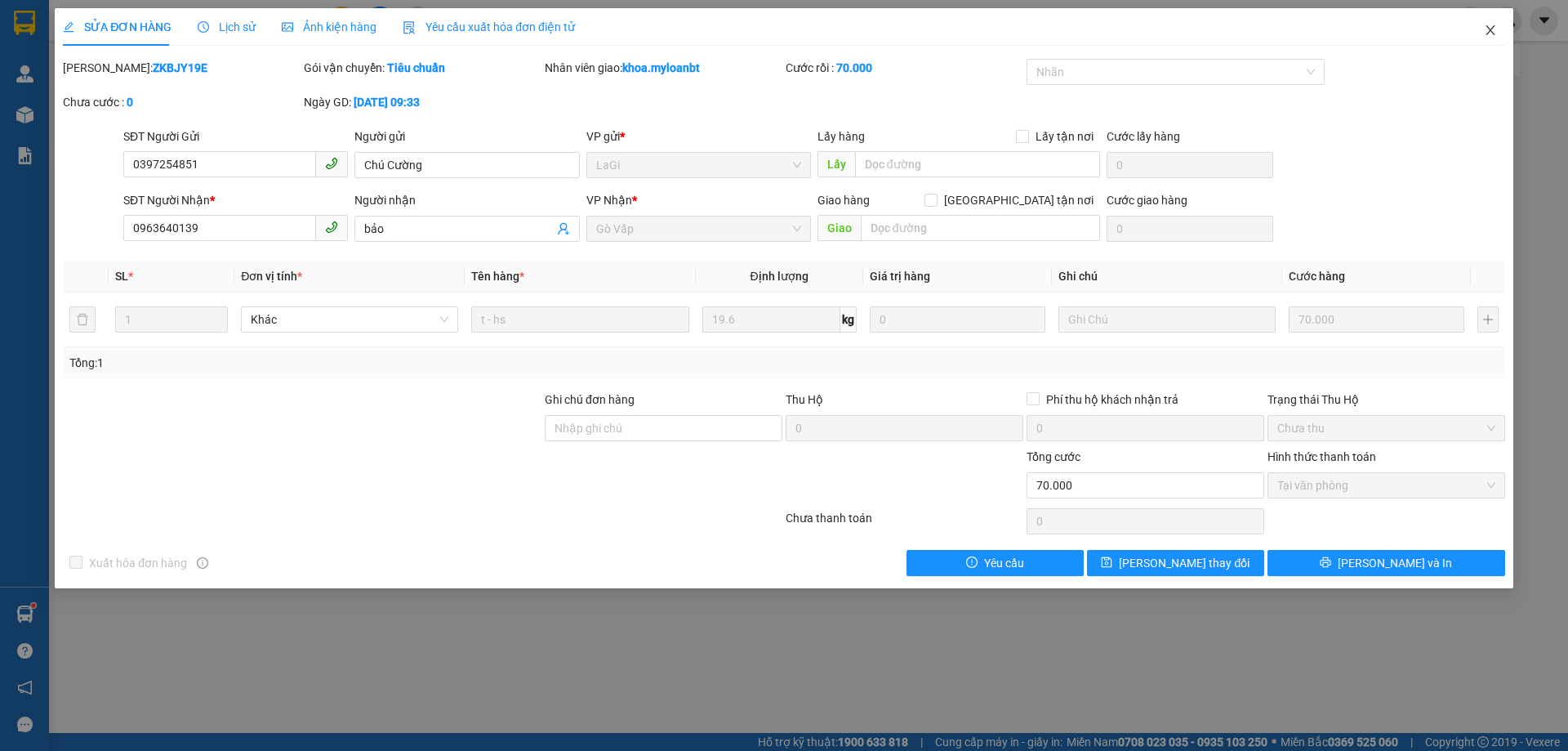
click at [1475, 29] on span "Close" at bounding box center [1490, 31] width 45 height 45
click at [1511, 33] on div at bounding box center [1506, 21] width 28 height 28
click at [1484, 30] on div "congtu.myloanbt" at bounding box center [1408, 21] width 152 height 28
click at [1503, 25] on img at bounding box center [1507, 21] width 15 height 15
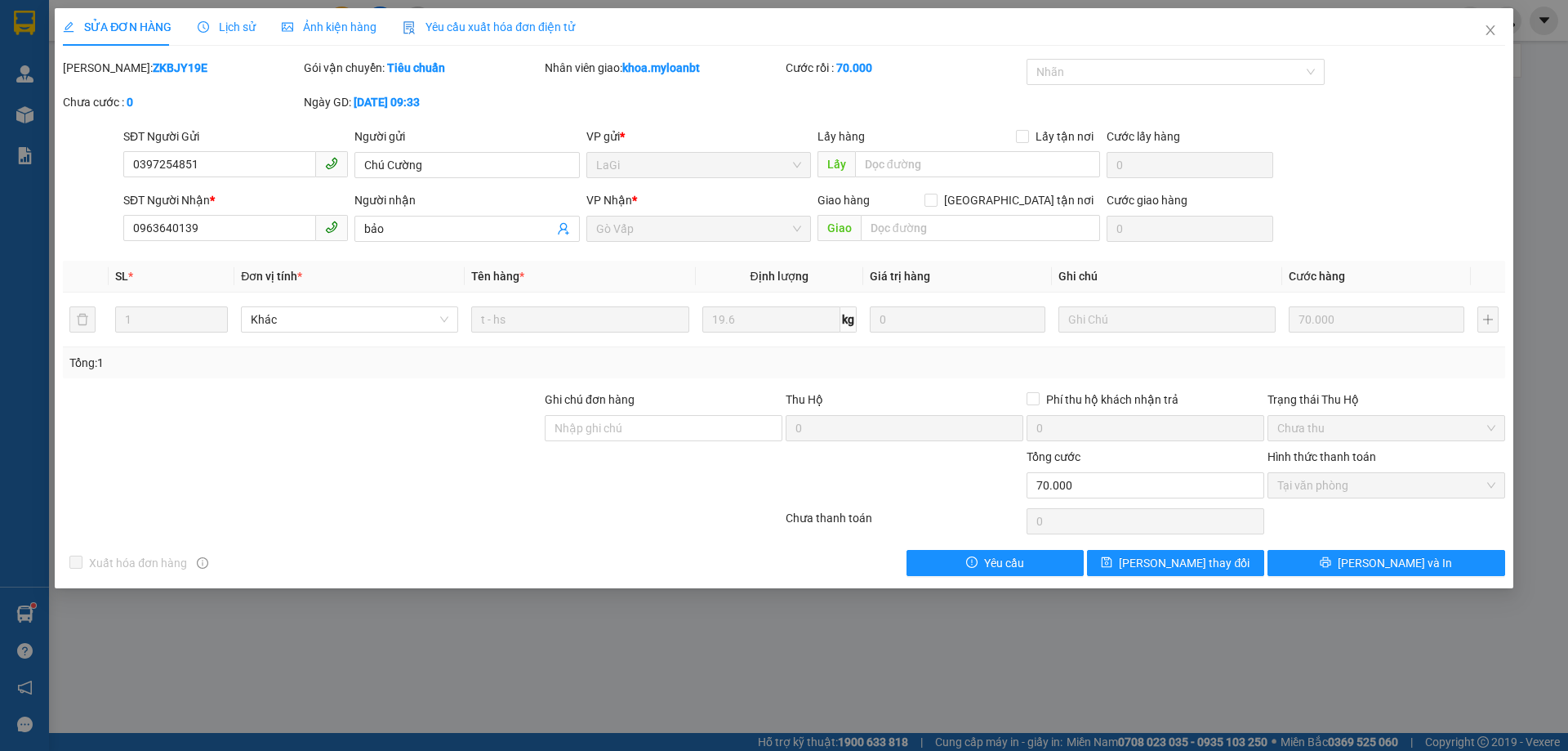
click at [1507, 20] on img at bounding box center [1507, 21] width 15 height 15
click at [1508, 19] on img at bounding box center [1507, 21] width 15 height 15
click at [1495, 44] on div "Kết nối tổng đài" at bounding box center [1296, 61] width 449 height 34
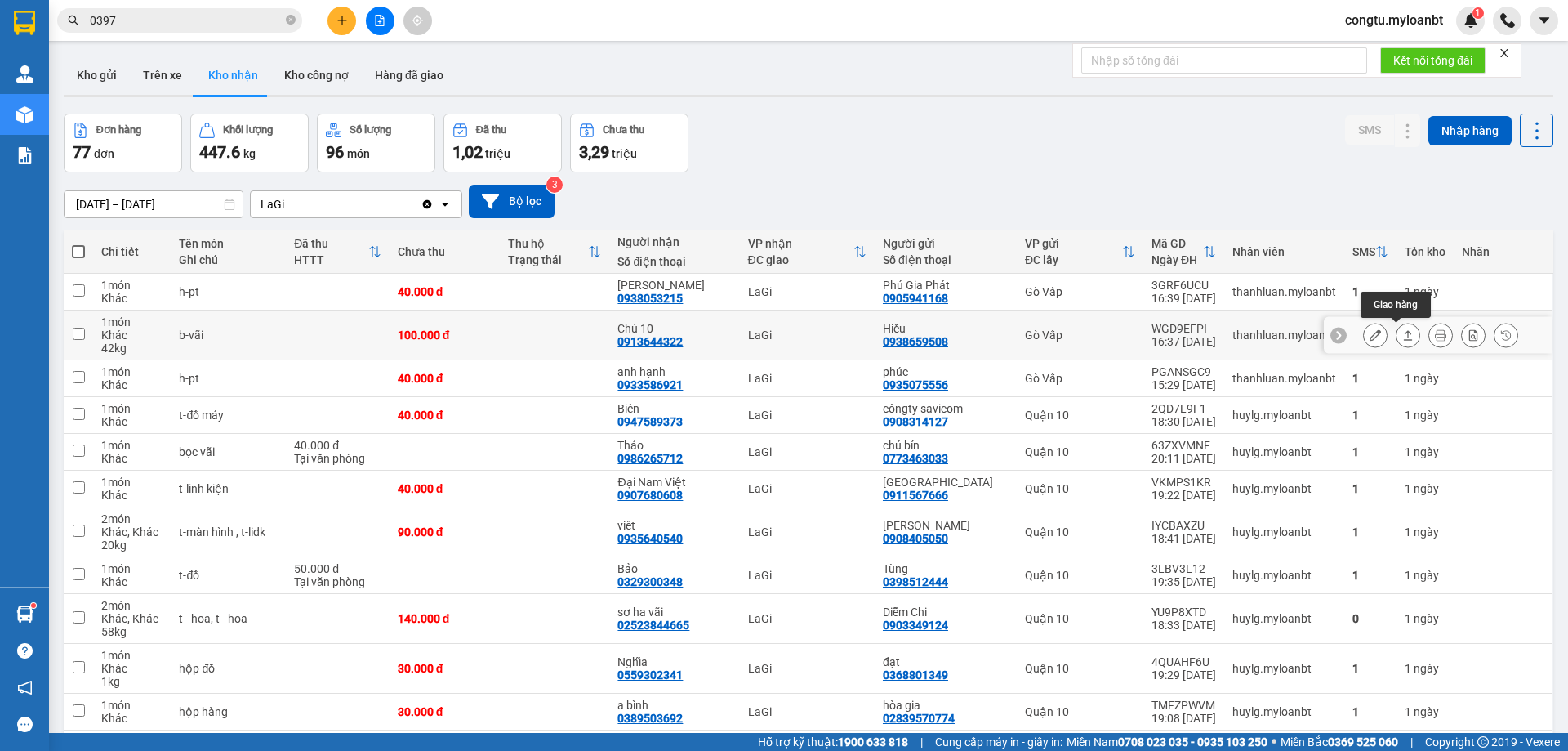
click at [1402, 339] on icon at bounding box center [1408, 335] width 11 height 11
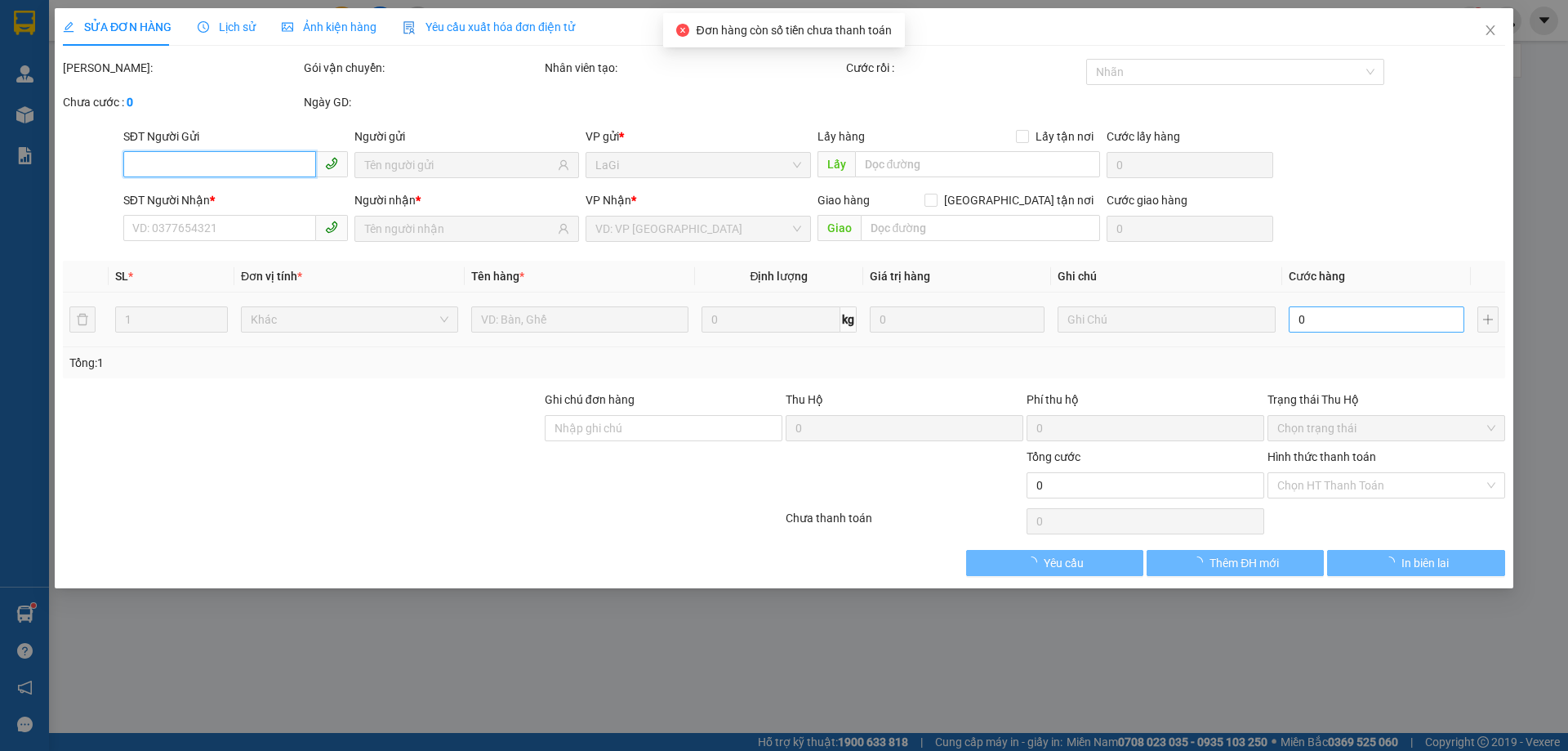
type input "0938659508"
type input "Hiếu"
type input "0913644322"
type input "Chú 10"
type input "100.000"
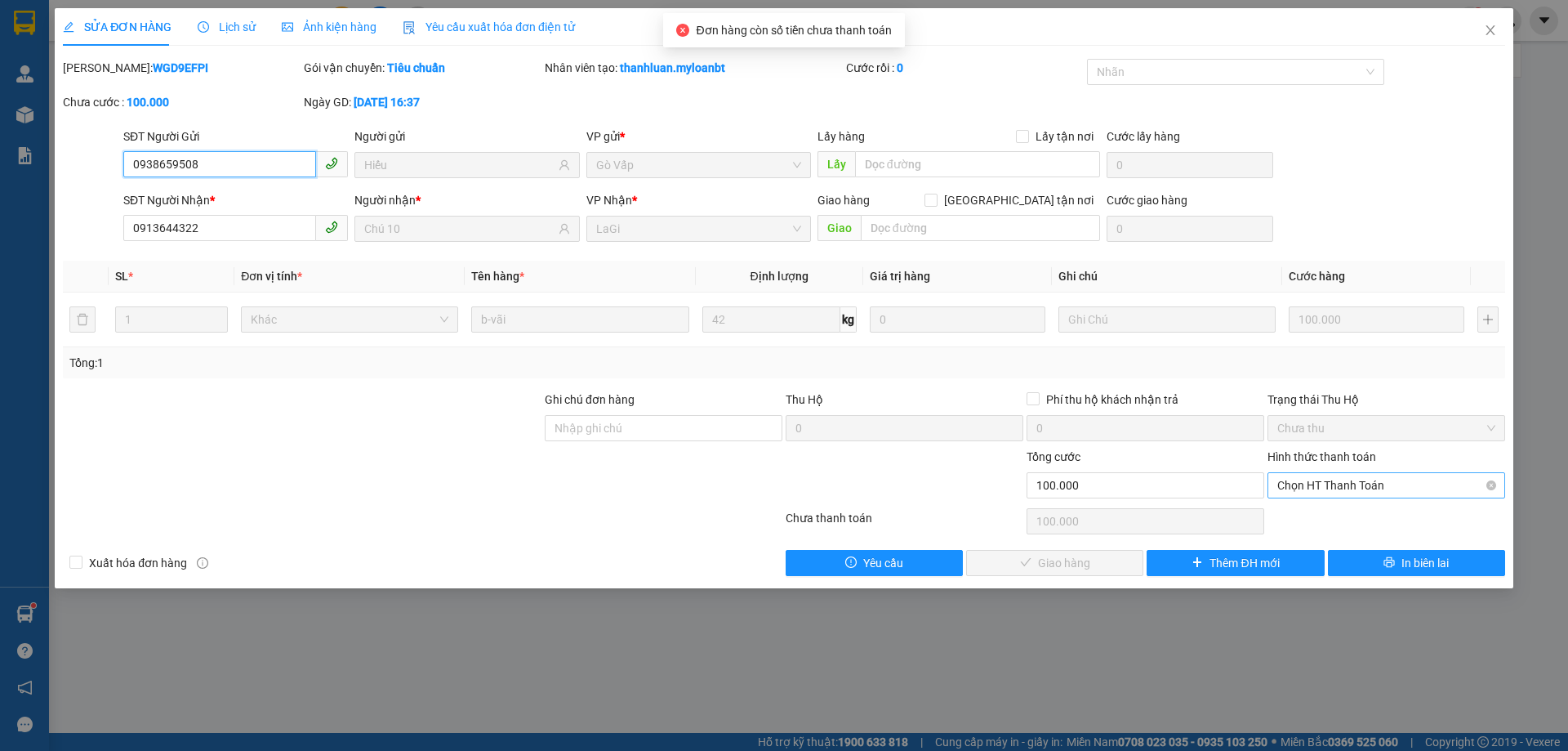
drag, startPoint x: 1335, startPoint y: 473, endPoint x: 1336, endPoint y: 486, distance: 13.0
click at [1336, 475] on span "Chọn HT Thanh Toán" at bounding box center [1386, 485] width 218 height 25
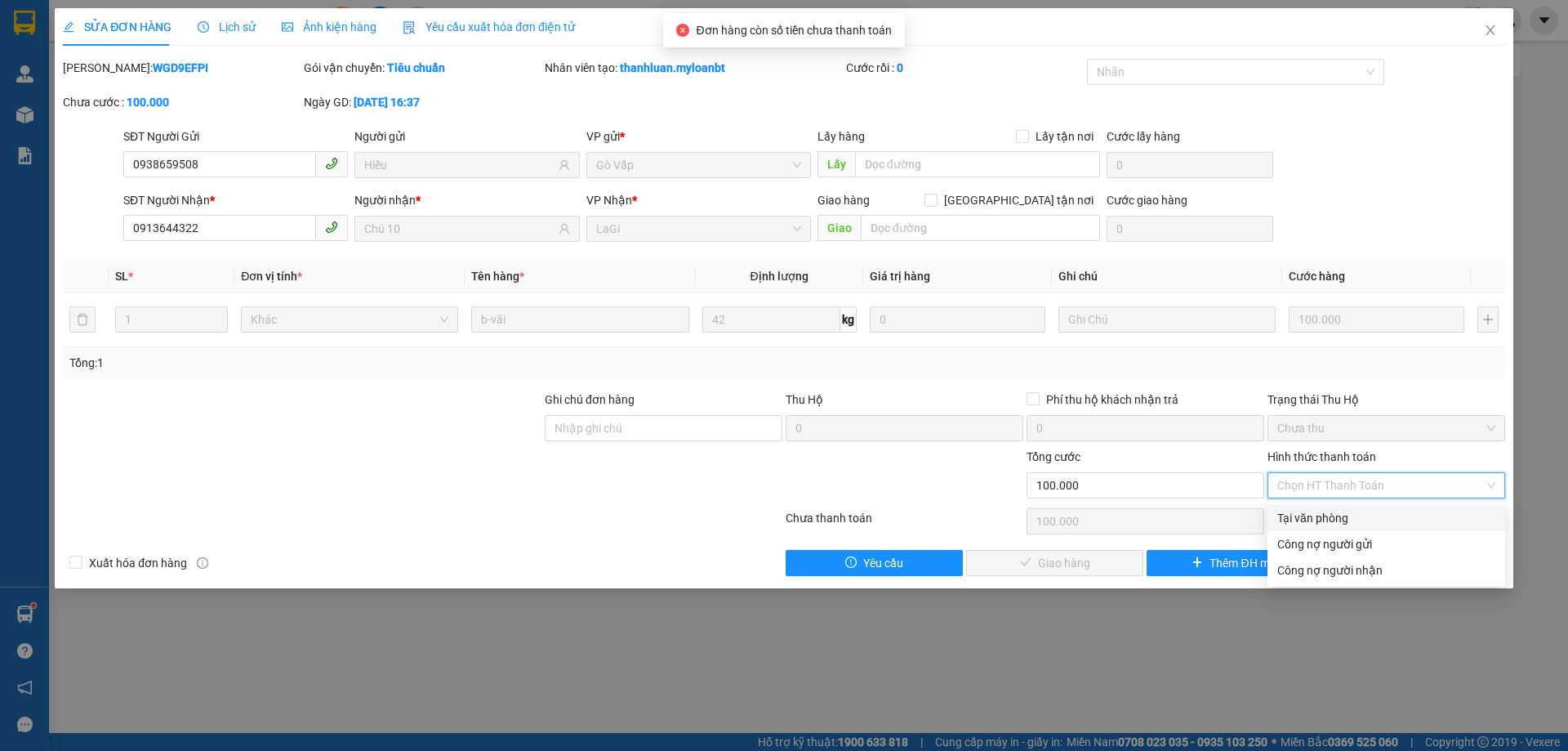
click at [1335, 510] on div "Tại văn phòng" at bounding box center [1386, 517] width 218 height 18
type input "0"
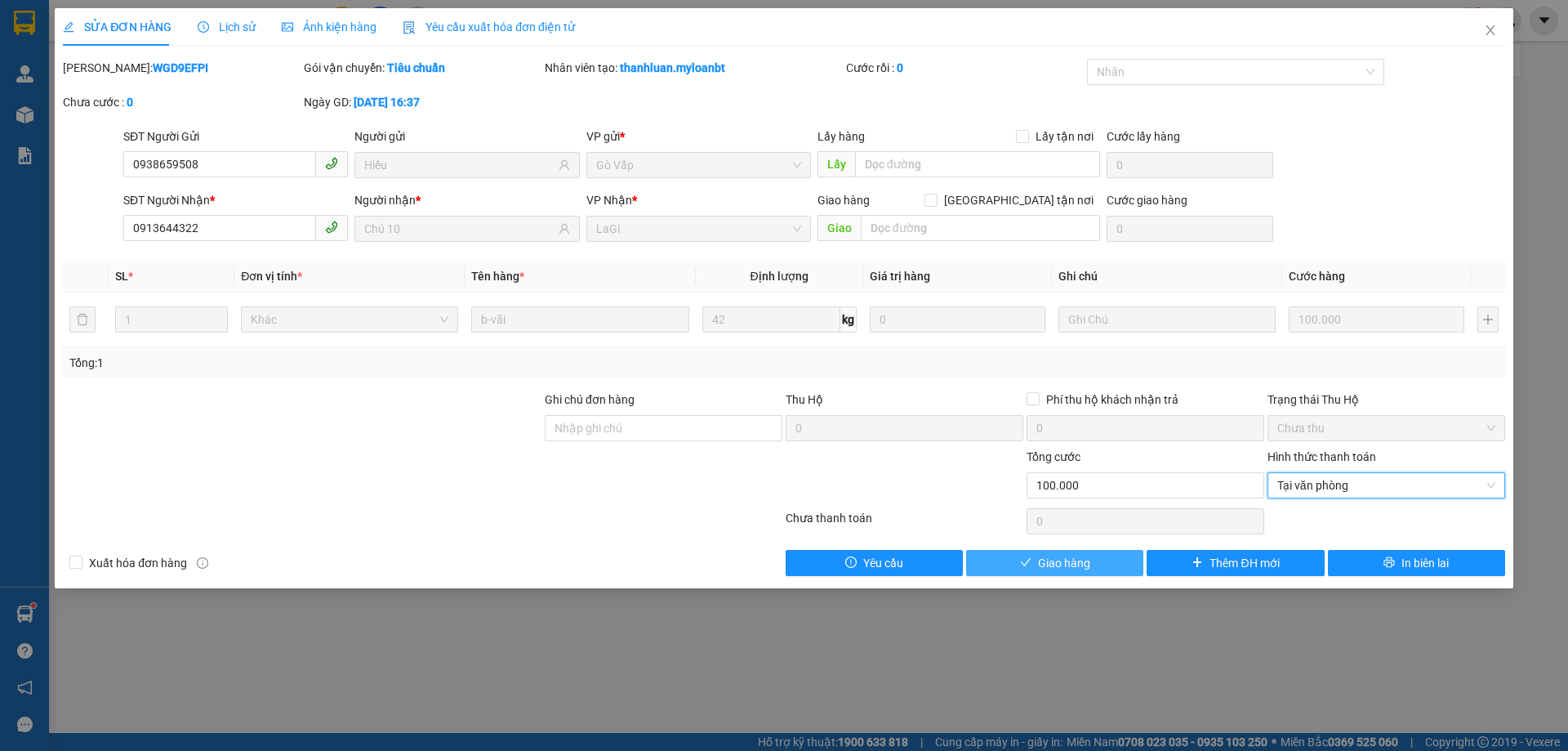
drag, startPoint x: 1048, startPoint y: 543, endPoint x: 1053, endPoint y: 552, distance: 10.3
click at [1048, 546] on div "Total Paid Fee 0 Total UnPaid Fee 100.000 Cash Collection Total Fee Mã ĐH: WGD9…" at bounding box center [783, 317] width 1442 height 517
click at [1054, 555] on span "Giao hàng" at bounding box center [1063, 563] width 52 height 18
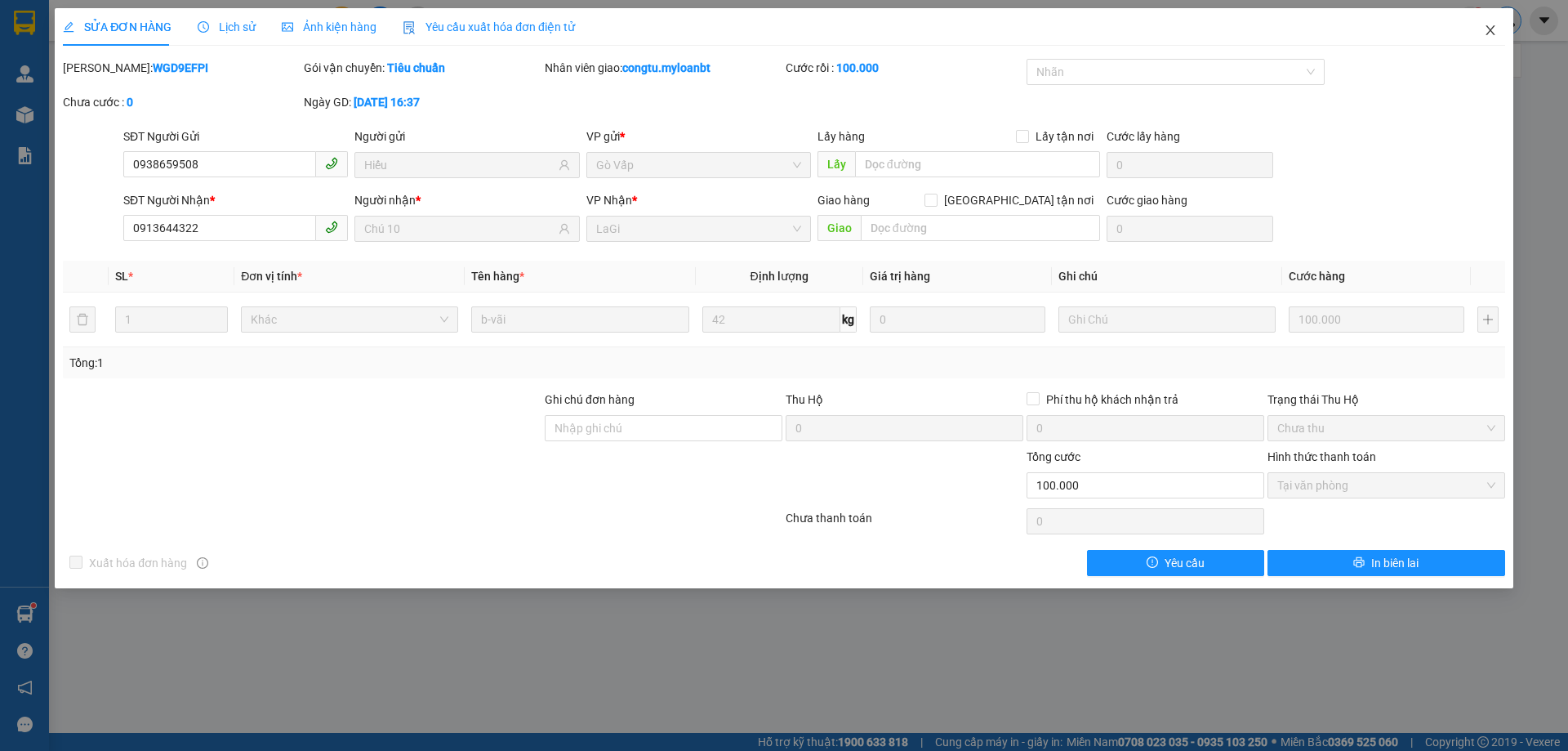
click at [1498, 27] on span "Close" at bounding box center [1490, 31] width 45 height 45
click at [1499, 28] on div at bounding box center [1506, 21] width 28 height 28
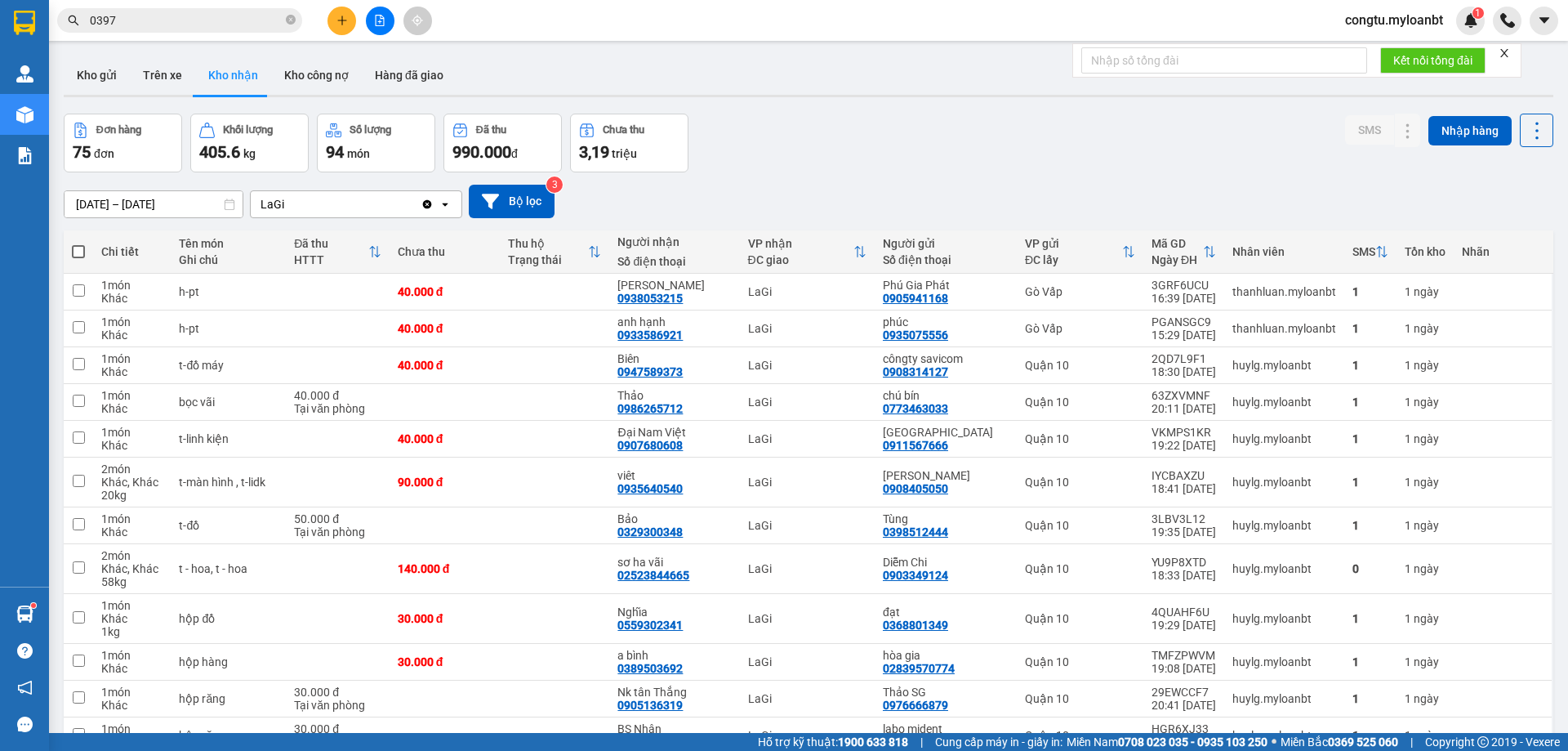
click at [919, 185] on div "14/08/2025 – 12/09/2025 Press the down arrow key to interact with the calendar …" at bounding box center [808, 201] width 1489 height 33
click at [1022, 146] on div "Đơn hàng 75 đơn Khối lượng 405.6 kg Số lượng 94 món Đã thu 990.000 đ Chưa thu 3…" at bounding box center [808, 143] width 1489 height 59
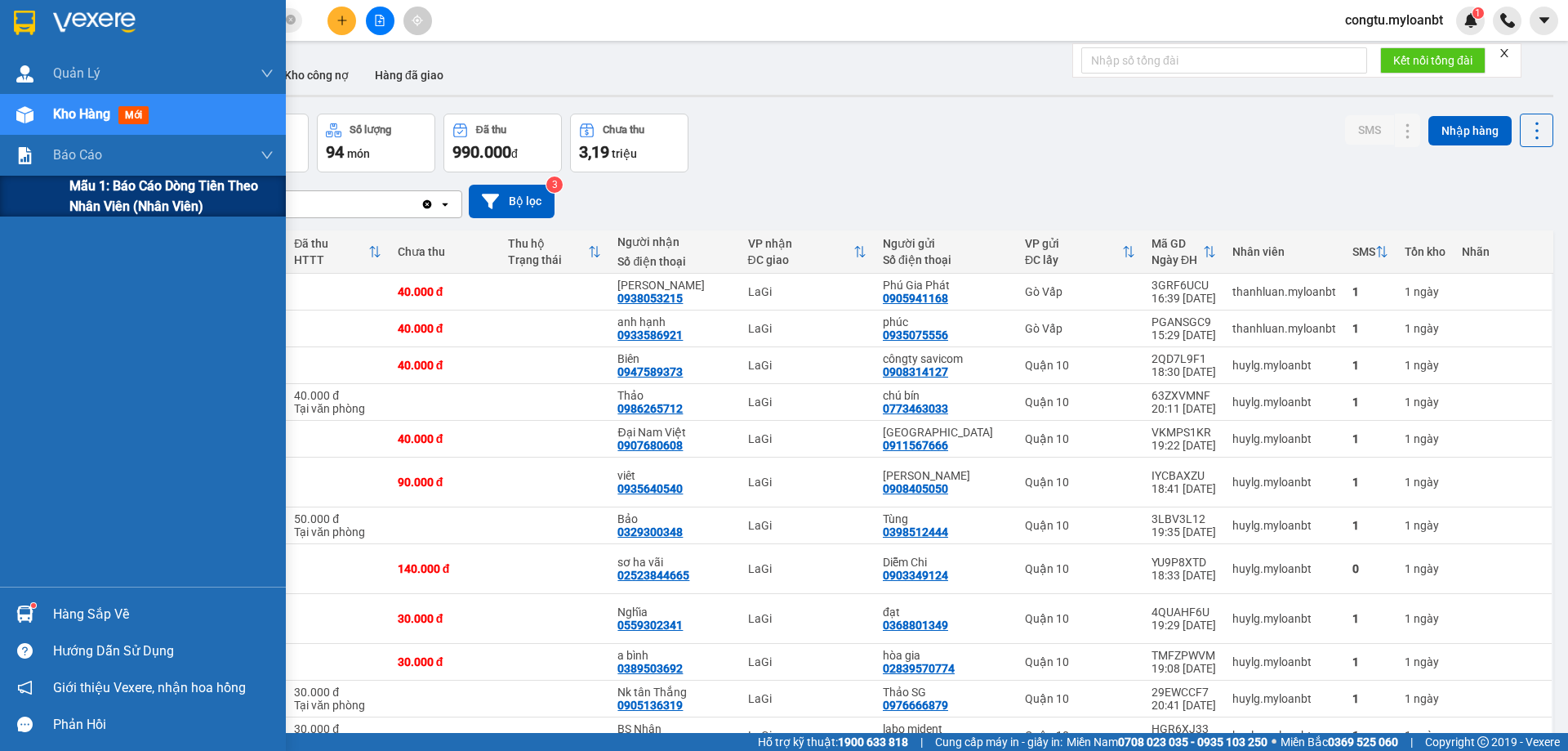
click at [73, 195] on span "Mẫu 1: Báo cáo dòng tiền theo nhân viên (Nhân viên)" at bounding box center [171, 195] width 205 height 41
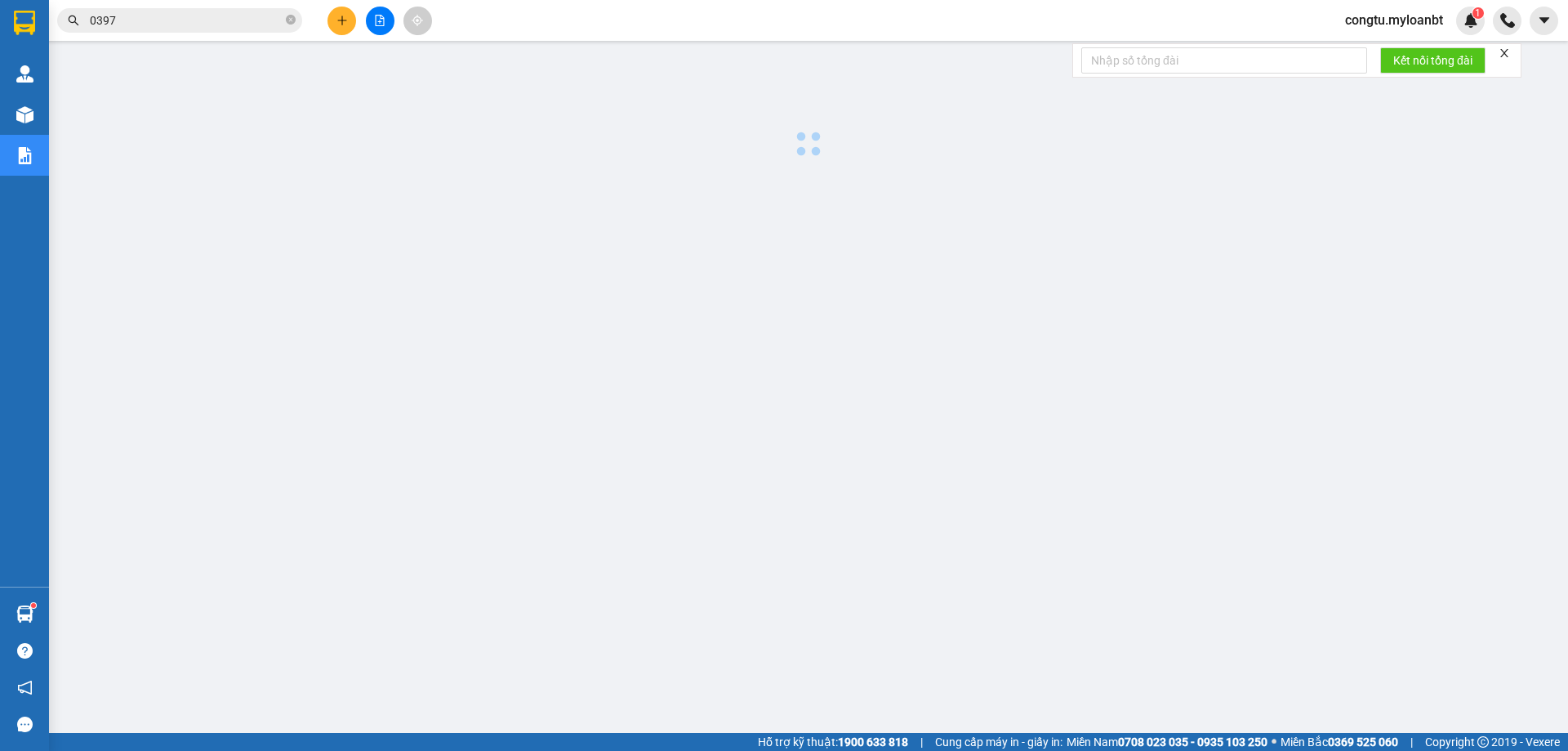
drag, startPoint x: 1000, startPoint y: 129, endPoint x: 762, endPoint y: 98, distance: 240.0
click at [1001, 129] on div at bounding box center [808, 105] width 1503 height 113
click at [337, 21] on icon "plus" at bounding box center [342, 21] width 11 height 11
click at [1412, 13] on span "congtu.myloanbt" at bounding box center [1394, 20] width 124 height 21
drag, startPoint x: 1402, startPoint y: 58, endPoint x: 1407, endPoint y: 46, distance: 13.0
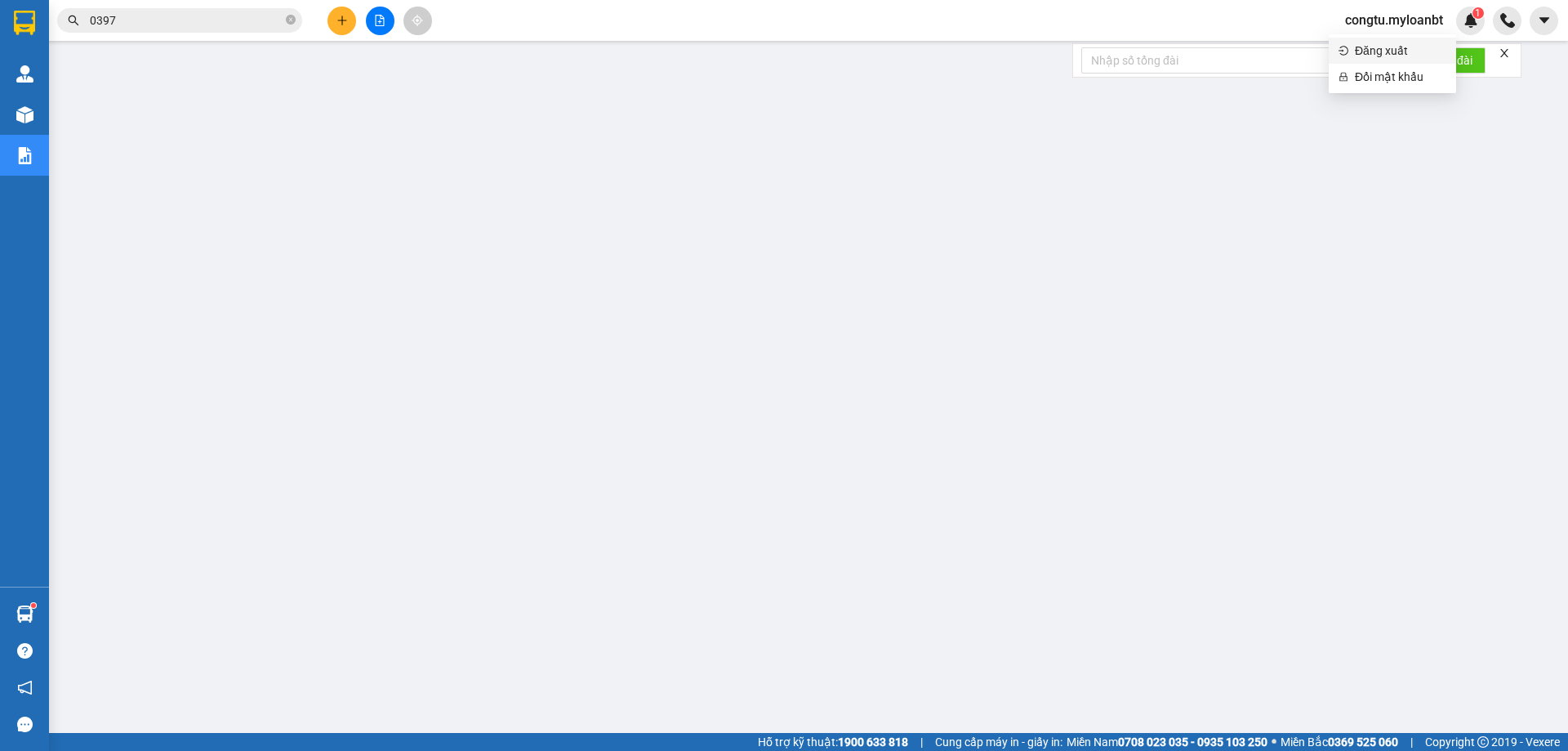
click at [1404, 54] on span "Đăng xuất" at bounding box center [1400, 50] width 92 height 18
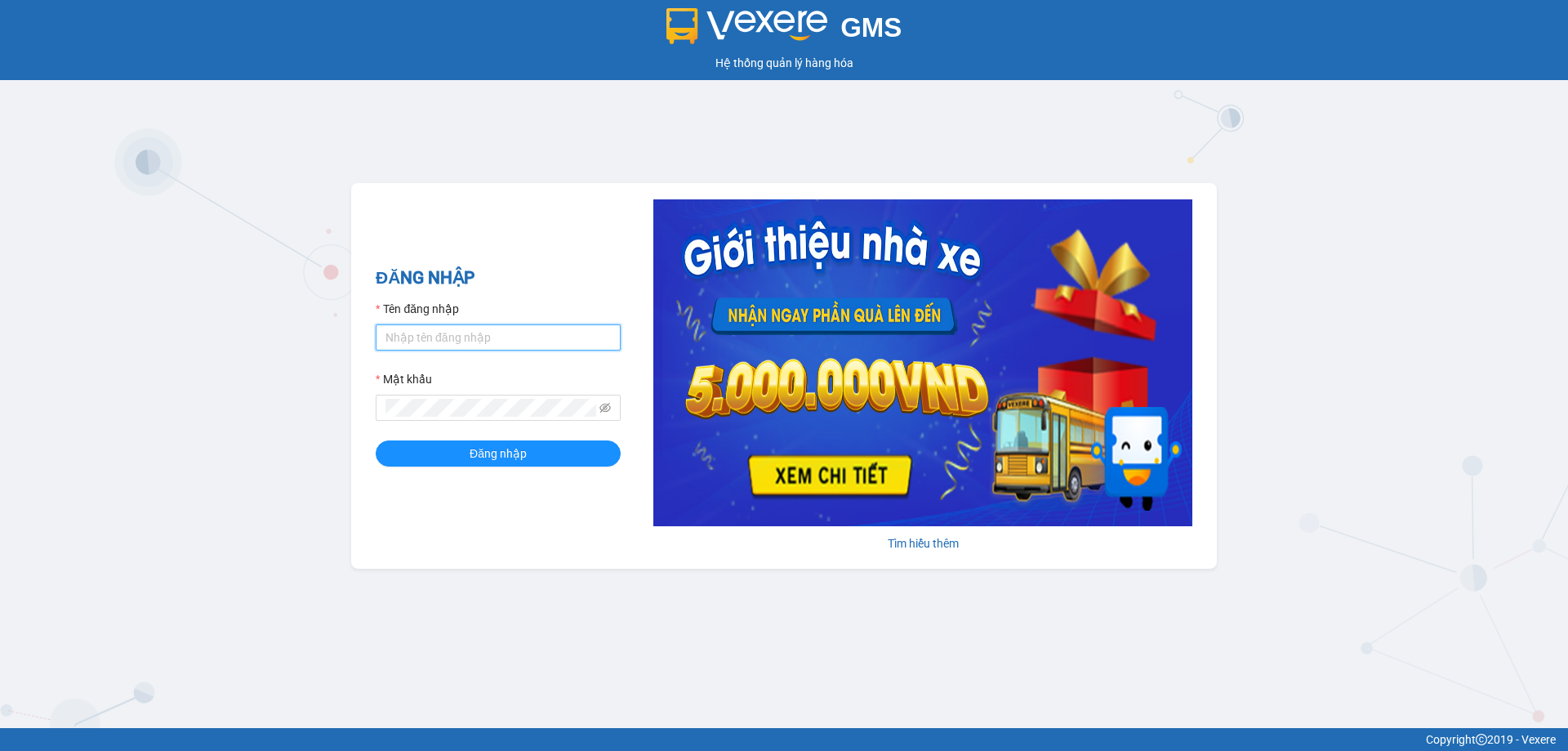
type input "congtu.myloanbt"
click at [1029, 124] on div "GMS Hệ thống [PERSON_NAME] hàng [PERSON_NAME] NHẬP Tên đăng nhập congtu.myloanb…" at bounding box center [784, 364] width 1568 height 727
click at [520, 341] on input "congtu.myloanbt" at bounding box center [498, 337] width 245 height 27
click at [522, 337] on input "congtu.myloanbt" at bounding box center [498, 337] width 245 height 27
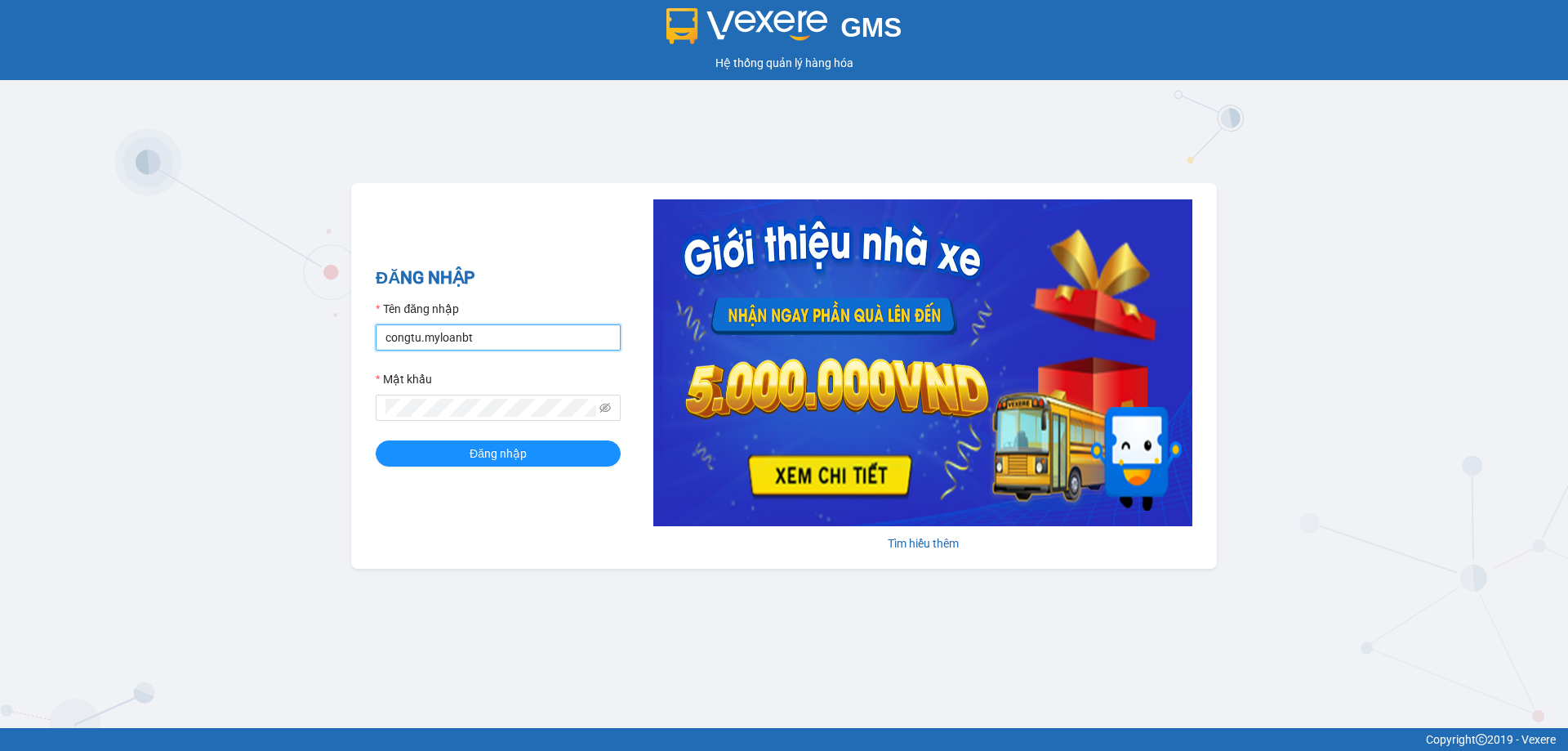
click at [523, 337] on input "congtu.myloanbt" at bounding box center [498, 337] width 245 height 27
click at [1292, 278] on div "GMS Hệ thống quản lý hàng hóa ĐĂNG NHẬP Tên đăng nhập Vui lòng nhập tên đăng nh…" at bounding box center [784, 364] width 1568 height 727
click at [454, 339] on input "Tên đăng nhập" at bounding box center [498, 337] width 245 height 27
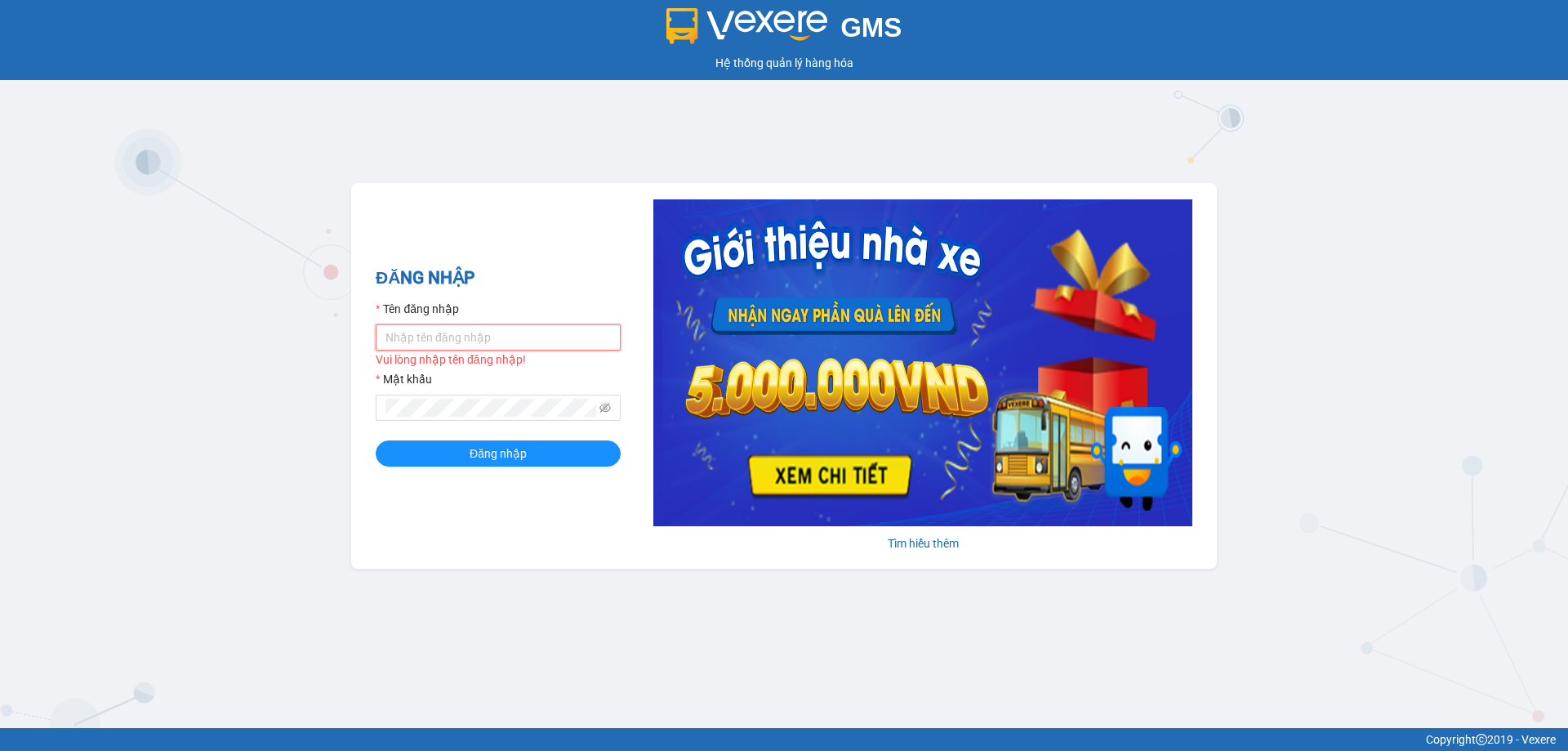
type input "ngocbinh.myloanbt"
click at [523, 450] on span "Đăng nhập" at bounding box center [498, 453] width 57 height 18
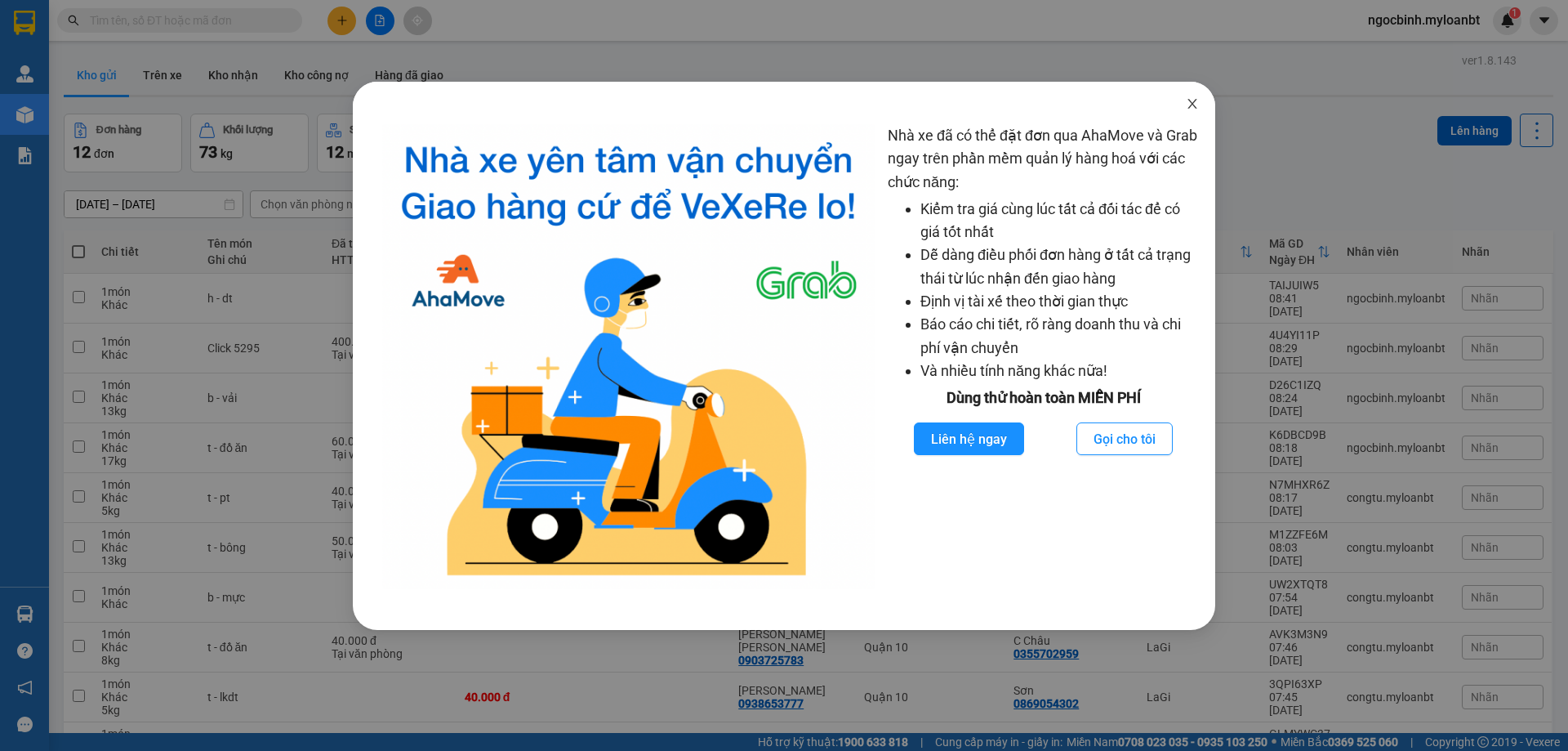
click at [1192, 104] on icon "close" at bounding box center [1191, 103] width 9 height 9
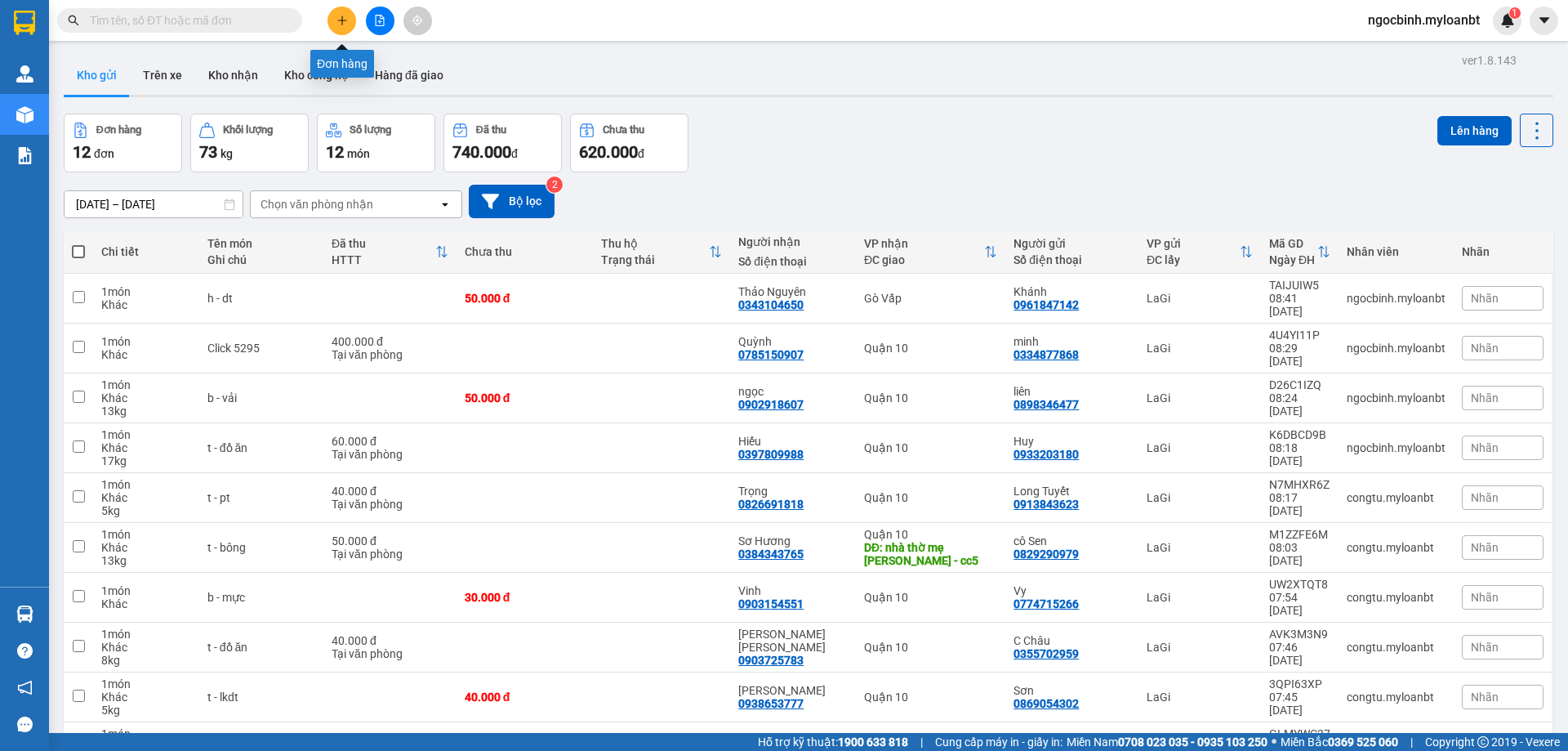
click at [343, 15] on icon "plus" at bounding box center [342, 21] width 11 height 11
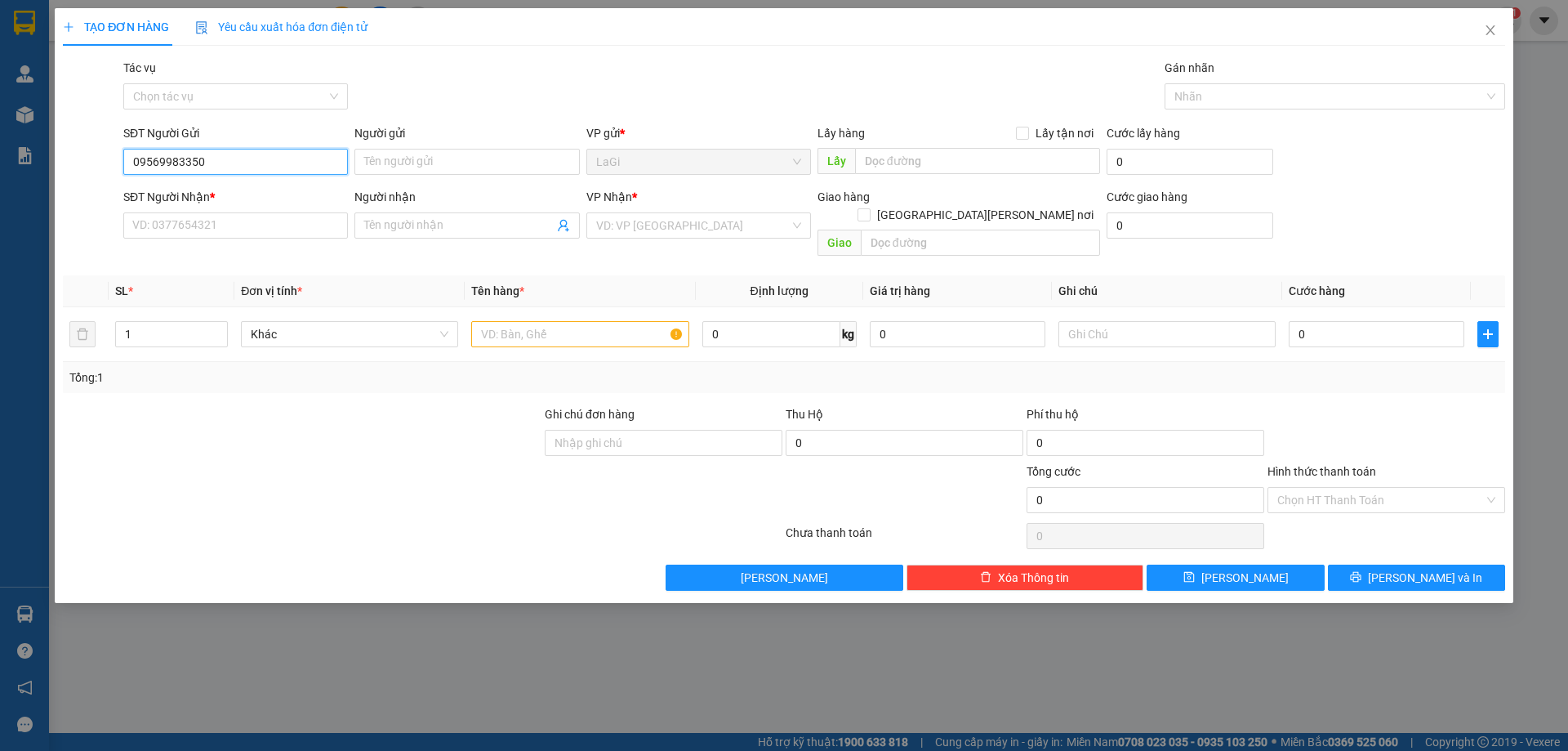
click at [151, 161] on input "09569983350" at bounding box center [235, 162] width 224 height 27
type input "0969983350"
click at [243, 194] on div "0969983350 - minh" at bounding box center [236, 194] width 205 height 18
type input "minh"
type input "0346011614"
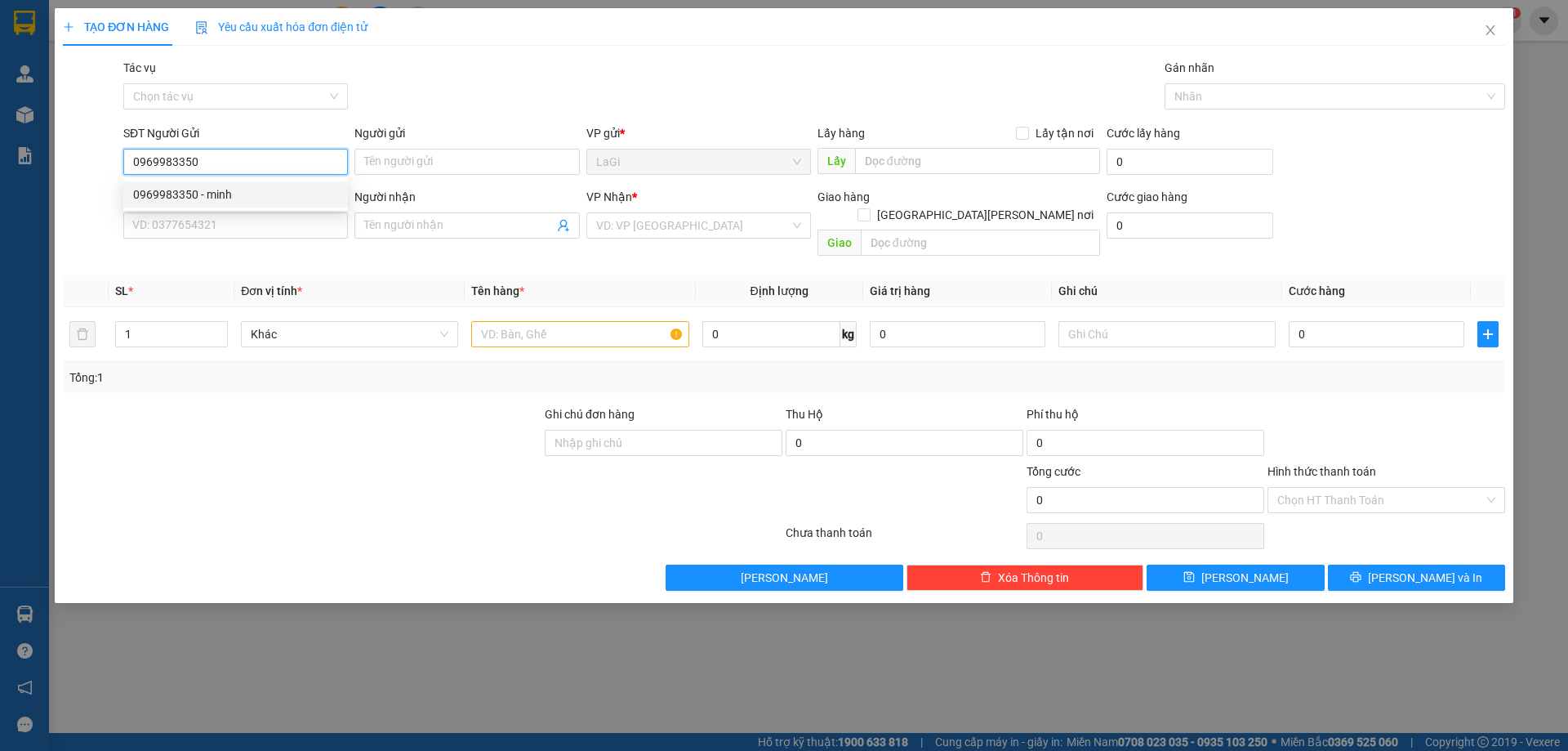
type input "Thảo"
type input "0969983350"
click at [627, 322] on input "text" at bounding box center [579, 334] width 217 height 27
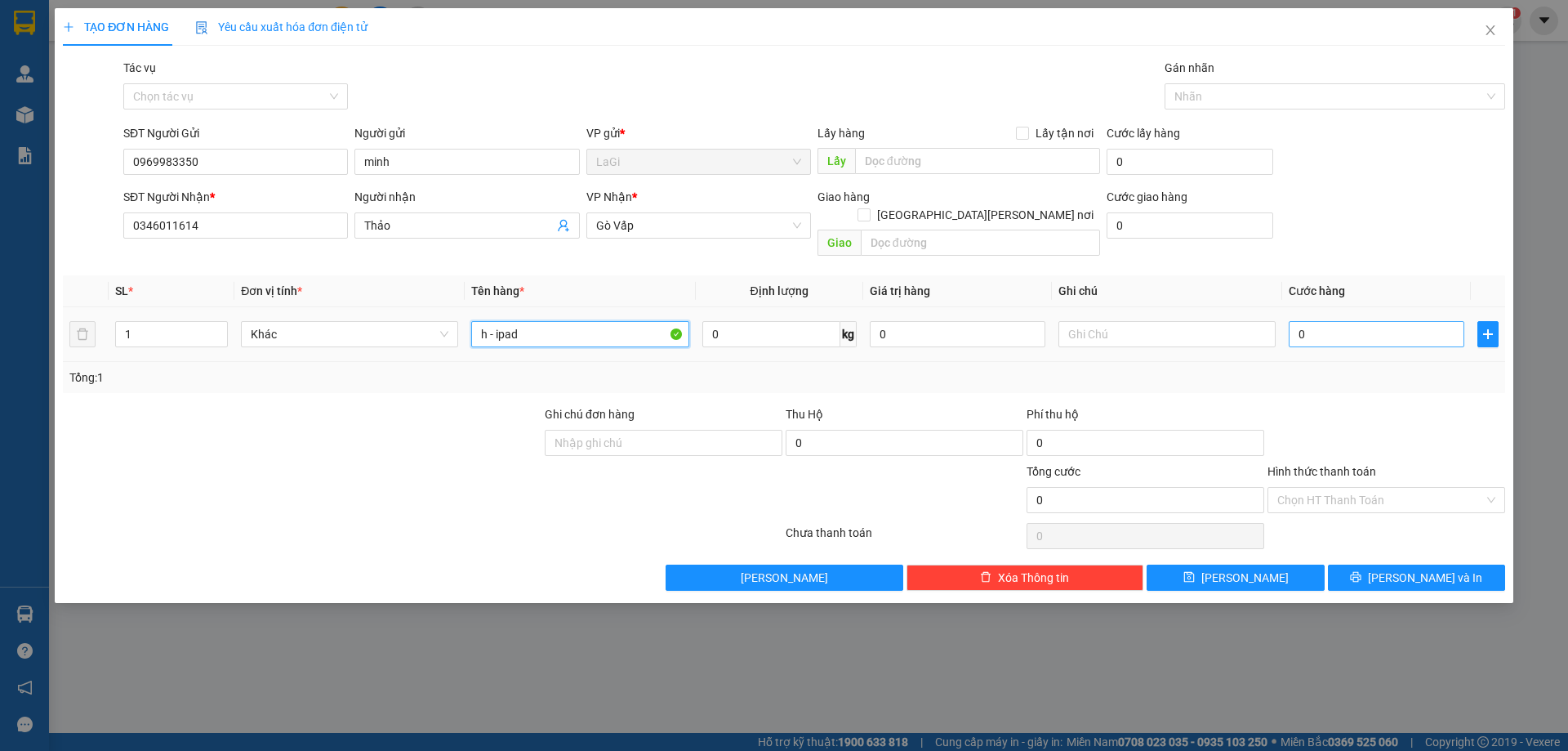
type input "h - ipad"
click at [1391, 321] on input "0" at bounding box center [1376, 334] width 175 height 27
type input "5"
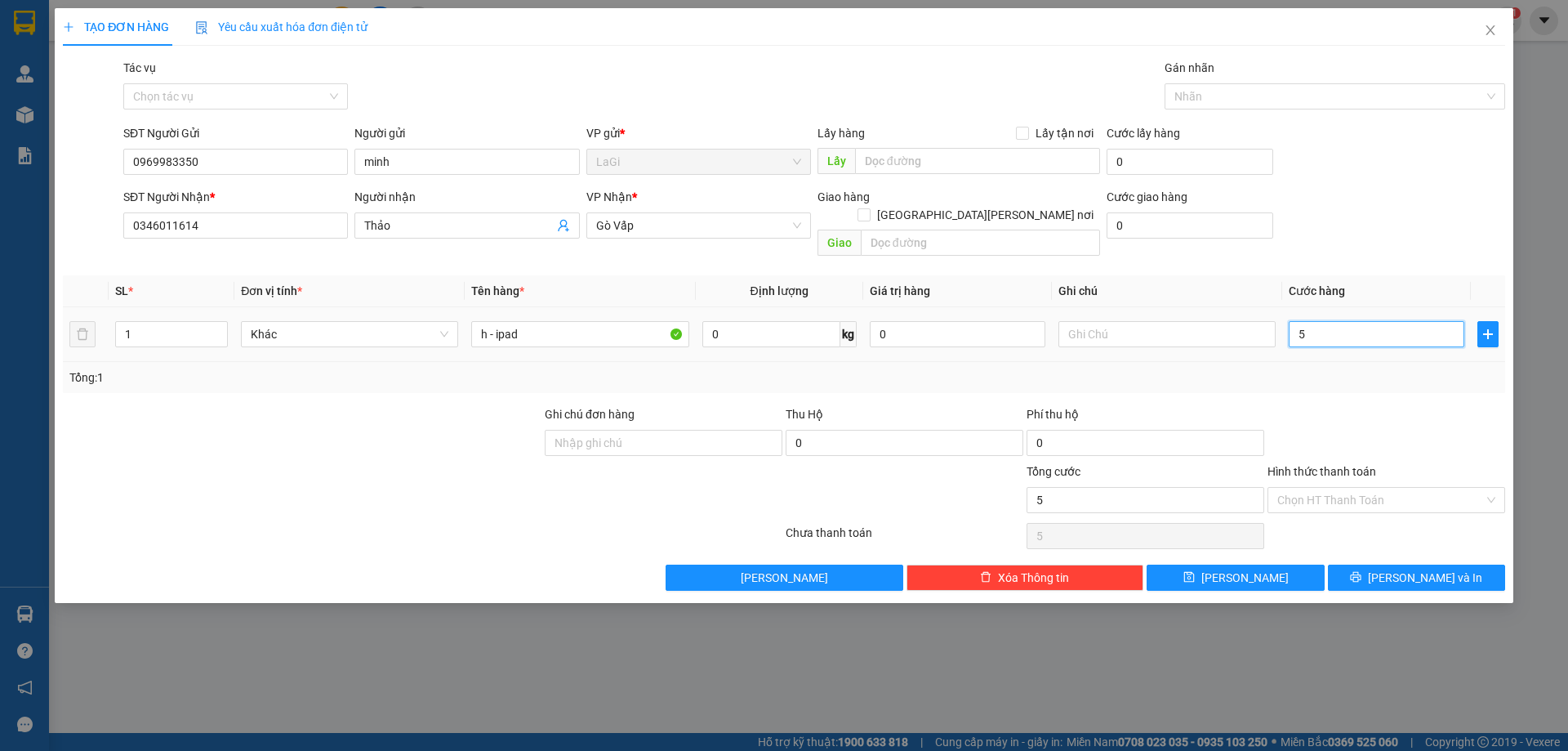
type input "50"
type input "500"
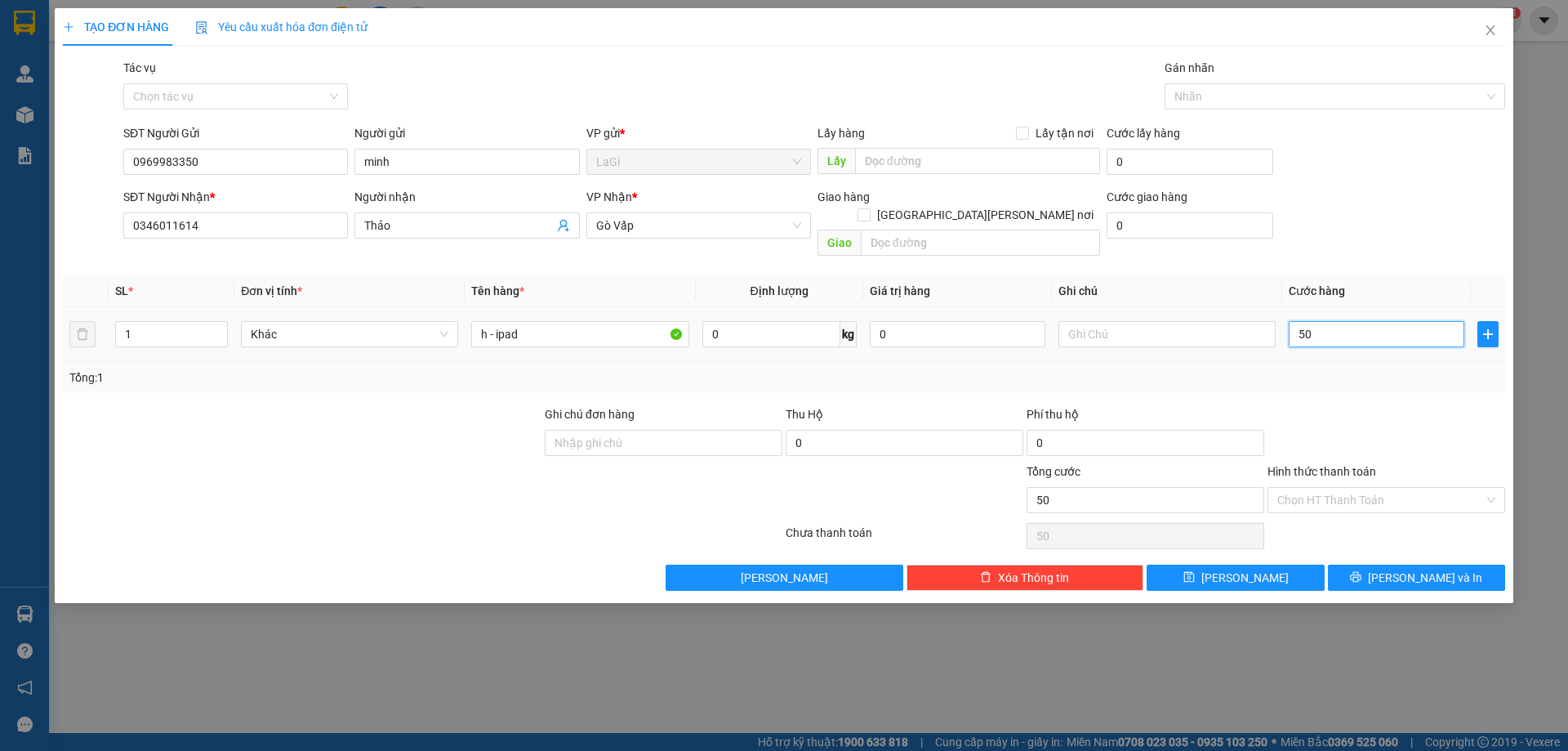
type input "500"
type input "5.000"
type input "50.000"
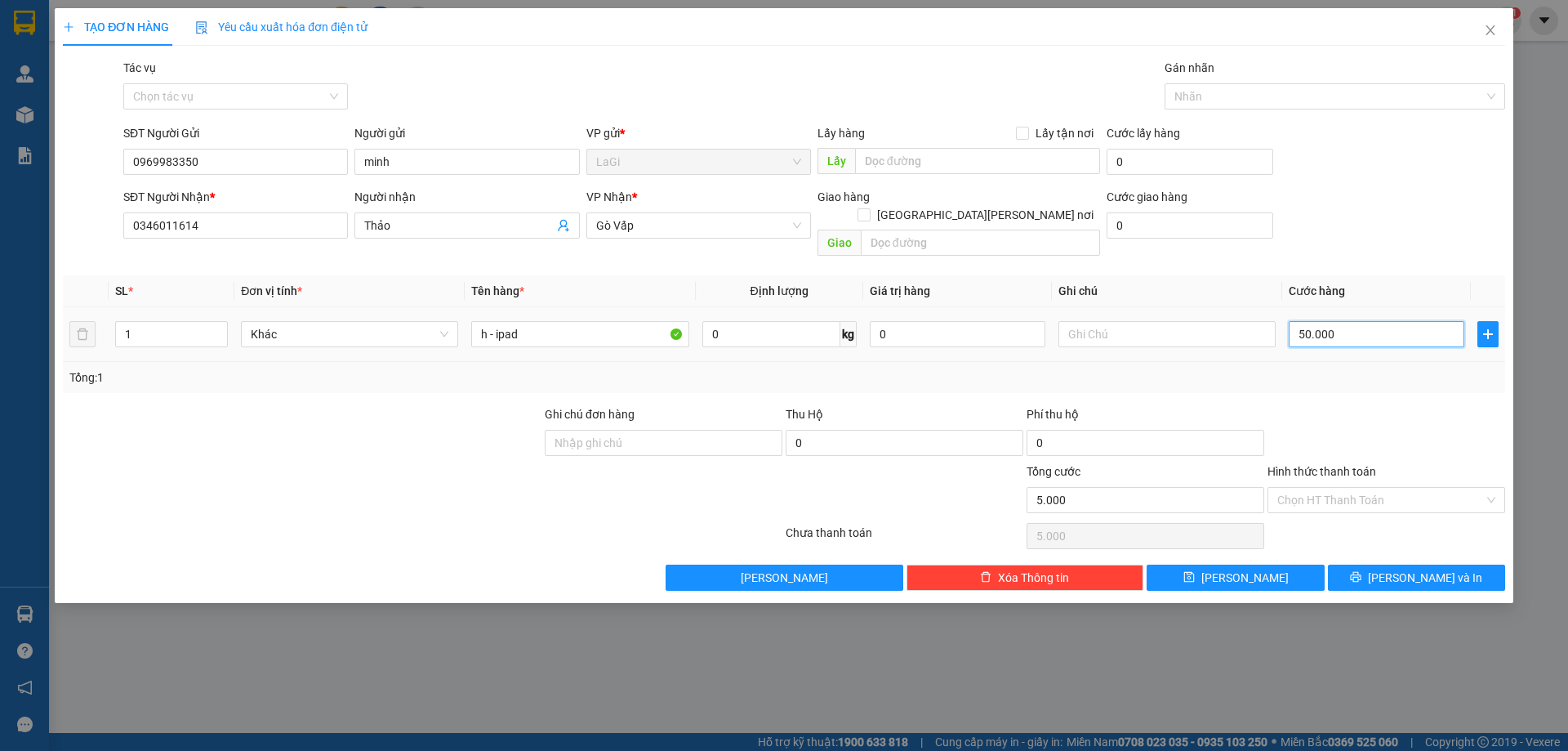
type input "50.000"
click at [1383, 488] on input "Hình thức thanh toán" at bounding box center [1381, 500] width 206 height 25
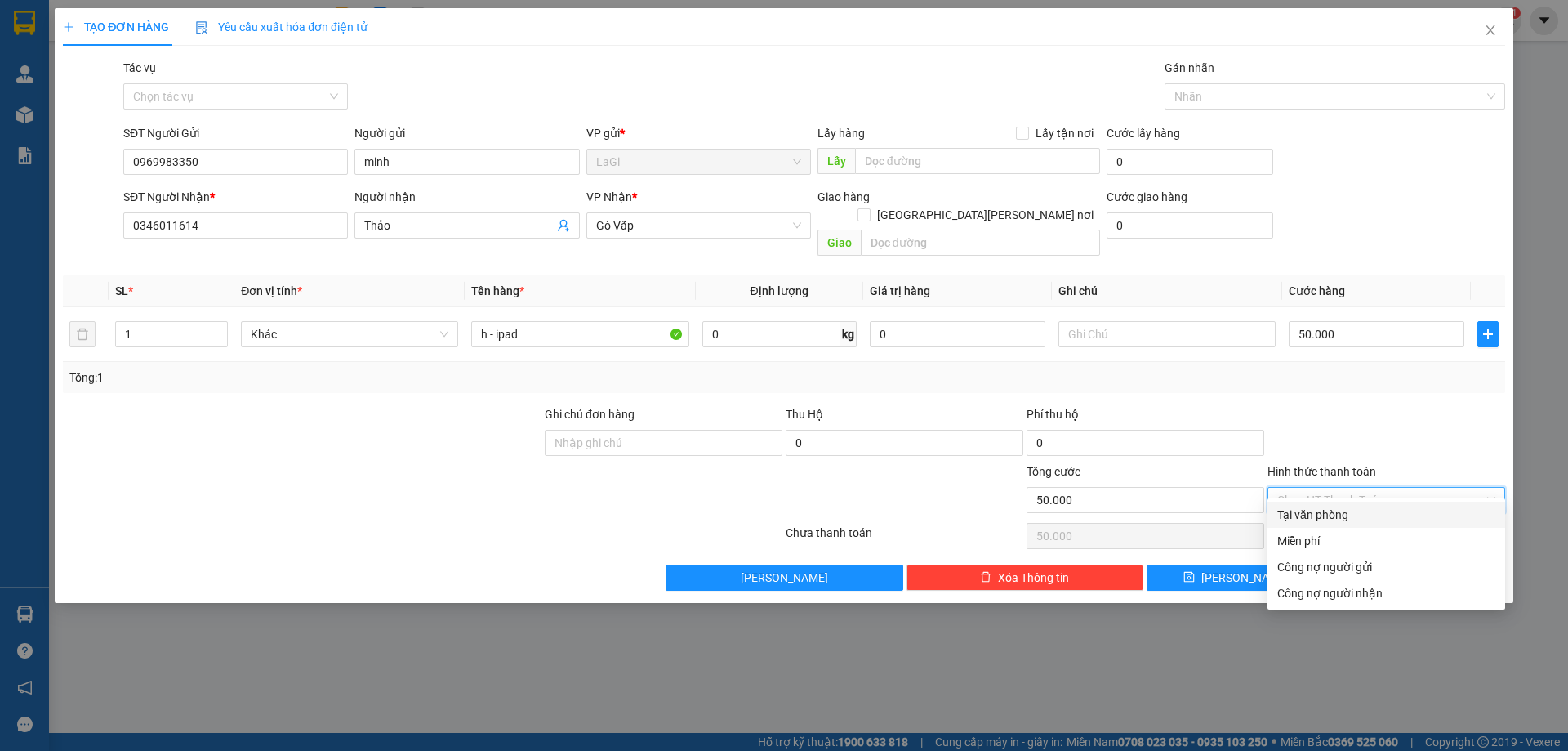
click at [1357, 510] on div "Tại văn phòng" at bounding box center [1386, 514] width 218 height 18
type input "0"
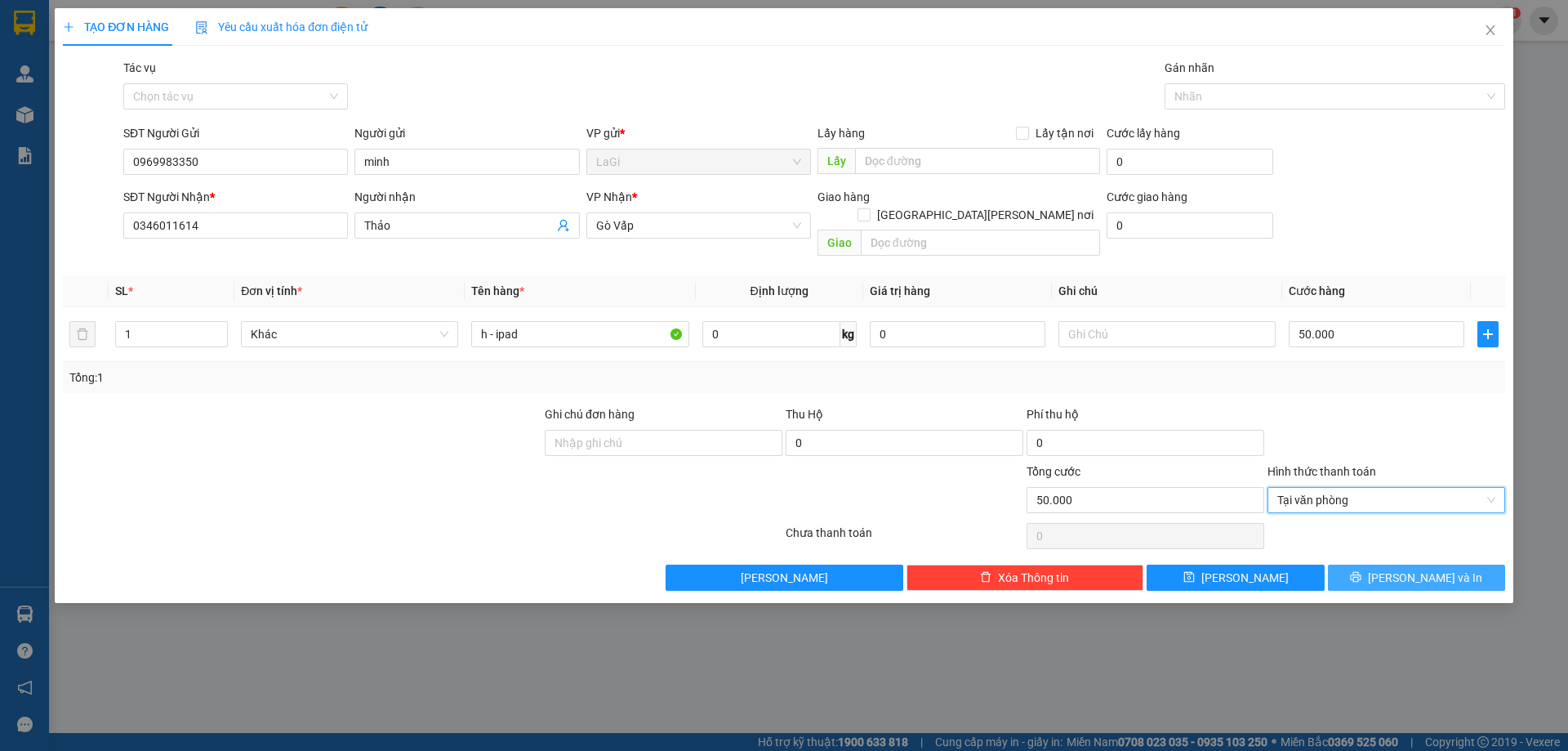
click at [1396, 567] on button "[PERSON_NAME] và In" at bounding box center [1416, 578] width 177 height 27
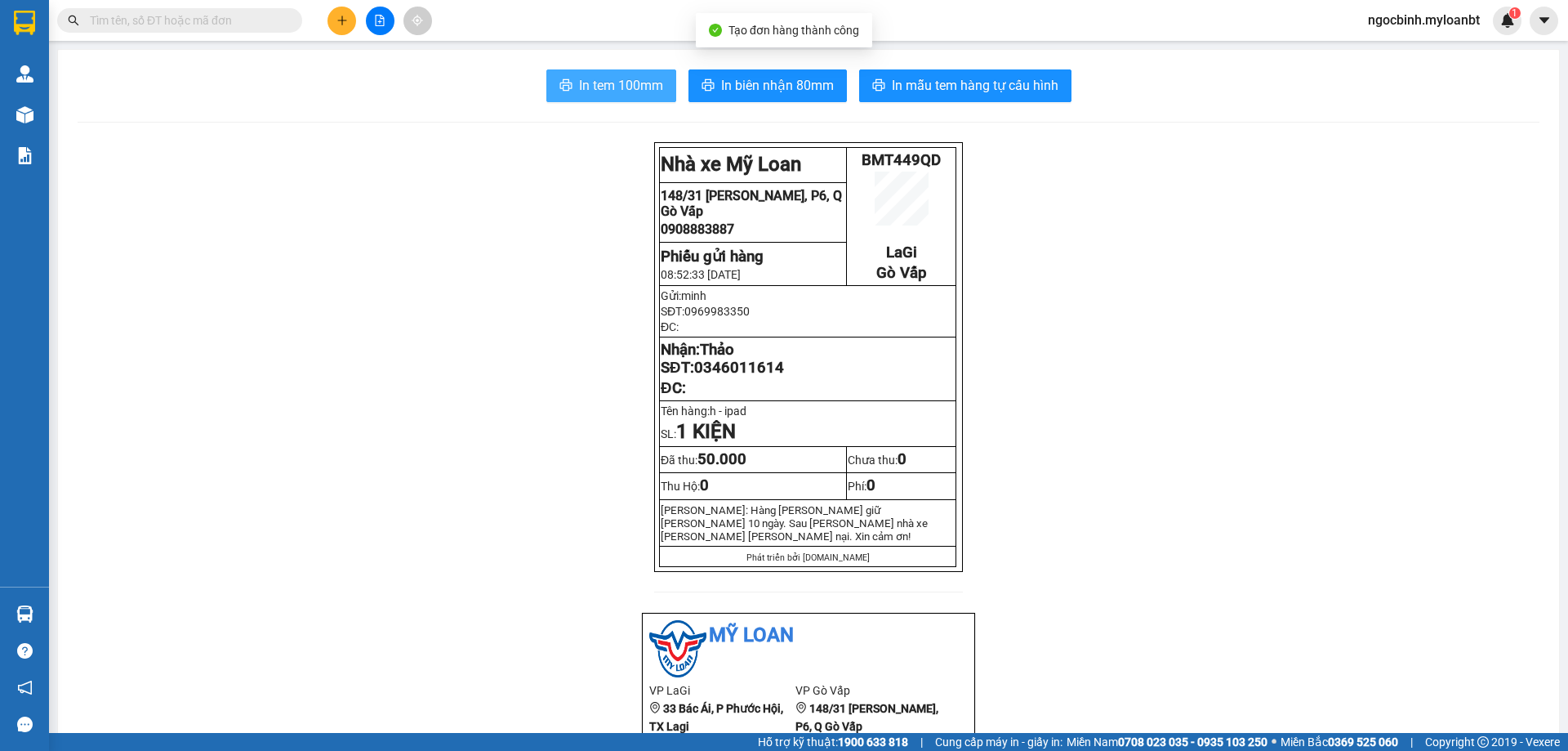
click at [625, 86] on span "In tem 100mm" at bounding box center [620, 85] width 84 height 21
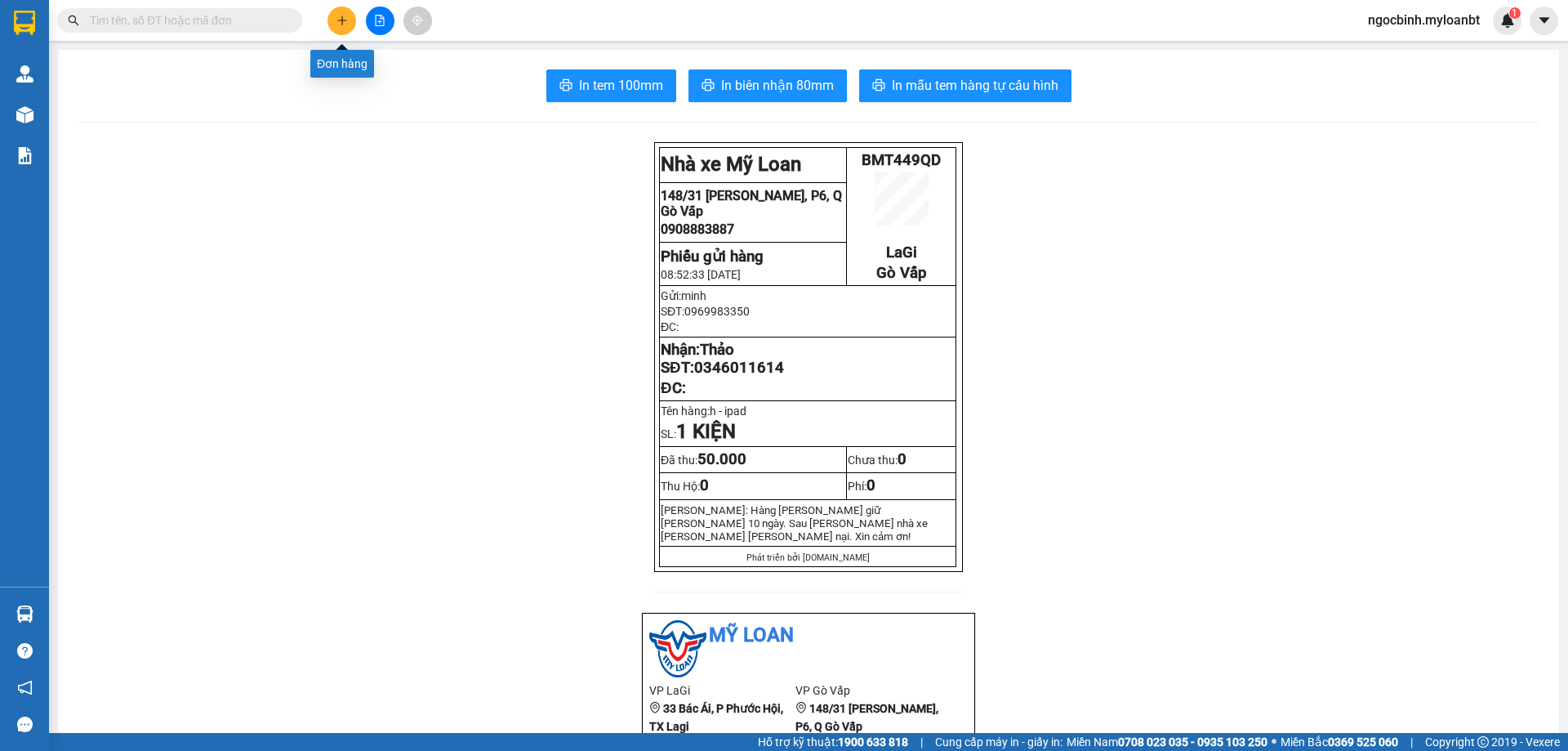
click at [346, 16] on button at bounding box center [342, 21] width 28 height 28
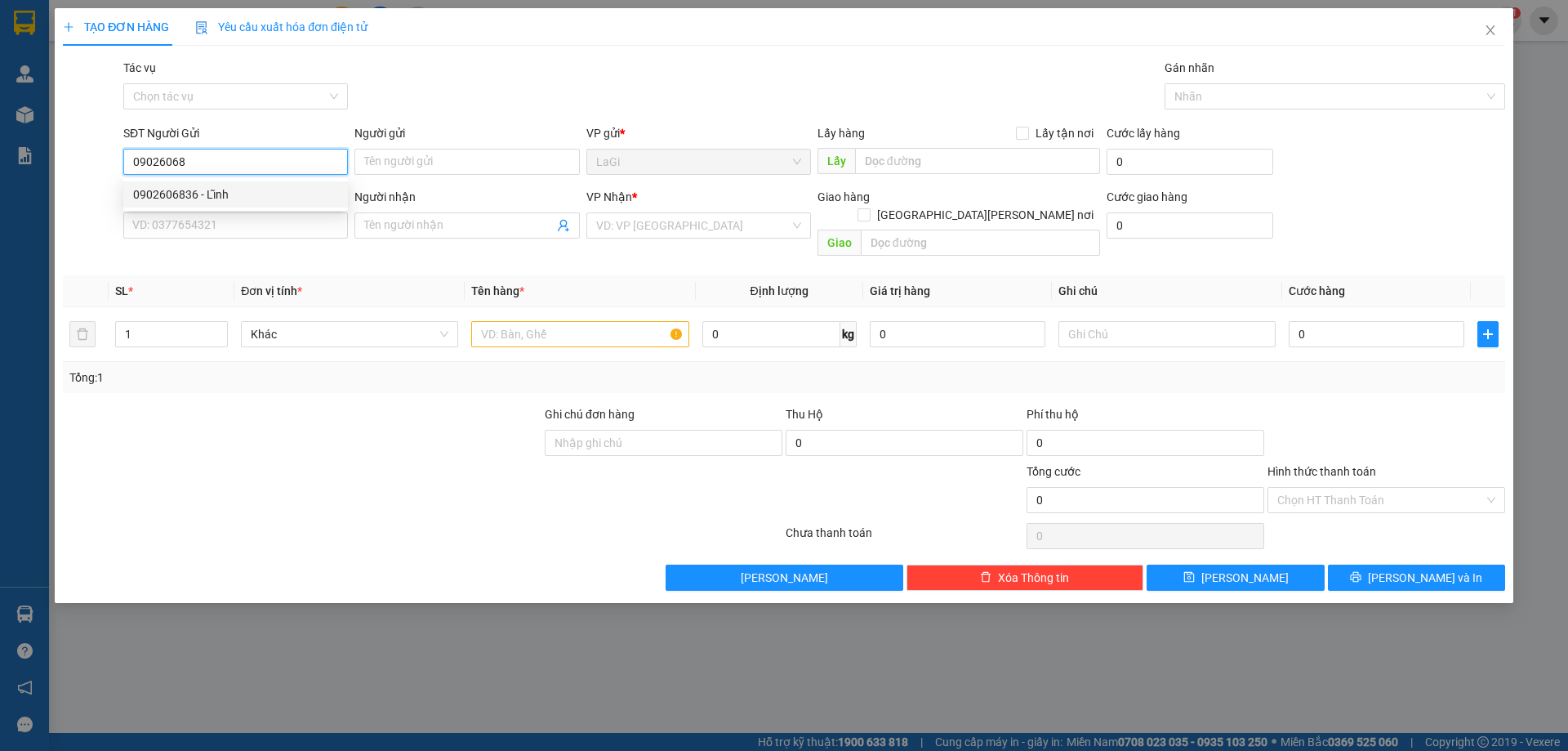
click at [213, 195] on div "0902606836 - Lĩnh" at bounding box center [236, 194] width 205 height 18
type input "0902606836"
type input "Lĩnh"
type input "0904060165"
type input "hùng XO"
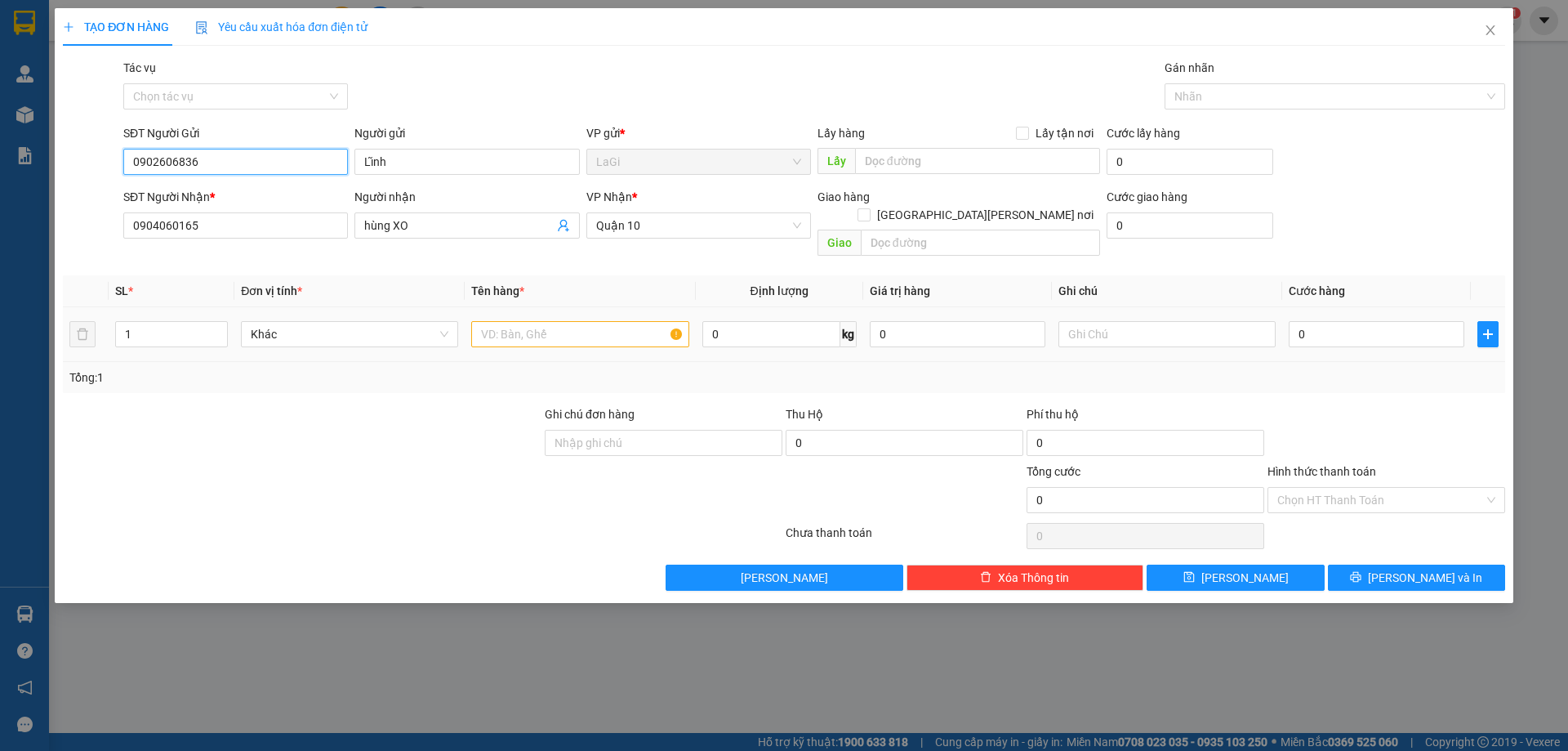
type input "0902606836"
click at [561, 322] on input "text" at bounding box center [579, 334] width 217 height 27
type input "b - quần áo"
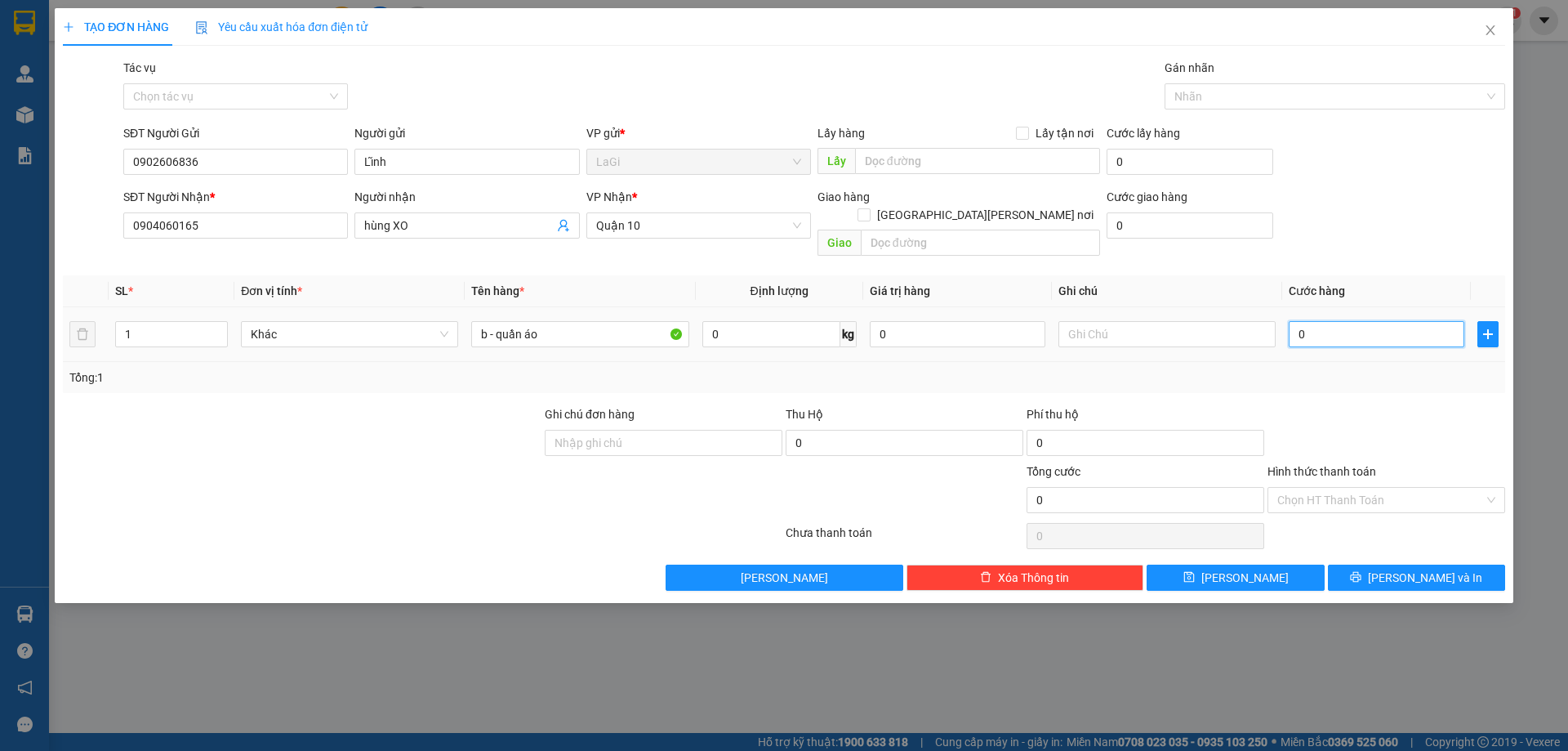
click at [1392, 321] on input "0" at bounding box center [1376, 334] width 175 height 27
type input "3"
type input "30"
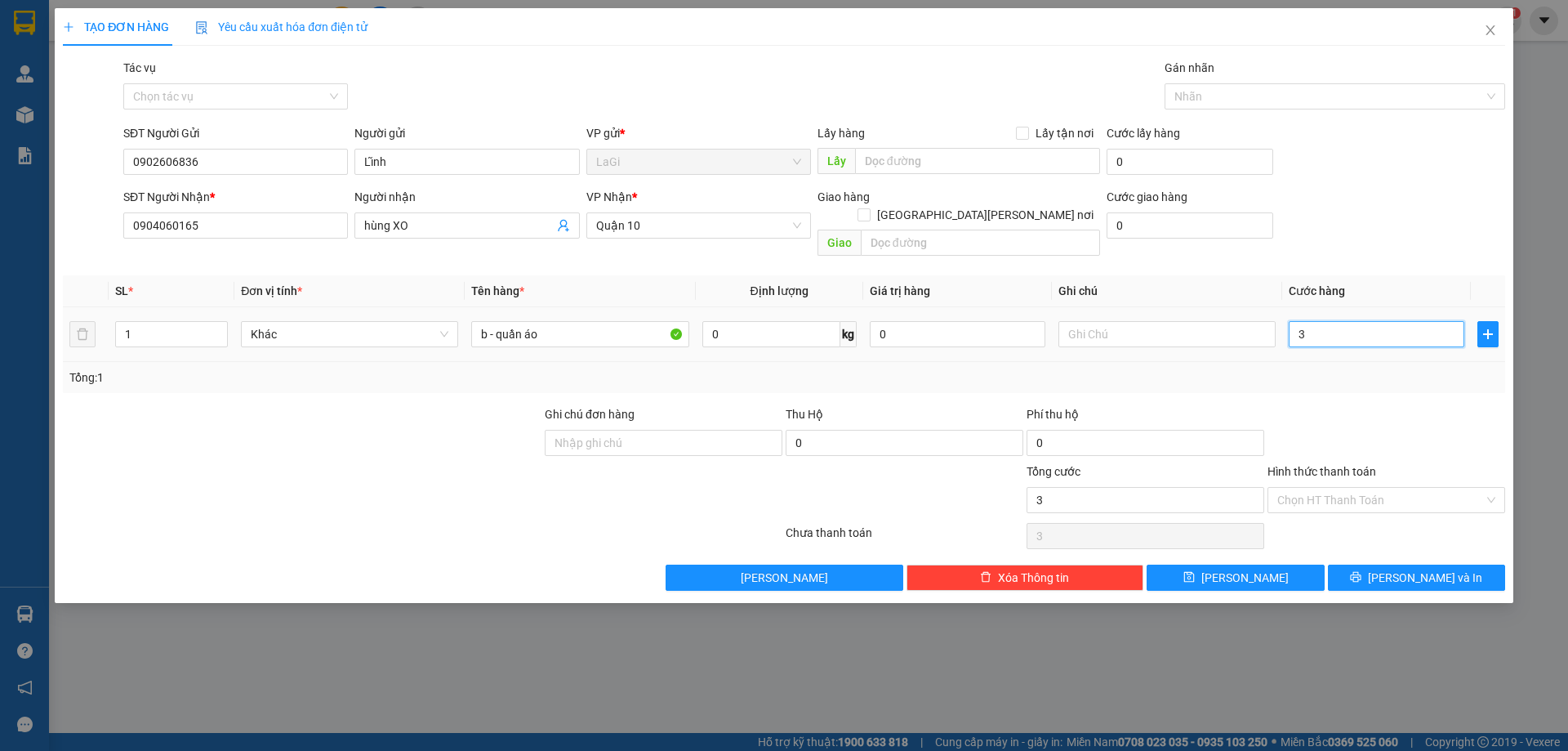
type input "30"
type input "300"
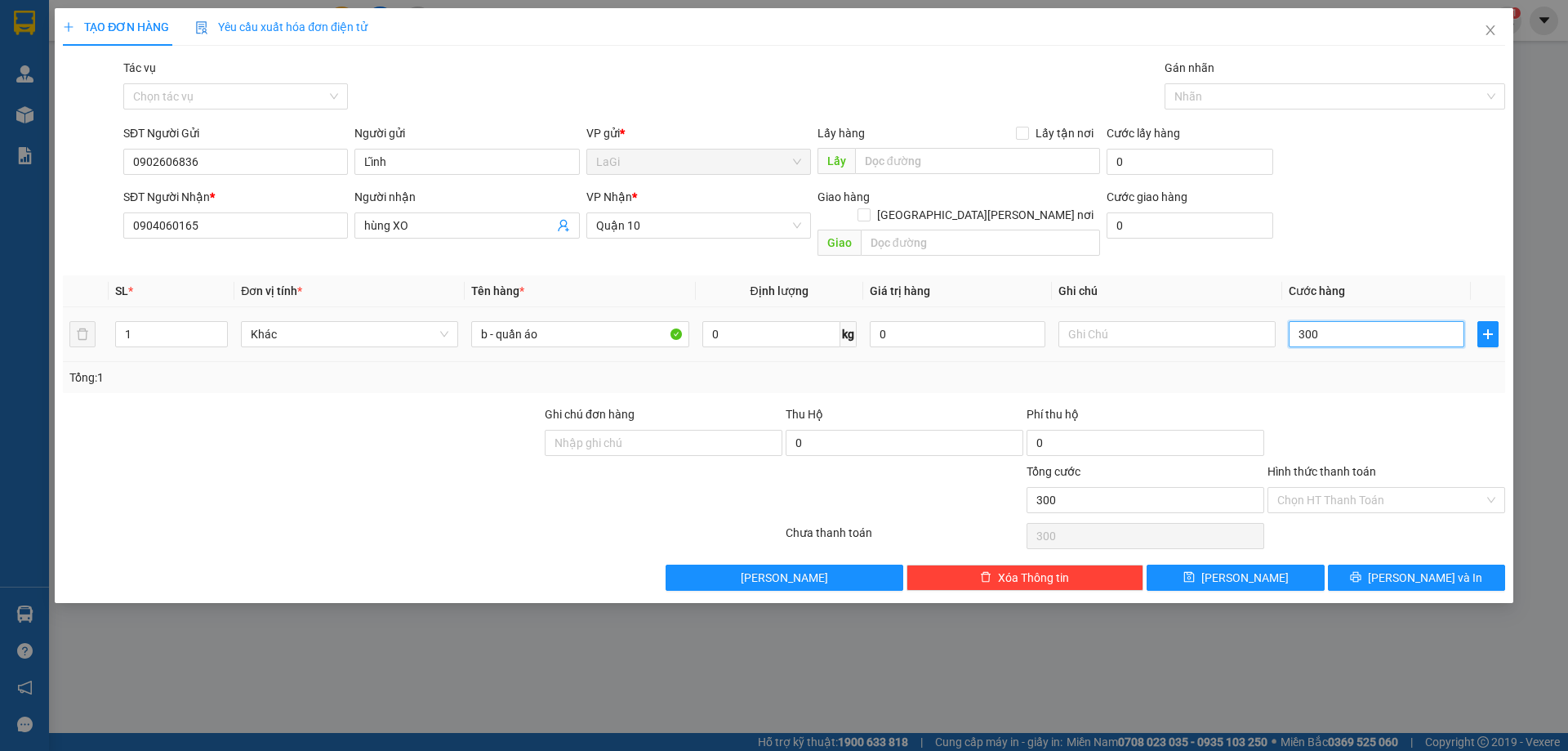
type input "3.000"
type input "30.000"
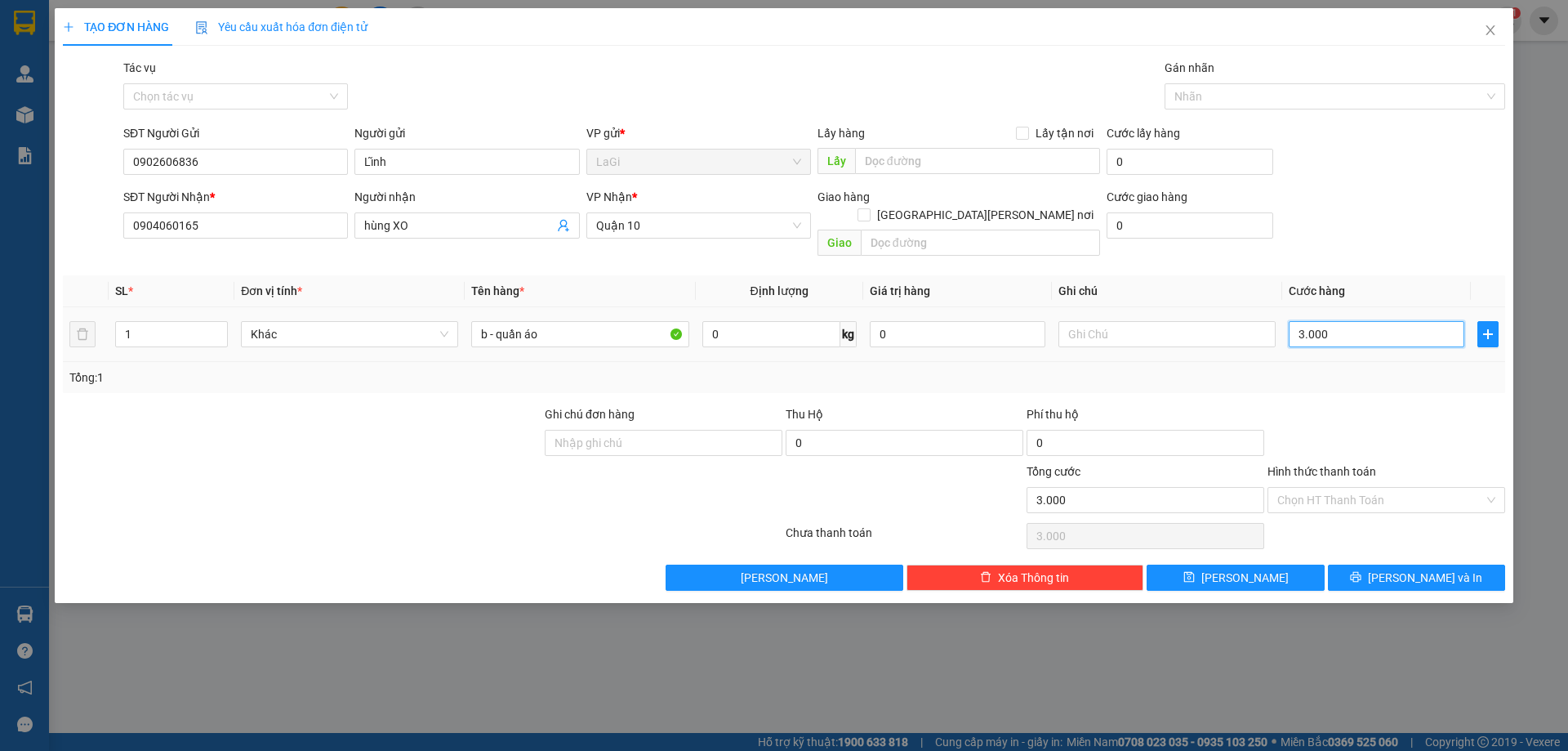
type input "30.000"
click at [1377, 488] on input "Hình thức thanh toán" at bounding box center [1381, 500] width 206 height 25
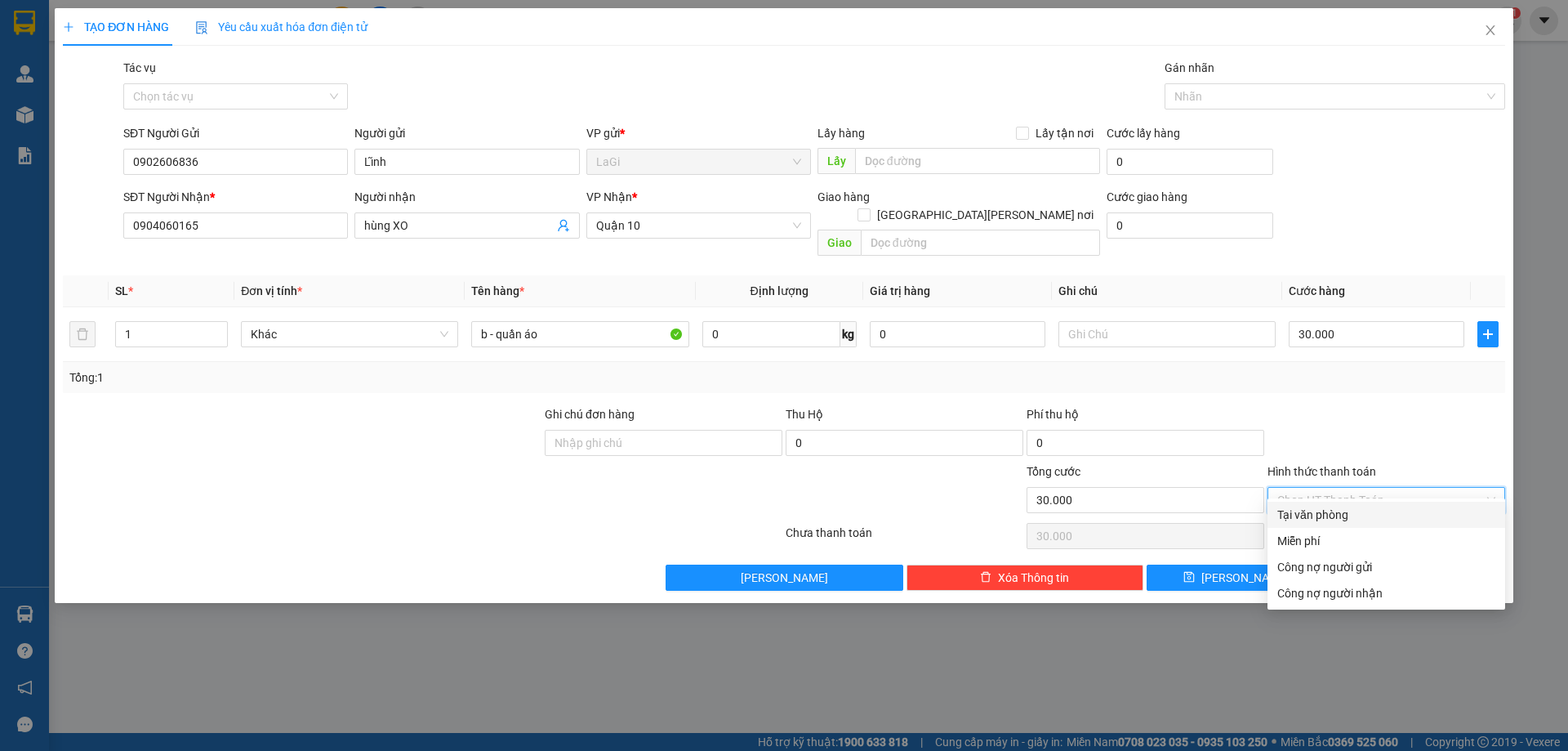
click at [1369, 505] on div "Tại văn phòng" at bounding box center [1385, 515] width 238 height 27
type input "0"
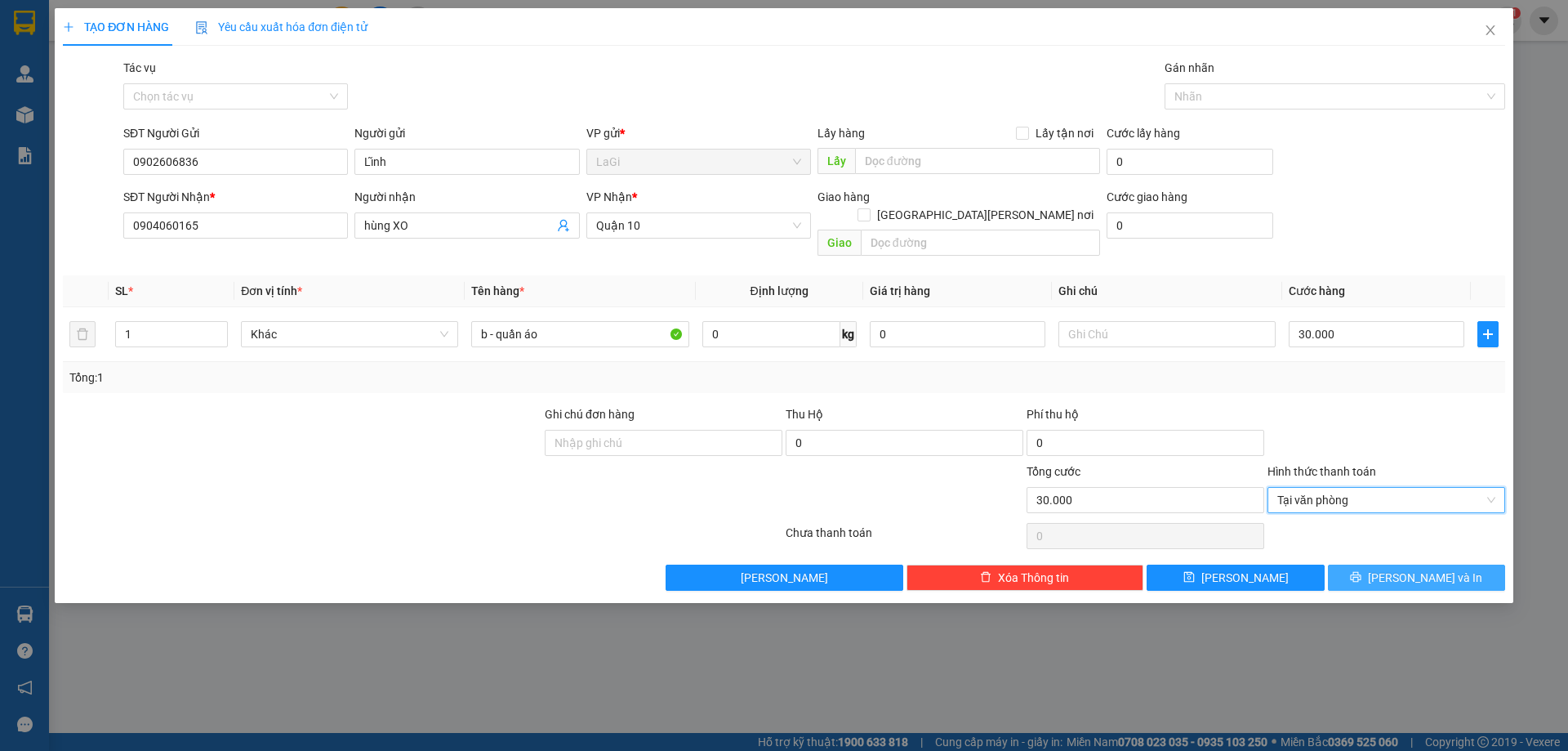
click at [1392, 564] on button "[PERSON_NAME] và In" at bounding box center [1416, 578] width 177 height 27
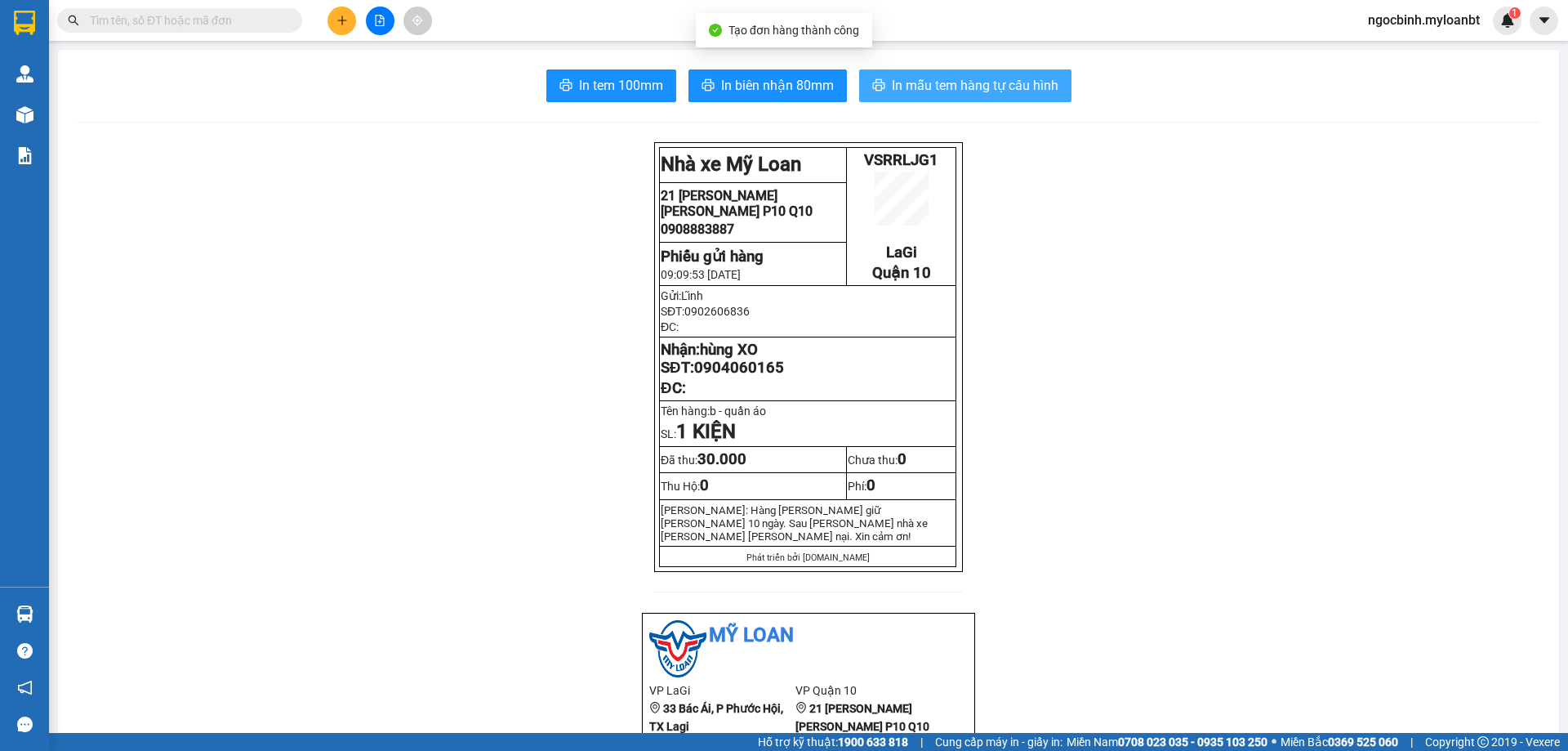
click at [931, 90] on span "In mẫu tem hàng tự cấu hình" at bounding box center [975, 85] width 167 height 21
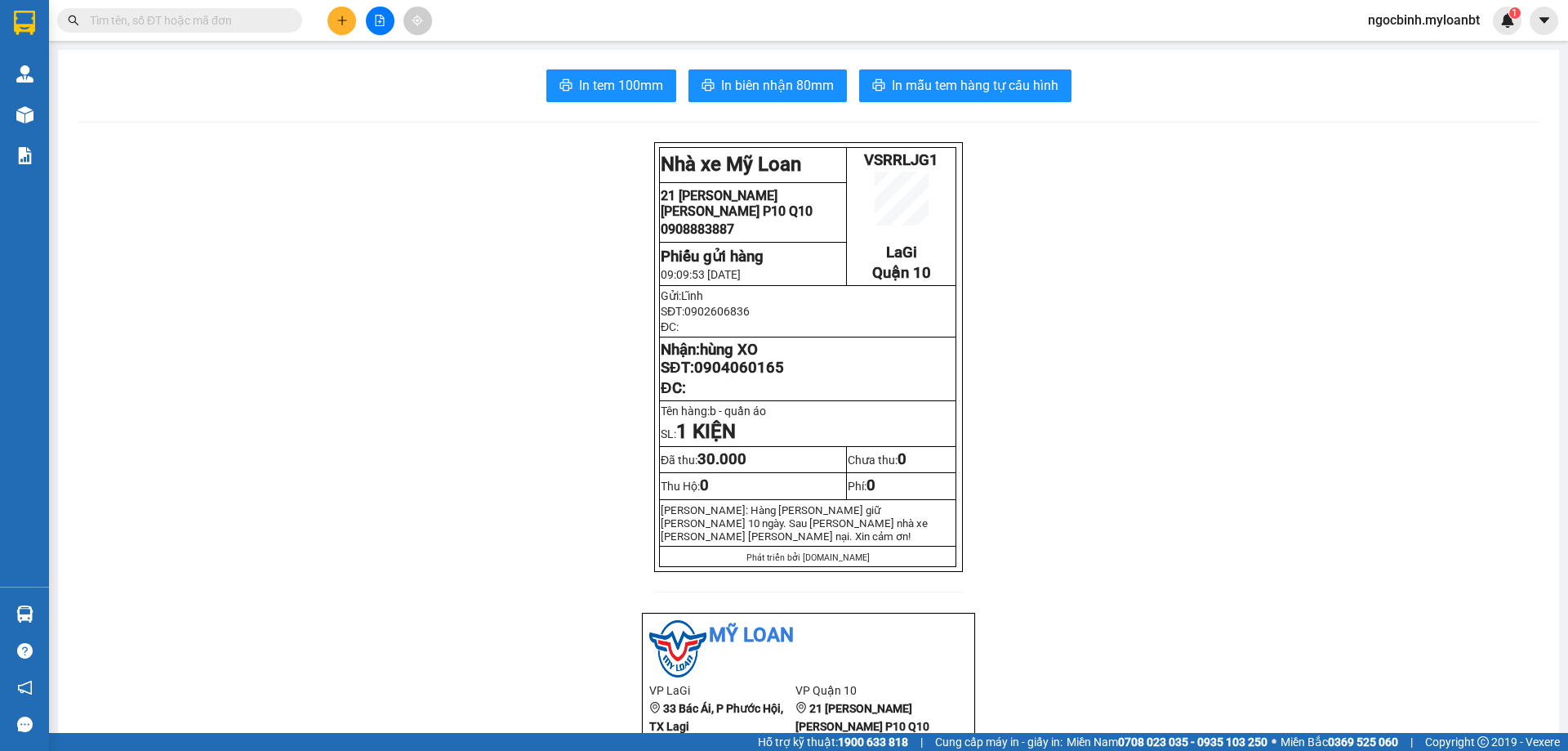
click at [342, 27] on button at bounding box center [342, 21] width 28 height 28
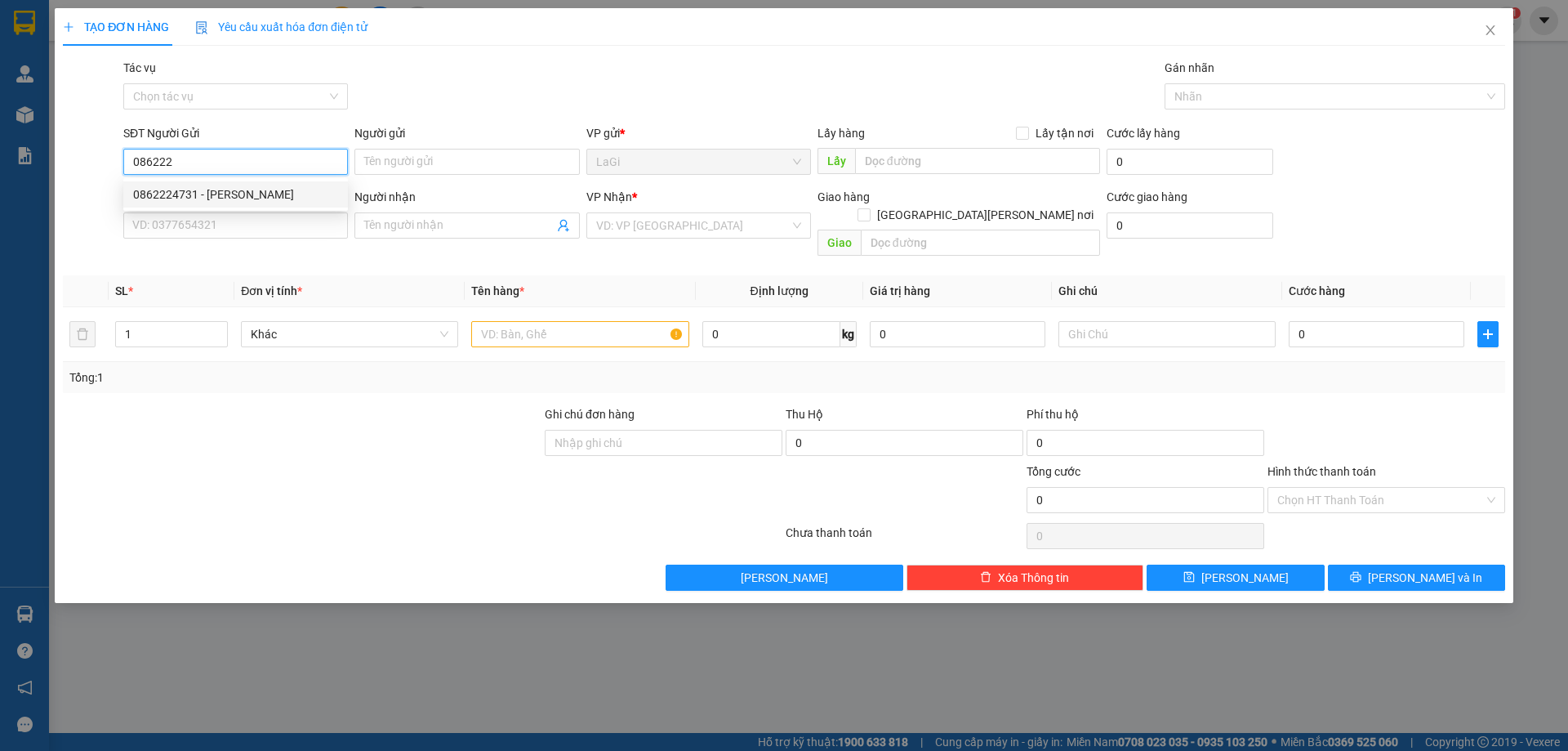
click at [311, 188] on div "0862224731 - [PERSON_NAME]" at bounding box center [236, 194] width 205 height 18
type input "0862224731"
type input "Hoàng"
type input "0368264853"
type input "Chức"
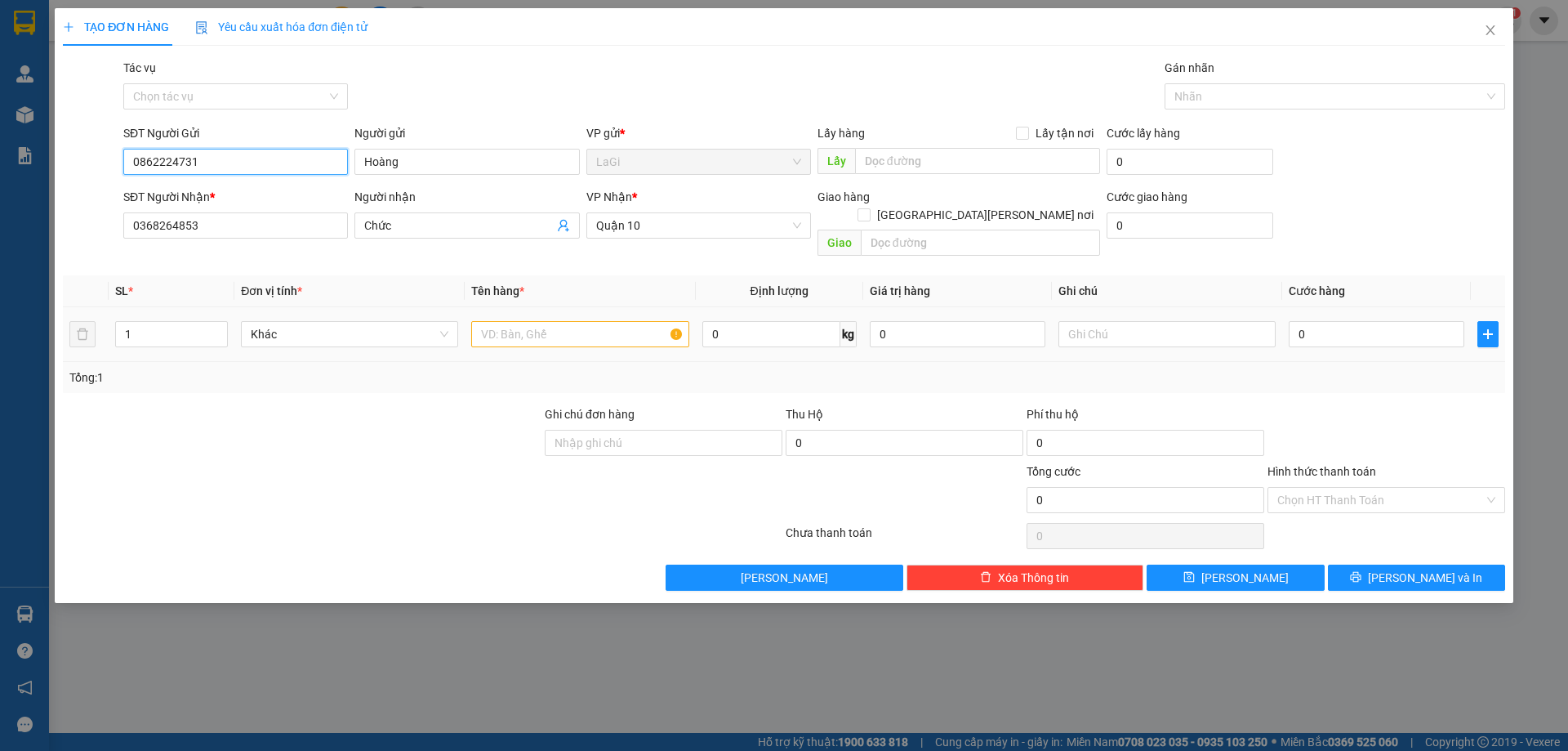
type input "0862224731"
click at [533, 321] on input "text" at bounding box center [579, 334] width 217 height 27
type input "h - bo rửa chén"
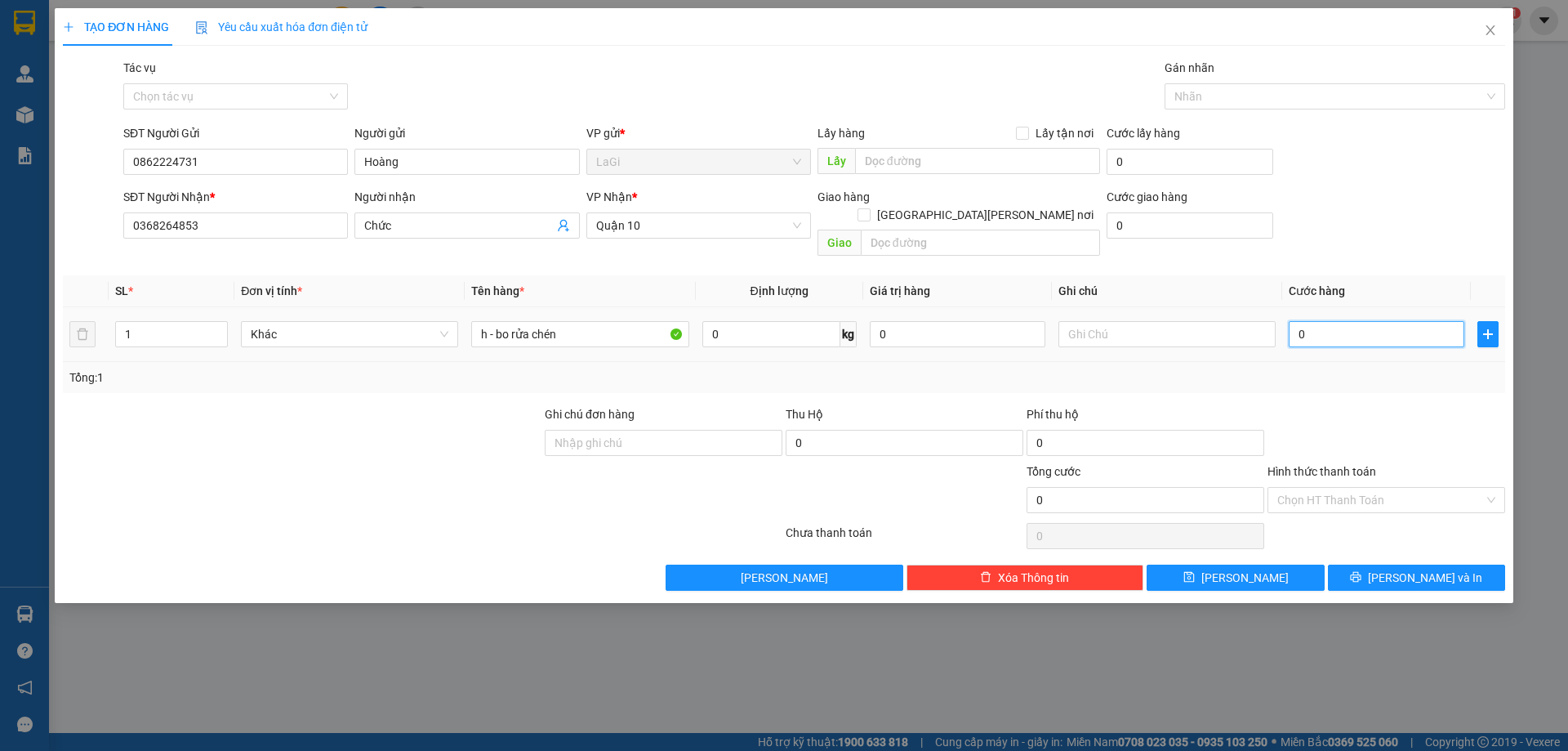
click at [1297, 321] on input "0" at bounding box center [1376, 334] width 175 height 27
type input "3"
type input "30"
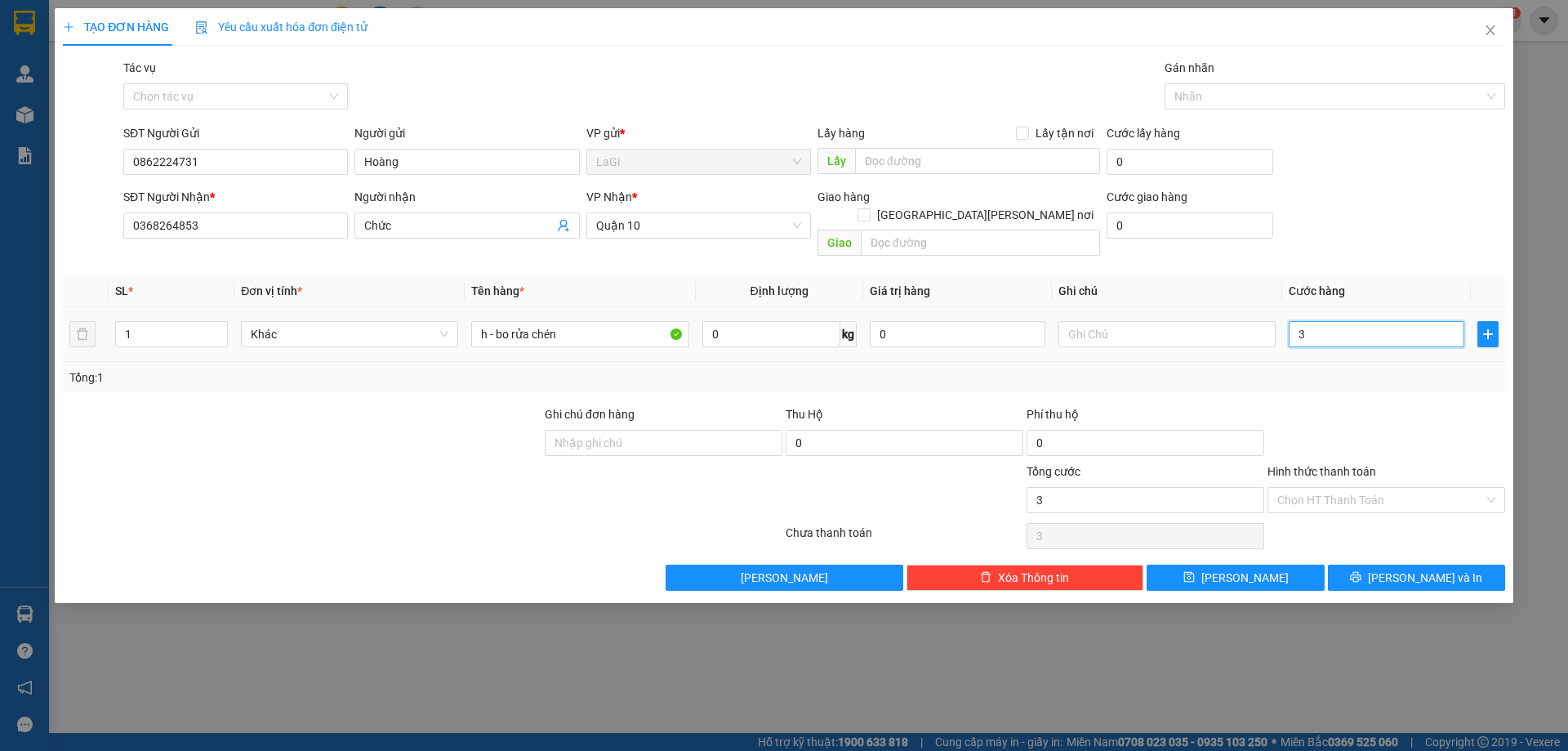
type input "30"
type input "300"
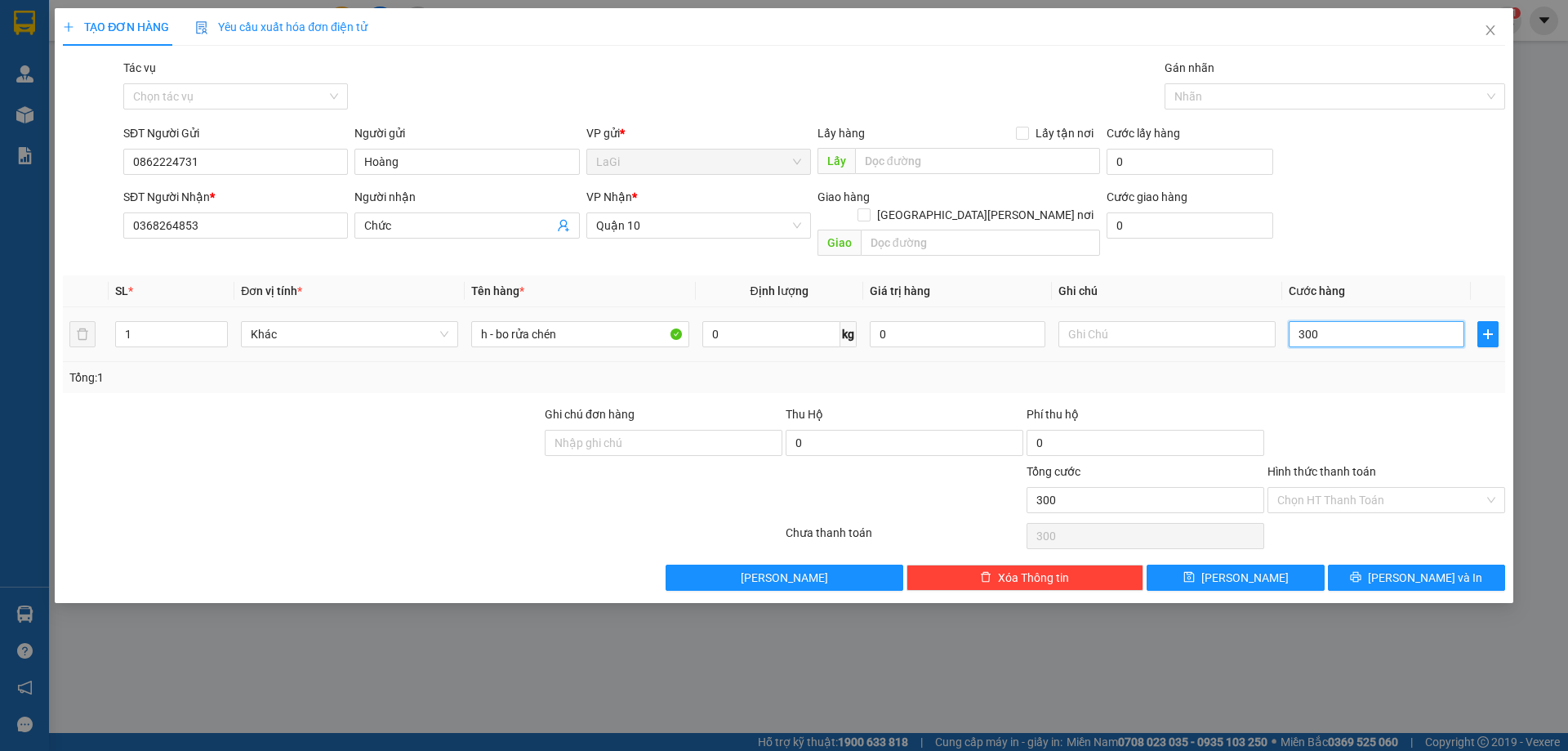
type input "3.000"
type input "30.000"
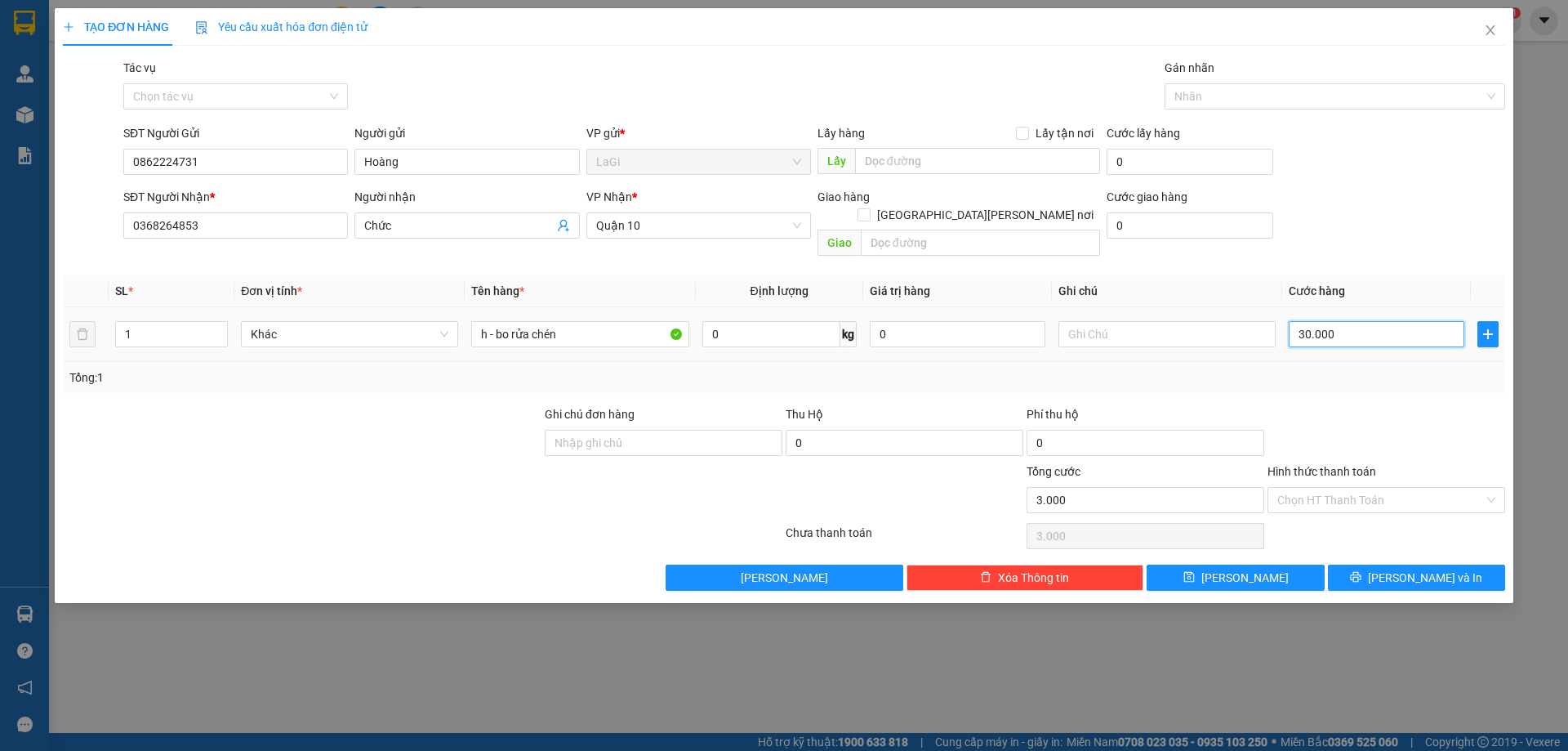
type input "30.000"
click at [1340, 488] on input "Hình thức thanh toán" at bounding box center [1381, 500] width 206 height 25
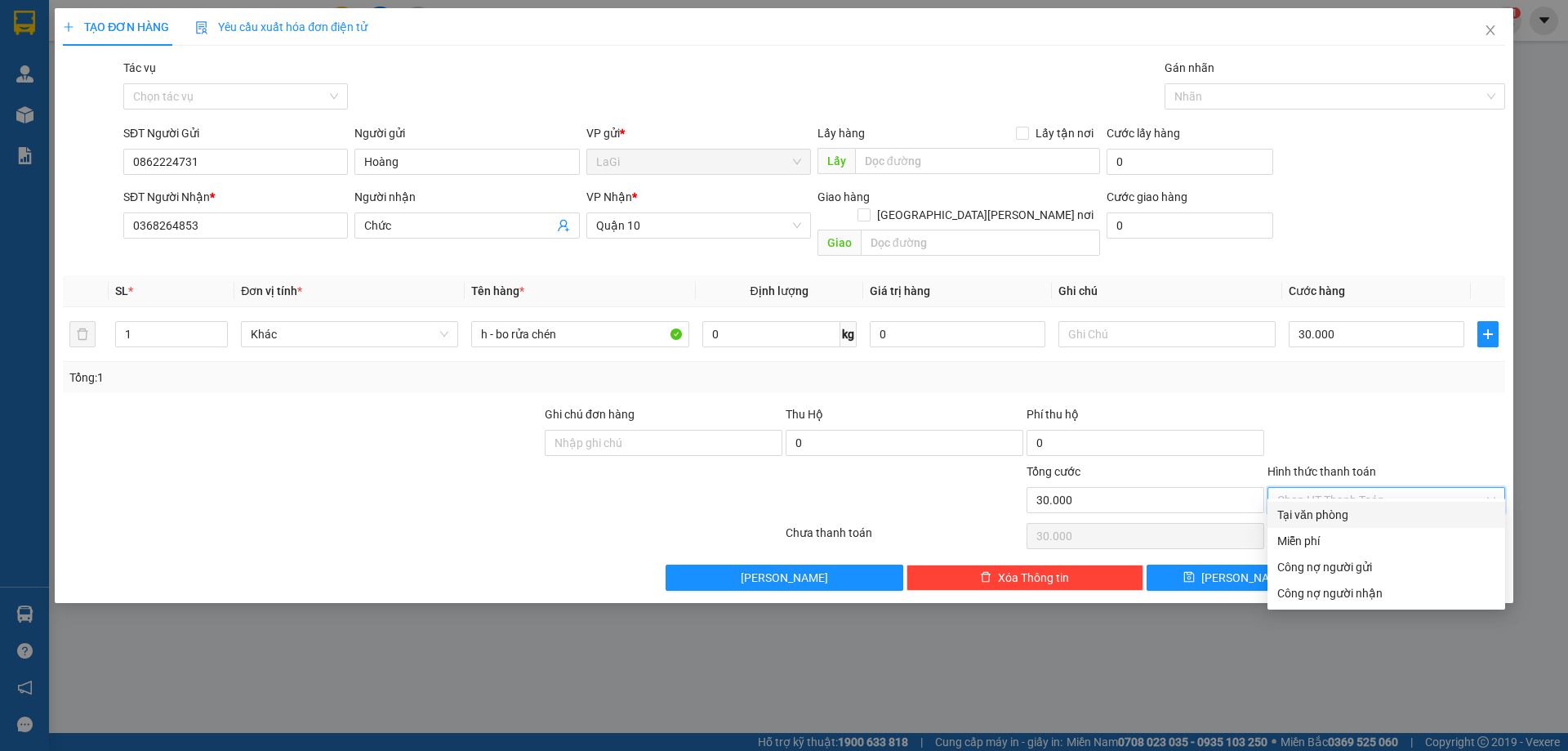
click at [1360, 515] on div "Tại văn phòng" at bounding box center [1386, 514] width 218 height 18
type input "0"
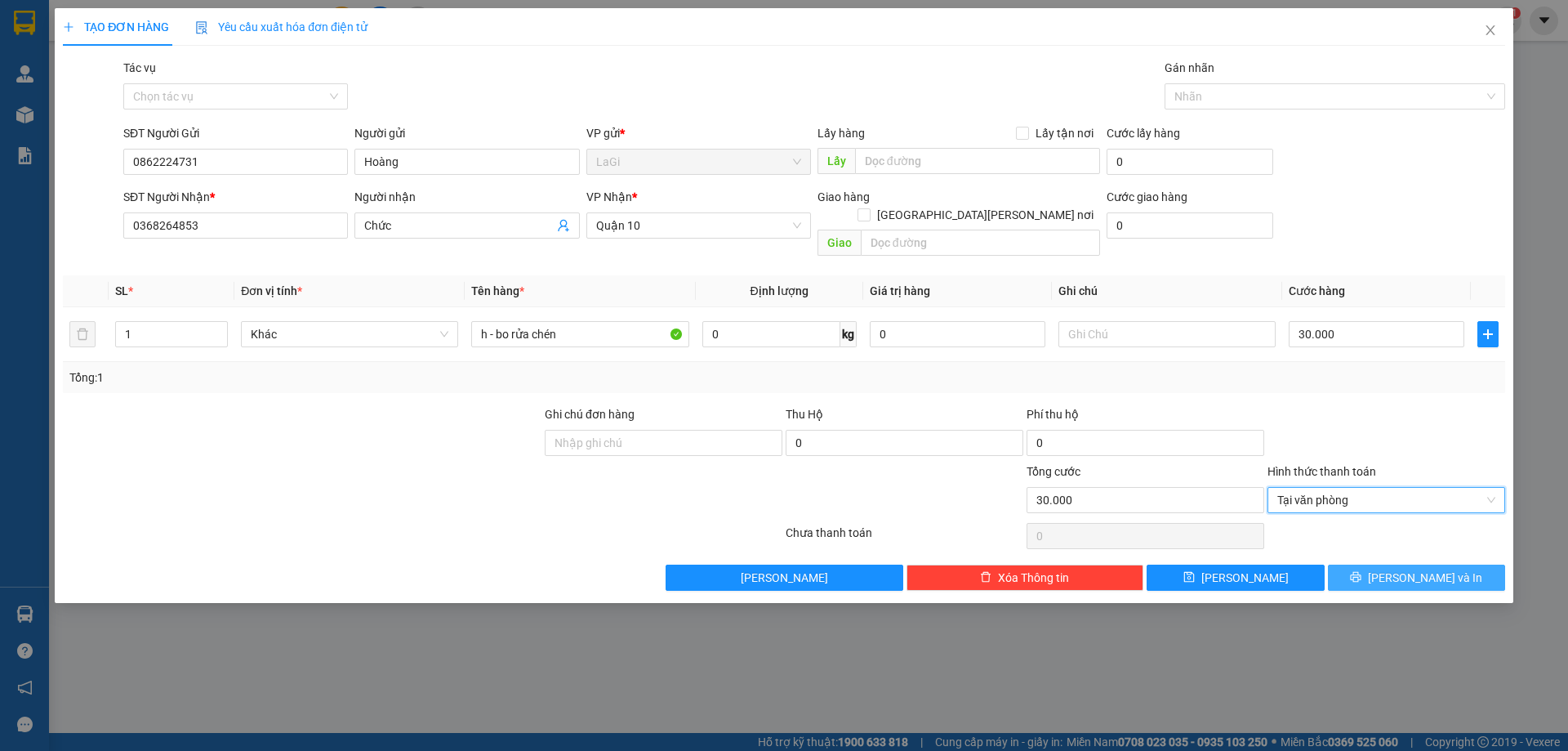
click at [1376, 564] on button "[PERSON_NAME] và In" at bounding box center [1416, 578] width 177 height 27
click at [1358, 564] on button "[PERSON_NAME] và In" at bounding box center [1416, 578] width 177 height 27
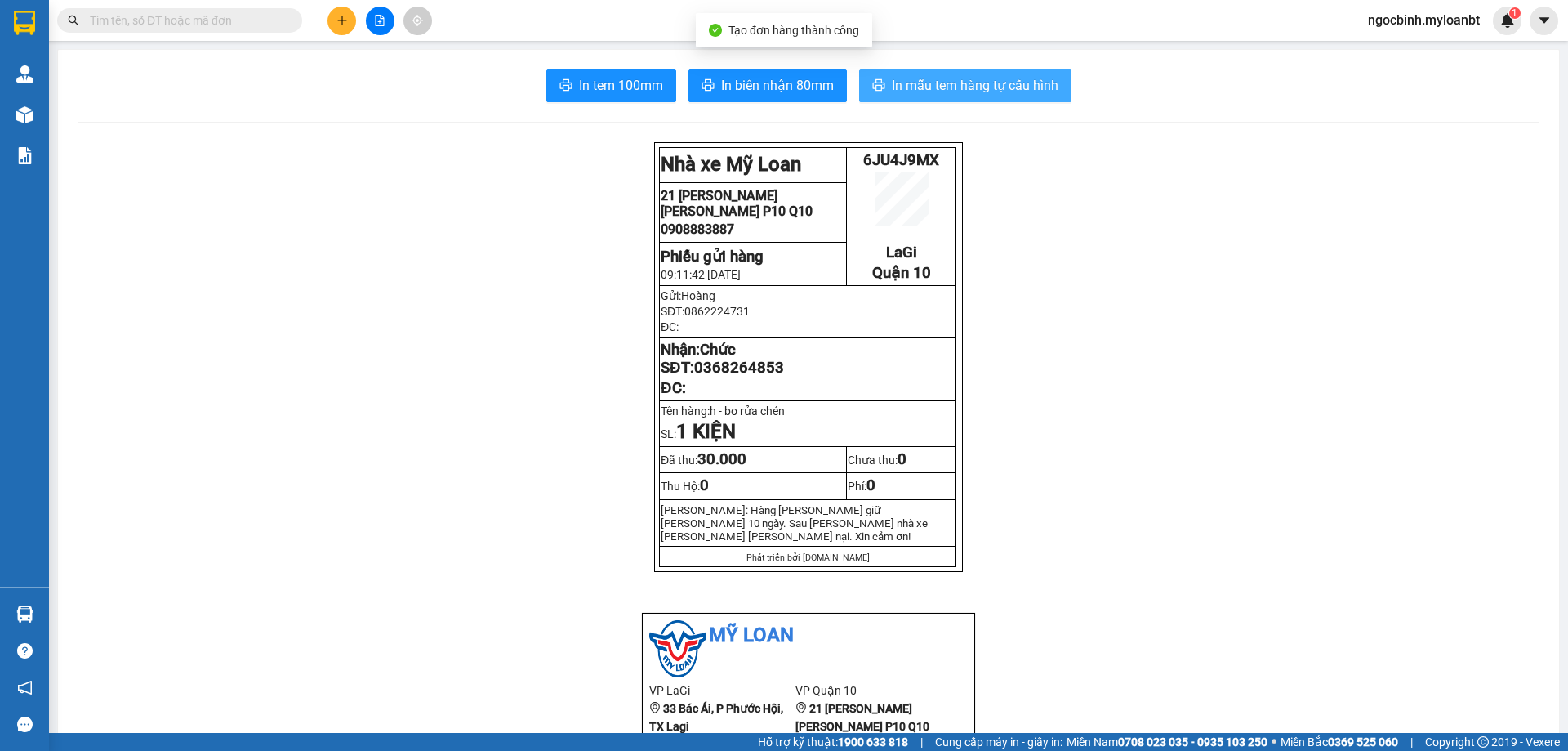
click at [920, 83] on span "In mẫu tem hàng tự cấu hình" at bounding box center [975, 85] width 167 height 21
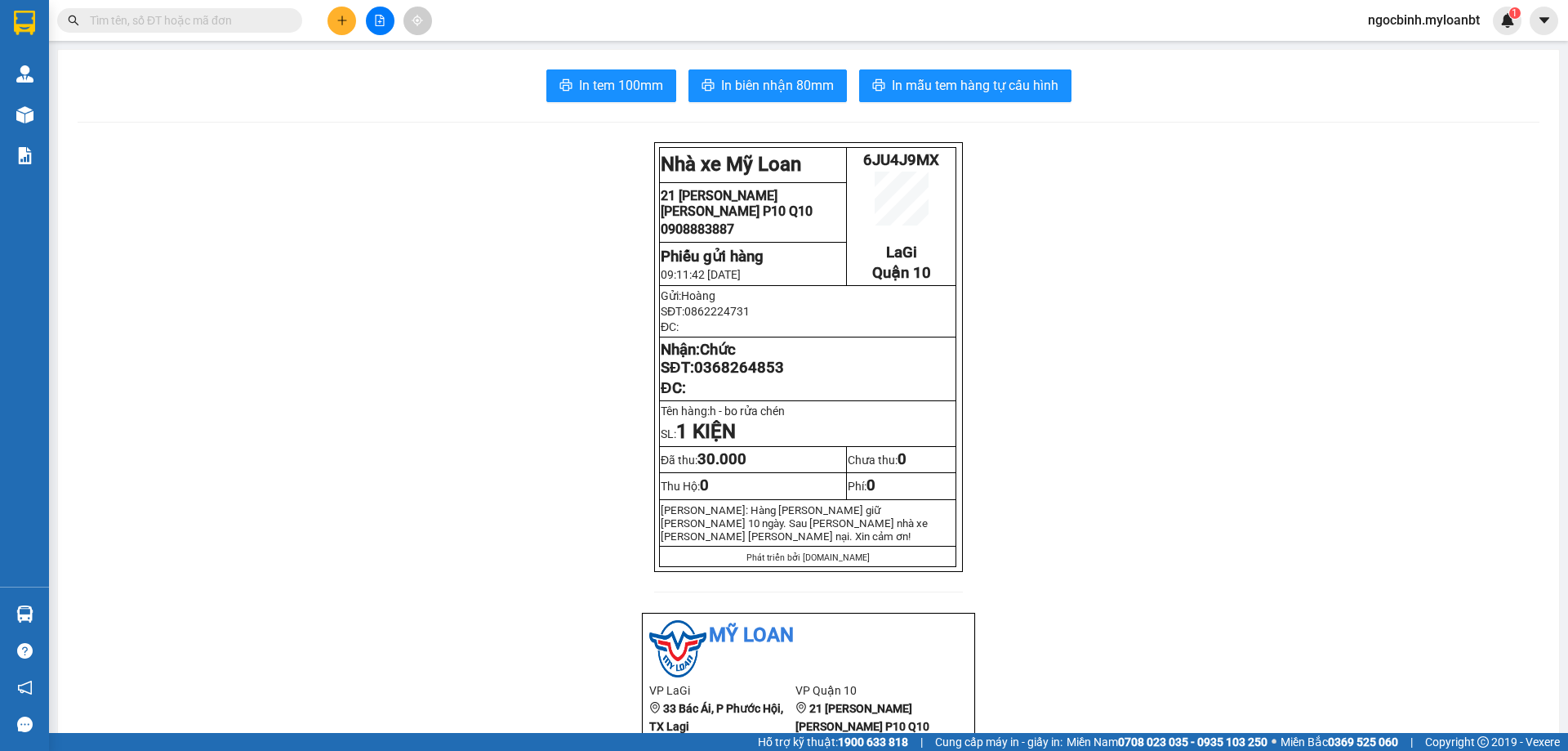
click at [290, 19] on span at bounding box center [291, 20] width 9 height 18
click at [257, 21] on input "text" at bounding box center [187, 20] width 193 height 18
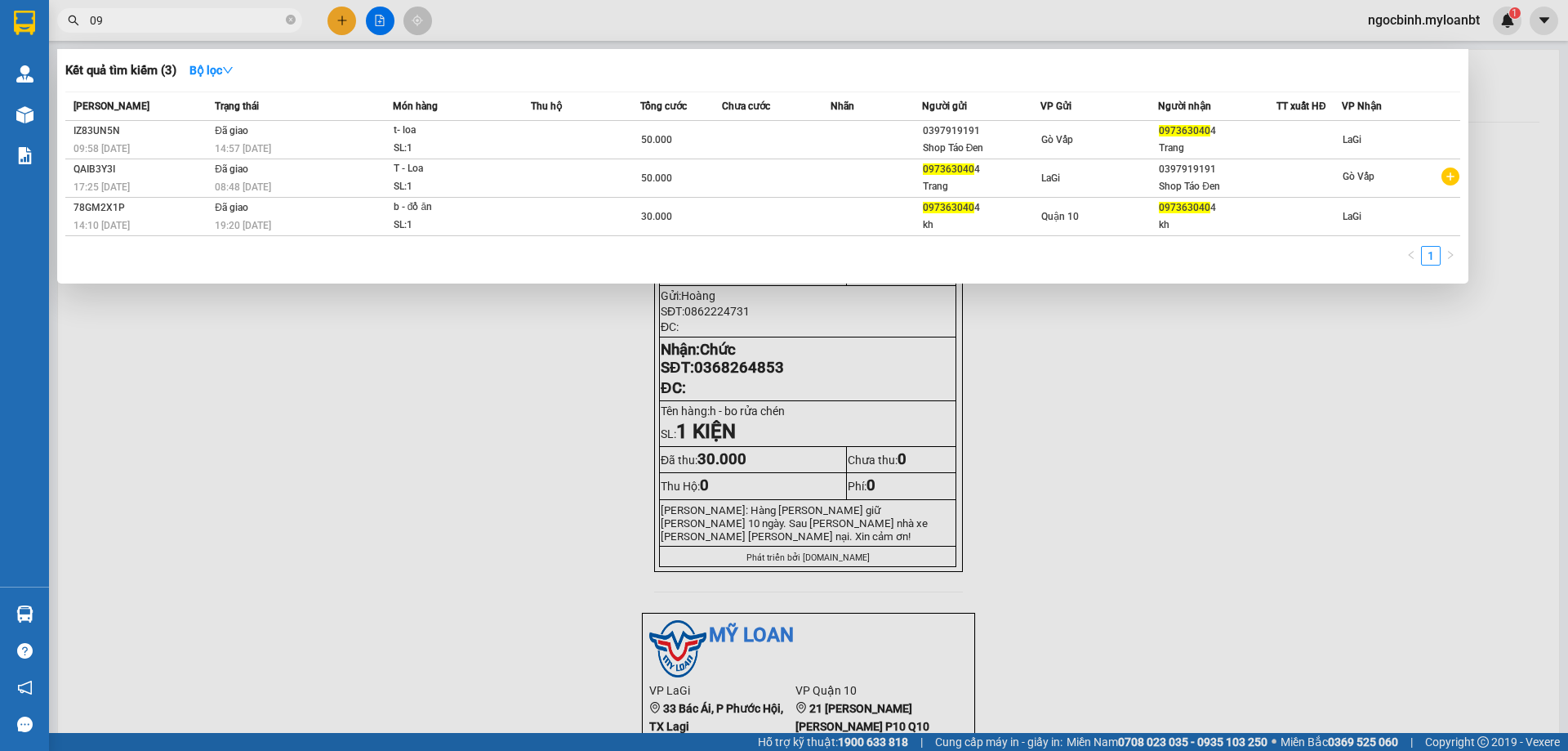
type input "0"
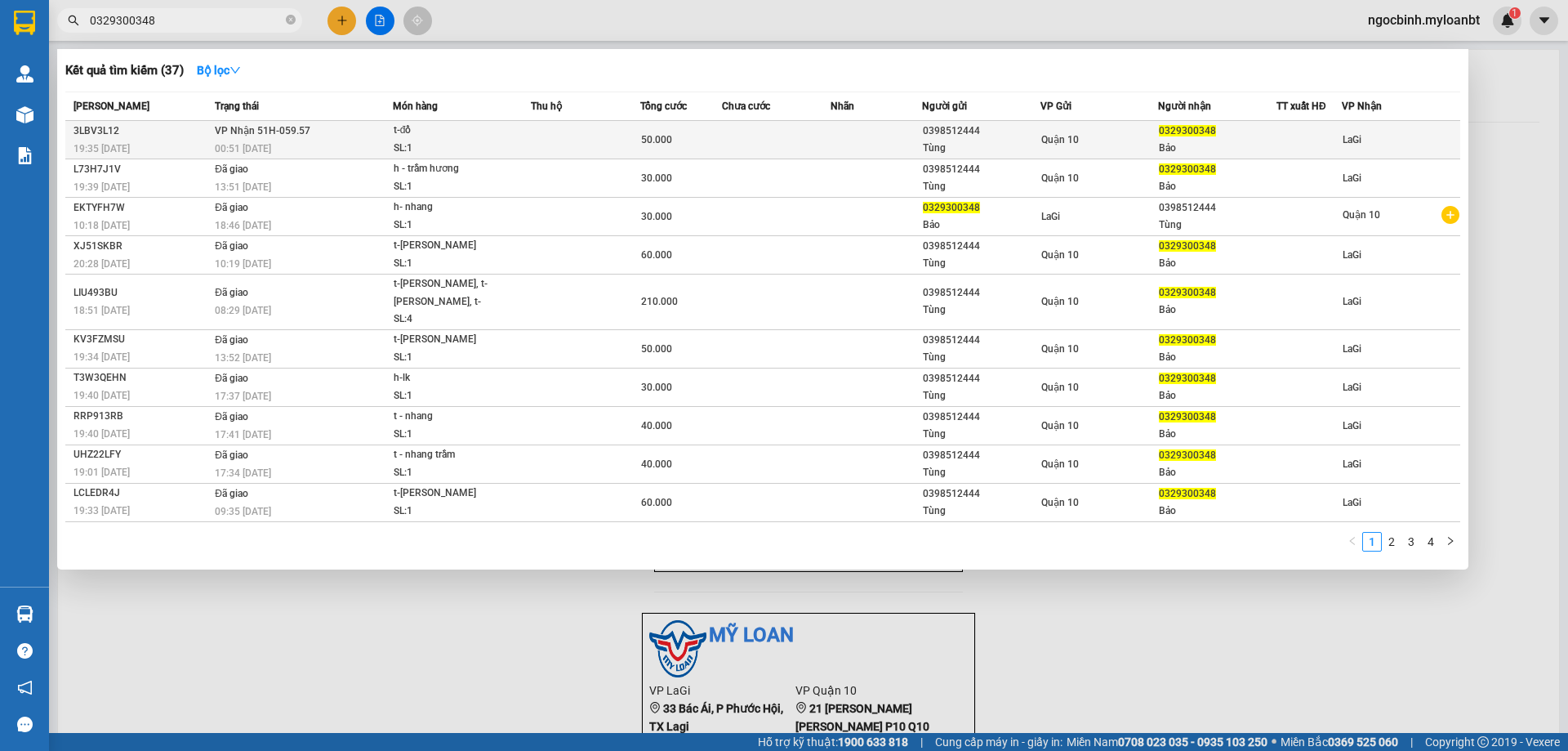
type input "0329300348"
click at [448, 141] on div "SL: 1" at bounding box center [454, 148] width 122 height 18
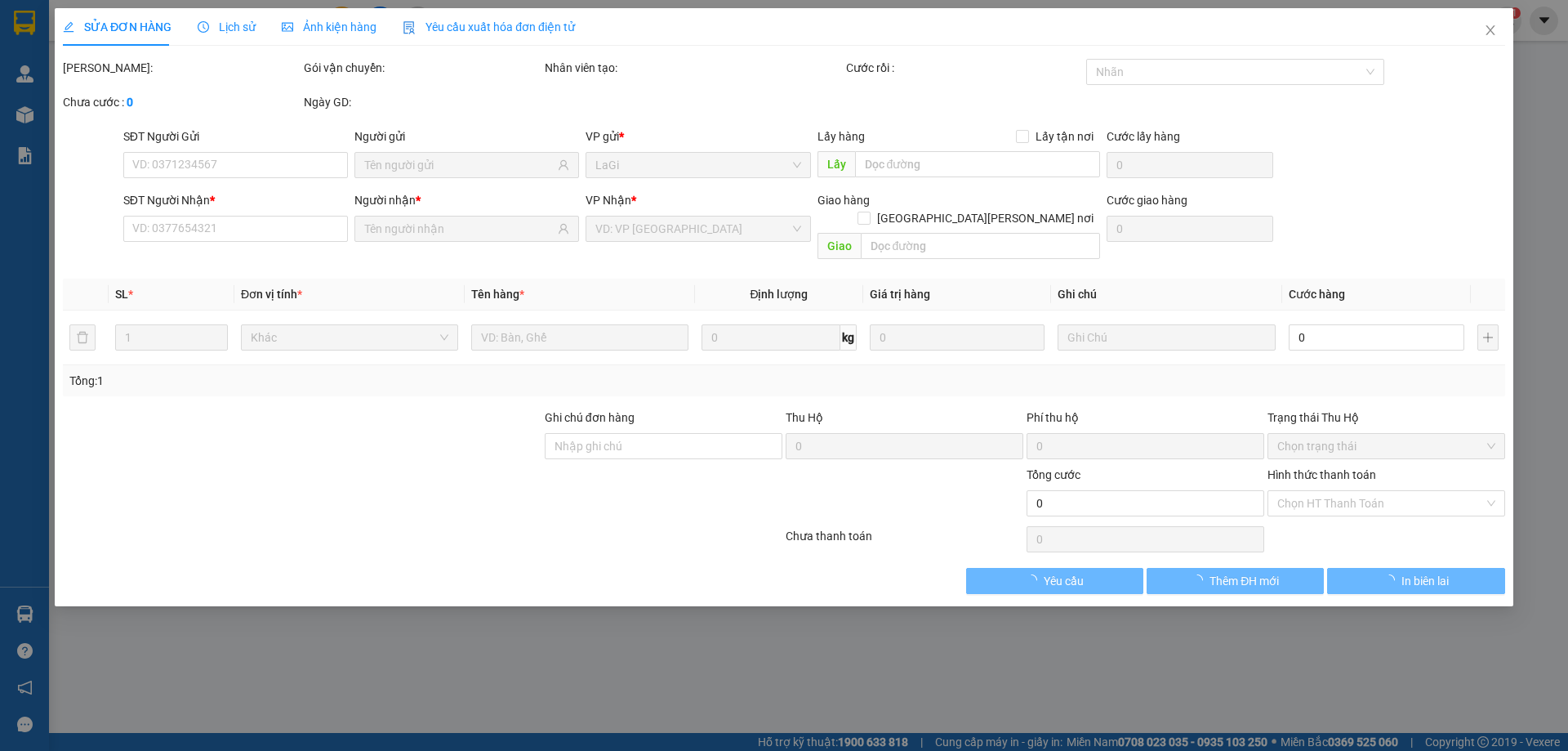
type input "0398512444"
type input "Tùng"
type input "0329300348"
type input "Bảo"
type input "50.000"
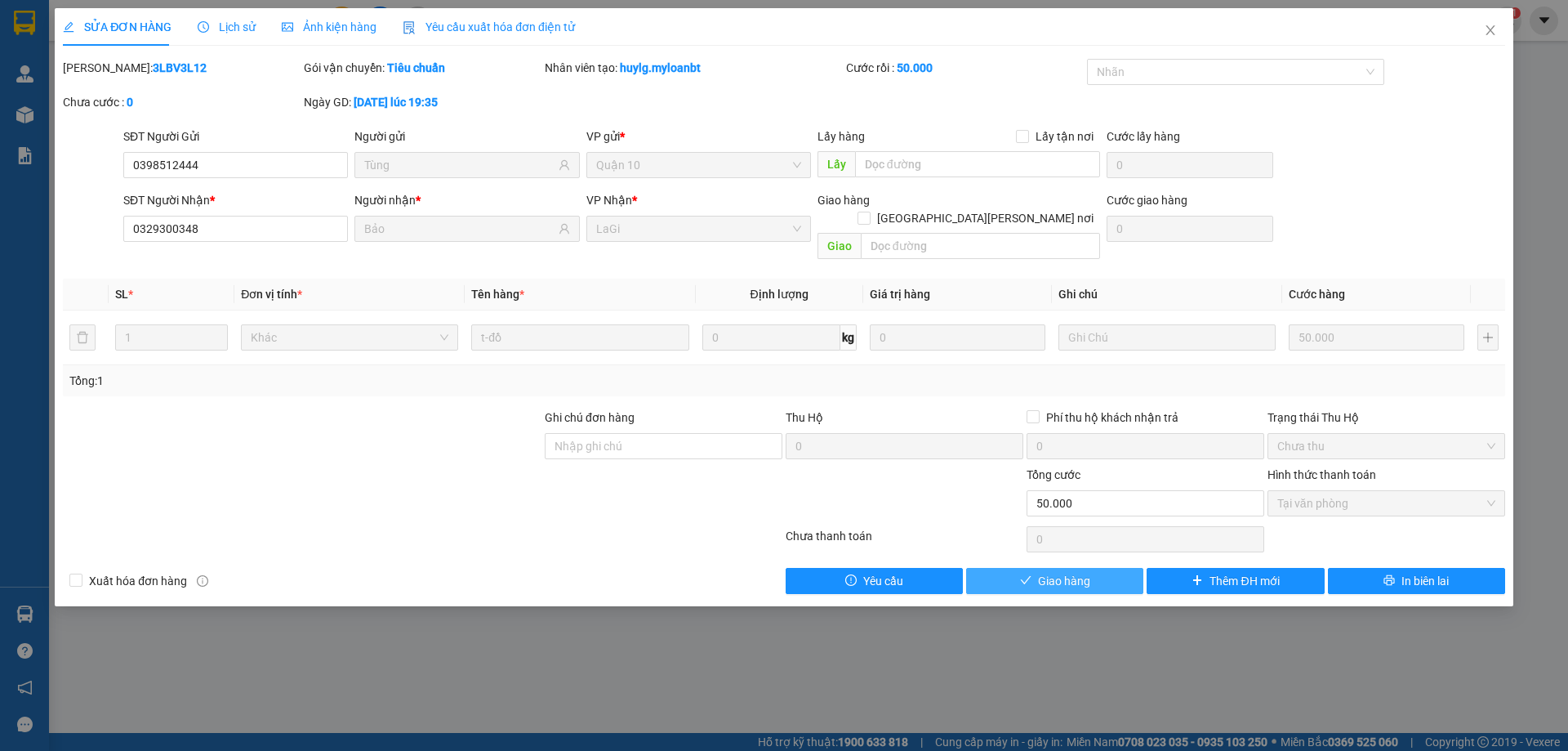
click at [1074, 572] on span "Giao hàng" at bounding box center [1063, 581] width 52 height 18
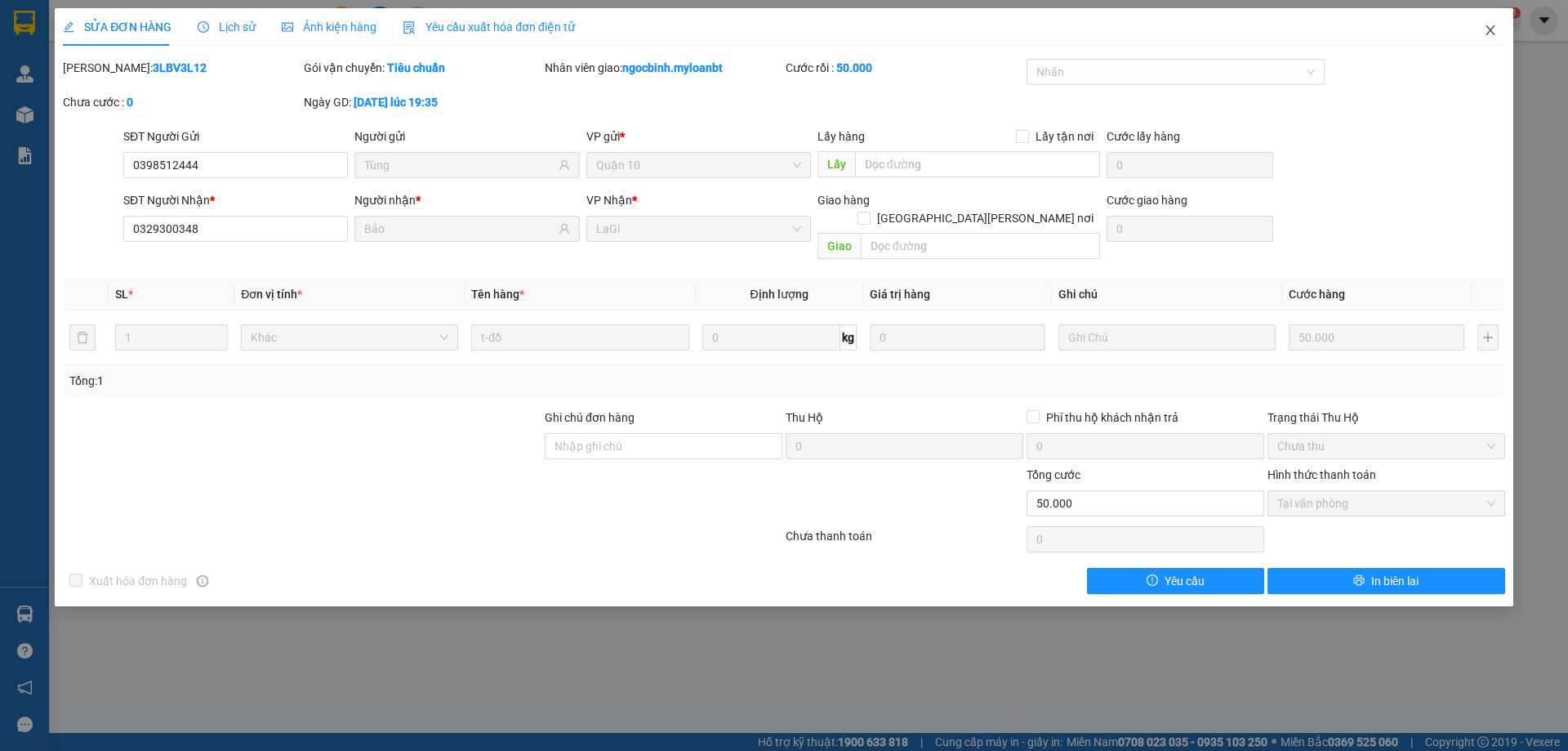
click at [1498, 36] on span "Close" at bounding box center [1490, 31] width 45 height 45
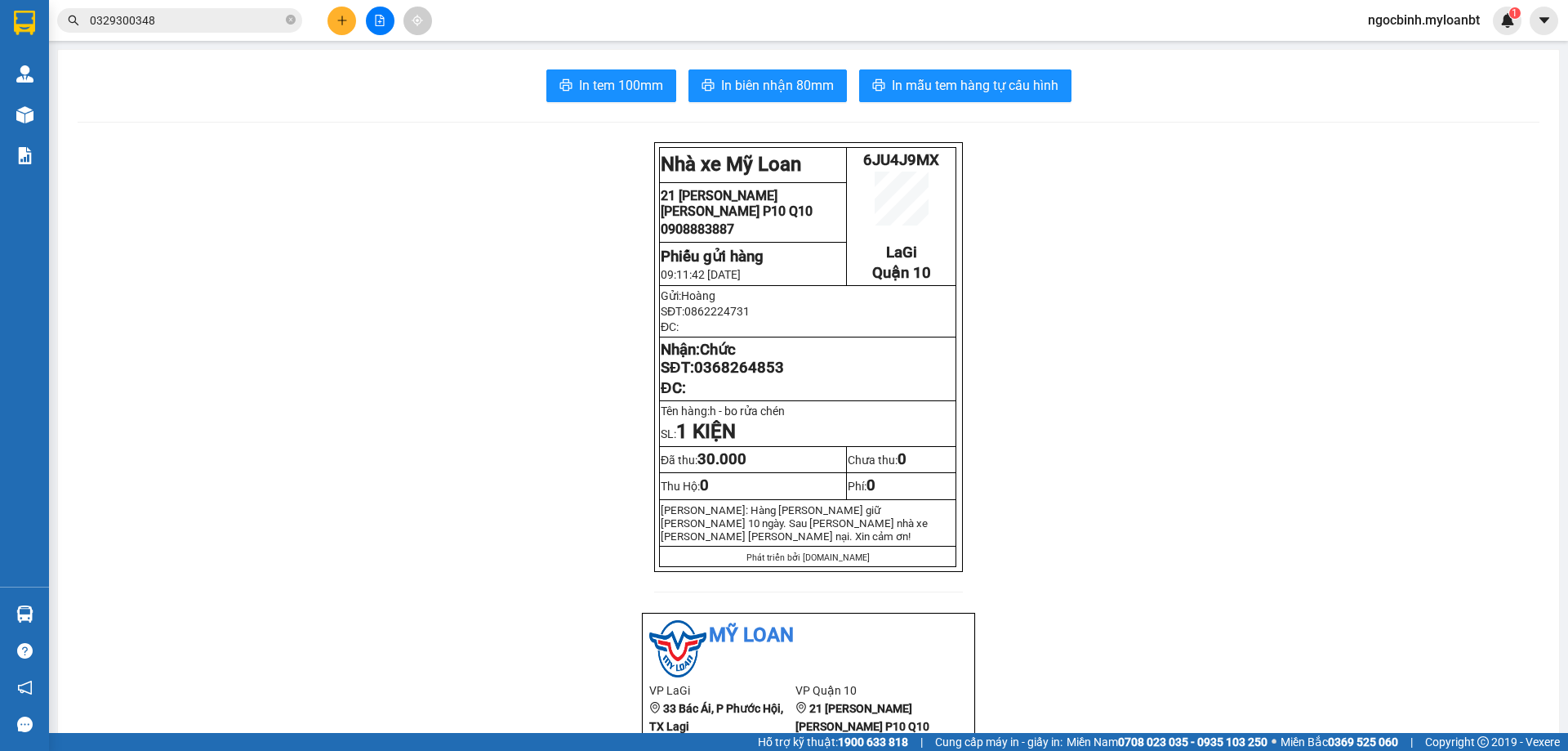
click at [293, 25] on icon "close-circle" at bounding box center [291, 20] width 9 height 9
type input "d"
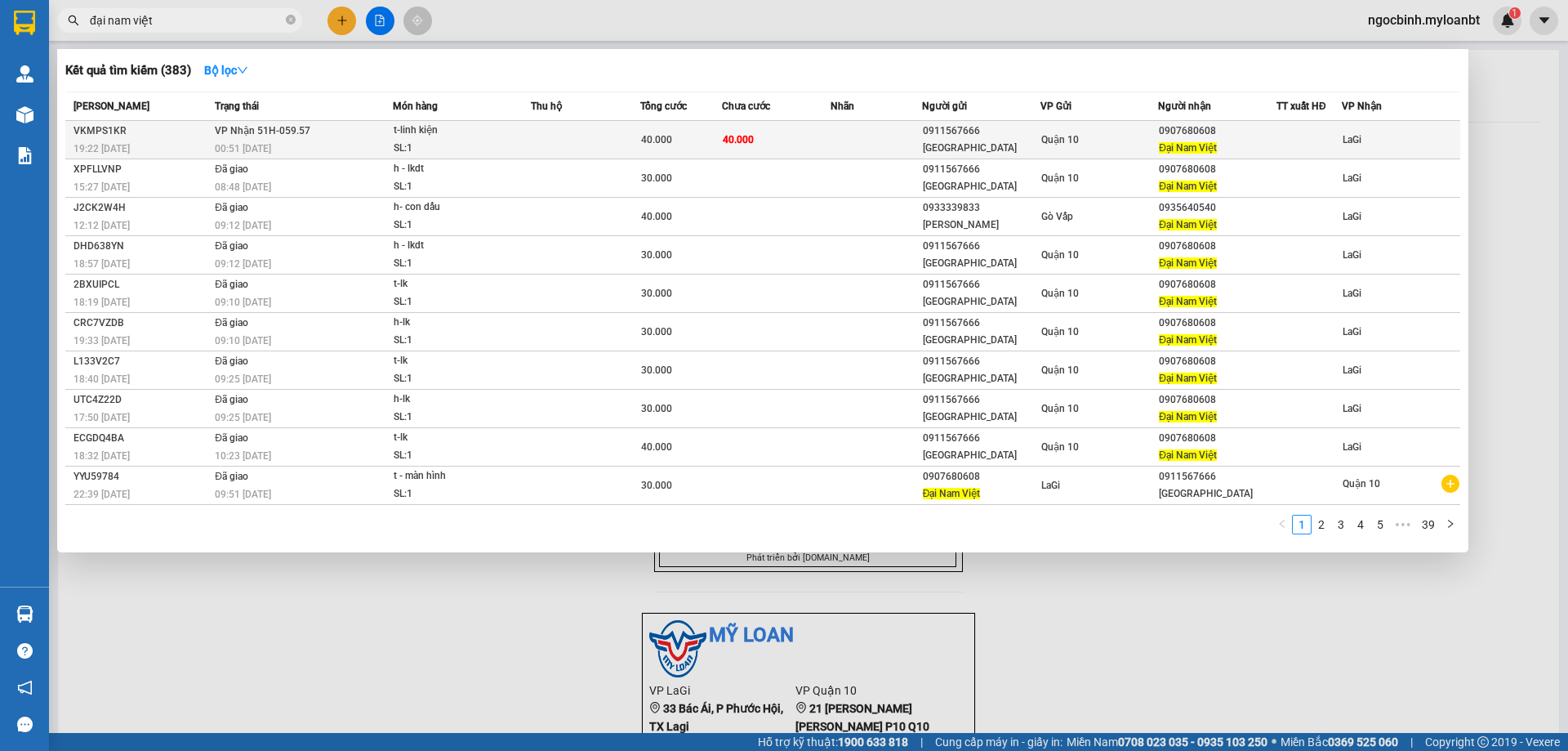
type input "đại nam việt"
click at [377, 144] on div "00:51 [DATE]" at bounding box center [303, 148] width 177 height 18
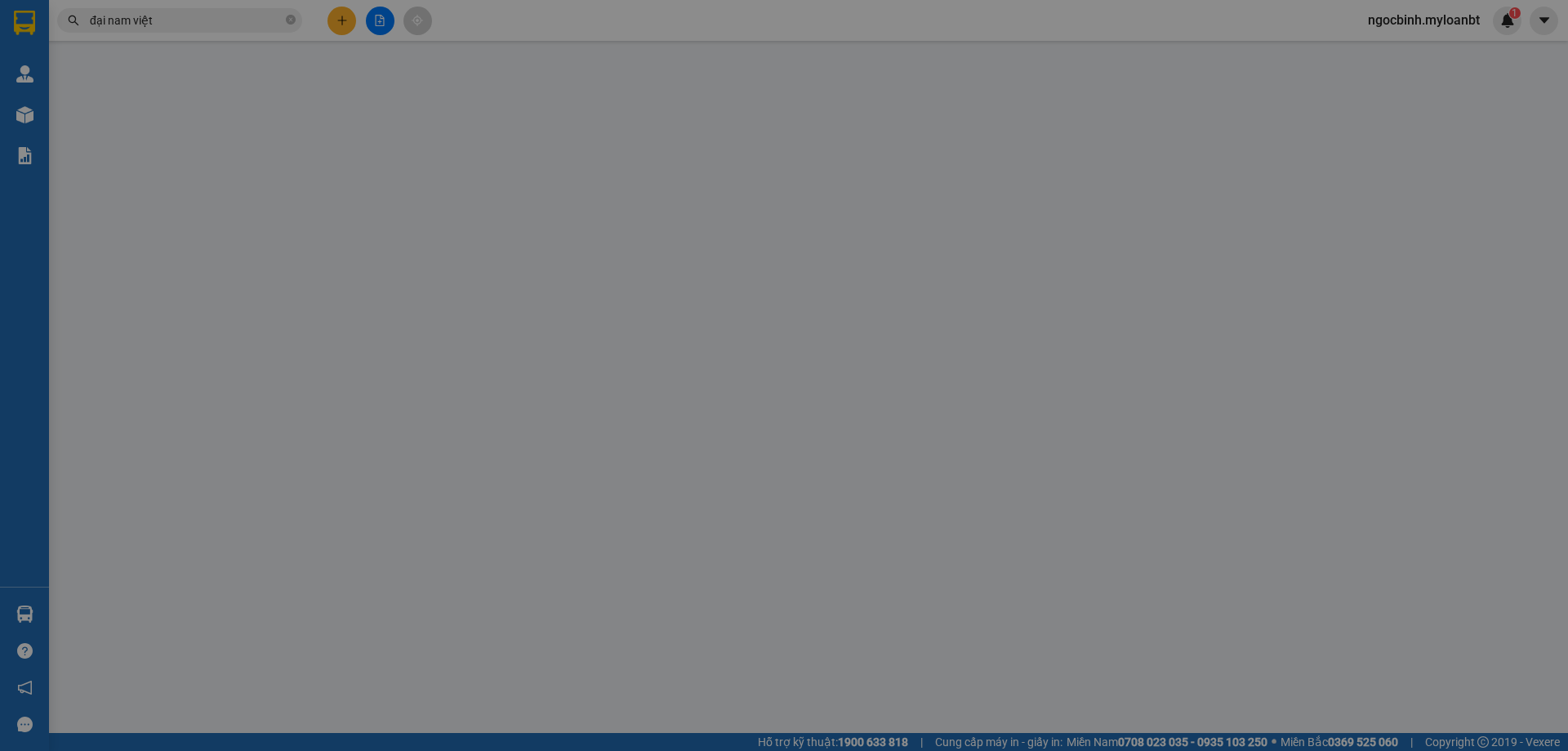
type input "0911567666"
type input "[GEOGRAPHIC_DATA]"
type input "0907680608"
type input "Đại Nam Việt"
type input "40.000"
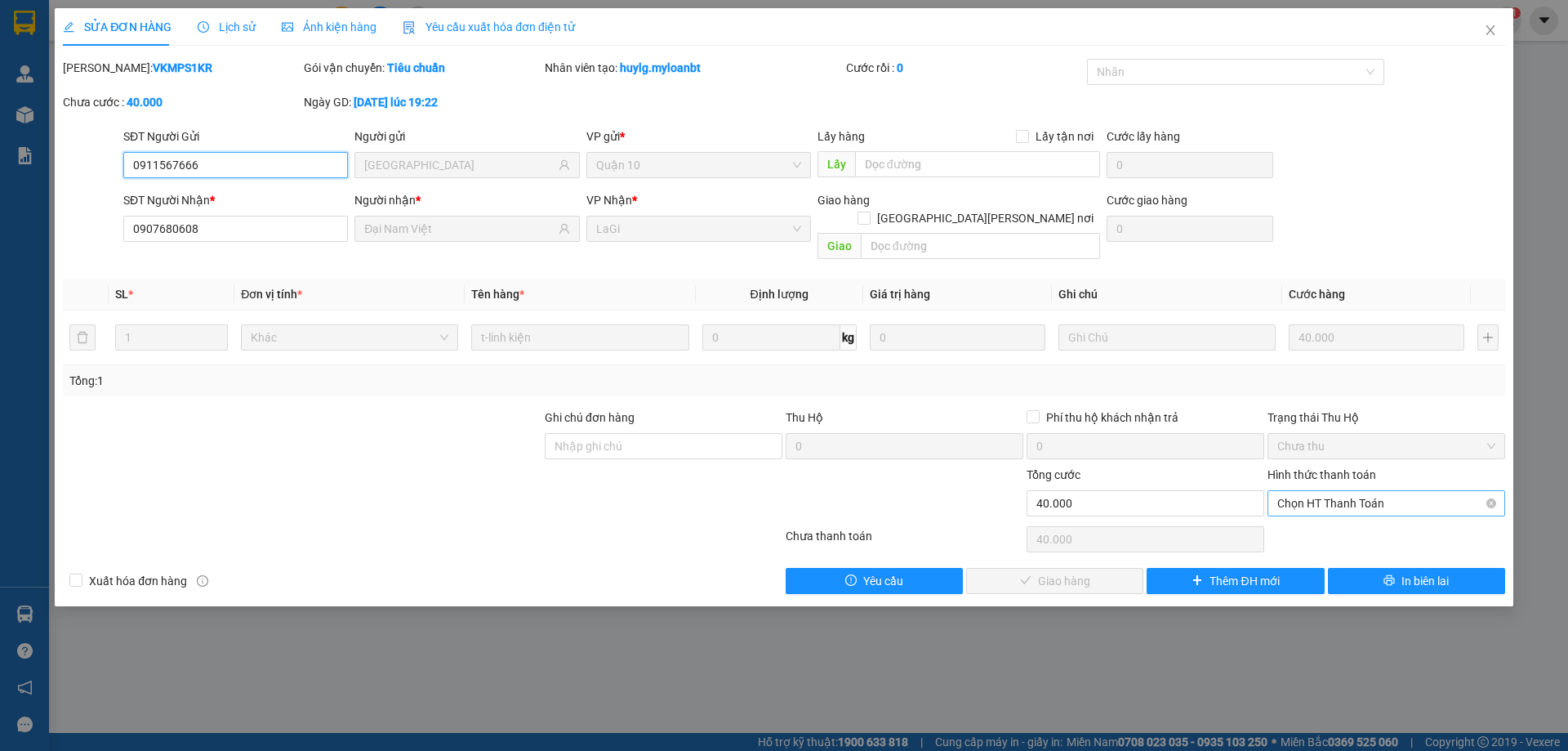
click at [1298, 491] on span "Chọn HT Thanh Toán" at bounding box center [1386, 503] width 218 height 25
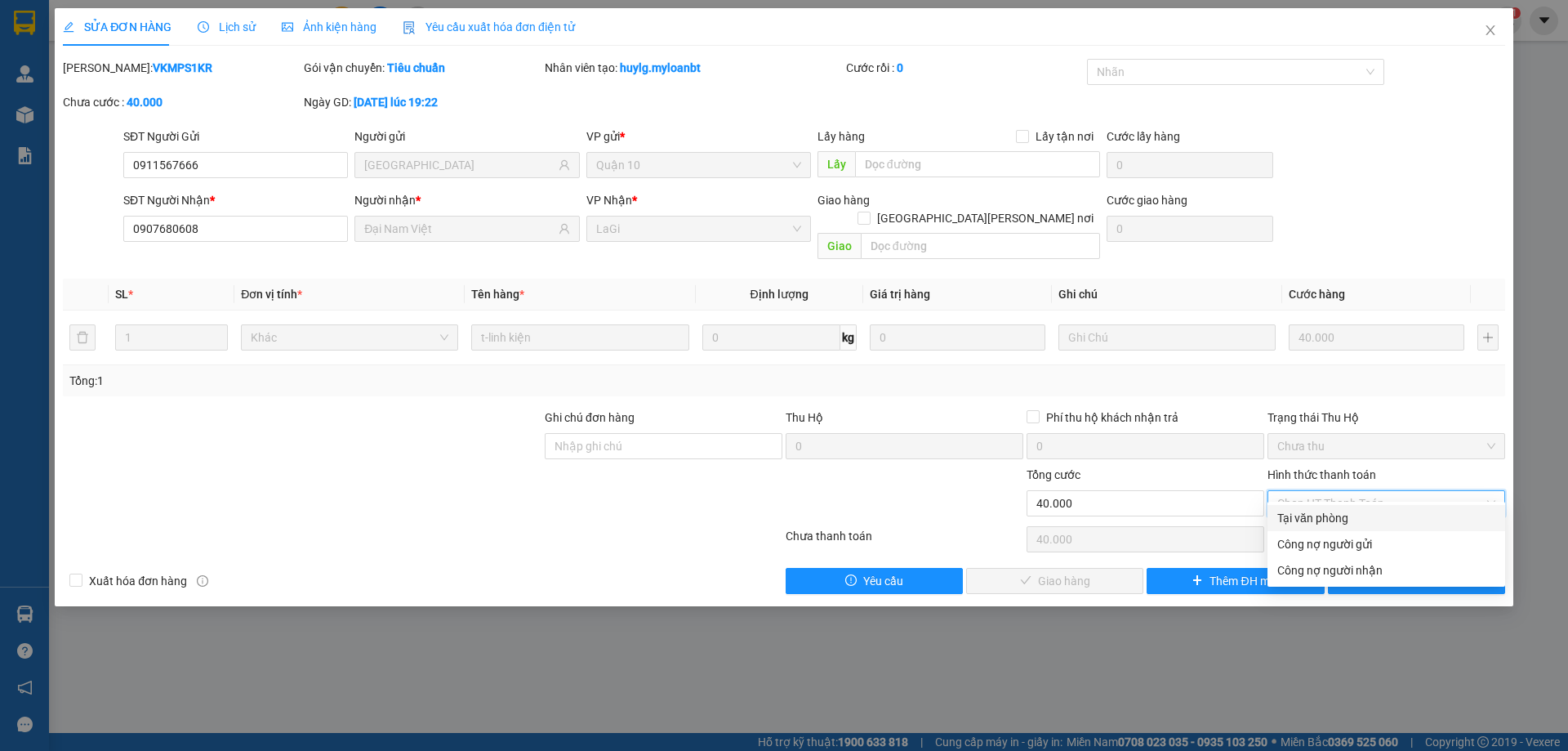
click at [1300, 518] on div "Tại văn phòng" at bounding box center [1386, 517] width 218 height 18
type input "0"
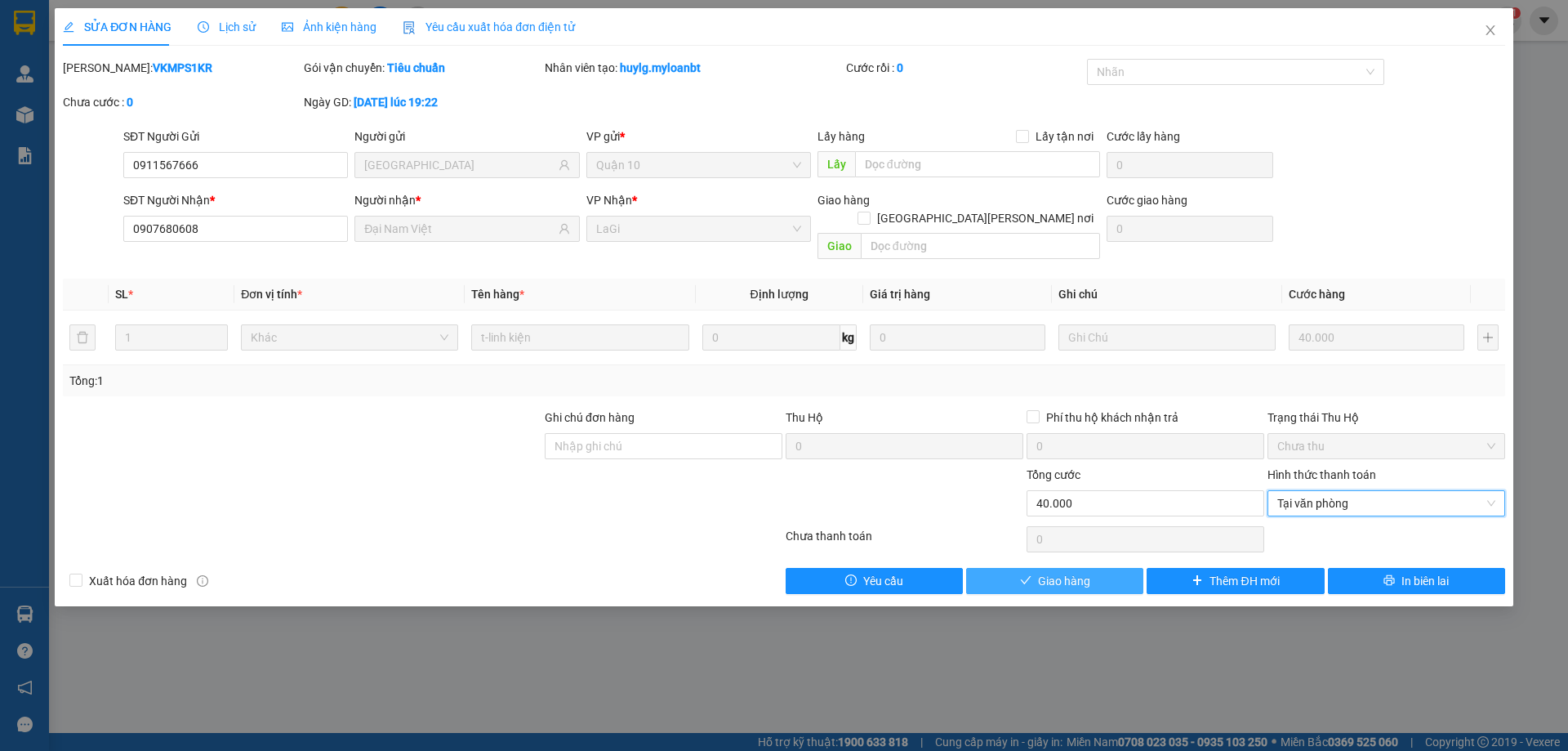
click at [1125, 567] on button "Giao hàng" at bounding box center [1054, 581] width 177 height 27
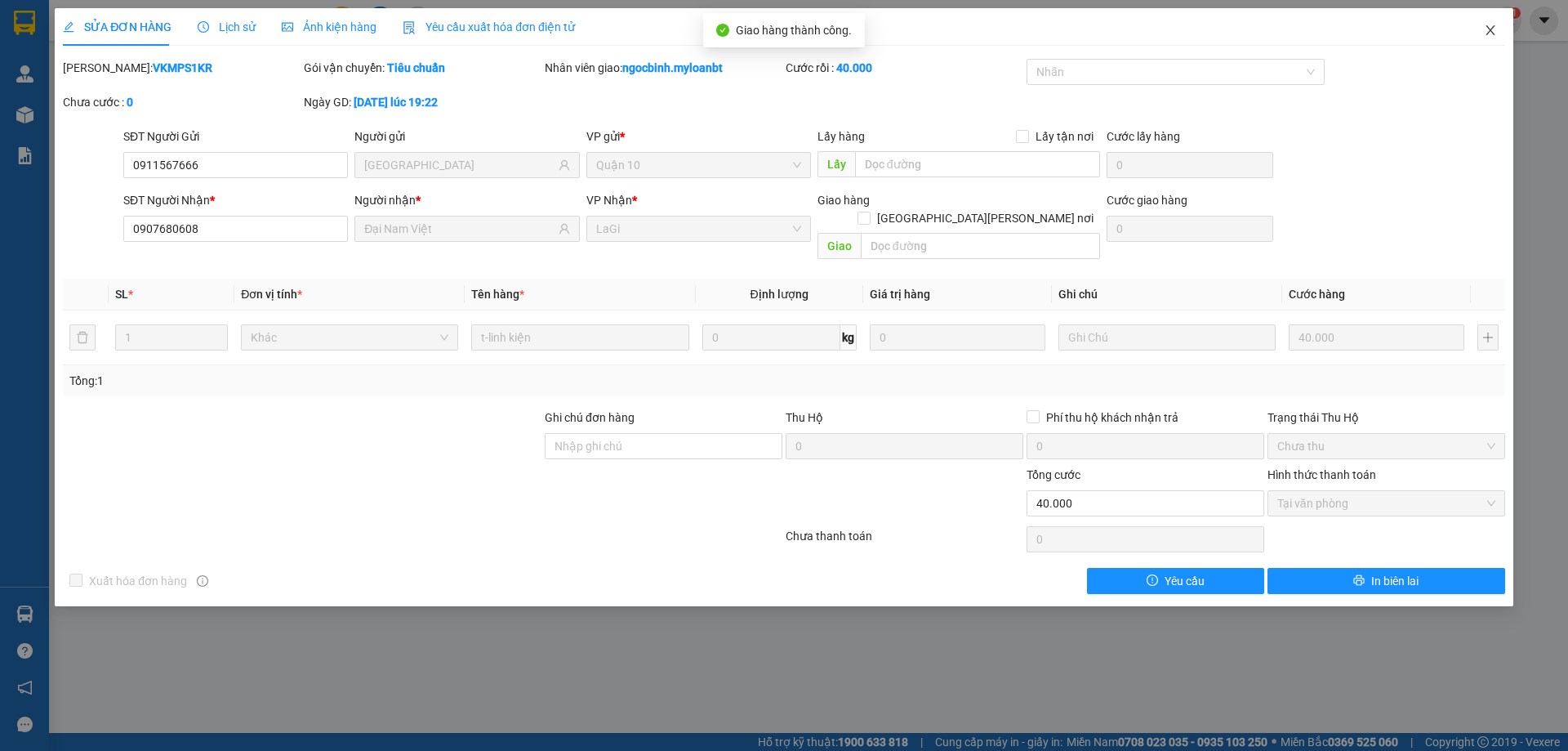
click at [1491, 33] on icon "close" at bounding box center [1490, 30] width 13 height 13
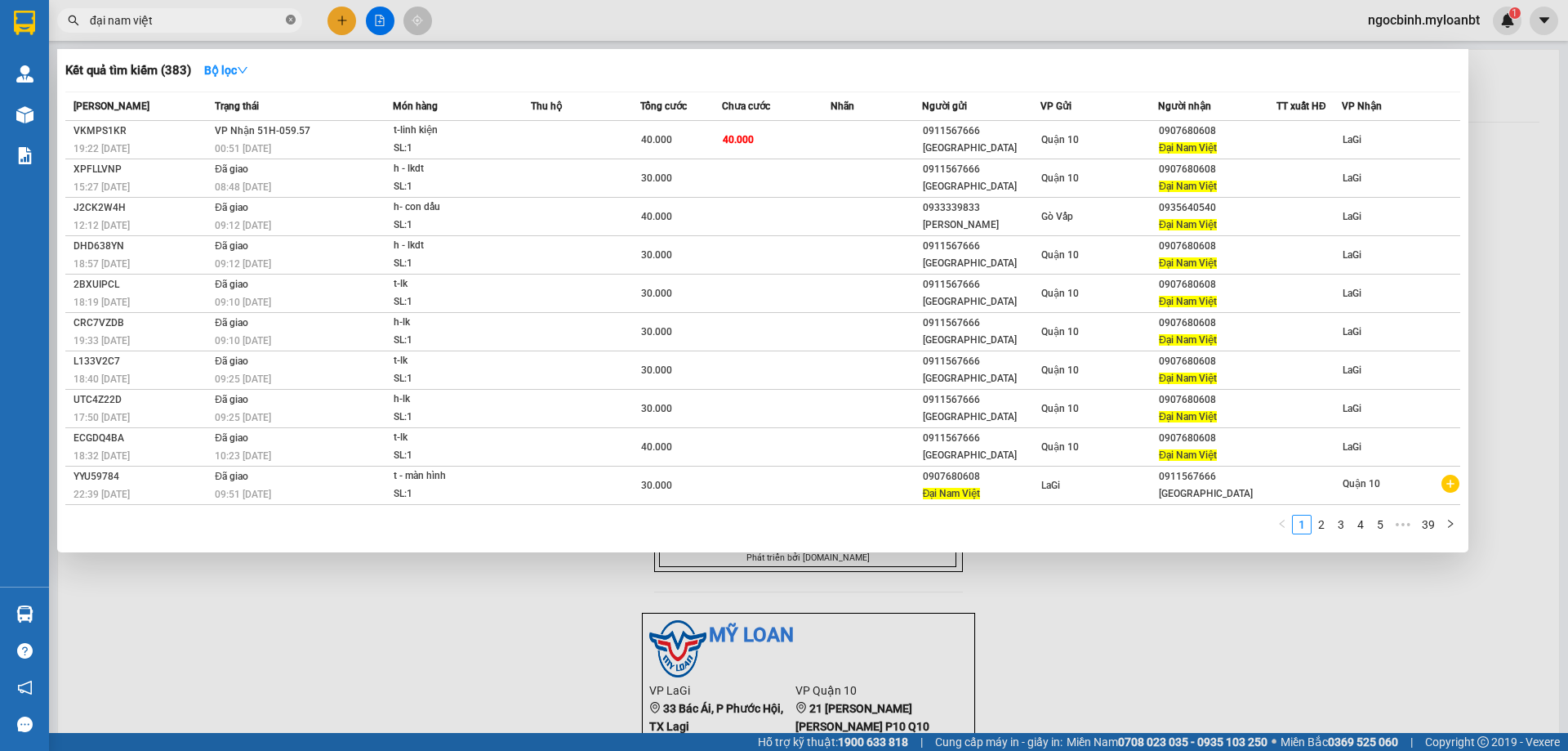
click at [288, 24] on icon "close-circle" at bounding box center [291, 20] width 9 height 9
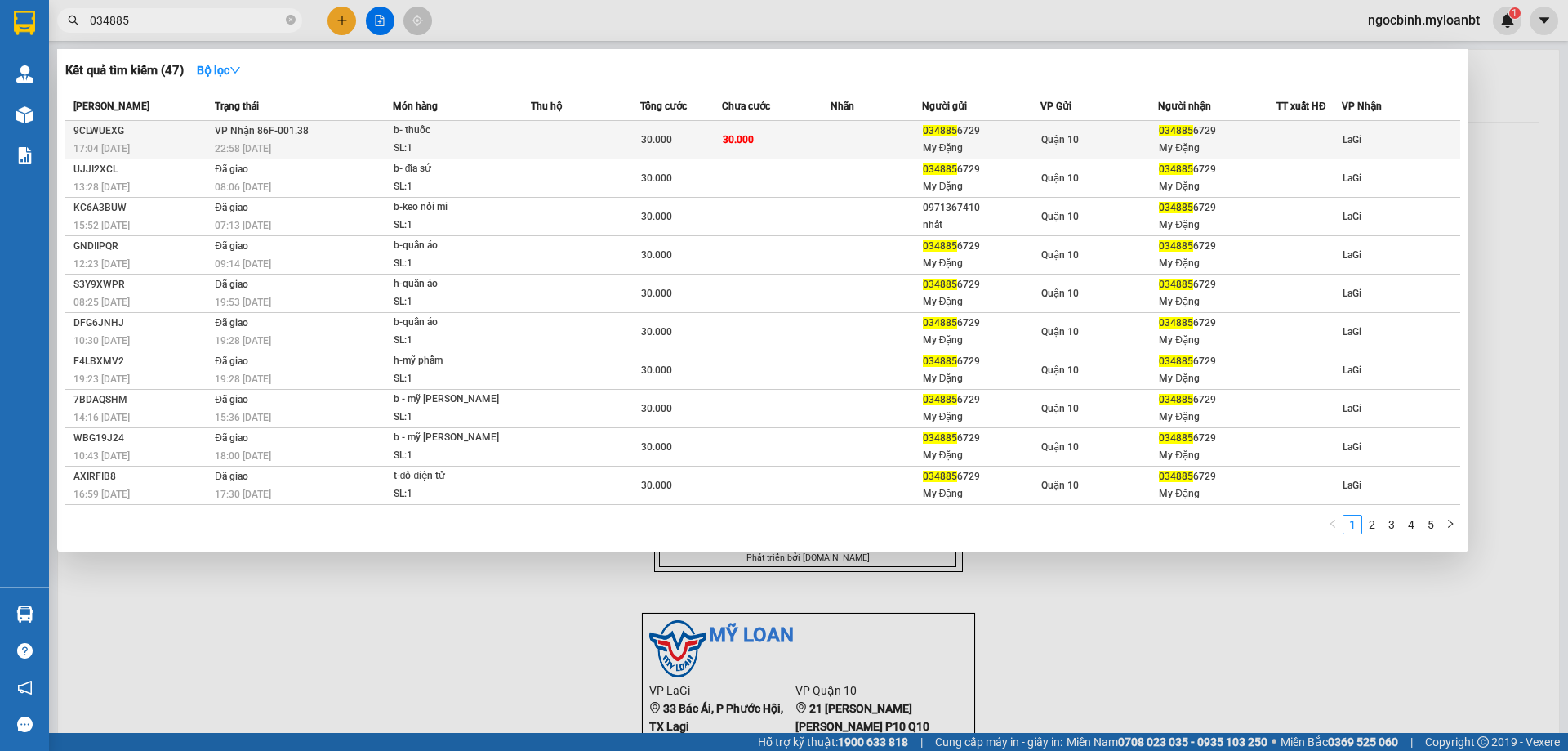
type input "034885"
click at [1029, 143] on div "My Đặng" at bounding box center [981, 148] width 116 height 17
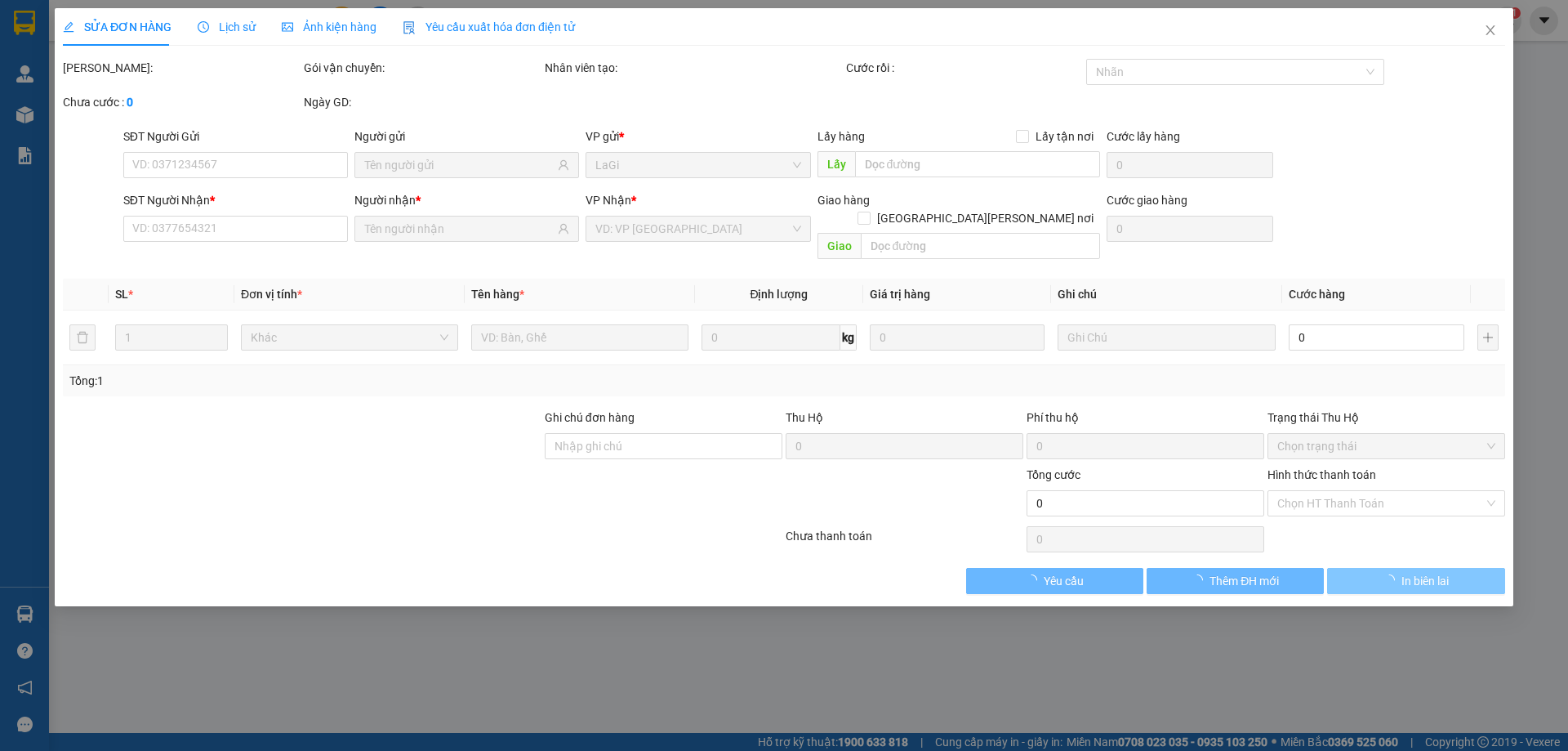
type input "0348856729"
type input "My Đặng"
type input "0348856729"
type input "My Đặng"
type input "30.000"
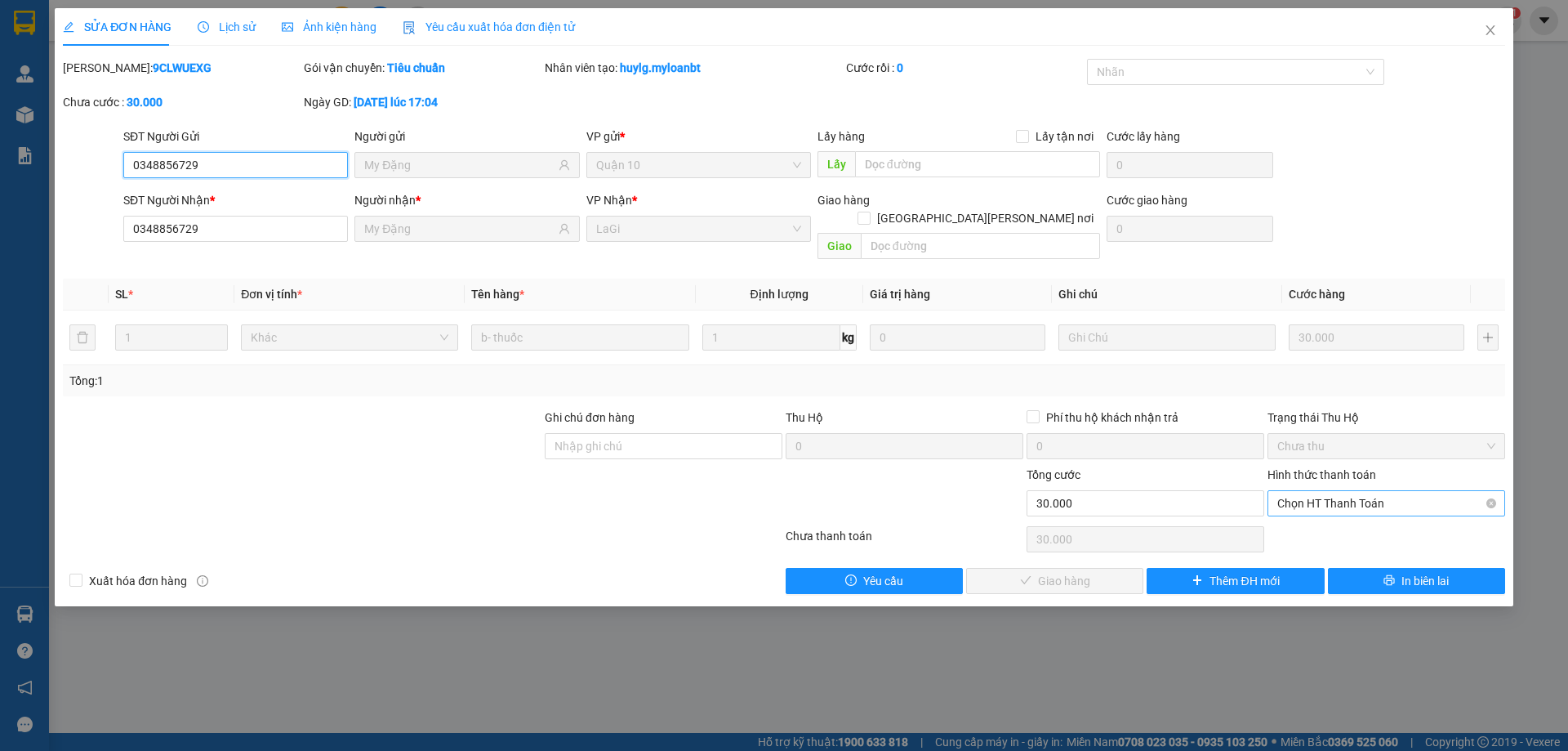
click at [1386, 491] on span "Chọn HT Thanh Toán" at bounding box center [1386, 503] width 218 height 25
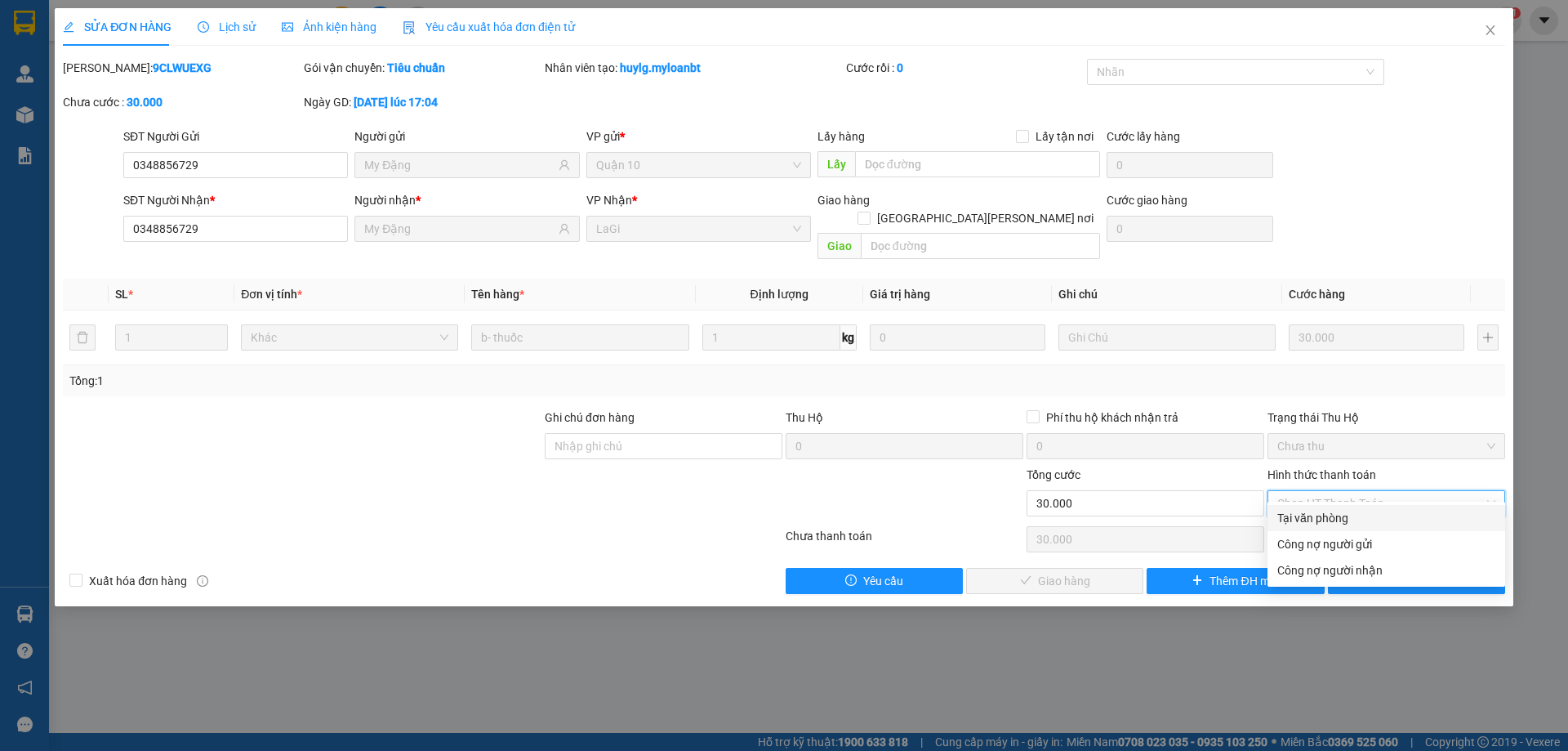
click at [1361, 514] on div "Tại văn phòng" at bounding box center [1386, 517] width 218 height 18
type input "0"
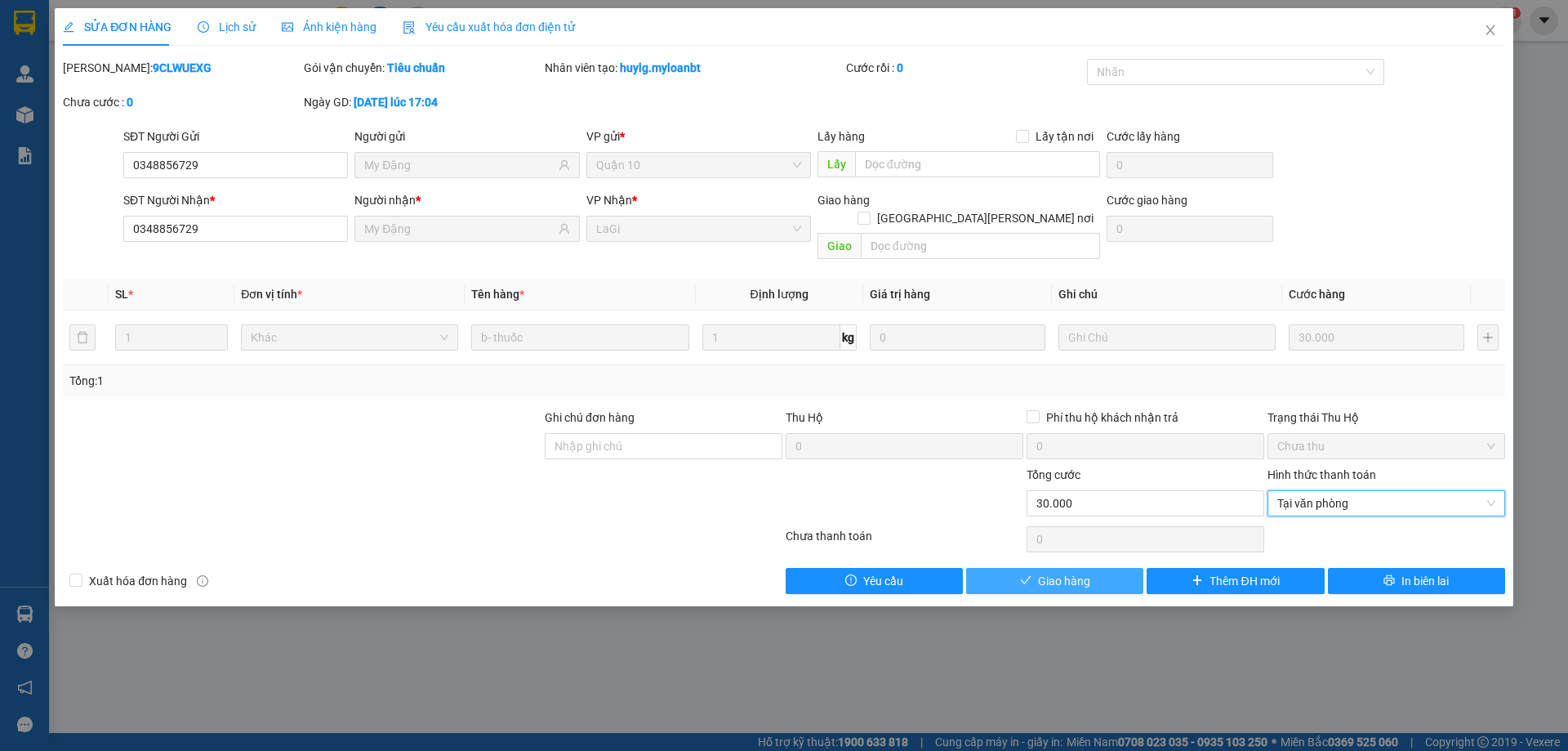
click at [1104, 567] on button "Giao hàng" at bounding box center [1054, 581] width 177 height 27
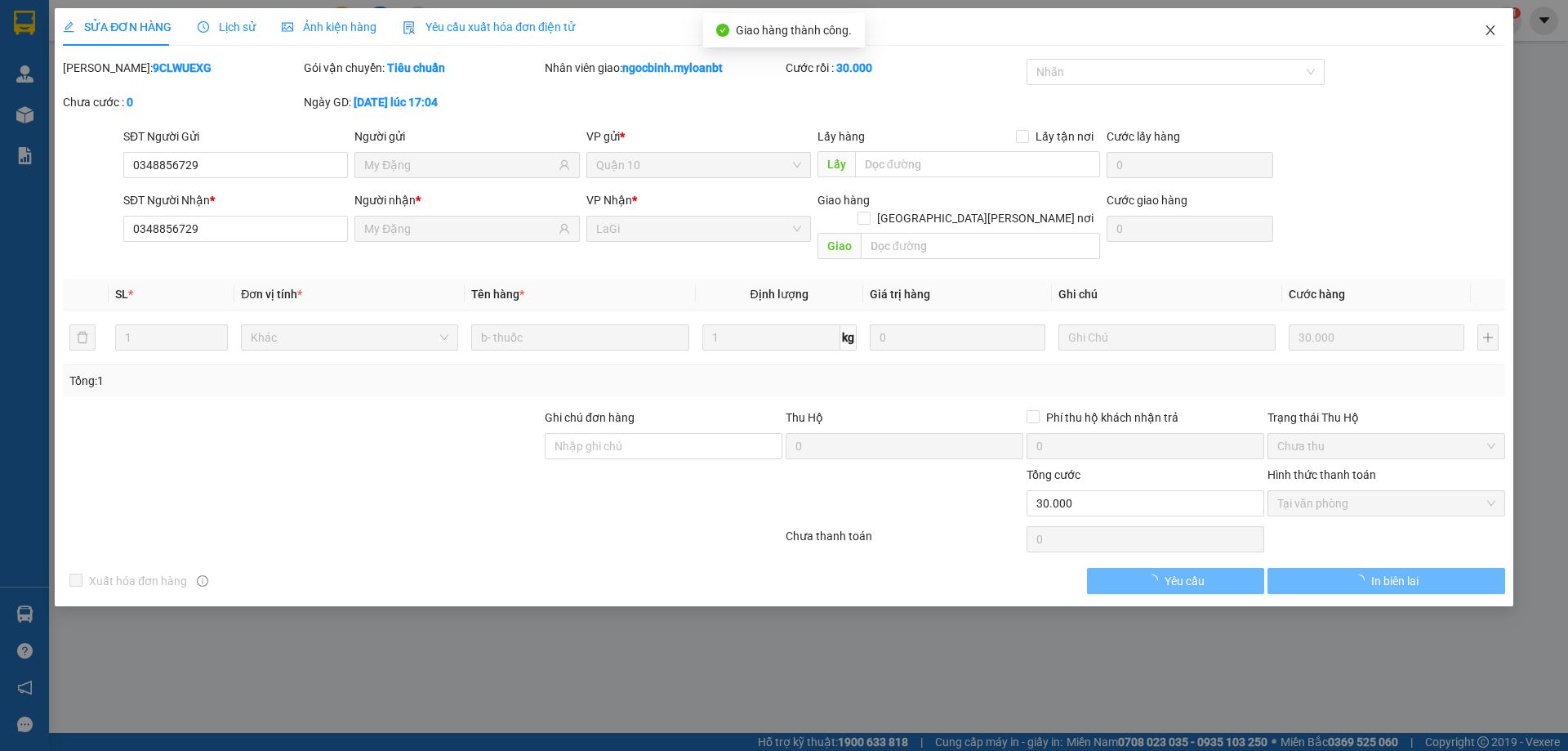
click at [1492, 31] on icon "close" at bounding box center [1490, 30] width 13 height 13
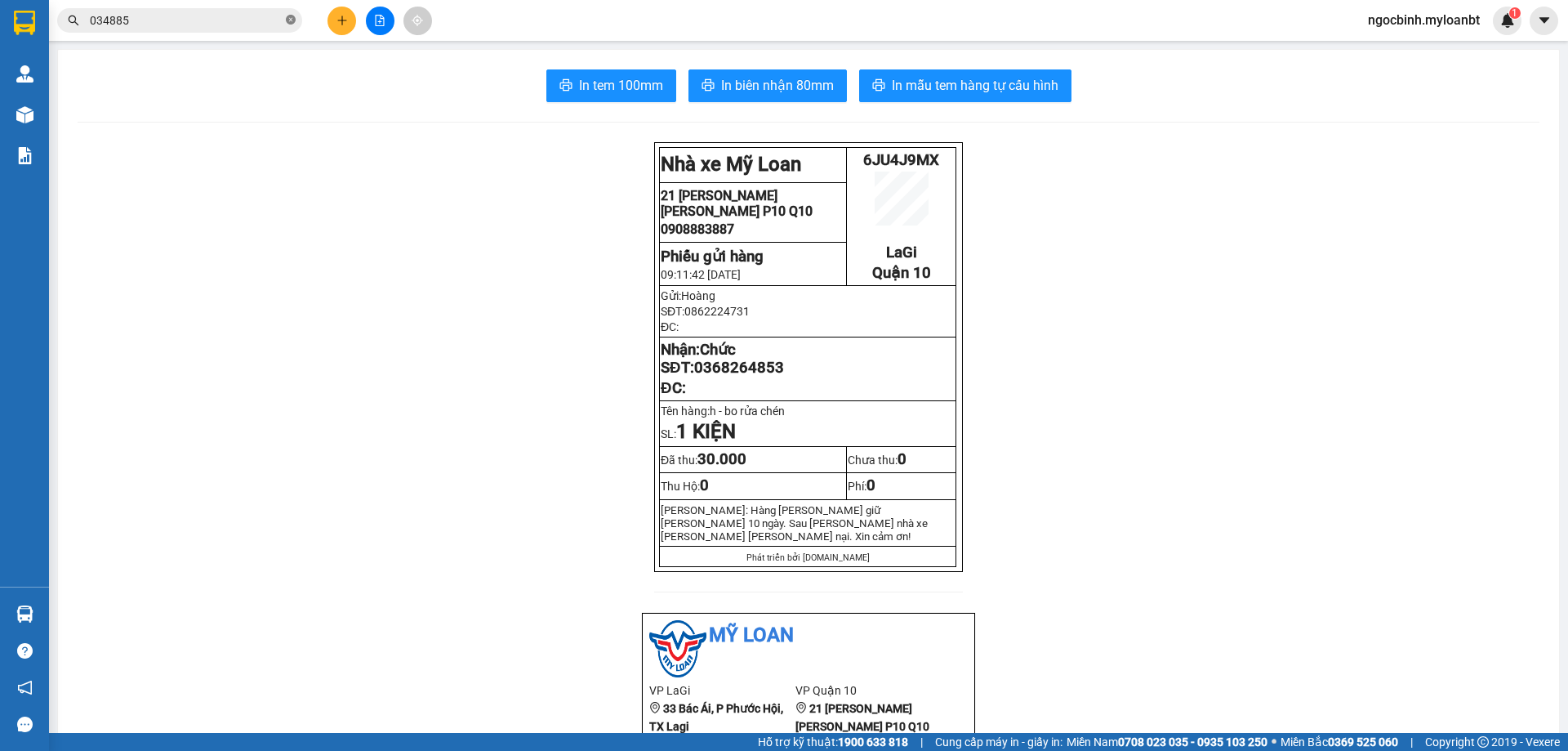
click at [292, 22] on icon "close-circle" at bounding box center [291, 20] width 9 height 9
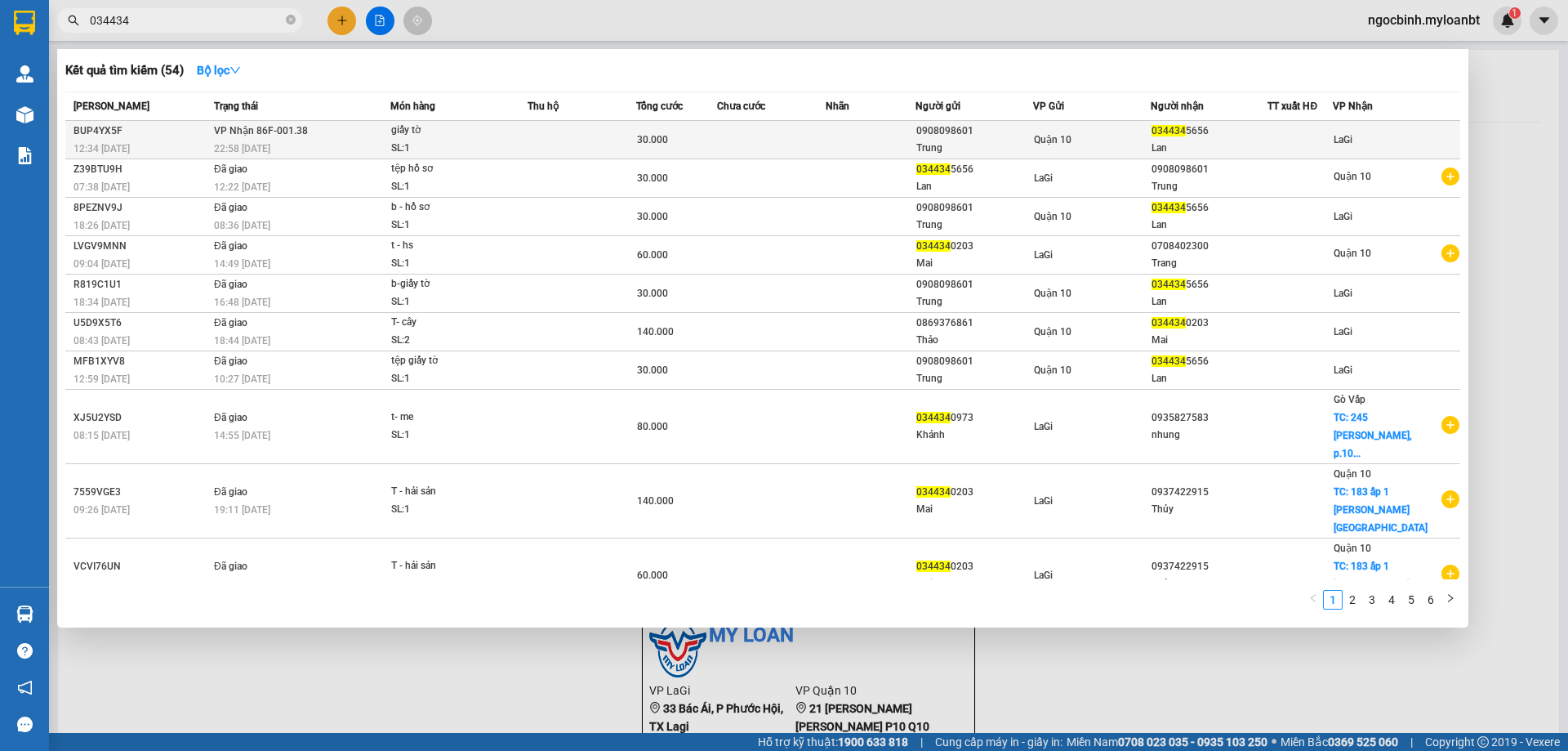
type input "034434"
click at [1098, 129] on td "Quận 10" at bounding box center [1092, 140] width 117 height 39
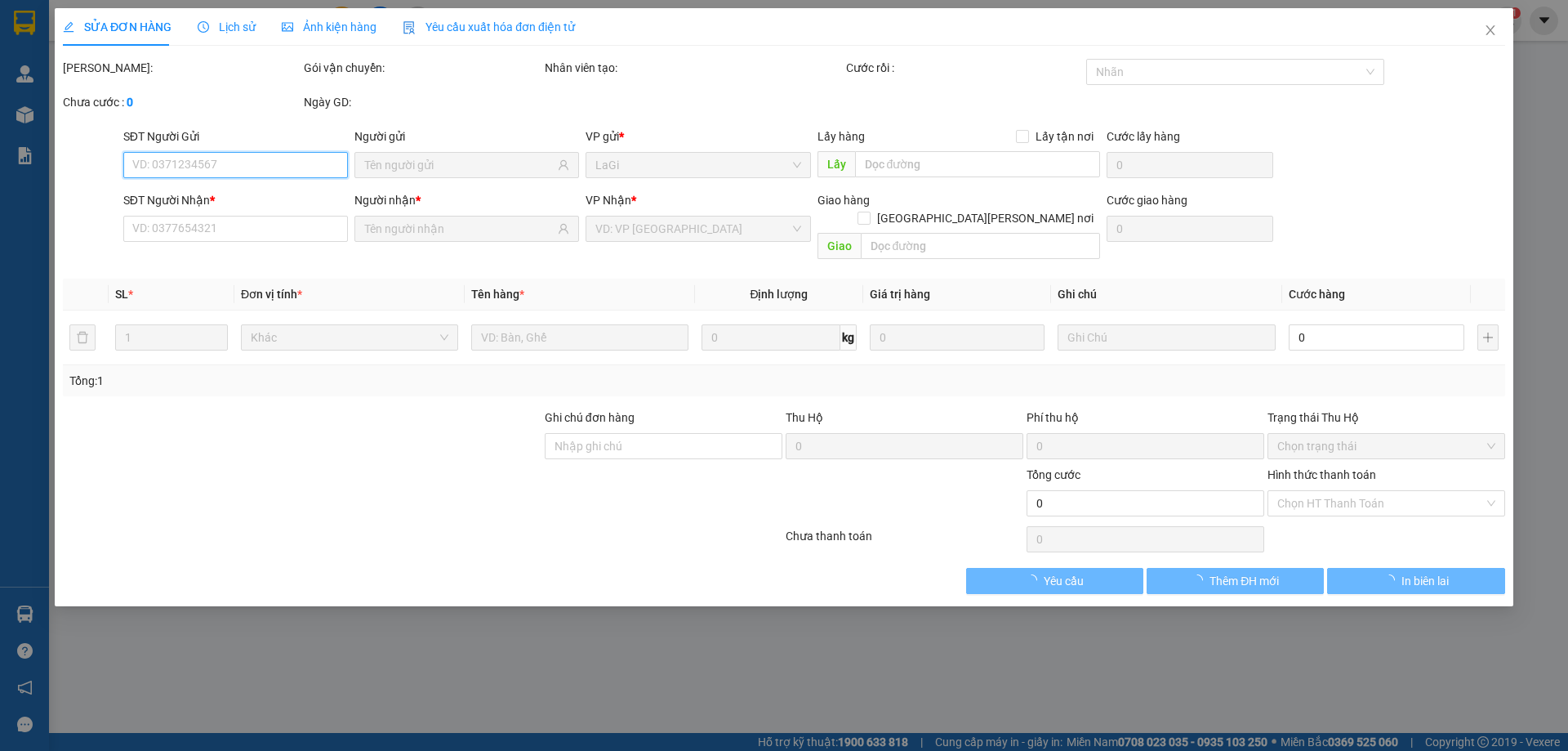
type input "0908098601"
type input "Trung"
type input "0344345656"
type input "Lan"
type input "30.000"
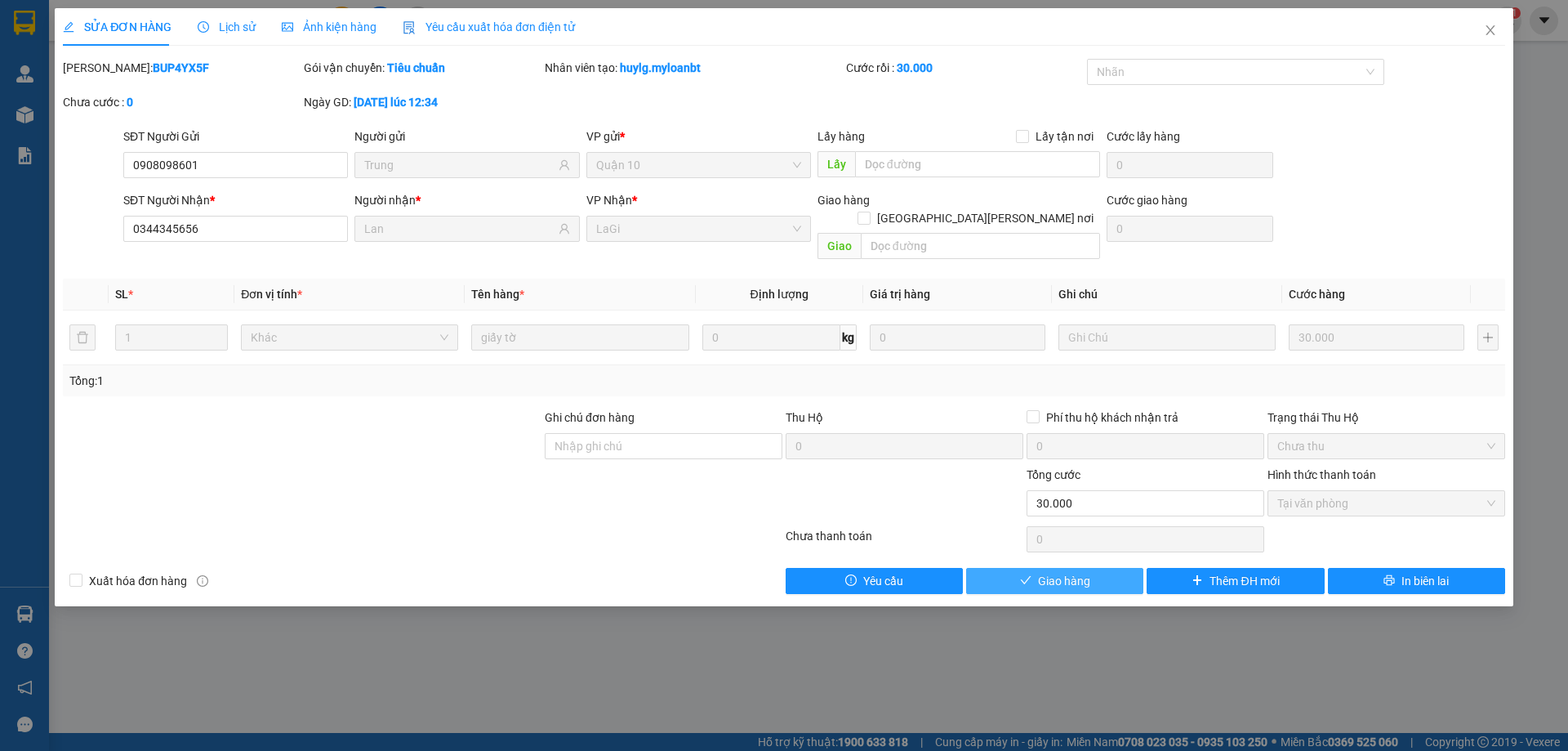
click at [1089, 572] on span "Giao hàng" at bounding box center [1063, 581] width 52 height 18
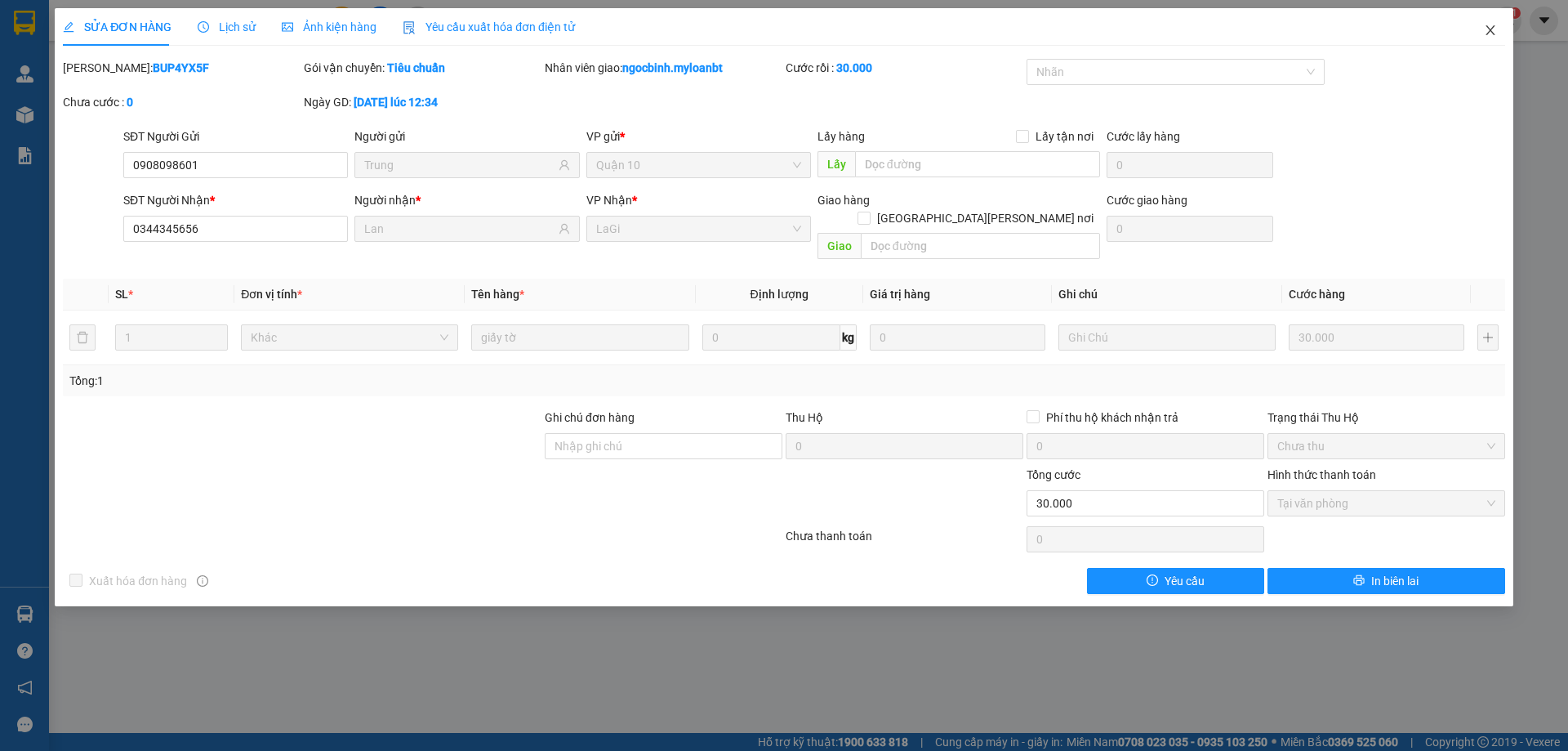
click at [1492, 29] on icon "close" at bounding box center [1490, 30] width 13 height 13
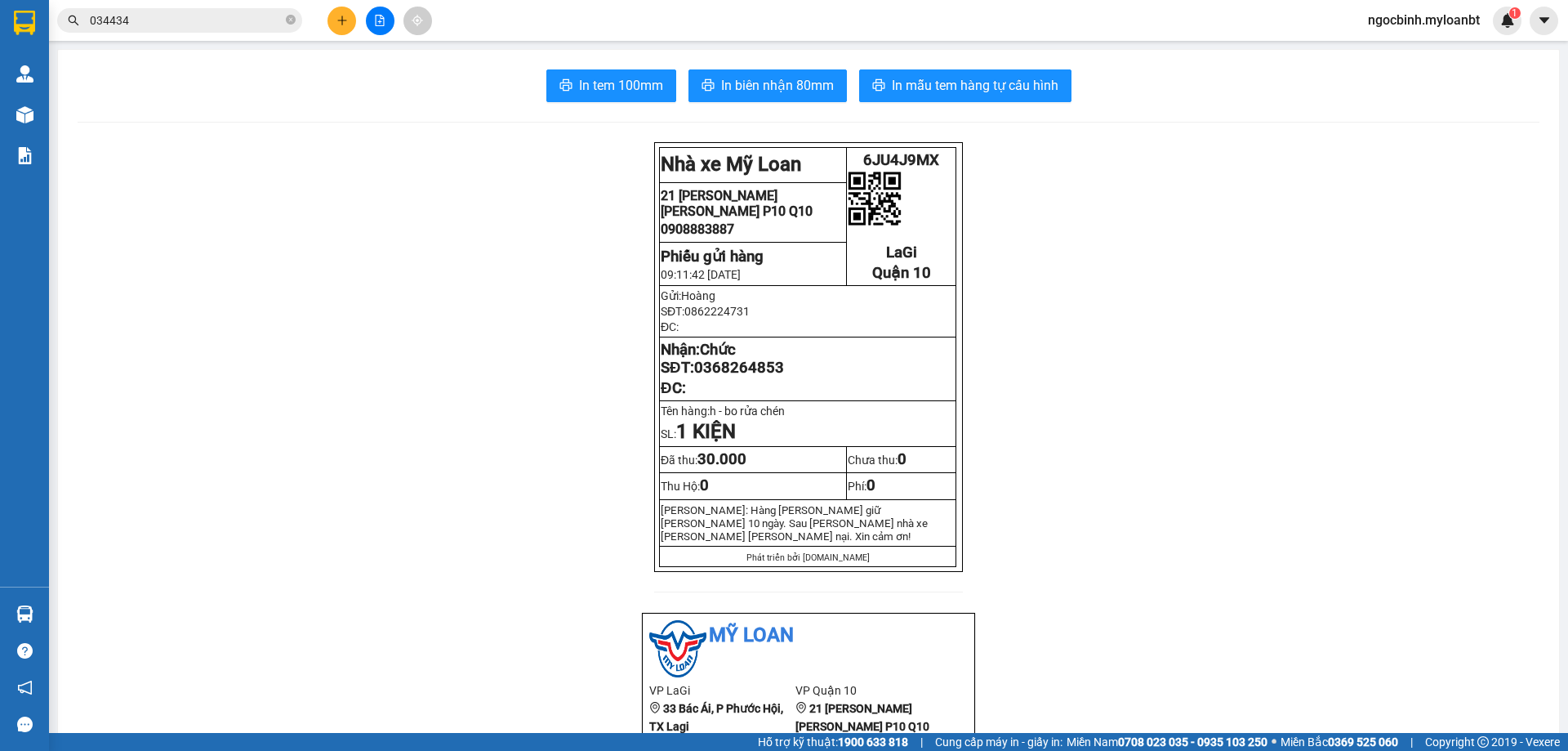
click at [276, 24] on input "034434" at bounding box center [187, 20] width 193 height 18
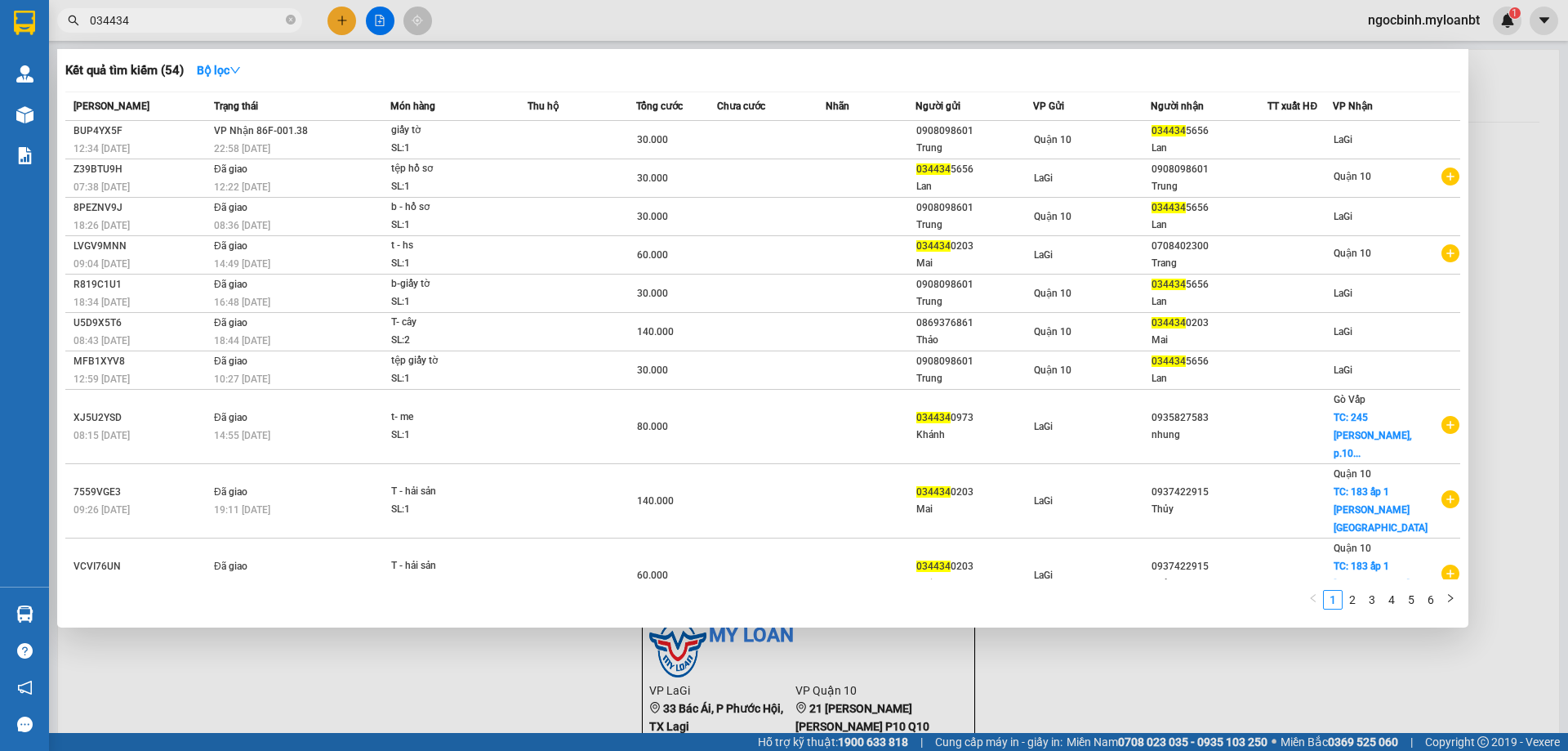
click at [276, 24] on input "034434" at bounding box center [187, 20] width 193 height 18
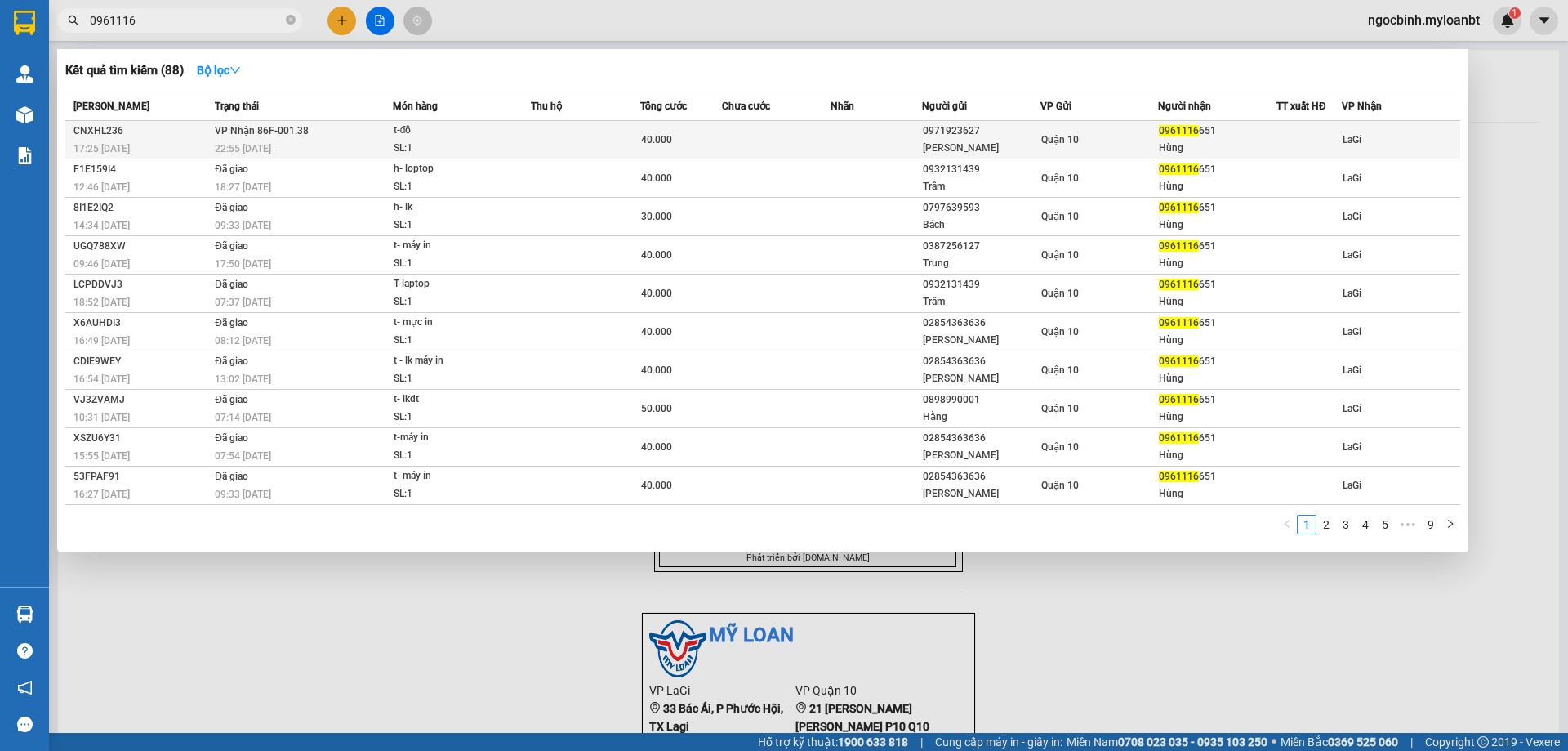
type input "0961116"
click at [929, 141] on div "[PERSON_NAME]" at bounding box center [981, 148] width 116 height 17
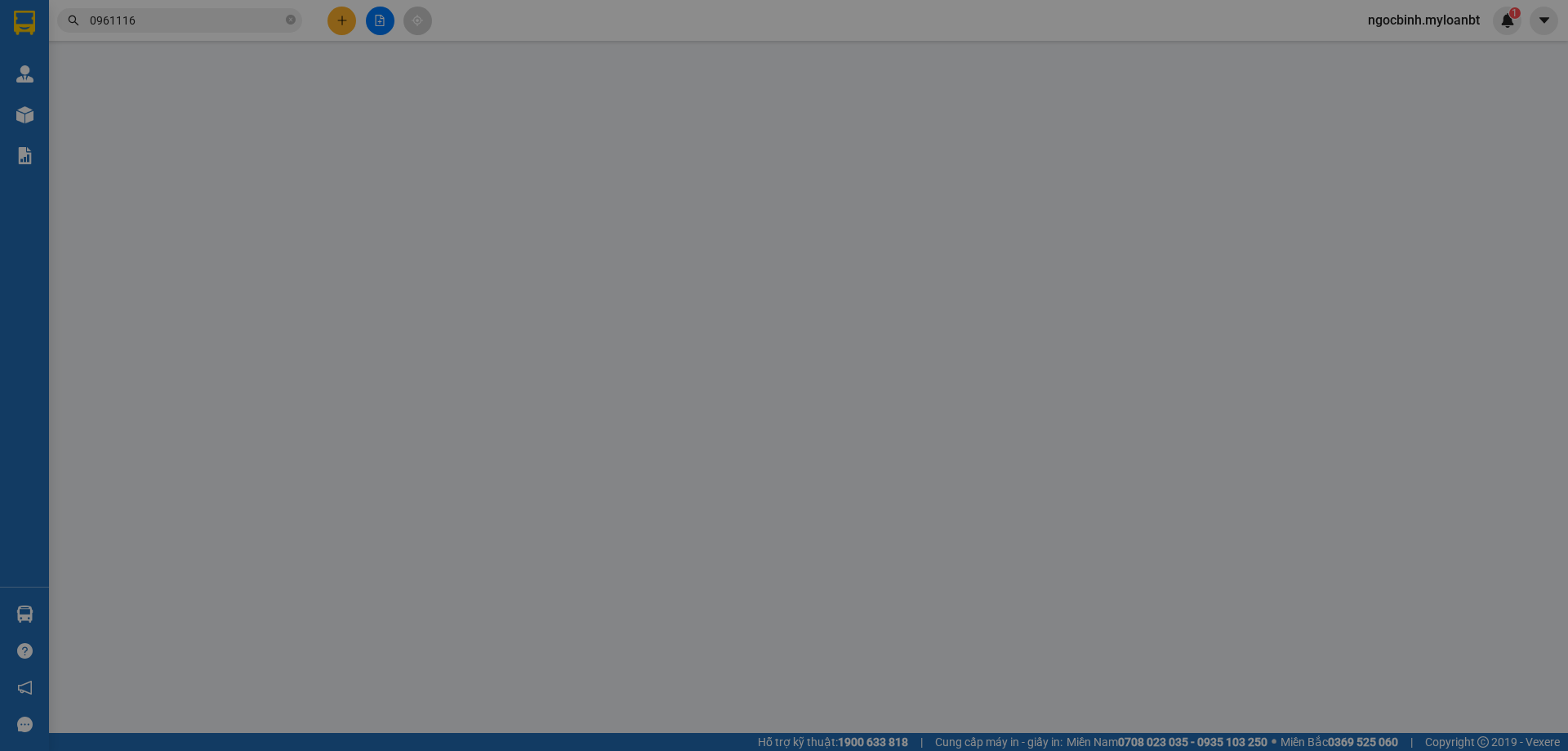
type input "0971923627"
type input "[PERSON_NAME]"
type input "0961116651"
type input "Hùng"
type input "40.000"
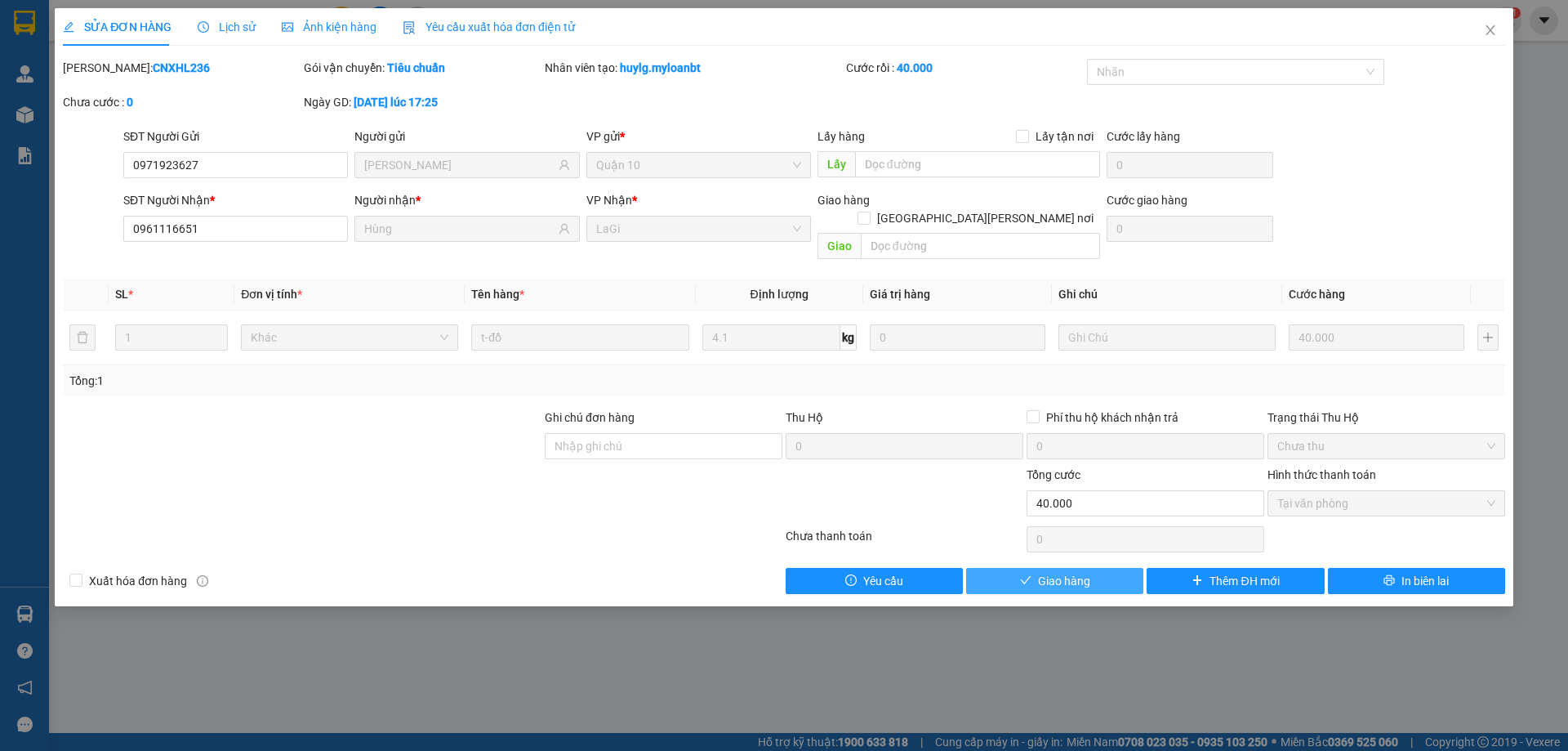
click at [1121, 567] on button "Giao hàng" at bounding box center [1054, 581] width 177 height 27
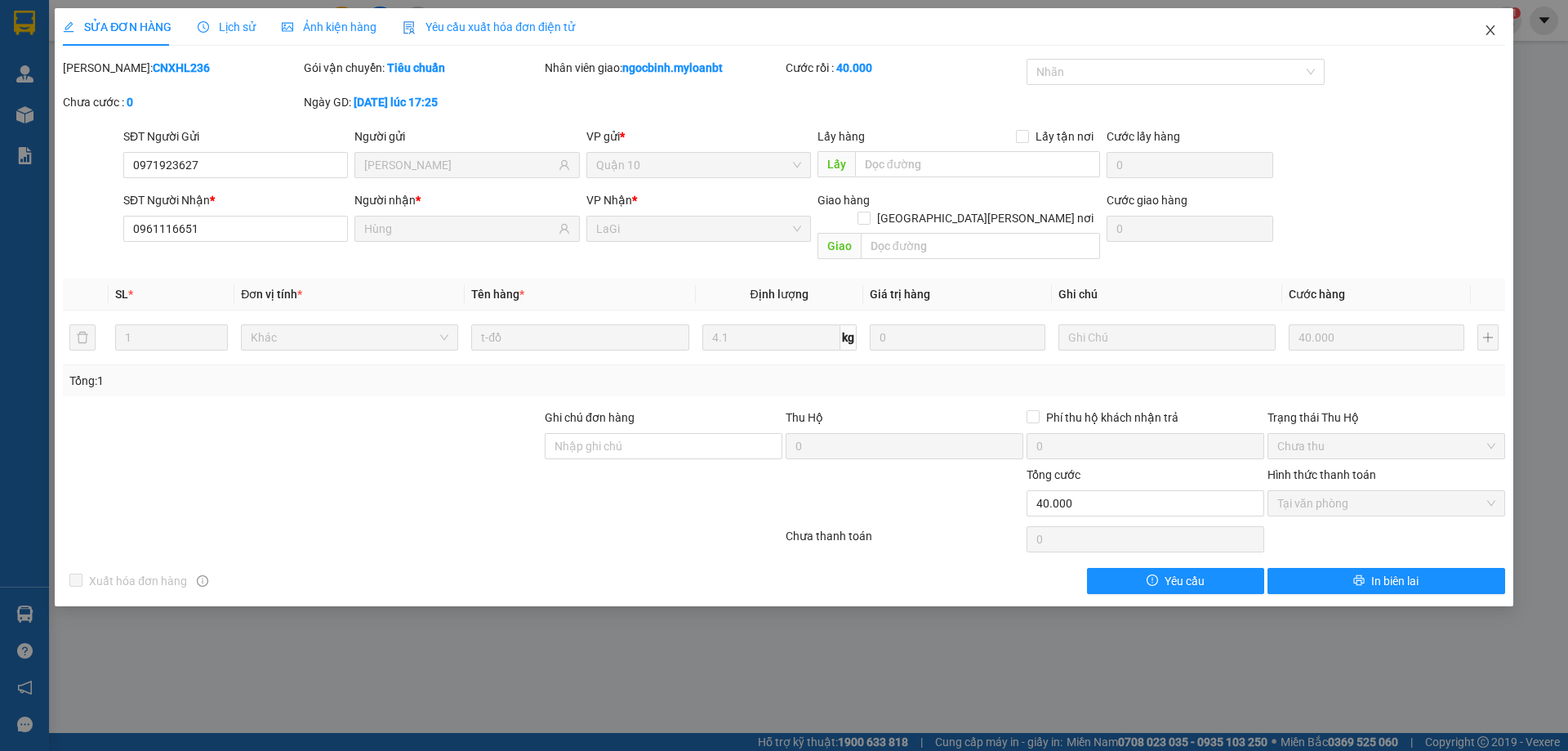
click at [1491, 30] on icon "close" at bounding box center [1489, 30] width 9 height 9
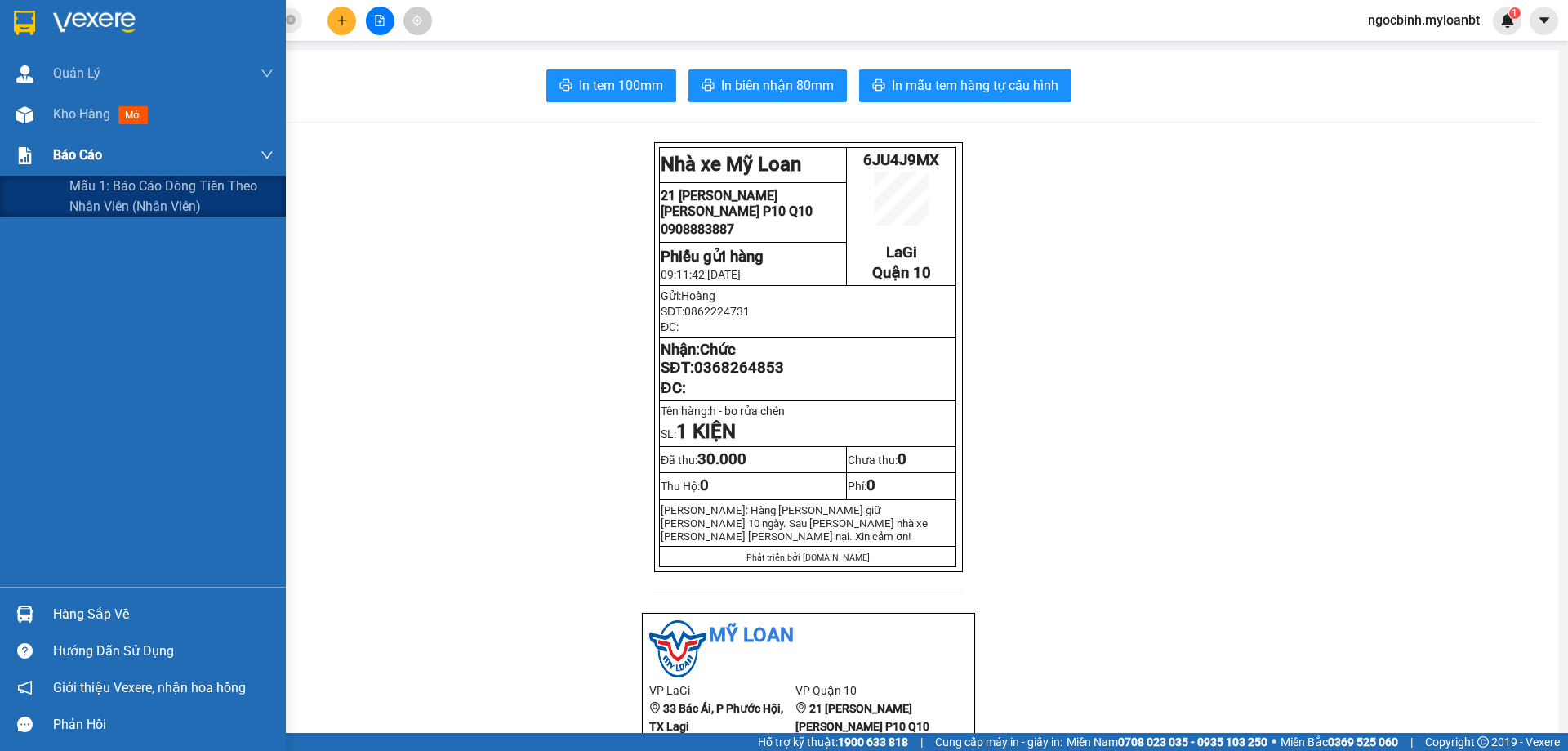
drag, startPoint x: 110, startPoint y: 186, endPoint x: 104, endPoint y: 175, distance: 12.5
click at [109, 186] on span "Mẫu 1: Báo cáo dòng tiền theo nhân viên (Nhân viên)" at bounding box center [171, 195] width 205 height 41
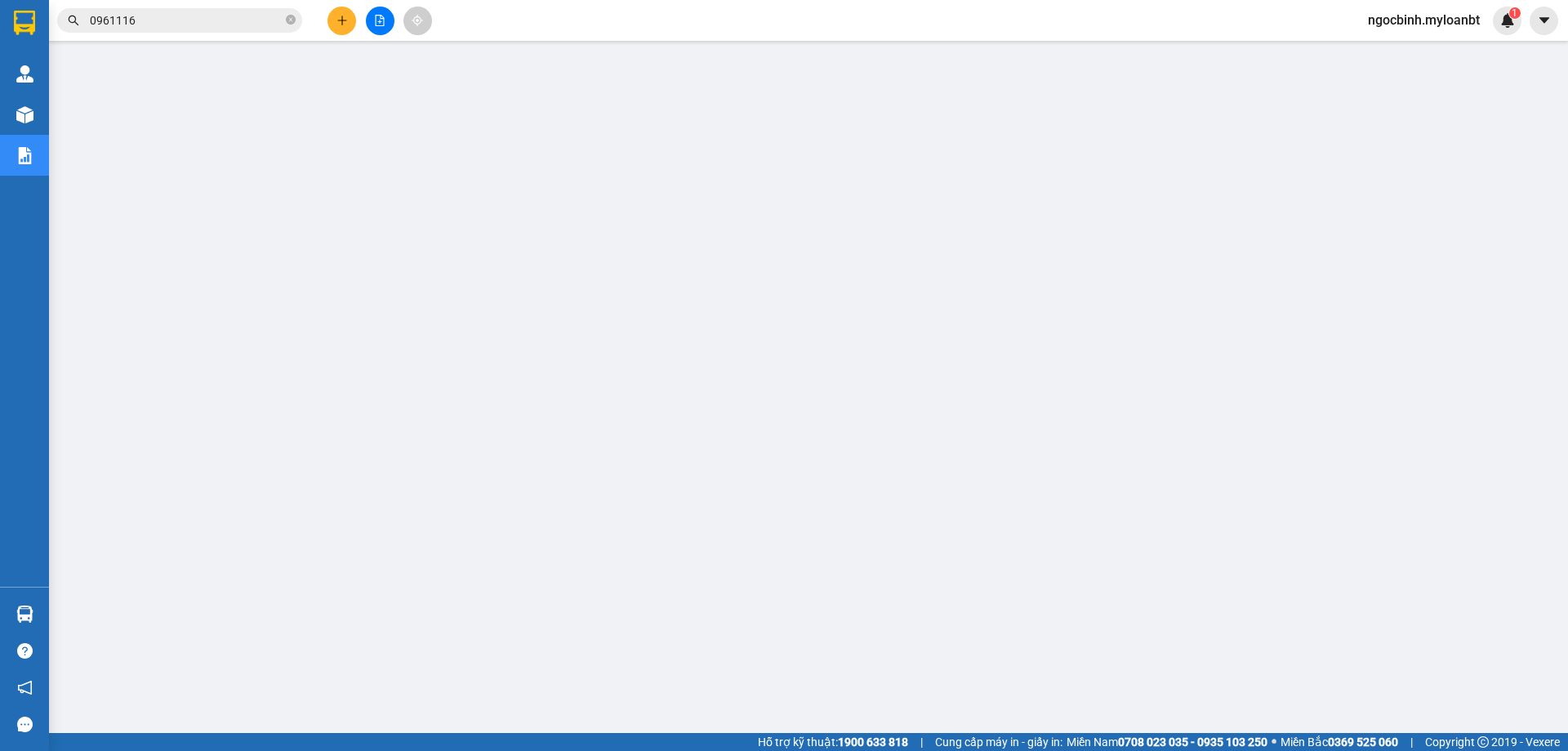
scroll to position [60, 0]
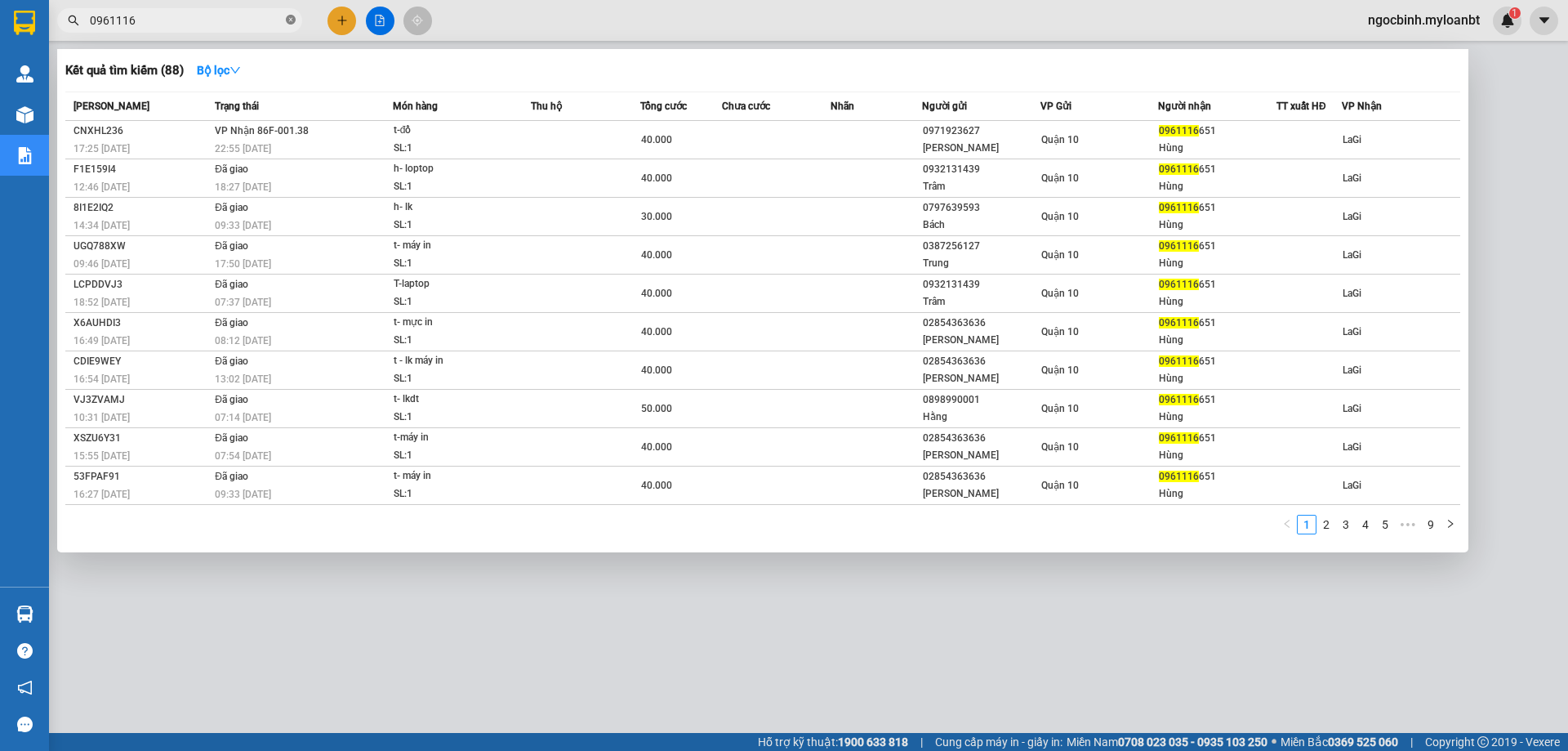
click at [288, 25] on icon "close-circle" at bounding box center [291, 20] width 9 height 9
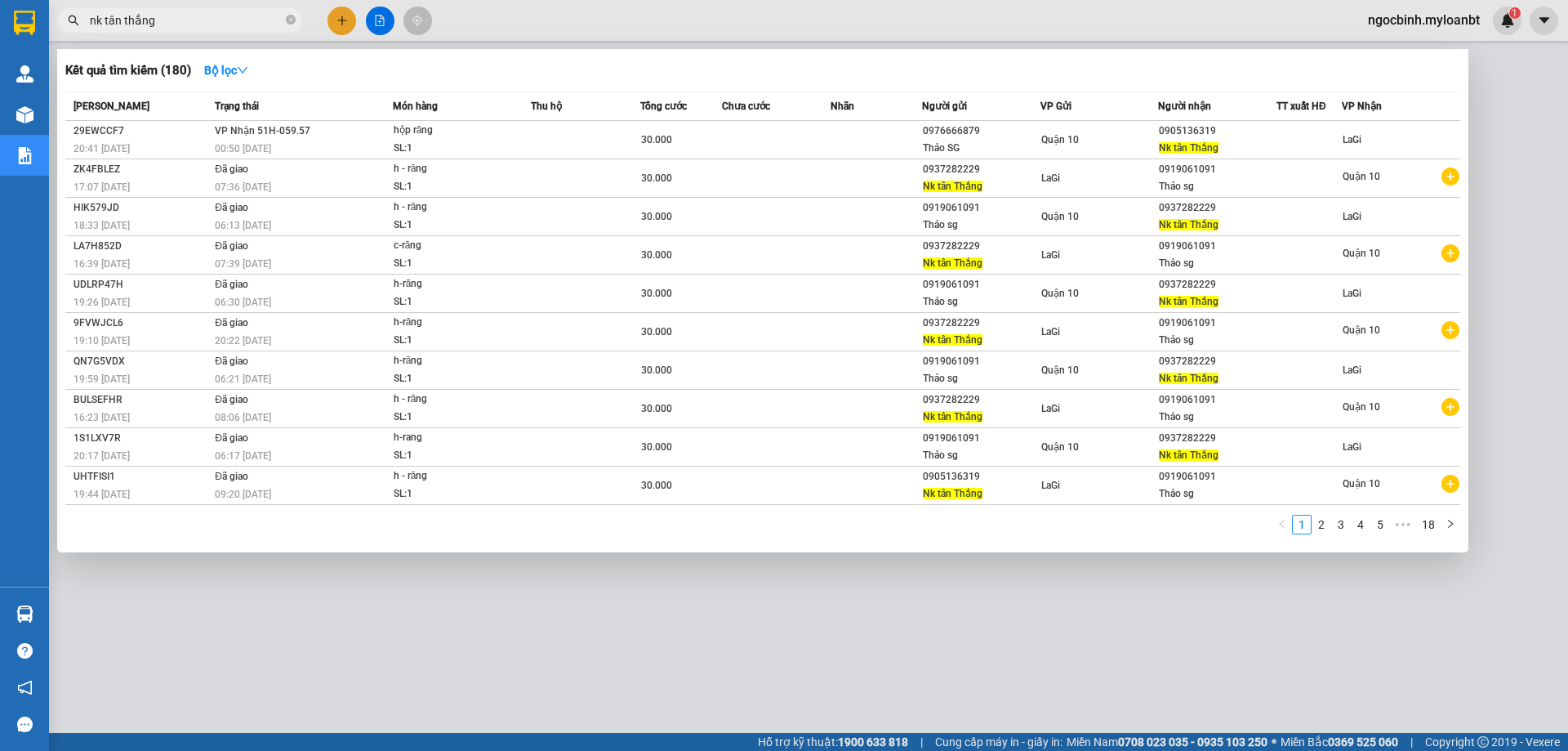
type input "nk tân thắng"
